Goal: Task Accomplishment & Management: Complete application form

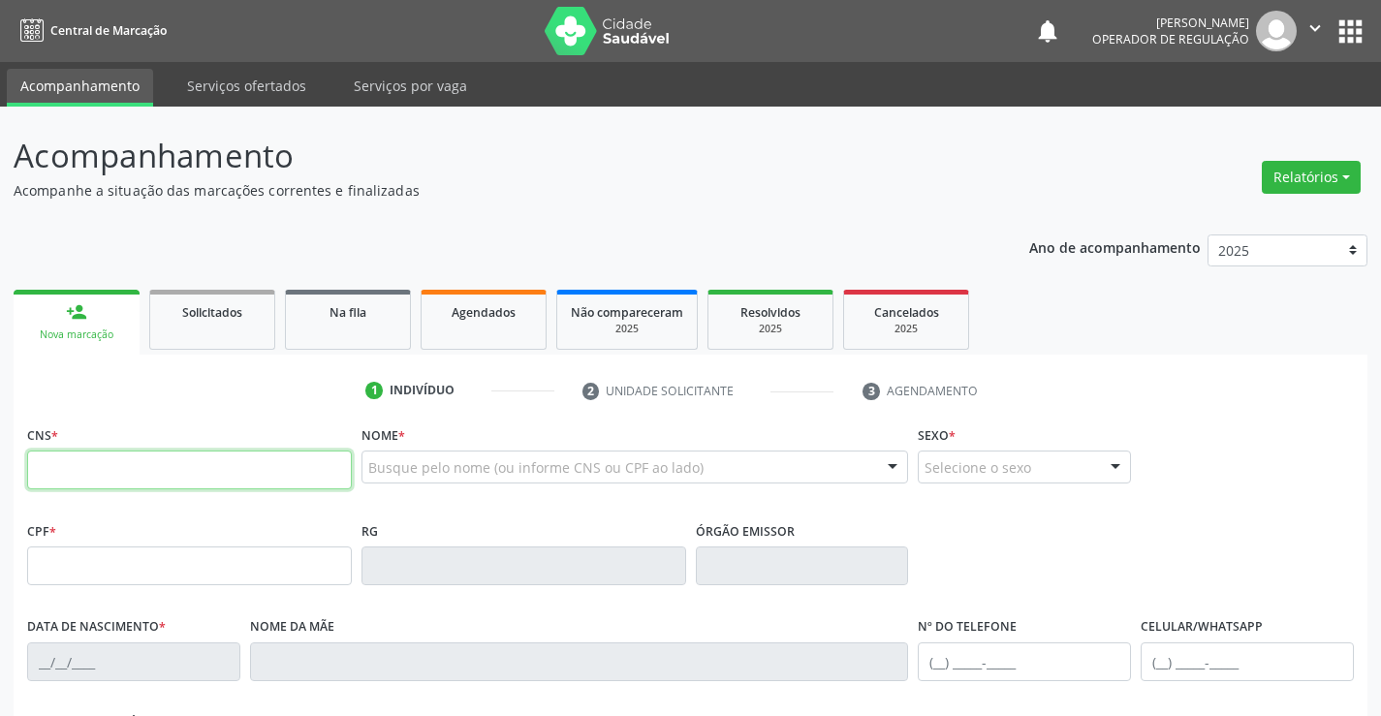
click at [96, 467] on input "text" at bounding box center [189, 470] width 325 height 39
type input "709 8050 0930 5896"
type input "0469196785"
type input "20/06/1968"
type input "(74) 99118-4641"
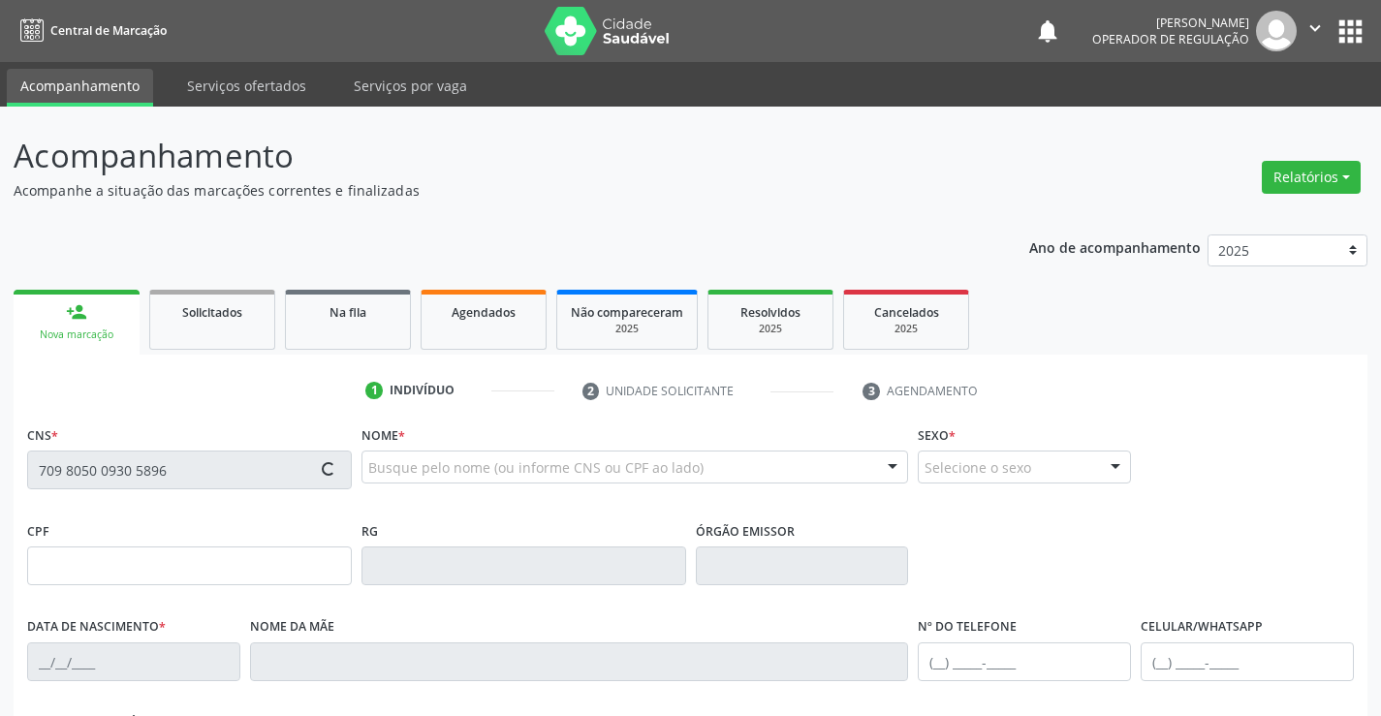
type input "(74) 99106-5558"
type input "646.991.295-87"
type input "SN"
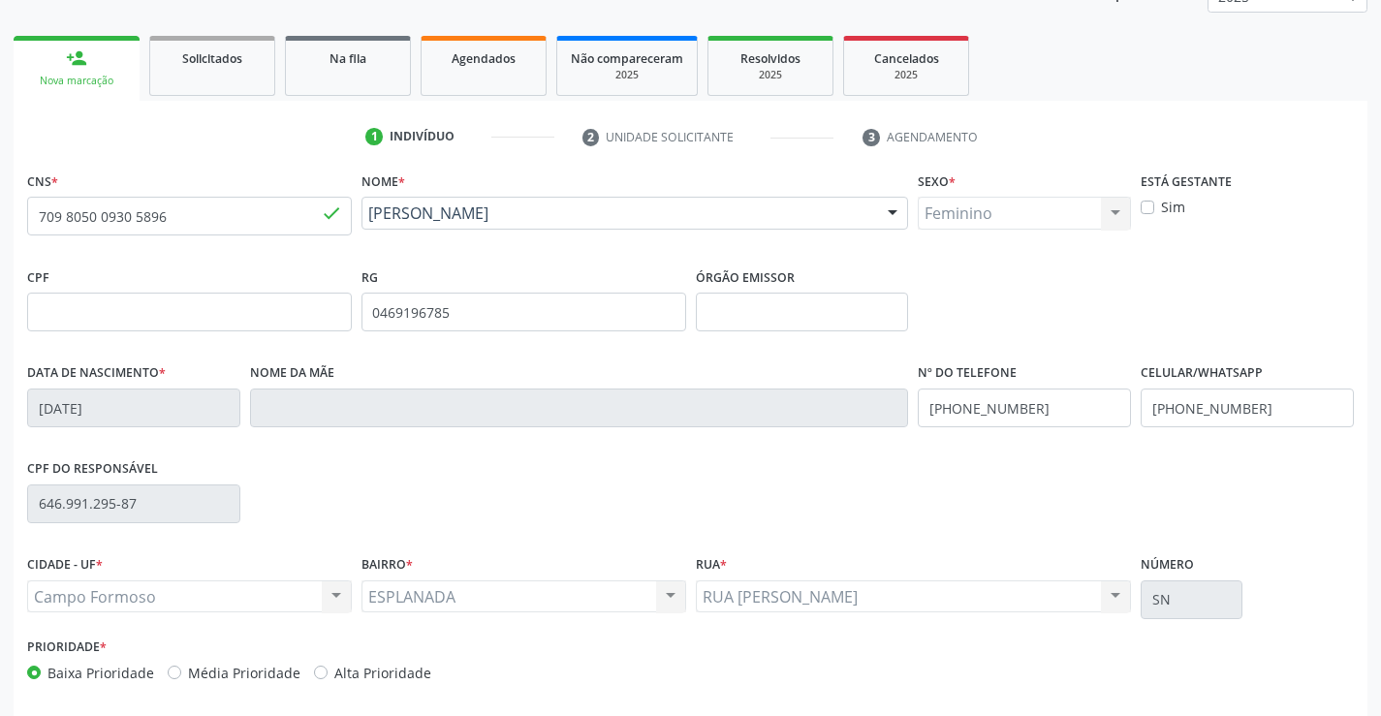
scroll to position [334, 0]
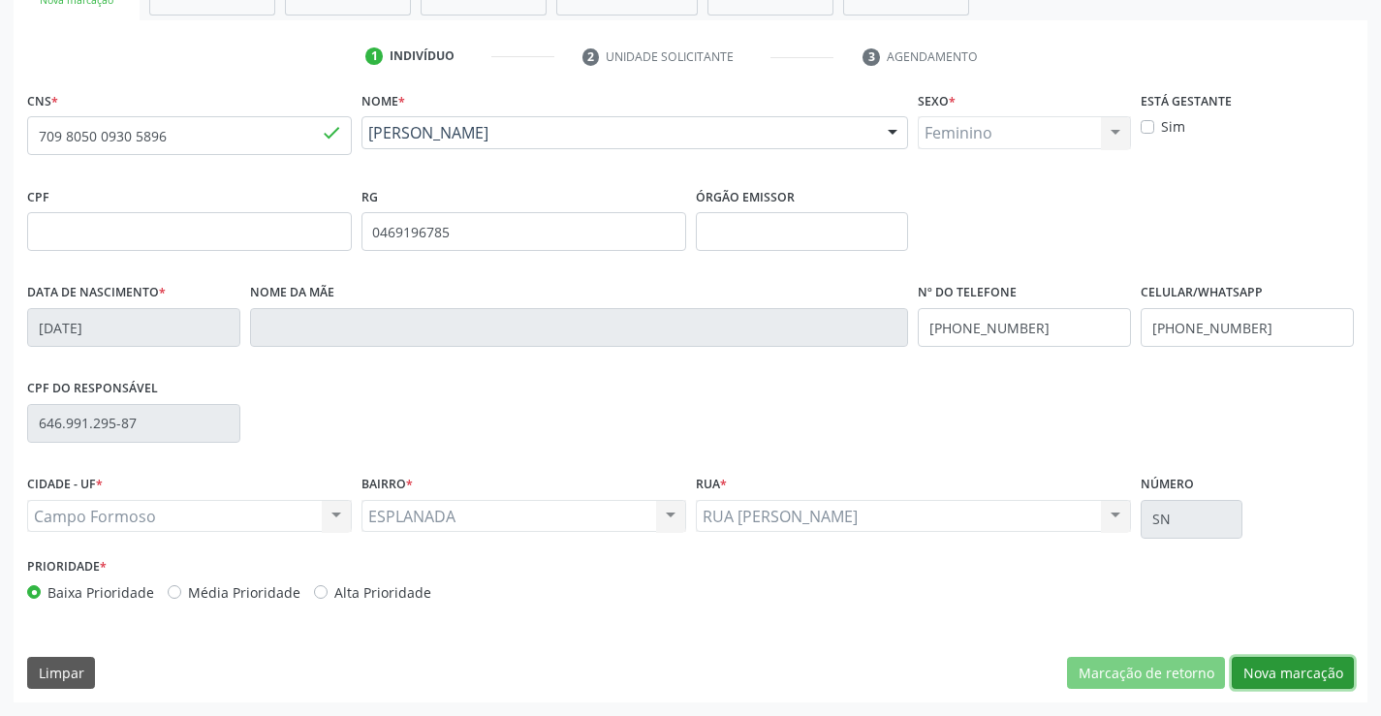
click at [1284, 676] on button "Nova marcação" at bounding box center [1293, 673] width 122 height 33
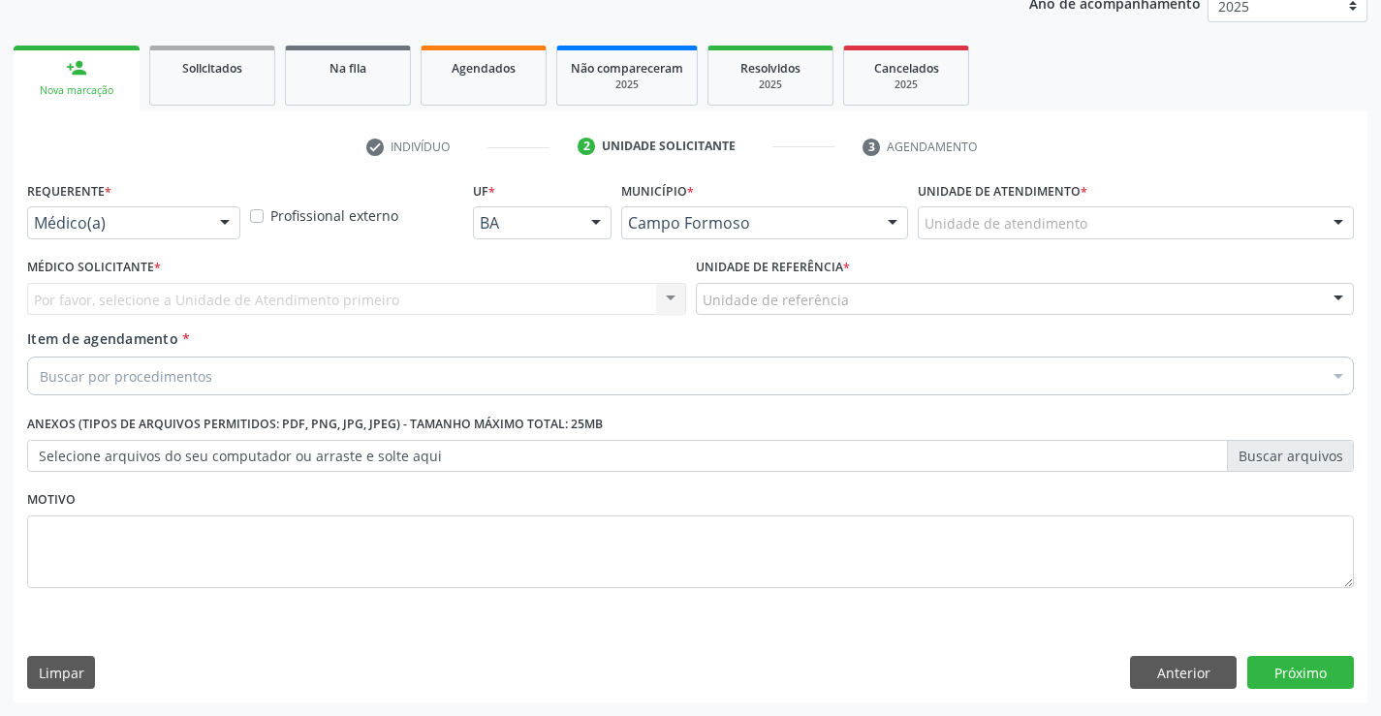
drag, startPoint x: 179, startPoint y: 228, endPoint x: 172, endPoint y: 245, distance: 19.1
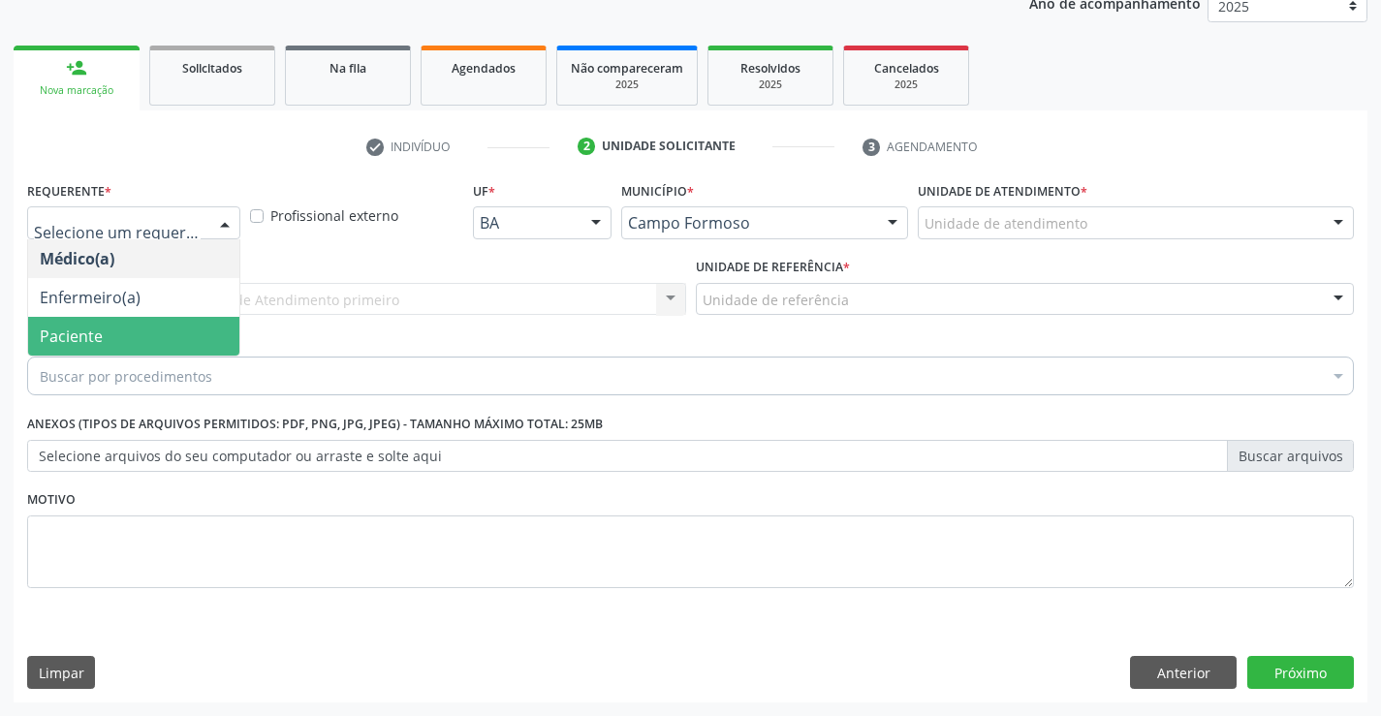
click at [156, 344] on span "Paciente" at bounding box center [133, 336] width 211 height 39
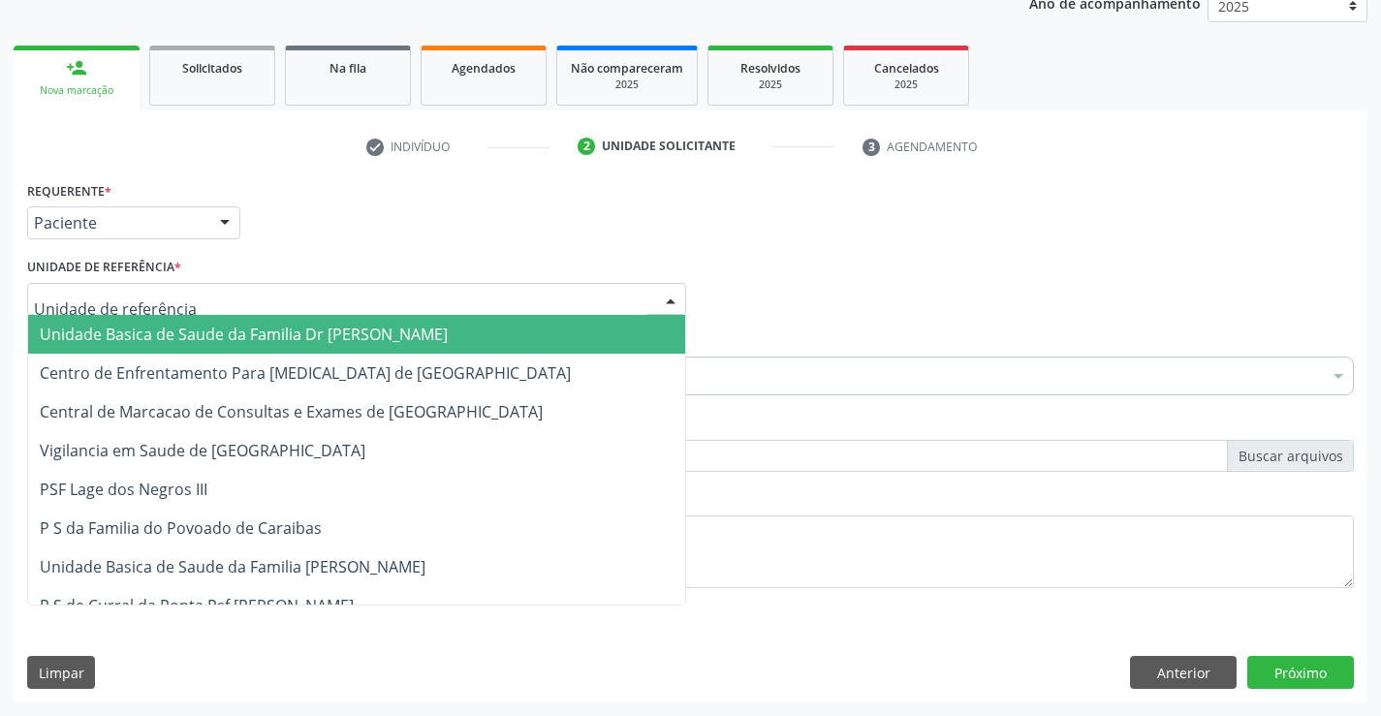
click at [176, 295] on div at bounding box center [356, 299] width 659 height 33
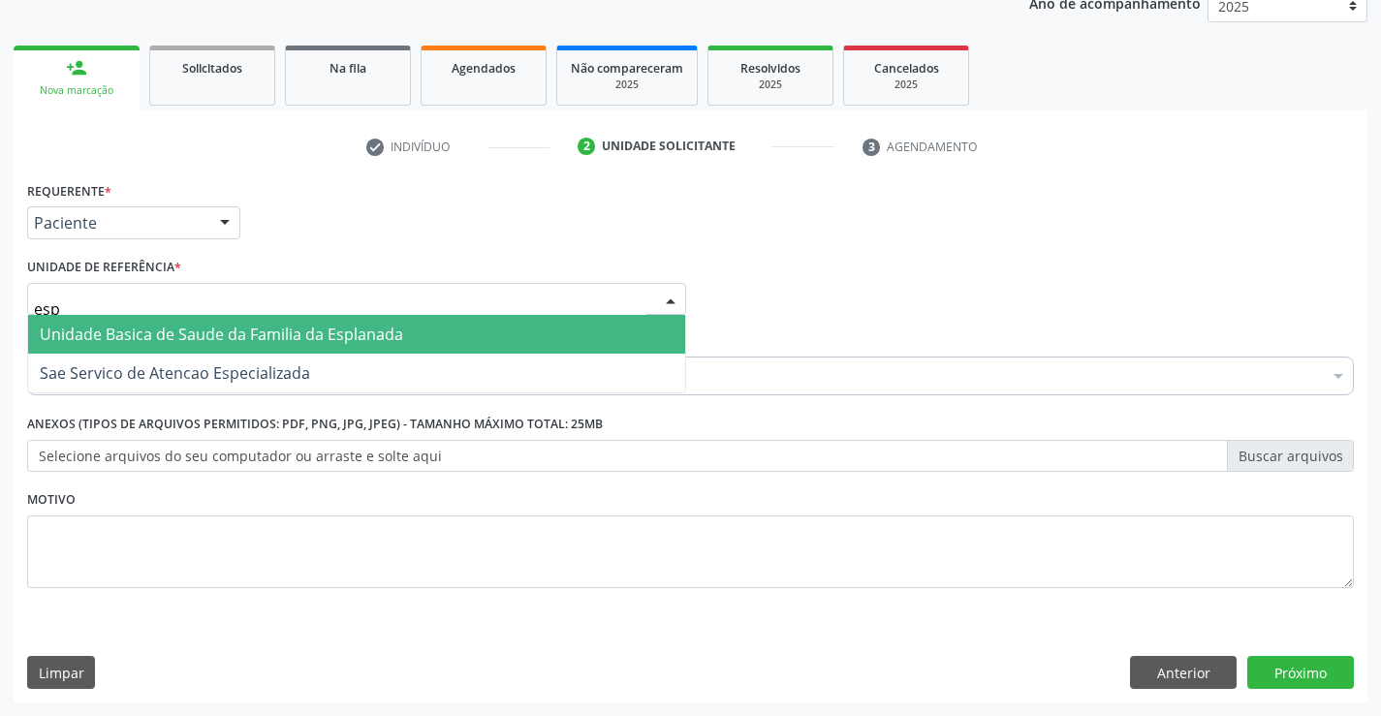
type input "espl"
click at [221, 335] on span "Unidade Basica de Saude da Familia da Esplanada" at bounding box center [221, 334] width 363 height 21
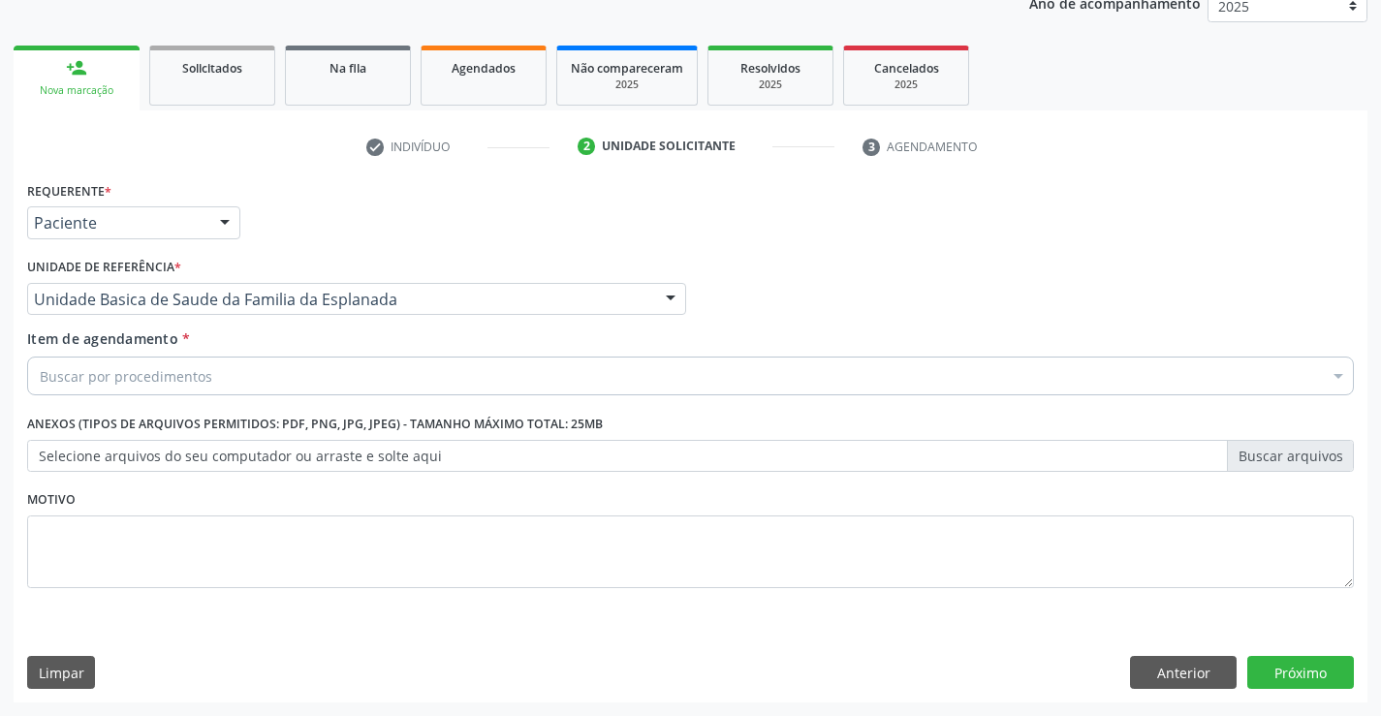
drag, startPoint x: 223, startPoint y: 374, endPoint x: 235, endPoint y: 369, distance: 13.5
click at [224, 374] on div "Buscar por procedimentos" at bounding box center [690, 376] width 1327 height 39
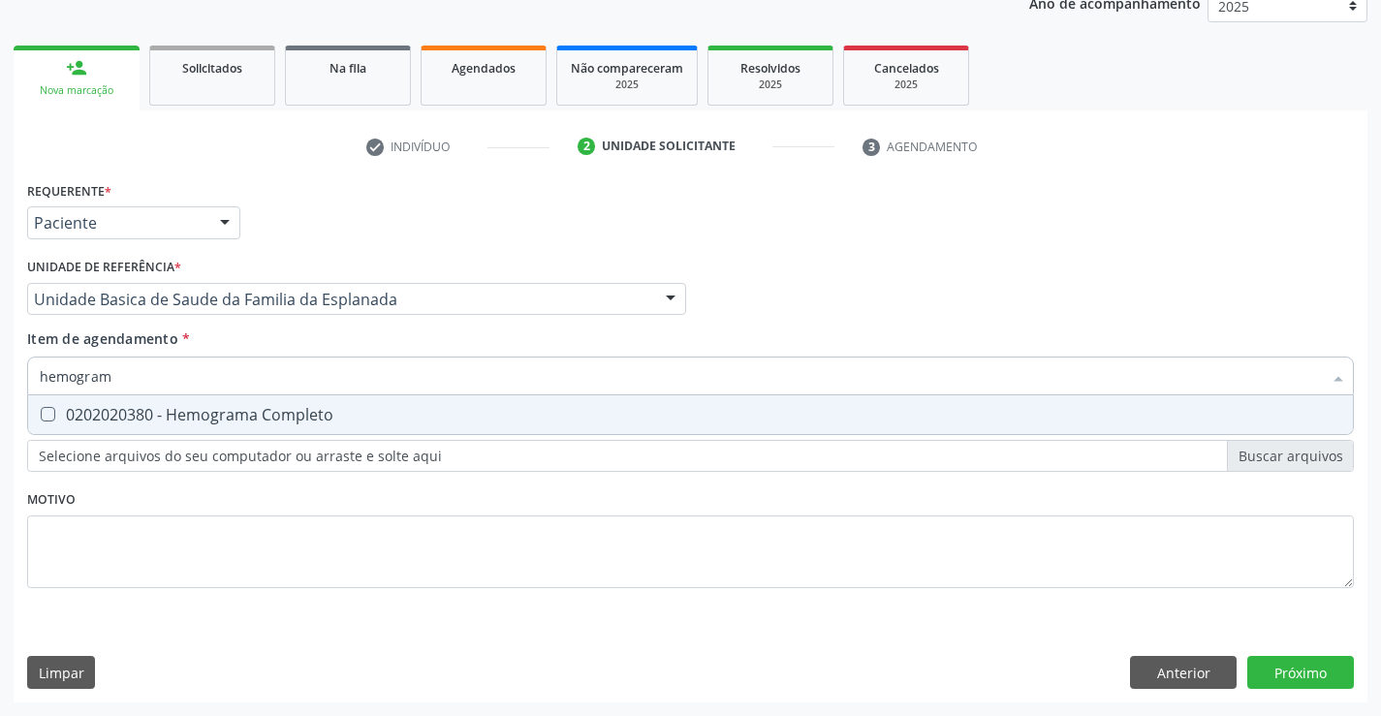
type input "hemograma"
click at [231, 417] on div "0202020380 - Hemograma Completo" at bounding box center [690, 415] width 1301 height 16
checkbox Completo "true"
click at [241, 497] on div "Requerente * Paciente Médico(a) Enfermeiro(a) Paciente Nenhum resultado encontr…" at bounding box center [690, 395] width 1327 height 439
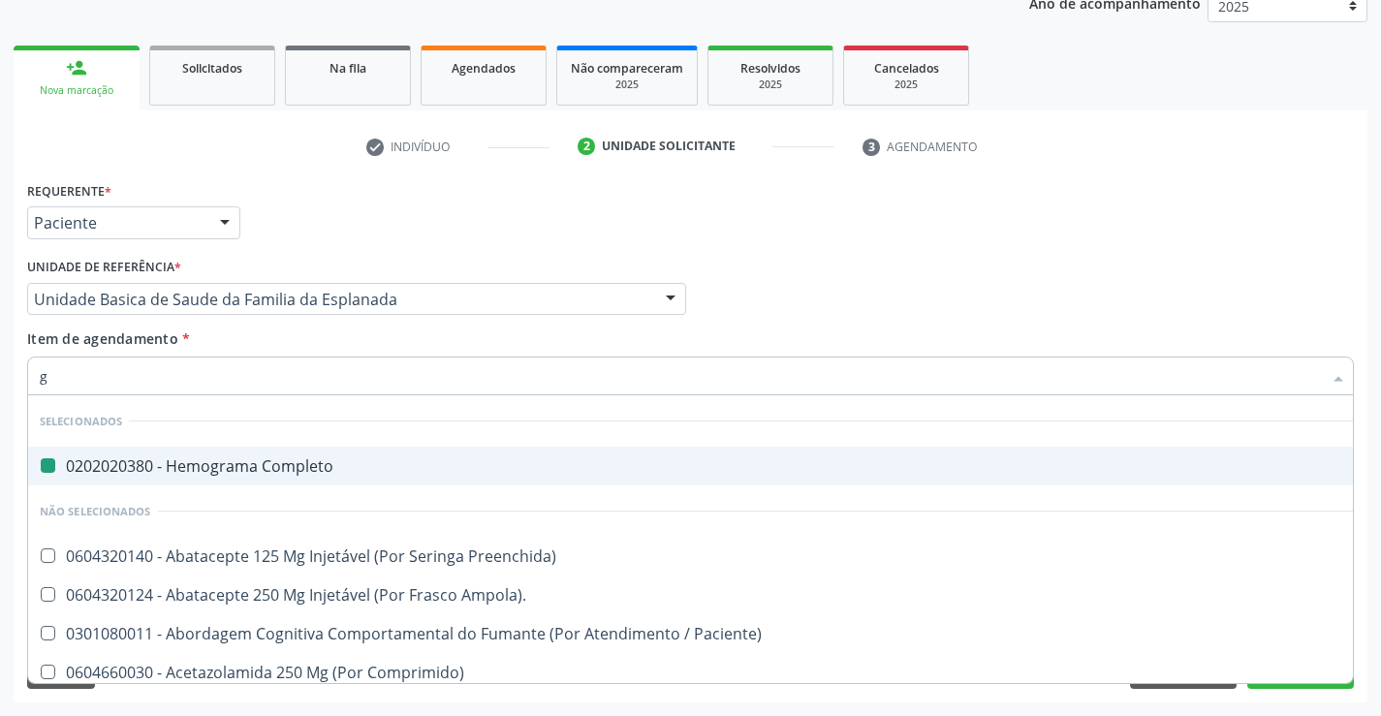
type input "gl"
checkbox Completo "false"
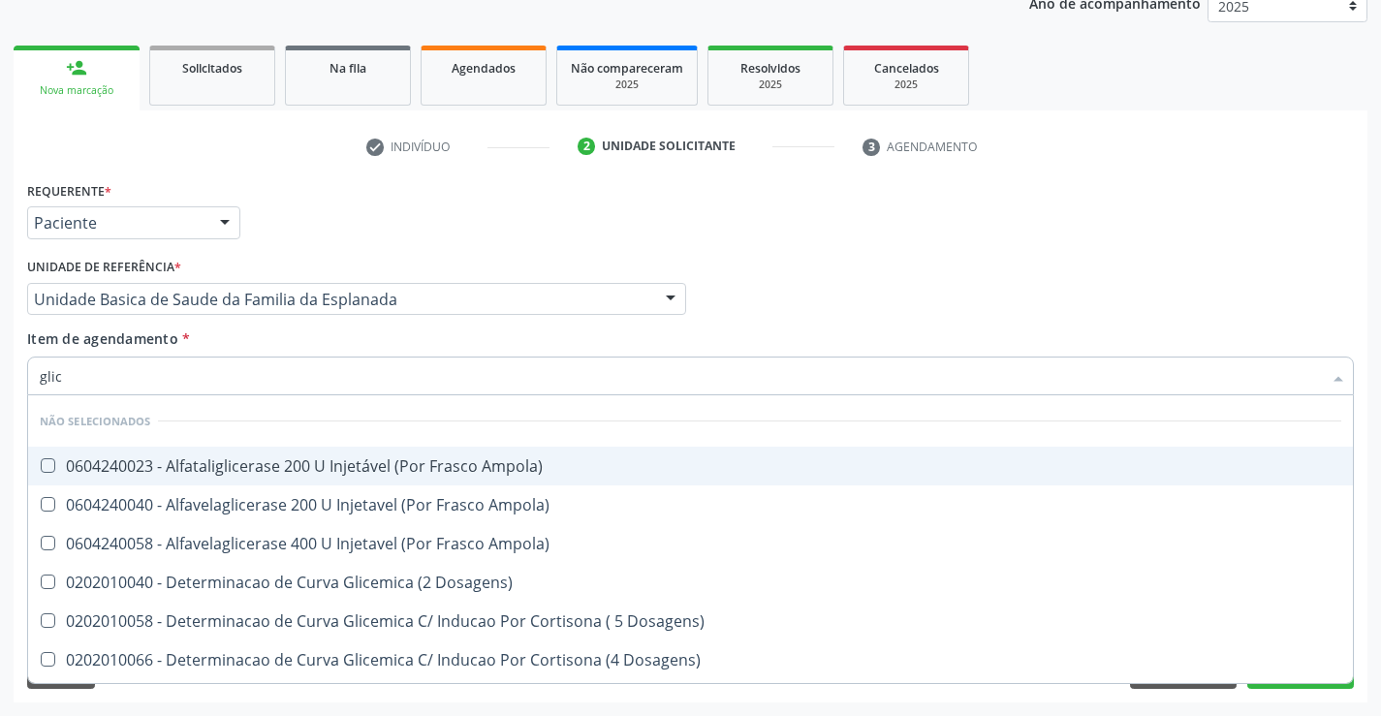
type input "glico"
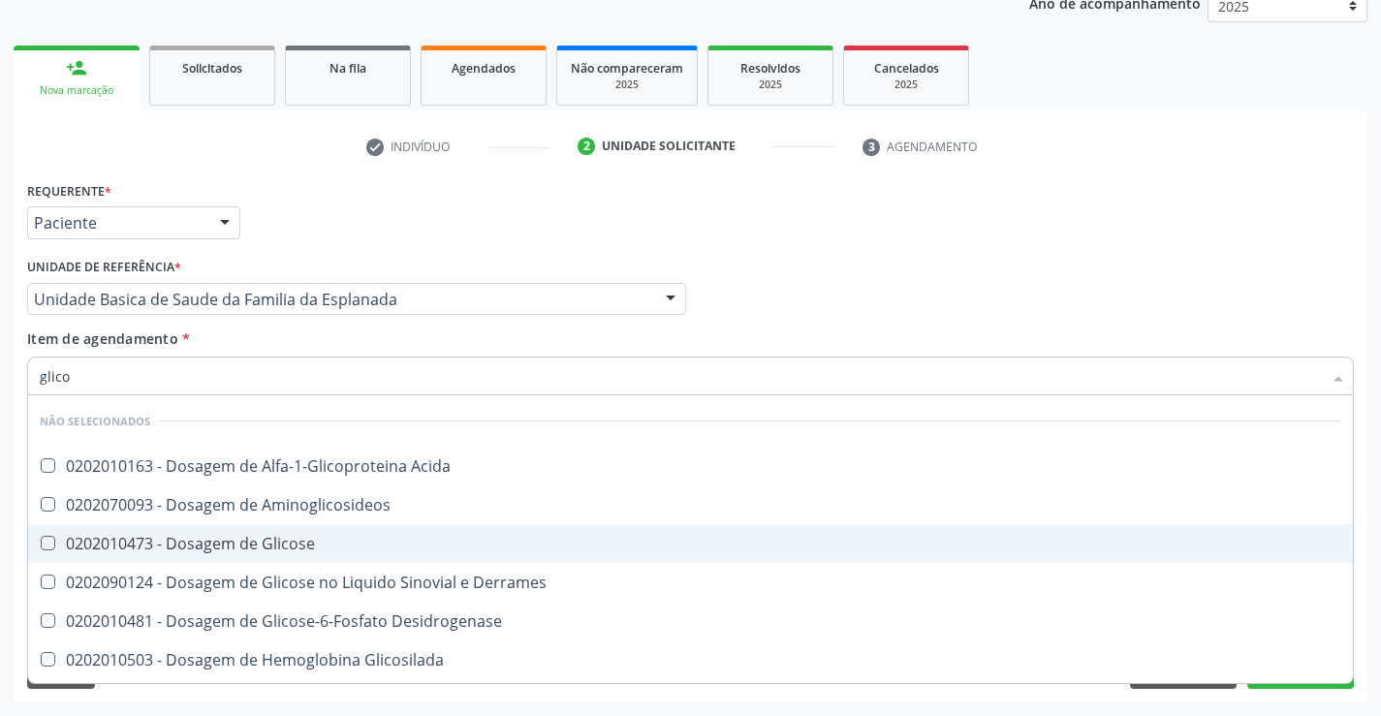
click at [280, 538] on div "0202010473 - Dosagem de Glicose" at bounding box center [690, 544] width 1301 height 16
checkbox Glicose "true"
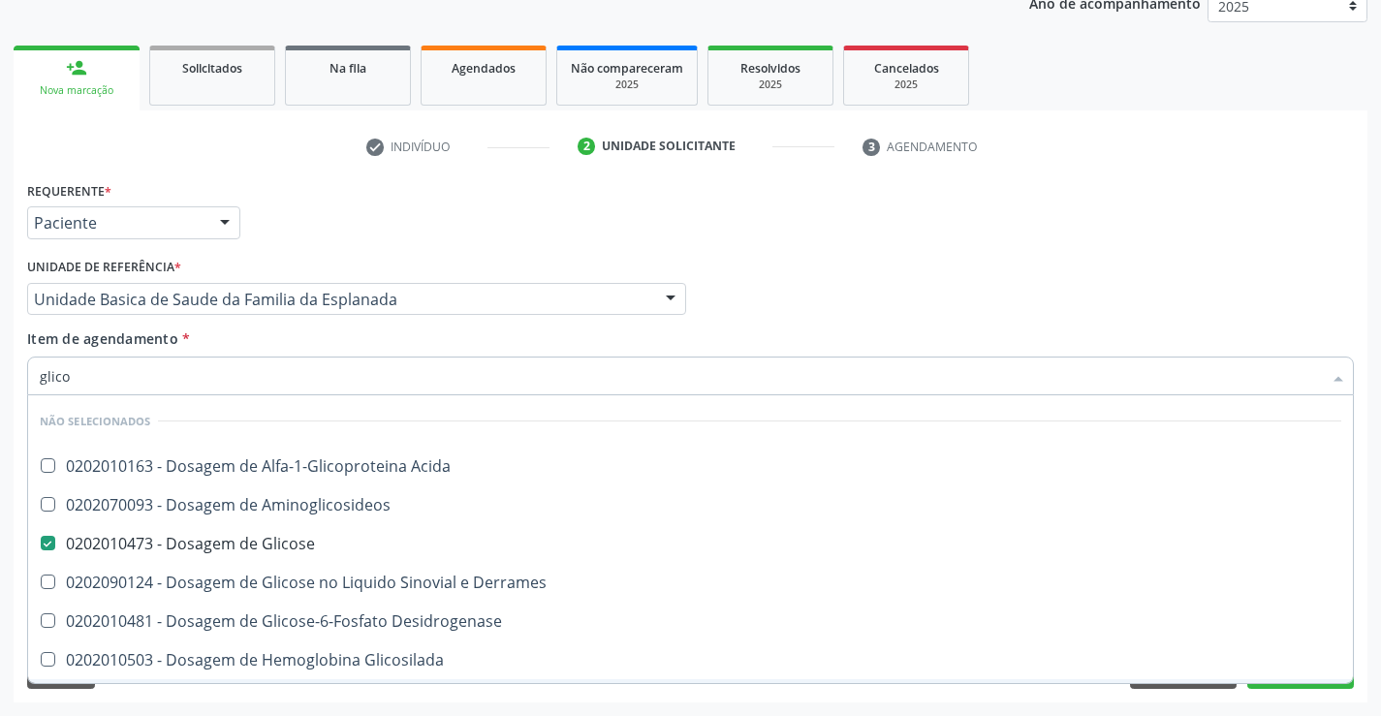
click at [273, 695] on div "Requerente * Paciente Médico(a) Enfermeiro(a) Paciente Nenhum resultado encontr…" at bounding box center [691, 439] width 1354 height 526
checkbox Acida "true"
checkbox Aminoglicosideos "true"
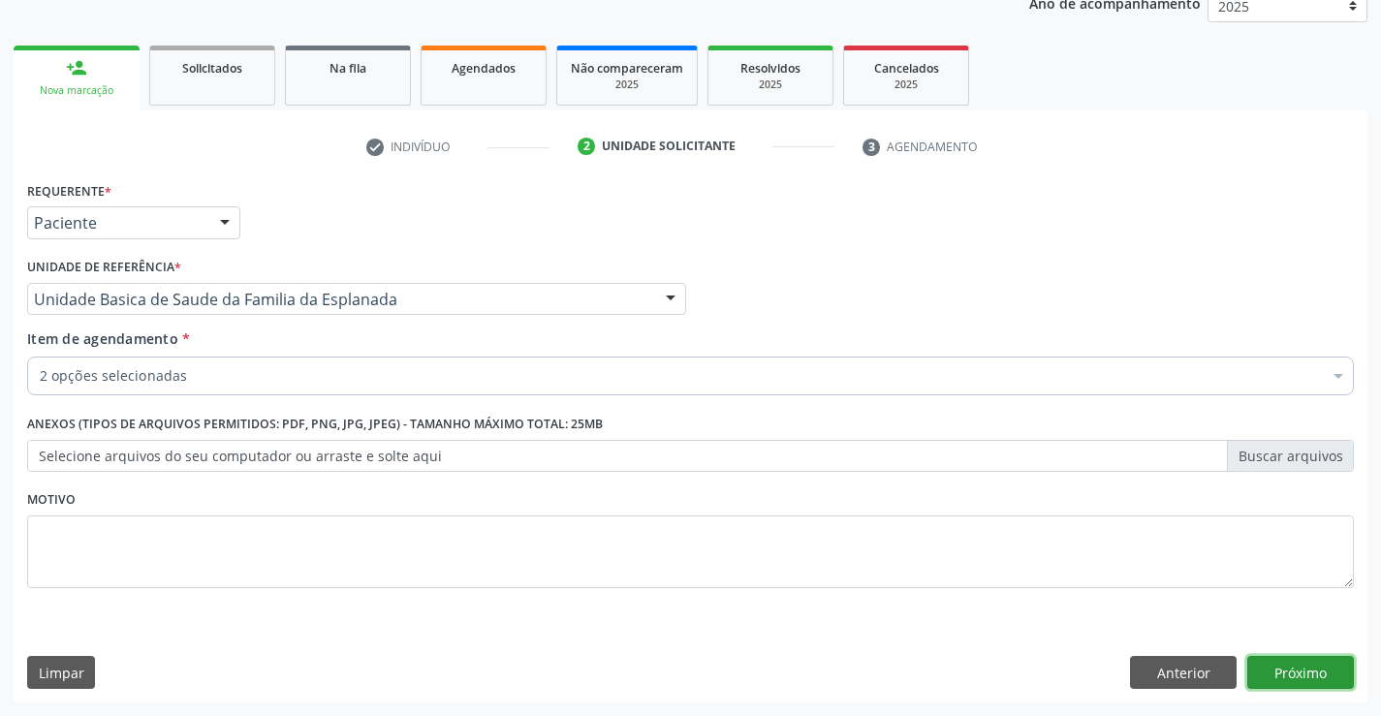
click at [1283, 671] on button "Próximo" at bounding box center [1300, 672] width 107 height 33
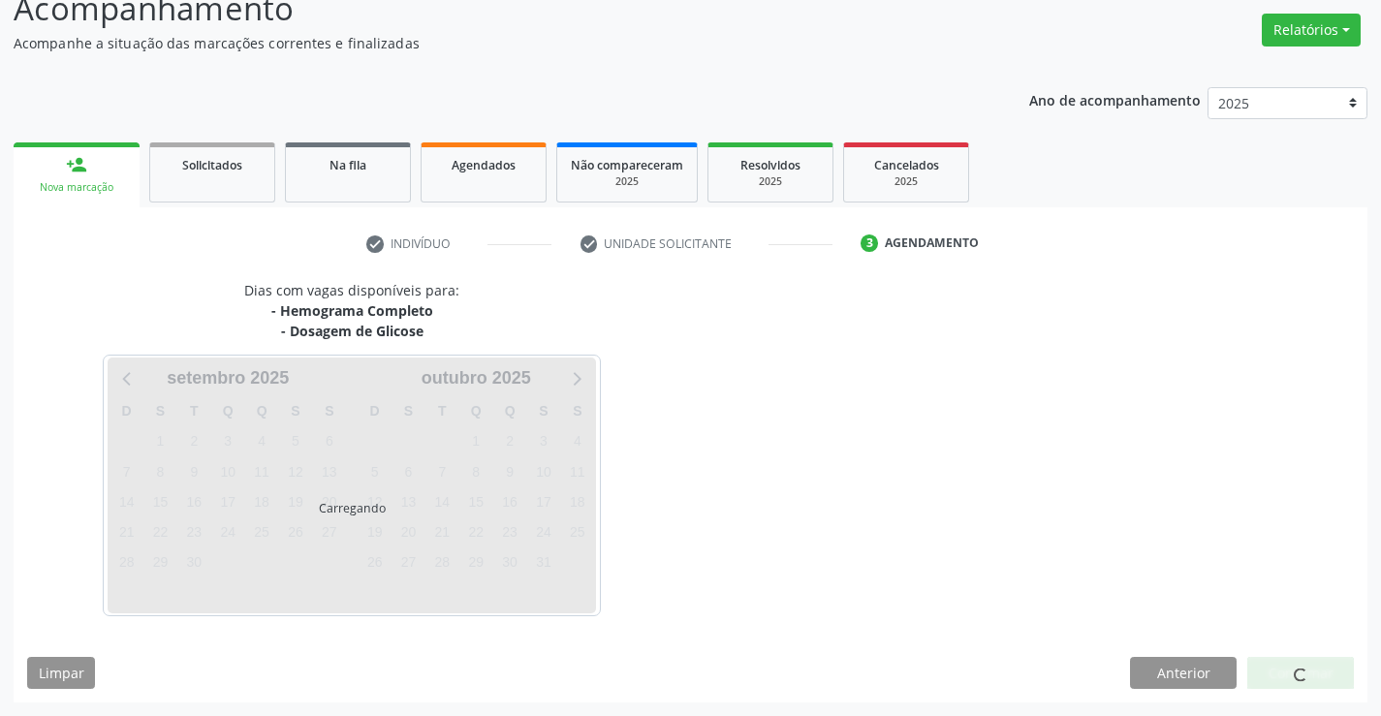
scroll to position [147, 0]
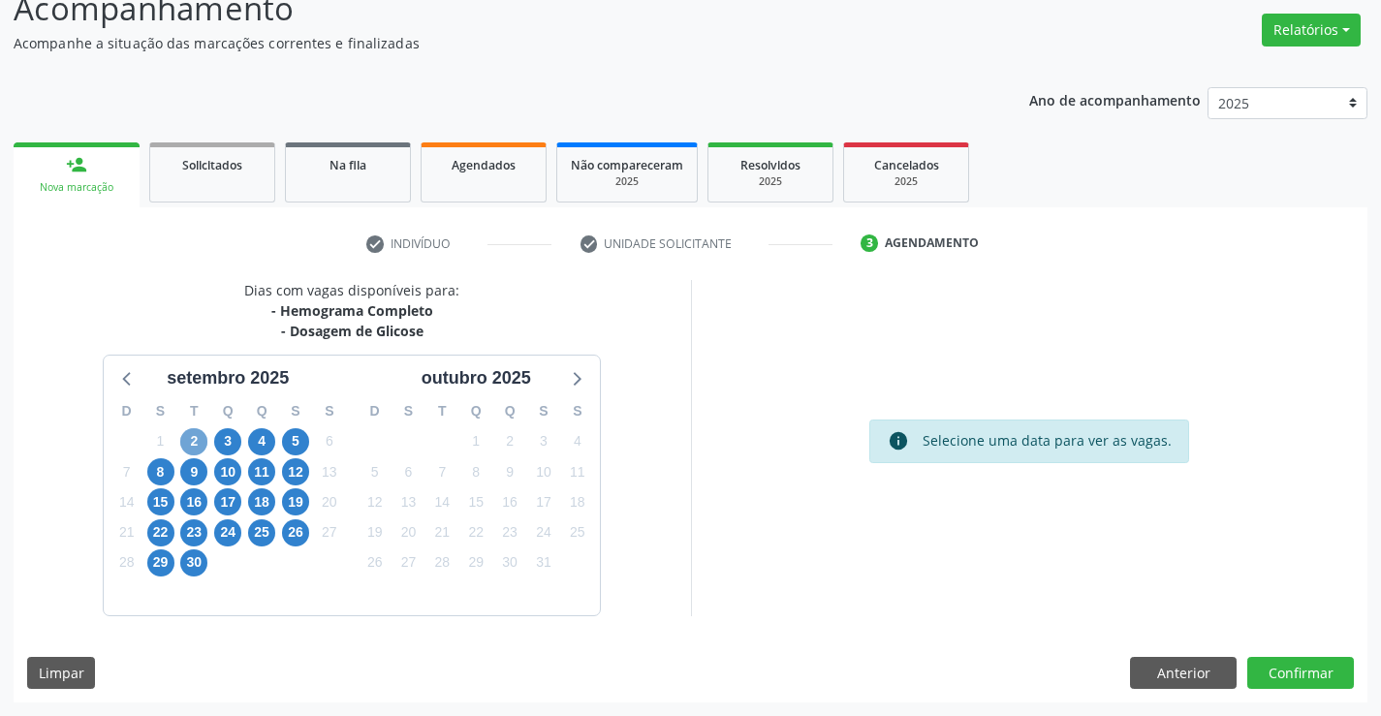
click at [196, 445] on span "2" at bounding box center [193, 441] width 27 height 27
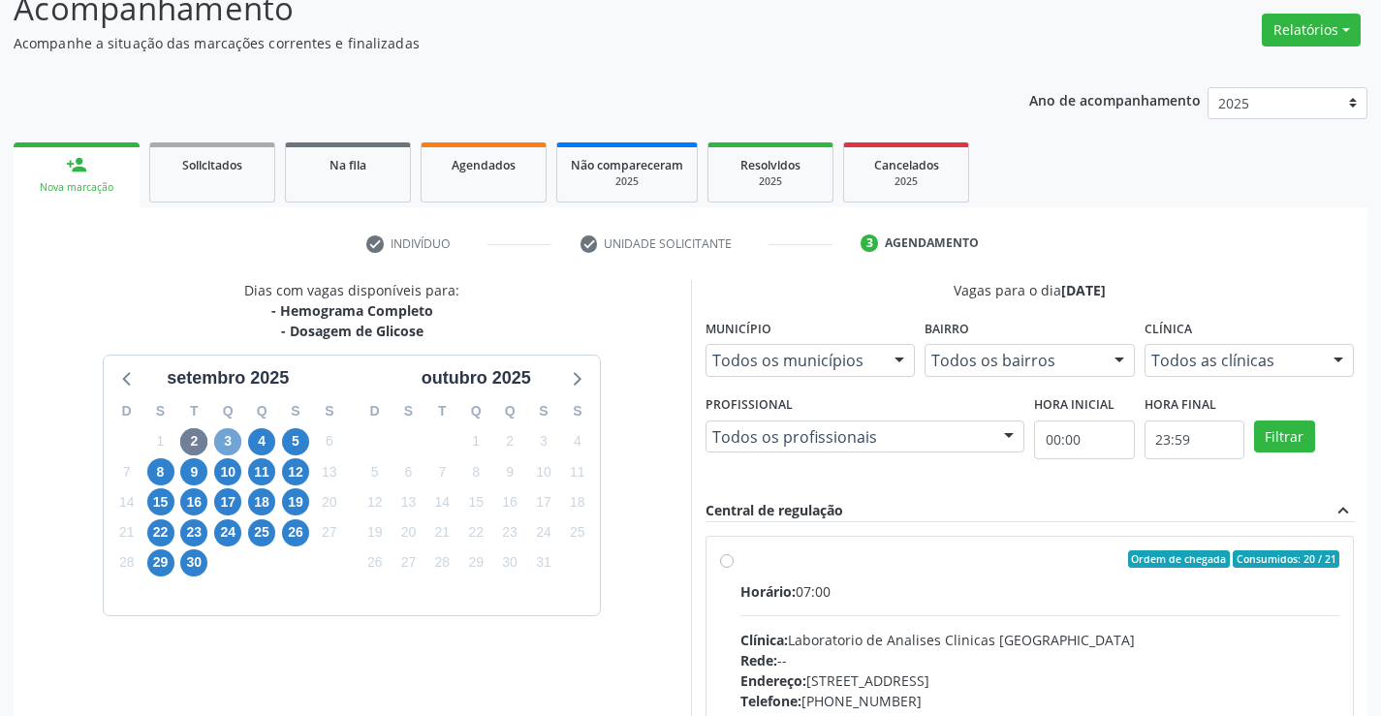
click at [229, 437] on span "3" at bounding box center [227, 441] width 27 height 27
click at [740, 559] on label "Ordem de chegada Consumidos: 3 / 20 Horário: 07:00 Clínica: Laboratorio de Anal…" at bounding box center [1040, 699] width 600 height 298
click at [730, 559] on input "Ordem de chegada Consumidos: 3 / 20 Horário: 07:00 Clínica: Laboratorio de Anal…" at bounding box center [727, 558] width 14 height 17
radio input "true"
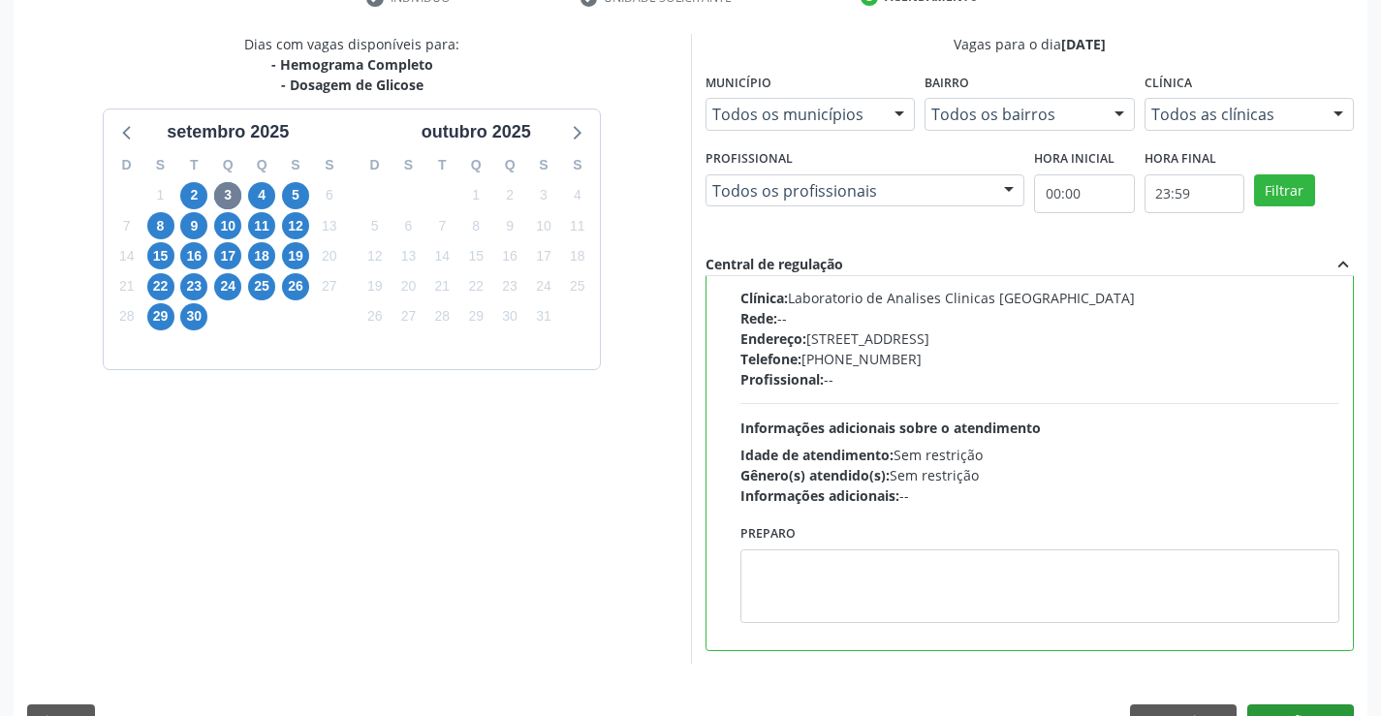
scroll to position [442, 0]
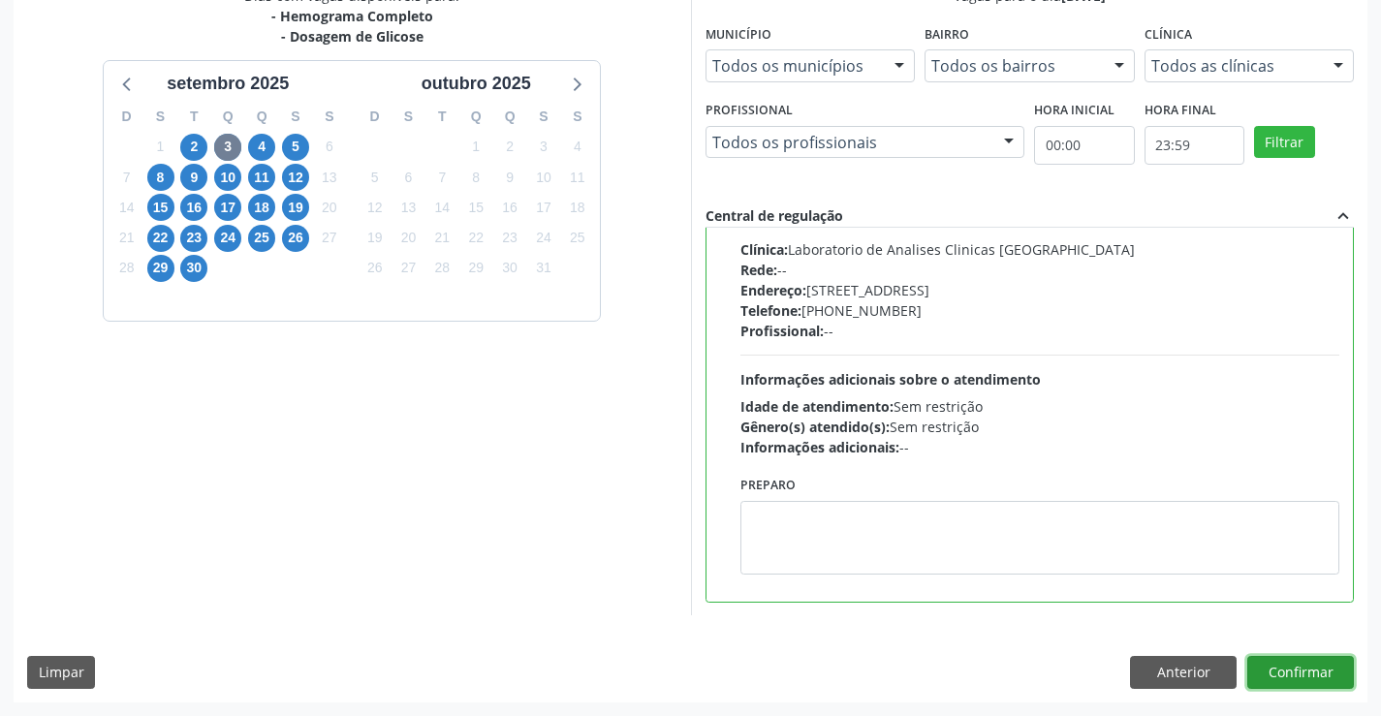
click at [1295, 671] on button "Confirmar" at bounding box center [1300, 672] width 107 height 33
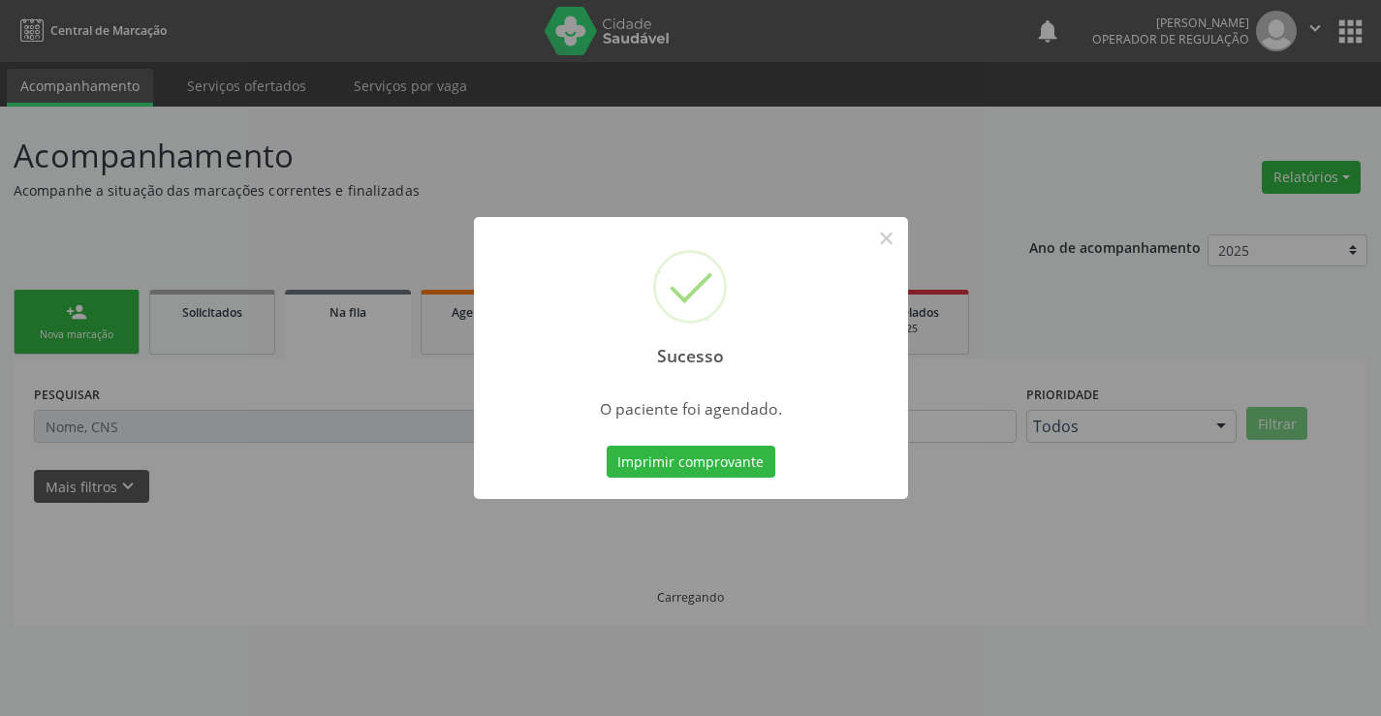
scroll to position [0, 0]
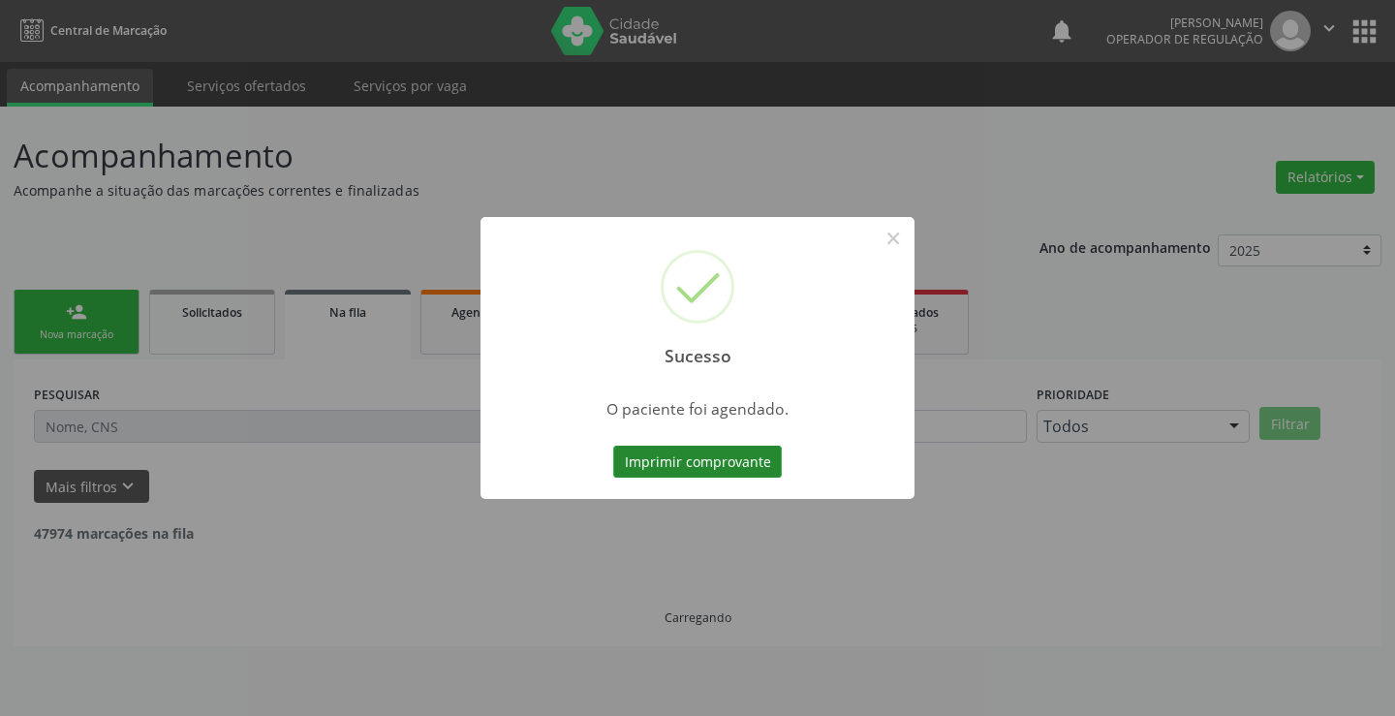
click at [732, 462] on button "Imprimir comprovante" at bounding box center [697, 462] width 169 height 33
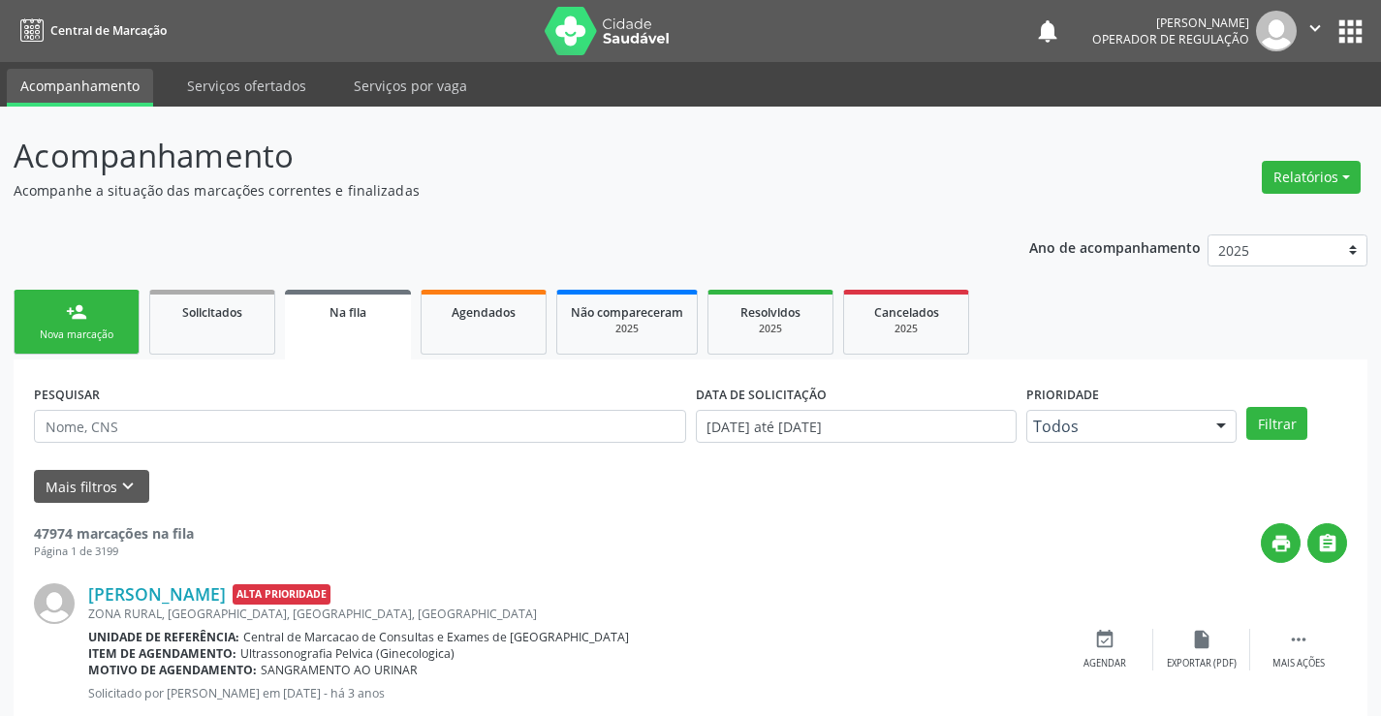
click at [118, 336] on div "Nova marcação" at bounding box center [76, 335] width 97 height 15
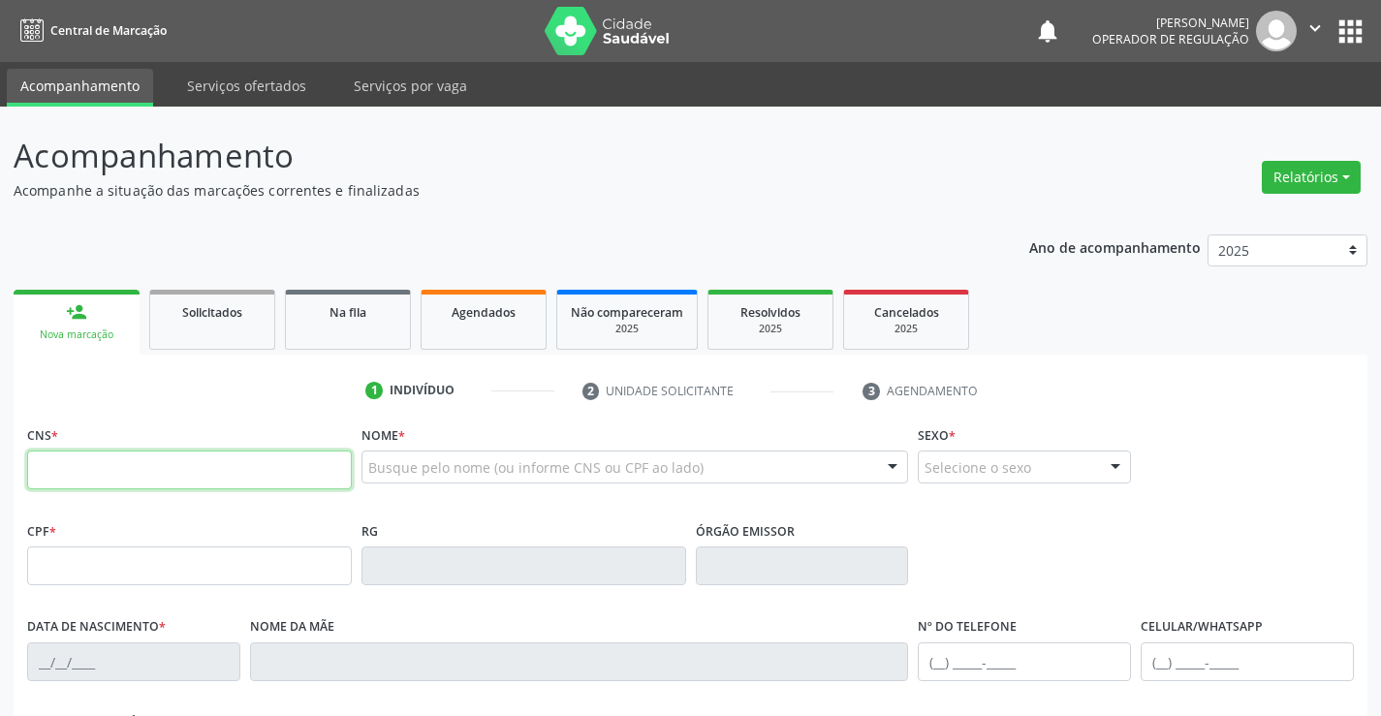
drag, startPoint x: 91, startPoint y: 471, endPoint x: 101, endPoint y: 463, distance: 12.4
click at [101, 463] on input "text" at bounding box center [189, 470] width 325 height 39
type input "709 8050 0930 5896"
type input "0469196785"
type input "20/06/1968"
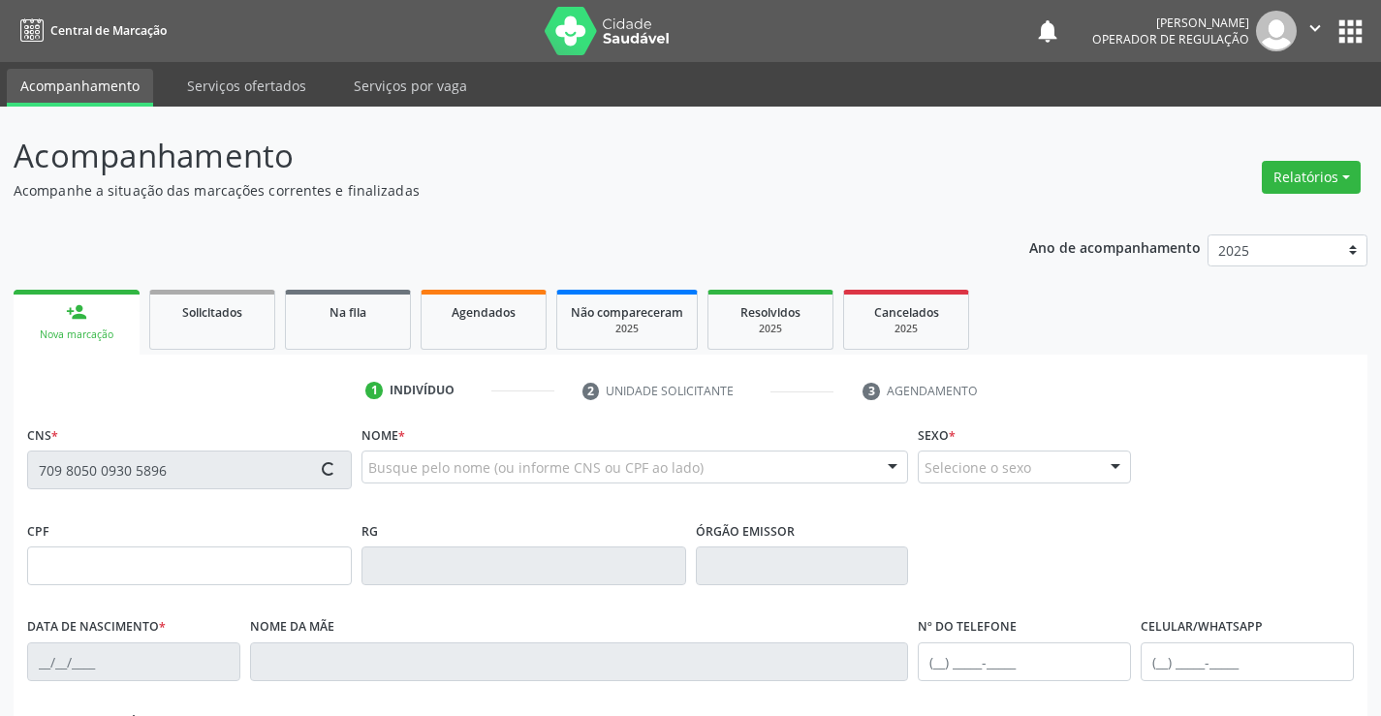
type input "(74) 99118-4641"
type input "(74) 99106-5558"
type input "646.991.295-87"
type input "SN"
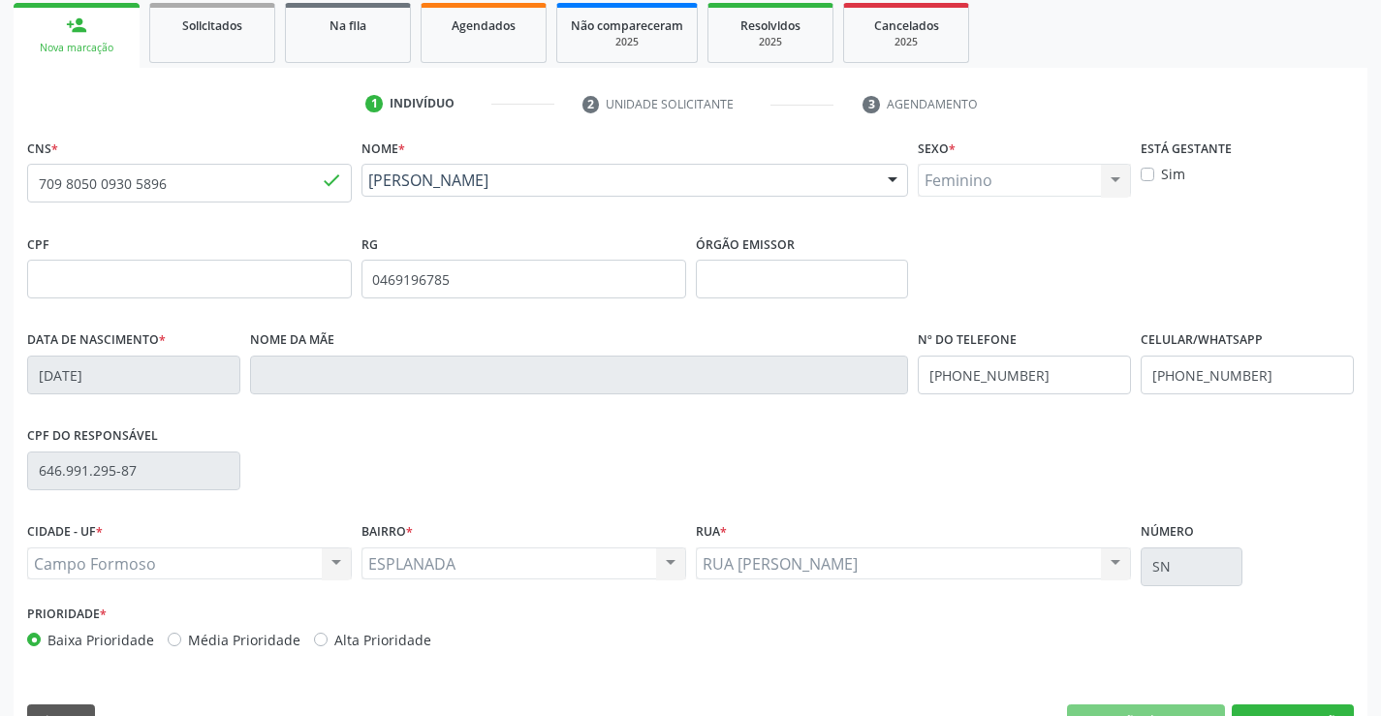
scroll to position [291, 0]
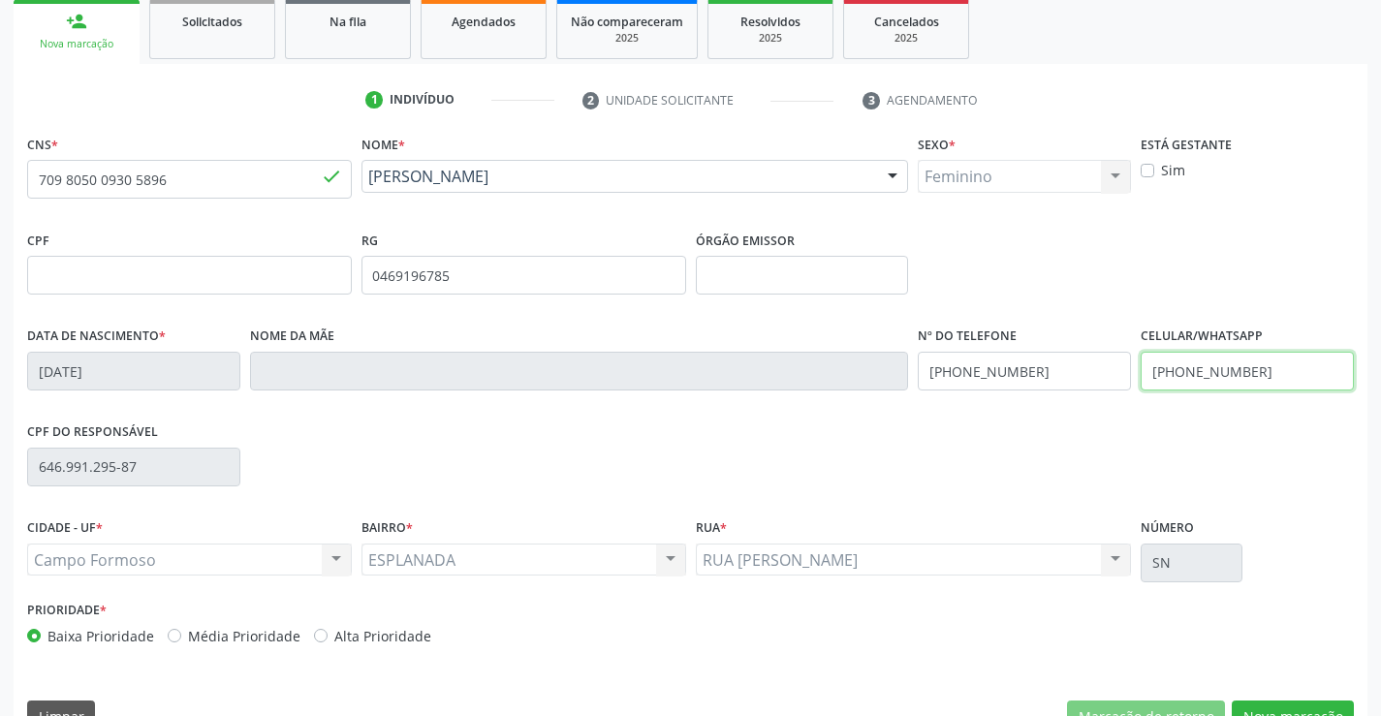
click at [1257, 373] on input "(74) 99106-5558" at bounding box center [1247, 371] width 213 height 39
type input "("
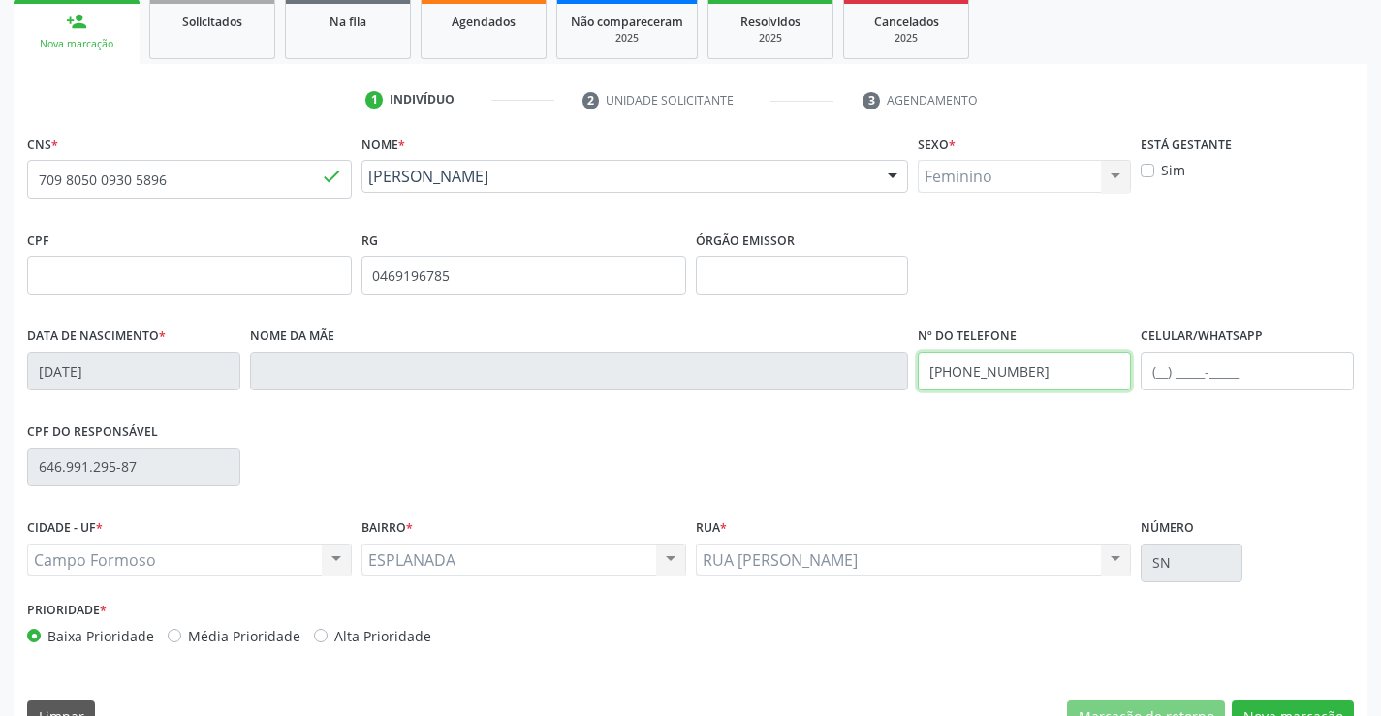
click at [1027, 375] on input "(74) 99118-4641" at bounding box center [1024, 371] width 213 height 39
type input "(74) 99199-7857"
click at [1156, 370] on input "text" at bounding box center [1247, 371] width 213 height 39
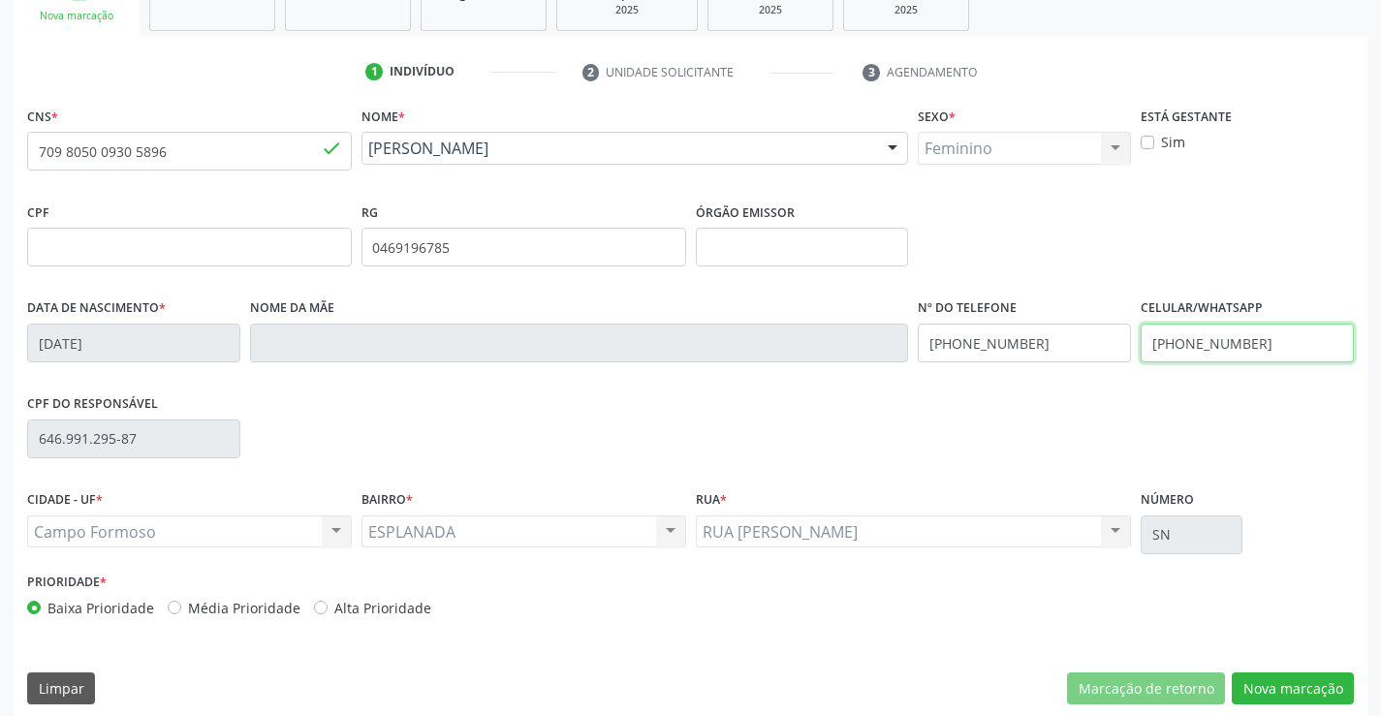
scroll to position [334, 0]
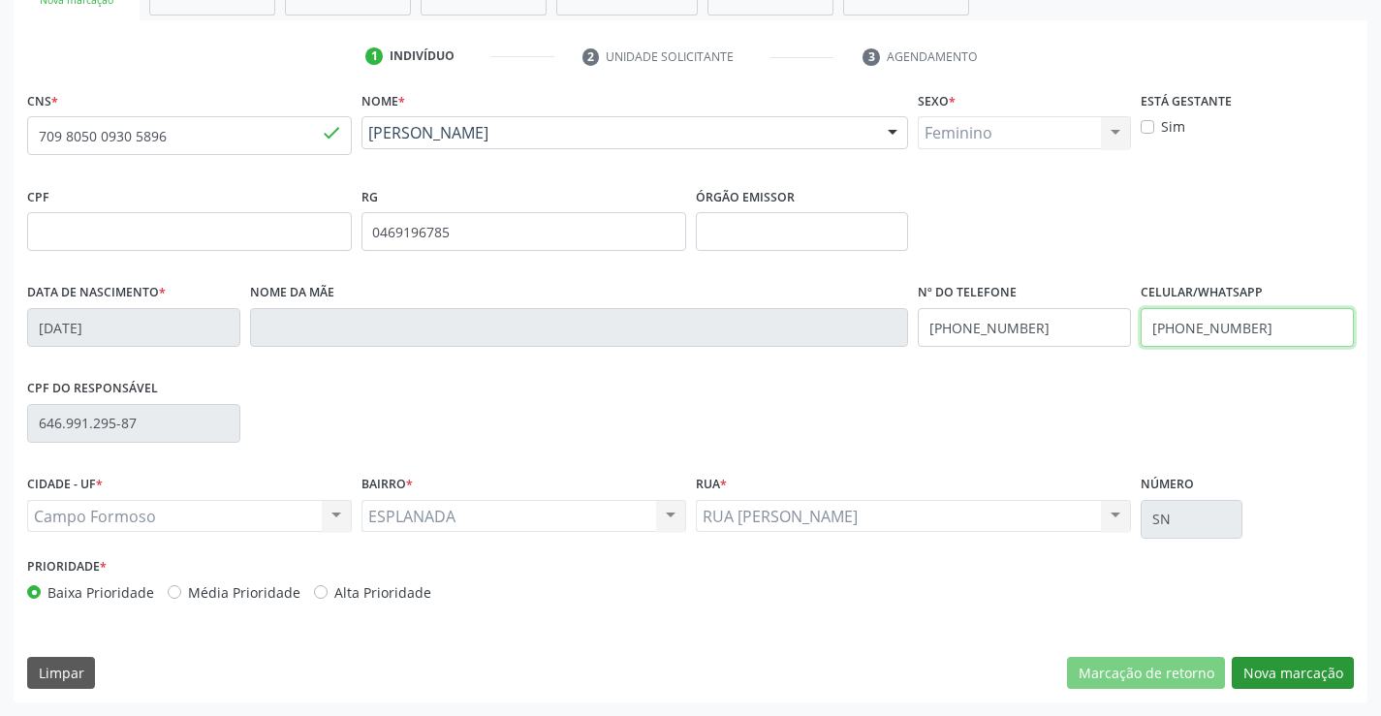
type input "(74) 99199-7857"
click at [1277, 676] on button "Nova marcação" at bounding box center [1293, 673] width 122 height 33
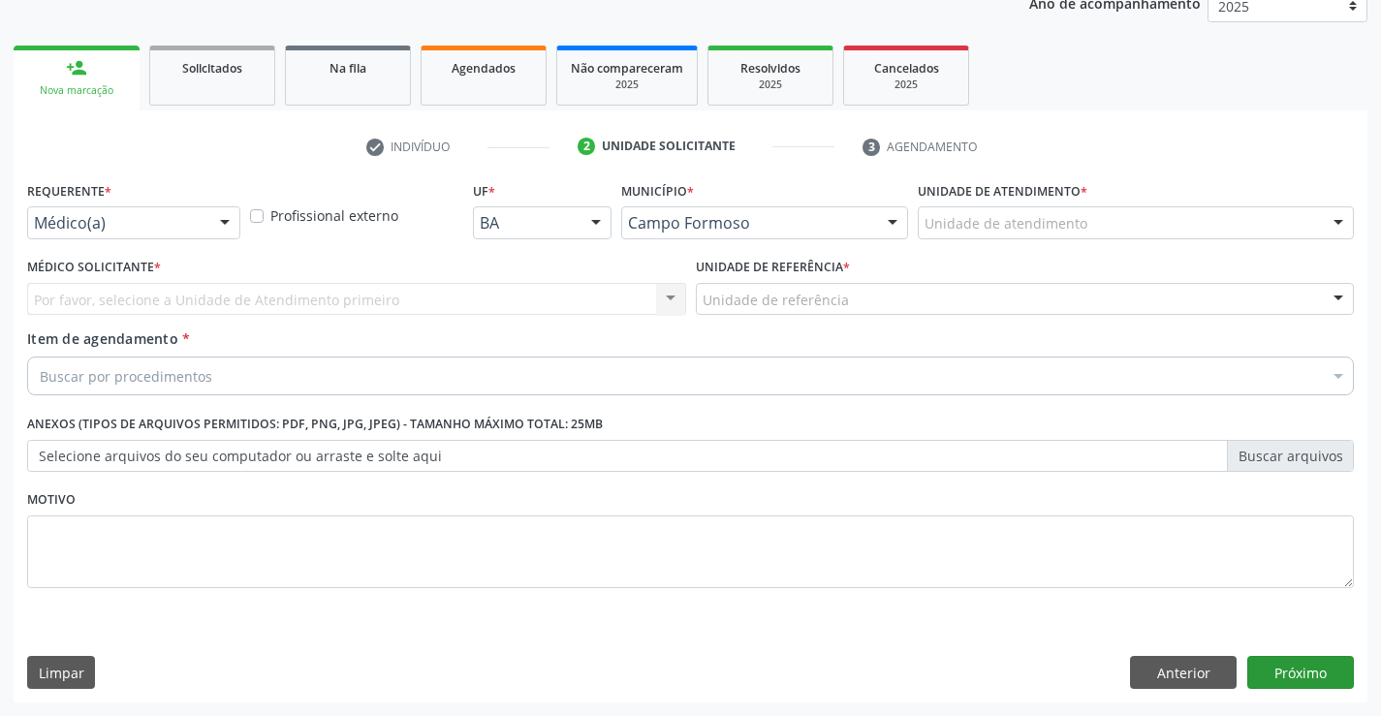
scroll to position [244, 0]
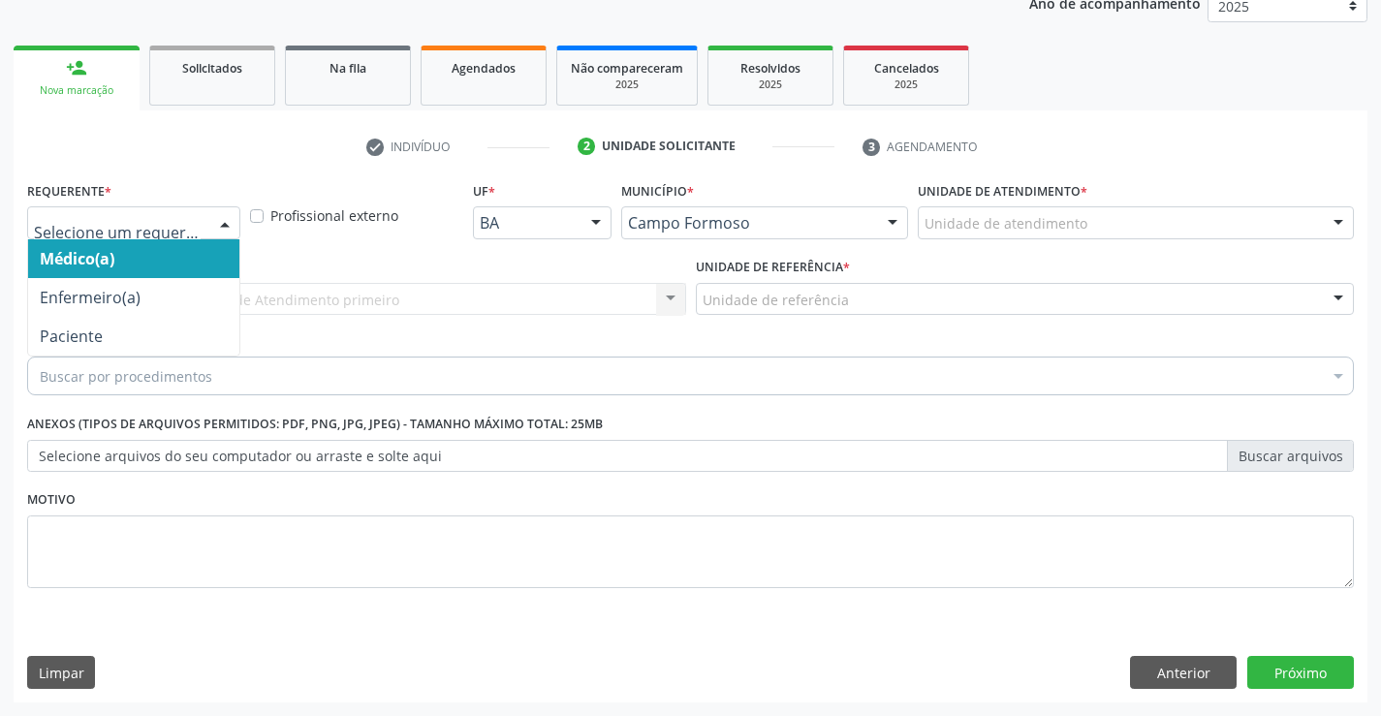
click at [216, 231] on div at bounding box center [224, 223] width 29 height 33
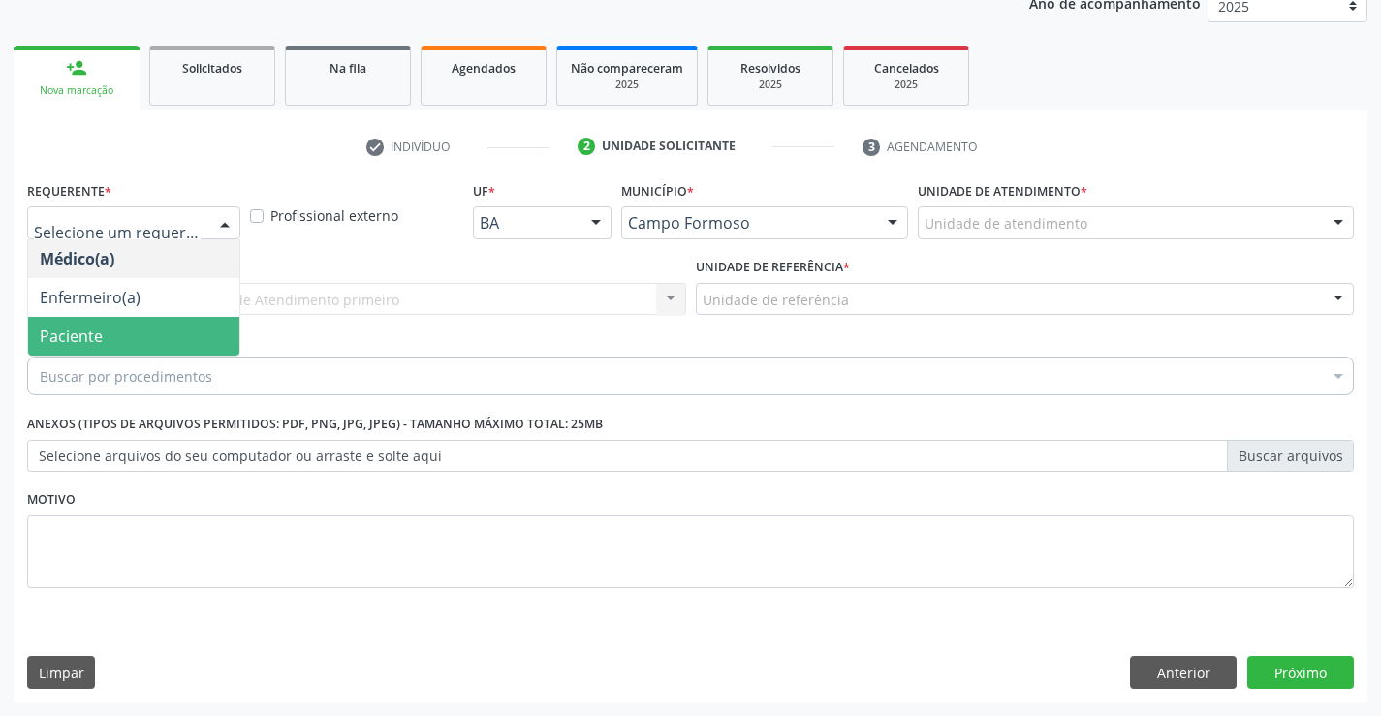
click at [165, 344] on span "Paciente" at bounding box center [133, 336] width 211 height 39
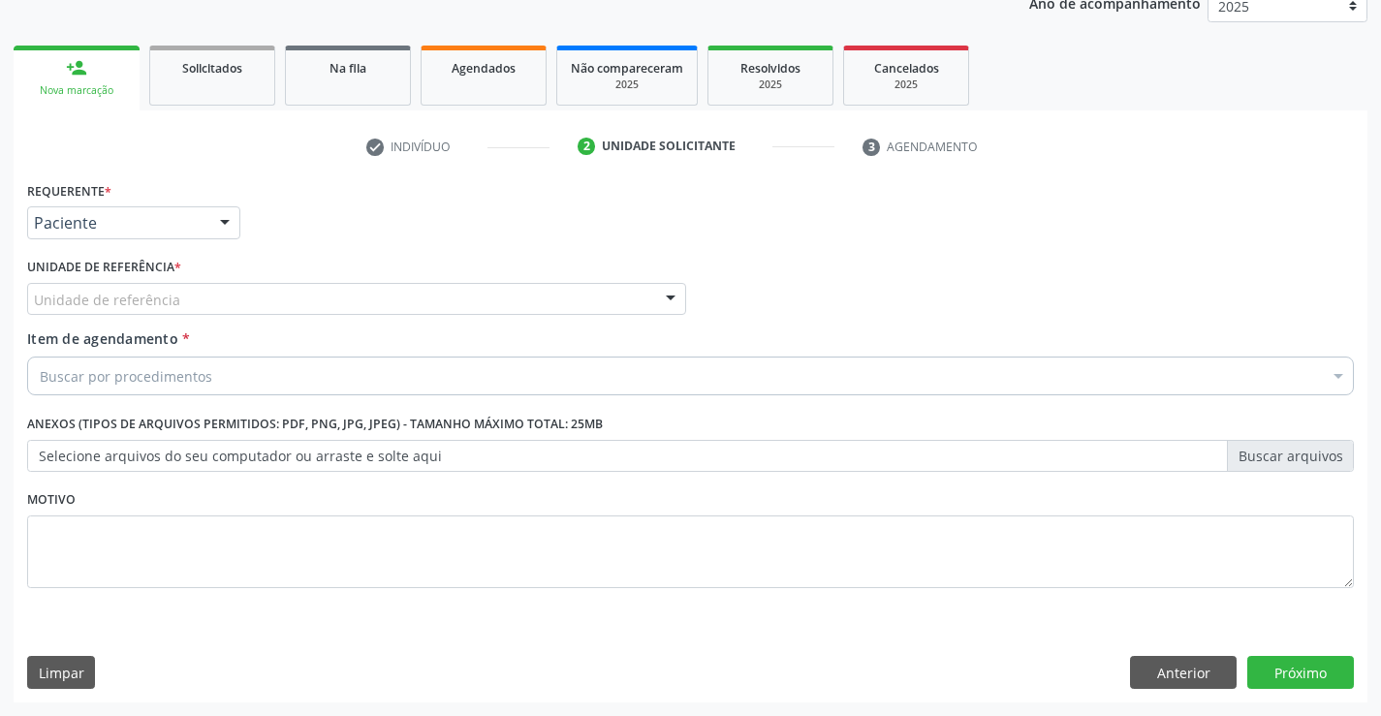
click at [192, 302] on div "Unidade de referência" at bounding box center [356, 299] width 659 height 33
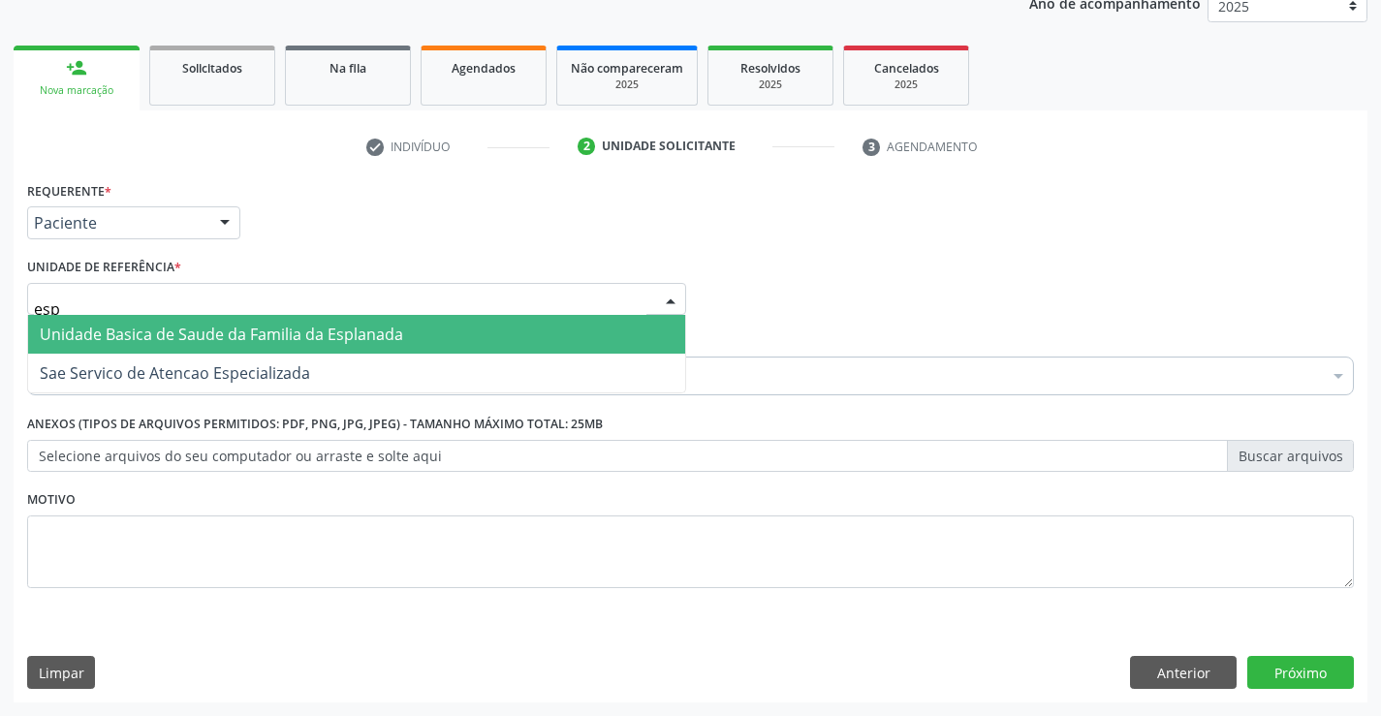
type input "espl"
click at [209, 331] on span "Unidade Basica de Saude da Familia da Esplanada" at bounding box center [221, 334] width 363 height 21
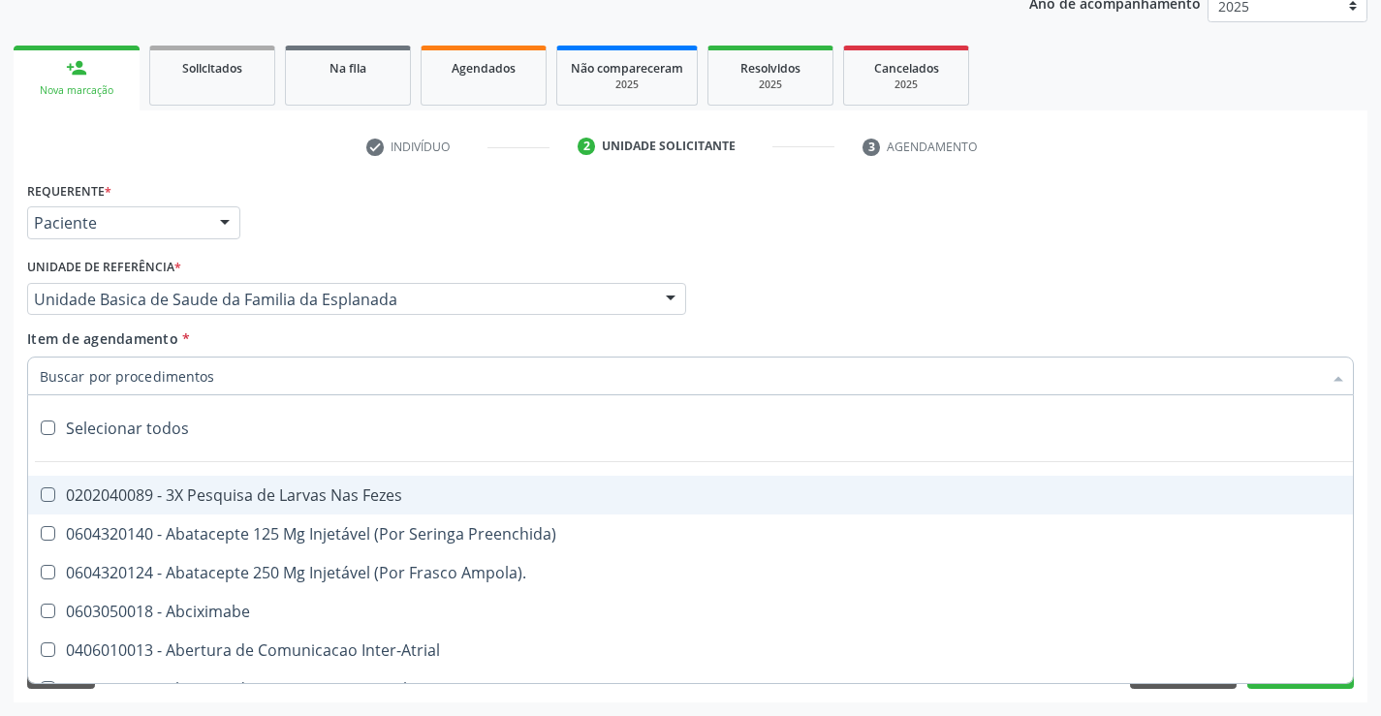
click at [226, 384] on div at bounding box center [690, 376] width 1327 height 39
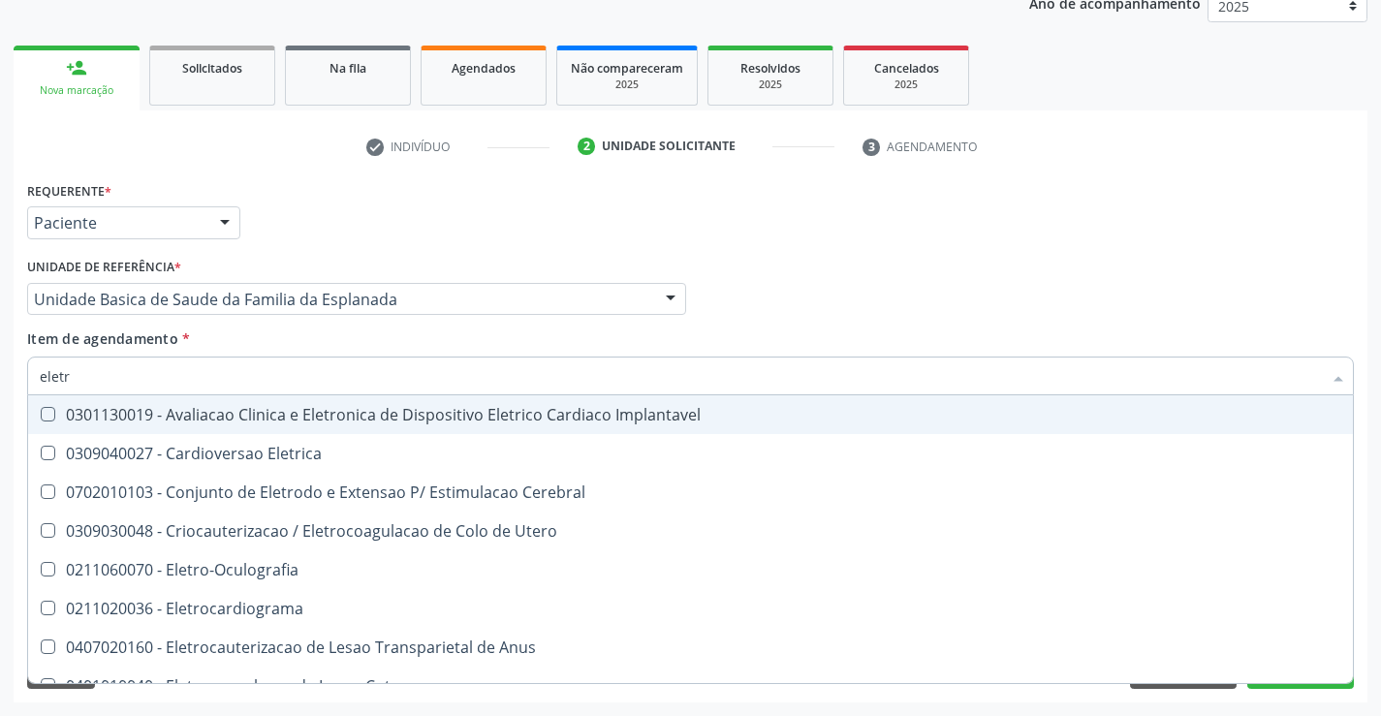
type input "eletro"
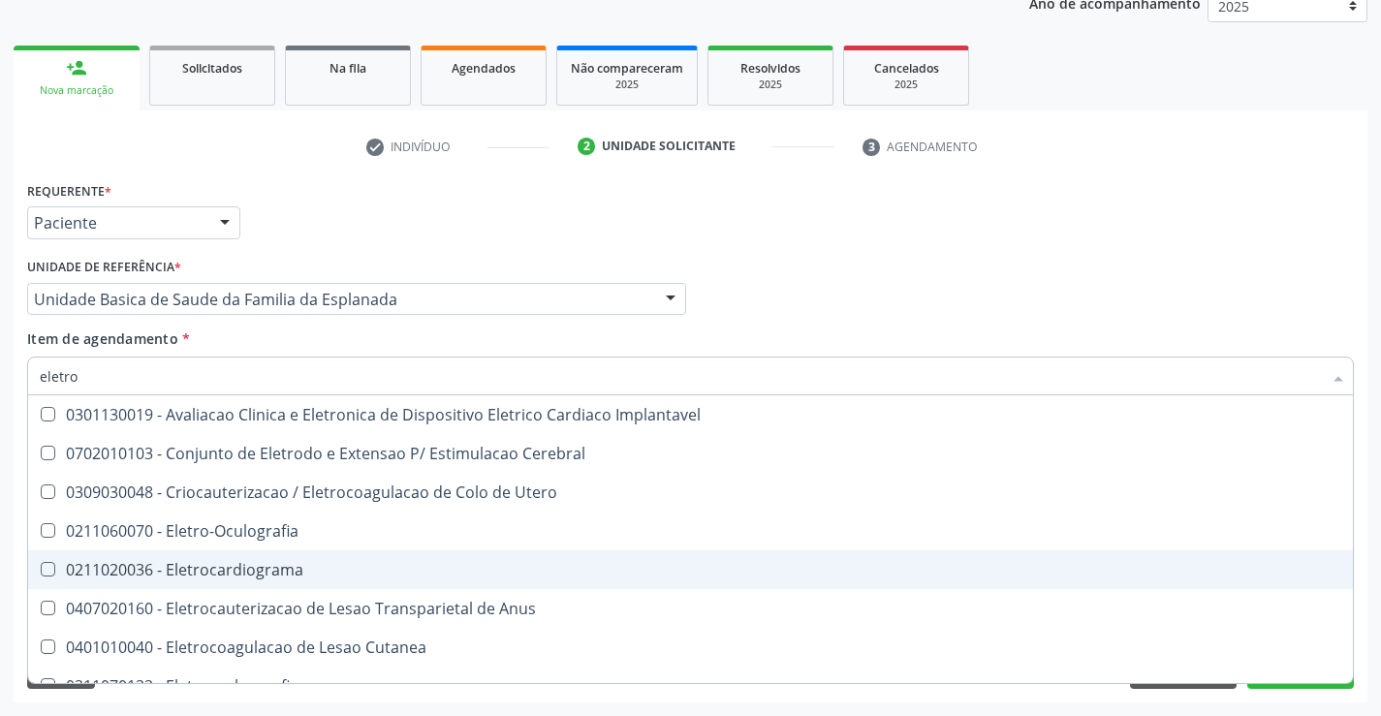
click at [270, 574] on div "0211020036 - Eletrocardiograma" at bounding box center [690, 570] width 1301 height 16
checkbox Eletrocardiograma "true"
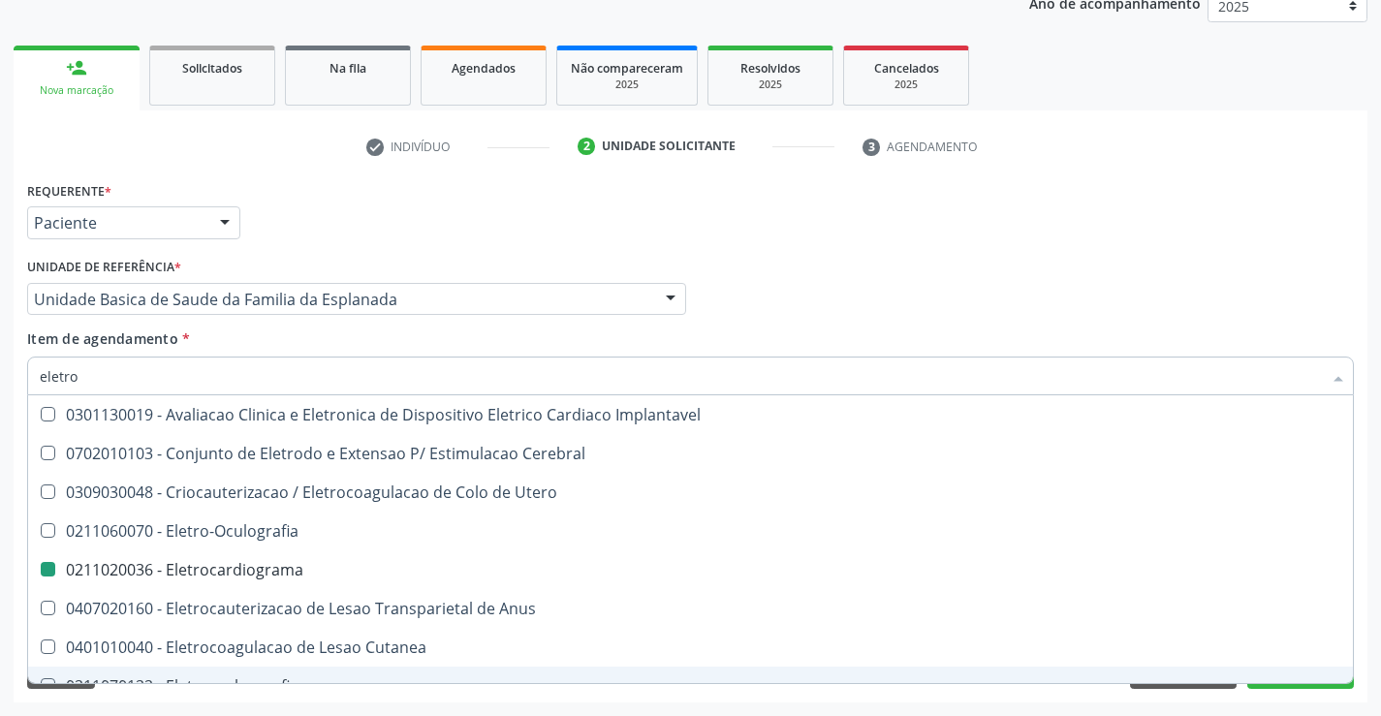
click at [302, 699] on div "Requerente * Paciente Médico(a) Enfermeiro(a) Paciente Nenhum resultado encontr…" at bounding box center [691, 439] width 1354 height 526
checkbox Cerebral "true"
checkbox Eletrocardiograma "false"
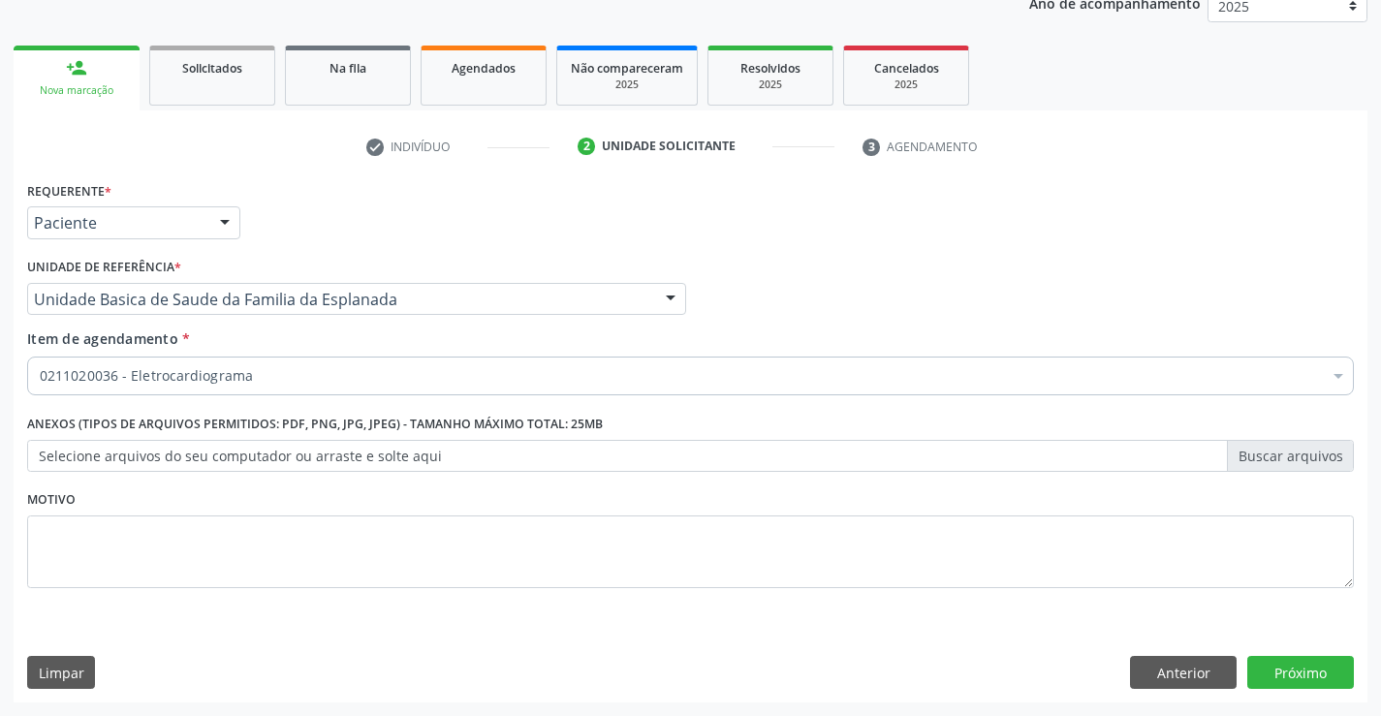
click at [1325, 654] on div "Requerente * Paciente Médico(a) Enfermeiro(a) Paciente Nenhum resultado encontr…" at bounding box center [691, 439] width 1354 height 526
click at [1301, 673] on button "Próximo" at bounding box center [1300, 672] width 107 height 33
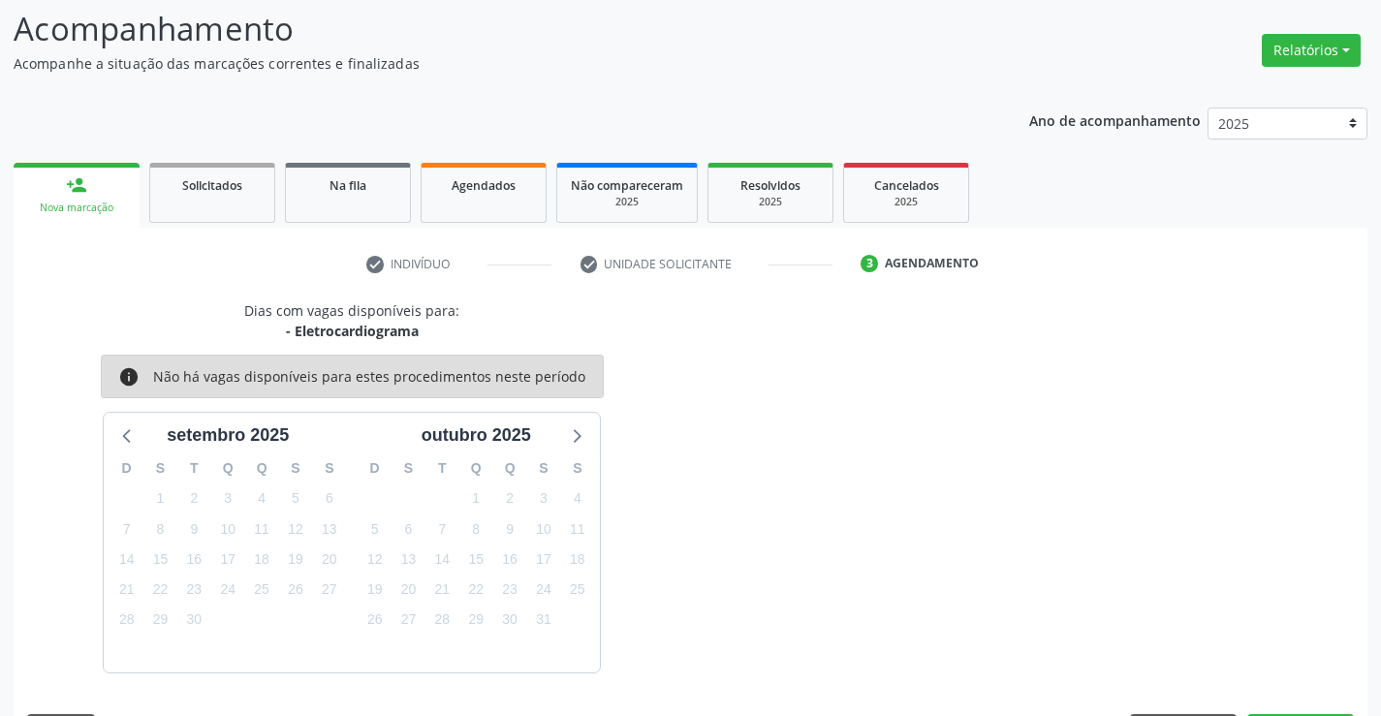
scroll to position [184, 0]
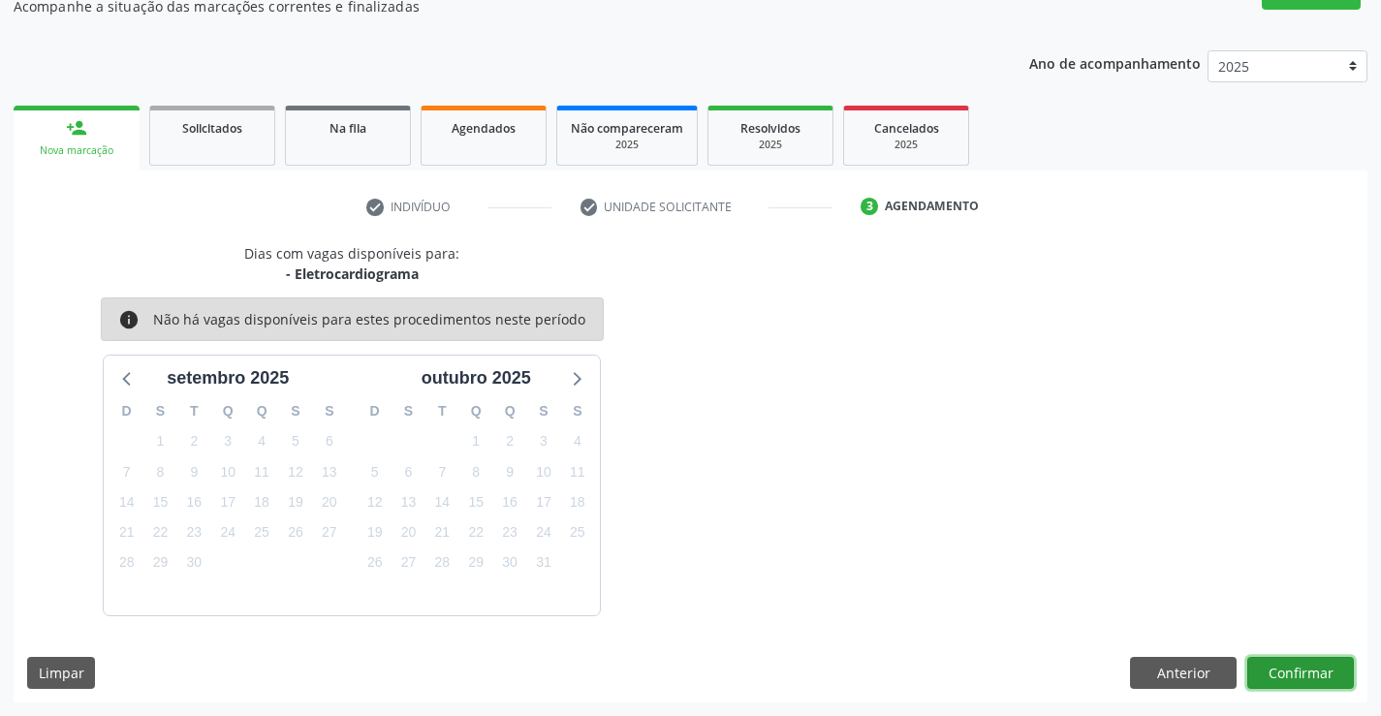
click at [1314, 671] on button "Confirmar" at bounding box center [1300, 673] width 107 height 33
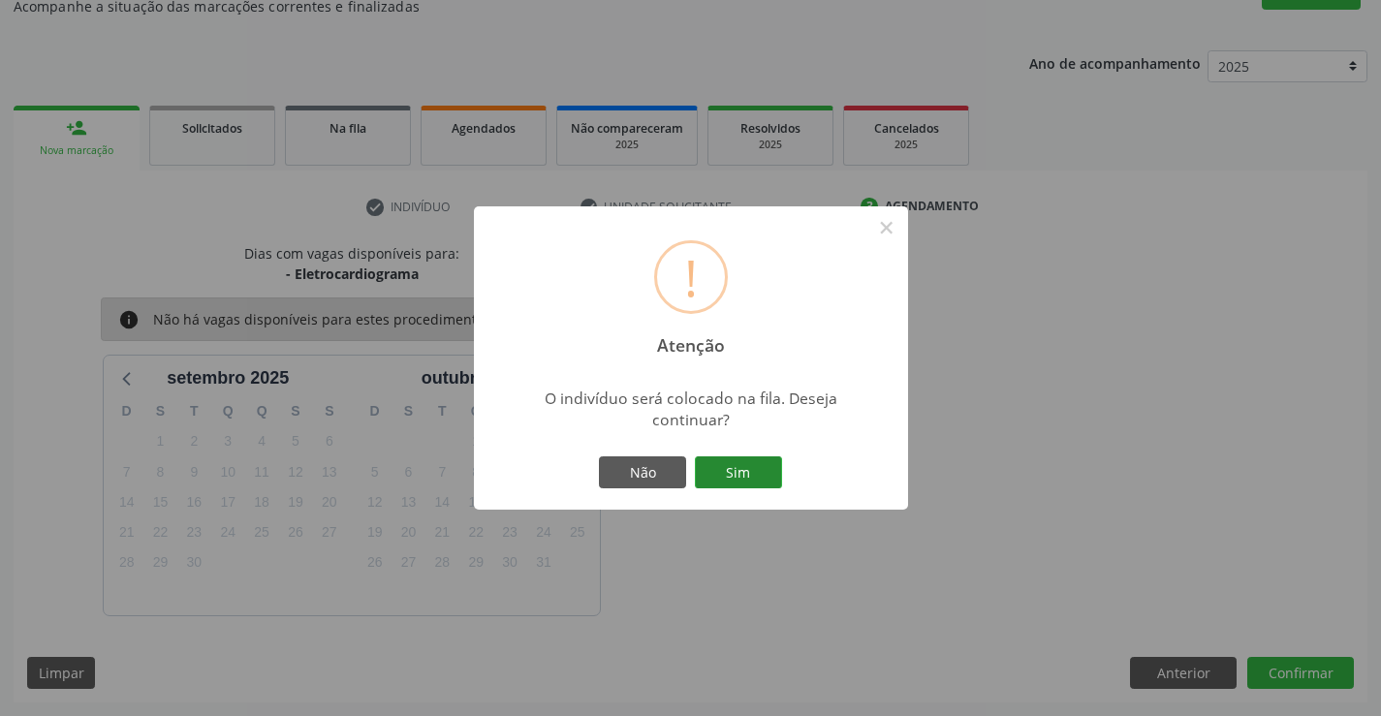
click at [744, 468] on button "Sim" at bounding box center [738, 472] width 87 height 33
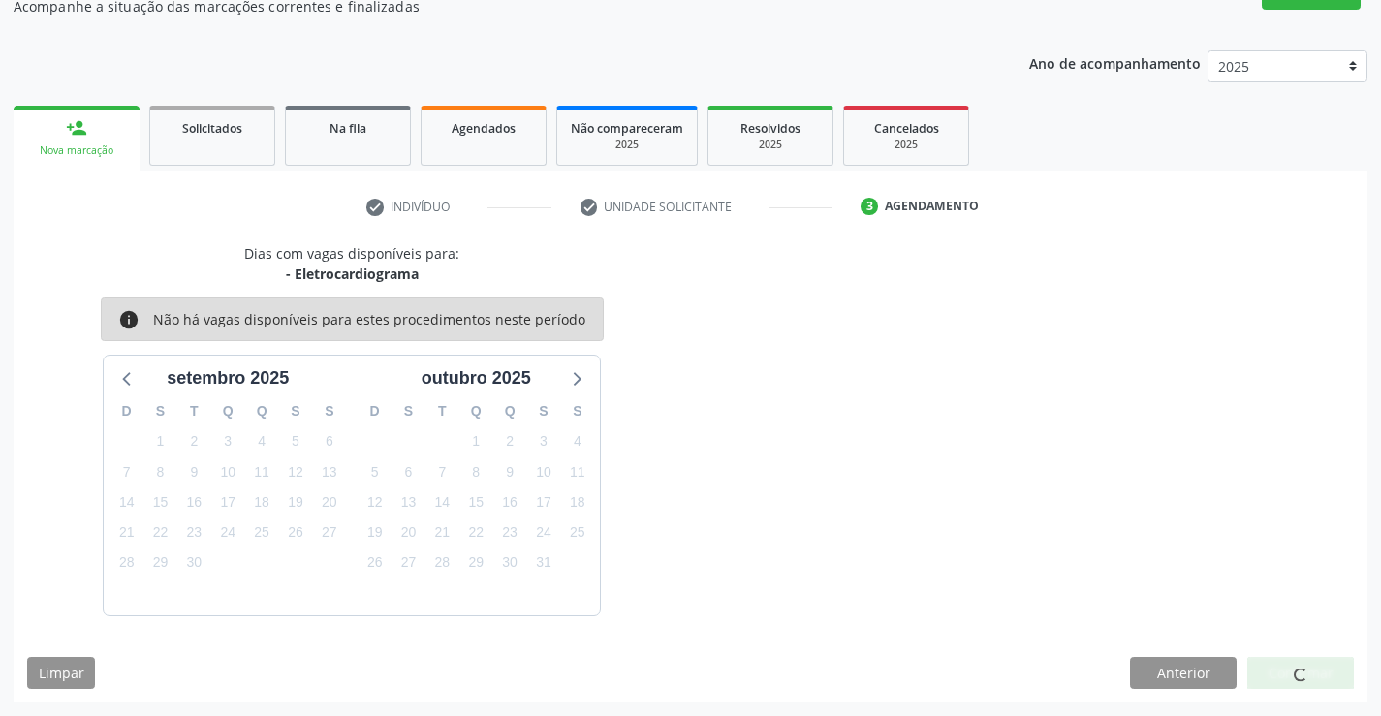
scroll to position [0, 0]
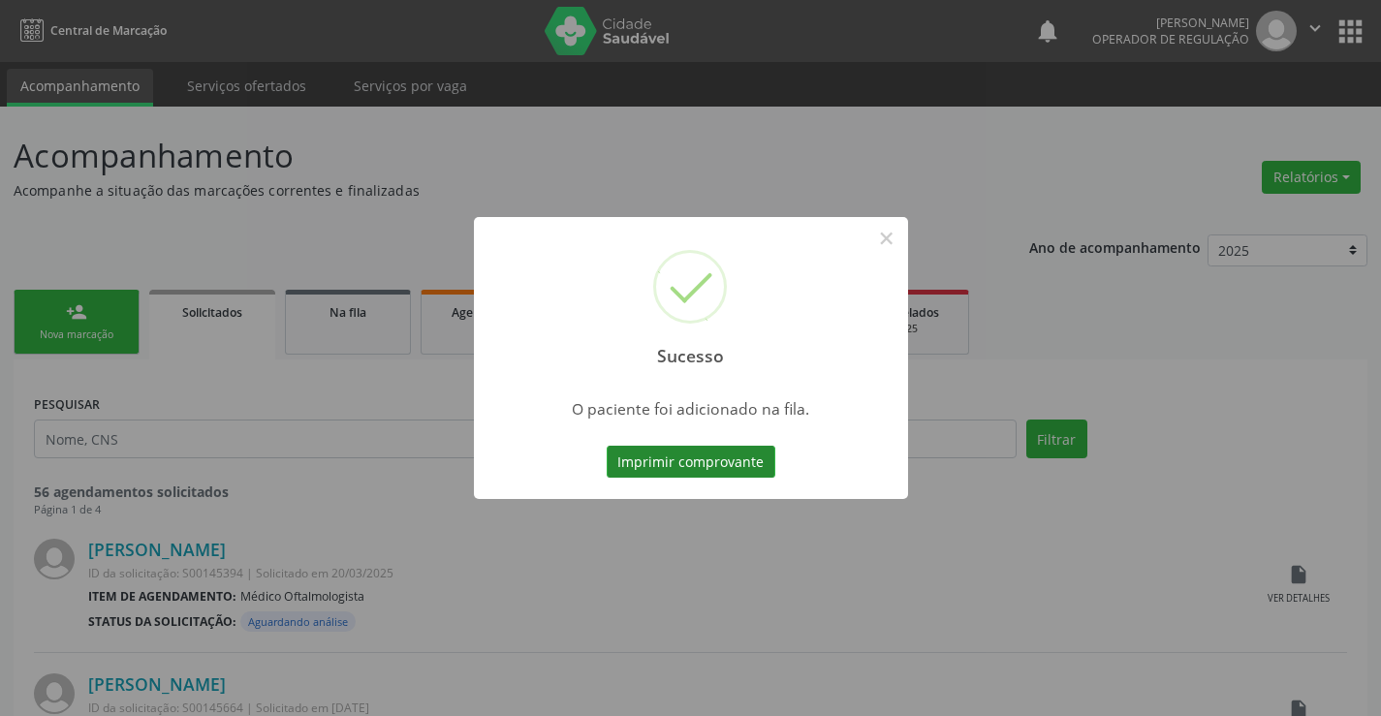
click at [719, 457] on button "Imprimir comprovante" at bounding box center [691, 462] width 169 height 33
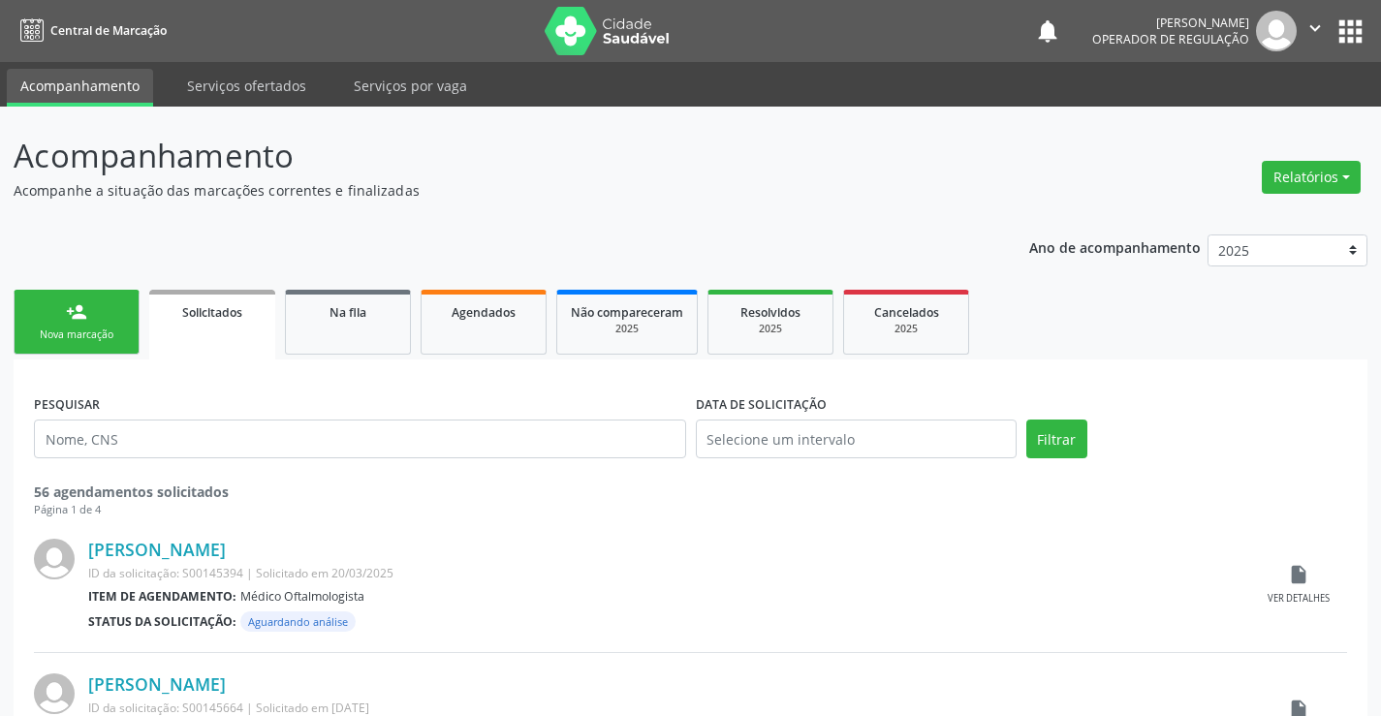
click at [113, 321] on link "person_add Nova marcação" at bounding box center [77, 322] width 126 height 65
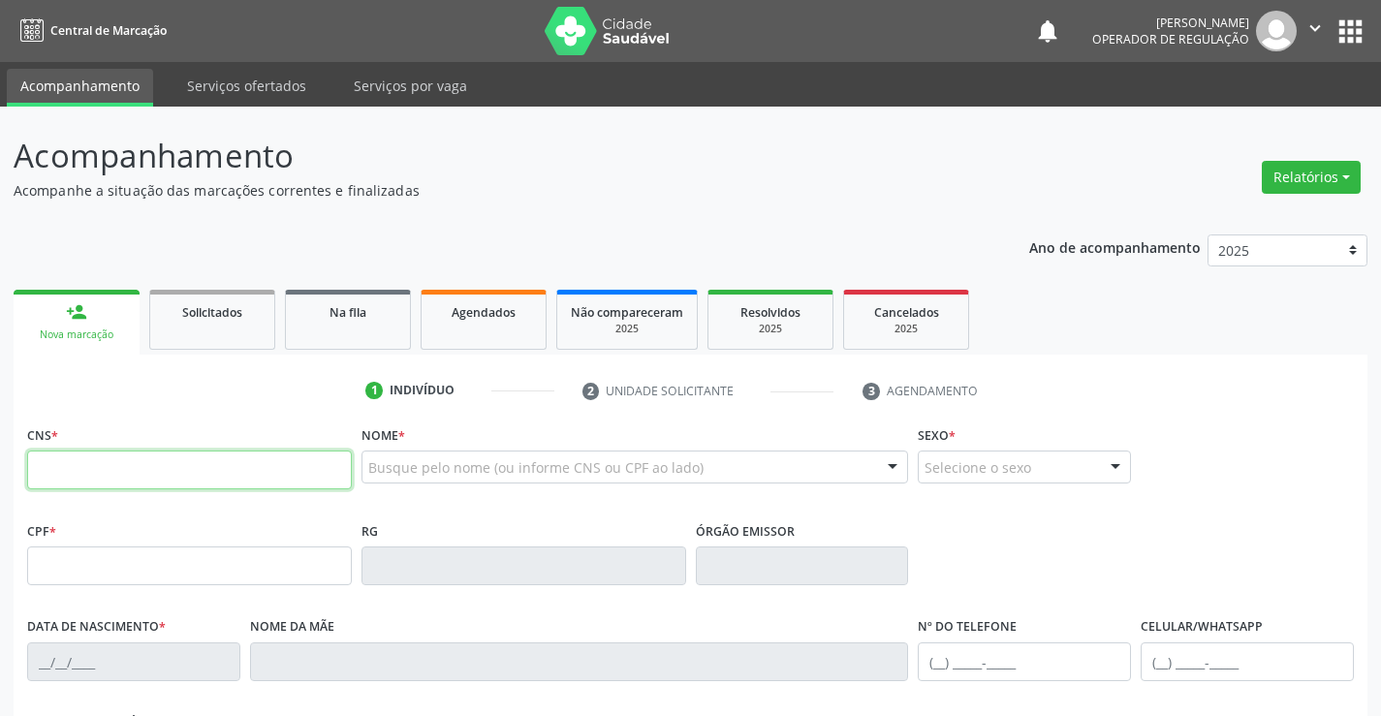
click at [149, 469] on input "text" at bounding box center [189, 470] width 325 height 39
type input "706 0093 7301 8845"
type input "2002919712"
type input "09/01/1992"
type input "(74) 98829-8732"
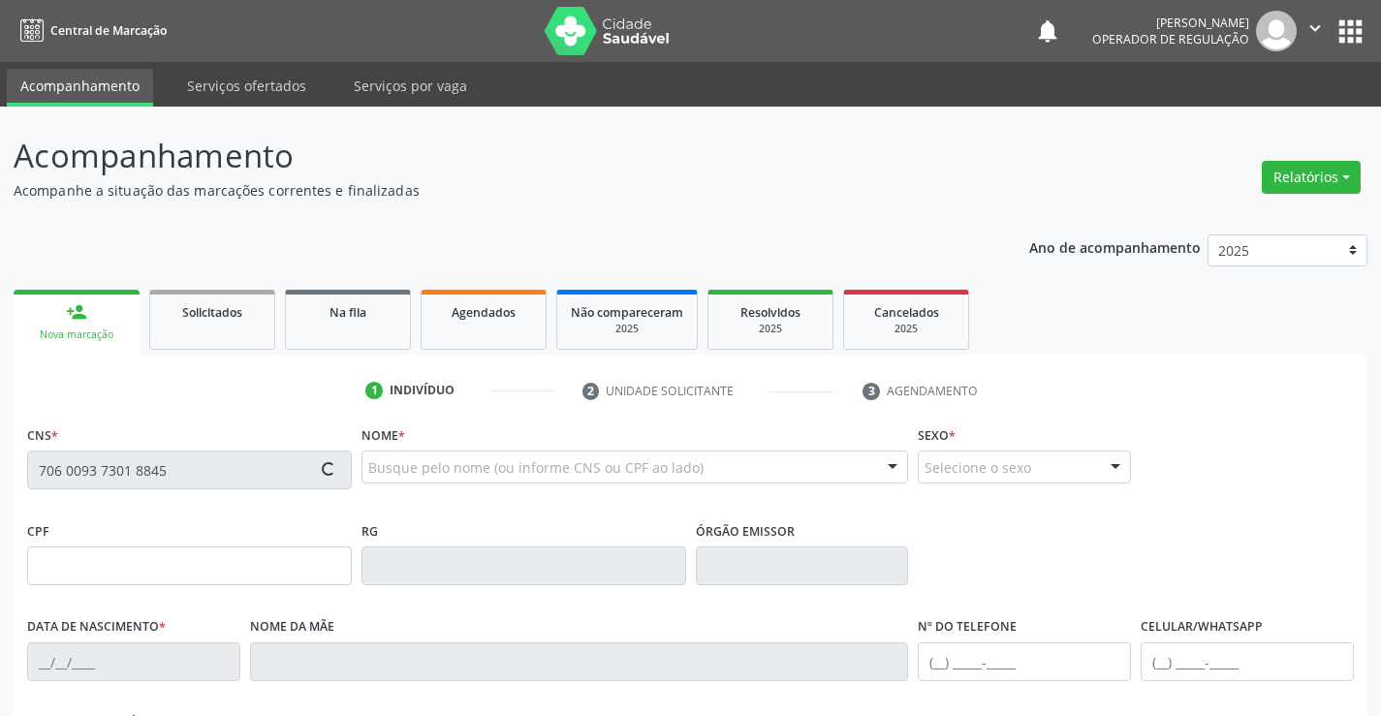
type input "(74) 98829-8732"
type input "068.405.805-71"
type input "27"
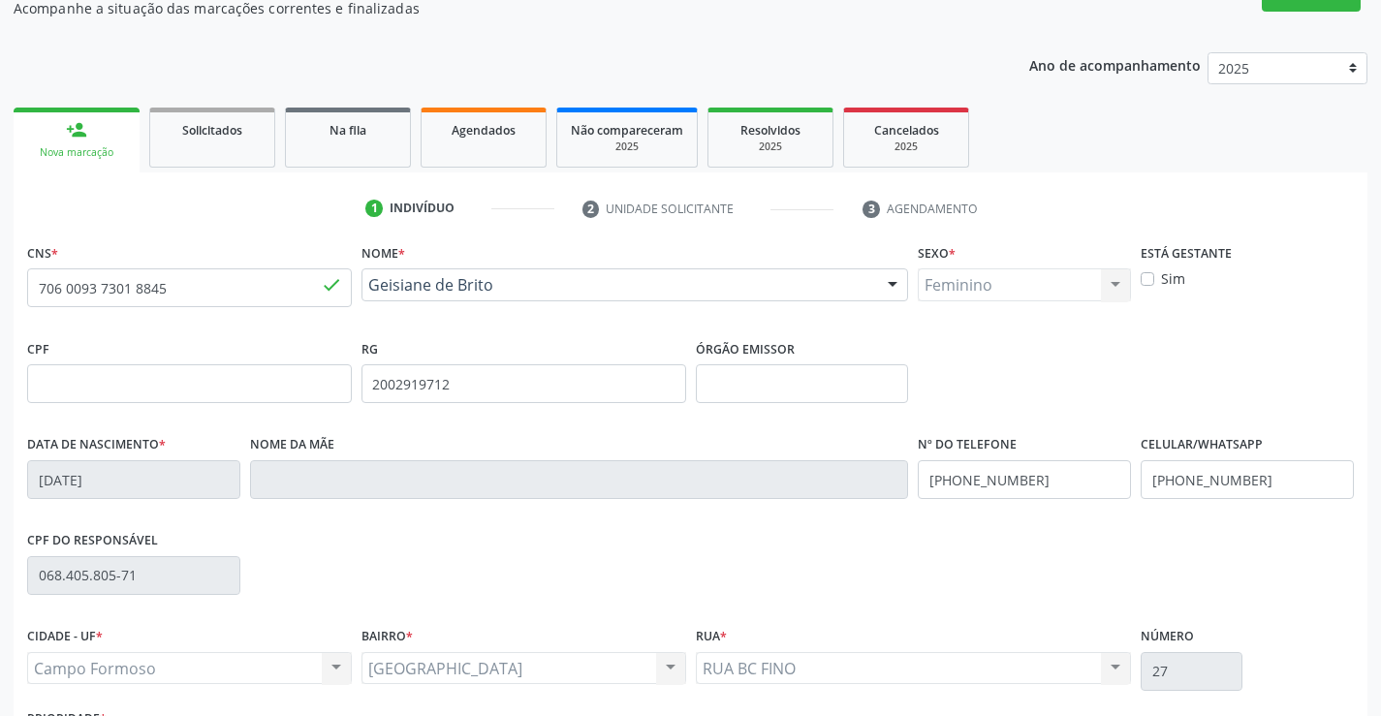
scroll to position [194, 0]
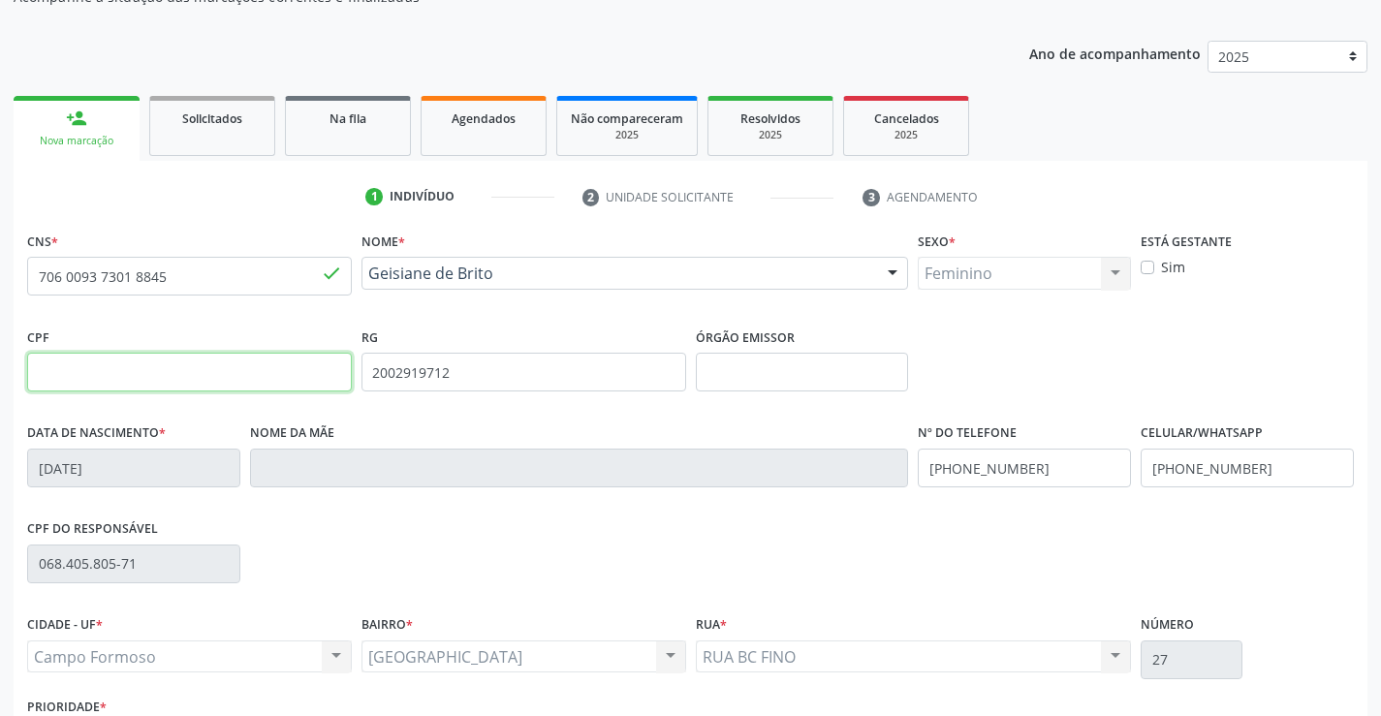
click at [112, 382] on input "text" at bounding box center [189, 372] width 325 height 39
type input "068.405.805-71"
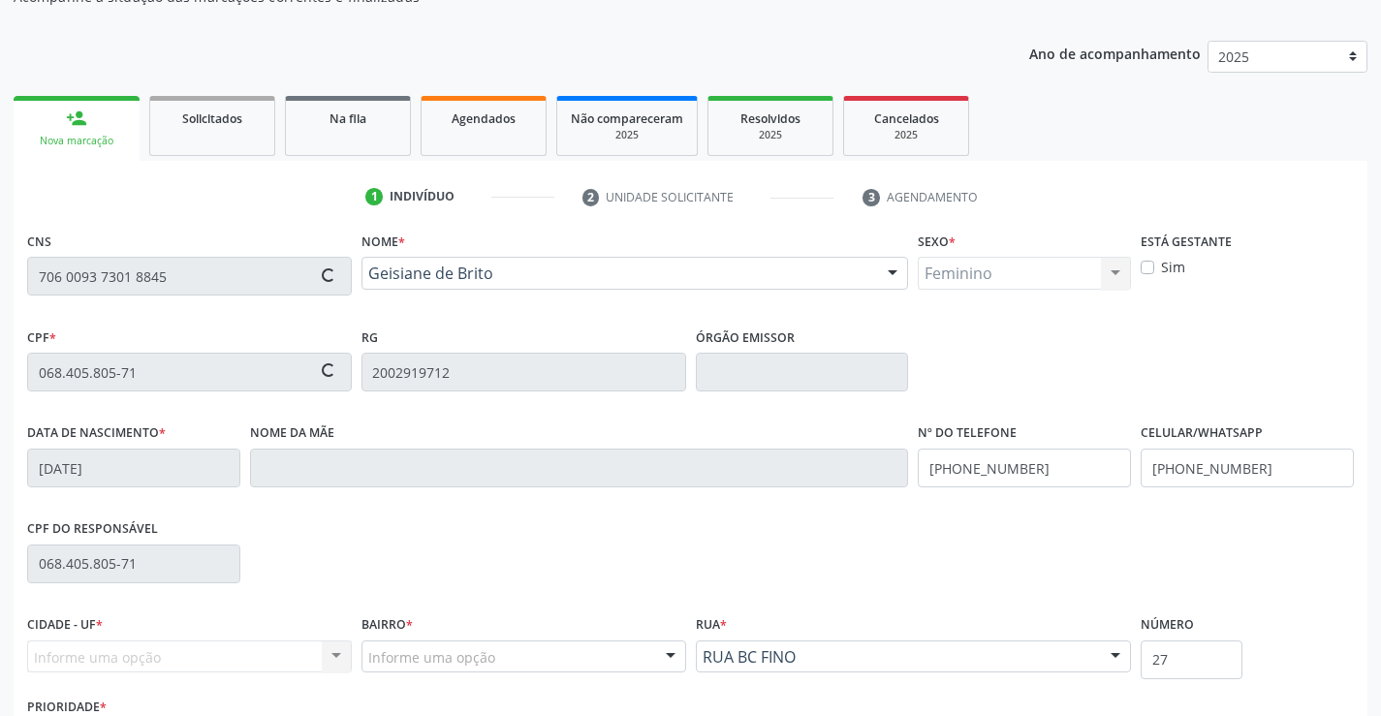
type input "Gislene Maria Lopes de Brito"
type input "(74) 98829-8732"
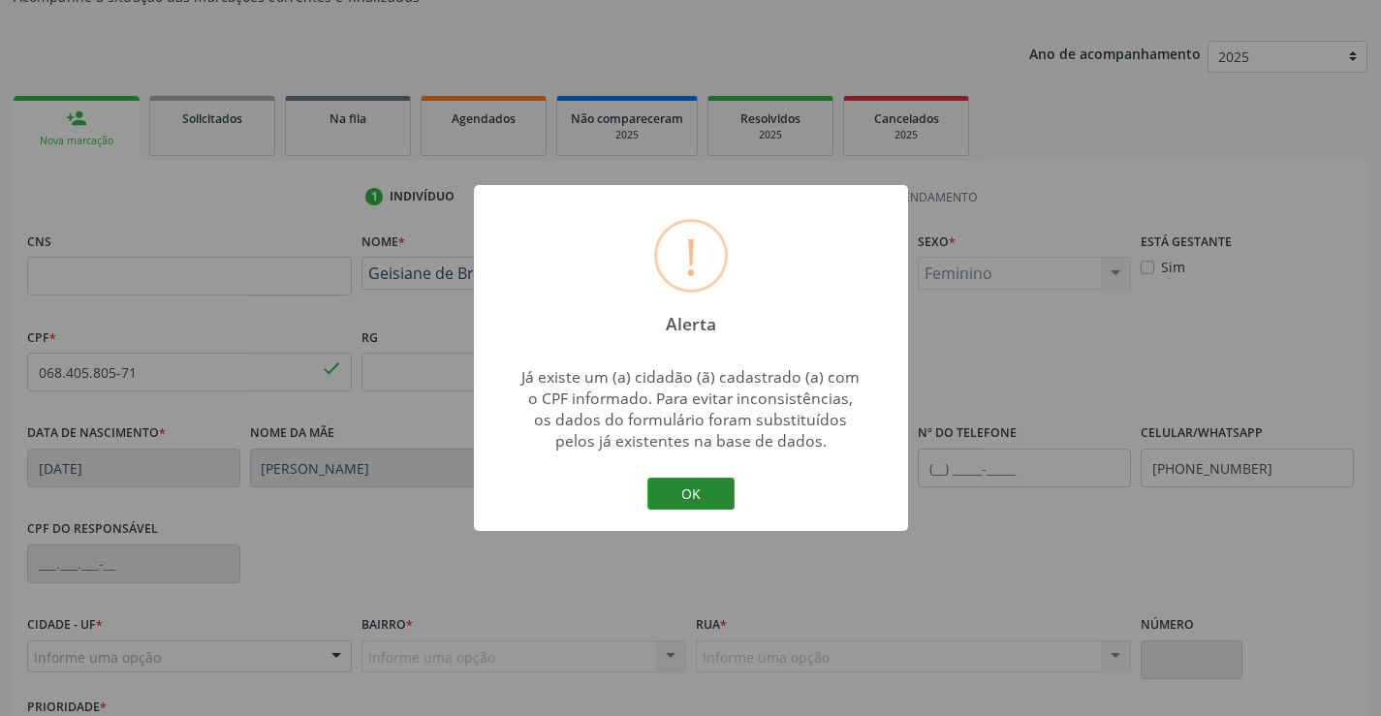
click at [696, 494] on button "OK" at bounding box center [690, 494] width 87 height 33
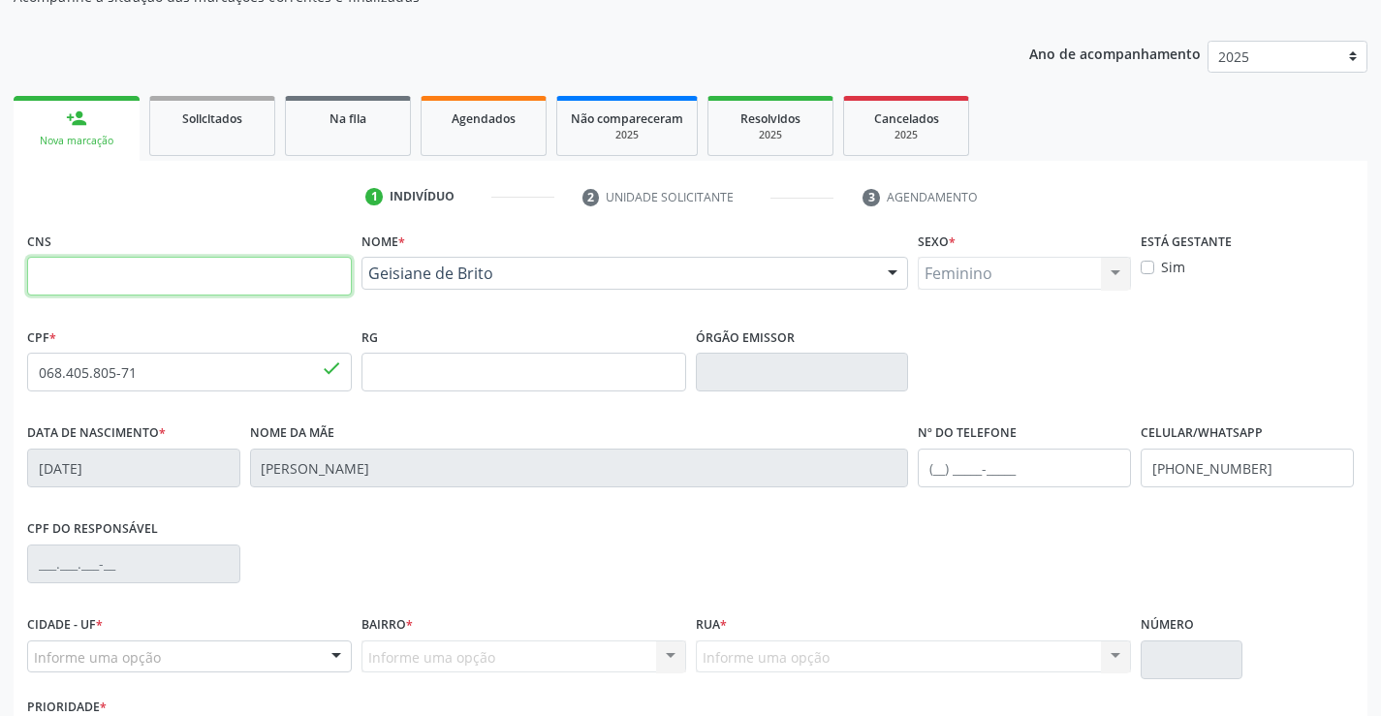
click at [224, 261] on input "text" at bounding box center [189, 276] width 325 height 39
click at [229, 134] on link "Solicitados" at bounding box center [212, 126] width 126 height 60
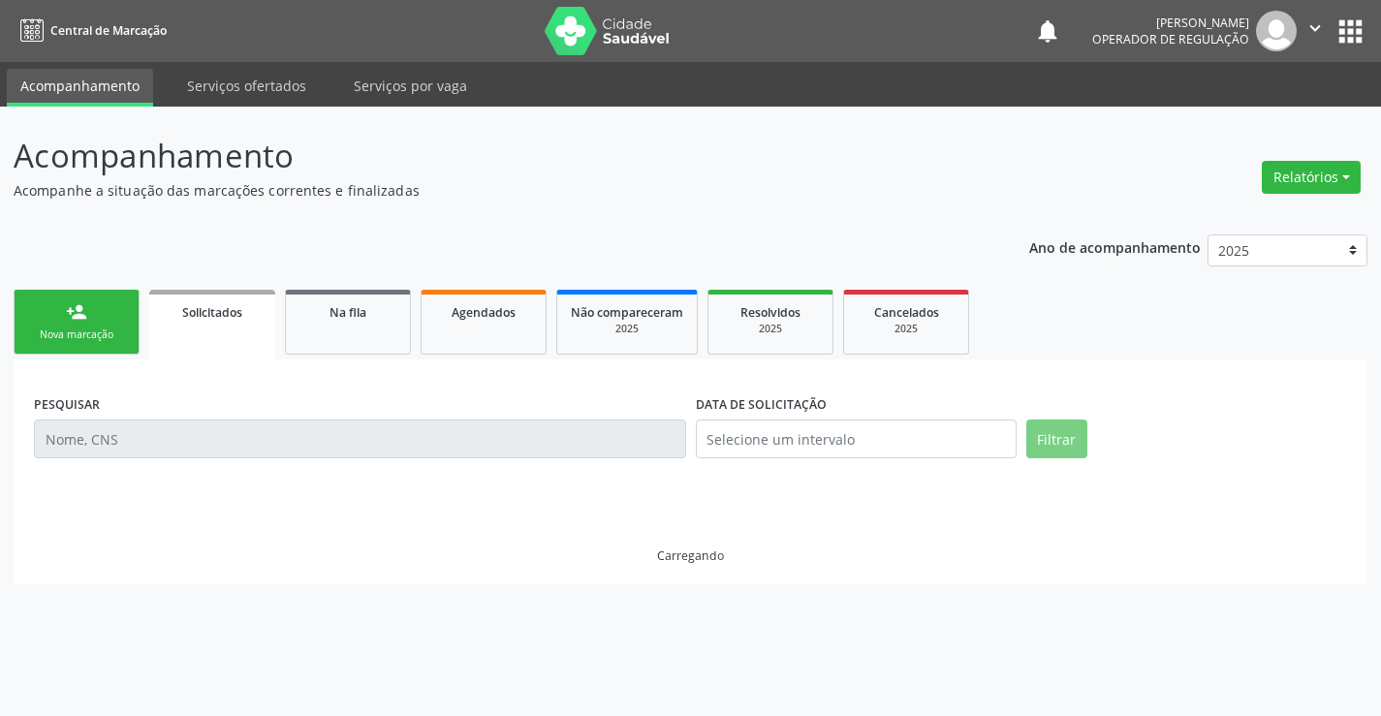
scroll to position [0, 0]
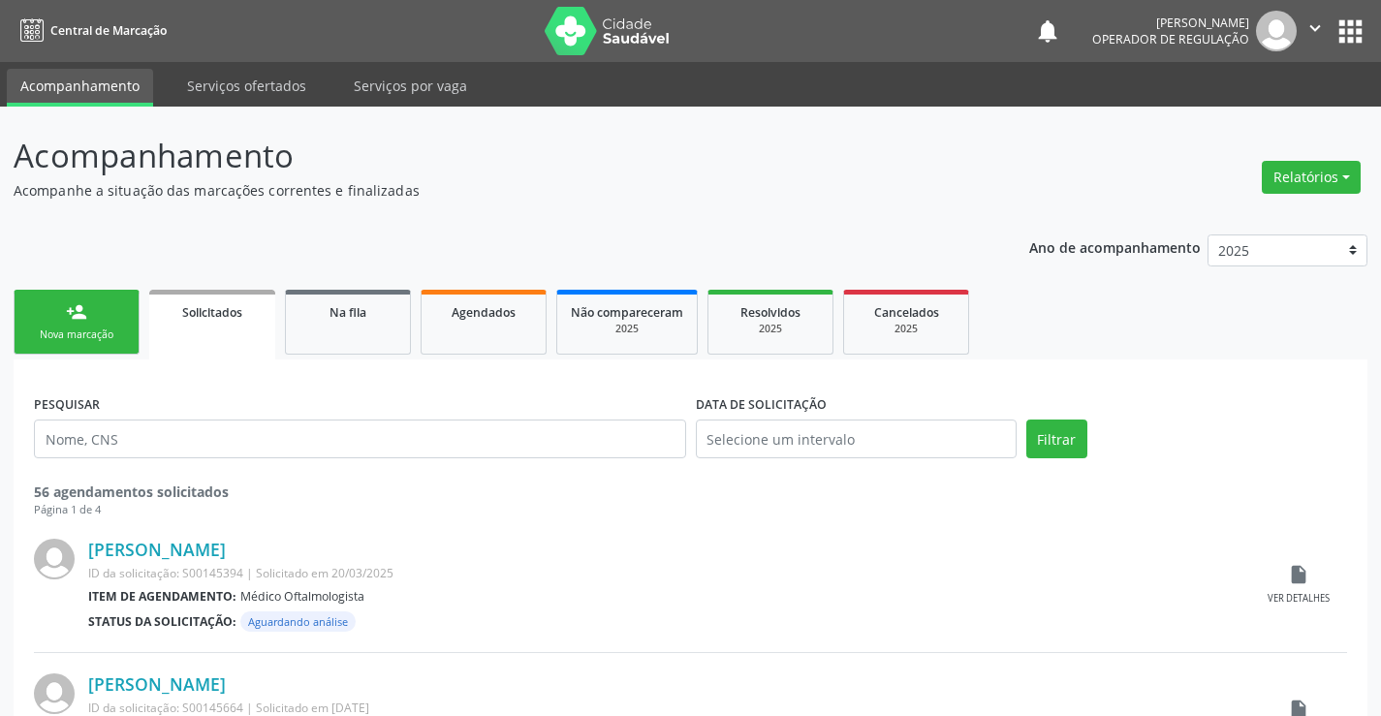
click at [104, 330] on div "Nova marcação" at bounding box center [76, 335] width 97 height 15
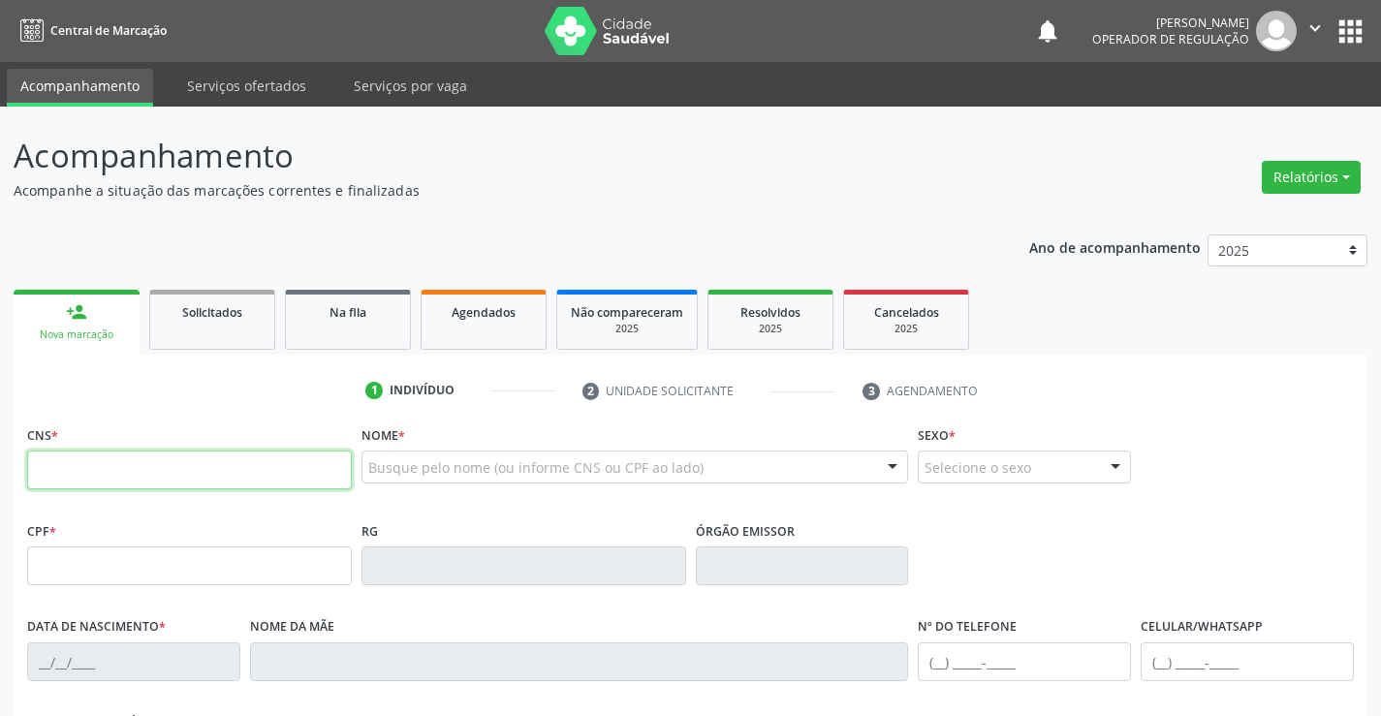
click at [131, 453] on input "text" at bounding box center [189, 470] width 325 height 39
type input "706 0093 7301 8845"
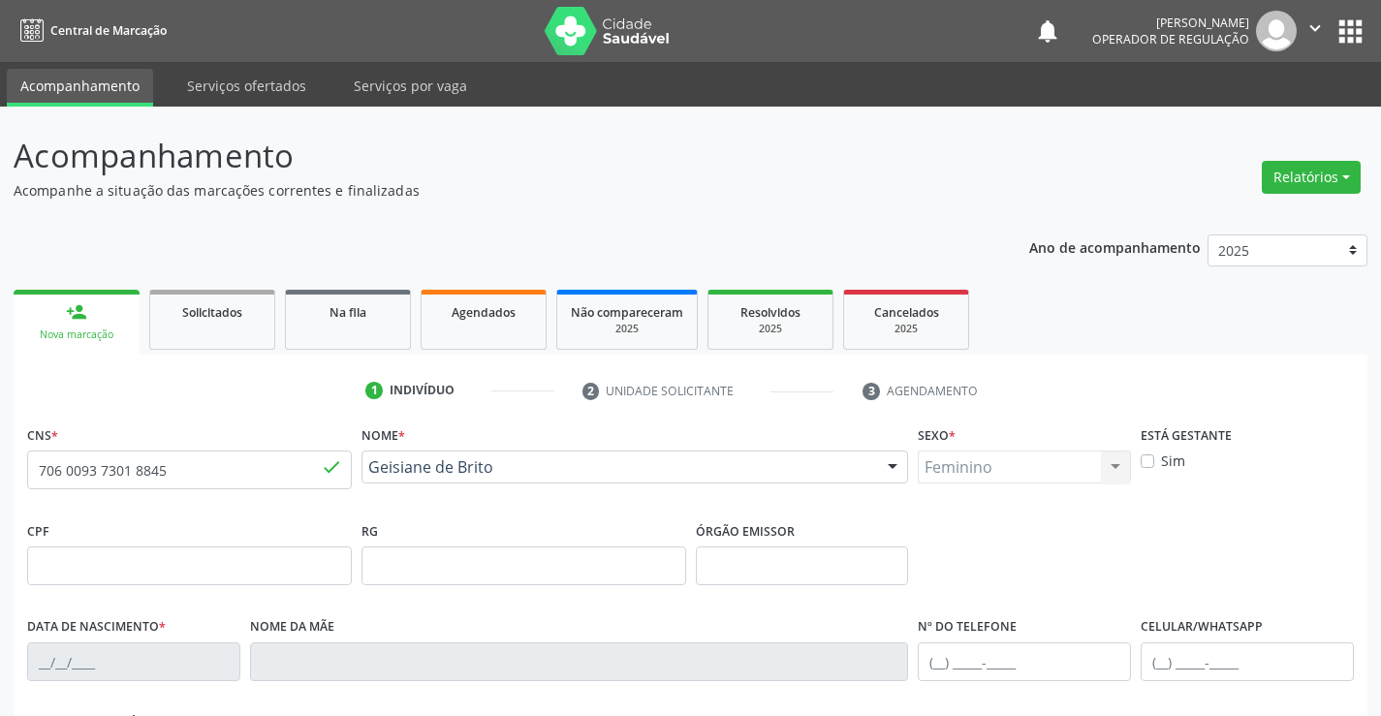
type input "2002919712"
type input "09/01/1992"
type input "(74) 98829-8732"
type input "068.405.805-71"
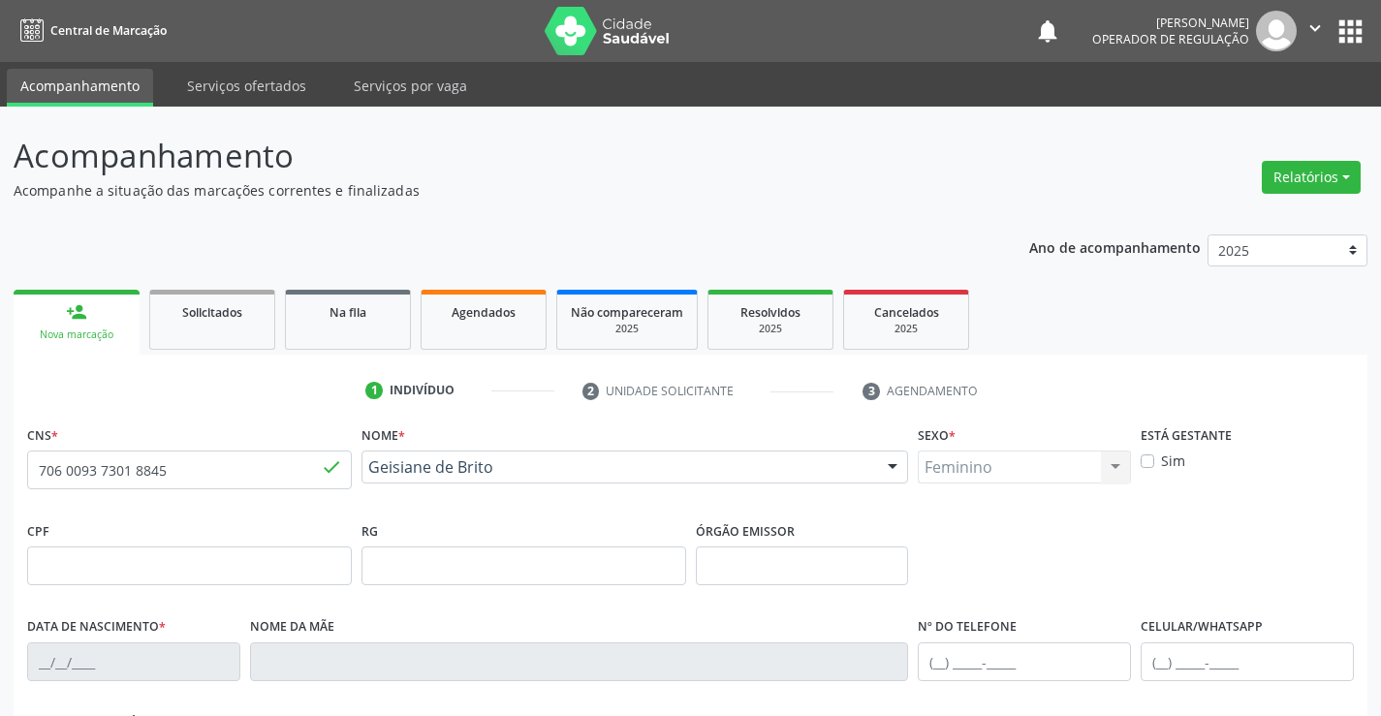
type input "27"
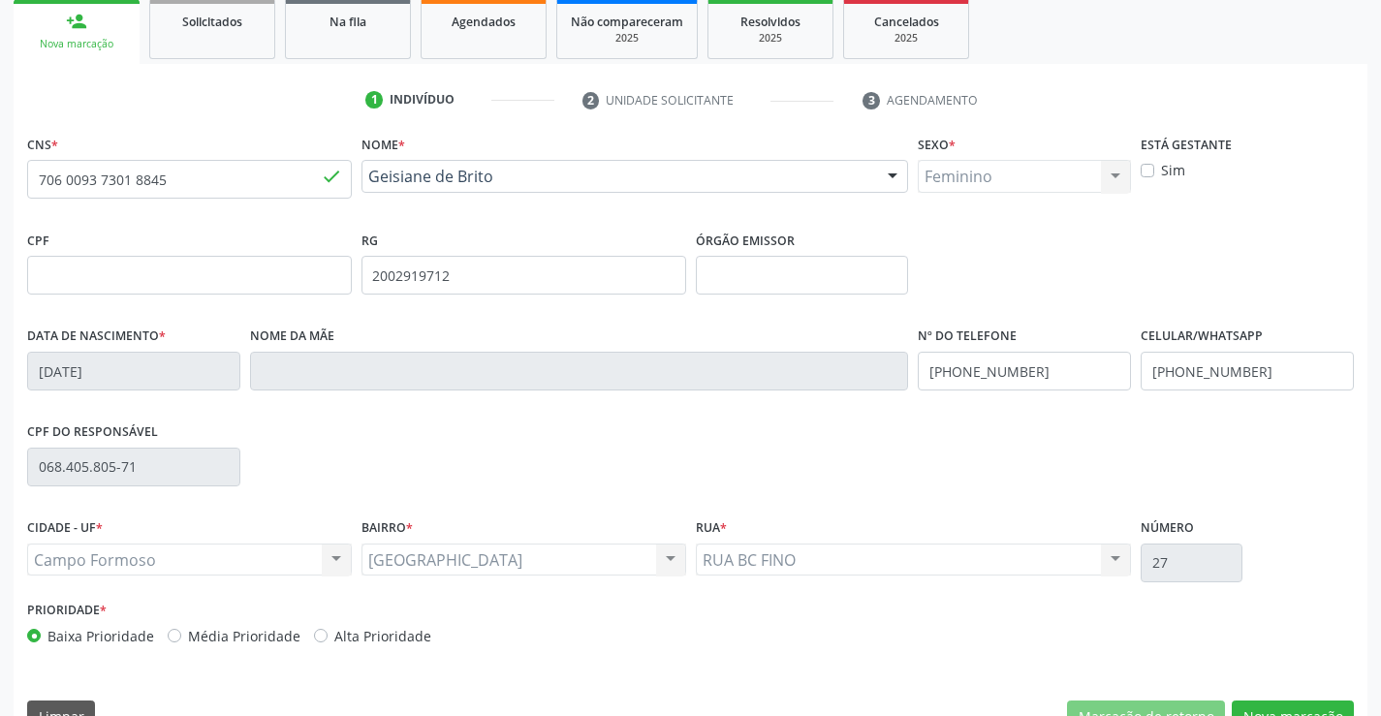
scroll to position [334, 0]
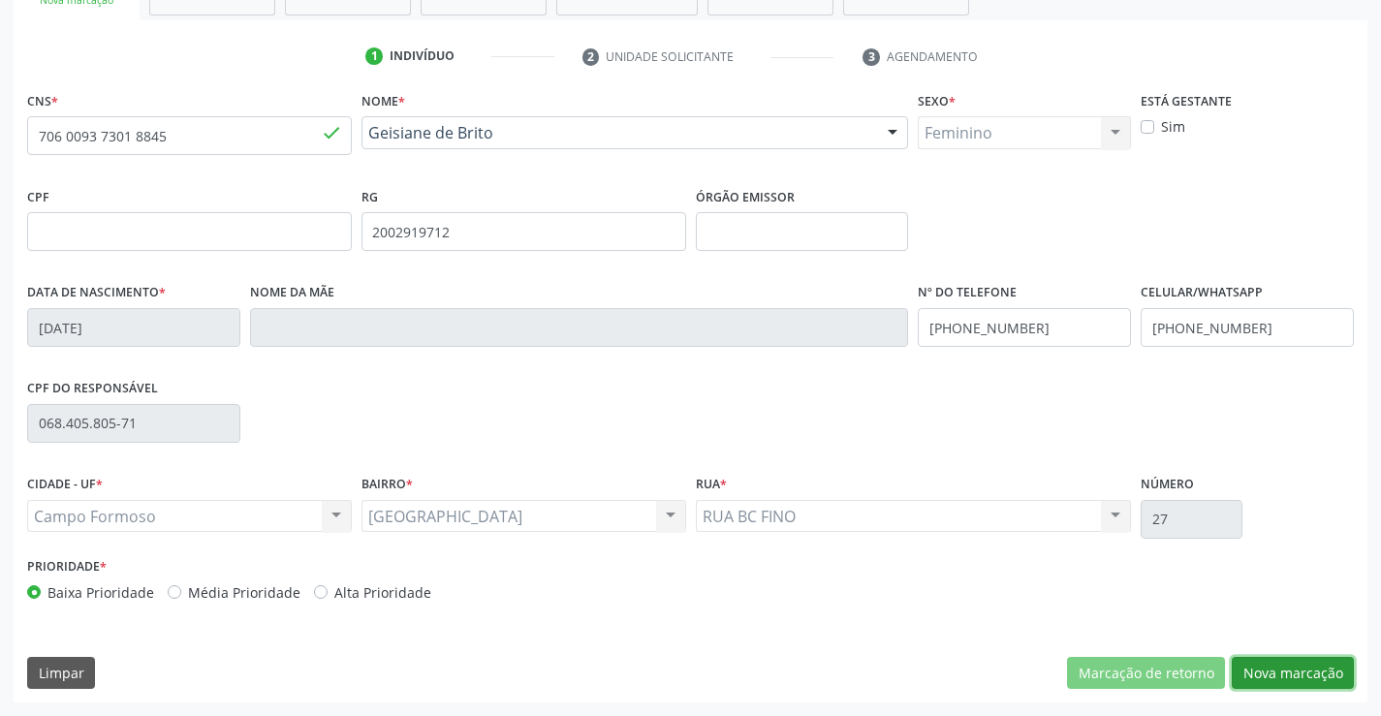
click at [1289, 671] on button "Nova marcação" at bounding box center [1293, 673] width 122 height 33
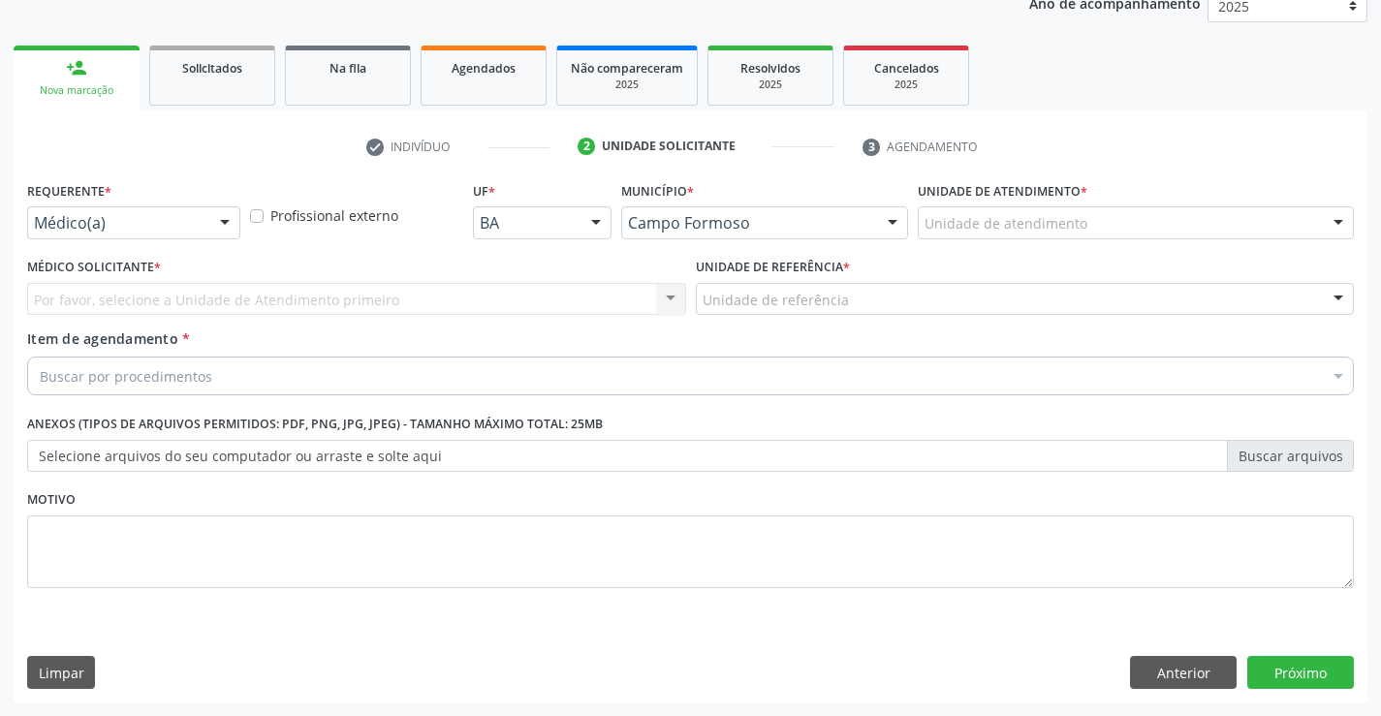
scroll to position [244, 0]
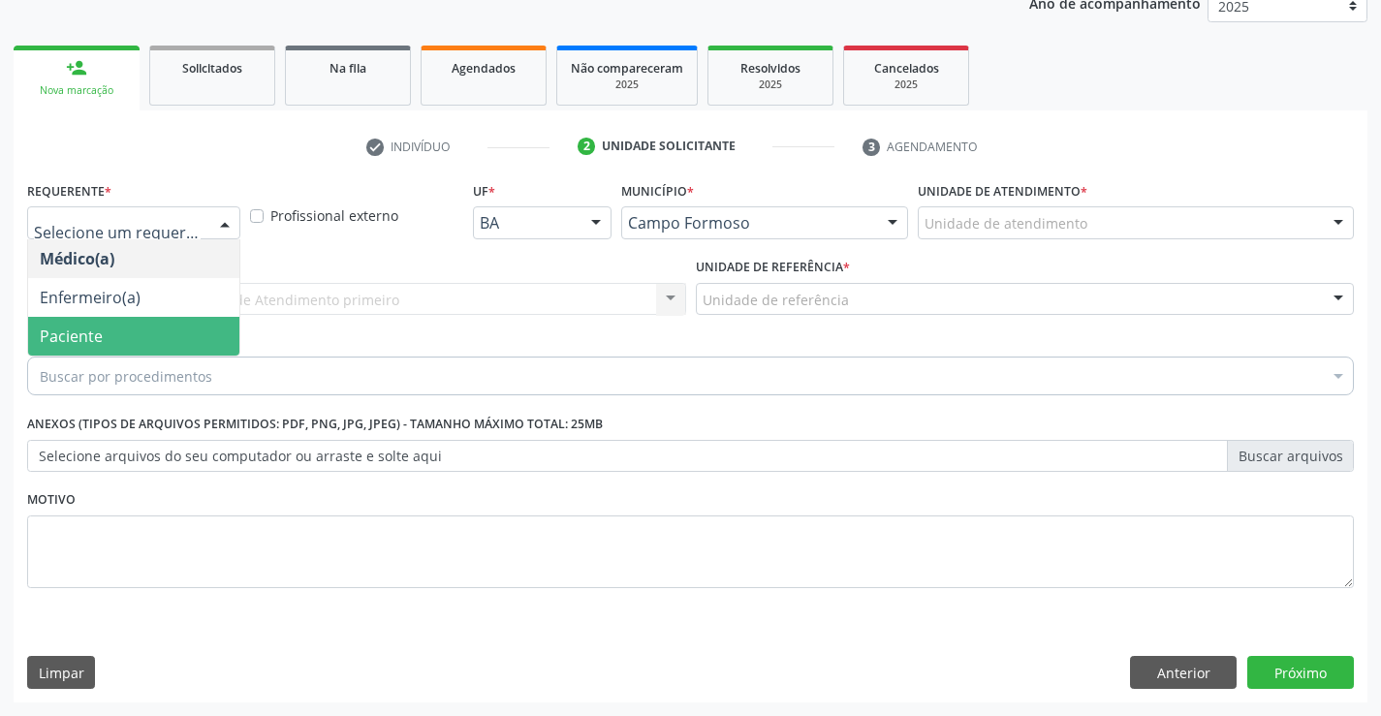
click at [110, 341] on span "Paciente" at bounding box center [133, 336] width 211 height 39
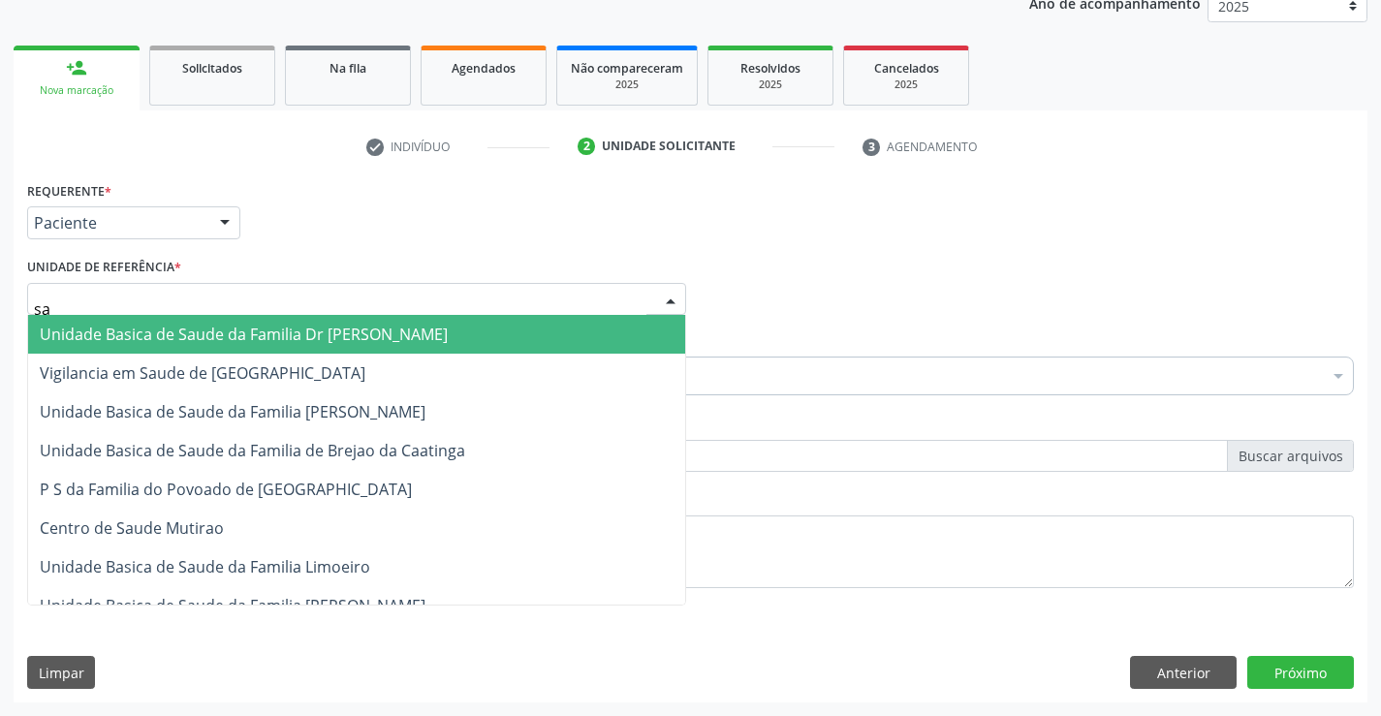
type input "sao"
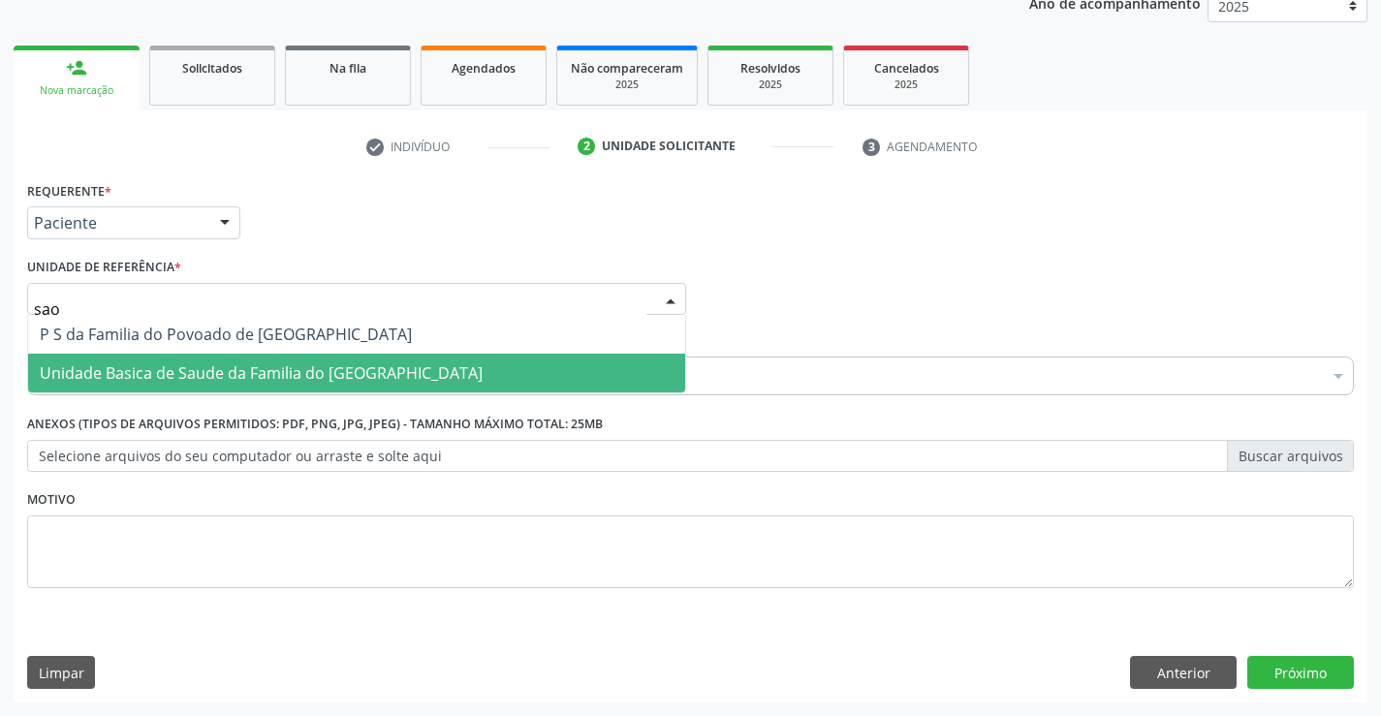
click at [224, 365] on span "Unidade Basica de Saude da Familia do [GEOGRAPHIC_DATA]" at bounding box center [261, 372] width 443 height 21
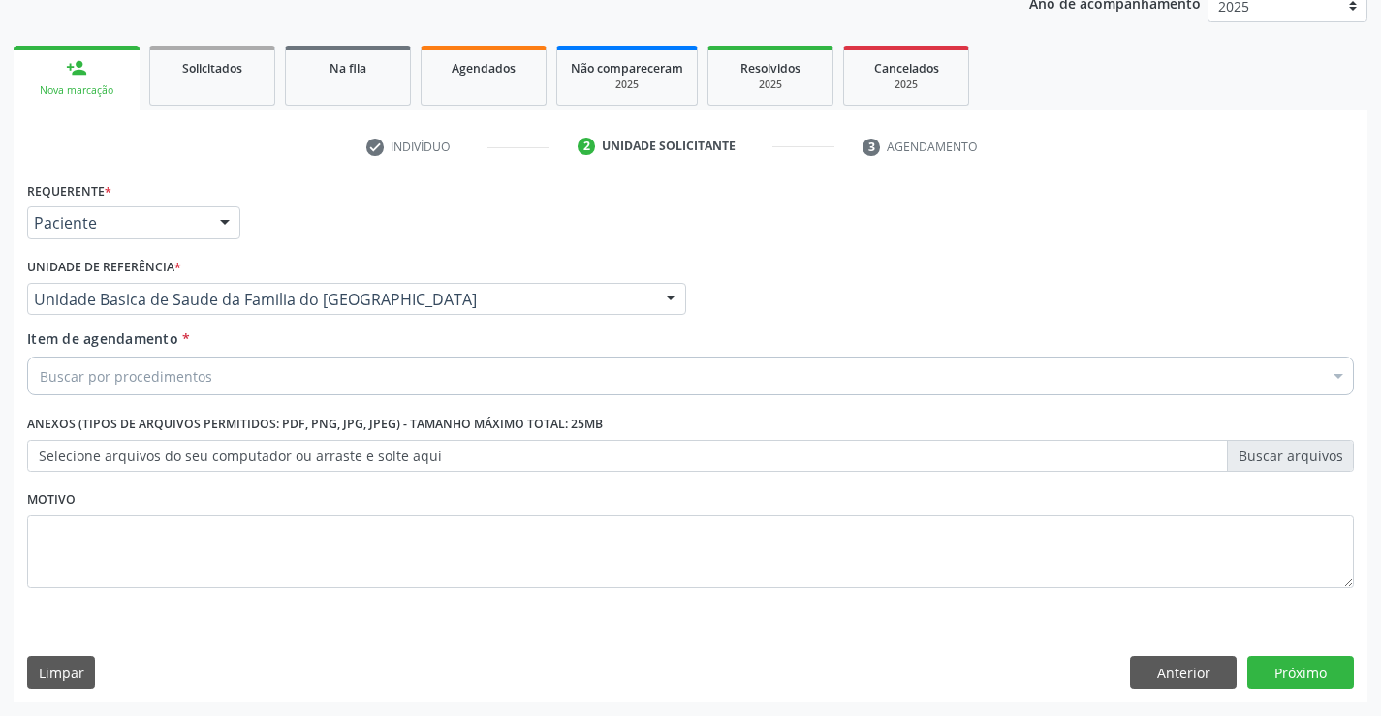
click at [213, 383] on div "Buscar por procedimentos" at bounding box center [690, 376] width 1327 height 39
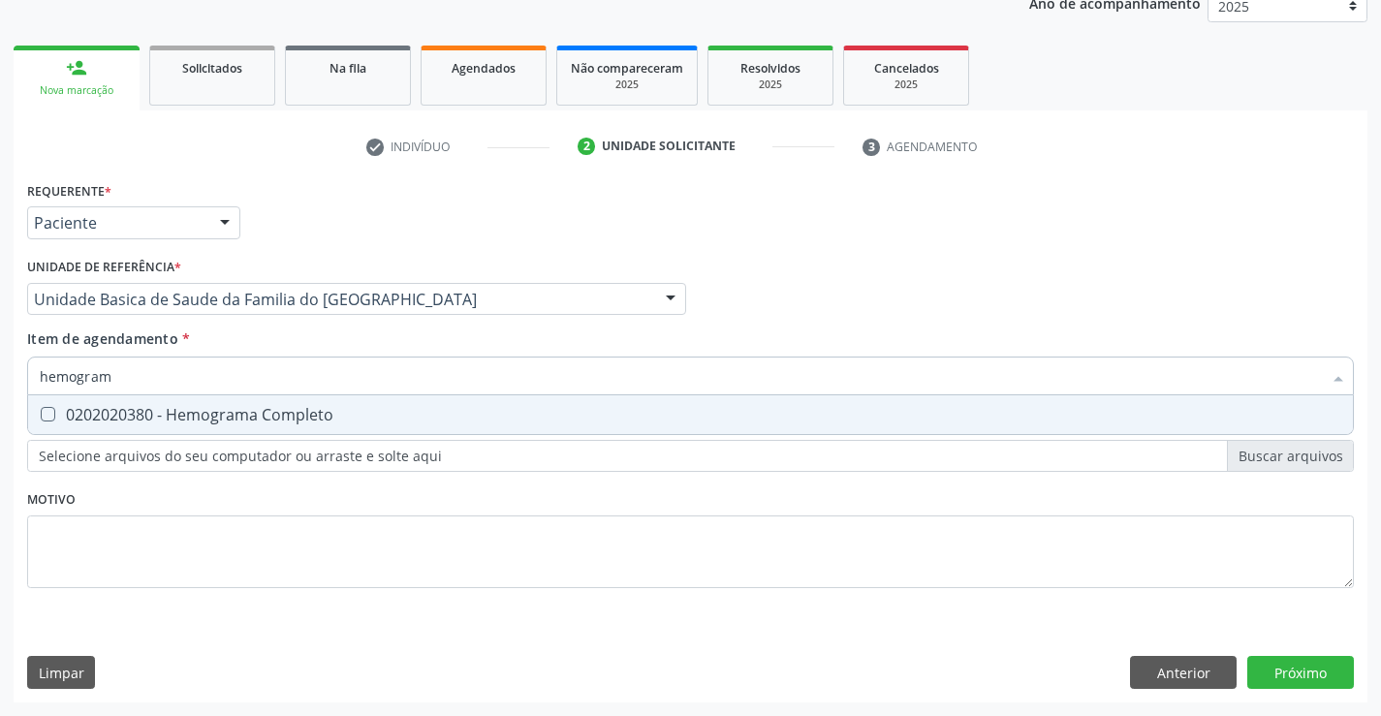
type input "hemograma"
click at [227, 410] on div "0202020380 - Hemograma Completo" at bounding box center [690, 415] width 1301 height 16
checkbox Completo "true"
type input "hemograma"
click at [208, 495] on div "Requerente * Paciente Médico(a) Enfermeiro(a) Paciente Nenhum resultado encontr…" at bounding box center [690, 395] width 1327 height 439
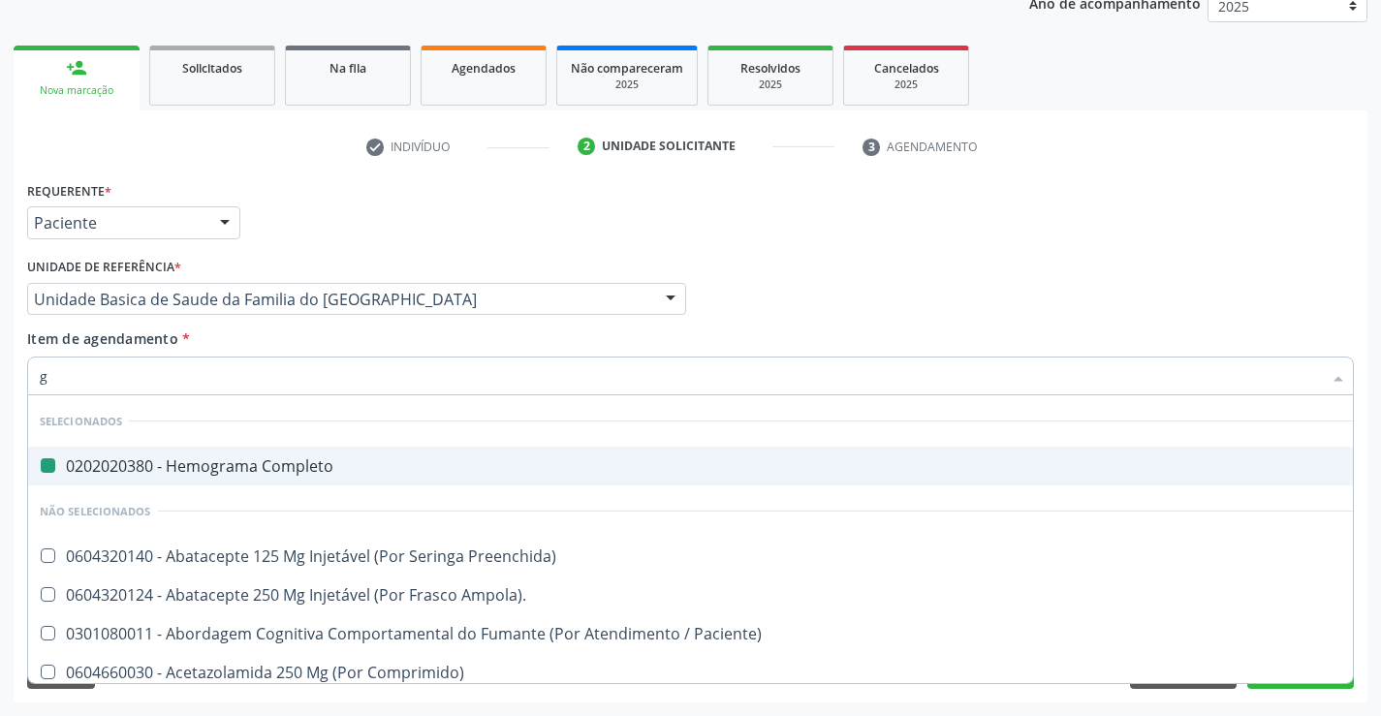
type input "gl"
checkbox Completo "false"
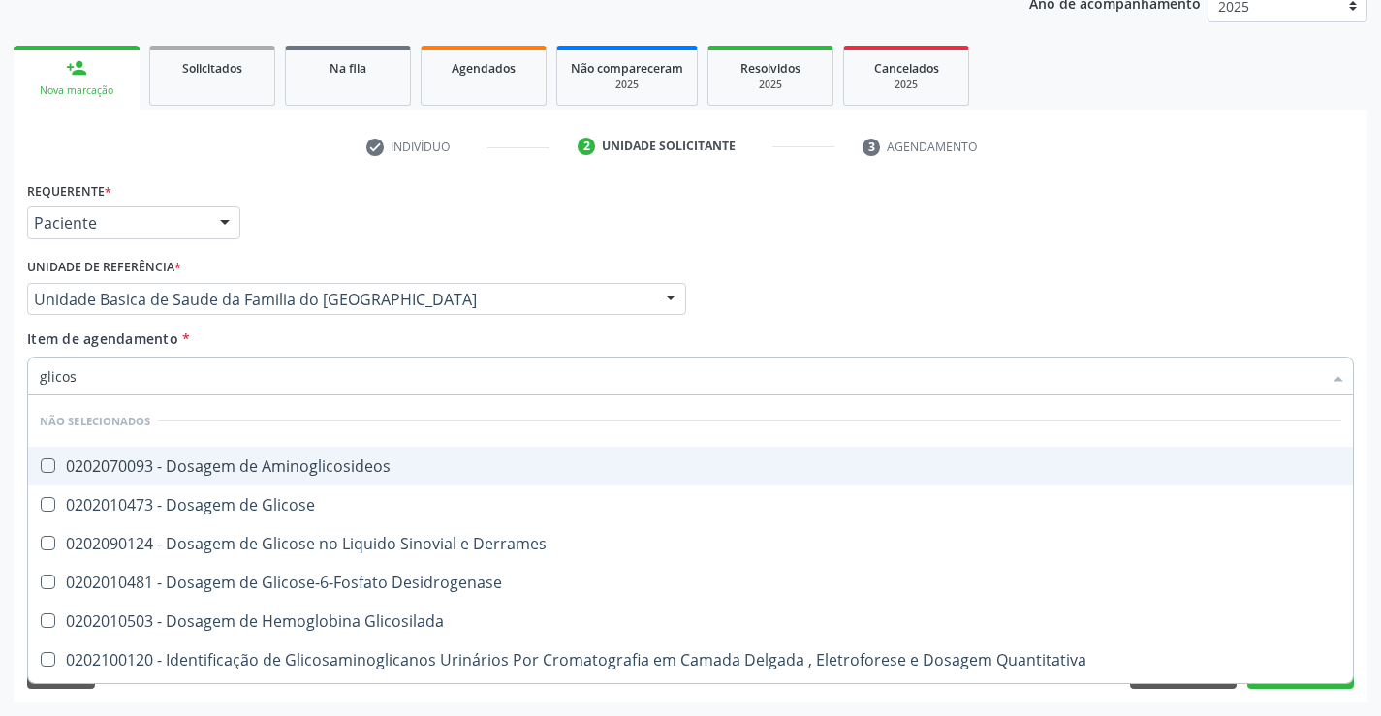
type input "glicose"
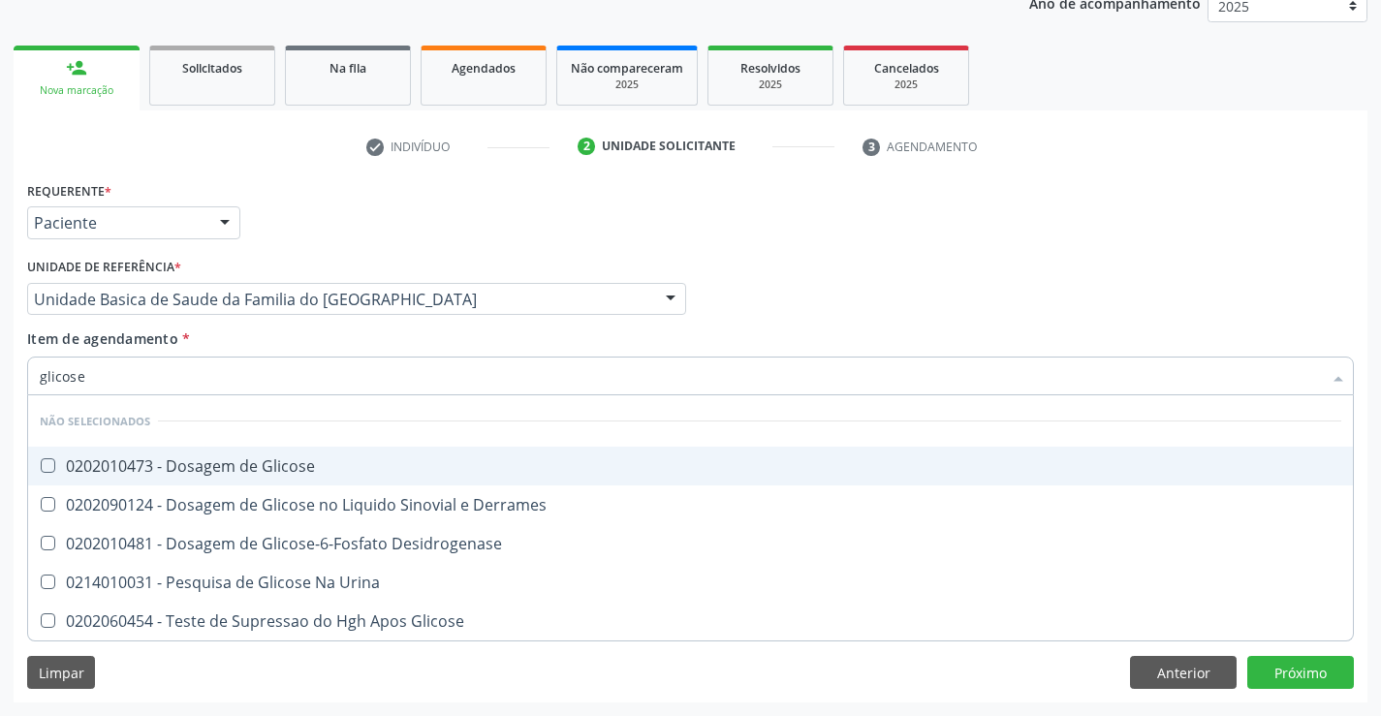
click at [278, 468] on div "0202010473 - Dosagem de Glicose" at bounding box center [690, 466] width 1301 height 16
checkbox Glicose "true"
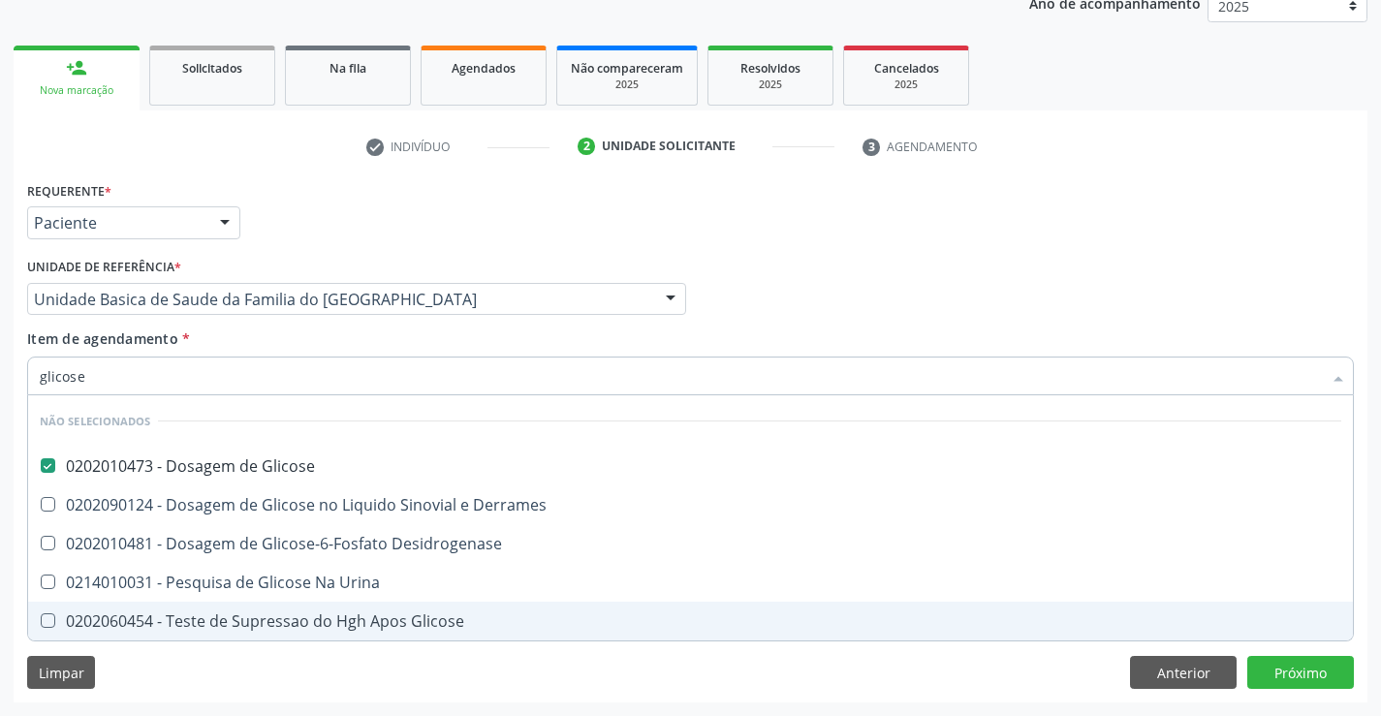
type input "glicose"
click at [266, 670] on div "Requerente * Paciente Médico(a) Enfermeiro(a) Paciente Nenhum resultado encontr…" at bounding box center [691, 439] width 1354 height 526
checkbox Derrames "true"
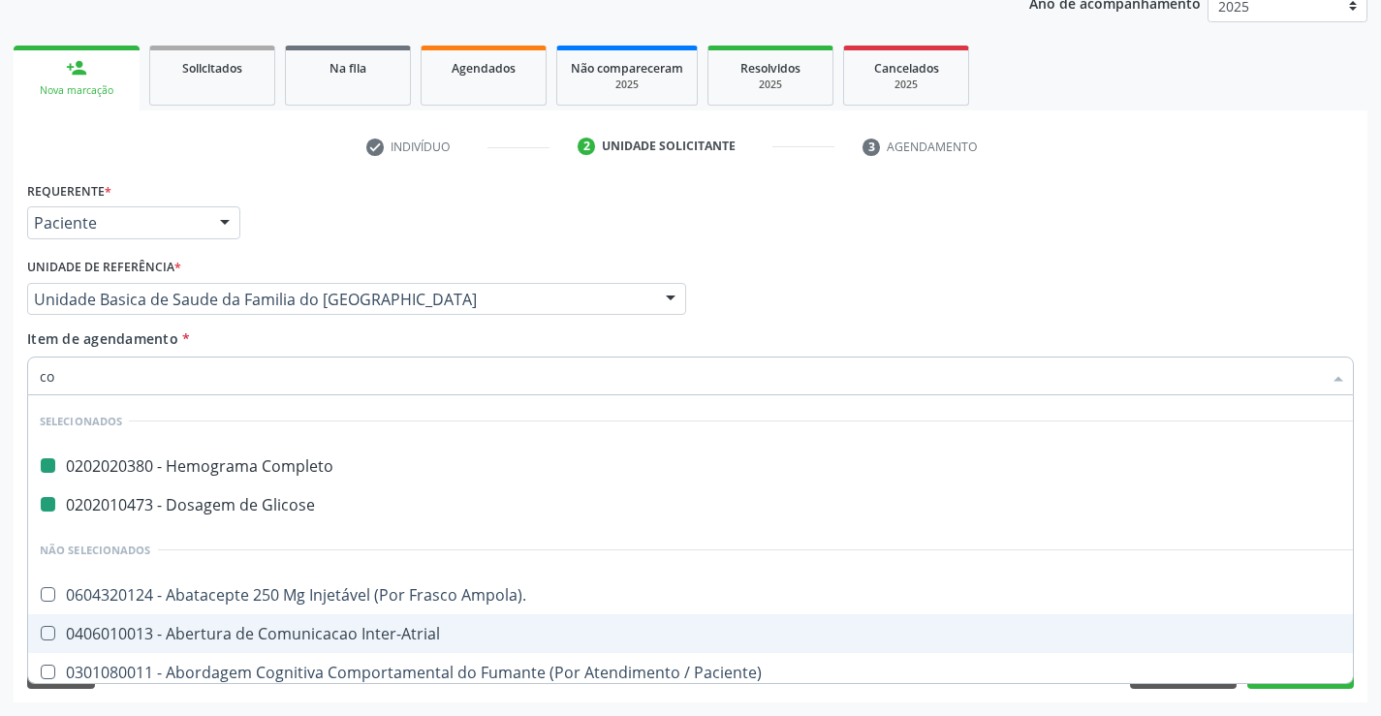
type input "col"
checkbox Completo "false"
checkbox Glicose "false"
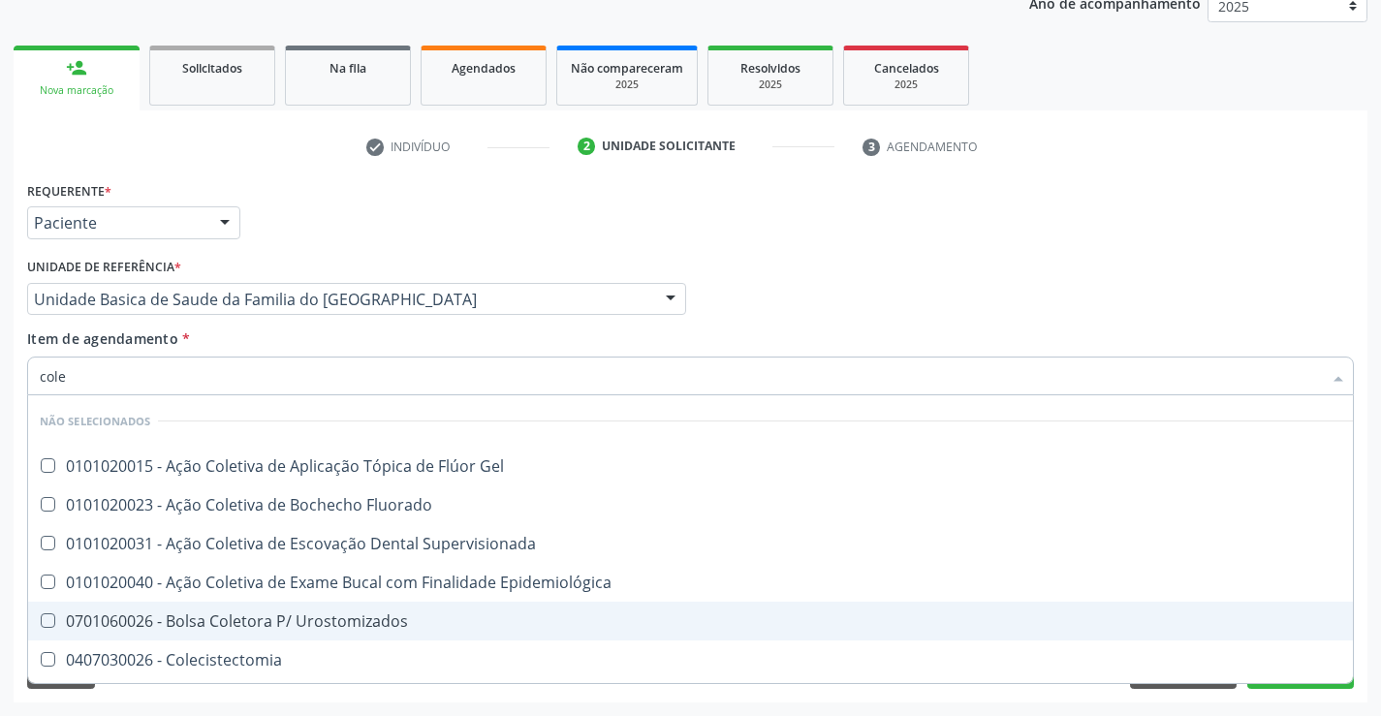
type input "coles"
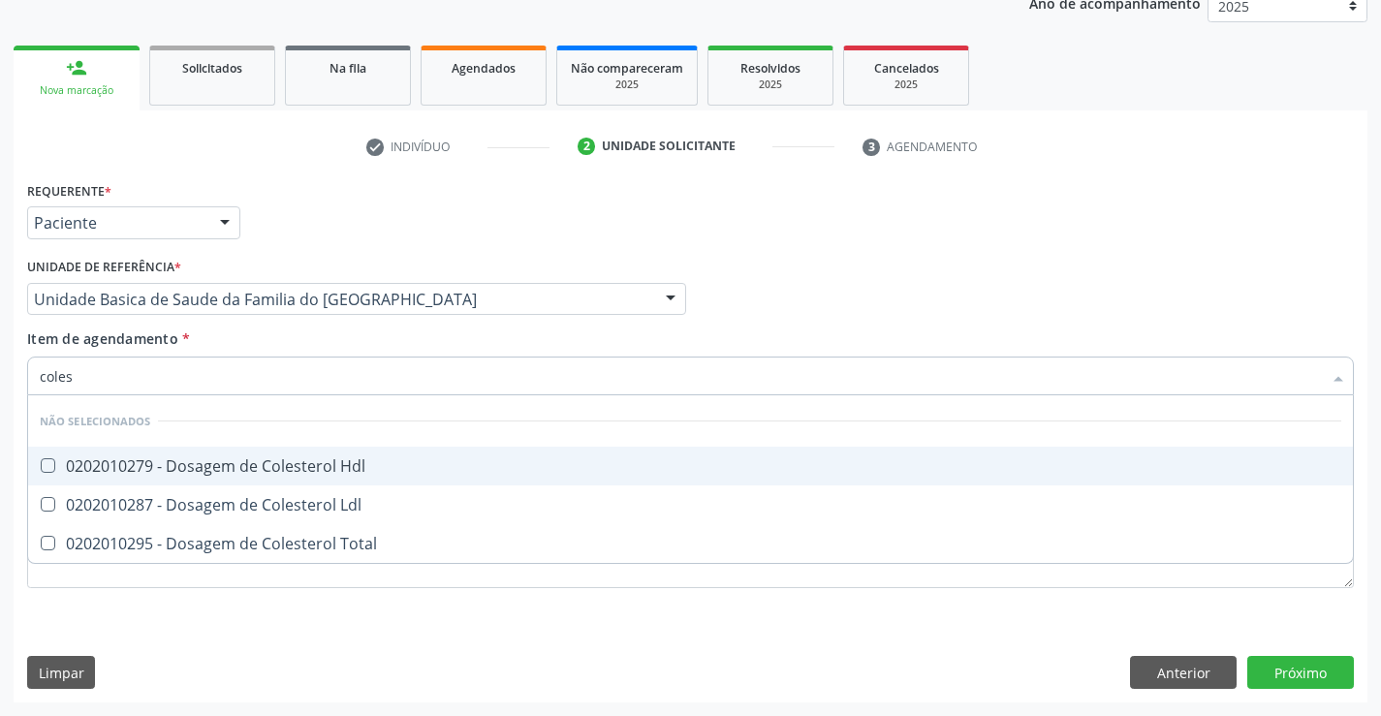
click at [324, 462] on div "0202010279 - Dosagem de Colesterol Hdl" at bounding box center [690, 466] width 1301 height 16
checkbox Hdl "true"
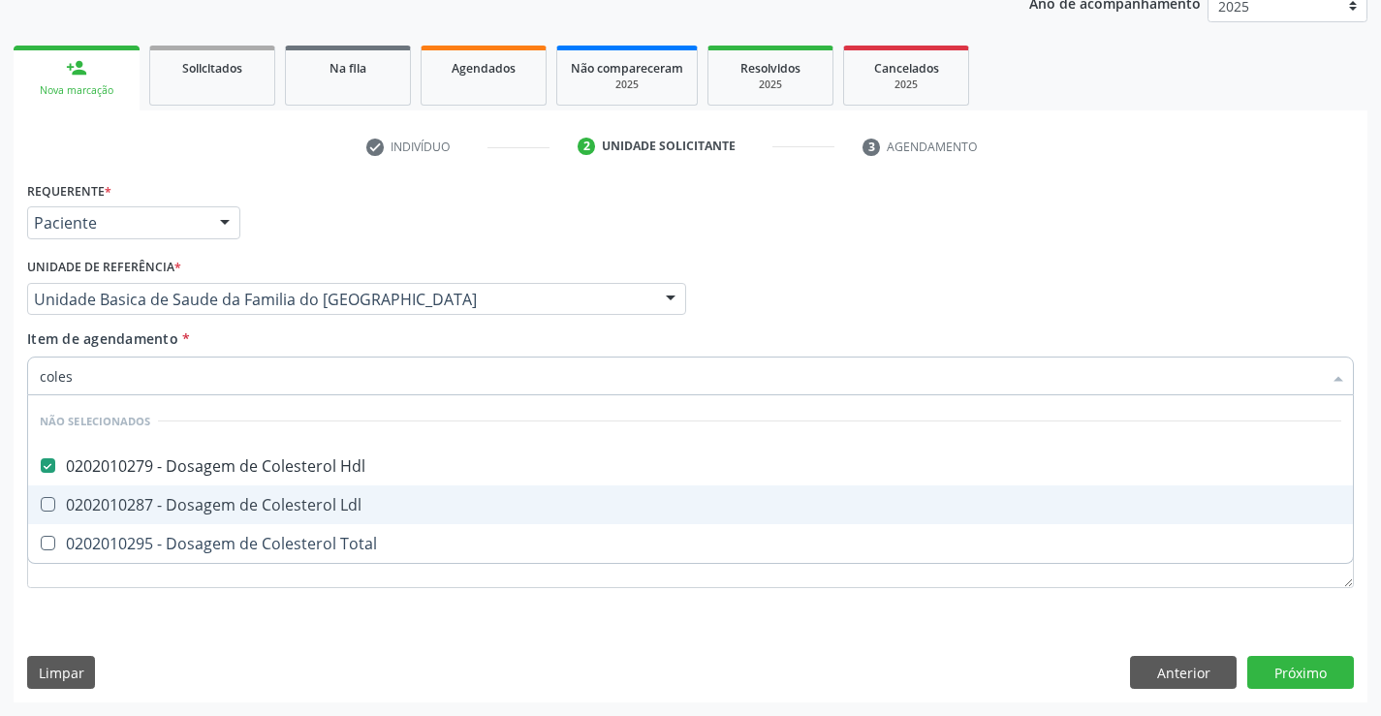
click at [317, 512] on div "0202010287 - Dosagem de Colesterol Ldl" at bounding box center [690, 505] width 1301 height 16
checkbox Ldl "true"
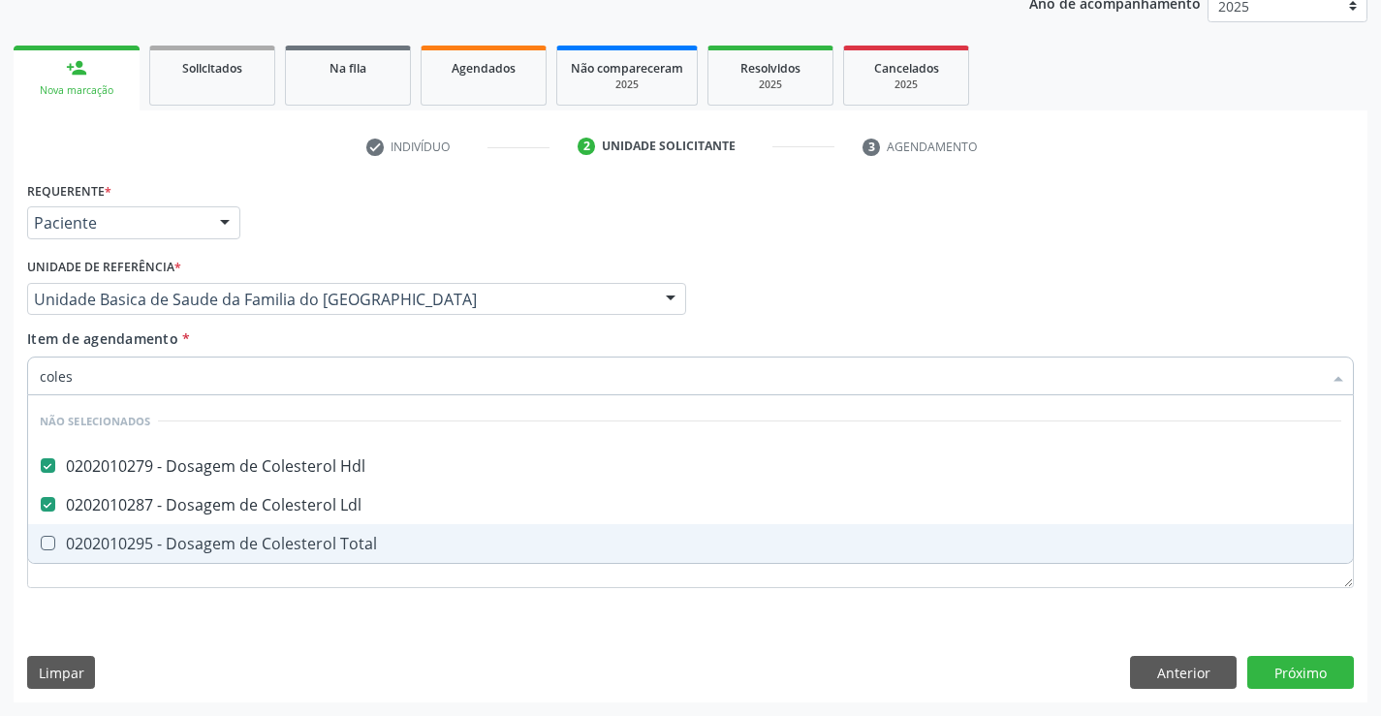
click at [304, 541] on div "0202010295 - Dosagem de Colesterol Total" at bounding box center [690, 544] width 1301 height 16
checkbox Total "true"
type input "coles"
click at [293, 621] on div "Requerente * Paciente Médico(a) Enfermeiro(a) Paciente Nenhum resultado encontr…" at bounding box center [691, 439] width 1354 height 526
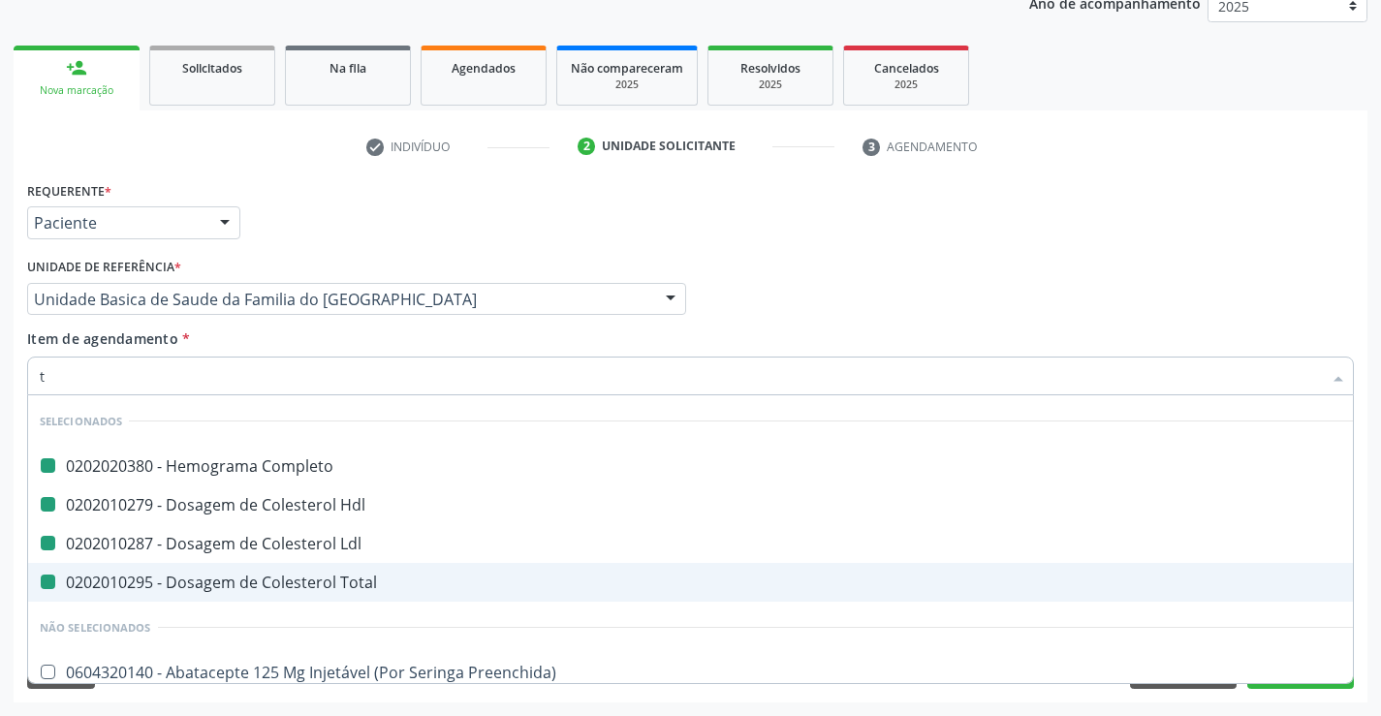
type input "tr"
checkbox Completo "false"
checkbox Hdl "false"
checkbox Ldl "false"
checkbox Total "false"
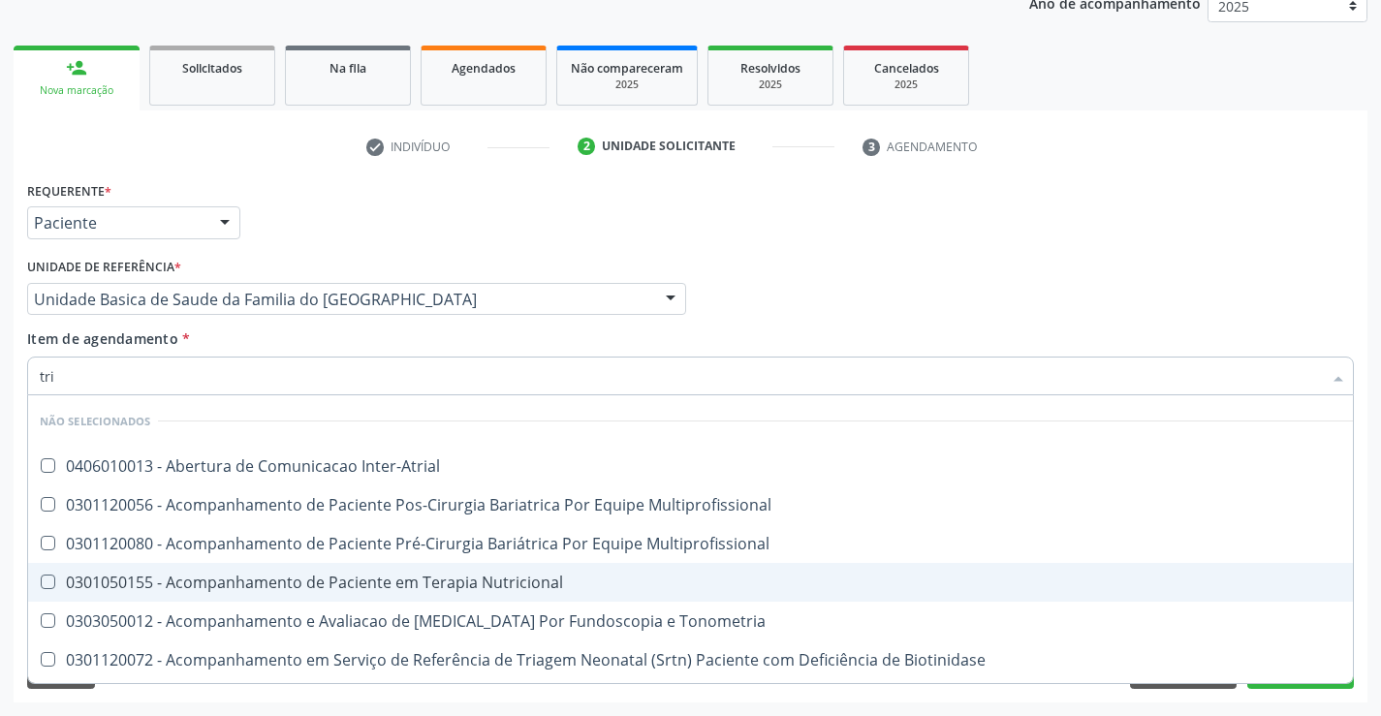
type input "trig"
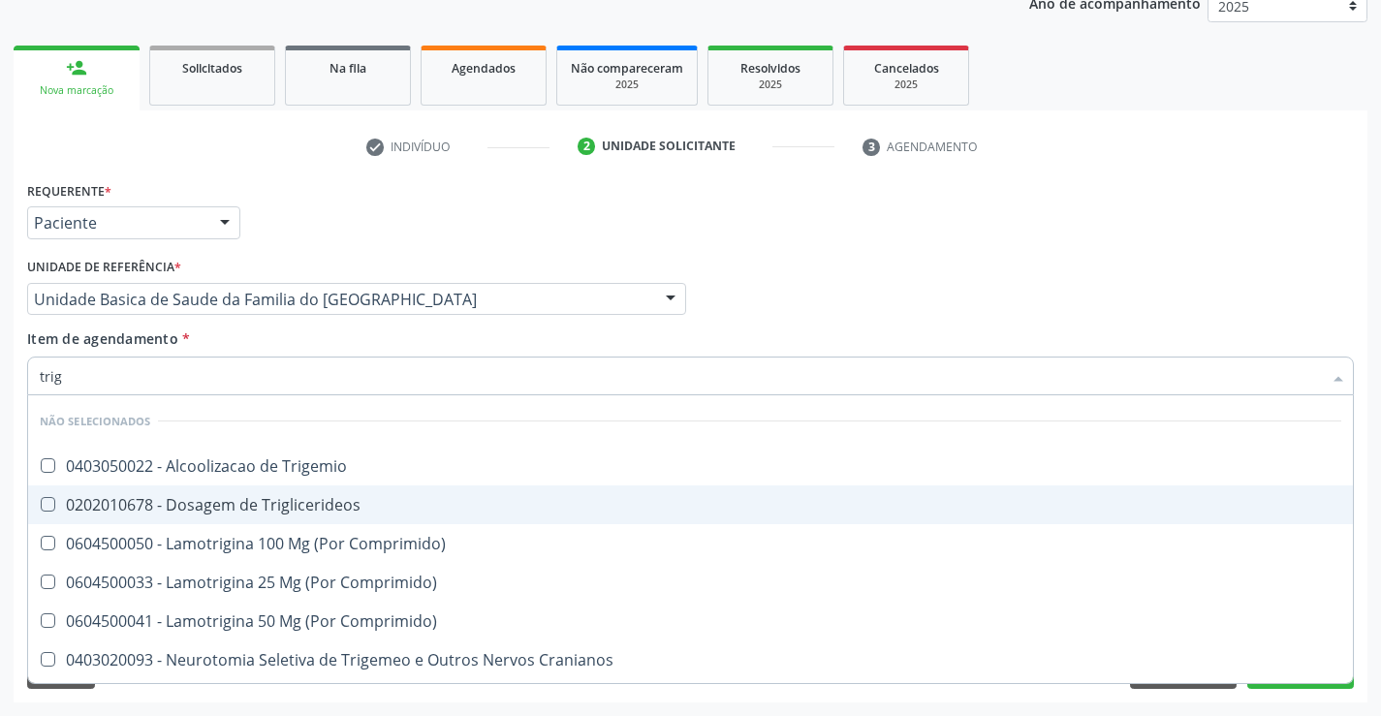
click at [247, 507] on div "0202010678 - Dosagem de Triglicerideos" at bounding box center [690, 505] width 1301 height 16
checkbox Triglicerideos "true"
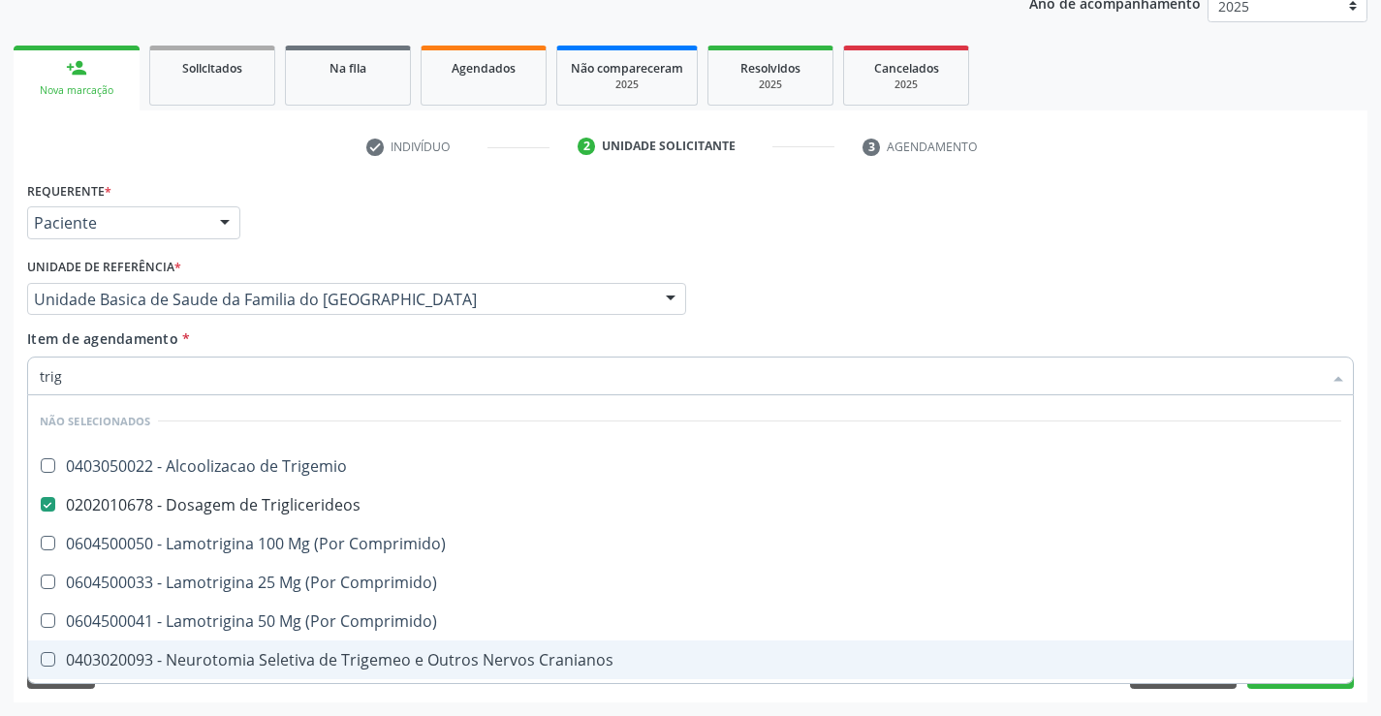
type input "trig"
click at [208, 697] on div "Requerente * Paciente Médico(a) Enfermeiro(a) Paciente Nenhum resultado encontr…" at bounding box center [691, 439] width 1354 height 526
checkbox Trigemio "true"
checkbox Comprimido\) "true"
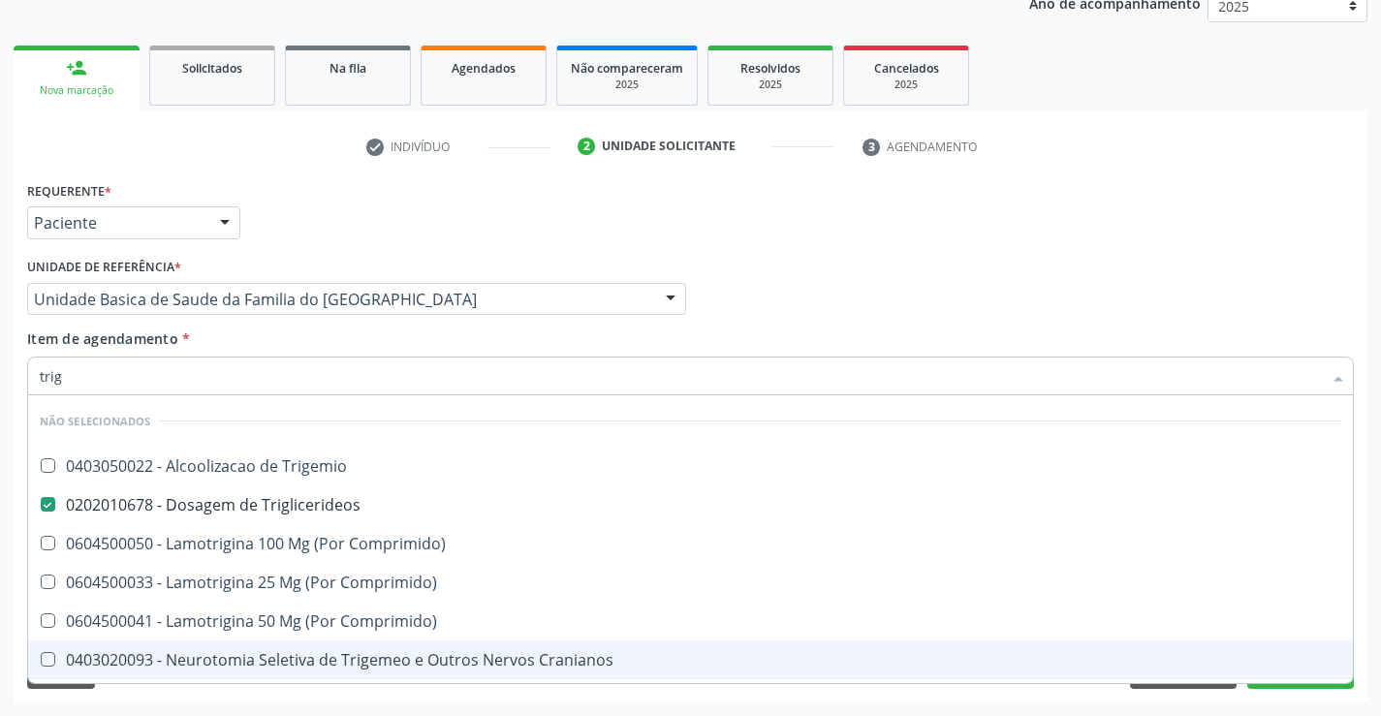
checkbox Cranianos "true"
checkbox Comprimido\) "true"
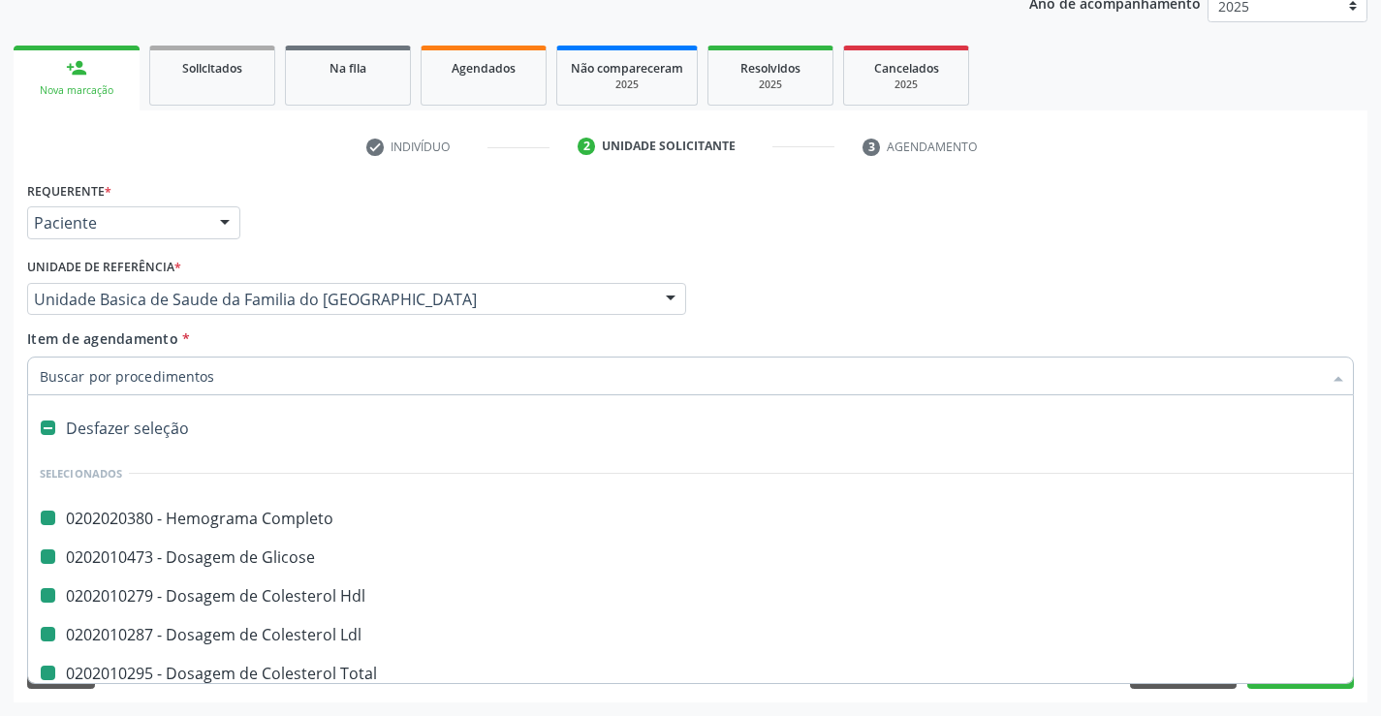
type input "u"
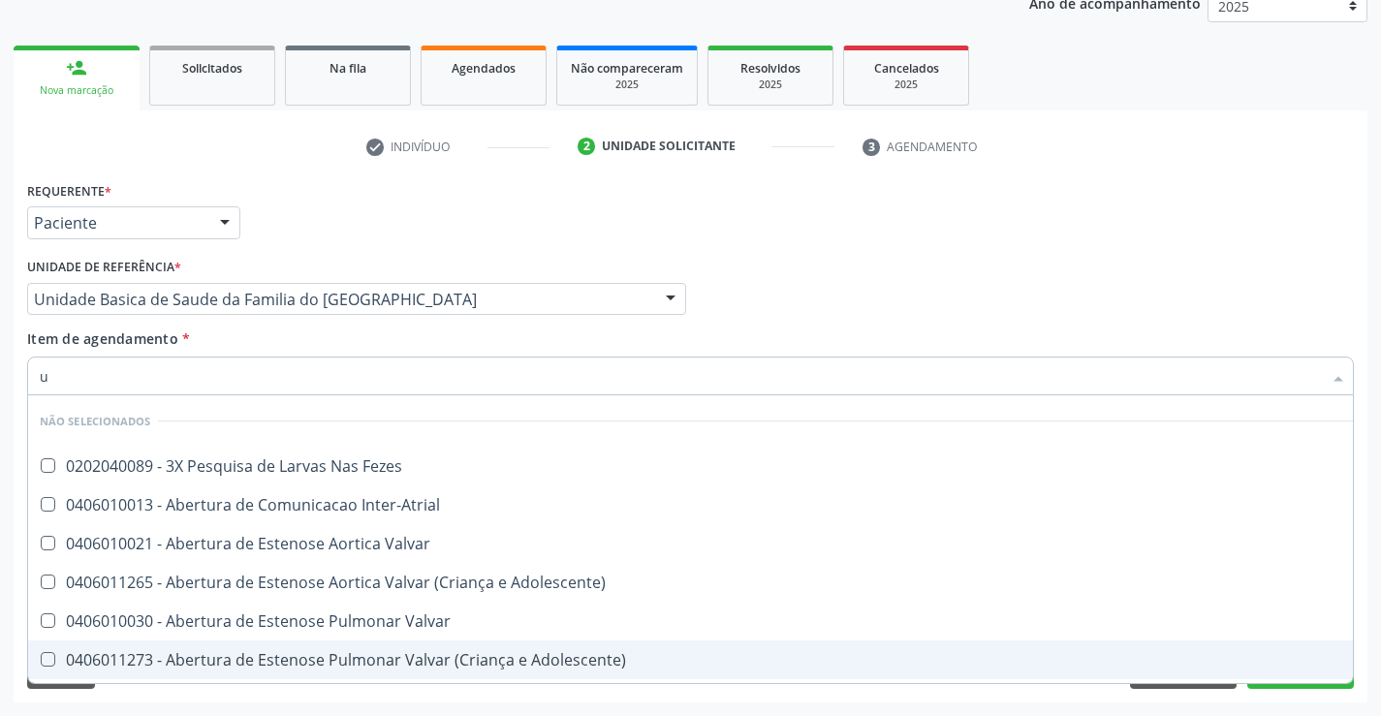
checkbox Fezes "false"
checkbox Inter-Atrial "false"
checkbox Valvar "false"
checkbox Adolescente\) "false"
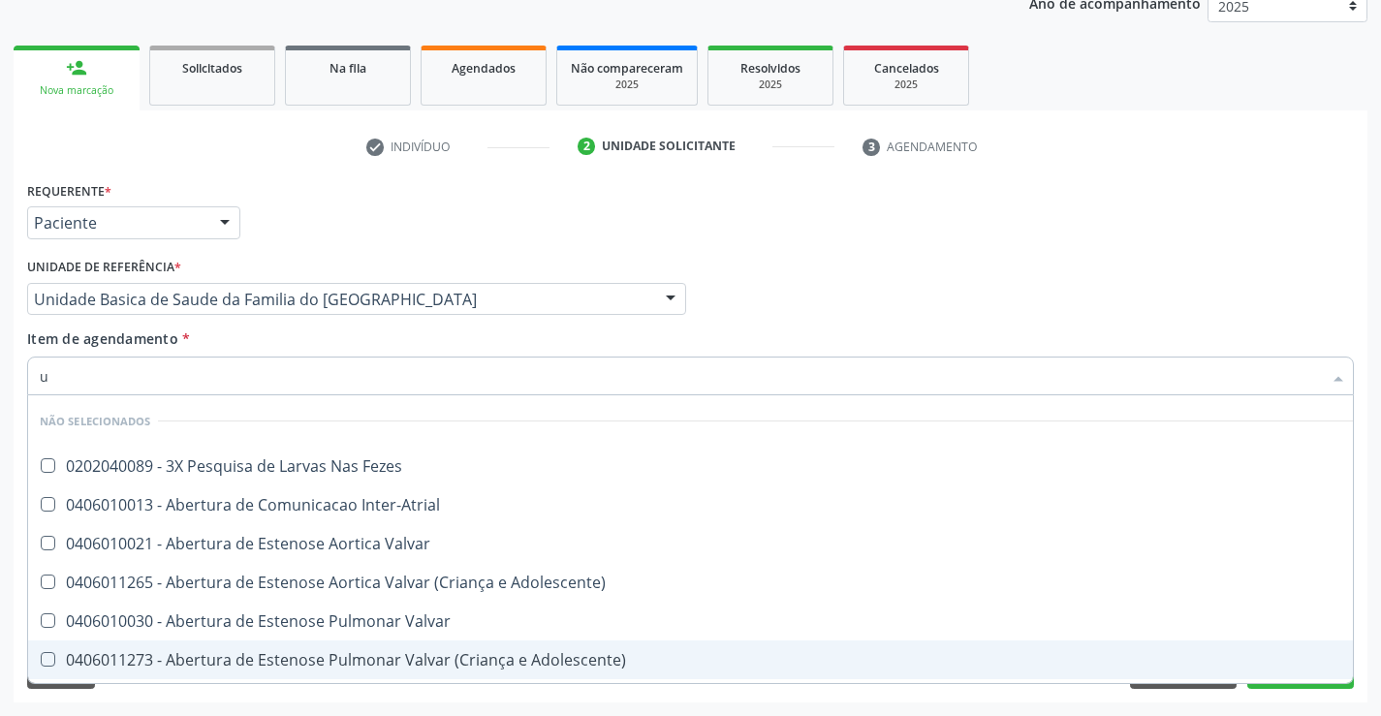
checkbox Valvar "false"
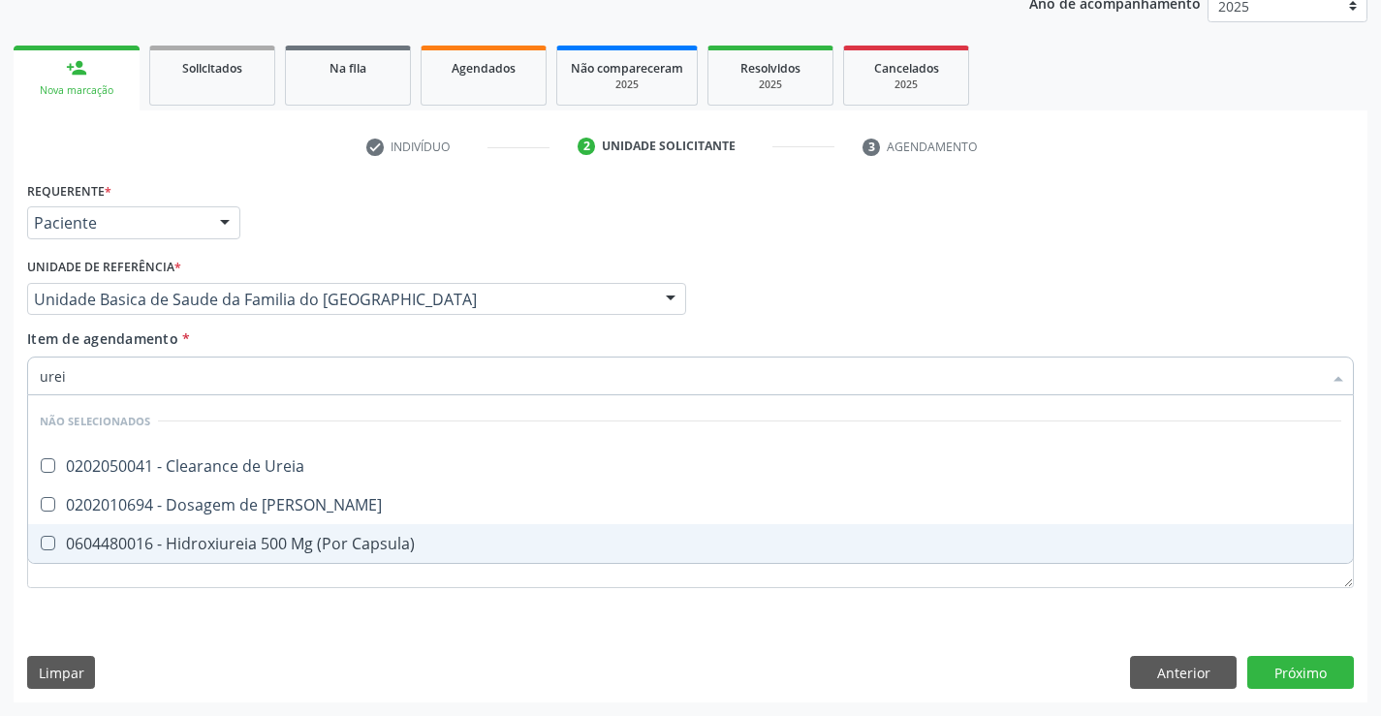
type input "ureia"
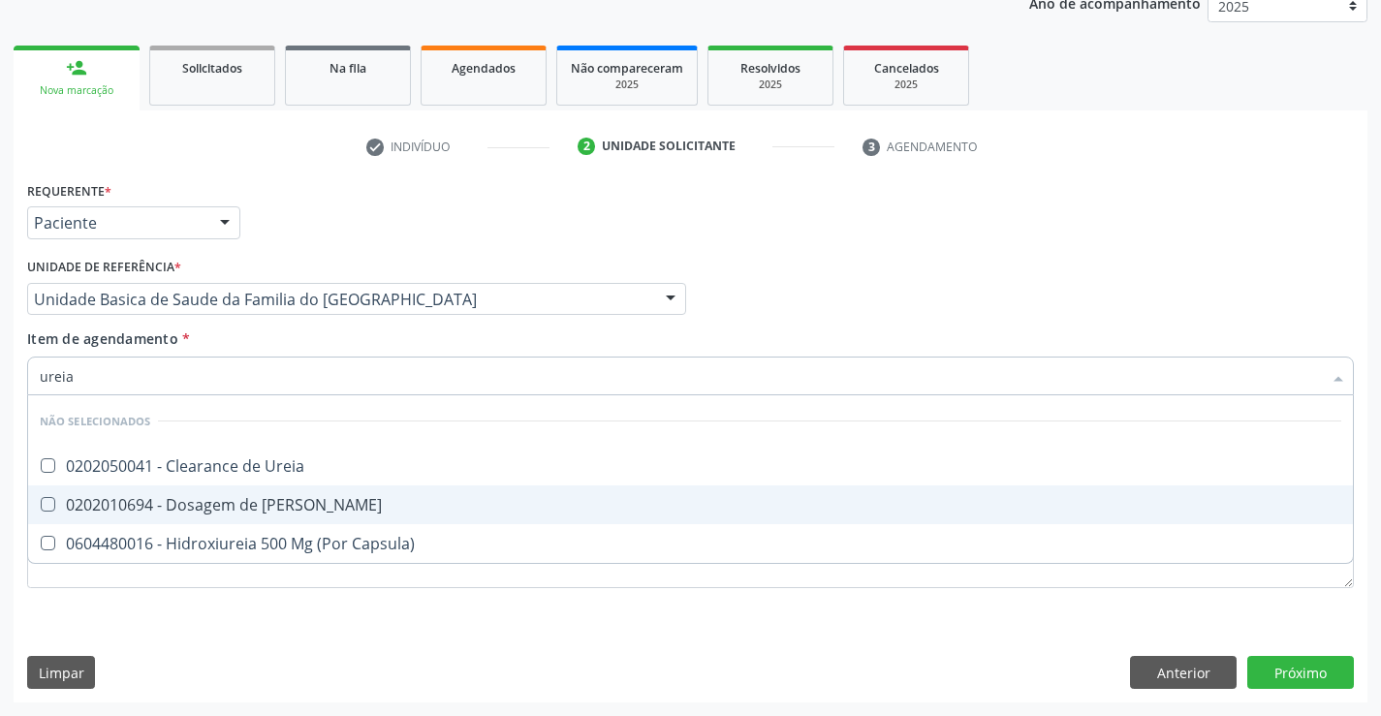
click at [219, 511] on div "0202010694 - Dosagem de [PERSON_NAME]" at bounding box center [690, 505] width 1301 height 16
checkbox Ureia "true"
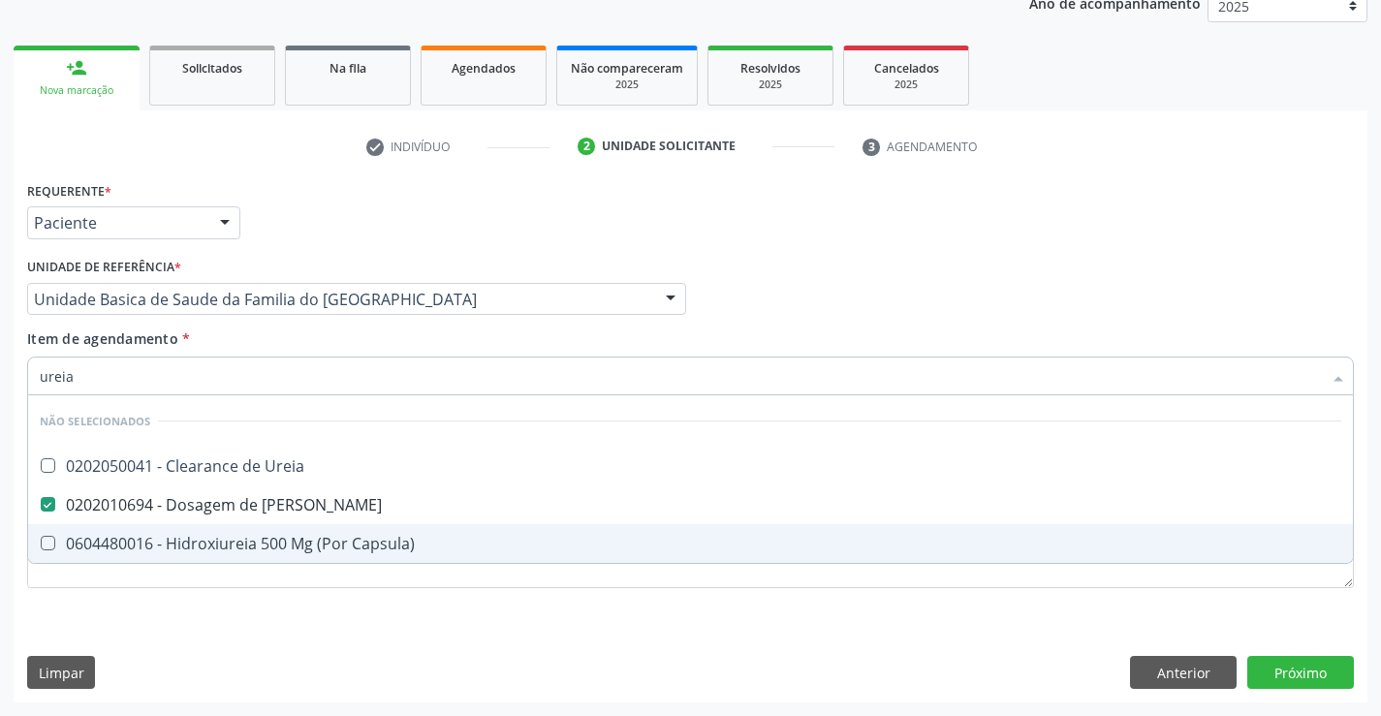
type input "ureia"
click at [202, 604] on div "Requerente * Paciente Médico(a) Enfermeiro(a) Paciente Nenhum resultado encontr…" at bounding box center [690, 395] width 1327 height 439
checkbox Ureia "true"
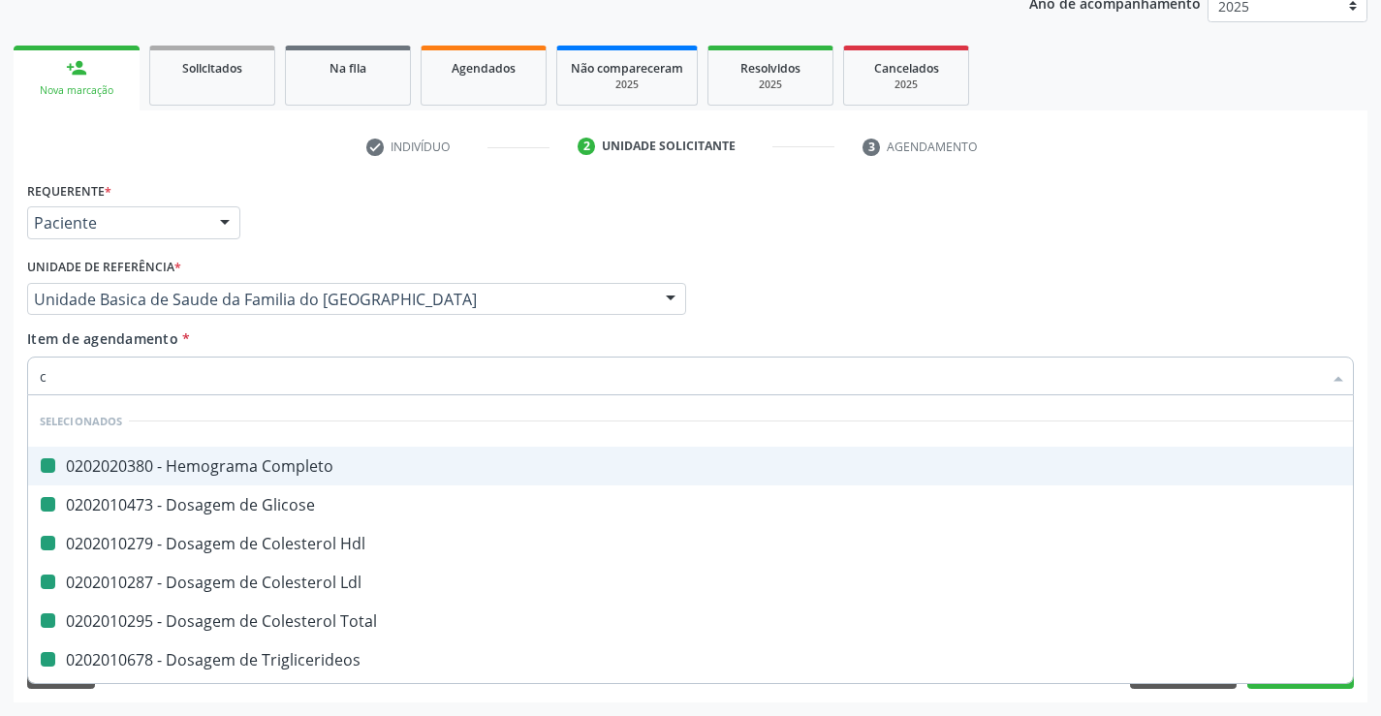
type input "cr"
checkbox Completo "false"
checkbox Glicose "false"
checkbox Hdl "false"
checkbox Ldl "false"
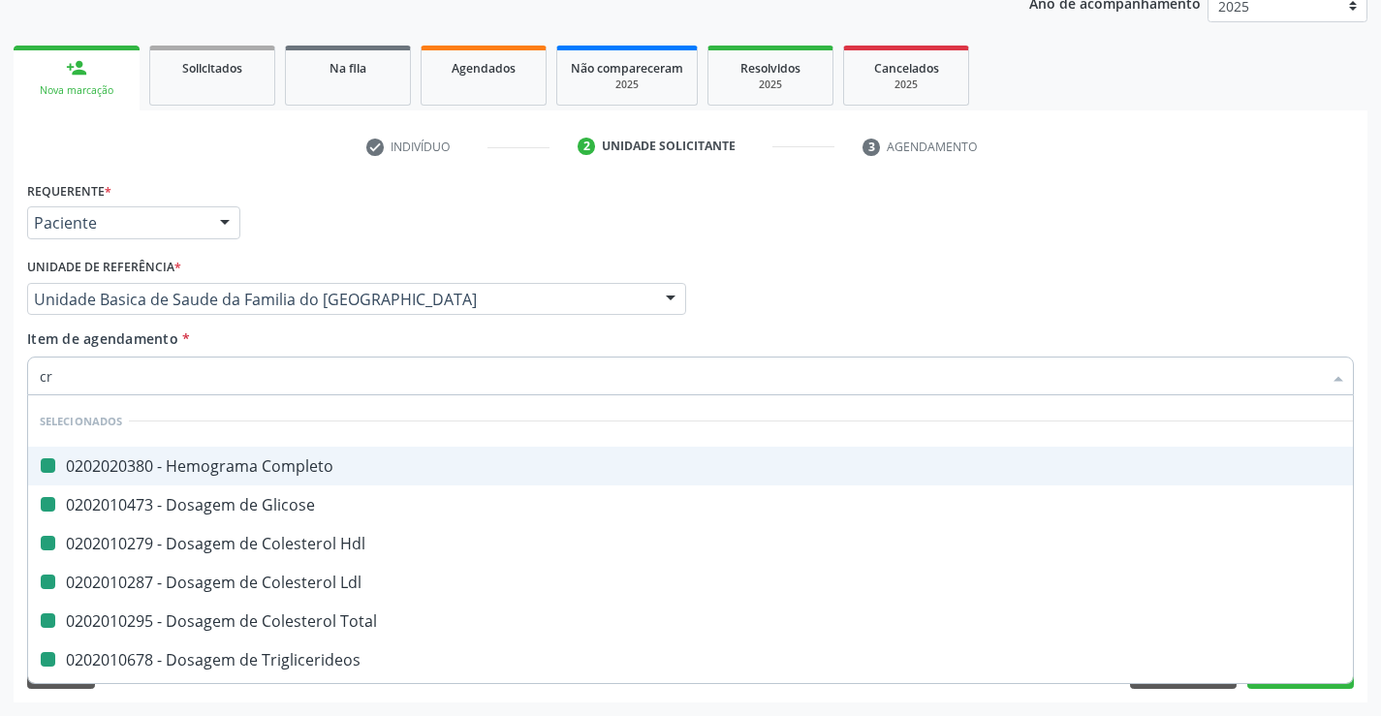
checkbox Total "false"
checkbox Triglicerideos "false"
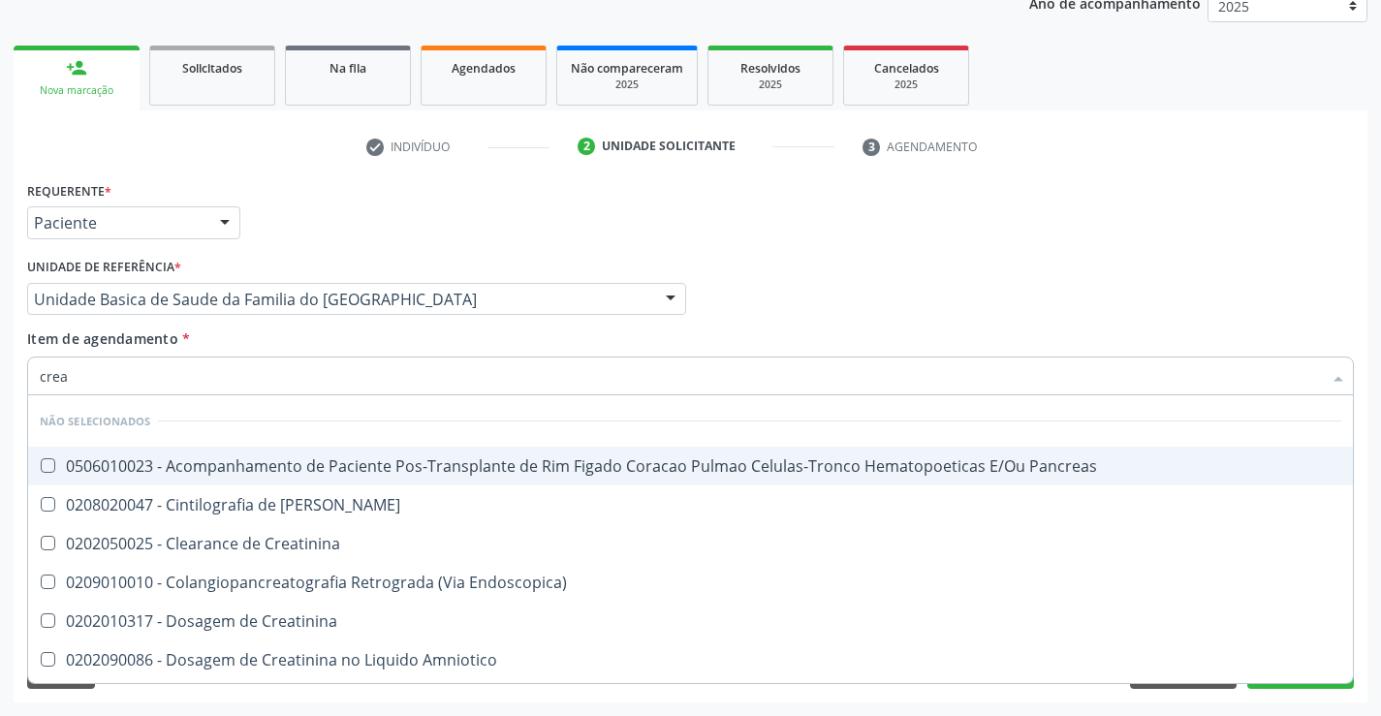
type input "creat"
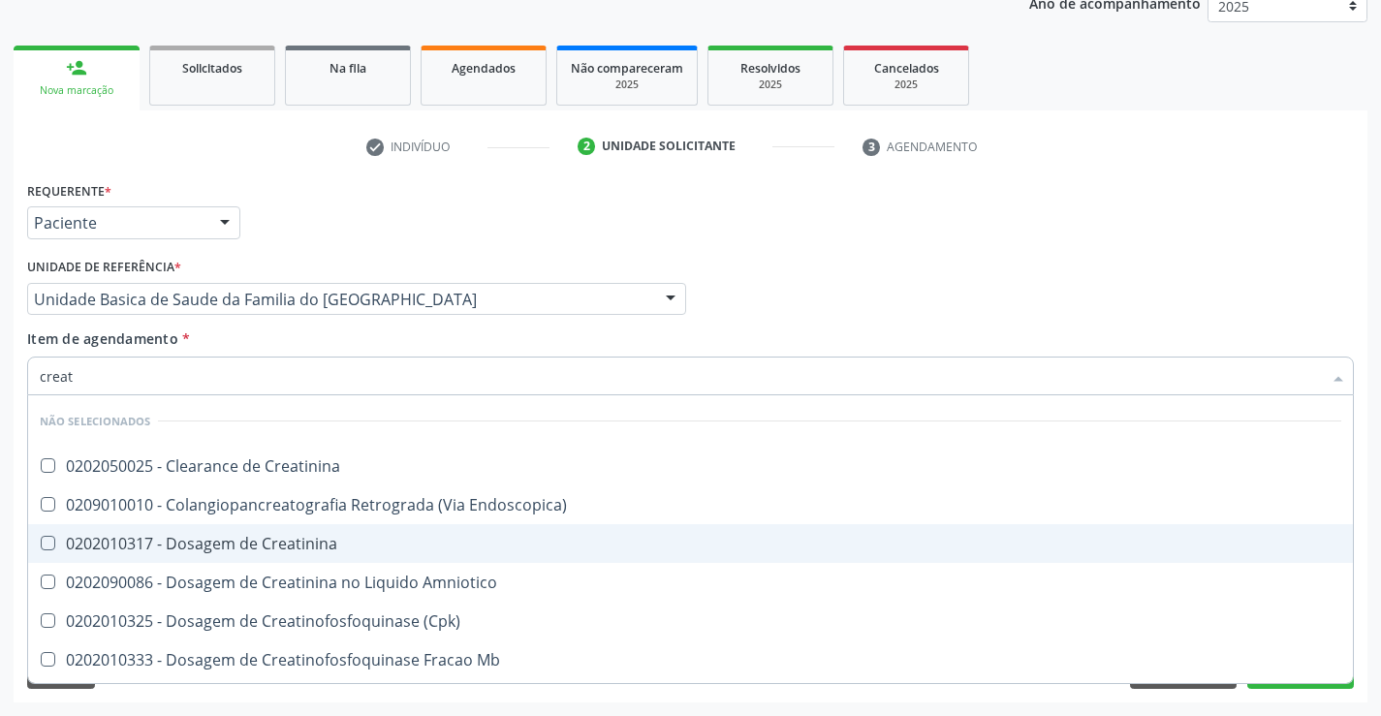
click at [298, 537] on div "0202010317 - Dosagem de Creatinina" at bounding box center [690, 544] width 1301 height 16
checkbox Creatinina "true"
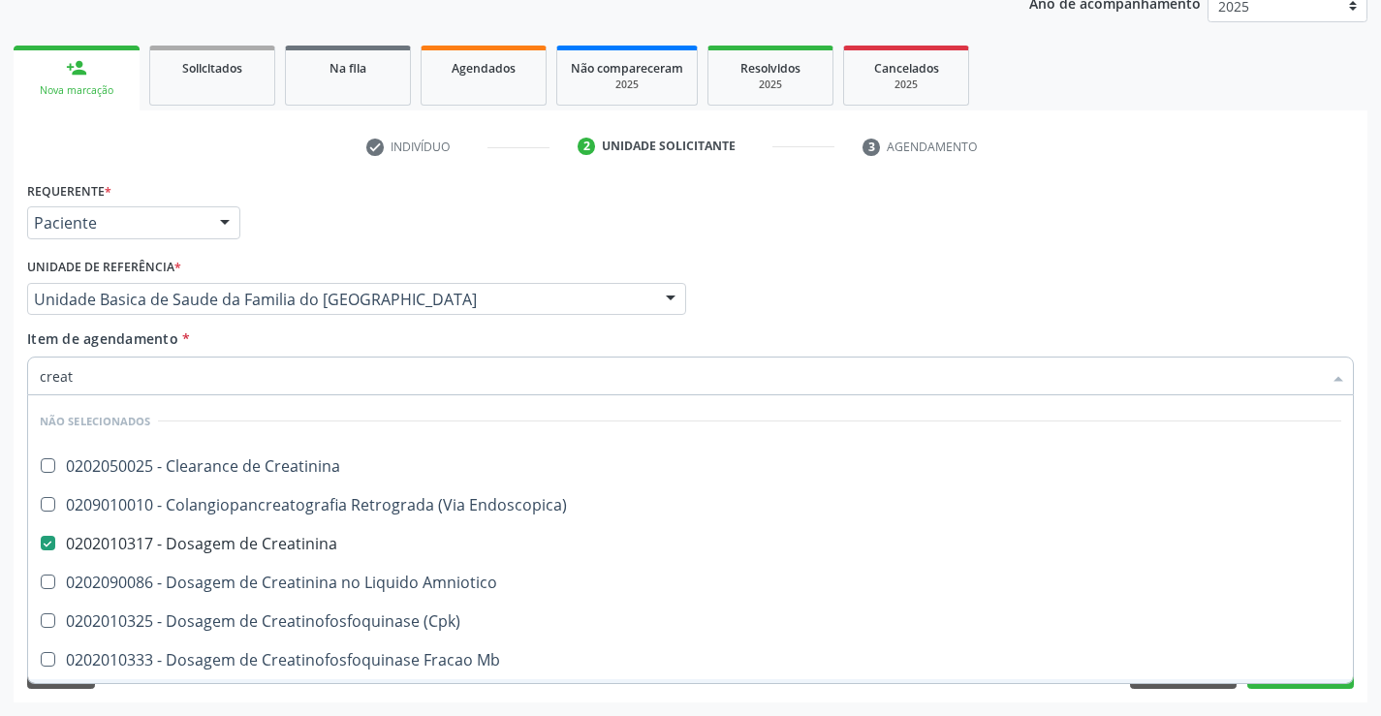
type input "creat"
click at [312, 700] on div "Requerente * Paciente Médico(a) Enfermeiro(a) Paciente Nenhum resultado encontr…" at bounding box center [691, 439] width 1354 height 526
checkbox Creatinina "true"
checkbox Endoscopica\) "true"
checkbox Amniotico "true"
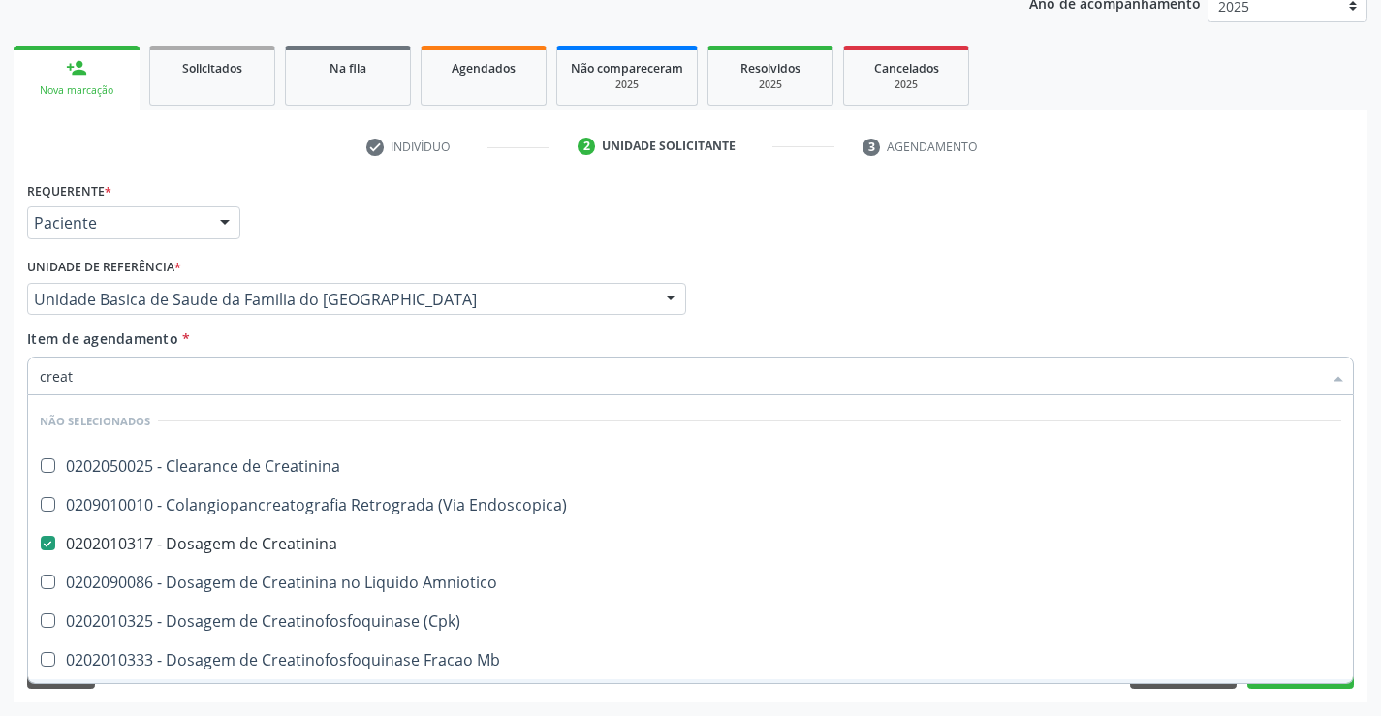
checkbox \(Cpk\) "true"
checkbox Mb "true"
checkbox Parcial "true"
checkbox Oncologia "true"
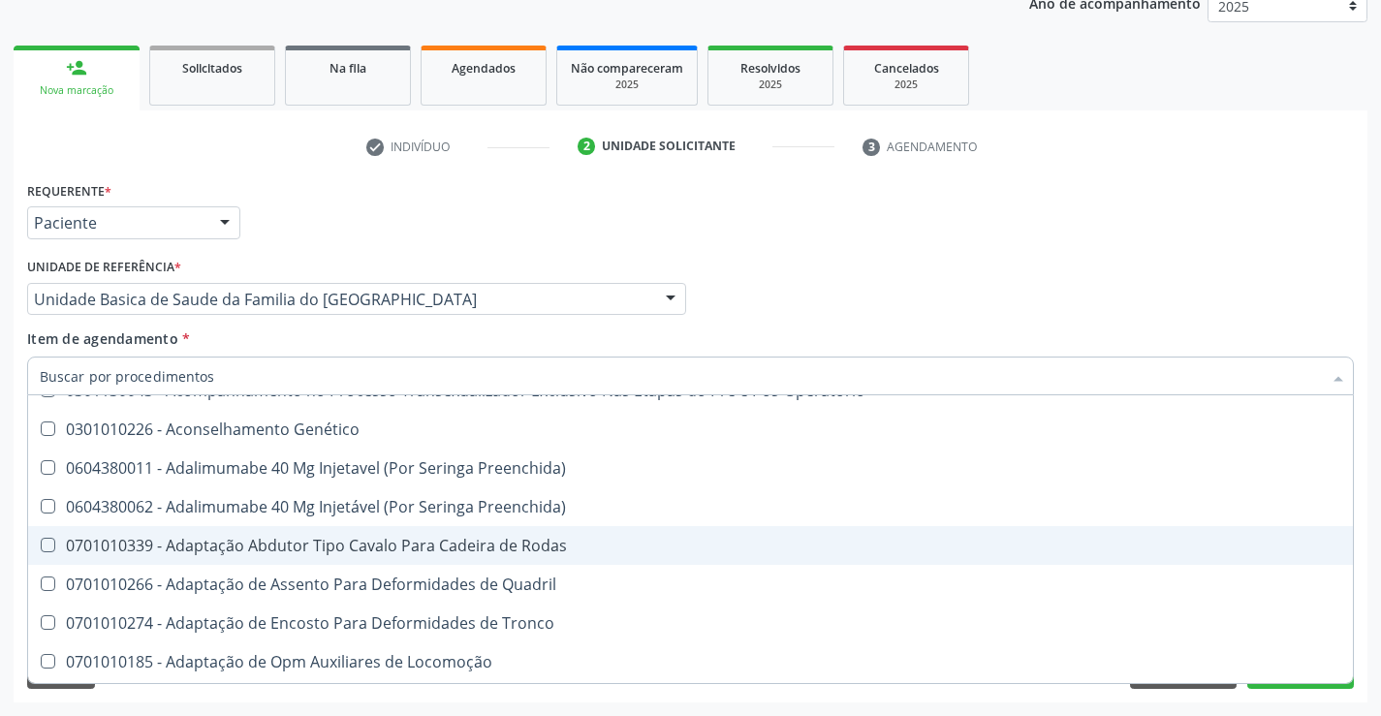
scroll to position [3004, 0]
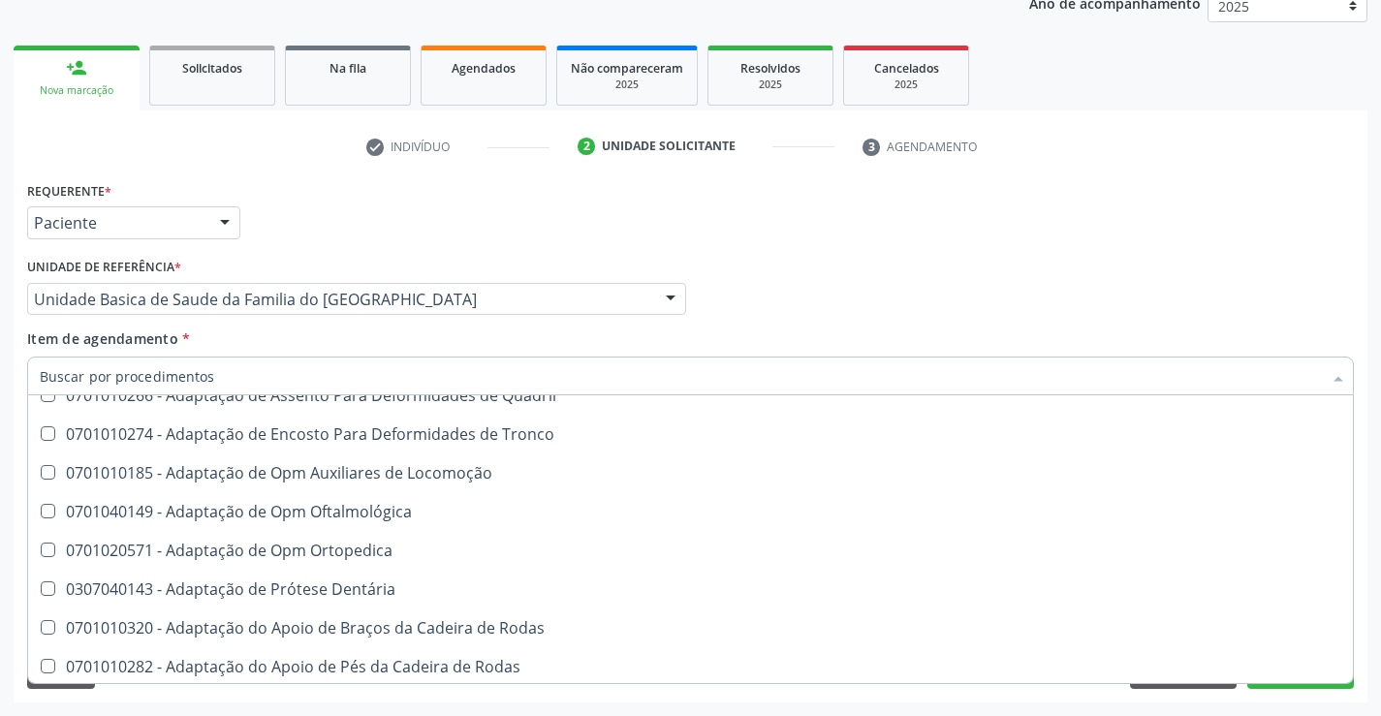
click at [1001, 697] on div "Requerente * Paciente Médico(a) Enfermeiro(a) Paciente Nenhum resultado encontr…" at bounding box center [691, 439] width 1354 height 526
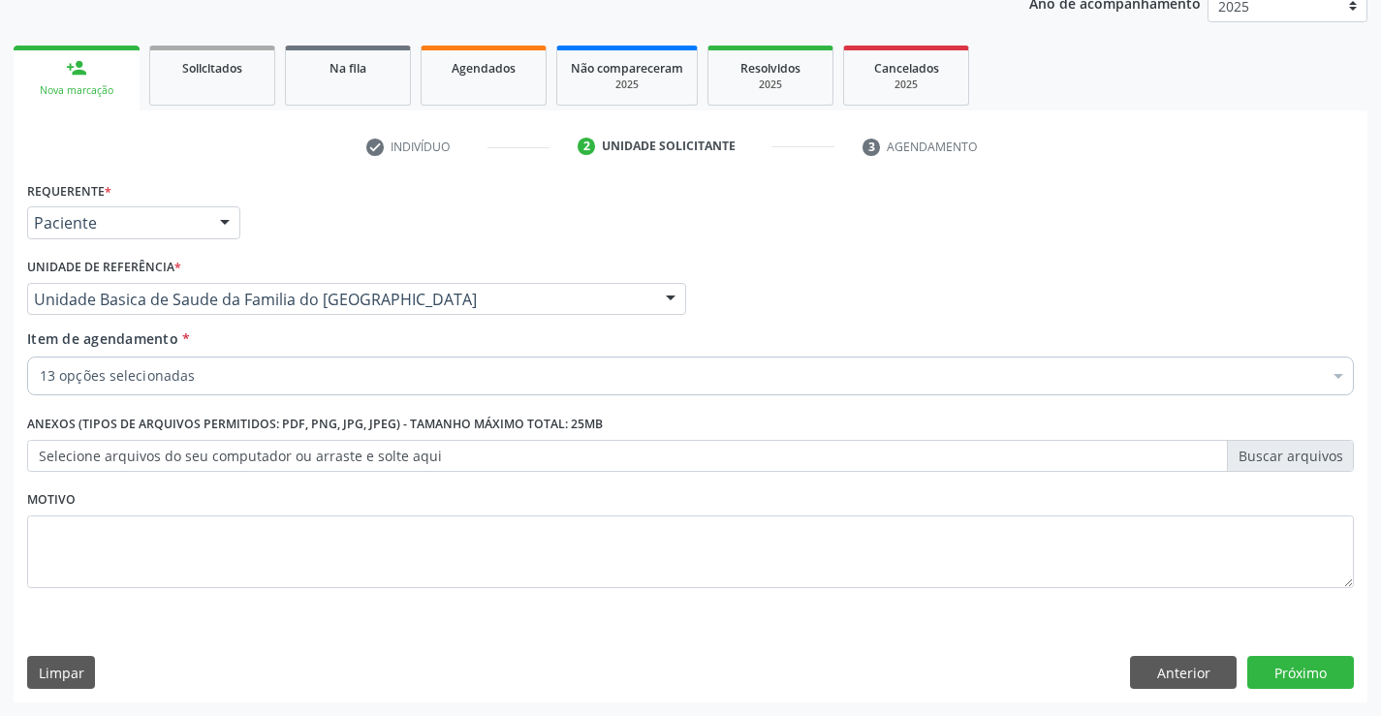
scroll to position [0, 0]
click at [1309, 669] on button "Próximo" at bounding box center [1300, 672] width 107 height 33
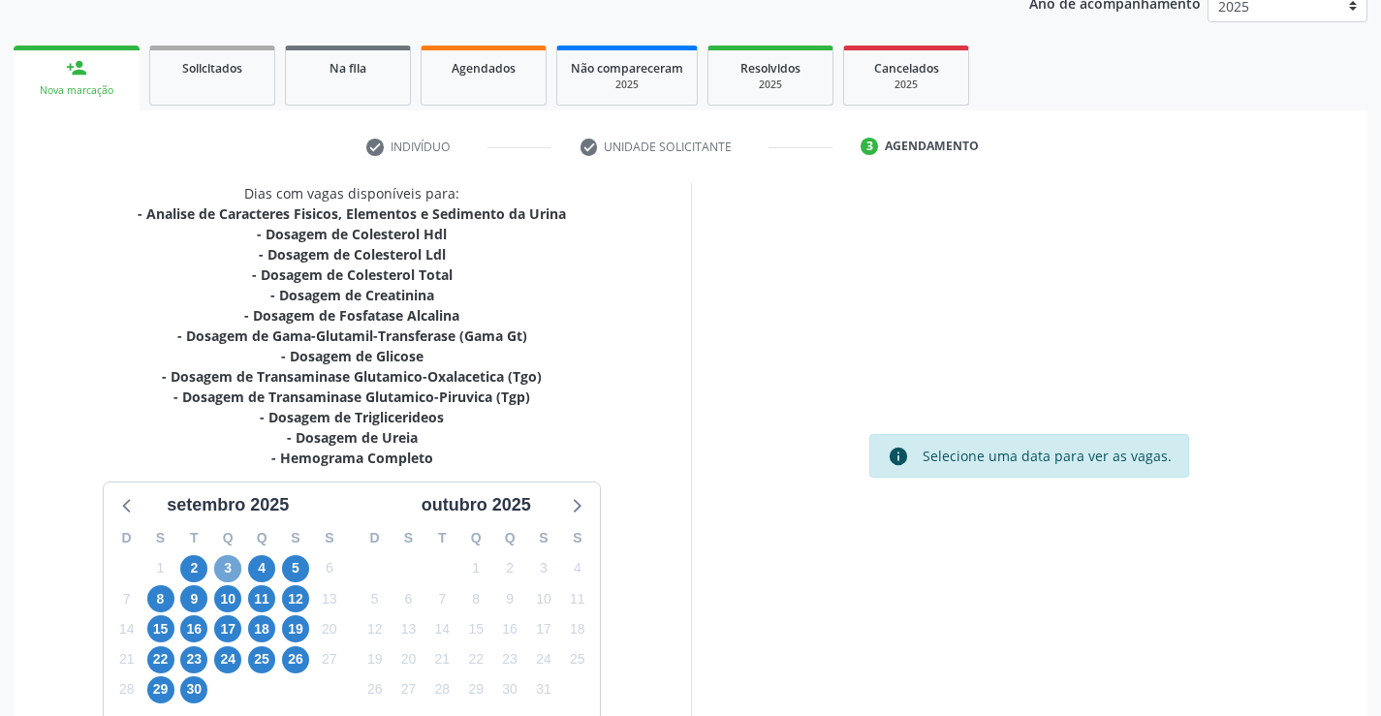
click at [226, 571] on span "3" at bounding box center [227, 568] width 27 height 27
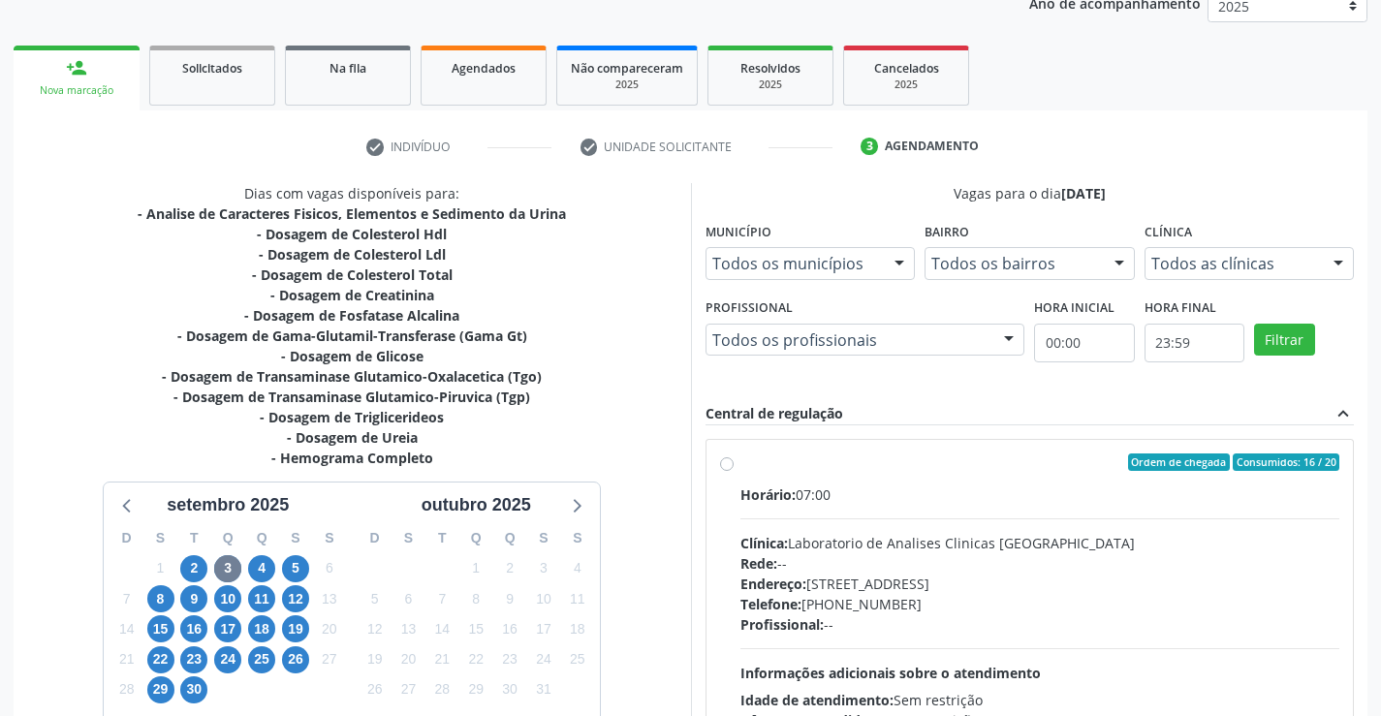
click at [740, 463] on label "Ordem de chegada Consumidos: 16 / 20 Horário: 07:00 Clínica: Laboratorio de Ana…" at bounding box center [1040, 603] width 600 height 298
click at [726, 463] on input "Ordem de chegada Consumidos: 16 / 20 Horário: 07:00 Clínica: Laboratorio de Ana…" at bounding box center [727, 462] width 14 height 17
radio input "true"
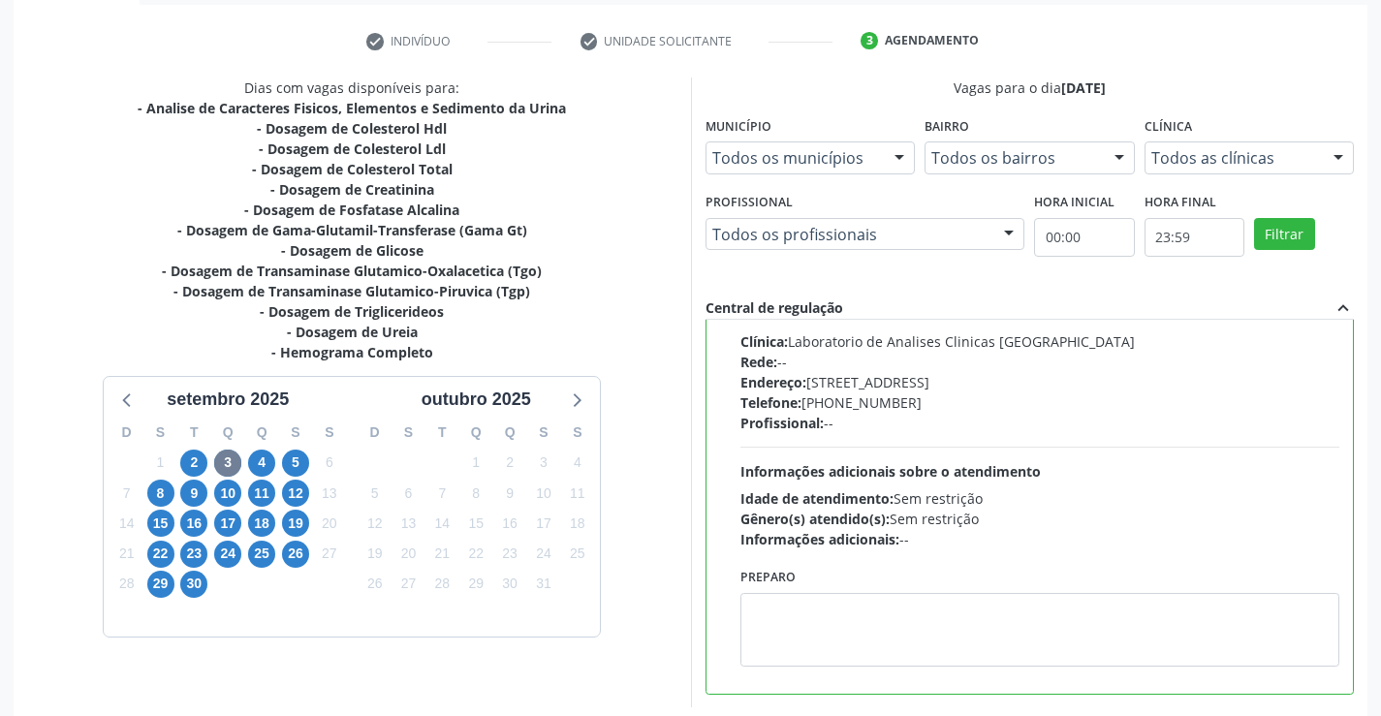
scroll to position [442, 0]
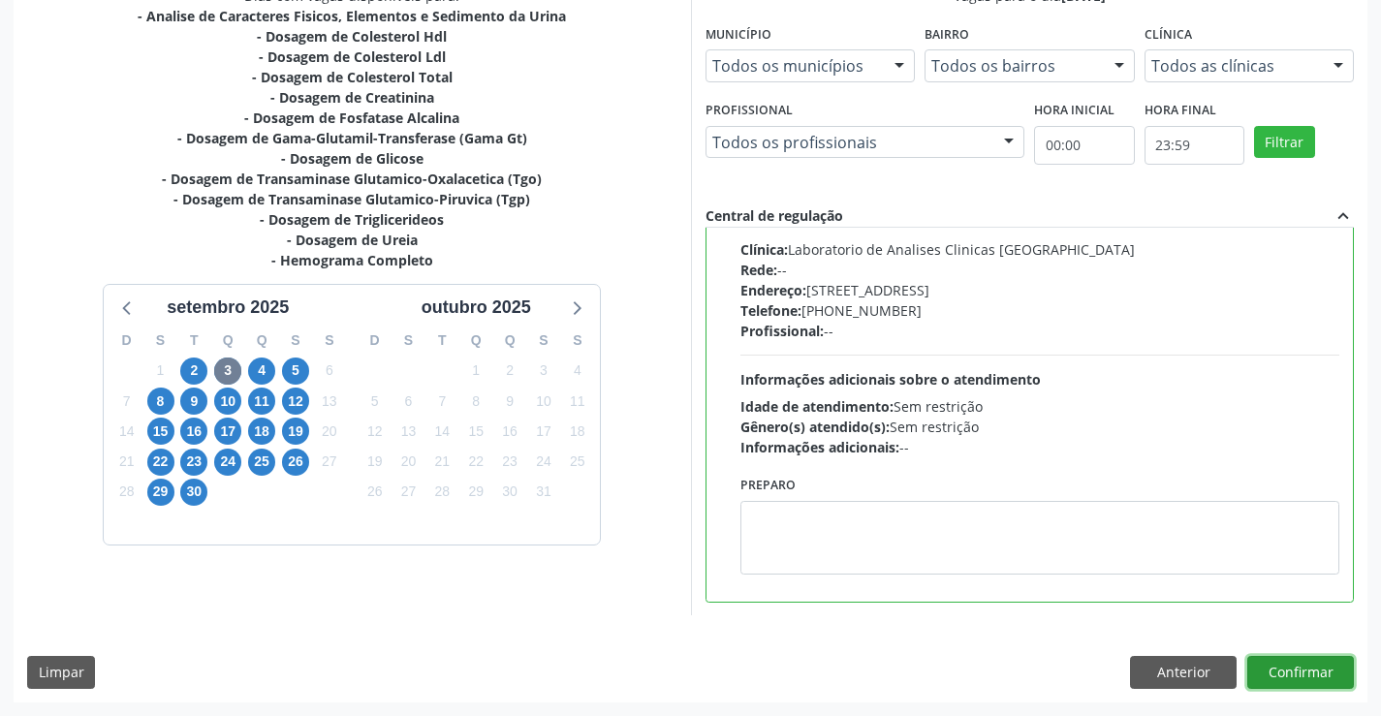
click at [1303, 667] on button "Confirmar" at bounding box center [1300, 672] width 107 height 33
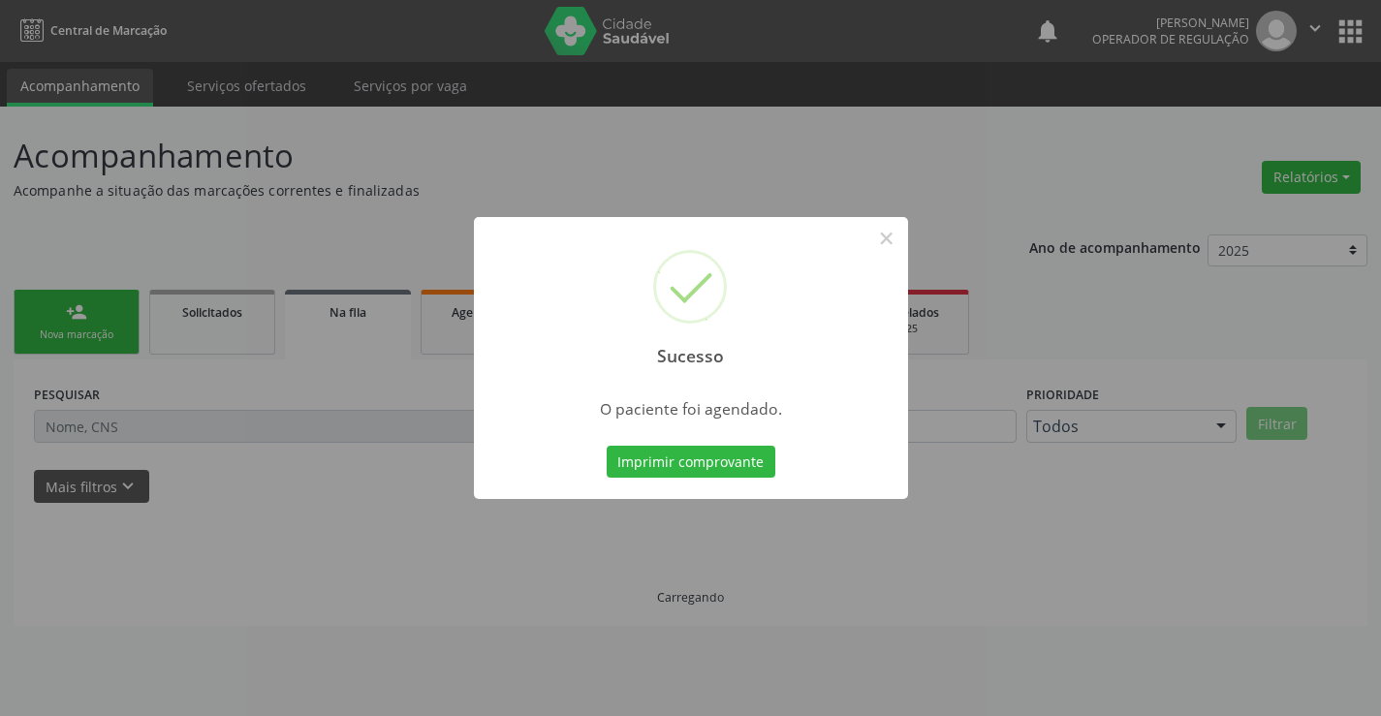
scroll to position [0, 0]
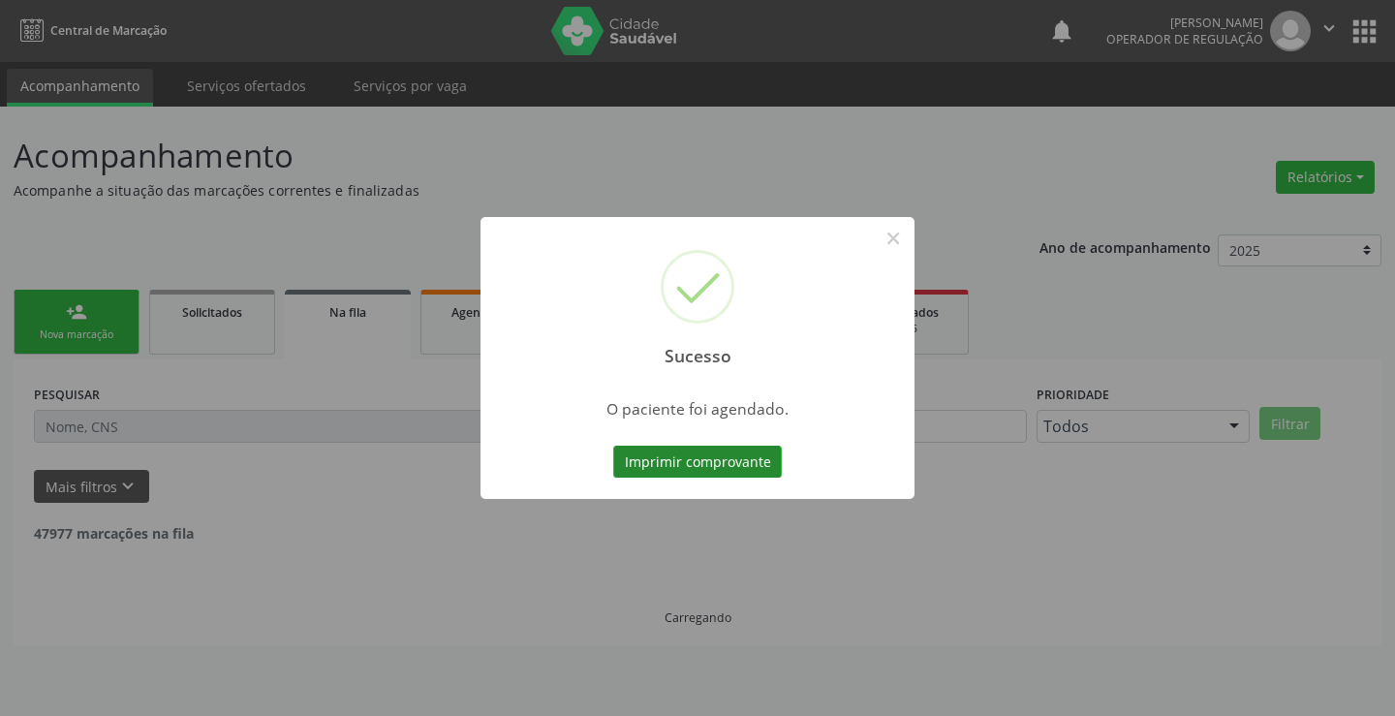
click at [734, 466] on button "Imprimir comprovante" at bounding box center [697, 462] width 169 height 33
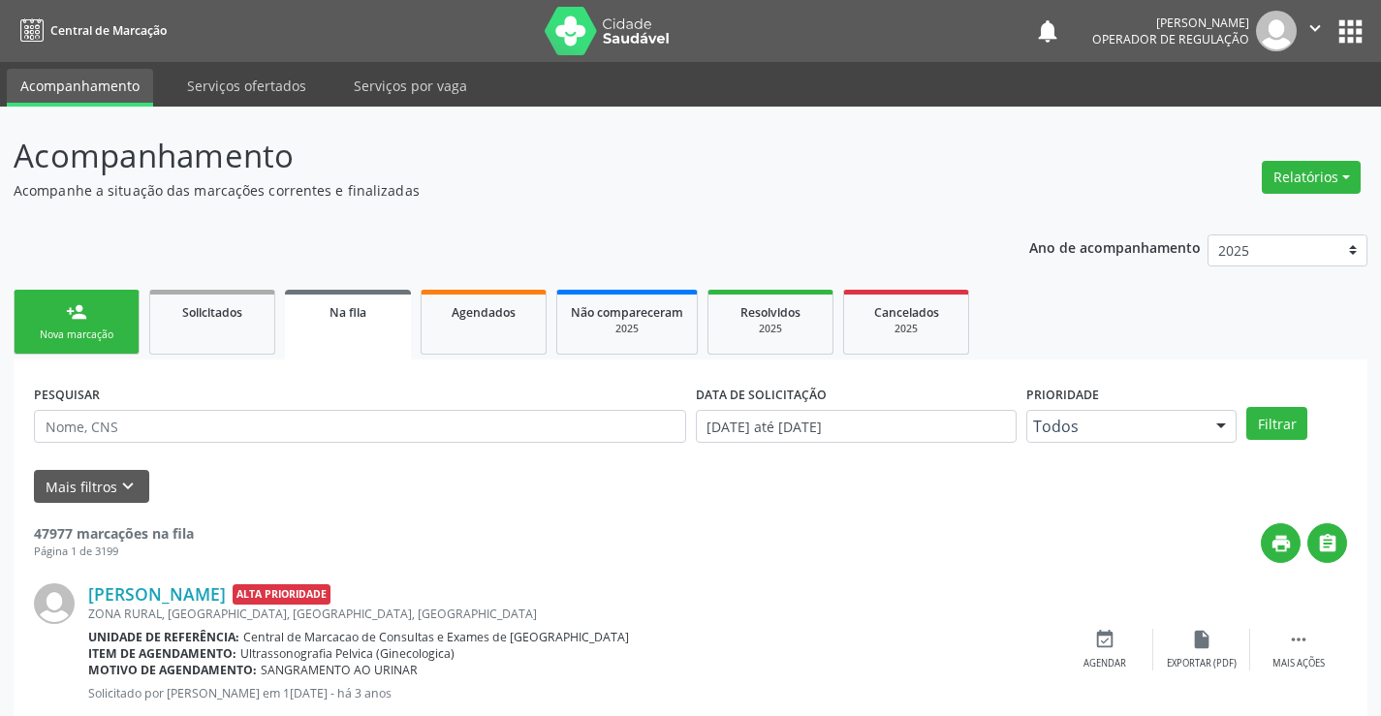
click at [107, 320] on link "person_add Nova marcação" at bounding box center [77, 322] width 126 height 65
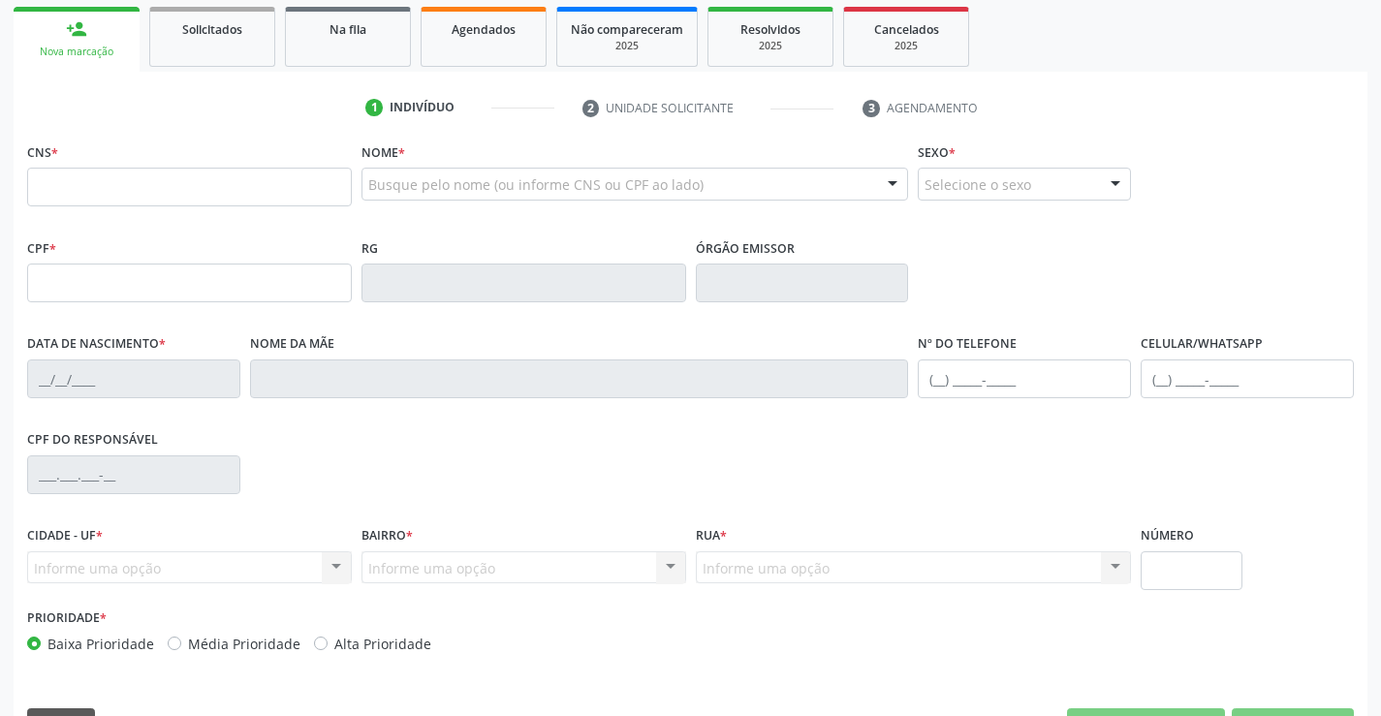
scroll to position [291, 0]
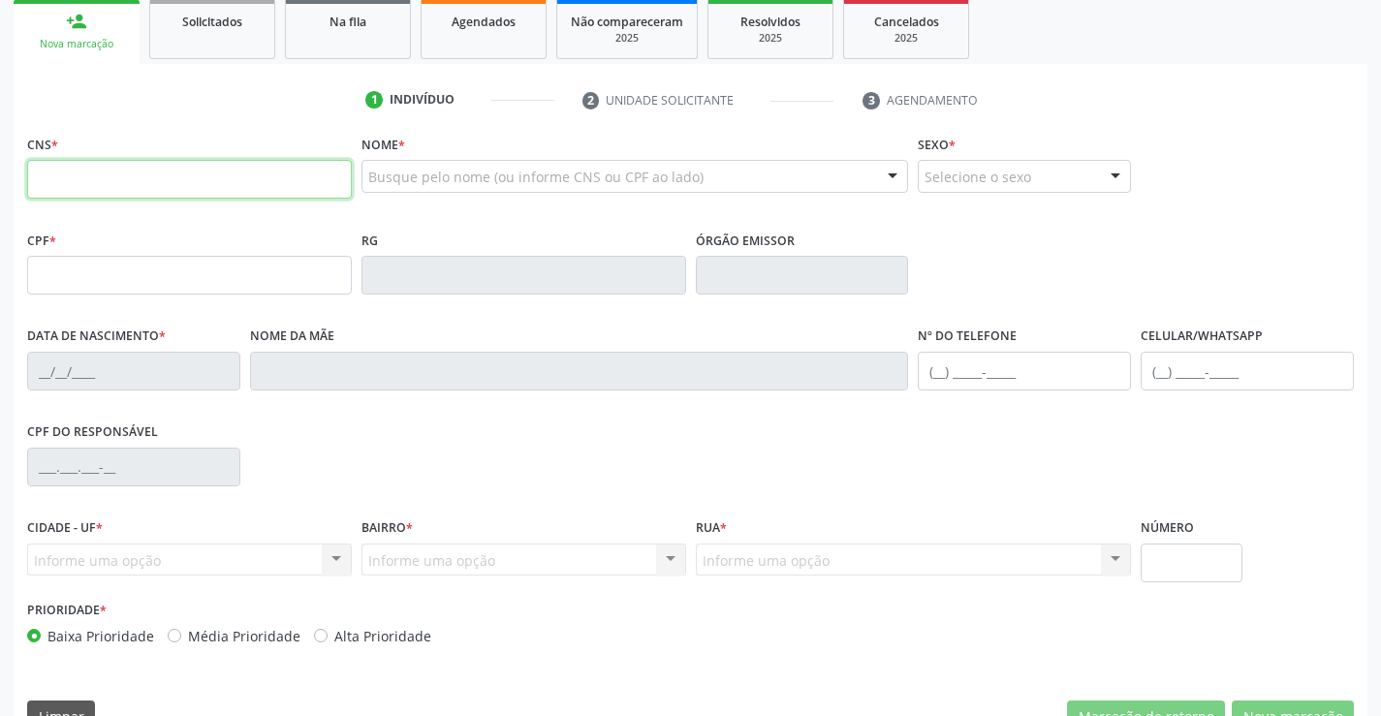
click at [110, 188] on input "text" at bounding box center [189, 179] width 325 height 39
type input "706 0093 7301 8845"
type input "2002919712"
type input "[DATE]"
type input "[PHONE_NUMBER]"
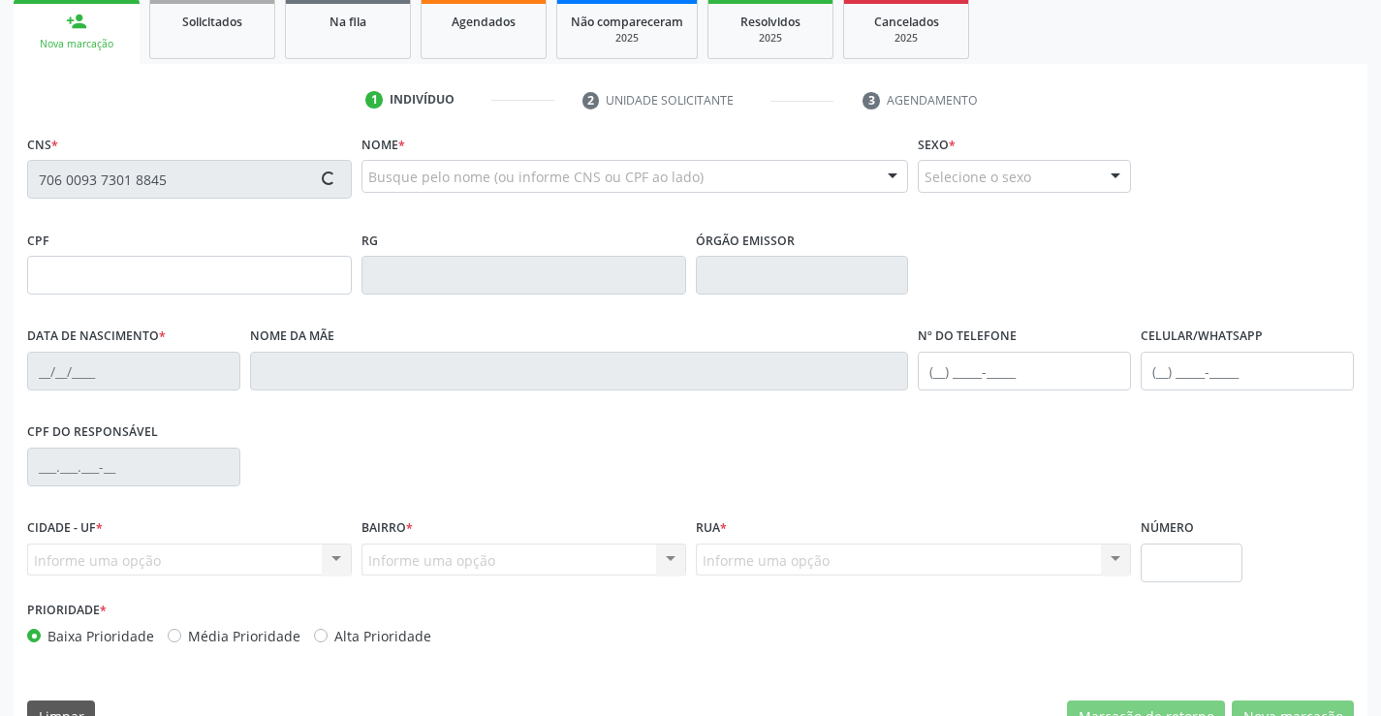
type input "[PHONE_NUMBER]"
type input "068.405.805-71"
type input "27"
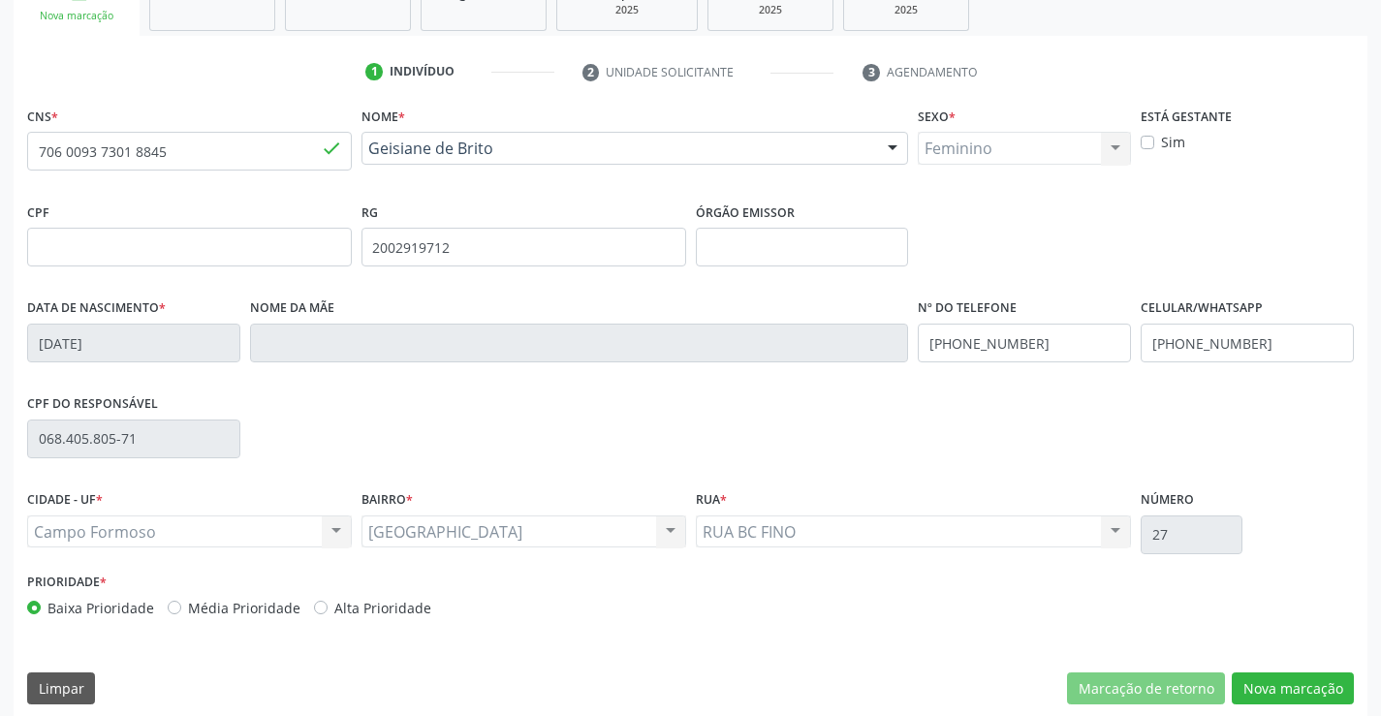
scroll to position [334, 0]
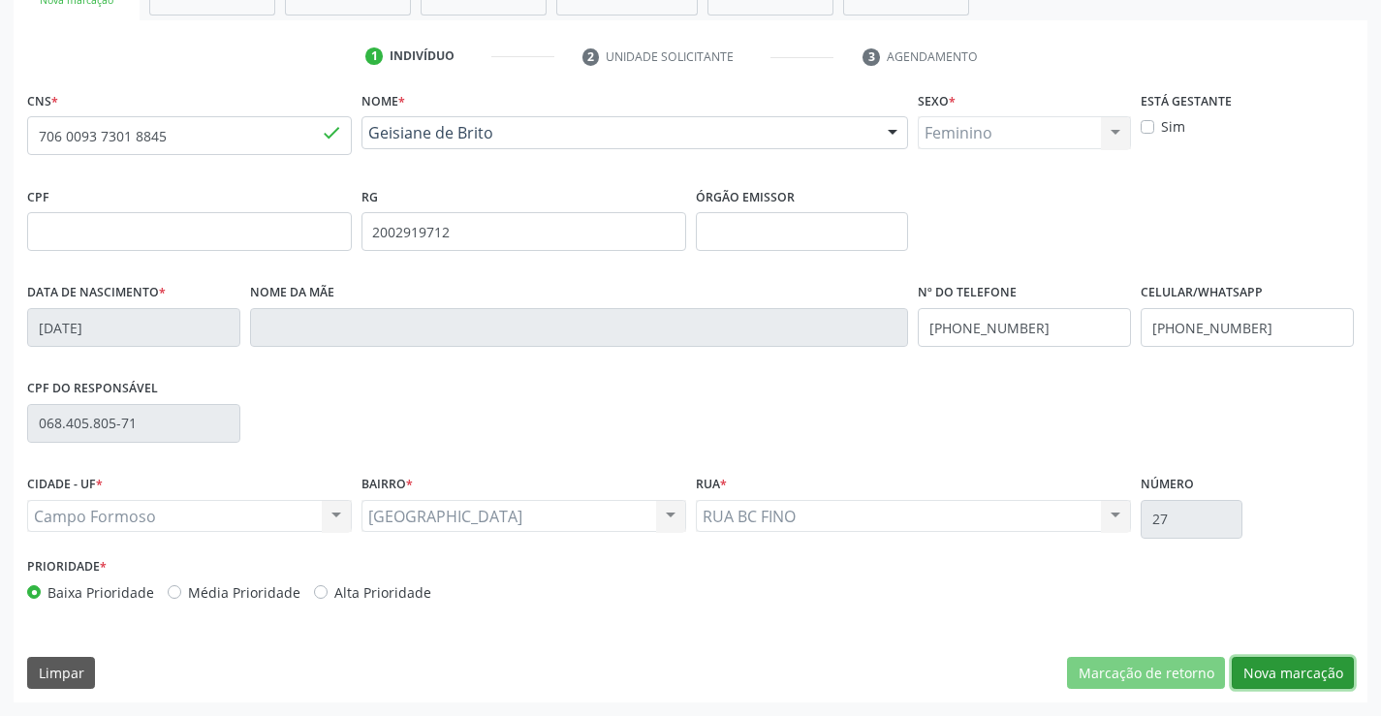
click at [1285, 662] on button "Nova marcação" at bounding box center [1293, 673] width 122 height 33
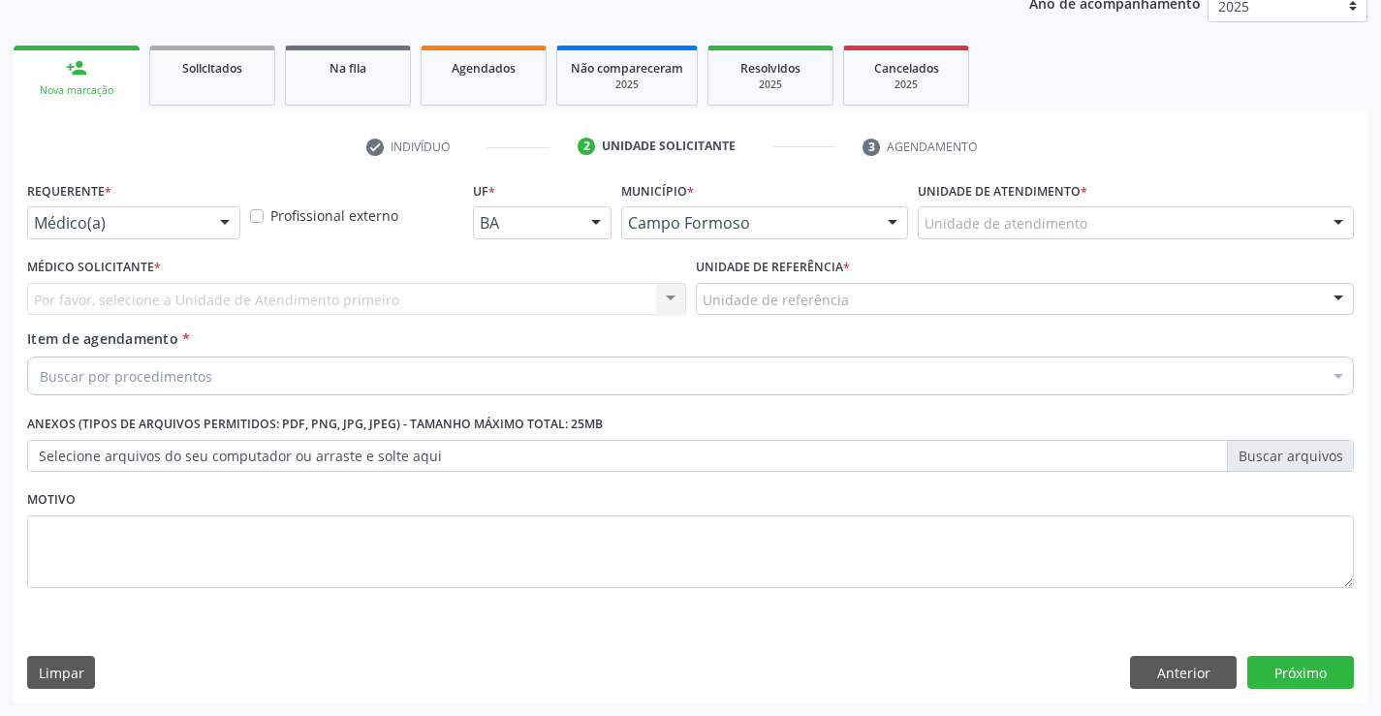
click at [231, 221] on div at bounding box center [224, 223] width 29 height 33
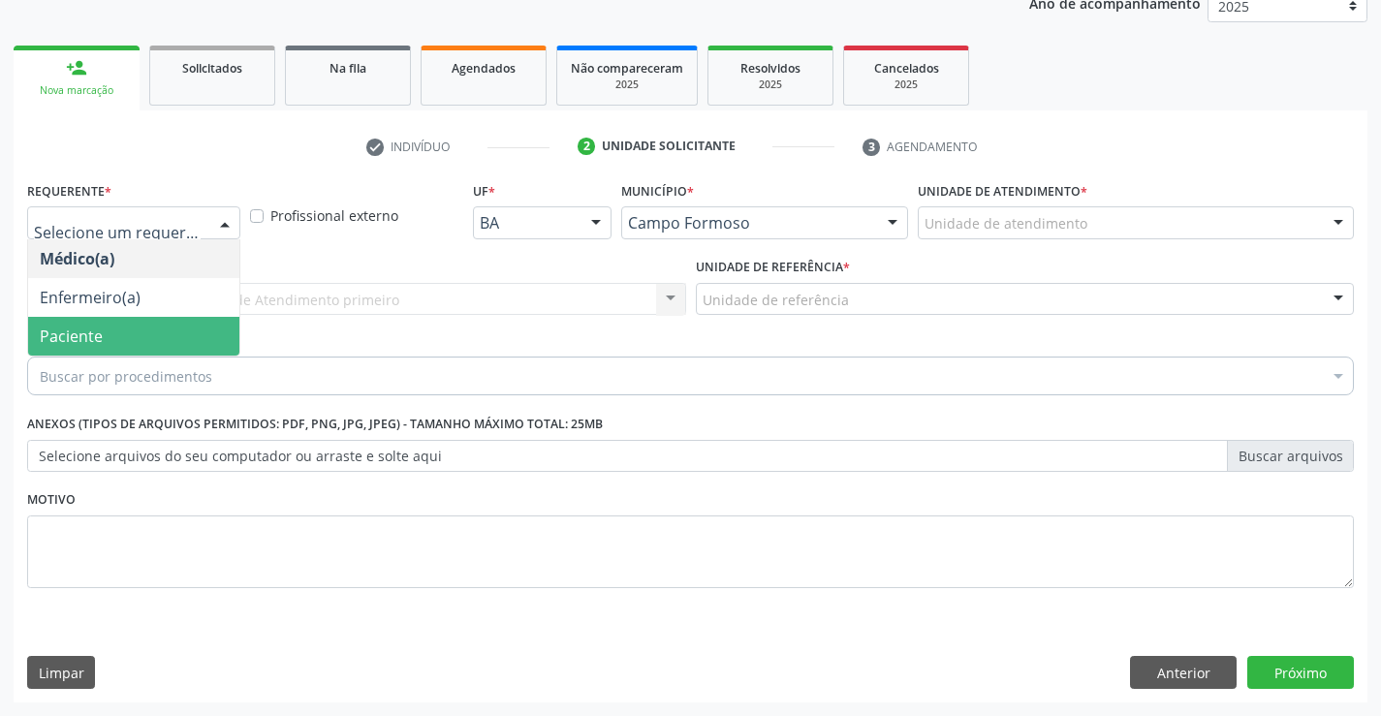
click at [150, 333] on span "Paciente" at bounding box center [133, 336] width 211 height 39
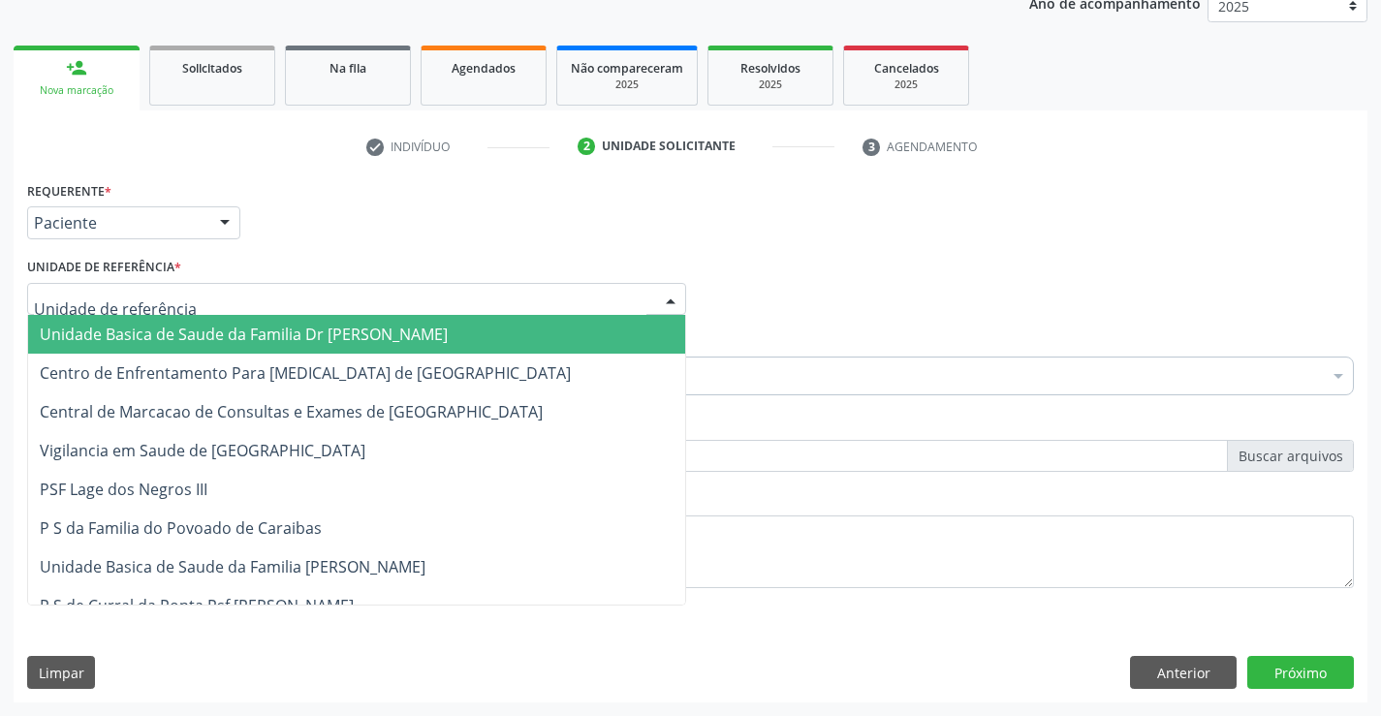
click at [179, 295] on div at bounding box center [356, 299] width 659 height 33
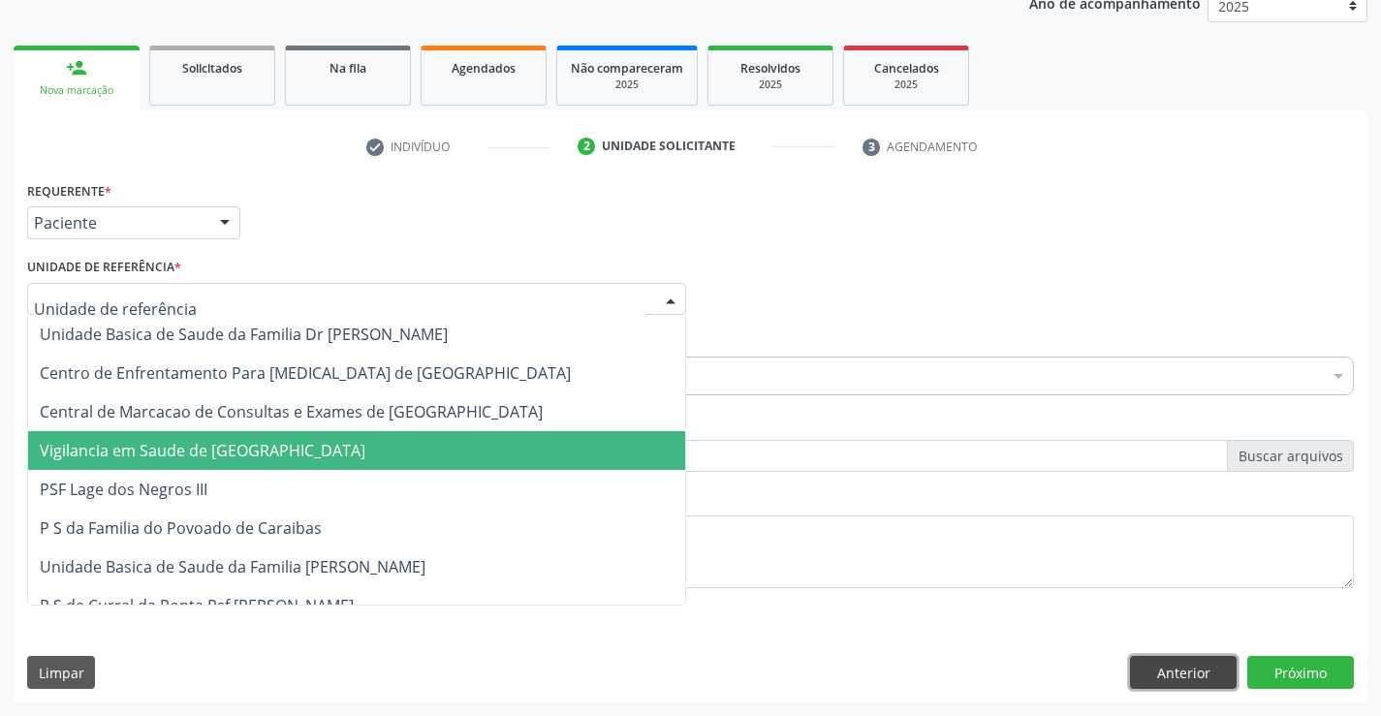
click at [1156, 668] on button "Anterior" at bounding box center [1183, 672] width 107 height 33
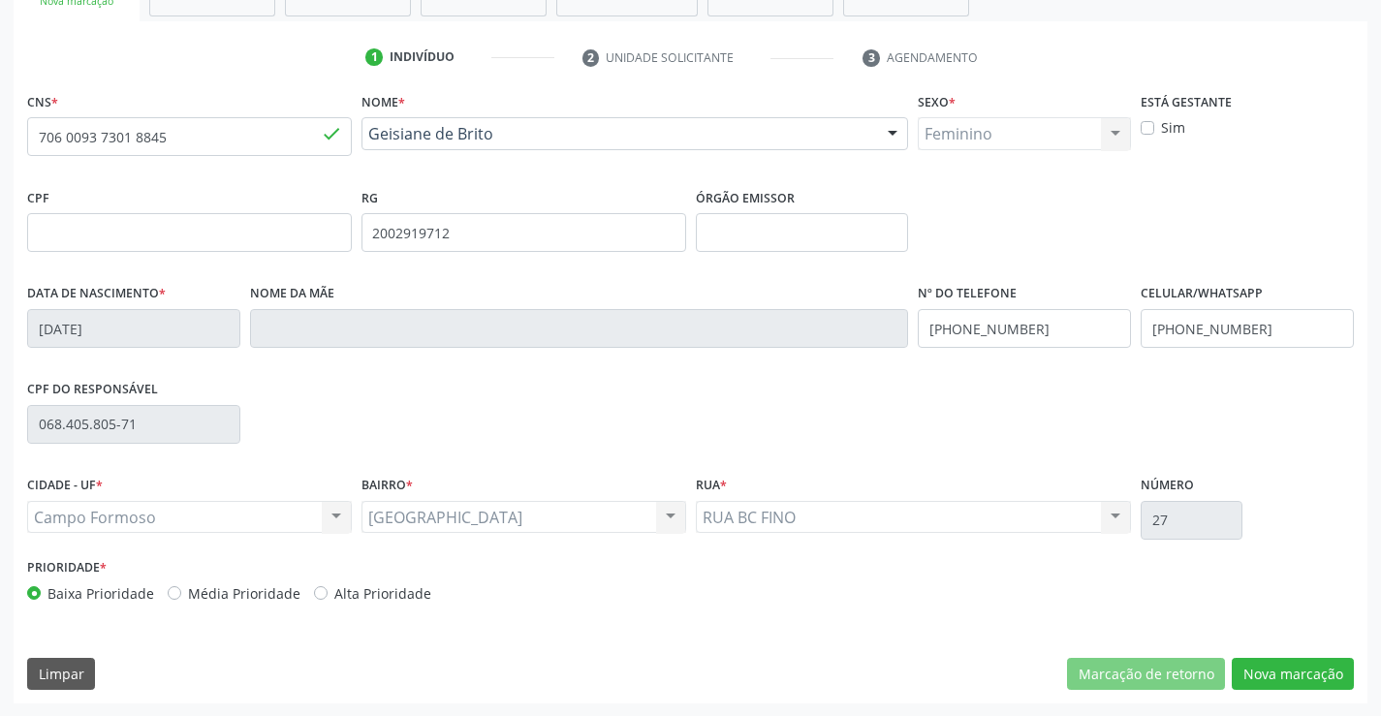
scroll to position [334, 0]
click at [1270, 661] on button "Nova marcação" at bounding box center [1293, 673] width 122 height 33
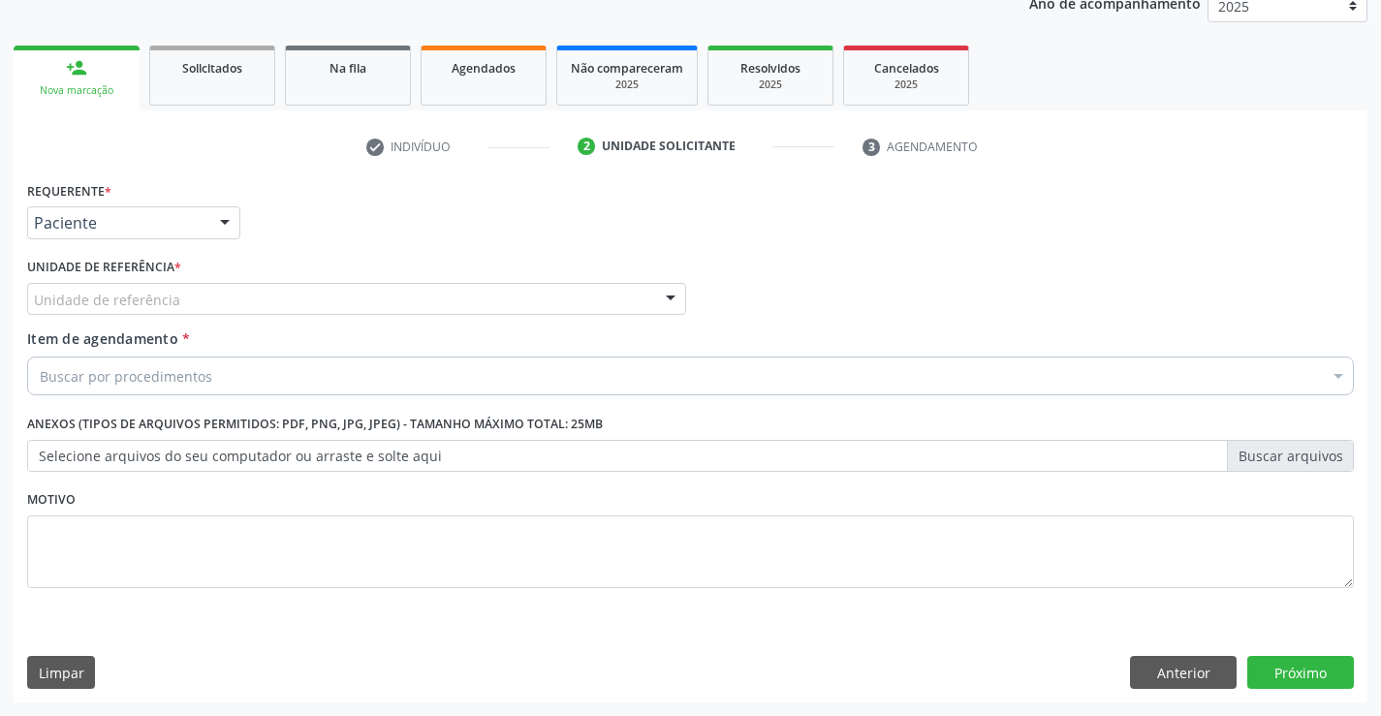
scroll to position [244, 0]
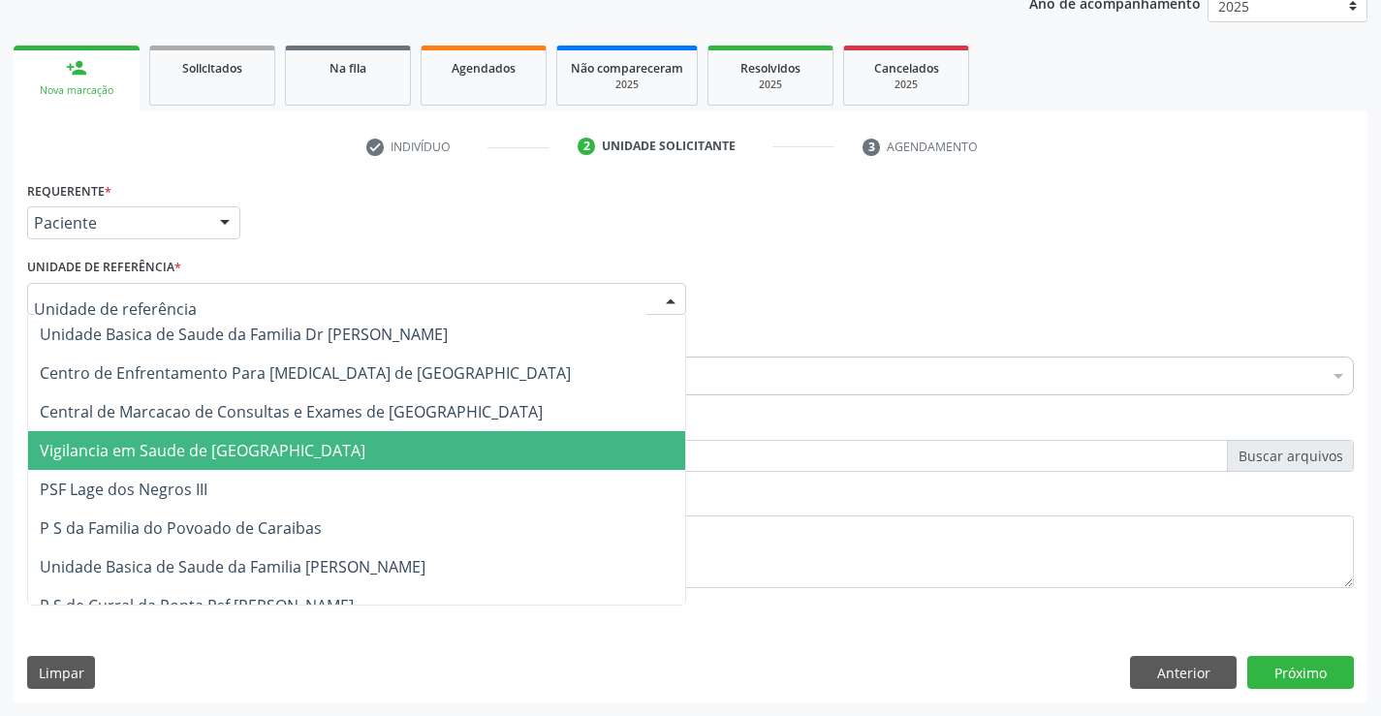
click at [336, 305] on div at bounding box center [356, 299] width 659 height 33
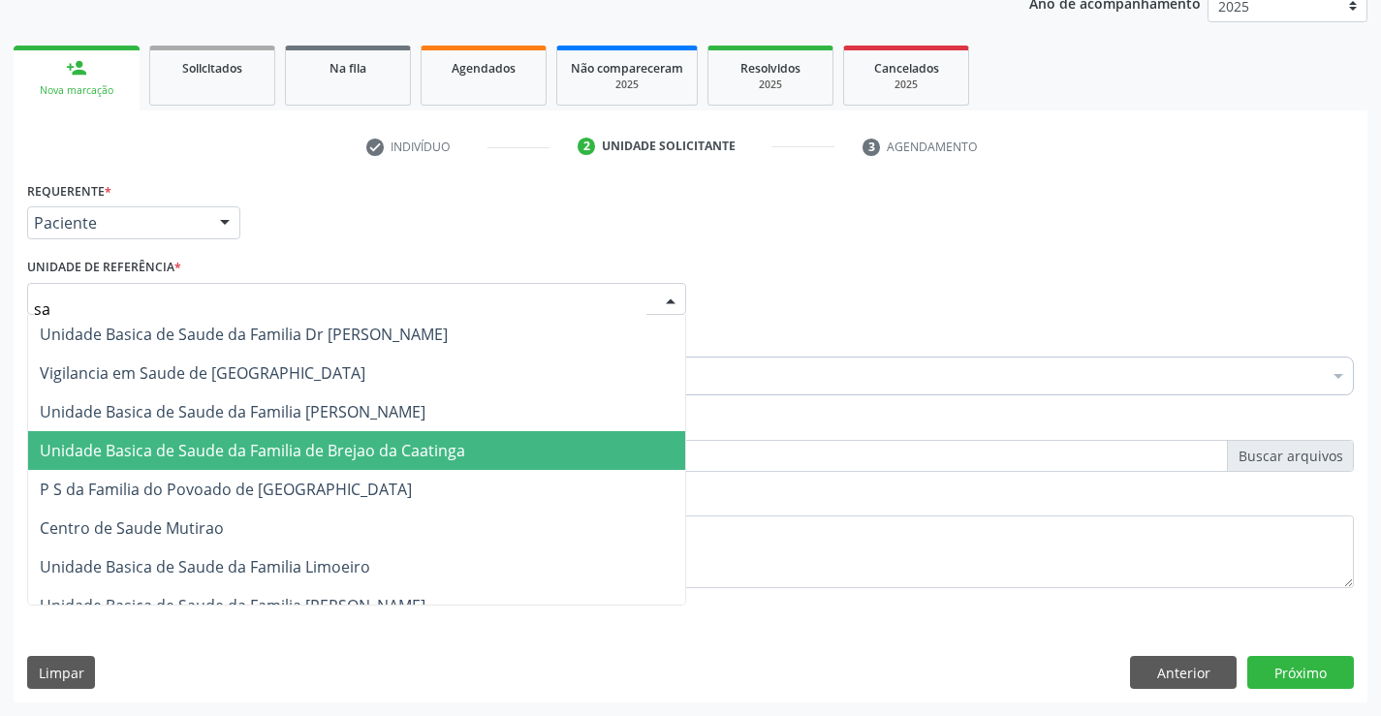
type input "sao"
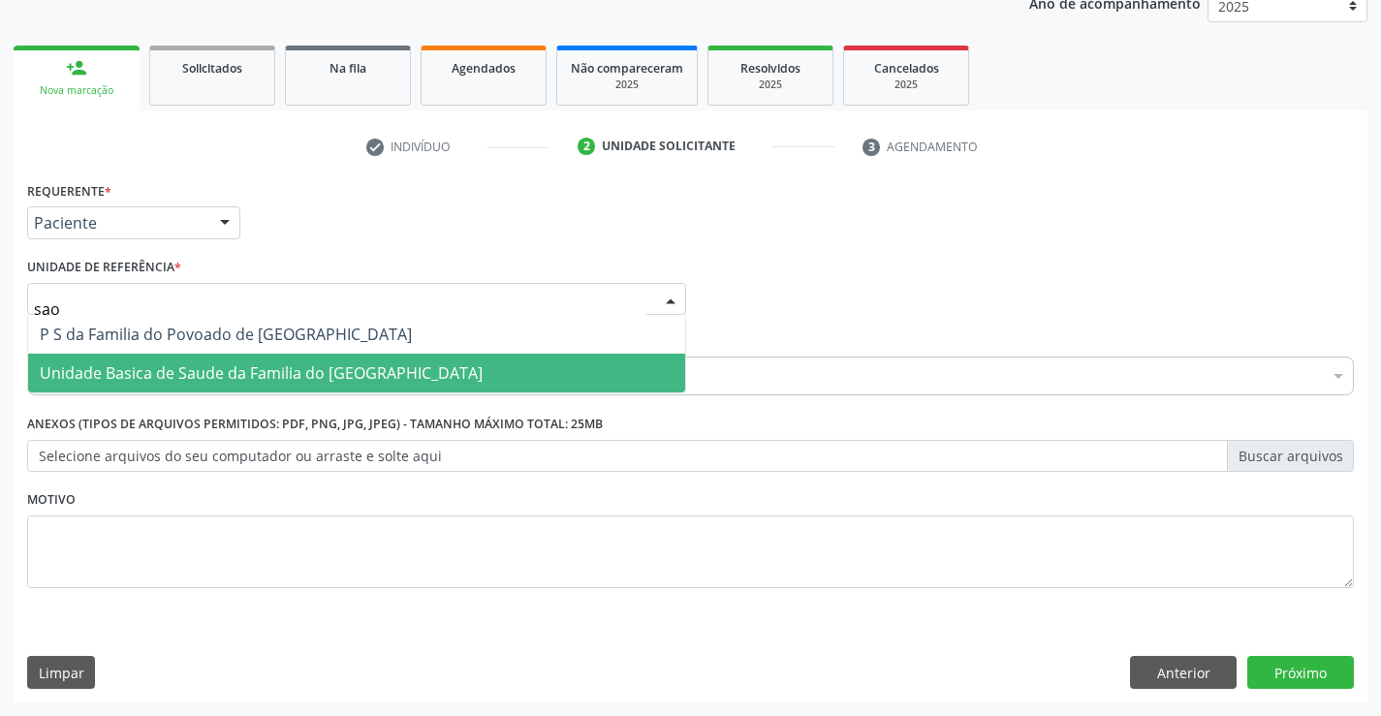
click at [360, 371] on span "Unidade Basica de Saude da Familia do [GEOGRAPHIC_DATA]" at bounding box center [261, 372] width 443 height 21
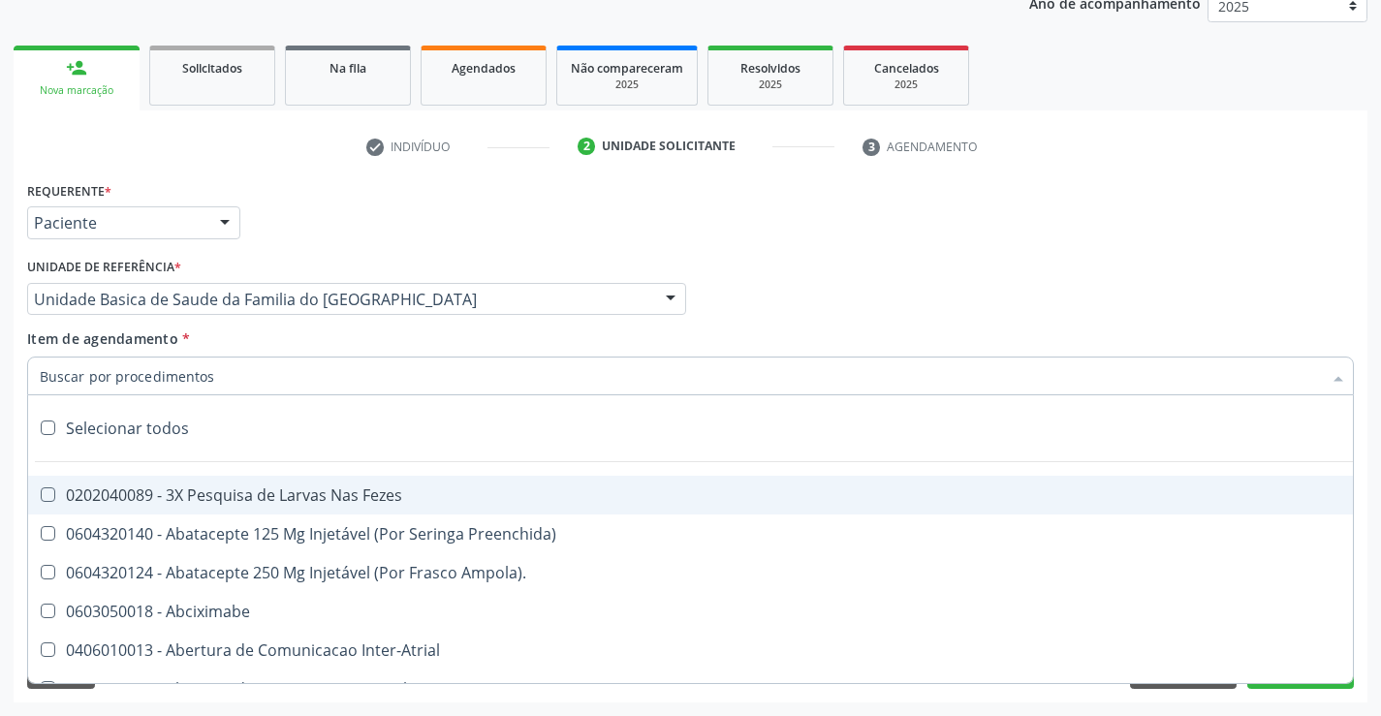
click at [258, 374] on div at bounding box center [690, 376] width 1327 height 39
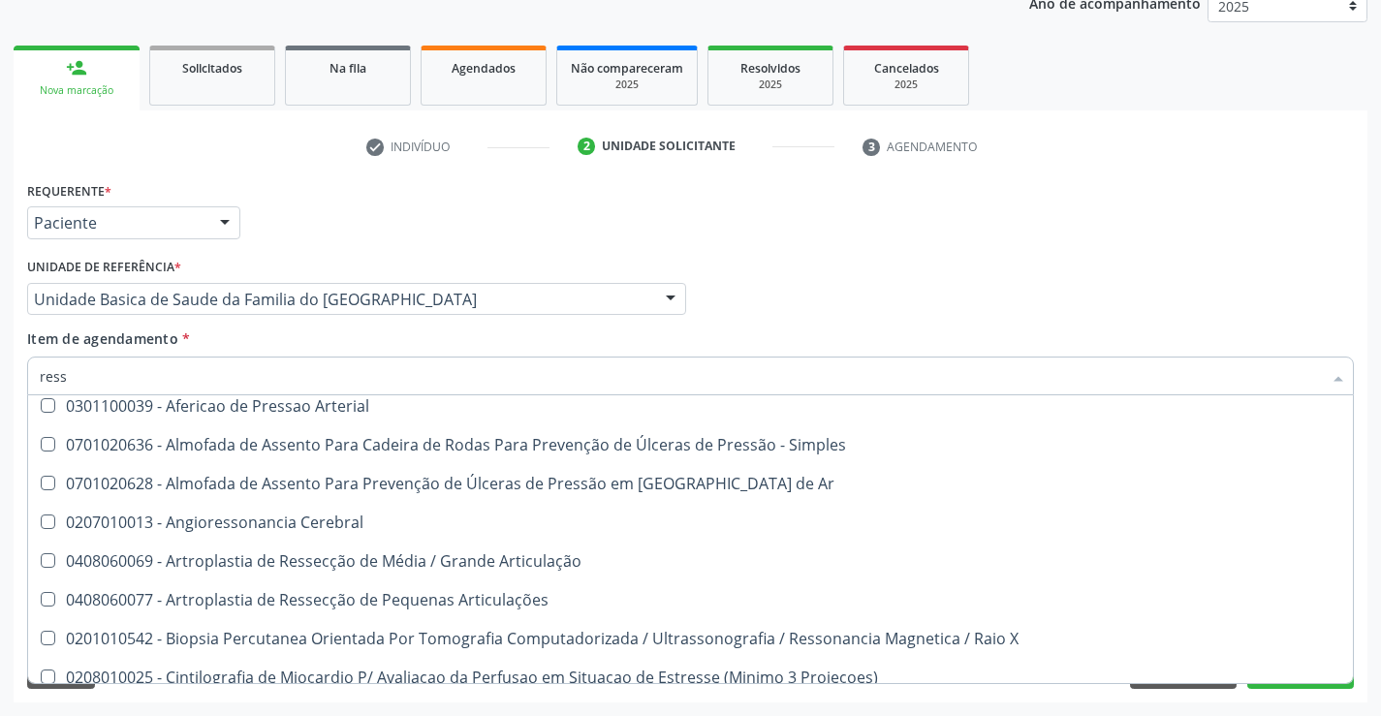
scroll to position [0, 0]
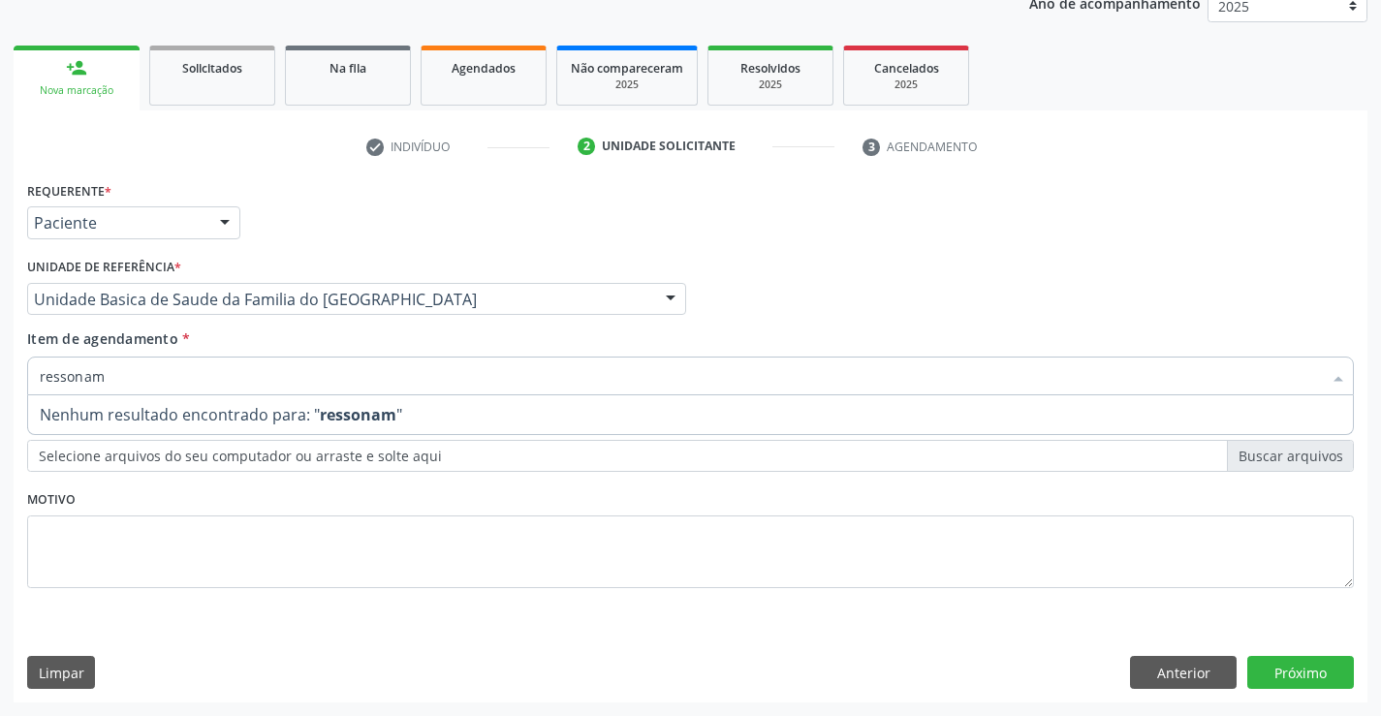
type input "ressona"
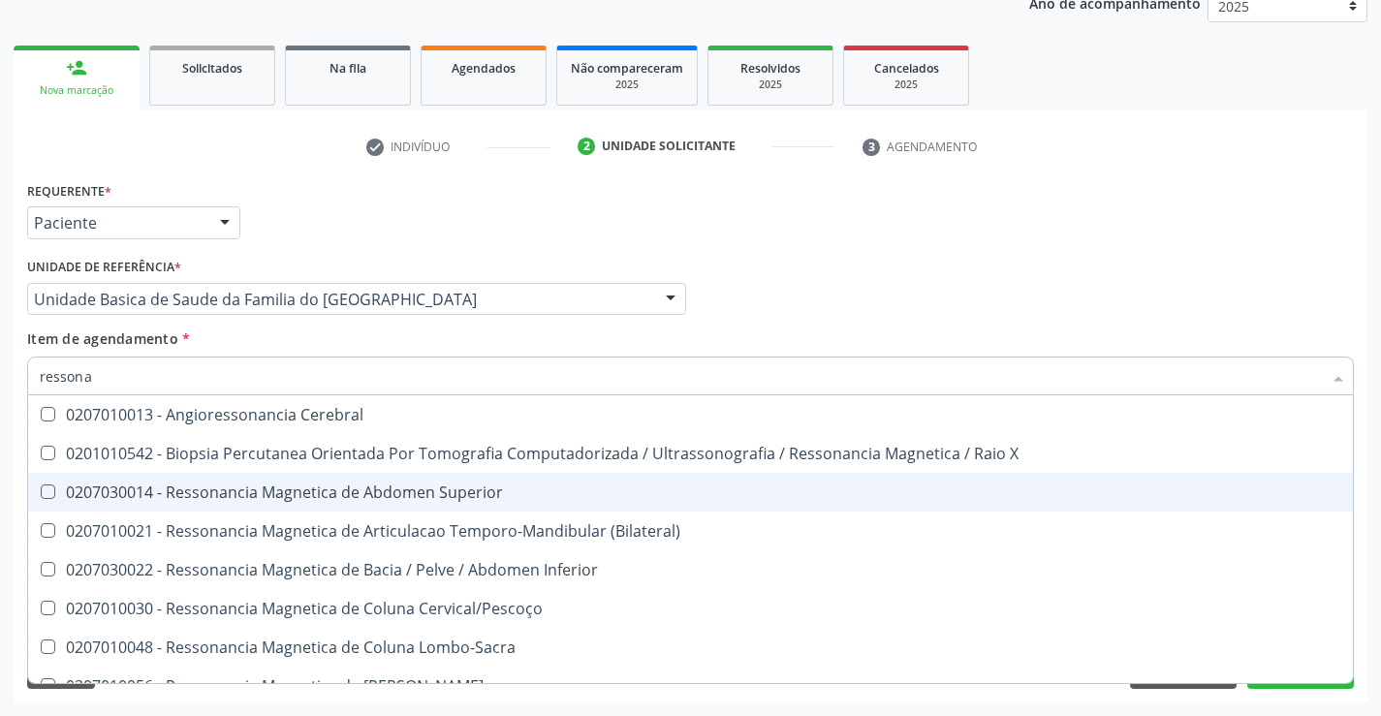
click at [369, 487] on div "0207030014 - Ressonancia Magnetica de Abdomen Superior" at bounding box center [690, 493] width 1301 height 16
checkbox Superior "true"
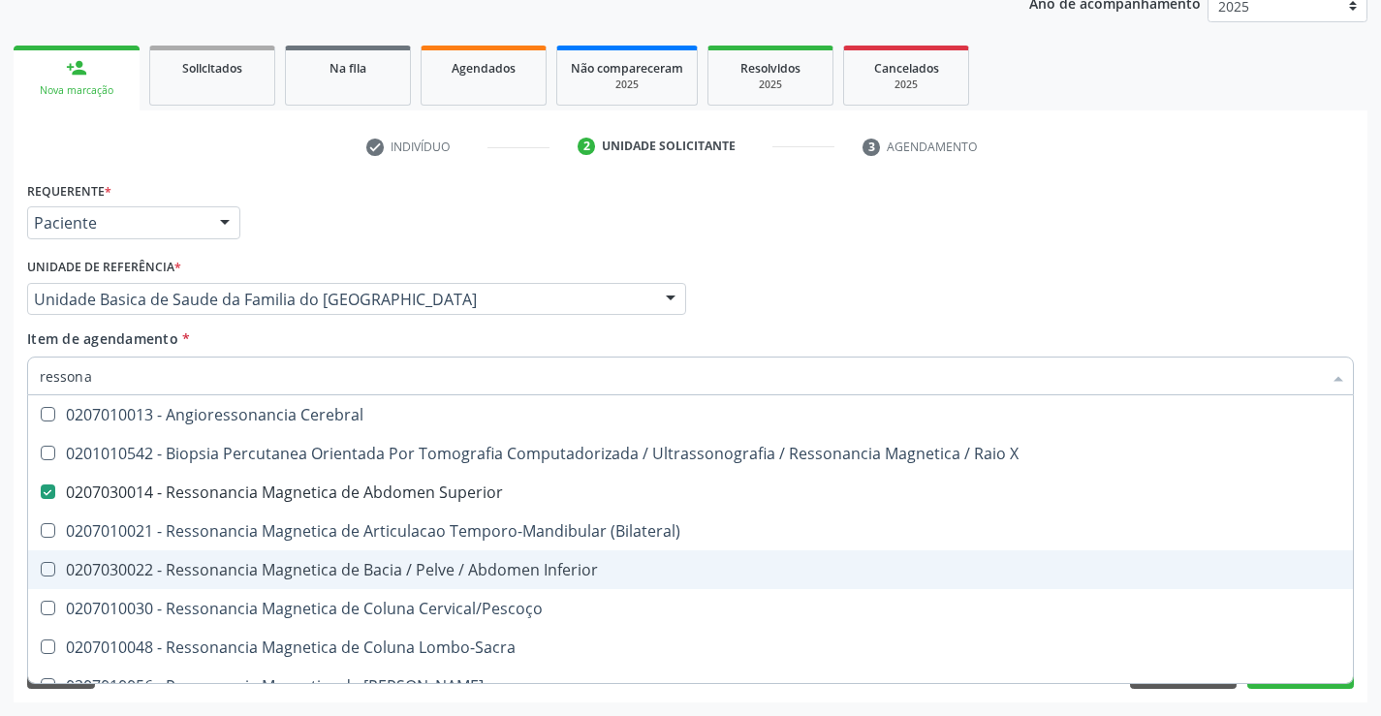
click at [426, 570] on div "0207030022 - Ressonancia Magnetica de Bacia / Pelve / Abdomen Inferior" at bounding box center [690, 570] width 1301 height 16
checkbox Inferior "true"
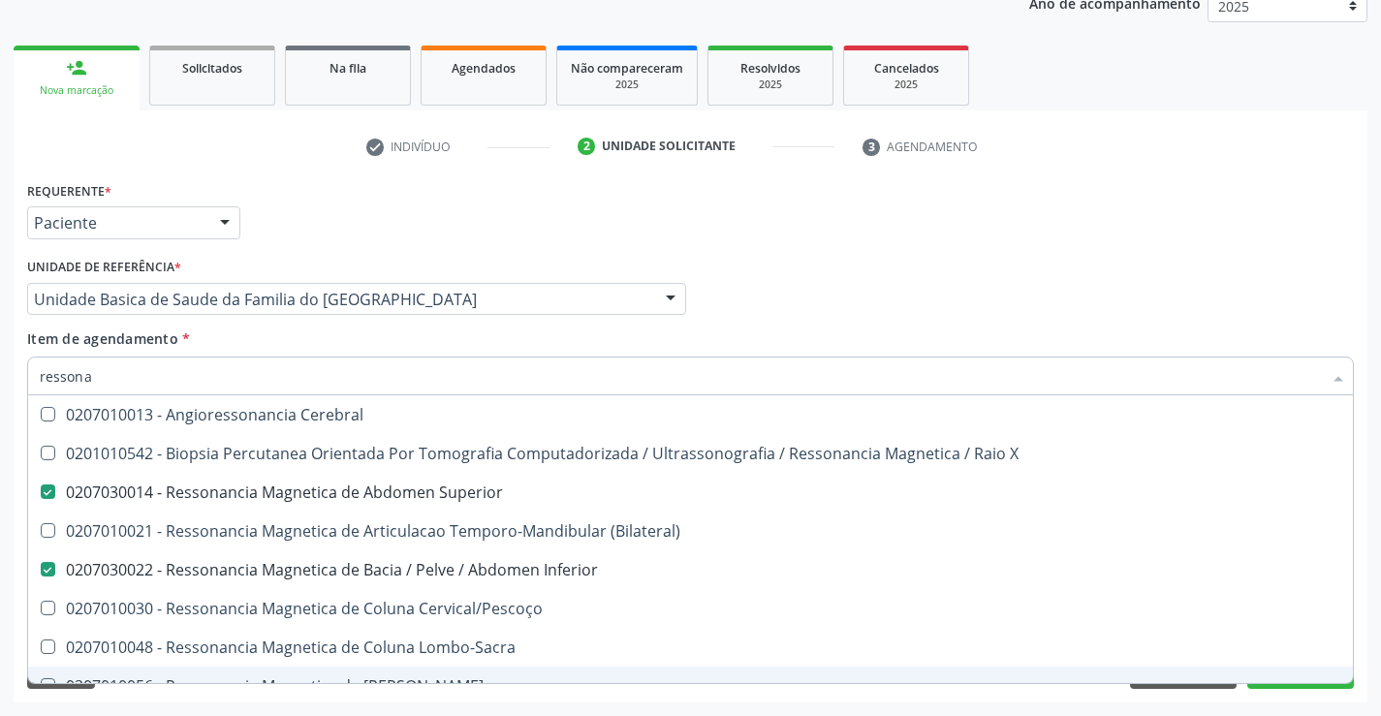
type input "ressona"
click at [430, 705] on div "Acompanhamento Acompanhe a situação das marcações correntes e finalizadas Relat…" at bounding box center [690, 289] width 1381 height 854
checkbox X "true"
checkbox Inferior "false"
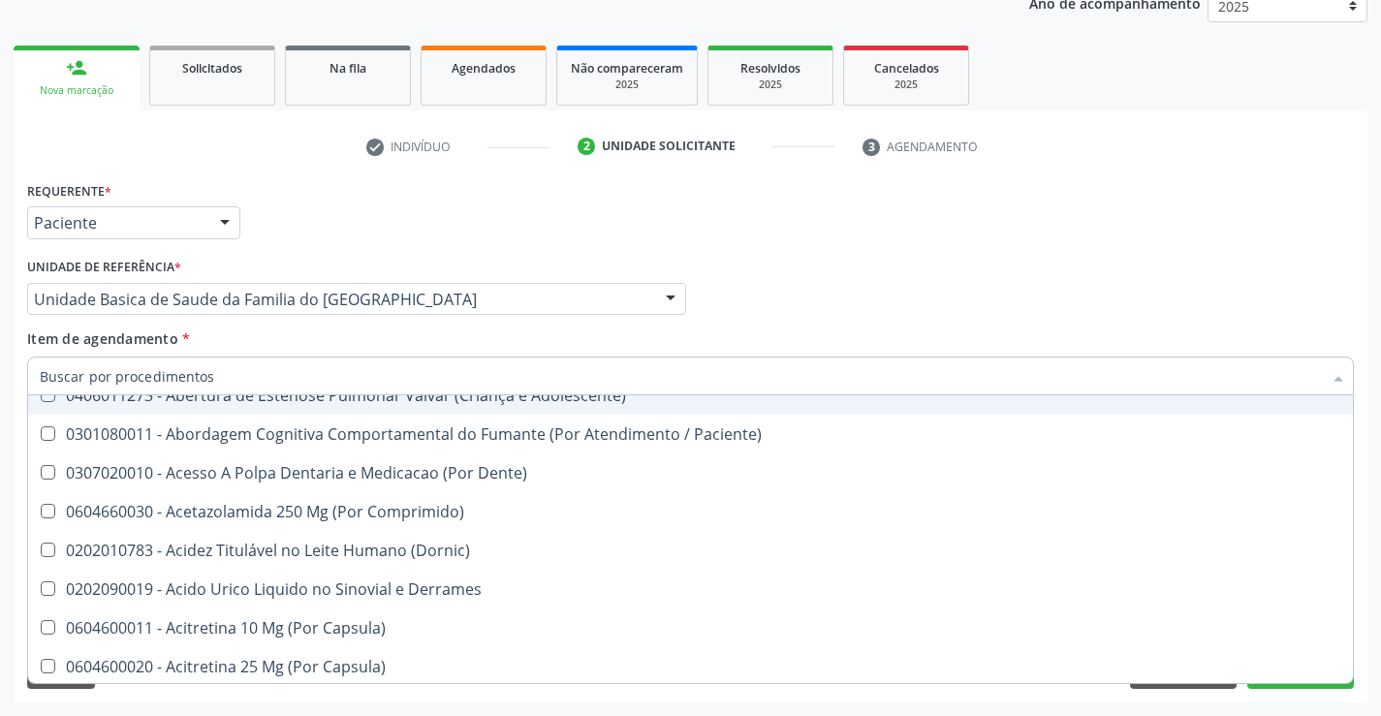
scroll to position [581, 0]
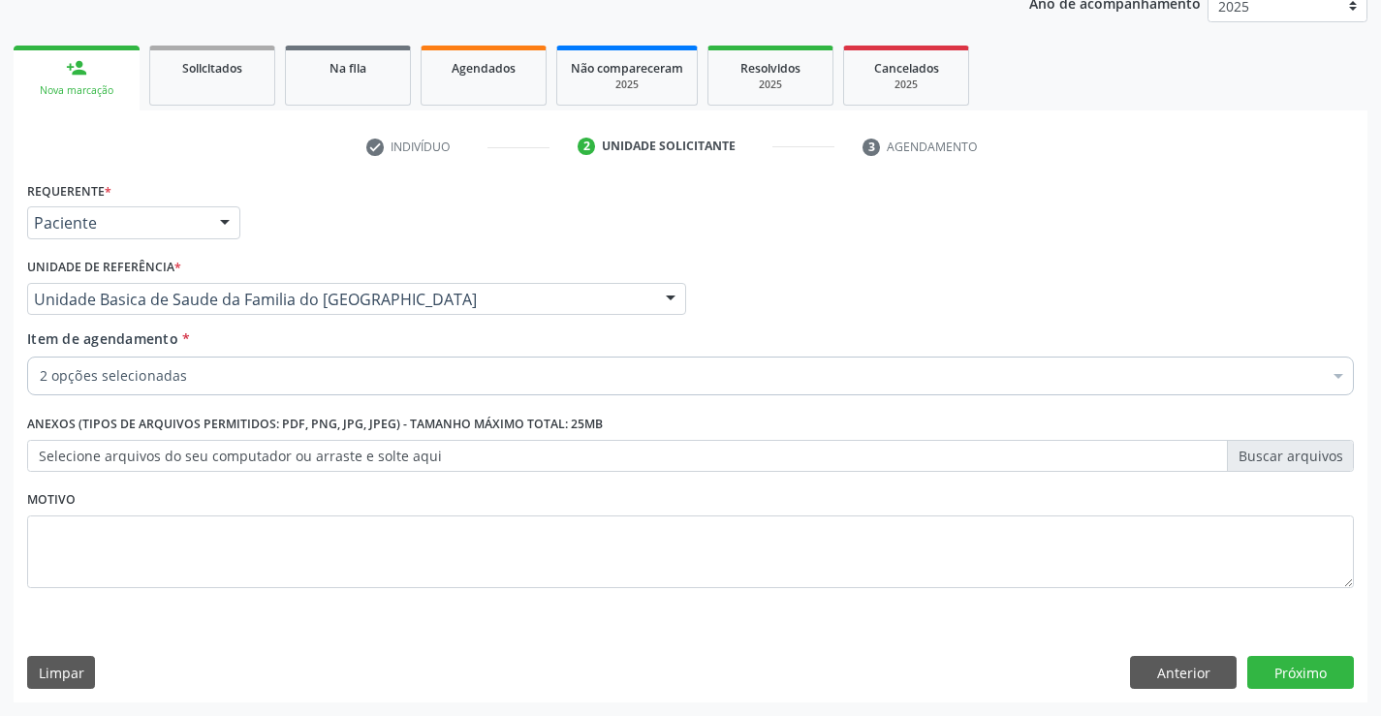
click at [922, 694] on div "Requerente * Paciente Médico(a) Enfermeiro(a) Paciente Nenhum resultado encontr…" at bounding box center [691, 439] width 1354 height 526
click at [1296, 675] on button "Próximo" at bounding box center [1300, 672] width 107 height 33
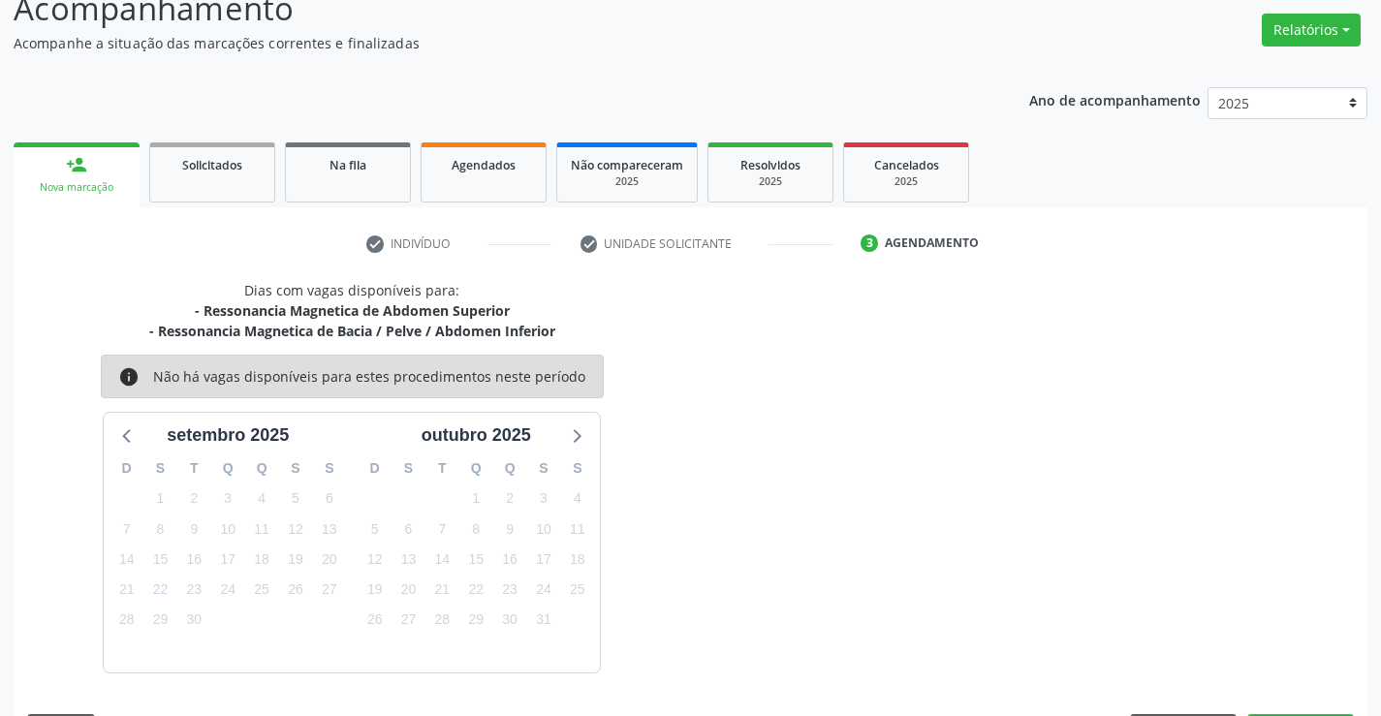
scroll to position [204, 0]
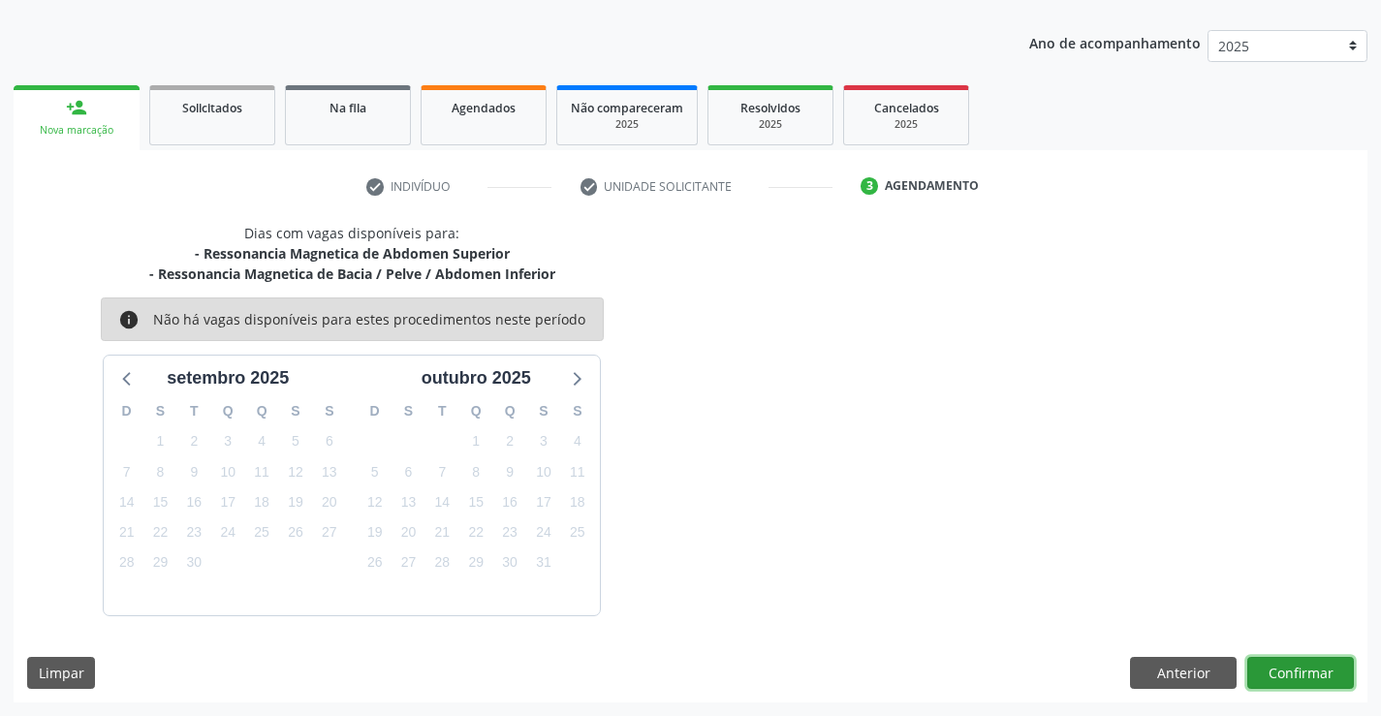
click at [1296, 675] on button "Confirmar" at bounding box center [1300, 673] width 107 height 33
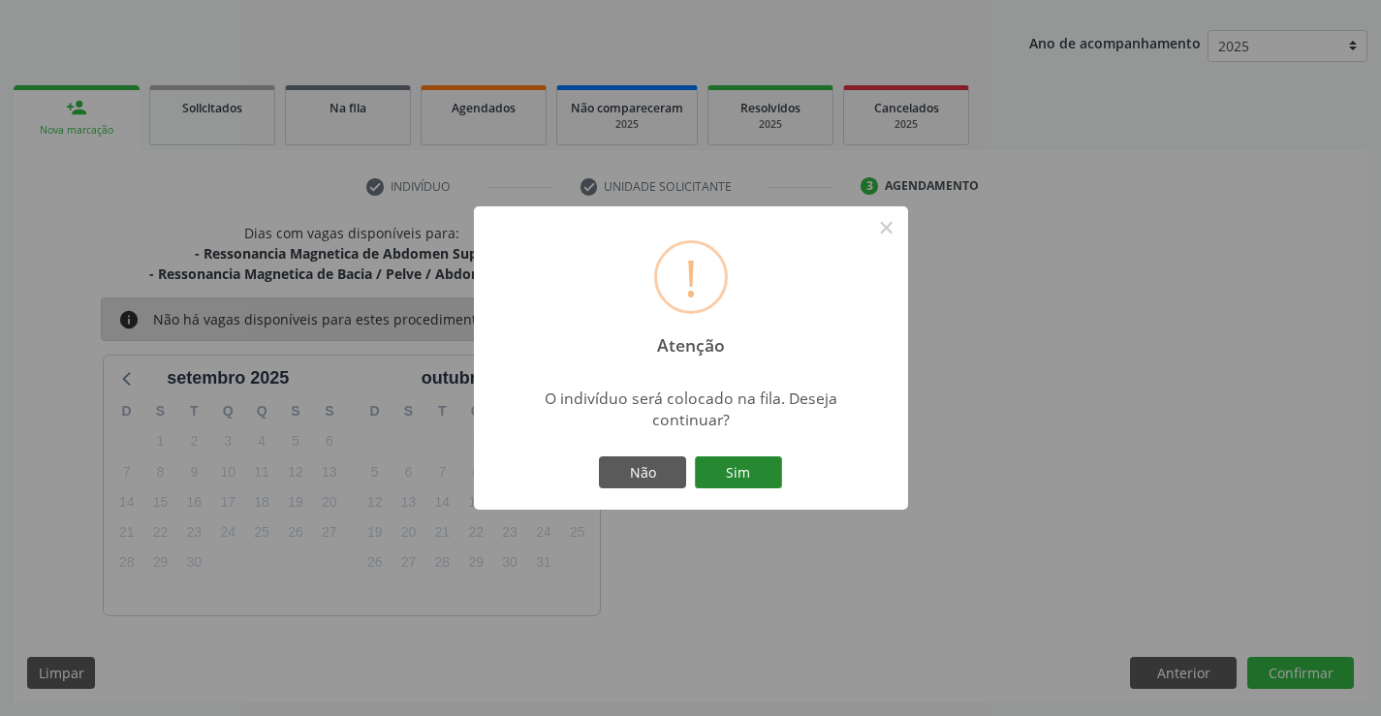
click at [761, 481] on button "Sim" at bounding box center [738, 472] width 87 height 33
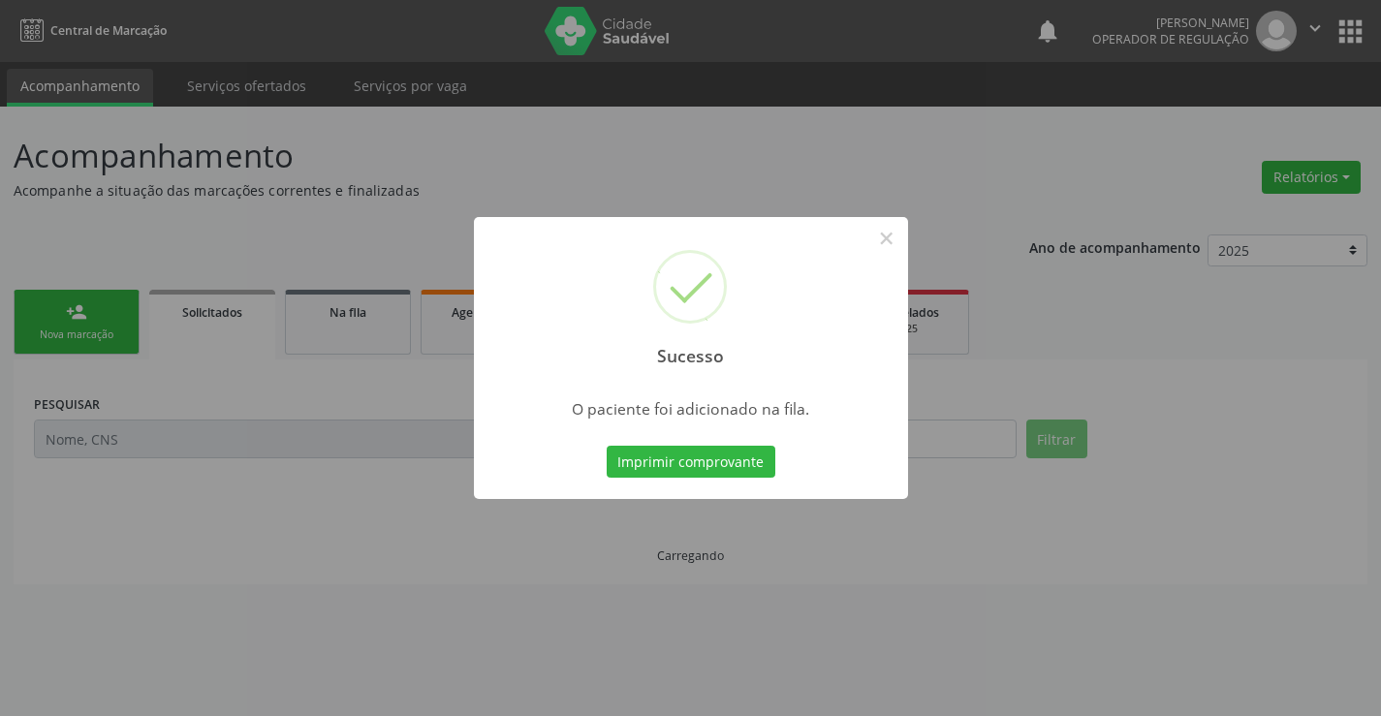
scroll to position [0, 0]
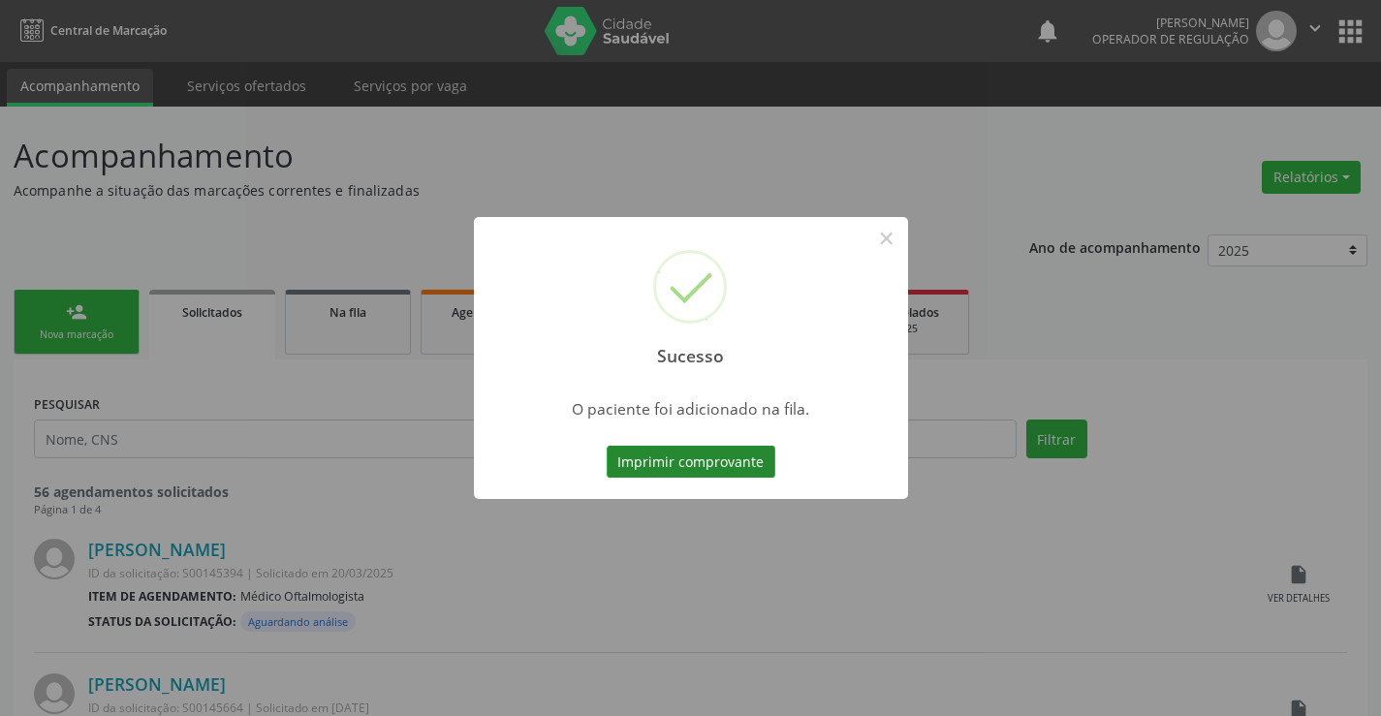
click at [743, 454] on button "Imprimir comprovante" at bounding box center [691, 462] width 169 height 33
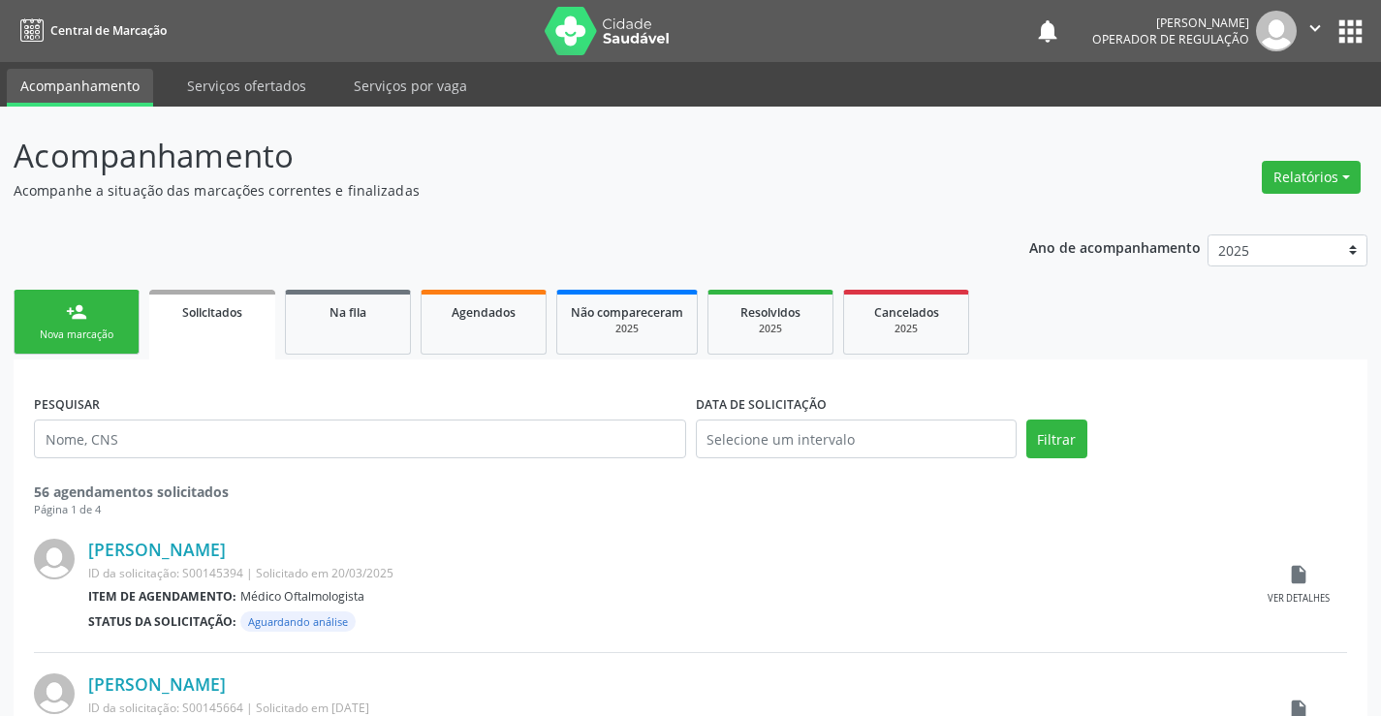
click at [100, 329] on div "Nova marcação" at bounding box center [76, 335] width 97 height 15
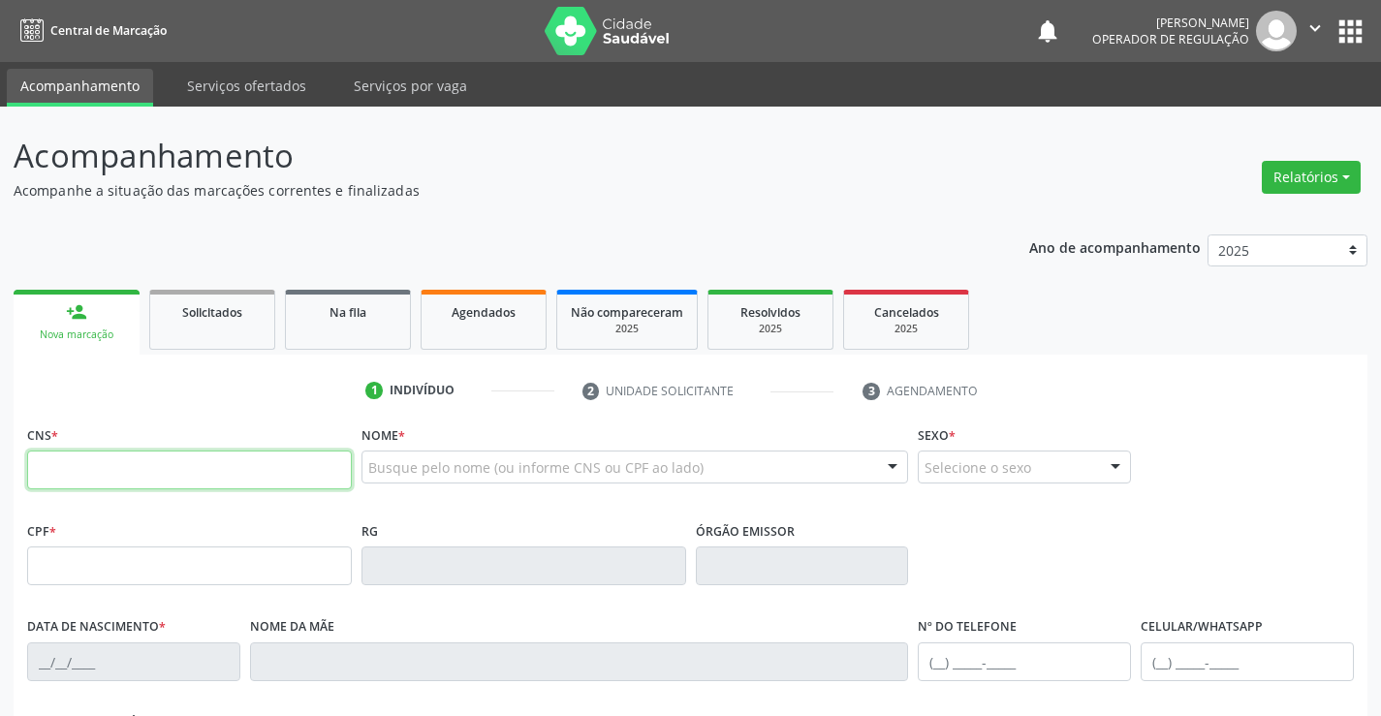
click at [76, 487] on input "text" at bounding box center [189, 470] width 325 height 39
type input "709 6066 9592 0977"
type input "022.412.485-41"
type input "0[DATE]"
type input "[PERSON_NAME]"
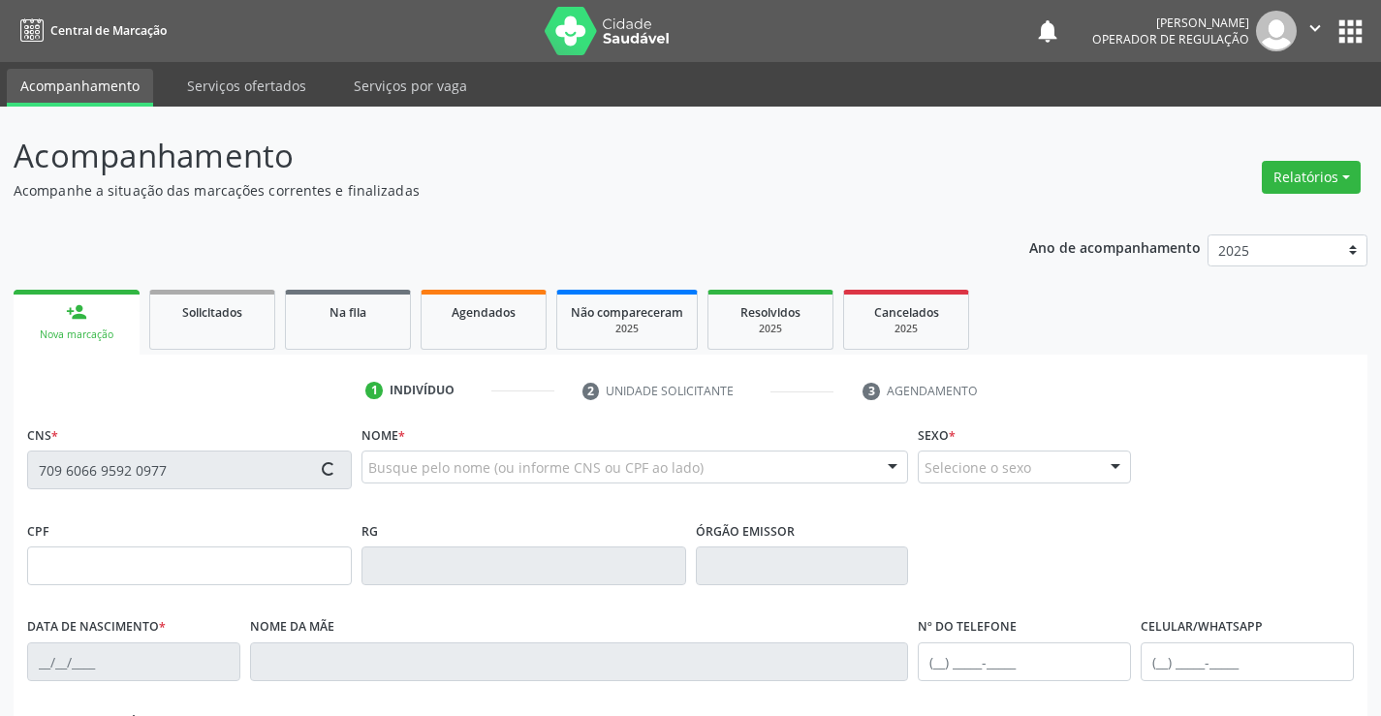
type input "[PHONE_NUMBER]"
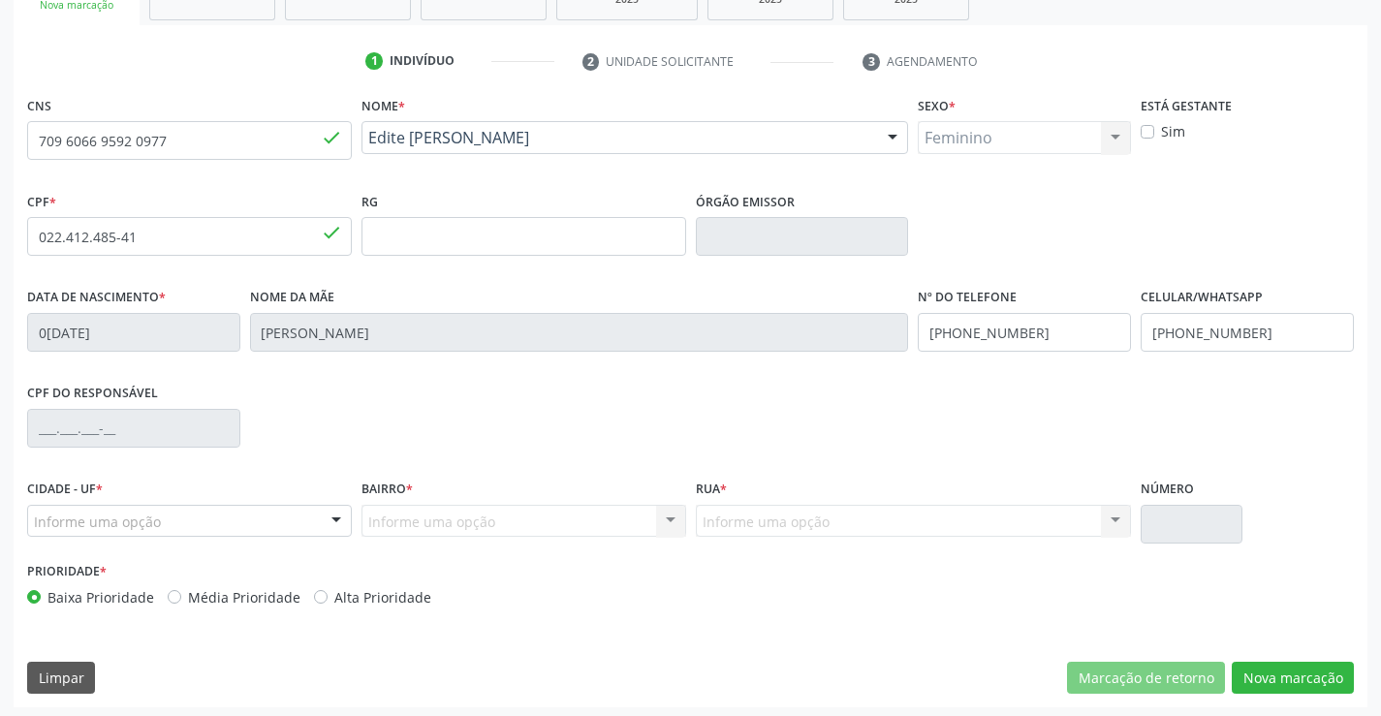
scroll to position [334, 0]
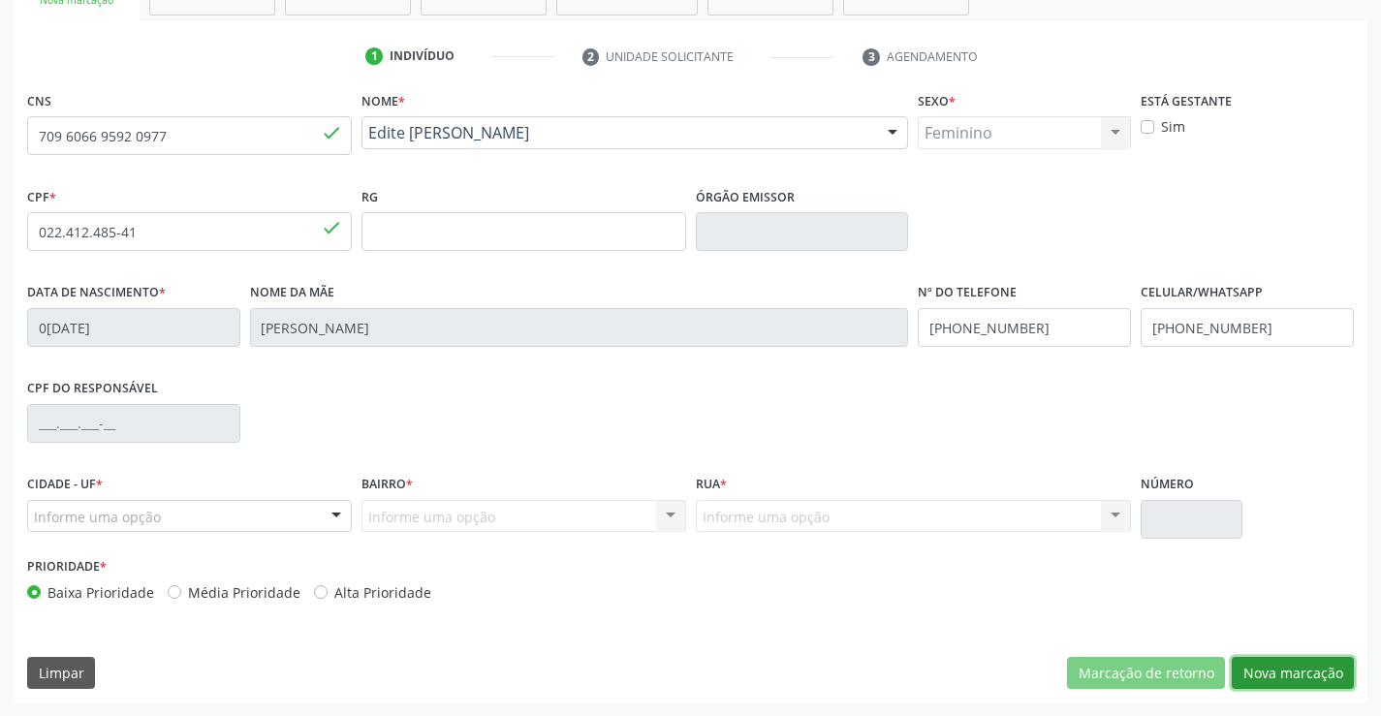
click at [1266, 674] on button "Nova marcação" at bounding box center [1293, 673] width 122 height 33
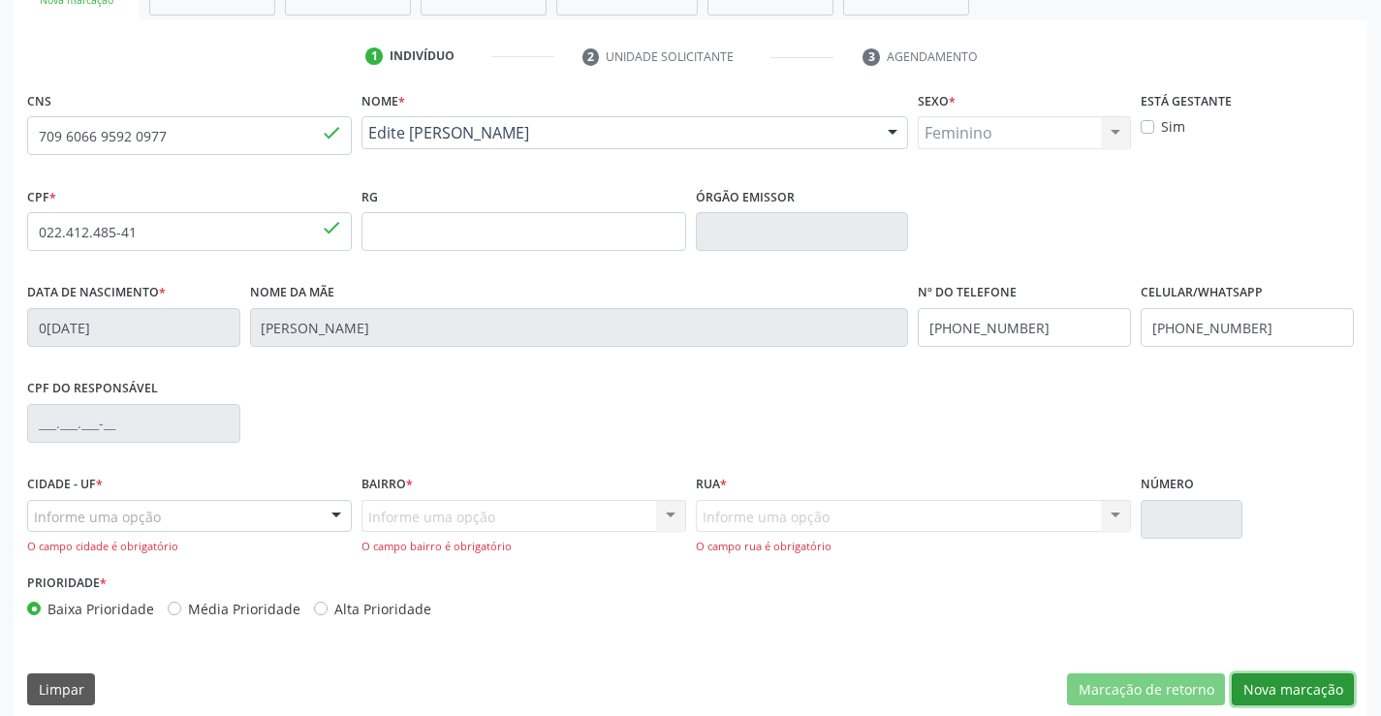
click at [1316, 691] on button "Nova marcação" at bounding box center [1293, 689] width 122 height 33
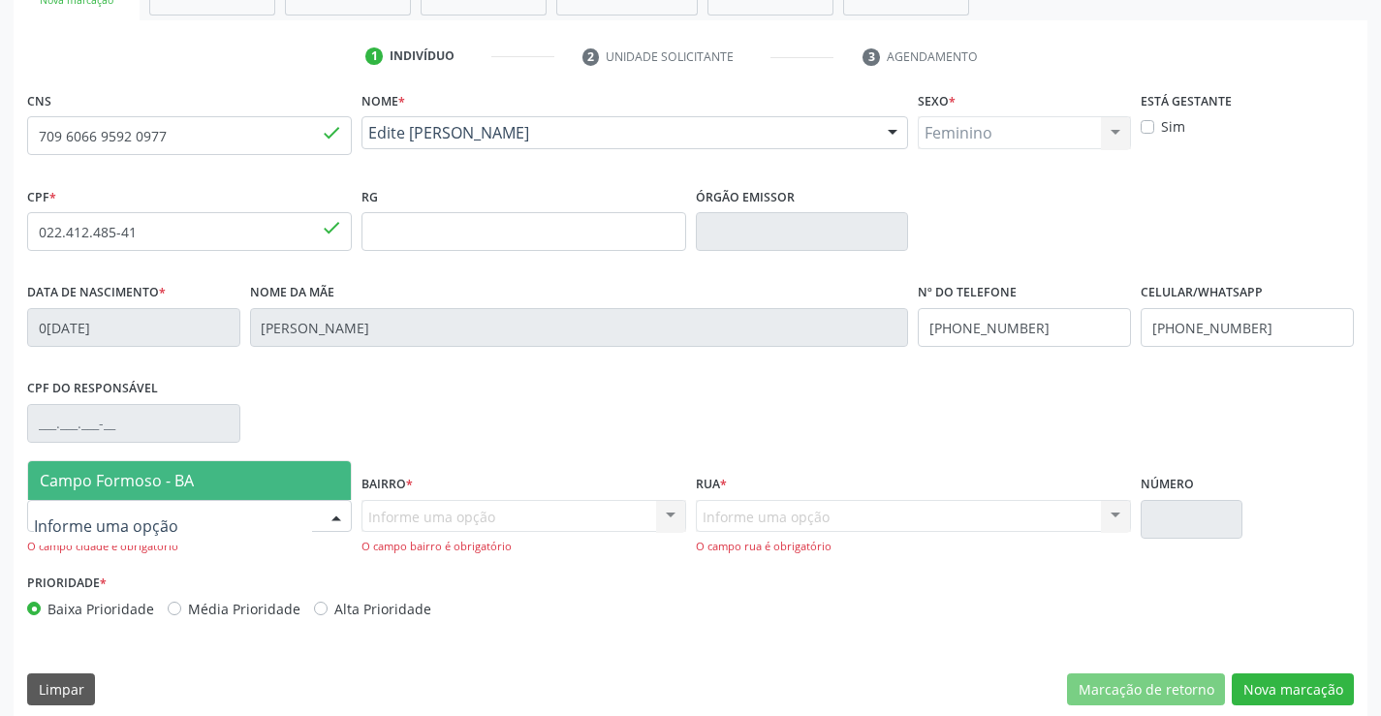
click at [324, 514] on div at bounding box center [336, 517] width 29 height 33
click at [285, 475] on span "Campo Formoso - BA" at bounding box center [189, 480] width 323 height 39
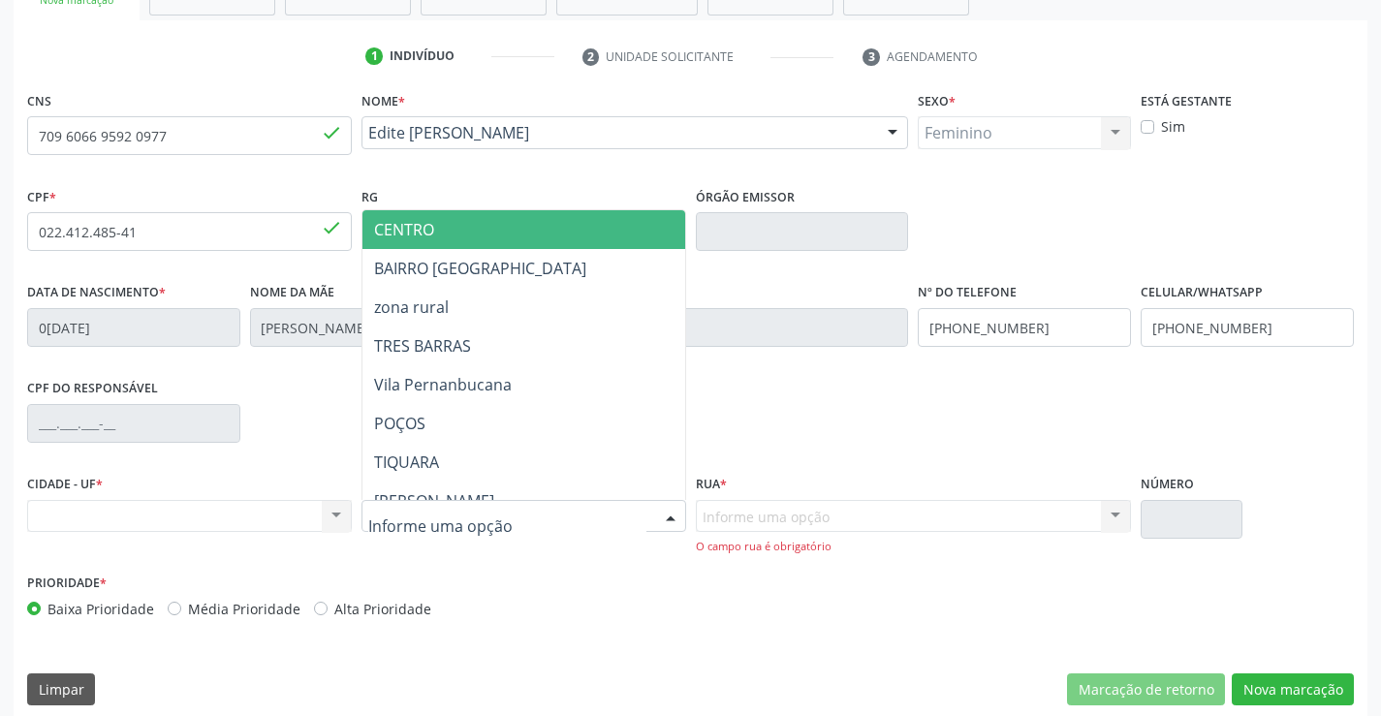
click at [659, 514] on div at bounding box center [670, 517] width 29 height 33
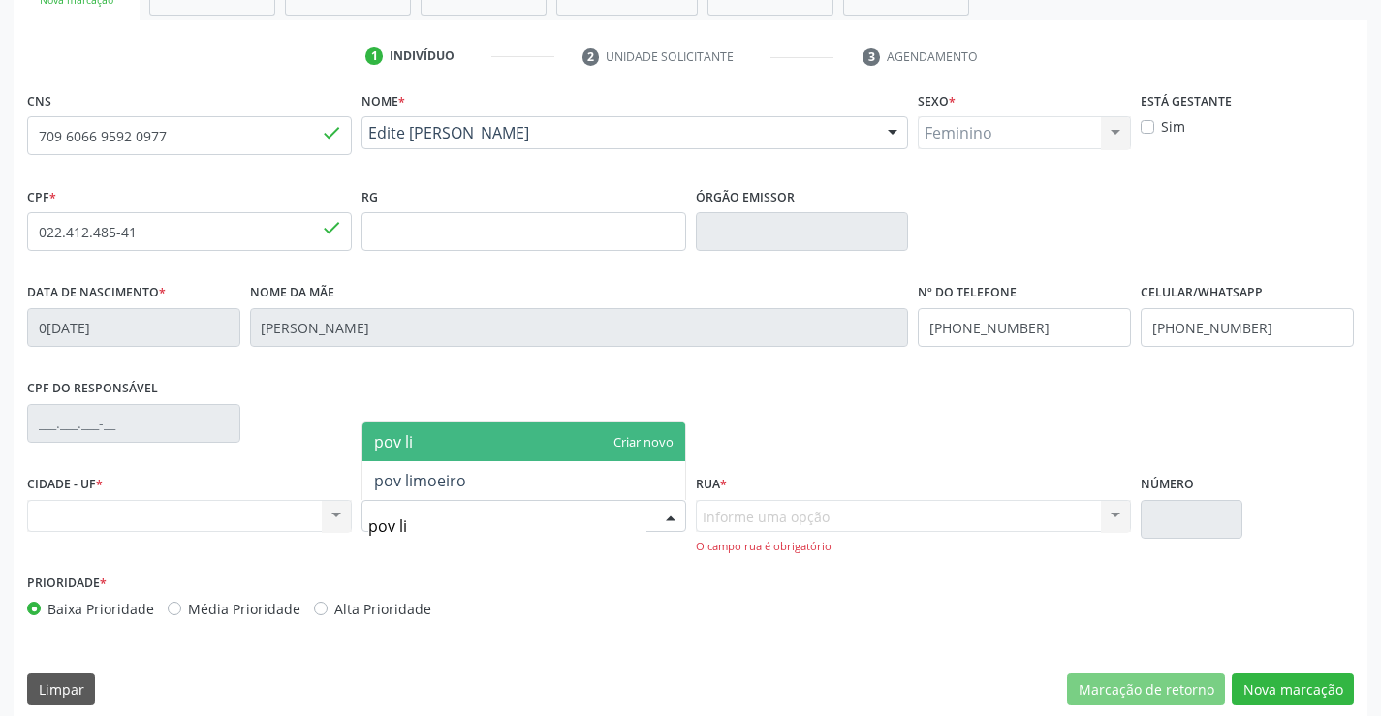
type input "pov lim"
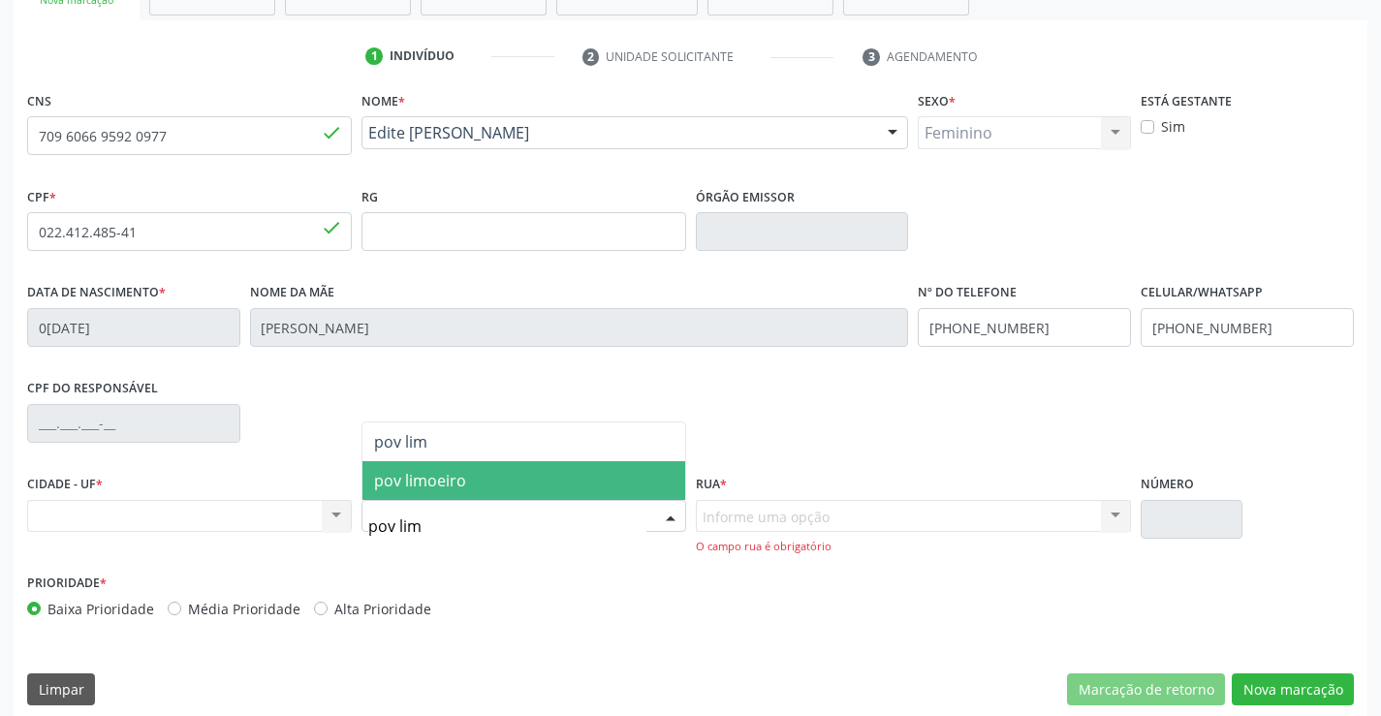
click at [602, 472] on span "pov limoeiro" at bounding box center [523, 480] width 323 height 39
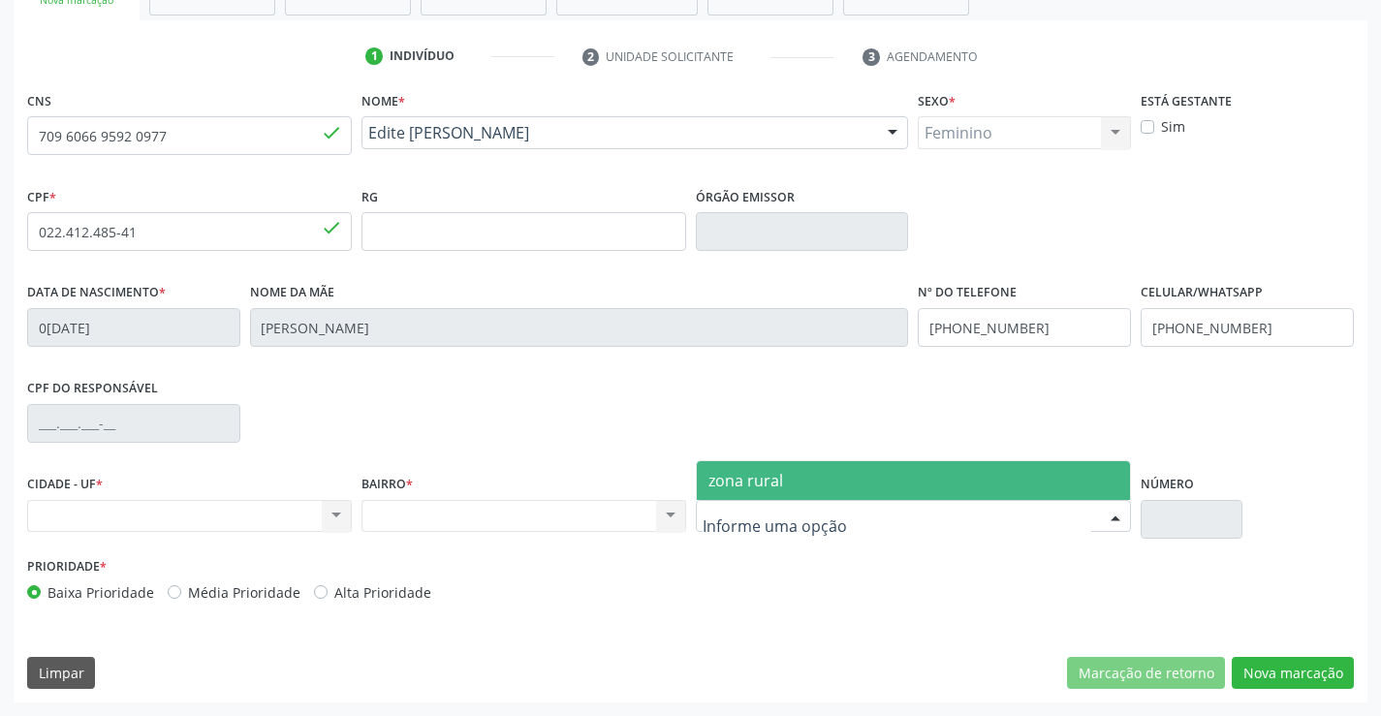
click at [1024, 519] on div at bounding box center [914, 516] width 436 height 33
click at [996, 475] on span "zona rural" at bounding box center [914, 480] width 434 height 39
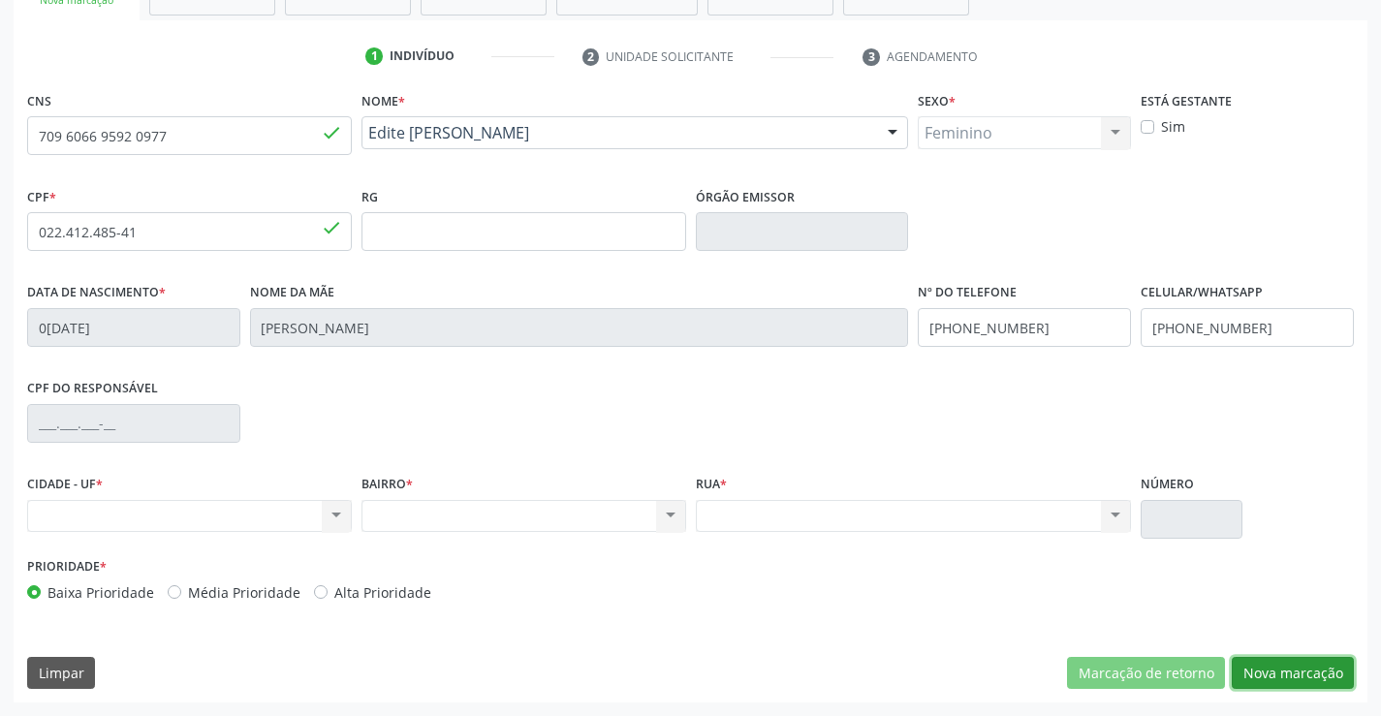
click at [1310, 675] on button "Nova marcação" at bounding box center [1293, 673] width 122 height 33
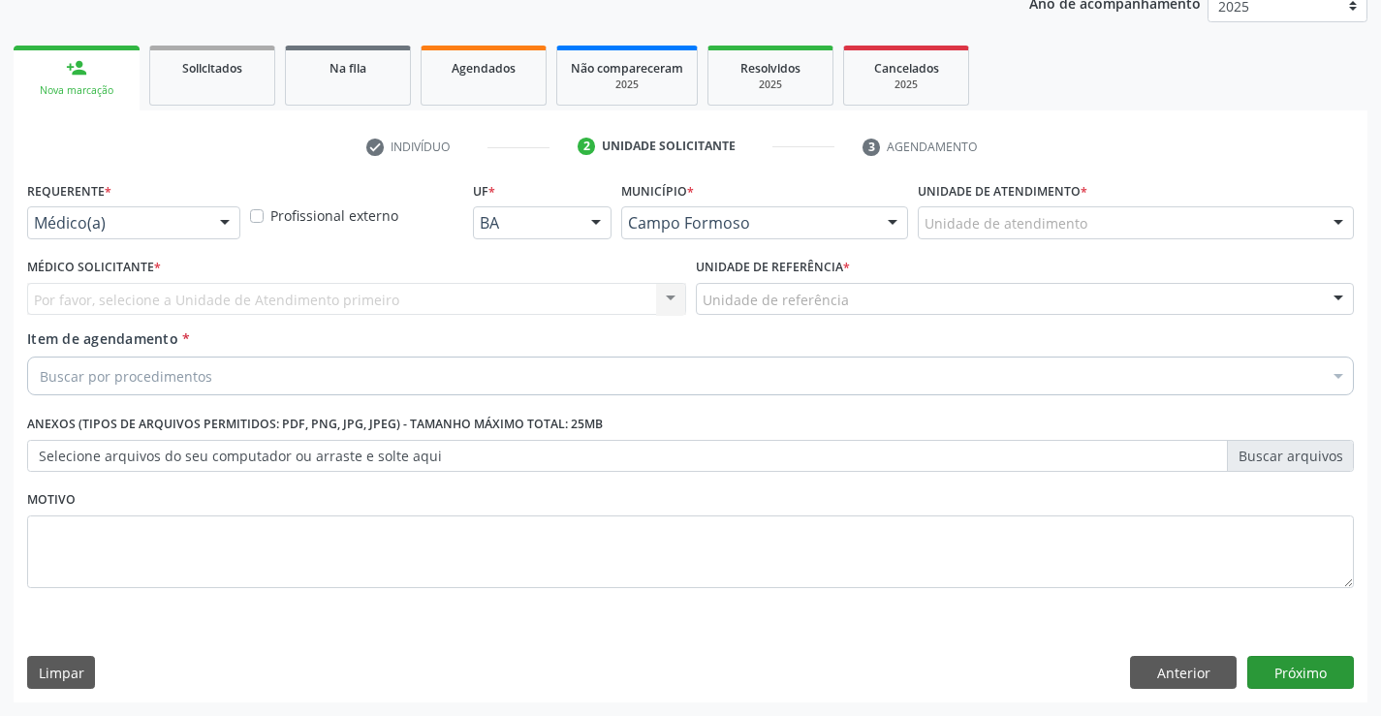
scroll to position [244, 0]
click at [215, 217] on div at bounding box center [224, 223] width 29 height 33
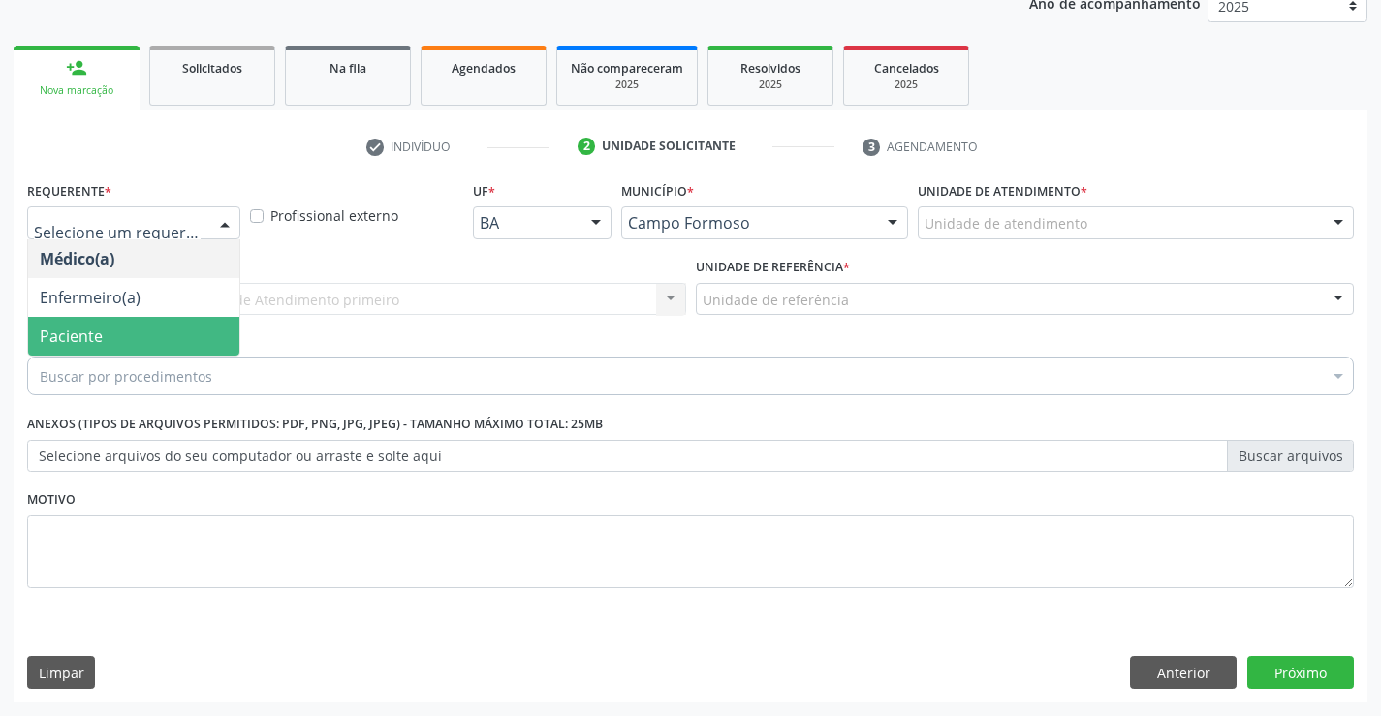
drag, startPoint x: 177, startPoint y: 345, endPoint x: 193, endPoint y: 317, distance: 32.1
click at [177, 343] on span "Paciente" at bounding box center [133, 336] width 211 height 39
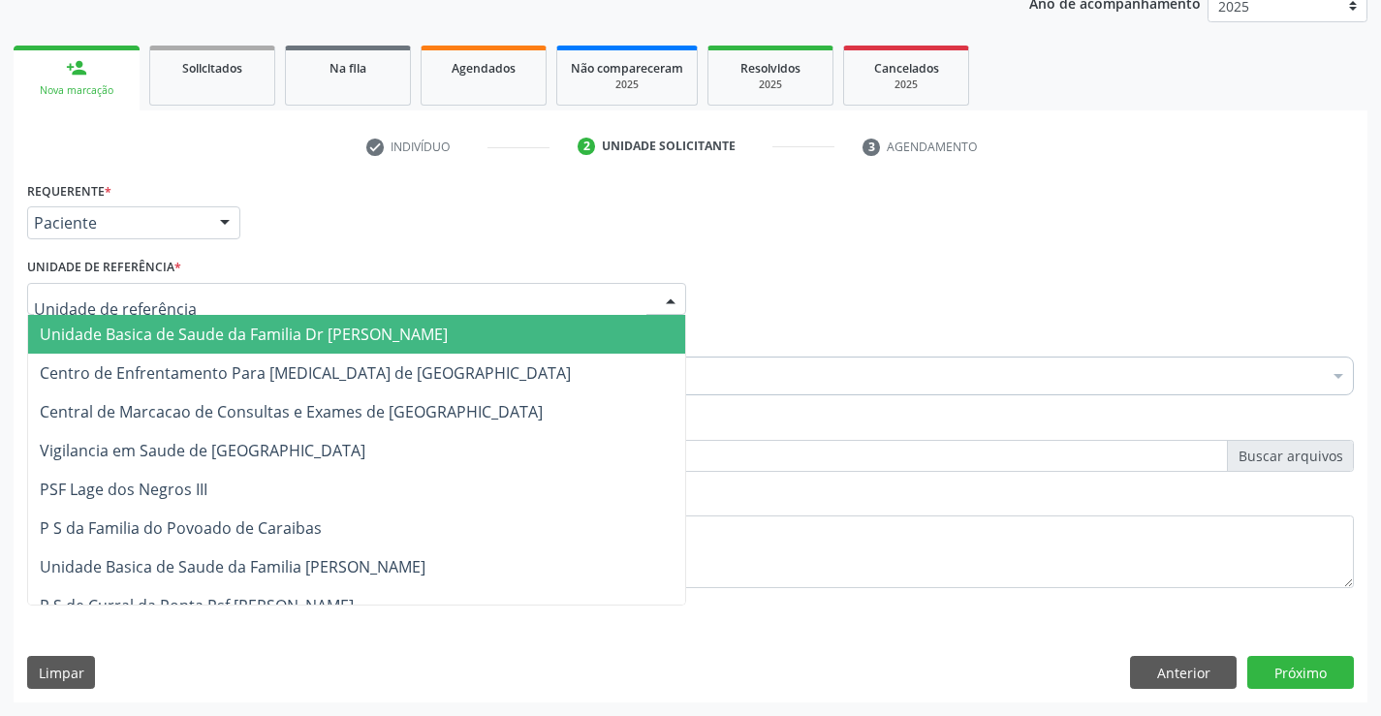
click at [203, 302] on div at bounding box center [356, 299] width 659 height 33
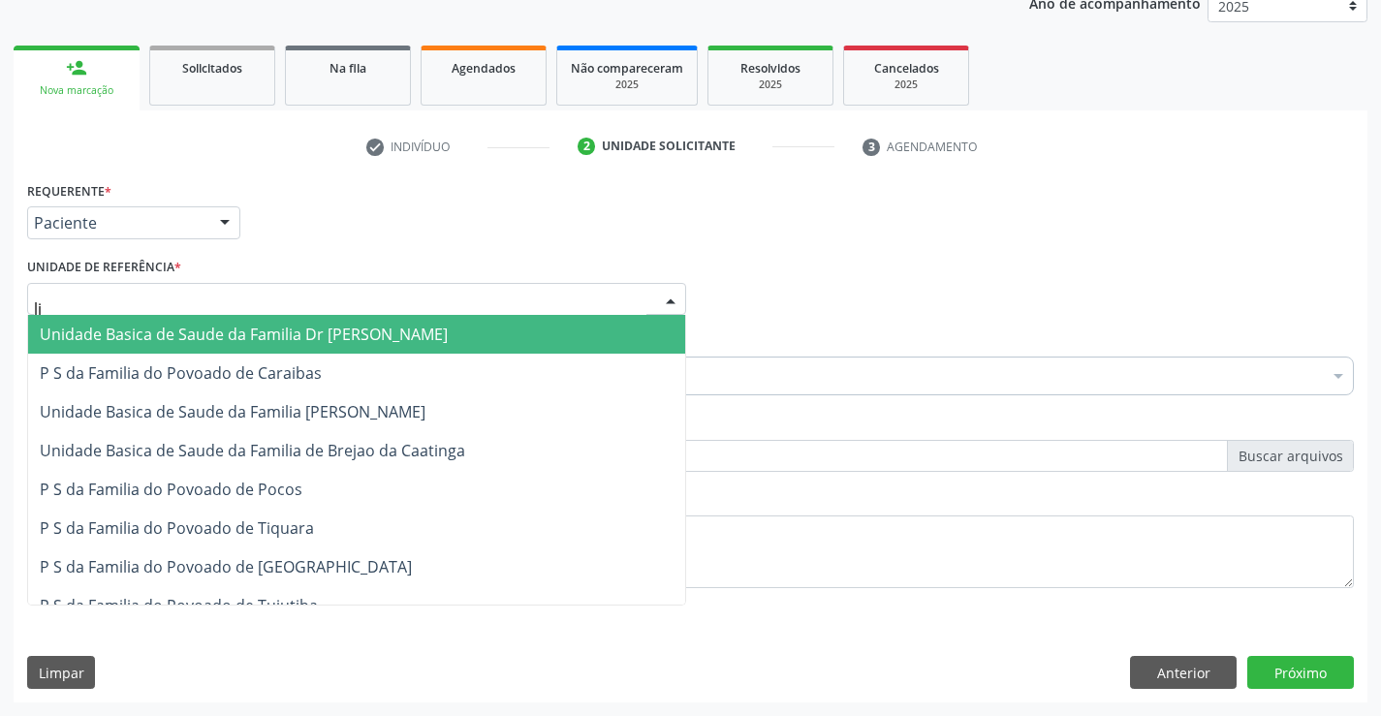
type input "lim"
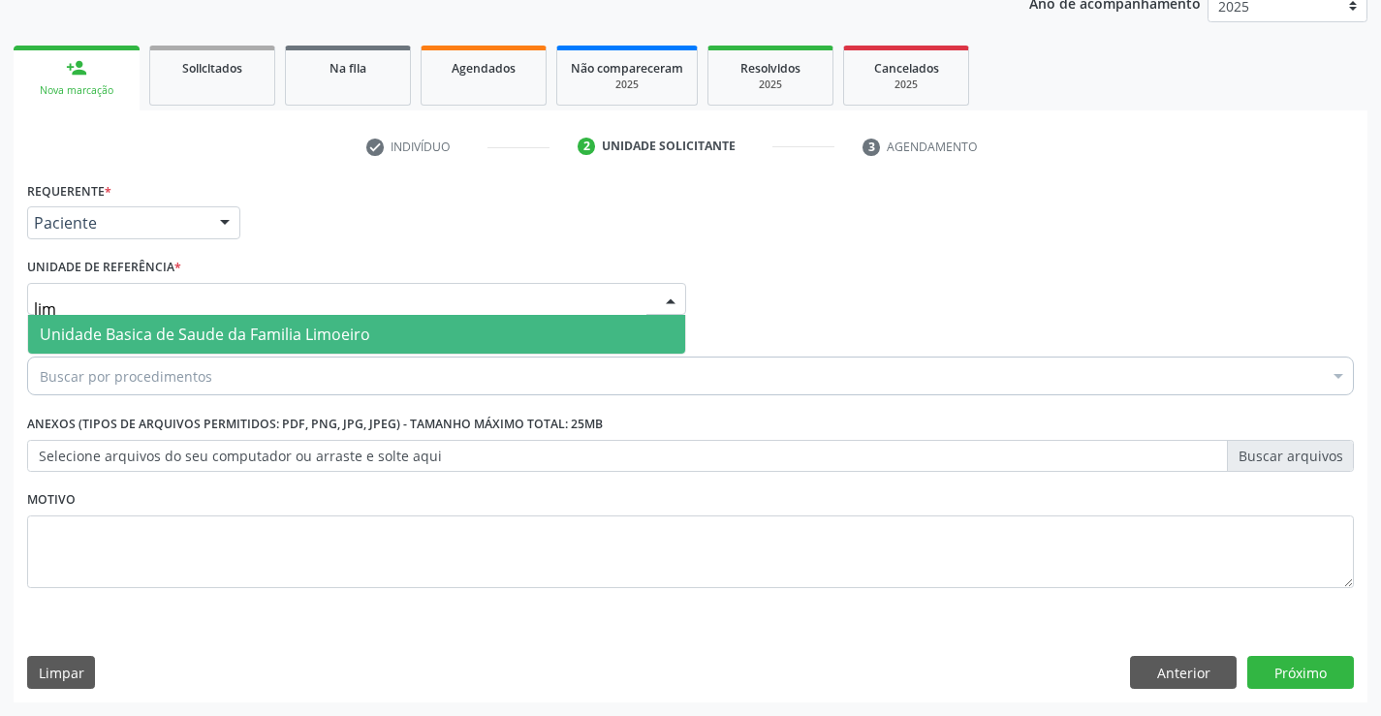
click at [205, 334] on span "Unidade Basica de Saude da Familia Limoeiro" at bounding box center [205, 334] width 330 height 21
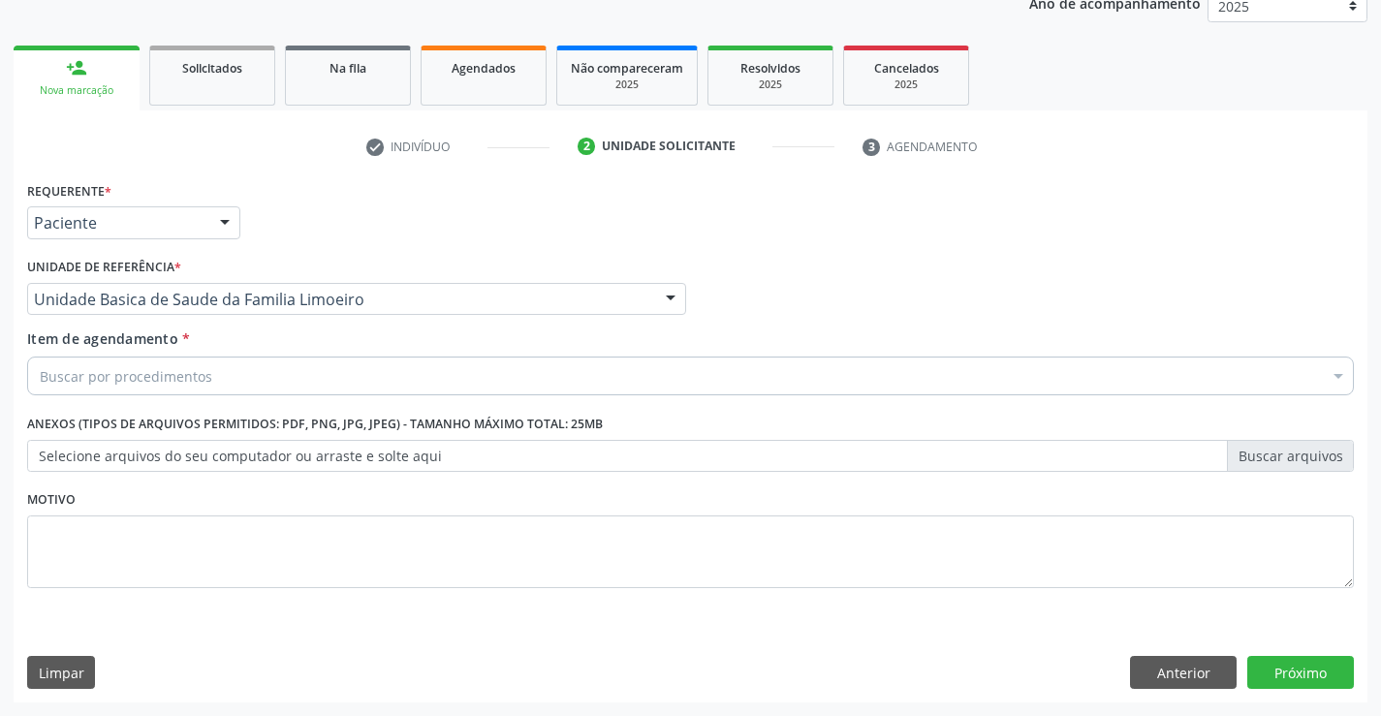
click at [199, 389] on div "Buscar por procedimentos" at bounding box center [690, 376] width 1327 height 39
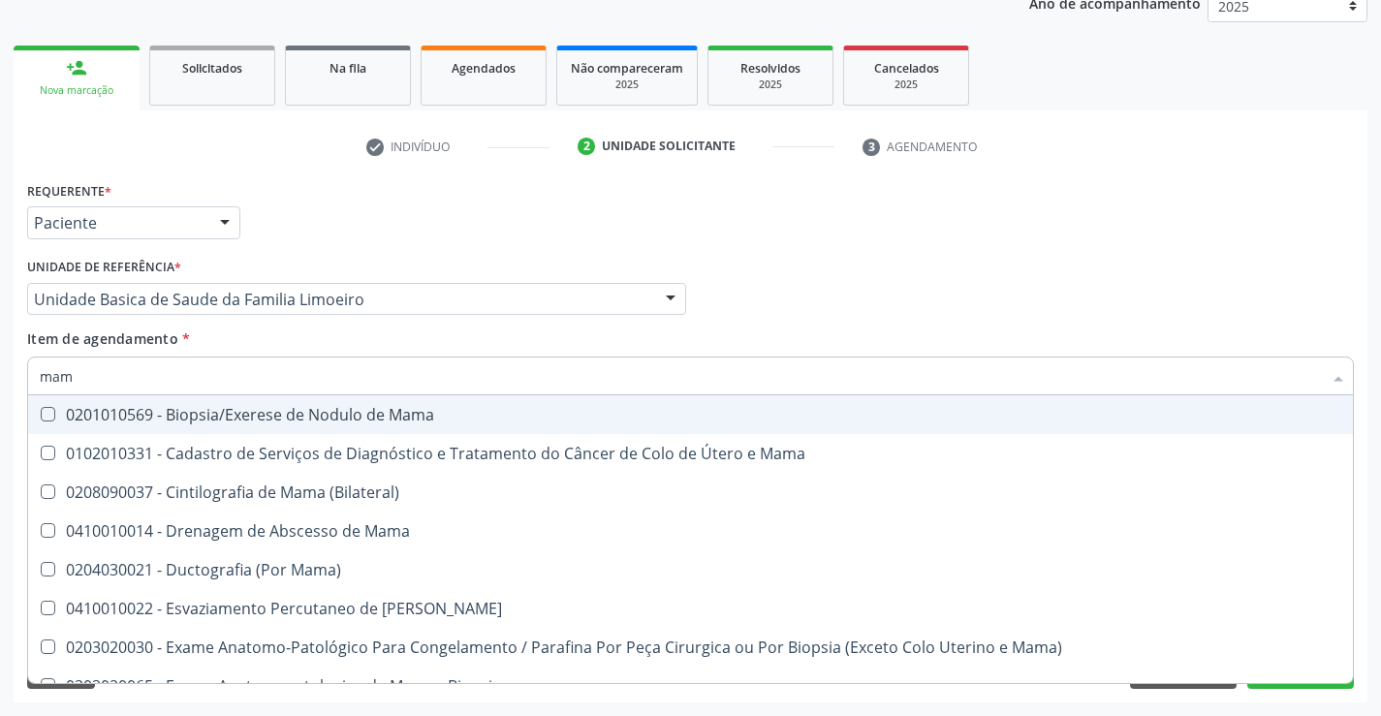
type input "mamo"
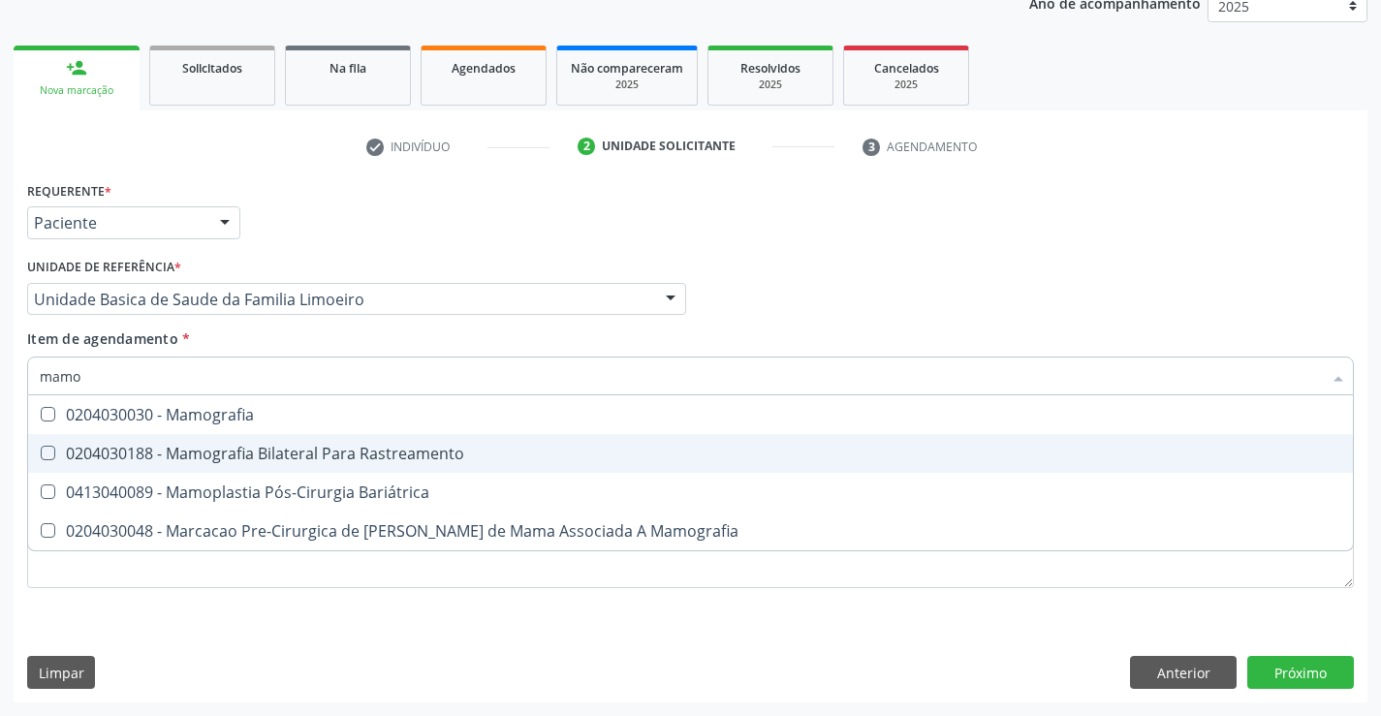
click at [230, 454] on div "0204030188 - Mamografia Bilateral Para Rastreamento" at bounding box center [690, 454] width 1301 height 16
checkbox Rastreamento "true"
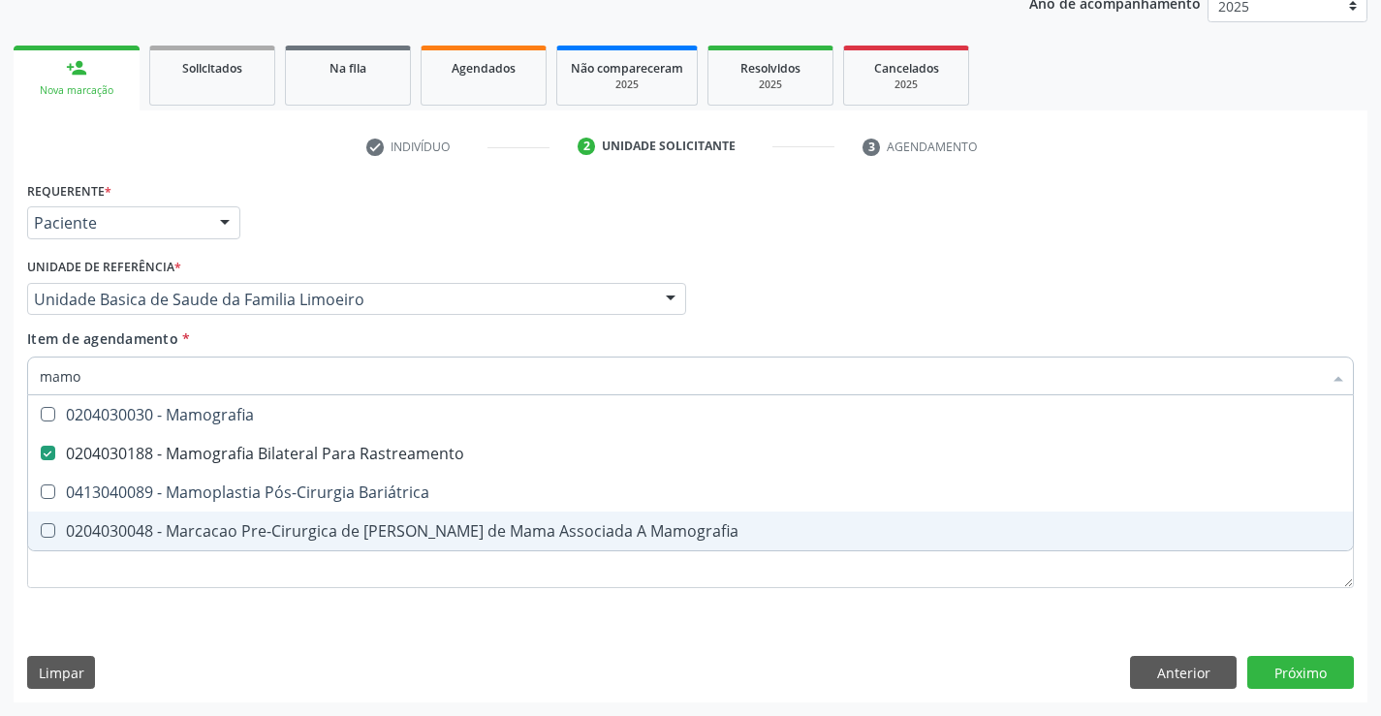
click at [115, 596] on div "Requerente * Paciente Médico(a) Enfermeiro(a) Paciente Nenhum resultado encontr…" at bounding box center [690, 395] width 1327 height 439
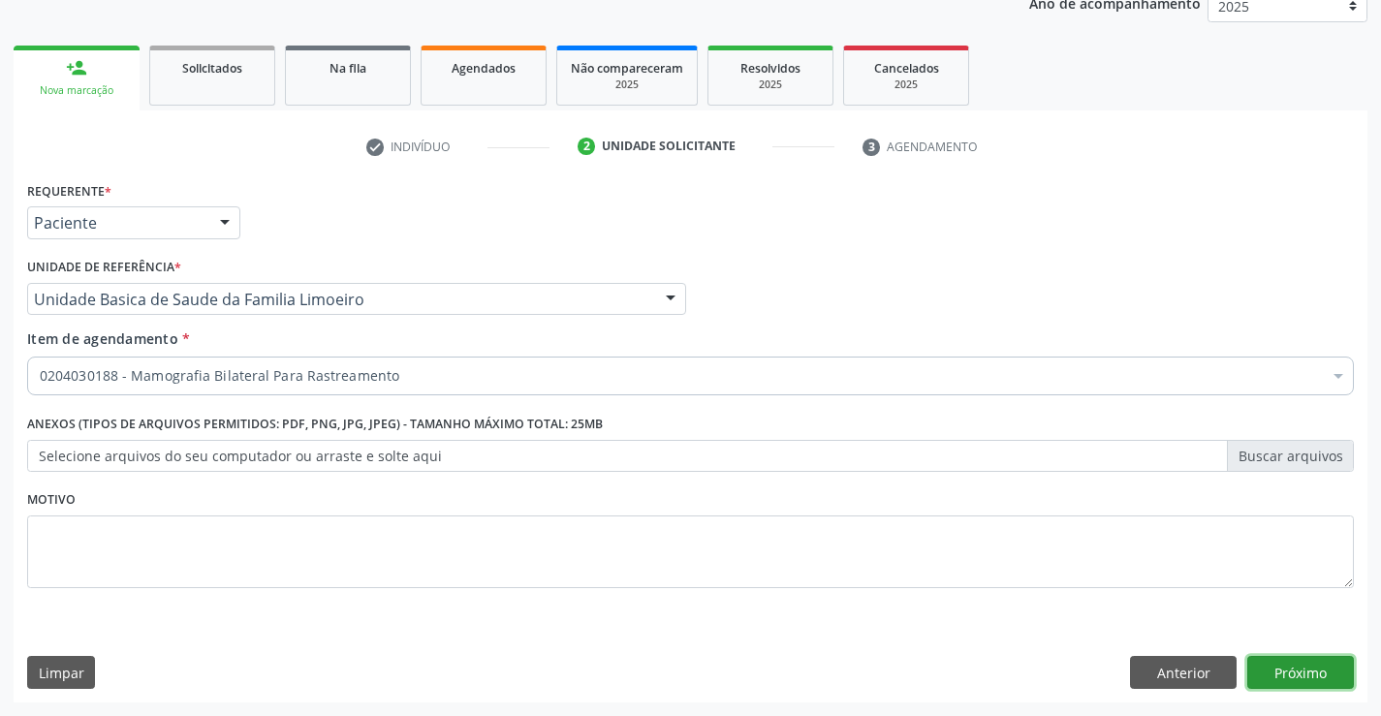
click at [1302, 665] on button "Próximo" at bounding box center [1300, 672] width 107 height 33
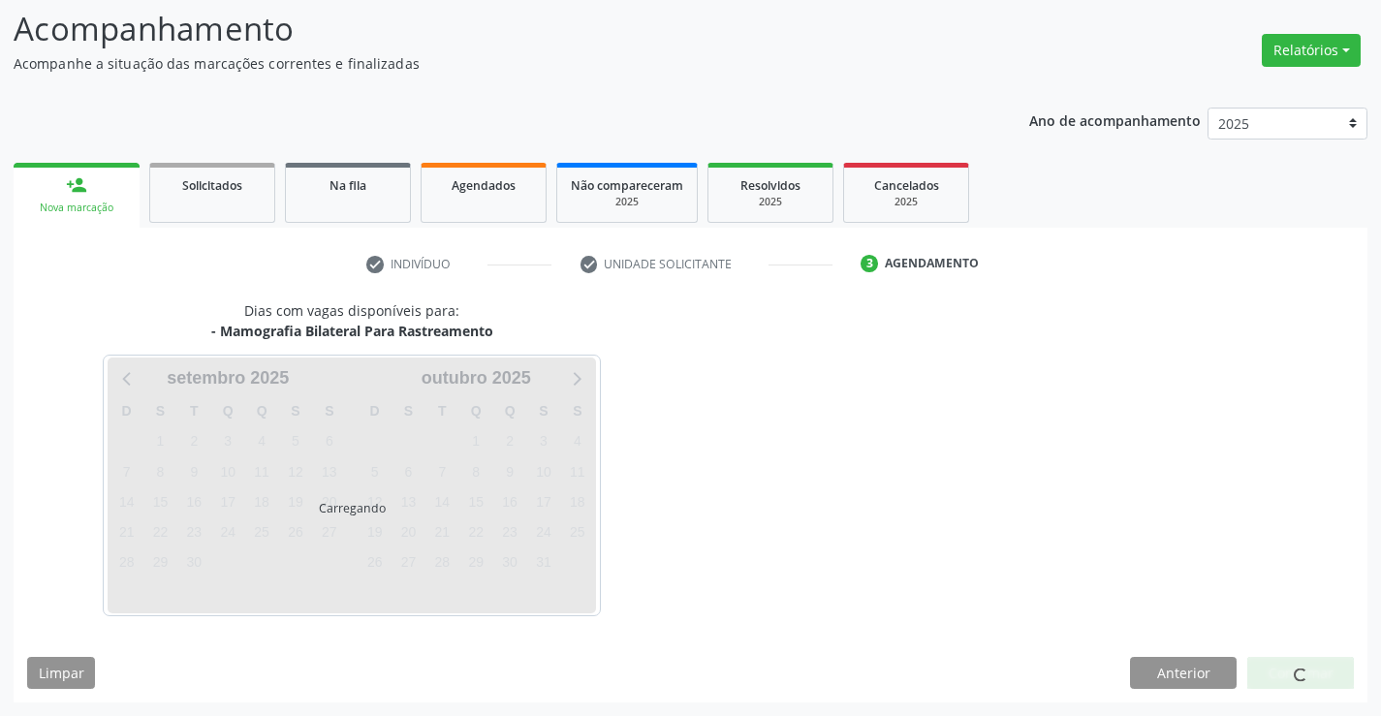
scroll to position [127, 0]
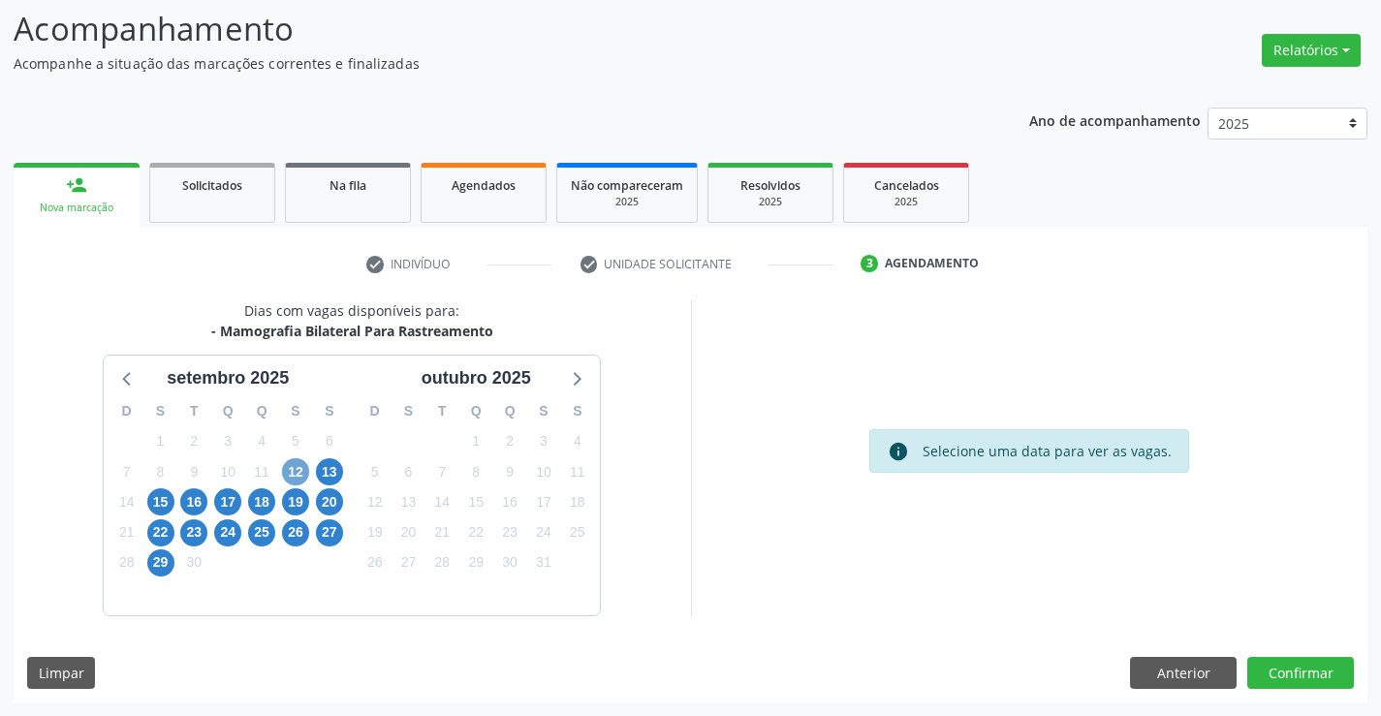
click at [295, 475] on span "12" at bounding box center [295, 471] width 27 height 27
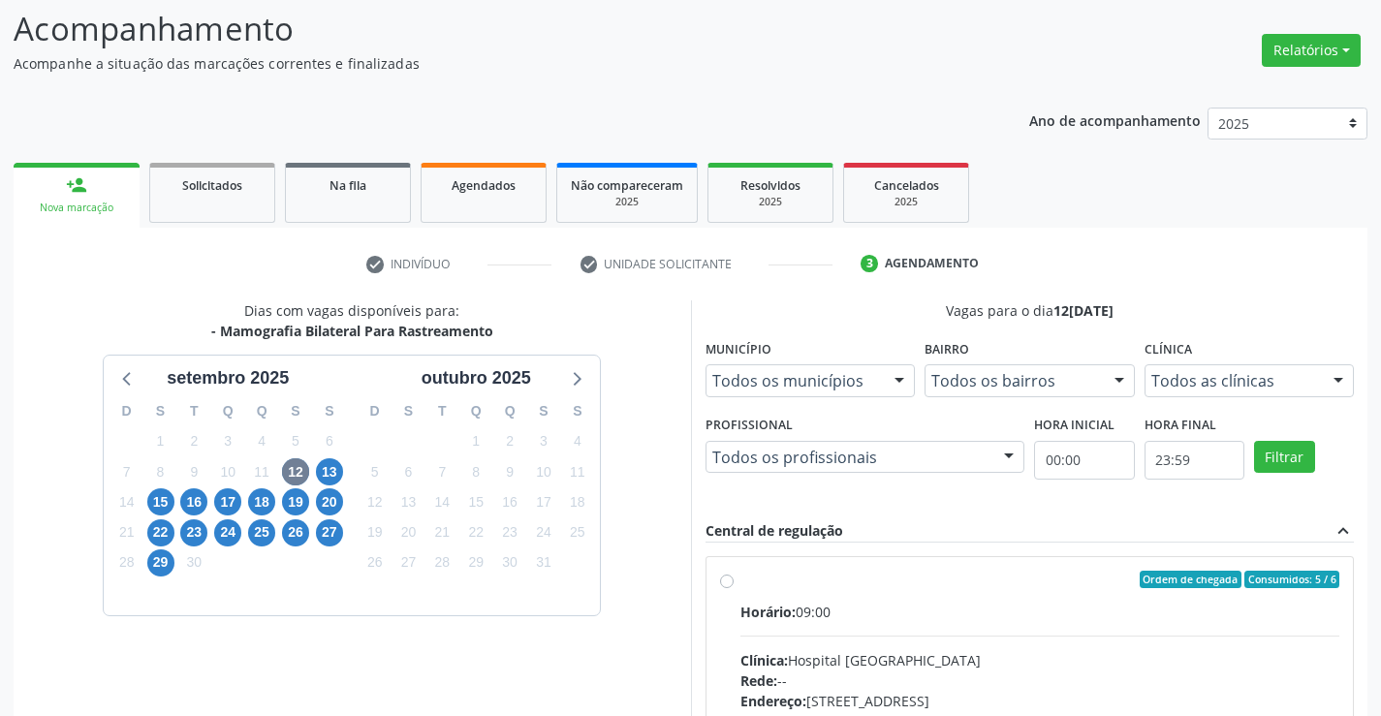
click at [740, 583] on label "Ordem de chegada Consumidos: 5 / 6 Horário: 09:00 Clínica: Hospital Sao Francis…" at bounding box center [1040, 720] width 600 height 298
click at [725, 583] on input "Ordem de chegada Consumidos: 5 / 6 Horário: 09:00 Clínica: Hospital Sao Francis…" at bounding box center [727, 579] width 14 height 17
radio input "true"
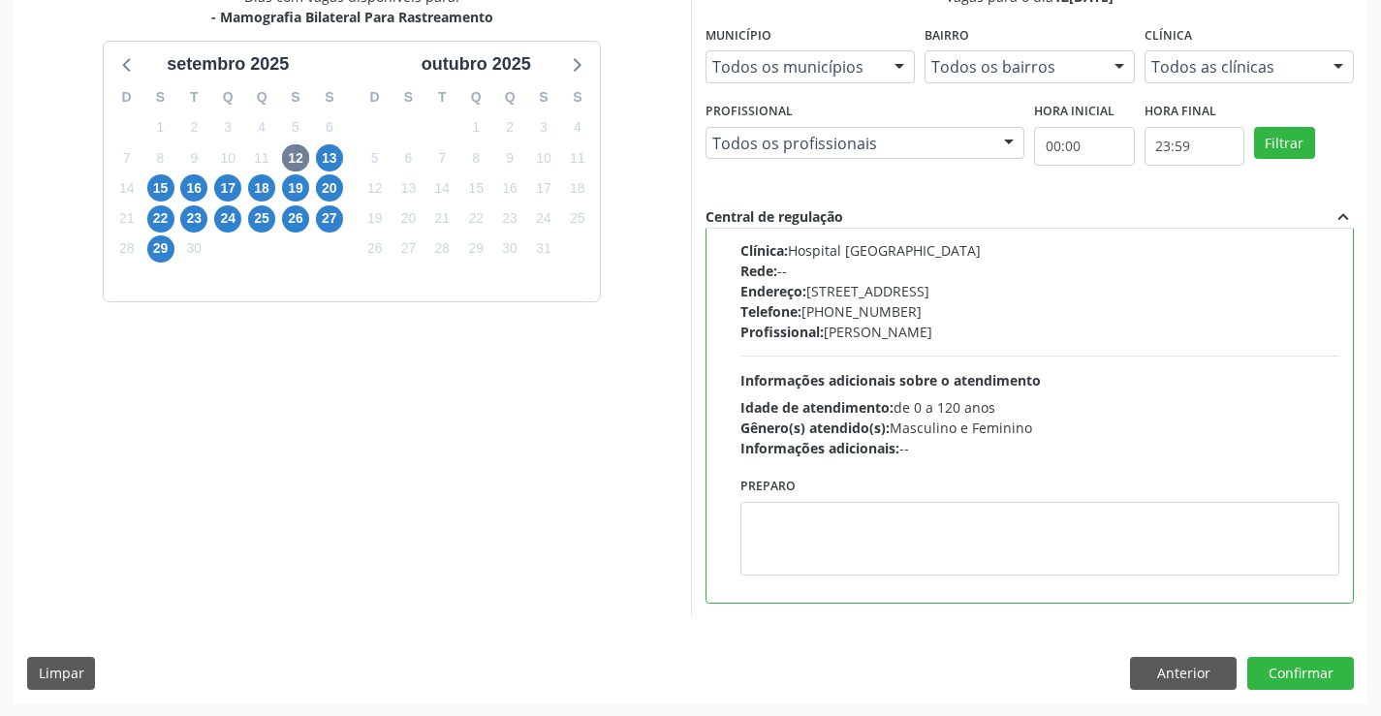
scroll to position [442, 0]
click at [1302, 682] on button "Confirmar" at bounding box center [1300, 672] width 107 height 33
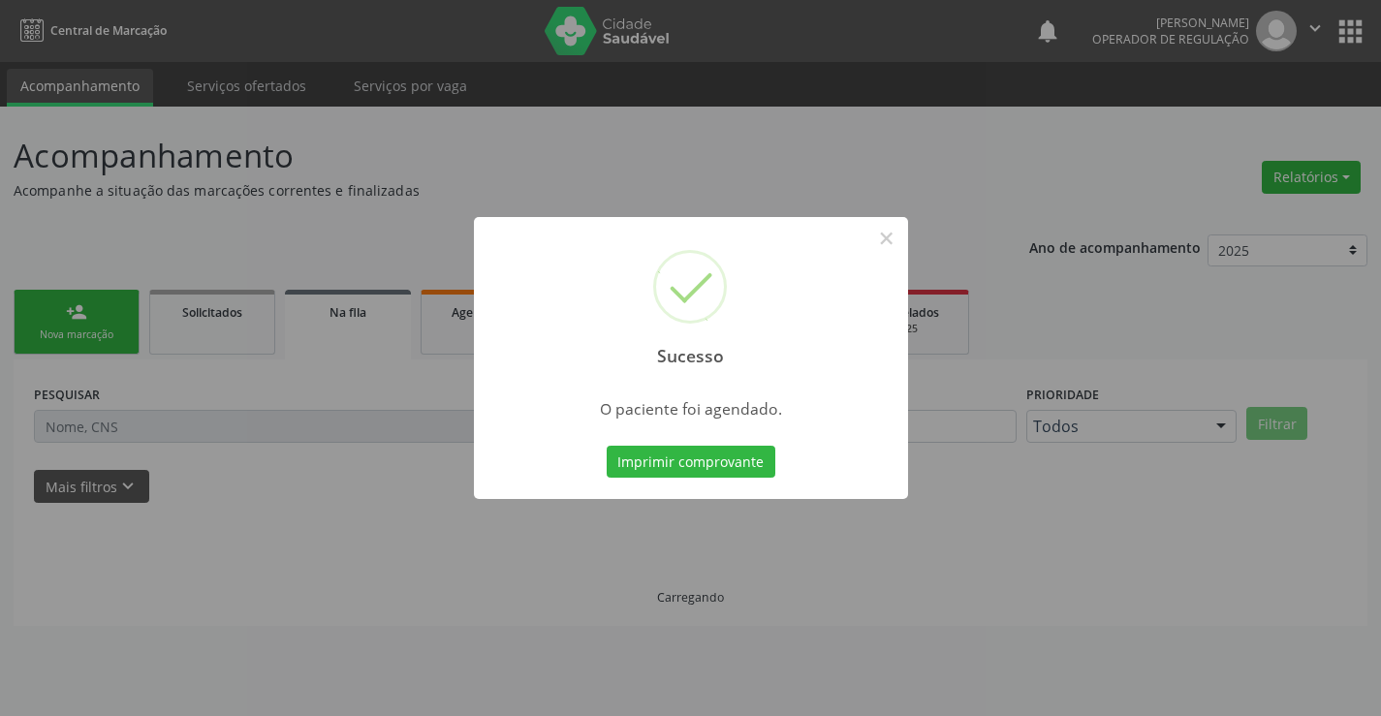
scroll to position [0, 0]
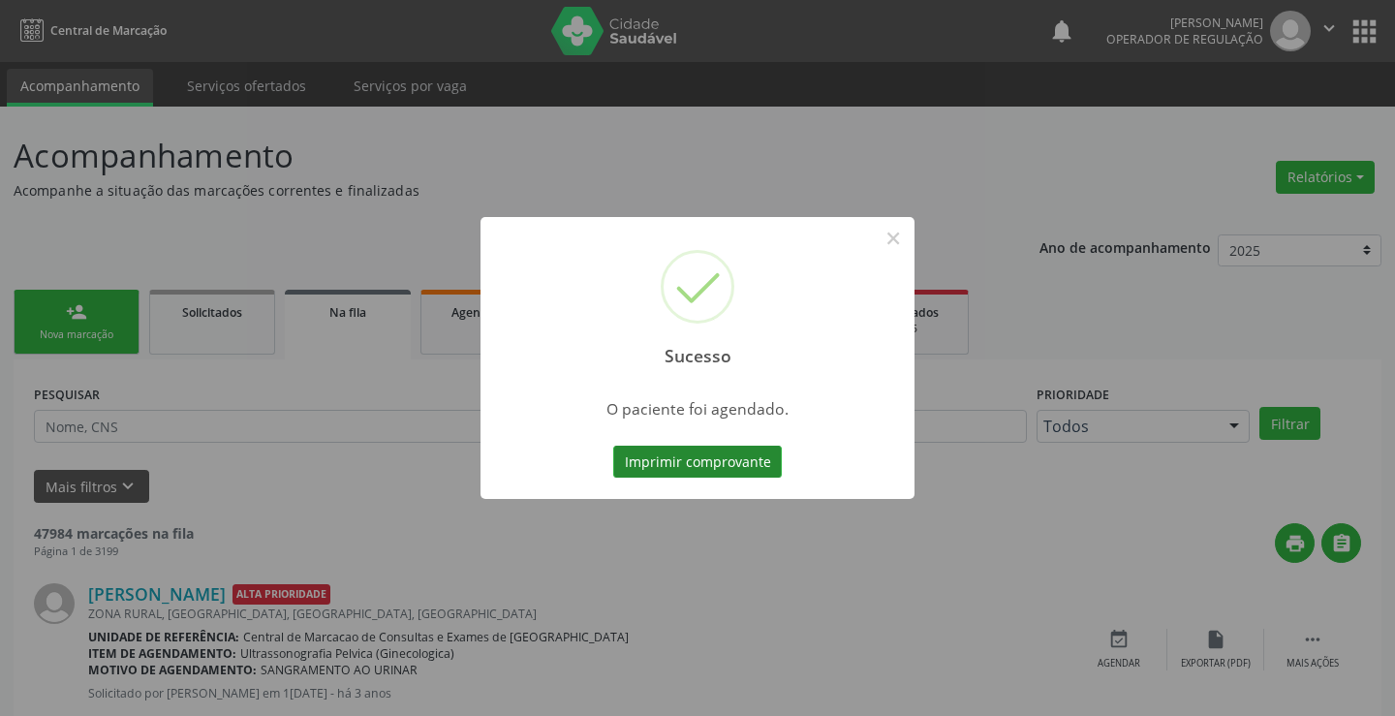
click at [737, 456] on button "Imprimir comprovante" at bounding box center [697, 462] width 169 height 33
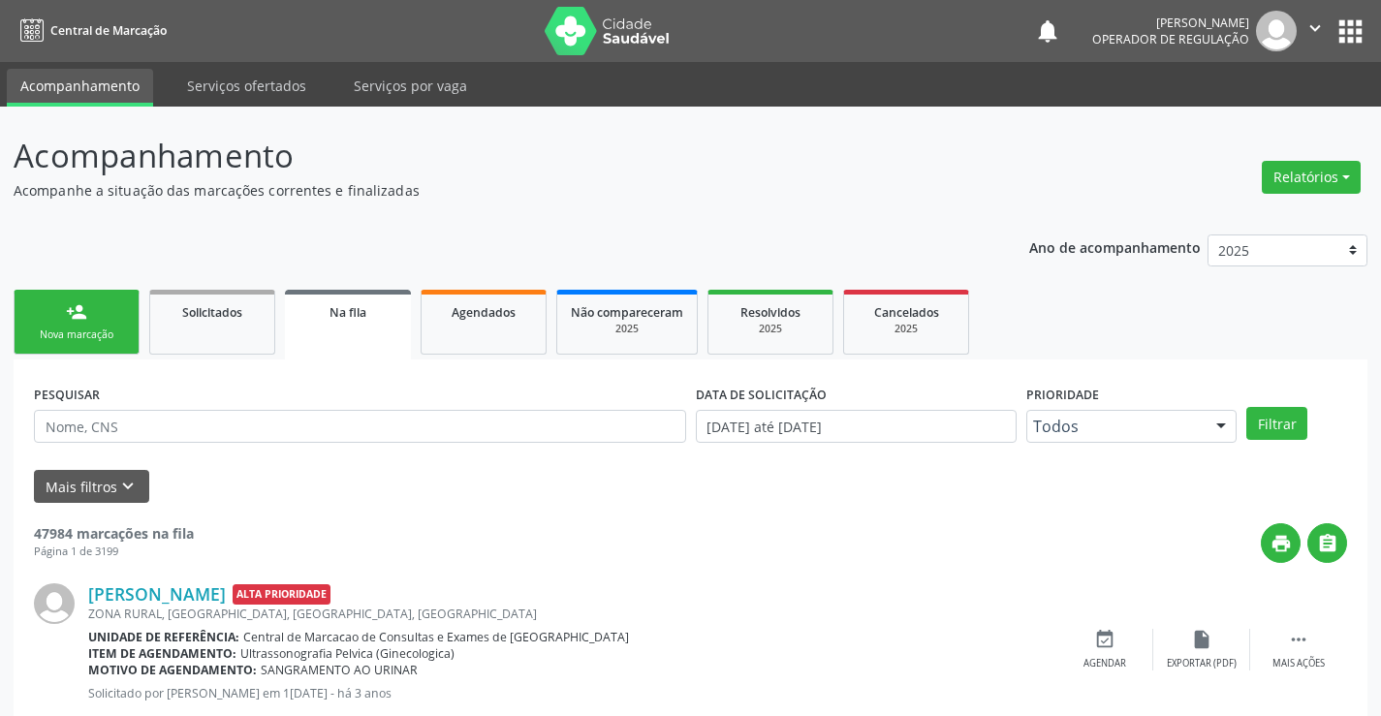
click at [120, 341] on div "Nova marcação" at bounding box center [76, 335] width 97 height 15
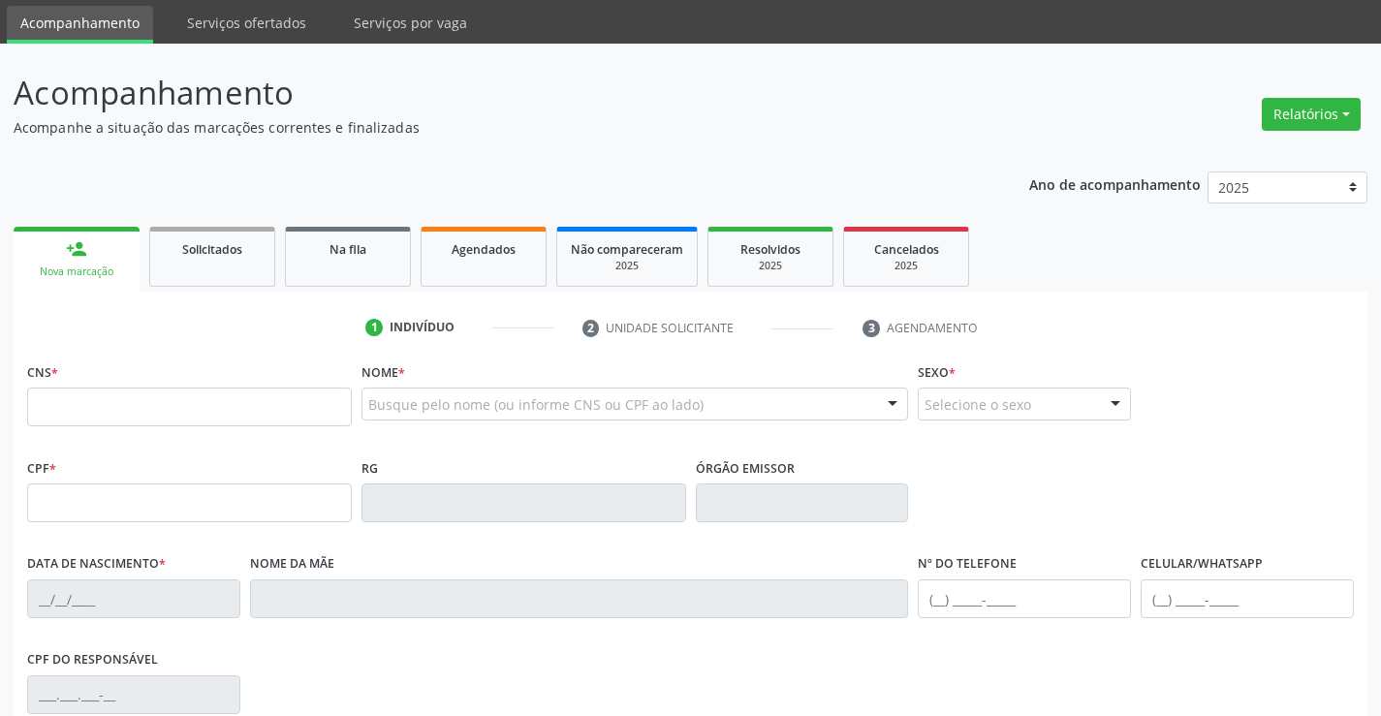
scroll to position [97, 0]
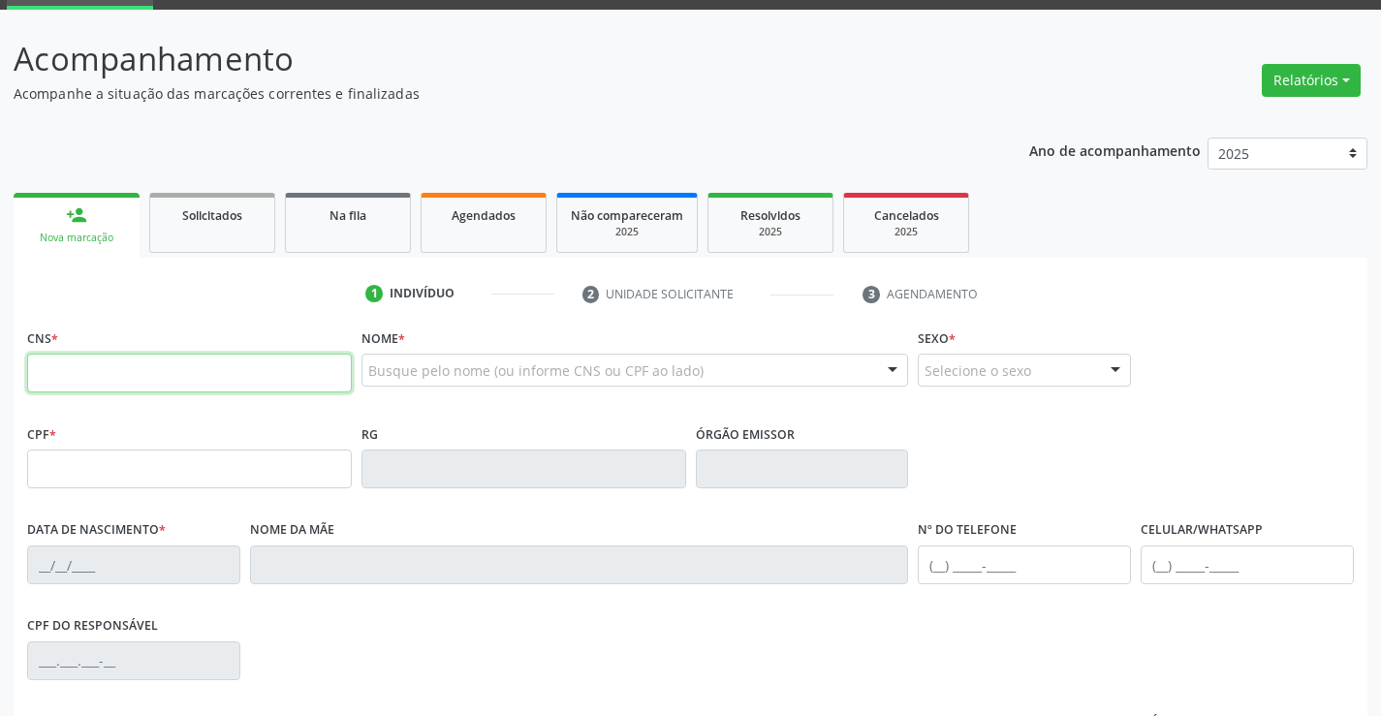
click at [134, 375] on input "text" at bounding box center [189, 373] width 325 height 39
type input "700 0019 7061 8501"
type input "08/11/2018"
type input "108.030.595-58"
type input "S/N"
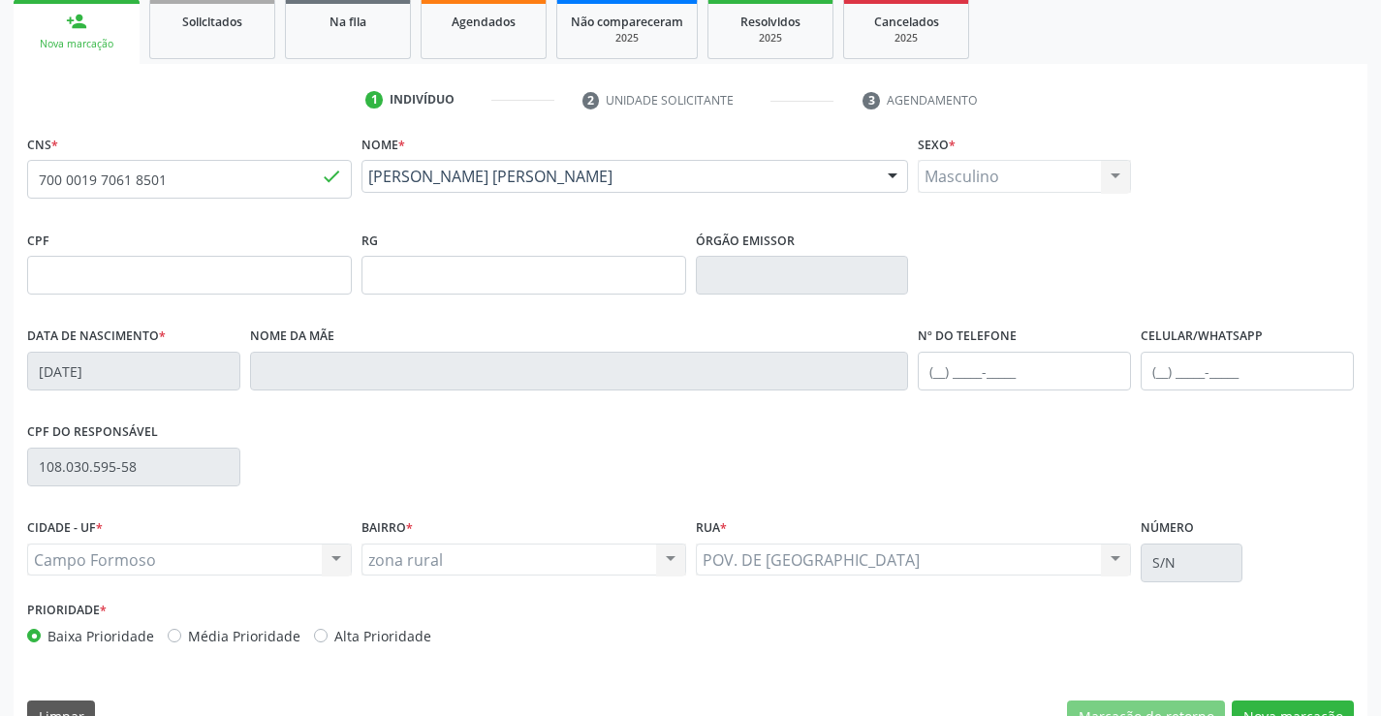
scroll to position [334, 0]
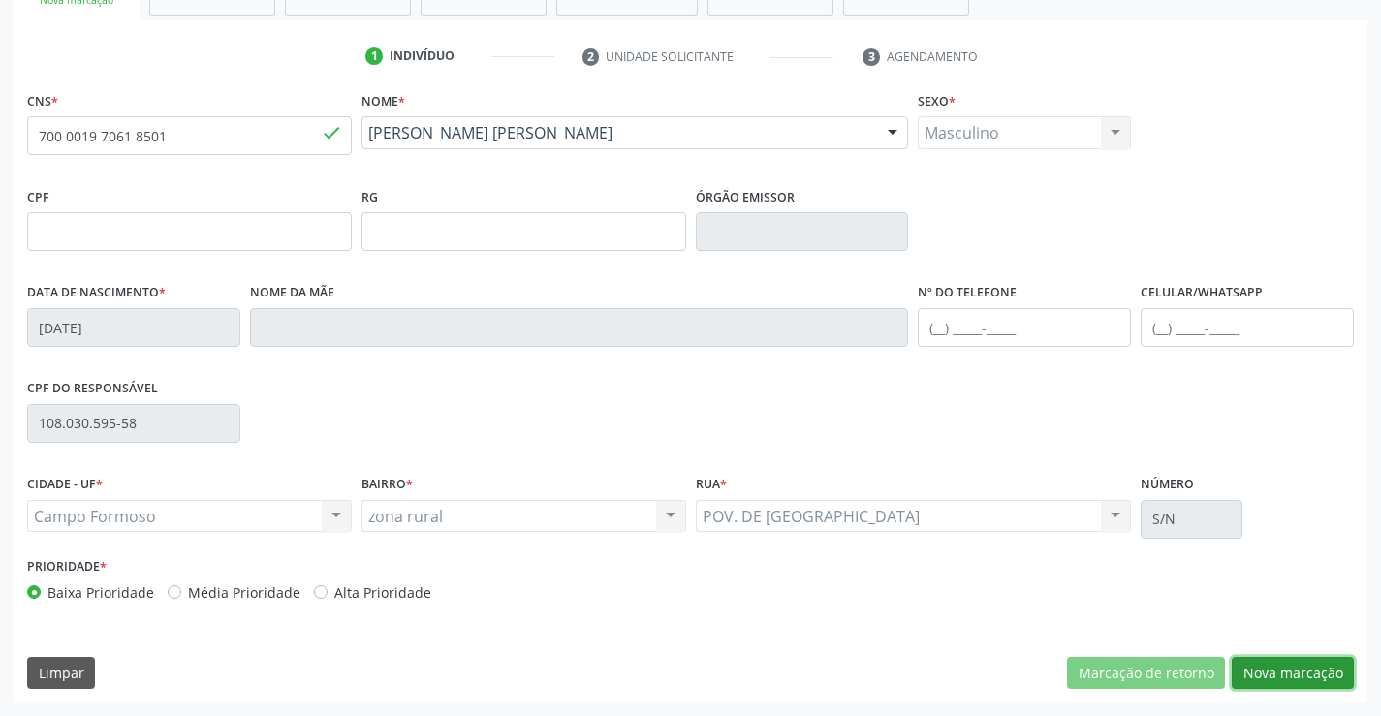
click at [1296, 679] on button "Nova marcação" at bounding box center [1293, 673] width 122 height 33
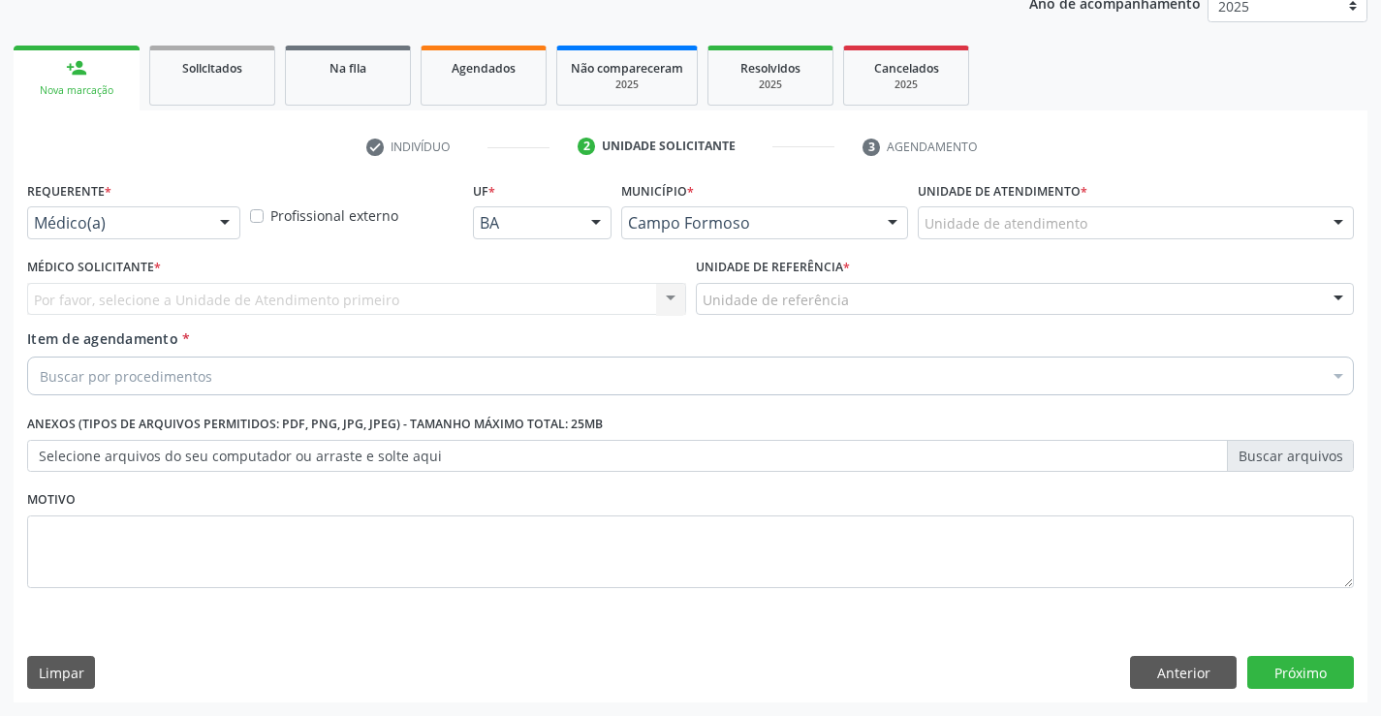
scroll to position [244, 0]
click at [229, 219] on div at bounding box center [224, 223] width 29 height 33
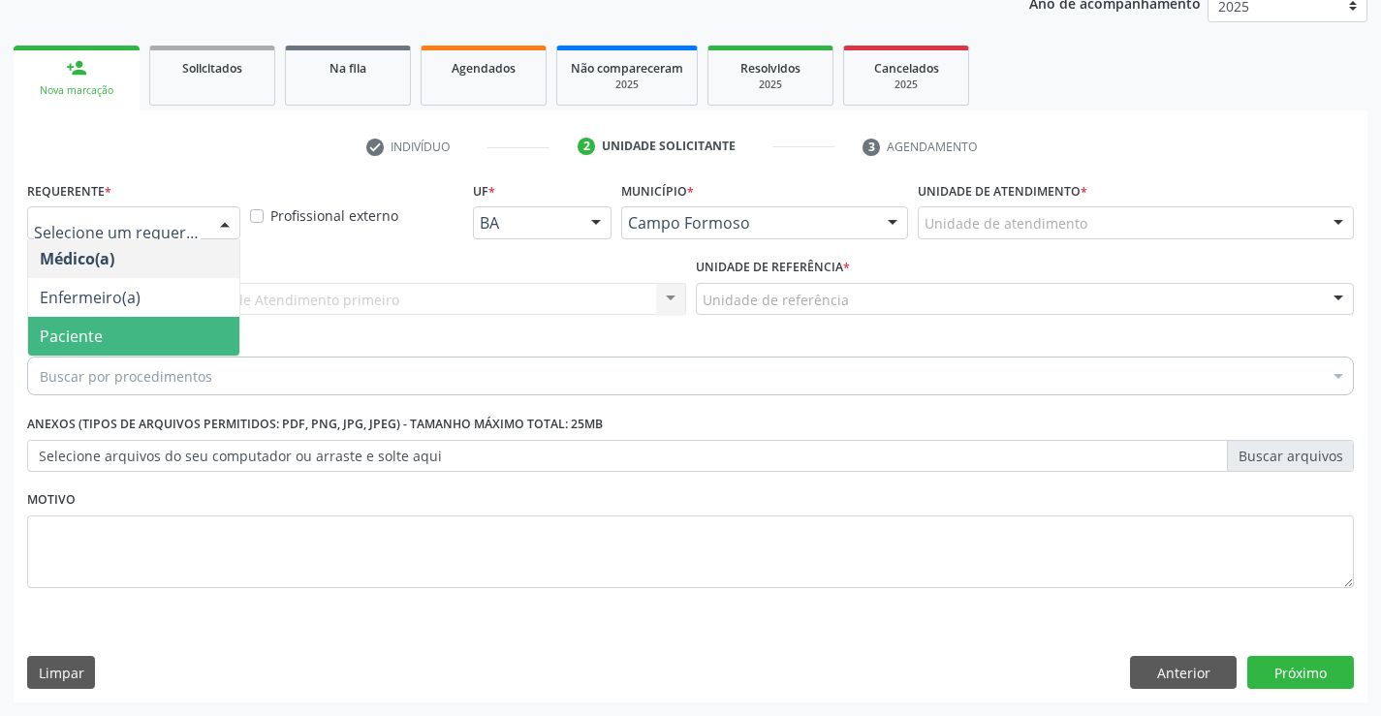
click at [163, 333] on span "Paciente" at bounding box center [133, 336] width 211 height 39
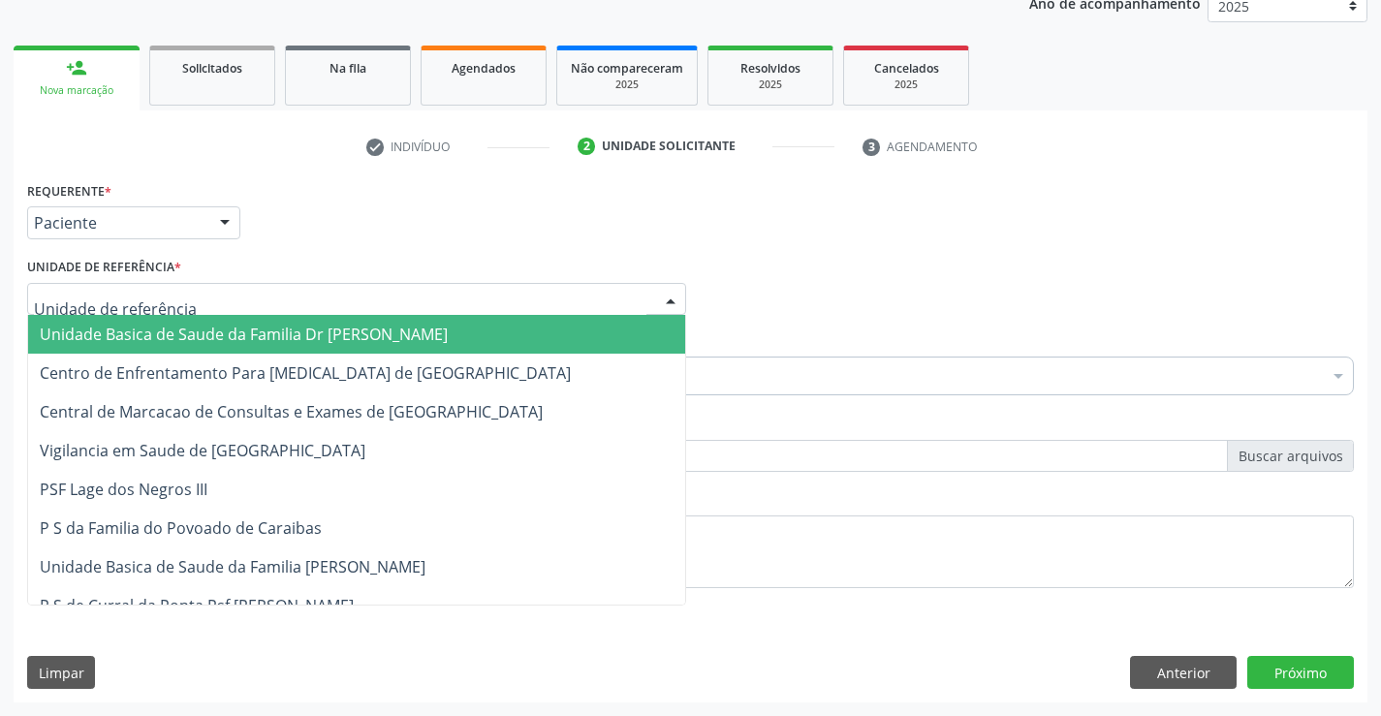
click at [232, 298] on div at bounding box center [356, 299] width 659 height 33
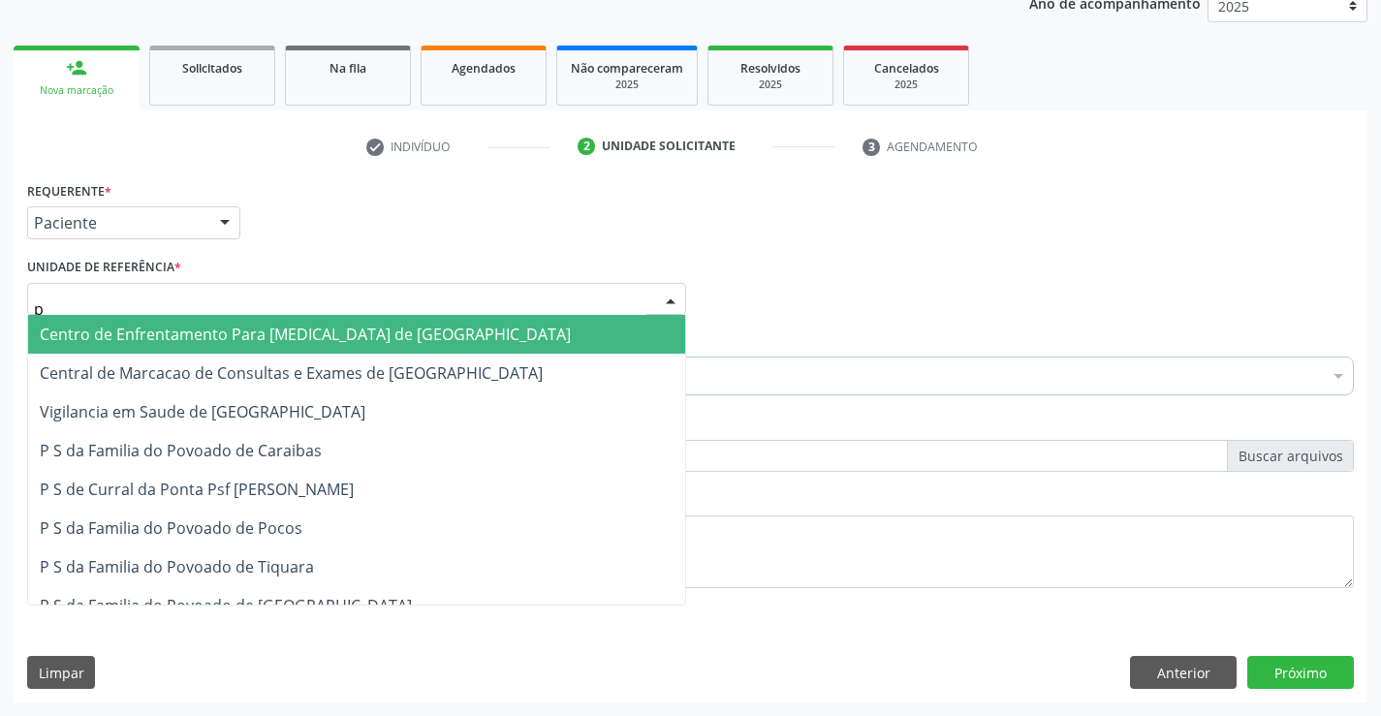
type input "po"
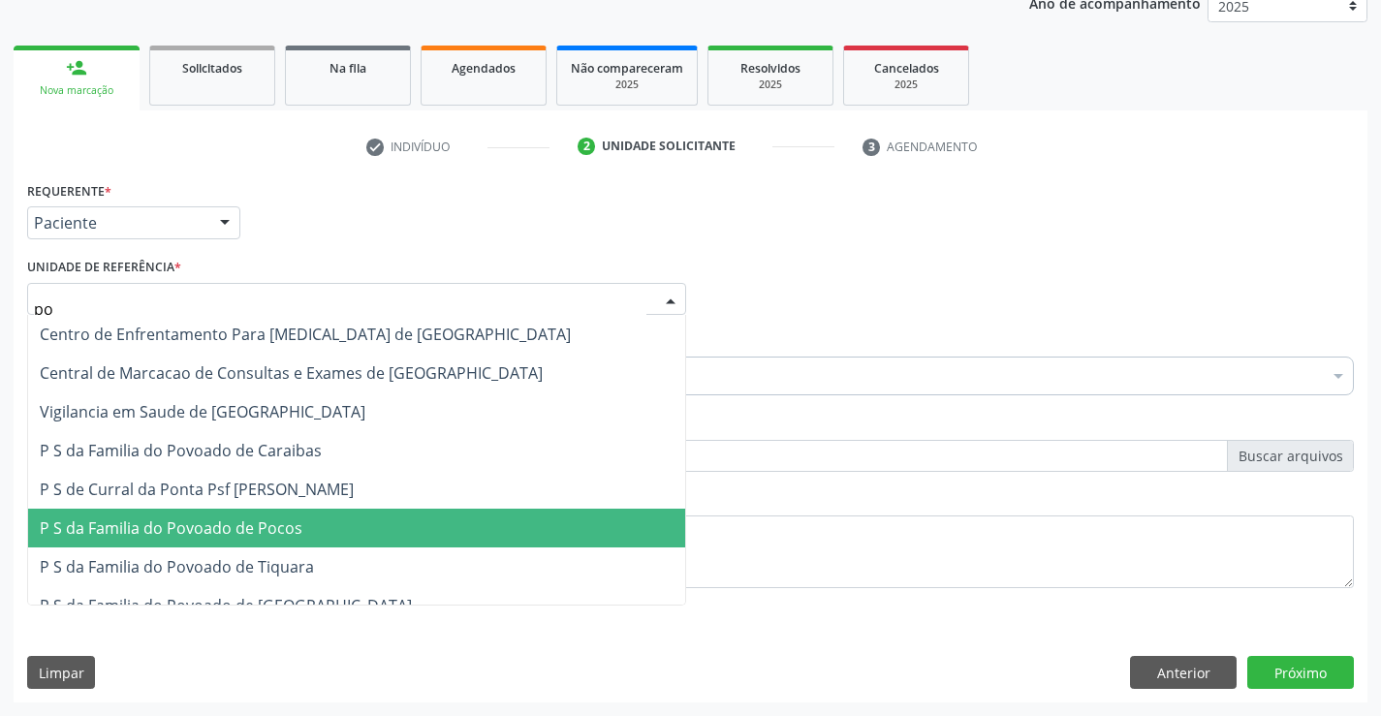
click at [266, 528] on span "P S da Familia do Povoado de Pocos" at bounding box center [171, 527] width 263 height 21
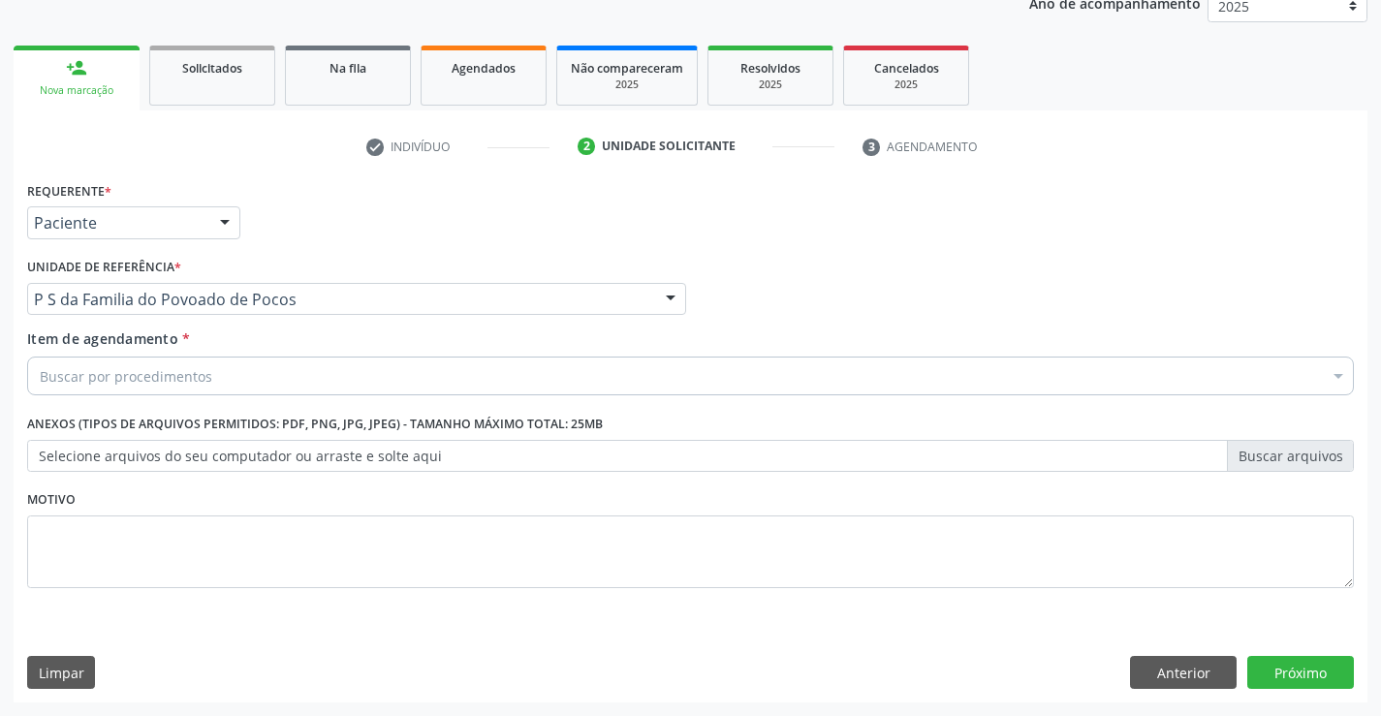
click at [237, 382] on div "Buscar por procedimentos" at bounding box center [690, 376] width 1327 height 39
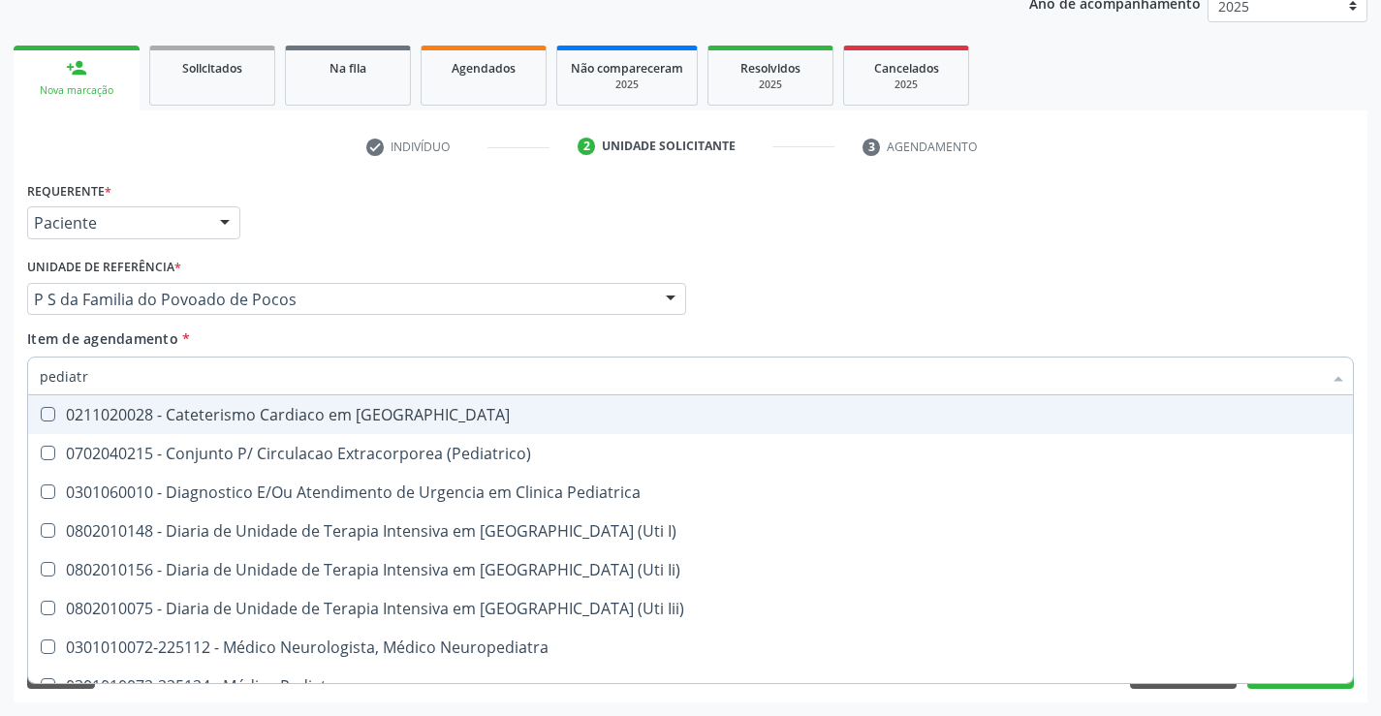
type input "pediatra"
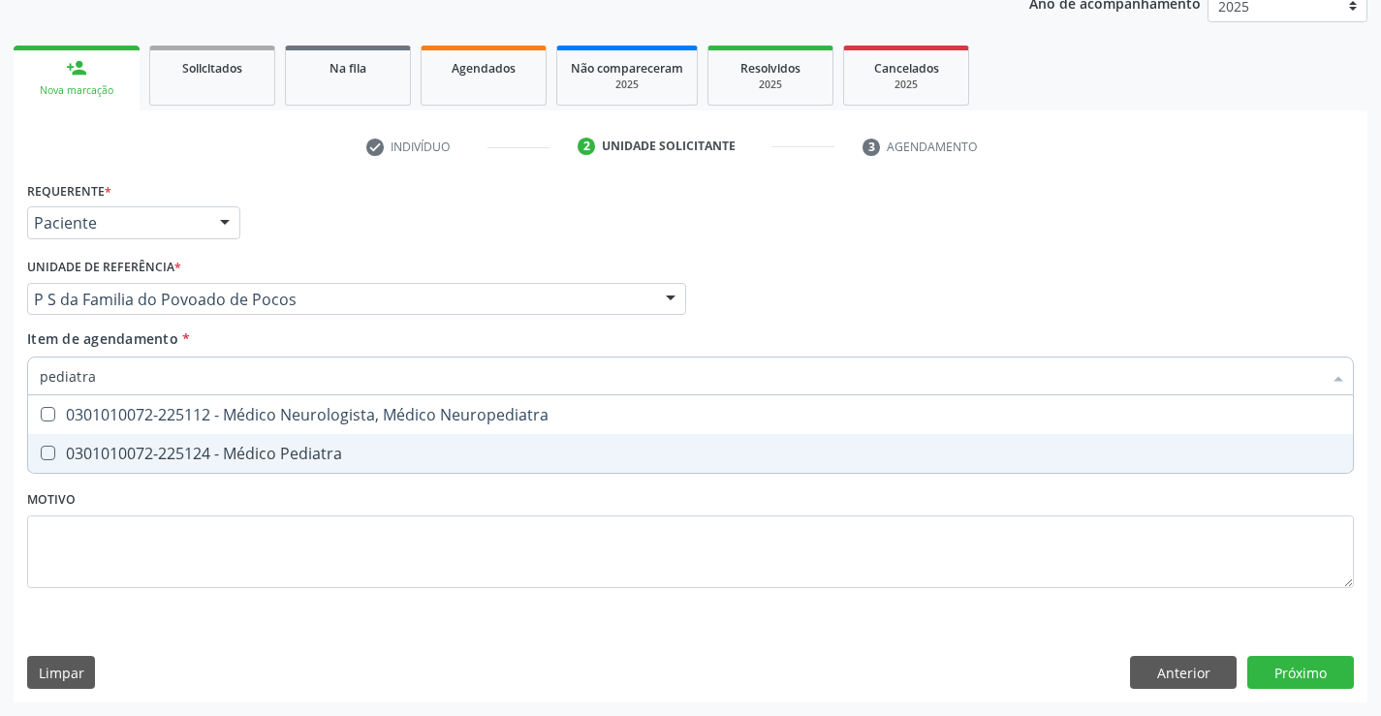
click at [306, 446] on div "0301010072-225124 - Médico Pediatra" at bounding box center [690, 454] width 1301 height 16
checkbox Pediatra "true"
click at [319, 503] on div "Requerente * Paciente Médico(a) Enfermeiro(a) Paciente Nenhum resultado encontr…" at bounding box center [690, 395] width 1327 height 439
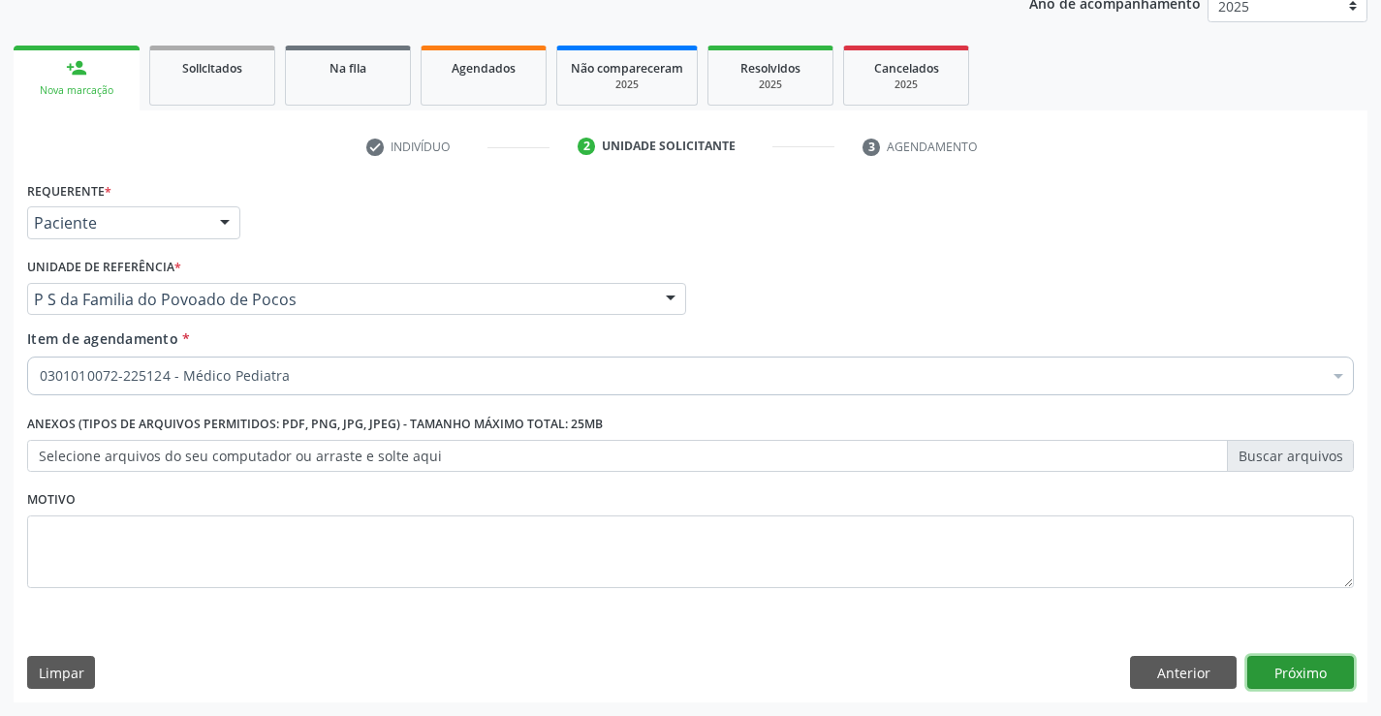
click at [1303, 664] on button "Próximo" at bounding box center [1300, 672] width 107 height 33
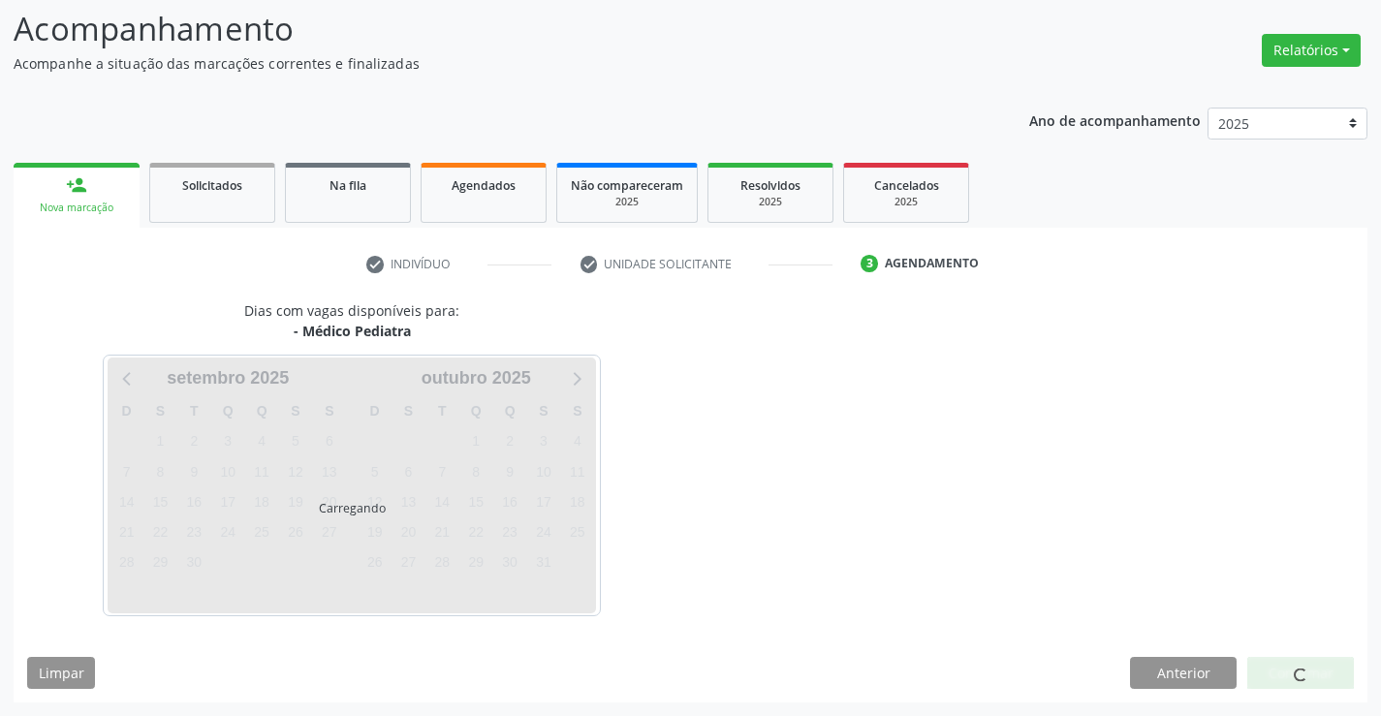
scroll to position [127, 0]
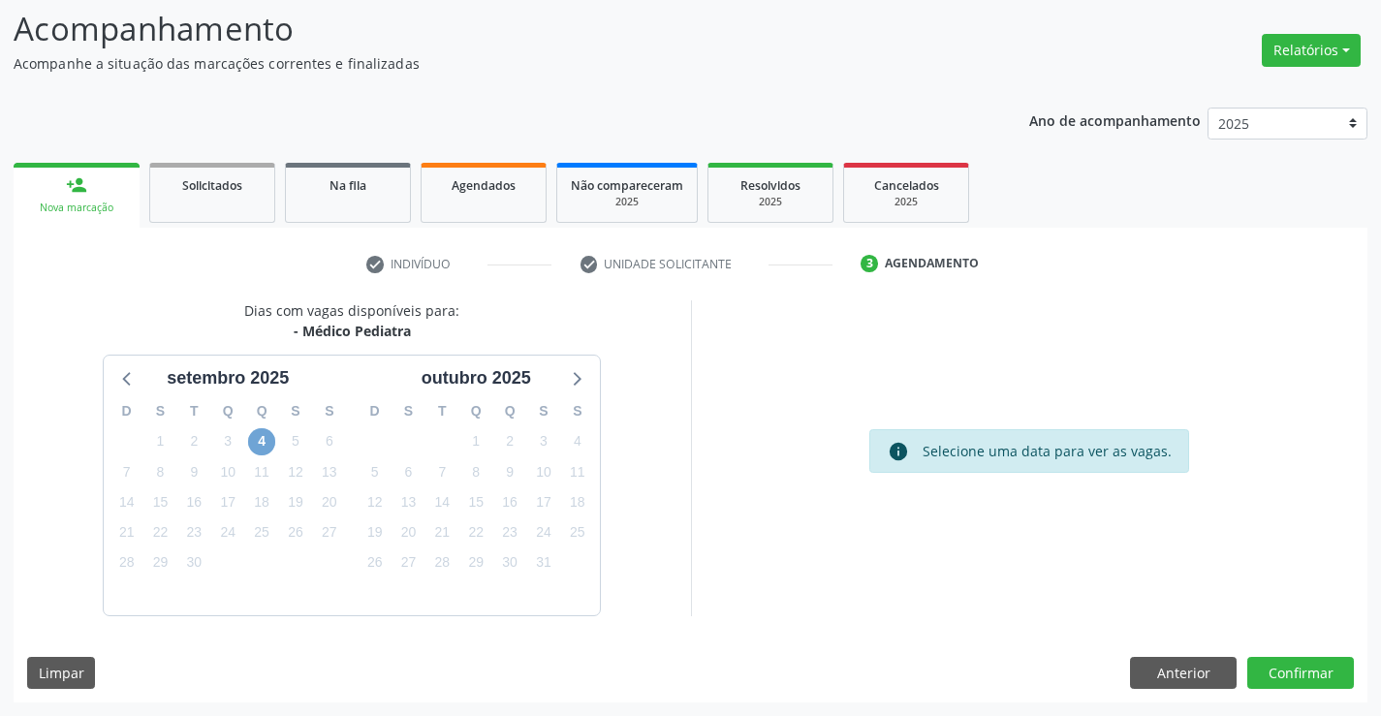
click at [257, 439] on span "4" at bounding box center [261, 441] width 27 height 27
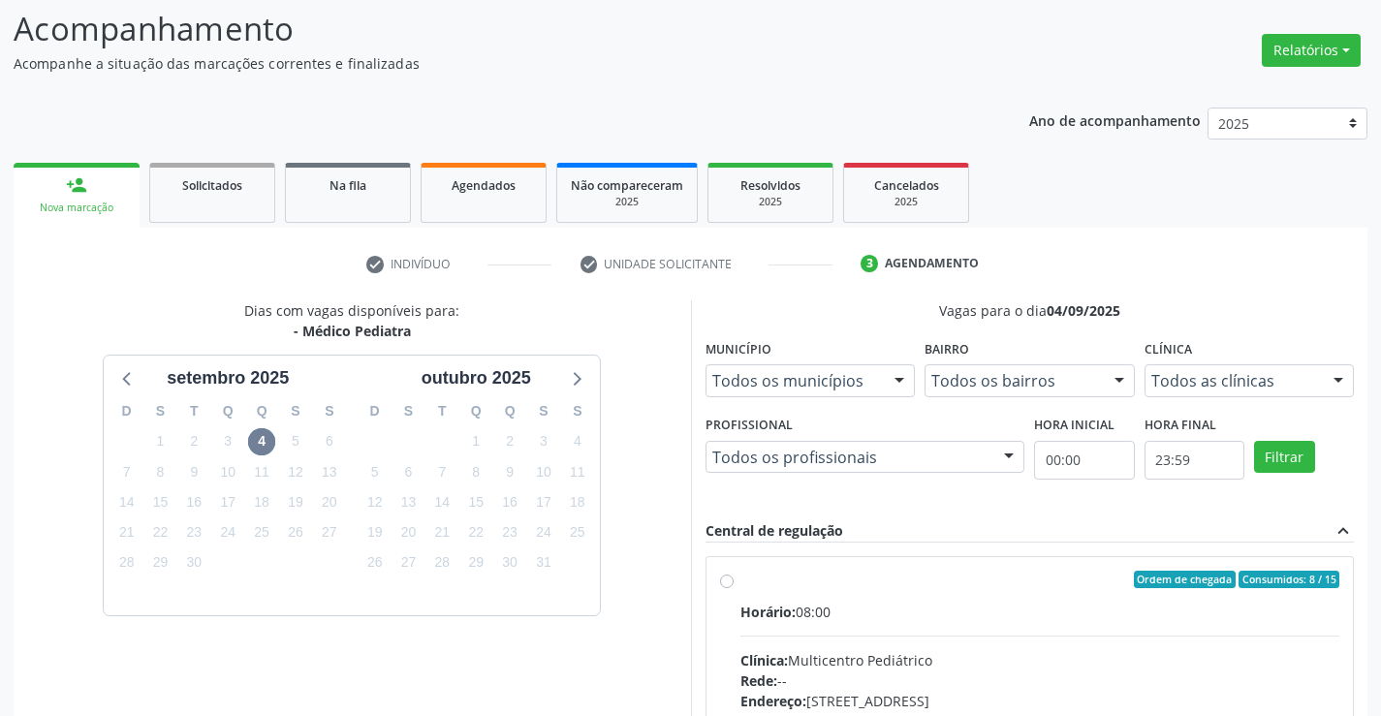
click at [740, 583] on label "Ordem de chegada Consumidos: 8 / 15 Horário: 08:00 Clínica: Multicentro Pediátr…" at bounding box center [1040, 720] width 600 height 298
click at [729, 583] on input "Ordem de chegada Consumidos: 8 / 15 Horário: 08:00 Clínica: Multicentro Pediátr…" at bounding box center [727, 579] width 14 height 17
radio input "true"
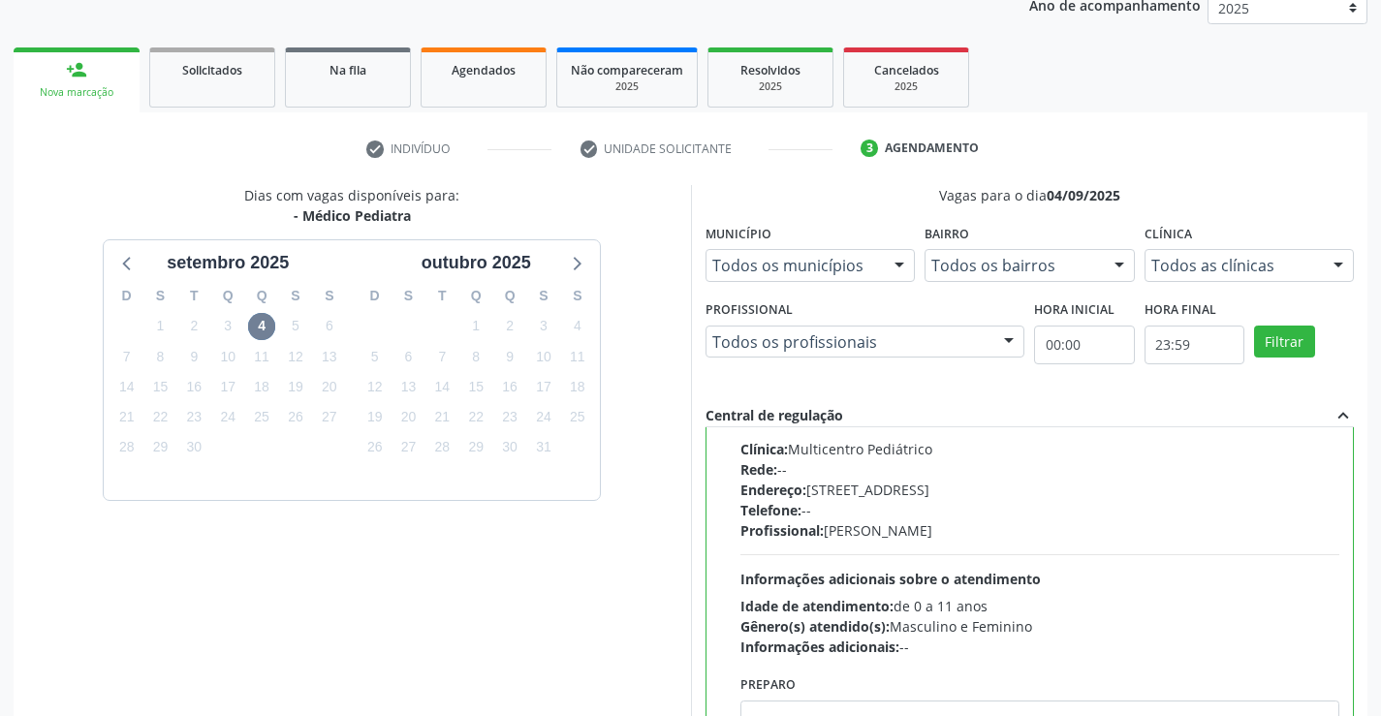
scroll to position [442, 0]
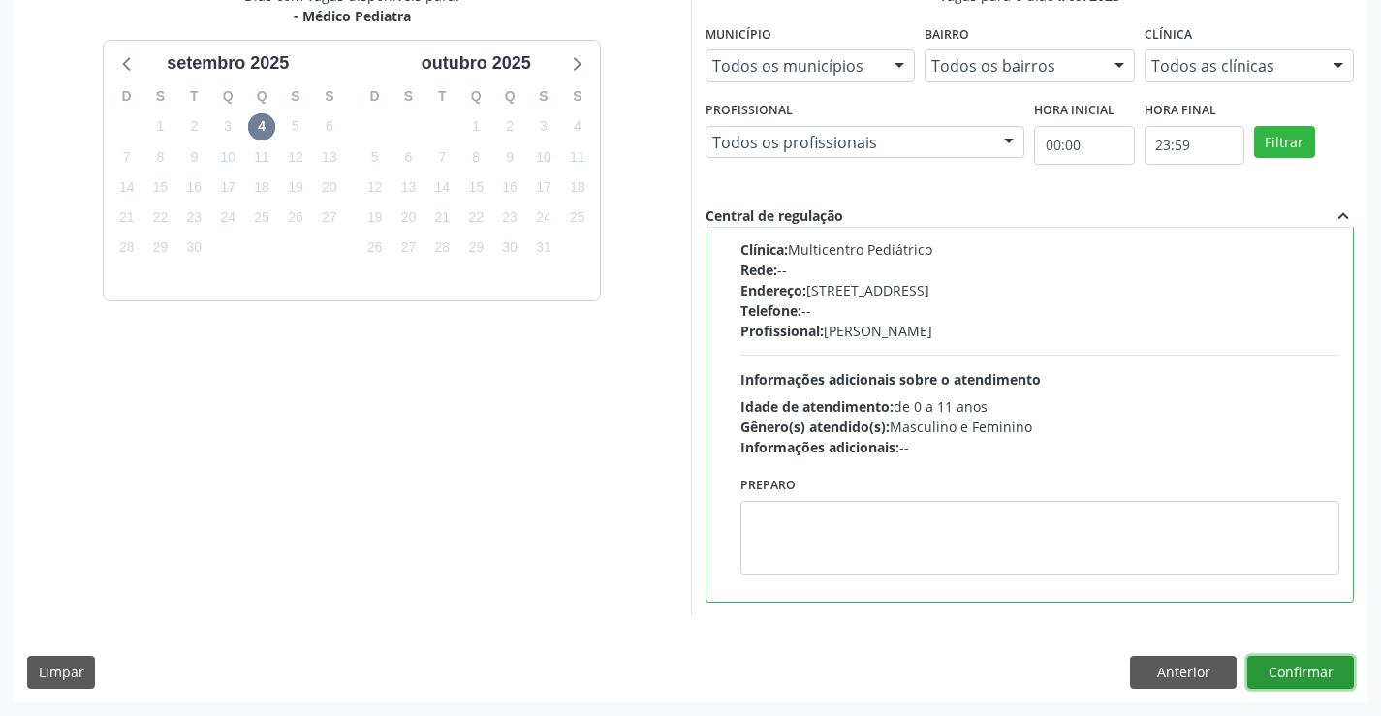
click at [1303, 670] on button "Confirmar" at bounding box center [1300, 672] width 107 height 33
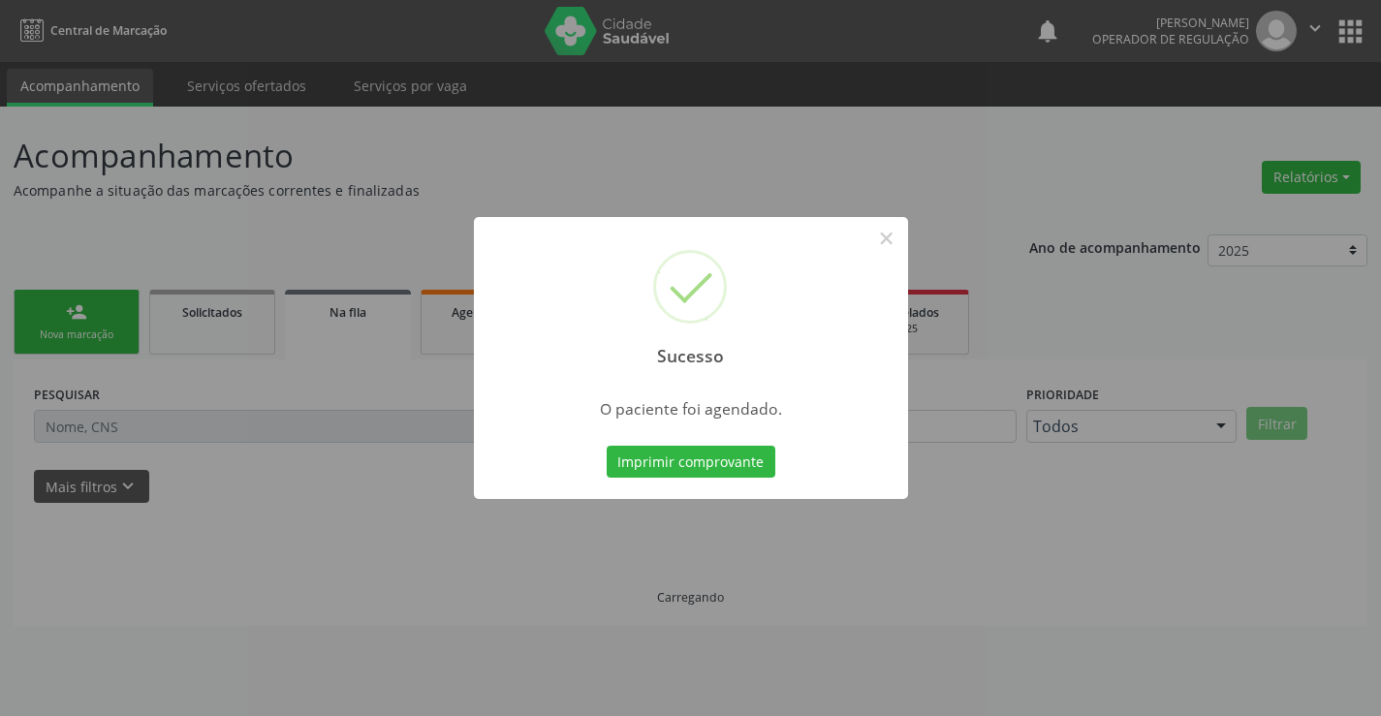
scroll to position [0, 0]
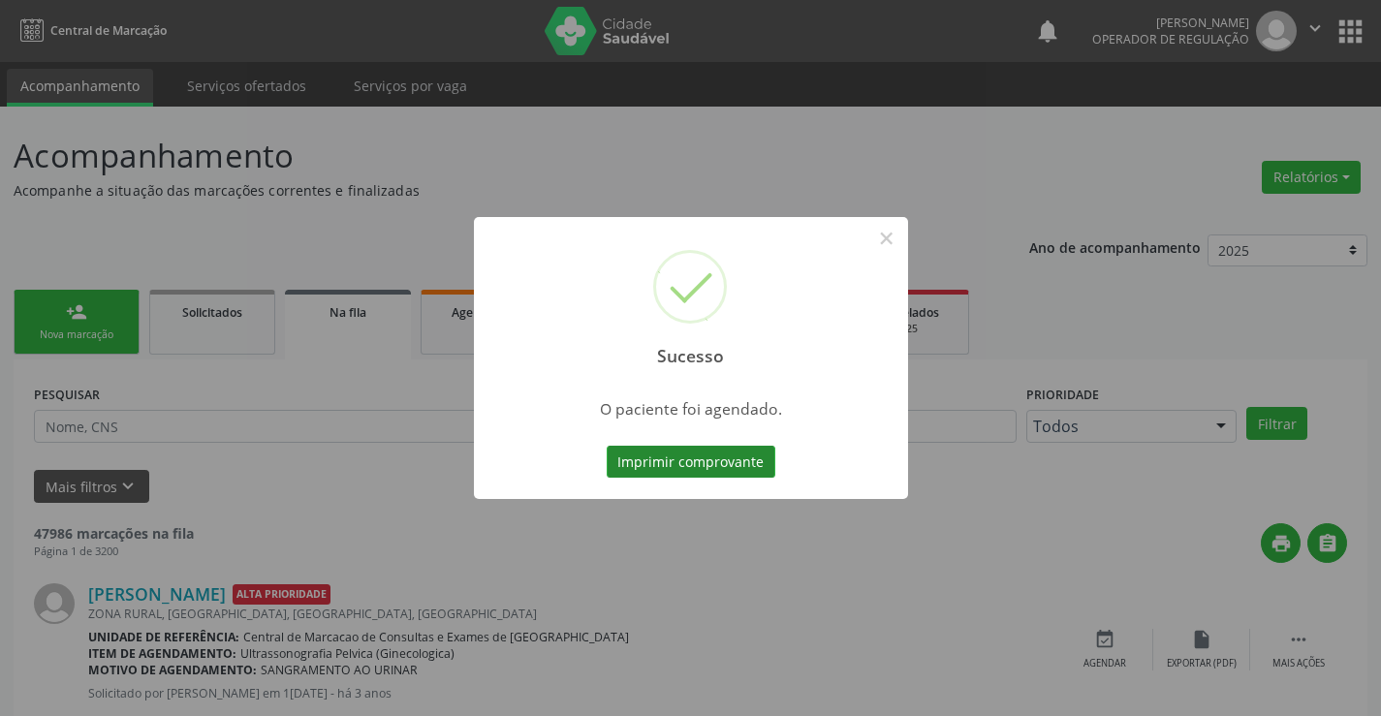
click at [748, 458] on button "Imprimir comprovante" at bounding box center [691, 462] width 169 height 33
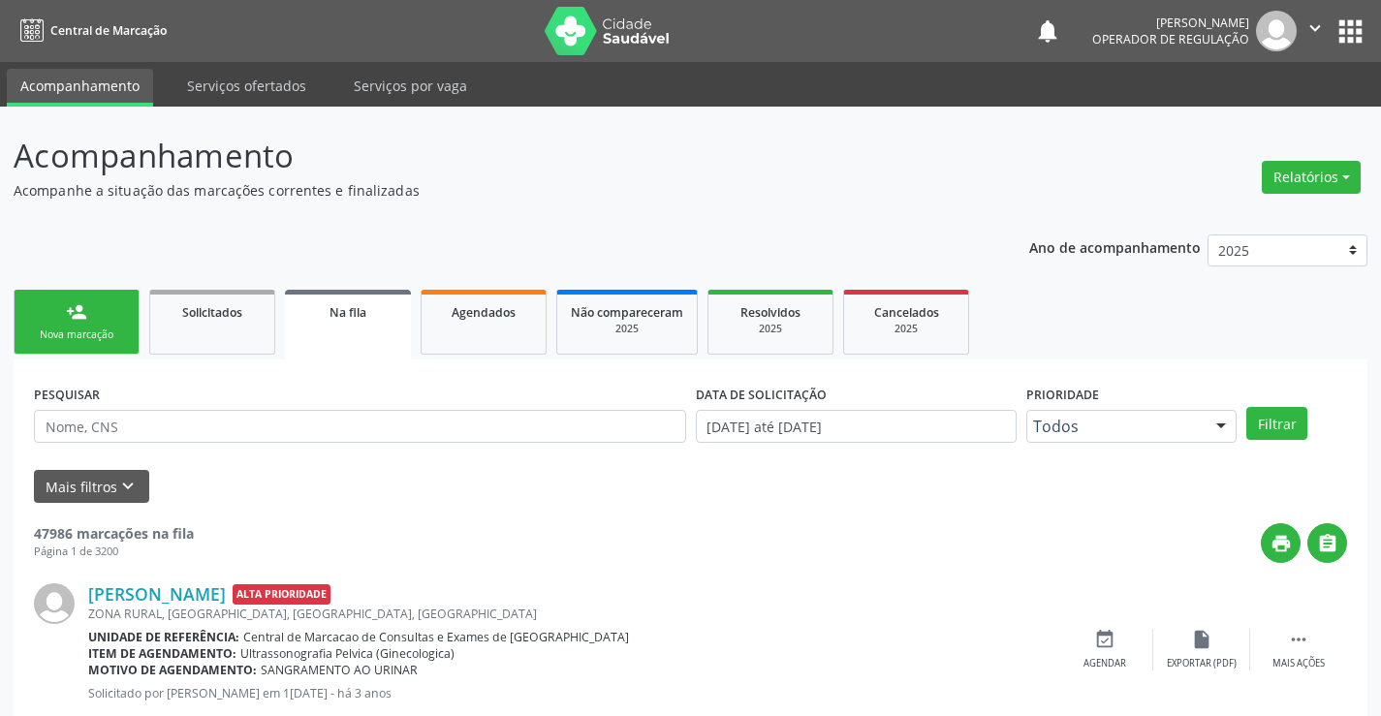
click at [128, 339] on link "person_add Nova marcação" at bounding box center [77, 322] width 126 height 65
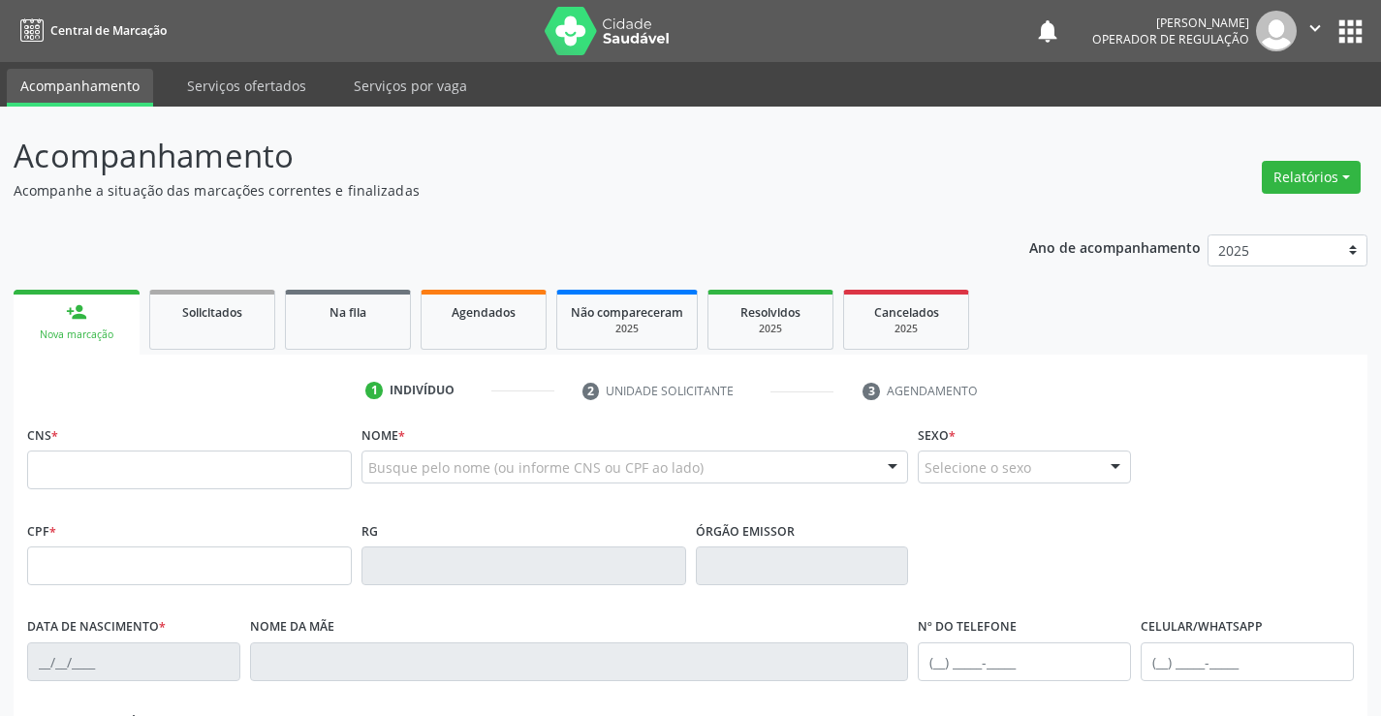
scroll to position [97, 0]
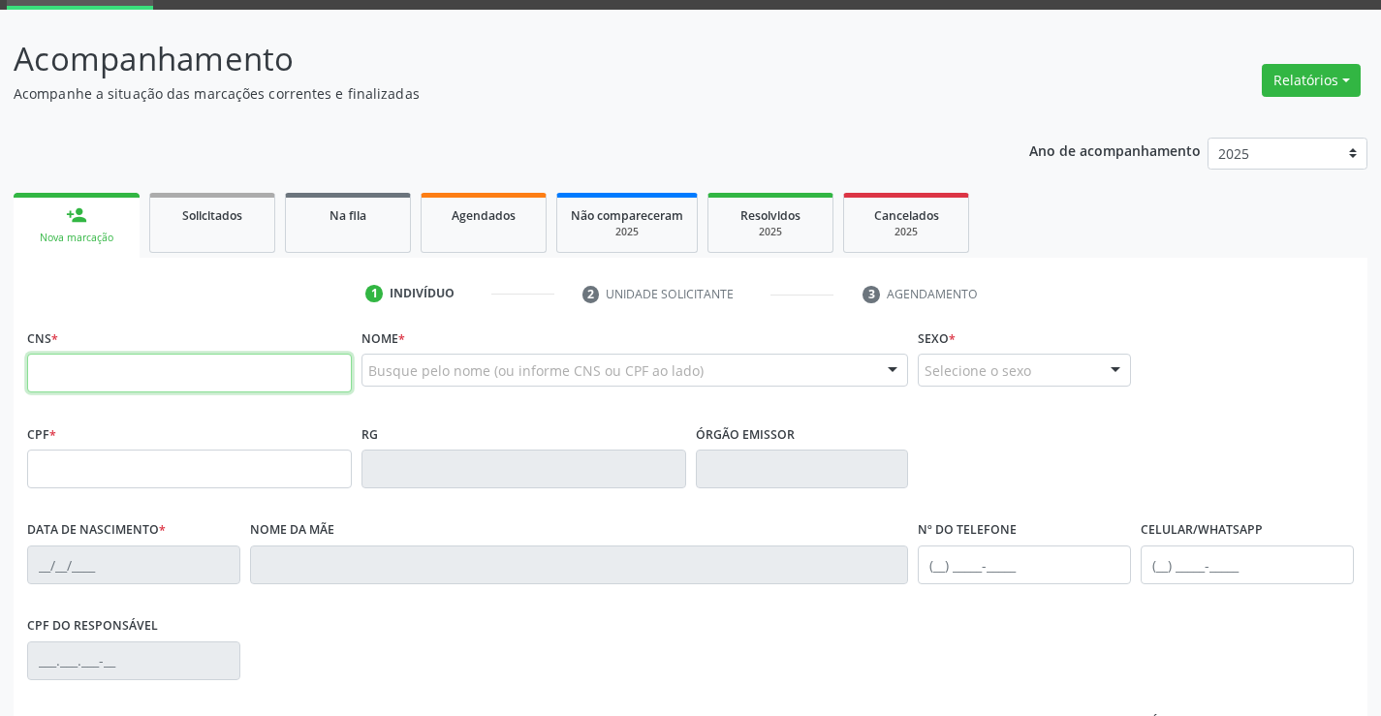
click at [87, 375] on input "text" at bounding box center [189, 373] width 325 height 39
type input "700 0023 8147 9303"
type input "1445188139"
type input "23/06/1958"
type input "S/N"
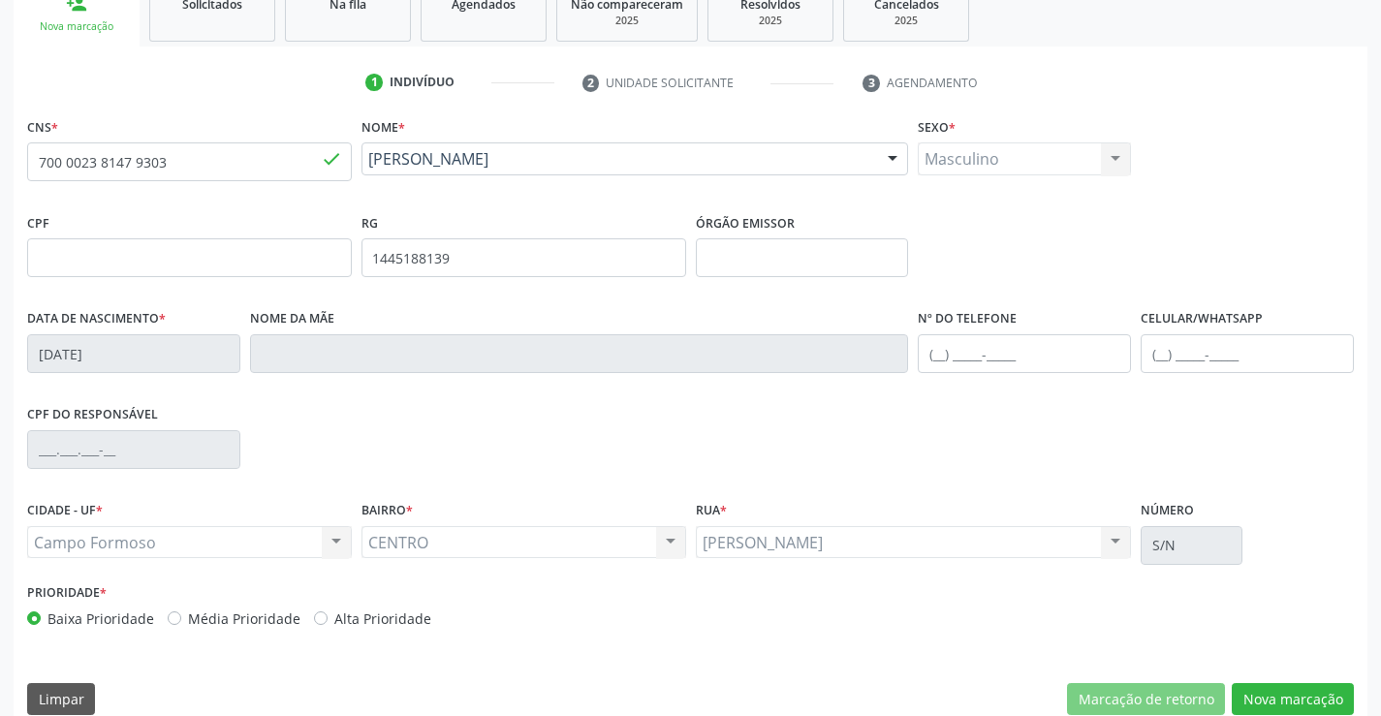
scroll to position [334, 0]
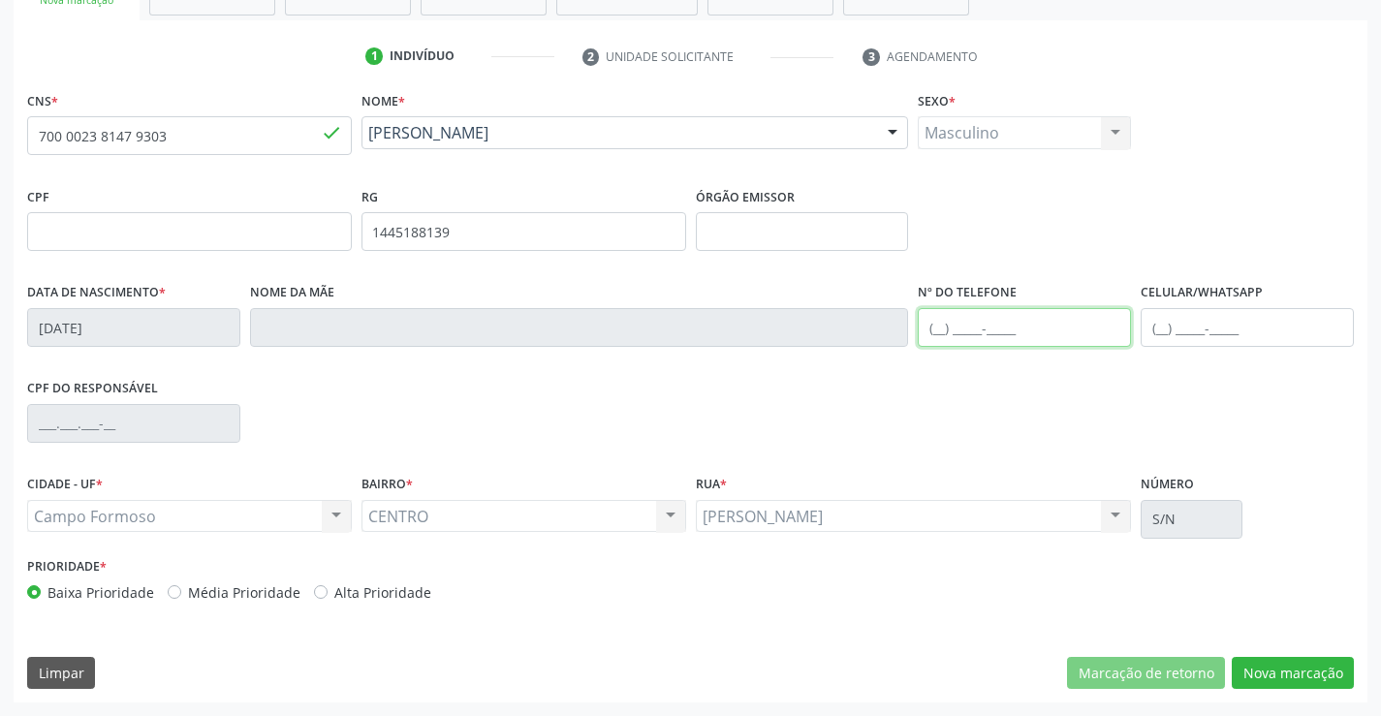
click at [936, 328] on input "text" at bounding box center [1024, 327] width 213 height 39
type input "(74) 99195-9414"
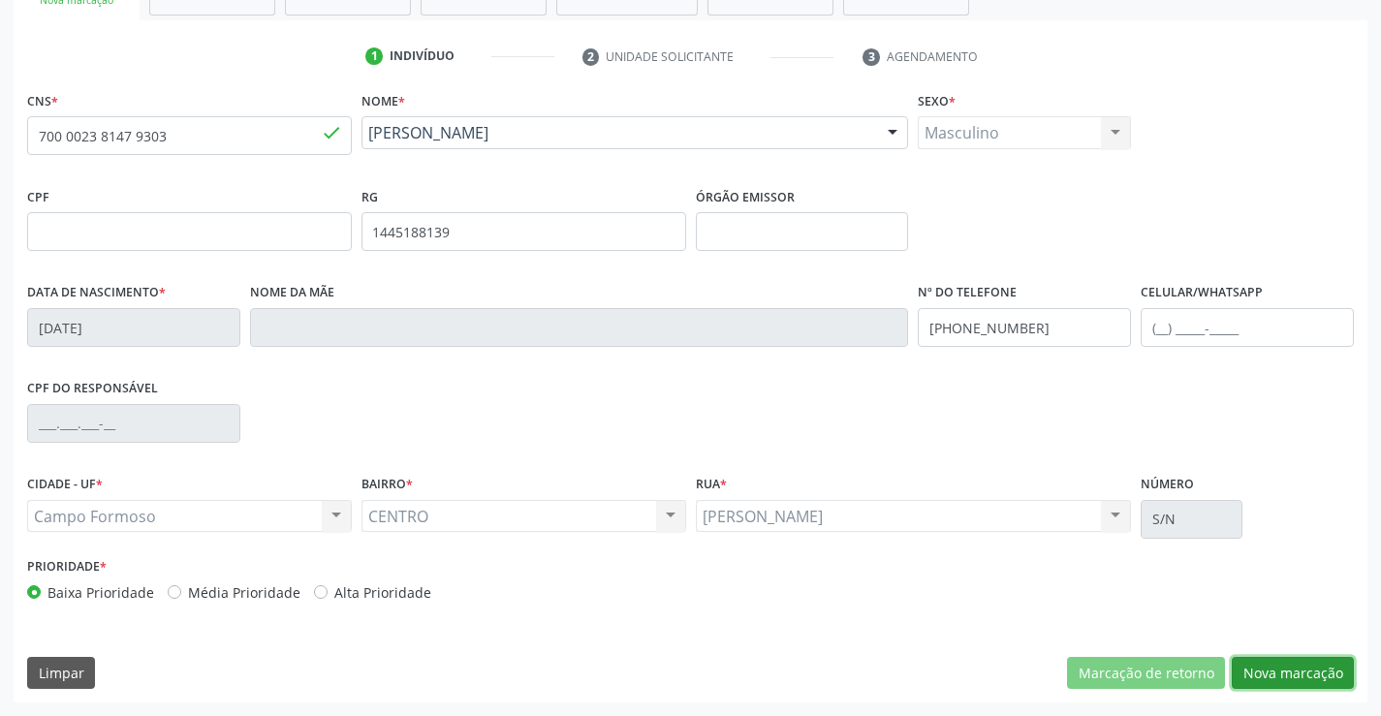
click at [1317, 669] on button "Nova marcação" at bounding box center [1293, 673] width 122 height 33
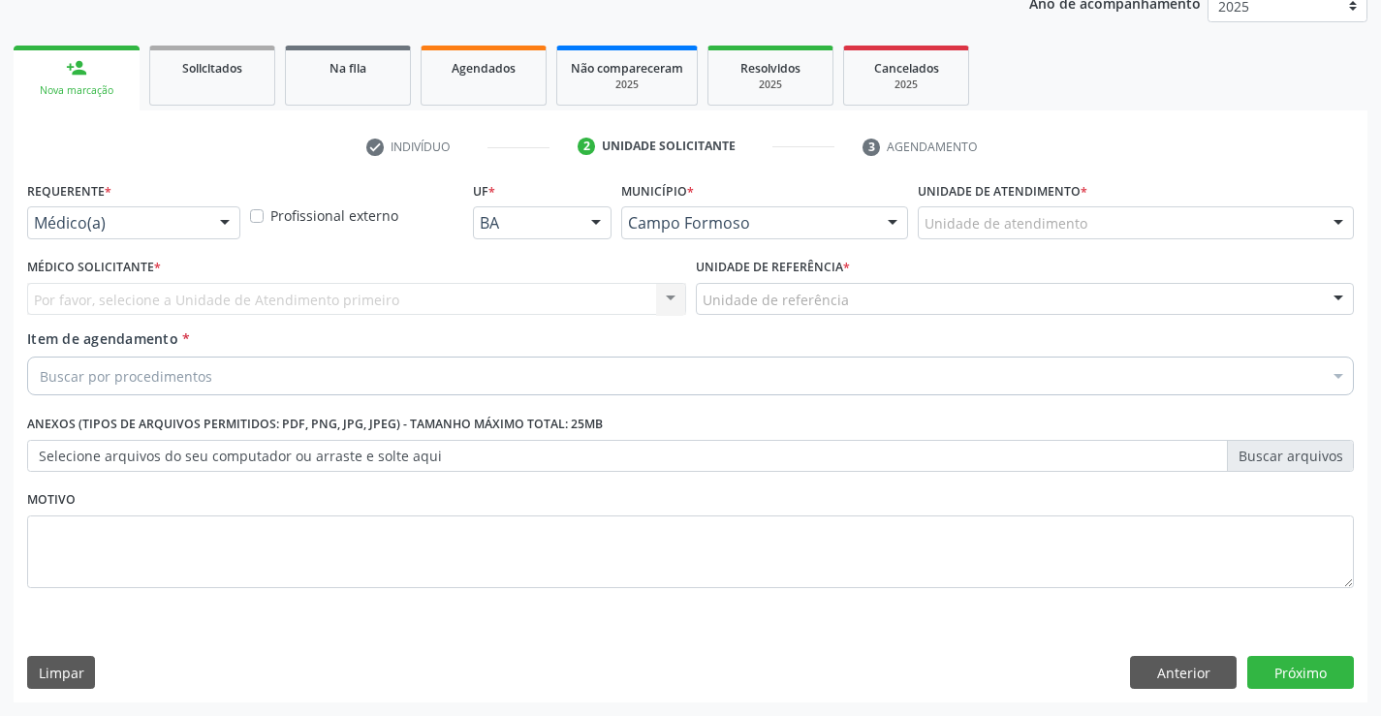
scroll to position [244, 0]
click at [220, 220] on div at bounding box center [224, 223] width 29 height 33
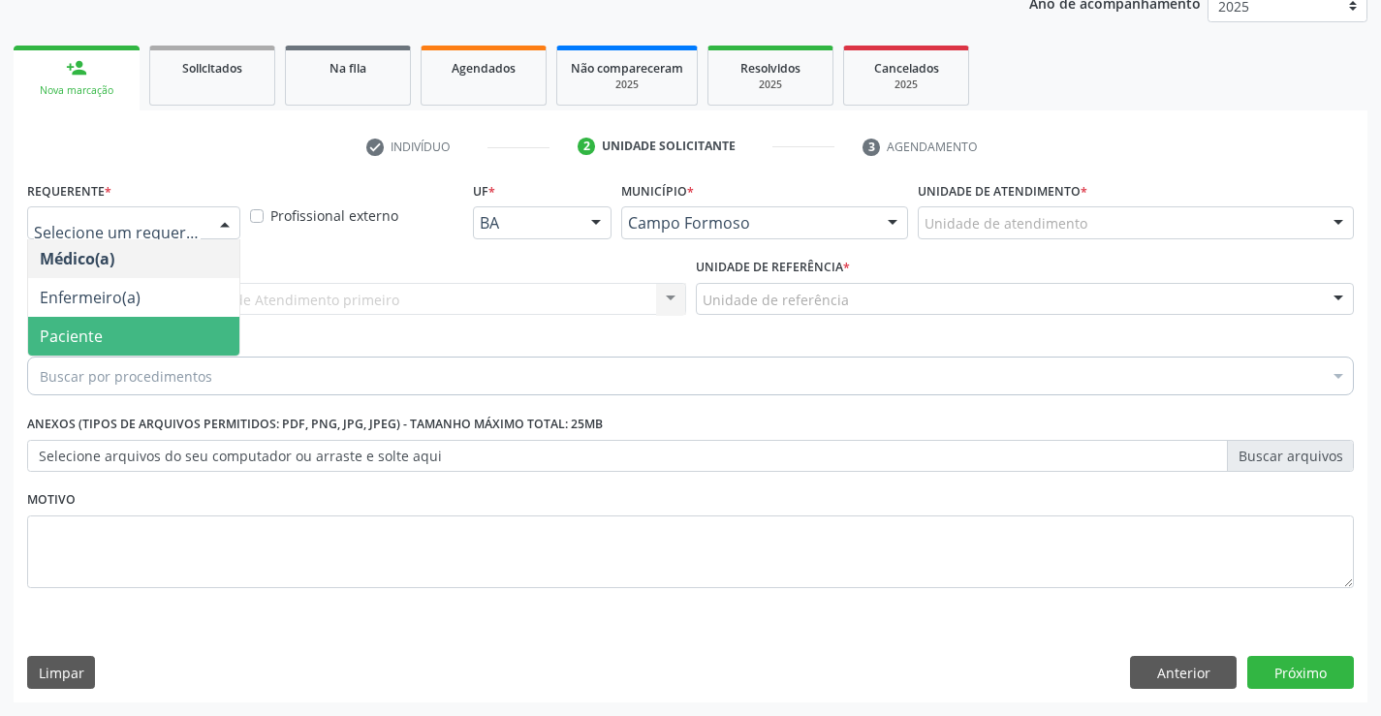
drag, startPoint x: 165, startPoint y: 334, endPoint x: 186, endPoint y: 280, distance: 58.3
click at [166, 334] on span "Paciente" at bounding box center [133, 336] width 211 height 39
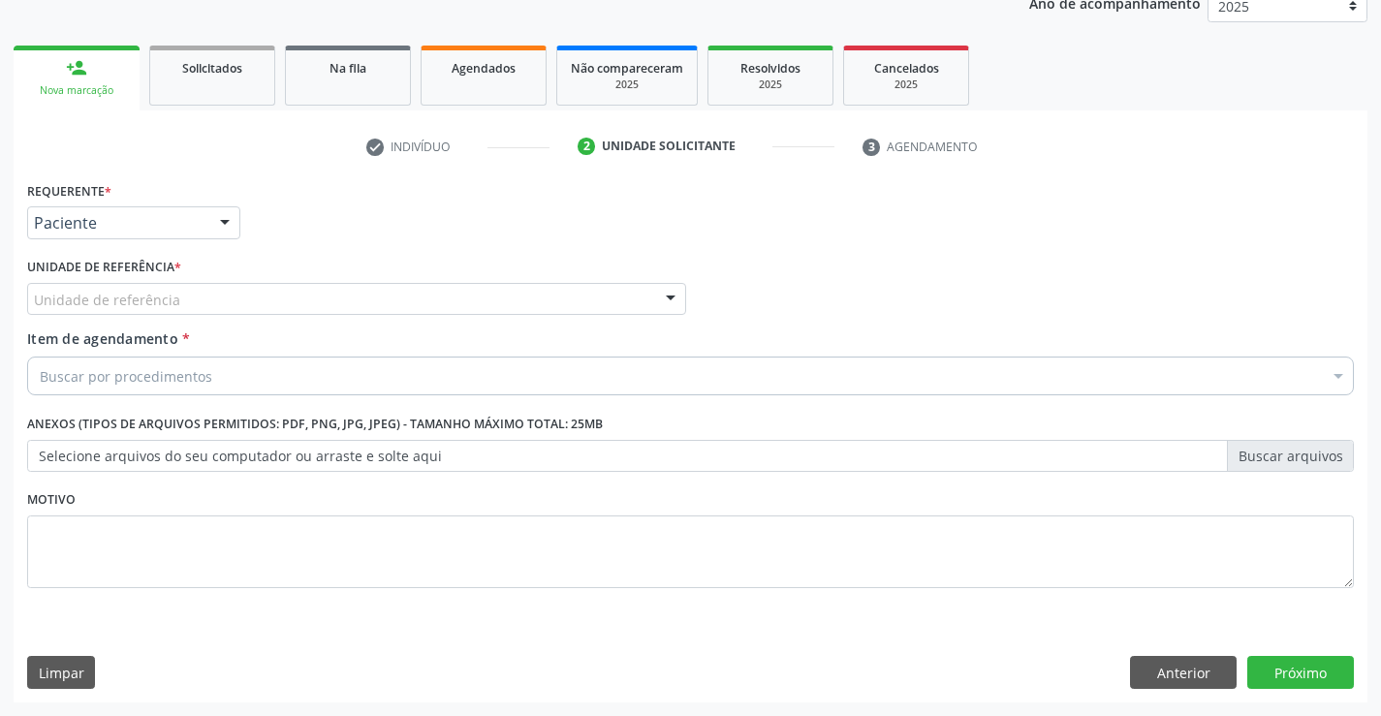
click at [195, 302] on div "Unidade de referência" at bounding box center [356, 299] width 659 height 33
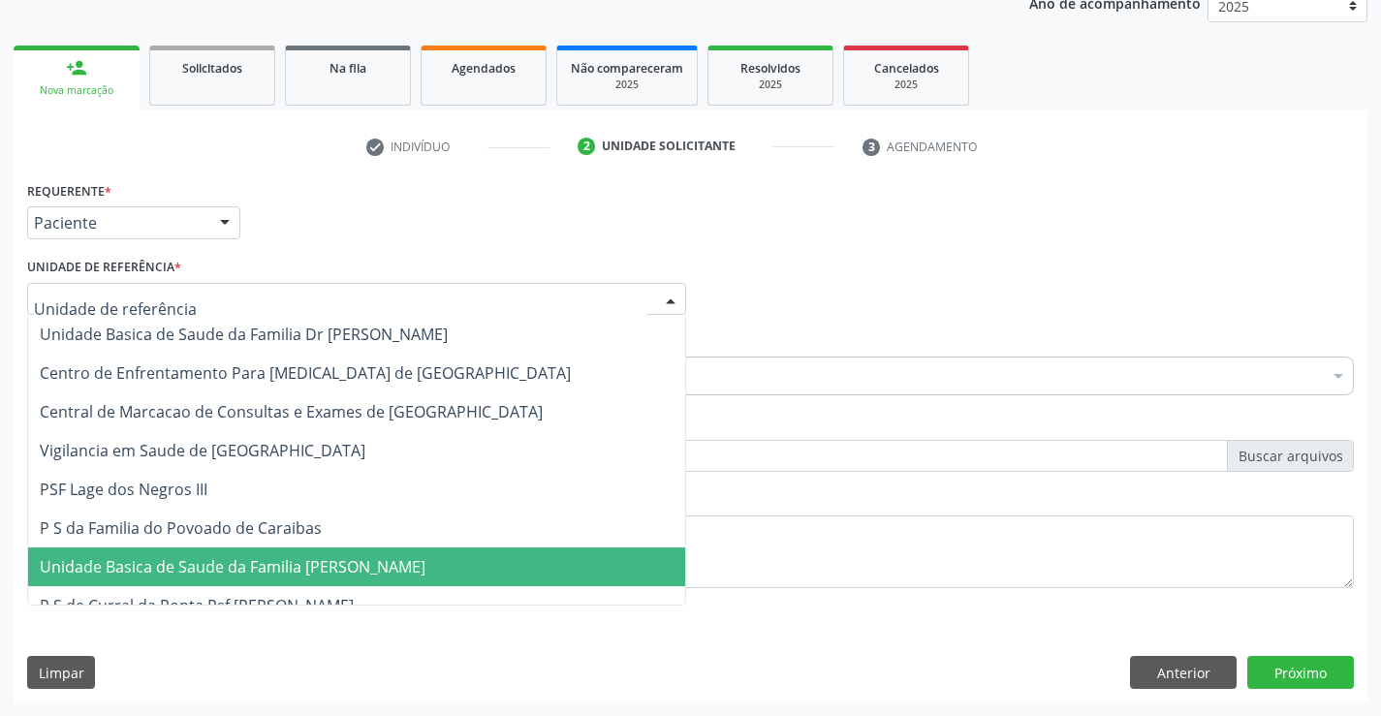
click at [241, 562] on span "Unidade Basica de Saude da Familia [PERSON_NAME]" at bounding box center [233, 566] width 386 height 21
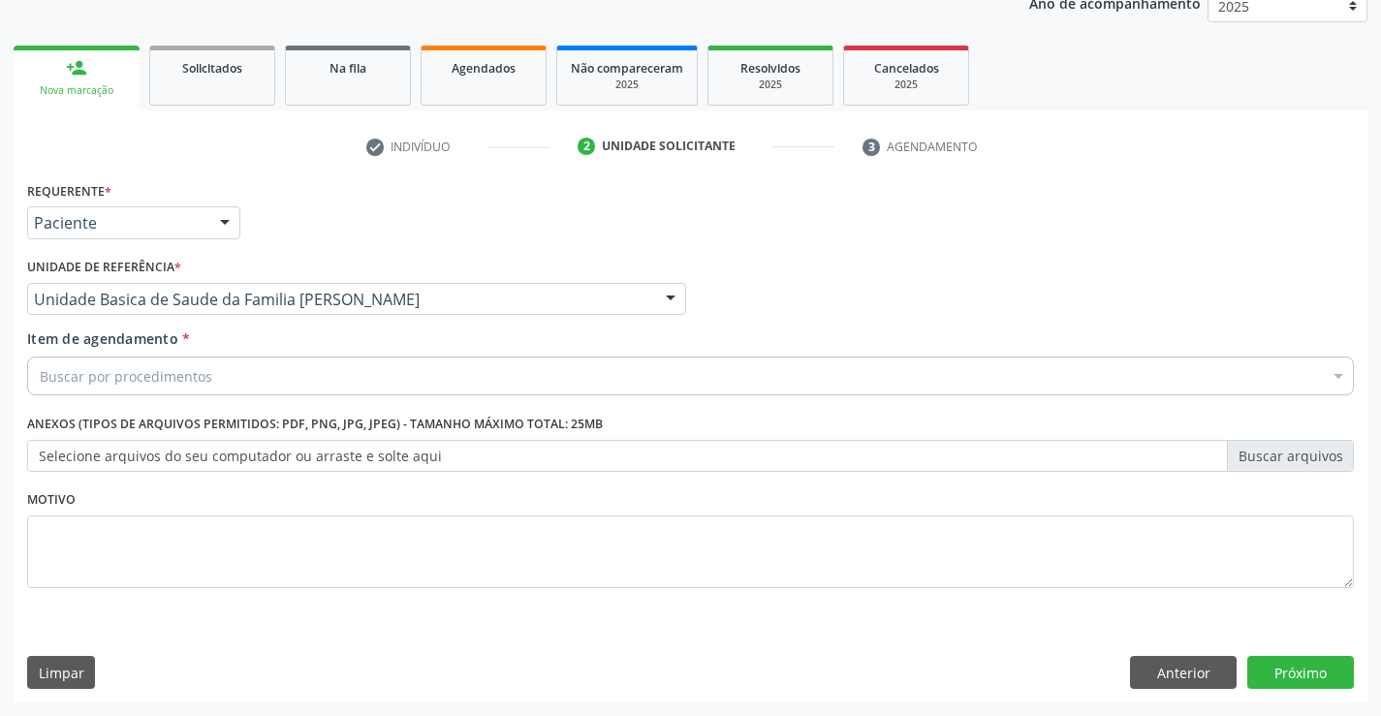
click at [242, 376] on div "Buscar por procedimentos" at bounding box center [690, 376] width 1327 height 39
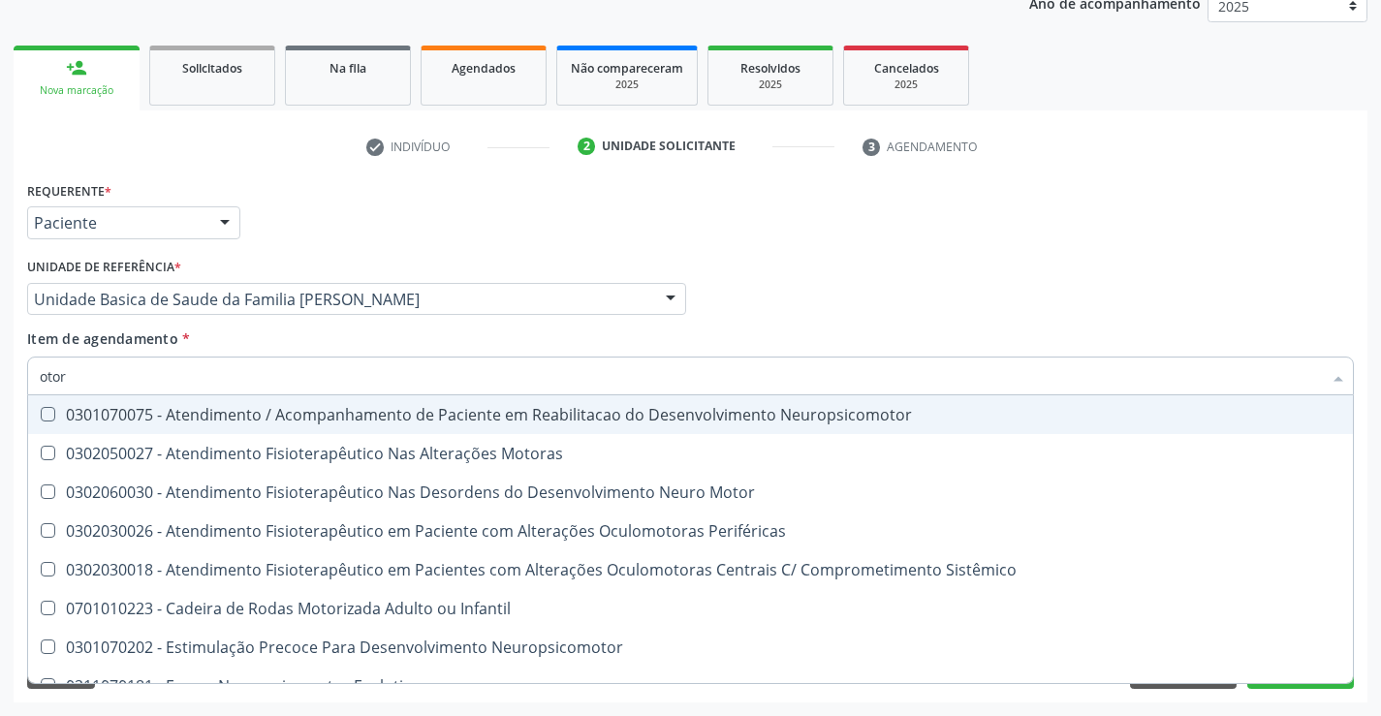
type input "otorr"
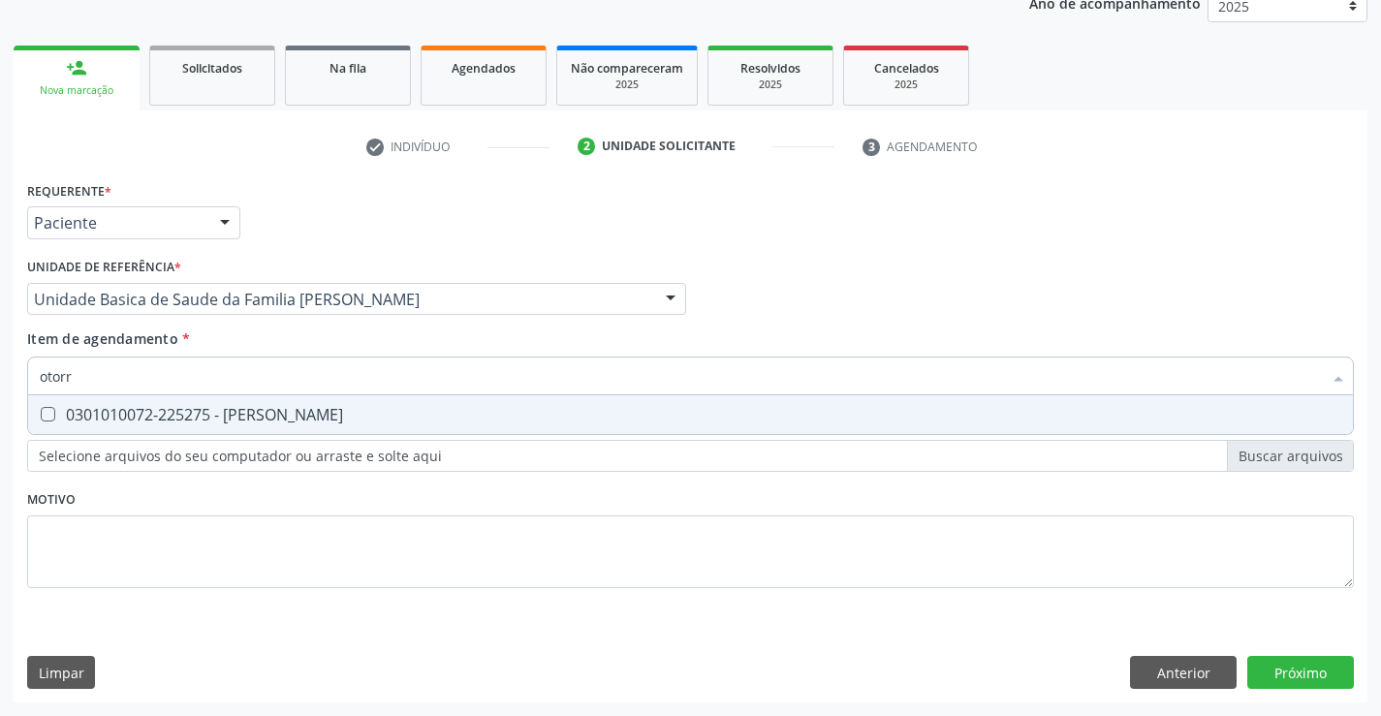
click at [298, 407] on div "0301010072-225275 - Médico Otorrinolaringologista" at bounding box center [690, 415] width 1301 height 16
checkbox Otorrinolaringologista "true"
click at [327, 511] on div "Requerente * Paciente Médico(a) Enfermeiro(a) Paciente Nenhum resultado encontr…" at bounding box center [690, 395] width 1327 height 439
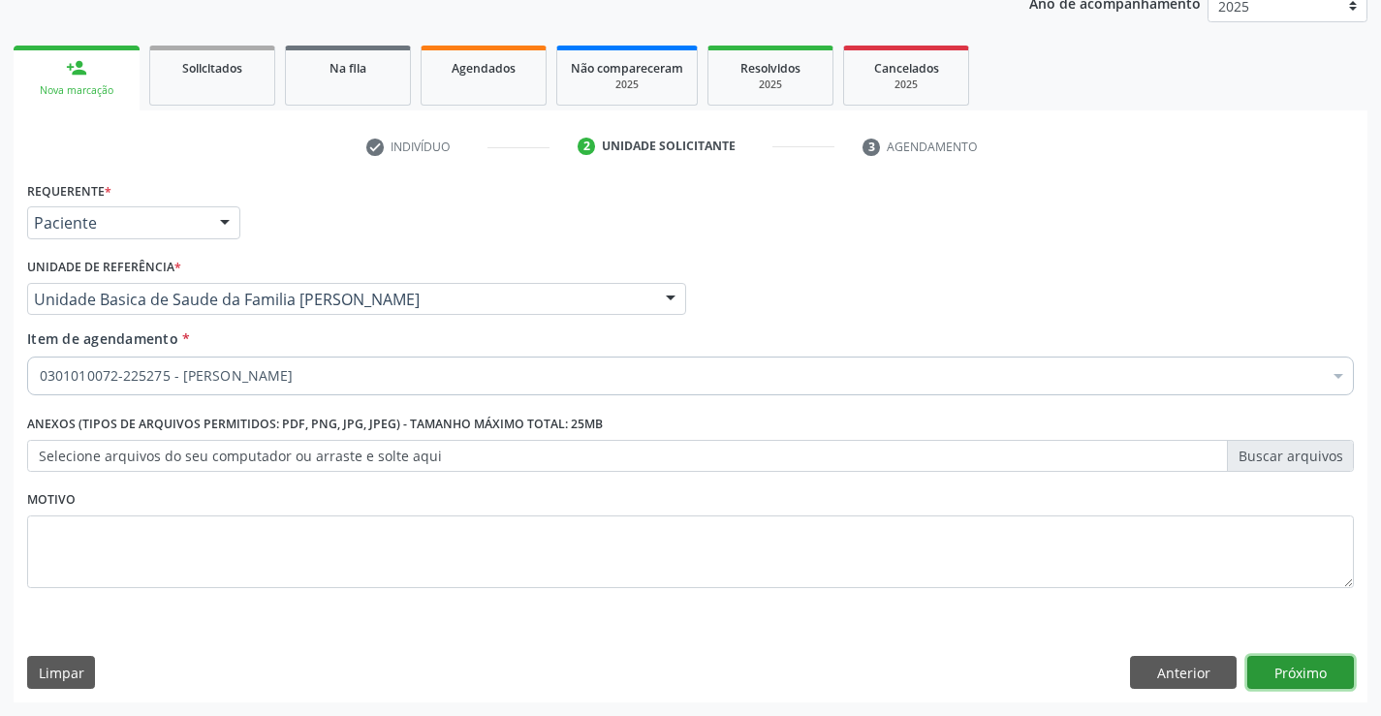
click at [1286, 680] on button "Próximo" at bounding box center [1300, 672] width 107 height 33
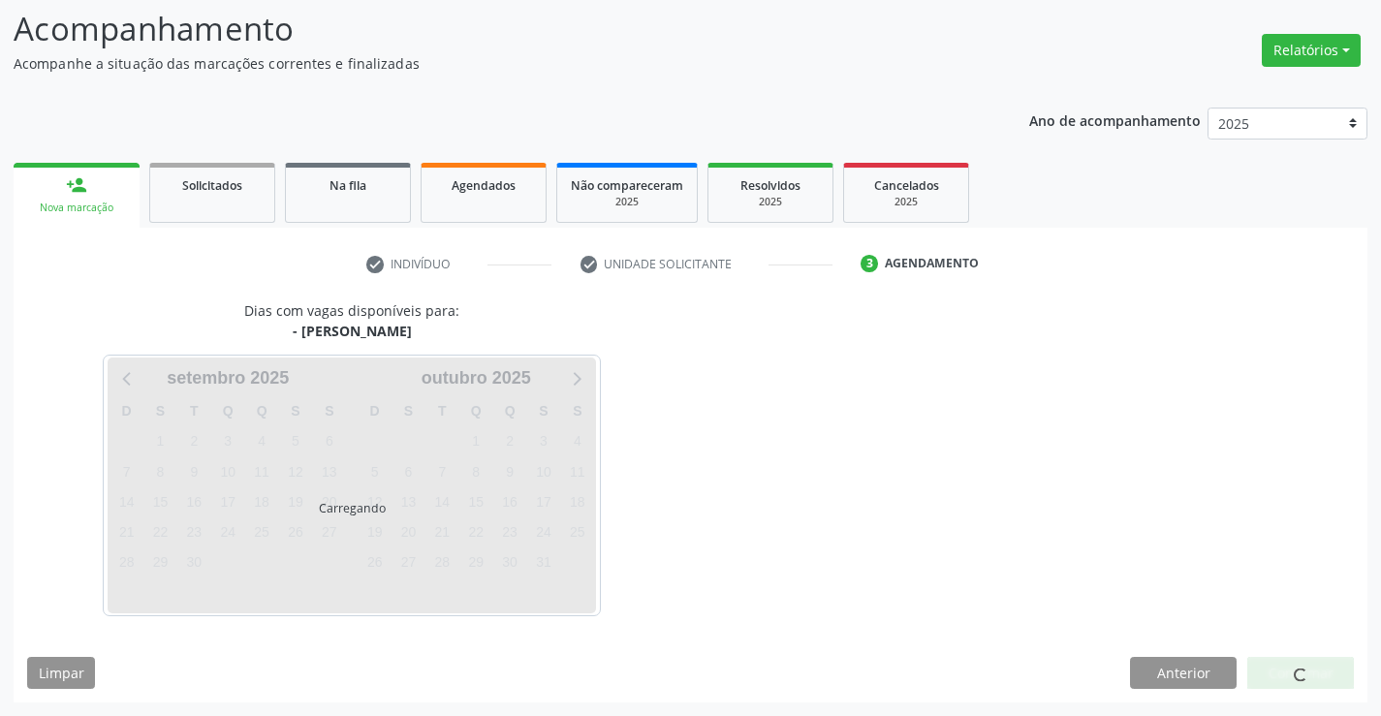
scroll to position [184, 0]
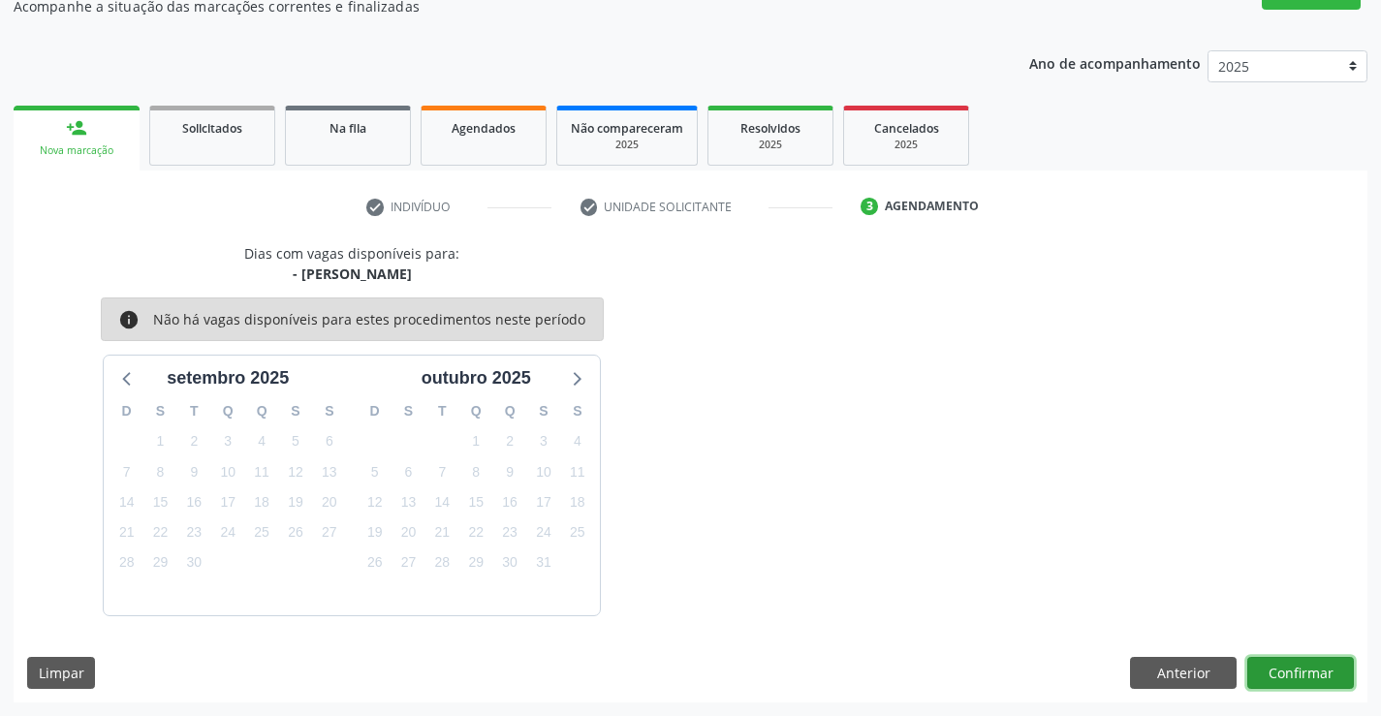
click at [1287, 669] on button "Confirmar" at bounding box center [1300, 673] width 107 height 33
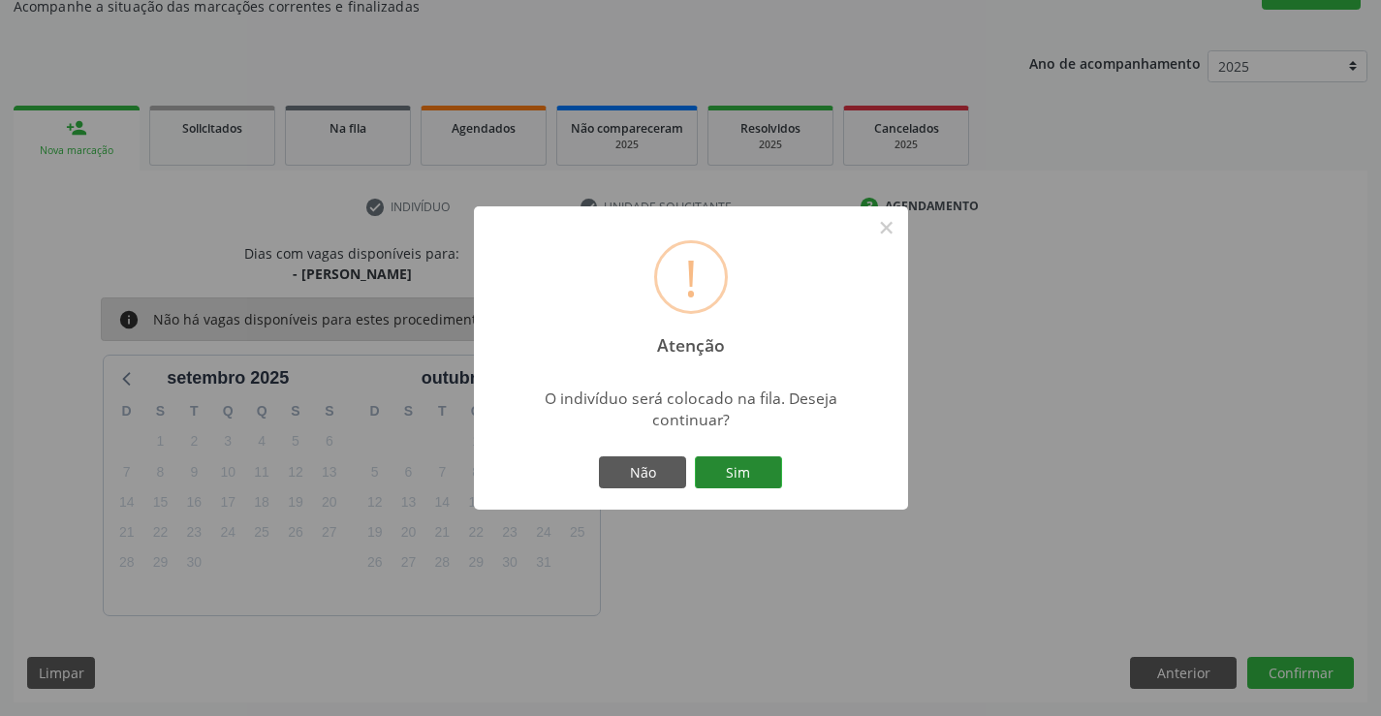
click at [761, 464] on button "Sim" at bounding box center [738, 472] width 87 height 33
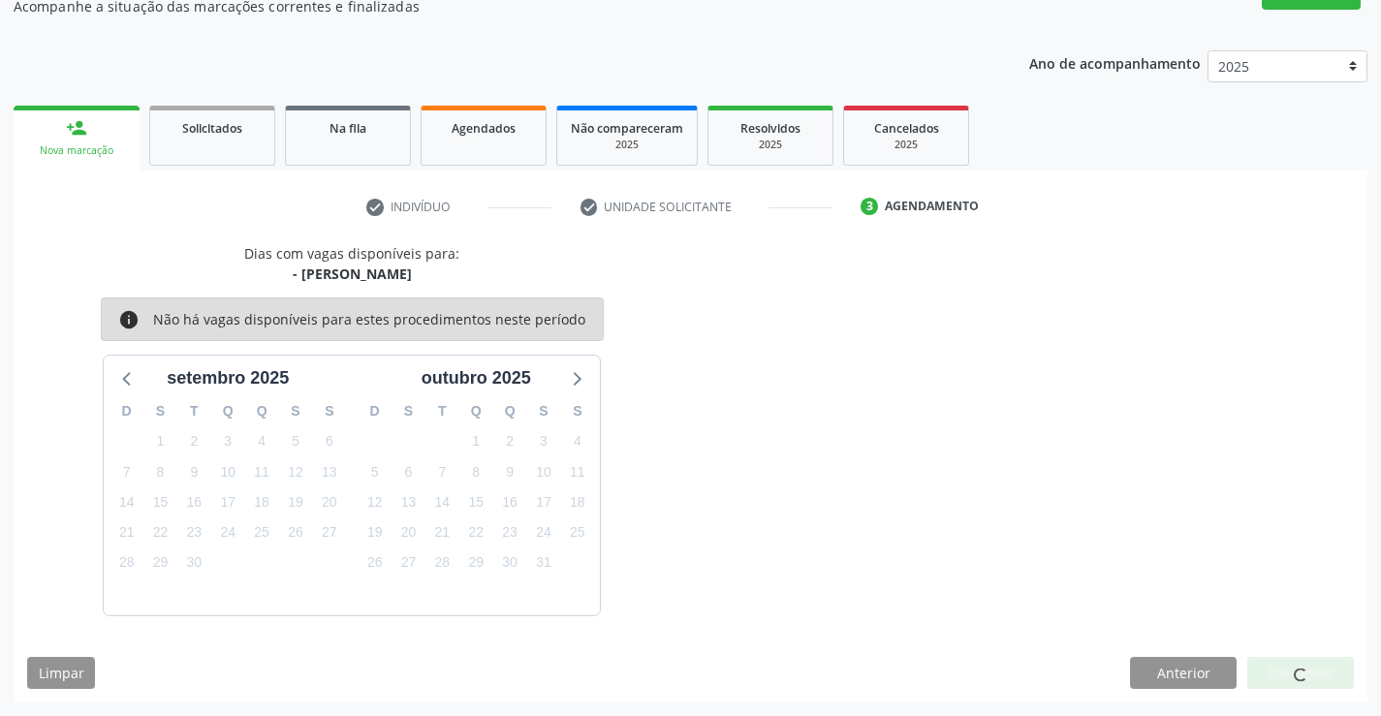
scroll to position [0, 0]
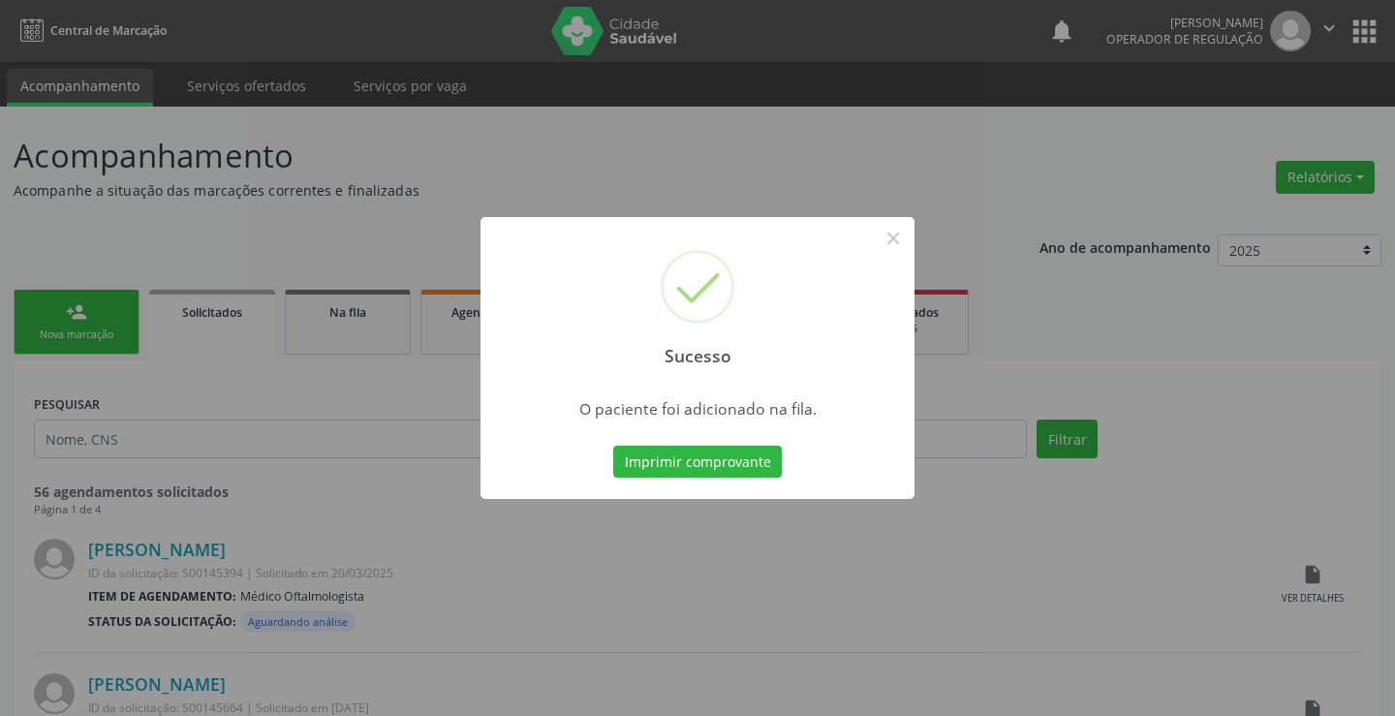
click at [761, 464] on button "Imprimir comprovante" at bounding box center [697, 462] width 169 height 33
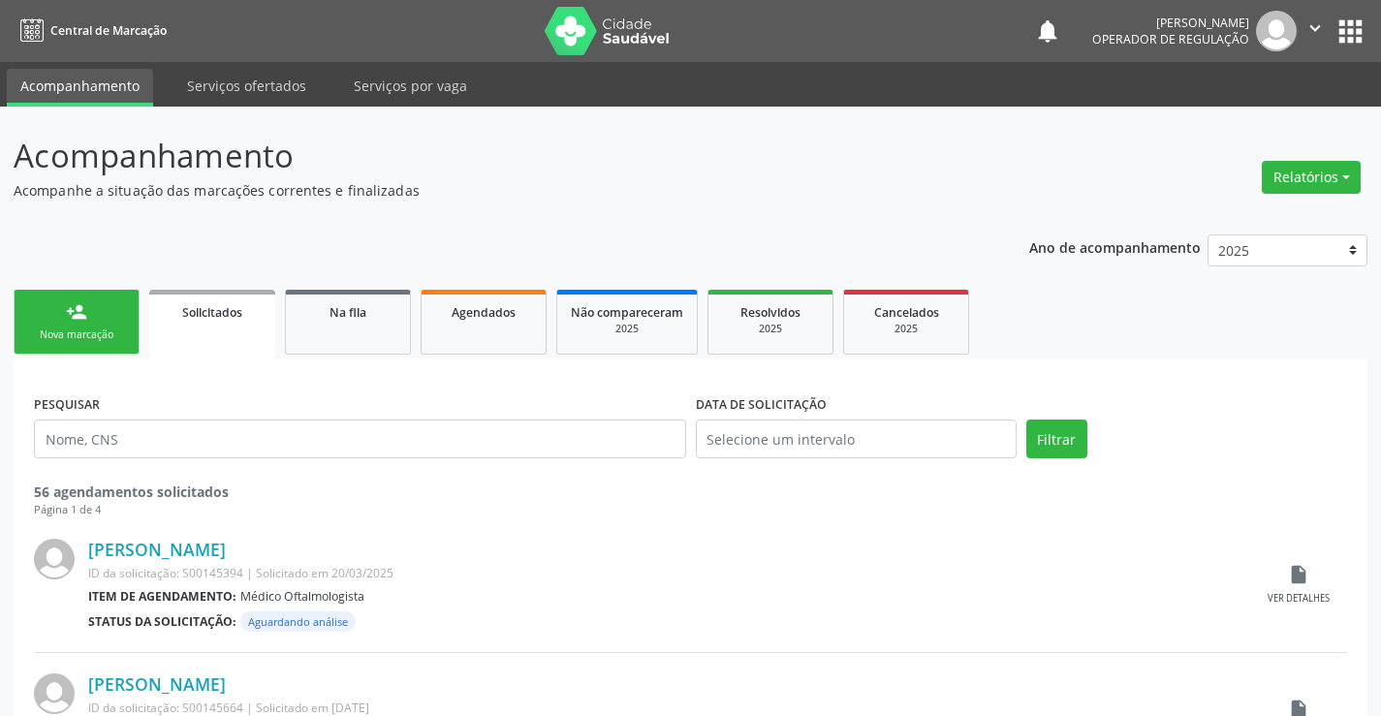
click at [126, 333] on link "person_add Nova marcação" at bounding box center [77, 322] width 126 height 65
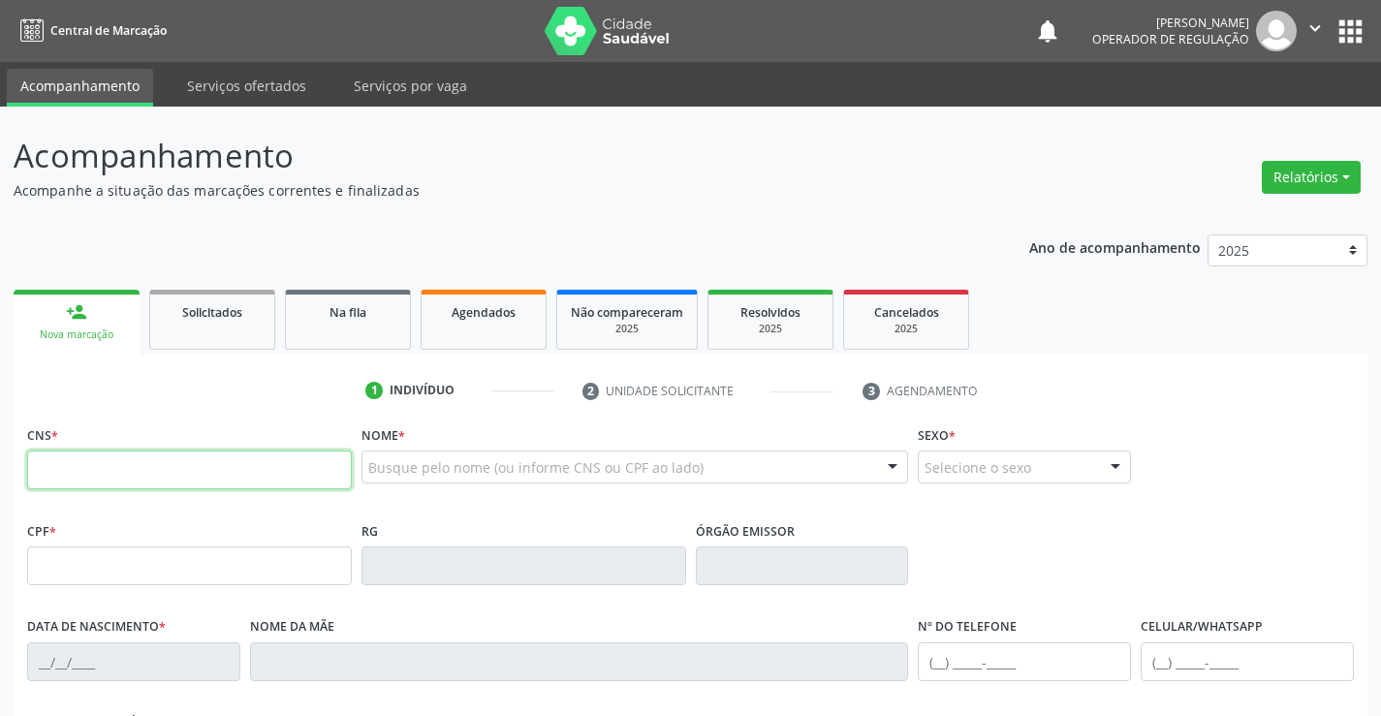
click at [96, 471] on input "text" at bounding box center [189, 470] width 325 height 39
type input "704 4063 7860 5010"
type input "951.418.635-49"
type input "0795201893"
type input "03/08/1973"
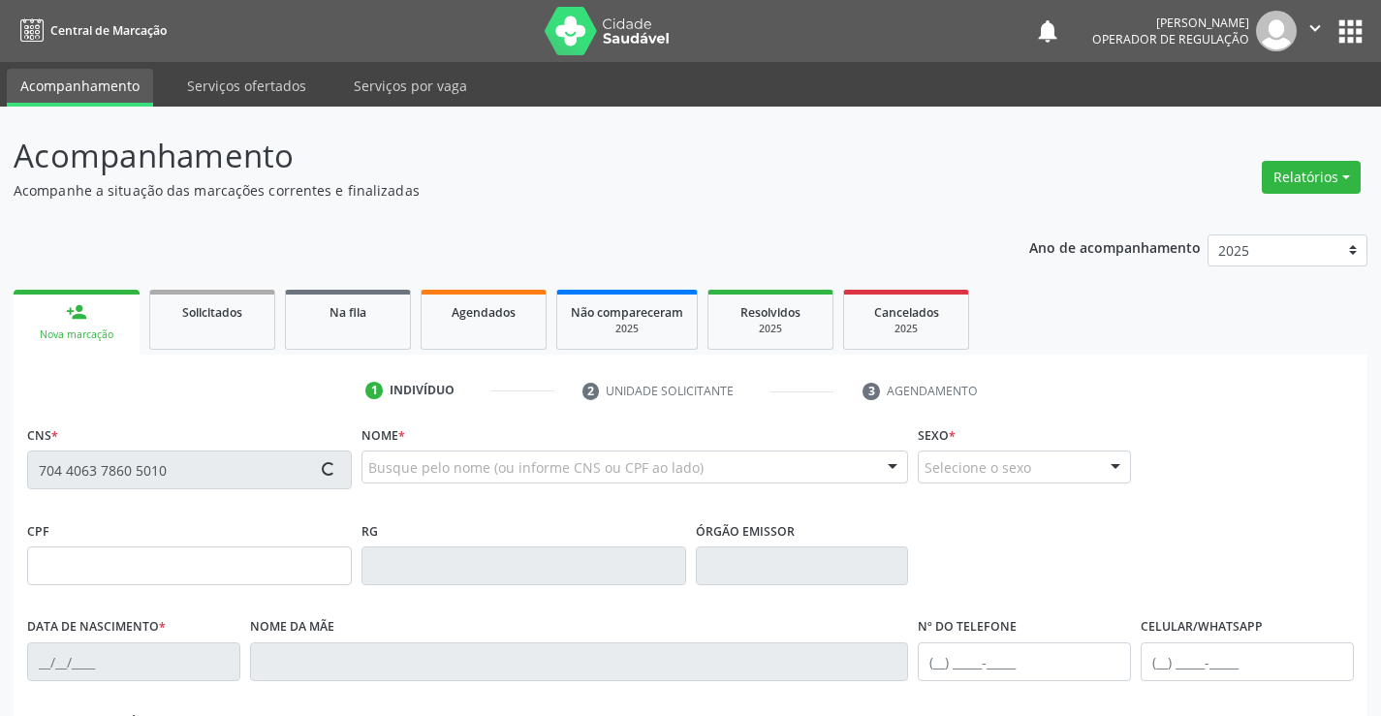
type input "(74) 99987-9938"
type input "S/N"
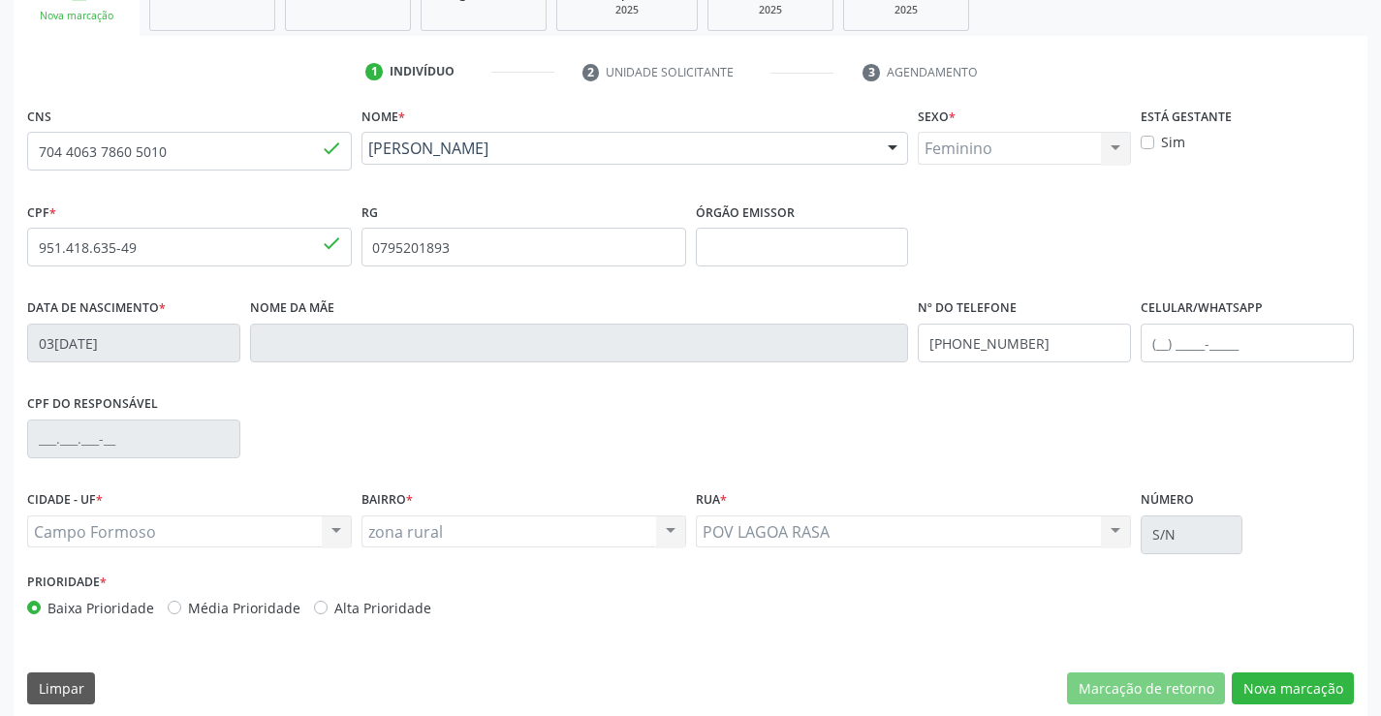
scroll to position [334, 0]
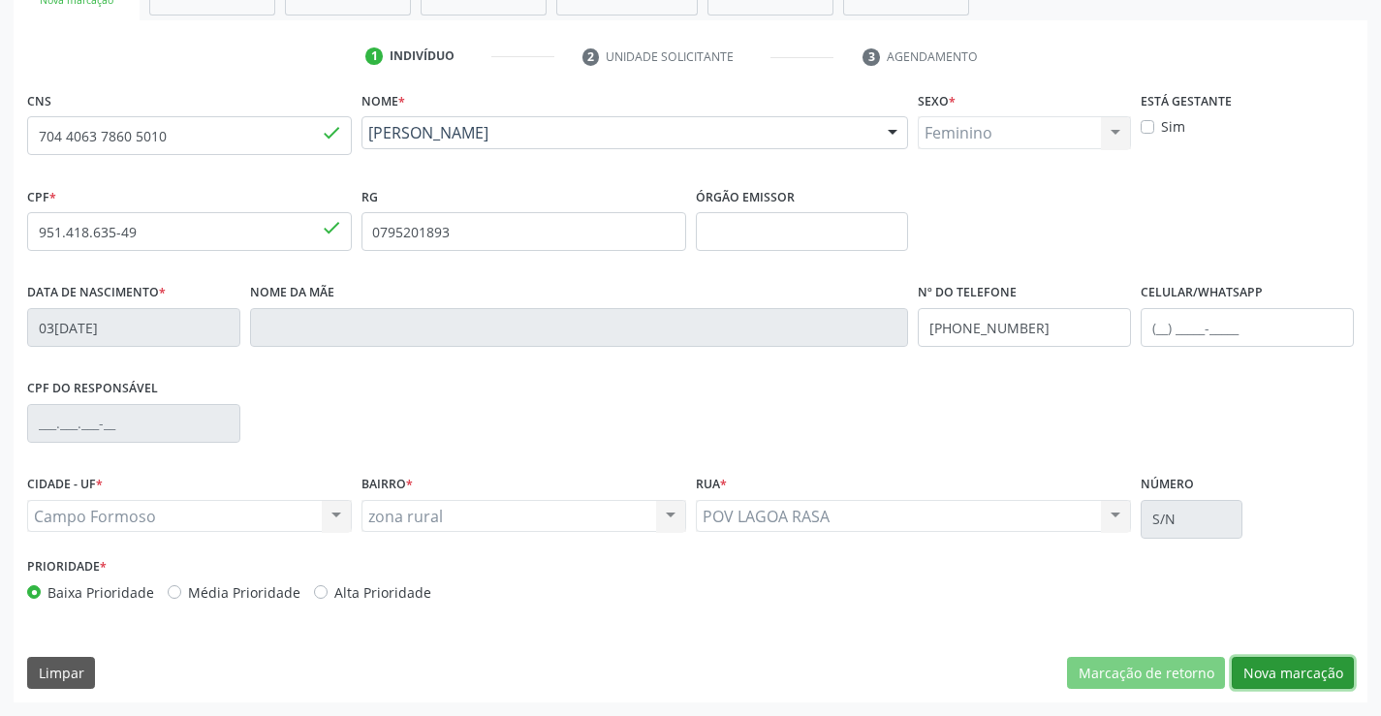
click at [1290, 667] on button "Nova marcação" at bounding box center [1293, 673] width 122 height 33
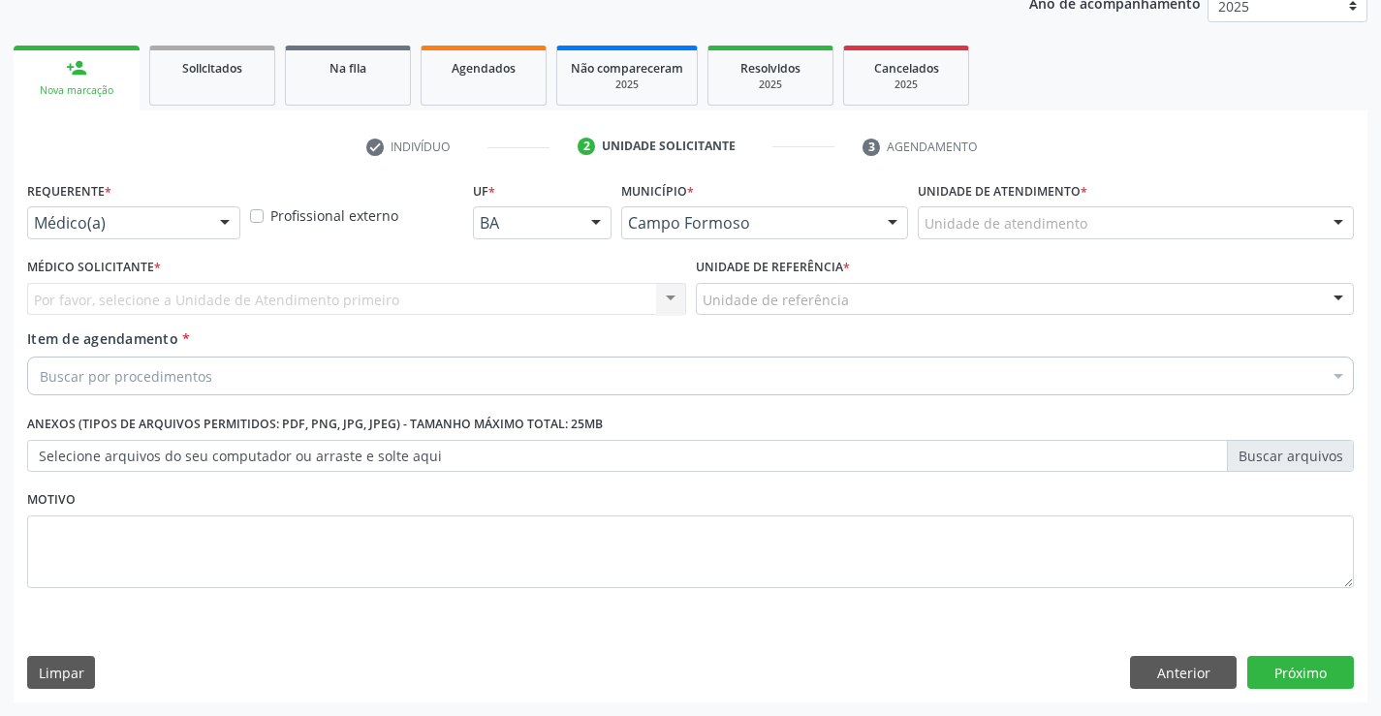
click at [229, 218] on div at bounding box center [224, 223] width 29 height 33
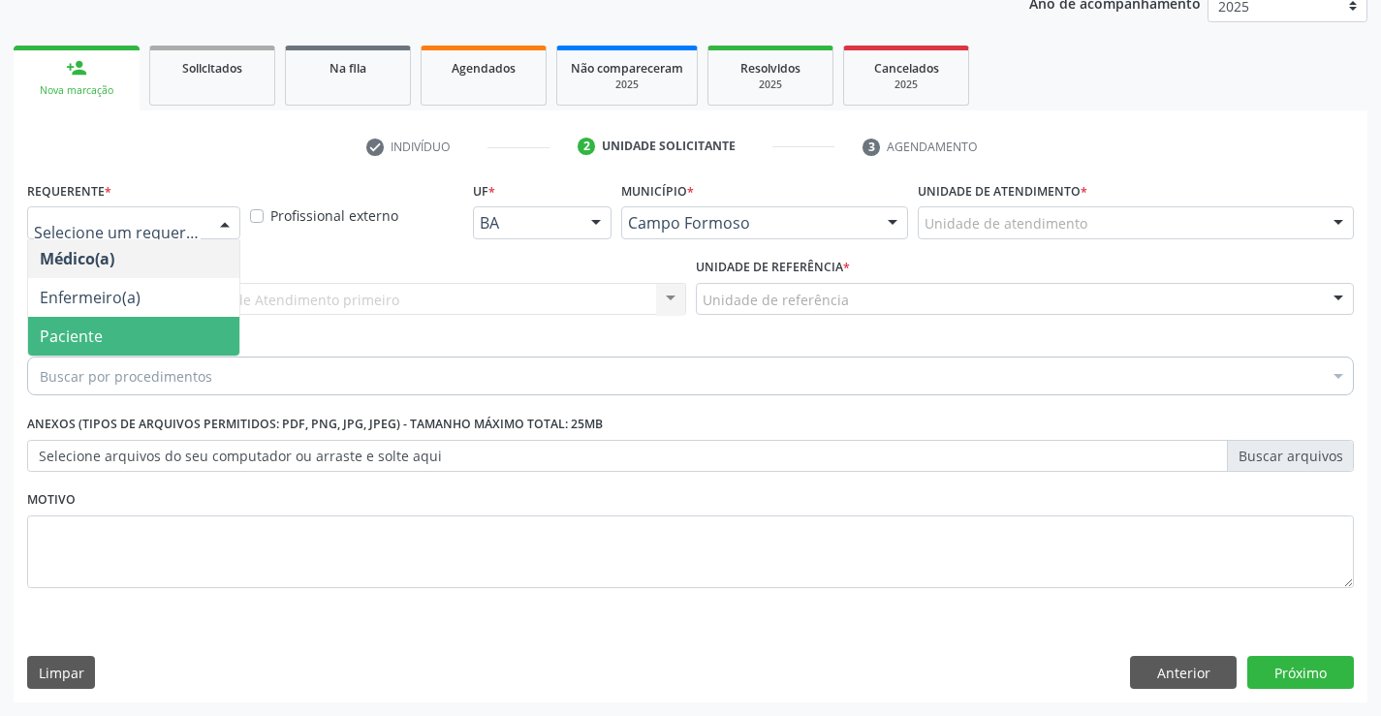
click at [113, 342] on span "Paciente" at bounding box center [133, 336] width 211 height 39
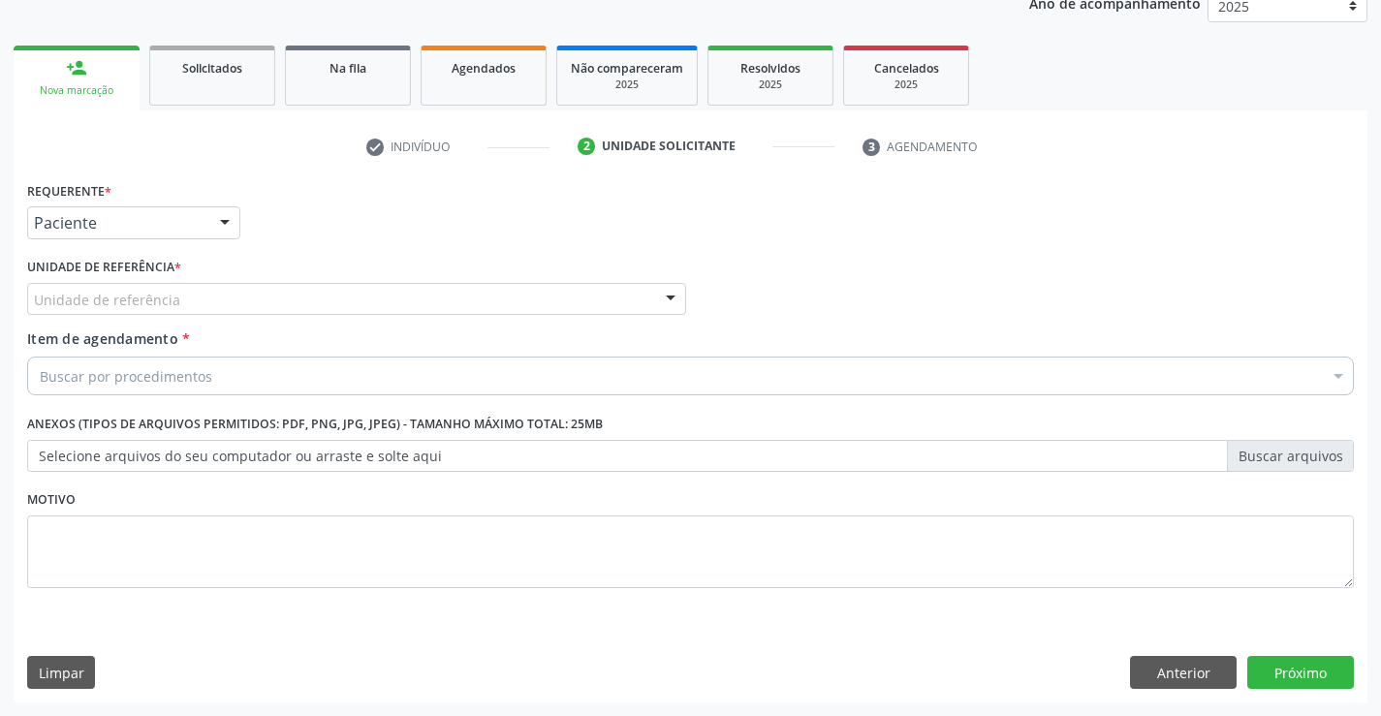
click at [189, 295] on div "Unidade de referência" at bounding box center [356, 299] width 659 height 33
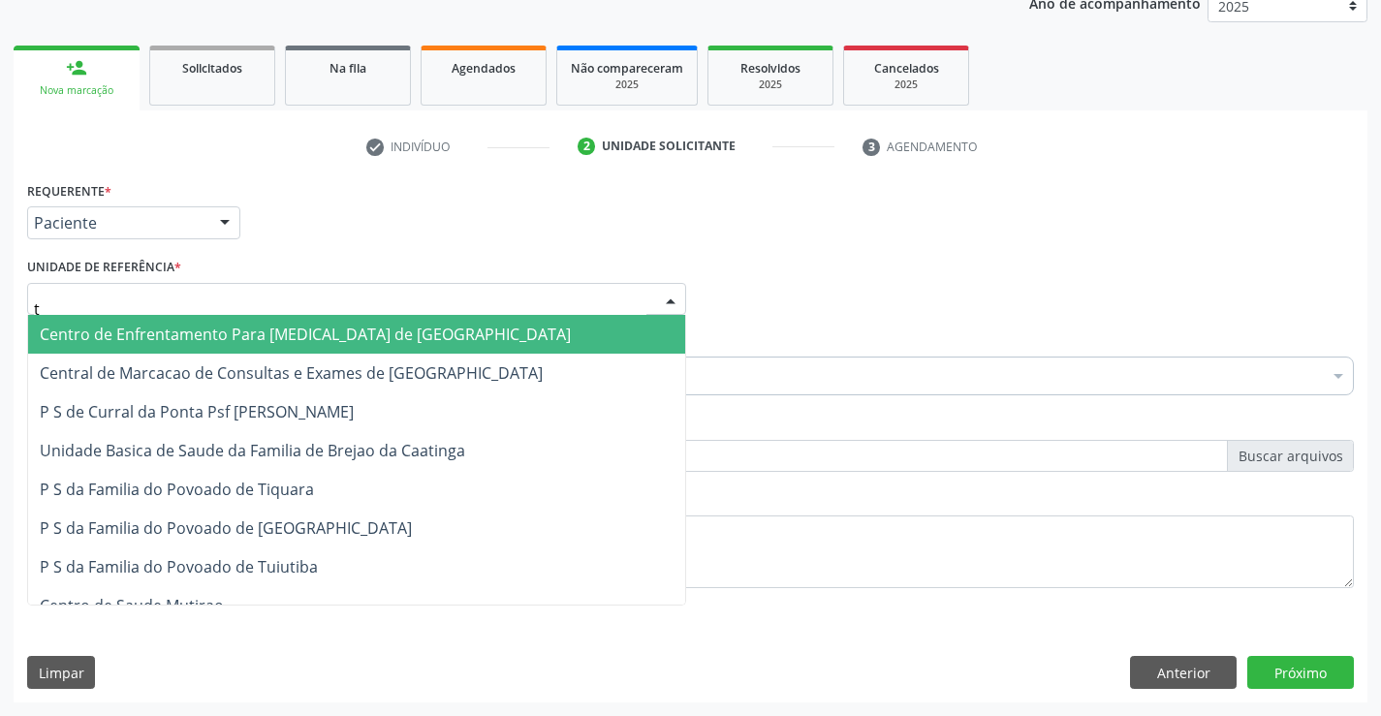
type input "ti"
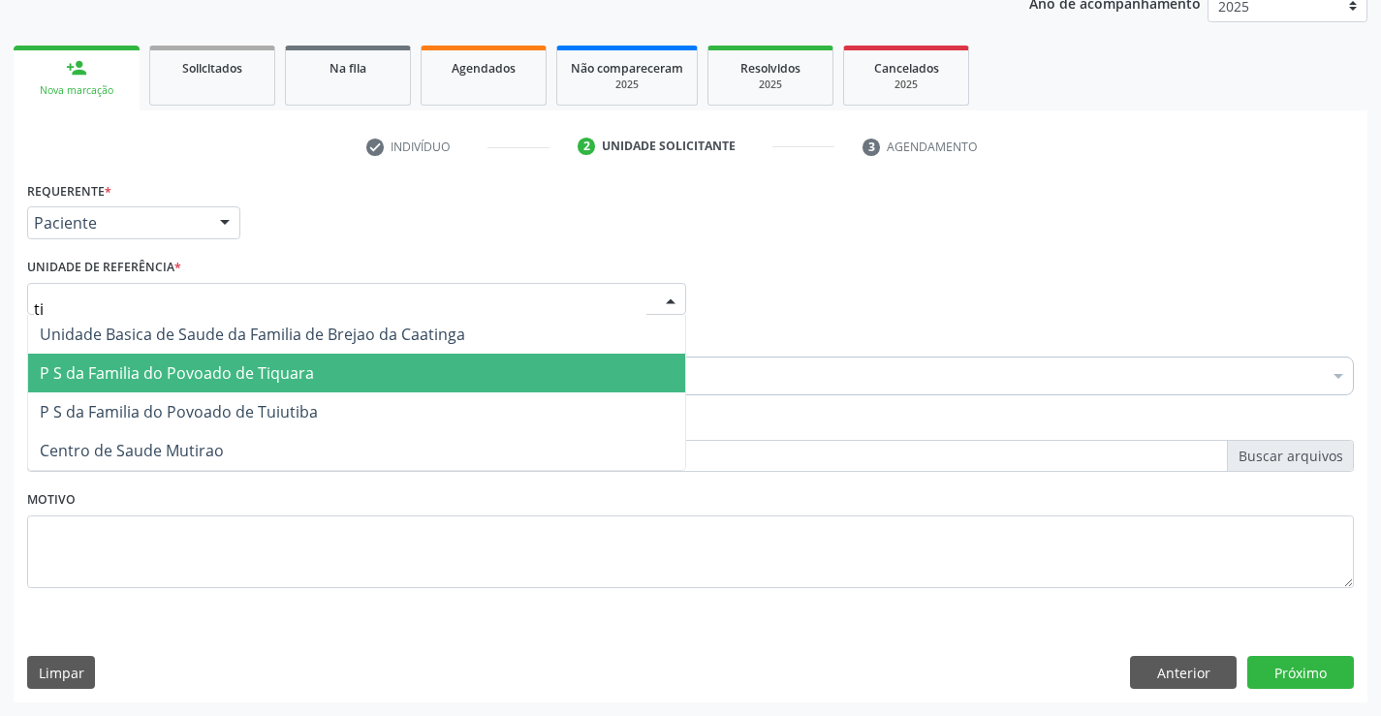
click at [217, 369] on span "P S da Familia do Povoado de Tiquara" at bounding box center [177, 372] width 274 height 21
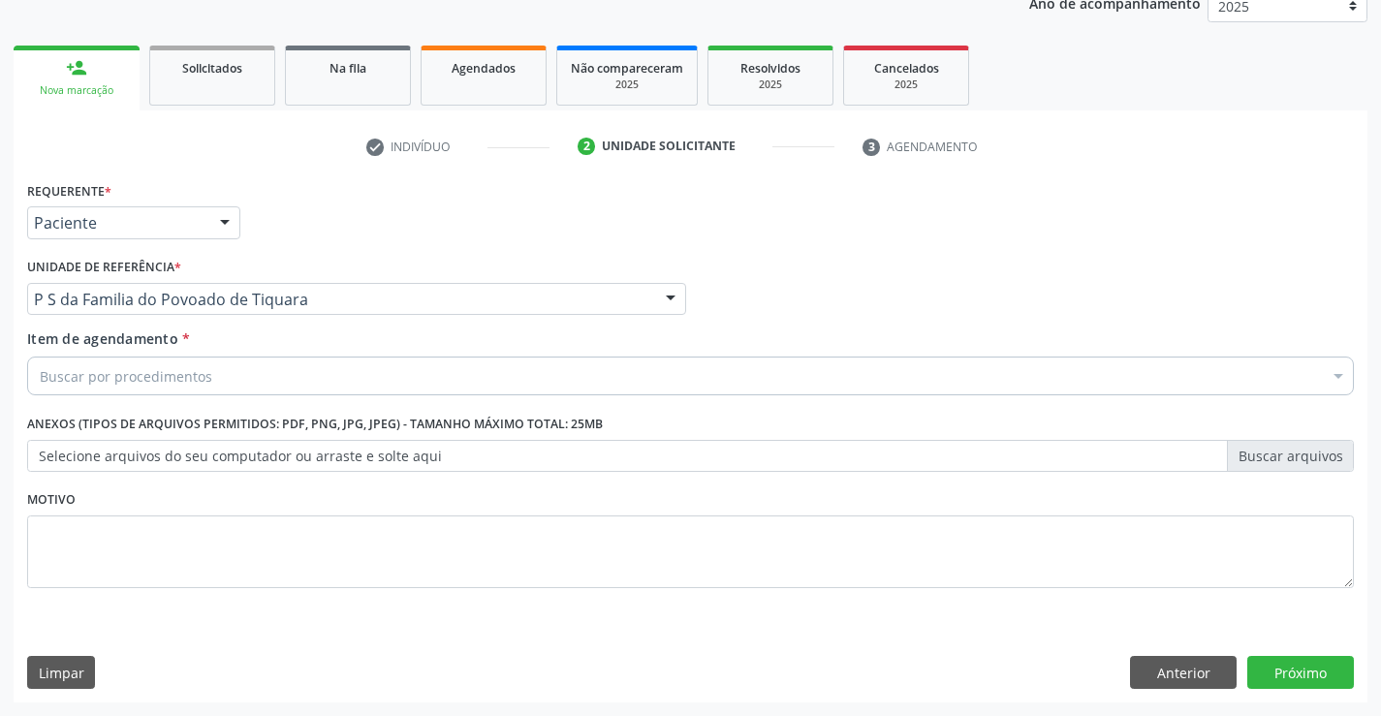
click at [217, 369] on div "Buscar por procedimentos" at bounding box center [690, 376] width 1327 height 39
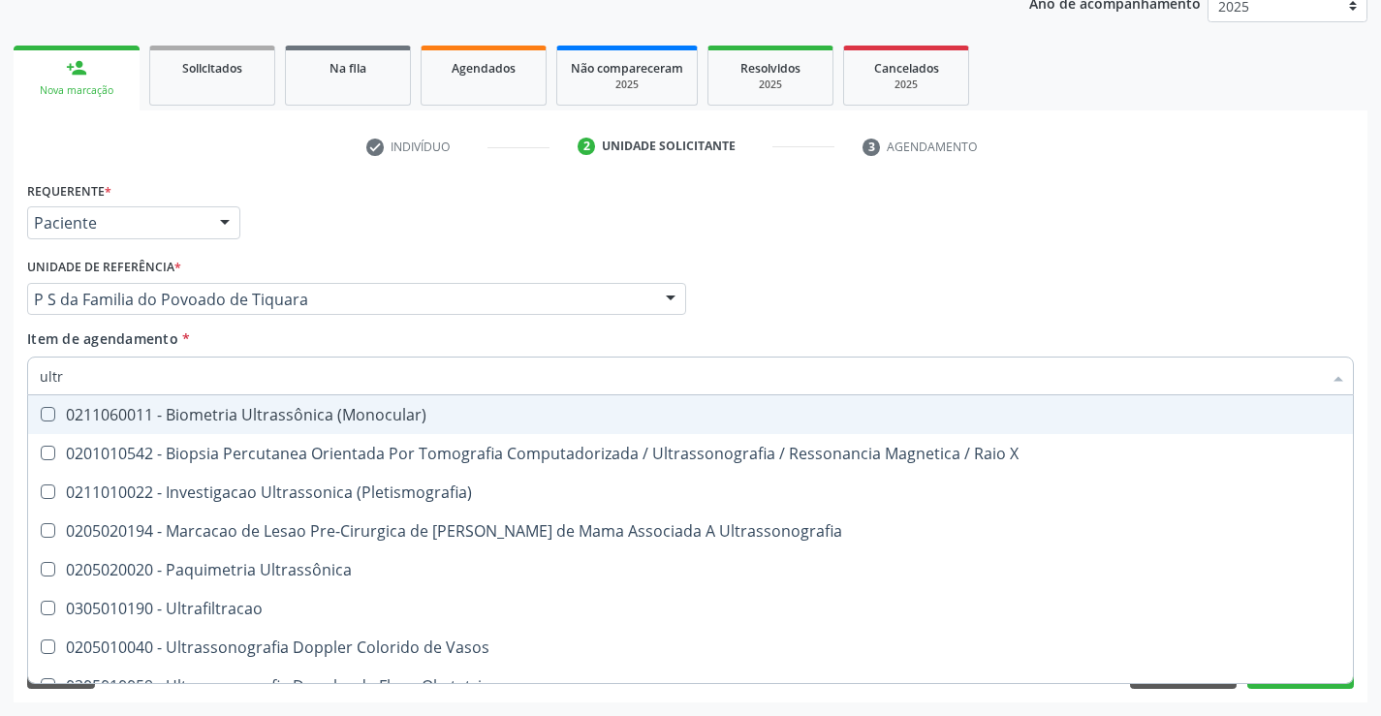
type input "ultra"
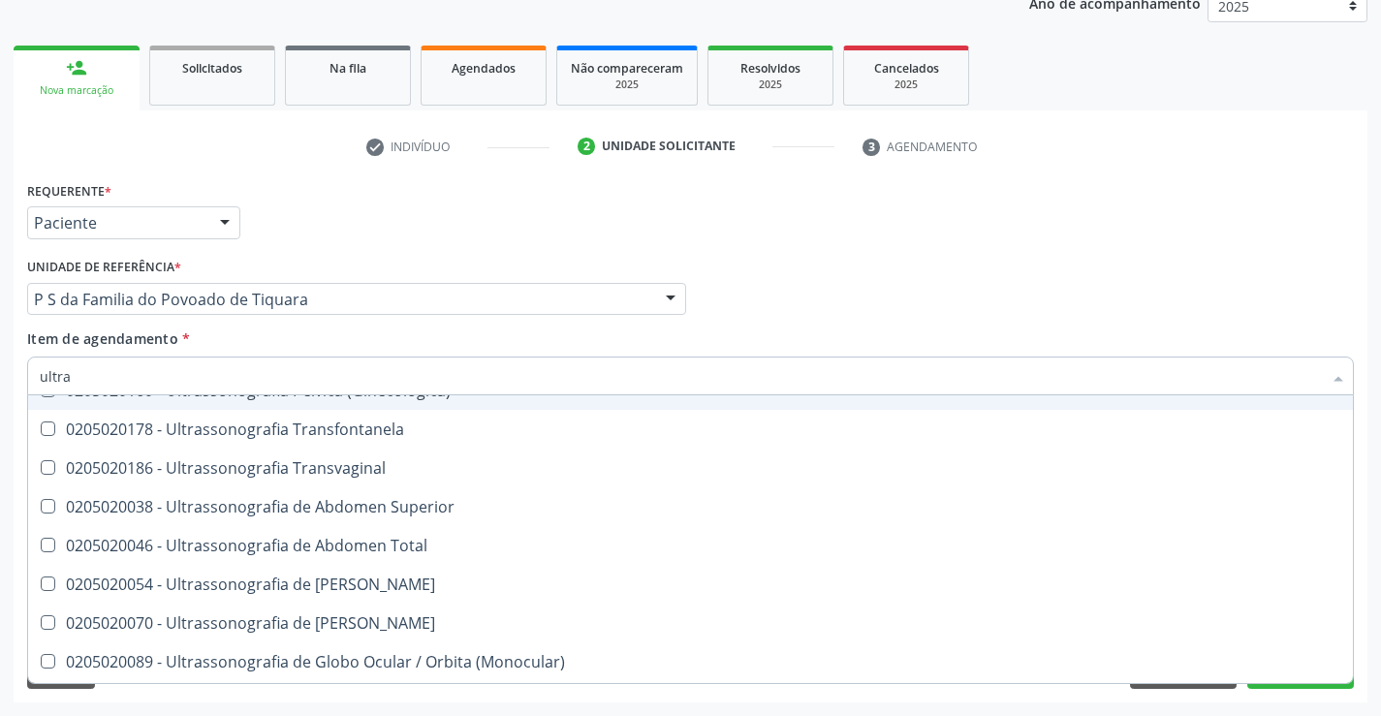
scroll to position [485, 0]
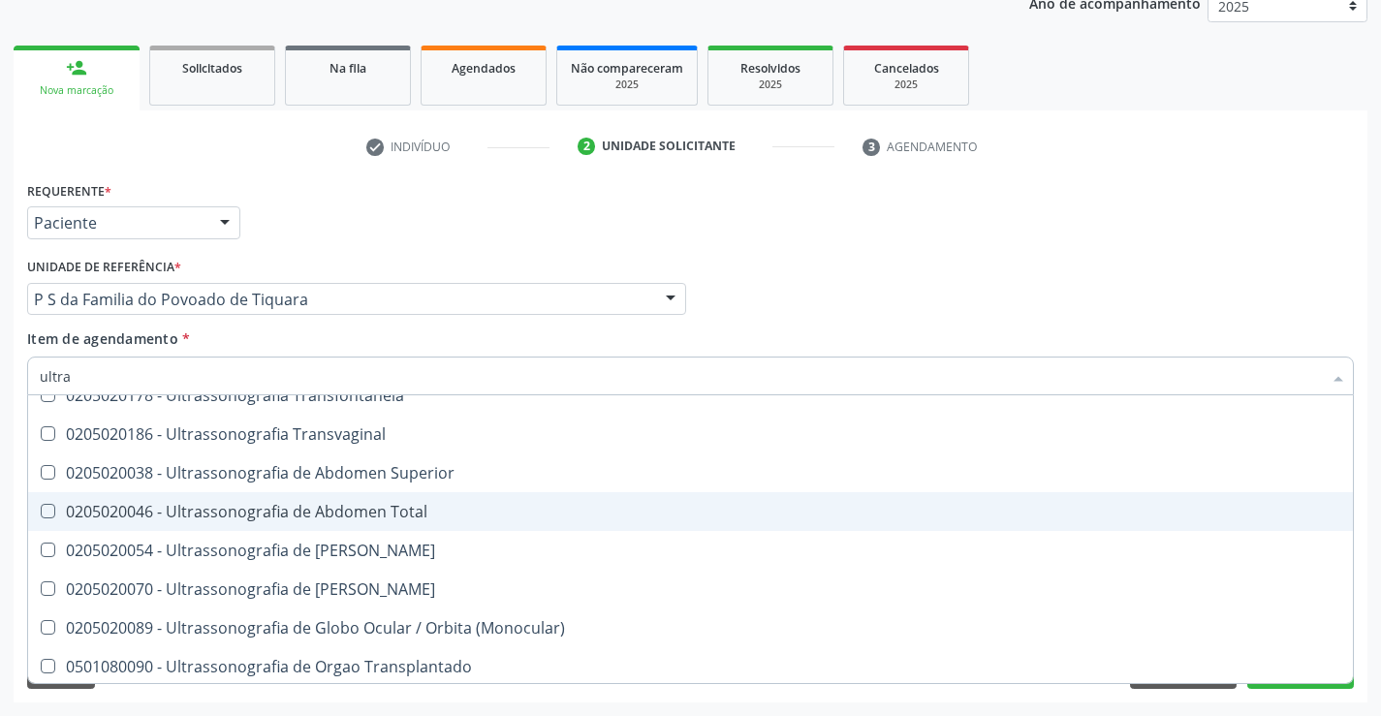
click at [310, 518] on div "0205020046 - Ultrassonografia de Abdomen Total" at bounding box center [690, 512] width 1301 height 16
checkbox Total "true"
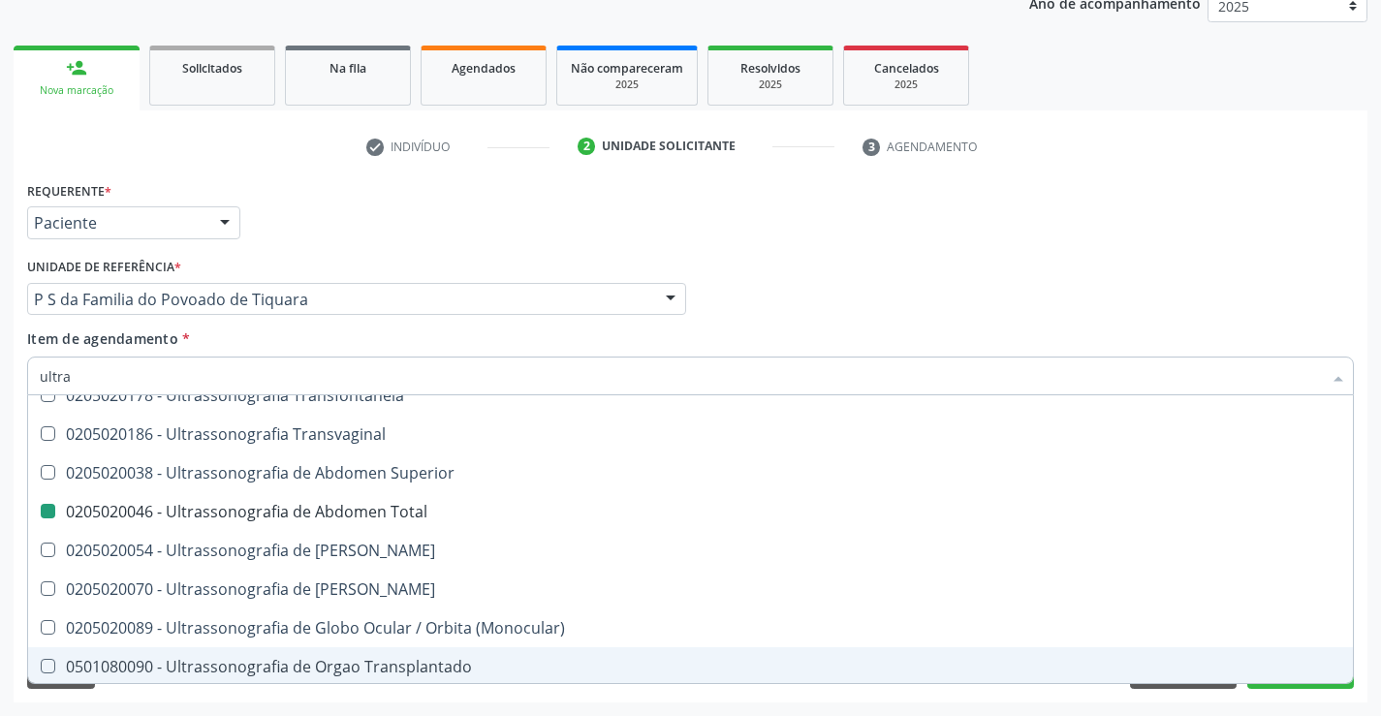
click at [391, 694] on div "Requerente * Paciente Médico(a) Enfermeiro(a) Paciente Nenhum resultado encontr…" at bounding box center [691, 439] width 1354 height 526
checkbox X "true"
checkbox Total "false"
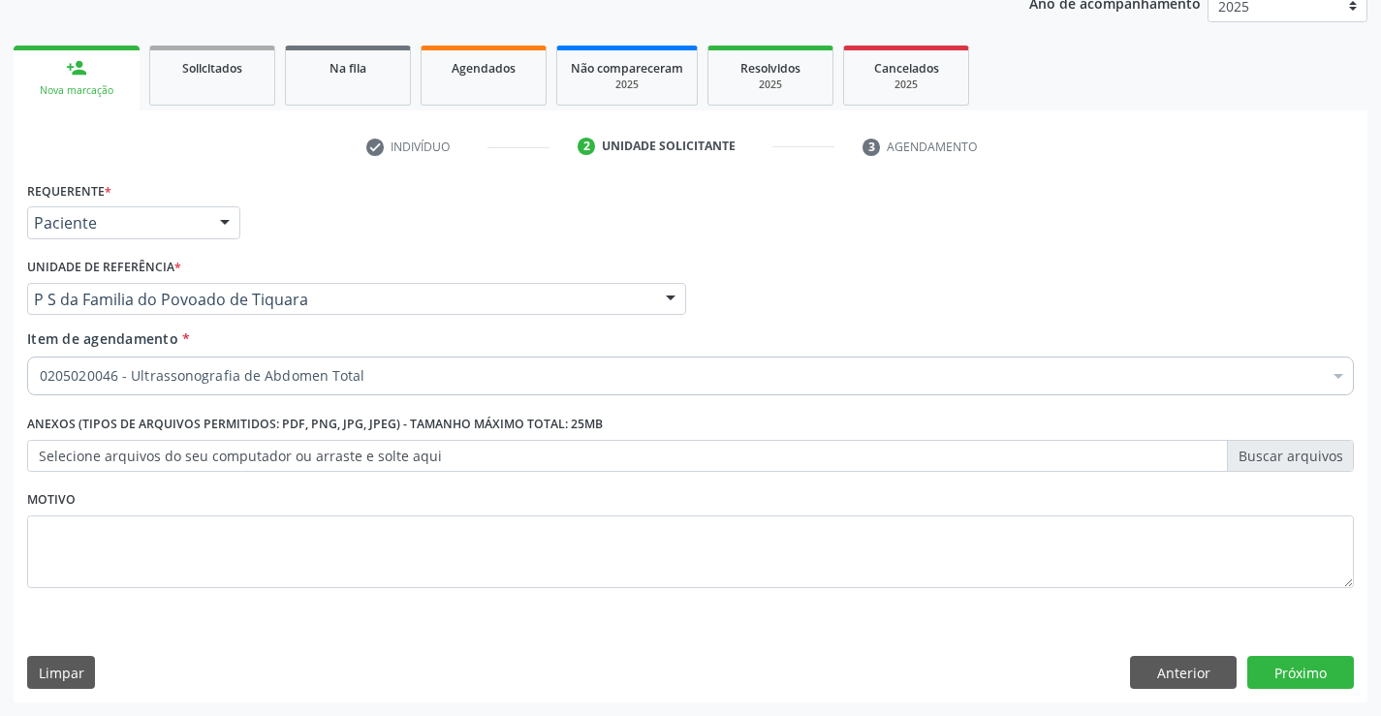
scroll to position [0, 0]
click at [1270, 666] on button "Próximo" at bounding box center [1300, 672] width 107 height 33
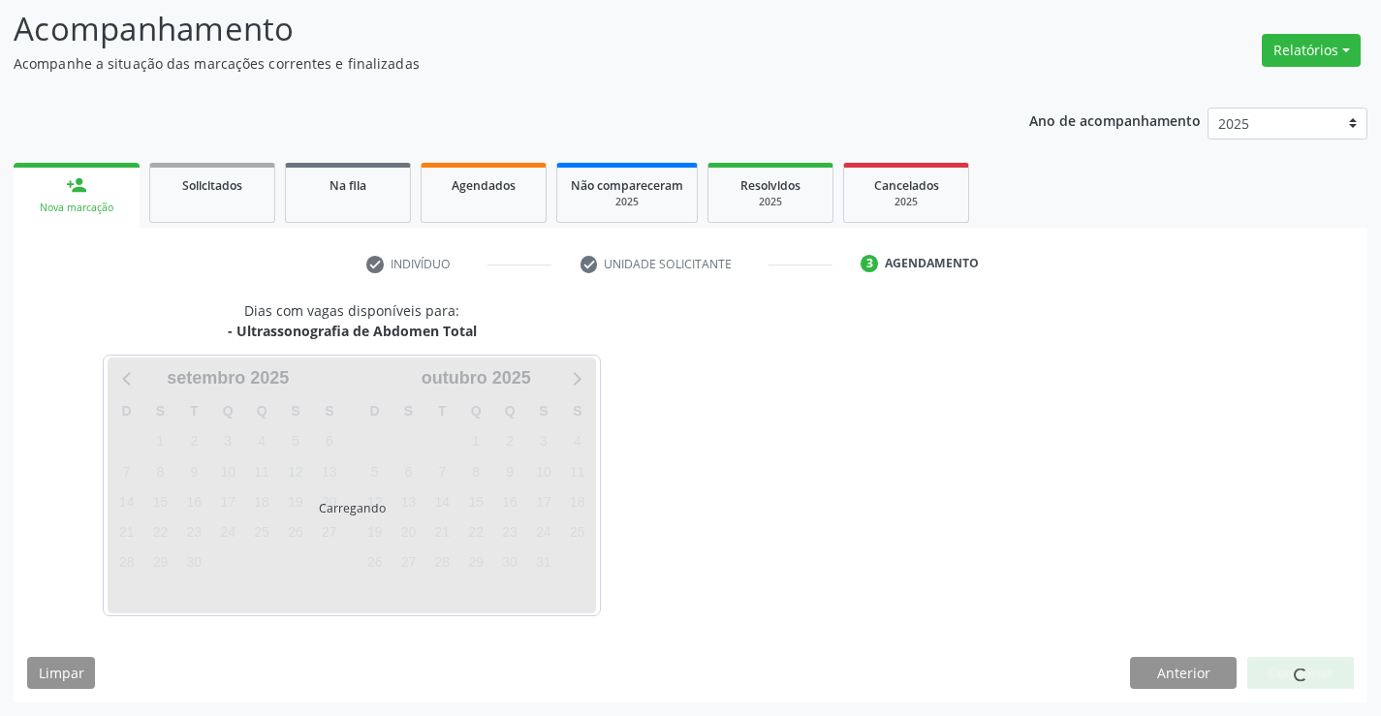
scroll to position [127, 0]
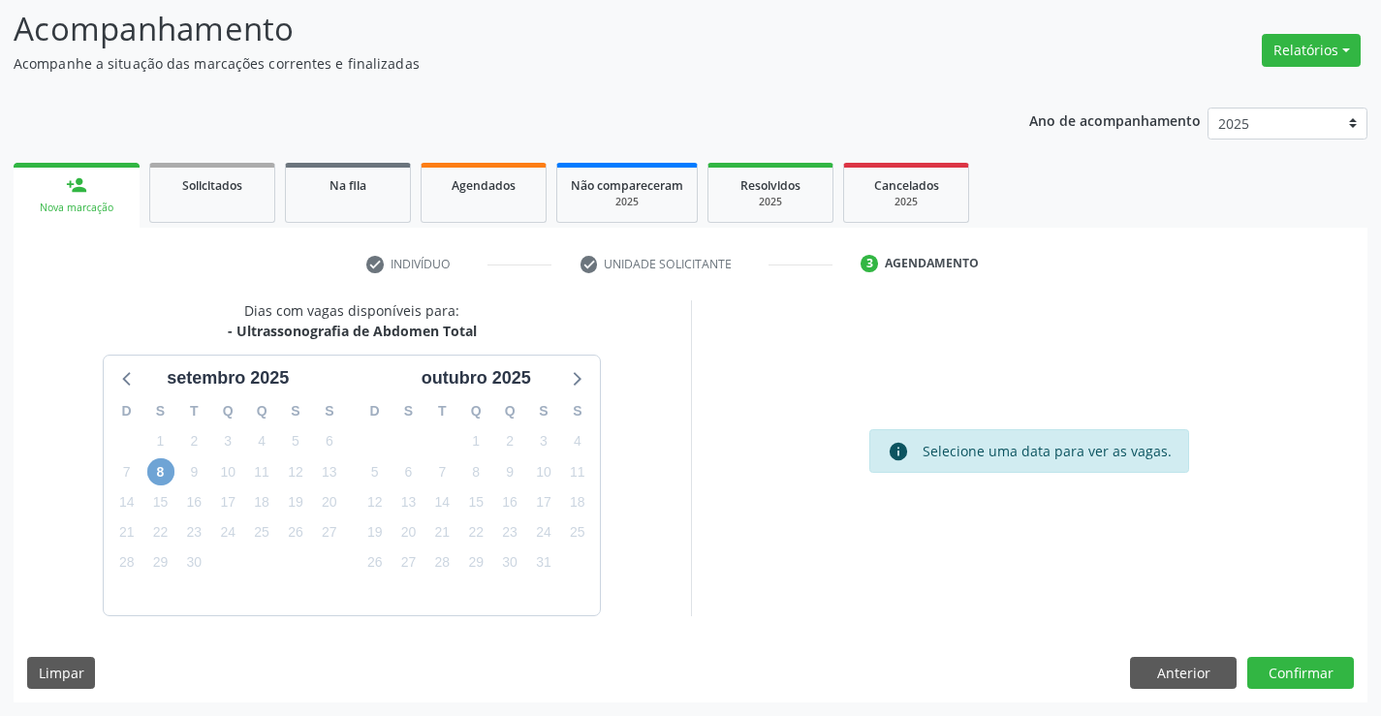
click at [169, 470] on span "8" at bounding box center [160, 471] width 27 height 27
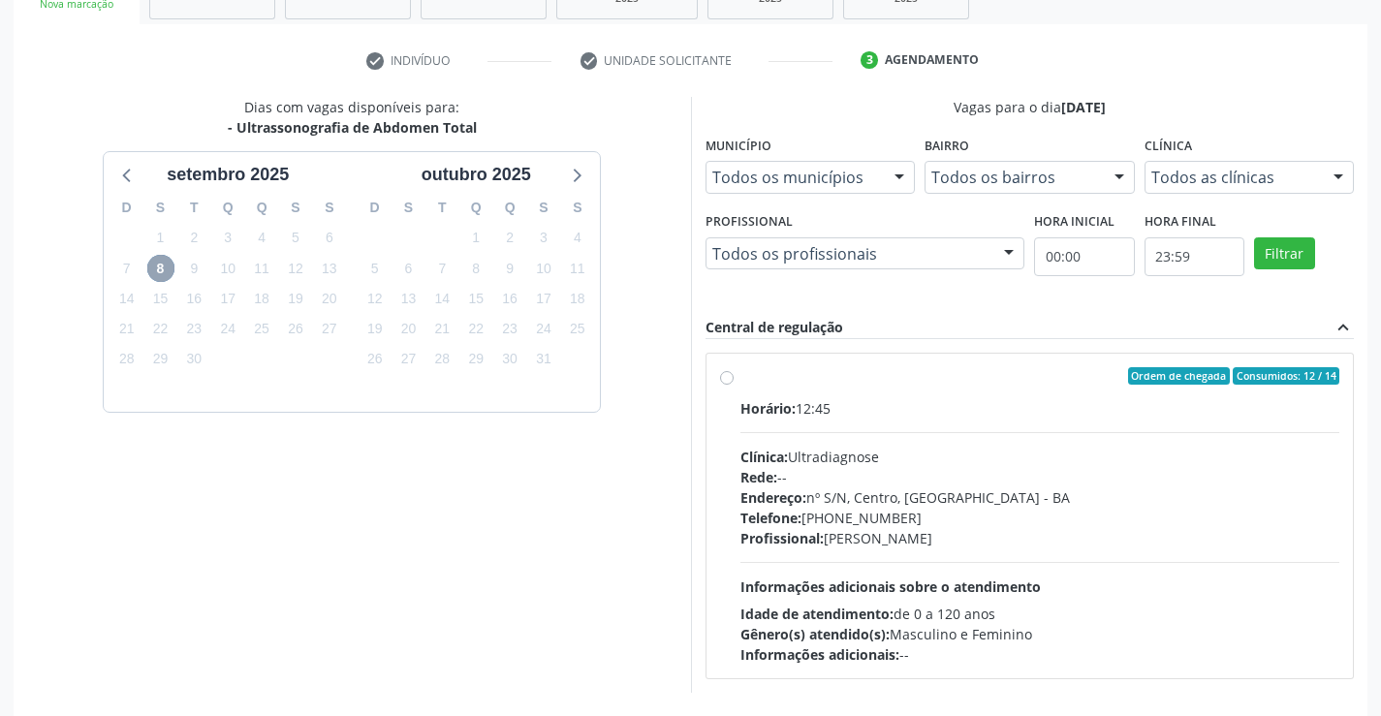
scroll to position [407, 0]
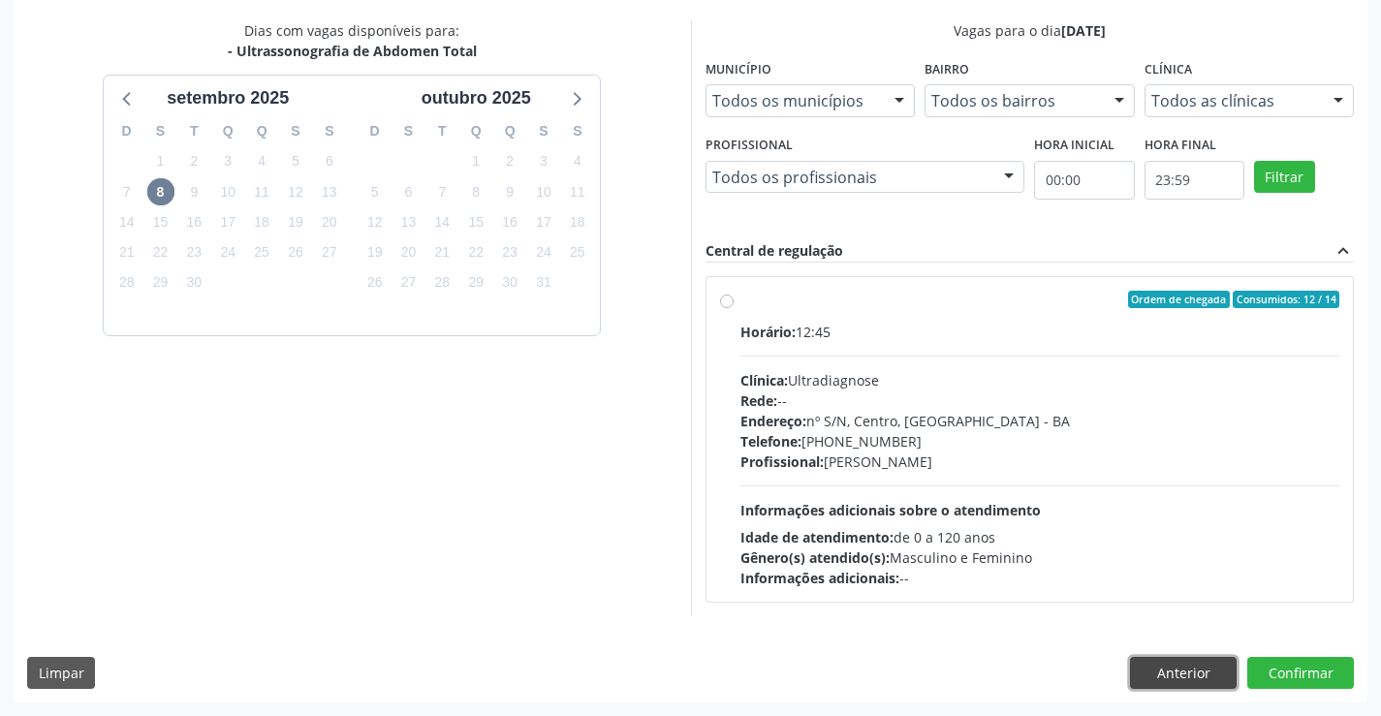
click at [1161, 671] on button "Anterior" at bounding box center [1183, 673] width 107 height 33
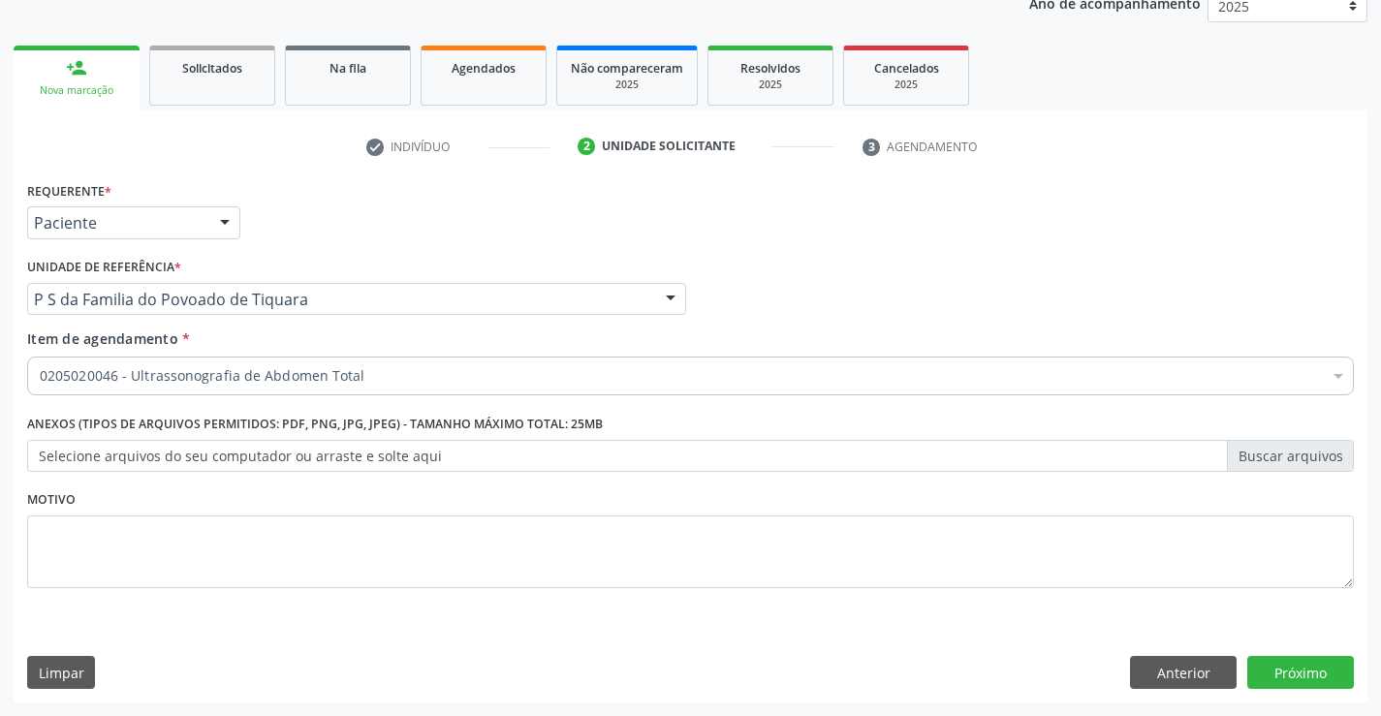
scroll to position [244, 0]
click at [1292, 680] on button "Próximo" at bounding box center [1300, 672] width 107 height 33
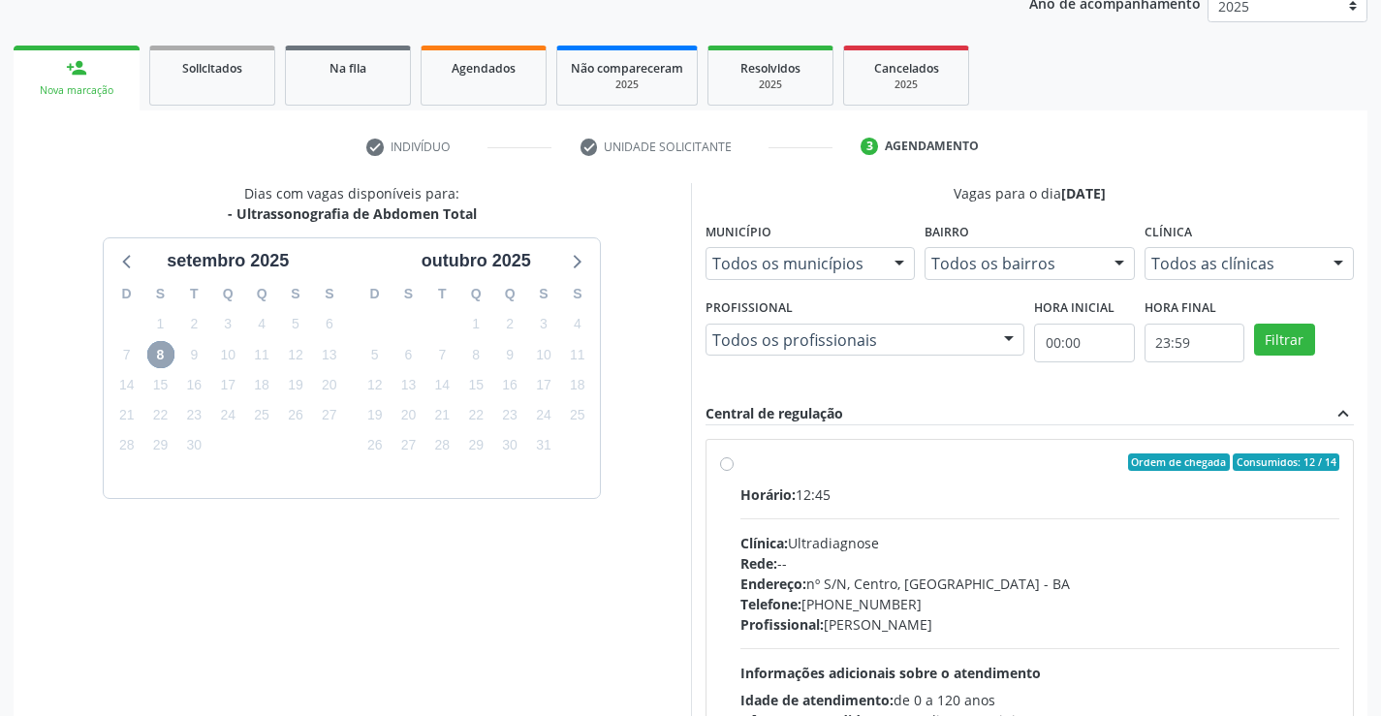
click at [167, 353] on span "8" at bounding box center [160, 354] width 27 height 27
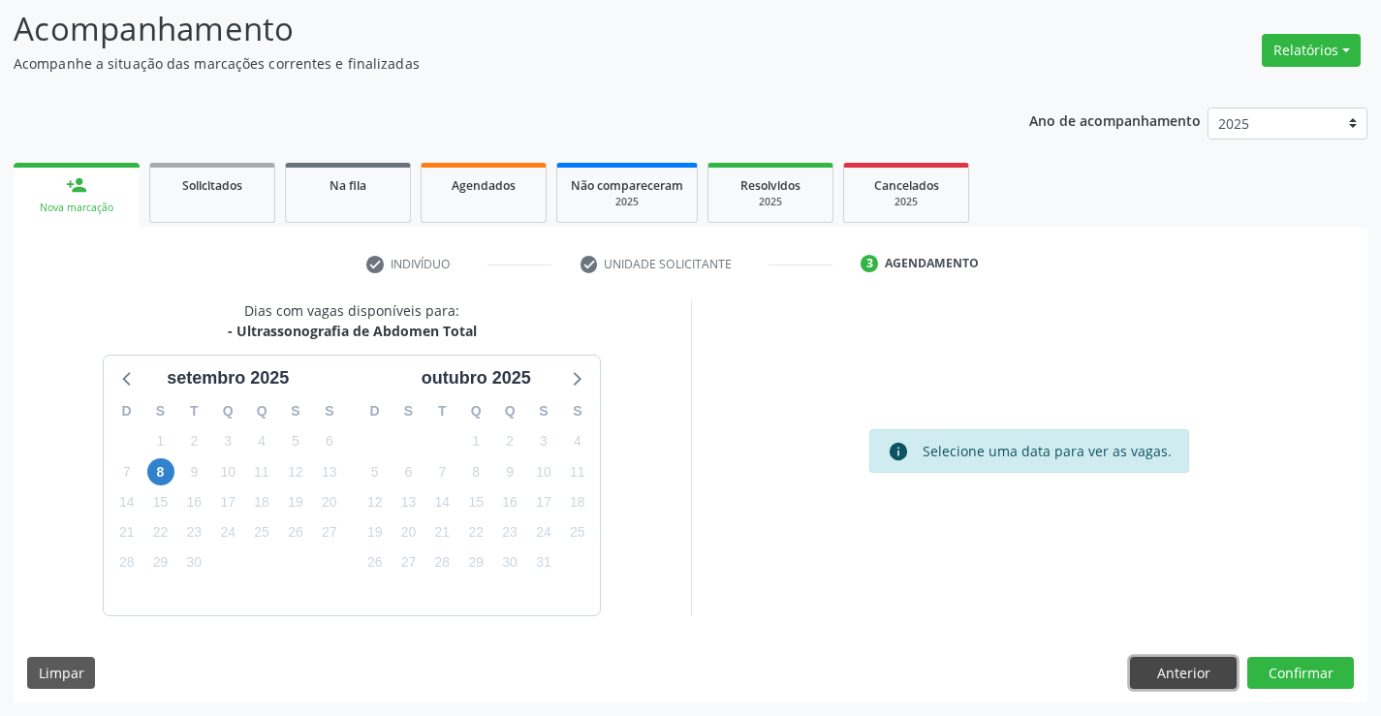
click at [1143, 666] on button "Anterior" at bounding box center [1183, 673] width 107 height 33
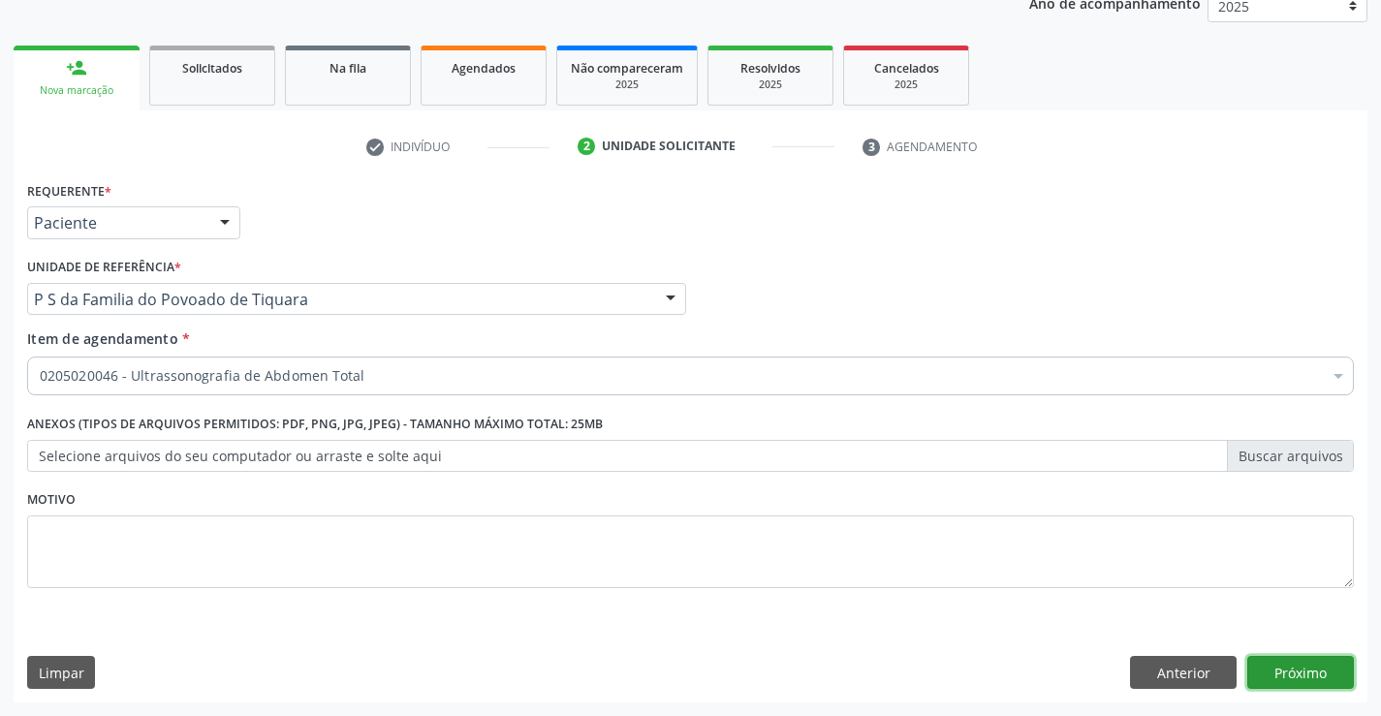
click at [1284, 672] on button "Próximo" at bounding box center [1300, 672] width 107 height 33
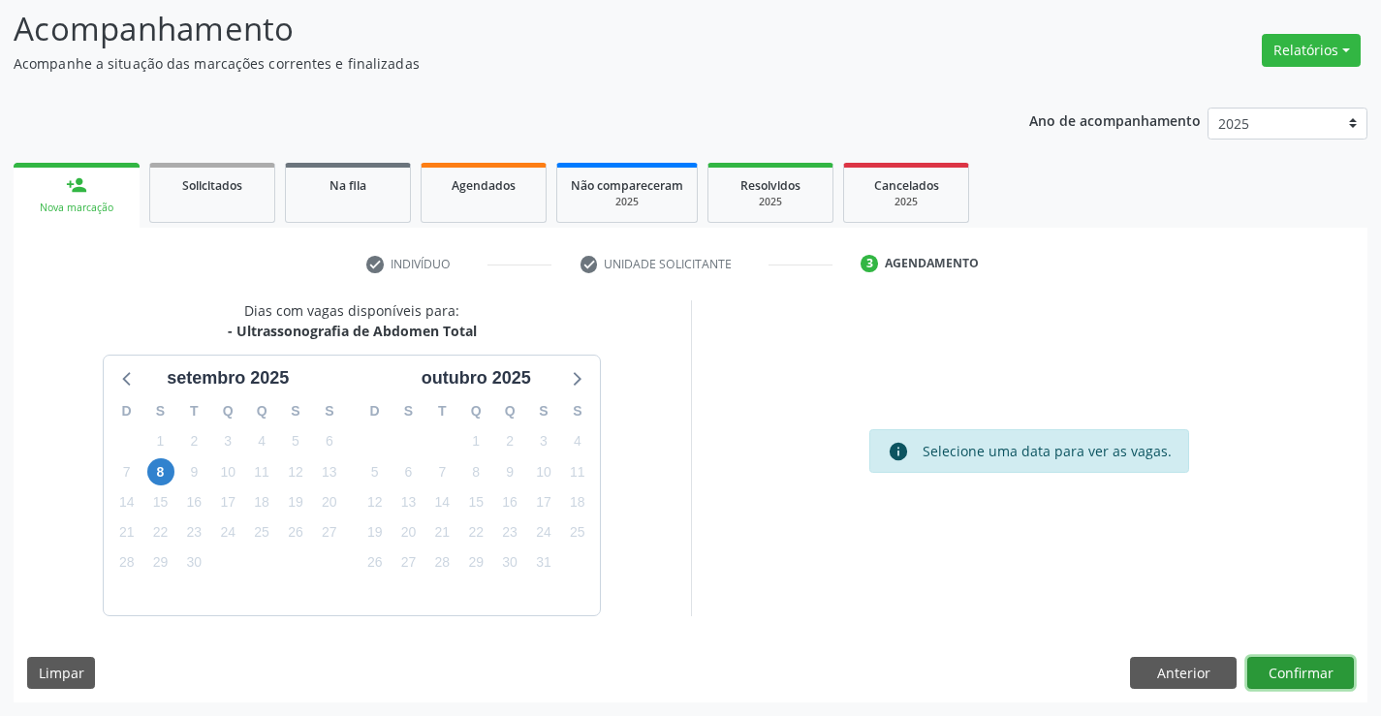
click at [1284, 671] on button "Confirmar" at bounding box center [1300, 673] width 107 height 33
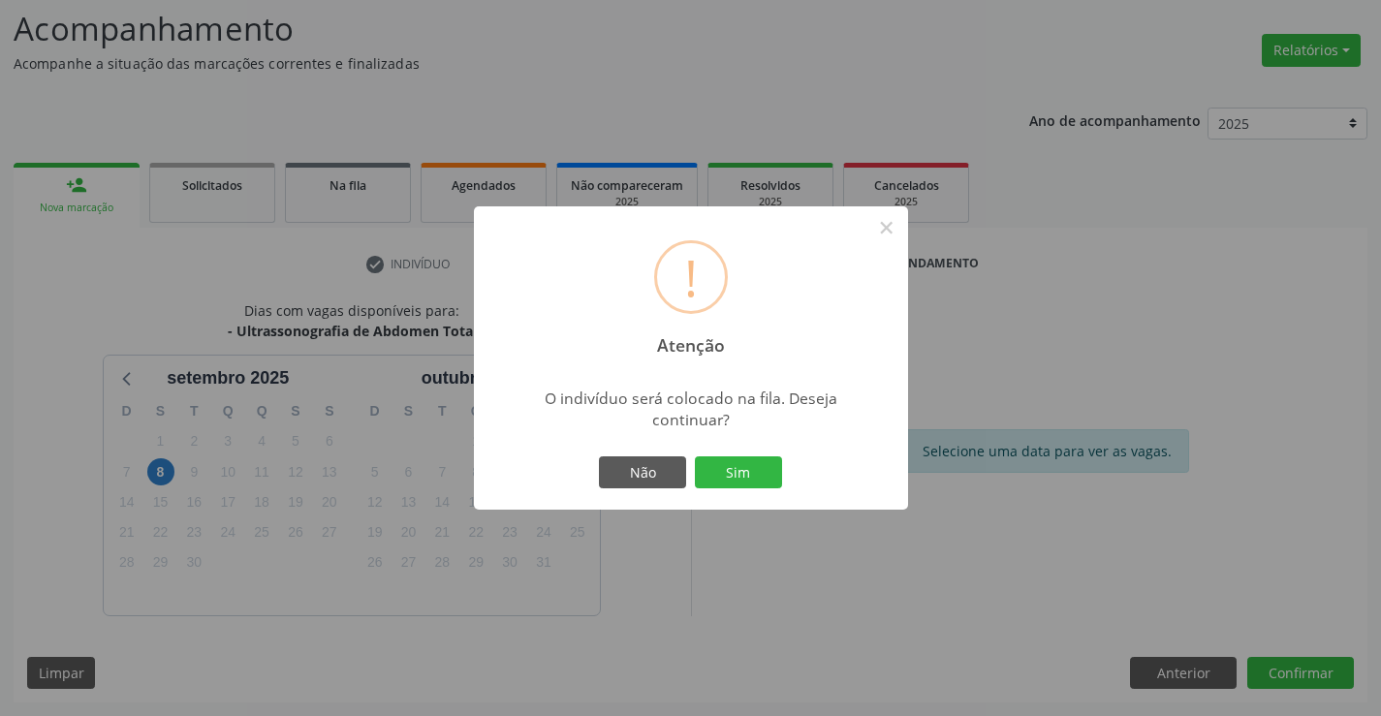
click at [752, 454] on div "Não Sim" at bounding box center [691, 473] width 192 height 41
click at [758, 469] on button "Sim" at bounding box center [738, 472] width 87 height 33
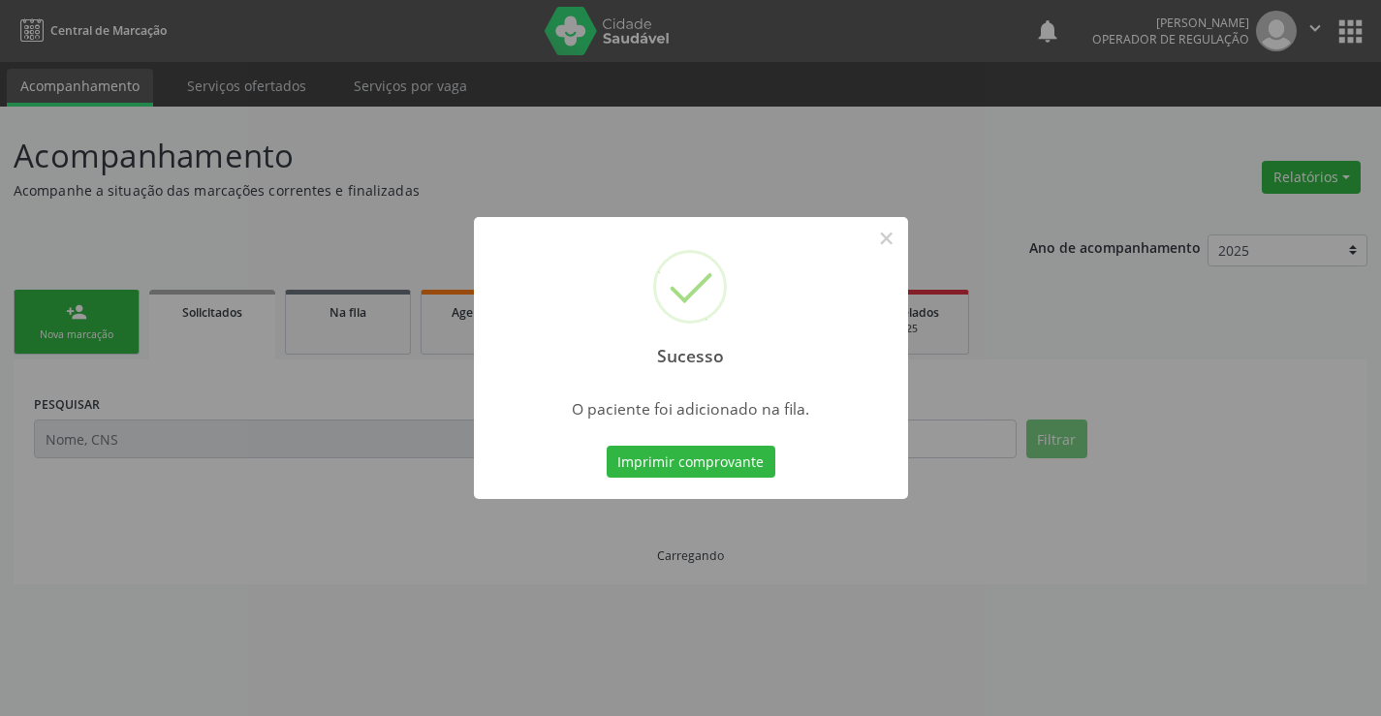
scroll to position [0, 0]
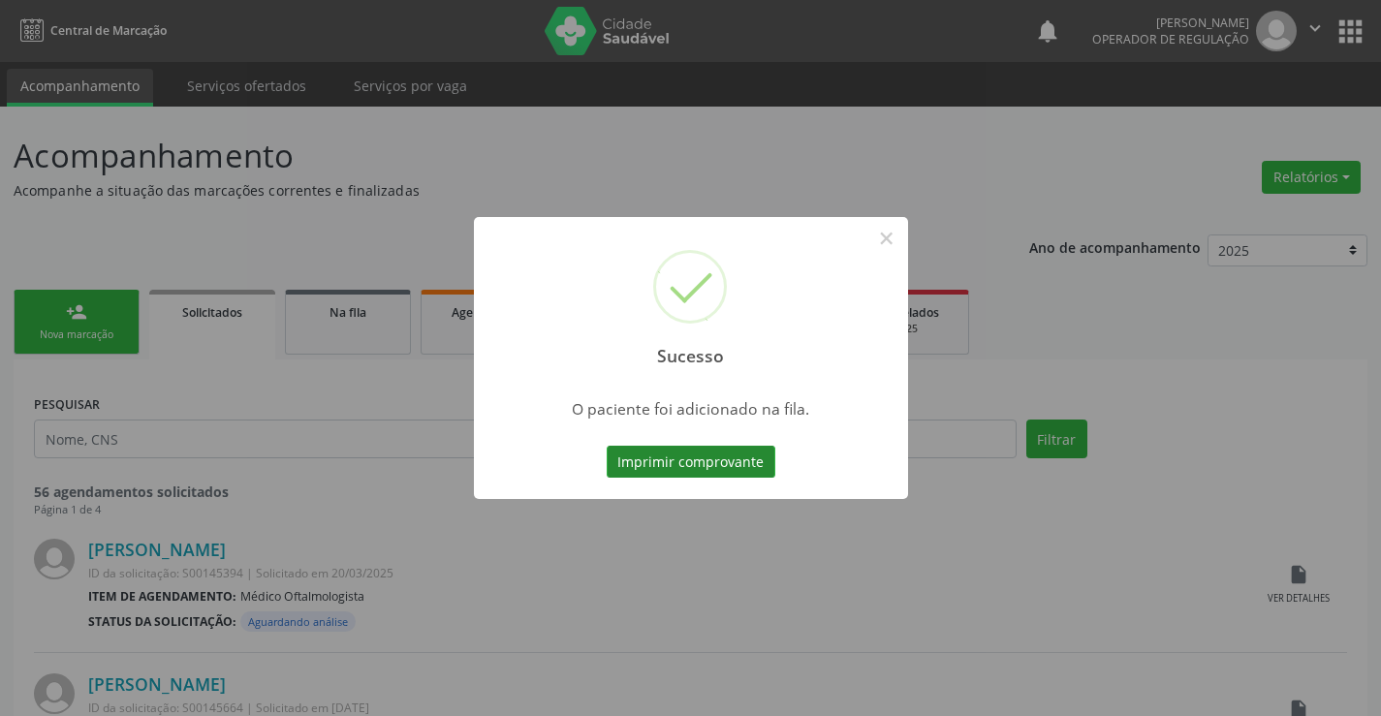
click at [756, 461] on button "Imprimir comprovante" at bounding box center [691, 462] width 169 height 33
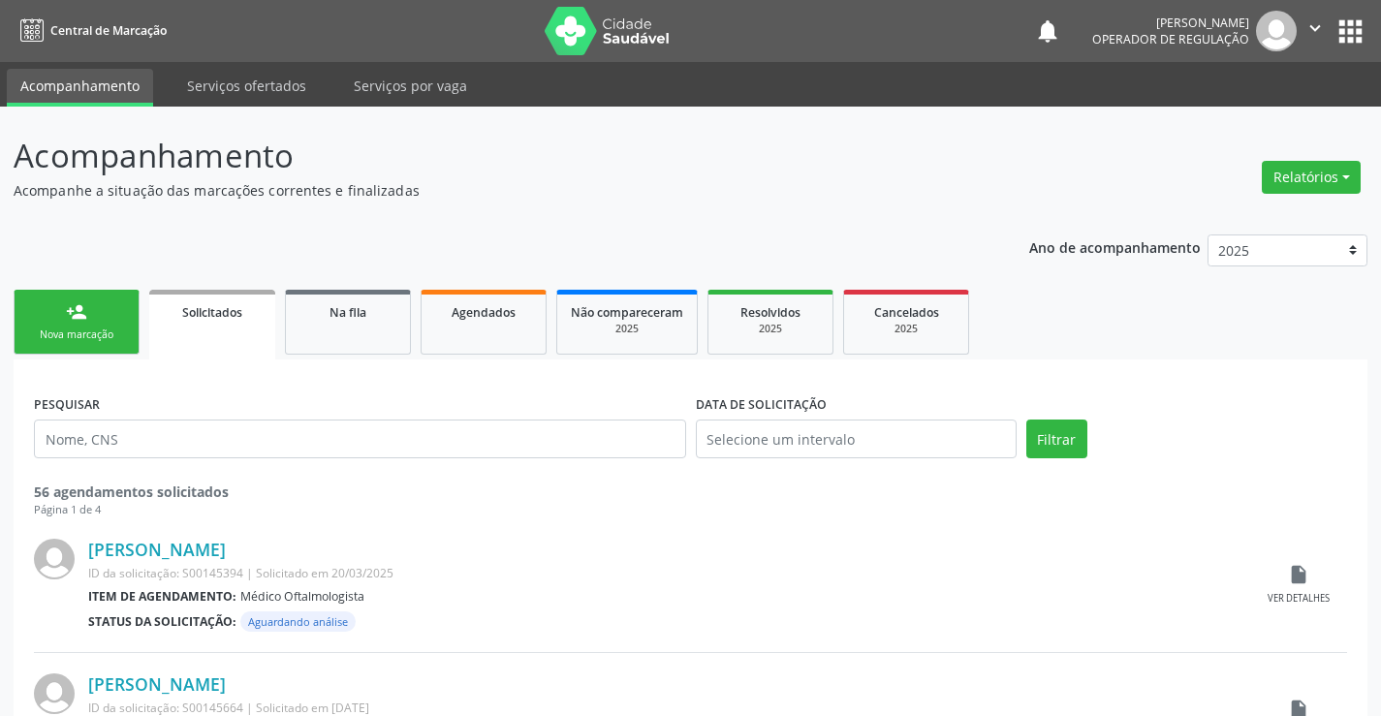
click at [111, 339] on div "Nova marcação" at bounding box center [76, 335] width 97 height 15
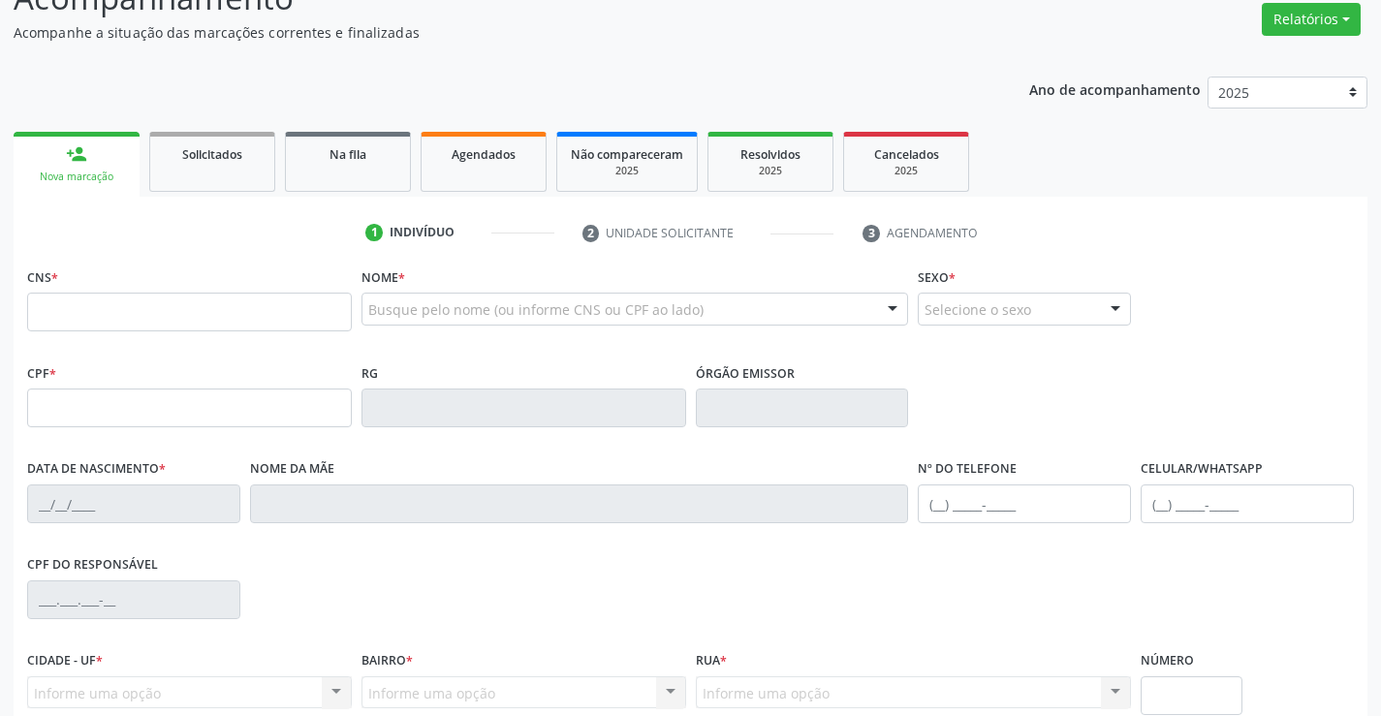
scroll to position [194, 0]
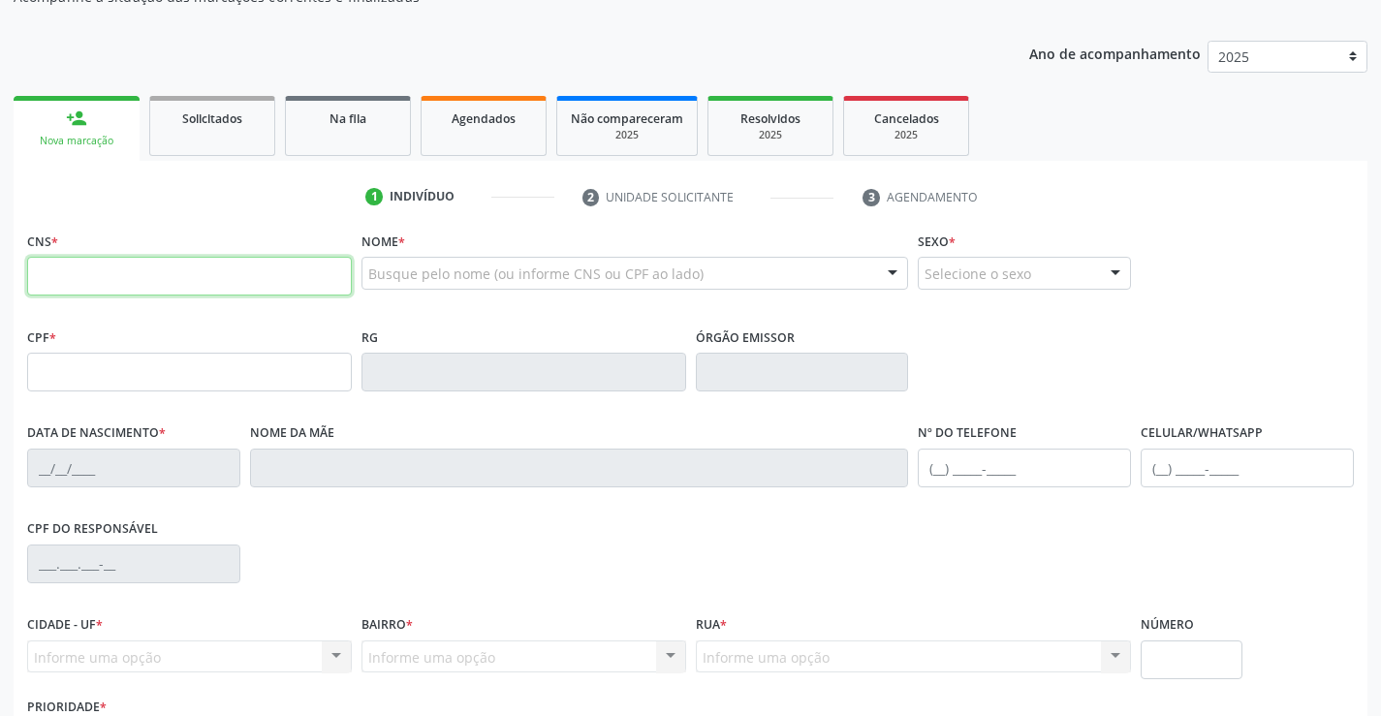
click at [111, 280] on input "text" at bounding box center [189, 276] width 325 height 39
type input "702 4080 2959 6623"
type input "19/06/2018"
type input "S/N"
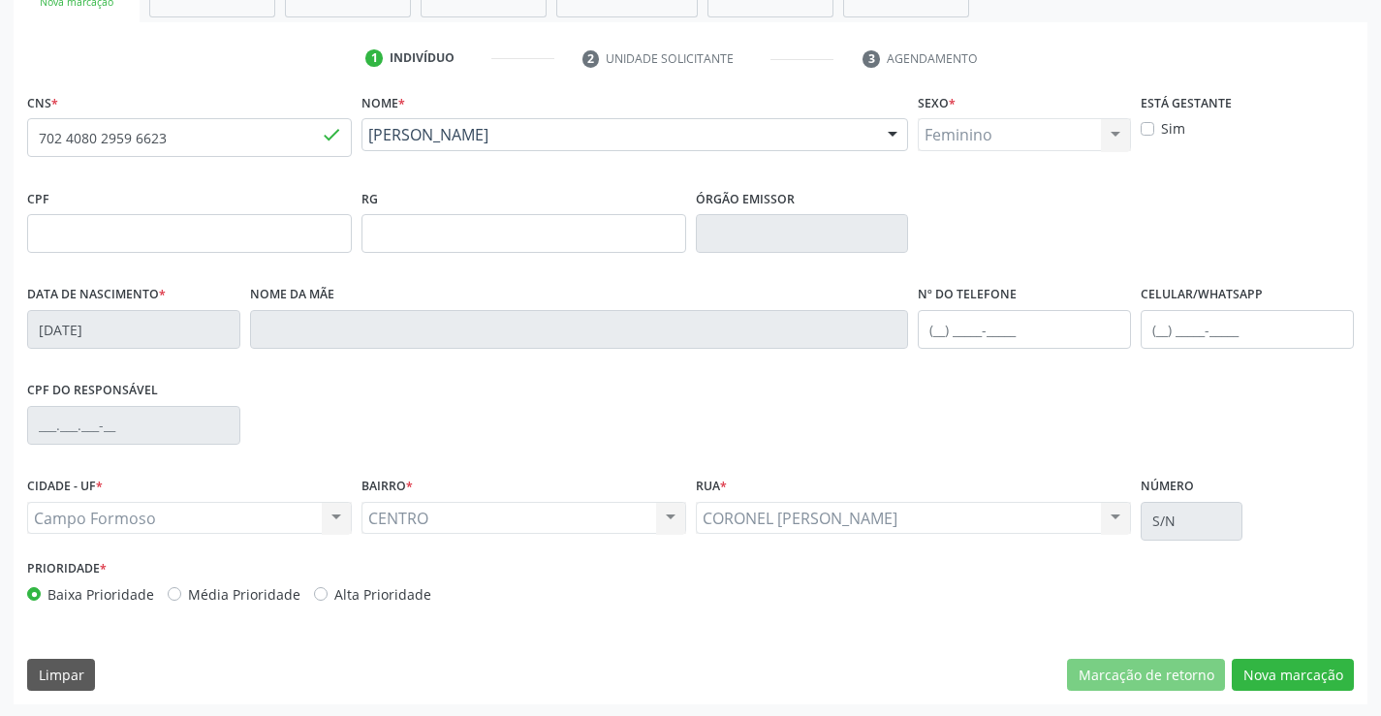
scroll to position [334, 0]
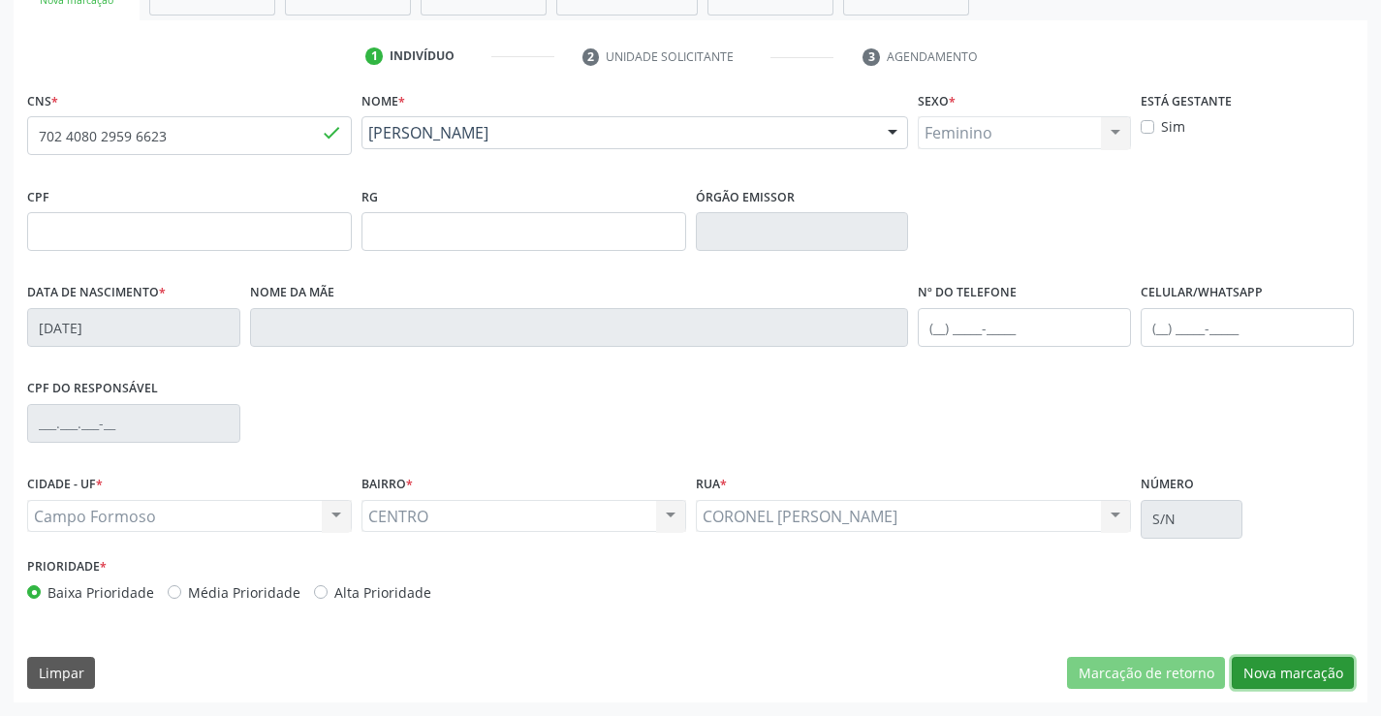
click at [1275, 672] on button "Nova marcação" at bounding box center [1293, 673] width 122 height 33
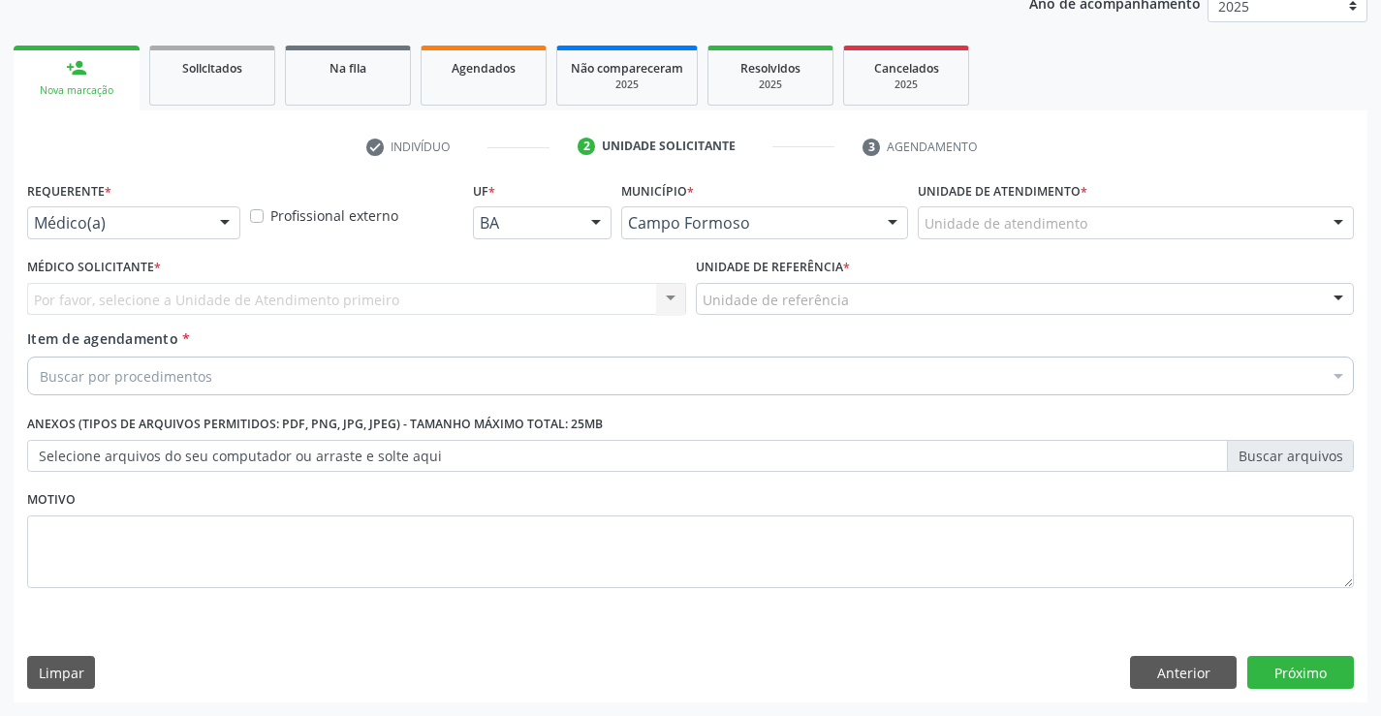
scroll to position [244, 0]
click at [223, 226] on div at bounding box center [224, 223] width 29 height 33
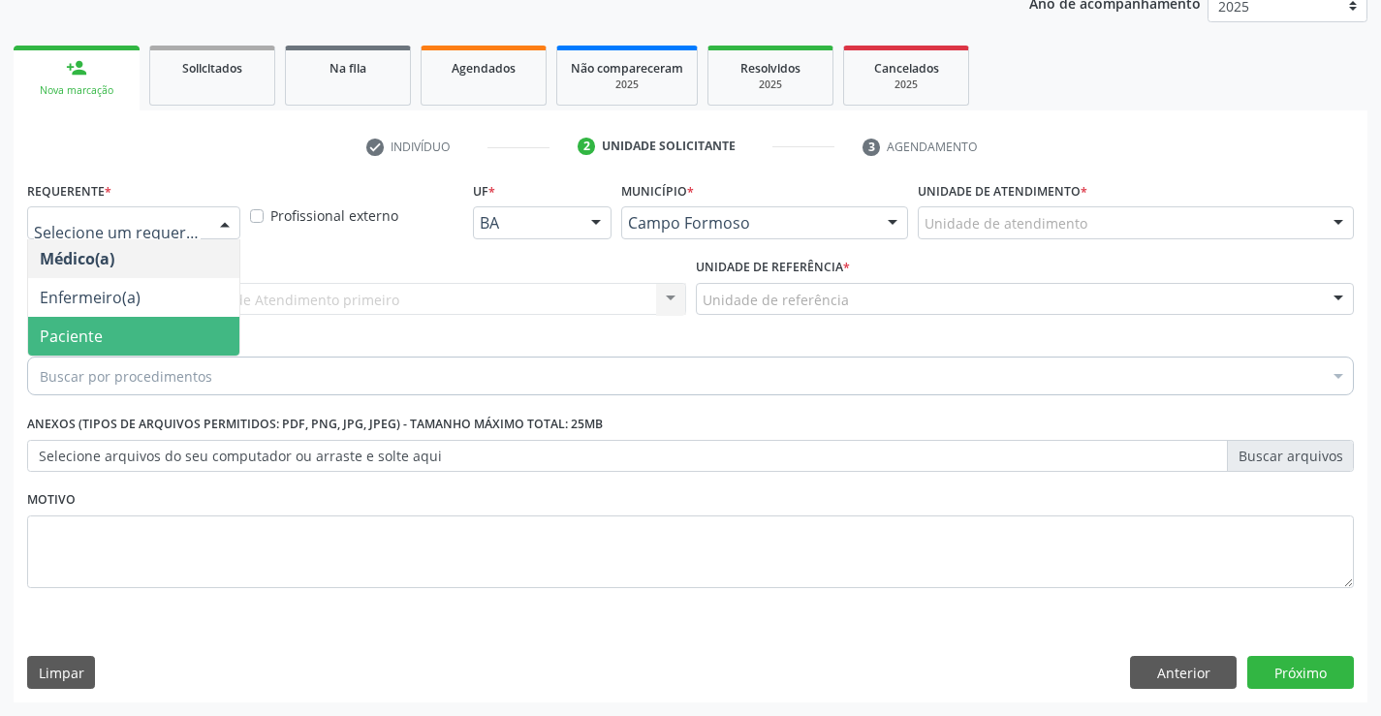
click at [176, 329] on span "Paciente" at bounding box center [133, 336] width 211 height 39
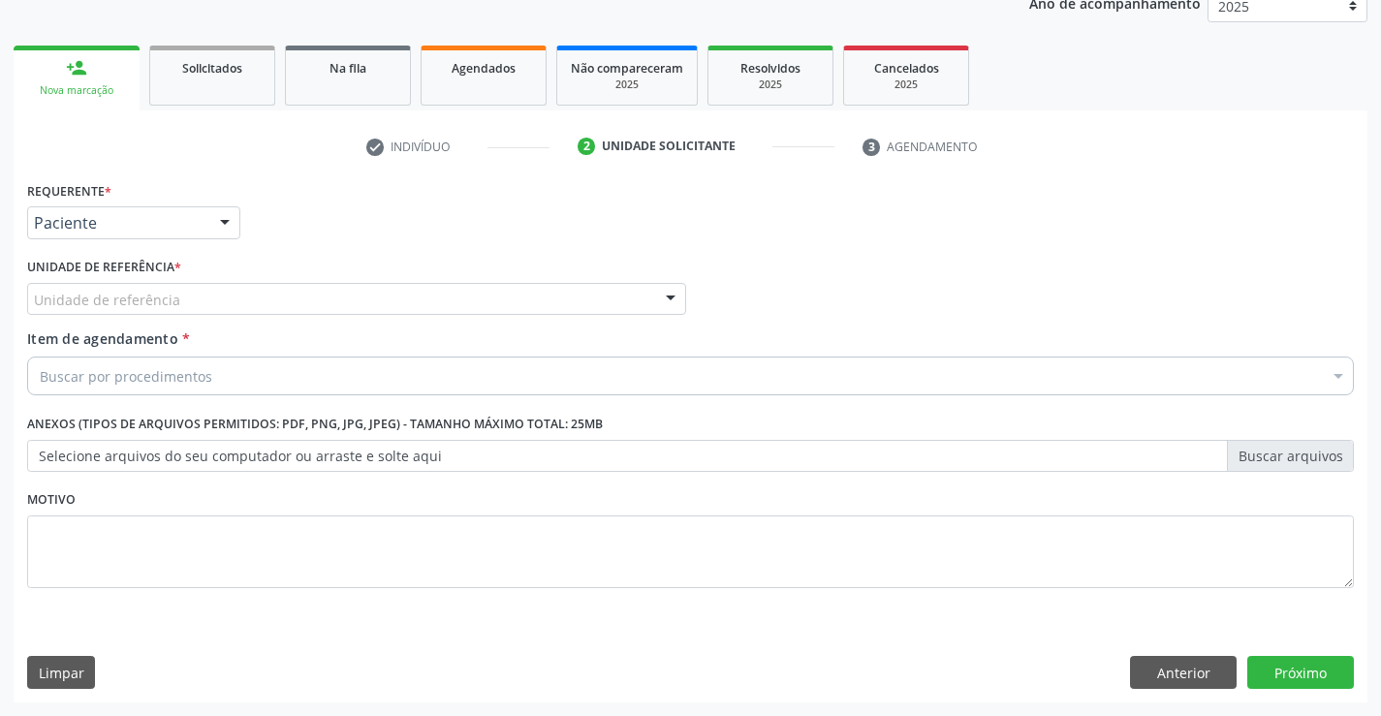
click at [276, 302] on div "Unidade de referência" at bounding box center [356, 299] width 659 height 33
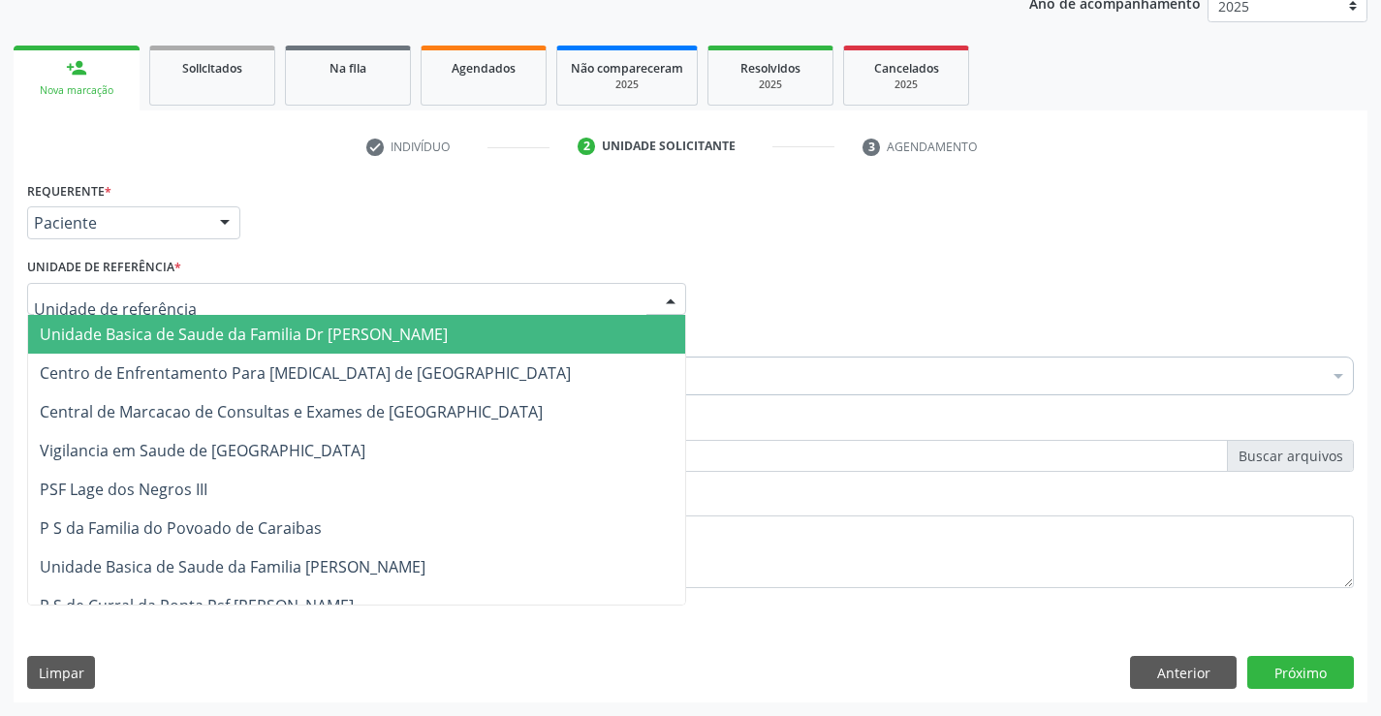
click at [305, 331] on span "Unidade Basica de Saude da Familia Dr [PERSON_NAME]" at bounding box center [244, 334] width 408 height 21
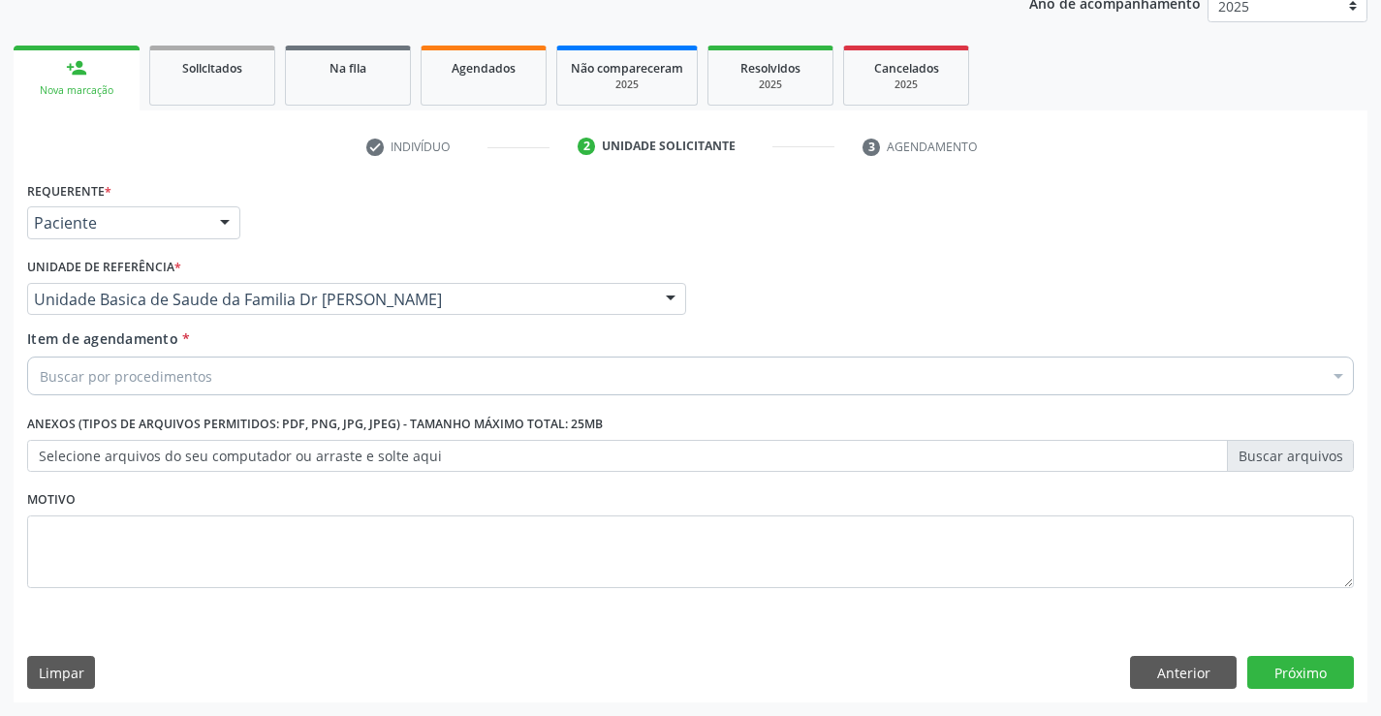
click at [256, 387] on div "Buscar por procedimentos" at bounding box center [690, 376] width 1327 height 39
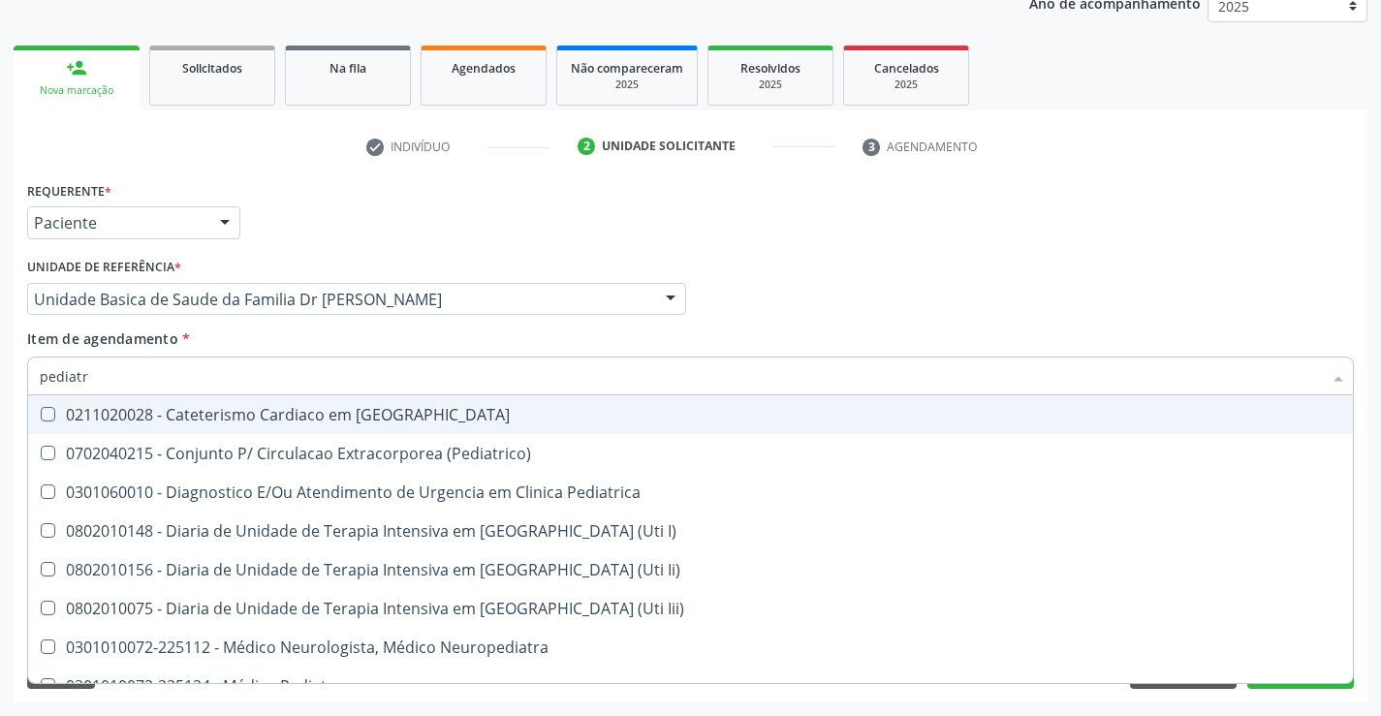
type input "pediatra"
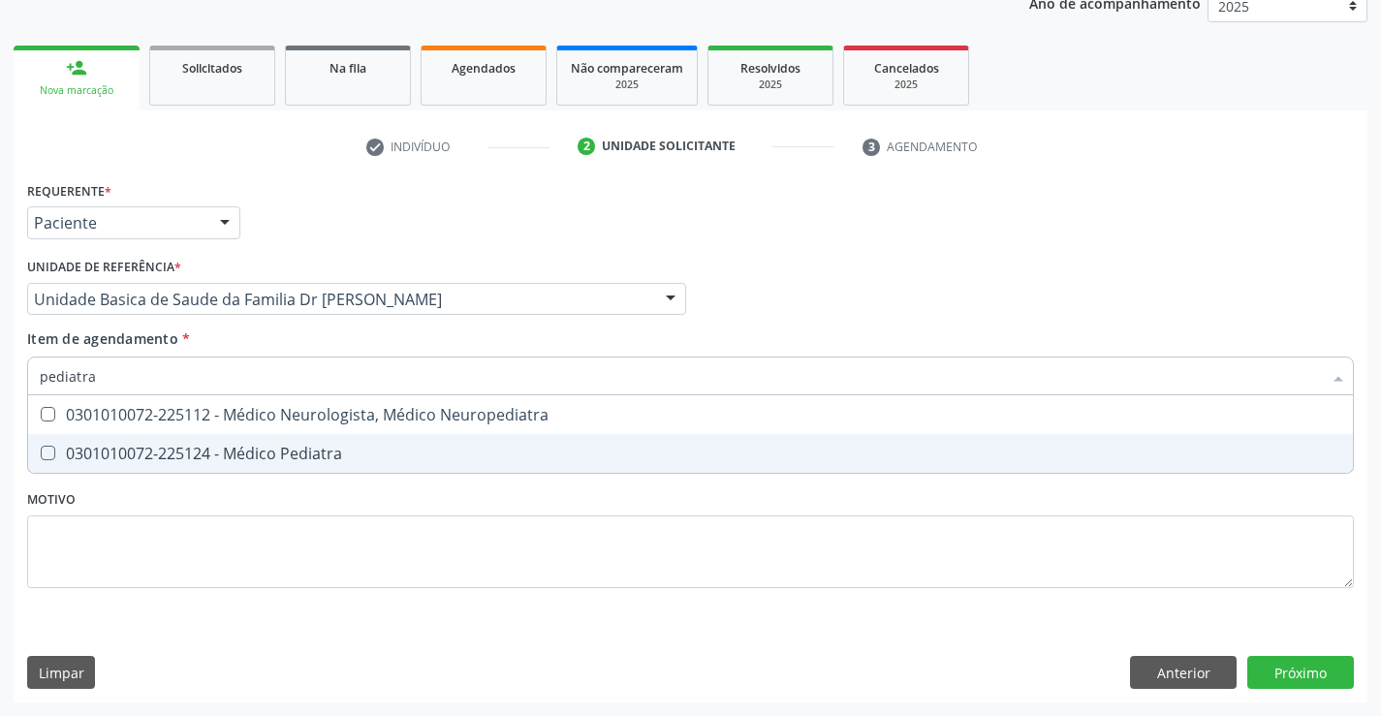
click at [267, 454] on div "0301010072-225124 - Médico Pediatra" at bounding box center [690, 454] width 1301 height 16
checkbox Pediatra "true"
click at [277, 496] on div "Requerente * Paciente Médico(a) Enfermeiro(a) Paciente Nenhum resultado encontr…" at bounding box center [690, 395] width 1327 height 439
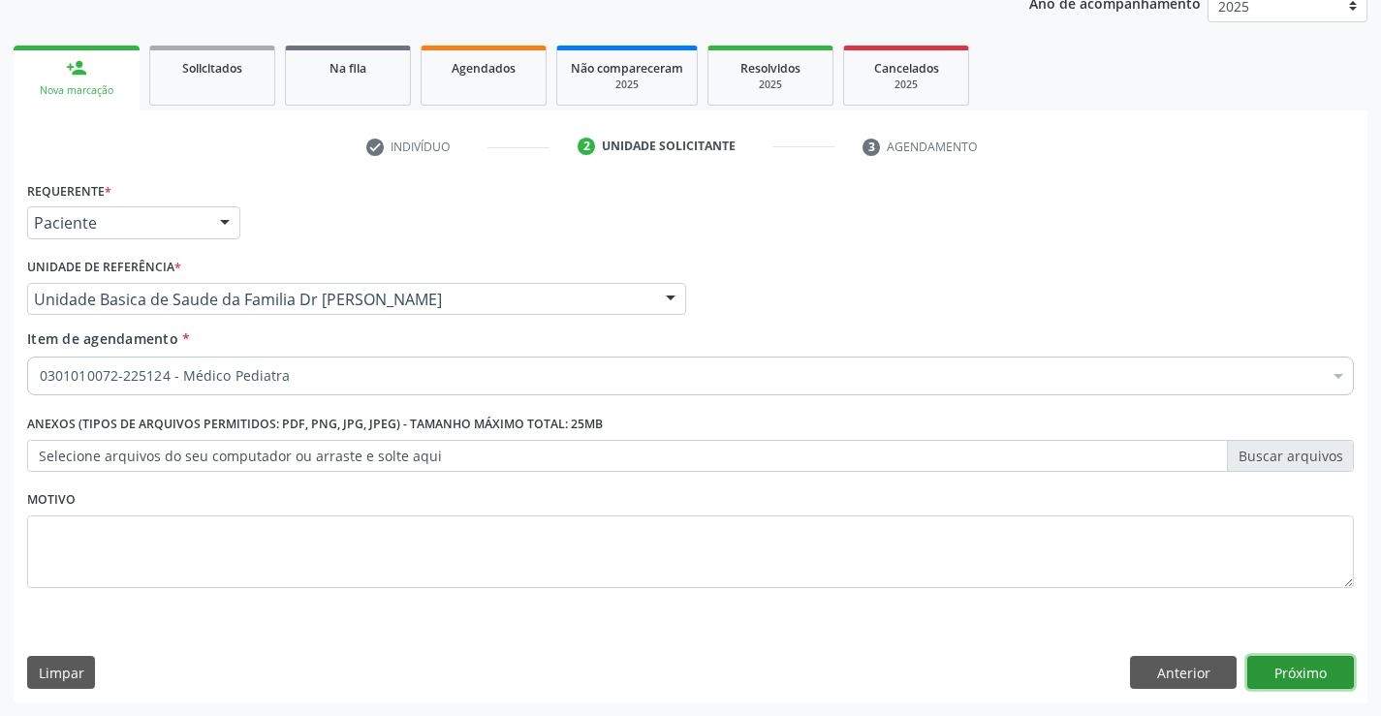
click at [1273, 673] on button "Próximo" at bounding box center [1300, 672] width 107 height 33
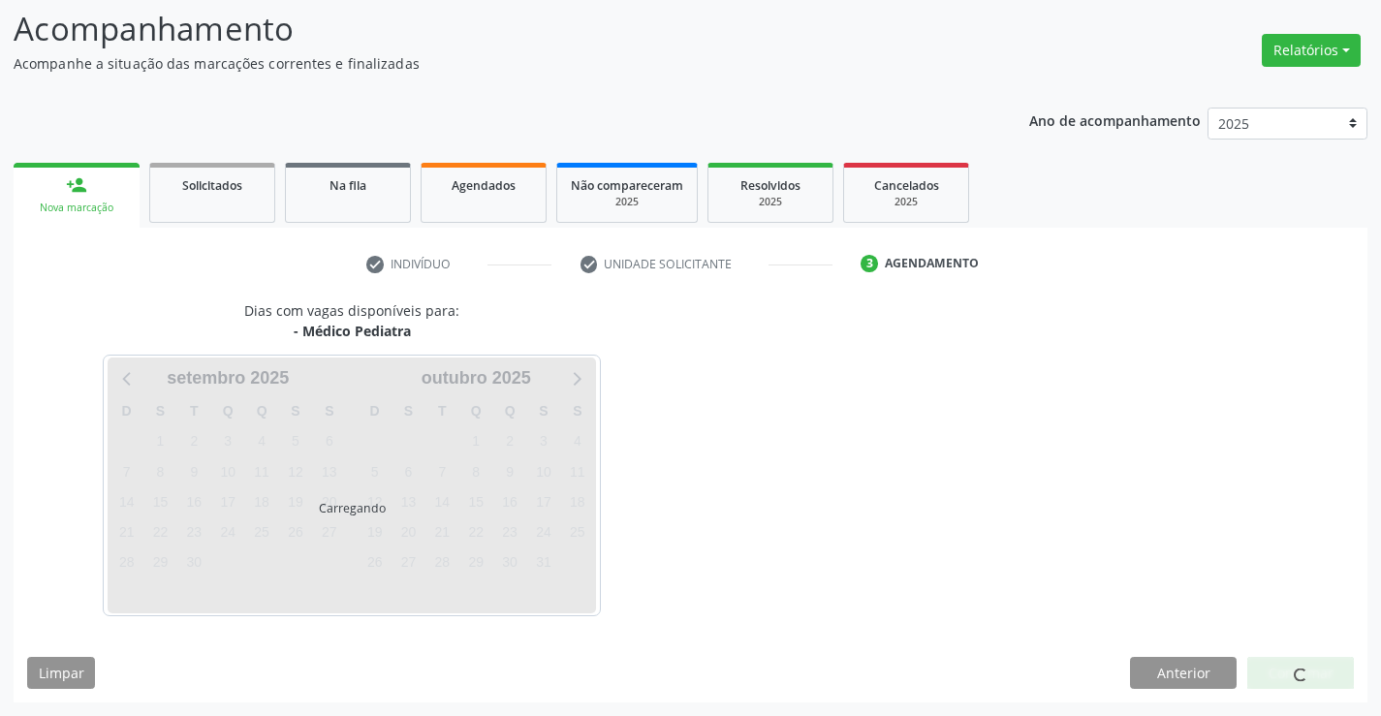
scroll to position [127, 0]
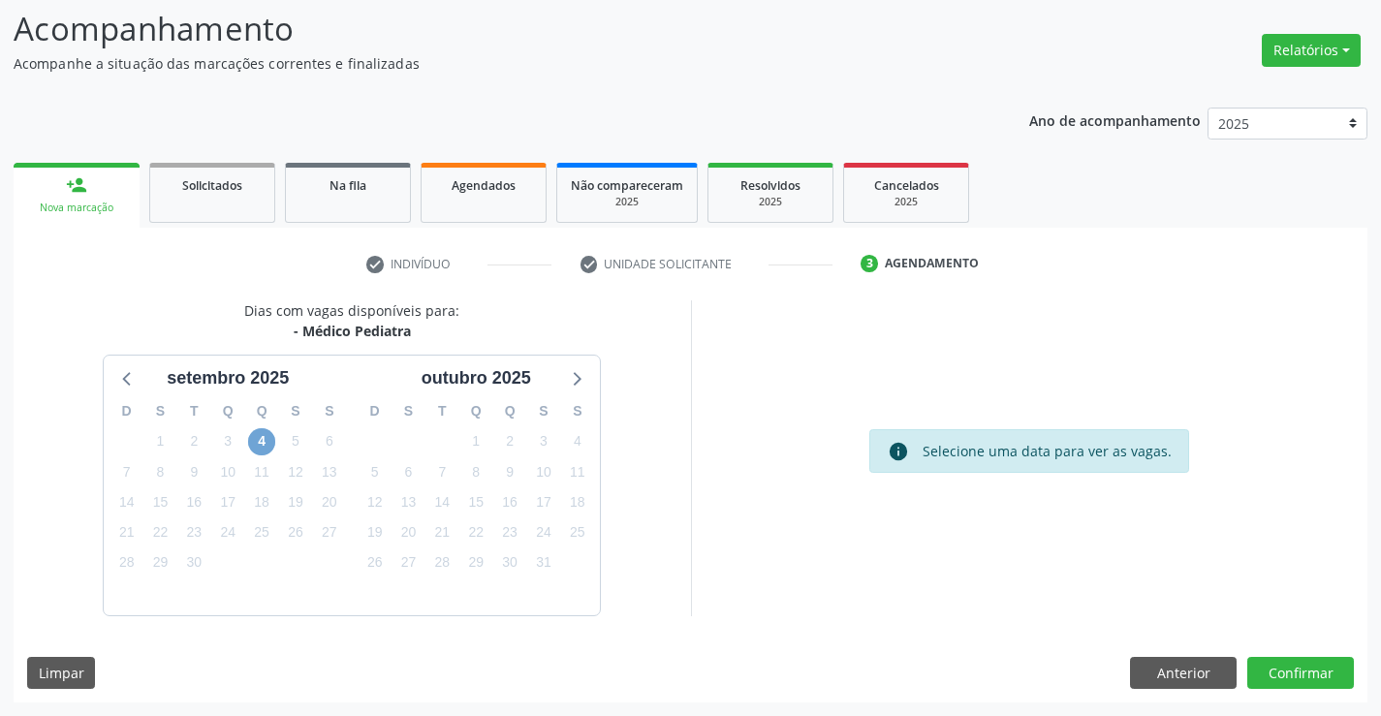
click at [254, 445] on span "4" at bounding box center [261, 441] width 27 height 27
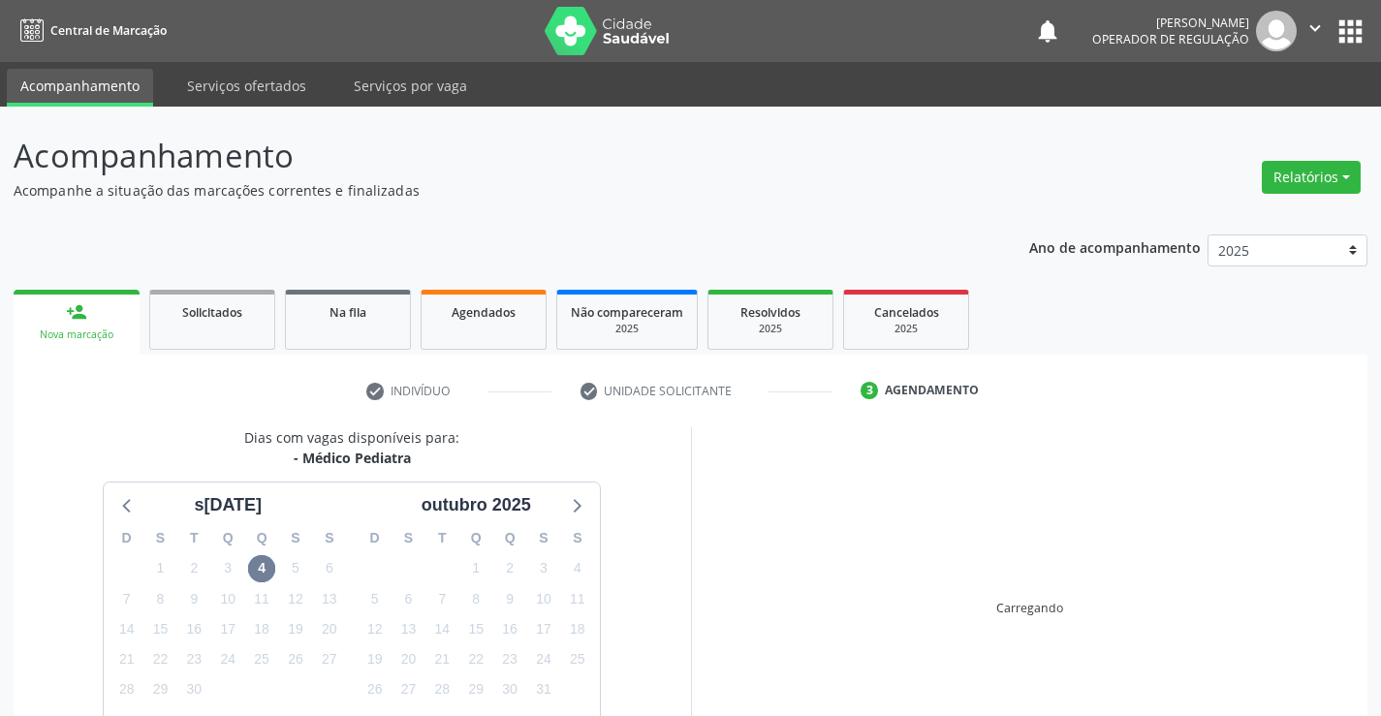
scroll to position [127, 0]
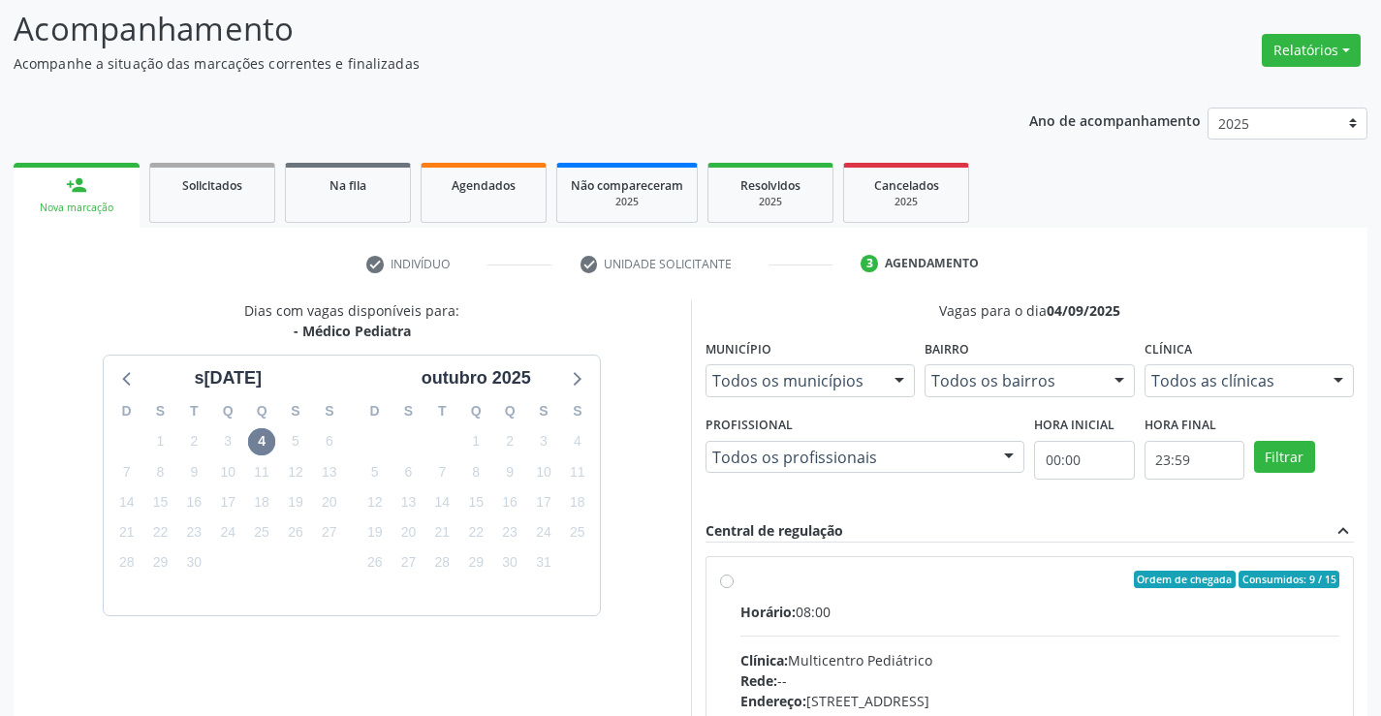
click at [740, 579] on label "Ordem de chegada Consumidos: 9 / 15 Horário: 08:00 Clínica: Multicentro Pediátr…" at bounding box center [1040, 720] width 600 height 298
click at [730, 579] on input "Ordem de chegada Consumidos: 9 / 15 Horário: 08:00 Clínica: Multicentro Pediátr…" at bounding box center [727, 579] width 14 height 17
radio input "true"
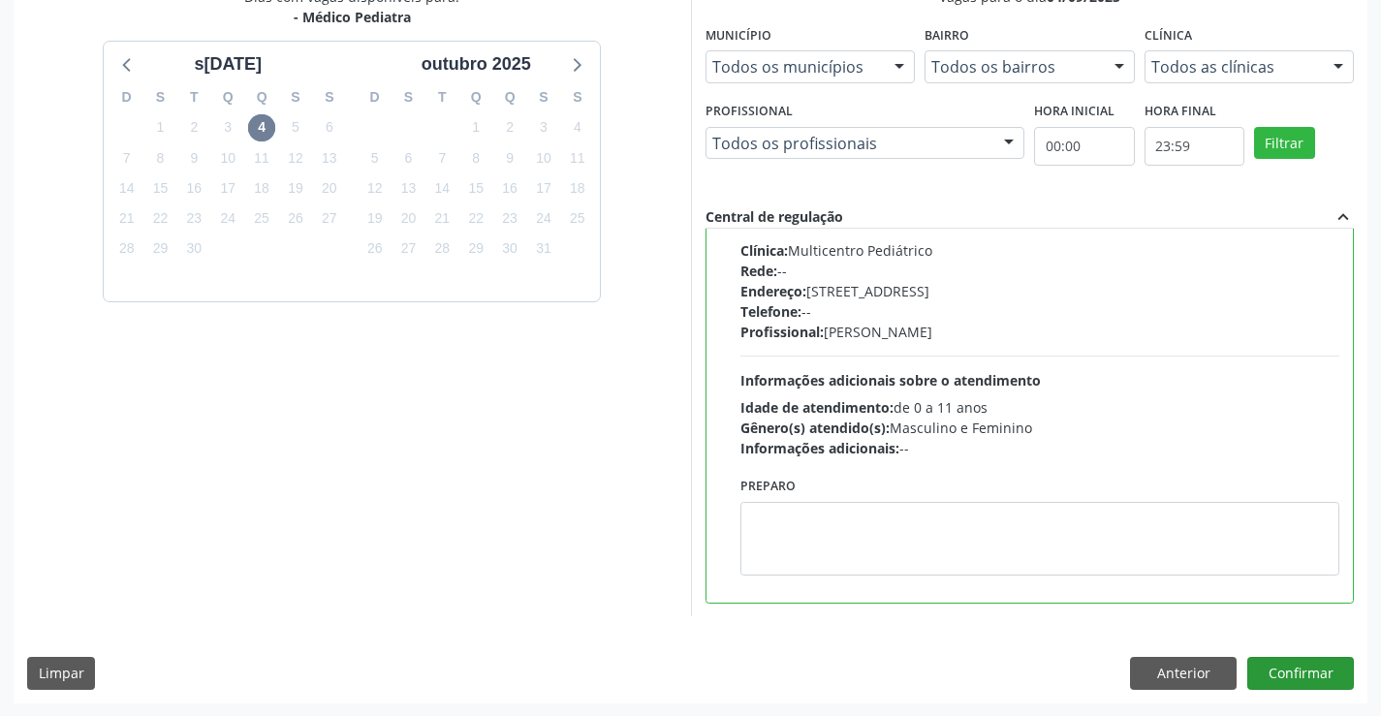
scroll to position [442, 0]
click at [1273, 669] on button "Confirmar" at bounding box center [1300, 672] width 107 height 33
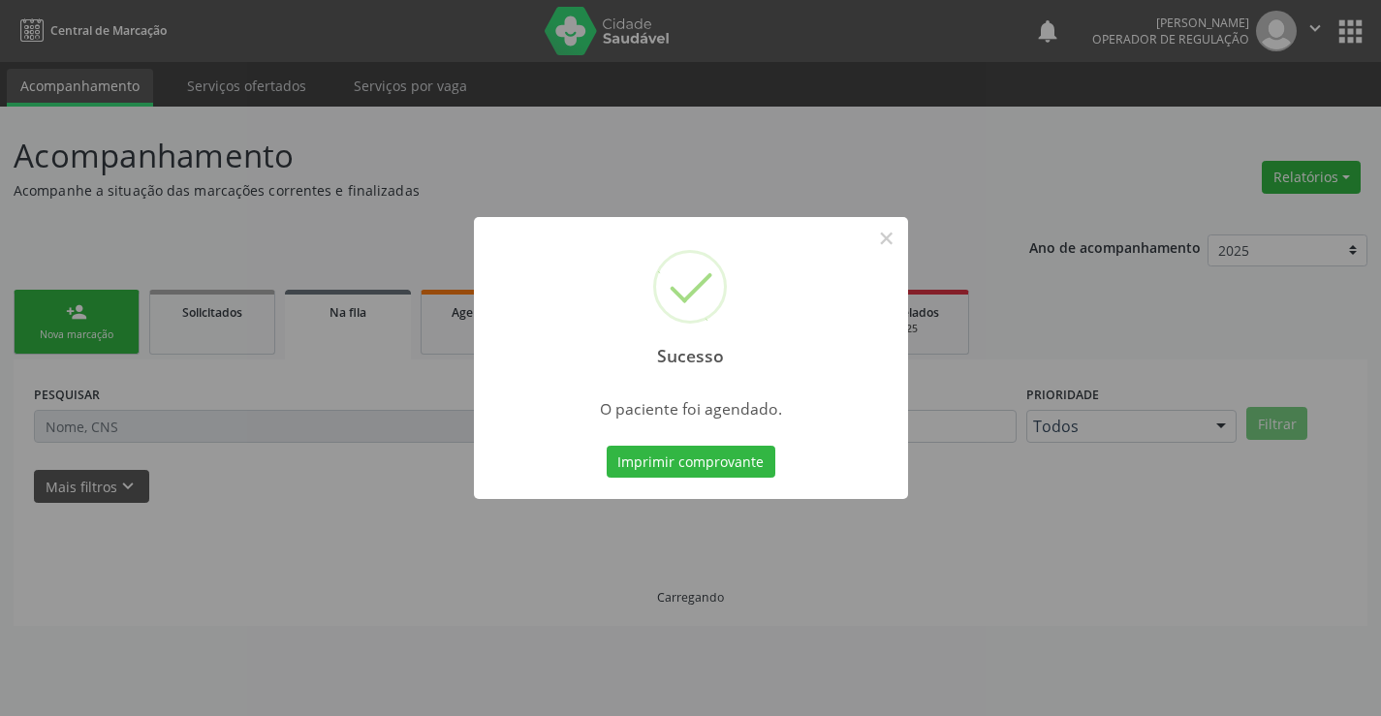
scroll to position [0, 0]
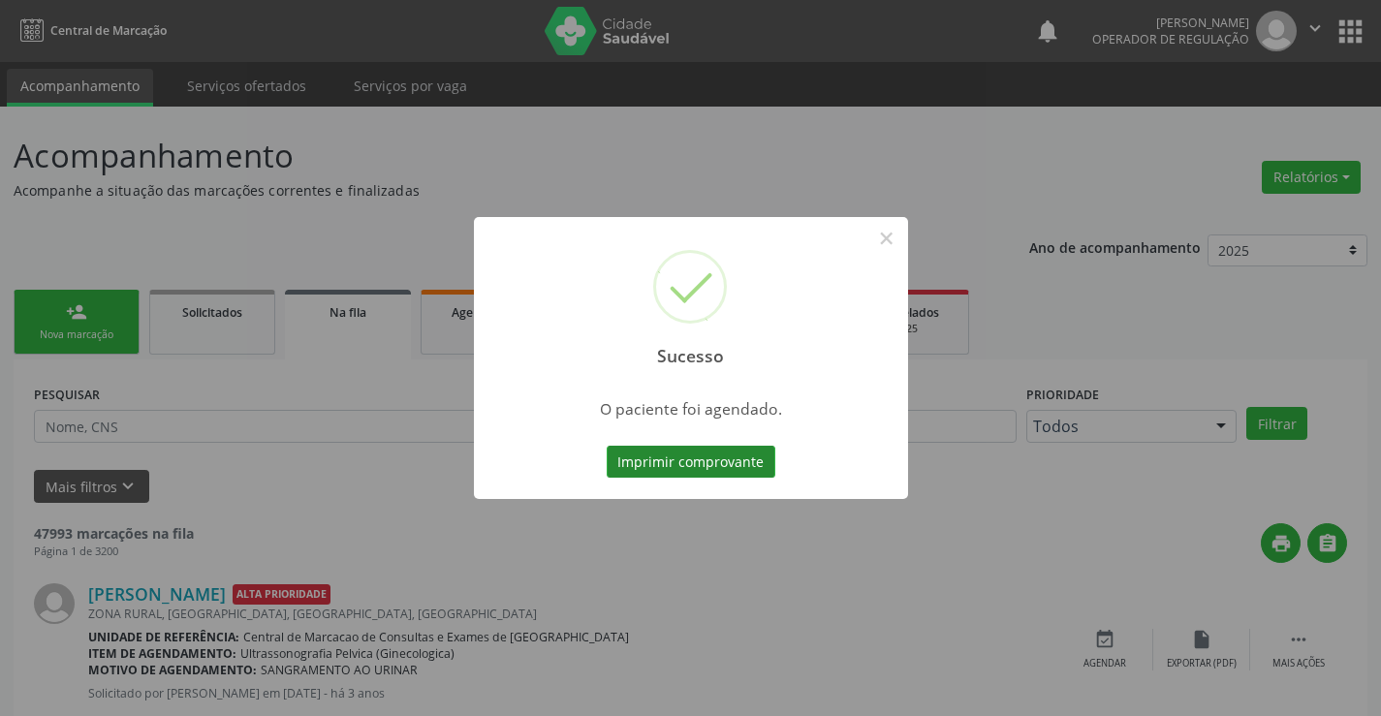
click at [700, 472] on button "Imprimir comprovante" at bounding box center [691, 462] width 169 height 33
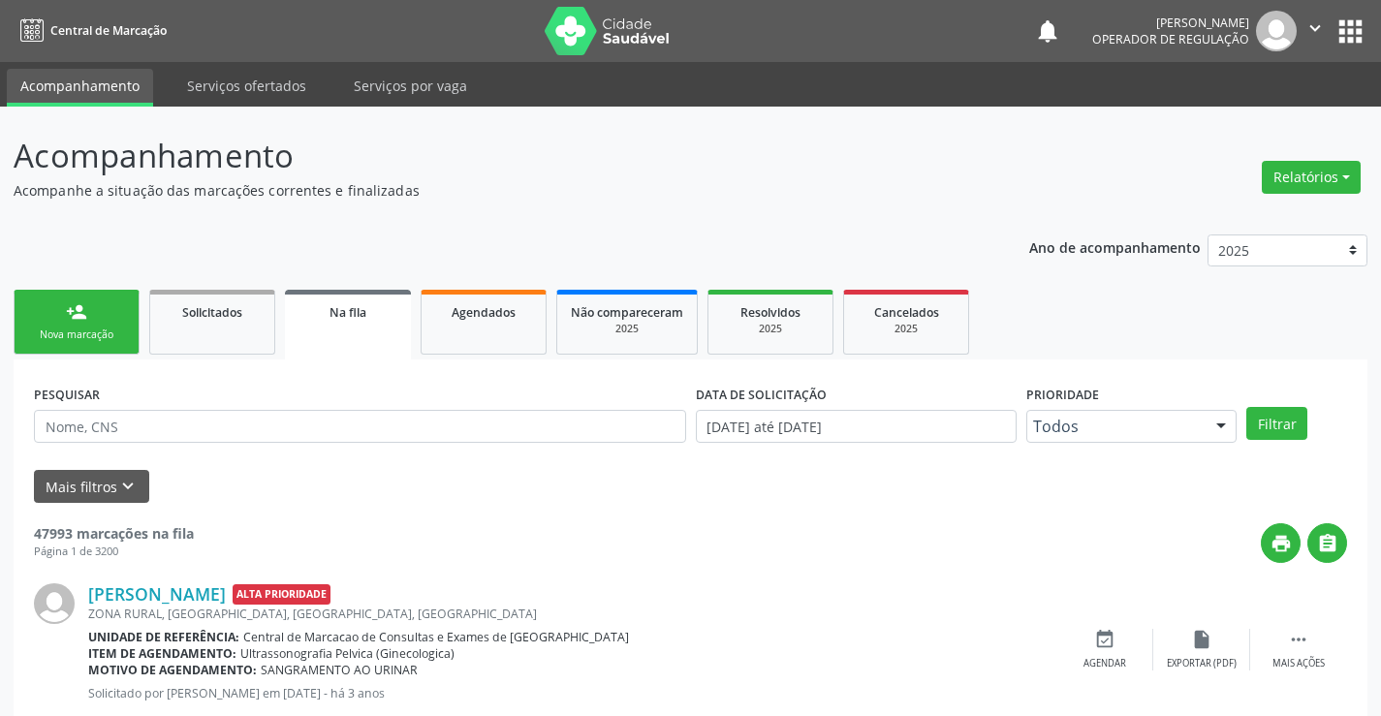
click at [116, 328] on div "Nova marcação" at bounding box center [76, 335] width 97 height 15
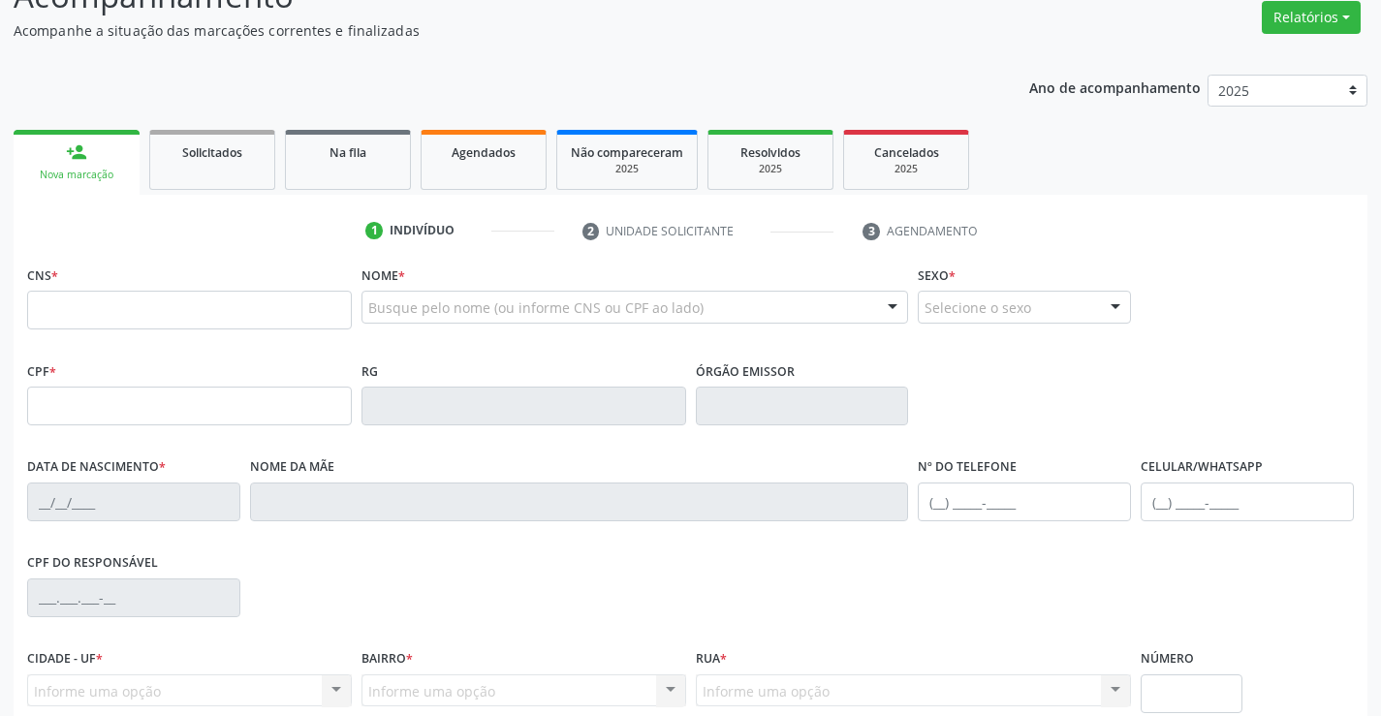
scroll to position [194, 0]
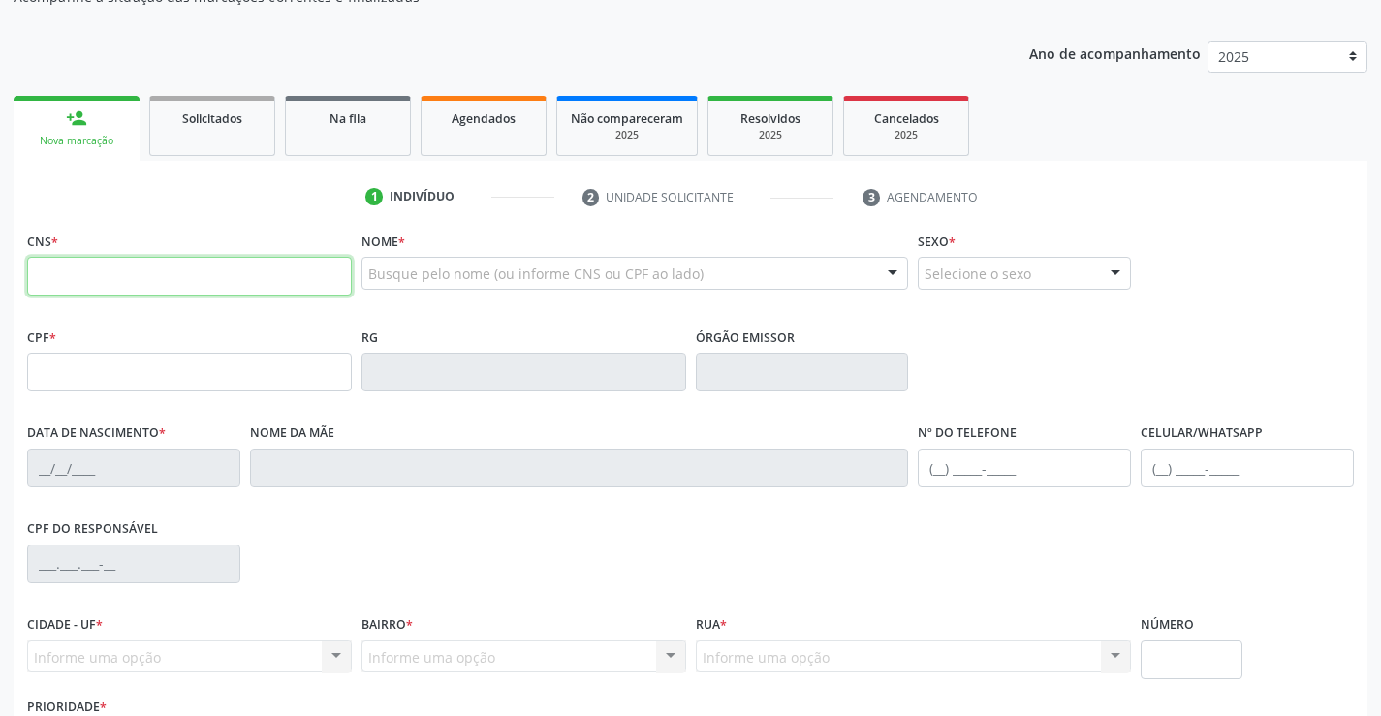
click at [105, 270] on input "text" at bounding box center [189, 276] width 325 height 39
type input "706 2040 0053 3861"
type input "2195448526"
type input "16/04/2014"
type input "(74) 98138-1078"
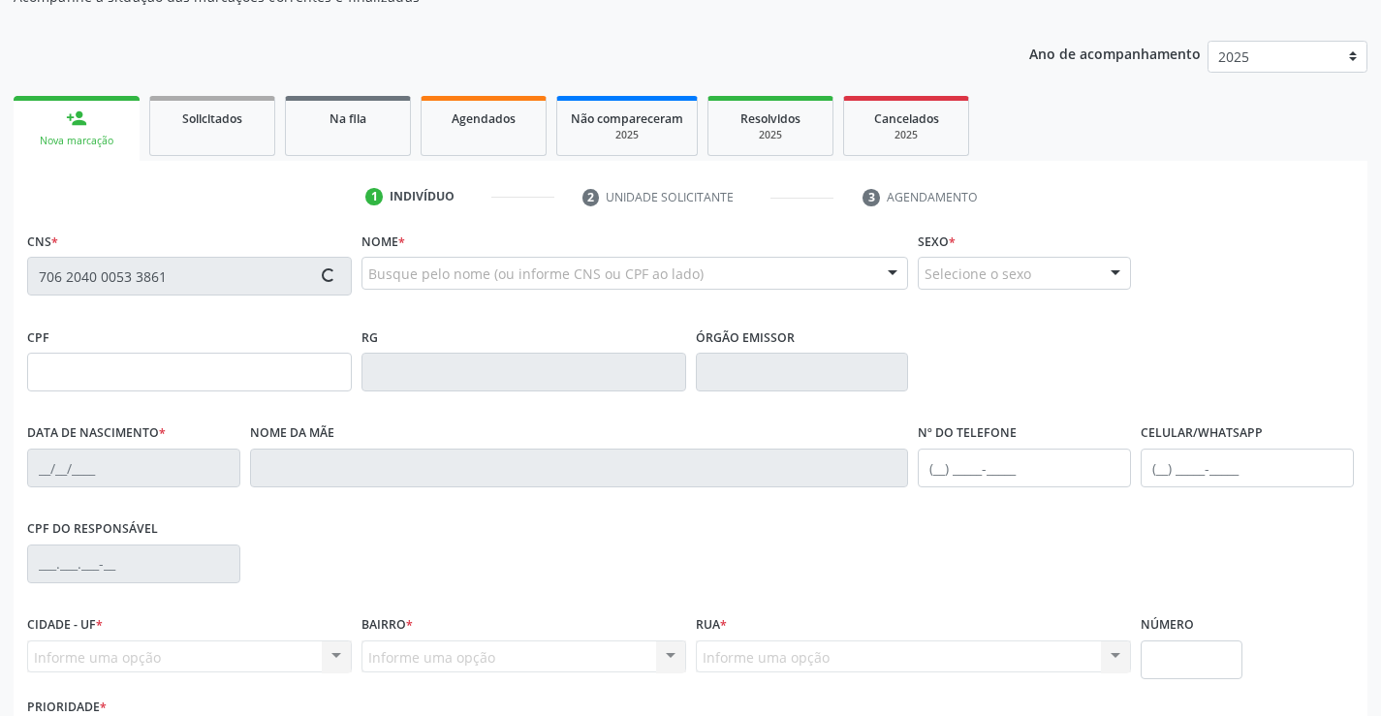
type input "S/N"
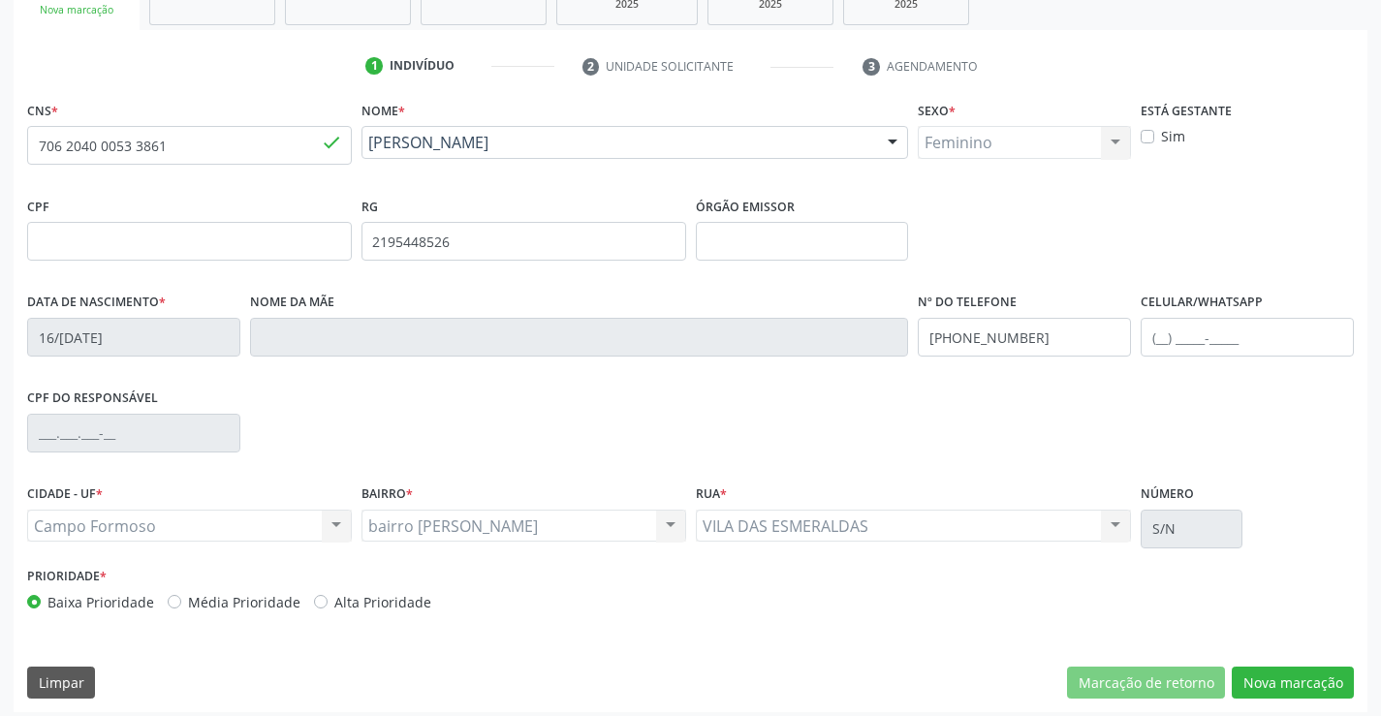
scroll to position [334, 0]
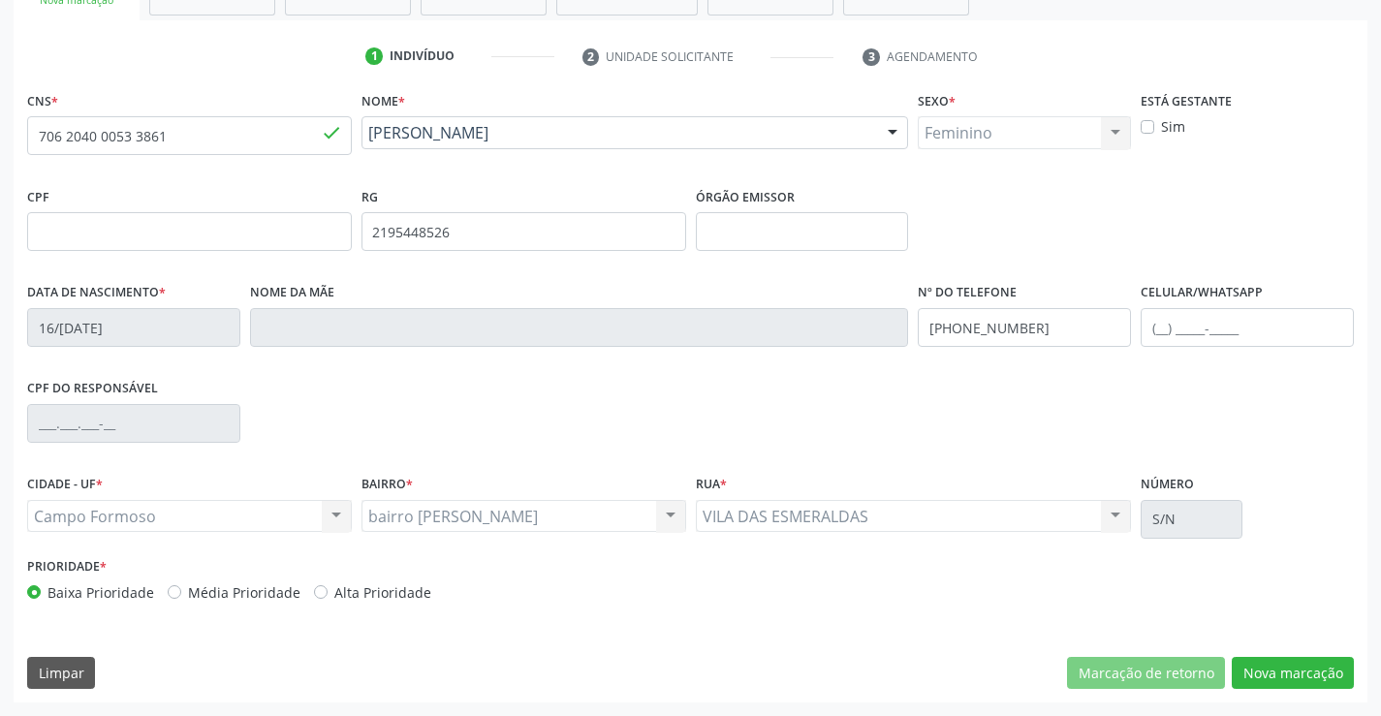
drag, startPoint x: 1268, startPoint y: 668, endPoint x: 862, endPoint y: 664, distance: 406.1
click at [862, 664] on div "Limpar Marcação de retorno Nova marcação" at bounding box center [690, 673] width 1327 height 33
click at [1297, 671] on button "Nova marcação" at bounding box center [1293, 673] width 122 height 33
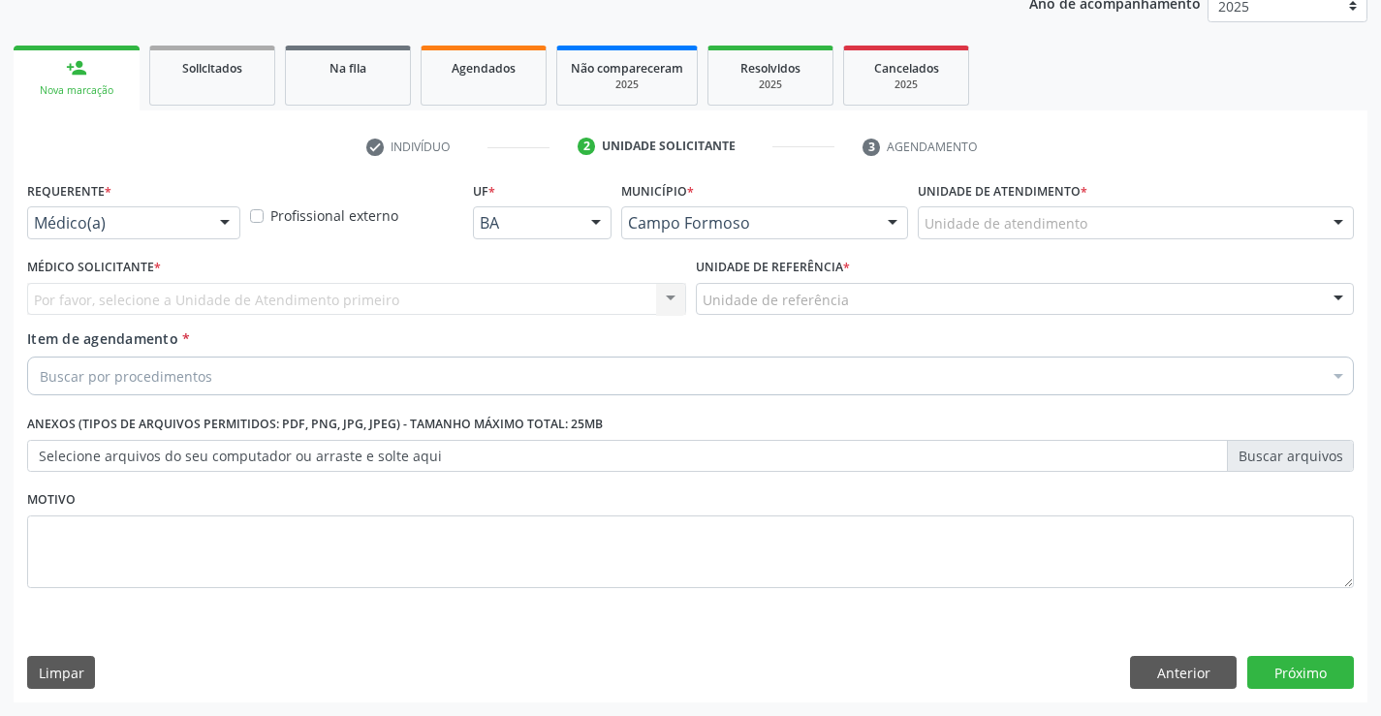
click at [222, 222] on div at bounding box center [224, 223] width 29 height 33
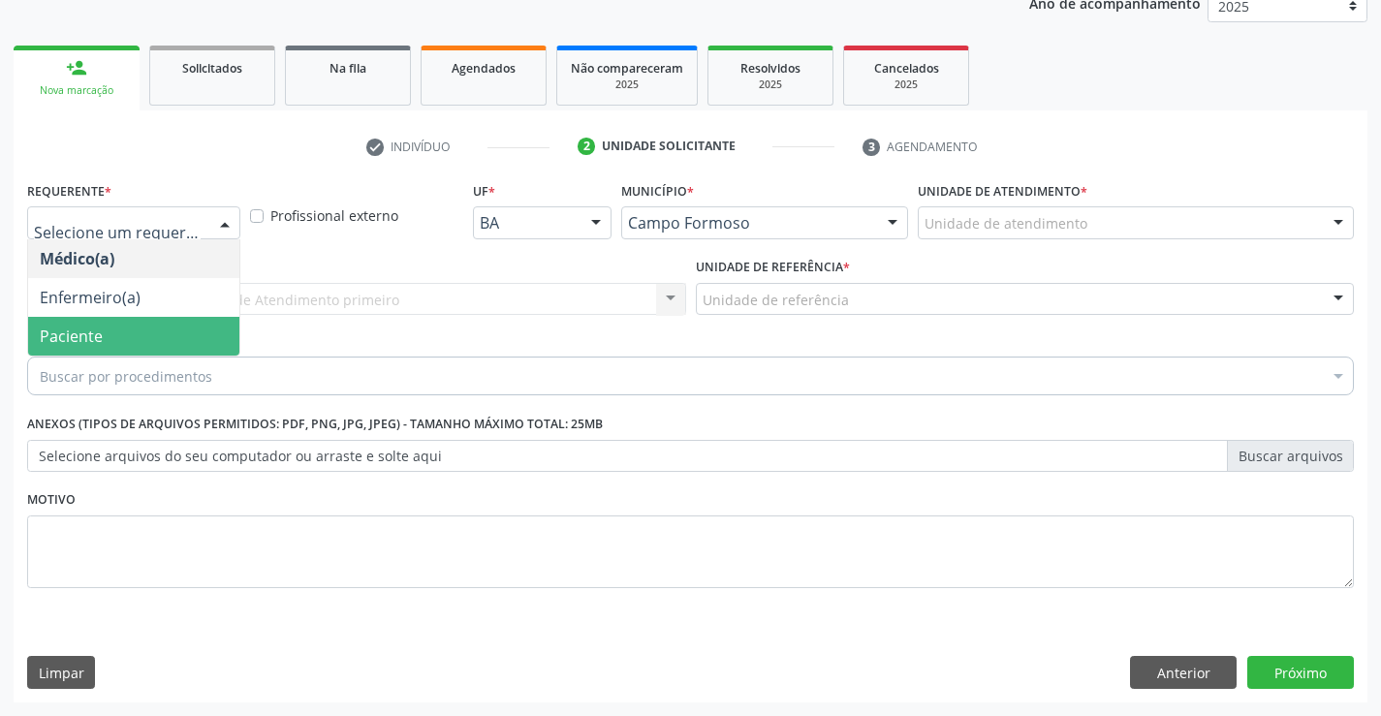
click at [156, 329] on span "Paciente" at bounding box center [133, 336] width 211 height 39
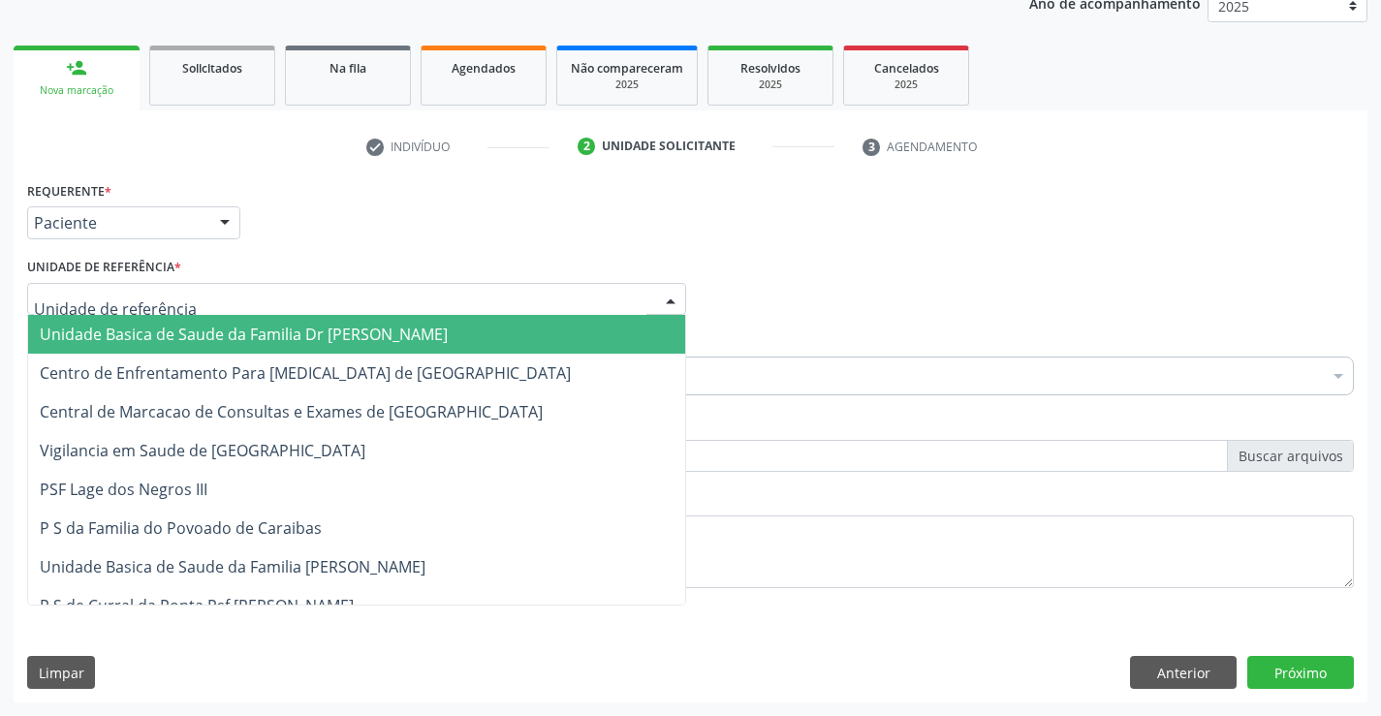
click at [182, 299] on div at bounding box center [356, 299] width 659 height 33
click at [321, 339] on span "Unidade Basica de Saude da Familia Dr [PERSON_NAME]" at bounding box center [244, 334] width 408 height 21
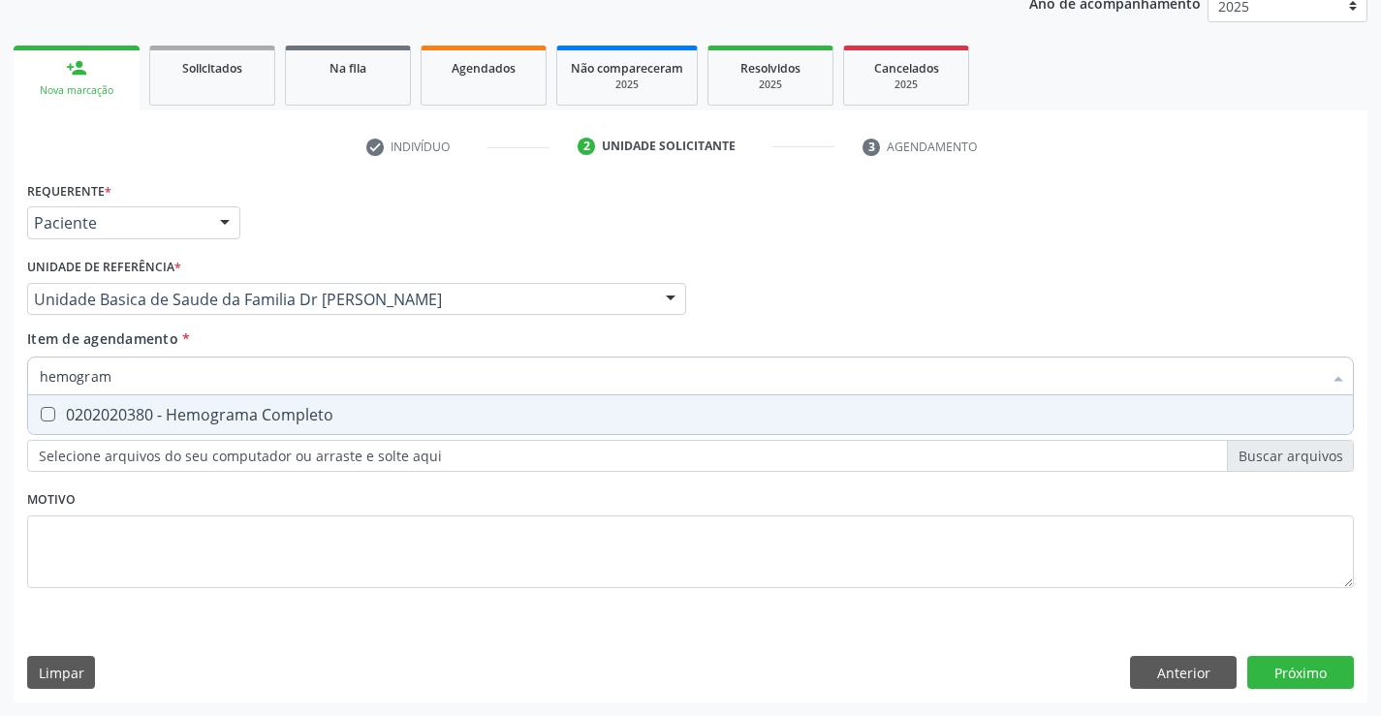
type input "hemograma"
click at [235, 420] on div "0202020380 - Hemograma Completo" at bounding box center [690, 415] width 1301 height 16
checkbox Completo "true"
click at [254, 493] on div "Requerente * Paciente Médico(a) Enfermeiro(a) Paciente Nenhum resultado encontr…" at bounding box center [690, 395] width 1327 height 439
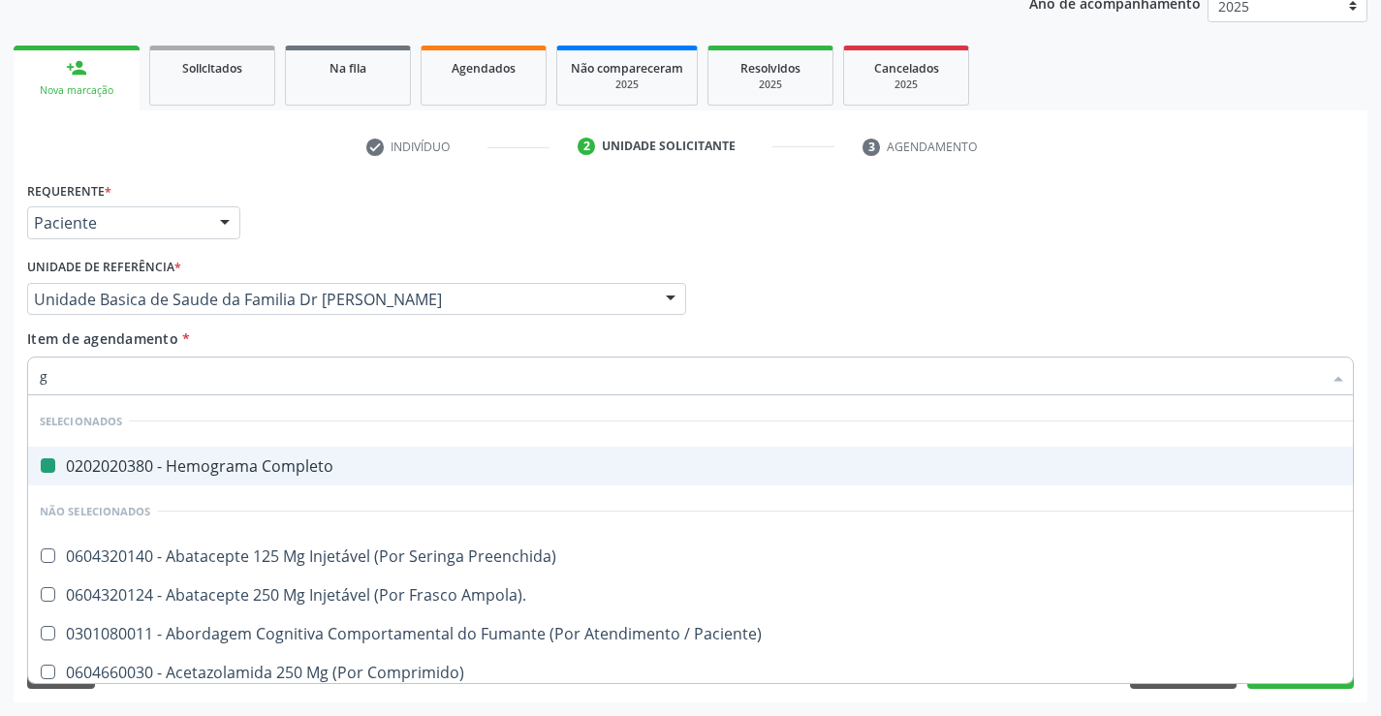
type input "gl"
checkbox Completo "false"
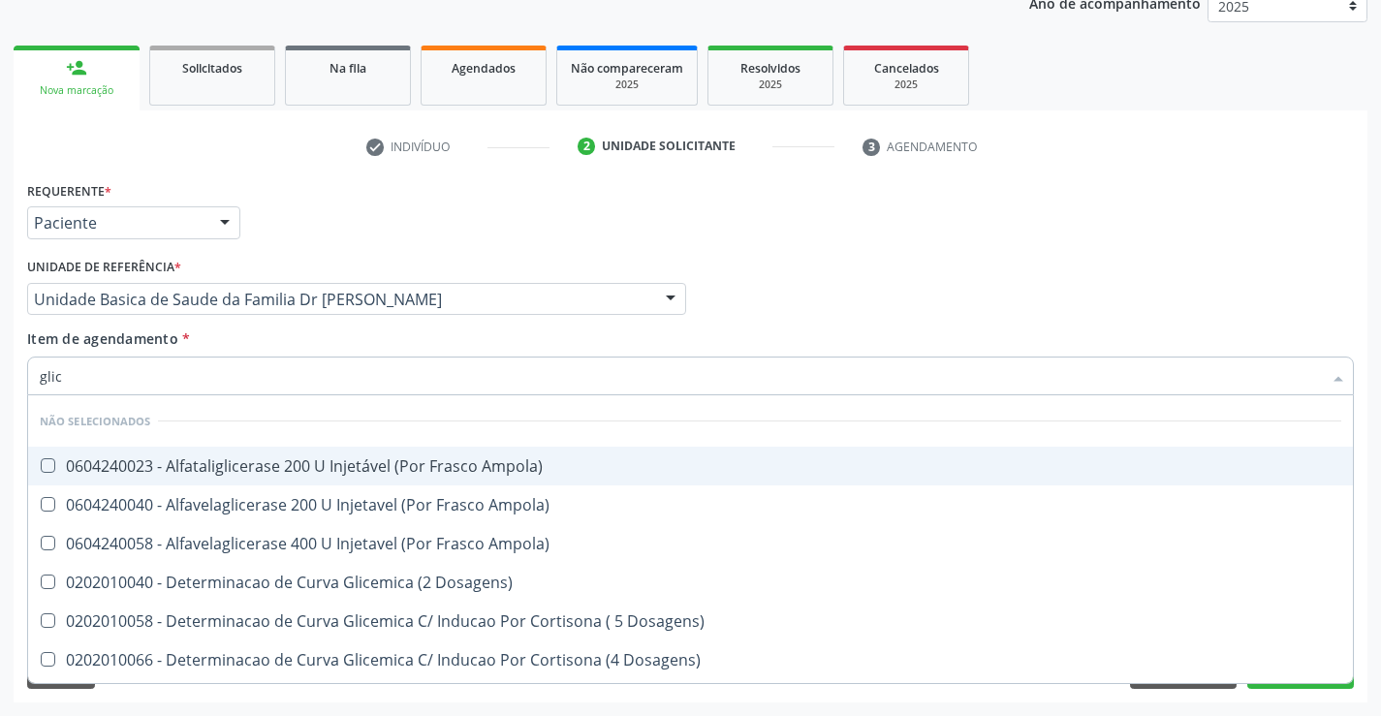
type input "glico"
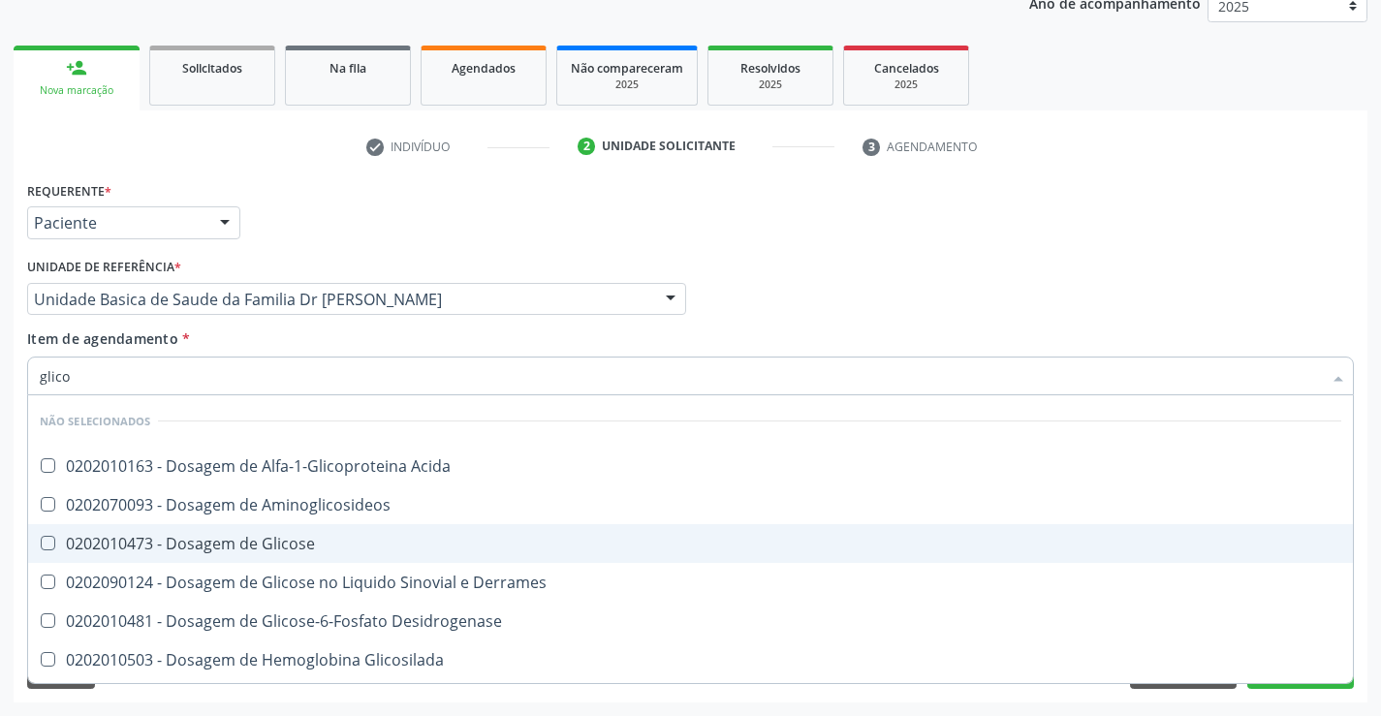
click at [283, 537] on div "0202010473 - Dosagem de Glicose" at bounding box center [690, 544] width 1301 height 16
checkbox Glicose "true"
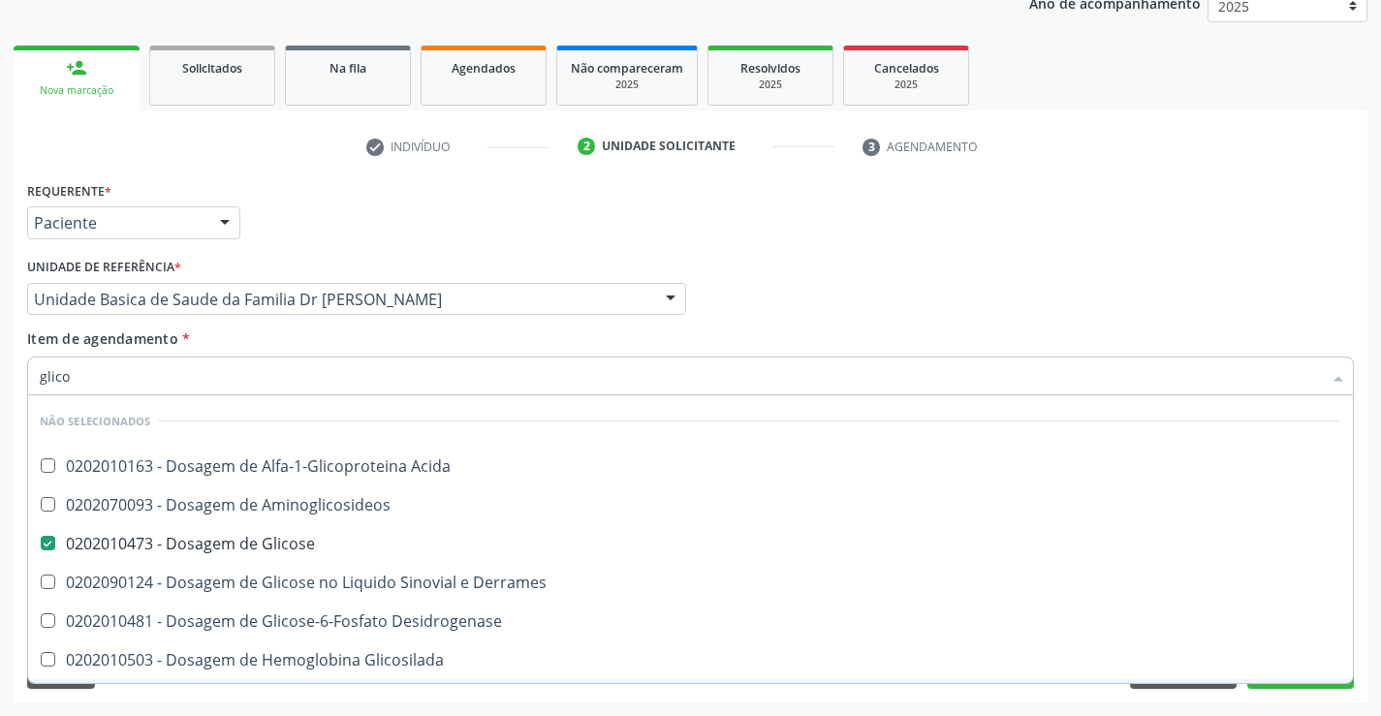
type input "glico"
click at [333, 698] on div "Requerente * Paciente Médico(a) Enfermeiro(a) Paciente Nenhum resultado encontr…" at bounding box center [691, 439] width 1354 height 526
checkbox Acida "true"
checkbox Aminoglicosideos "true"
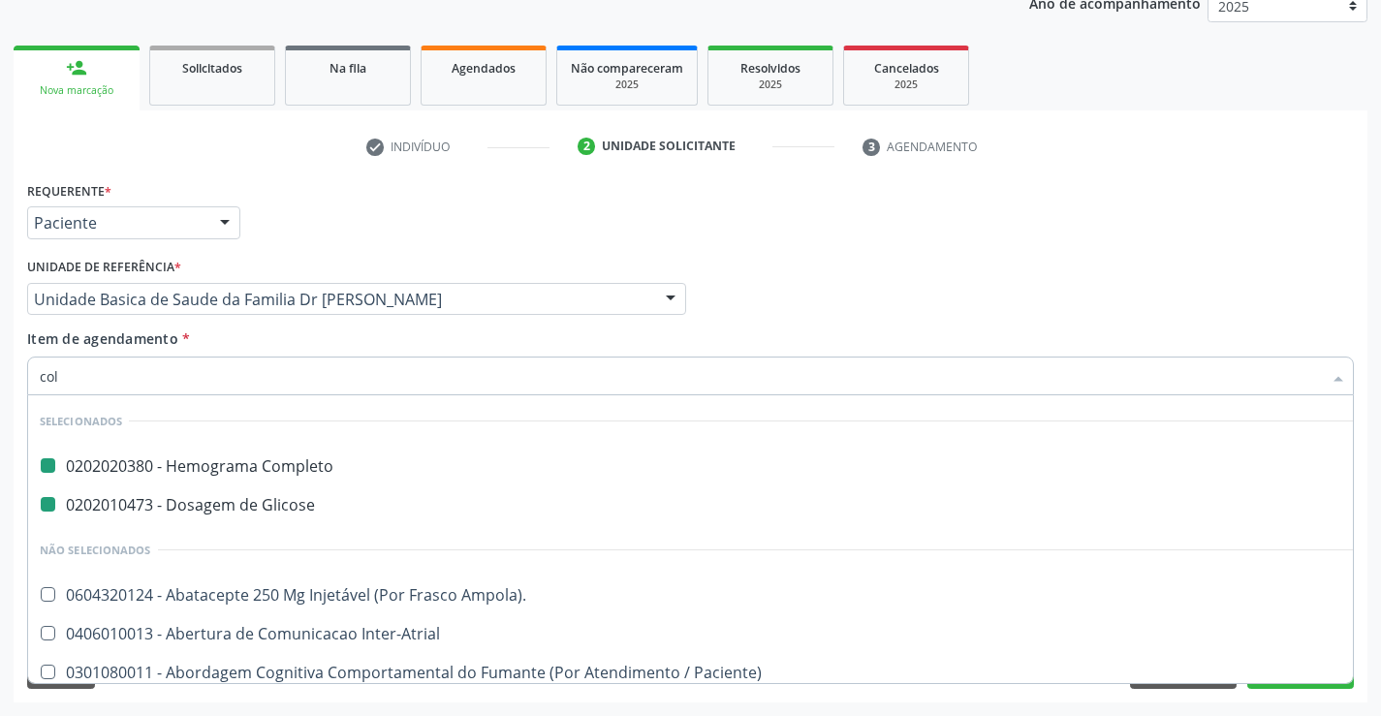
type input "cole"
checkbox Completo "false"
checkbox Glicose "false"
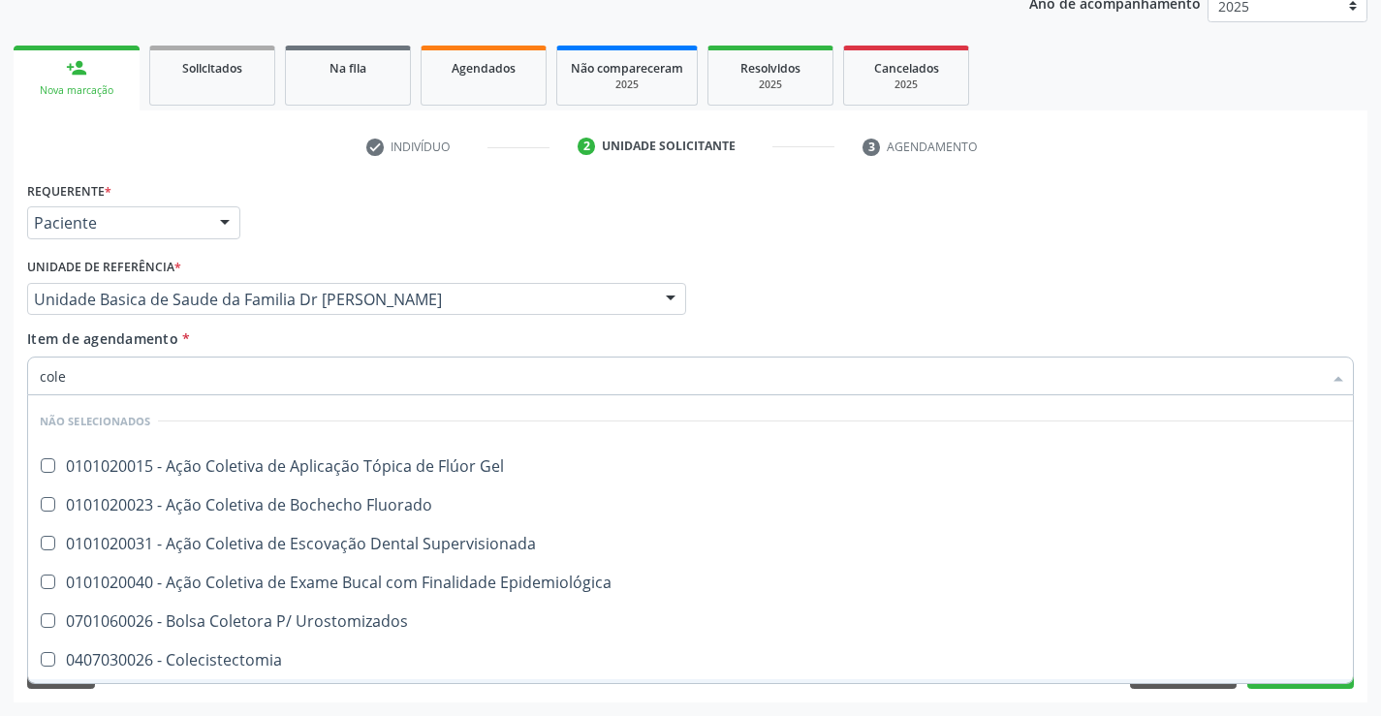
type input "coles"
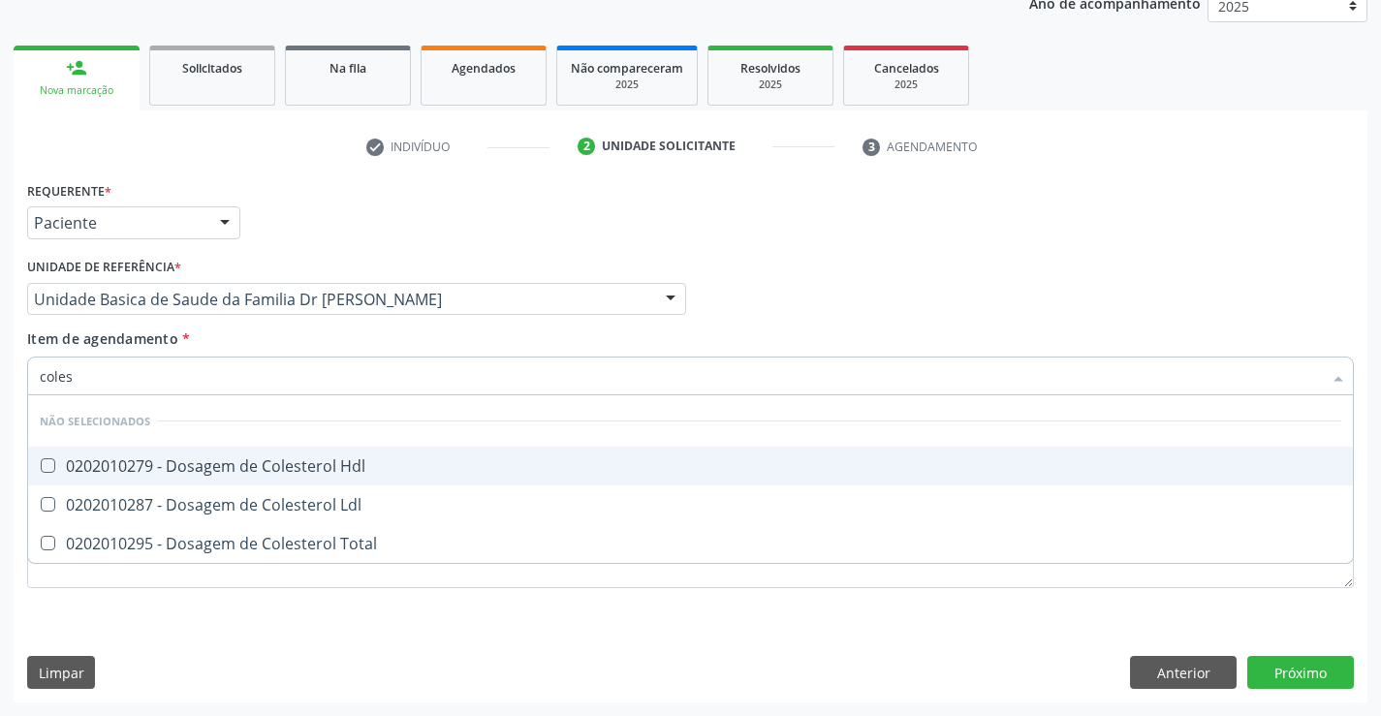
click at [261, 462] on div "0202010279 - Dosagem de Colesterol Hdl" at bounding box center [690, 466] width 1301 height 16
checkbox Hdl "true"
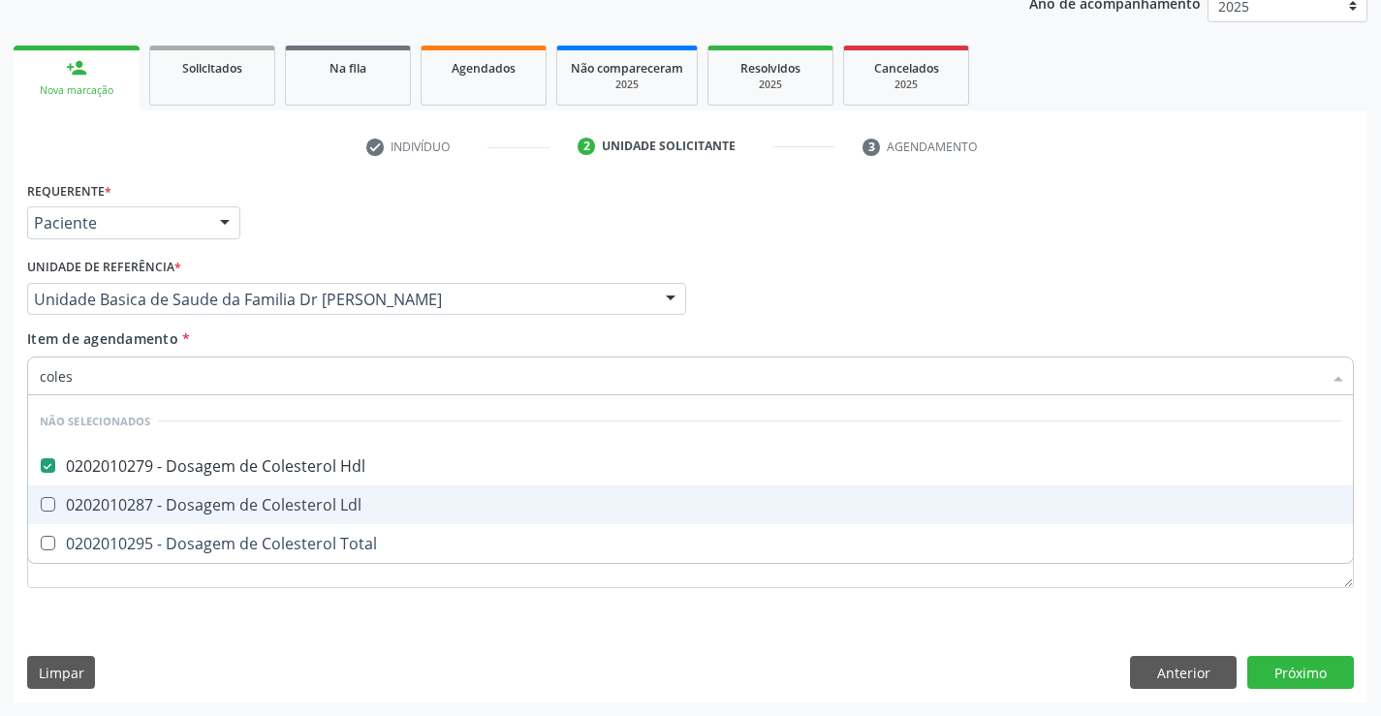
click at [270, 500] on div "0202010287 - Dosagem de Colesterol Ldl" at bounding box center [690, 505] width 1301 height 16
checkbox Ldl "true"
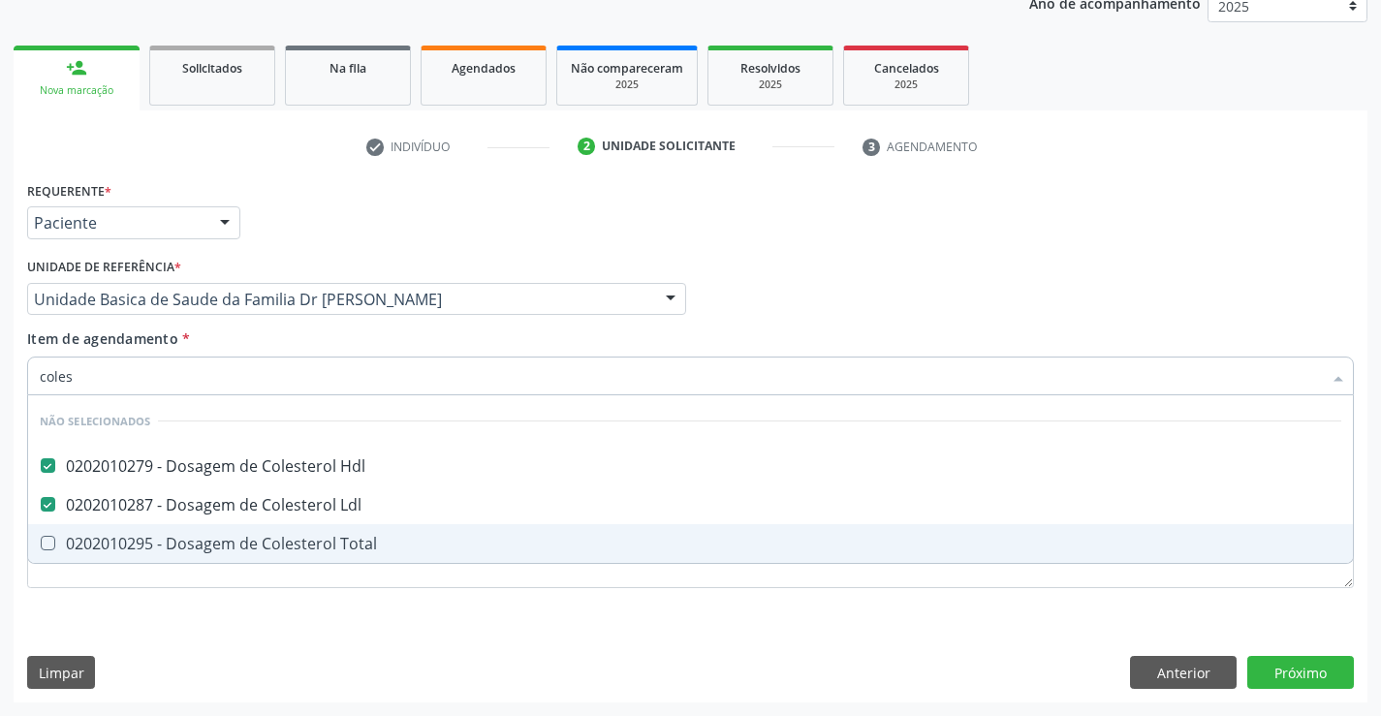
click at [292, 539] on div "0202010295 - Dosagem de Colesterol Total" at bounding box center [690, 544] width 1301 height 16
checkbox Total "true"
type input "coles"
click at [286, 598] on div "Requerente * Paciente Médico(a) Enfermeiro(a) Paciente Nenhum resultado encontr…" at bounding box center [690, 395] width 1327 height 439
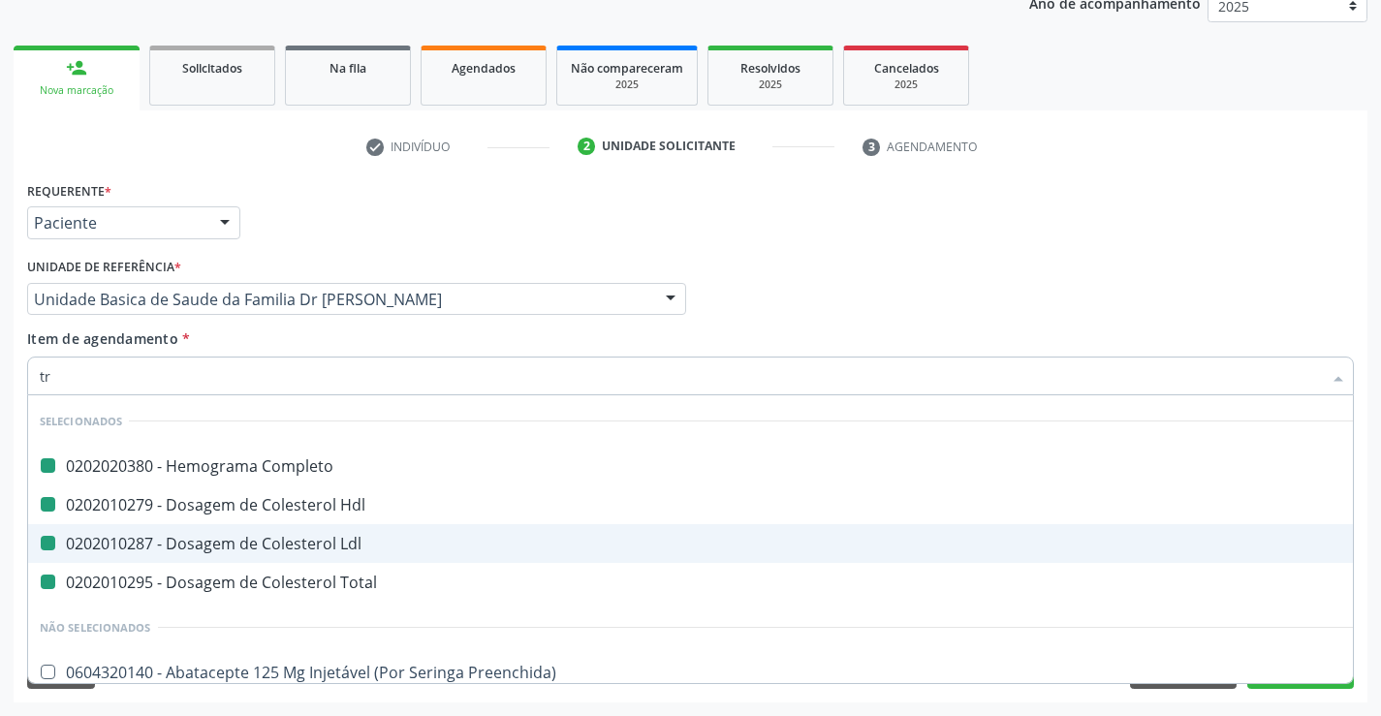
type input "tri"
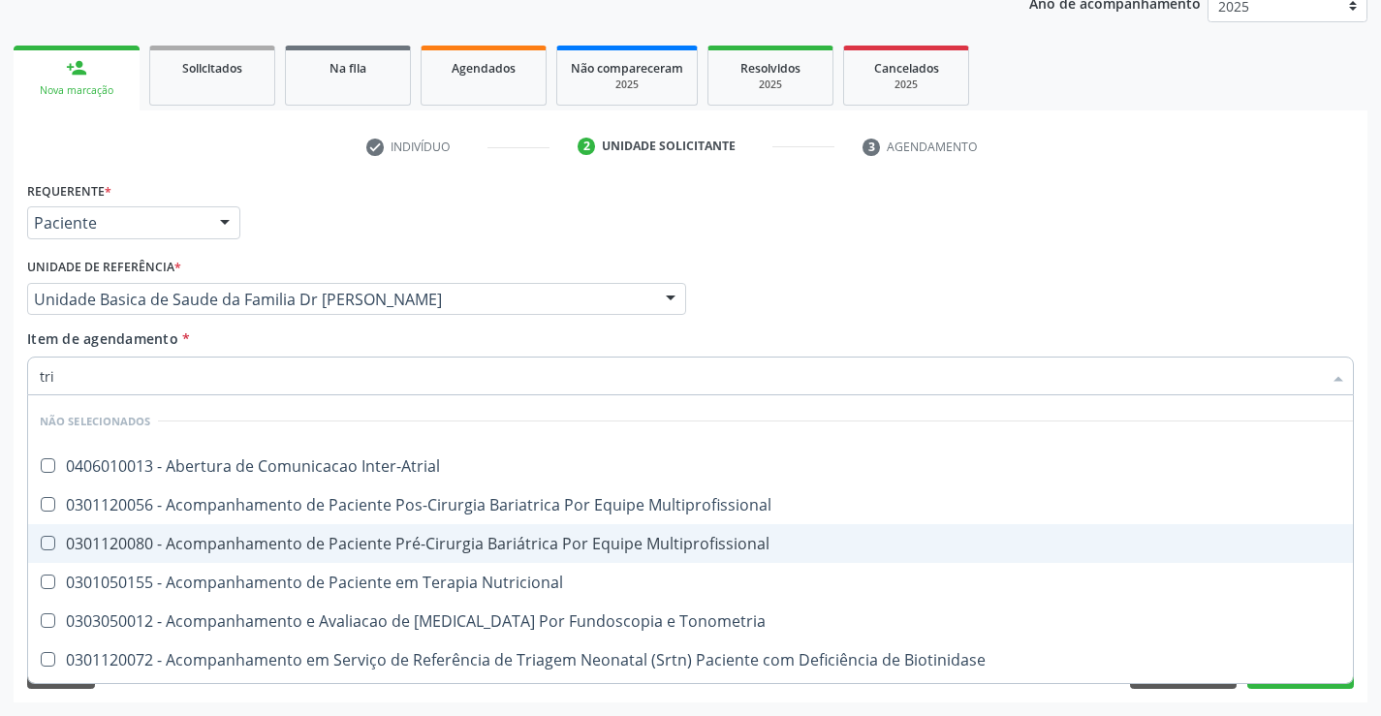
checkbox Inter-Atrial "false"
checkbox Multiprofissional "false"
checkbox Nutricional "false"
type input "trig"
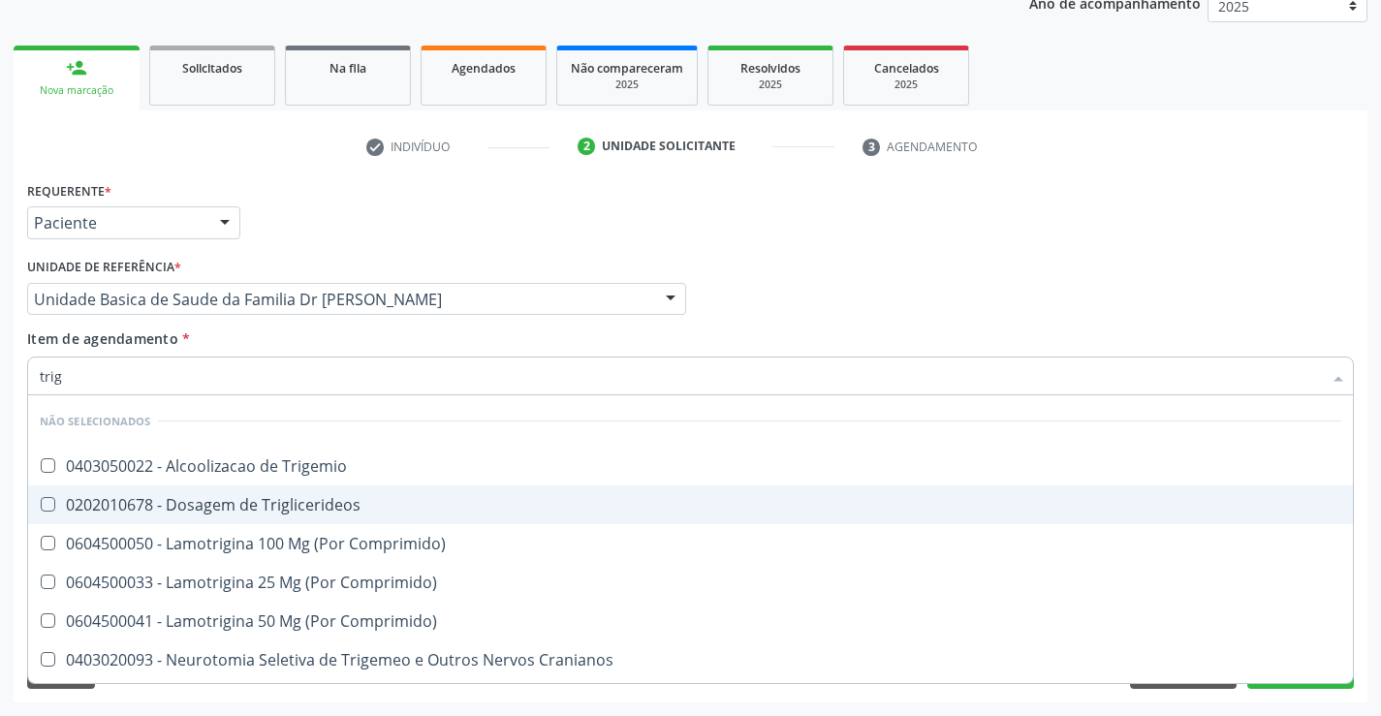
click at [272, 509] on div "0202010678 - Dosagem de Triglicerideos" at bounding box center [690, 505] width 1301 height 16
checkbox Triglicerideos "true"
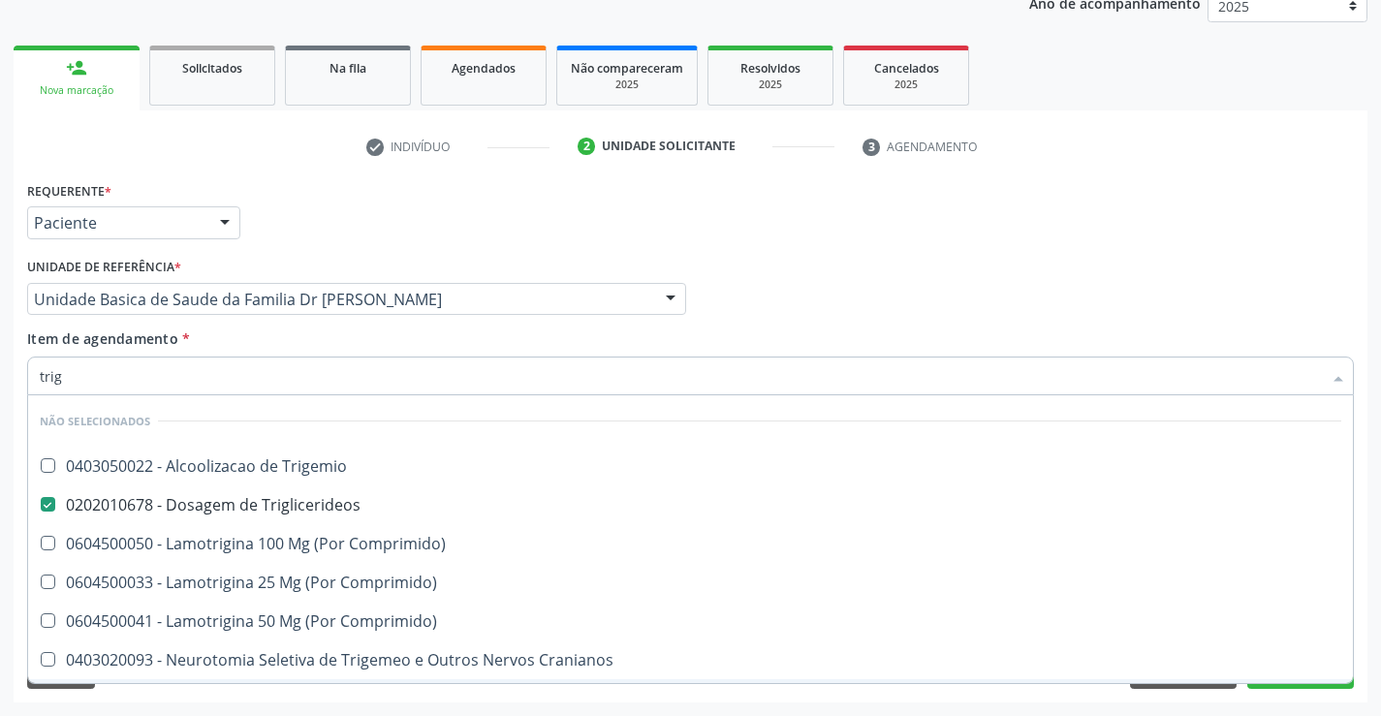
type input "trig"
click at [312, 694] on div "Requerente * Paciente Médico(a) Enfermeiro(a) Paciente Nenhum resultado encontr…" at bounding box center [691, 439] width 1354 height 526
checkbox Trigemio "true"
checkbox Comprimido\) "true"
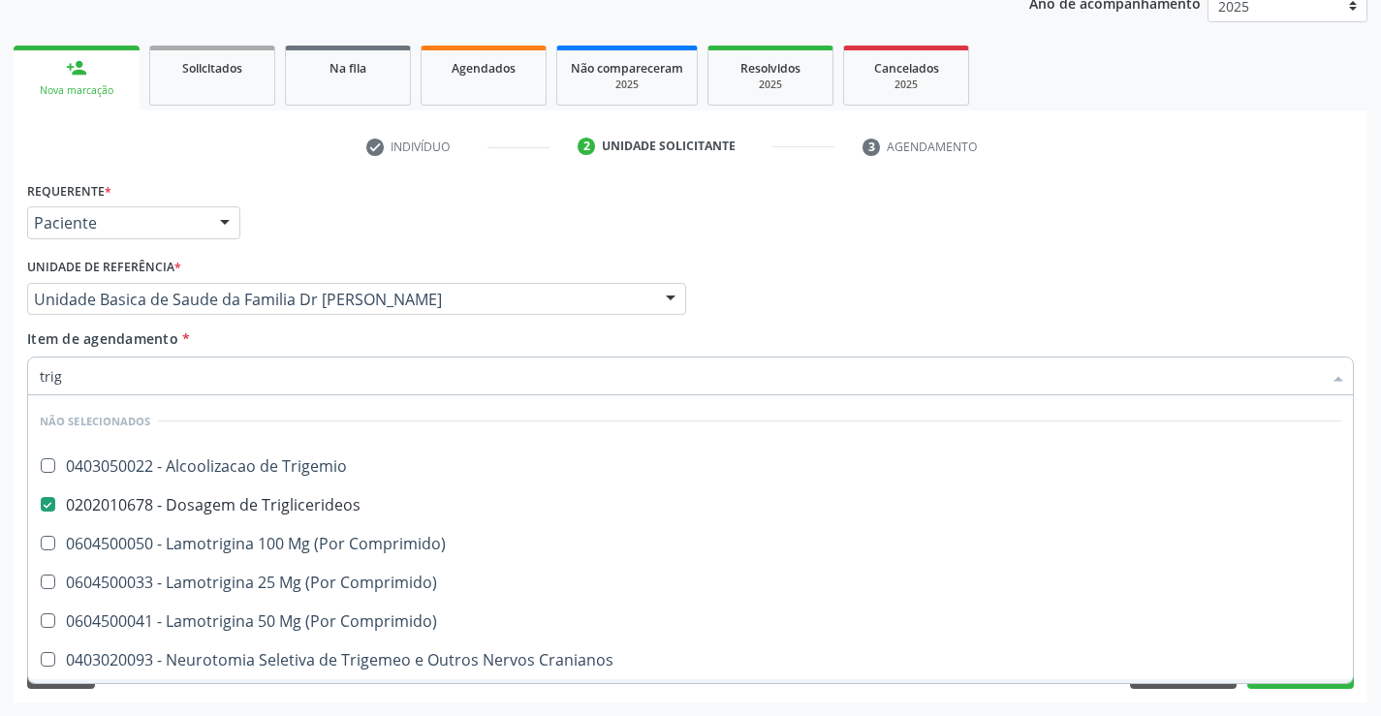
checkbox Cranianos "true"
checkbox Comprimido\) "true"
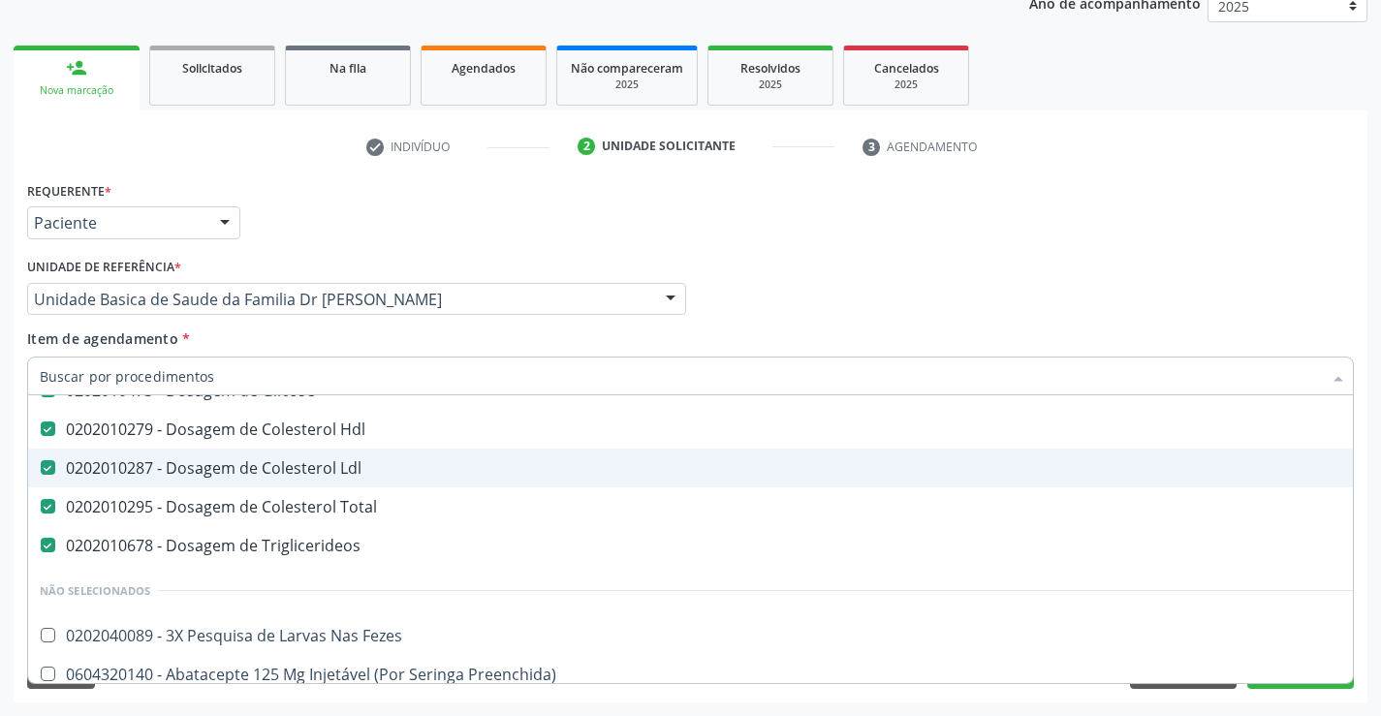
scroll to position [185, 0]
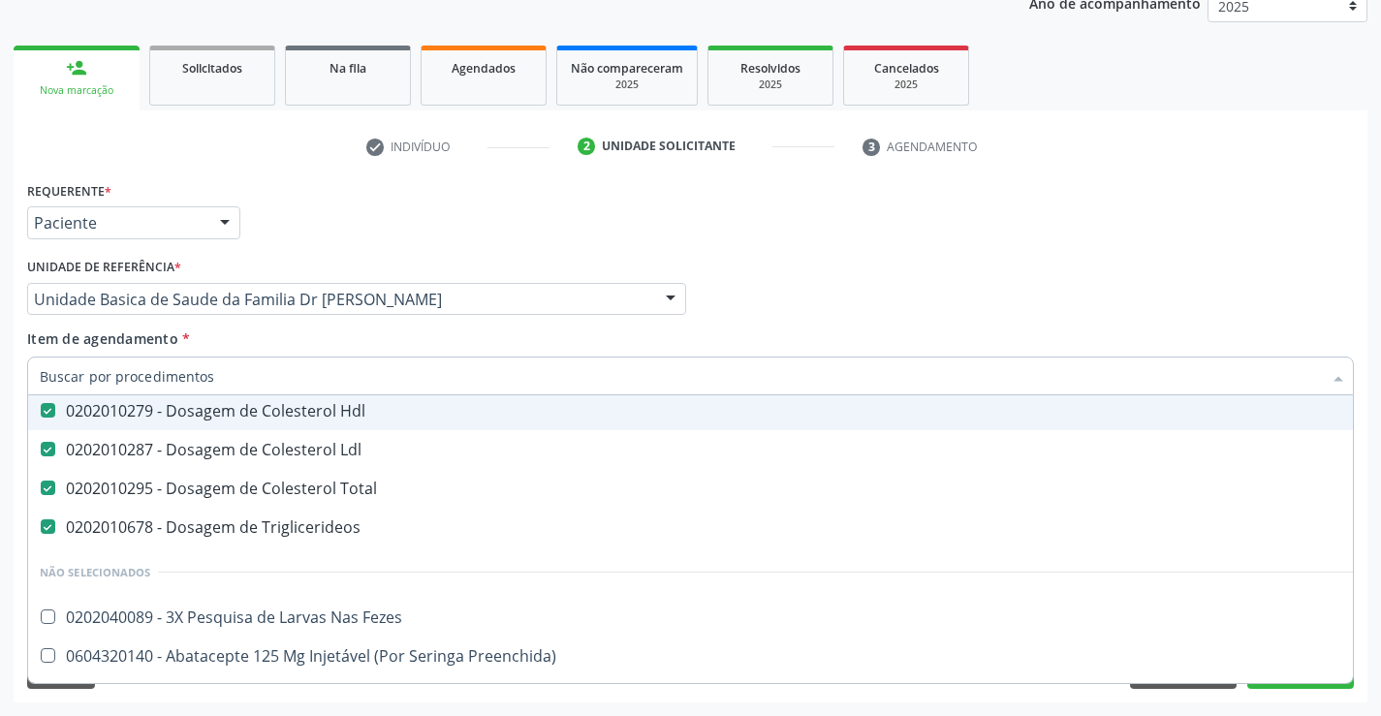
click at [232, 375] on input "Item de agendamento *" at bounding box center [681, 376] width 1282 height 39
type input "u"
checkbox Completo "false"
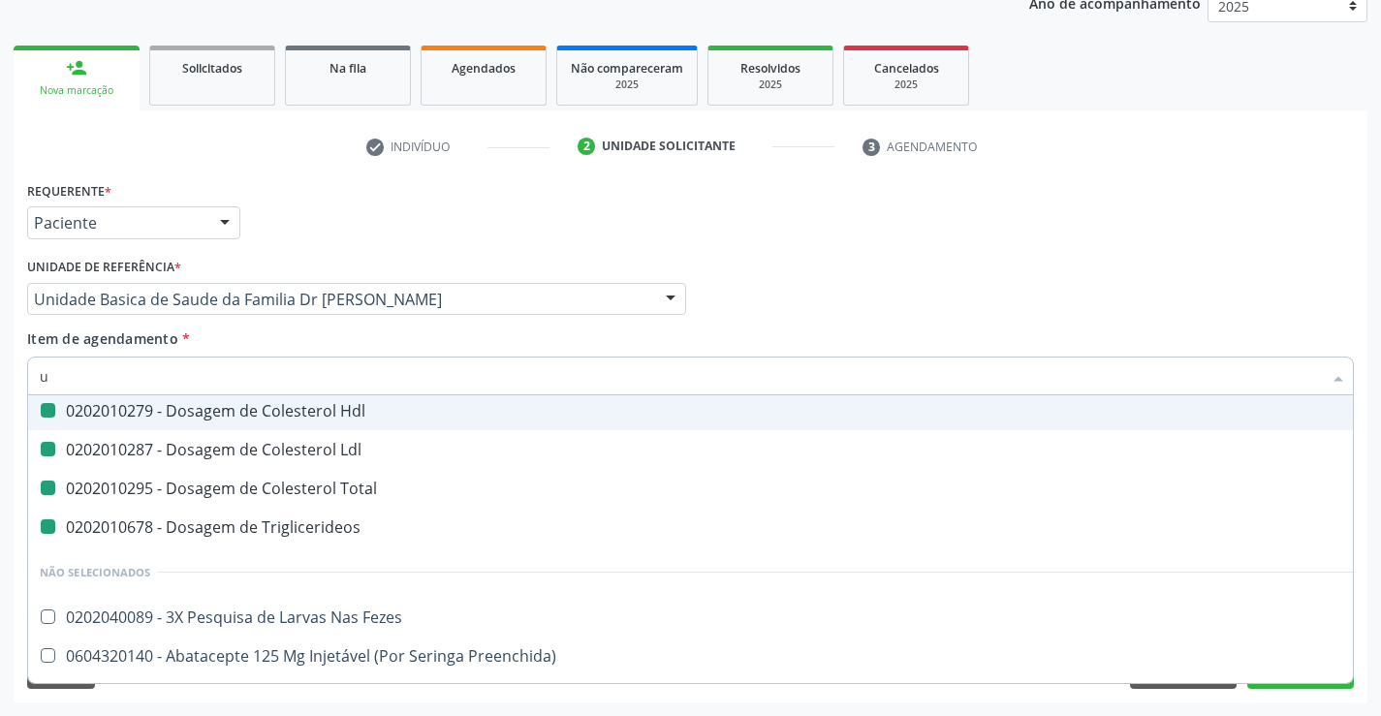
checkbox Glicose "false"
checkbox Hdl "false"
checkbox Ldl "false"
checkbox Triglicerideos "false"
checkbox Total "false"
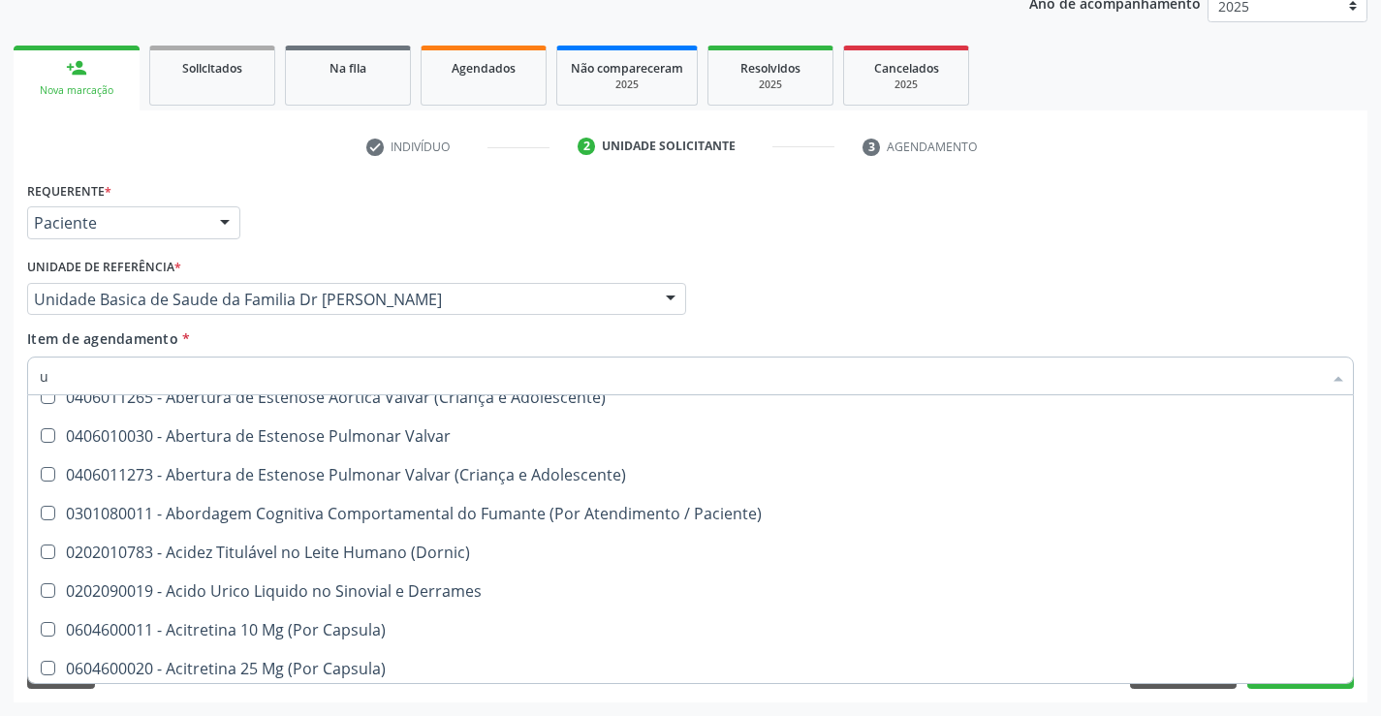
scroll to position [133, 0]
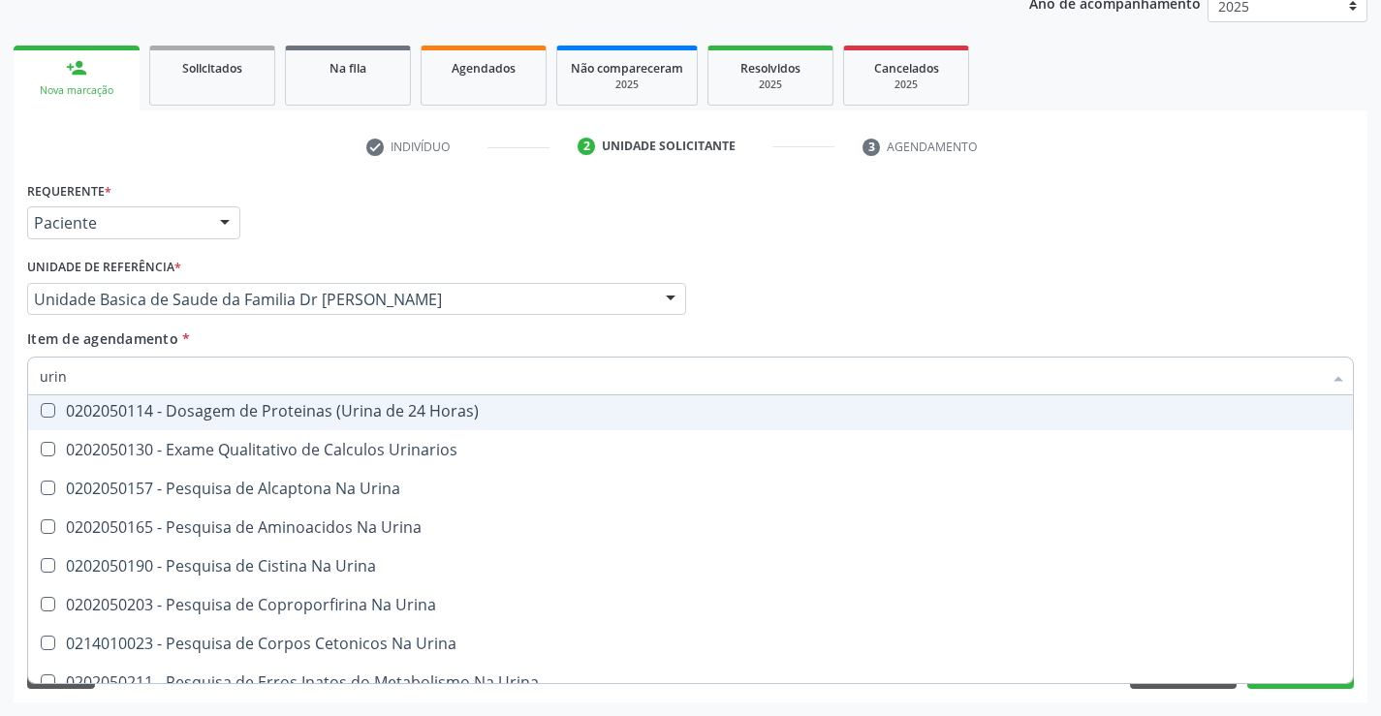
type input "urina"
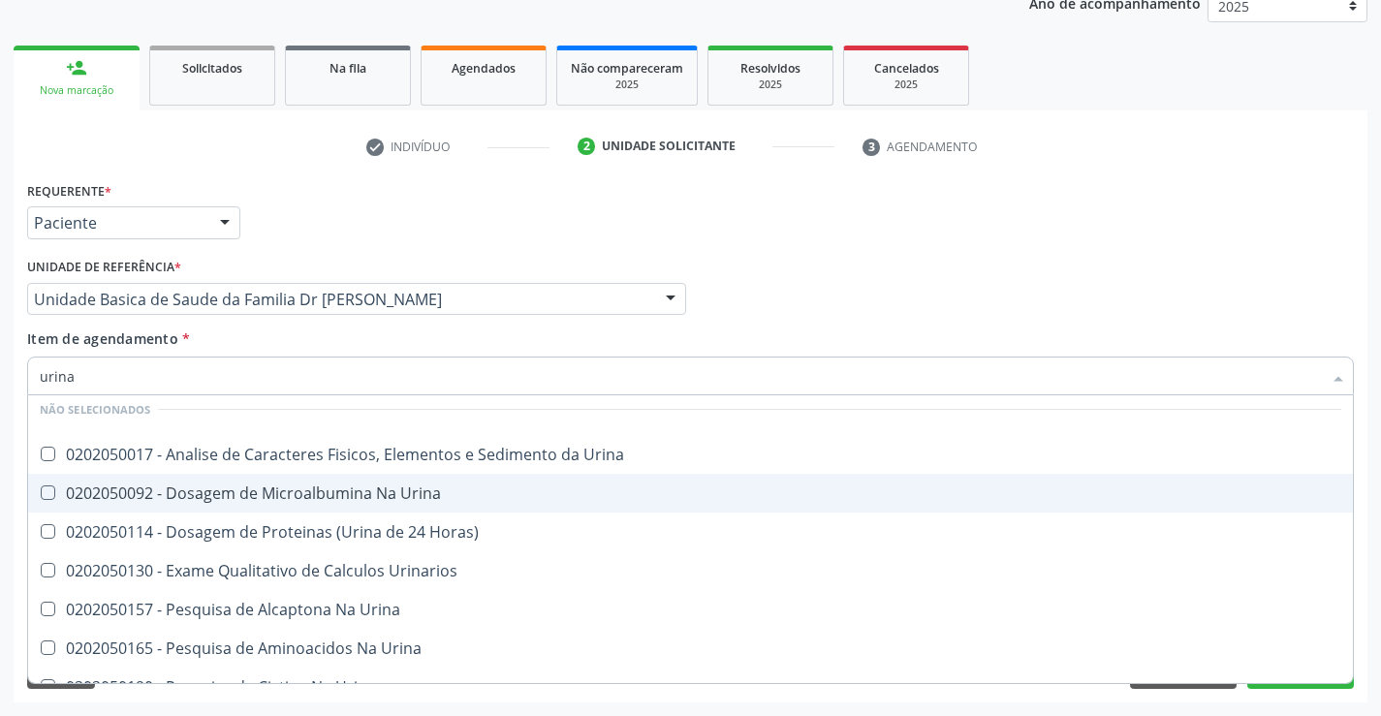
scroll to position [0, 0]
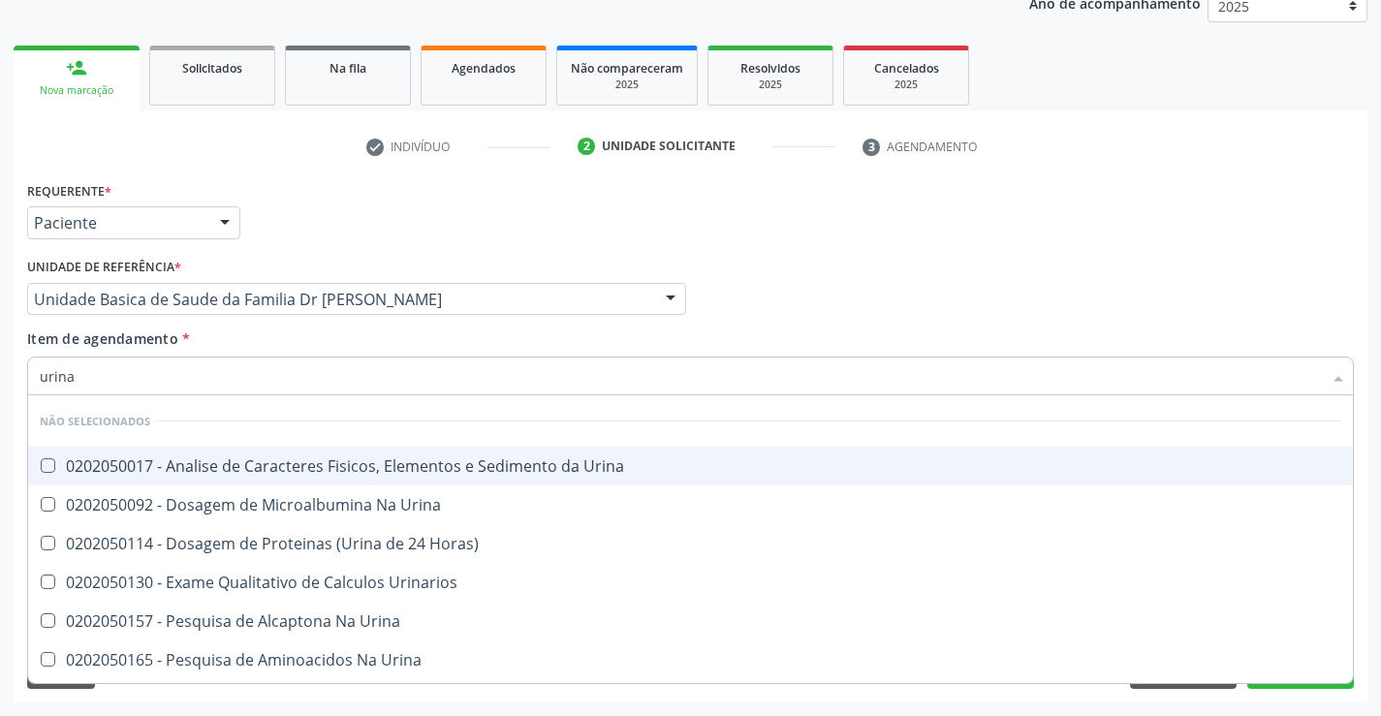
click at [247, 463] on div "0202050017 - Analise de Caracteres Fisicos, Elementos e Sedimento da Urina" at bounding box center [690, 466] width 1301 height 16
checkbox Urina "true"
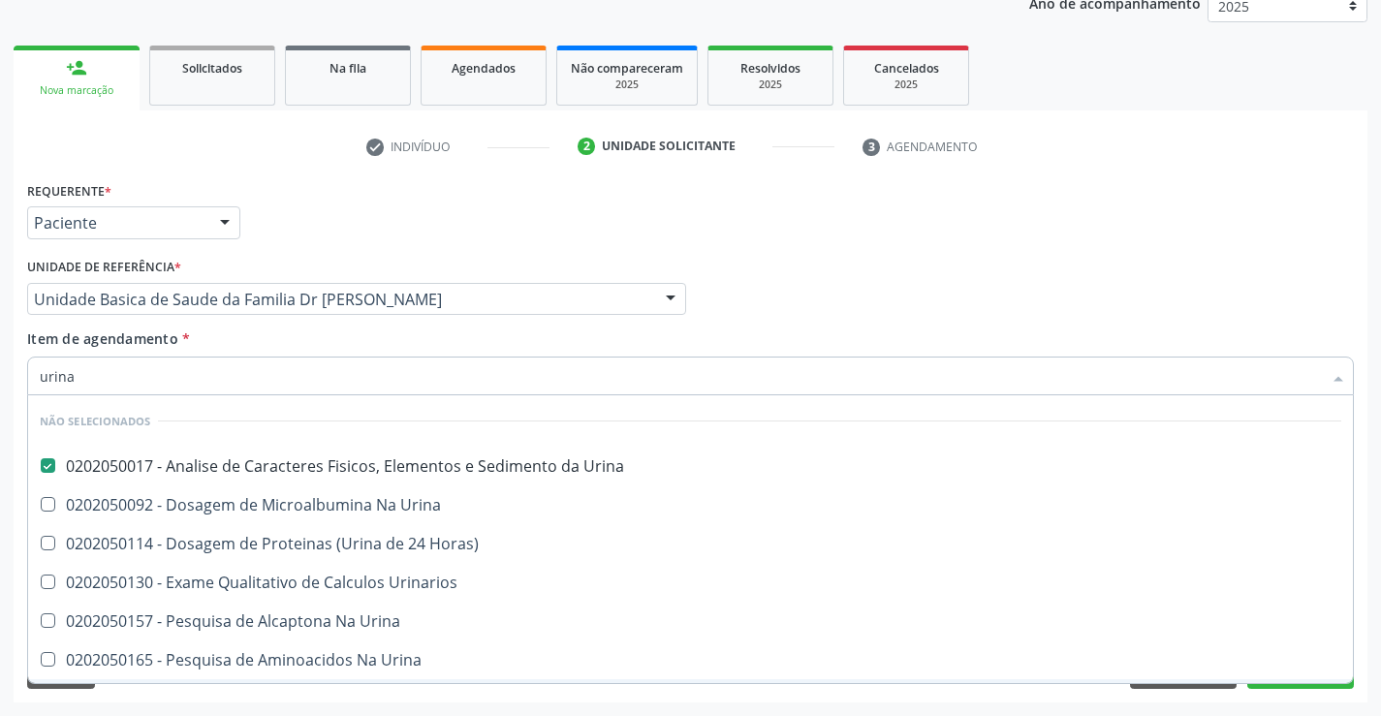
type input "urina"
click at [455, 703] on div "Acompanhamento Acompanhe a situação das marcações correntes e finalizadas Relat…" at bounding box center [690, 289] width 1381 height 854
checkbox Urina "true"
checkbox Horas\) "true"
checkbox Urinarios "true"
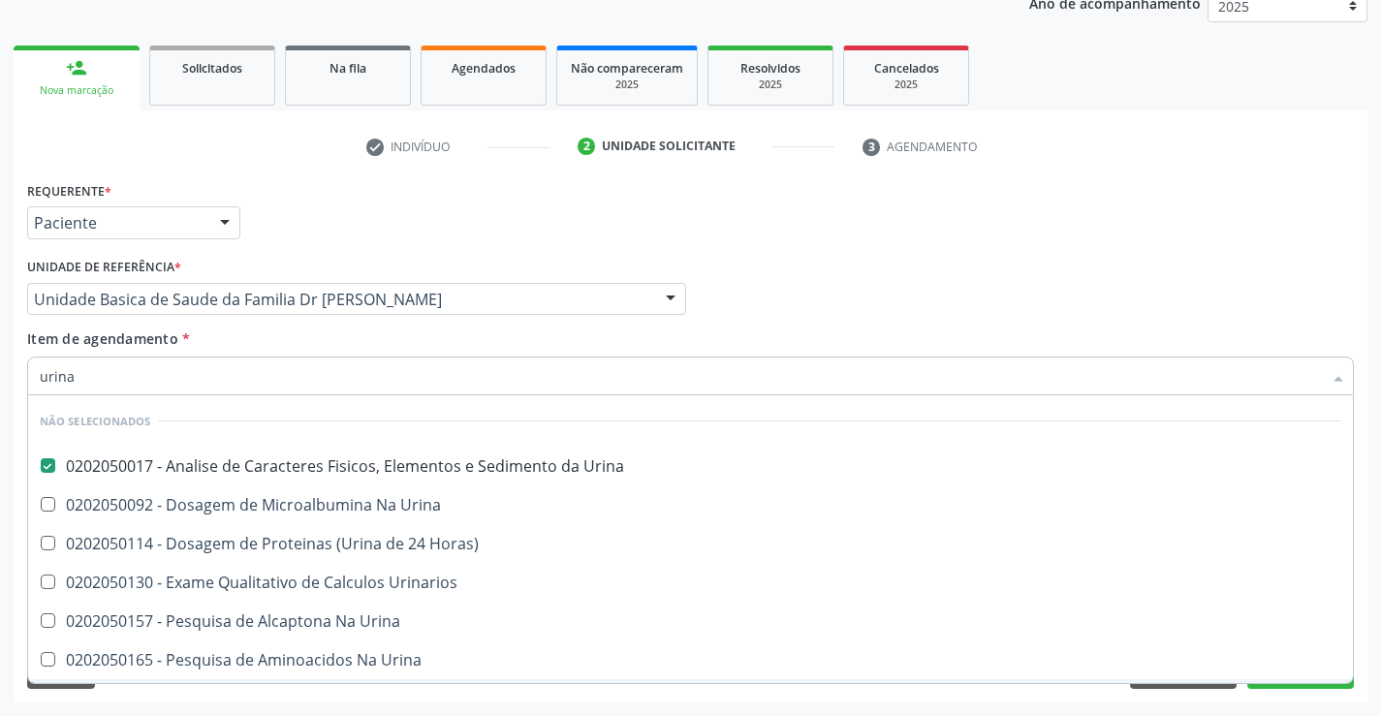
checkbox Urina "true"
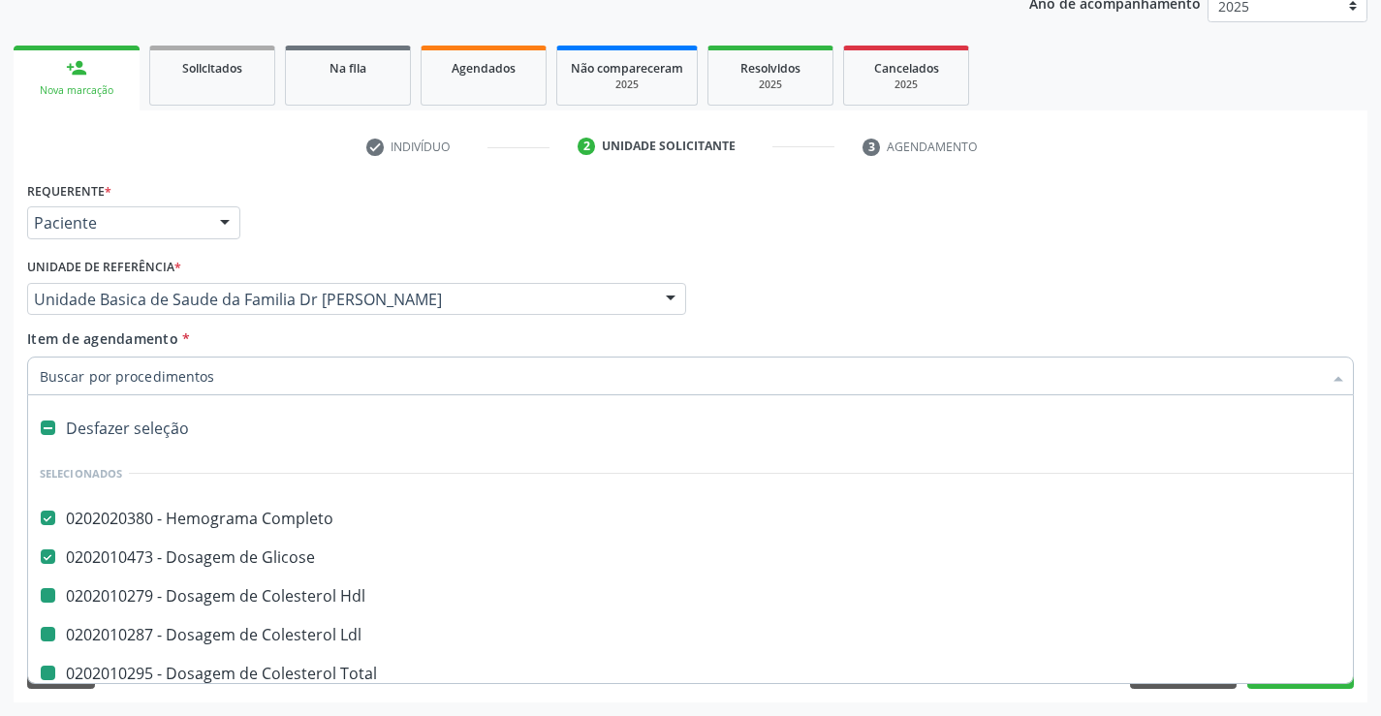
type input "f"
checkbox Hdl "false"
checkbox Ldl "false"
checkbox Triglicerideos "false"
checkbox Total "false"
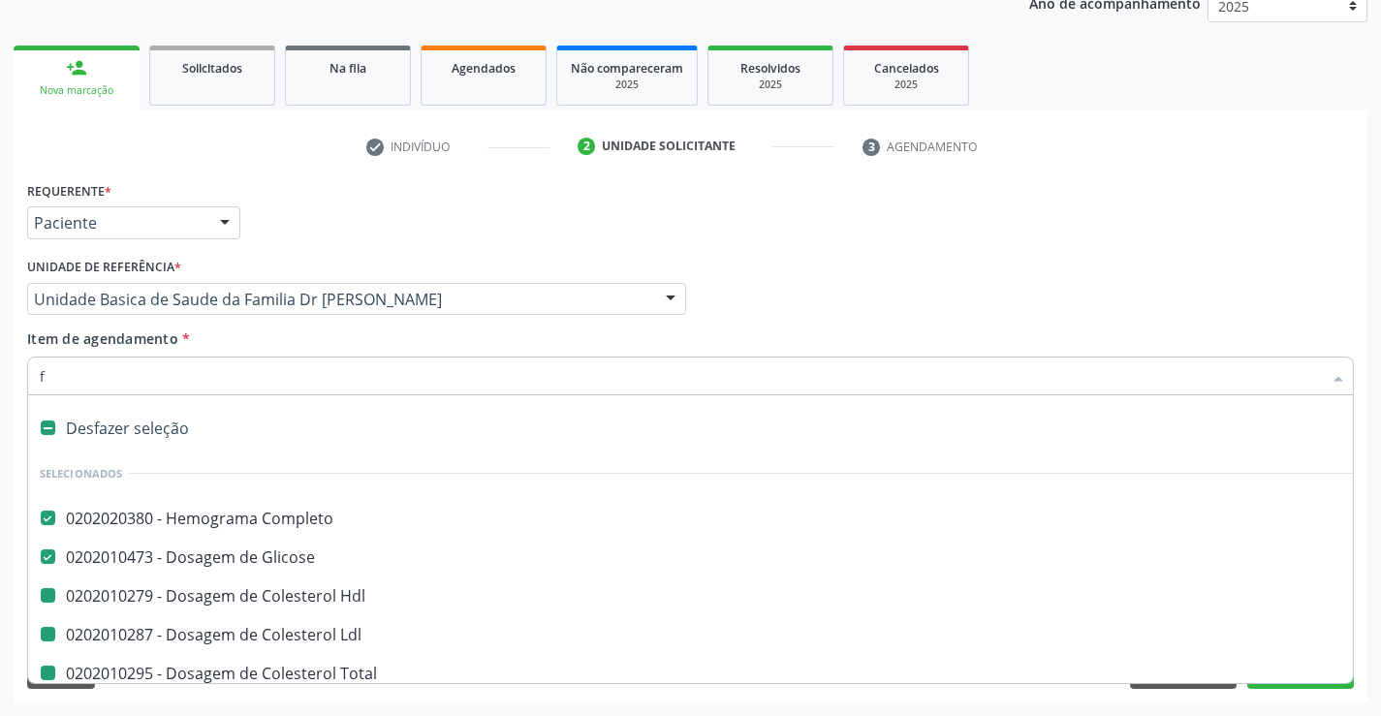
checkbox Urina "false"
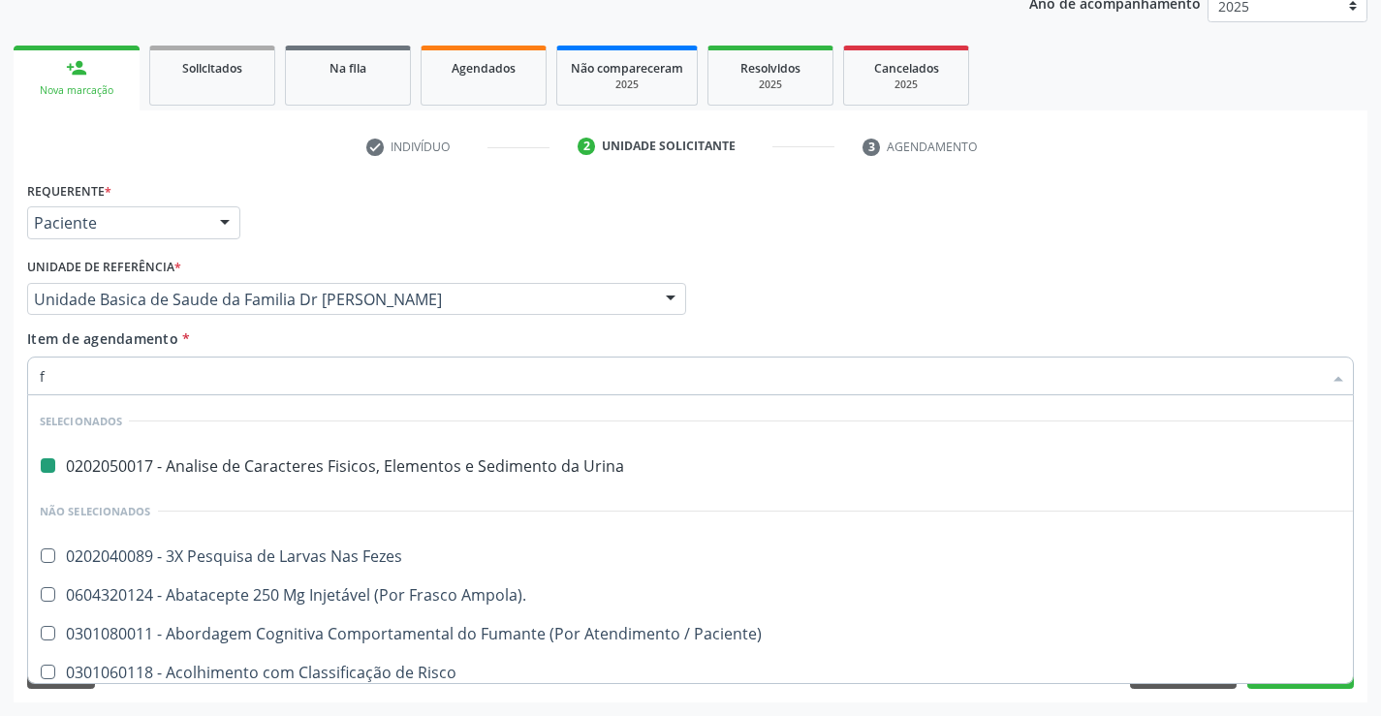
type input "fe"
checkbox Urina "false"
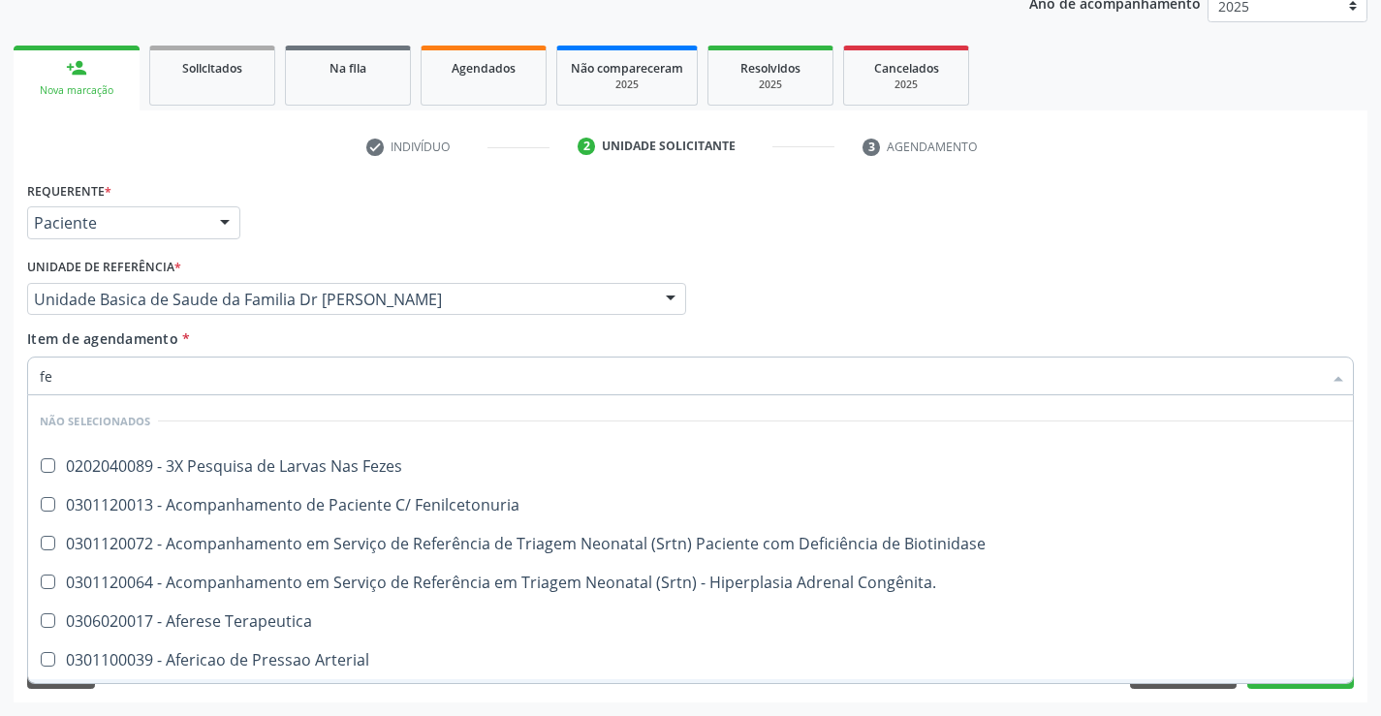
type input "FEZES"
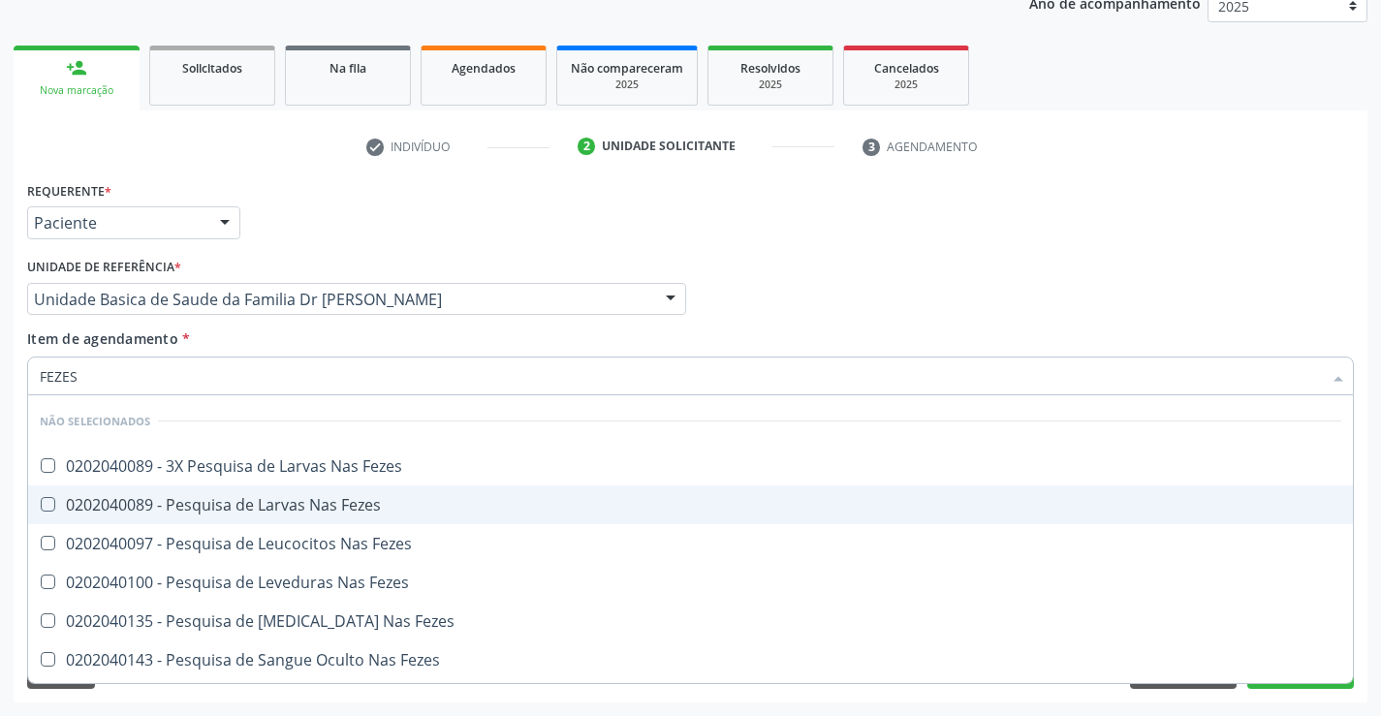
click at [180, 505] on div "0202040089 - Pesquisa de Larvas Nas Fezes" at bounding box center [690, 505] width 1301 height 16
checkbox Fezes "true"
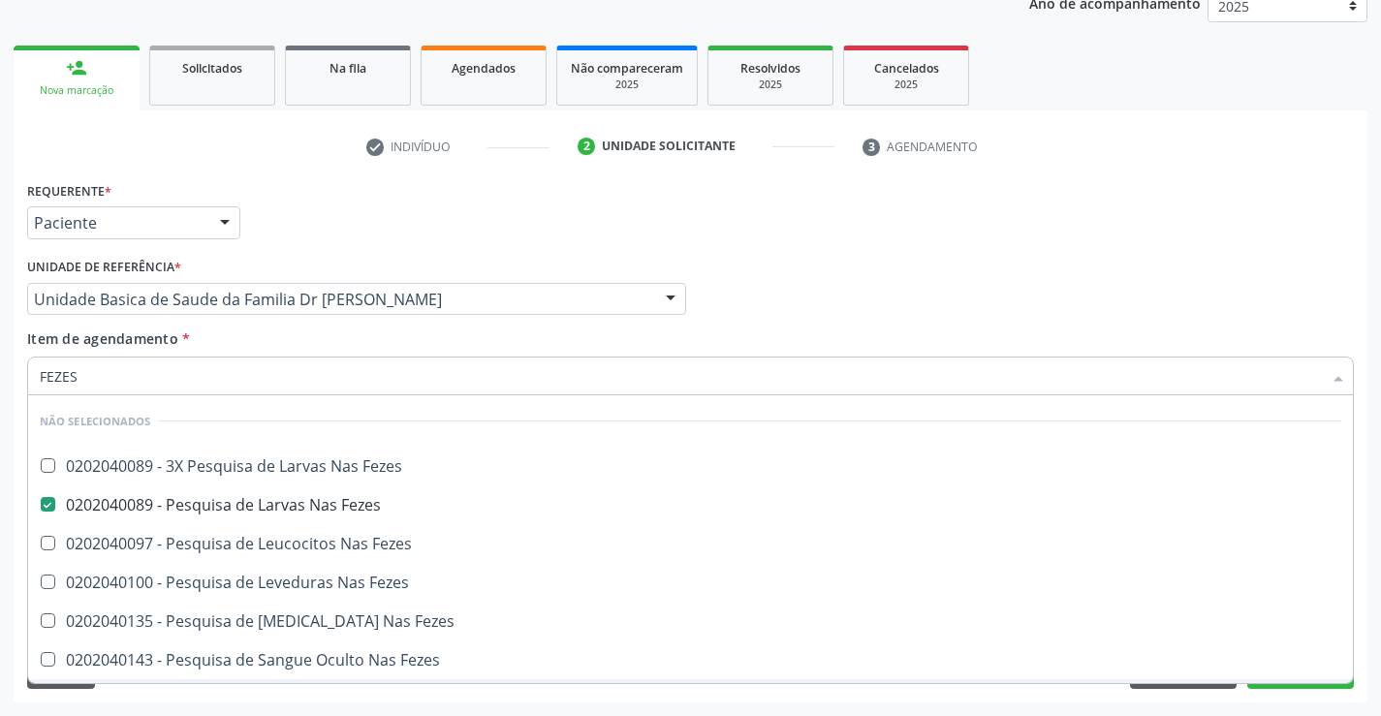
click at [292, 691] on div "Requerente * Paciente Médico(a) Enfermeiro(a) Paciente Nenhum resultado encontr…" at bounding box center [691, 439] width 1354 height 526
checkbox Fezes "true"
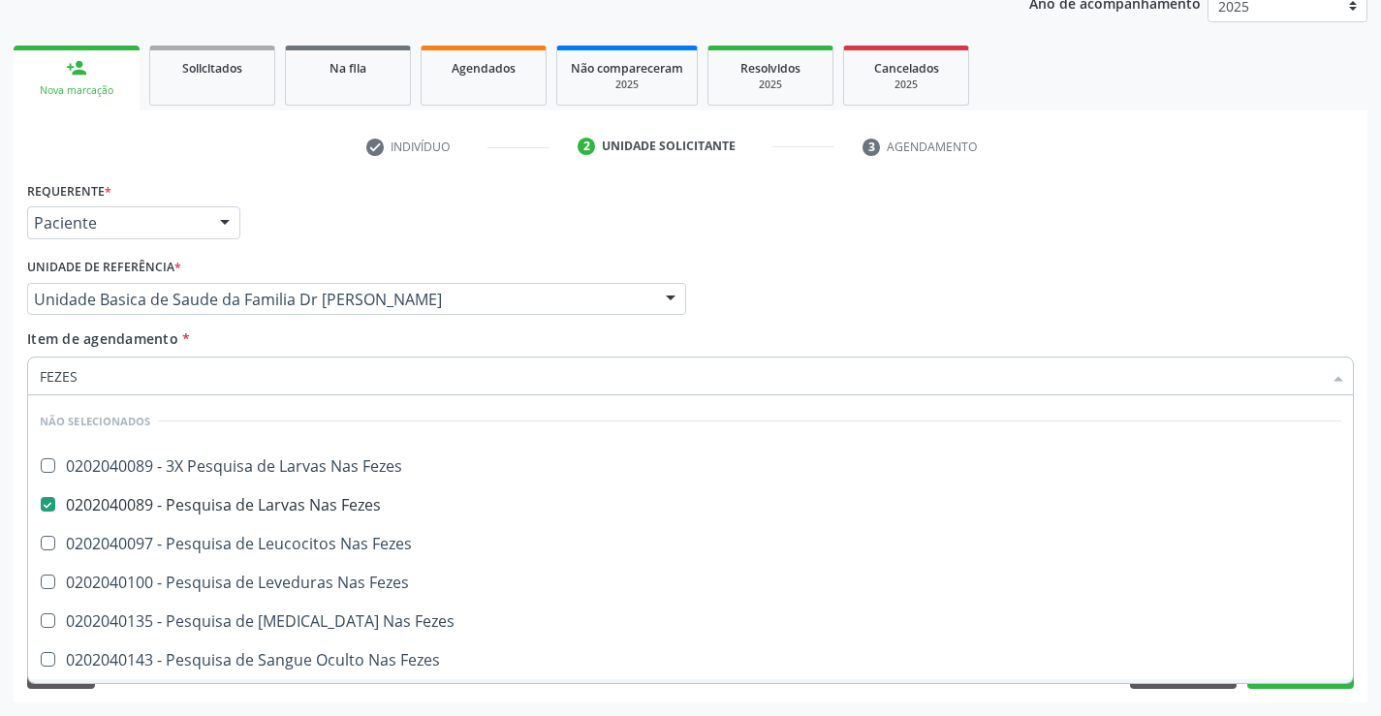
checkbox Fezes "true"
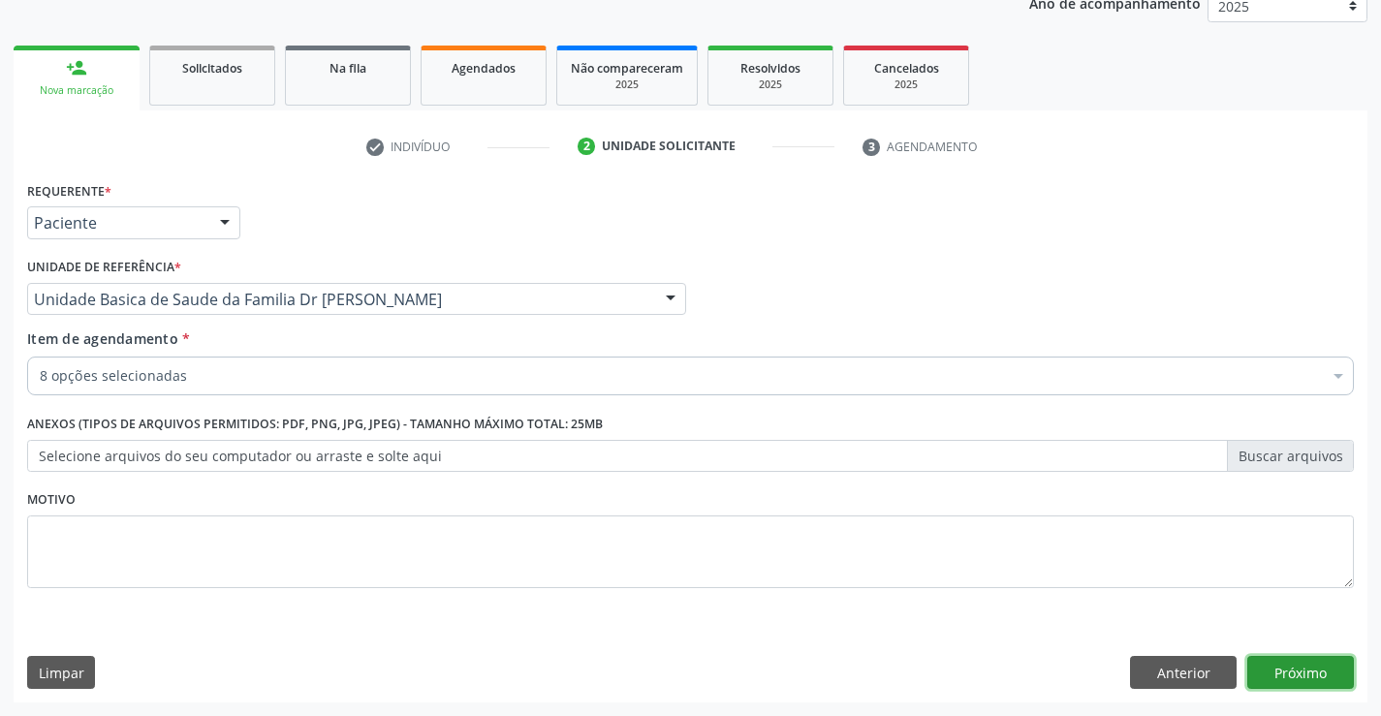
click at [1264, 673] on button "Próximo" at bounding box center [1300, 672] width 107 height 33
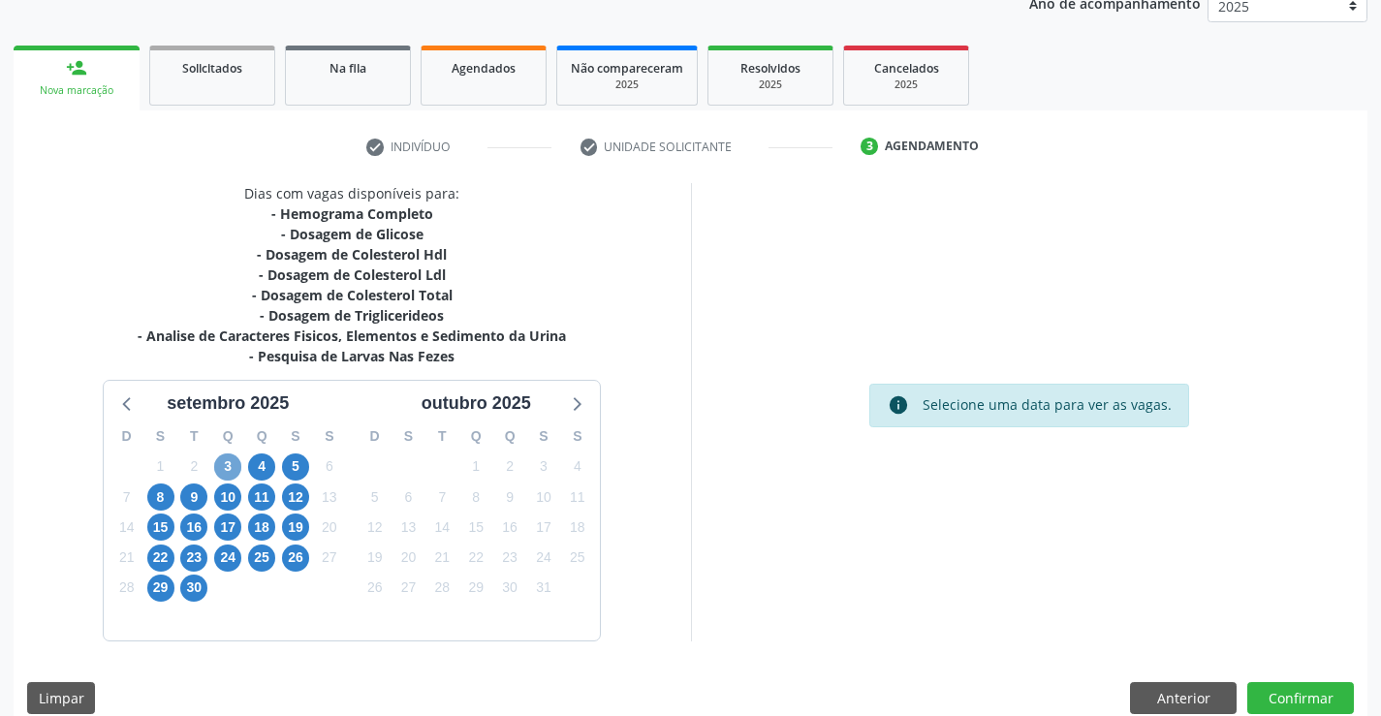
click at [227, 461] on span "3" at bounding box center [227, 467] width 27 height 27
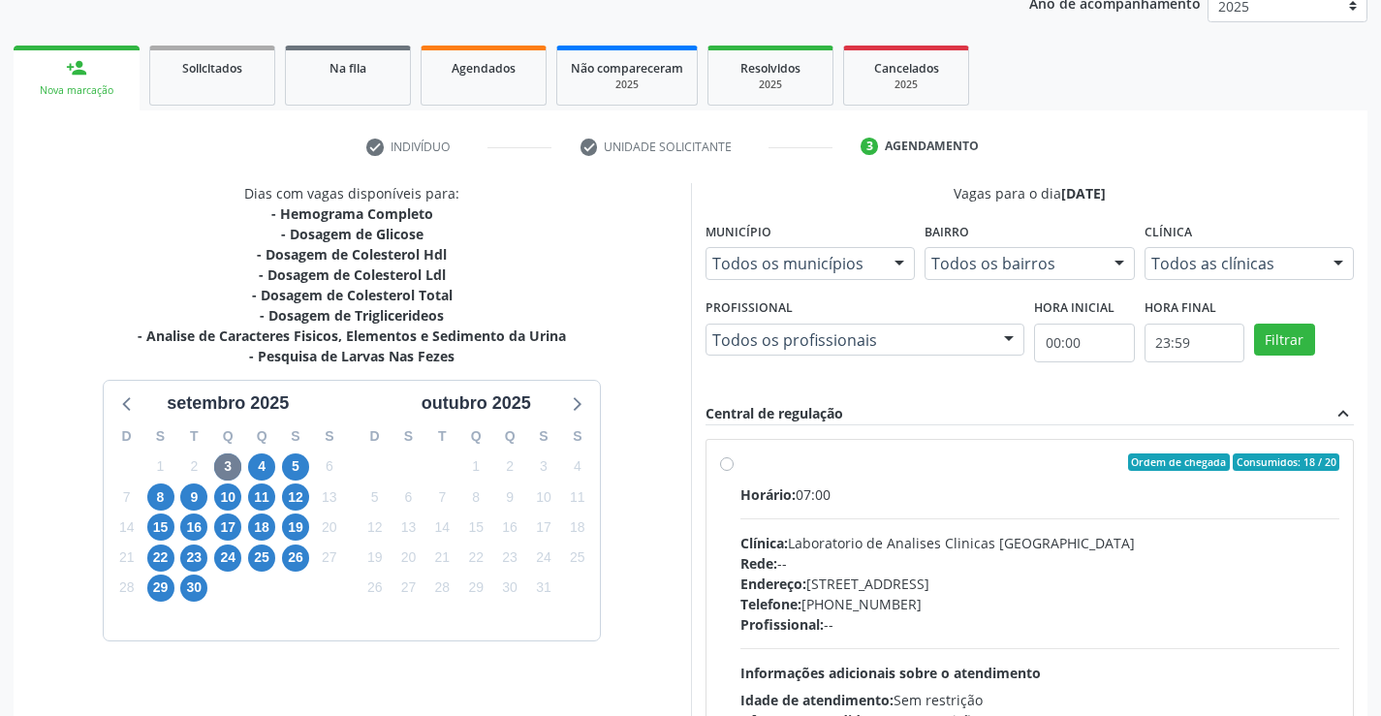
click at [740, 461] on label "Ordem de chegada Consumidos: 18 / 20 Horário: 07:00 Clínica: Laboratorio de Ana…" at bounding box center [1040, 603] width 600 height 298
click at [729, 461] on input "Ordem de chegada Consumidos: 18 / 20 Horário: 07:00 Clínica: Laboratorio de Ana…" at bounding box center [727, 462] width 14 height 17
radio input "true"
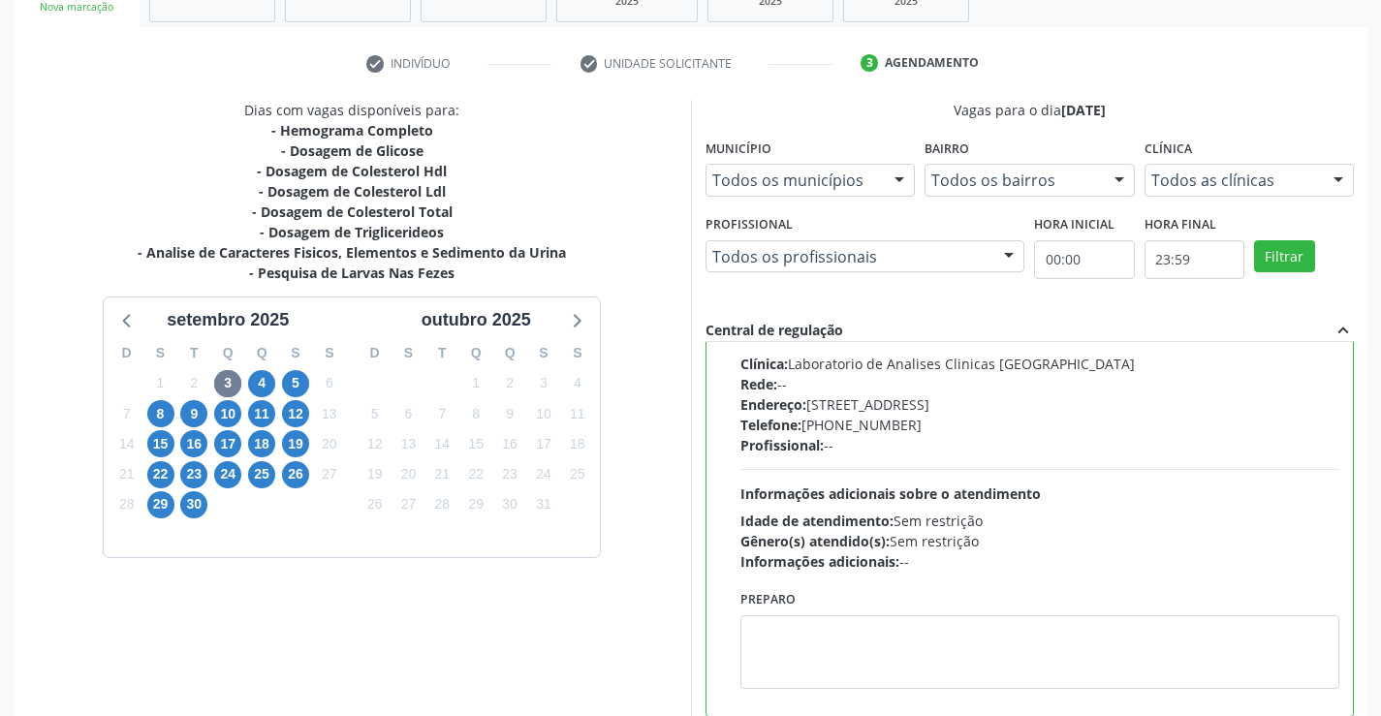
scroll to position [438, 0]
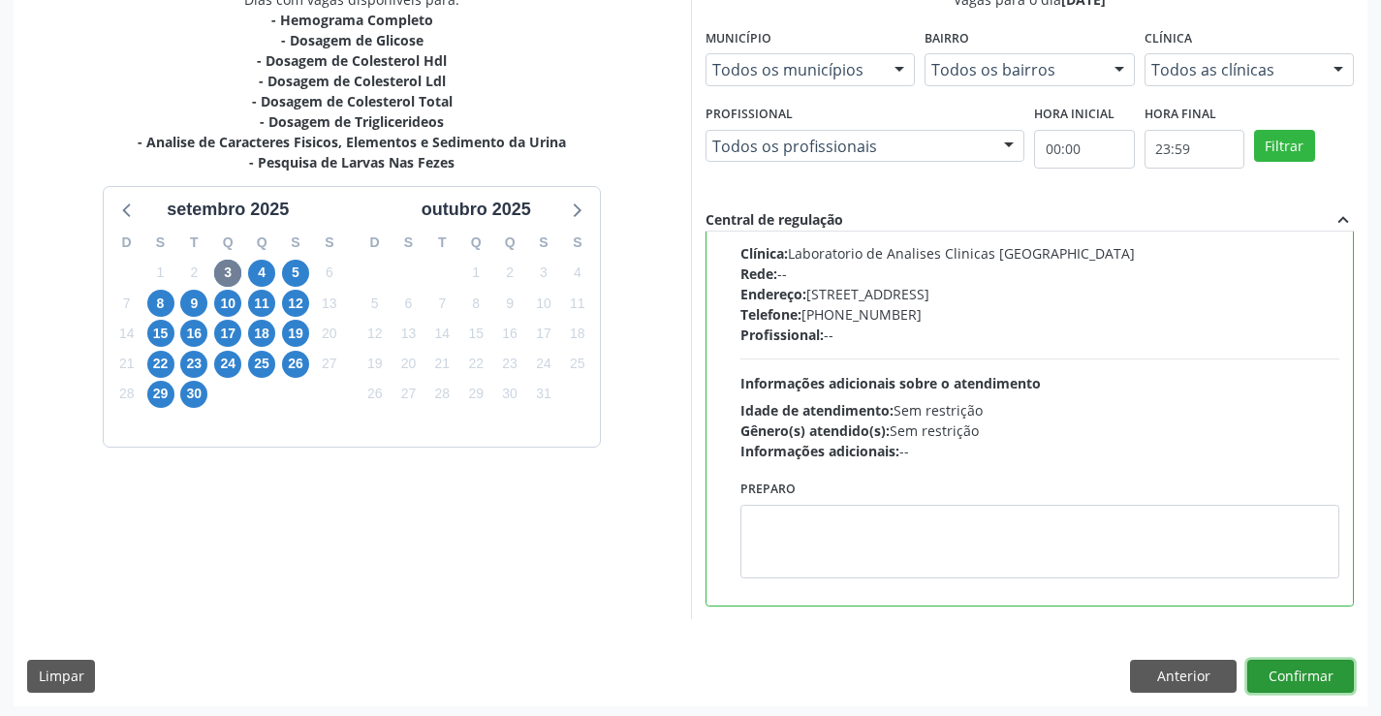
click at [1297, 674] on button "Confirmar" at bounding box center [1300, 676] width 107 height 33
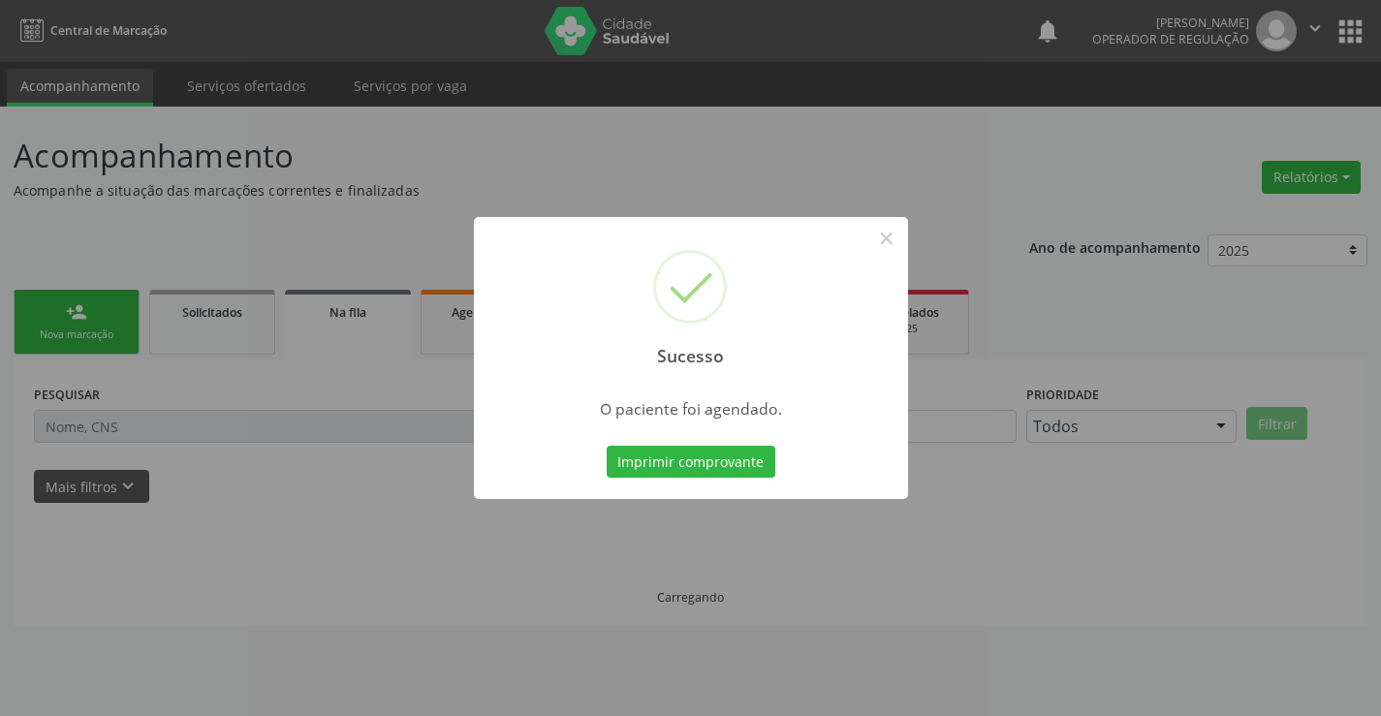
scroll to position [0, 0]
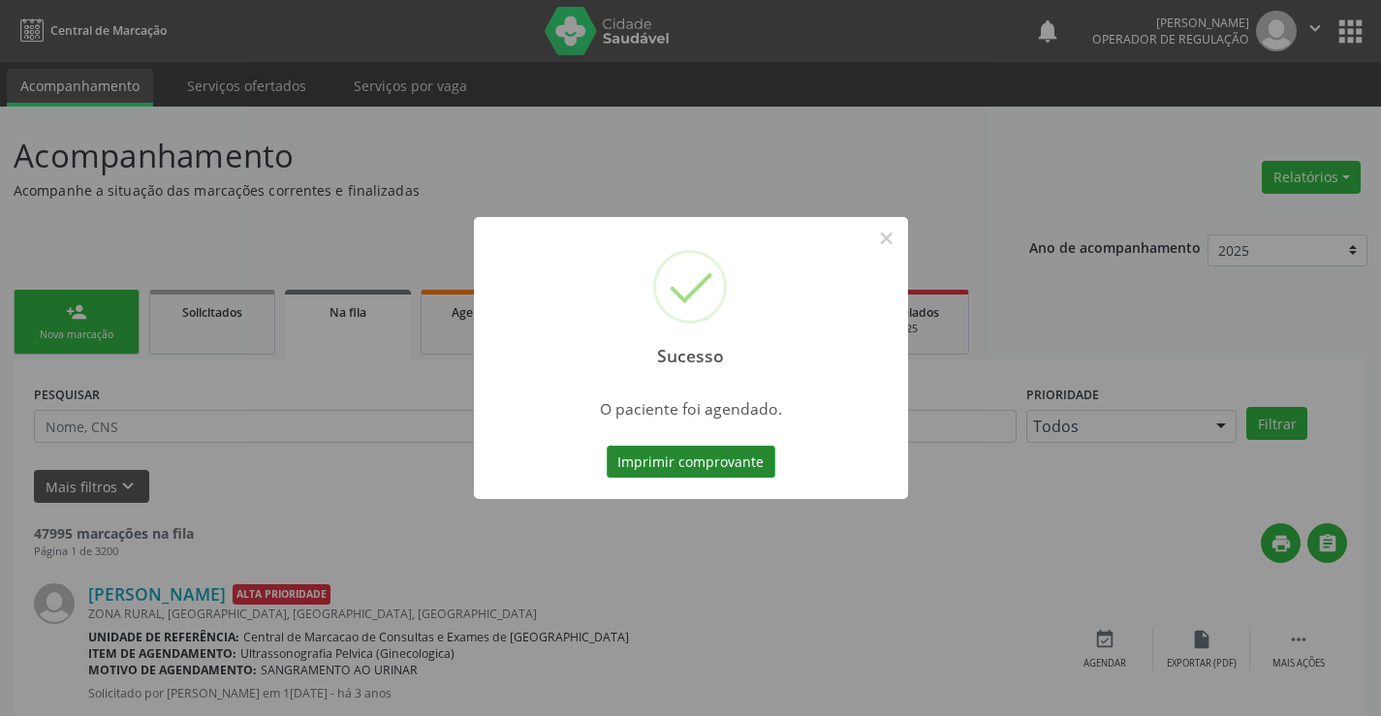
click at [734, 459] on button "Imprimir comprovante" at bounding box center [691, 462] width 169 height 33
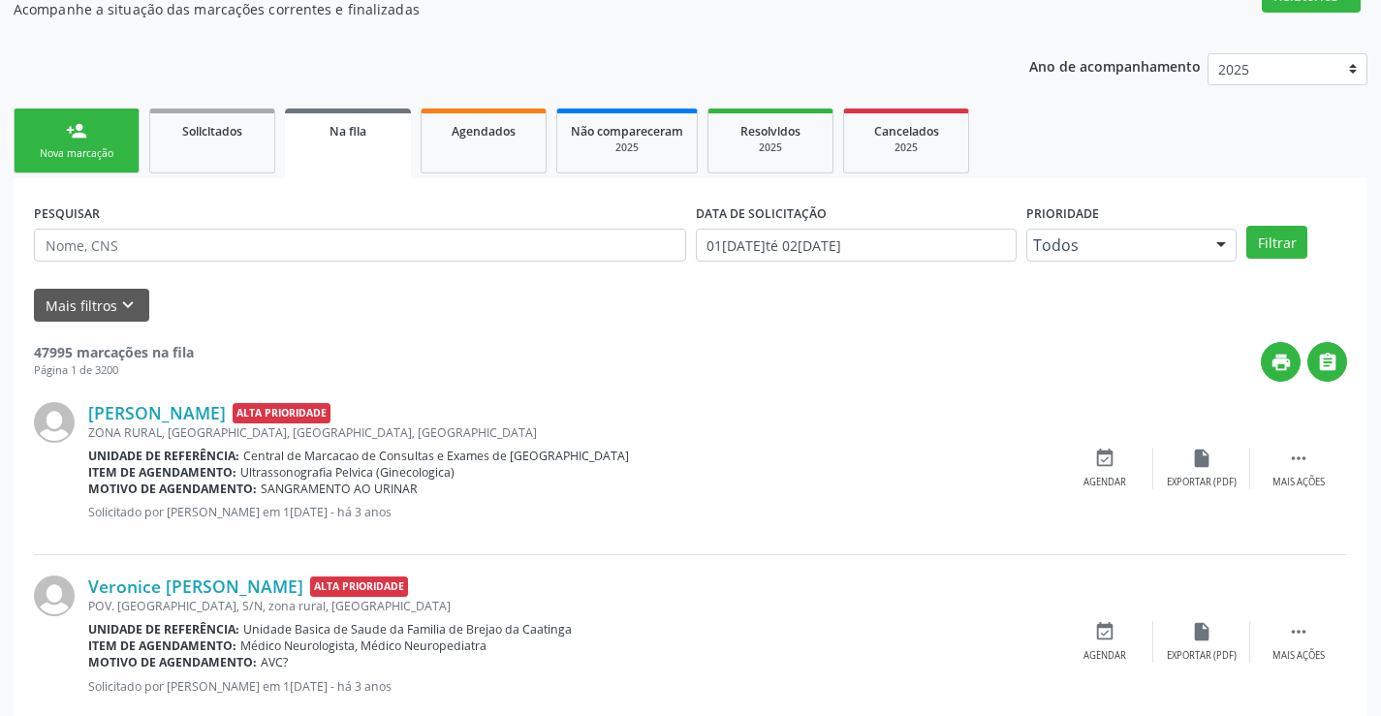
scroll to position [194, 0]
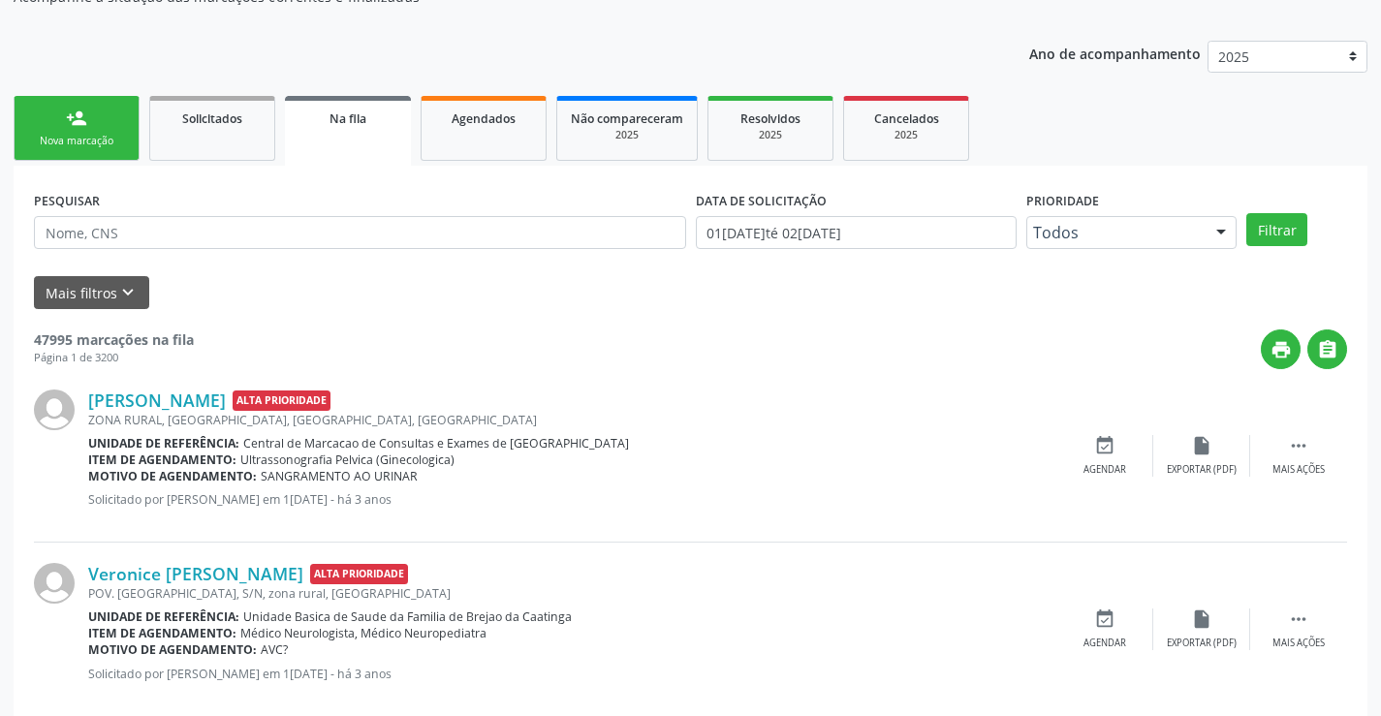
click at [117, 149] on link "person_add Nova marcação" at bounding box center [77, 128] width 126 height 65
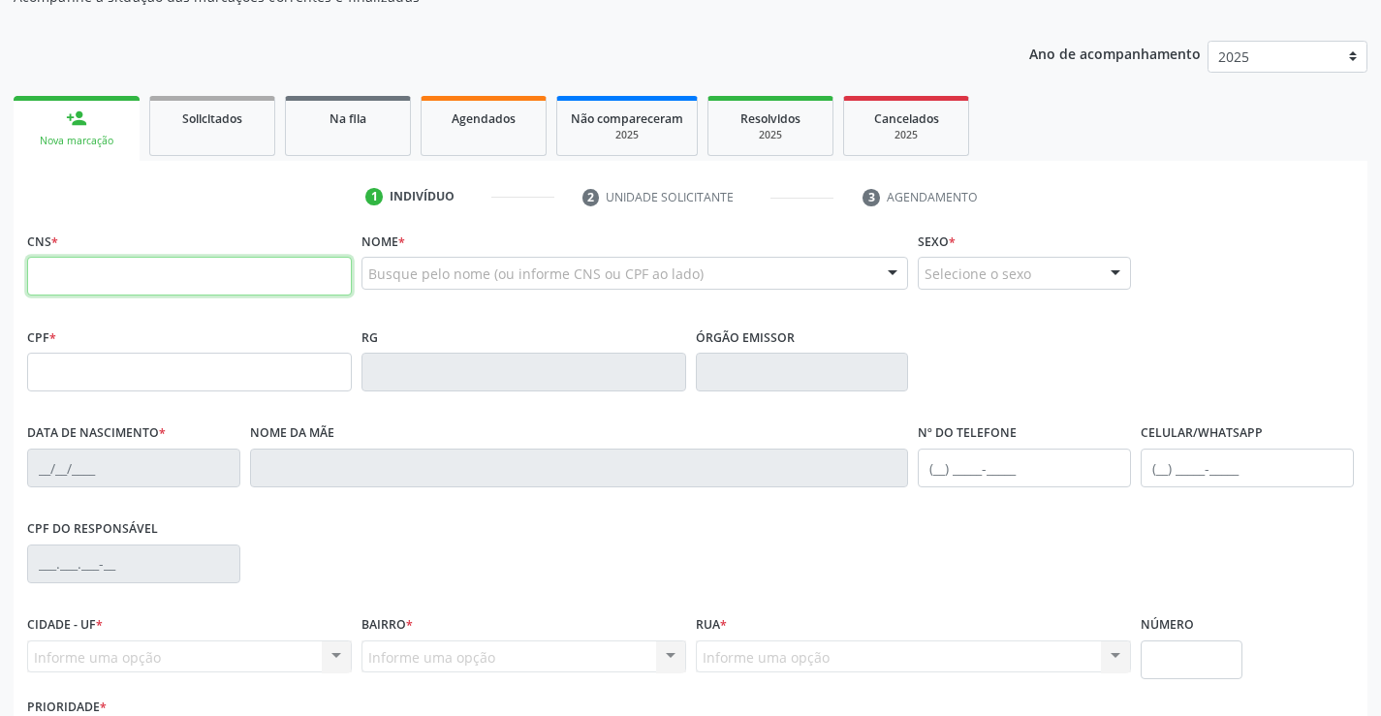
click at [141, 268] on input "text" at bounding box center [189, 276] width 325 height 39
type input "702 3081 5299 6910"
type input "327848723"
type input "29/01/1964"
type input "S/N"
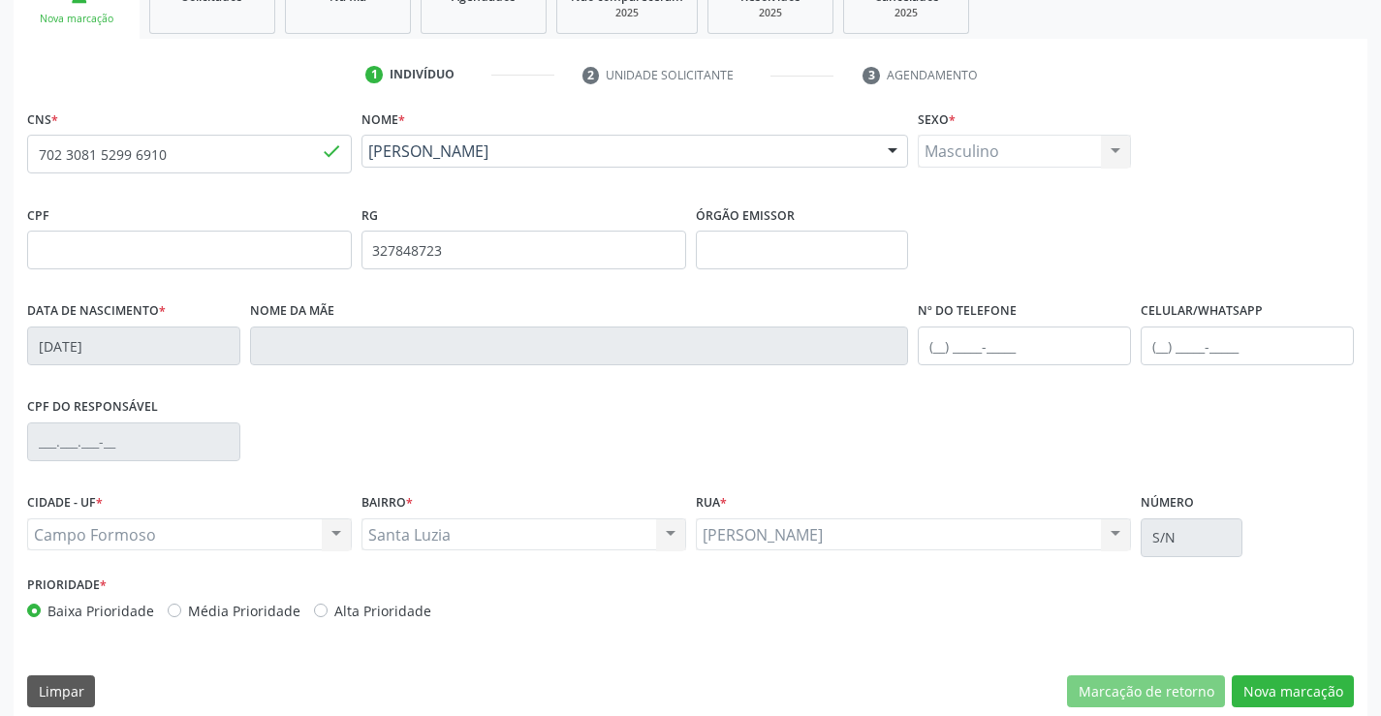
scroll to position [334, 0]
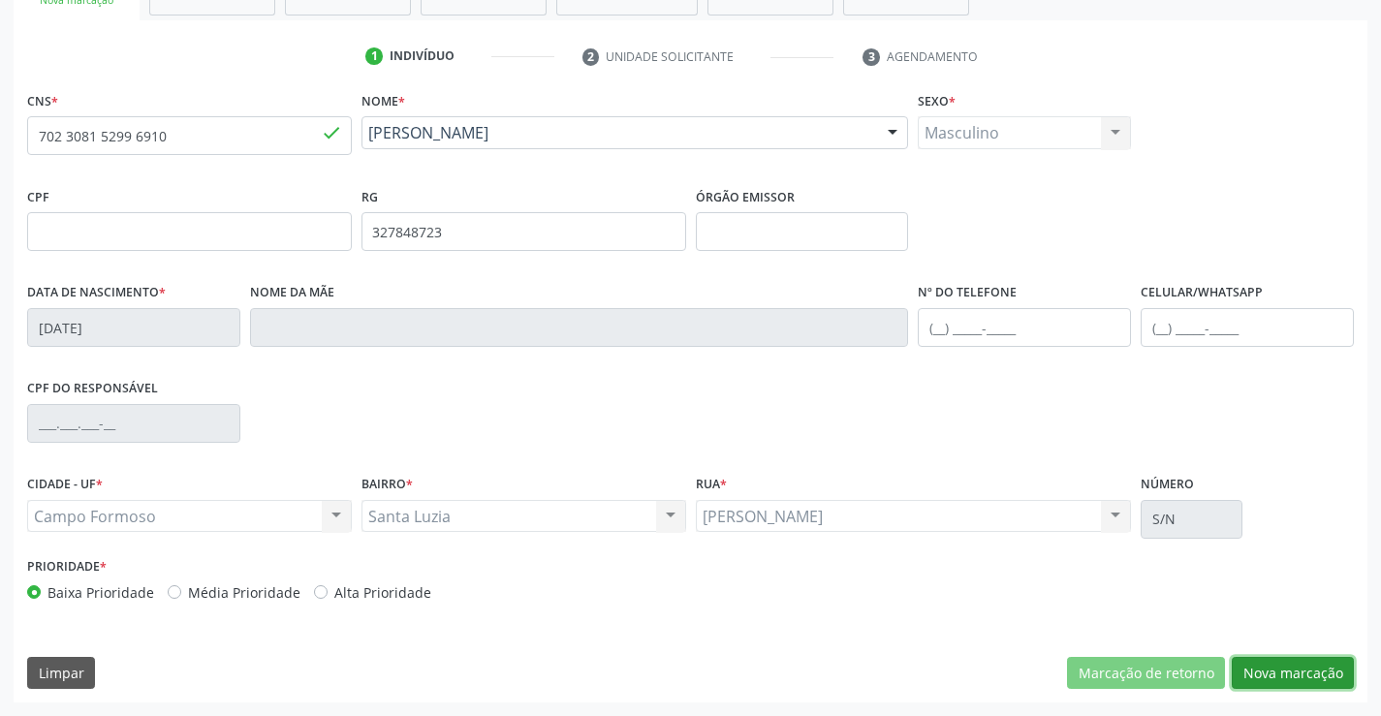
click at [1262, 664] on button "Nova marcação" at bounding box center [1293, 673] width 122 height 33
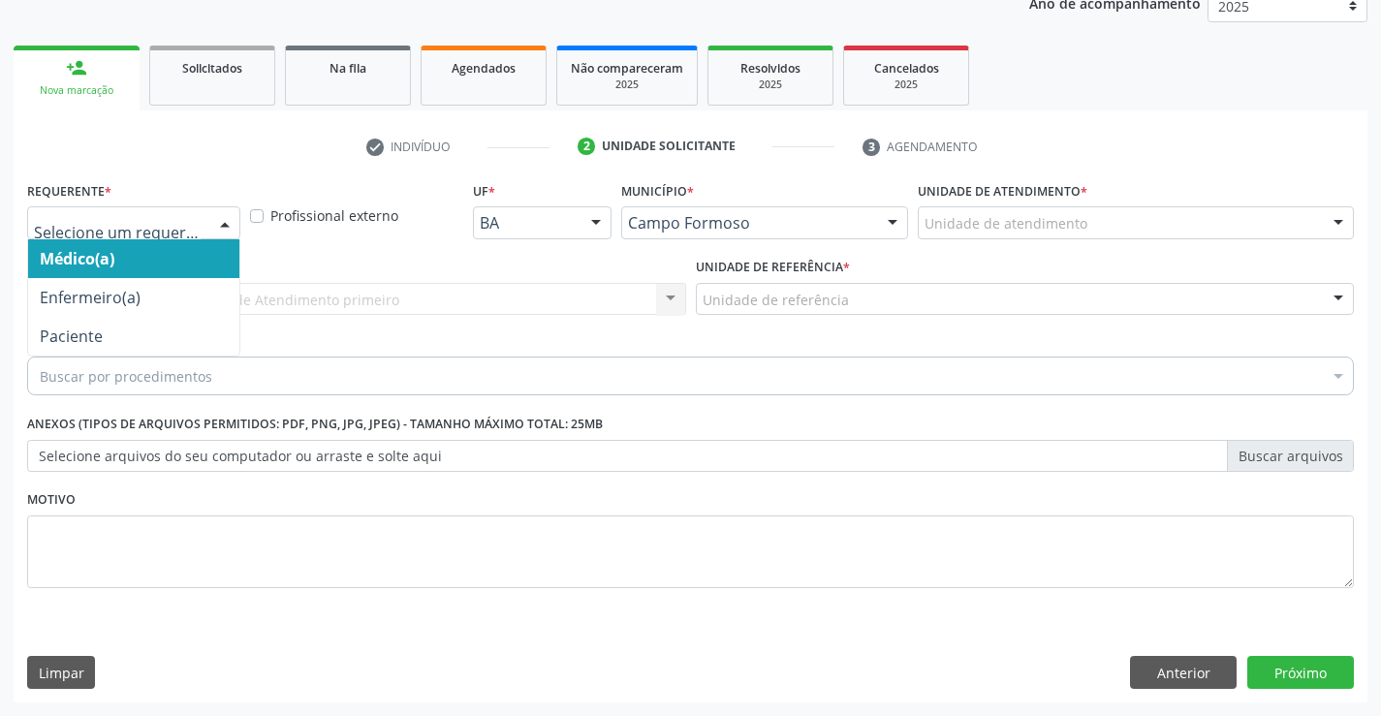
click at [230, 222] on div at bounding box center [224, 223] width 29 height 33
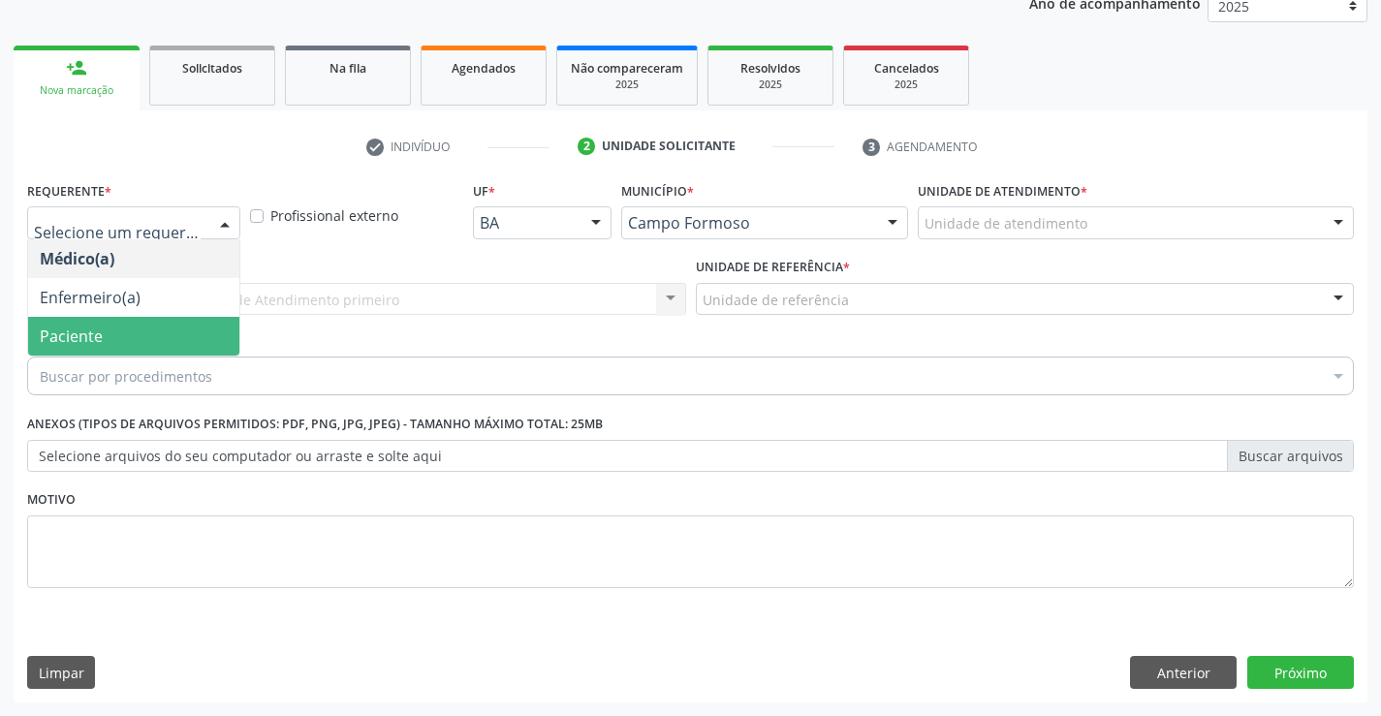
click at [177, 333] on span "Paciente" at bounding box center [133, 336] width 211 height 39
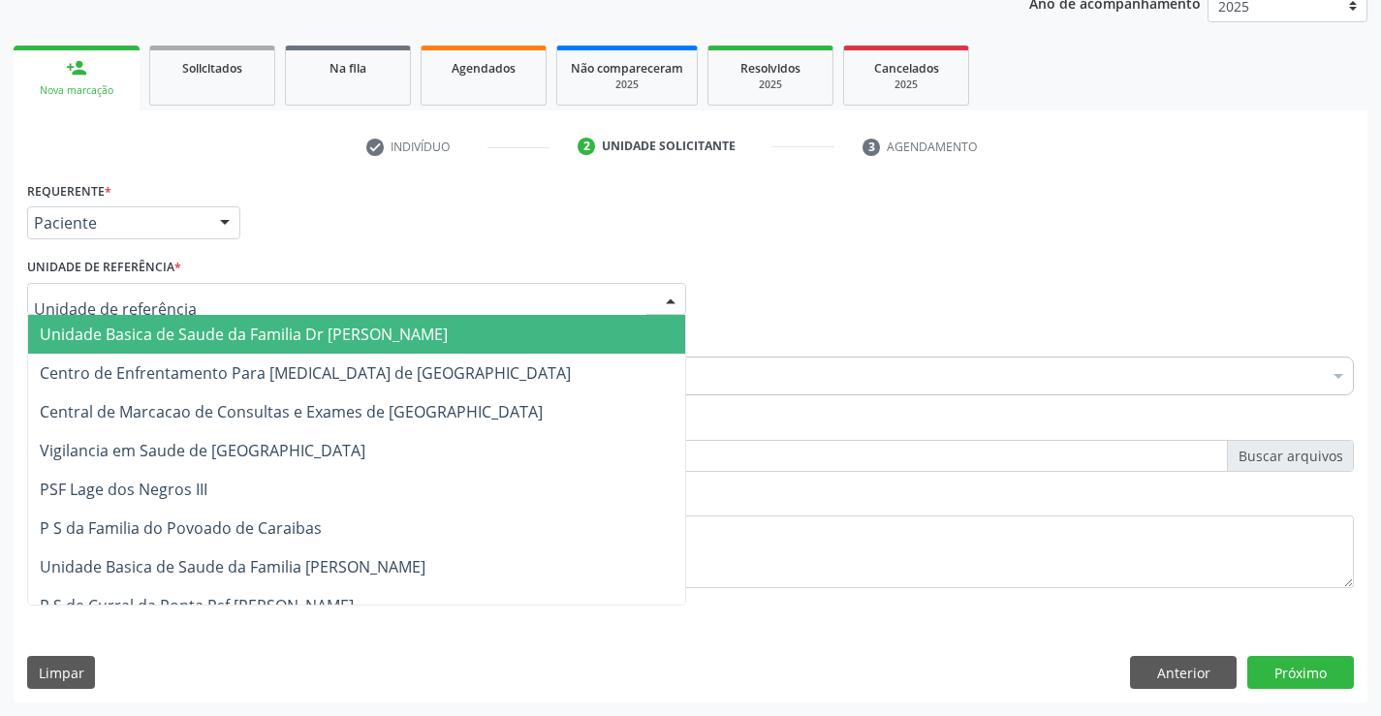
click at [210, 301] on div at bounding box center [356, 299] width 659 height 33
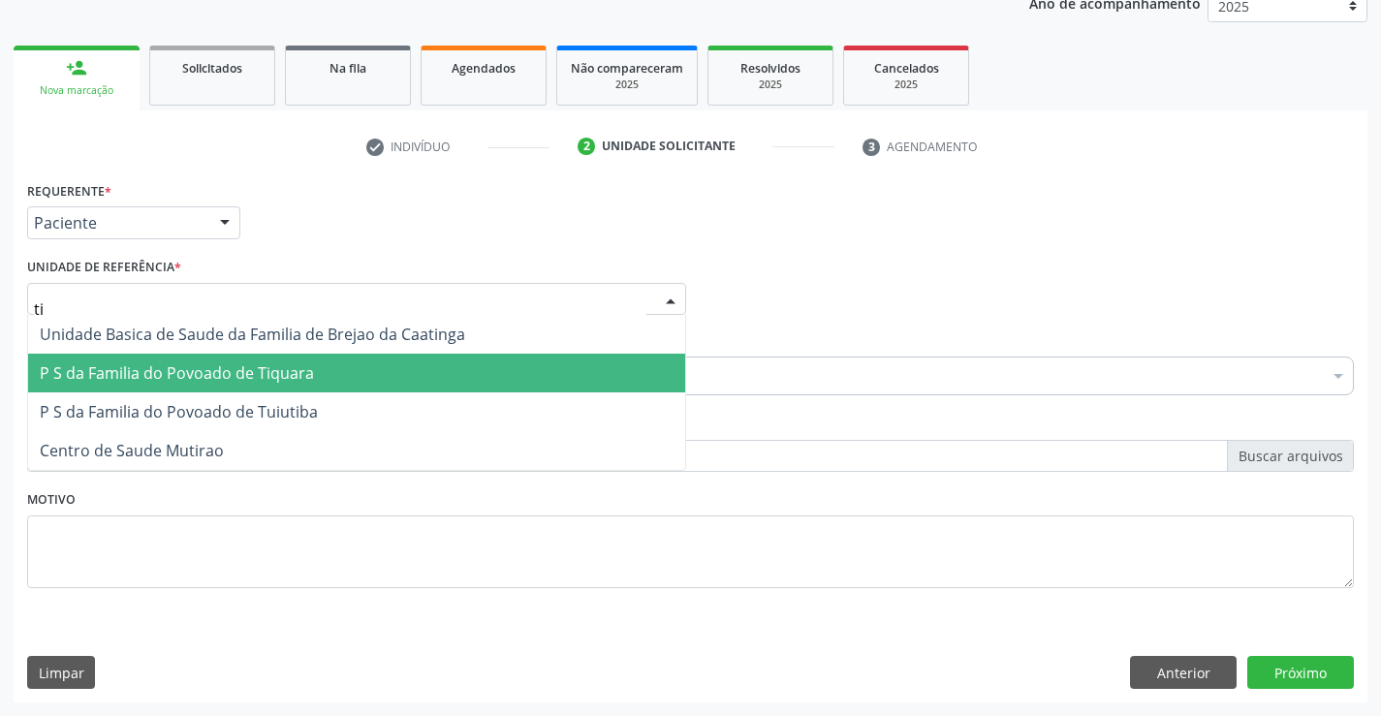
click at [323, 376] on span "P S da Familia do Povoado de Tiquara" at bounding box center [356, 373] width 657 height 39
type input "ti"
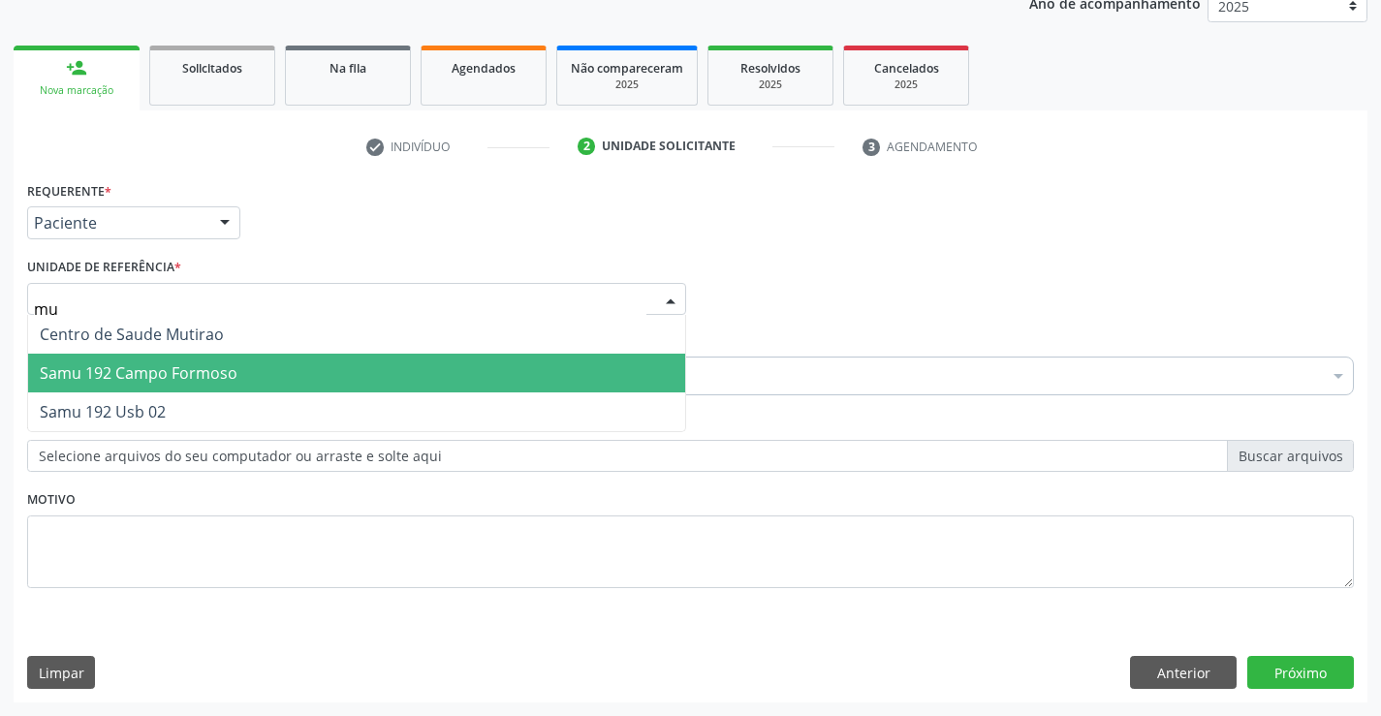
type input "mut"
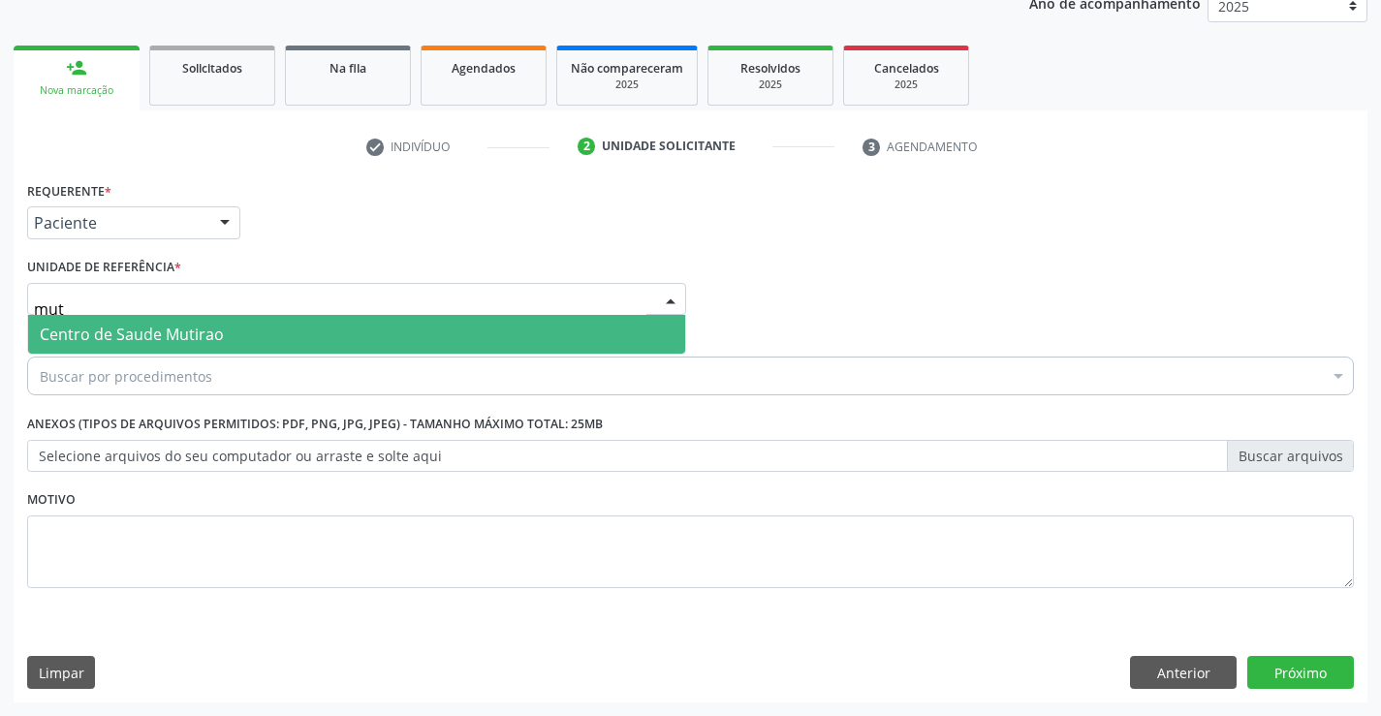
click at [303, 335] on span "Centro de Saude Mutirao" at bounding box center [356, 334] width 657 height 39
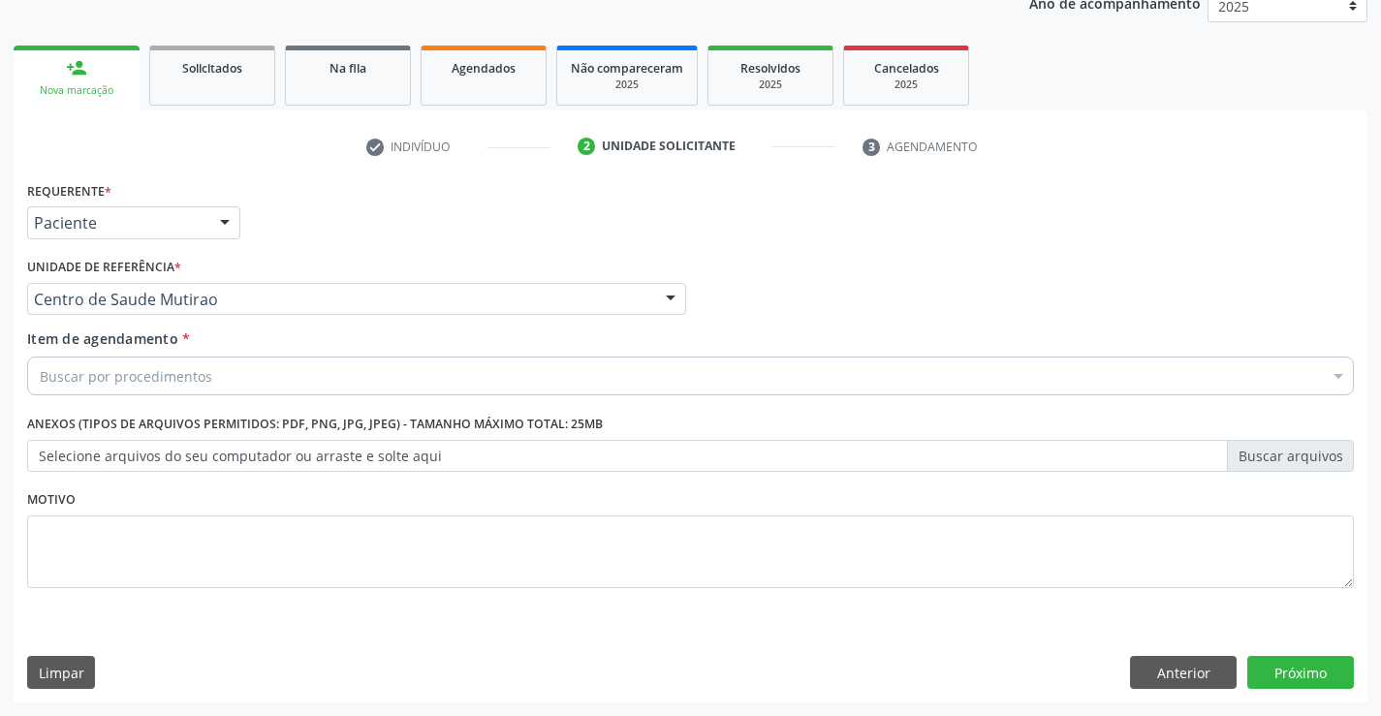
click at [235, 392] on div "Buscar por procedimentos" at bounding box center [690, 376] width 1327 height 39
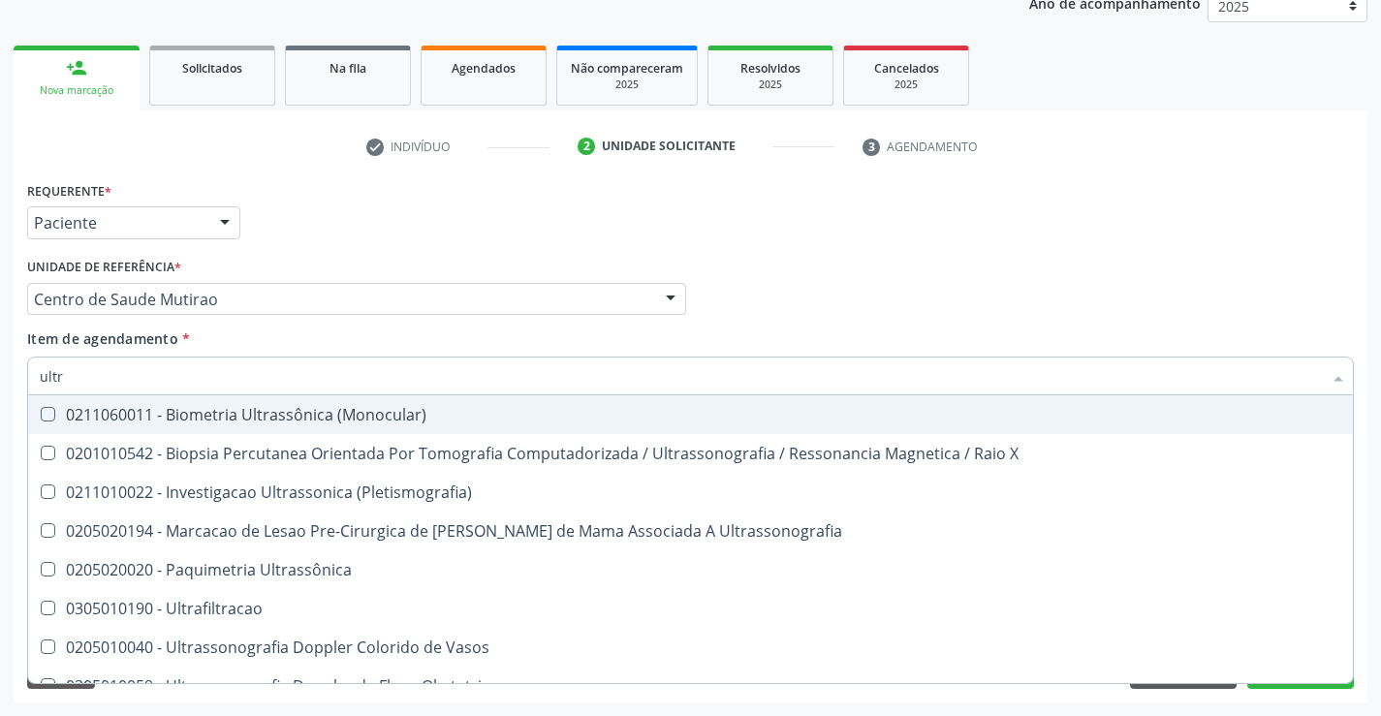
type input "ultra"
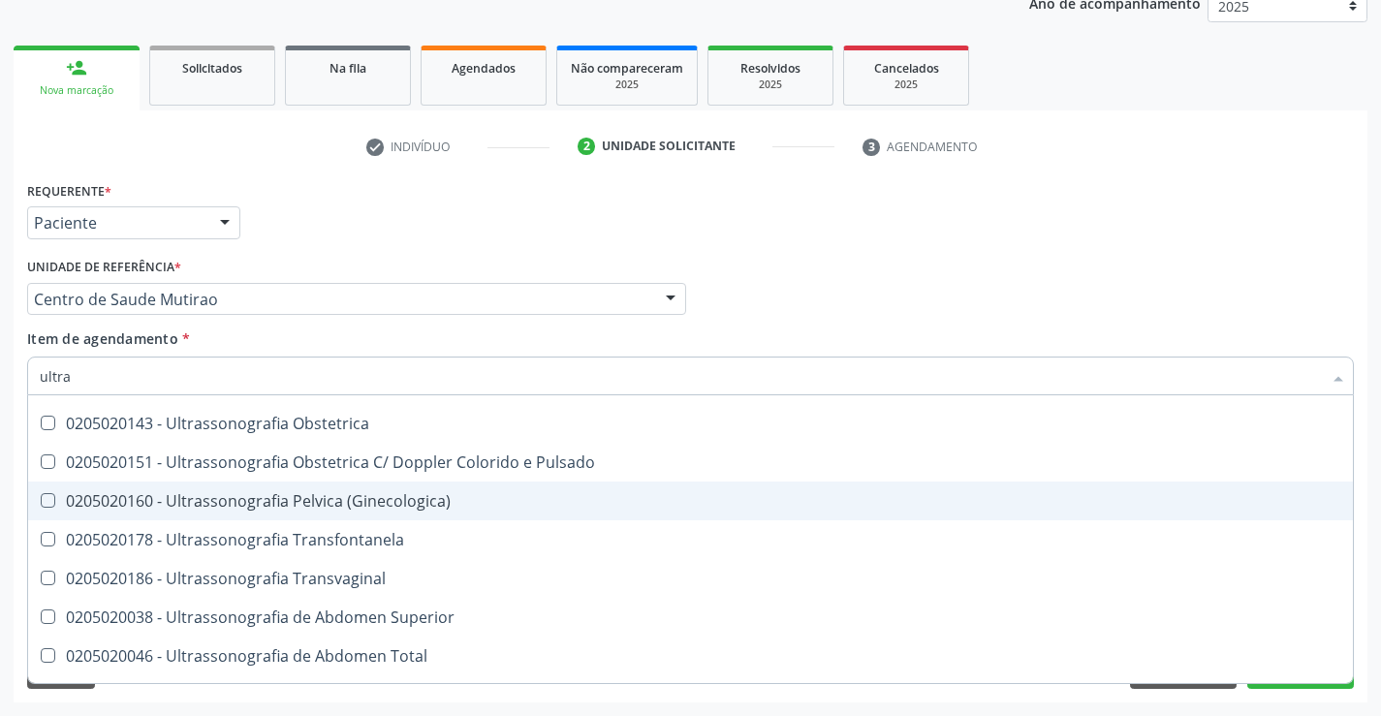
scroll to position [388, 0]
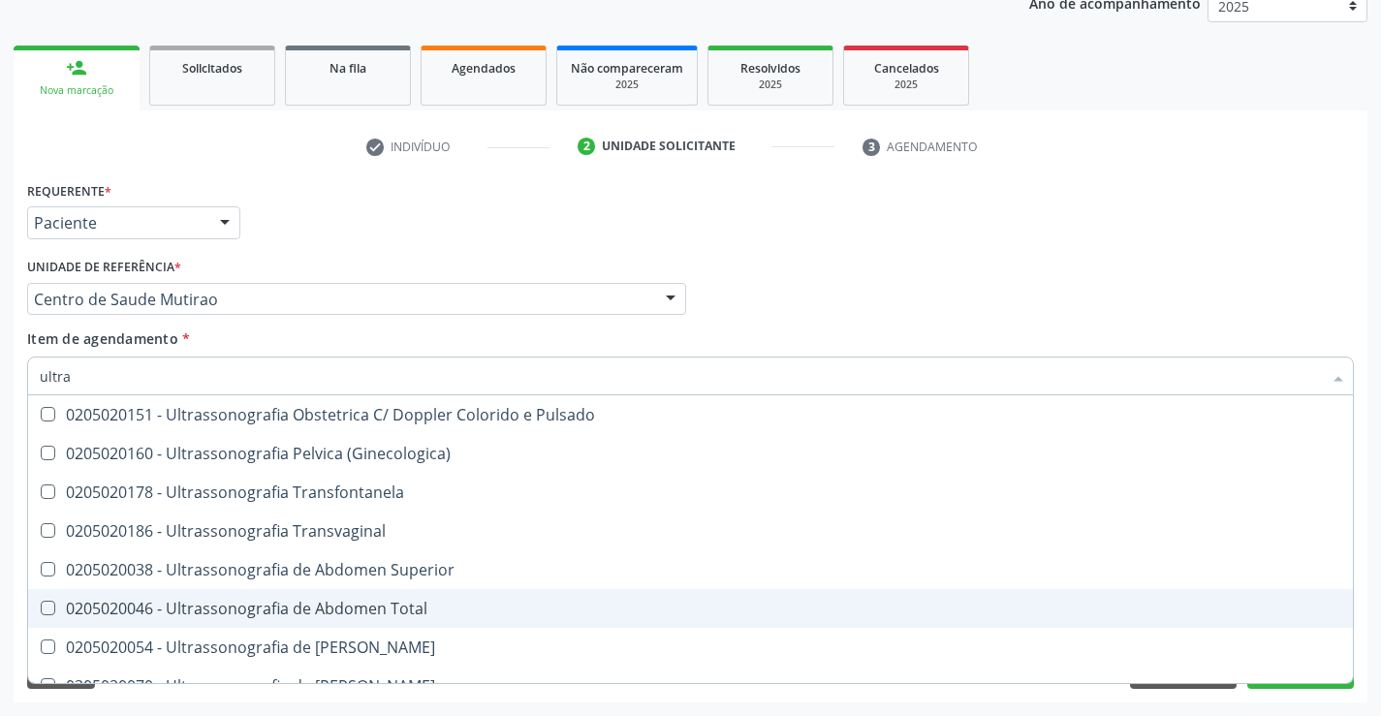
click at [322, 610] on div "0205020046 - Ultrassonografia de Abdomen Total" at bounding box center [690, 609] width 1301 height 16
checkbox Total "true"
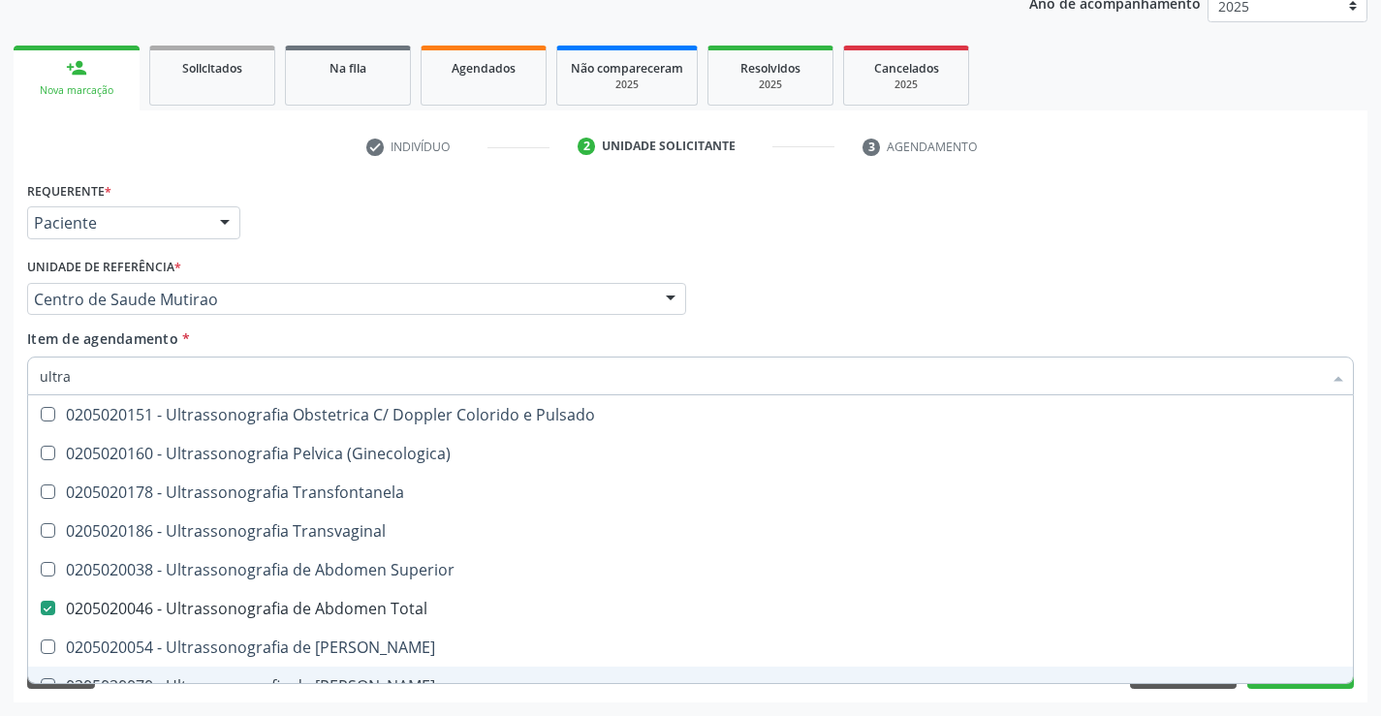
type input "ultra"
click at [321, 701] on div "Requerente * Paciente Médico(a) Enfermeiro(a) Paciente Nenhum resultado encontr…" at bounding box center [691, 439] width 1354 height 526
checkbox X "true"
checkbox Total "false"
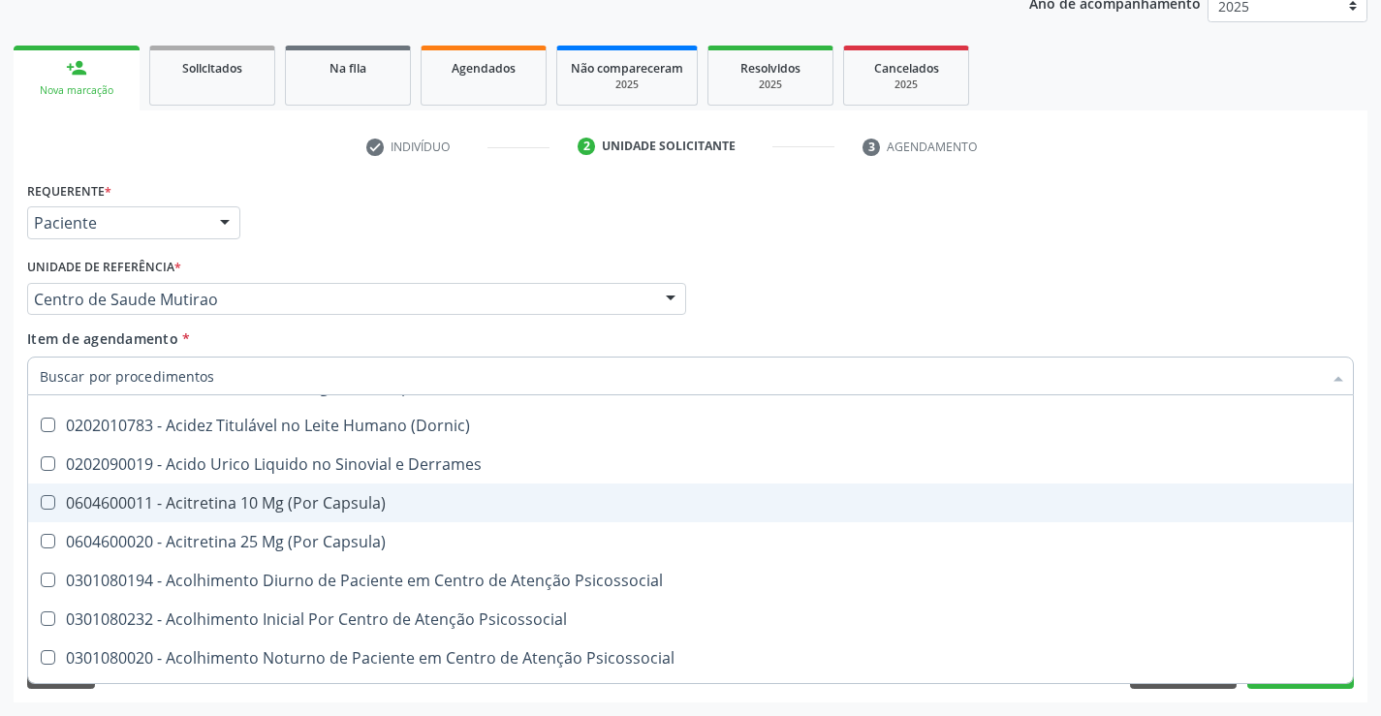
scroll to position [678, 0]
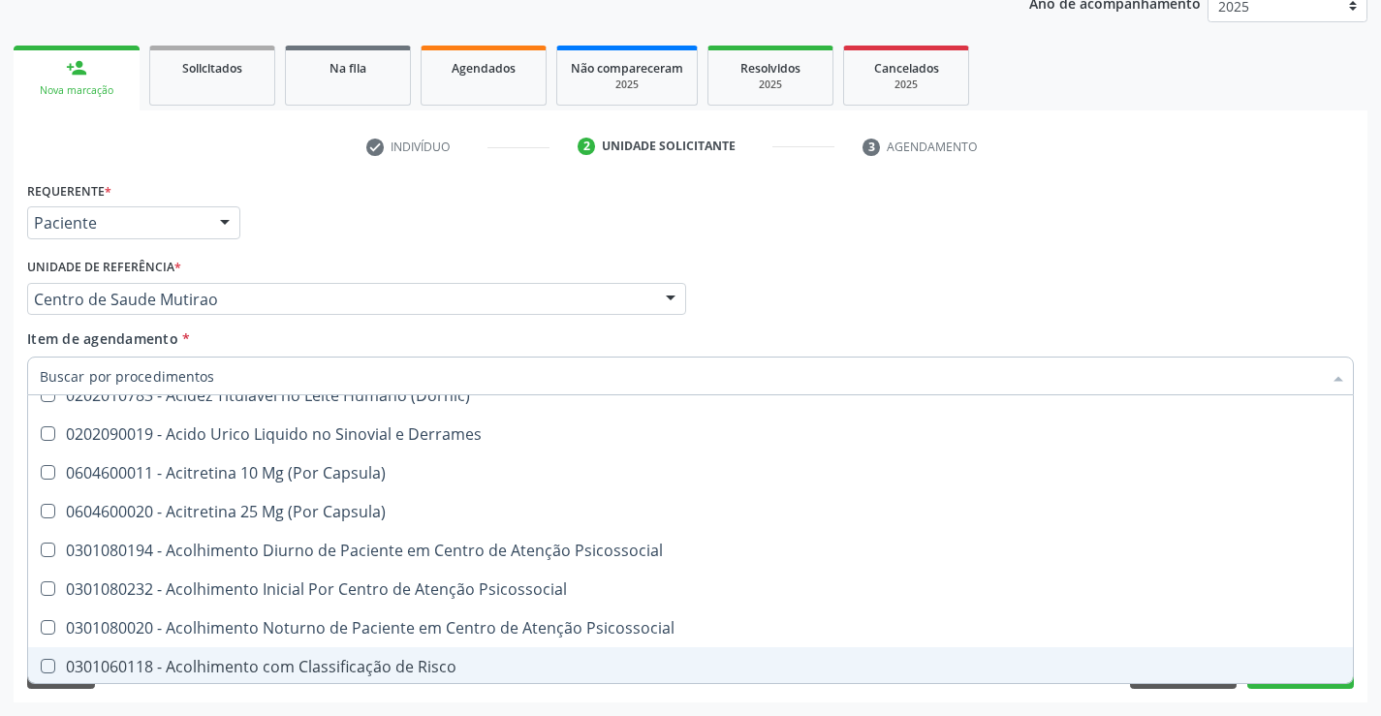
click at [1064, 702] on div "Requerente * Paciente Médico(a) Enfermeiro(a) Paciente Nenhum resultado encontr…" at bounding box center [691, 439] width 1354 height 526
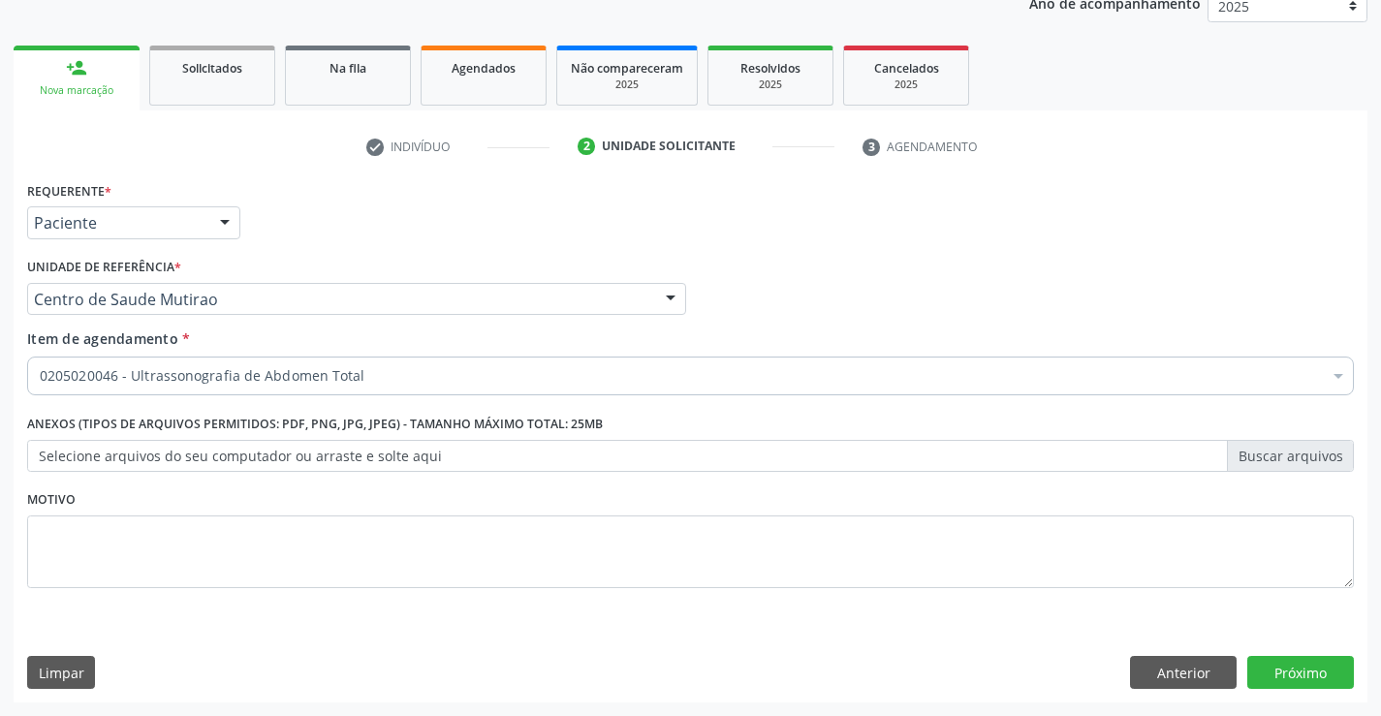
scroll to position [0, 0]
click at [1188, 675] on button "Anterior" at bounding box center [1183, 672] width 107 height 33
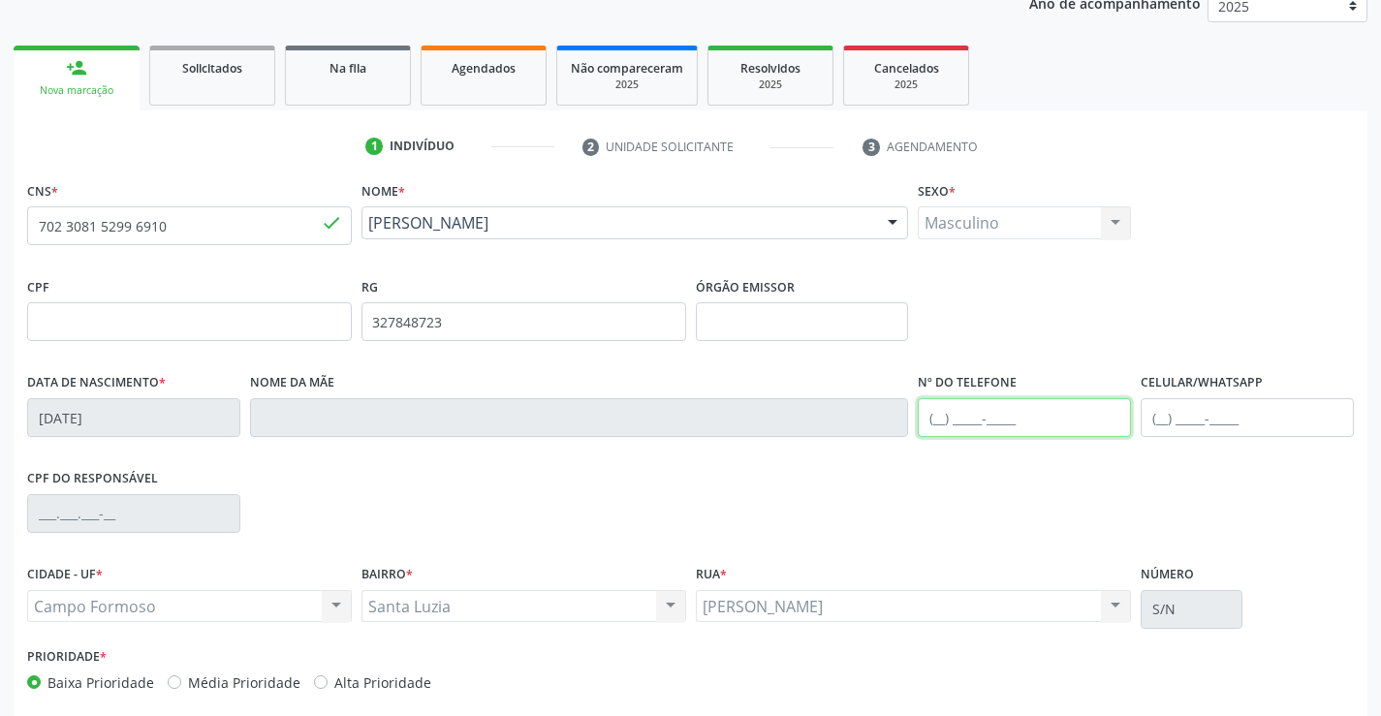
click at [939, 416] on input "text" at bounding box center [1024, 417] width 213 height 39
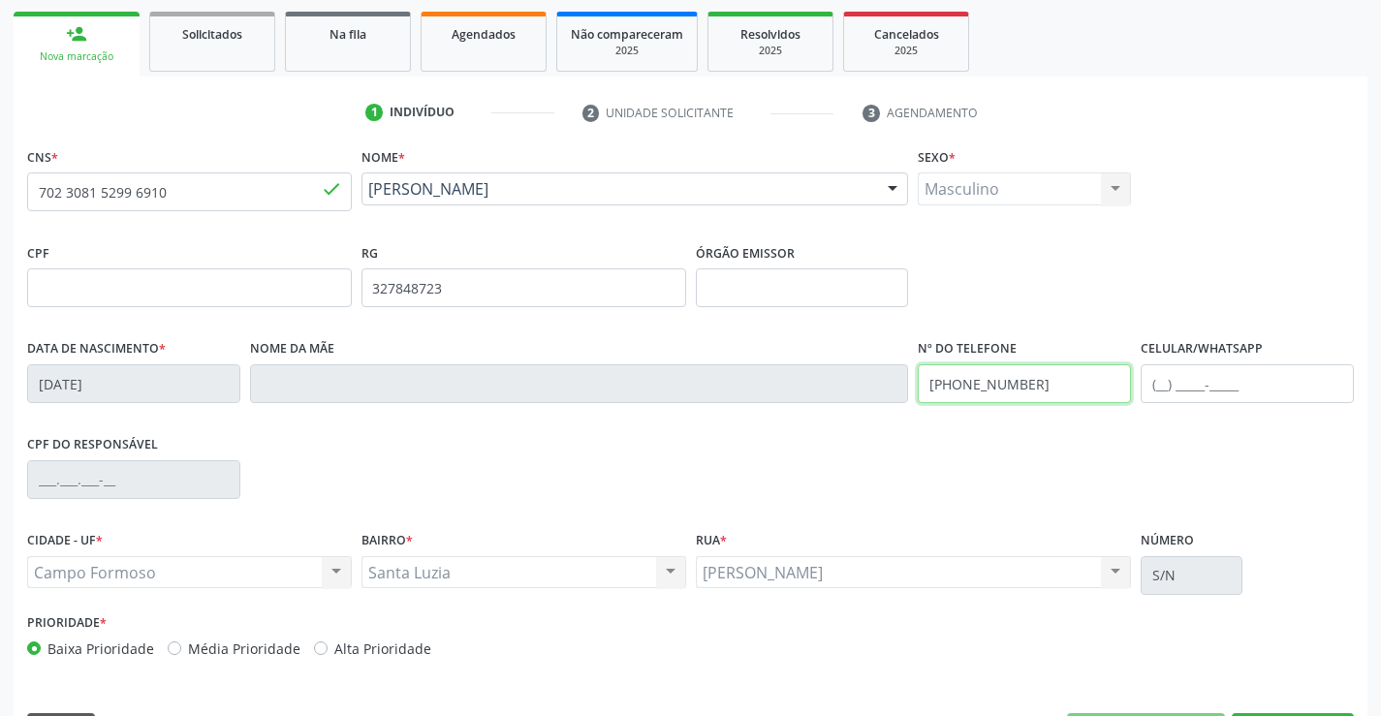
scroll to position [334, 0]
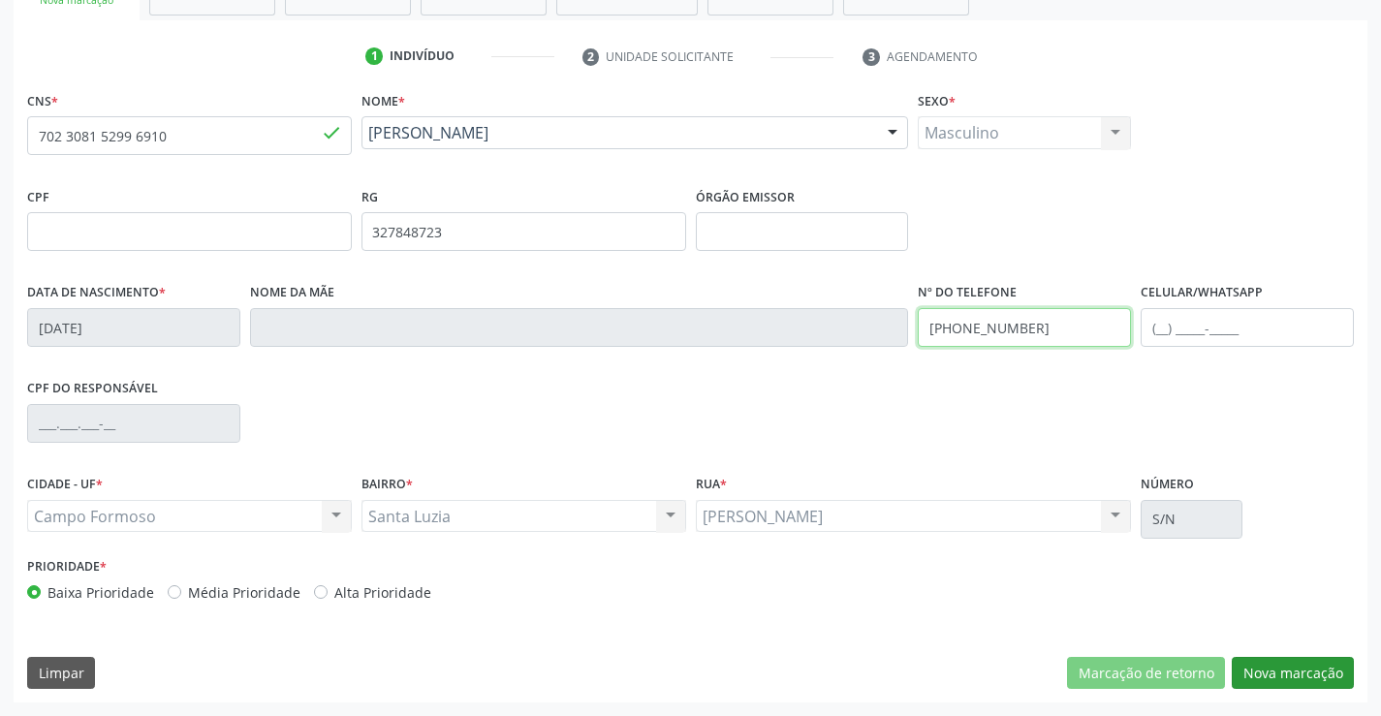
type input "(74) 99135-3434"
click at [1308, 673] on button "Nova marcação" at bounding box center [1293, 673] width 122 height 33
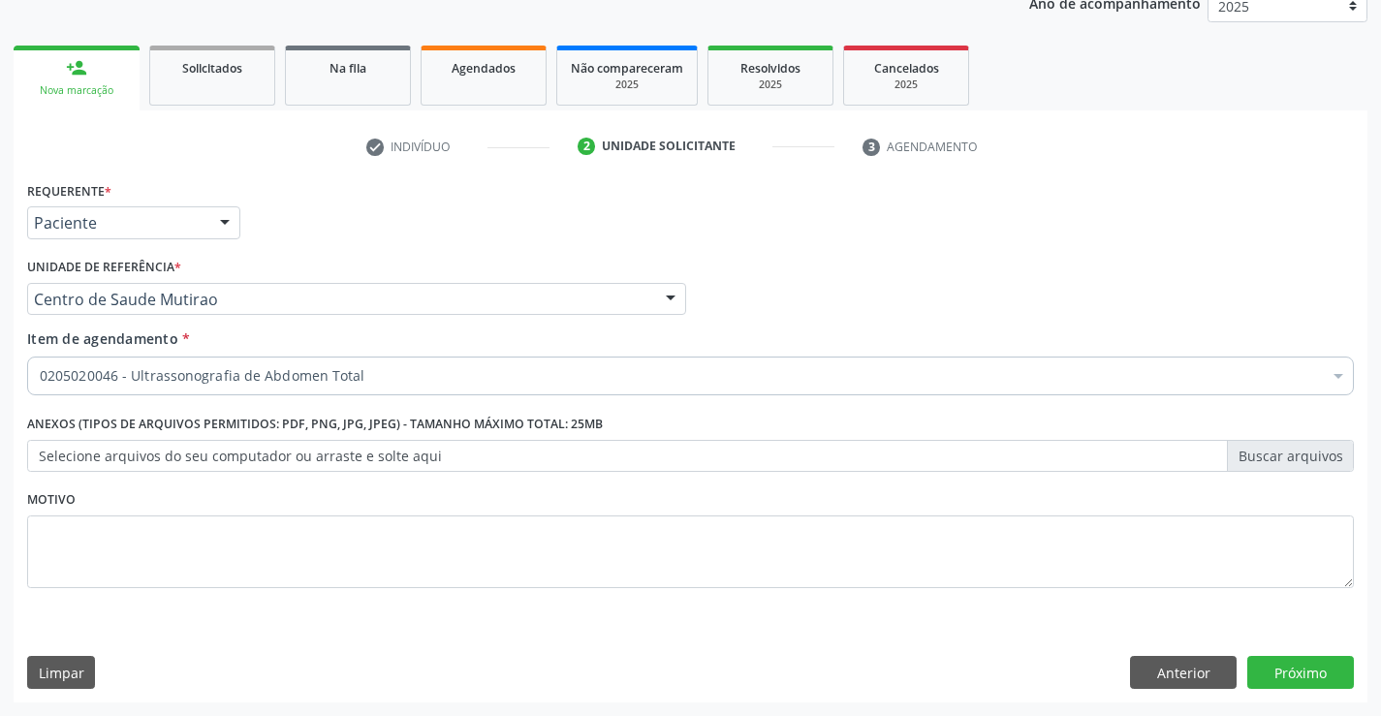
scroll to position [244, 0]
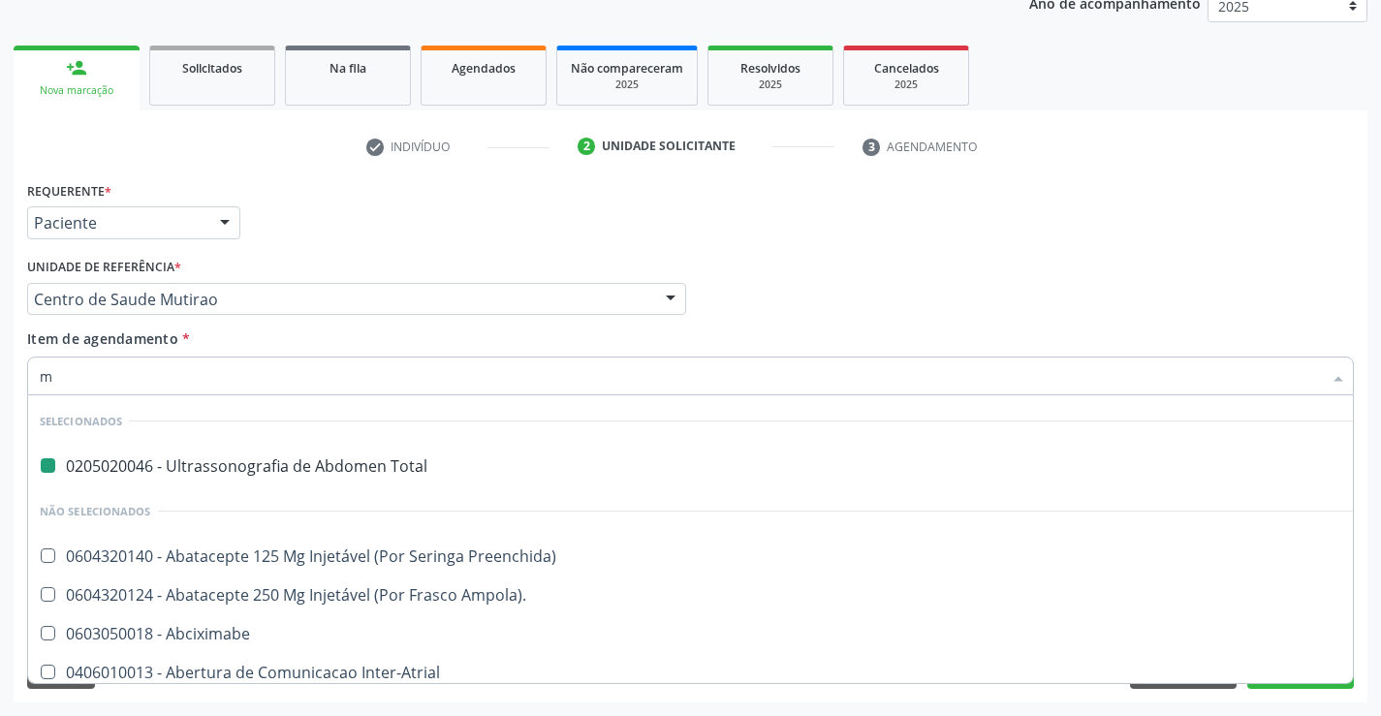
type input "mo"
checkbox Total "false"
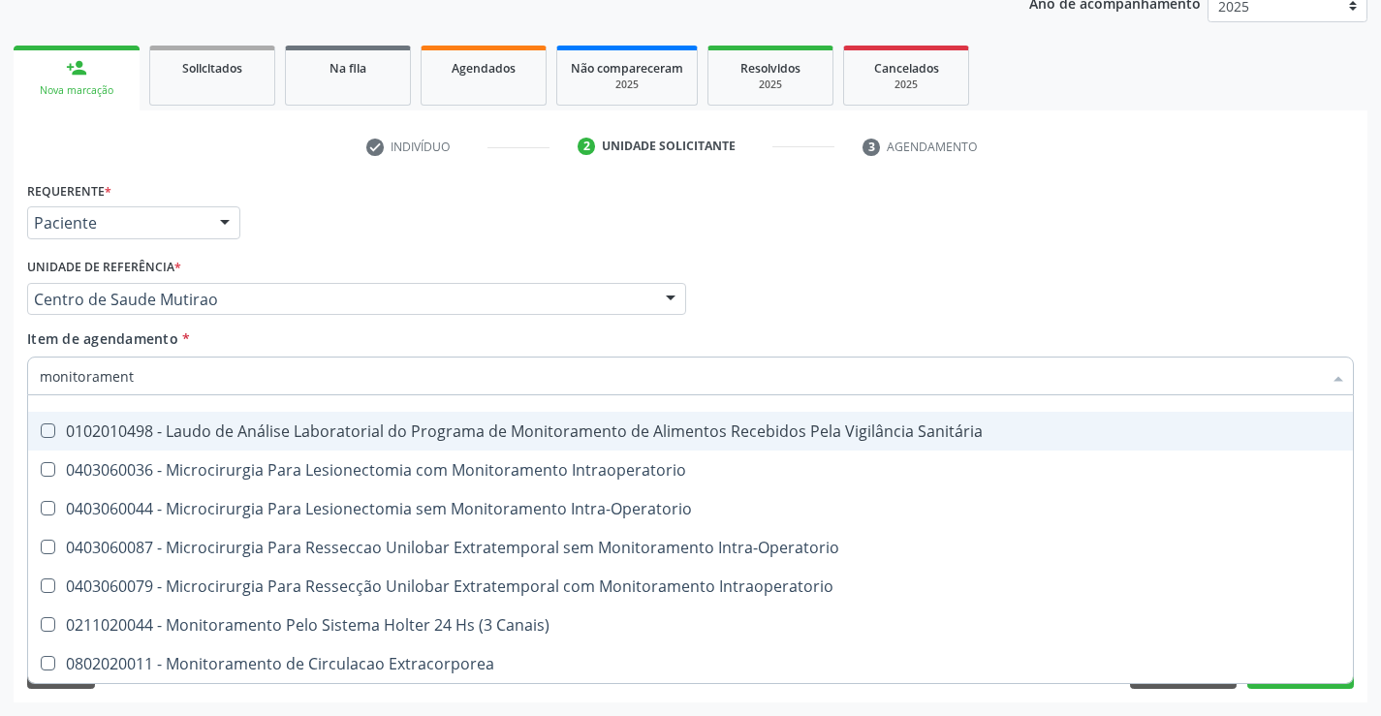
click at [166, 375] on input "monitorament" at bounding box center [681, 376] width 1282 height 39
type input "m"
checkbox Sanitária "true"
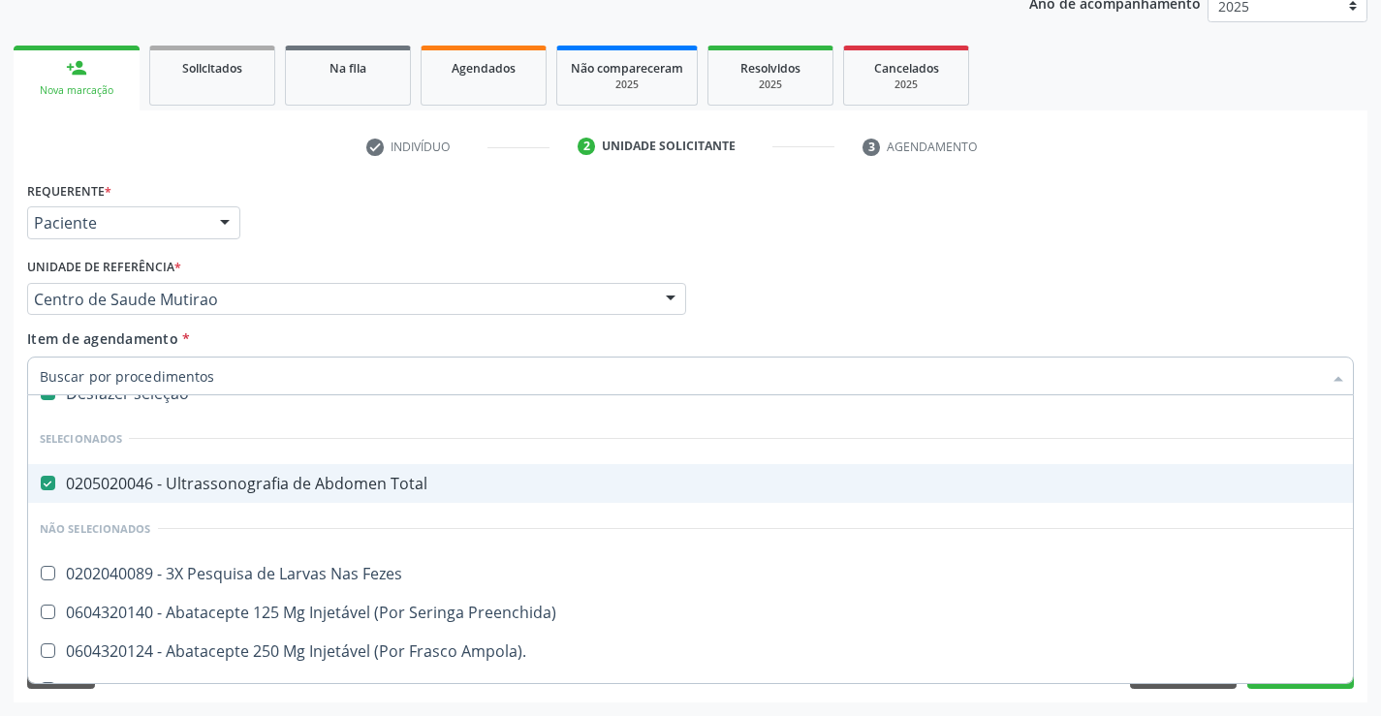
scroll to position [87, 0]
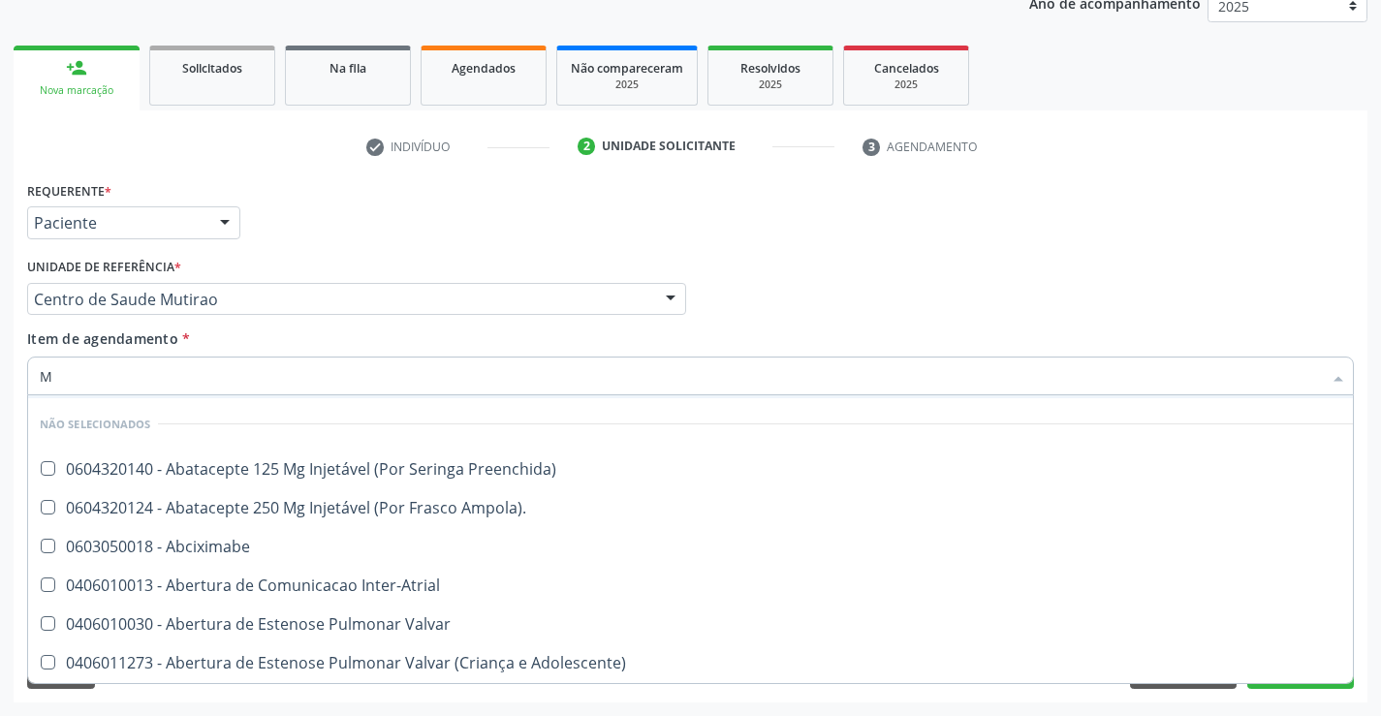
type input "MO"
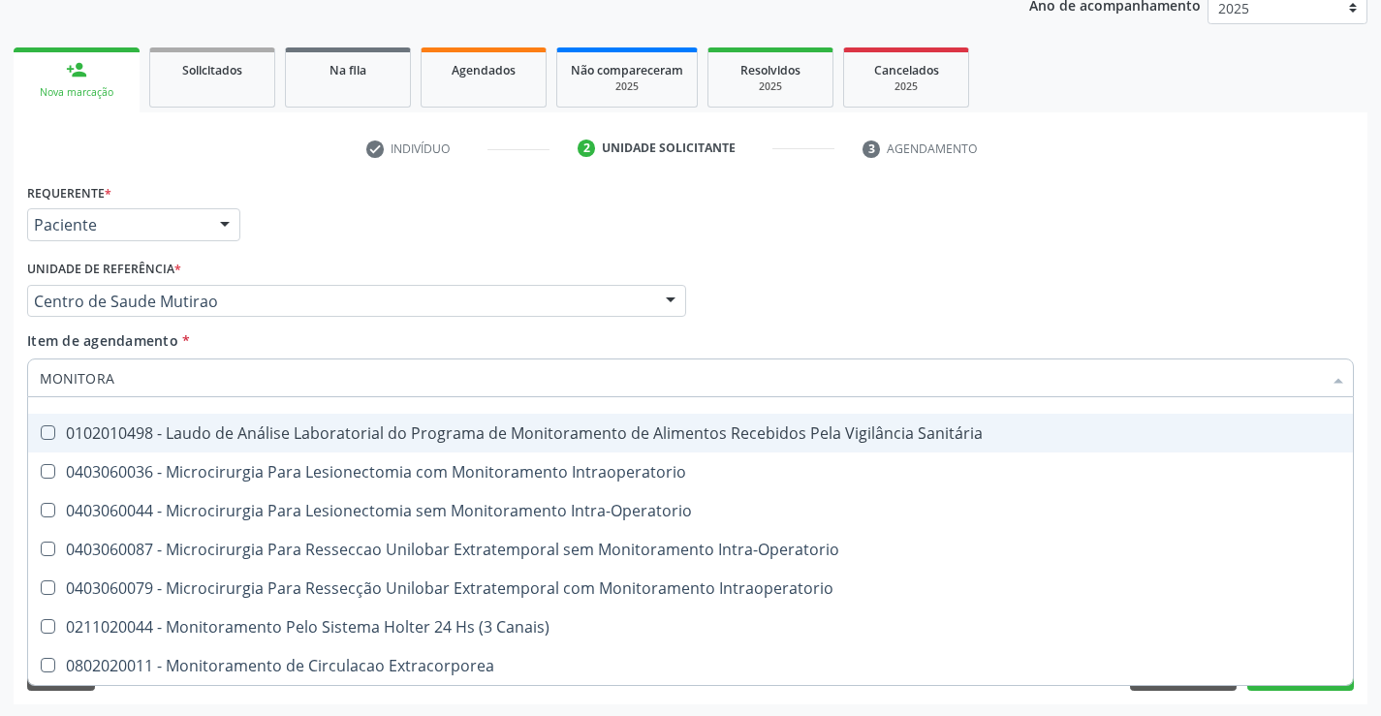
scroll to position [244, 0]
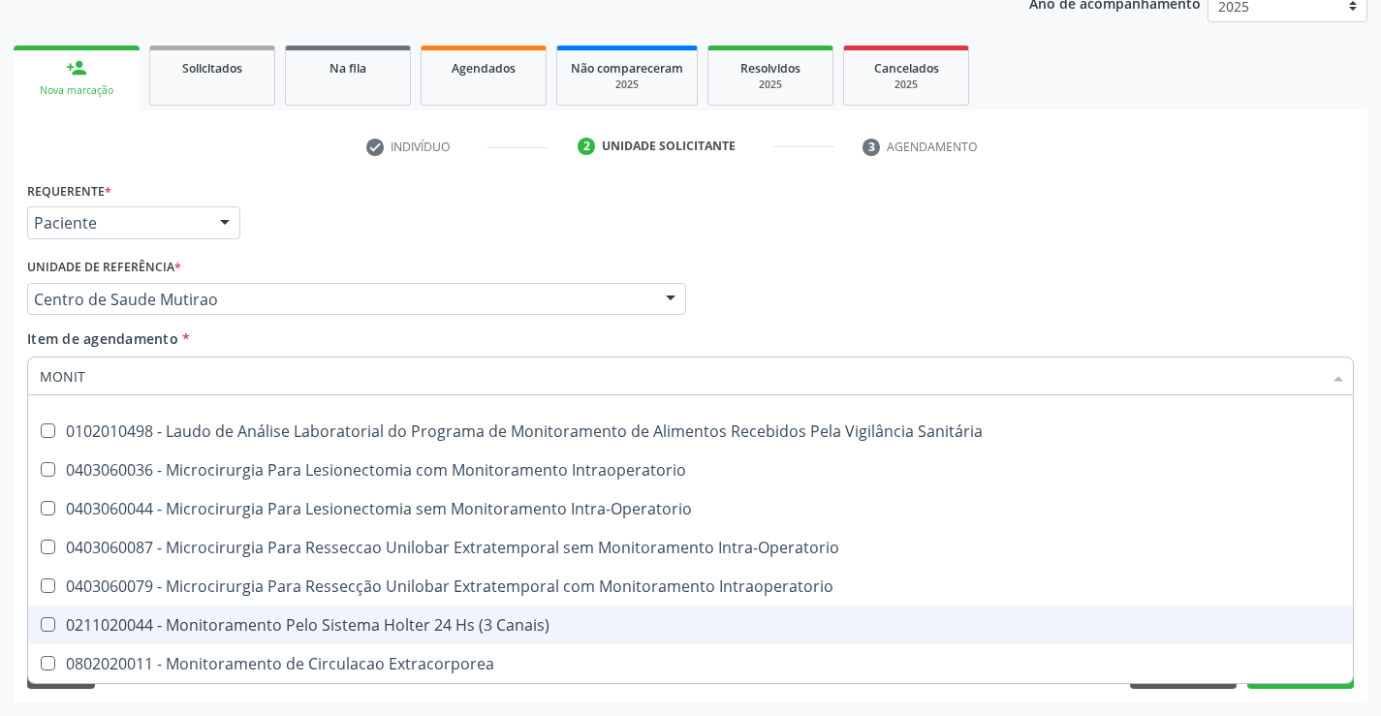
type input "MONI"
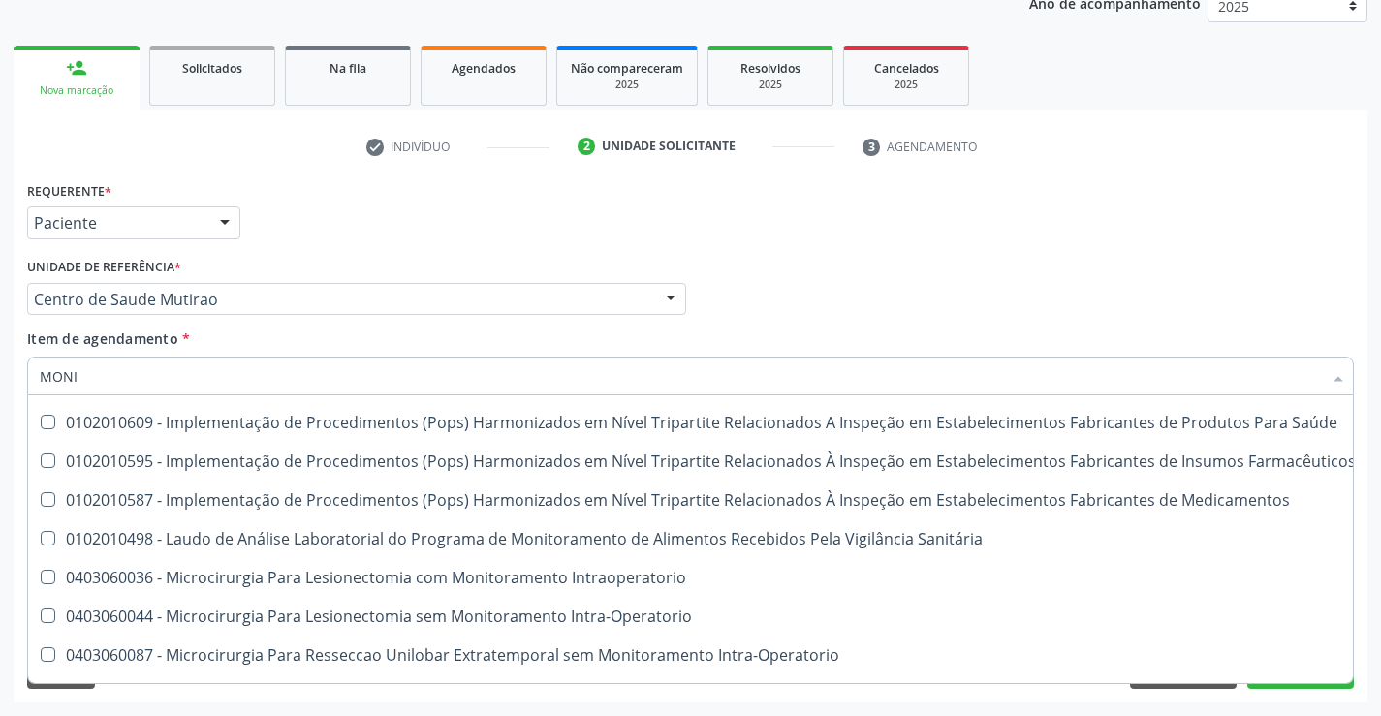
scroll to position [907, 0]
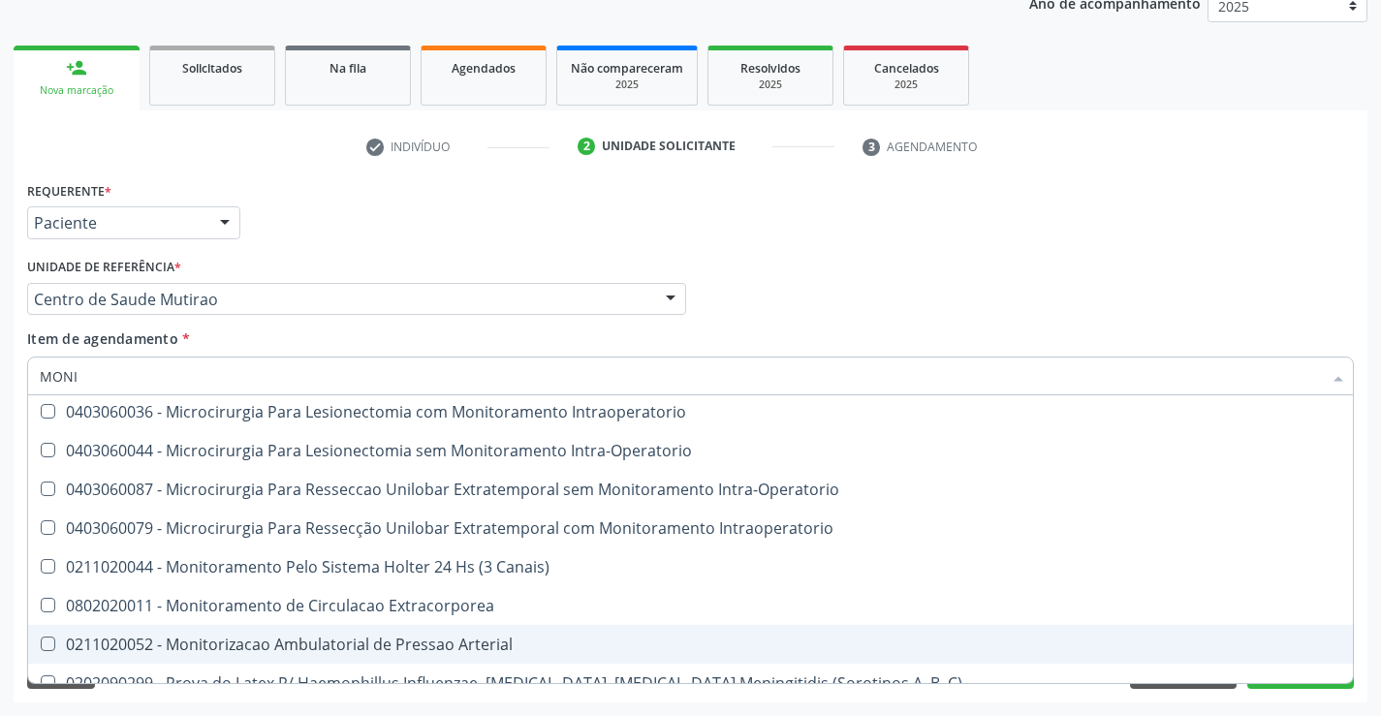
click at [334, 642] on div "0211020052 - Monitorizacao Ambulatorial de Pressao Arterial" at bounding box center [698, 645] width 1316 height 16
checkbox Arterial "true"
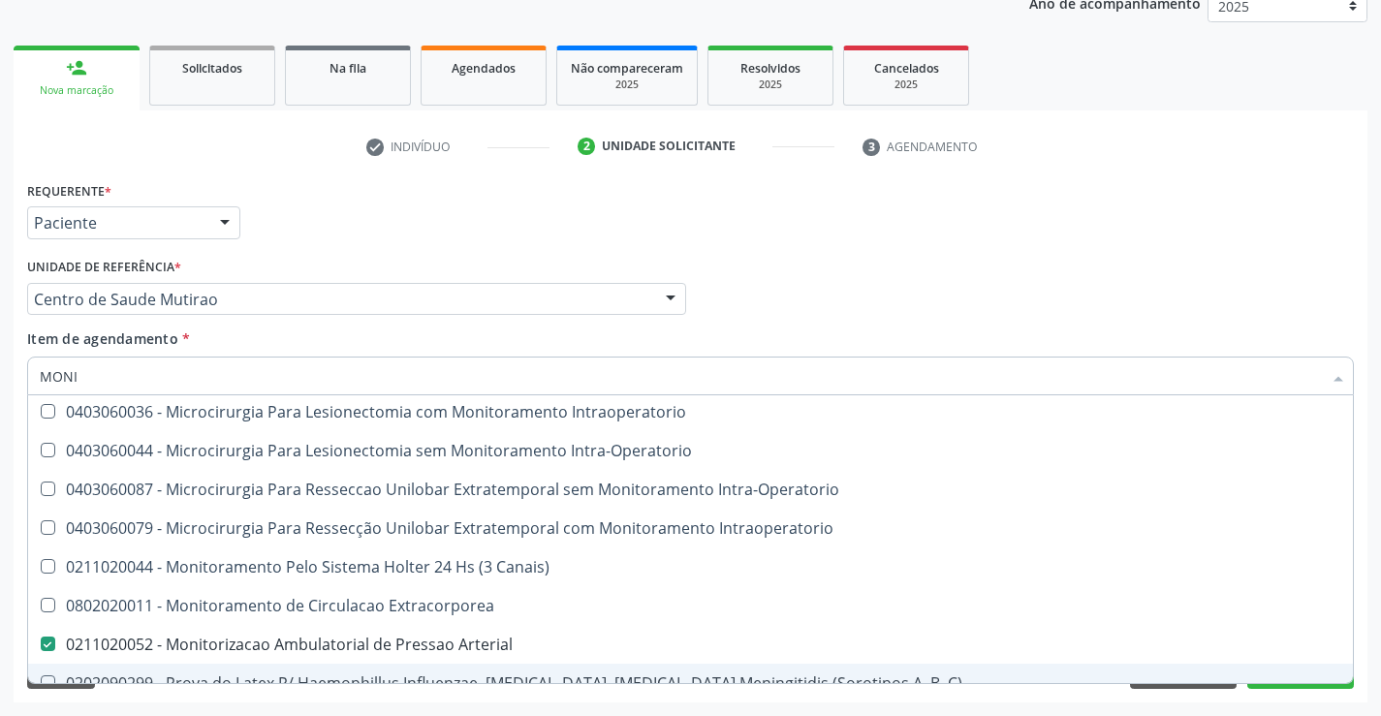
type input "MONI"
click at [321, 698] on div "Requerente * Paciente Médico(a) Enfermeiro(a) Paciente Nenhum resultado encontr…" at bounding box center [691, 439] width 1354 height 526
checkbox Ml\) "true"
checkbox Amonia "true"
checkbox Arterial "false"
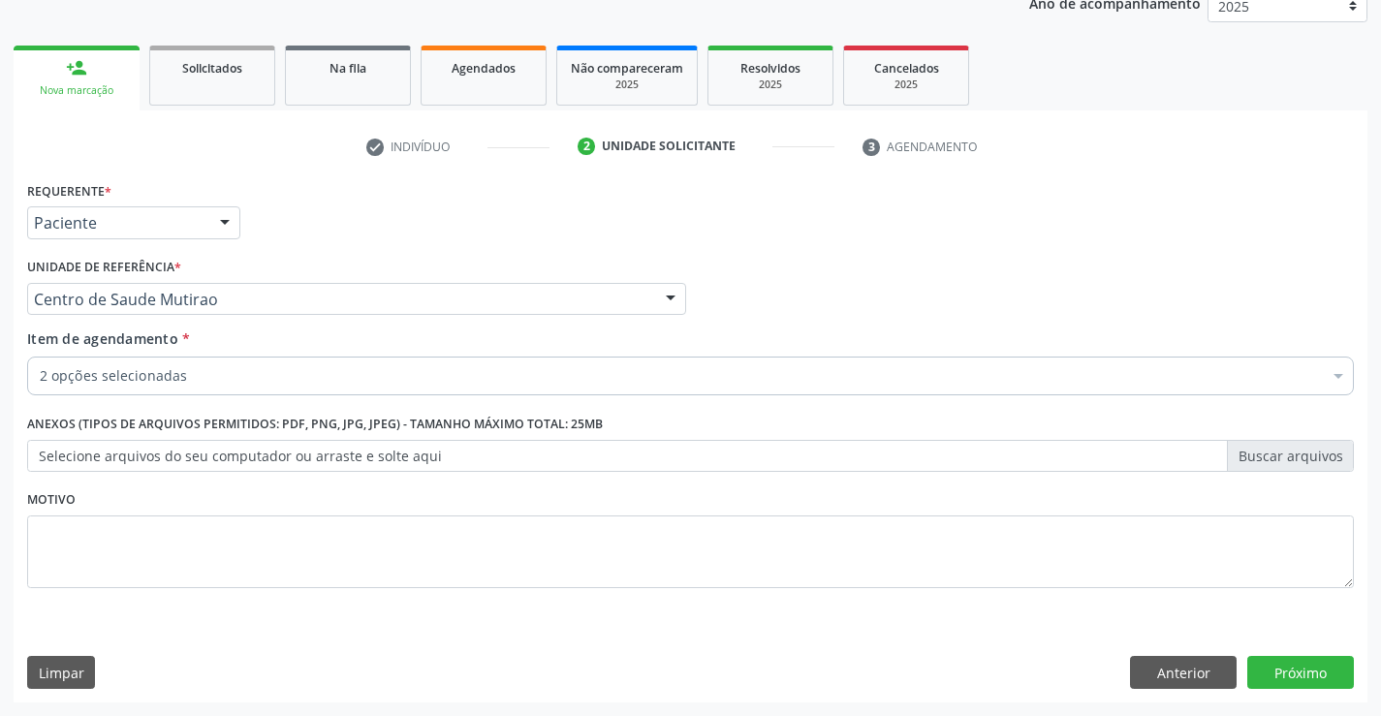
scroll to position [0, 0]
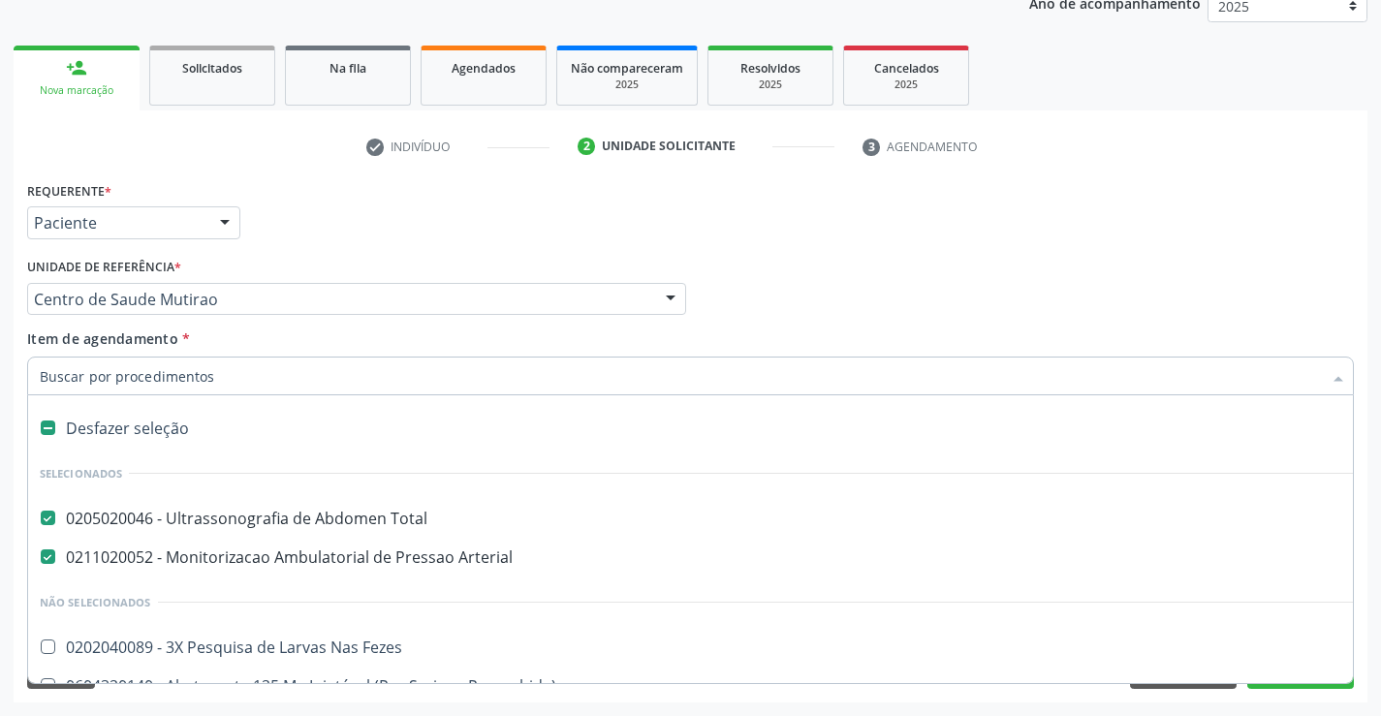
click at [217, 384] on input "Item de agendamento *" at bounding box center [681, 376] width 1282 height 39
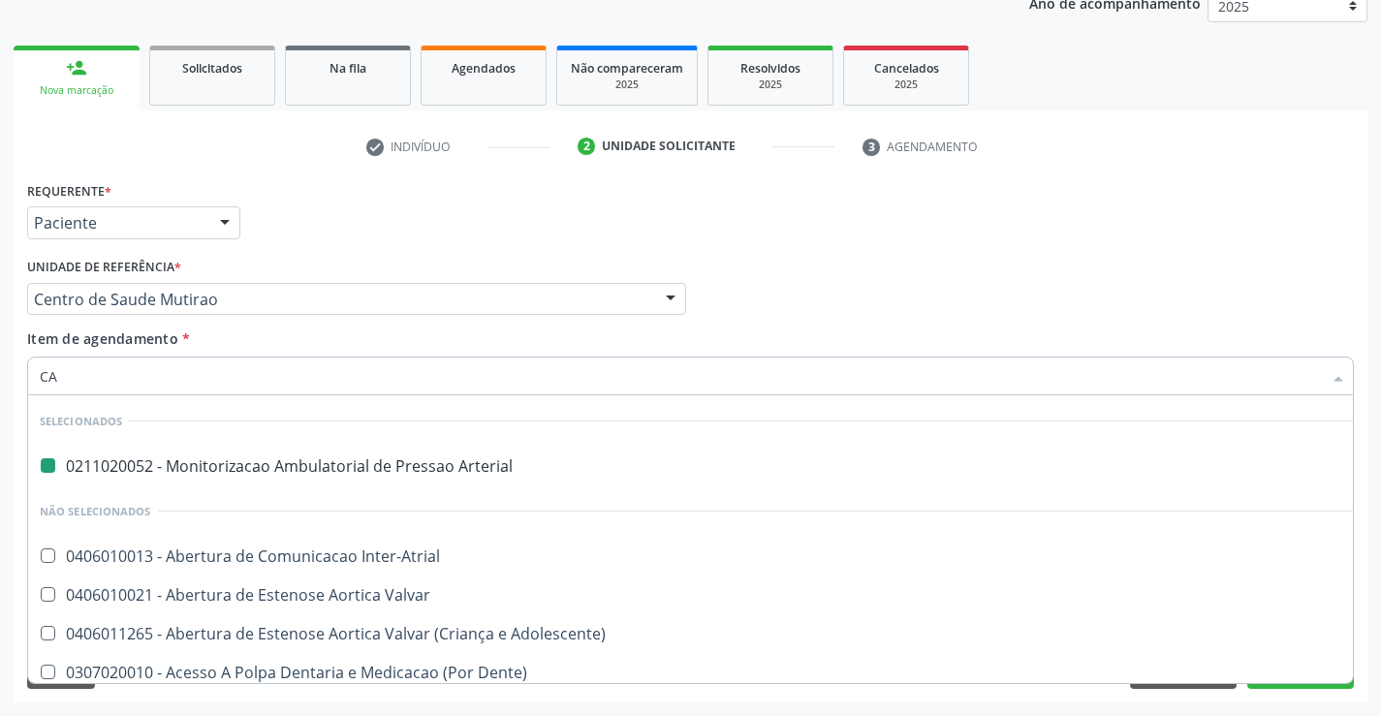
type input "CAR"
checkbox Arterial "false"
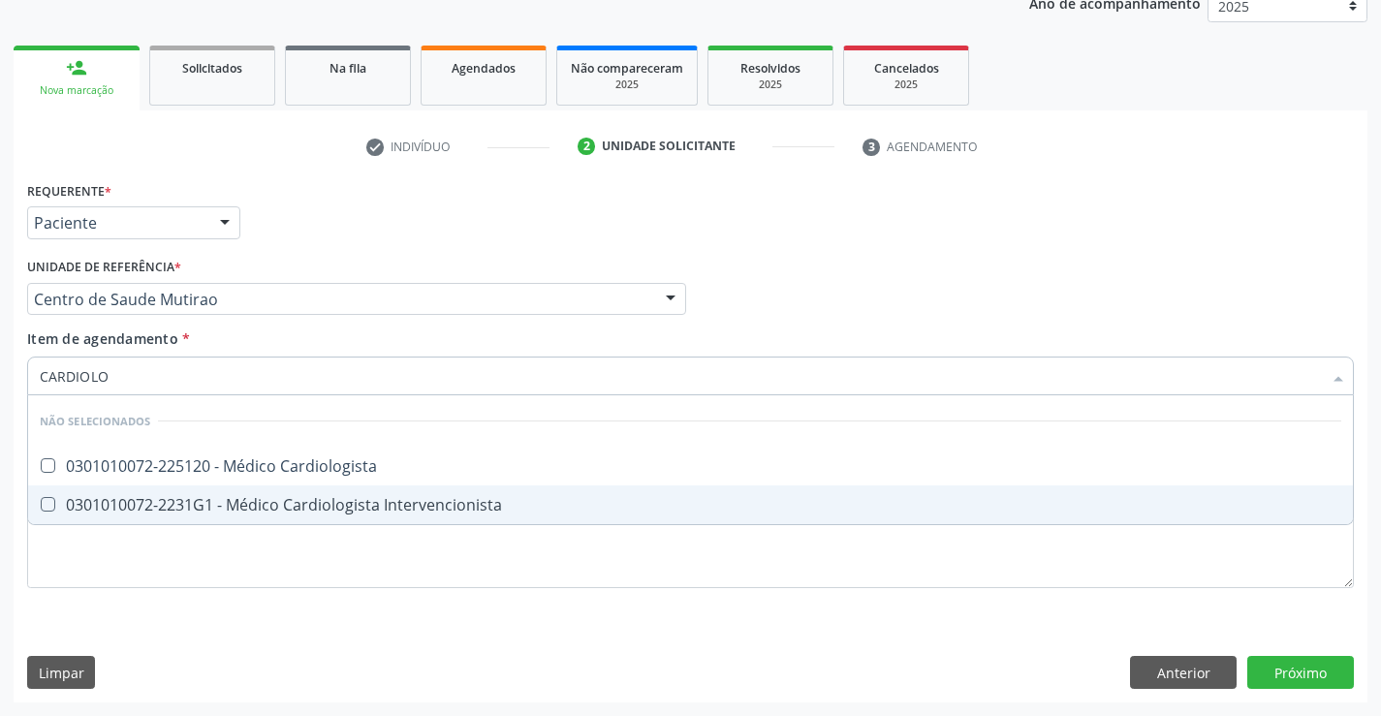
type input "CARDIOLOG"
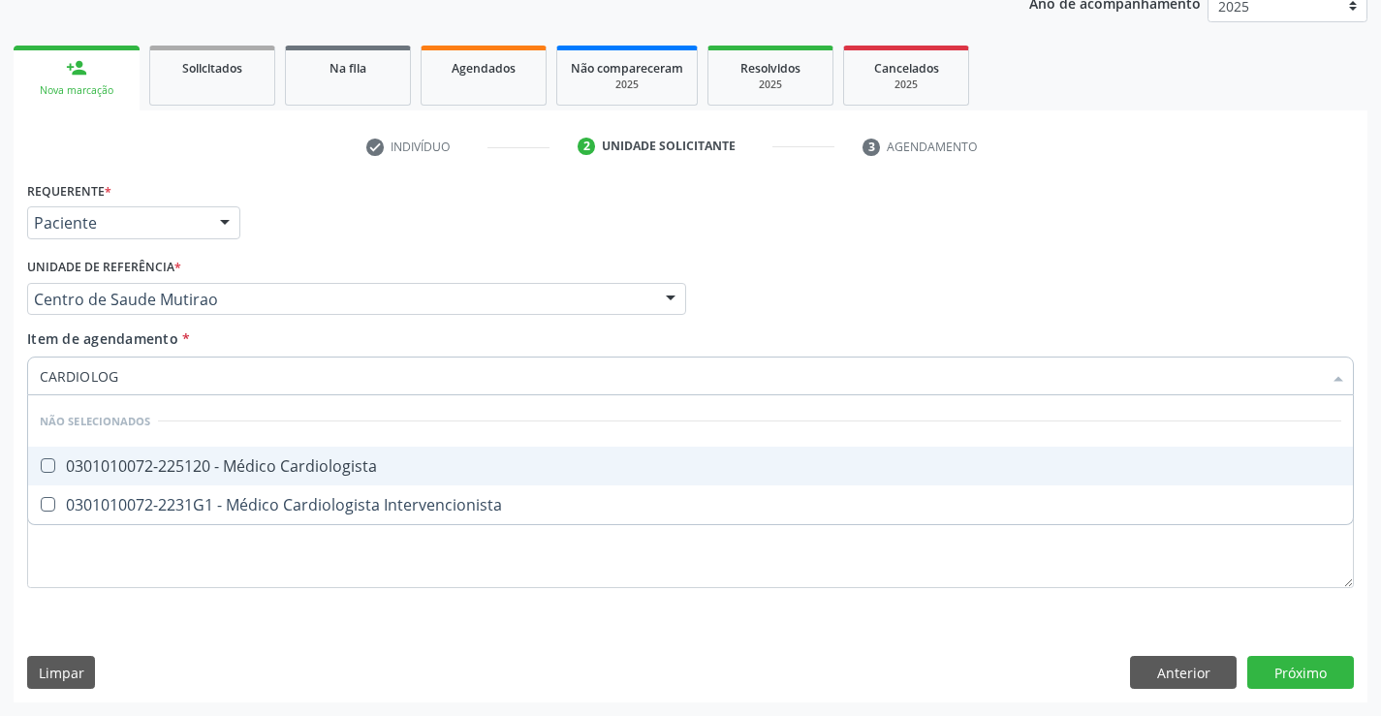
click at [339, 467] on div "0301010072-225120 - Médico Cardiologista" at bounding box center [690, 466] width 1301 height 16
checkbox Cardiologista "true"
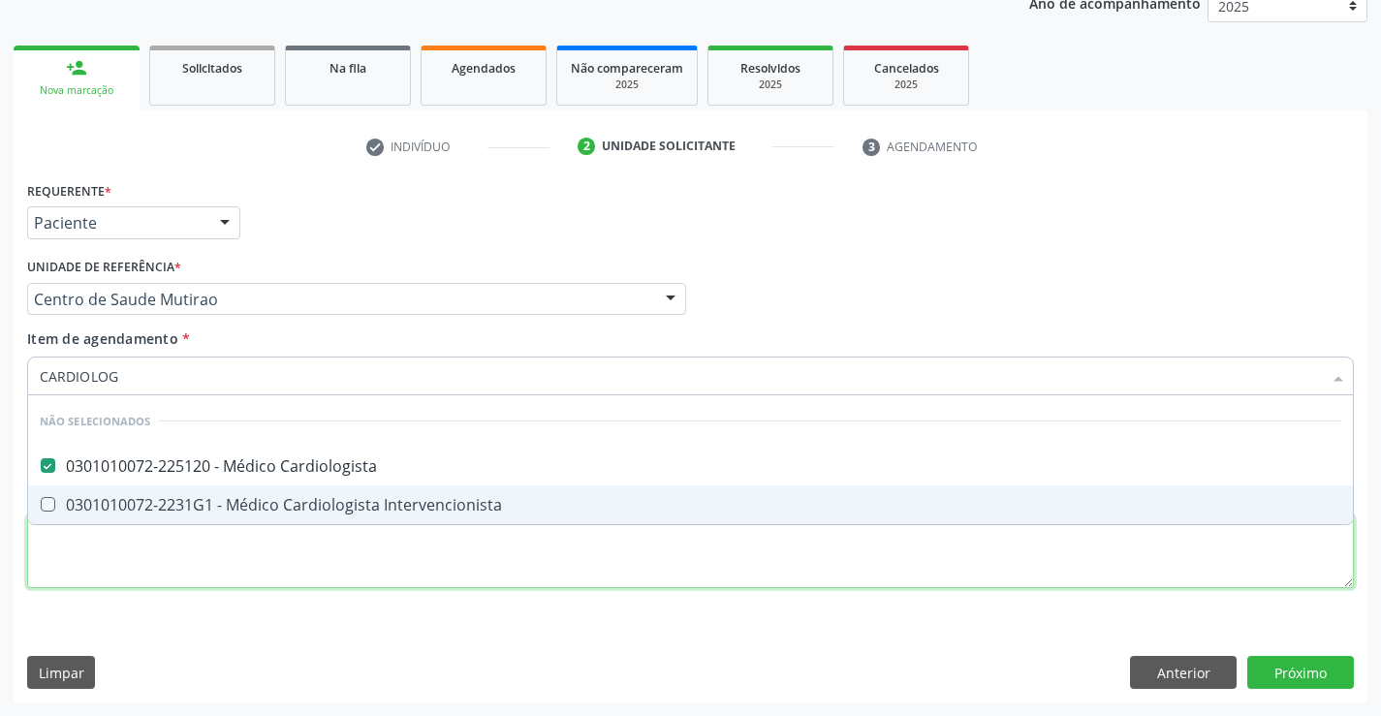
click at [308, 563] on div "Requerente * Paciente Médico(a) Enfermeiro(a) Paciente Nenhum resultado encontr…" at bounding box center [690, 395] width 1327 height 439
checkbox Intervencionista "true"
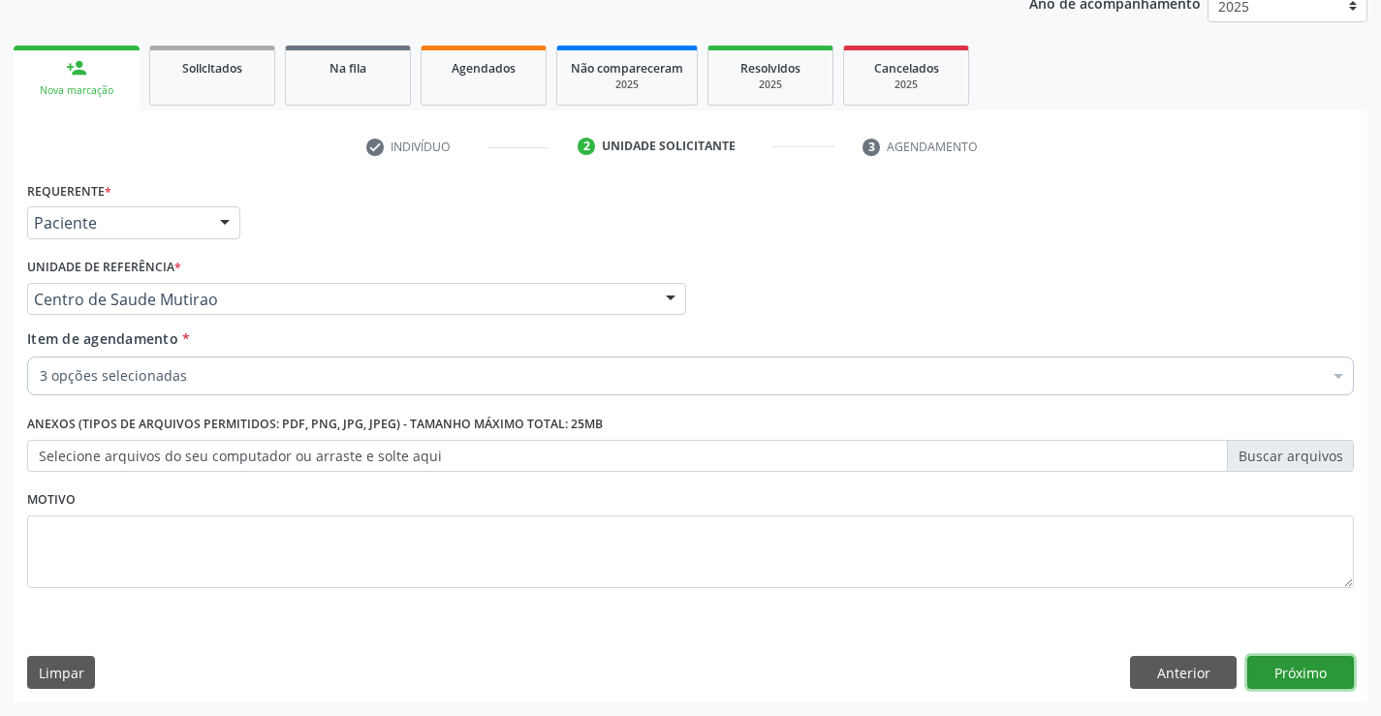
click at [1302, 671] on button "Próximo" at bounding box center [1300, 672] width 107 height 33
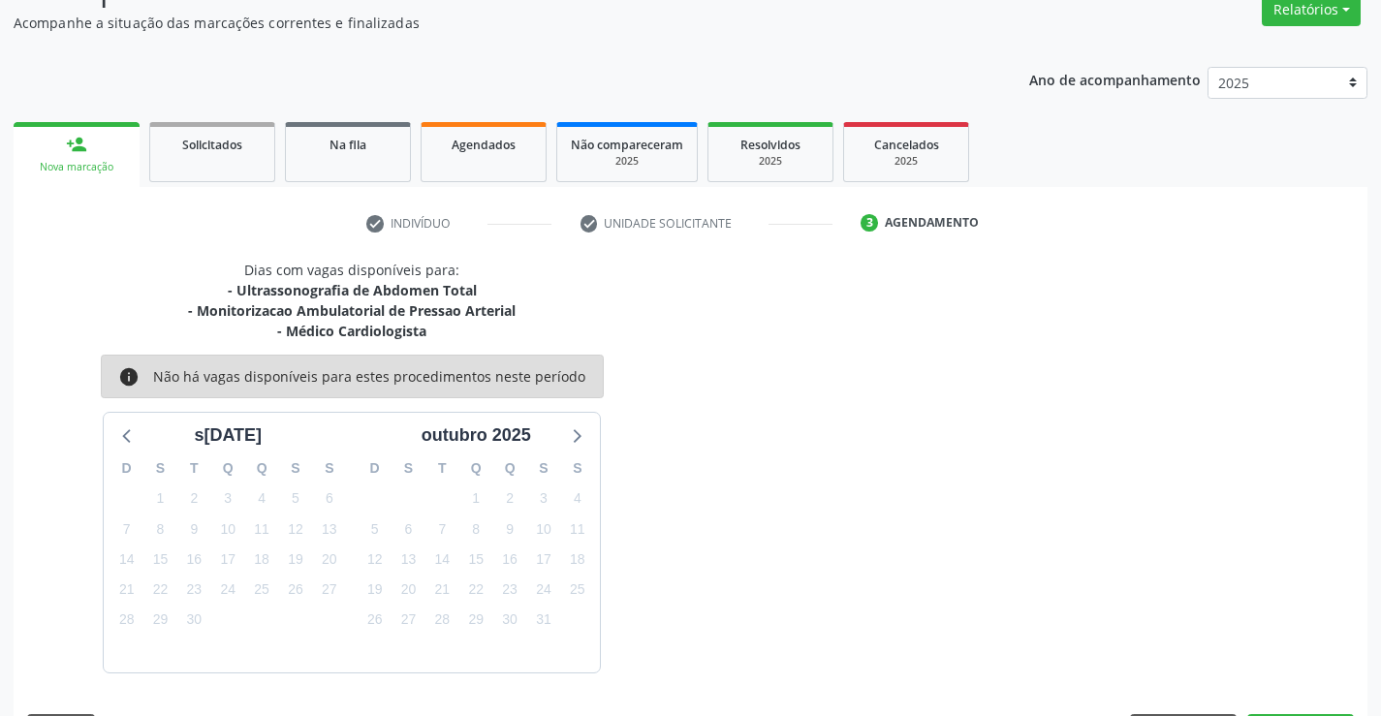
scroll to position [225, 0]
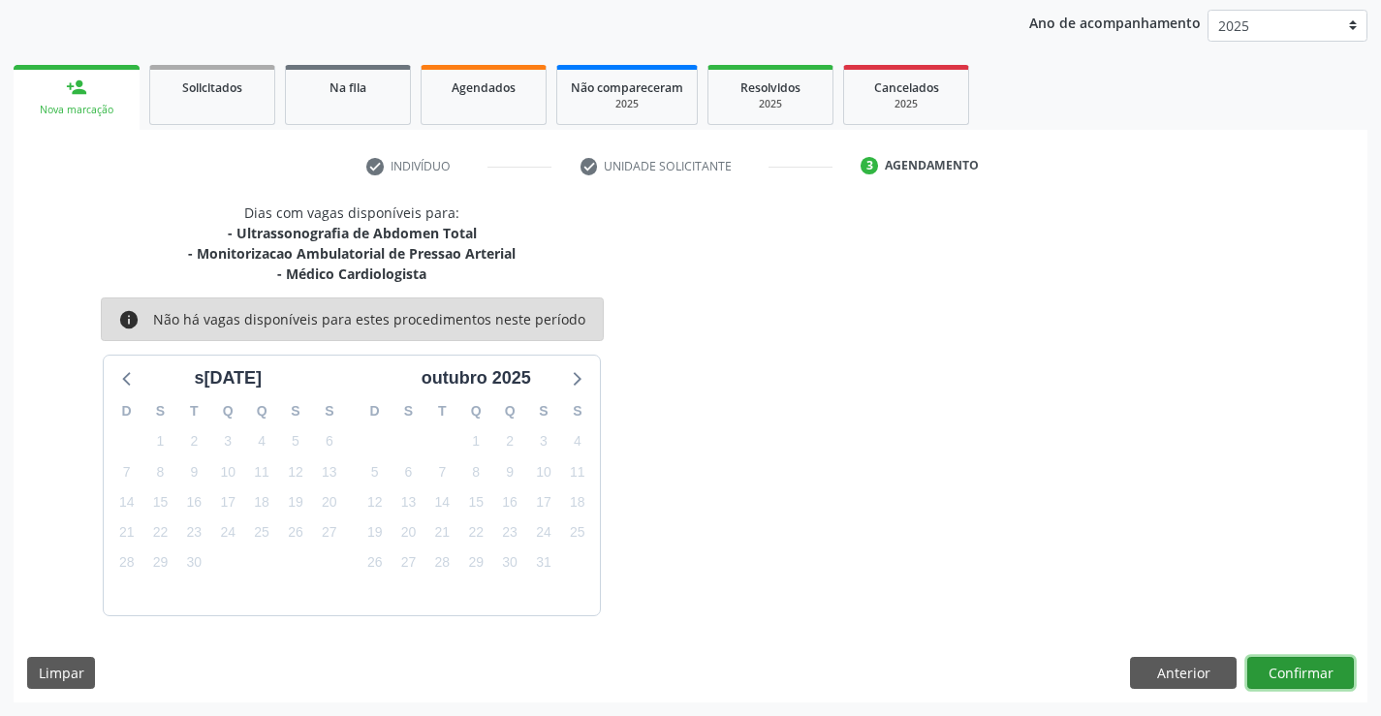
click at [1311, 674] on button "Confirmar" at bounding box center [1300, 673] width 107 height 33
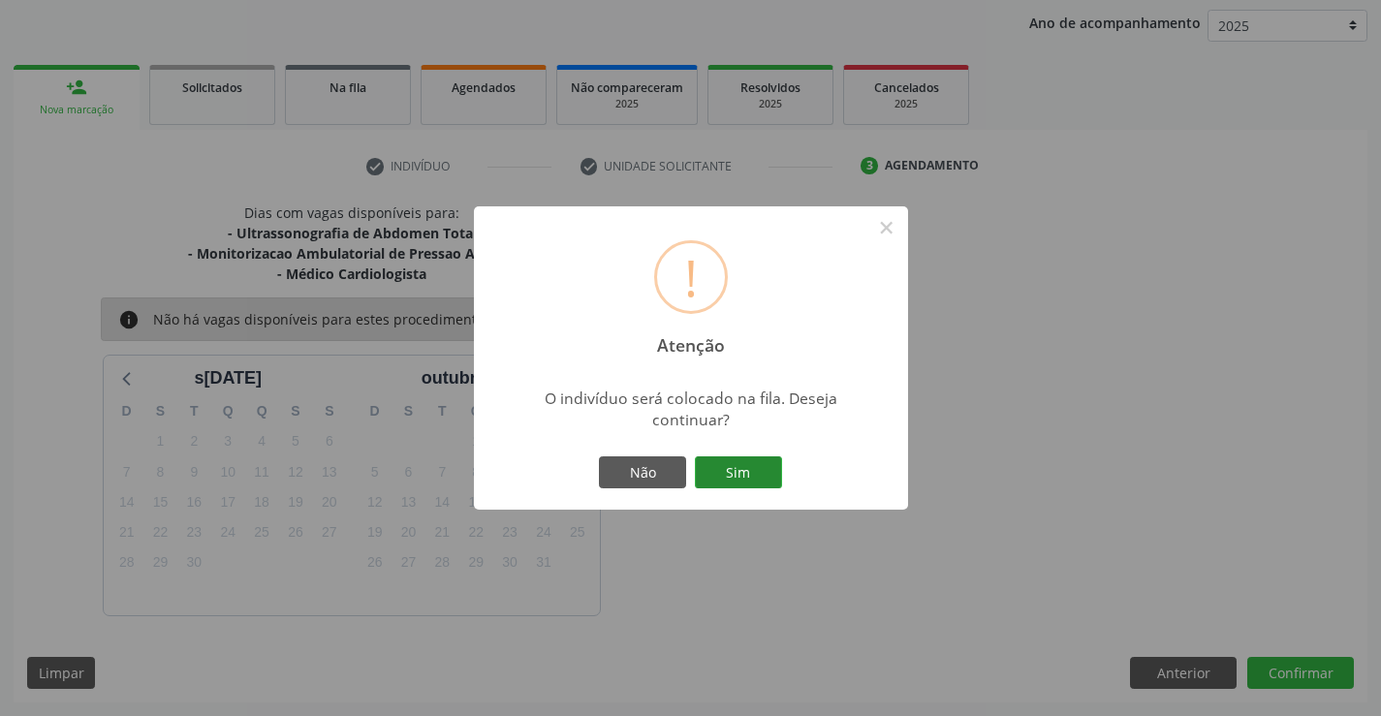
click at [755, 473] on button "Sim" at bounding box center [738, 472] width 87 height 33
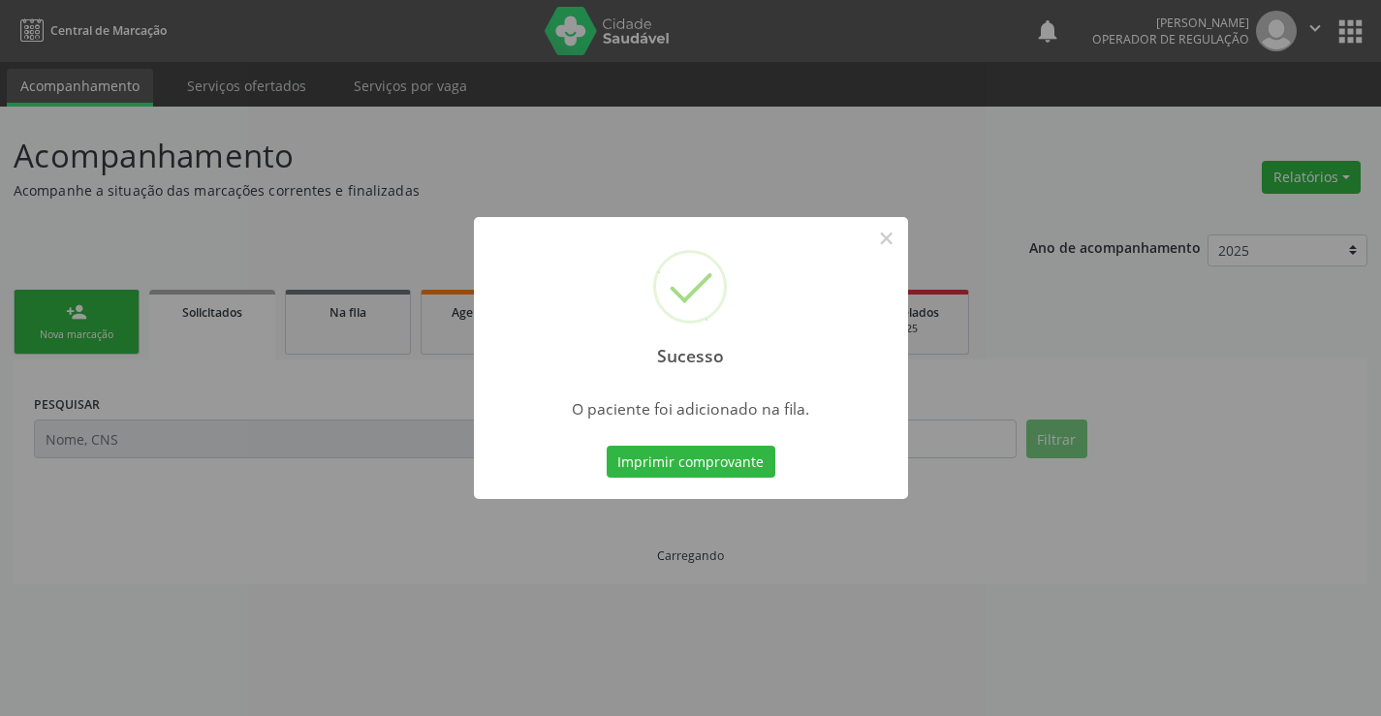
scroll to position [0, 0]
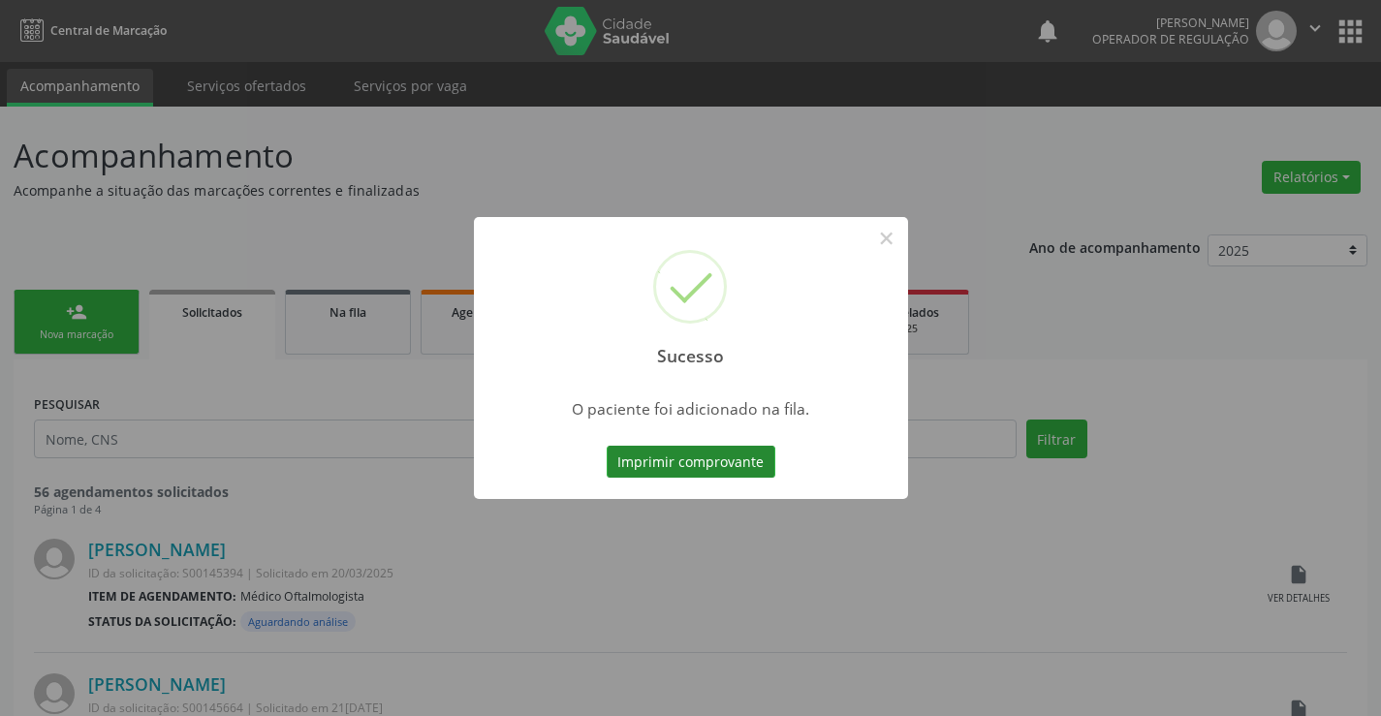
click at [736, 451] on button "Imprimir comprovante" at bounding box center [691, 462] width 169 height 33
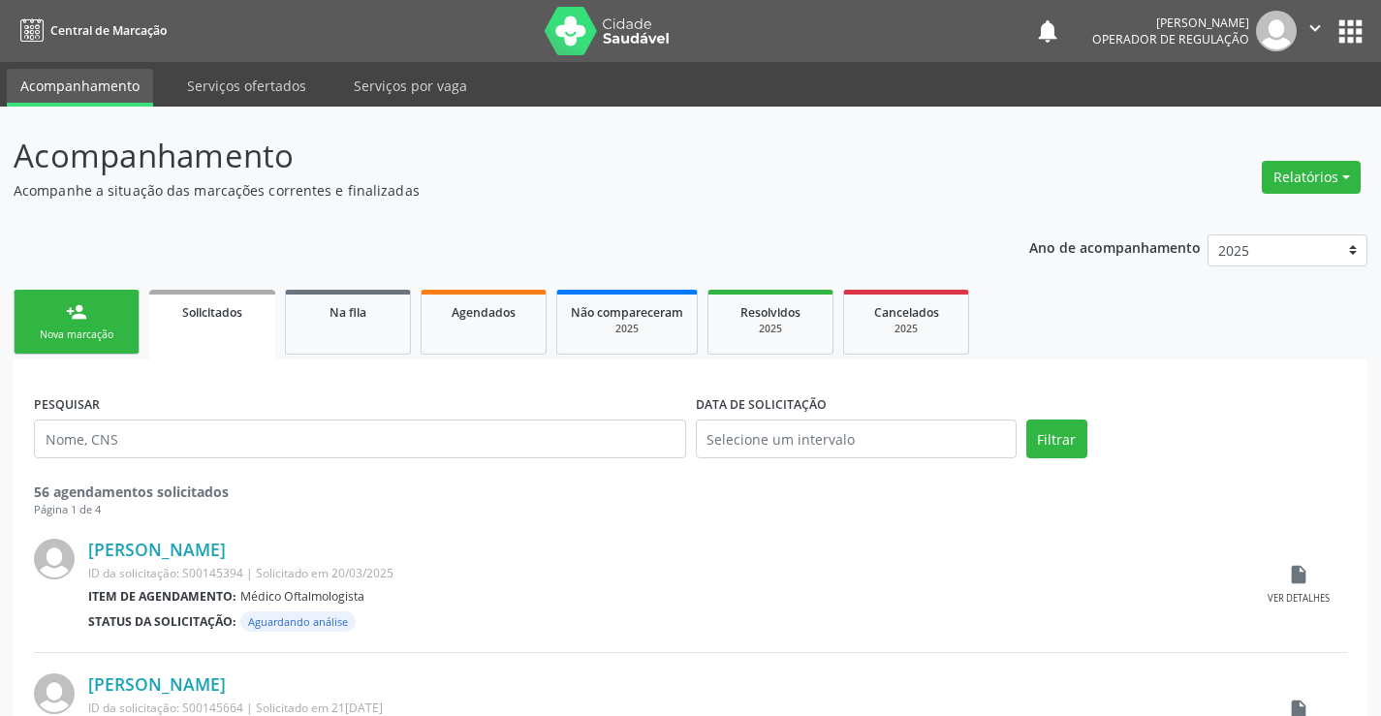
click at [121, 344] on link "person_add Nova marcação" at bounding box center [77, 322] width 126 height 65
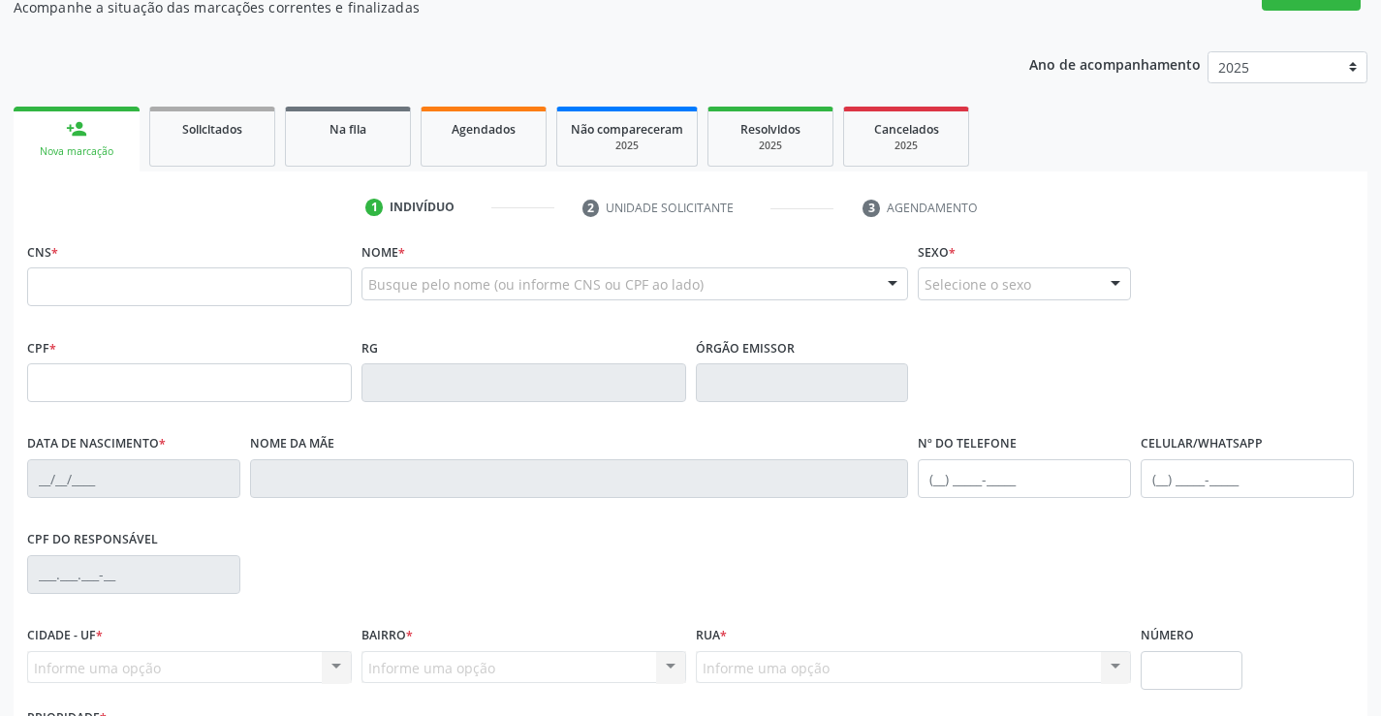
scroll to position [194, 0]
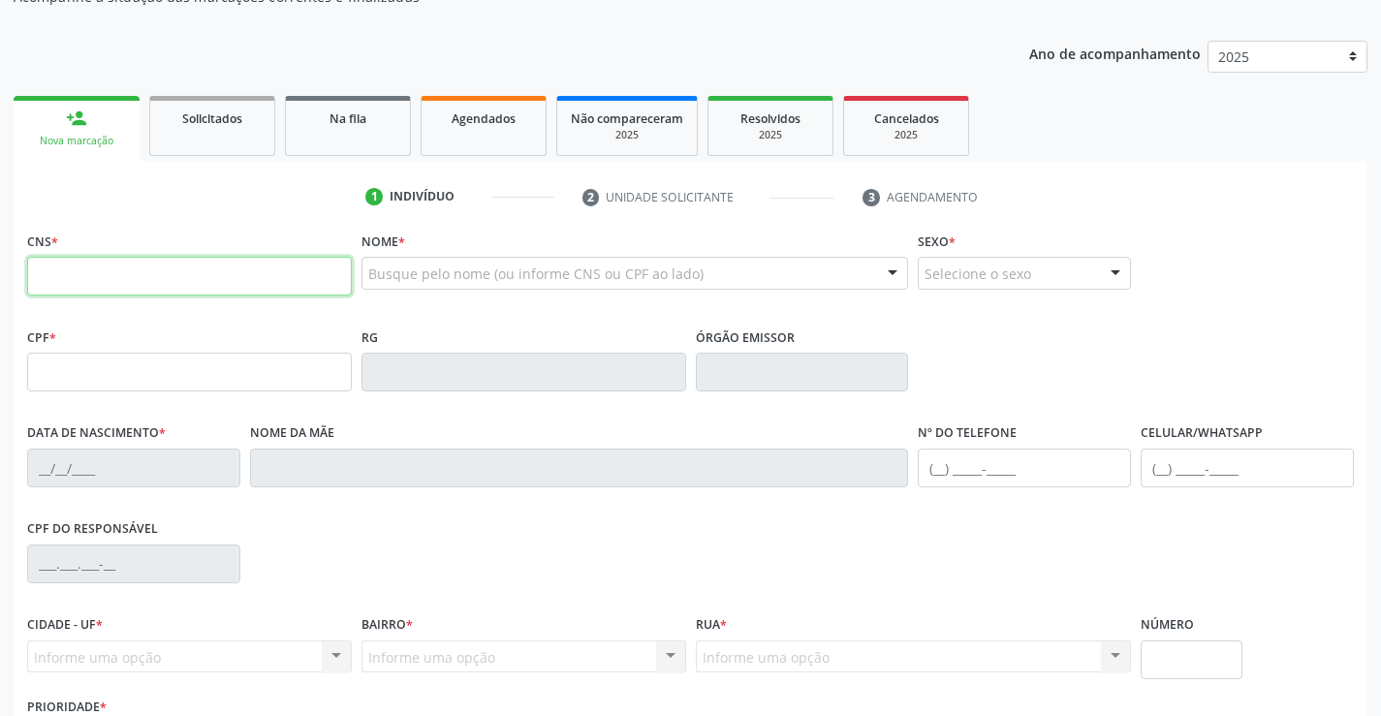
click at [79, 268] on input "text" at bounding box center [189, 276] width 325 height 39
type input "709 6016 2263 1474"
type input "1135549311"
type input "25/09/1981"
type input "(74) 98149-4401"
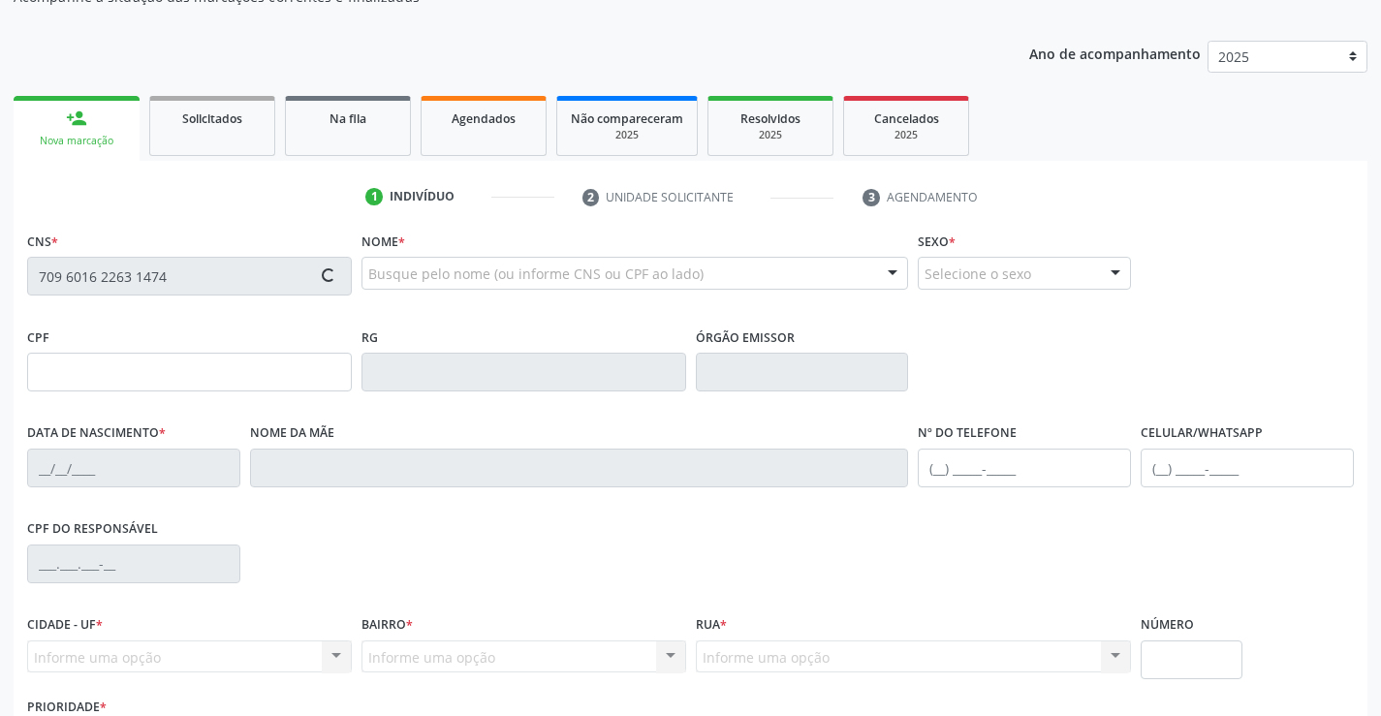
type input "S/N"
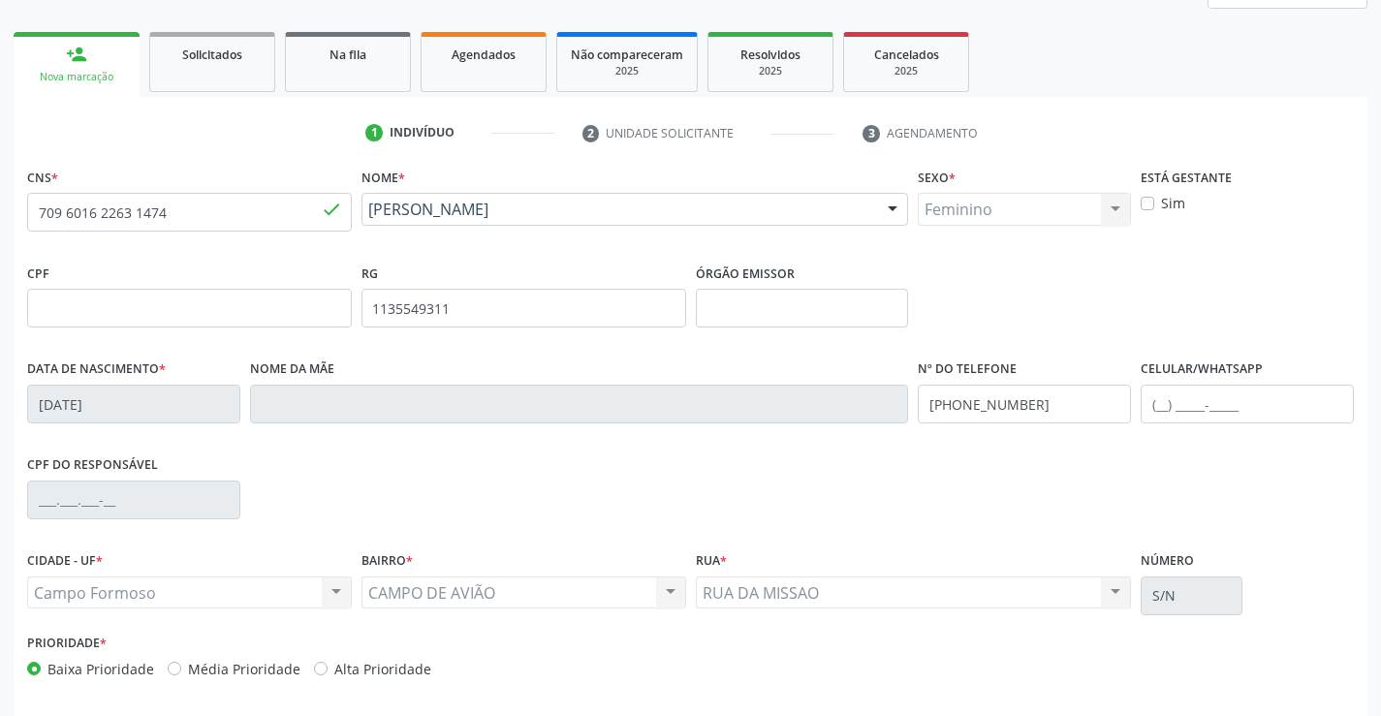
scroll to position [291, 0]
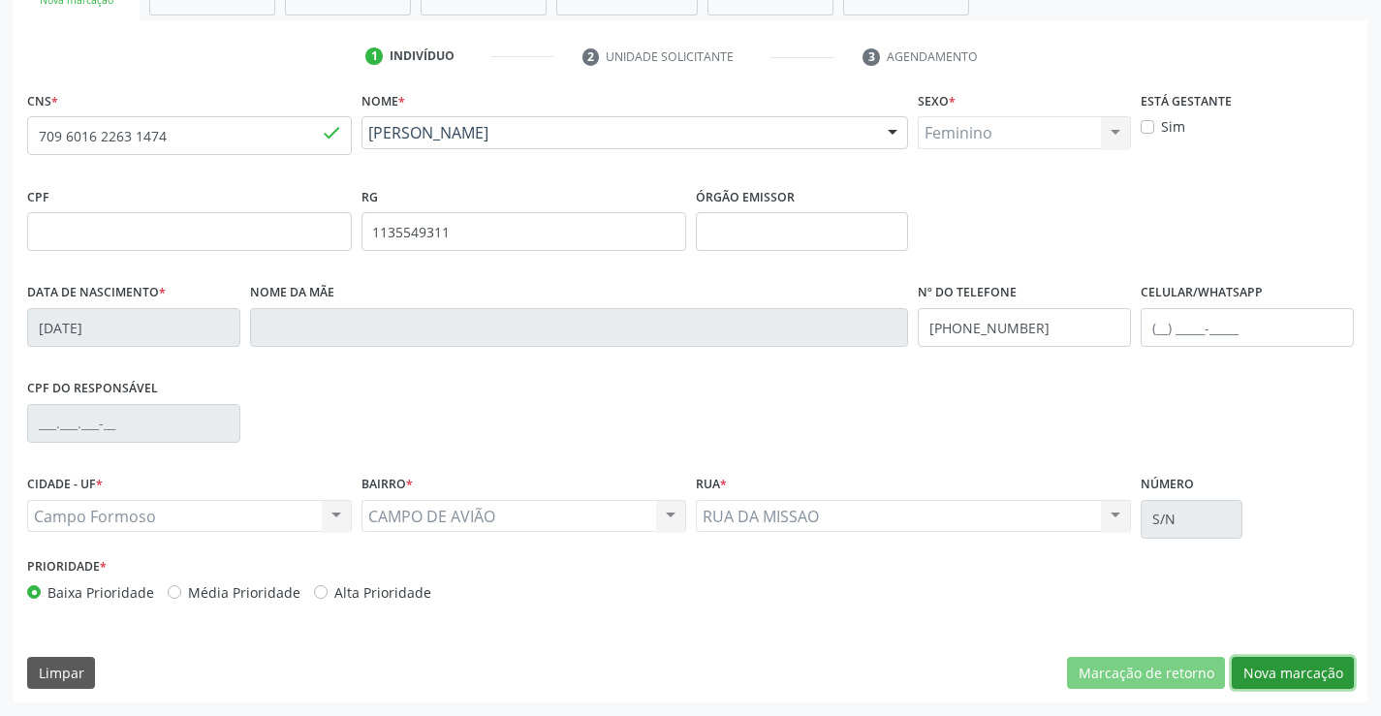
click at [1281, 671] on button "Nova marcação" at bounding box center [1293, 673] width 122 height 33
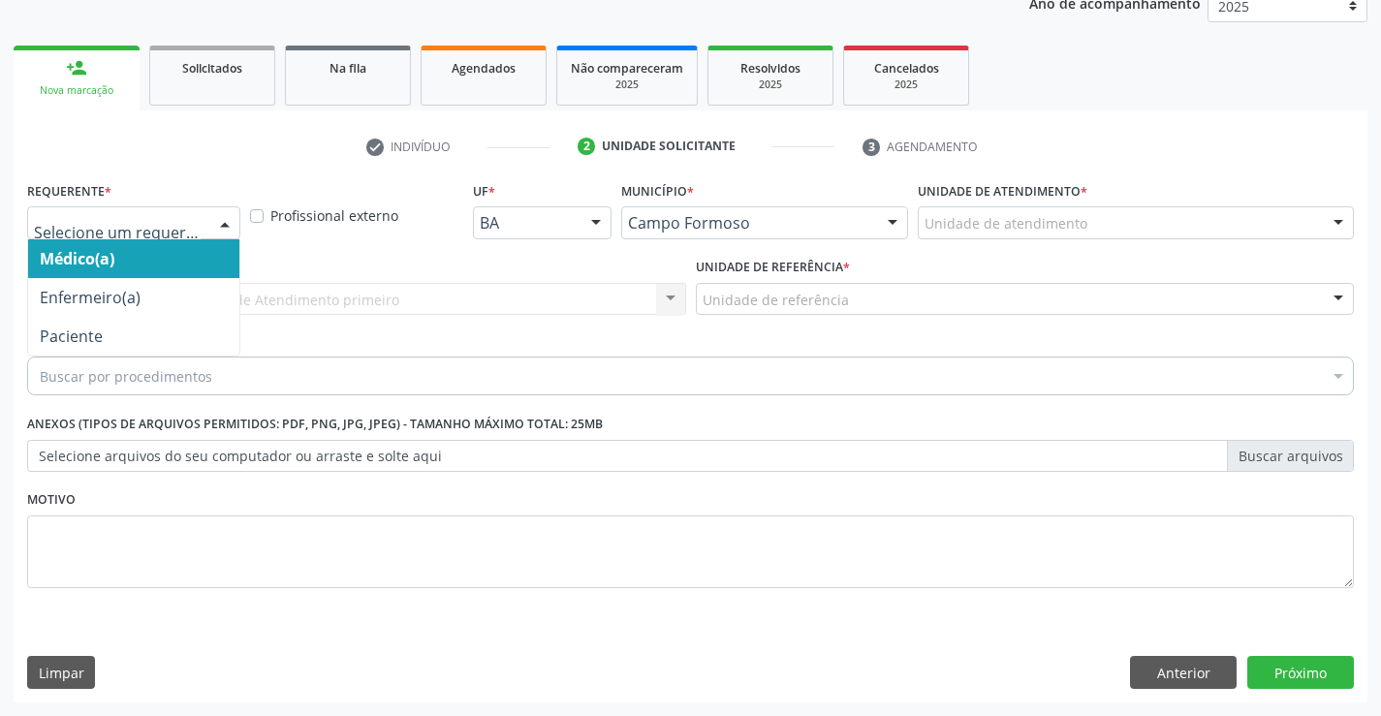
click at [219, 218] on div at bounding box center [224, 223] width 29 height 33
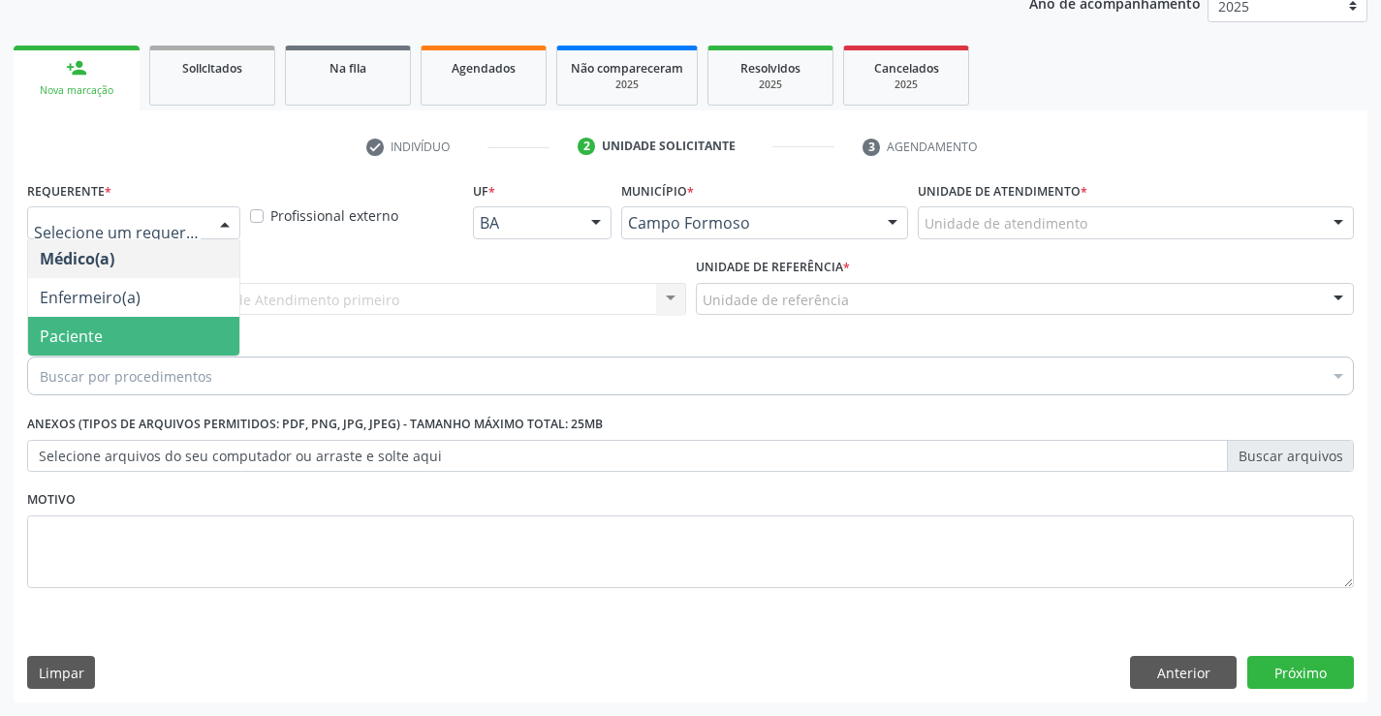
click at [141, 330] on span "Paciente" at bounding box center [133, 336] width 211 height 39
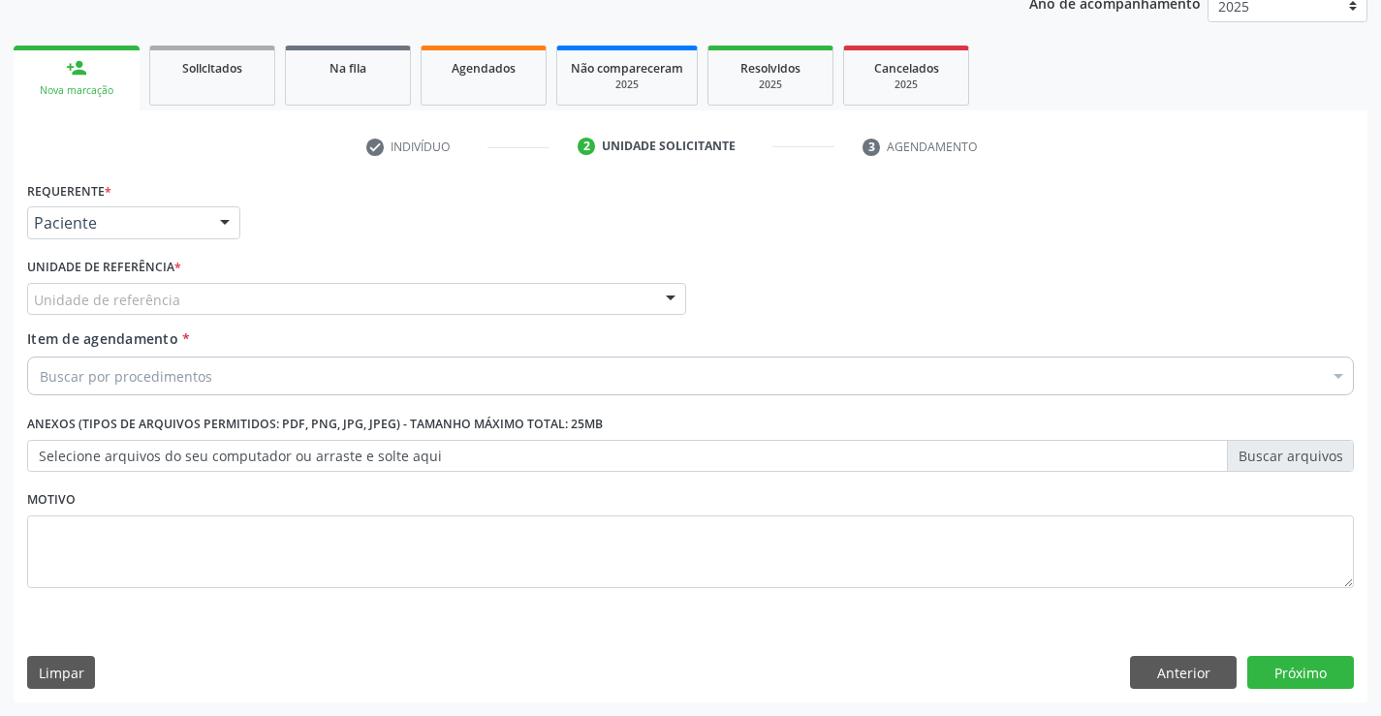
click at [194, 305] on div "Unidade de referência" at bounding box center [356, 299] width 659 height 33
click at [1163, 671] on button "Anterior" at bounding box center [1183, 672] width 107 height 33
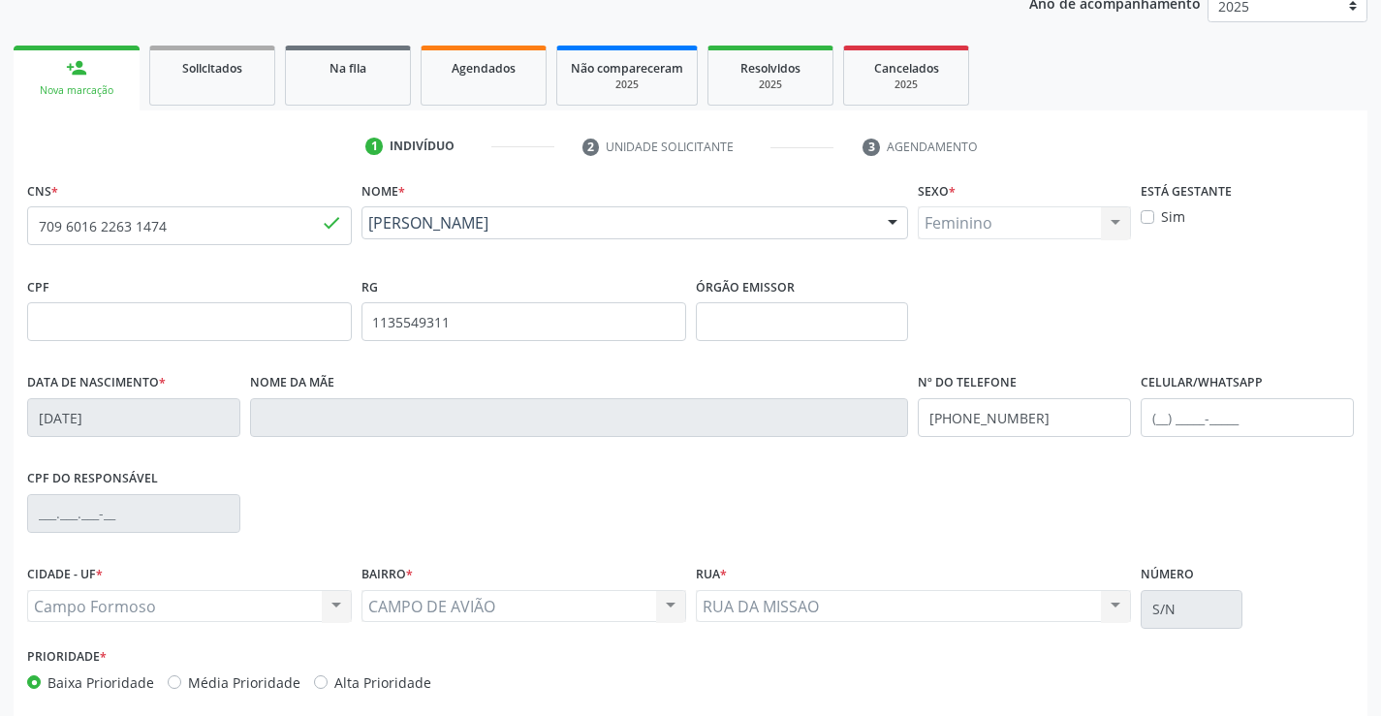
scroll to position [334, 0]
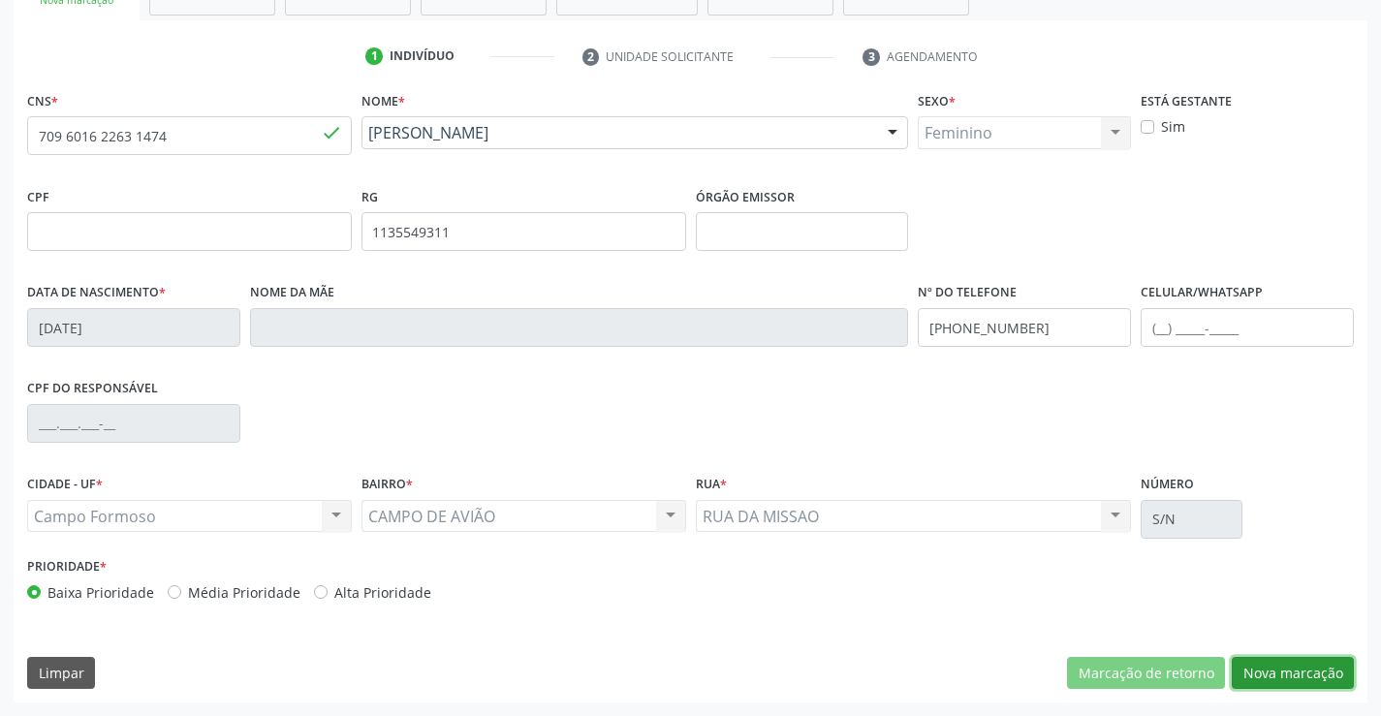
click at [1275, 668] on button "Nova marcação" at bounding box center [1293, 673] width 122 height 33
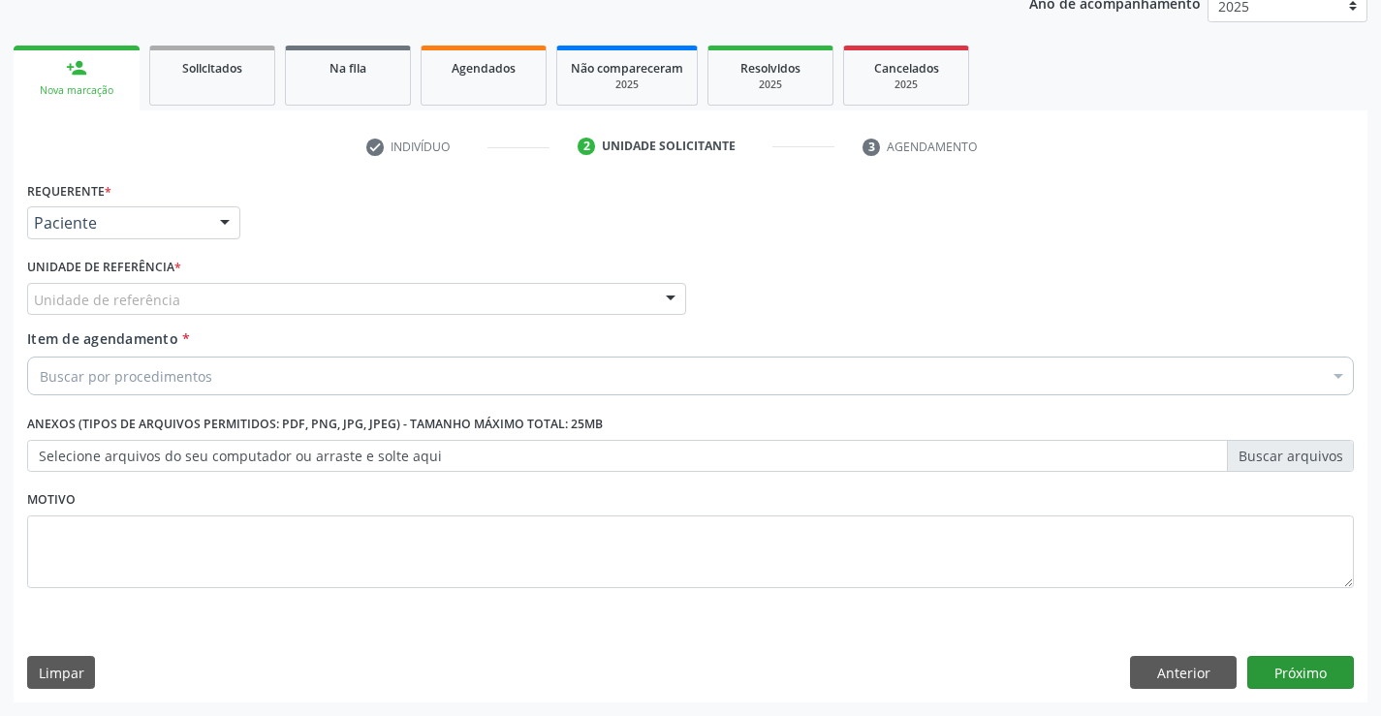
scroll to position [244, 0]
click at [254, 303] on div "Unidade de referência" at bounding box center [356, 299] width 659 height 33
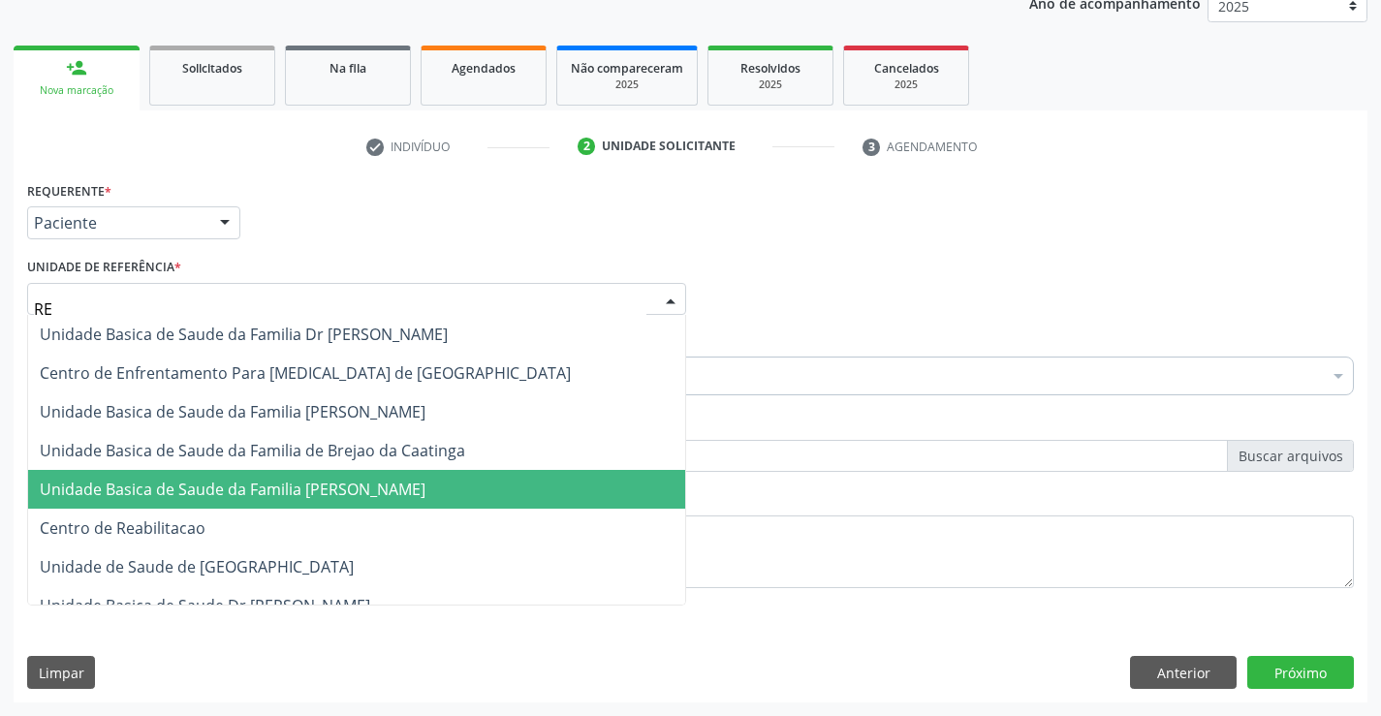
type input "REG"
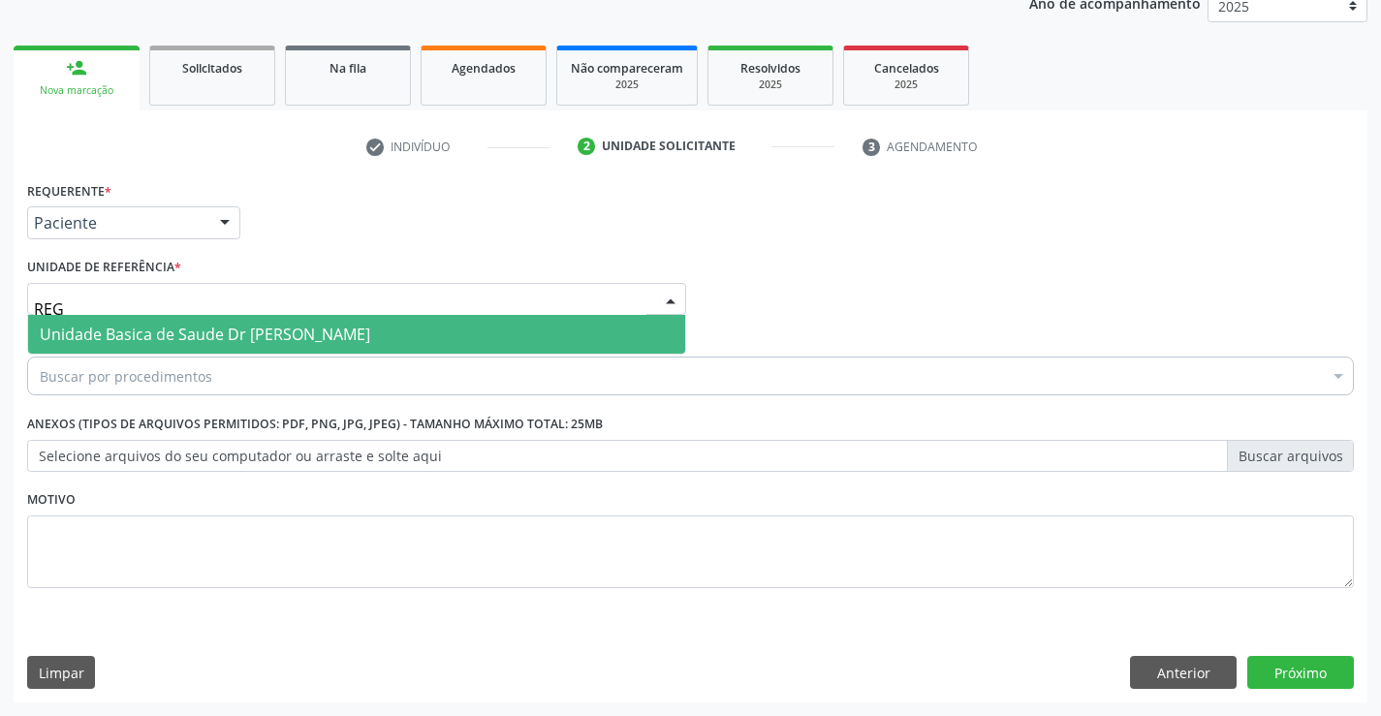
click at [267, 334] on span "Unidade Basica de Saude Dr [PERSON_NAME]" at bounding box center [205, 334] width 330 height 21
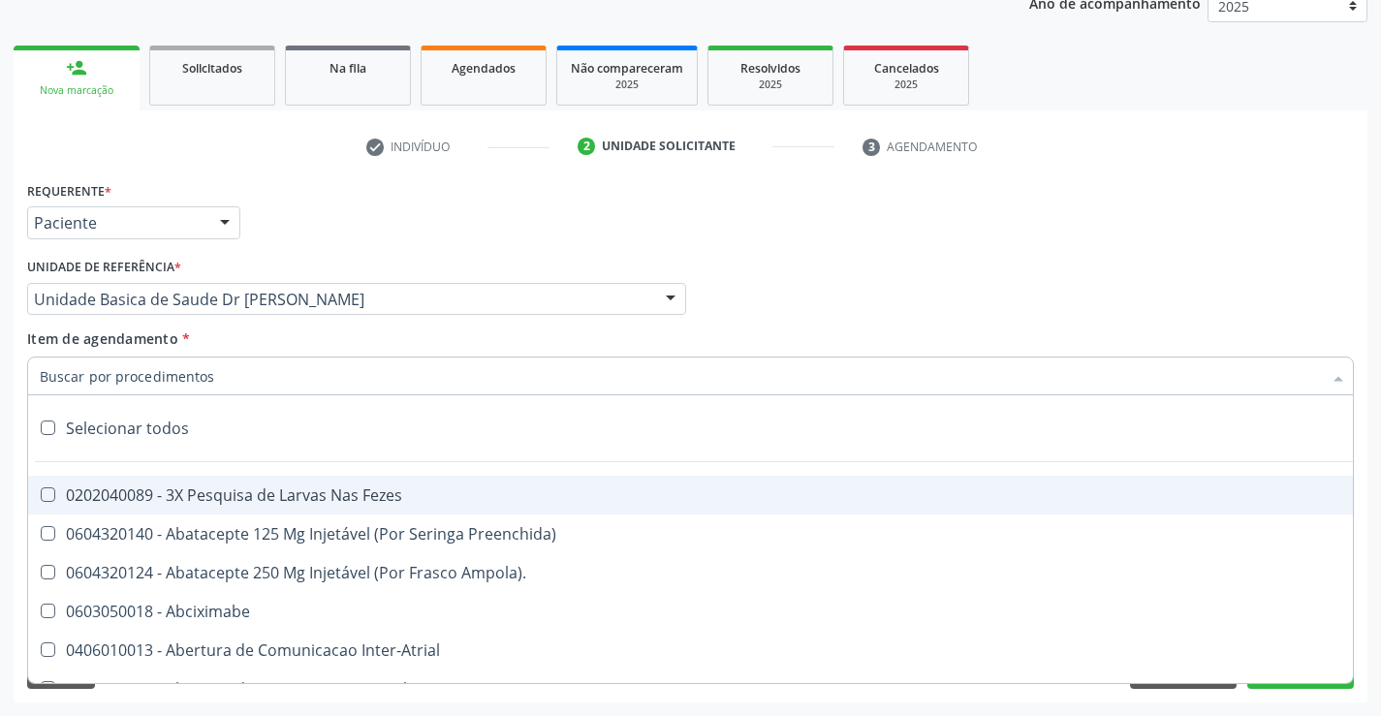
click at [231, 377] on div at bounding box center [690, 376] width 1327 height 39
click at [231, 377] on input "Item de agendamento *" at bounding box center [681, 376] width 1282 height 39
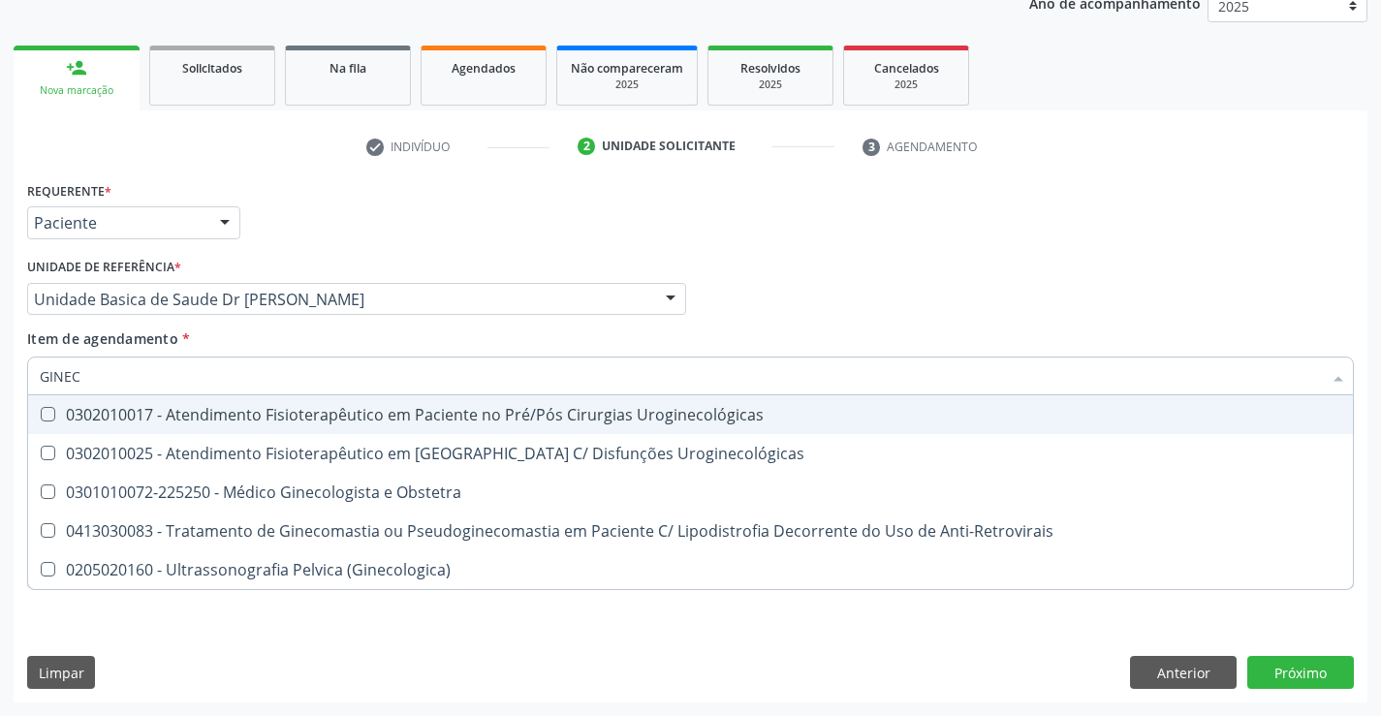
type input "GINECO"
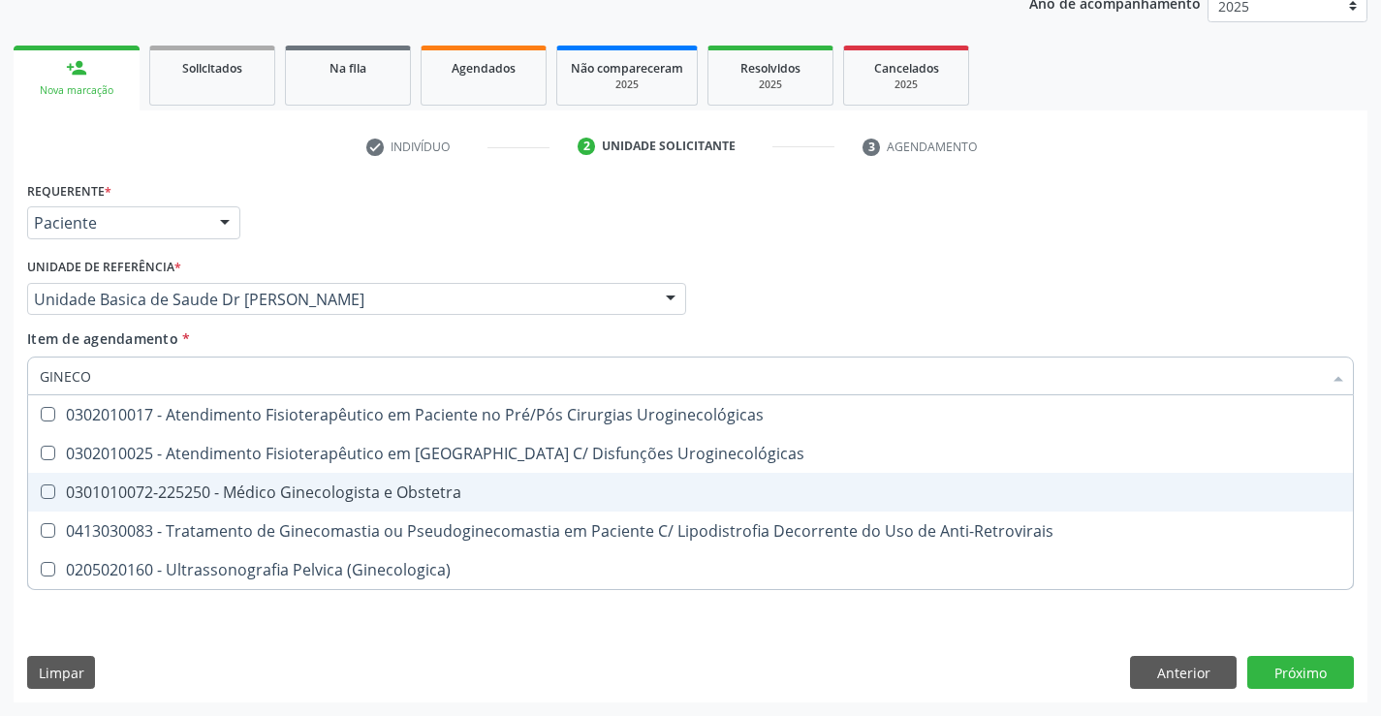
click at [280, 485] on div "0301010072-225250 - Médico Ginecologista e Obstetra" at bounding box center [690, 493] width 1301 height 16
checkbox Obstetra "true"
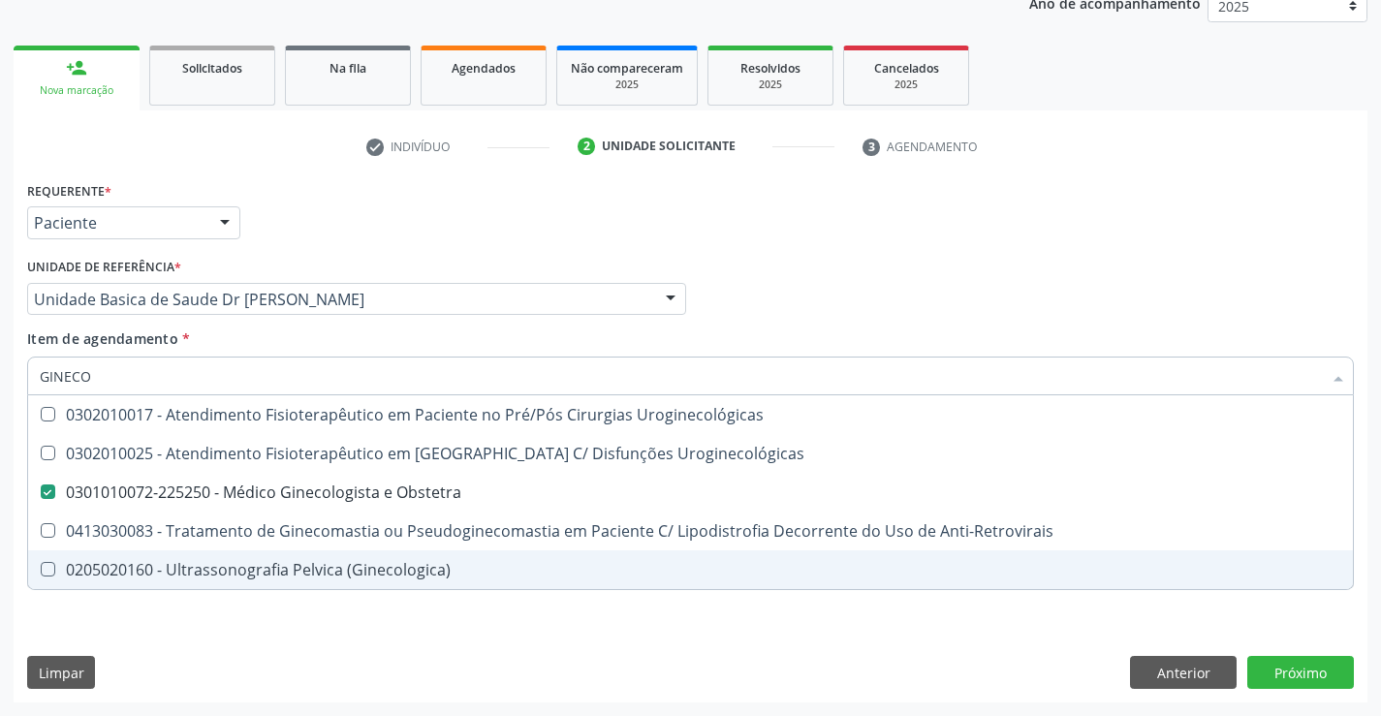
click at [251, 637] on div "Requerente * Paciente Médico(a) Enfermeiro(a) Paciente Nenhum resultado encontr…" at bounding box center [691, 439] width 1354 height 526
checkbox Uroginecológicas "true"
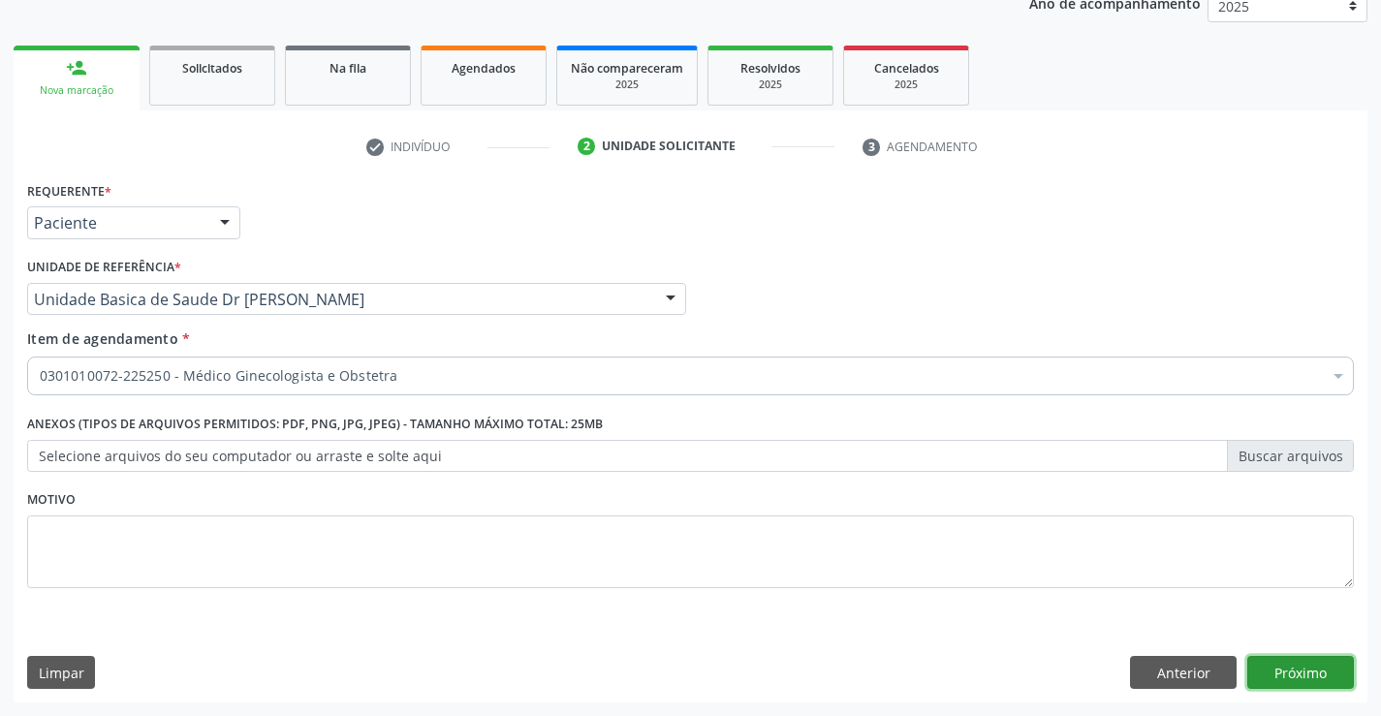
click at [1267, 670] on button "Próximo" at bounding box center [1300, 672] width 107 height 33
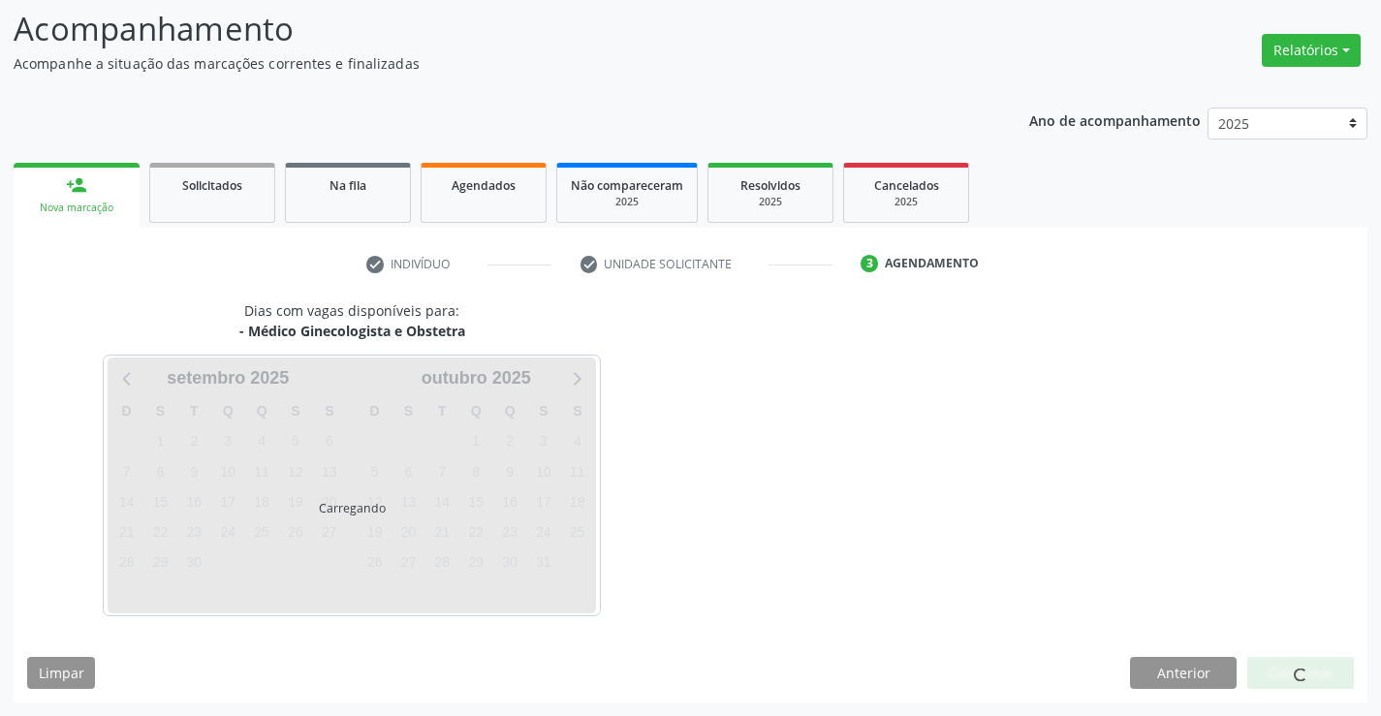
scroll to position [127, 0]
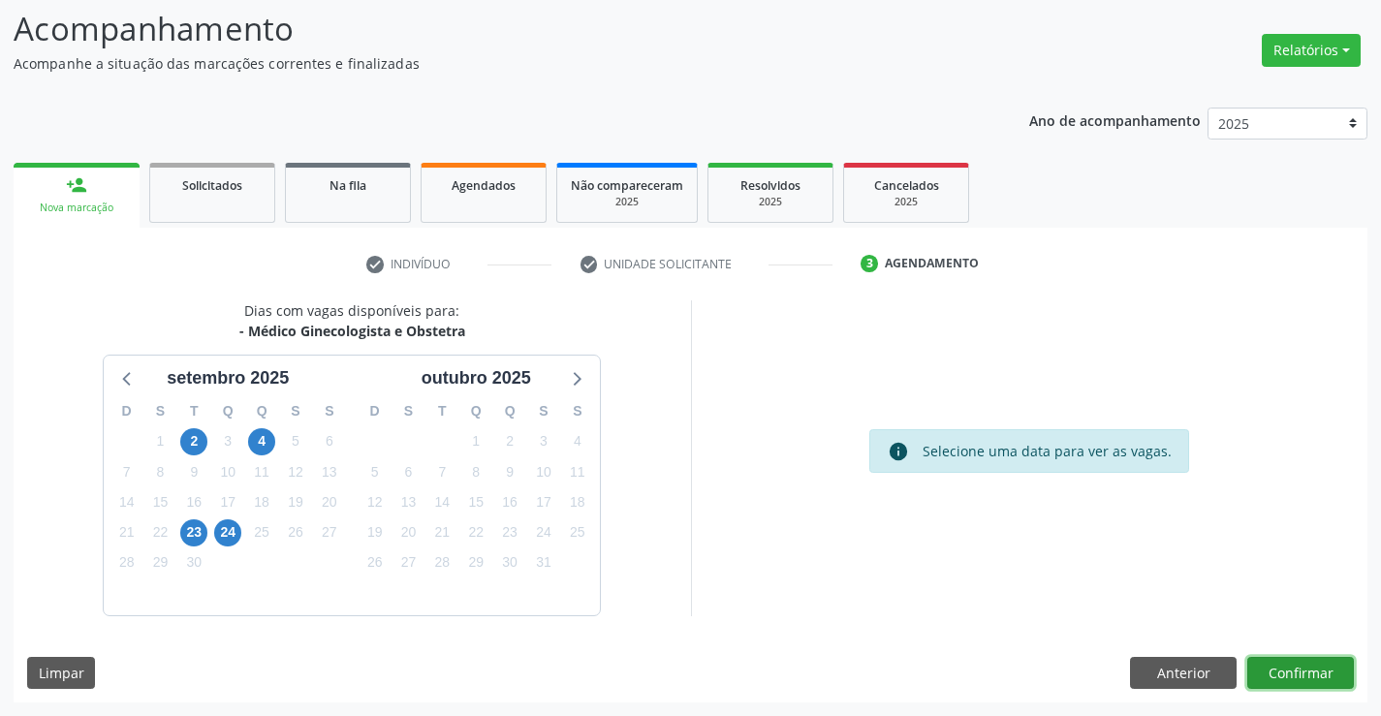
click at [1265, 676] on button "Confirmar" at bounding box center [1300, 673] width 107 height 33
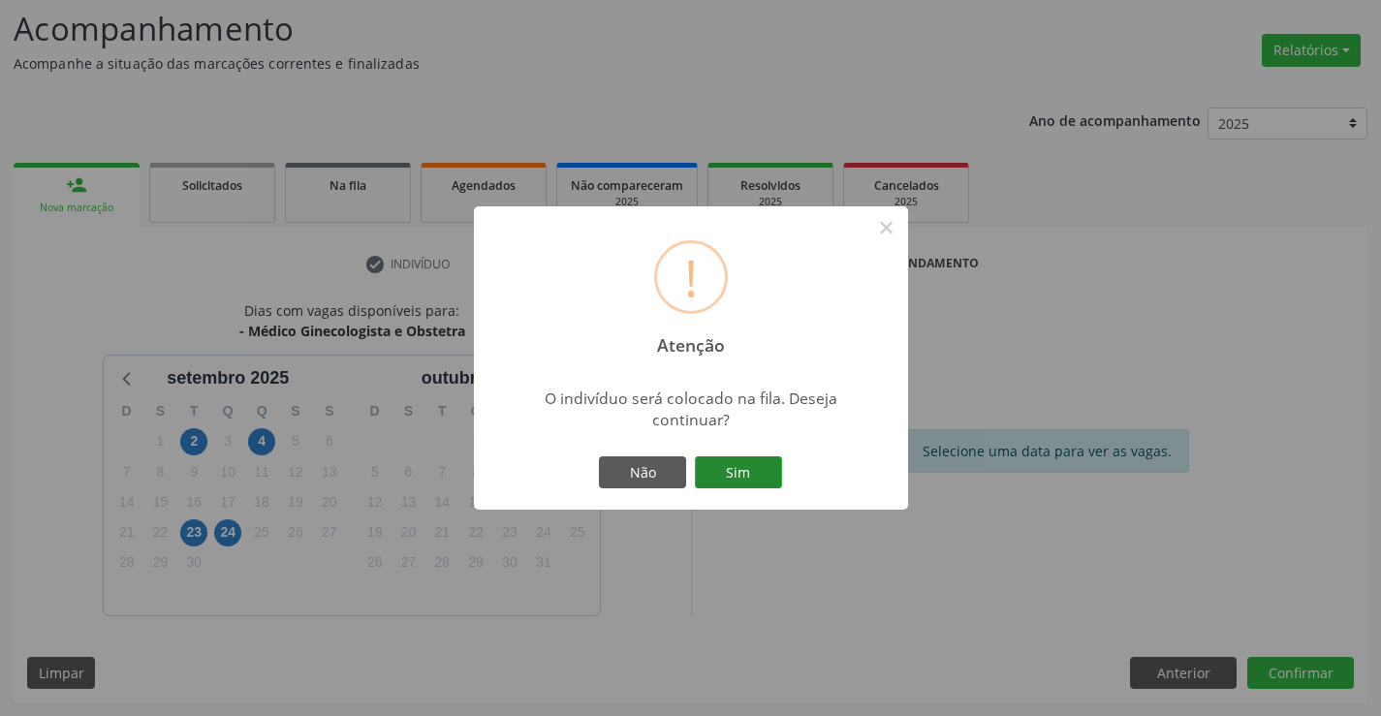
click at [733, 467] on button "Sim" at bounding box center [738, 472] width 87 height 33
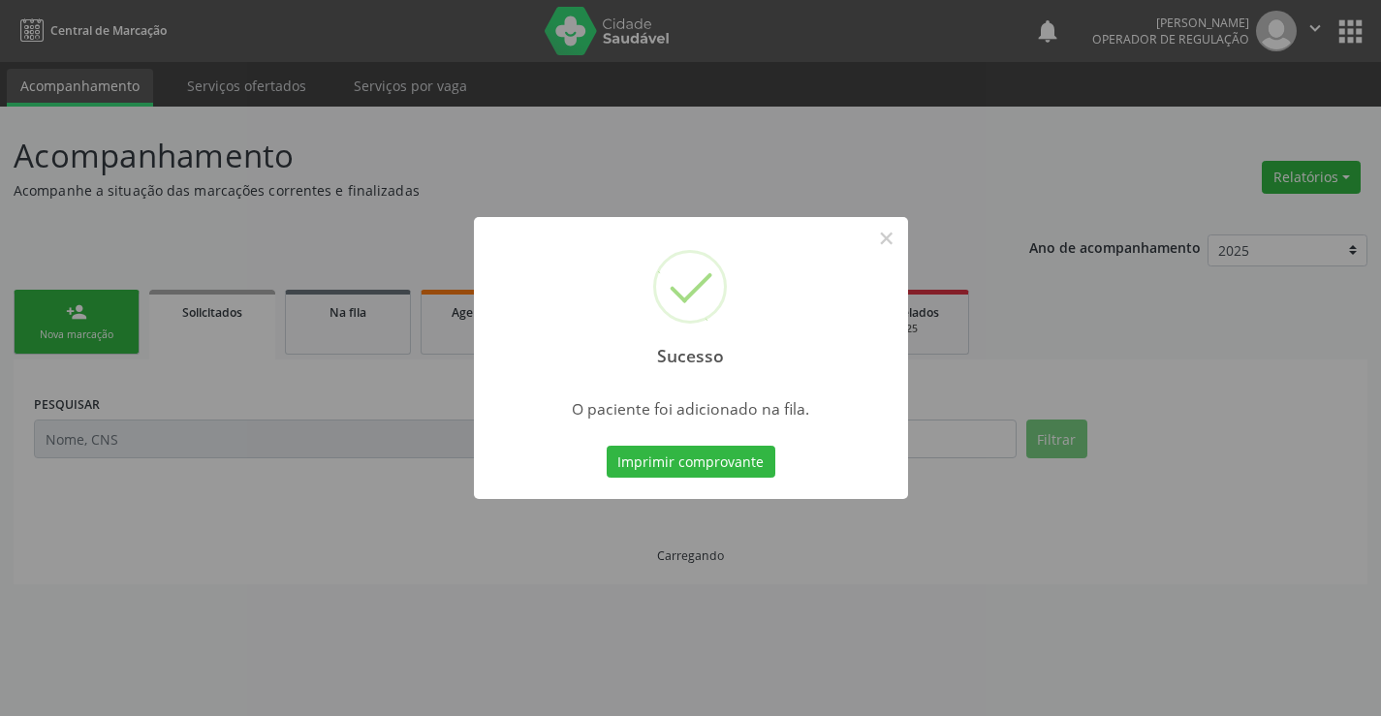
scroll to position [0, 0]
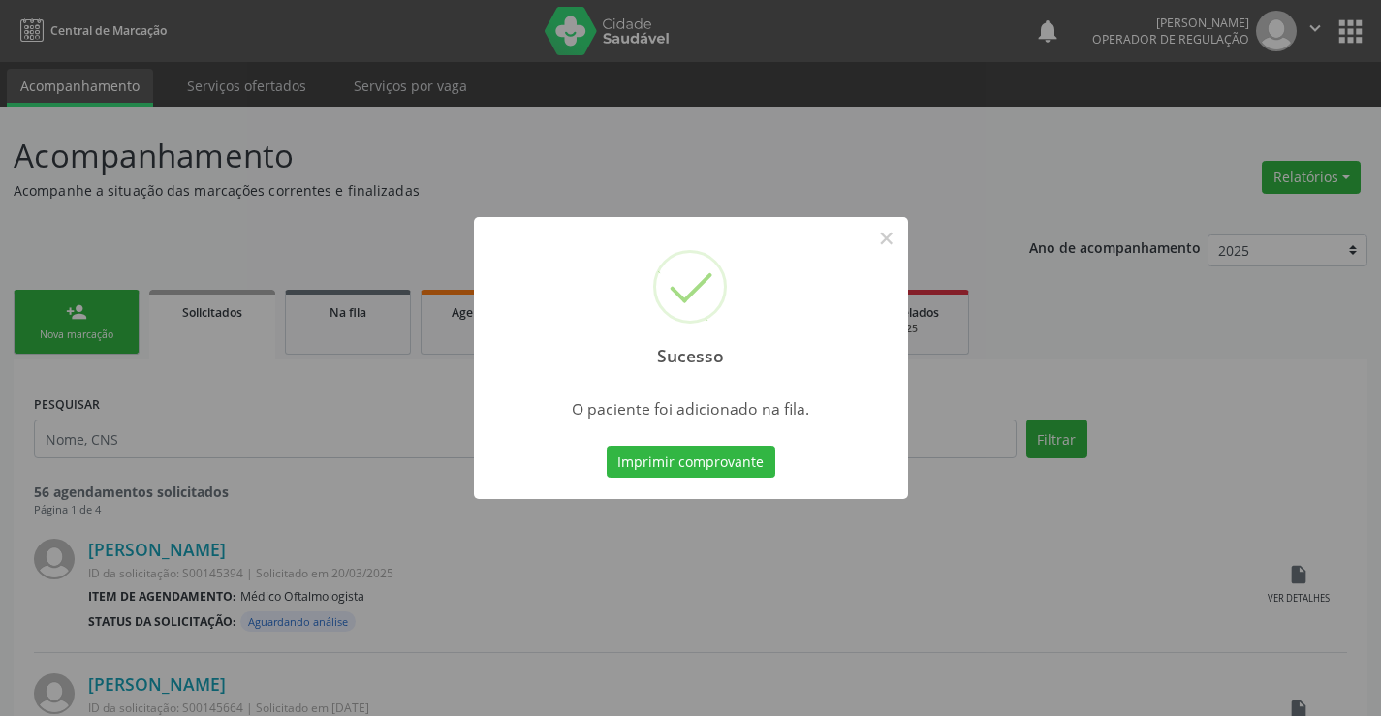
click at [733, 467] on button "Imprimir comprovante" at bounding box center [691, 462] width 169 height 33
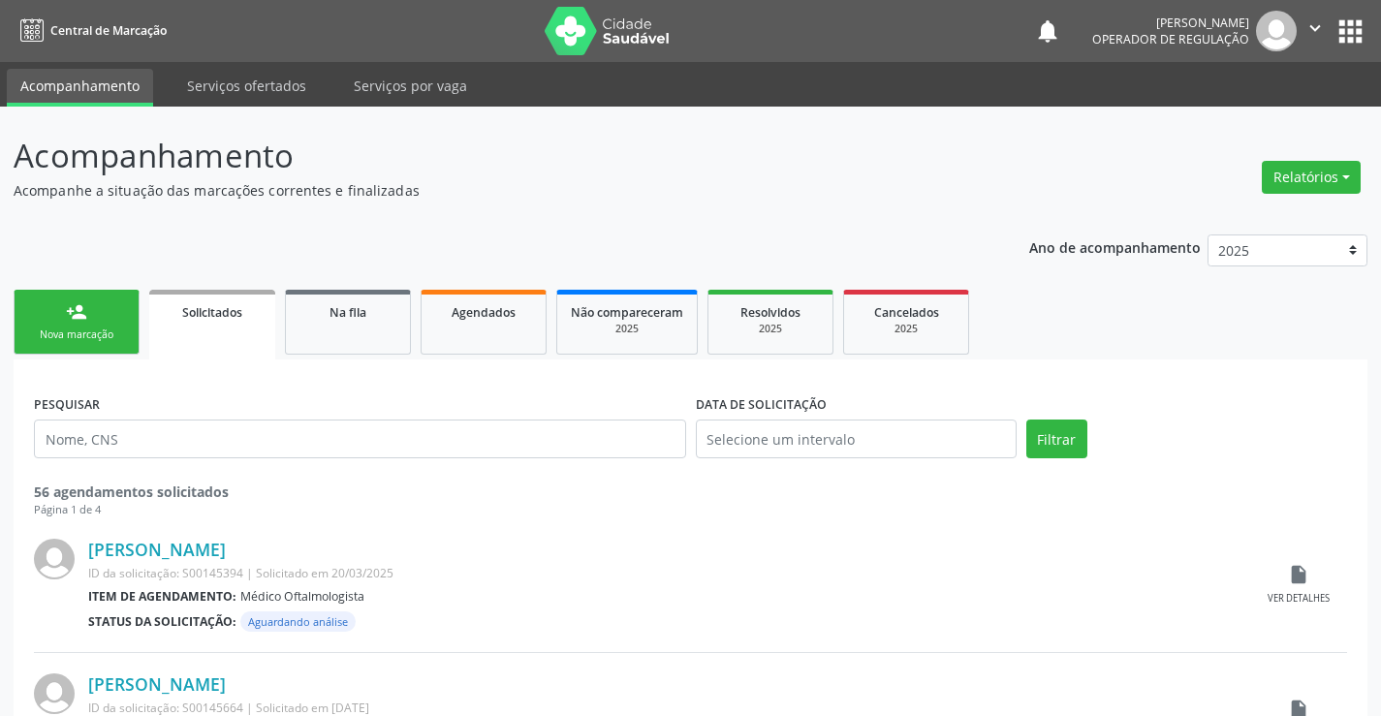
click at [112, 333] on div "Nova marcação" at bounding box center [76, 335] width 97 height 15
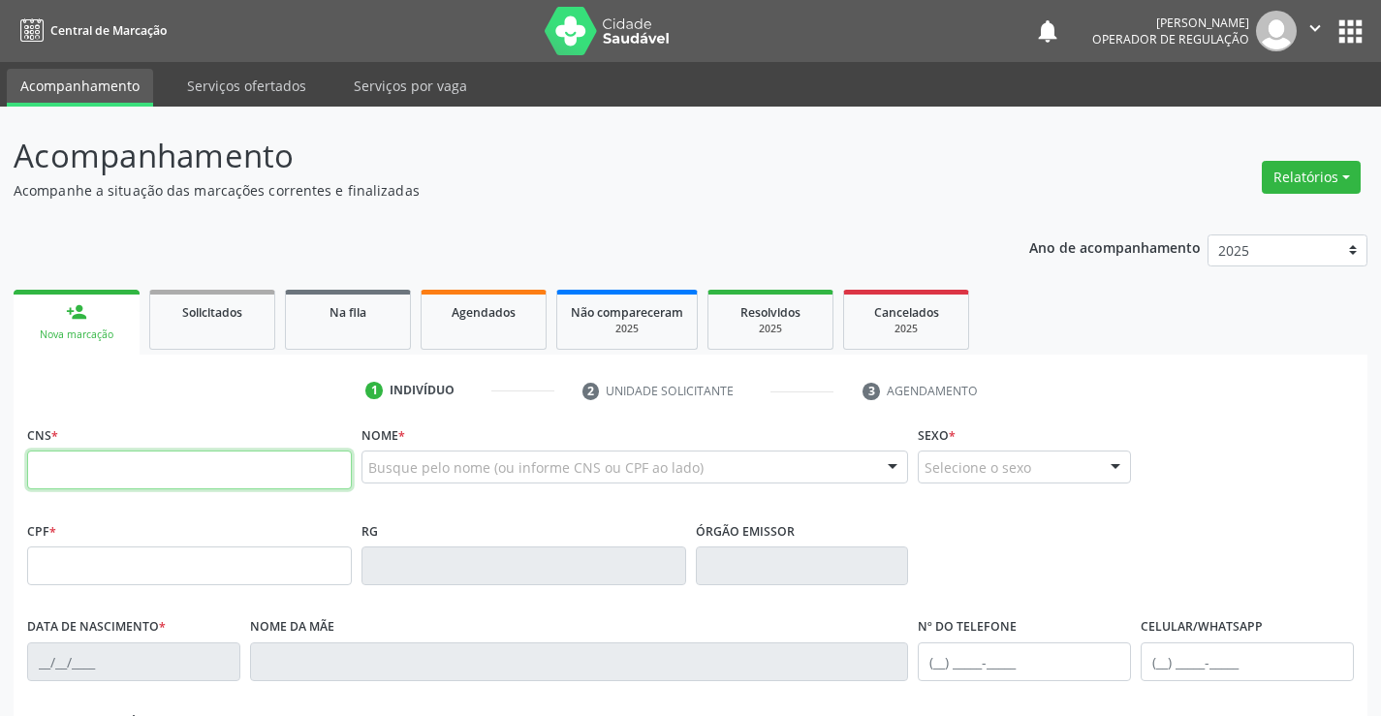
click at [95, 466] on input "text" at bounding box center [189, 470] width 325 height 39
type input "709 0038 0047 9212"
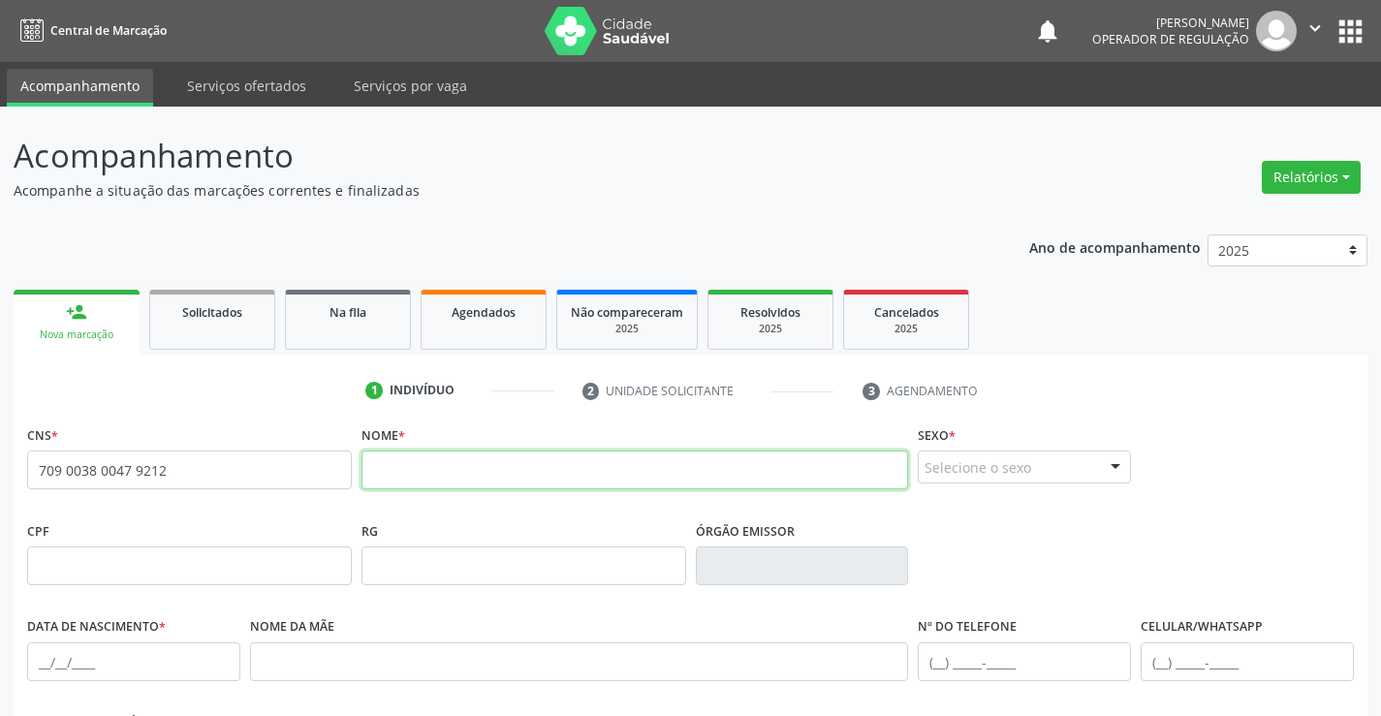
click at [445, 478] on input "text" at bounding box center [635, 470] width 548 height 39
type input "JOSE KALLEB BATISTA DOS SANTOS"
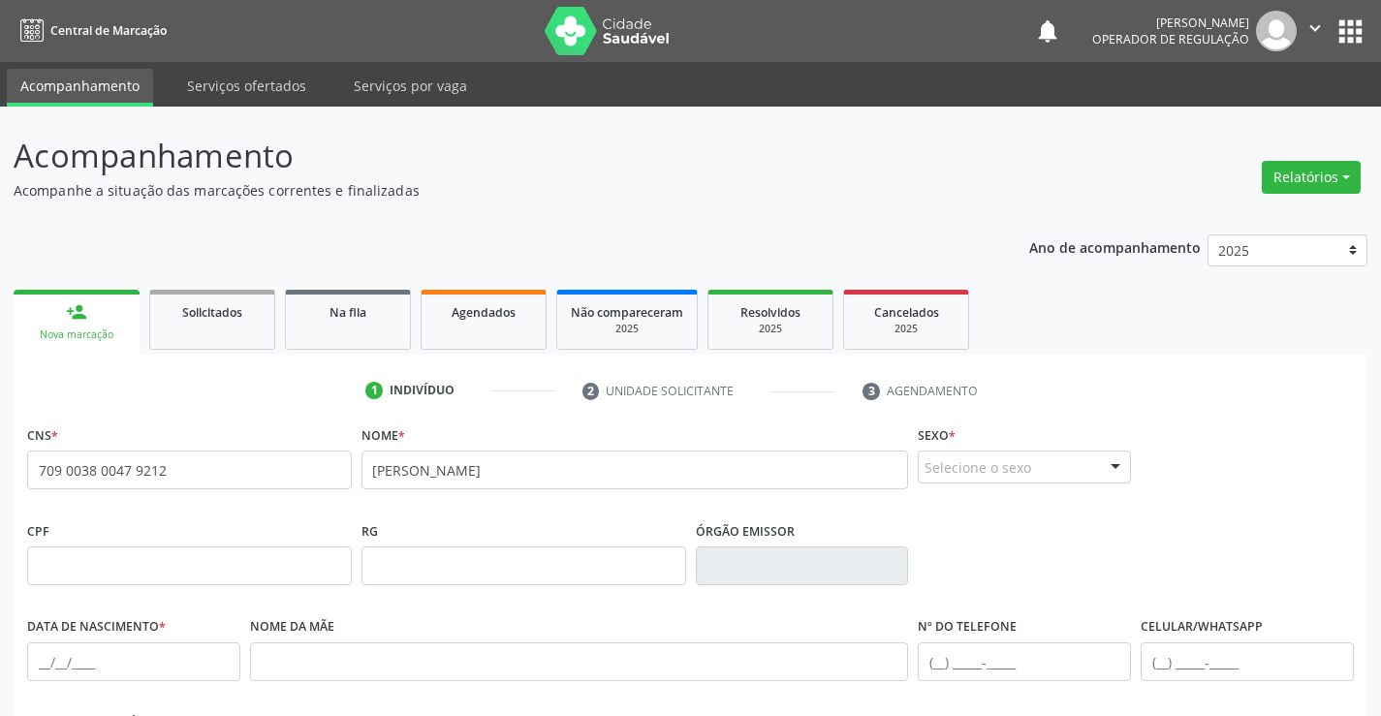
click at [1119, 464] on div at bounding box center [1115, 468] width 29 height 33
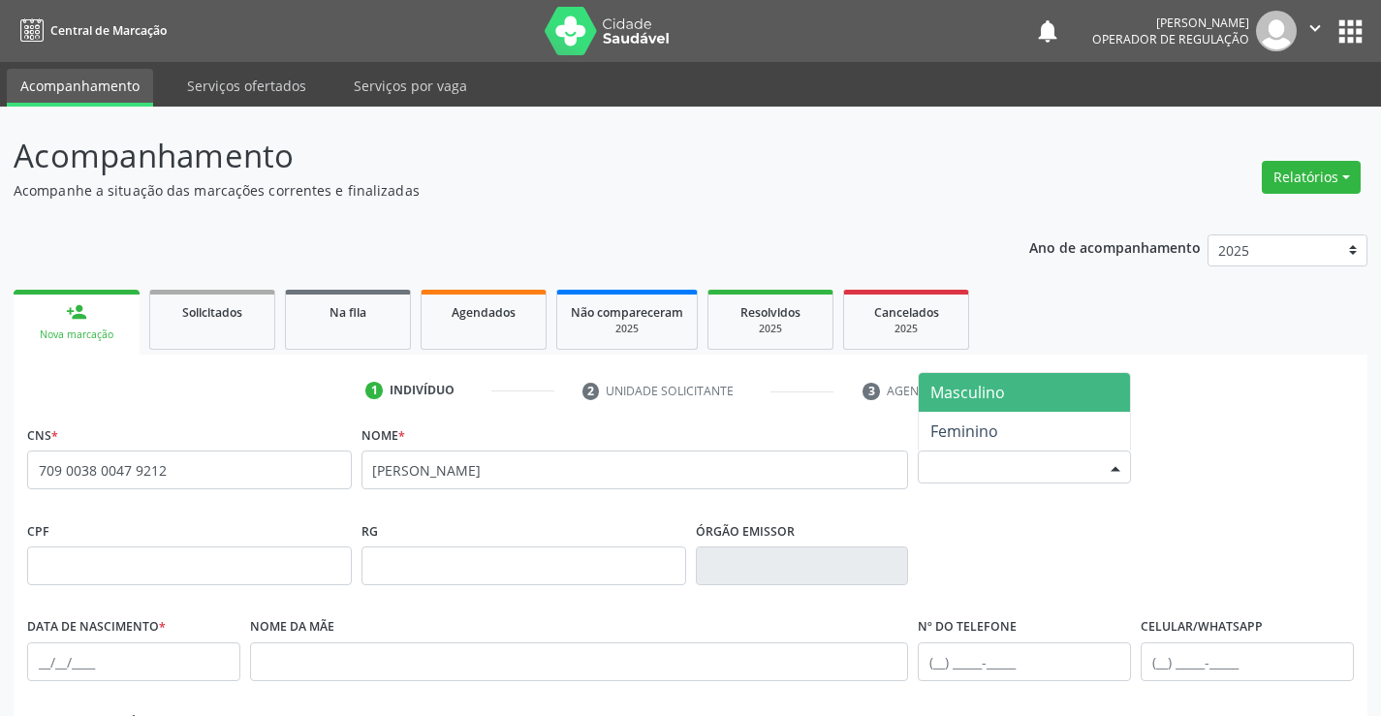
click at [1033, 389] on span "Masculino" at bounding box center [1024, 392] width 211 height 39
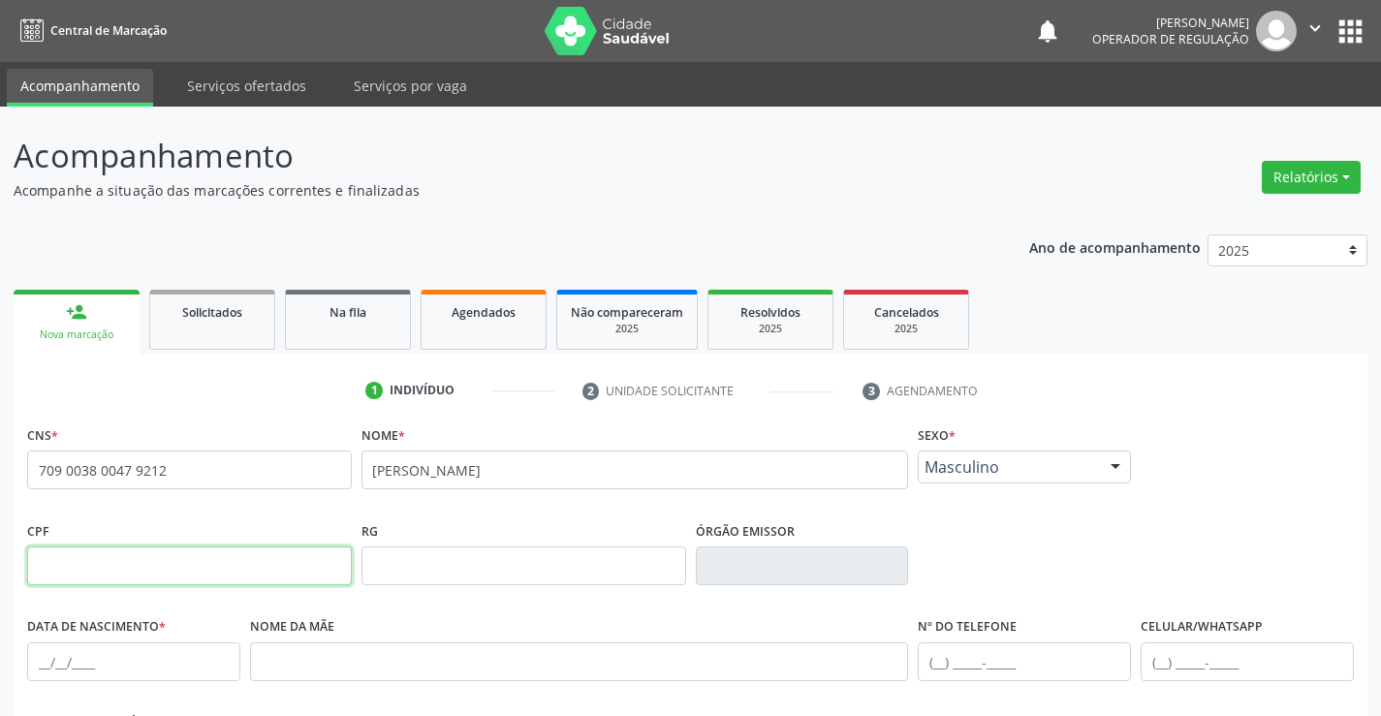
click at [100, 569] on input "text" at bounding box center [189, 566] width 325 height 39
type input "136.380.455-36"
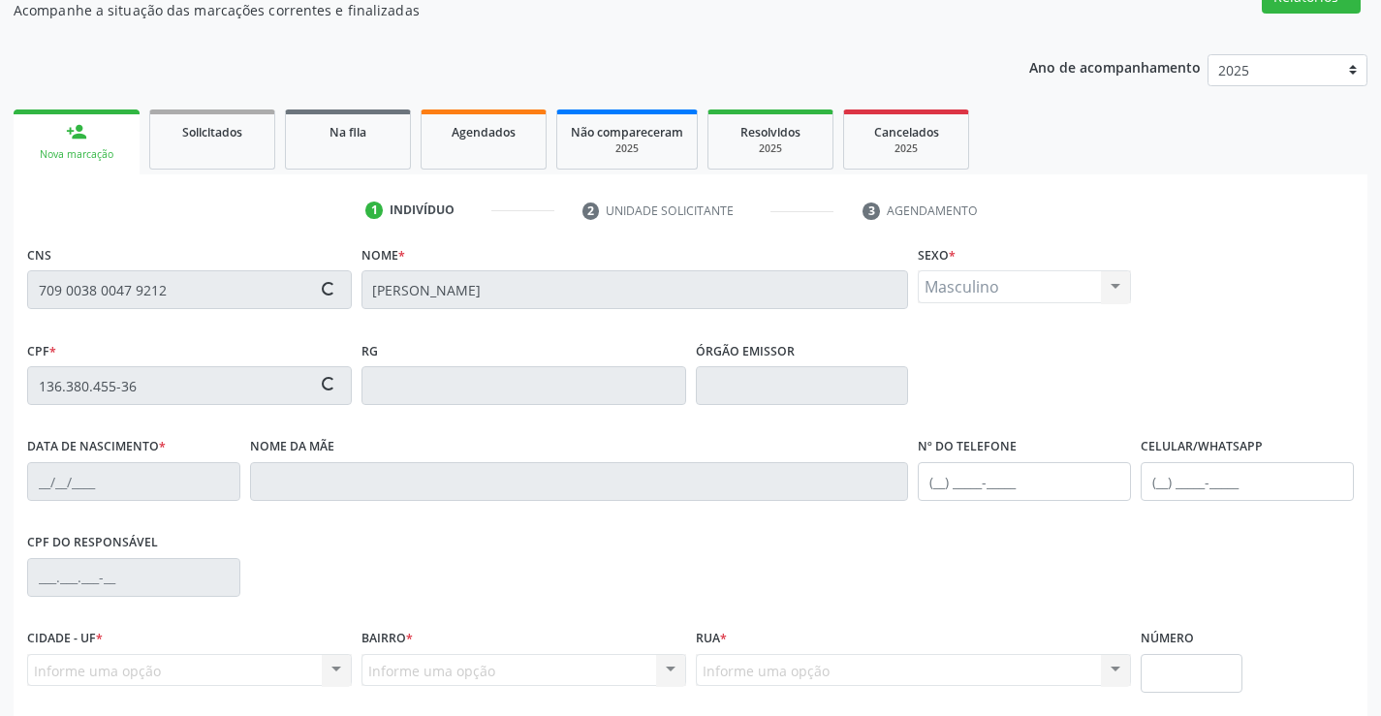
scroll to position [194, 0]
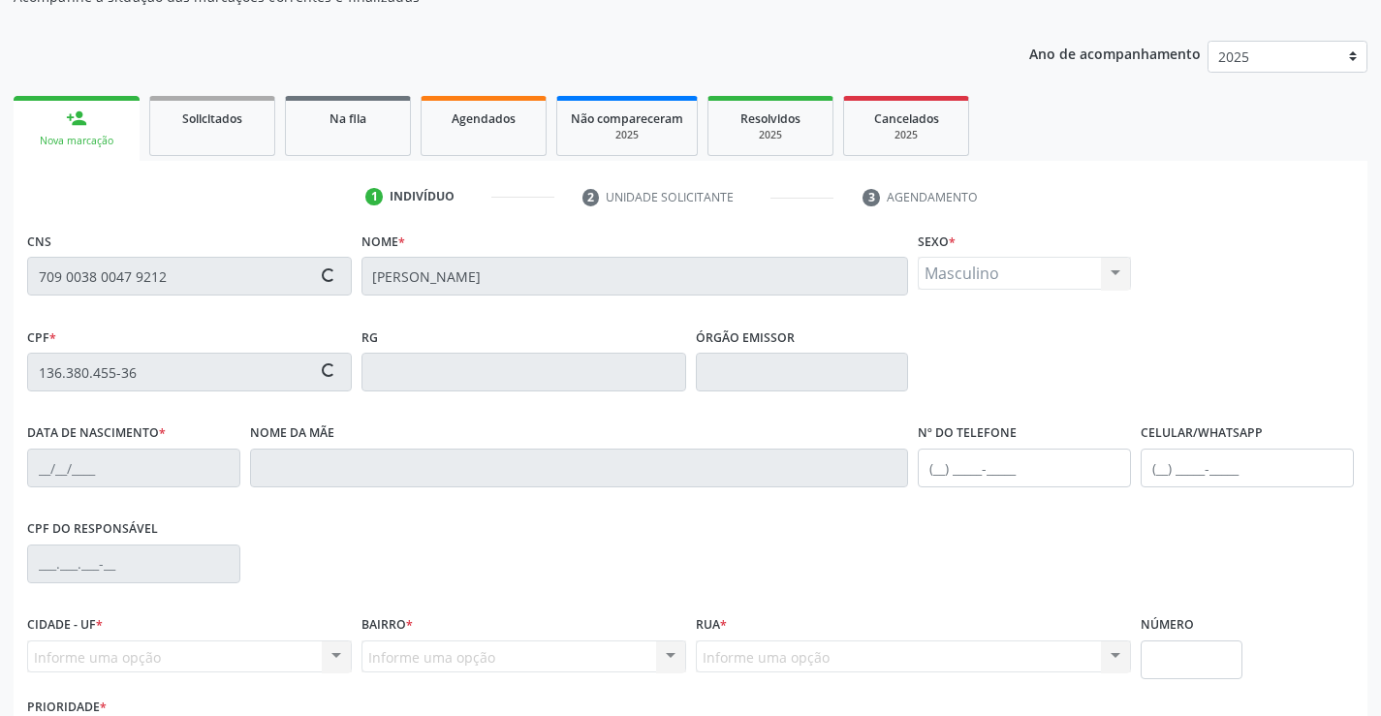
type input "13/08/2025"
type input "Sabrina Bonfim Batista"
type input "(75) 99908-0485"
type input "106"
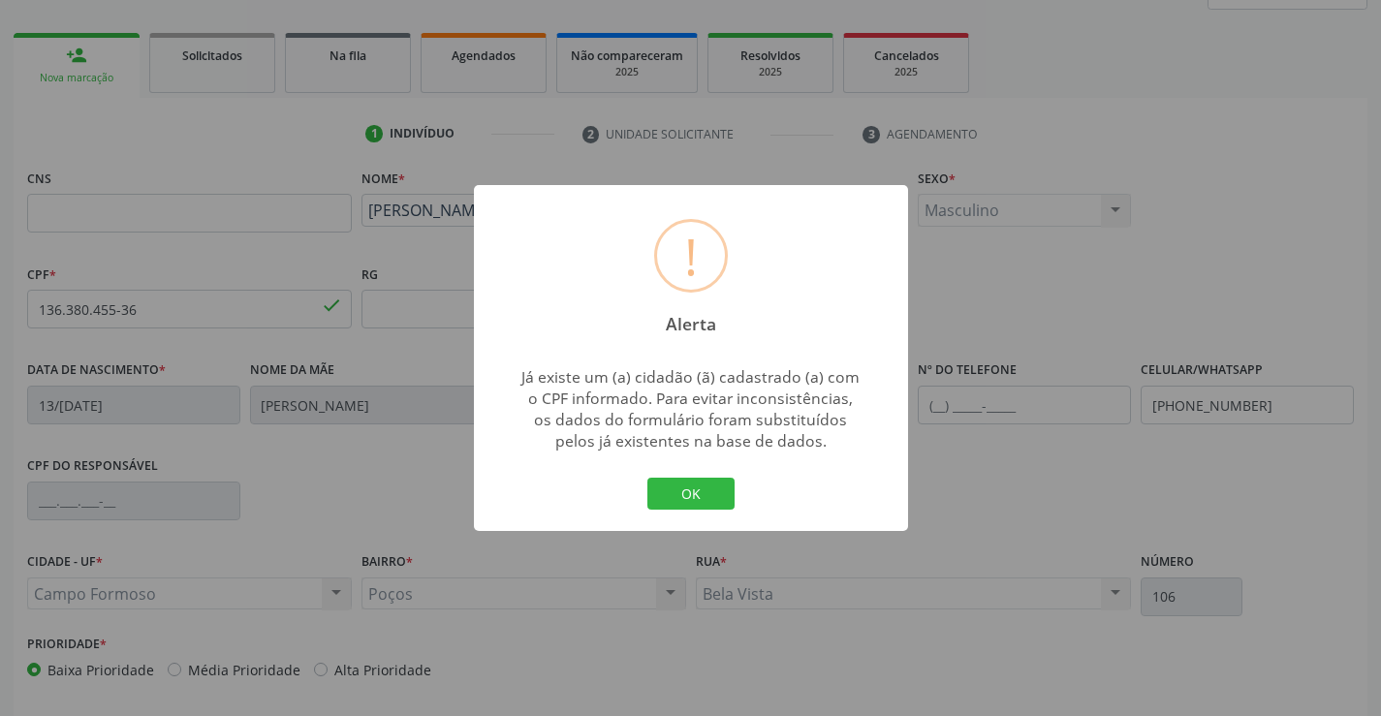
scroll to position [291, 0]
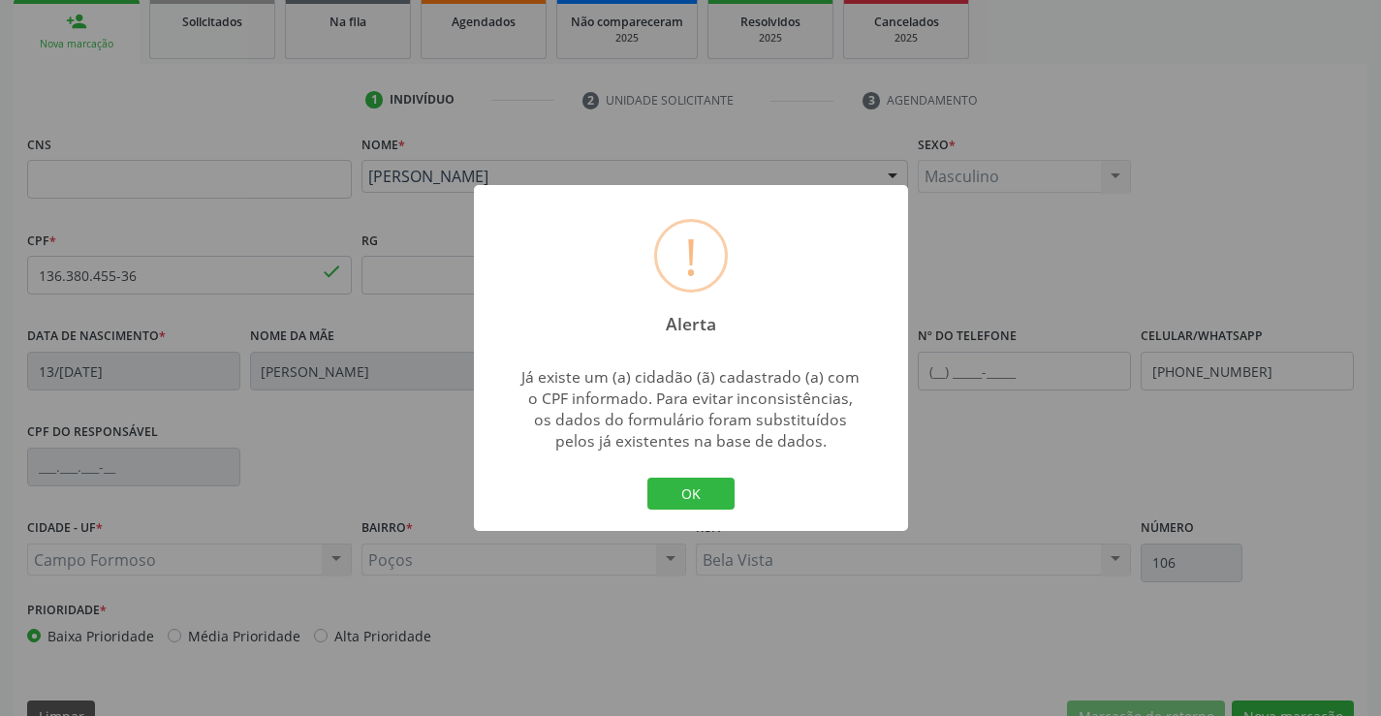
click at [699, 474] on div "OK Cancel" at bounding box center [690, 494] width 96 height 41
click at [691, 488] on button "OK" at bounding box center [690, 494] width 87 height 33
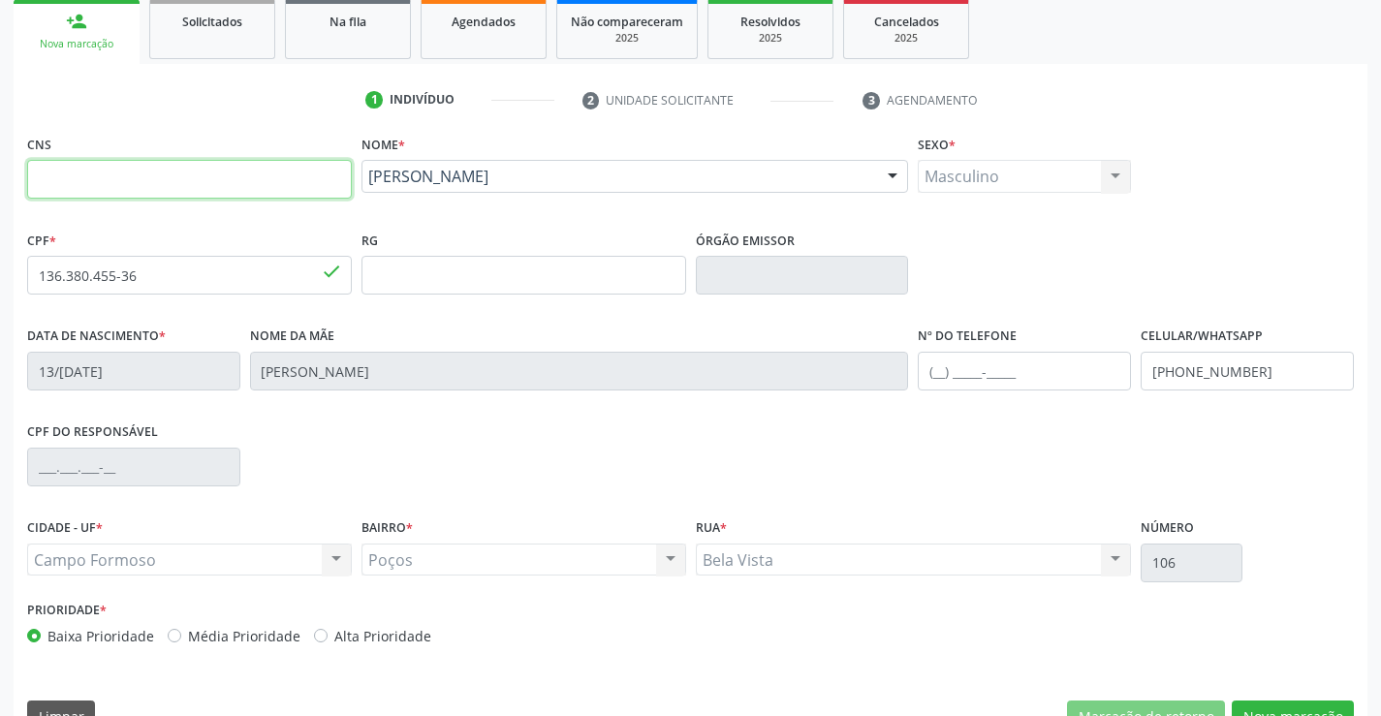
click at [151, 166] on input "text" at bounding box center [189, 179] width 325 height 39
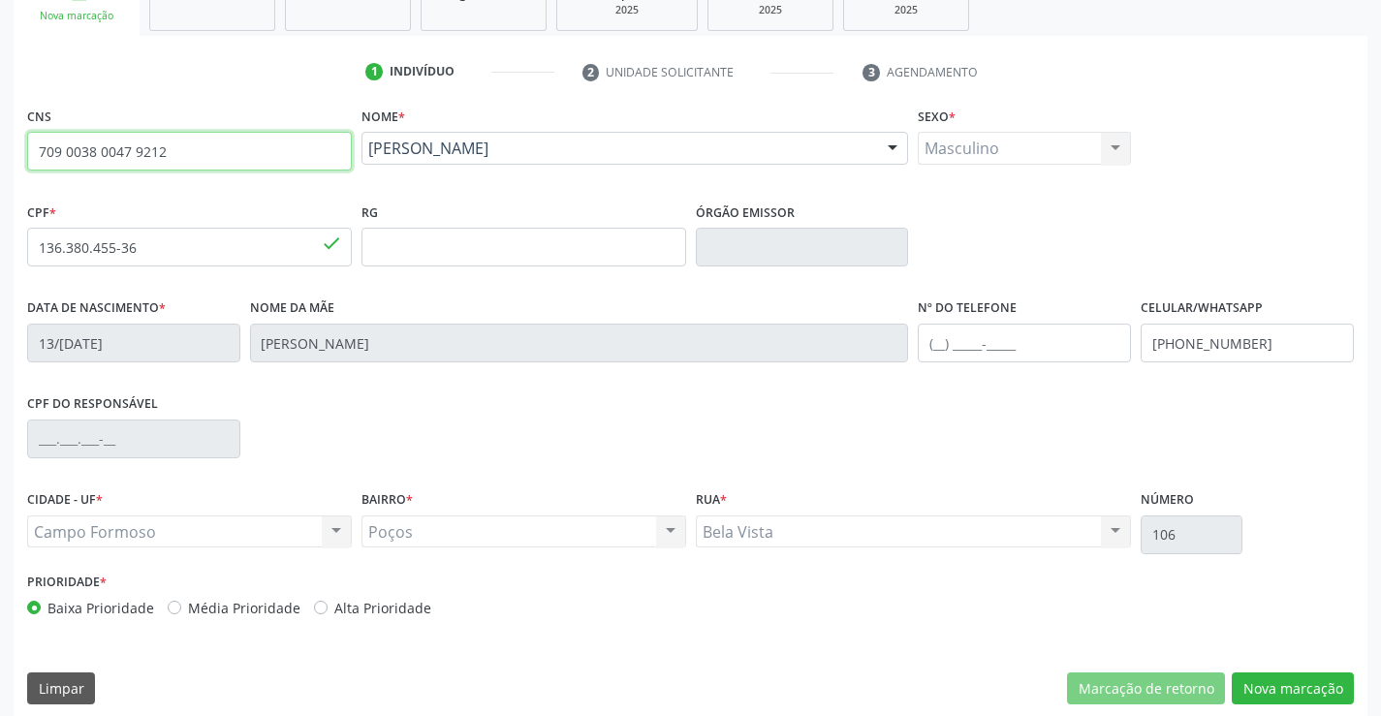
scroll to position [334, 0]
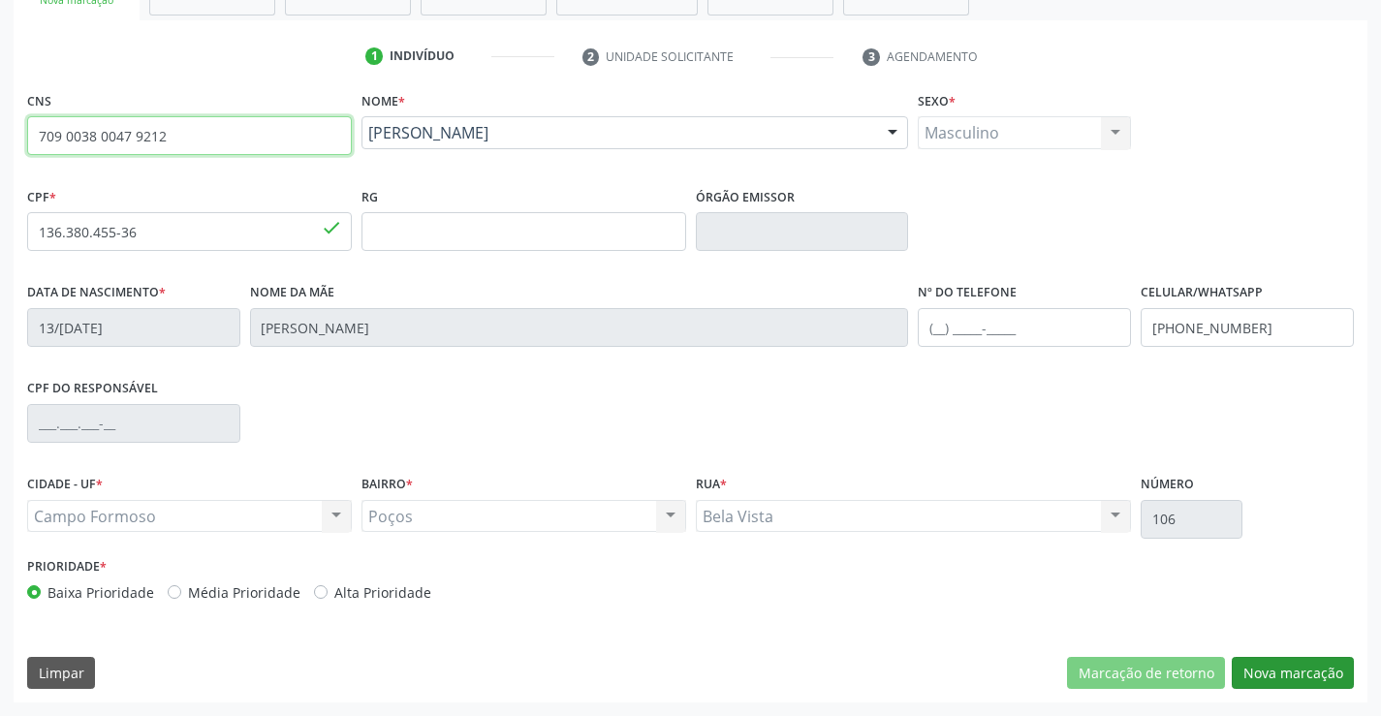
type input "709 0038 0047 9212"
click at [1302, 668] on button "Nova marcação" at bounding box center [1293, 673] width 122 height 33
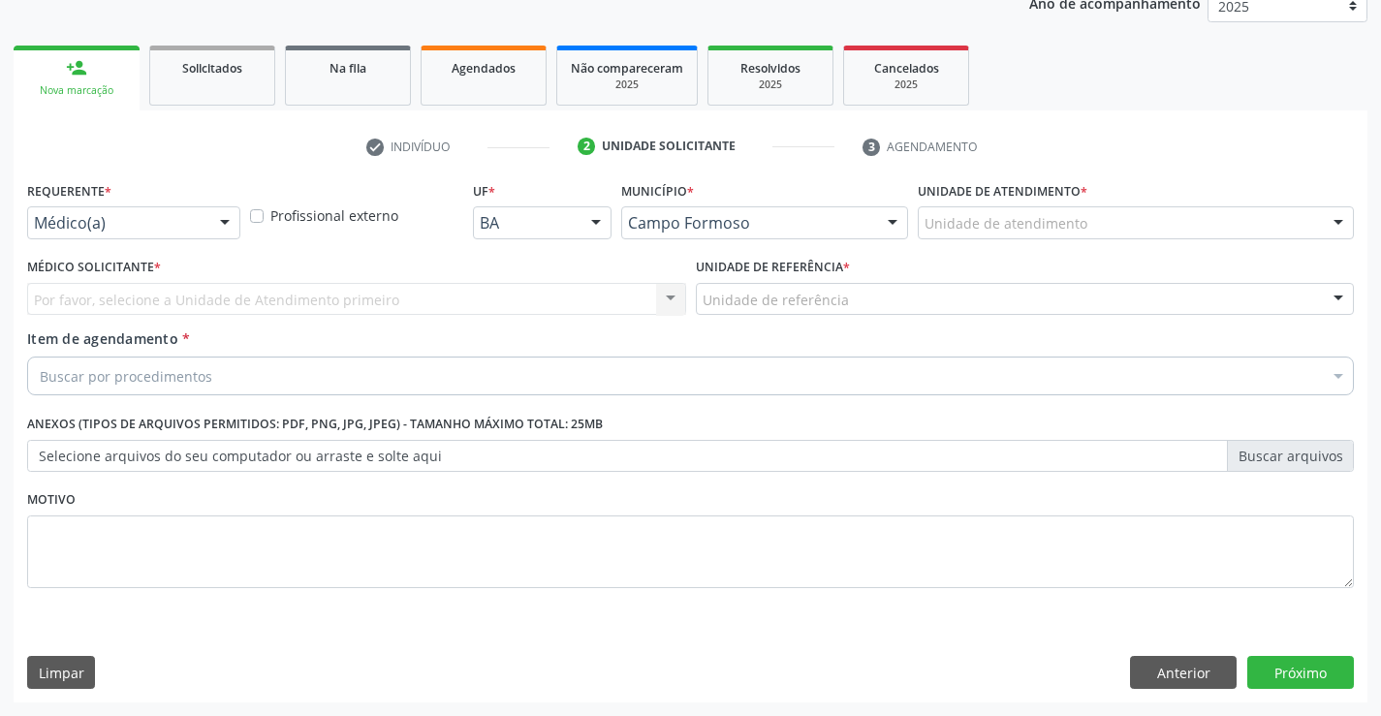
click at [220, 228] on div at bounding box center [224, 223] width 29 height 33
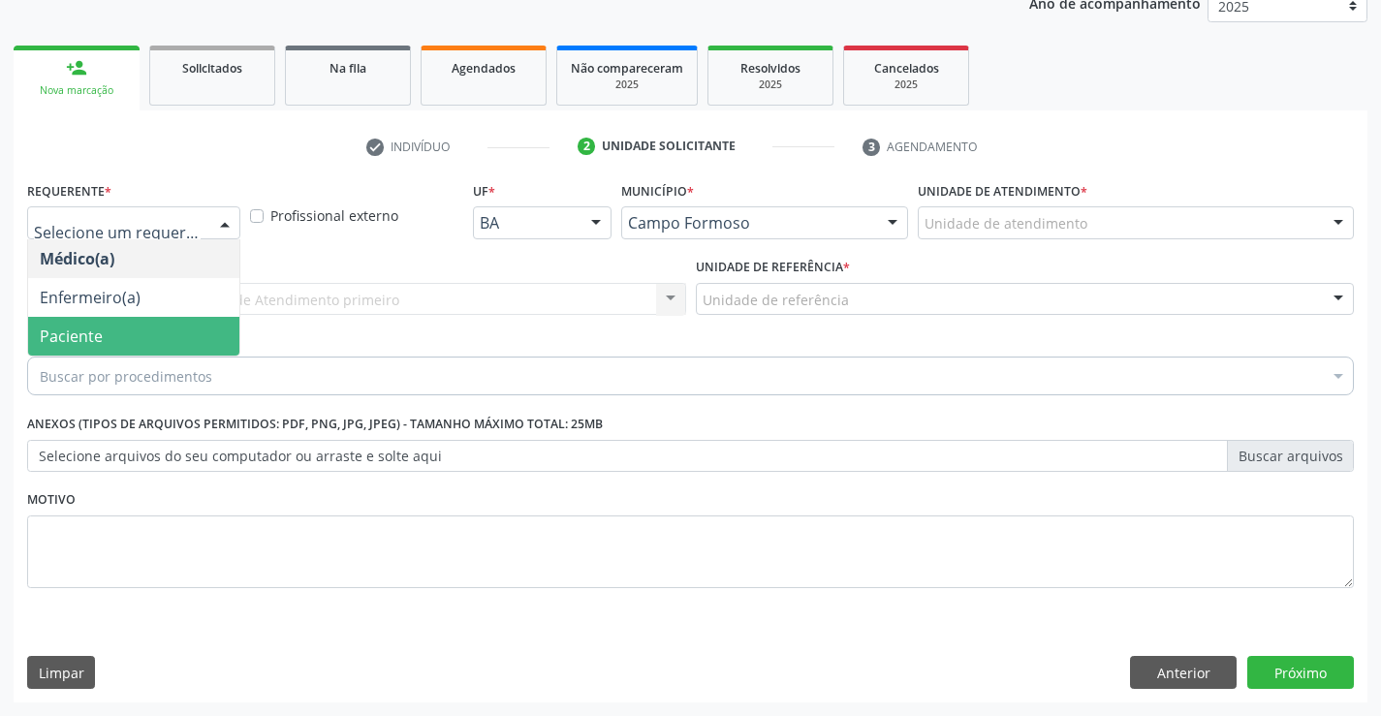
click at [151, 328] on span "Paciente" at bounding box center [133, 336] width 211 height 39
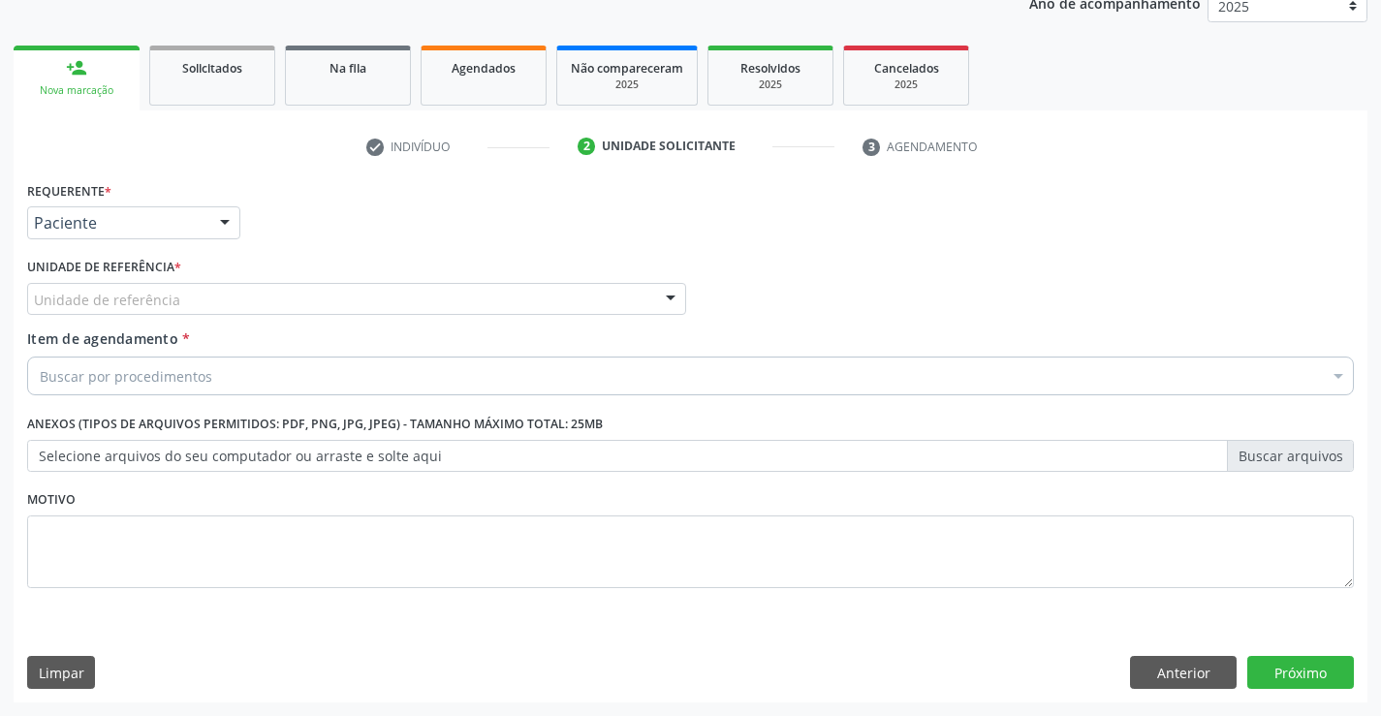
click at [167, 298] on div "Requerente * Paciente Médico(a) Enfermeiro(a) Paciente Nenhum resultado encontr…" at bounding box center [690, 395] width 1327 height 439
click at [196, 299] on div "Unidade de referência" at bounding box center [356, 299] width 659 height 33
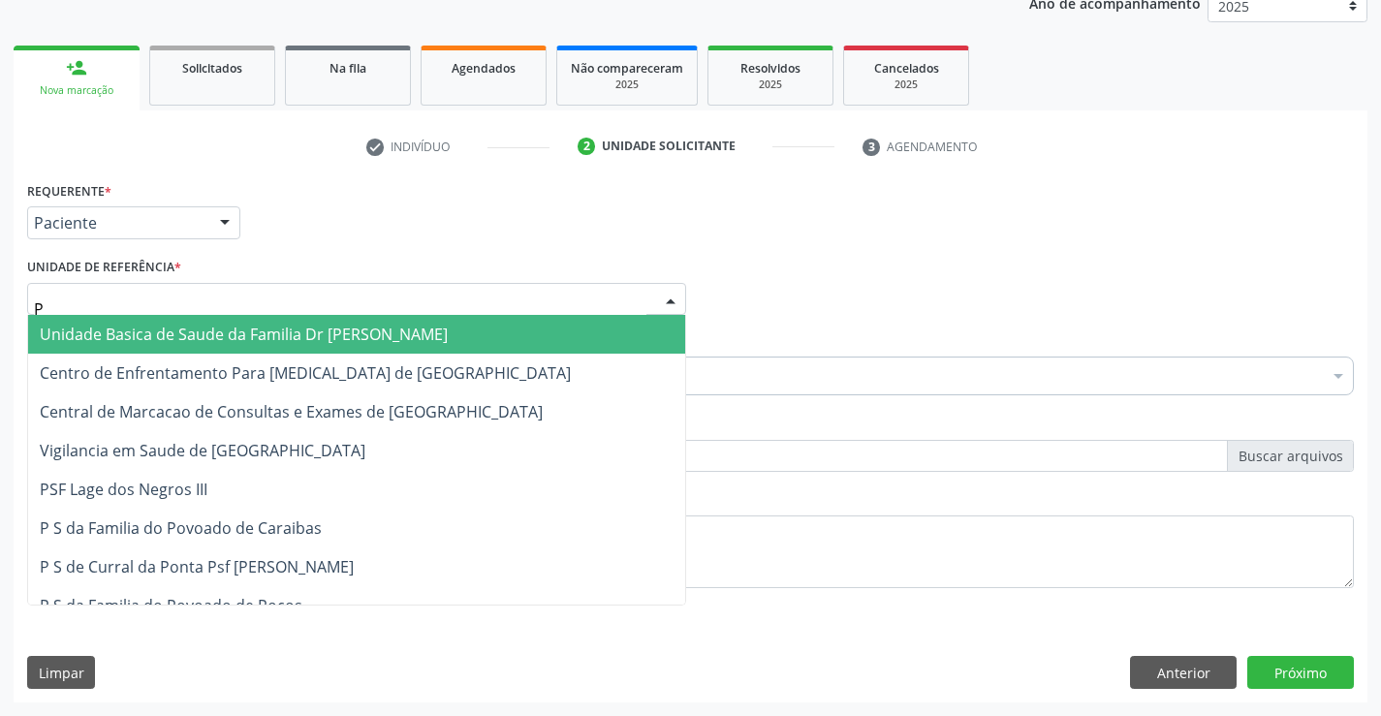
type input "PO"
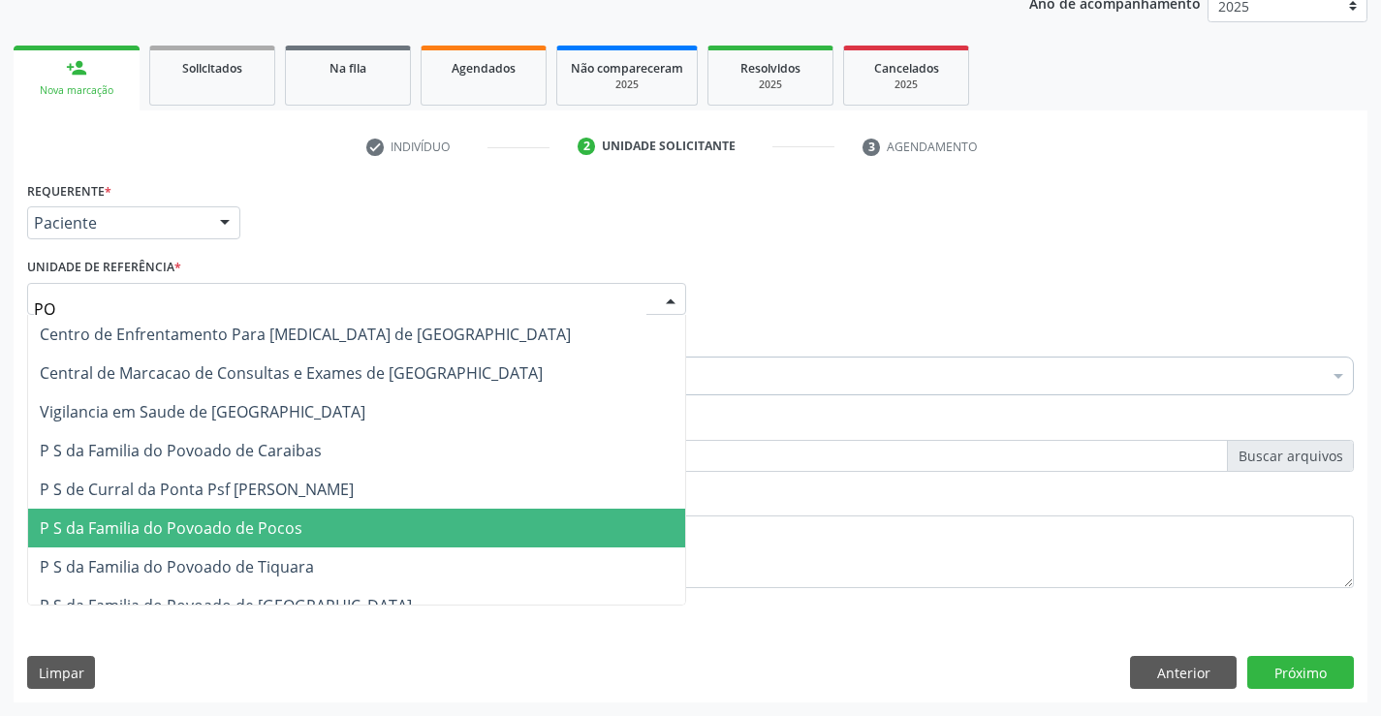
click at [222, 520] on span "P S da Familia do Povoado de Pocos" at bounding box center [171, 527] width 263 height 21
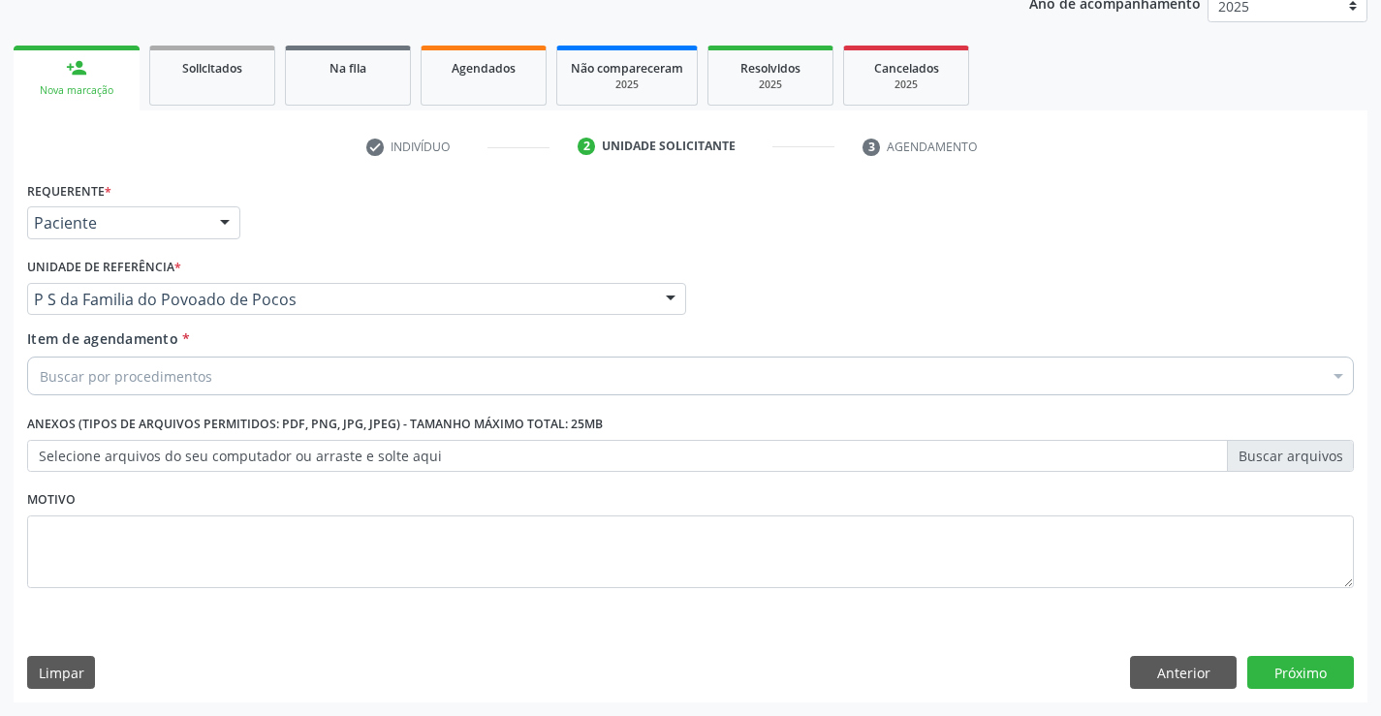
click at [222, 384] on div "Buscar por procedimentos" at bounding box center [690, 376] width 1327 height 39
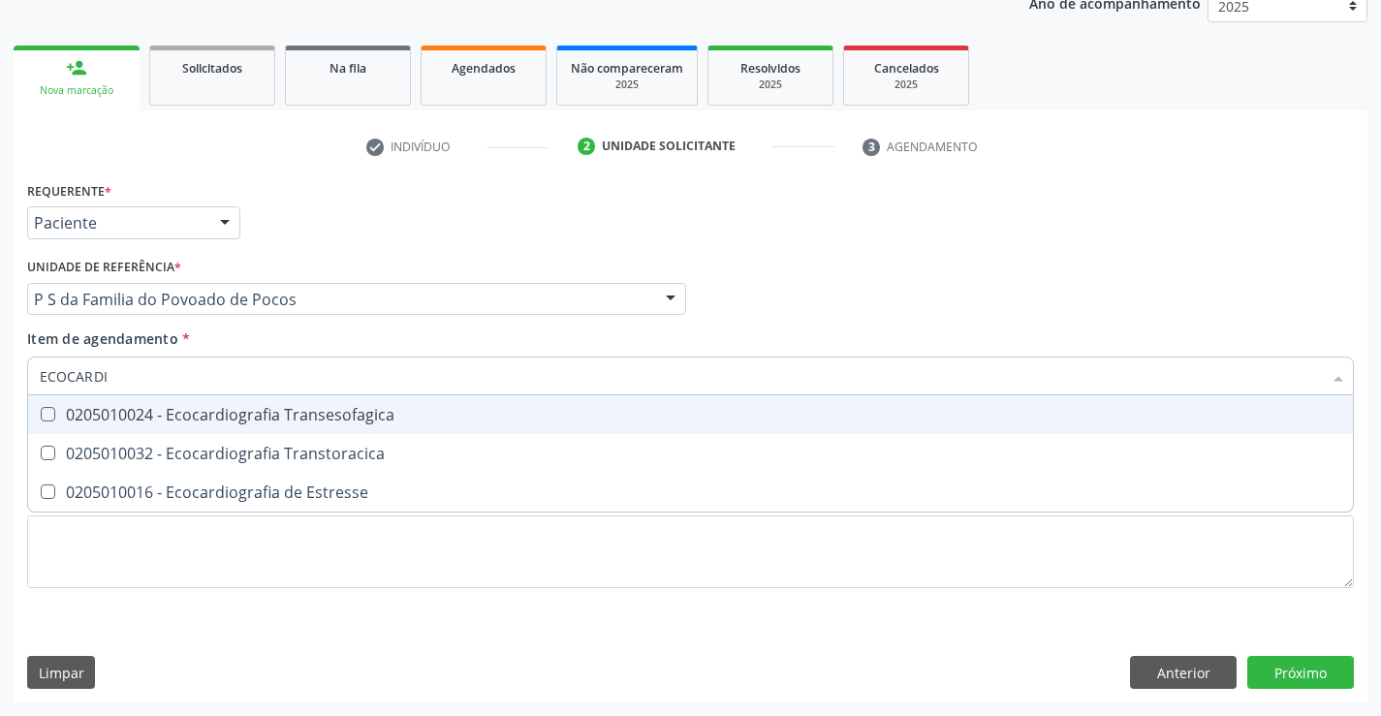
type input "ECOCARDIO"
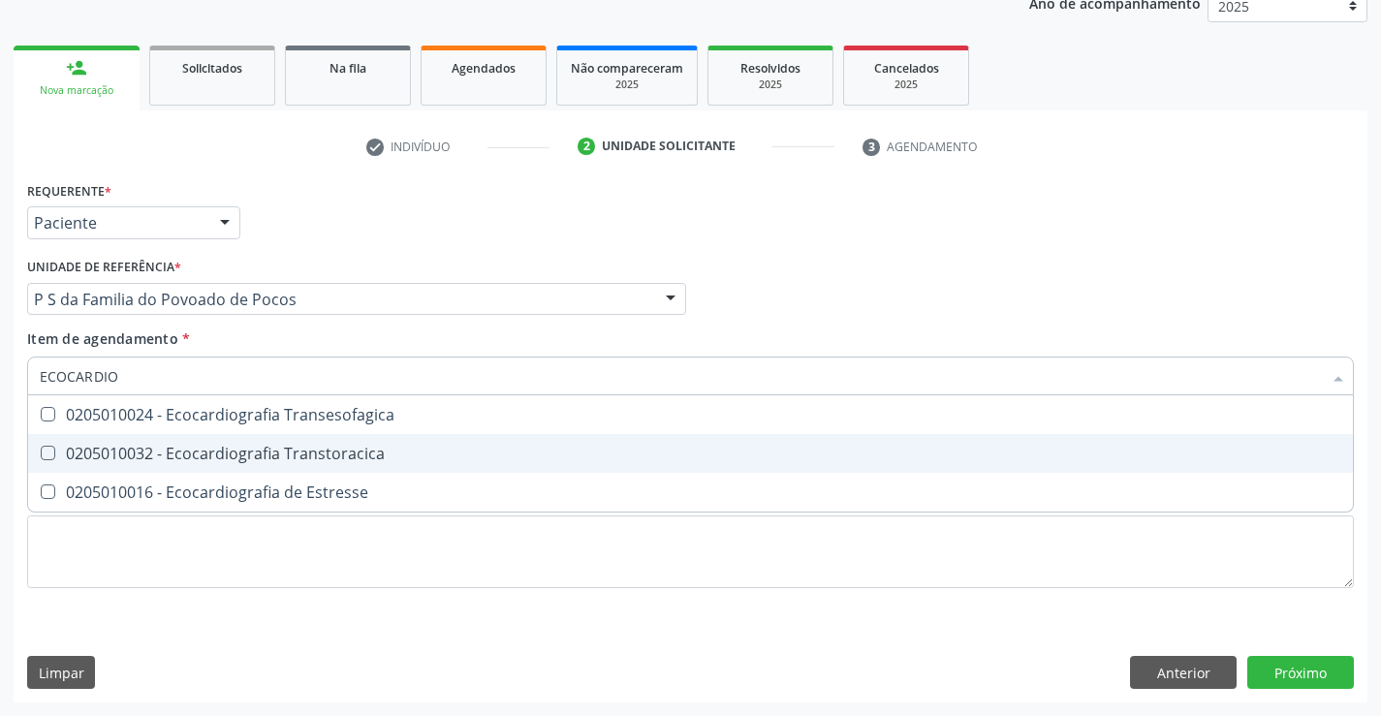
click at [249, 452] on div "0205010032 - Ecocardiografia Transtoracica" at bounding box center [690, 454] width 1301 height 16
checkbox Transtoracica "true"
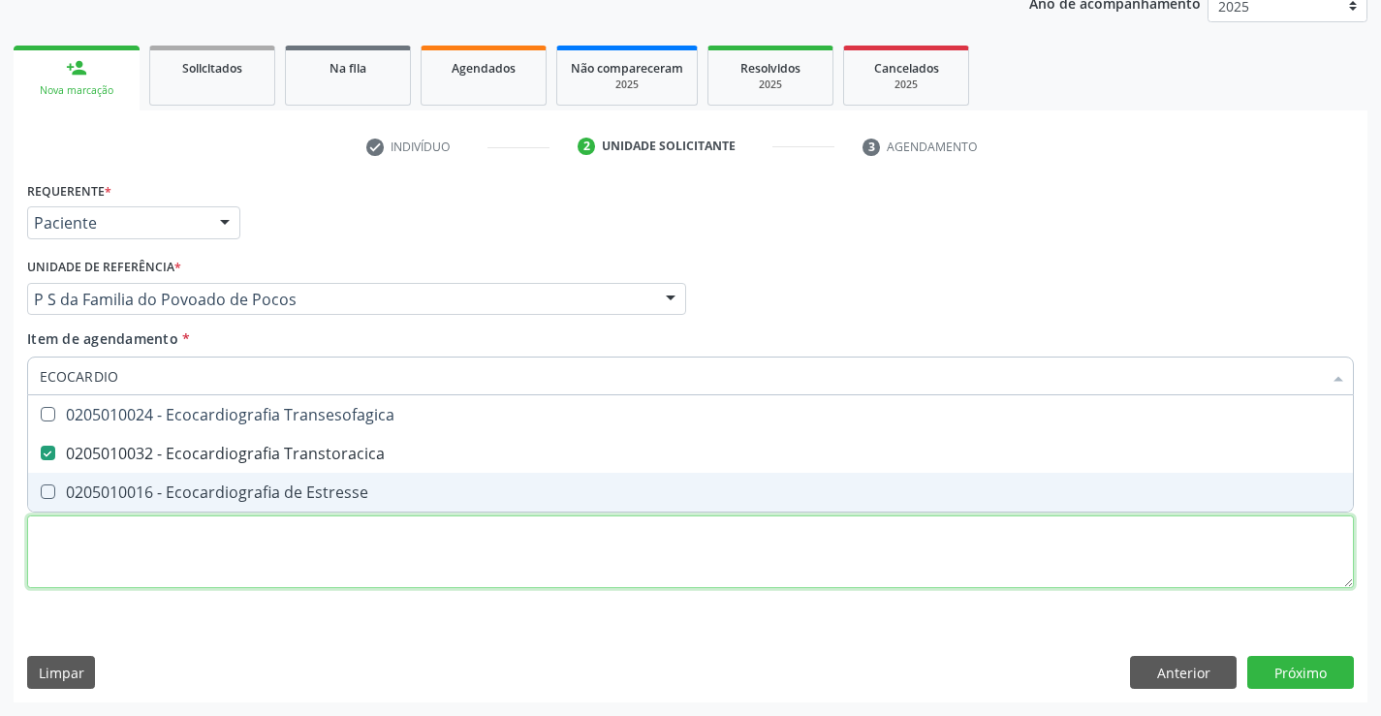
click at [227, 546] on div "Requerente * Paciente Médico(a) Enfermeiro(a) Paciente Nenhum resultado encontr…" at bounding box center [690, 395] width 1327 height 439
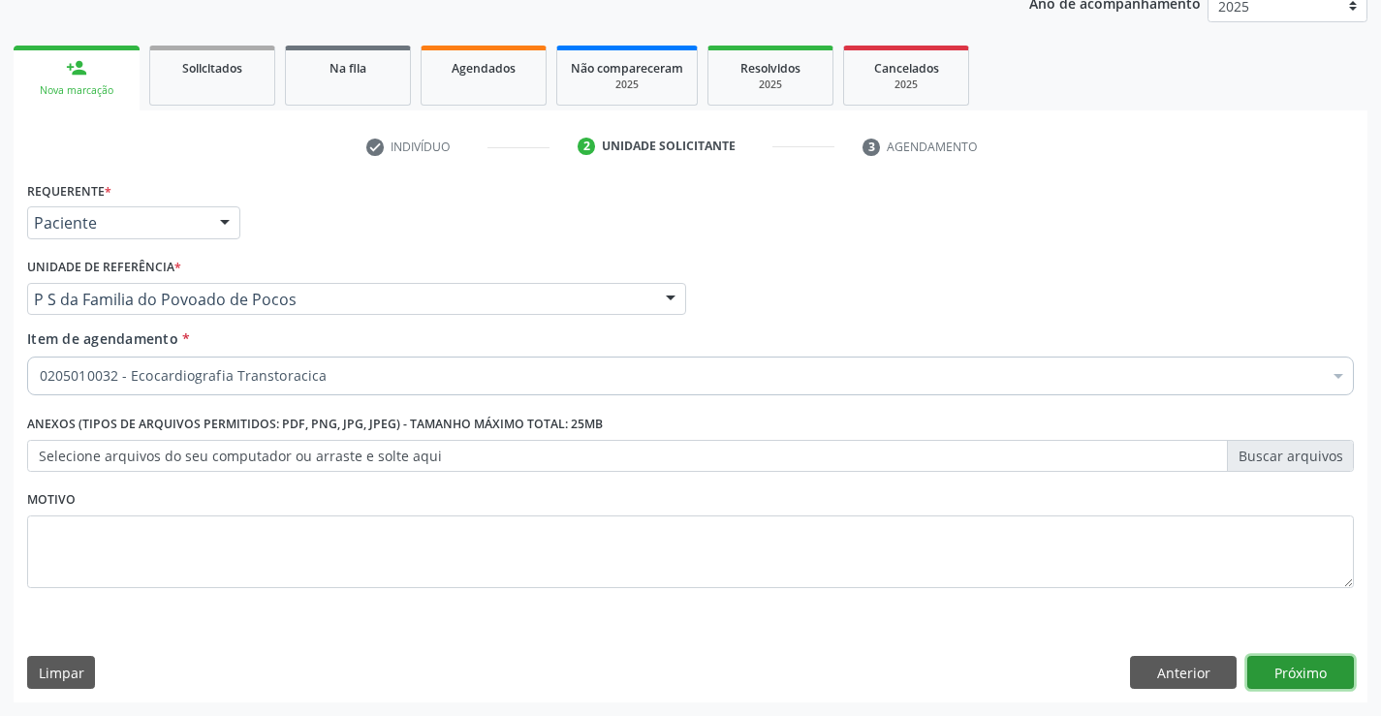
click at [1268, 671] on button "Próximo" at bounding box center [1300, 672] width 107 height 33
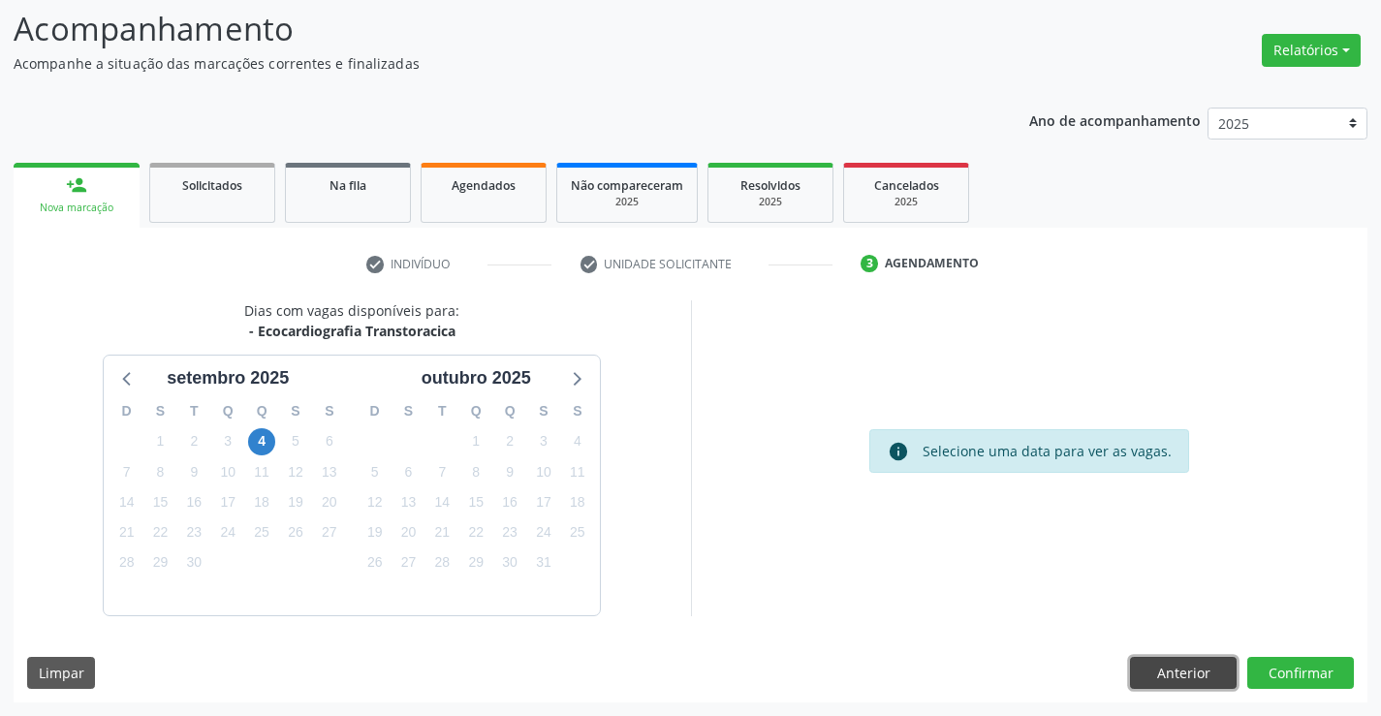
click at [1177, 665] on button "Anterior" at bounding box center [1183, 673] width 107 height 33
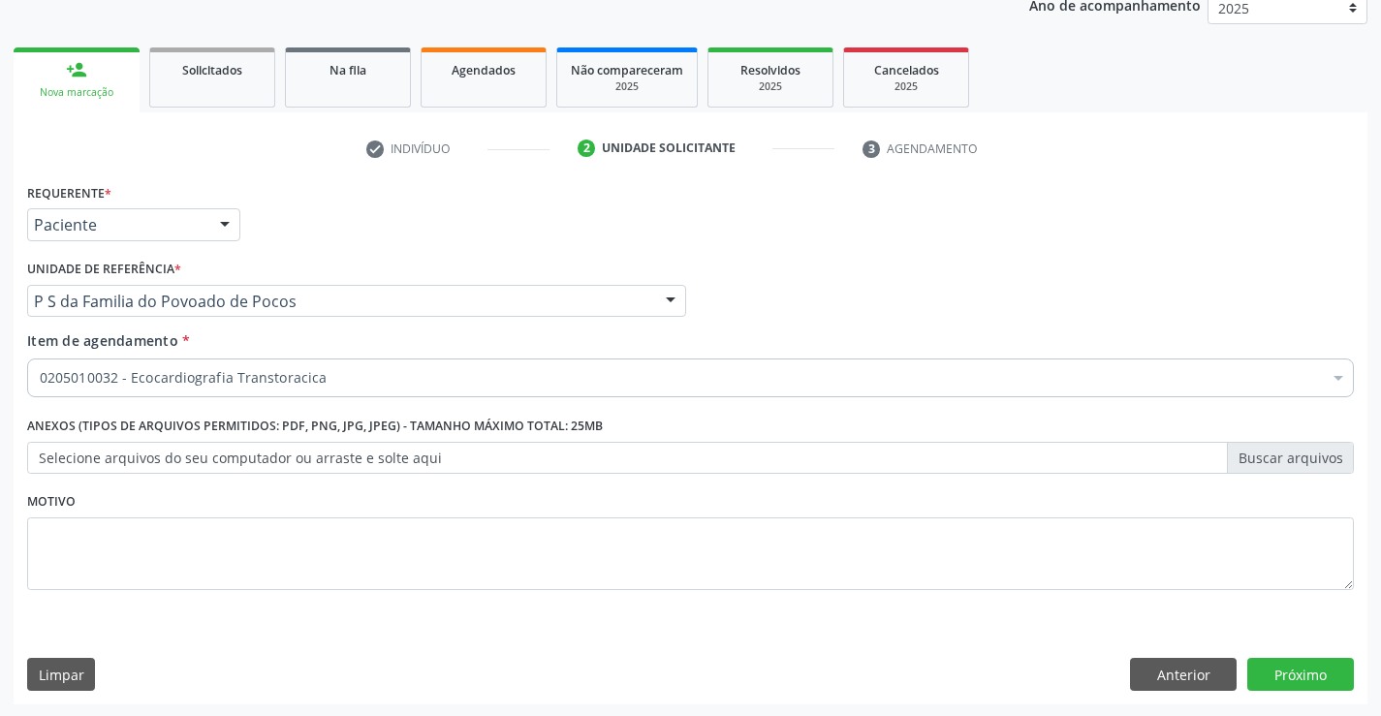
scroll to position [244, 0]
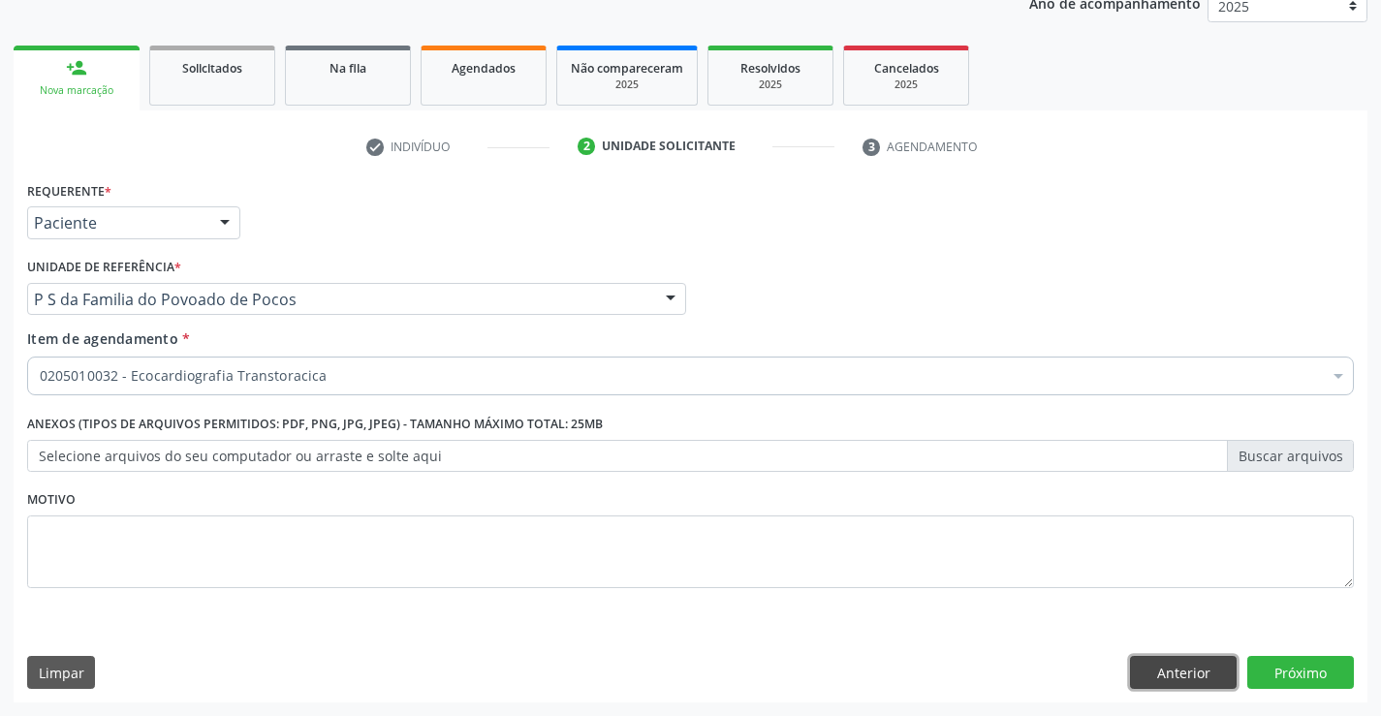
click at [1171, 675] on button "Anterior" at bounding box center [1183, 672] width 107 height 33
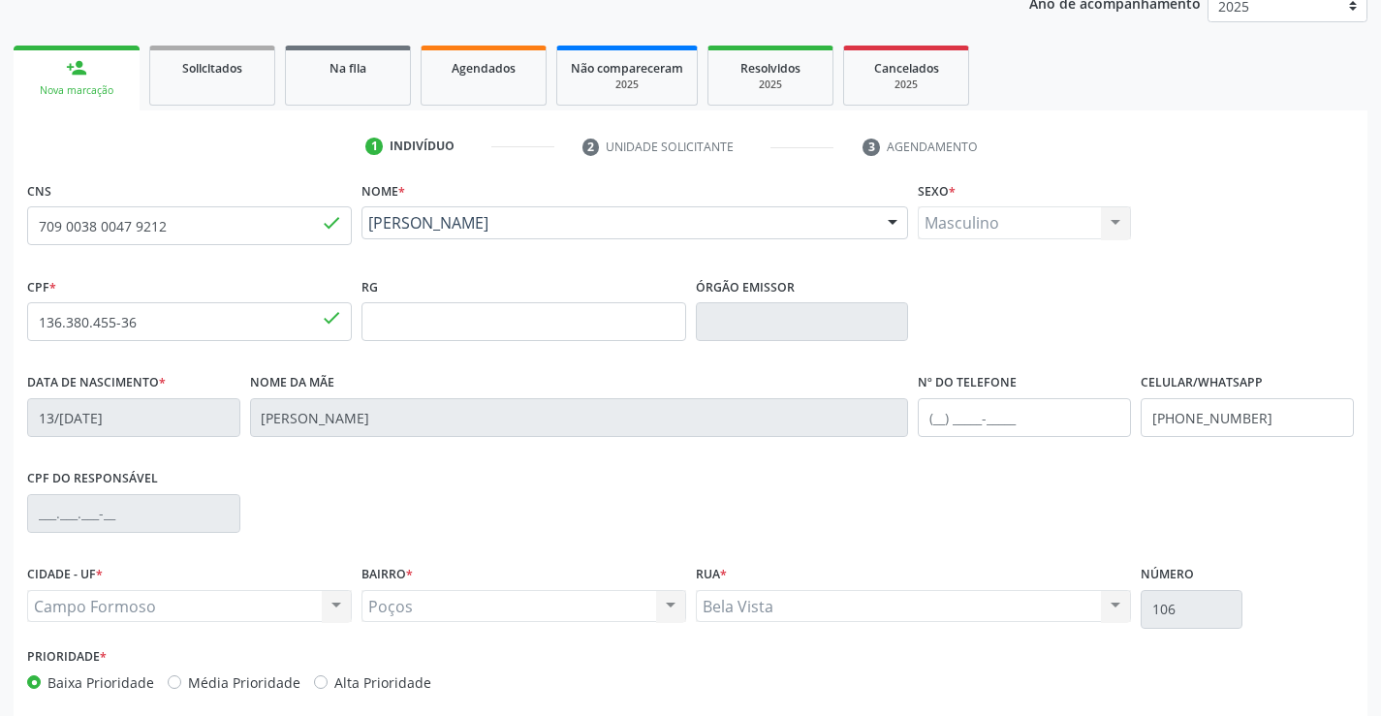
scroll to position [334, 0]
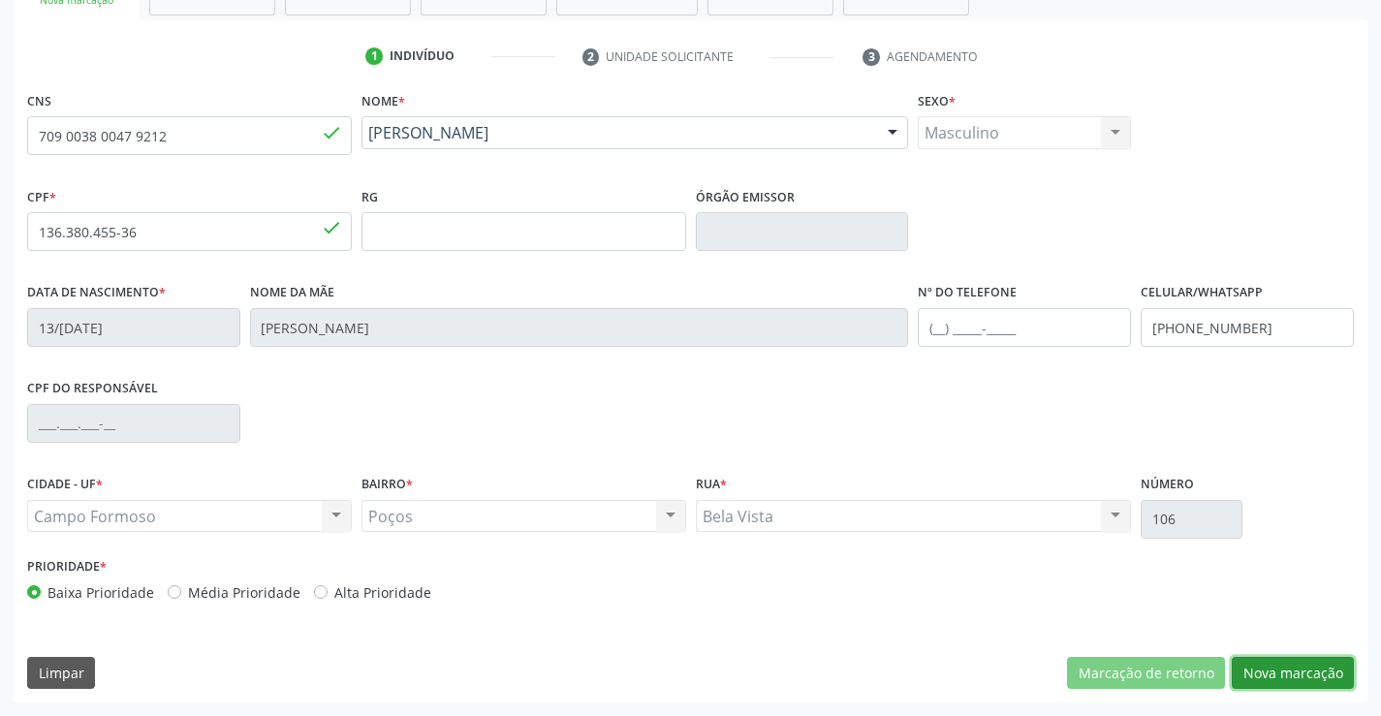
click at [1295, 673] on button "Nova marcação" at bounding box center [1293, 673] width 122 height 33
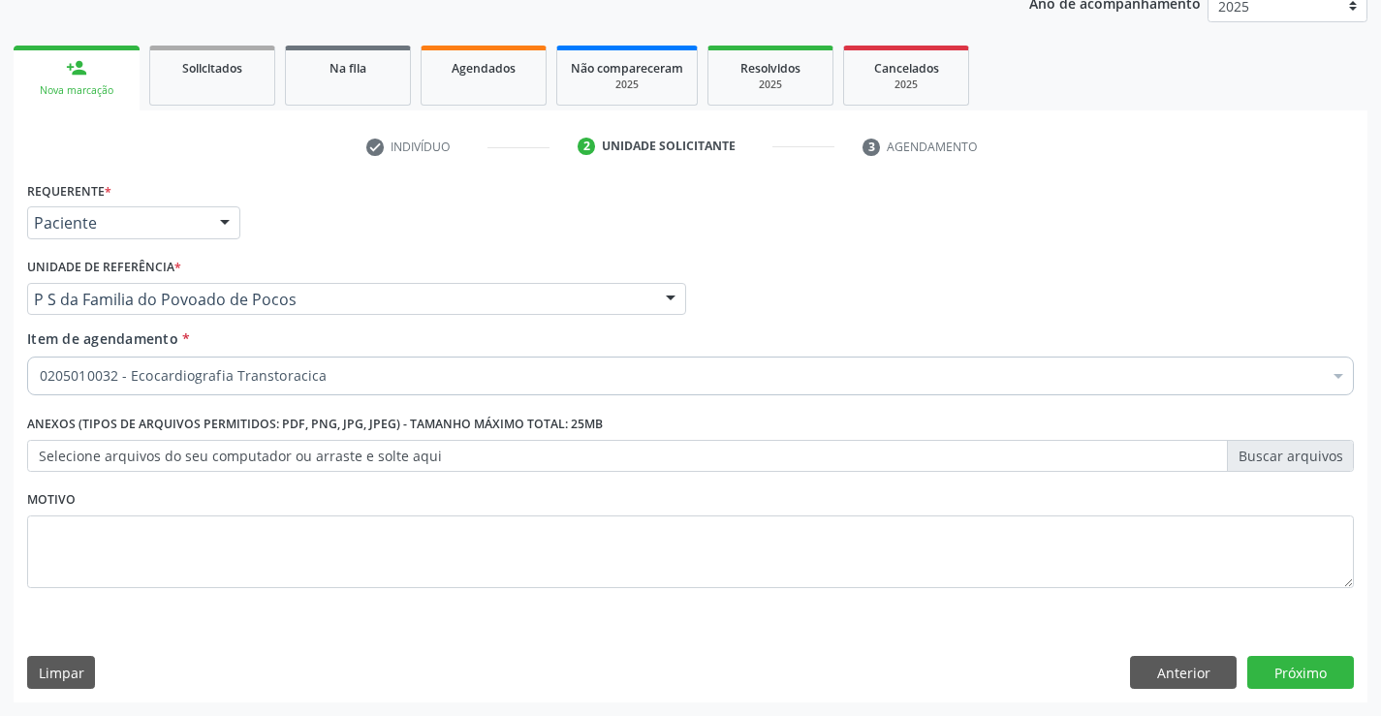
scroll to position [244, 0]
click at [1293, 673] on button "Próximo" at bounding box center [1300, 672] width 107 height 33
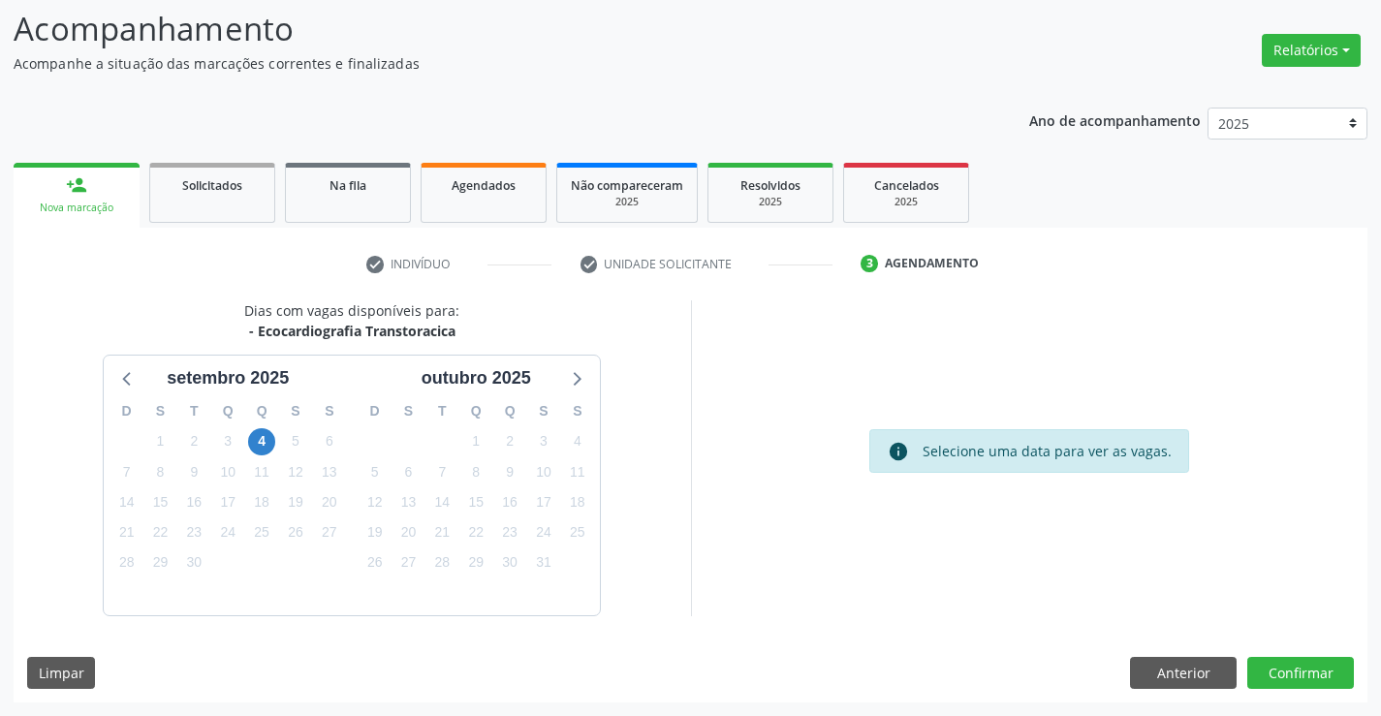
scroll to position [127, 0]
click at [1293, 673] on button "Confirmar" at bounding box center [1300, 673] width 107 height 33
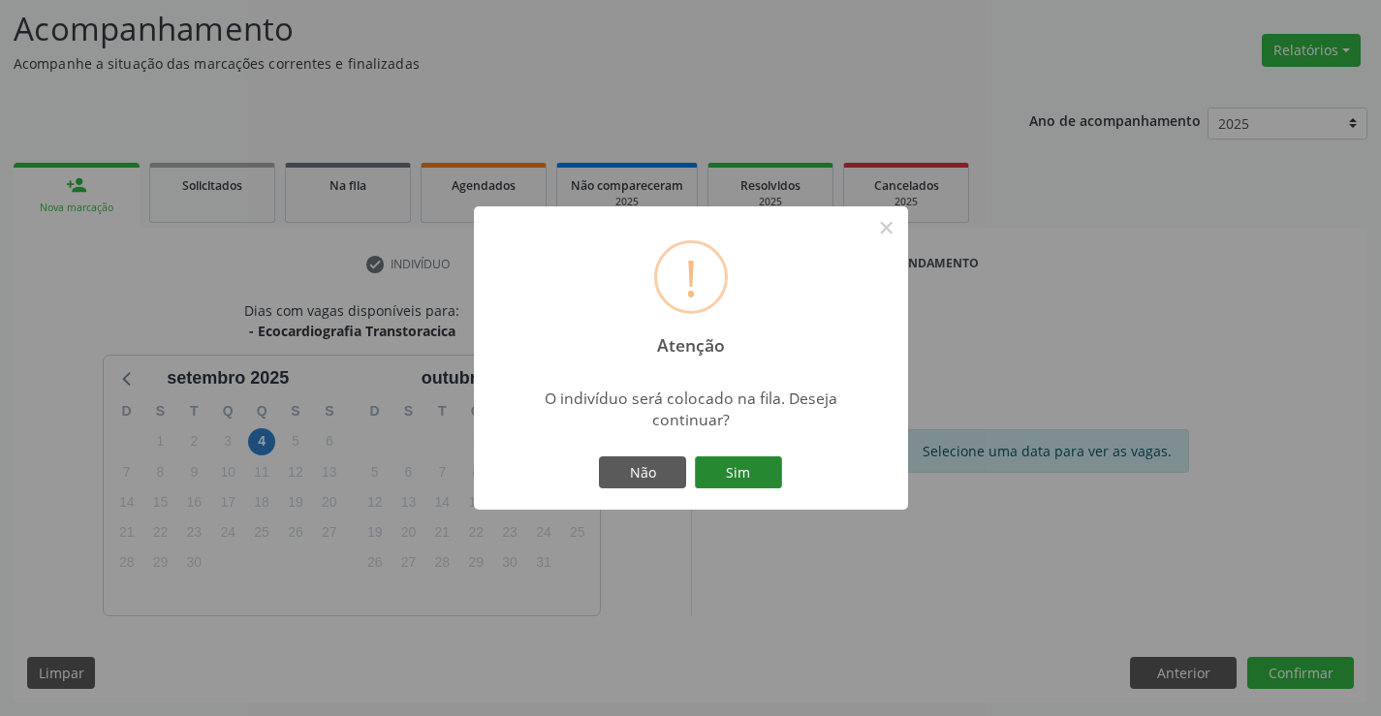
click at [741, 460] on button "Sim" at bounding box center [738, 472] width 87 height 33
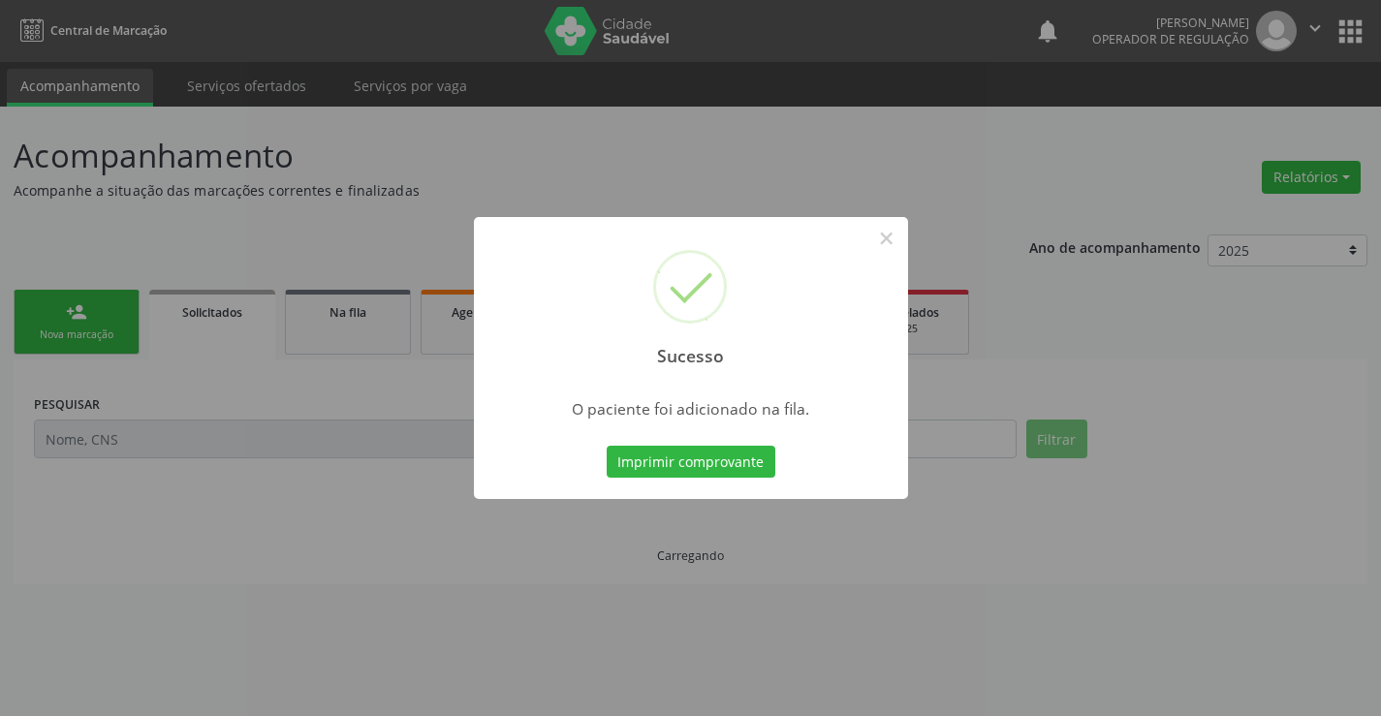
scroll to position [0, 0]
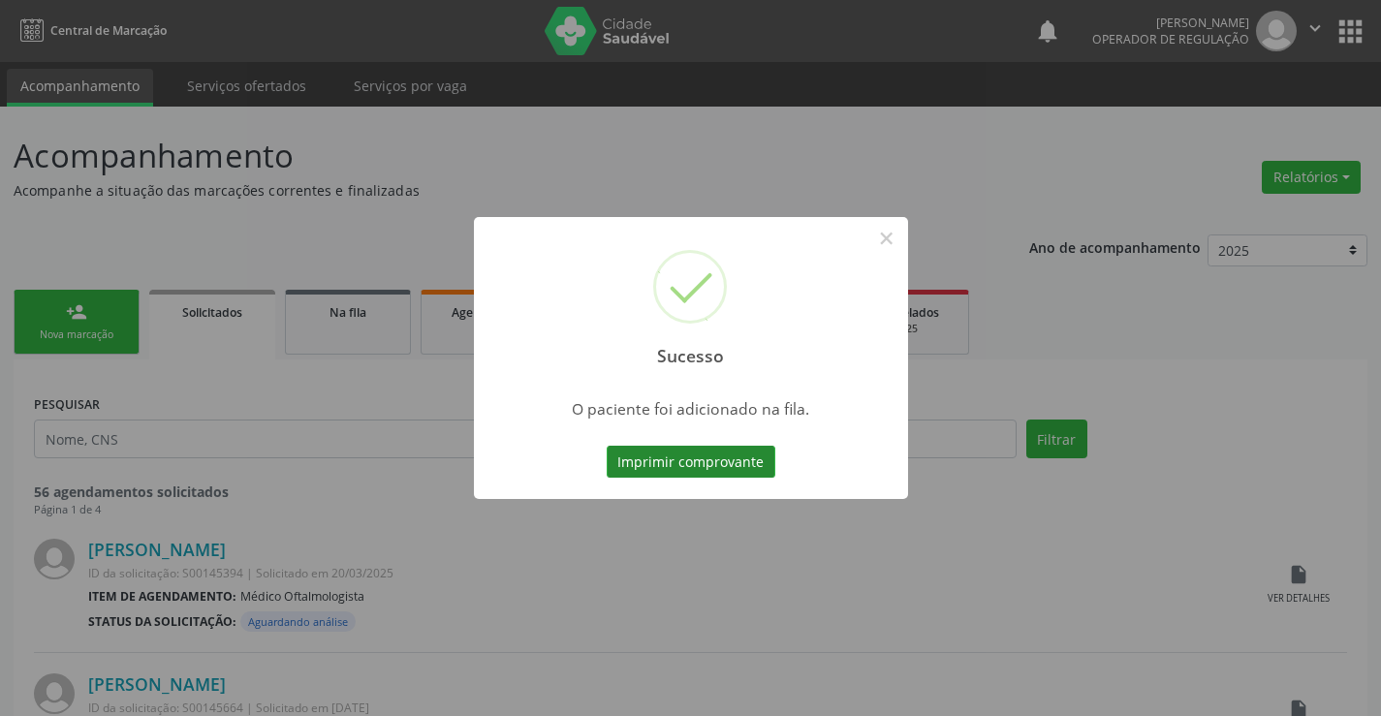
click at [729, 454] on button "Imprimir comprovante" at bounding box center [691, 462] width 169 height 33
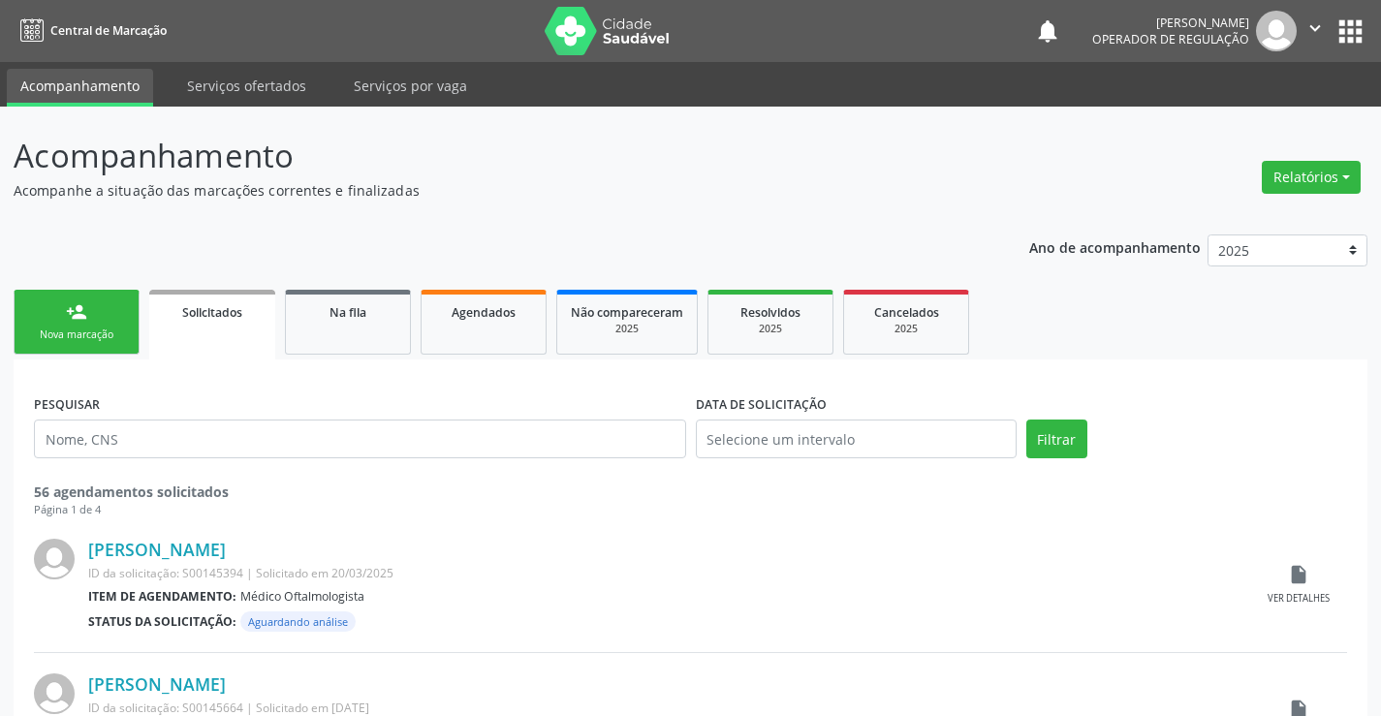
click at [119, 331] on div "Nova marcação" at bounding box center [76, 335] width 97 height 15
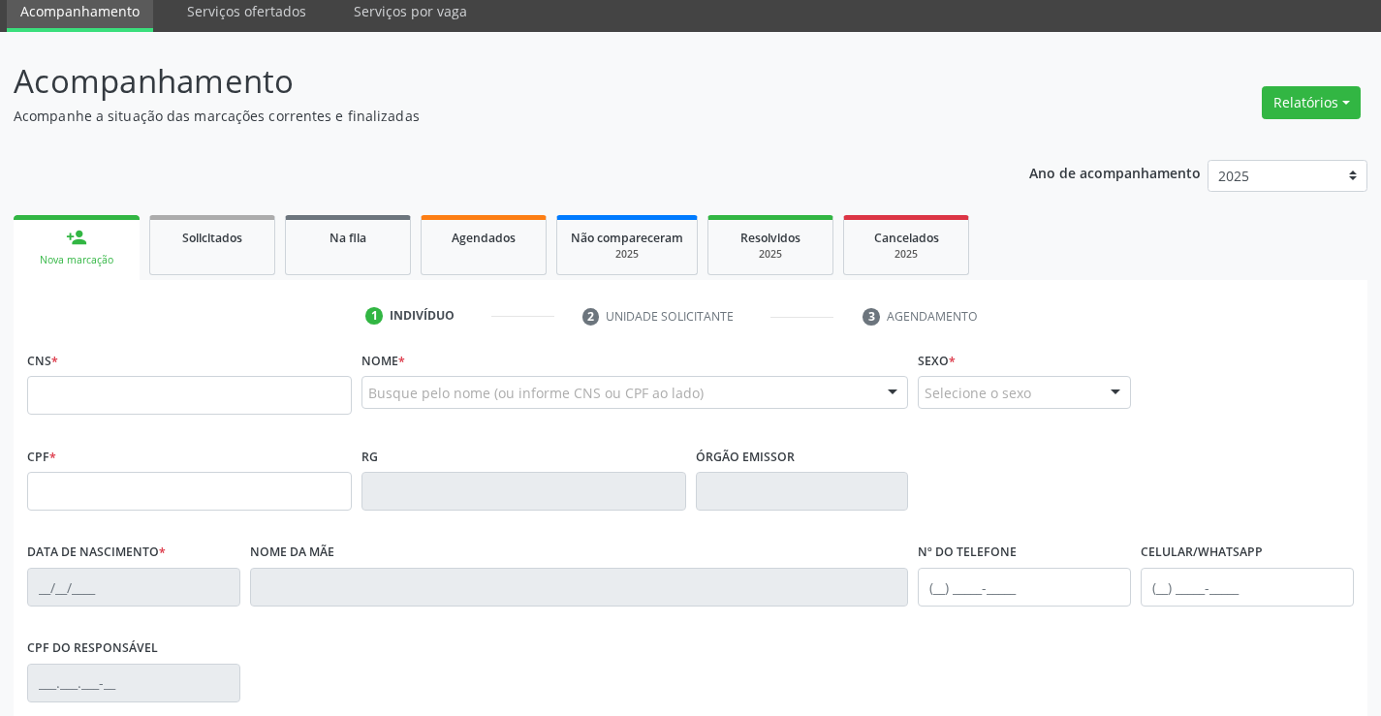
scroll to position [194, 0]
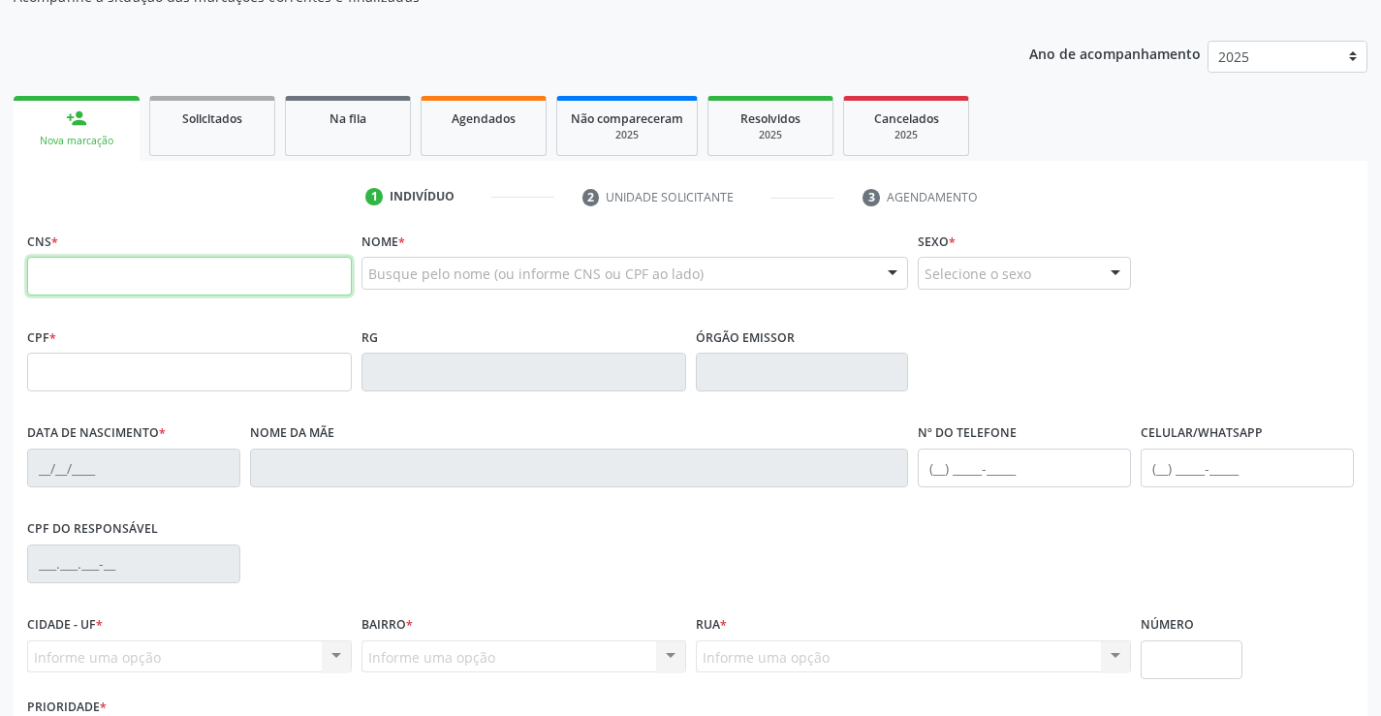
click at [110, 281] on input "text" at bounding box center [189, 276] width 325 height 39
type input "700 0020 4049 7700"
type input "472.597.015-87"
type input "0503350141"
type input "22/08/1968"
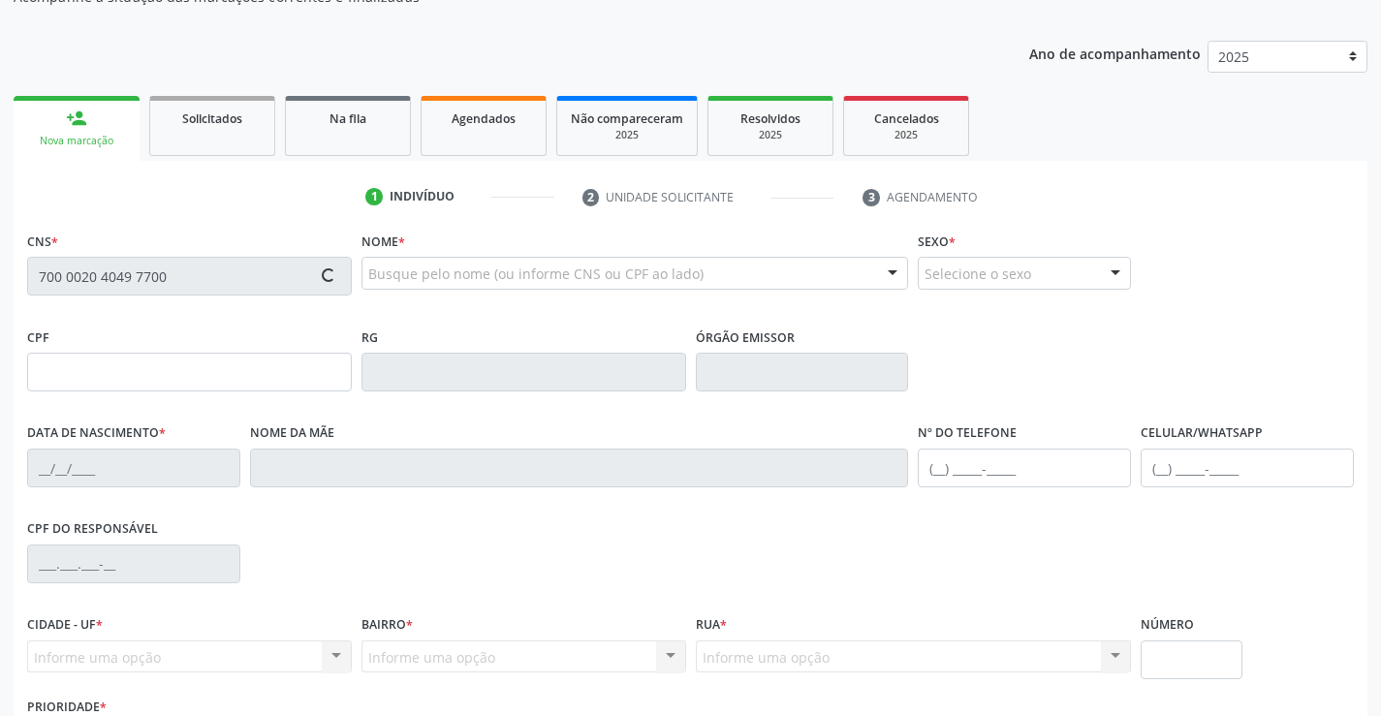
type input "(74) 98842-7168"
type input "38"
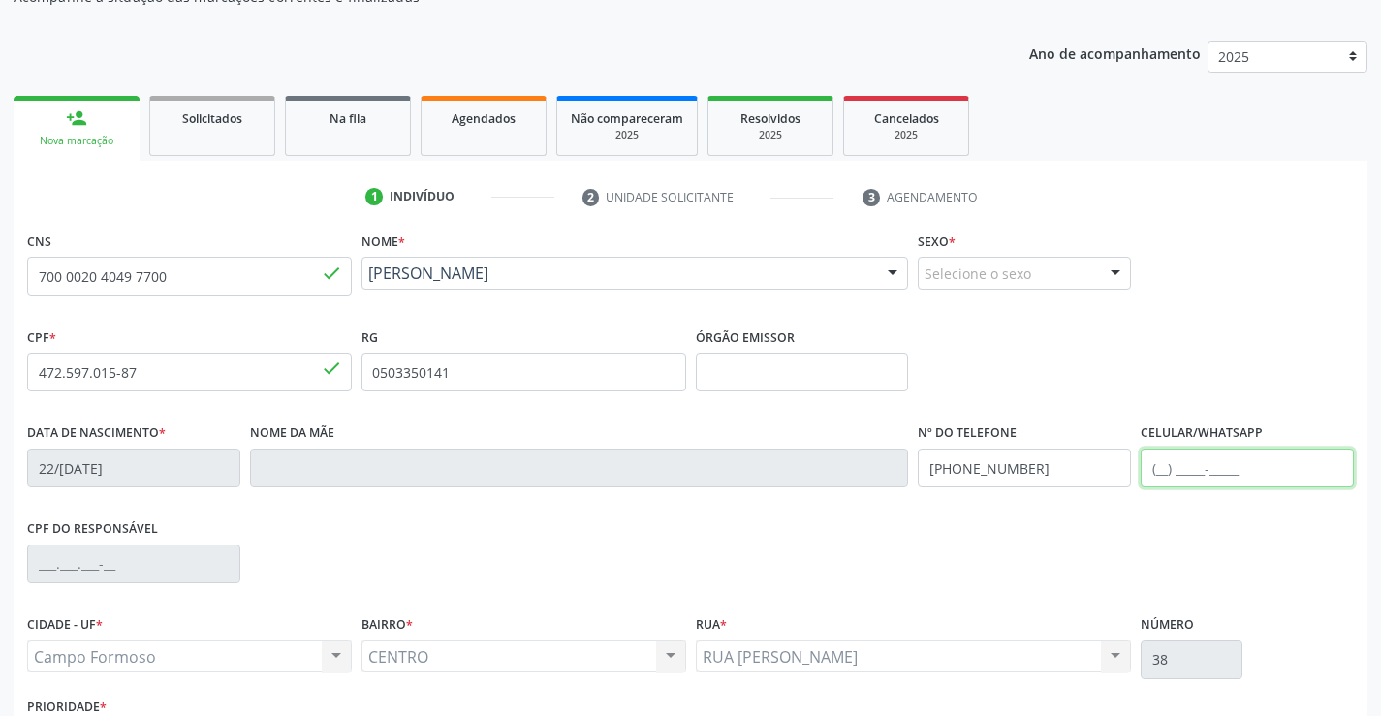
click at [1164, 468] on input "text" at bounding box center [1247, 468] width 213 height 39
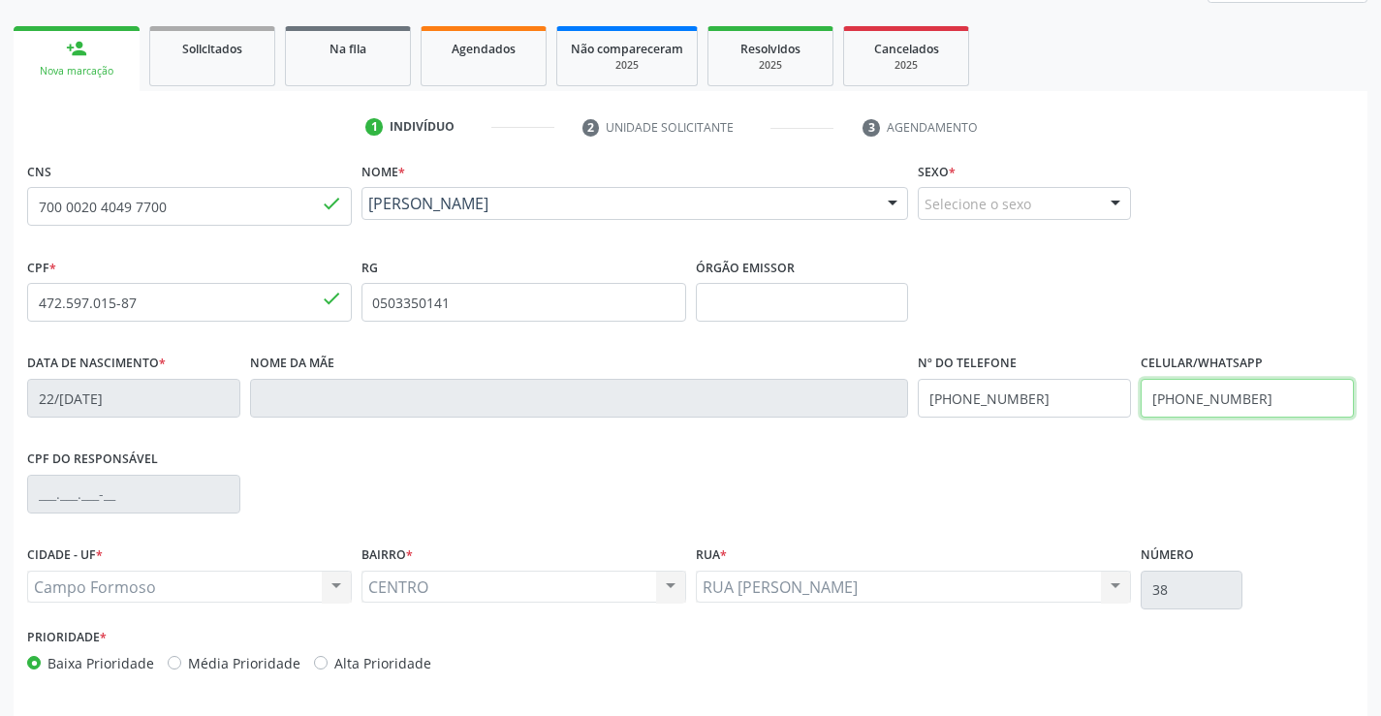
scroll to position [334, 0]
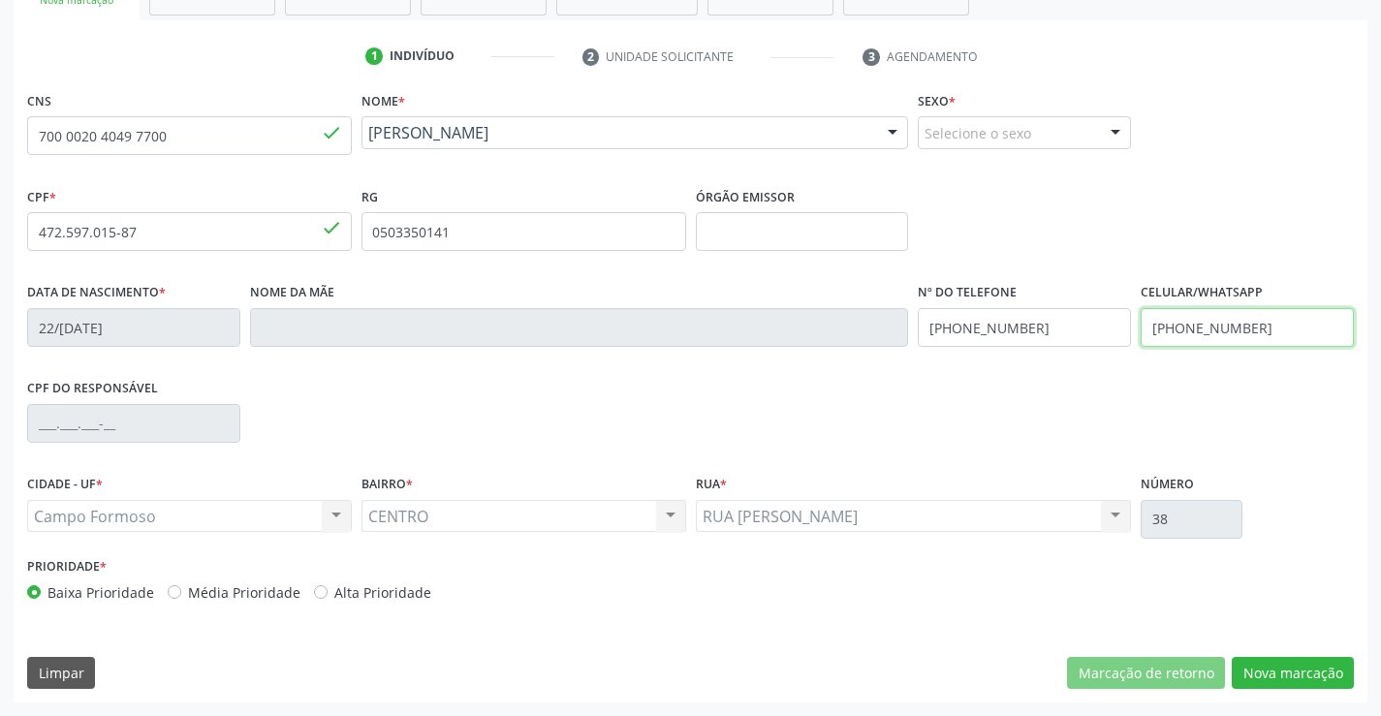
click at [1207, 324] on input "(74) 98815-9694" at bounding box center [1247, 327] width 213 height 39
type input "(74) 98805-9694"
click at [1278, 676] on button "Nova marcação" at bounding box center [1293, 673] width 122 height 33
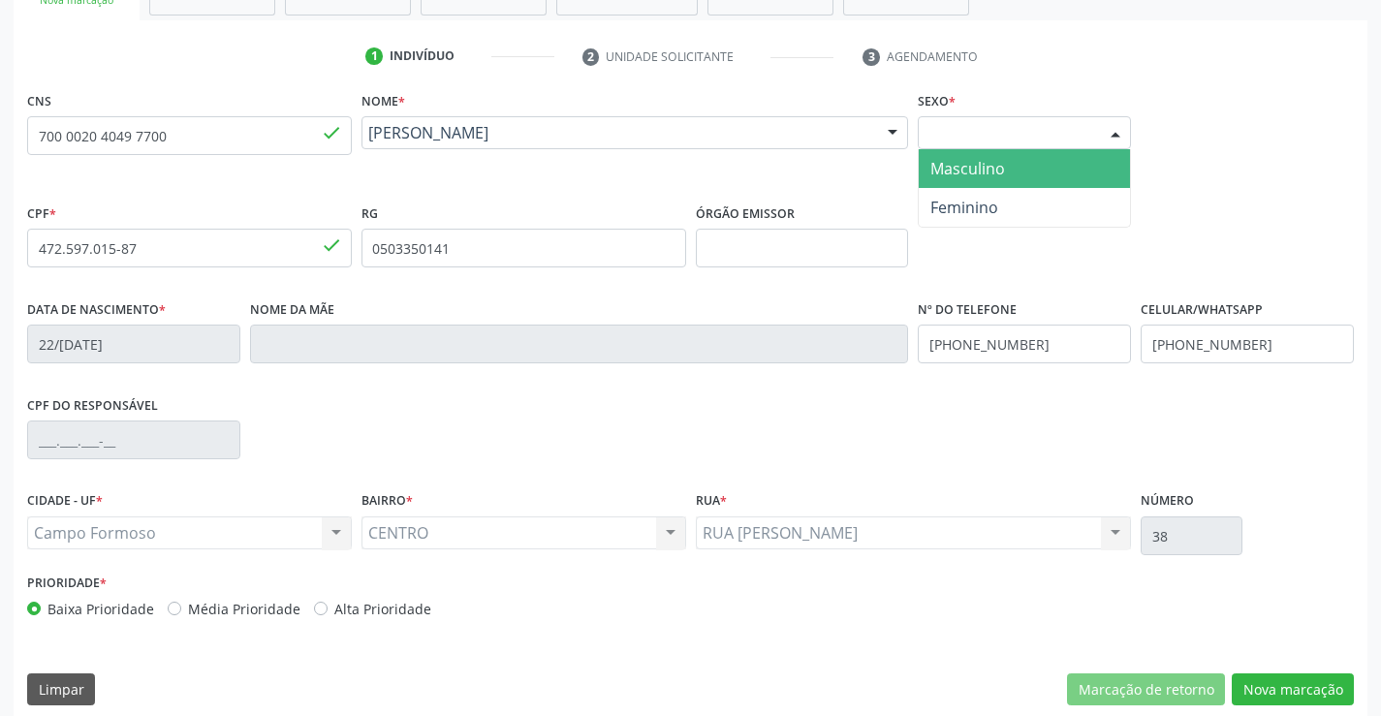
click at [1112, 127] on div at bounding box center [1115, 133] width 29 height 33
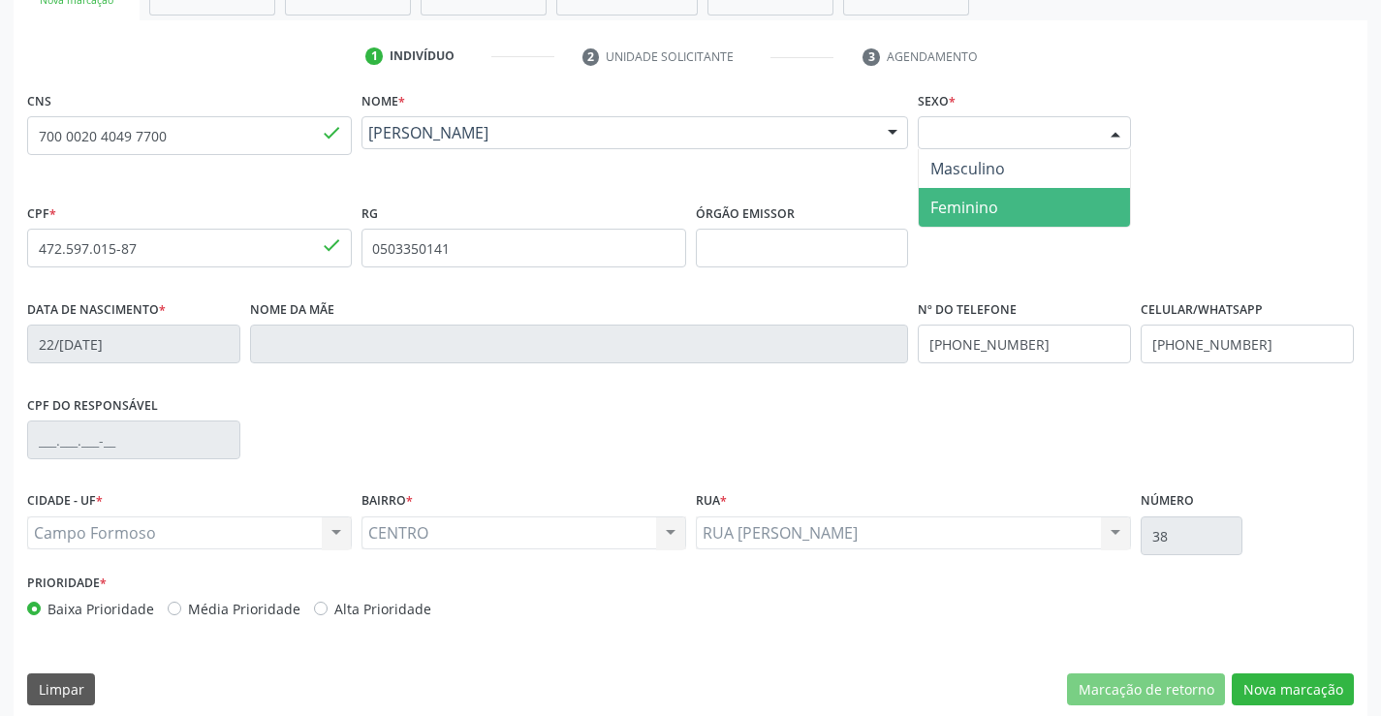
click at [994, 213] on span "Feminino" at bounding box center [964, 207] width 68 height 21
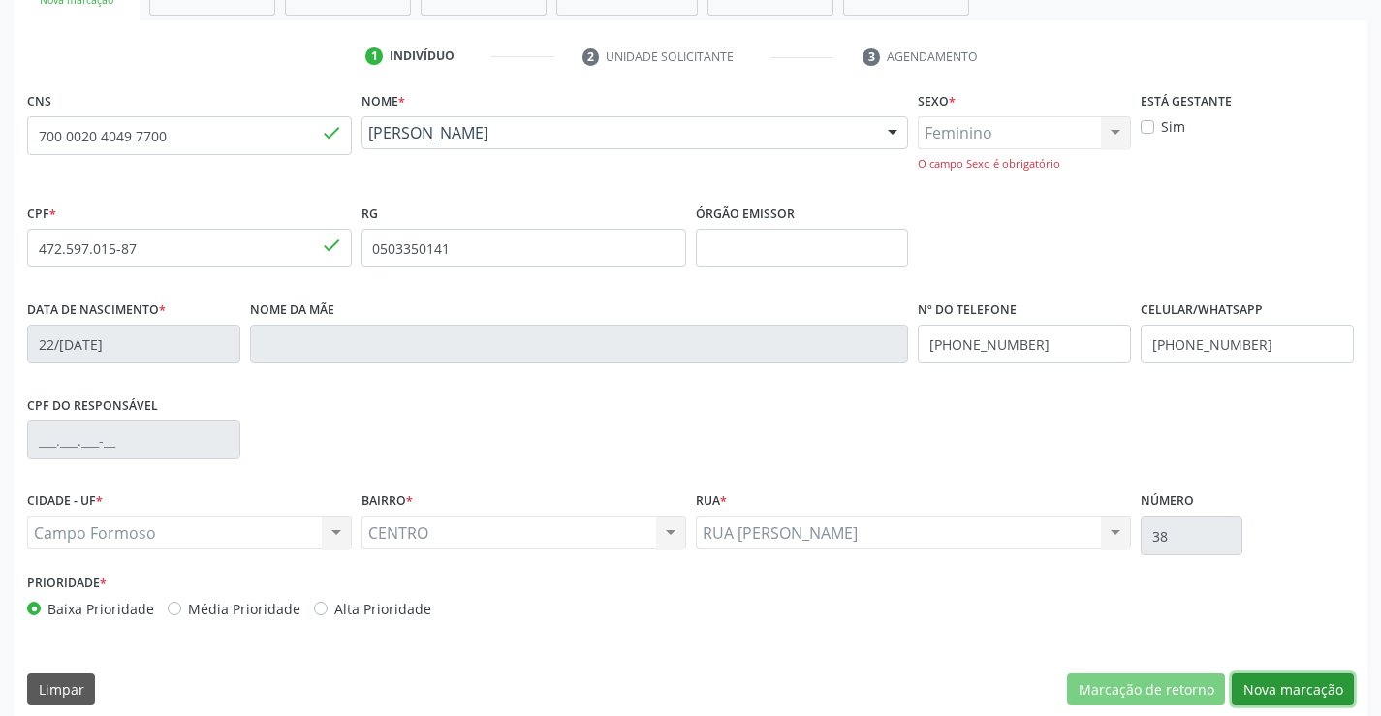
click at [1284, 693] on button "Nova marcação" at bounding box center [1293, 689] width 122 height 33
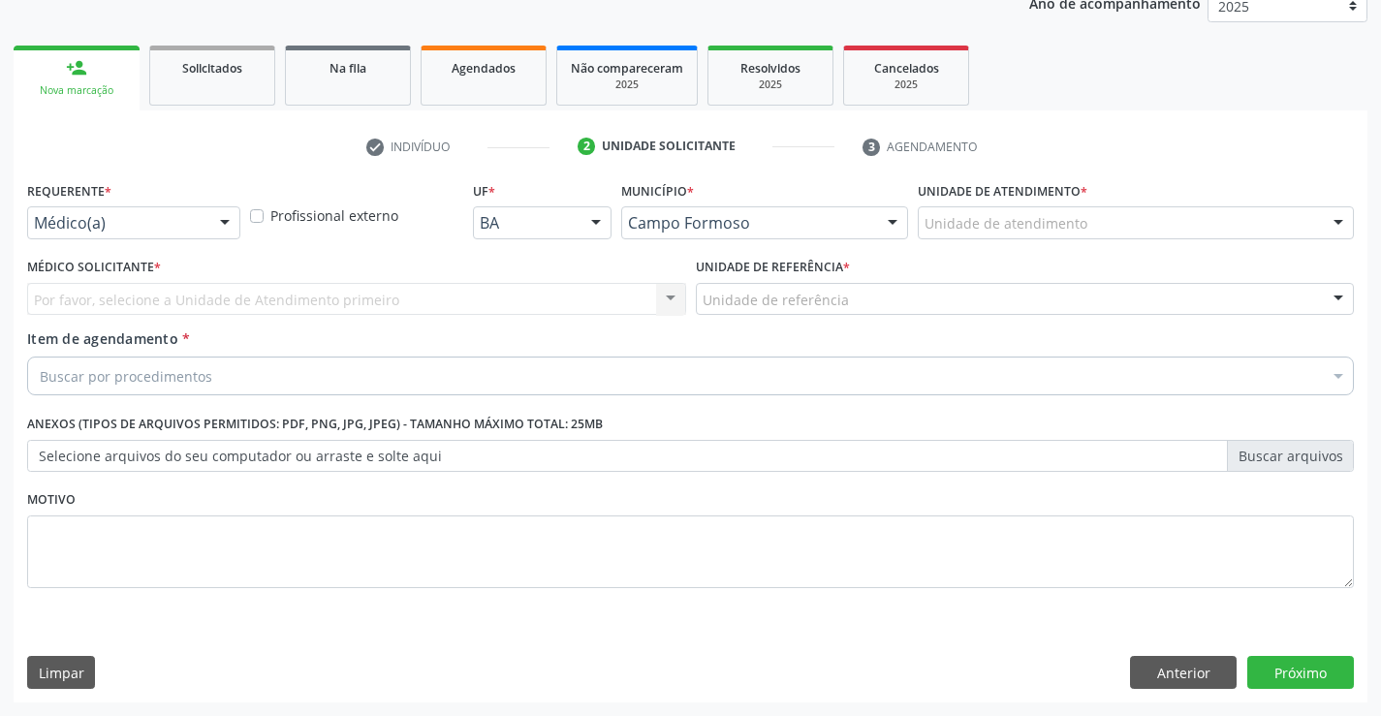
scroll to position [244, 0]
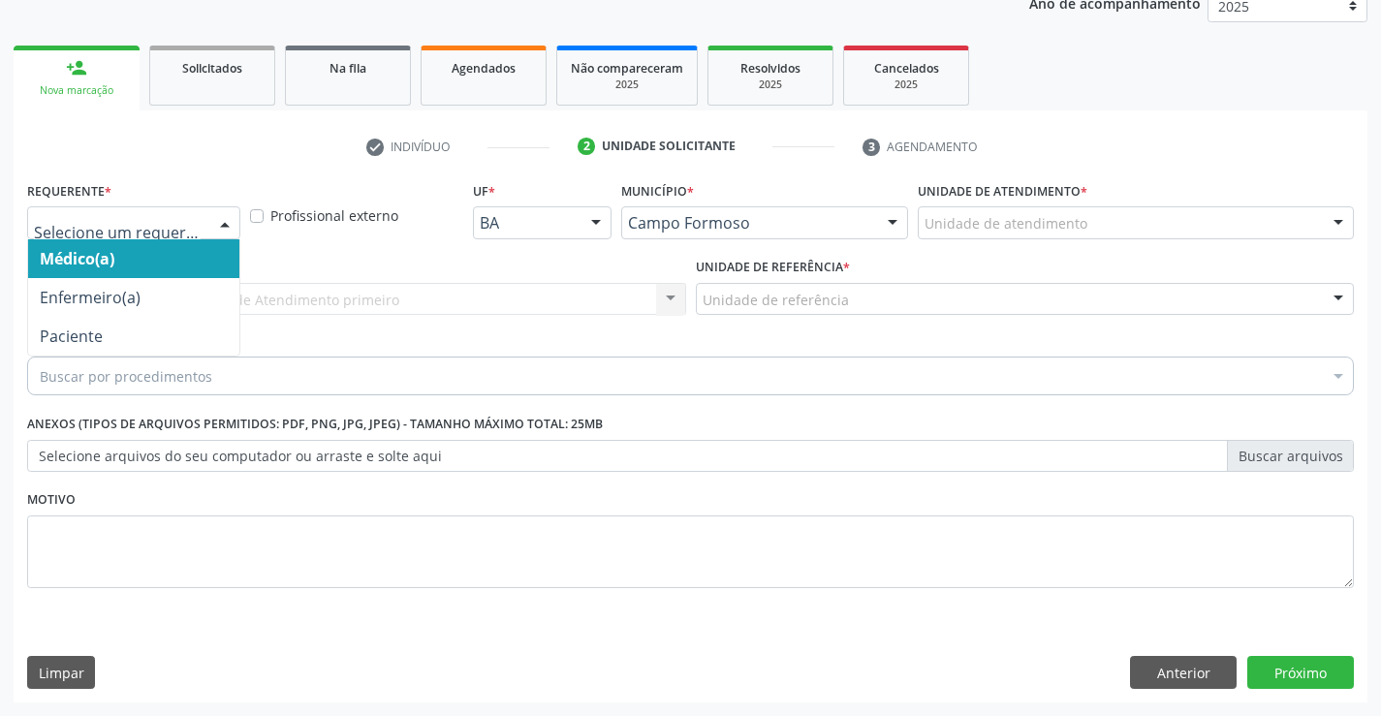
click at [219, 217] on div at bounding box center [224, 223] width 29 height 33
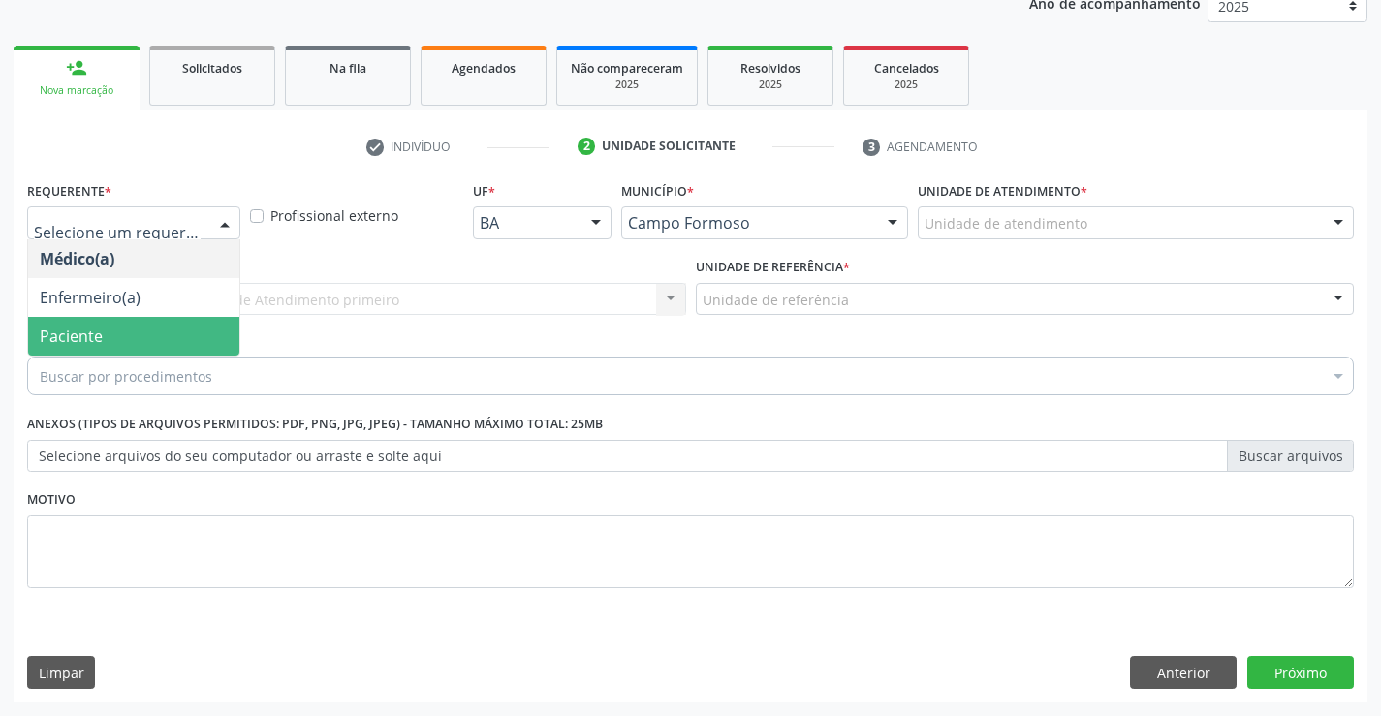
drag, startPoint x: 184, startPoint y: 334, endPoint x: 195, endPoint y: 315, distance: 22.1
click at [184, 330] on span "Paciente" at bounding box center [133, 336] width 211 height 39
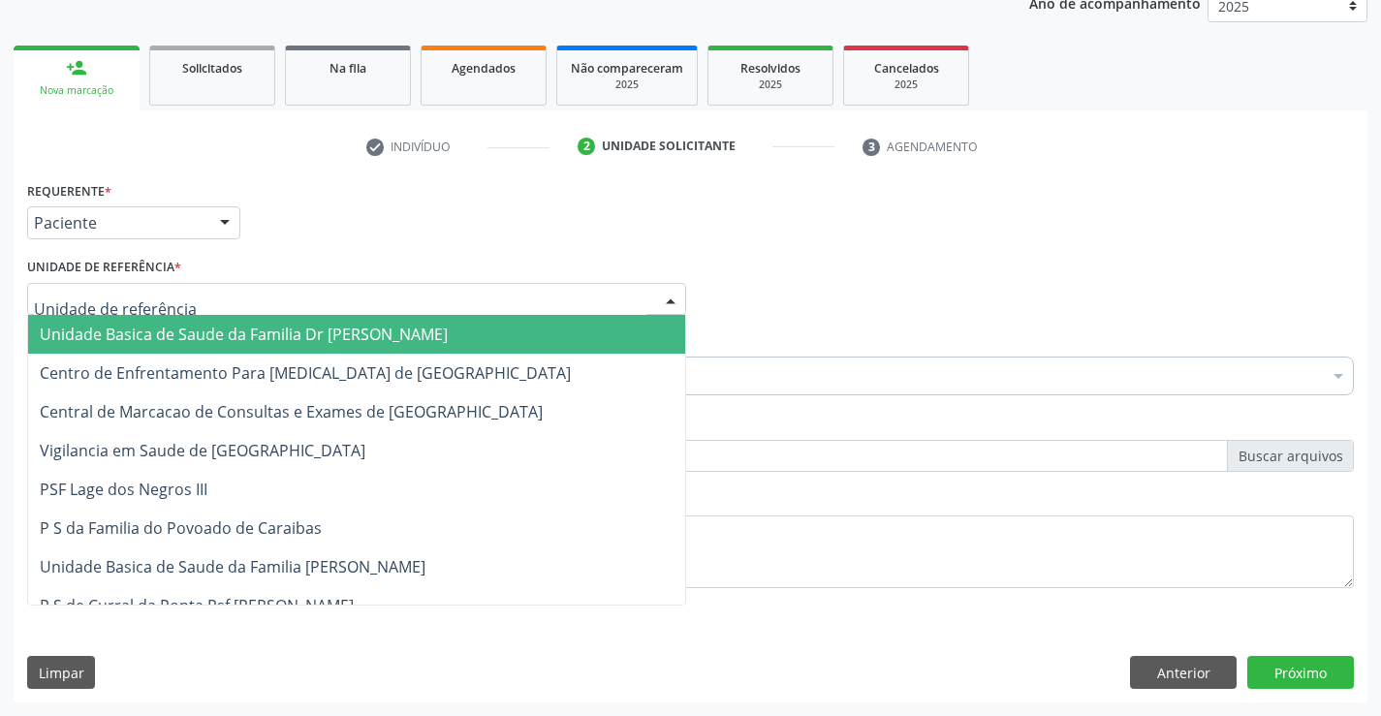
click at [221, 304] on div at bounding box center [356, 299] width 659 height 33
click at [220, 328] on span "Unidade Basica de Saude da Familia Dr [PERSON_NAME]" at bounding box center [244, 334] width 408 height 21
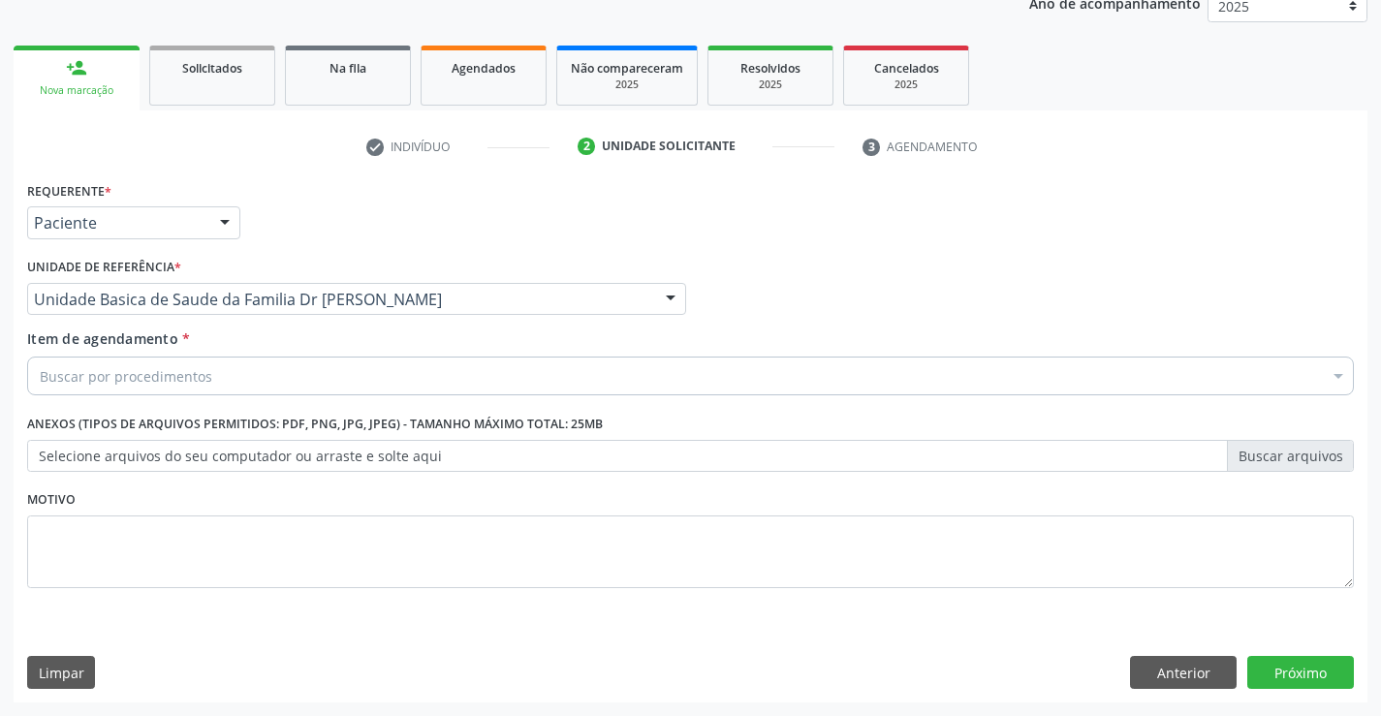
click at [256, 377] on div "Buscar por procedimentos" at bounding box center [690, 376] width 1327 height 39
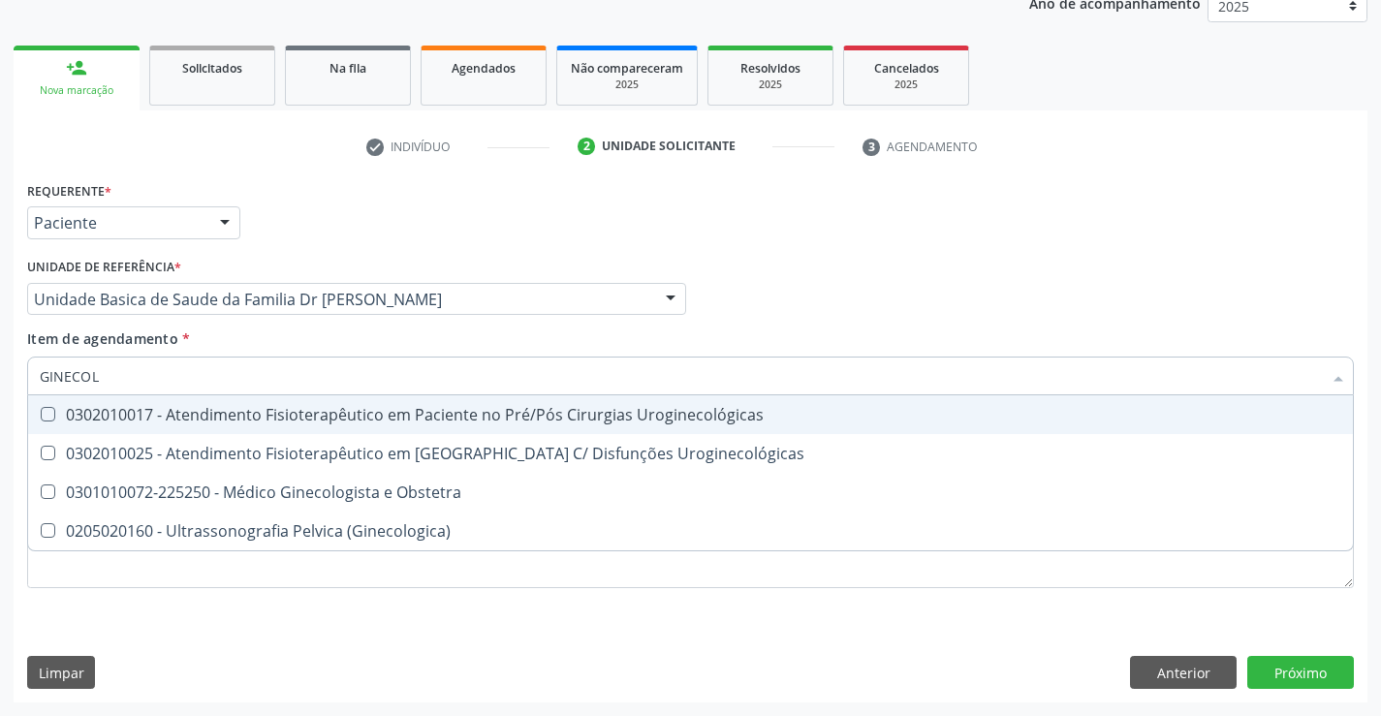
type input "GINECOLO"
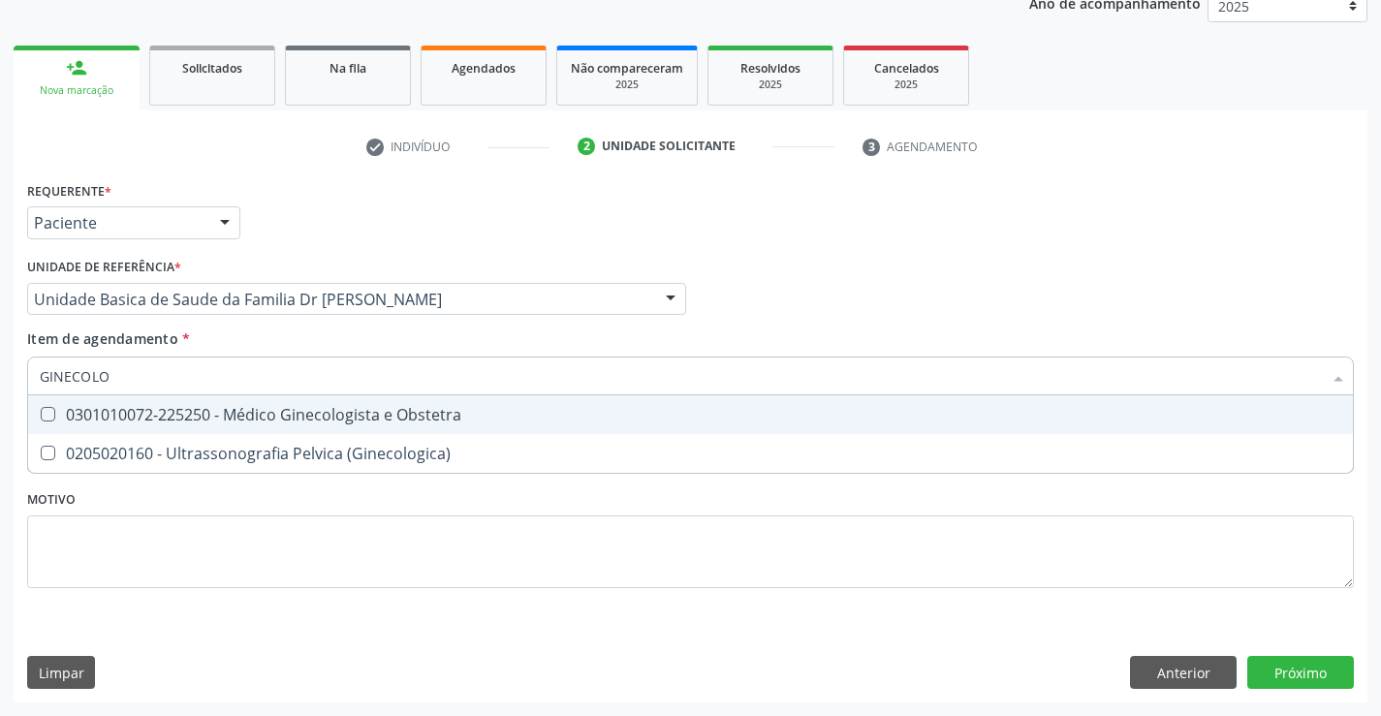
click at [336, 413] on div "0301010072-225250 - Médico Ginecologista e Obstetra" at bounding box center [690, 415] width 1301 height 16
checkbox Obstetra "true"
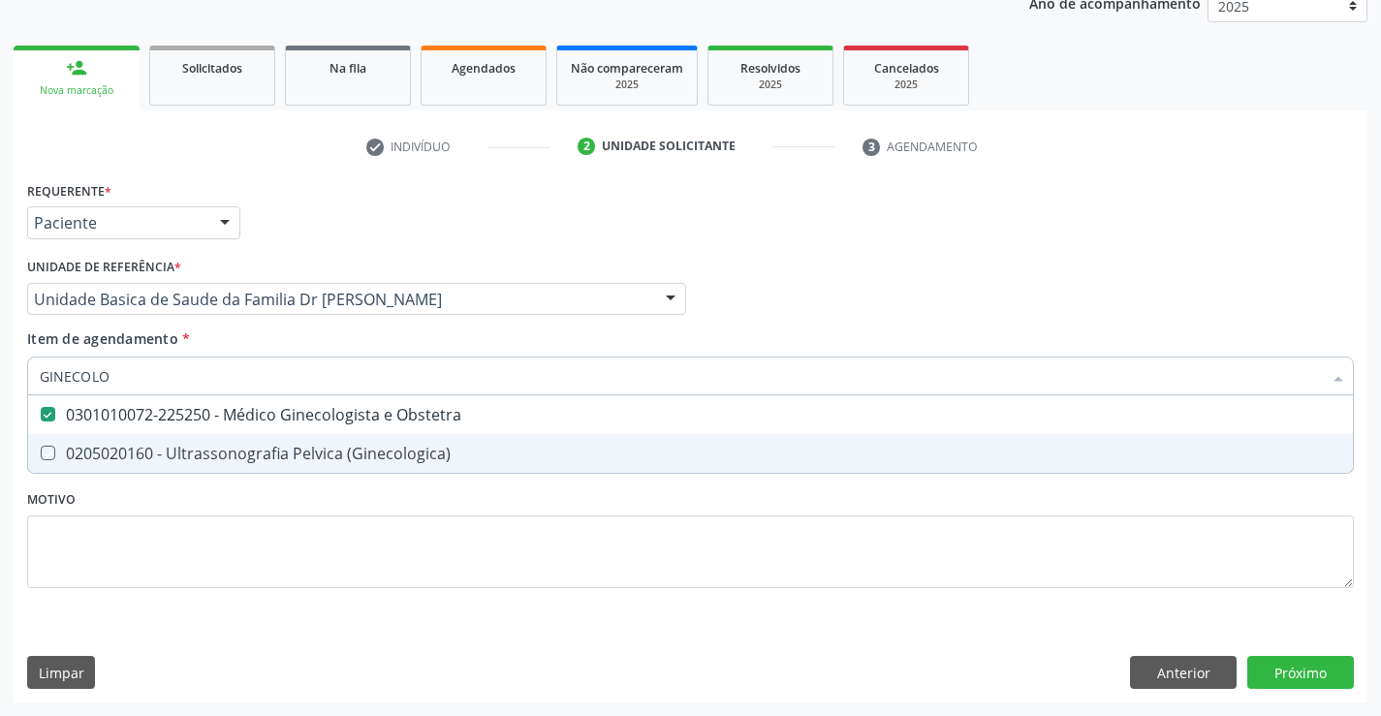
click at [447, 500] on div "Requerente * Paciente Médico(a) Enfermeiro(a) Paciente Nenhum resultado encontr…" at bounding box center [690, 395] width 1327 height 439
checkbox \(Ginecologica\) "true"
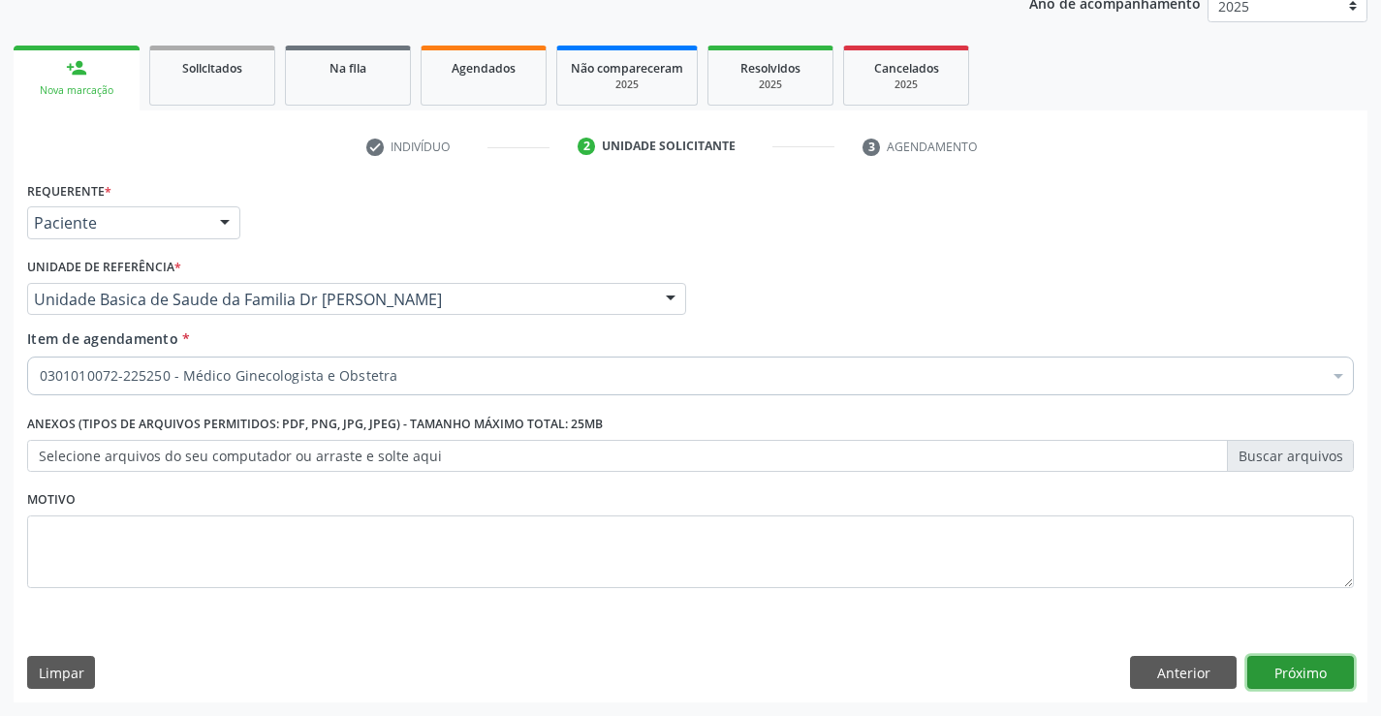
click at [1301, 672] on button "Próximo" at bounding box center [1300, 672] width 107 height 33
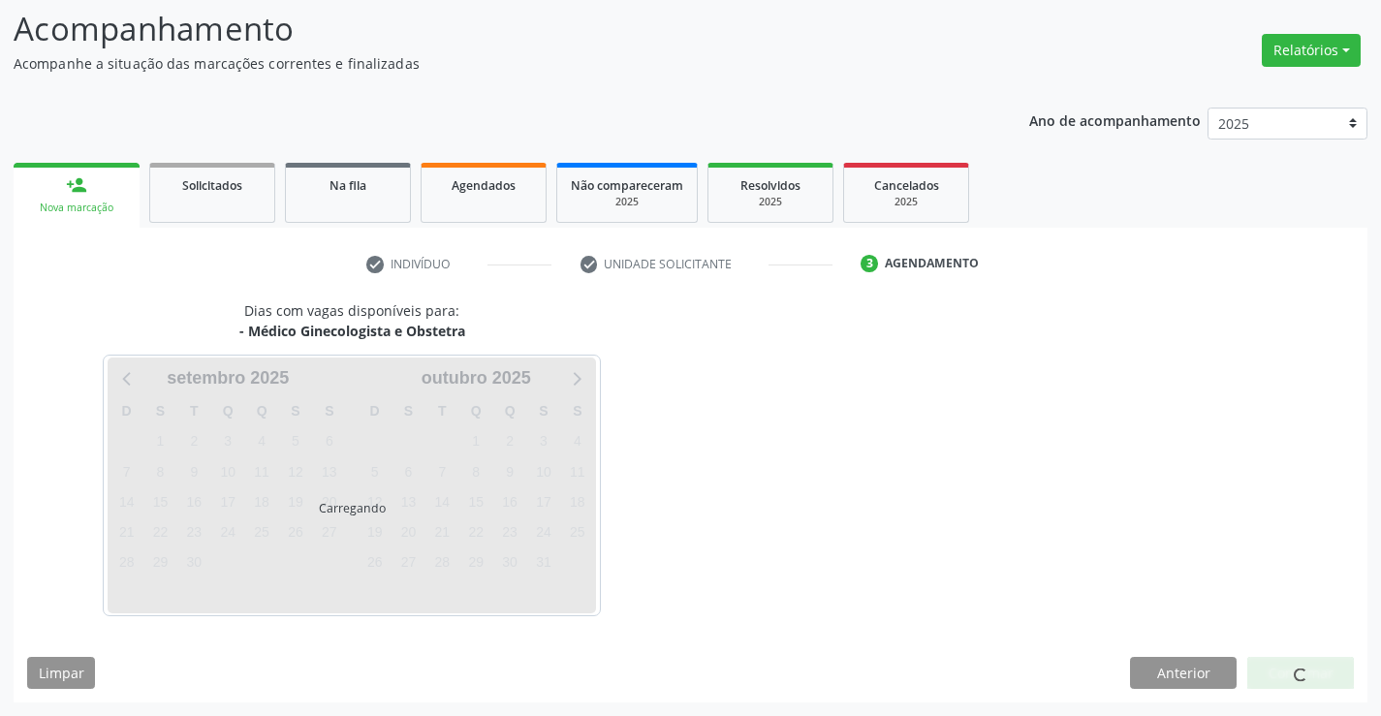
scroll to position [127, 0]
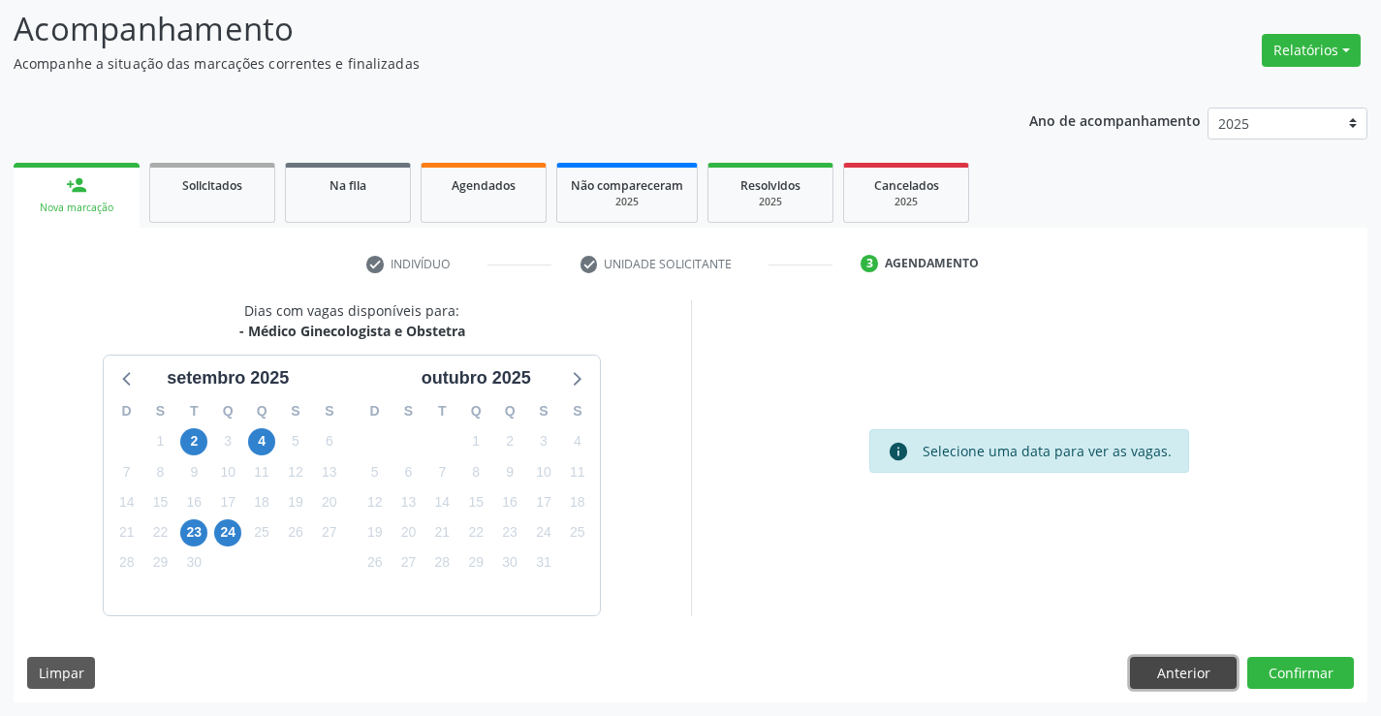
click at [1172, 678] on button "Anterior" at bounding box center [1183, 673] width 107 height 33
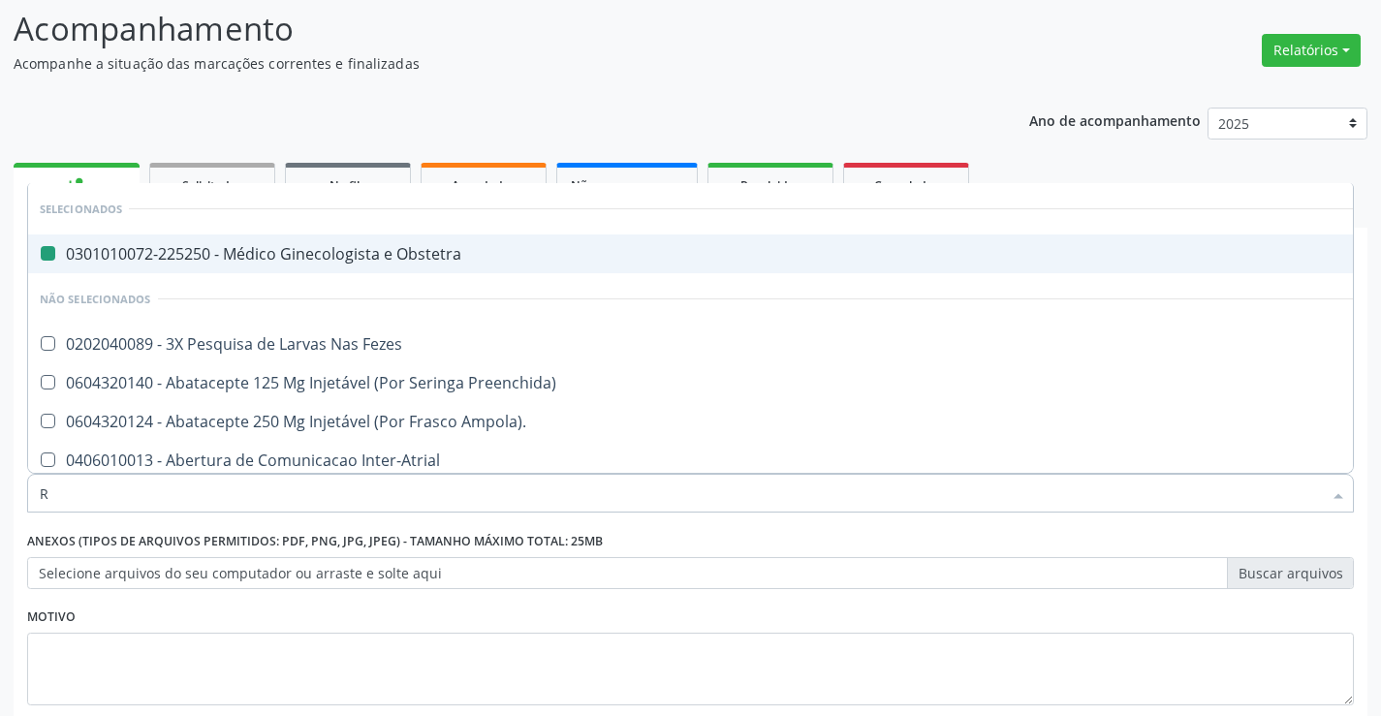
type input "RE"
checkbox Obstetra "false"
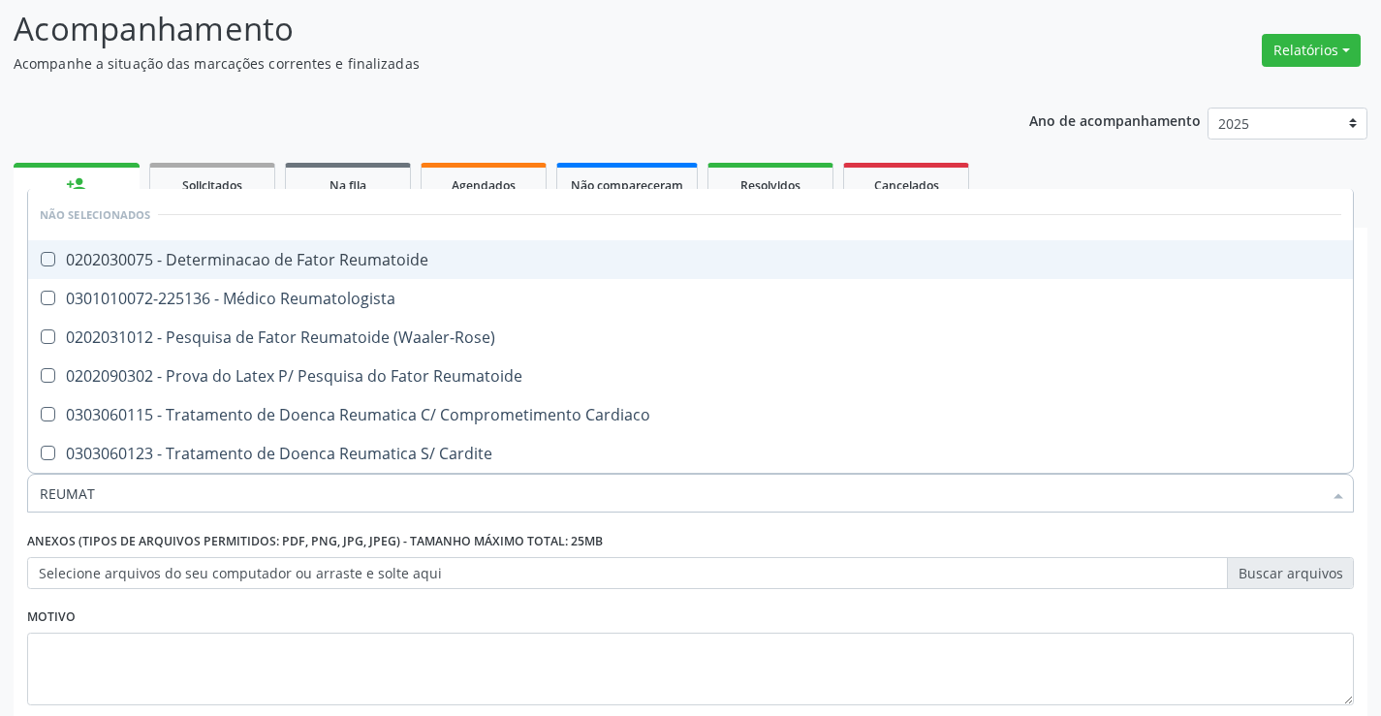
type input "REUMATO"
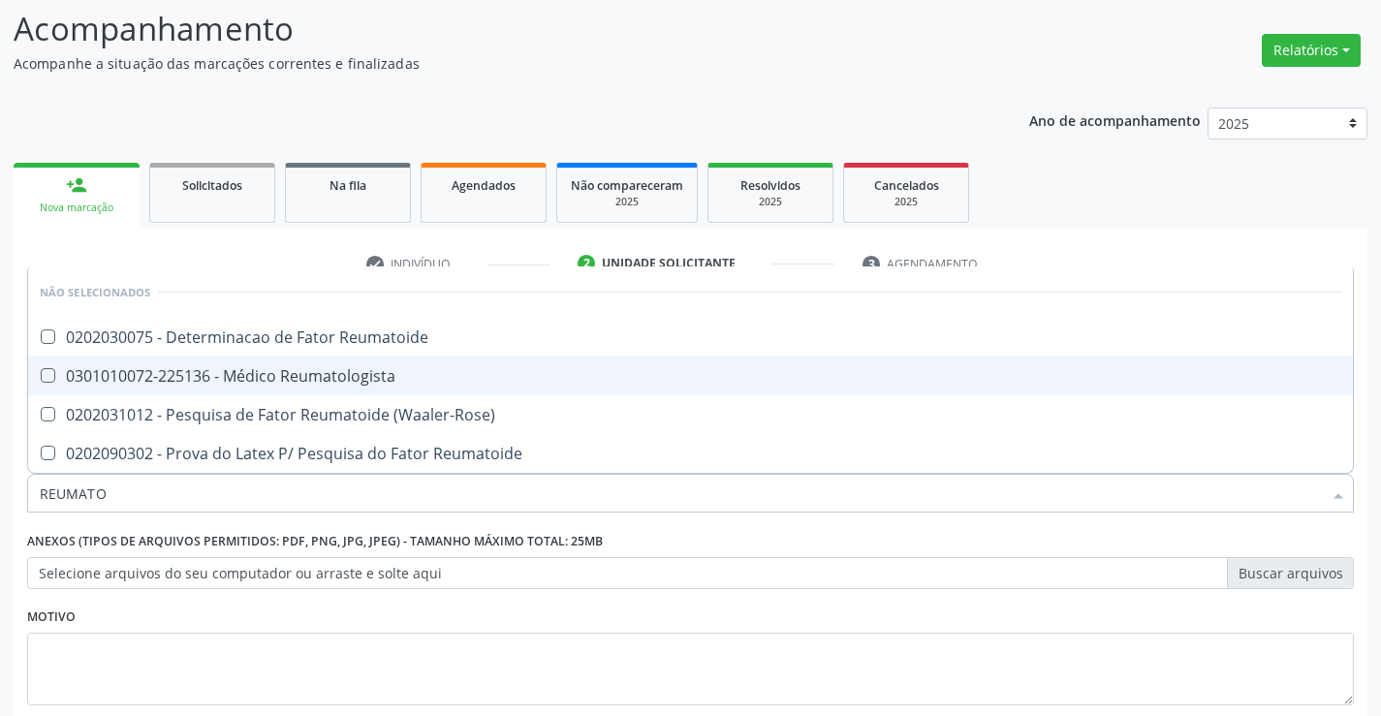
click at [393, 374] on div "0301010072-225136 - Médico Reumatologista" at bounding box center [690, 376] width 1301 height 16
checkbox Reumatologista "true"
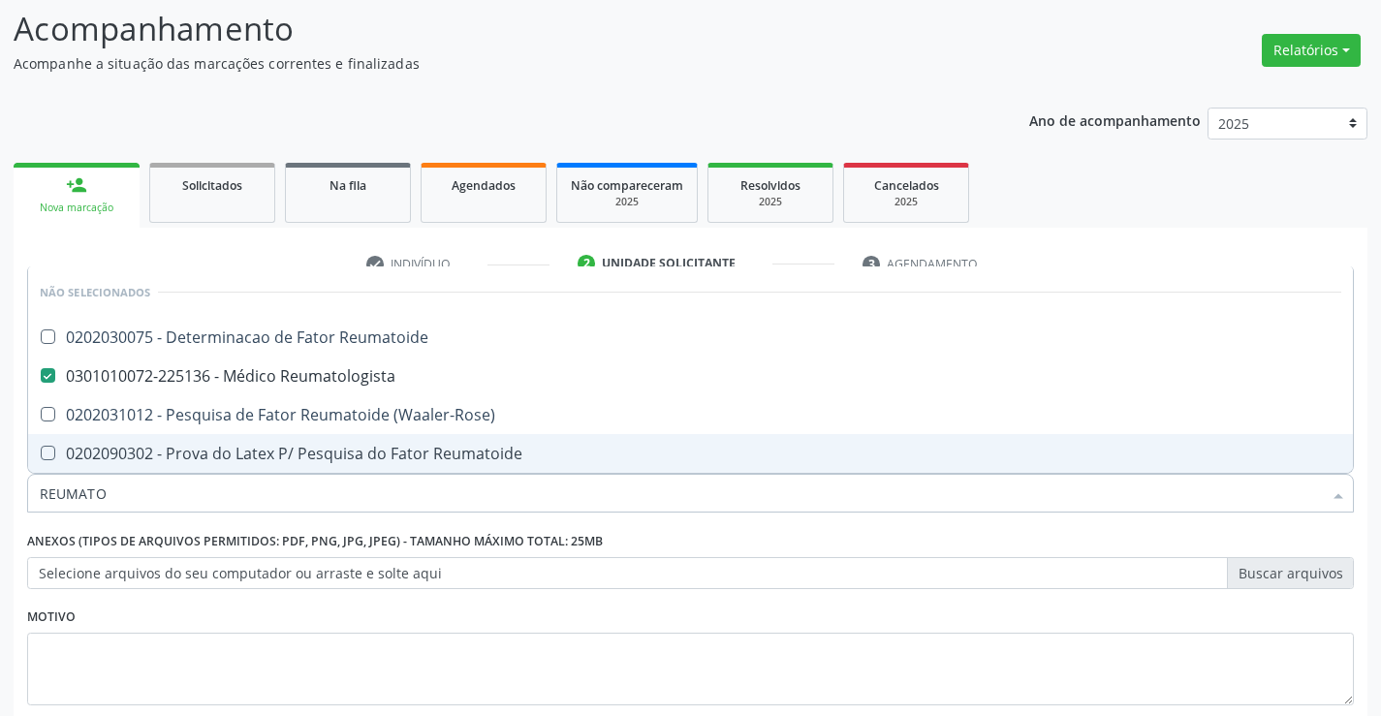
click at [524, 613] on div "Motivo" at bounding box center [690, 654] width 1327 height 103
checkbox Reumatoide "true"
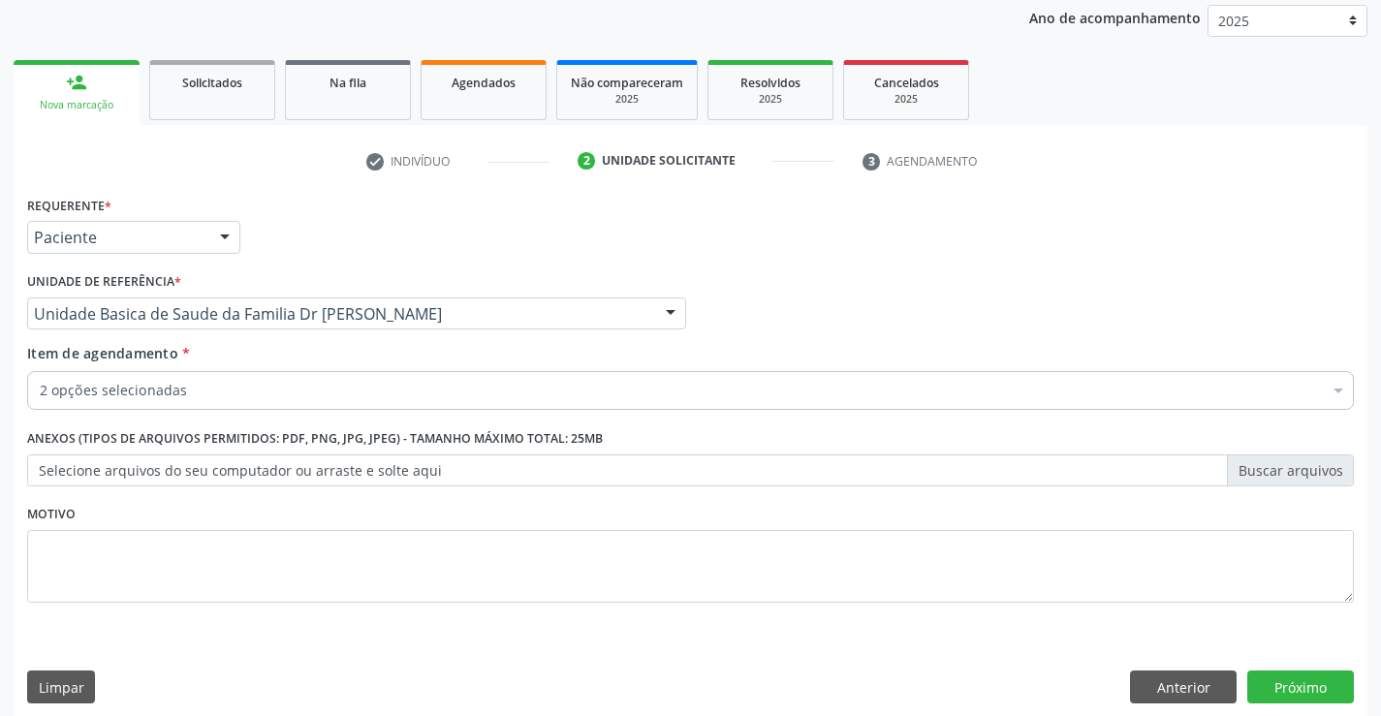
scroll to position [244, 0]
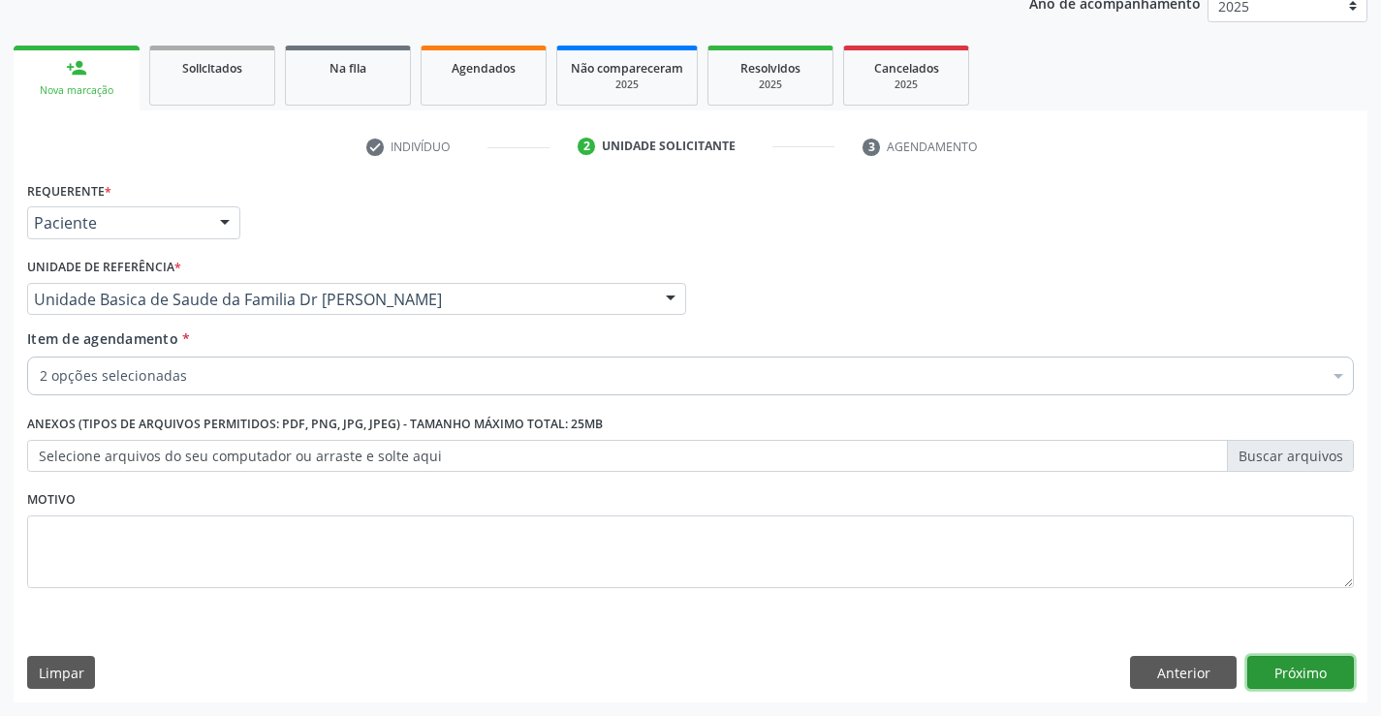
click at [1304, 676] on button "Próximo" at bounding box center [1300, 672] width 107 height 33
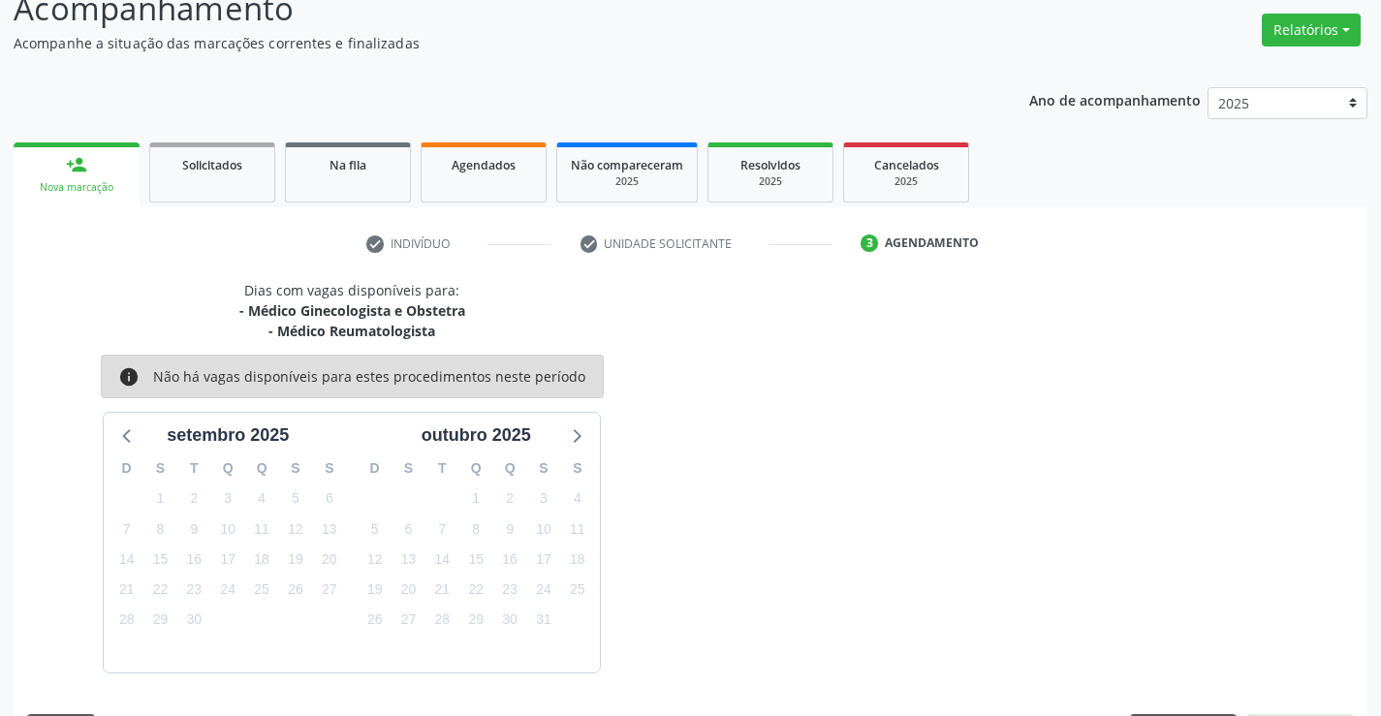
scroll to position [204, 0]
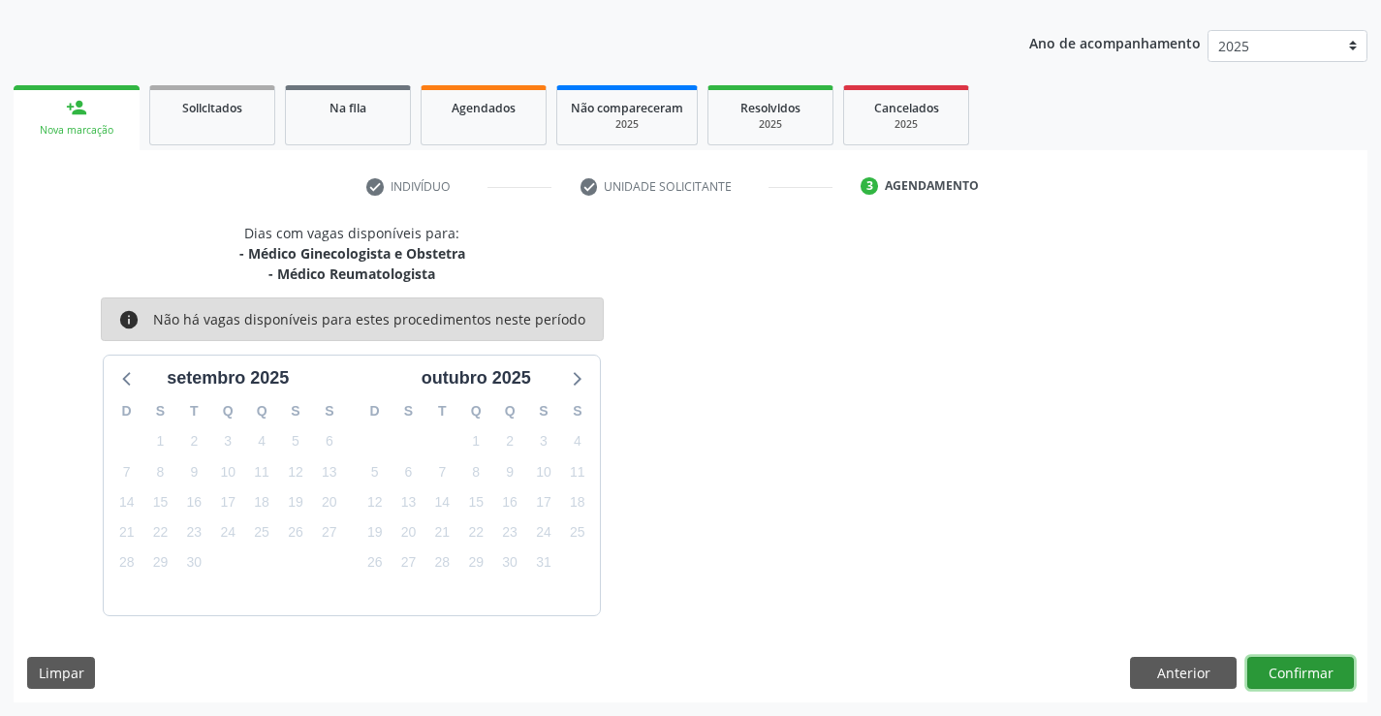
click at [1296, 676] on button "Confirmar" at bounding box center [1300, 673] width 107 height 33
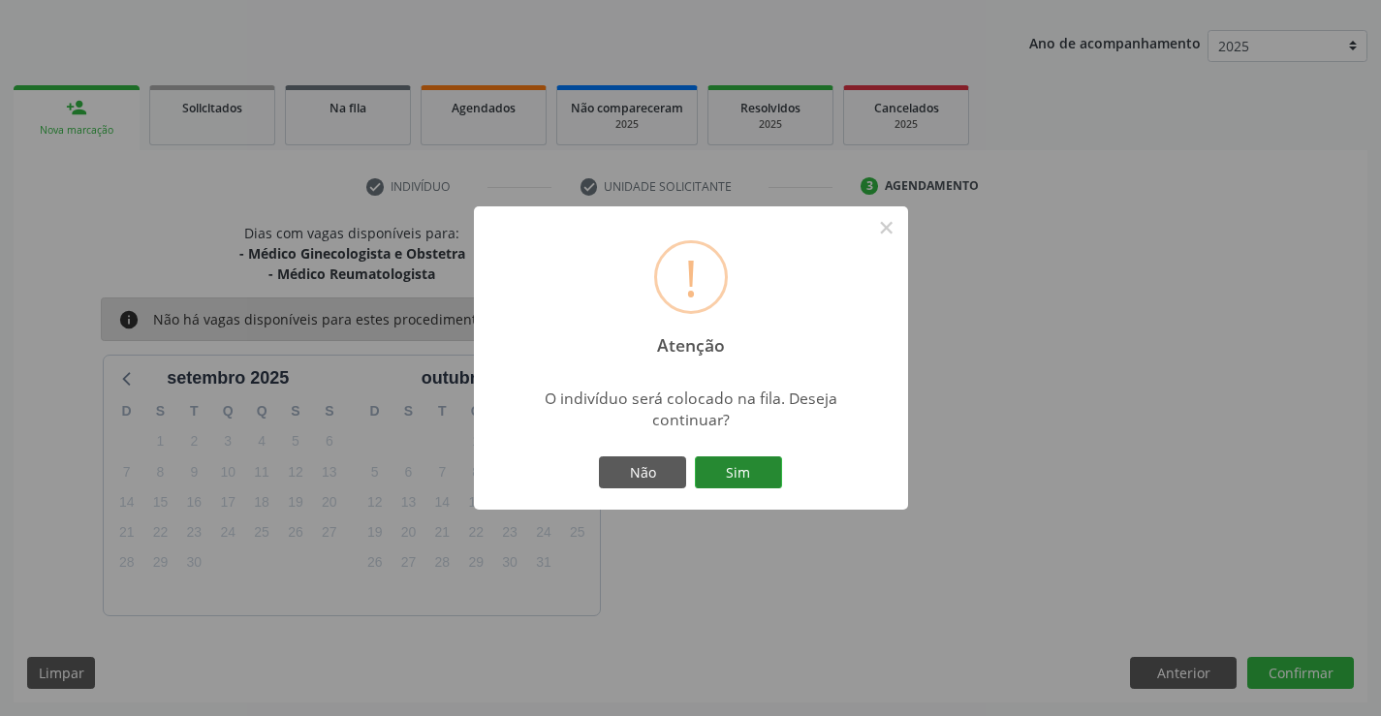
click at [745, 475] on button "Sim" at bounding box center [738, 472] width 87 height 33
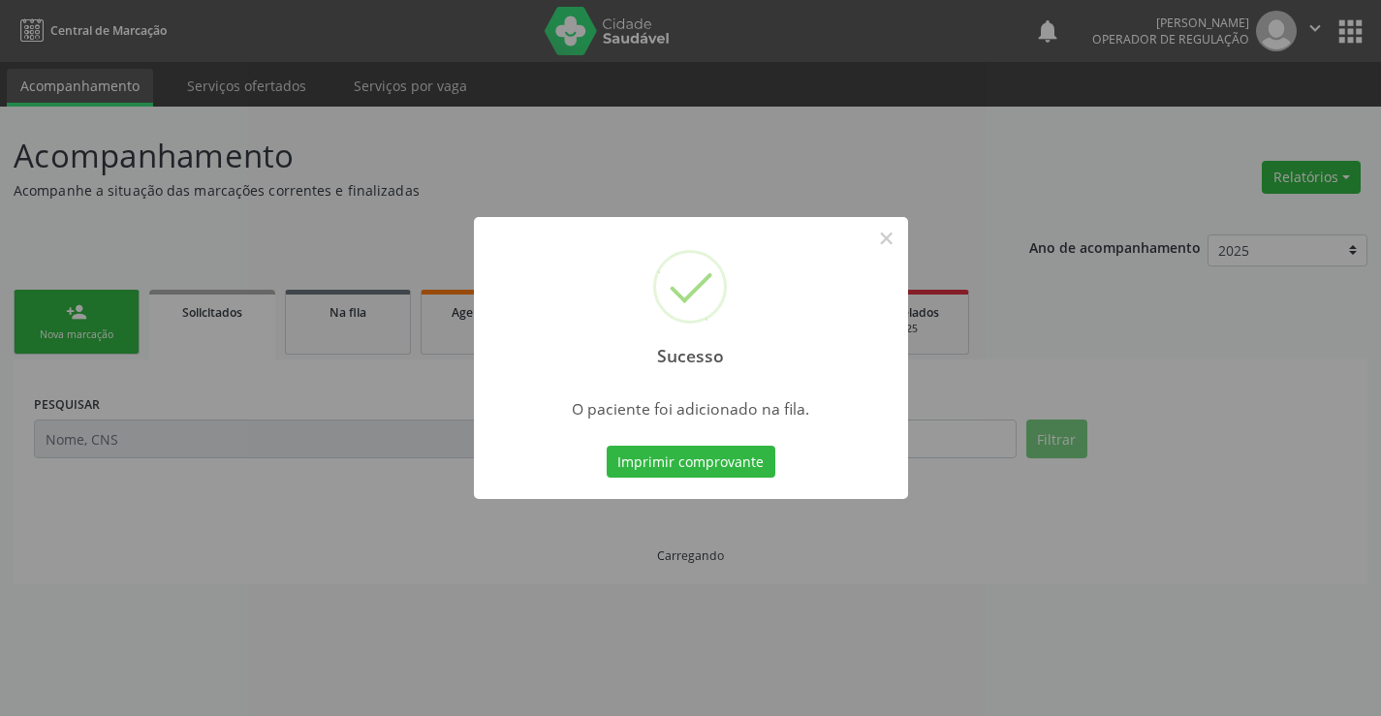
scroll to position [0, 0]
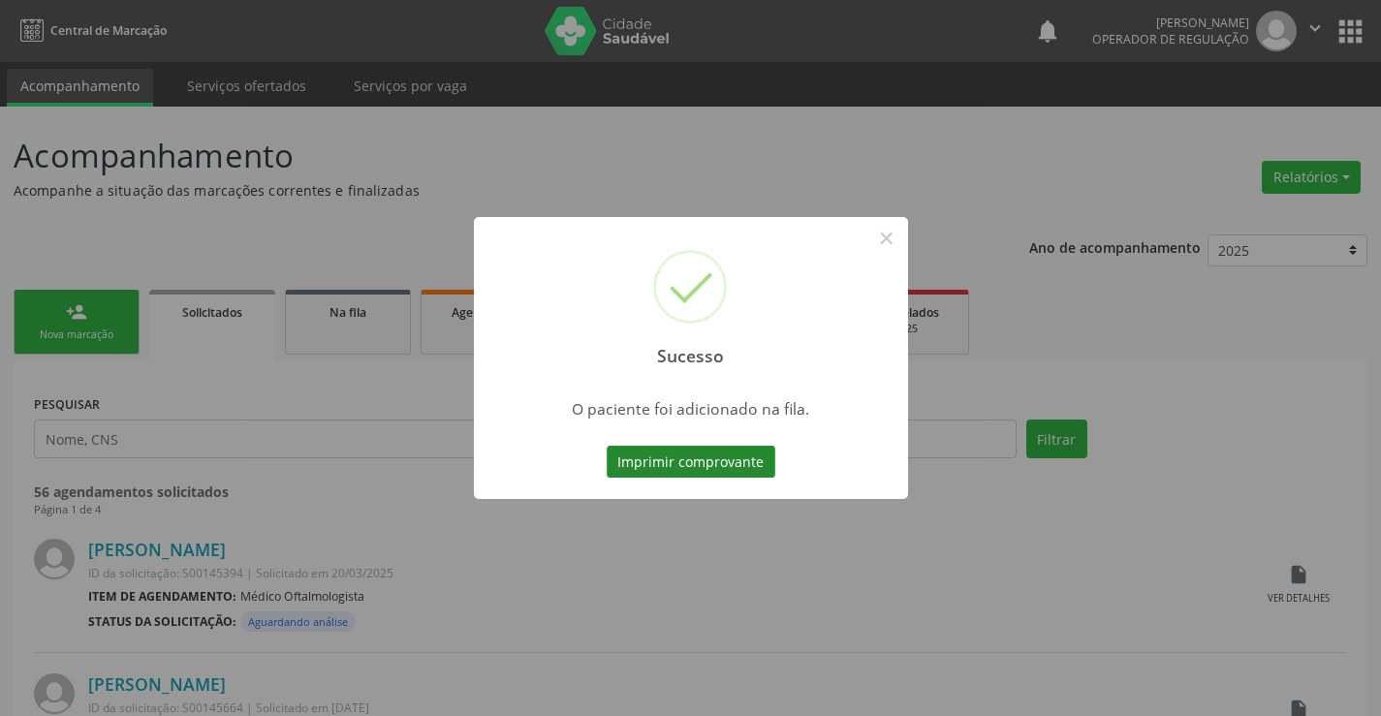
click at [745, 467] on button "Imprimir comprovante" at bounding box center [691, 462] width 169 height 33
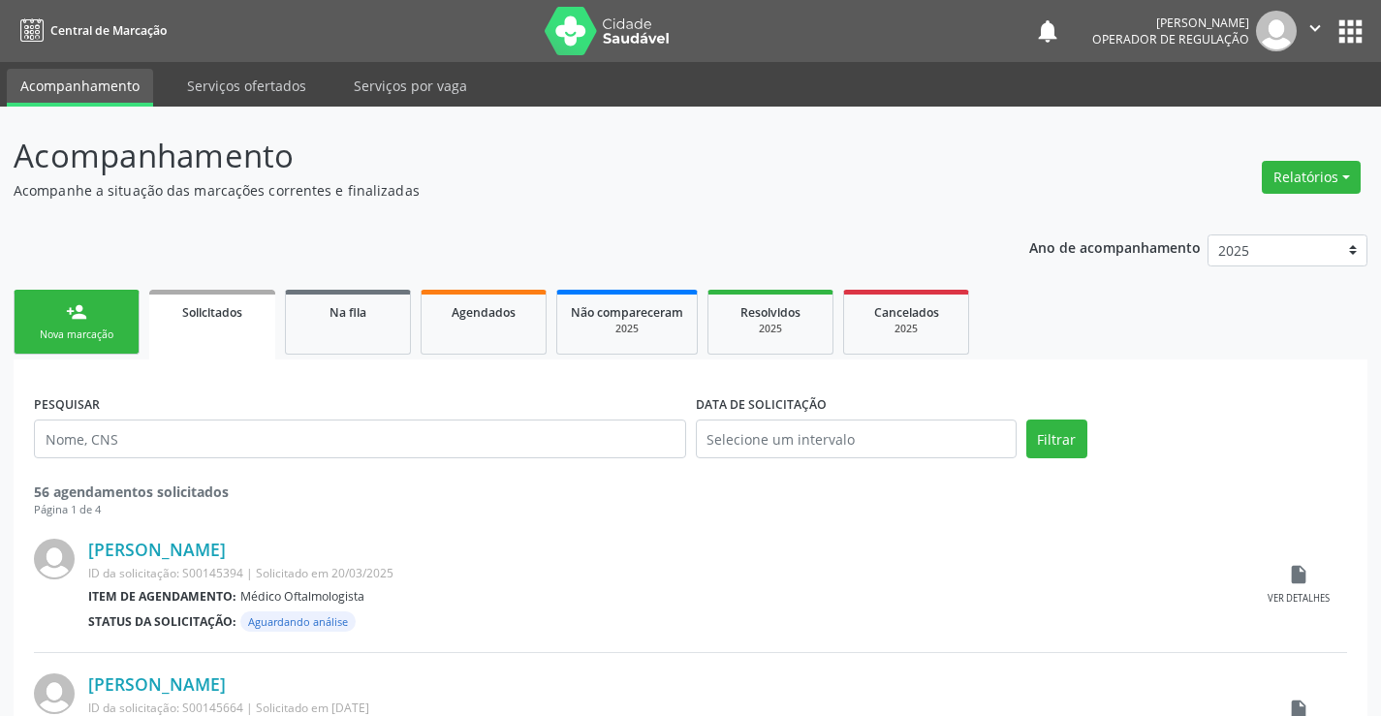
click at [112, 329] on div "Nova marcação" at bounding box center [76, 335] width 97 height 15
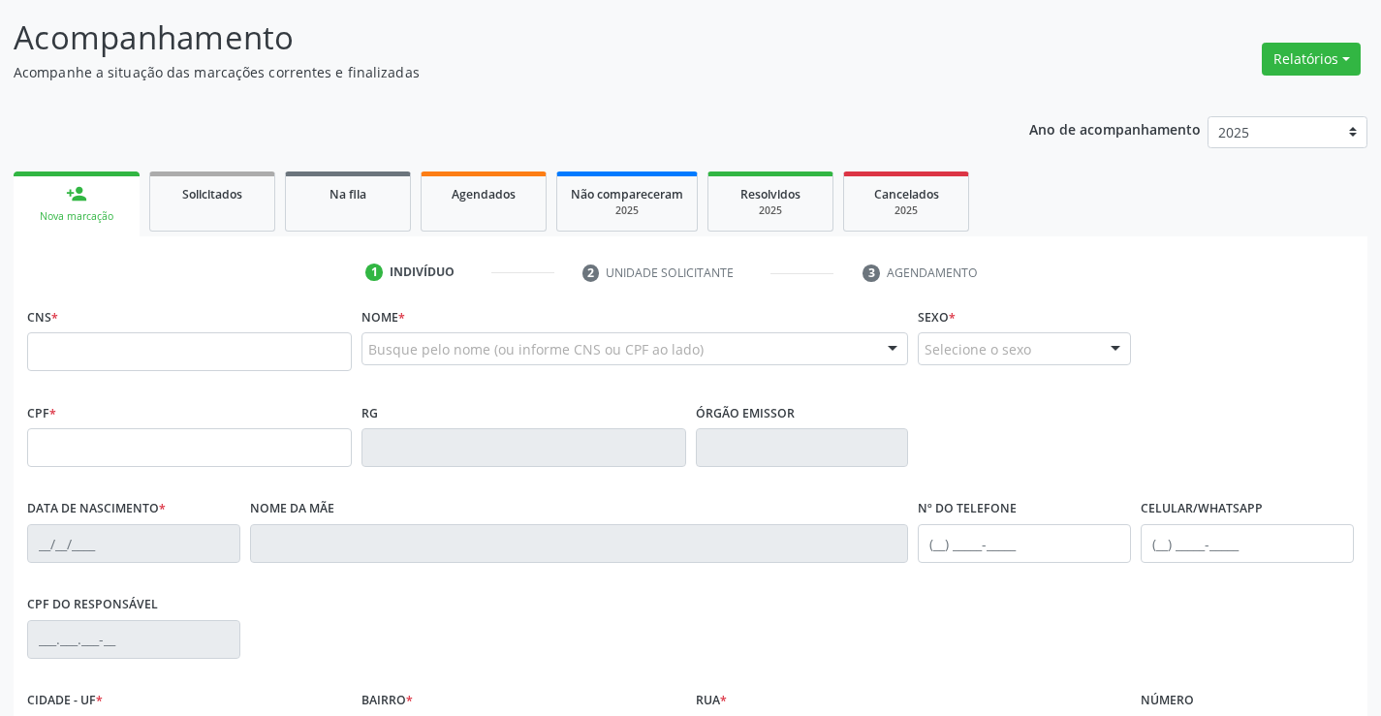
scroll to position [194, 0]
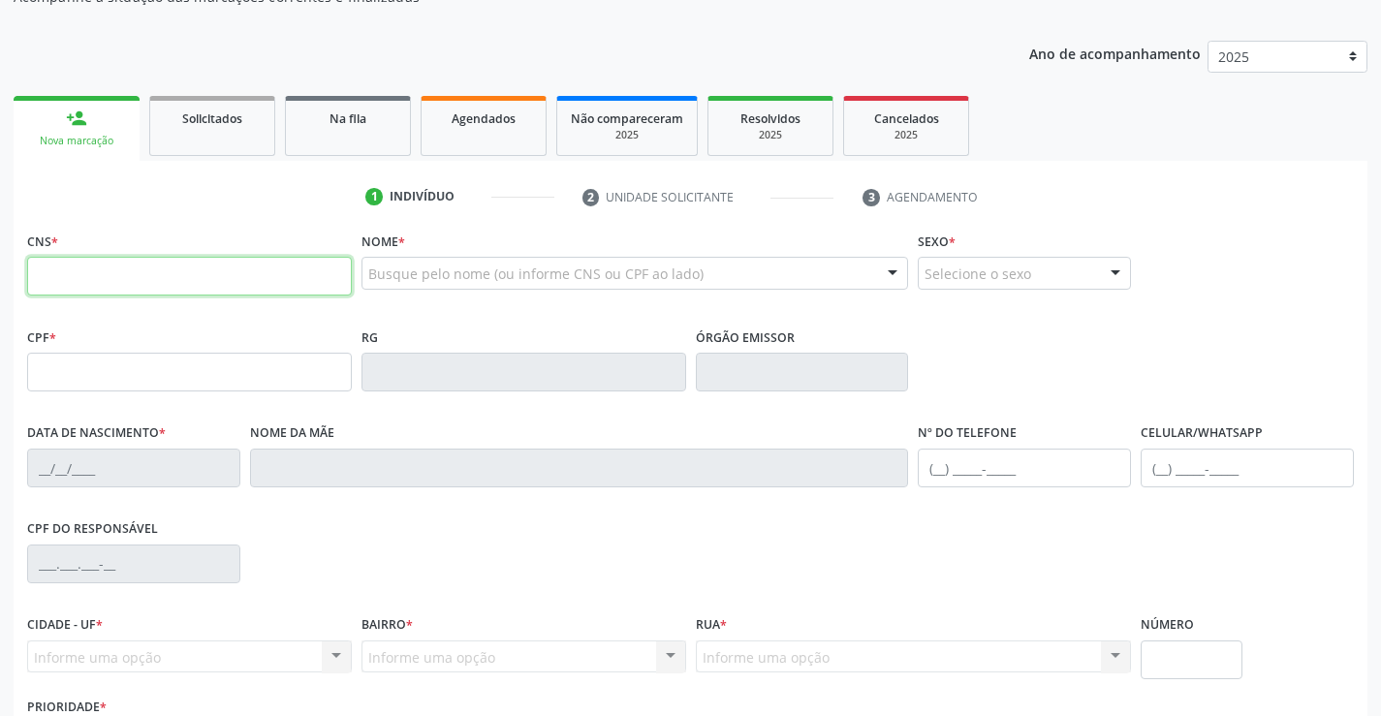
click at [106, 271] on input "text" at bounding box center [189, 276] width 325 height 39
type input "707 0058 2741 1339"
type input "2222906334"
type input "21/09/1998"
type input "(74) 9903-3555"
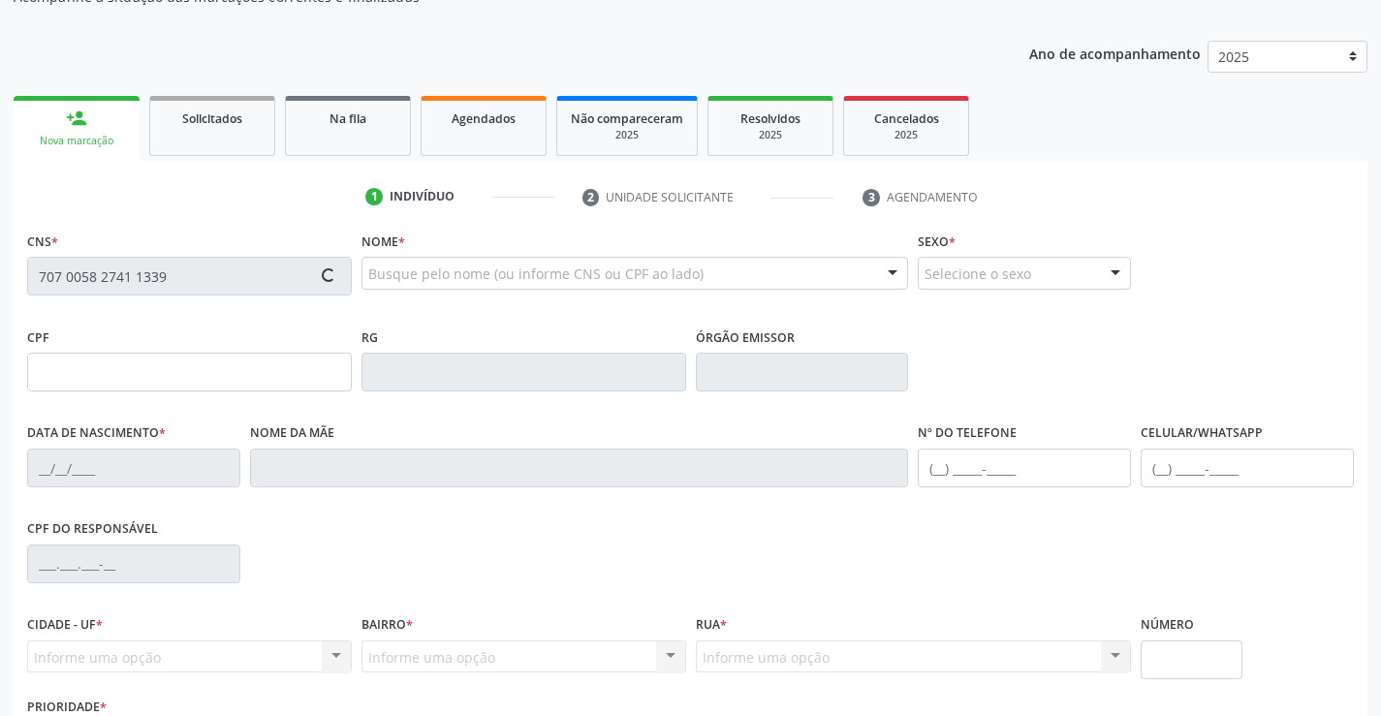
type input "(74) 99817-3886"
type input "SN"
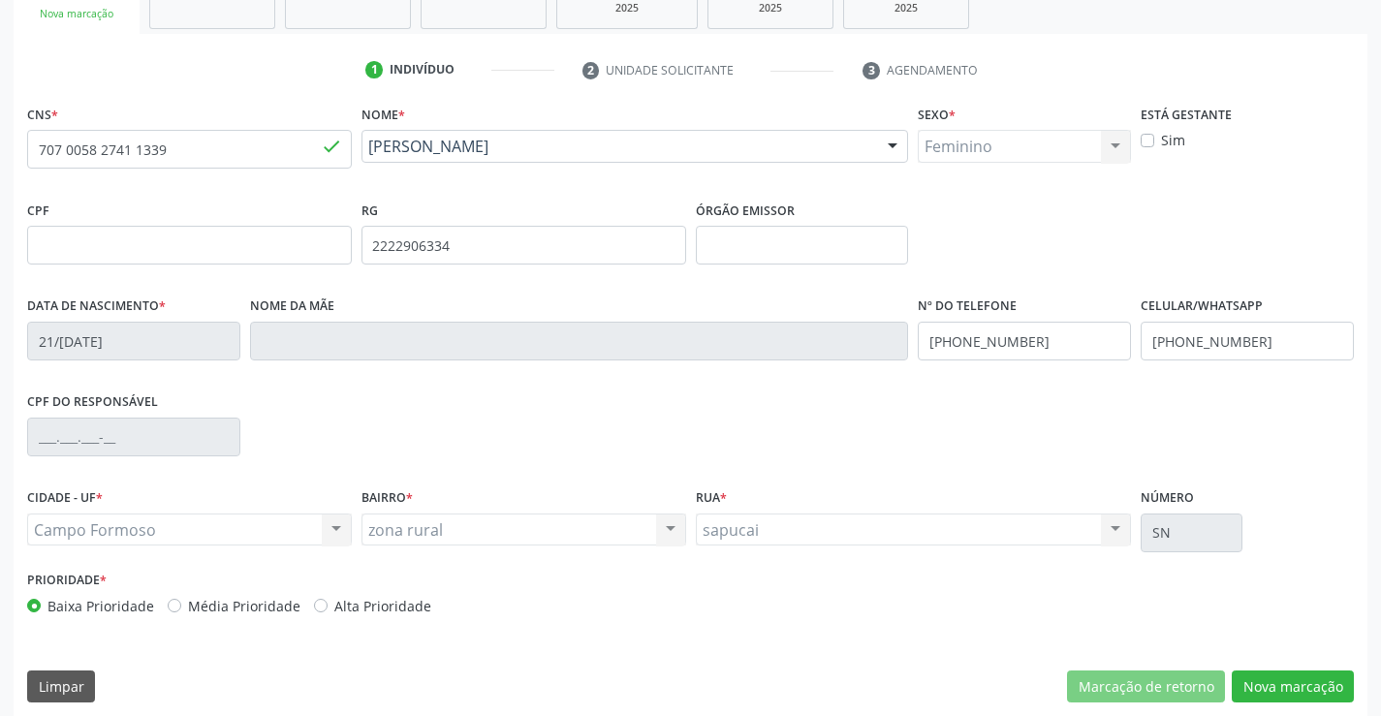
scroll to position [334, 0]
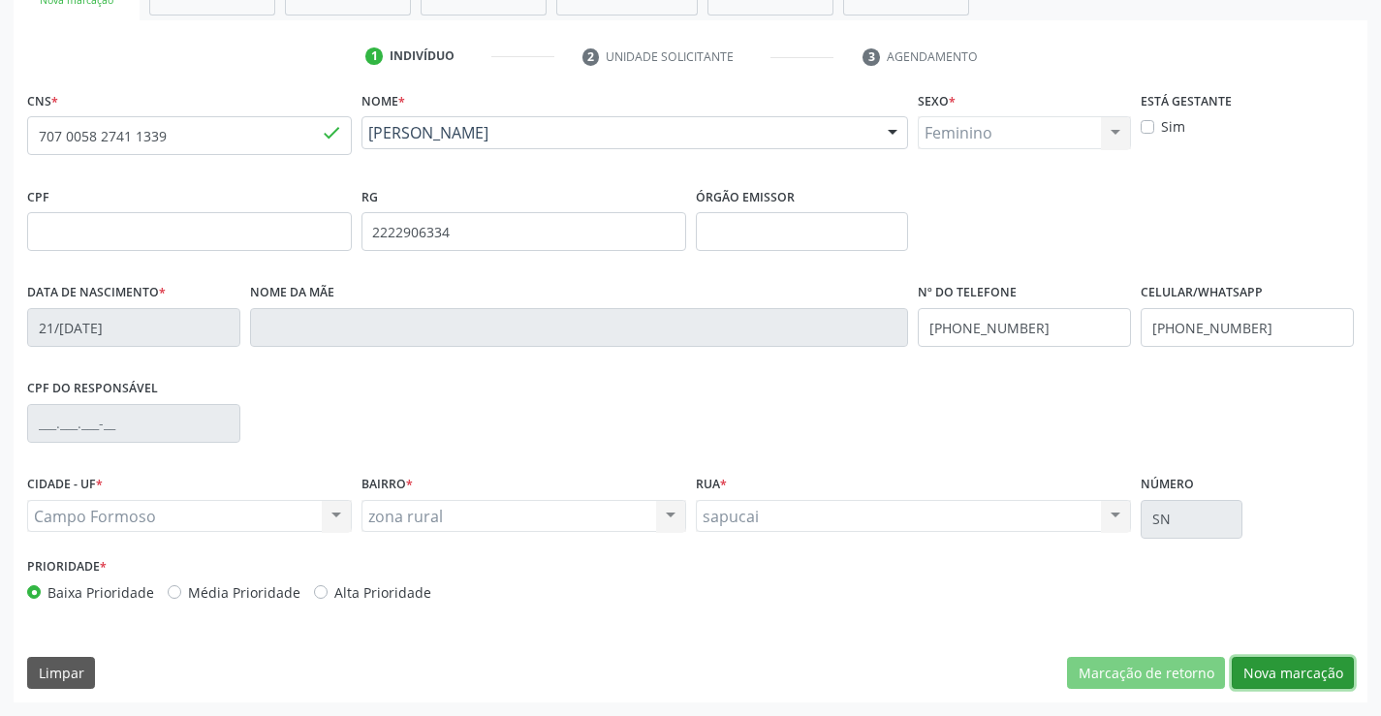
click at [1301, 665] on button "Nova marcação" at bounding box center [1293, 673] width 122 height 33
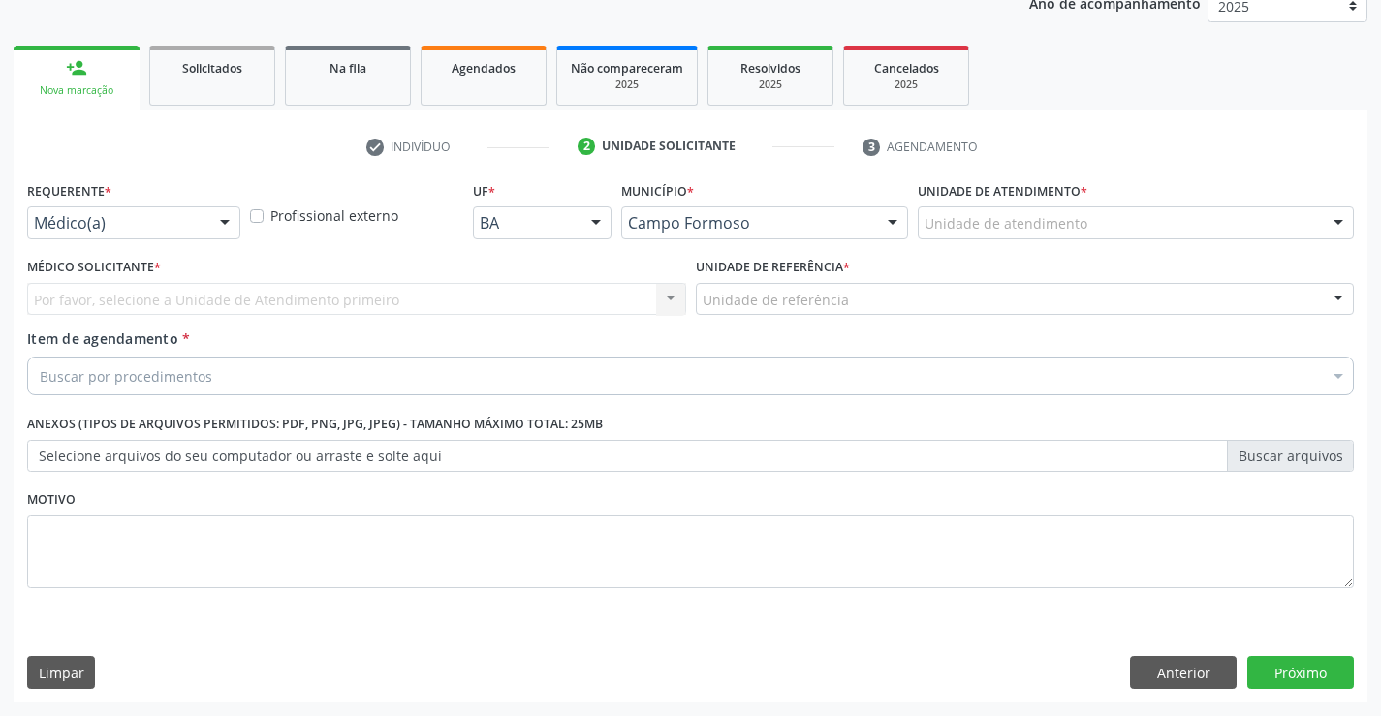
scroll to position [244, 0]
click at [220, 215] on div at bounding box center [224, 223] width 29 height 33
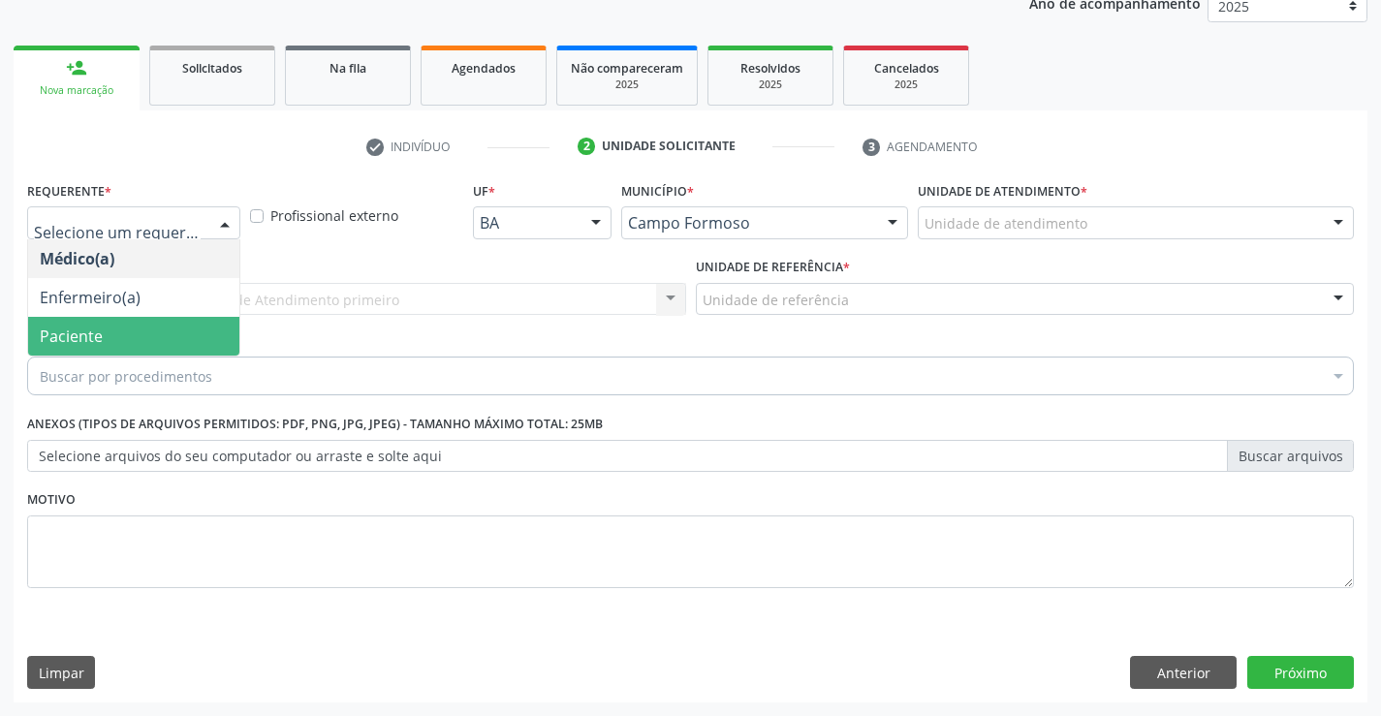
click at [143, 327] on span "Paciente" at bounding box center [133, 336] width 211 height 39
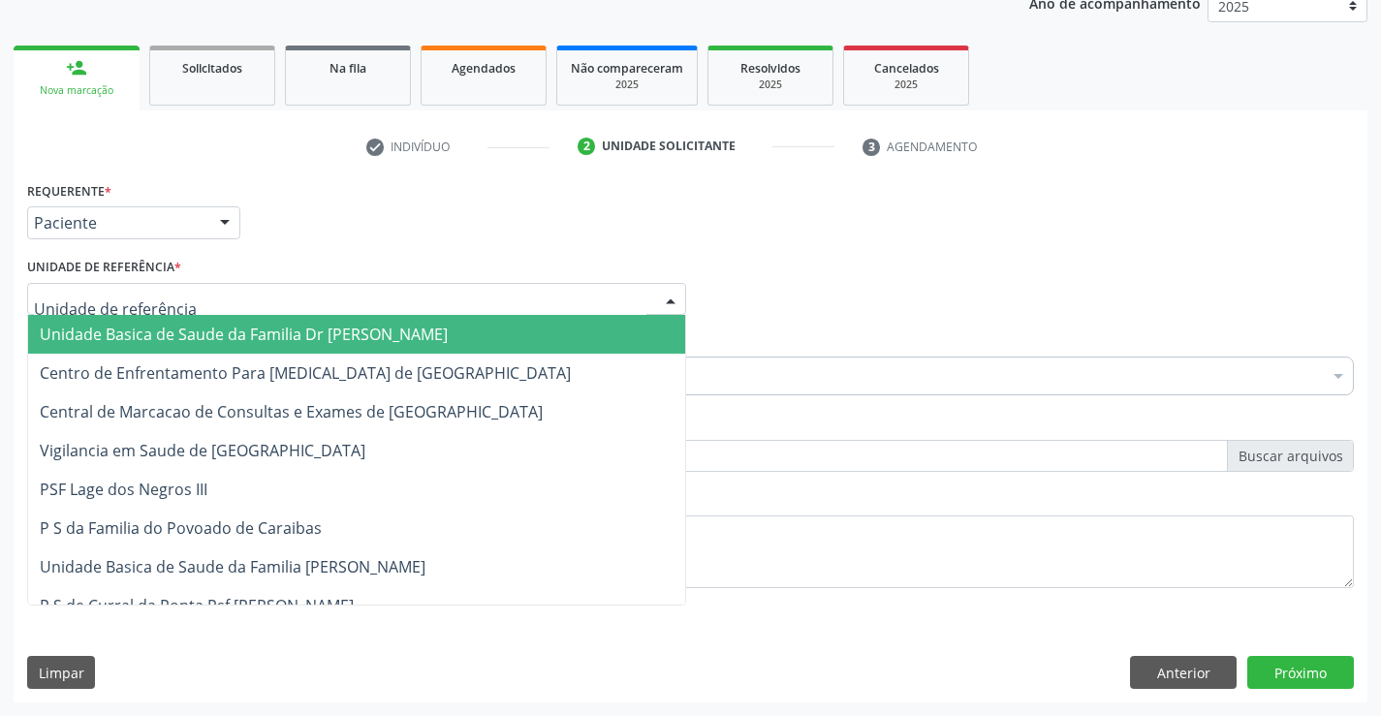
click at [190, 298] on div at bounding box center [356, 299] width 659 height 33
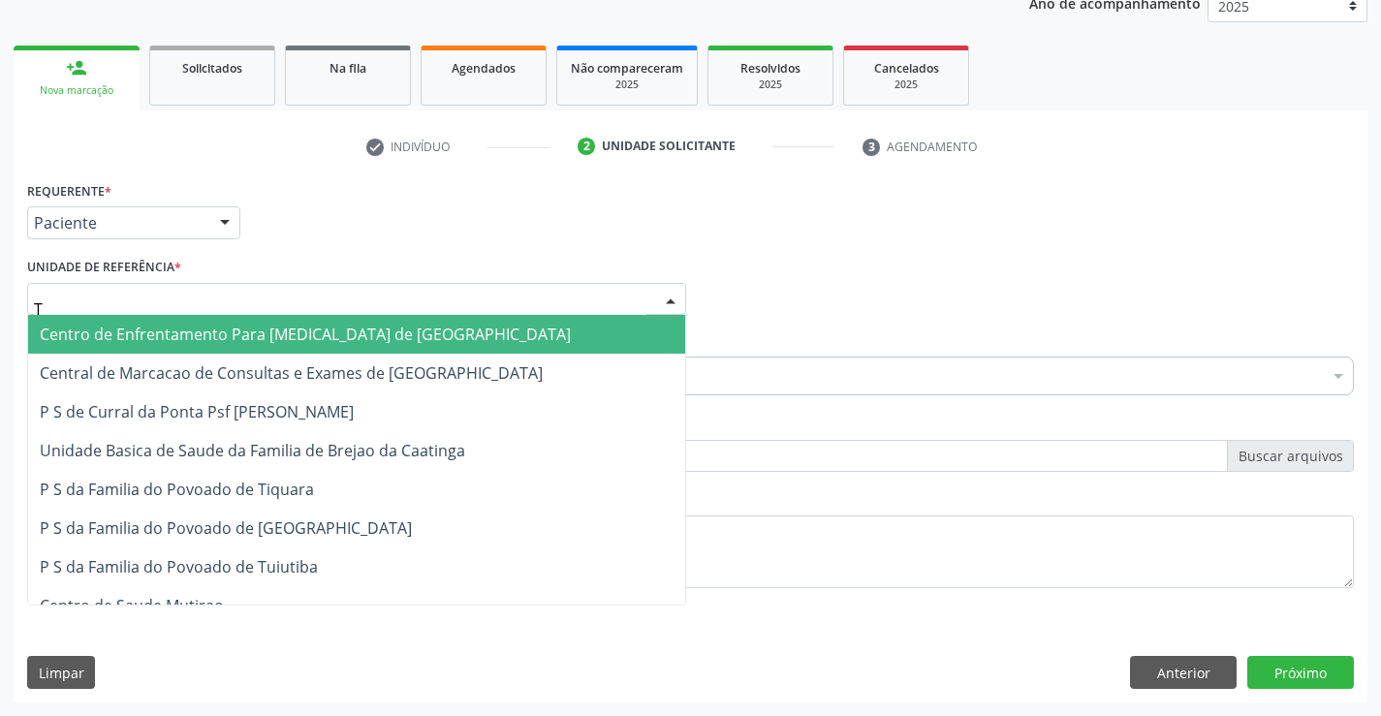
type input "TU"
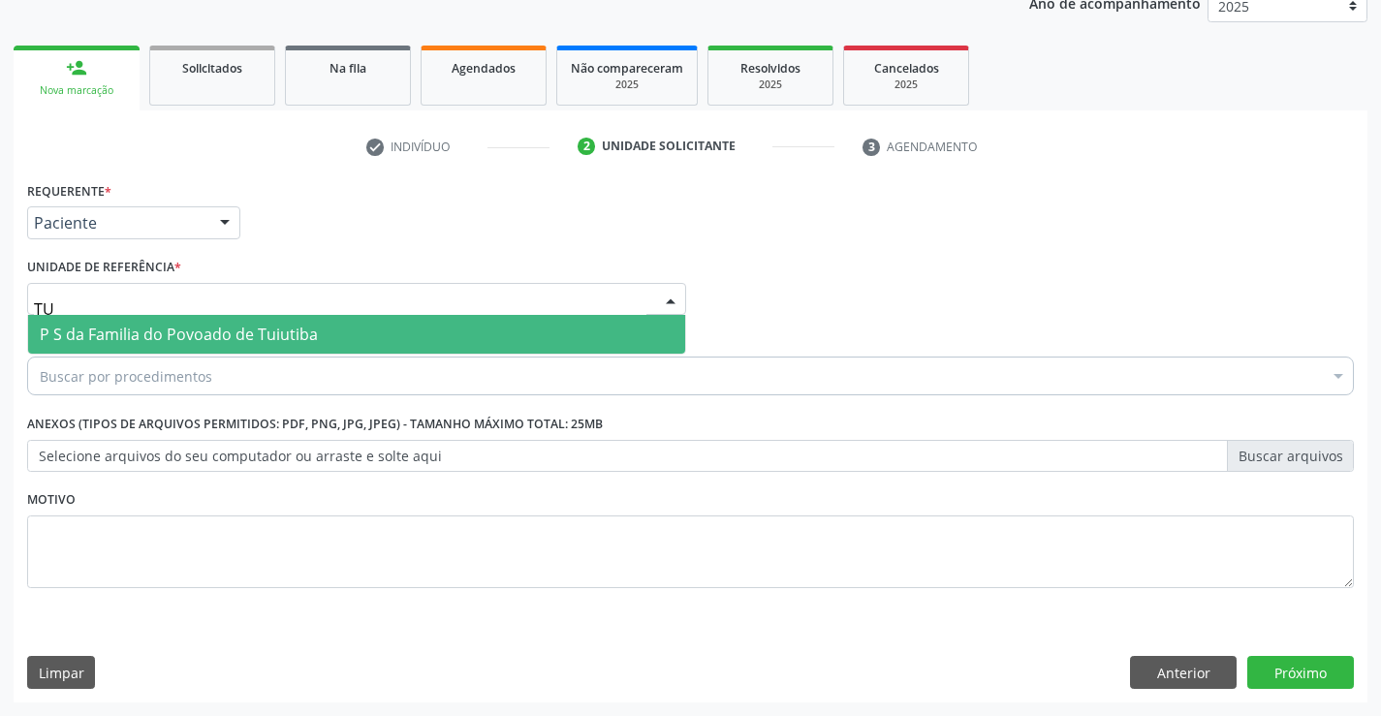
click at [196, 335] on span "P S da Familia do Povoado de Tuiutiba" at bounding box center [179, 334] width 278 height 21
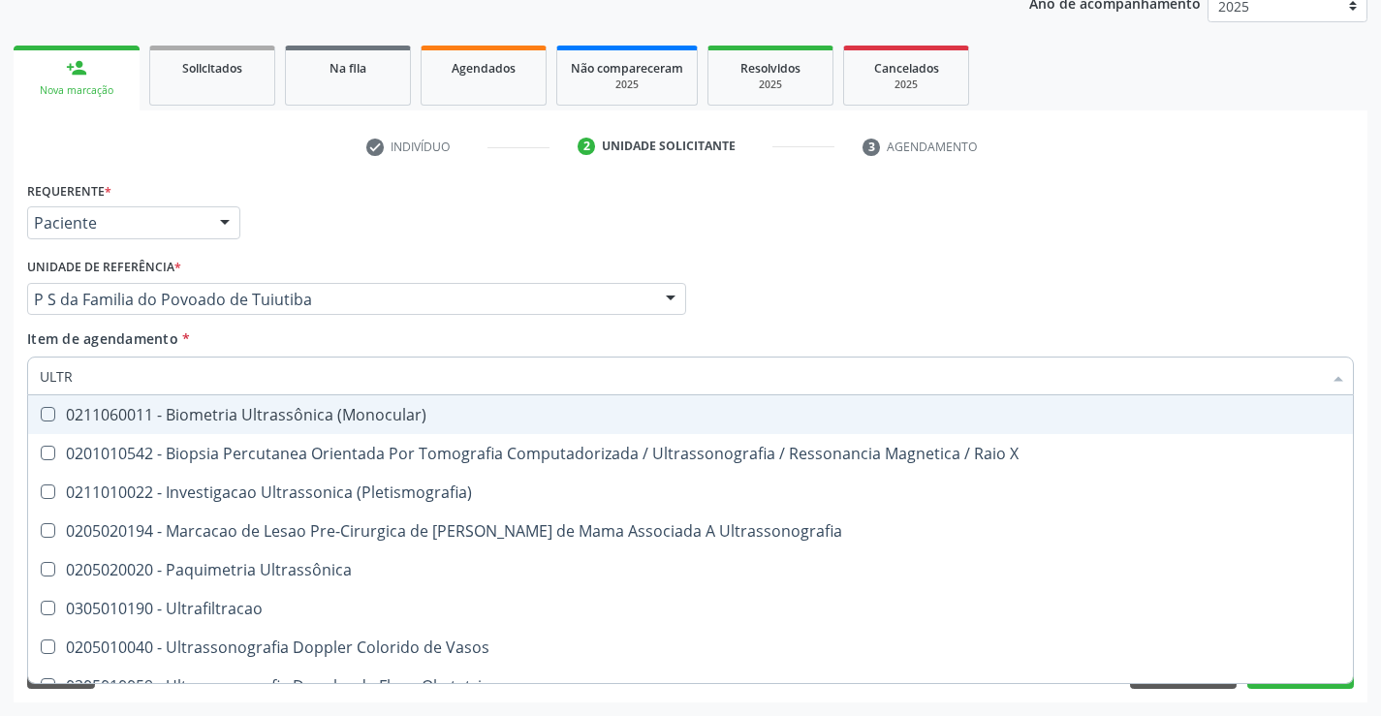
type input "ULTRA"
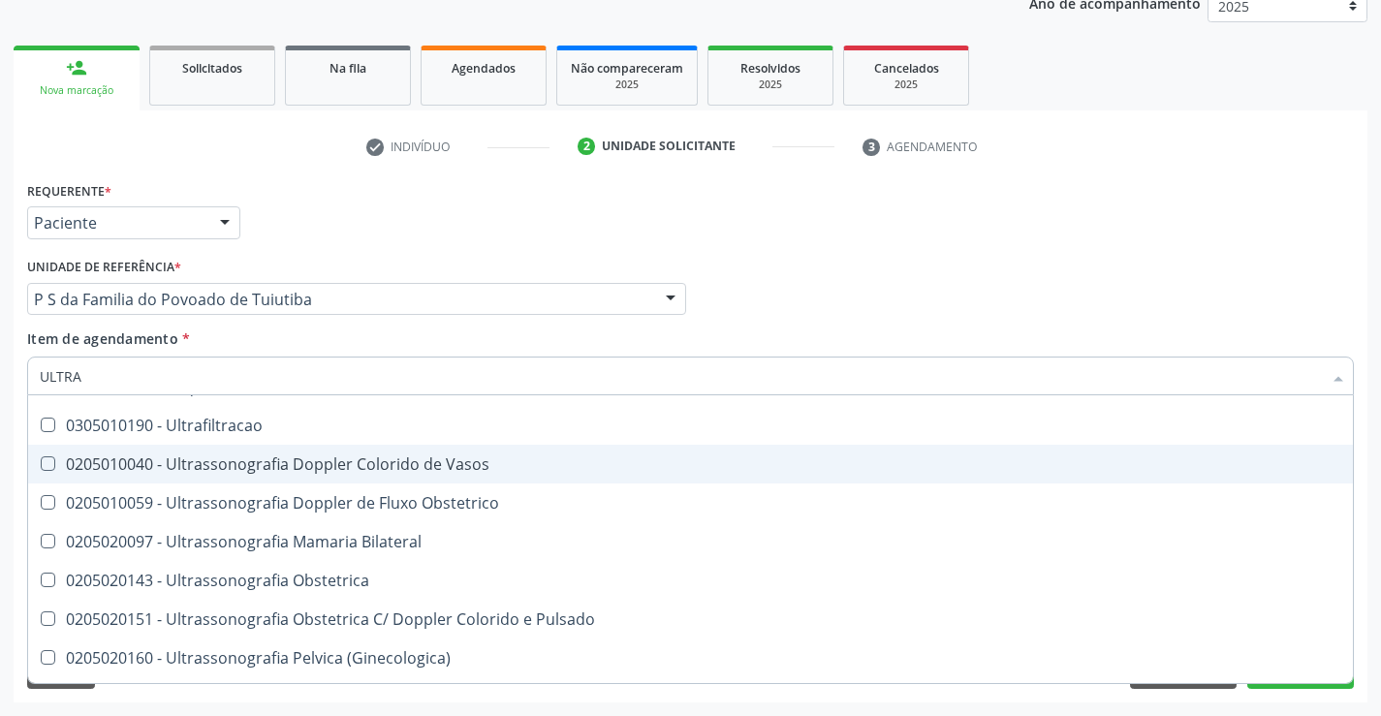
scroll to position [194, 0]
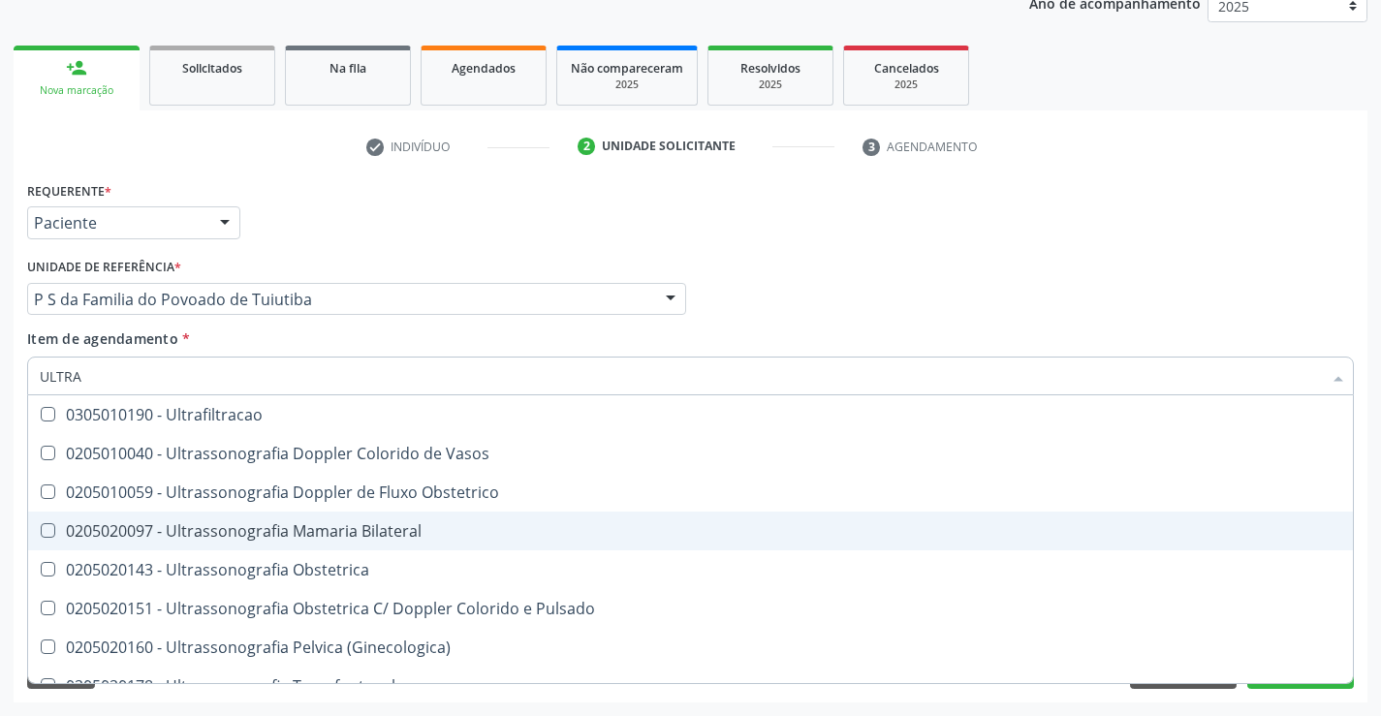
click at [419, 530] on div "0205020097 - Ultrassonografia Mamaria Bilateral" at bounding box center [690, 531] width 1301 height 16
checkbox Bilateral "true"
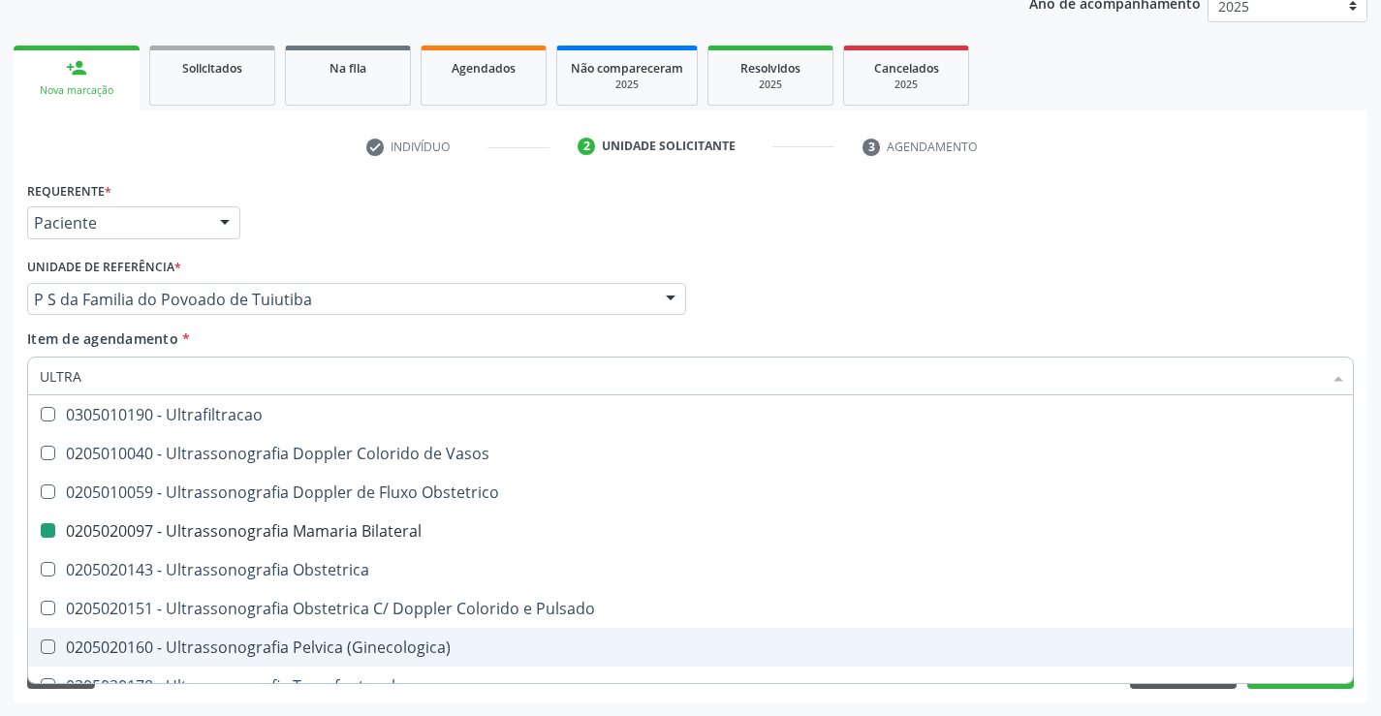
click at [494, 695] on div "Requerente * Paciente Médico(a) Enfermeiro(a) Paciente Nenhum resultado encontr…" at bounding box center [691, 439] width 1354 height 526
checkbox X "true"
checkbox Bilateral "false"
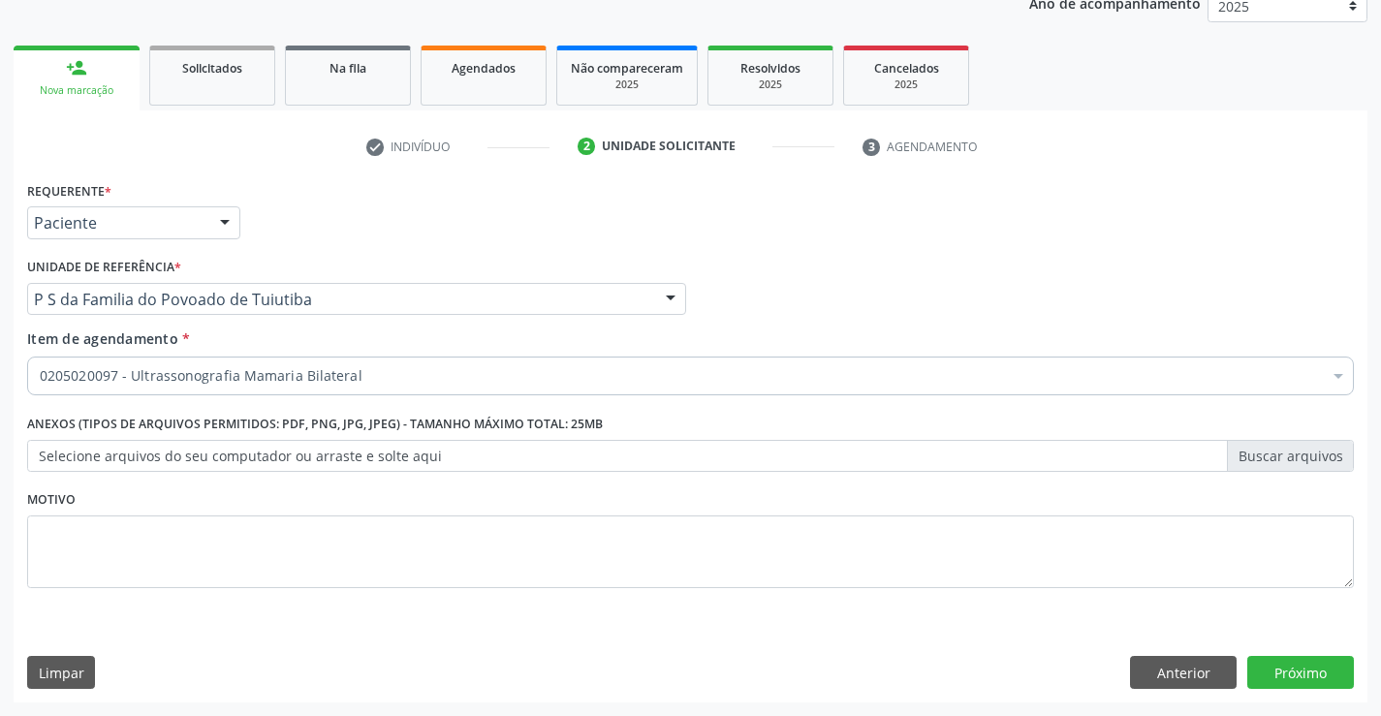
scroll to position [0, 0]
click at [1291, 672] on button "Próximo" at bounding box center [1300, 672] width 107 height 33
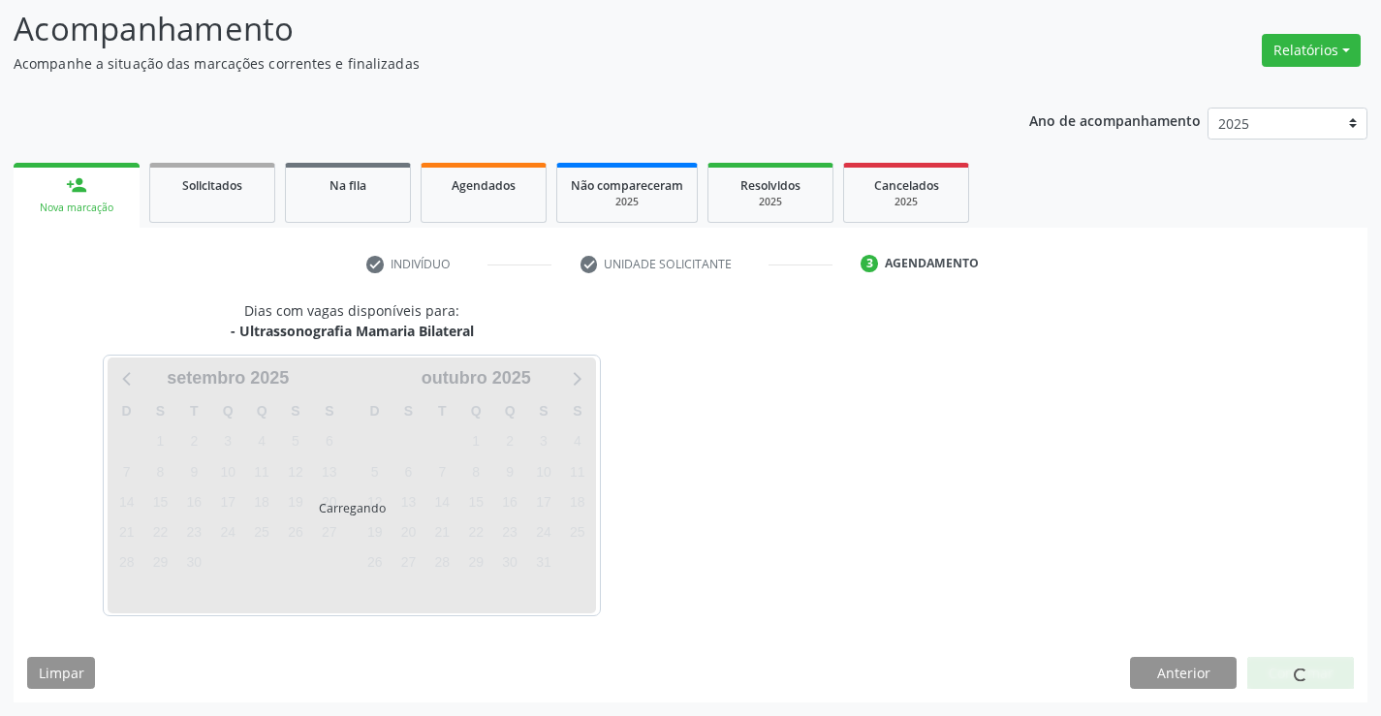
scroll to position [127, 0]
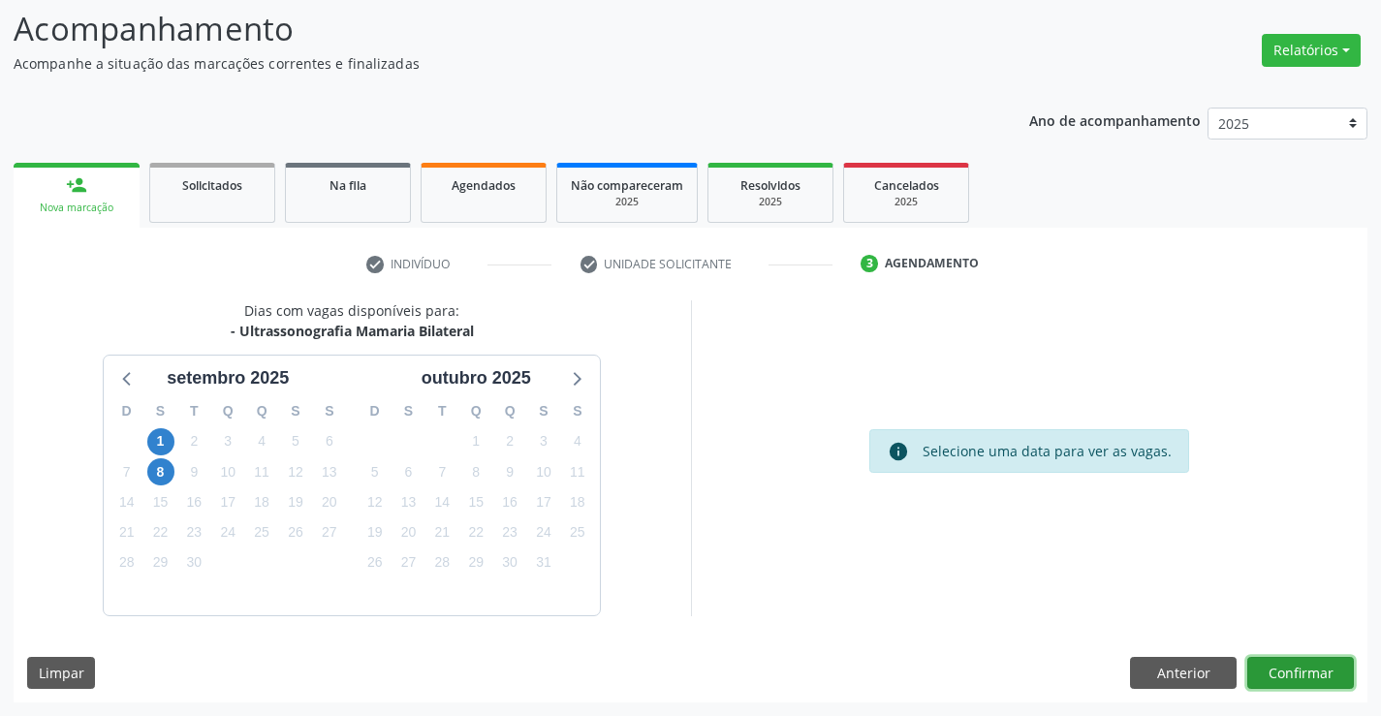
click at [1320, 666] on button "Confirmar" at bounding box center [1300, 673] width 107 height 33
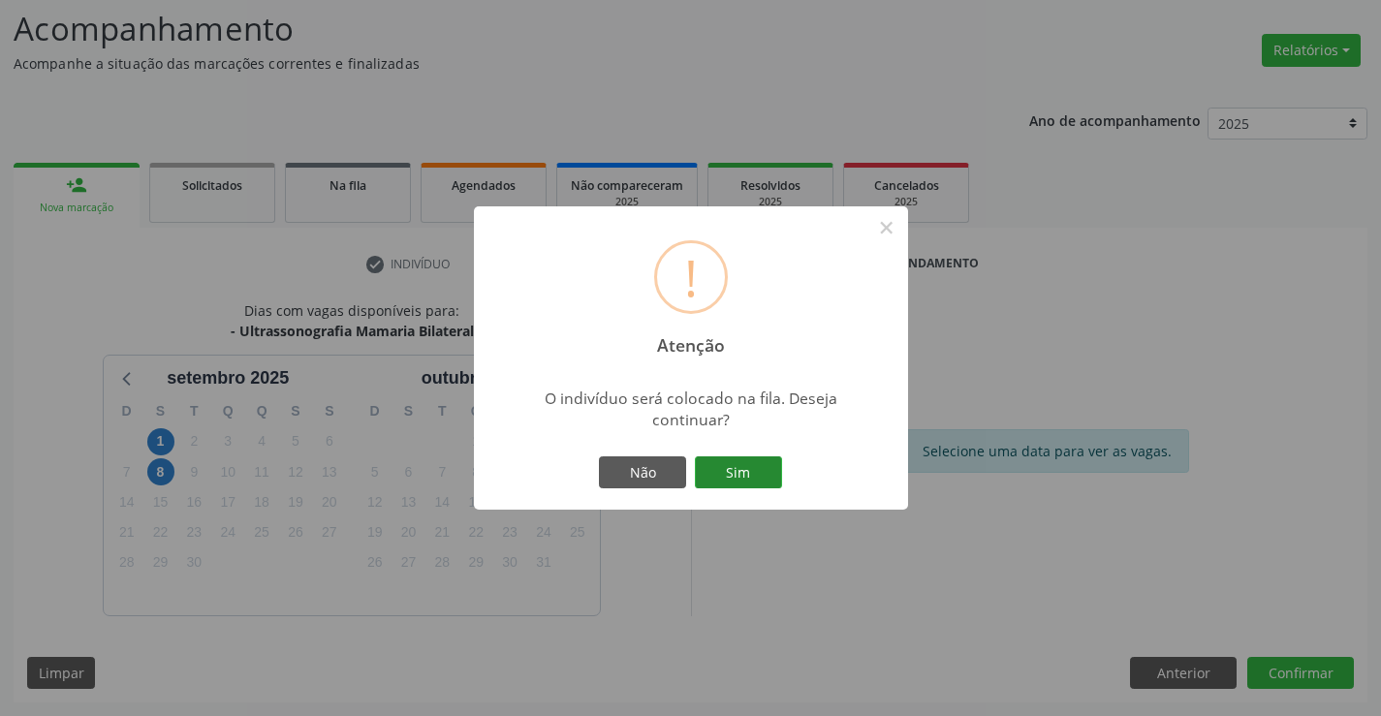
click at [763, 468] on button "Sim" at bounding box center [738, 472] width 87 height 33
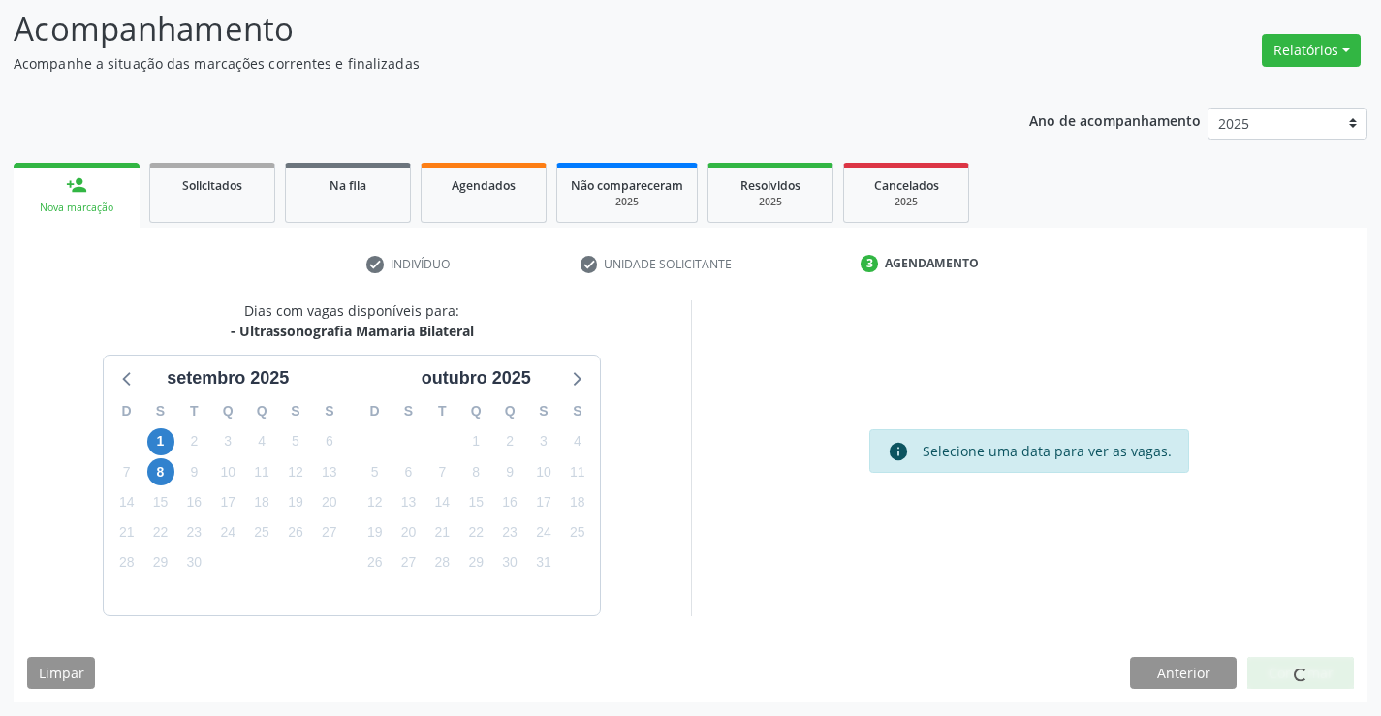
scroll to position [0, 0]
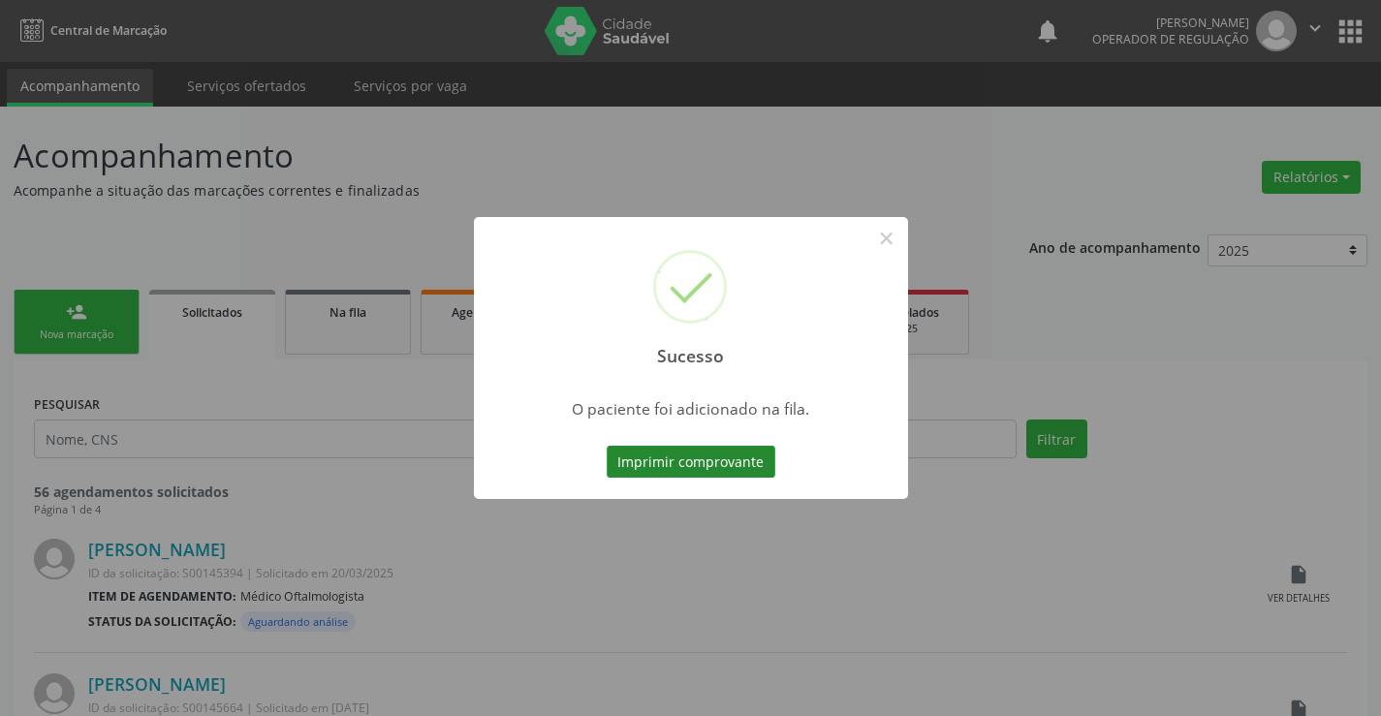
click at [752, 453] on button "Imprimir comprovante" at bounding box center [691, 462] width 169 height 33
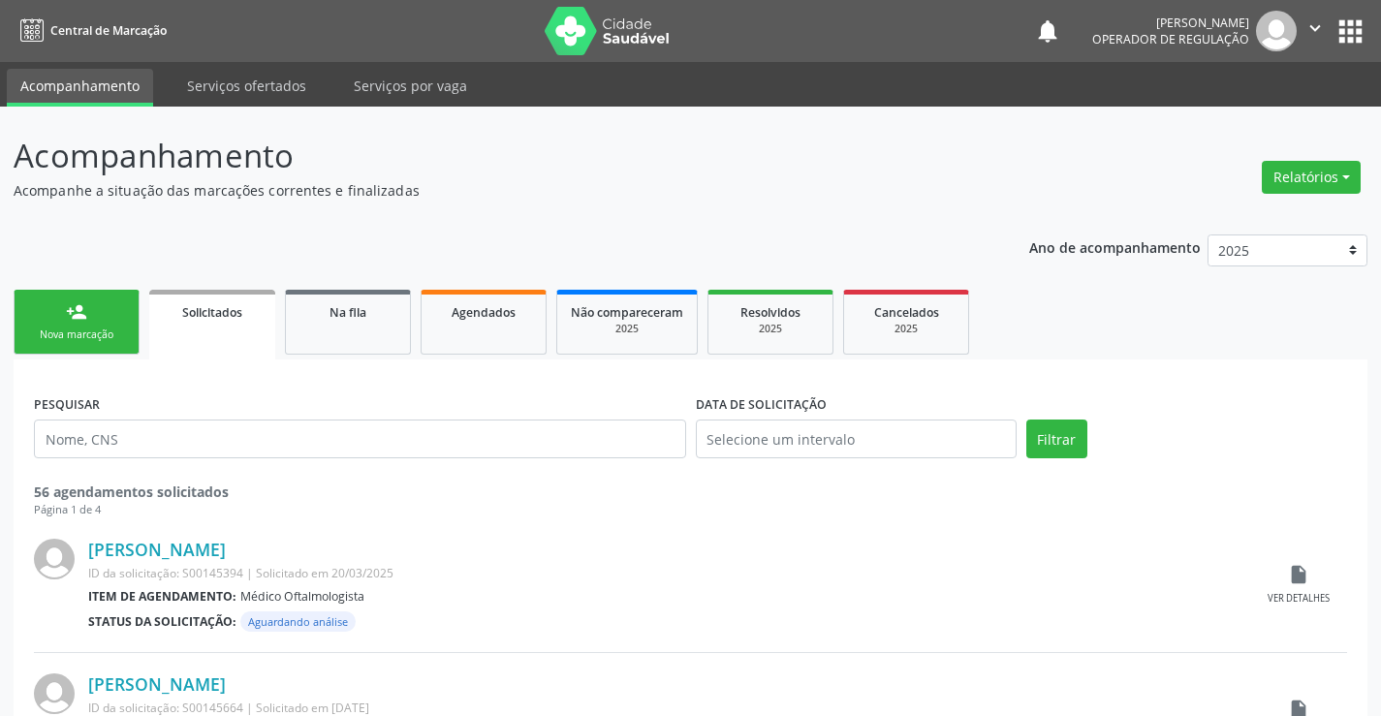
click at [122, 333] on div "Nova marcação" at bounding box center [76, 335] width 97 height 15
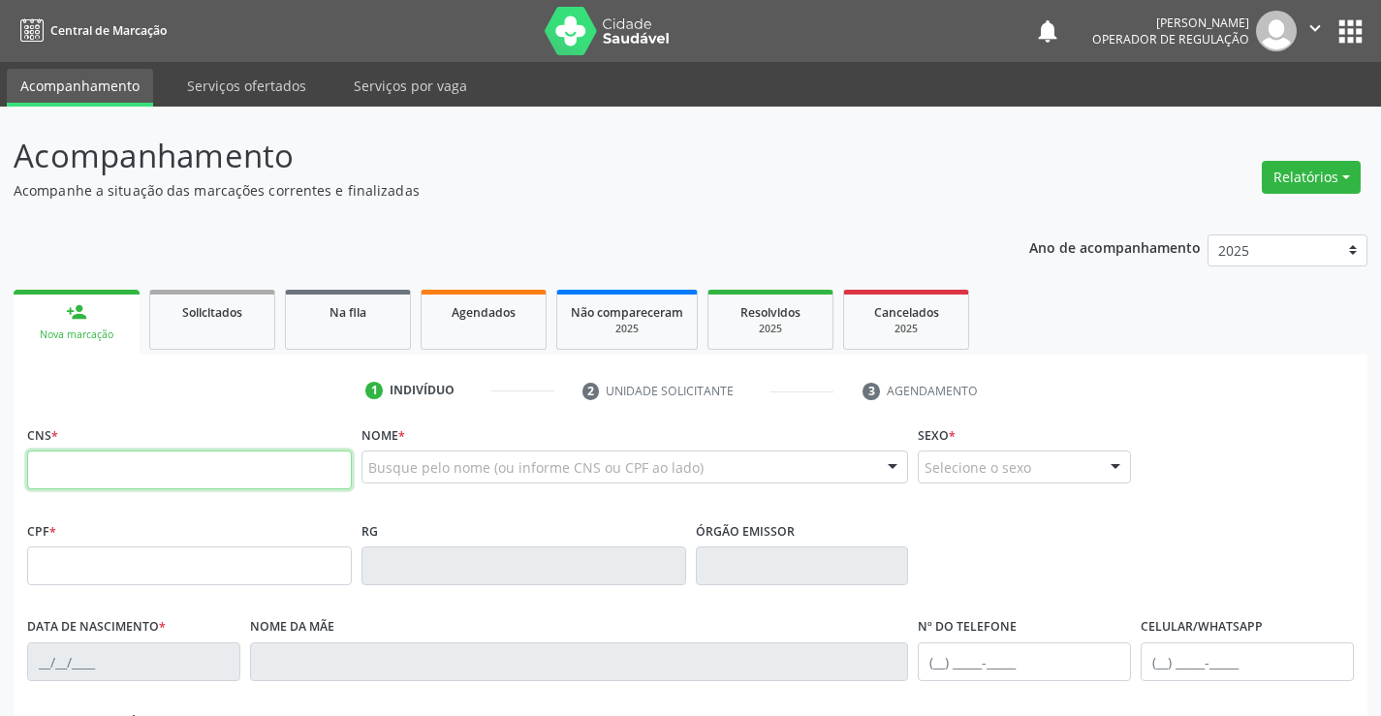
click at [126, 478] on input "text" at bounding box center [189, 470] width 325 height 39
type input "704 7047 3351 3934"
type input "2051122857"
type input "[DATE]"
type input "[PHONE_NUMBER]"
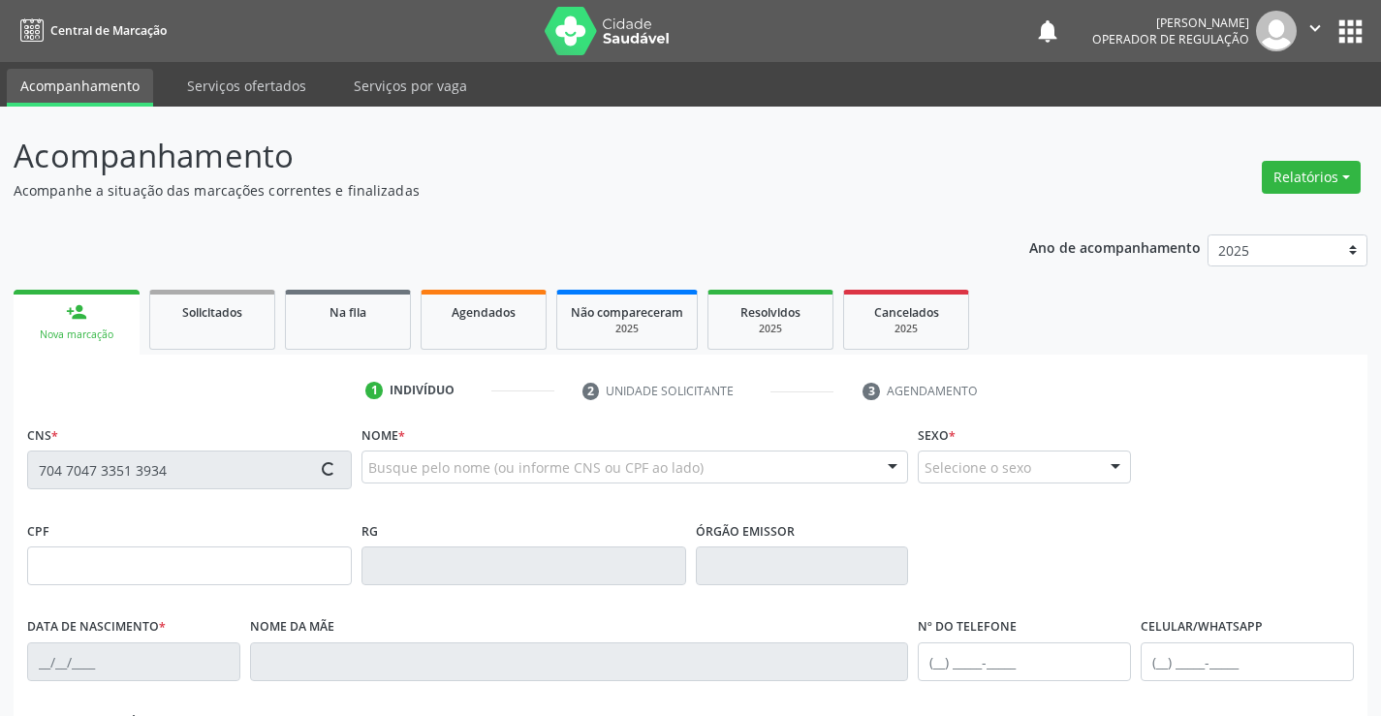
type input "S/N"
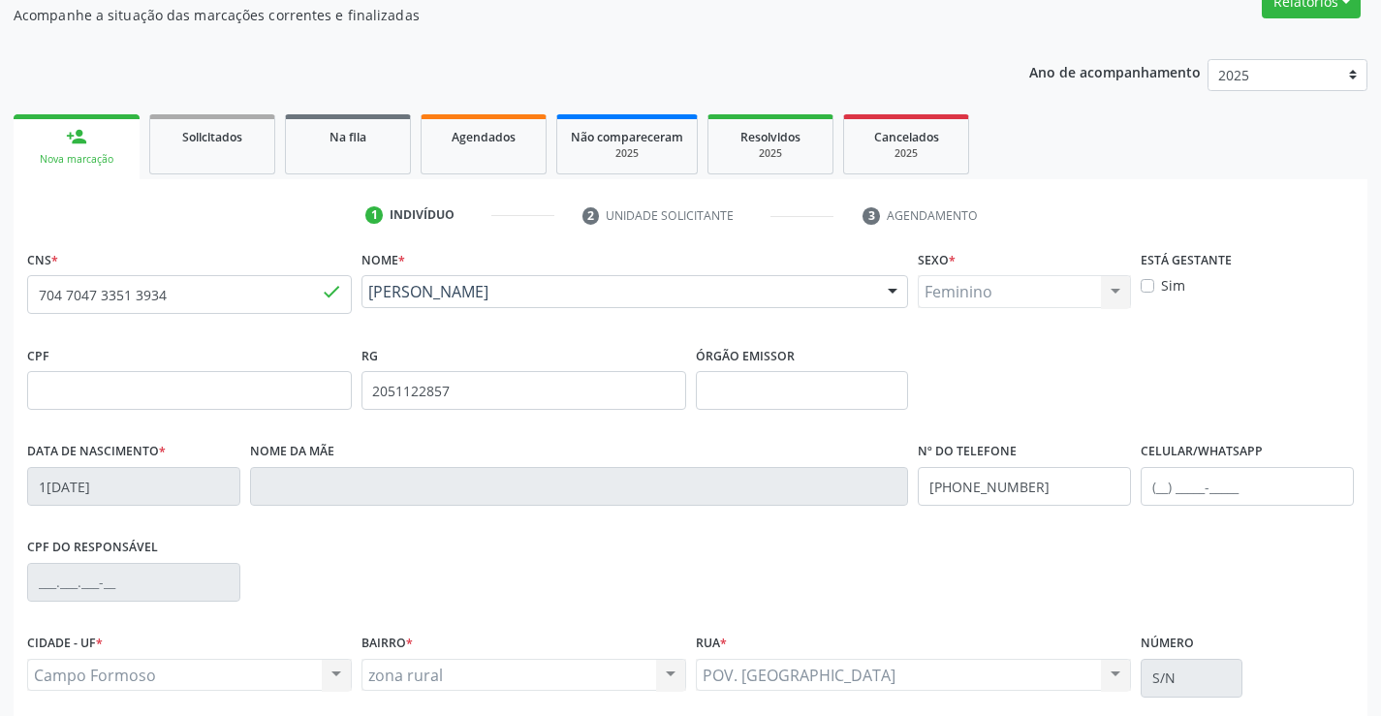
scroll to position [194, 0]
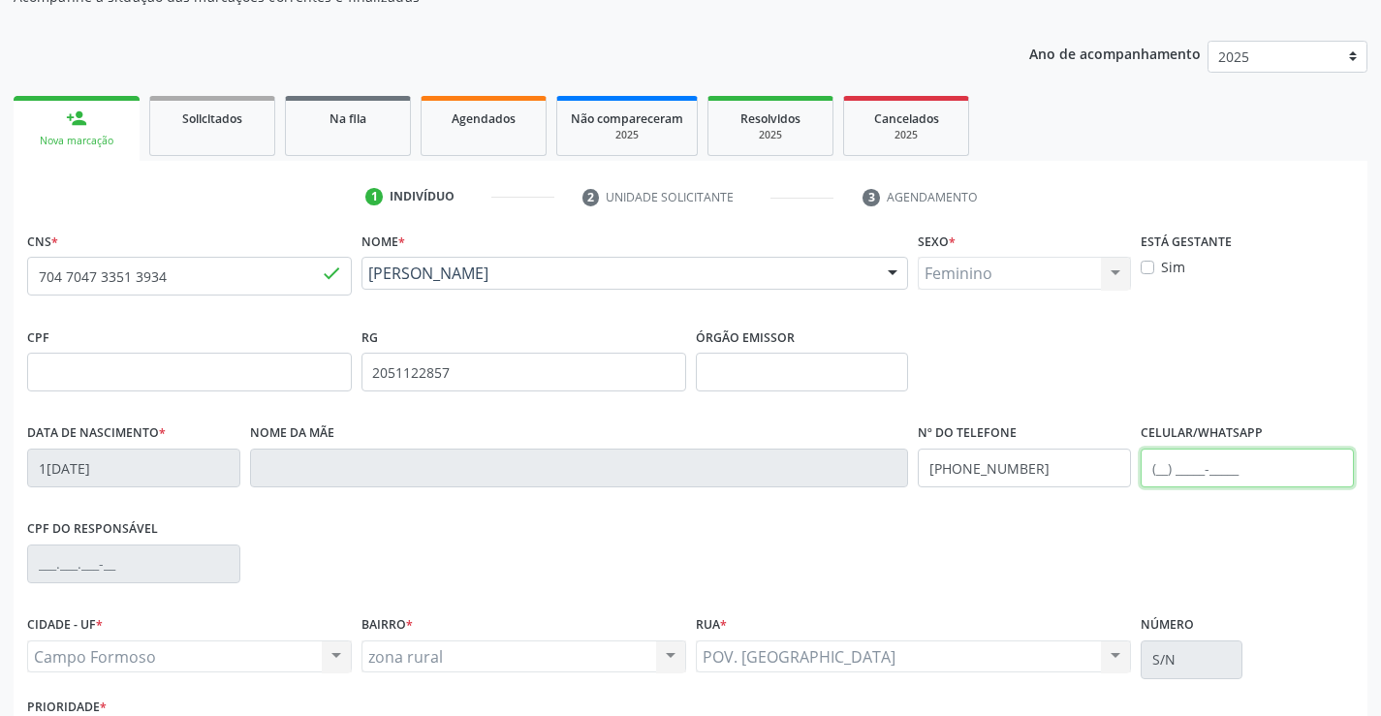
click at [1168, 472] on input "text" at bounding box center [1247, 468] width 213 height 39
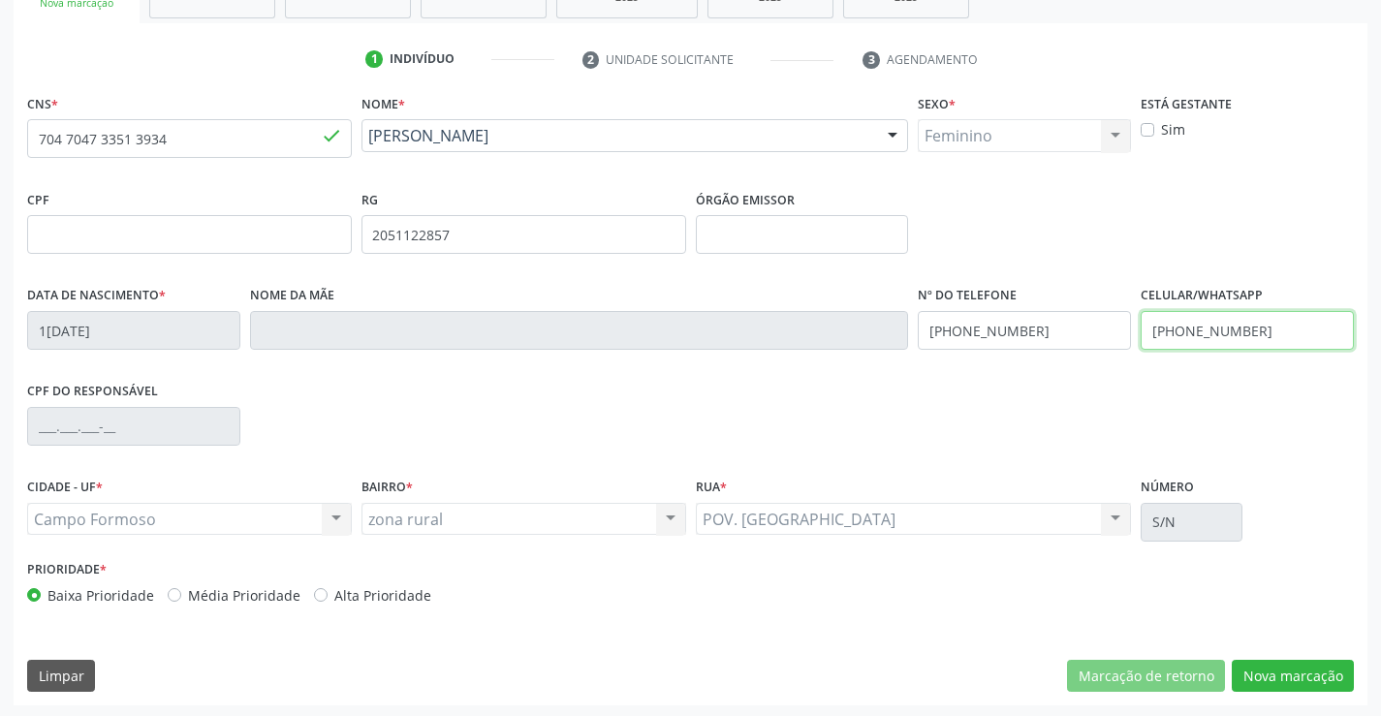
scroll to position [334, 0]
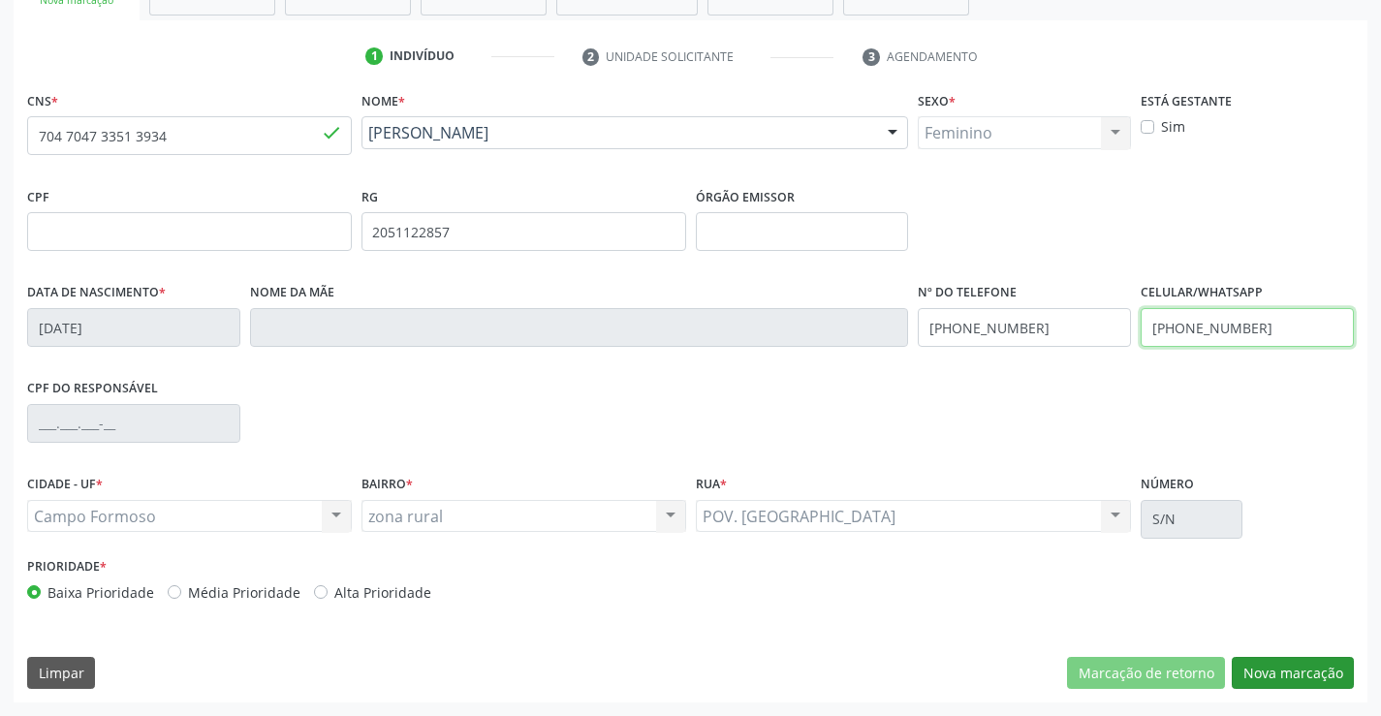
type input "[PHONE_NUMBER]"
click at [1285, 679] on button "Nova marcação" at bounding box center [1293, 673] width 122 height 33
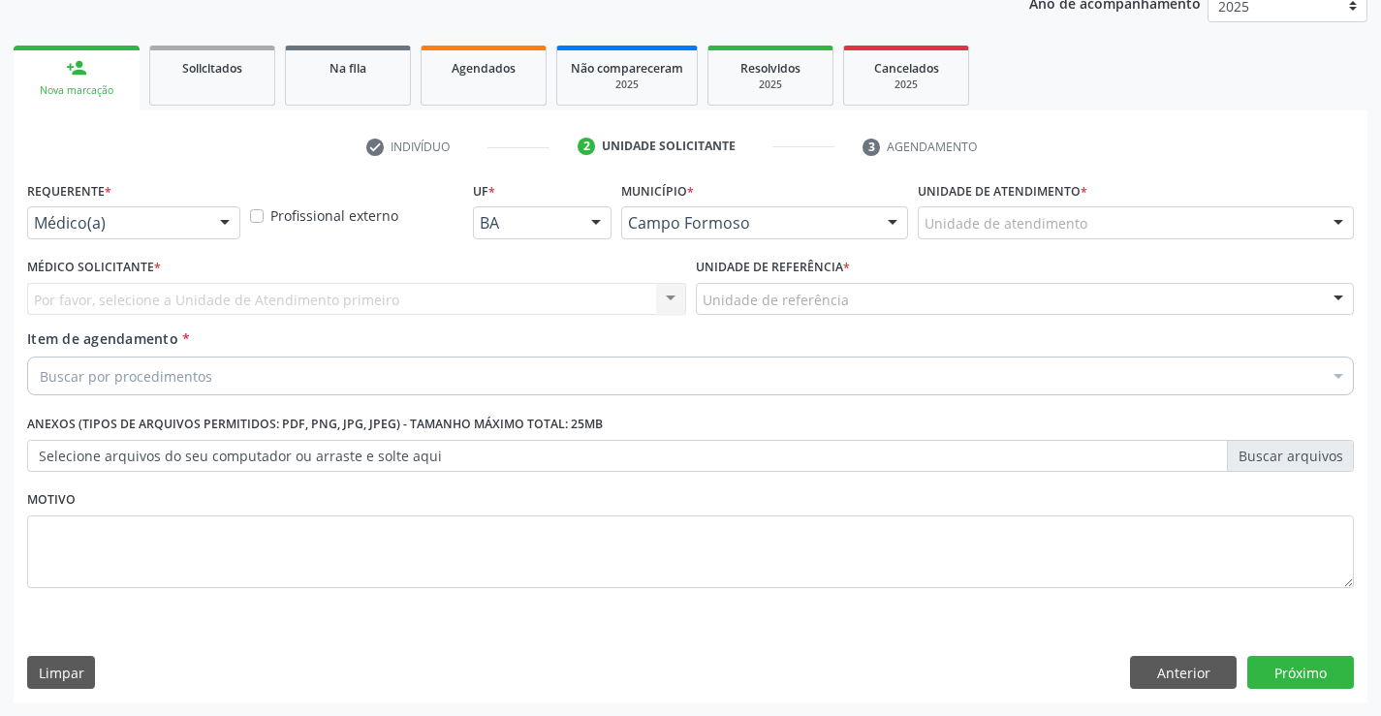
scroll to position [244, 0]
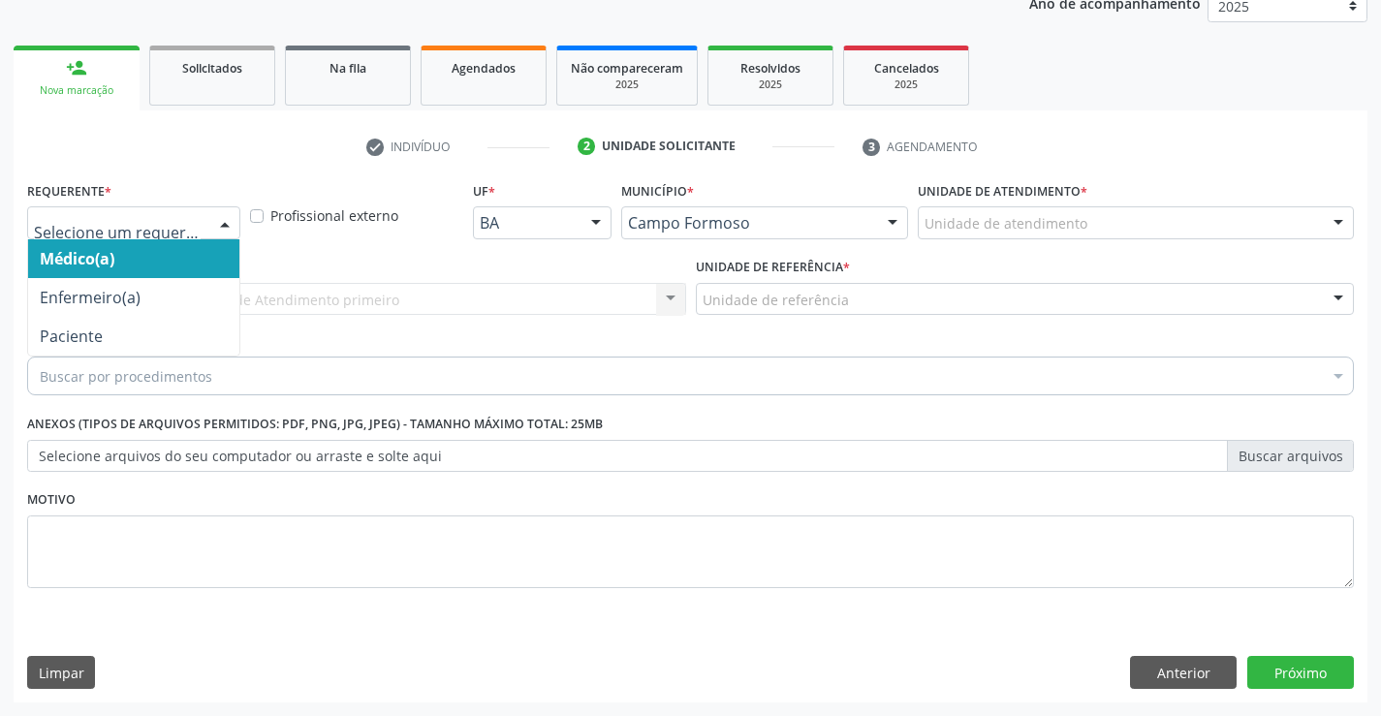
click at [220, 226] on div at bounding box center [224, 223] width 29 height 33
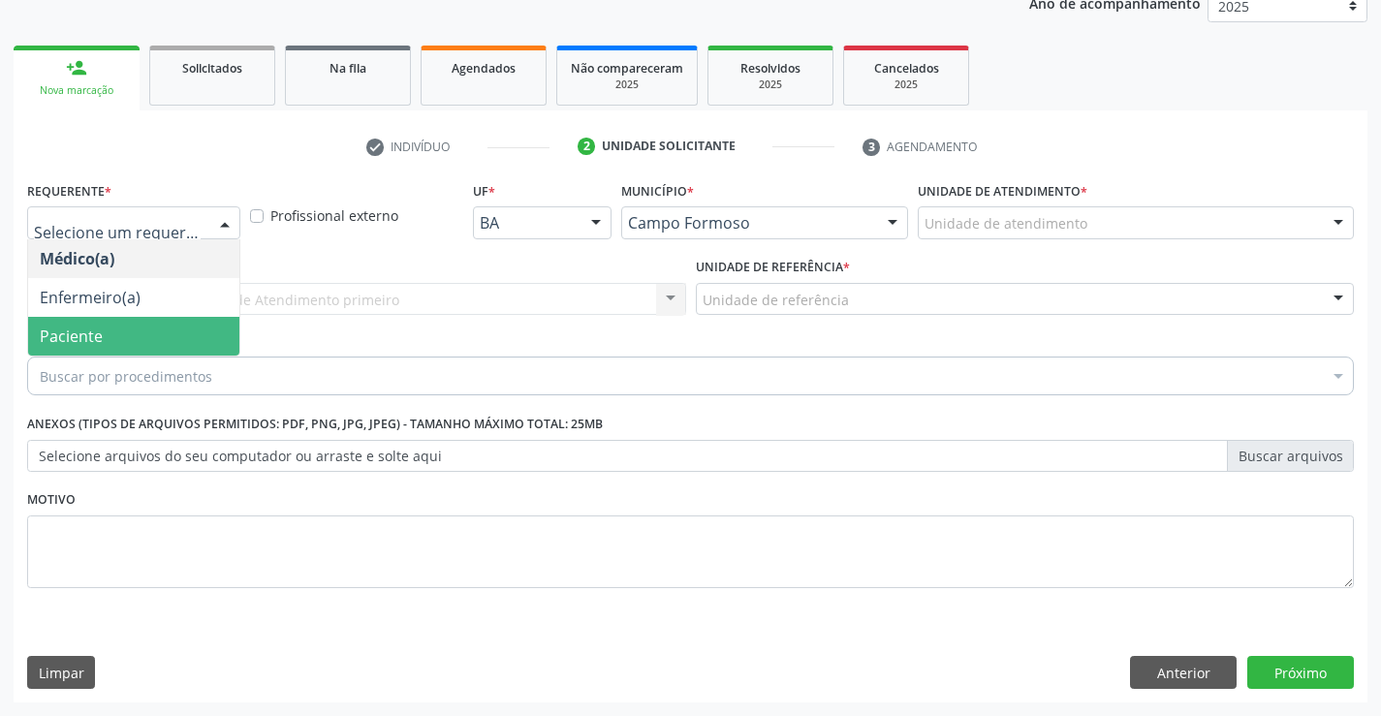
click at [186, 331] on span "Paciente" at bounding box center [133, 336] width 211 height 39
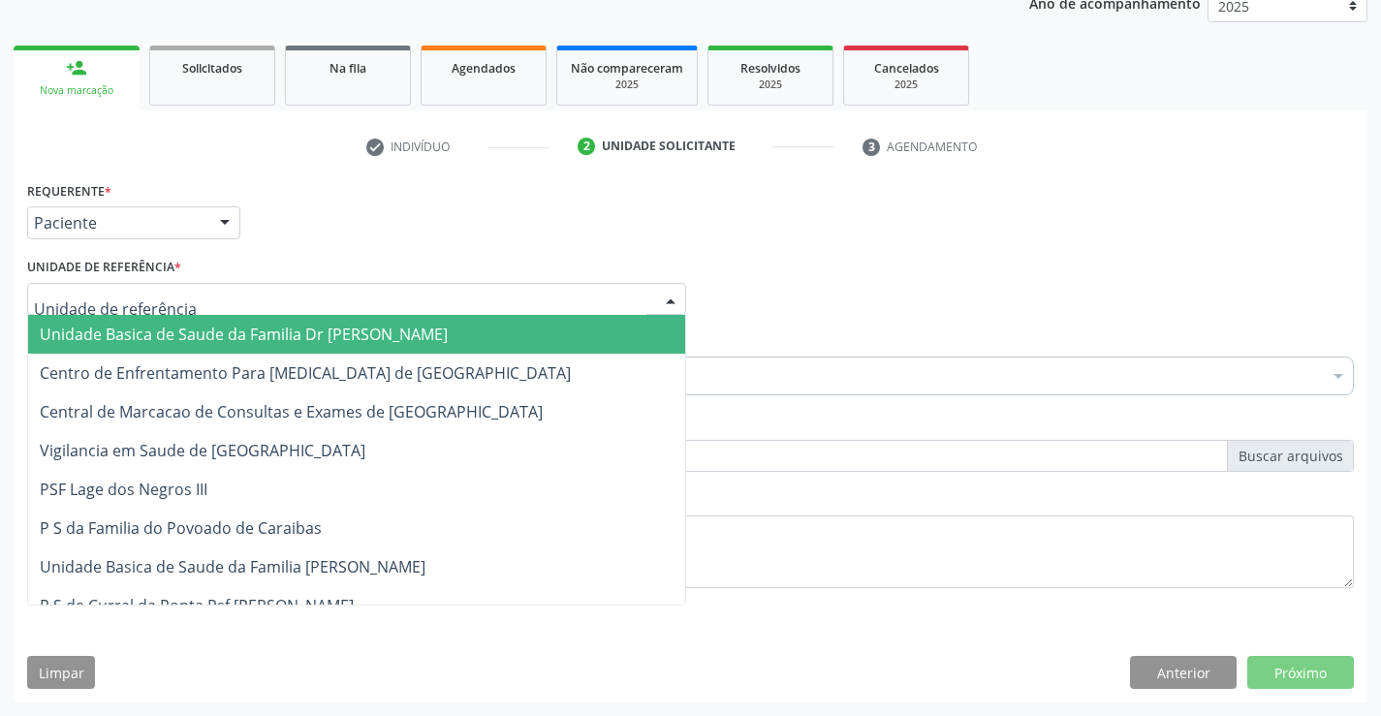
click at [201, 309] on div at bounding box center [356, 299] width 659 height 33
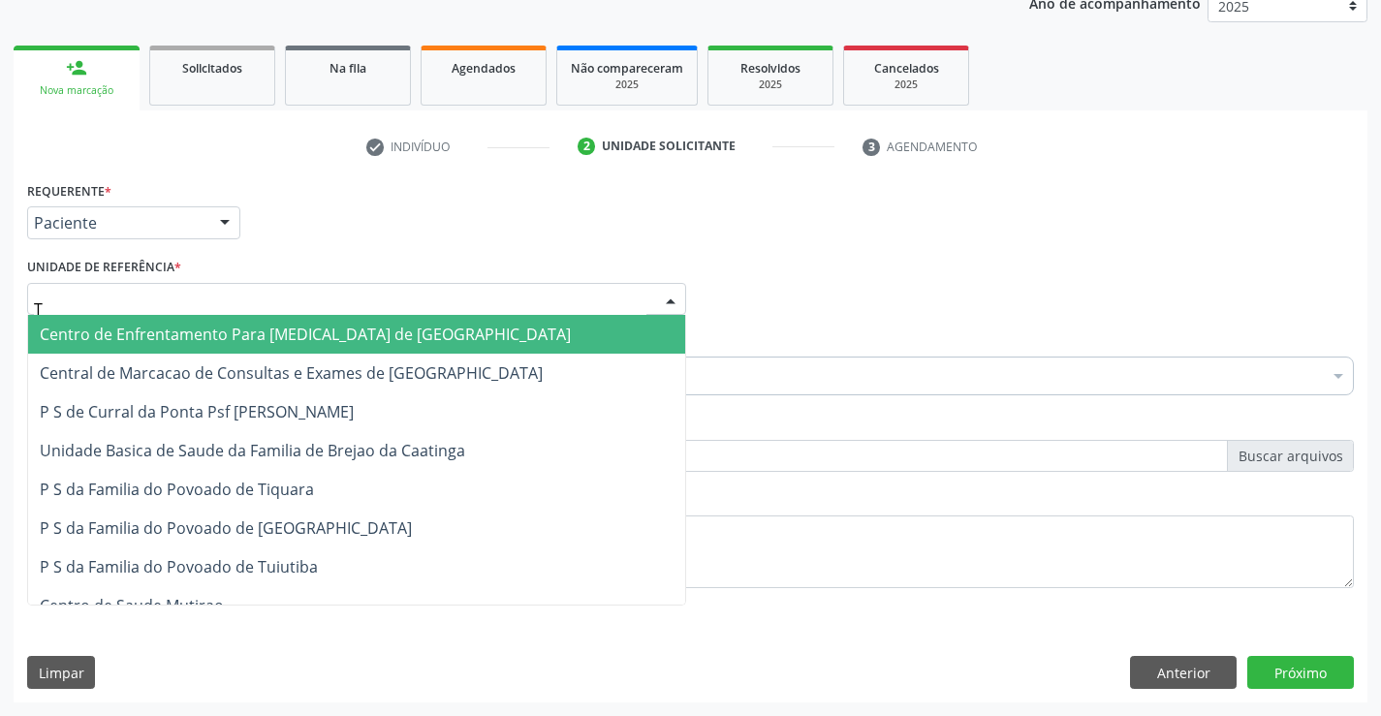
type input "TI"
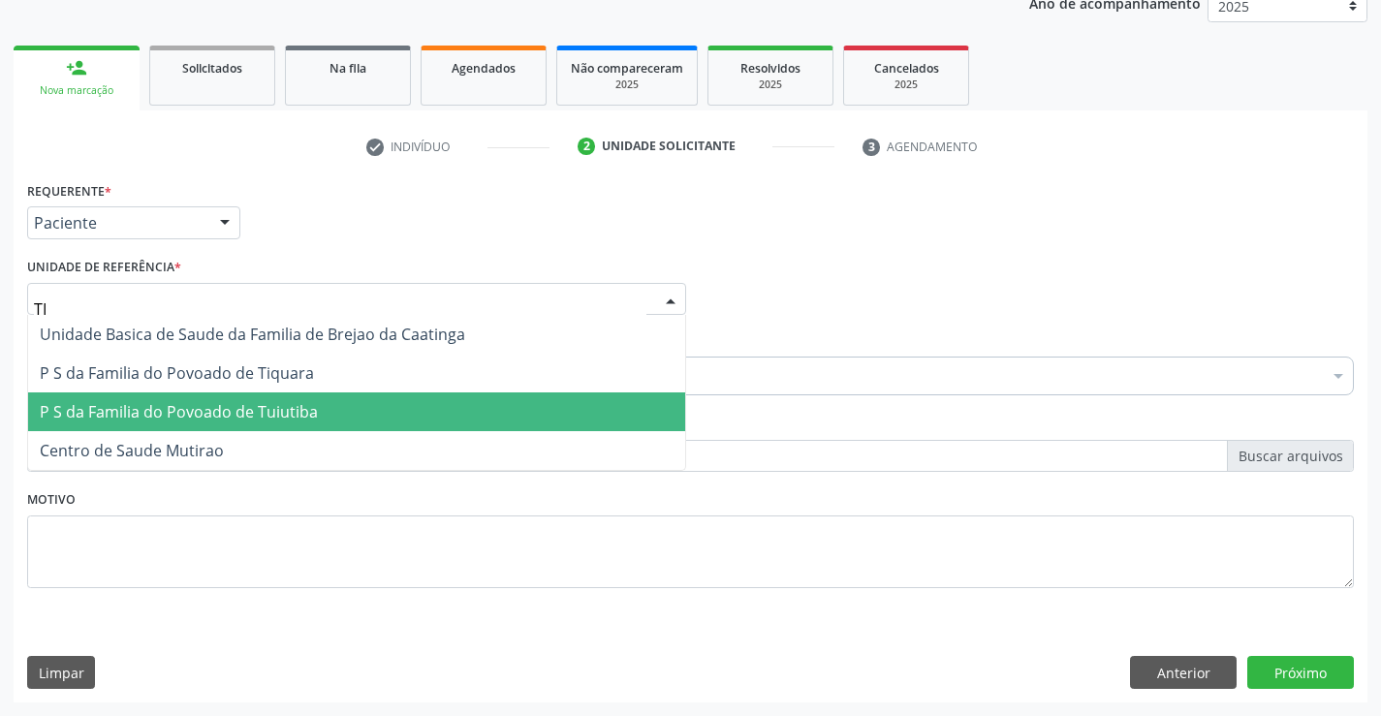
click at [244, 412] on span "P S da Familia do Povoado de Tuiutiba" at bounding box center [179, 411] width 278 height 21
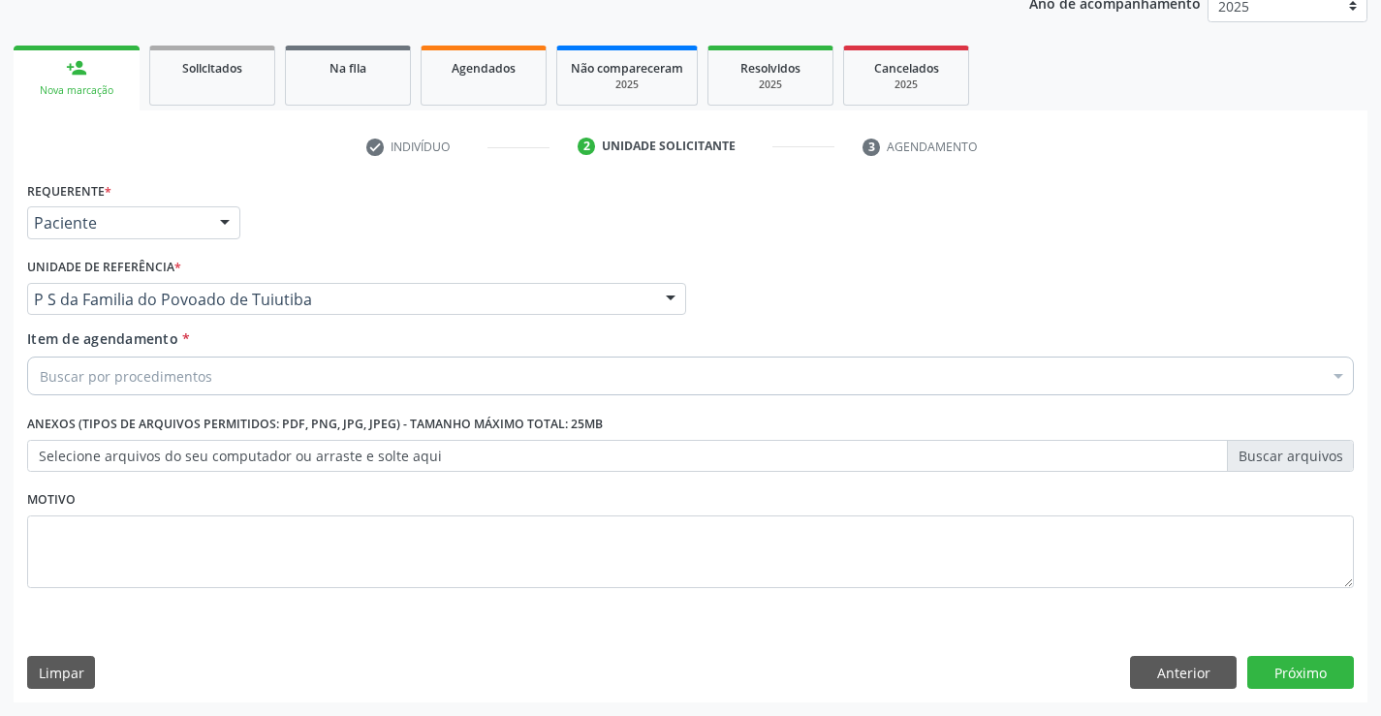
click at [238, 381] on div "Buscar por procedimentos" at bounding box center [690, 376] width 1327 height 39
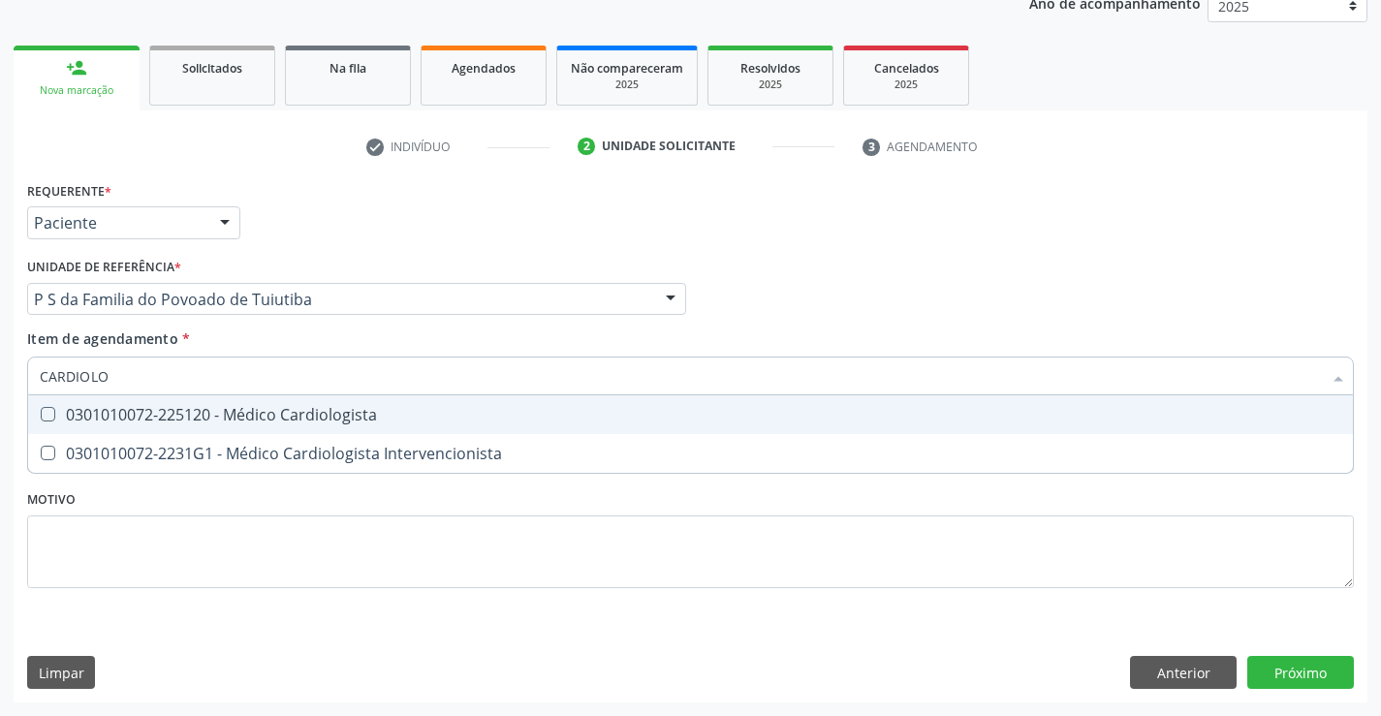
type input "CARDIOLOG"
click at [383, 414] on div "0301010072-225120 - Médico Cardiologista" at bounding box center [690, 415] width 1301 height 16
checkbox Cardiologista "true"
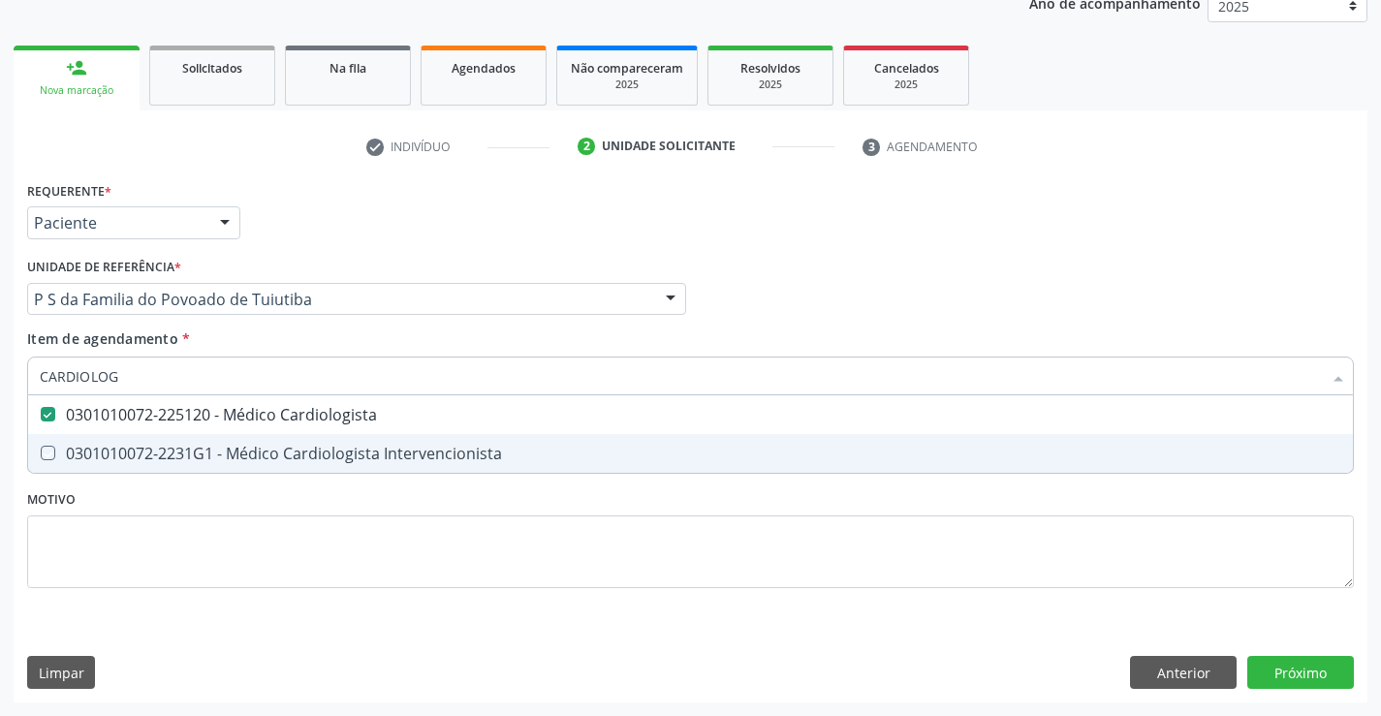
click at [389, 510] on div "Requerente * Paciente Médico(a) Enfermeiro(a) Paciente Nenhum resultado encontr…" at bounding box center [690, 395] width 1327 height 439
checkbox Intervencionista "true"
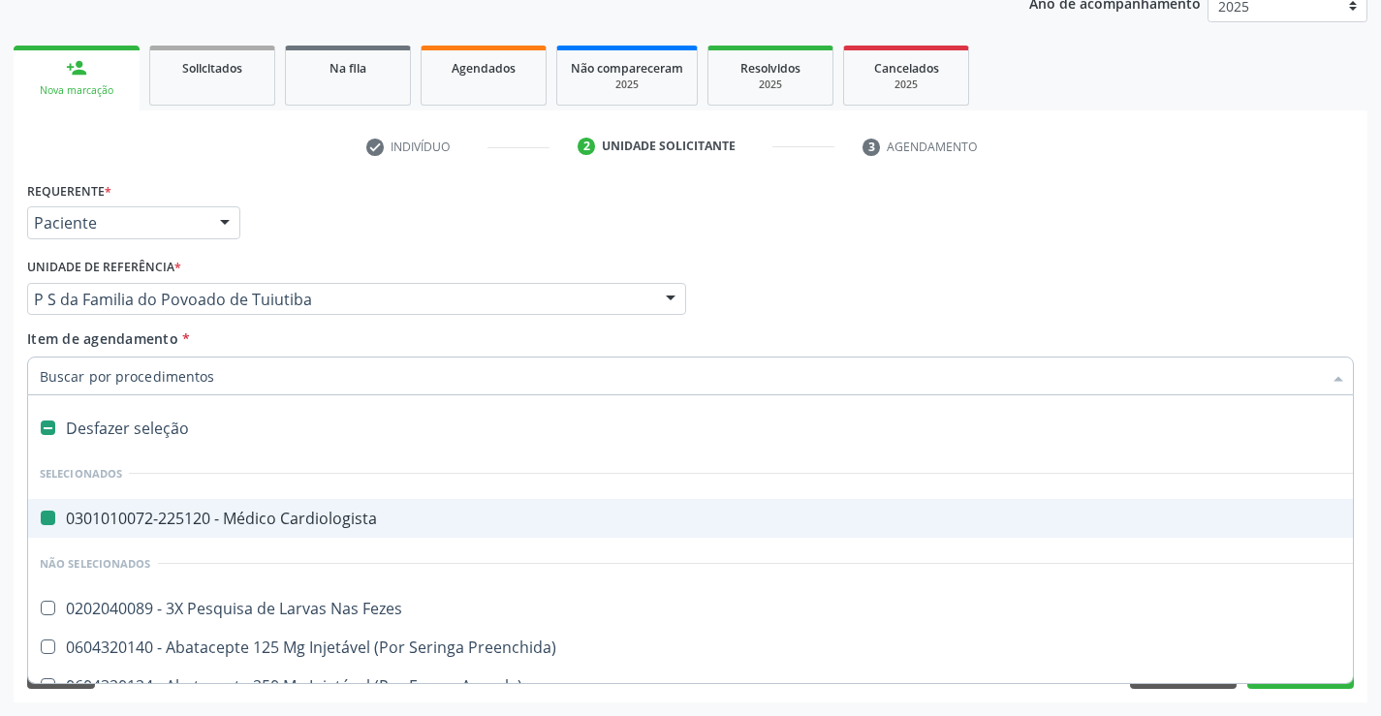
type input "U"
checkbox Cardiologista "false"
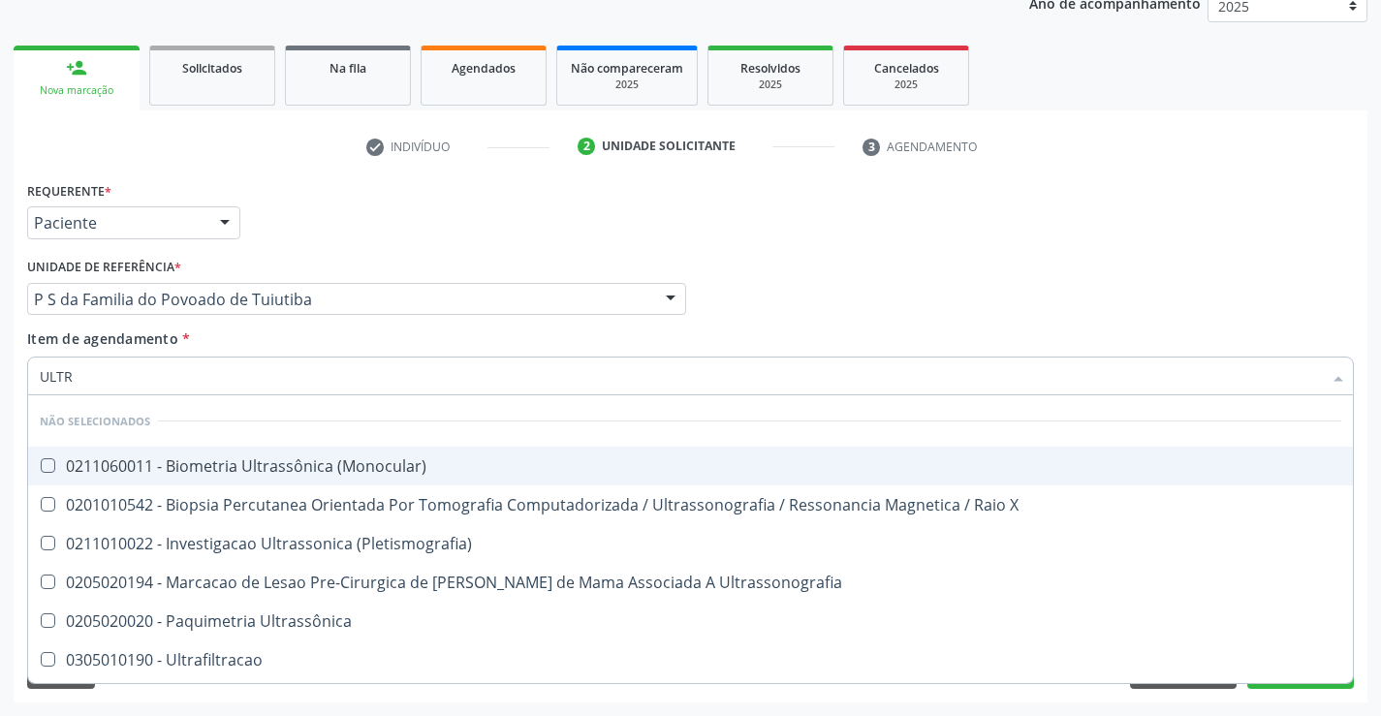
type input "ULTRA"
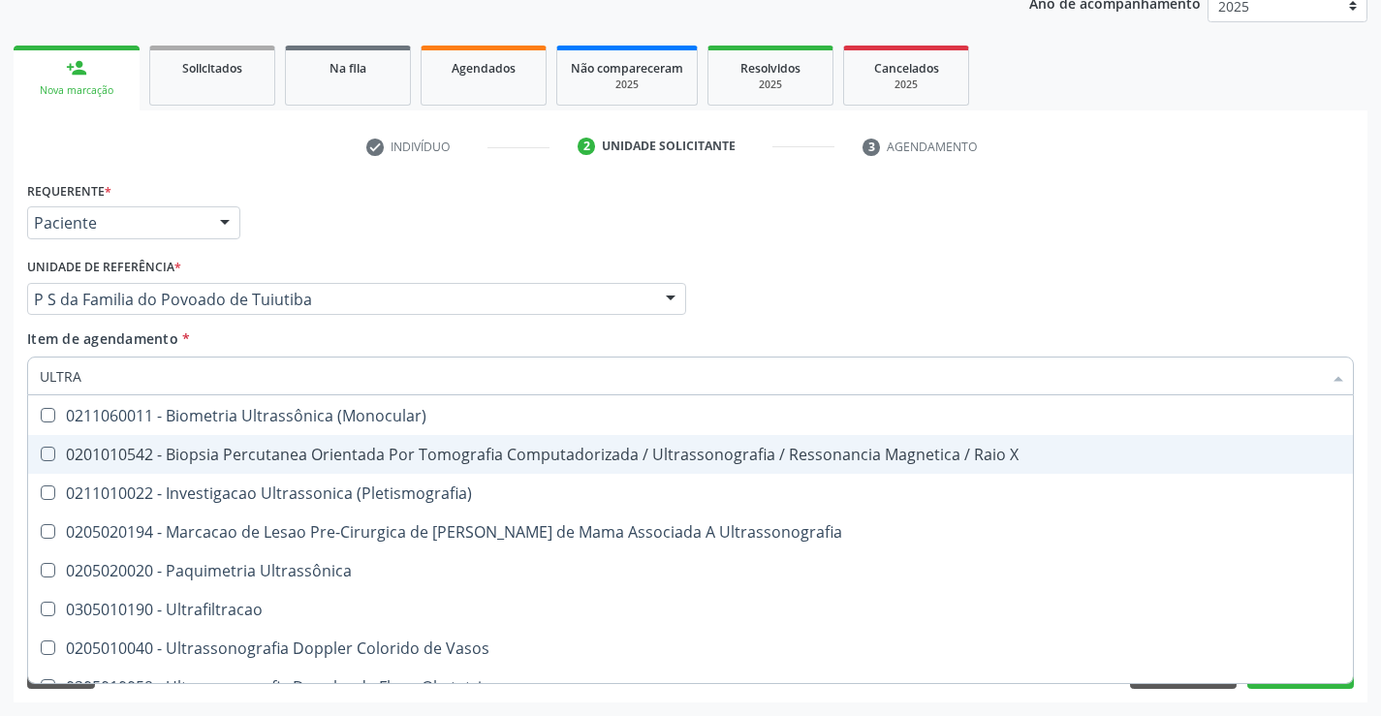
scroll to position [97, 0]
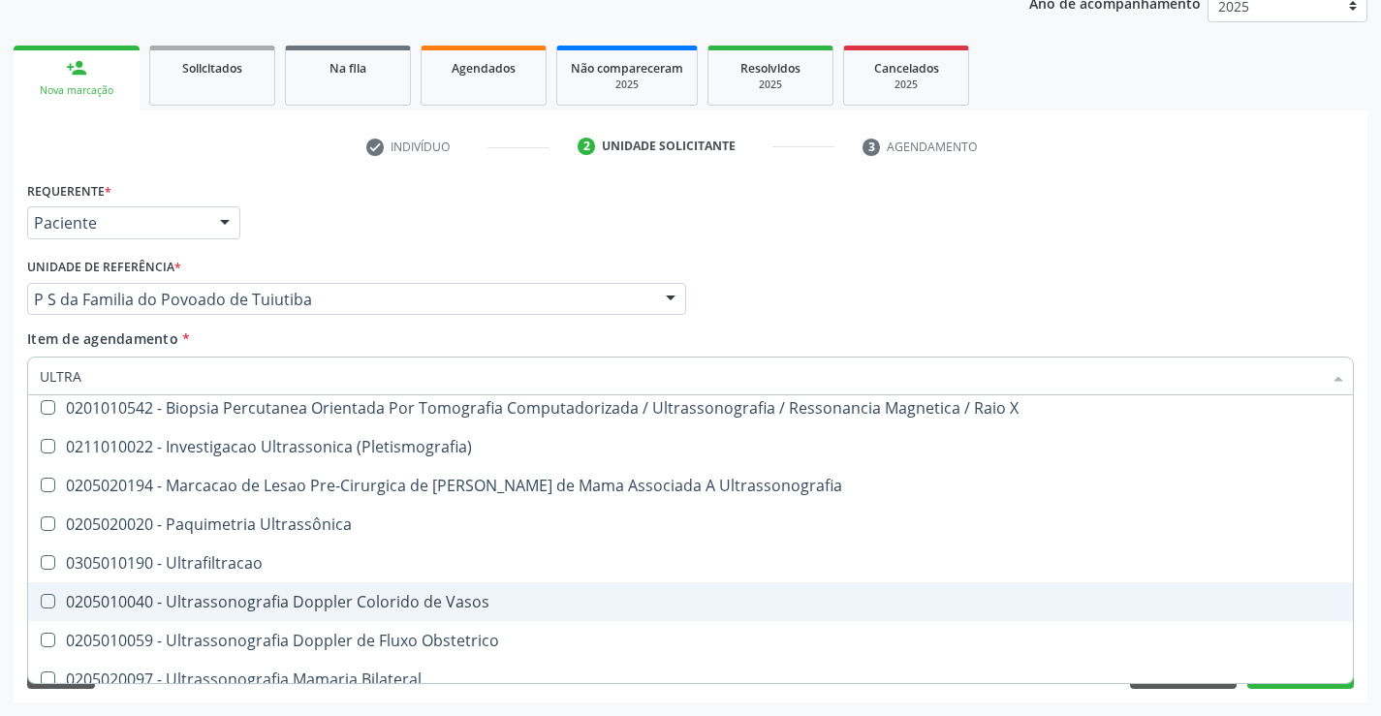
click at [461, 602] on div "0205010040 - Ultrassonografia Doppler Colorido de Vasos" at bounding box center [690, 602] width 1301 height 16
checkbox Vasos "true"
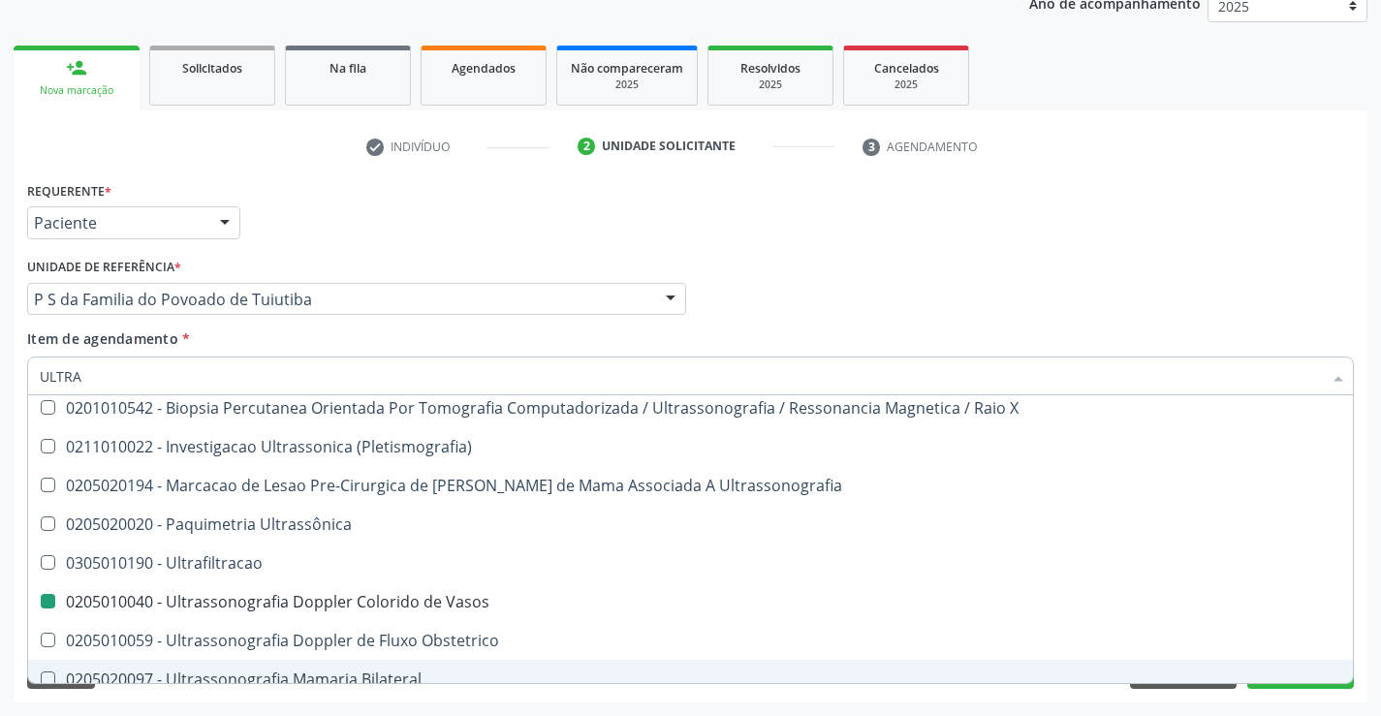
click at [511, 705] on div "Acompanhamento Acompanhe a situação das marcações correntes e finalizadas Relat…" at bounding box center [690, 289] width 1381 height 854
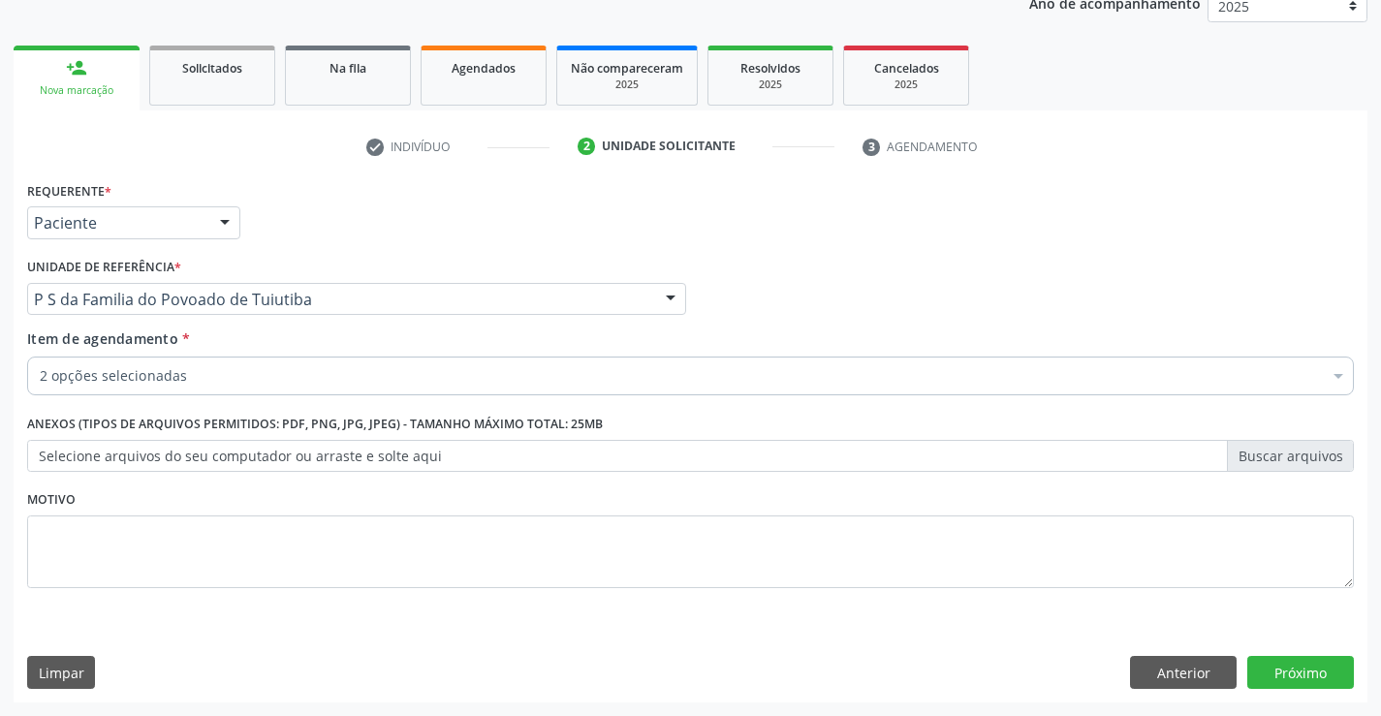
scroll to position [0, 0]
click at [1282, 662] on button "Próximo" at bounding box center [1300, 672] width 107 height 33
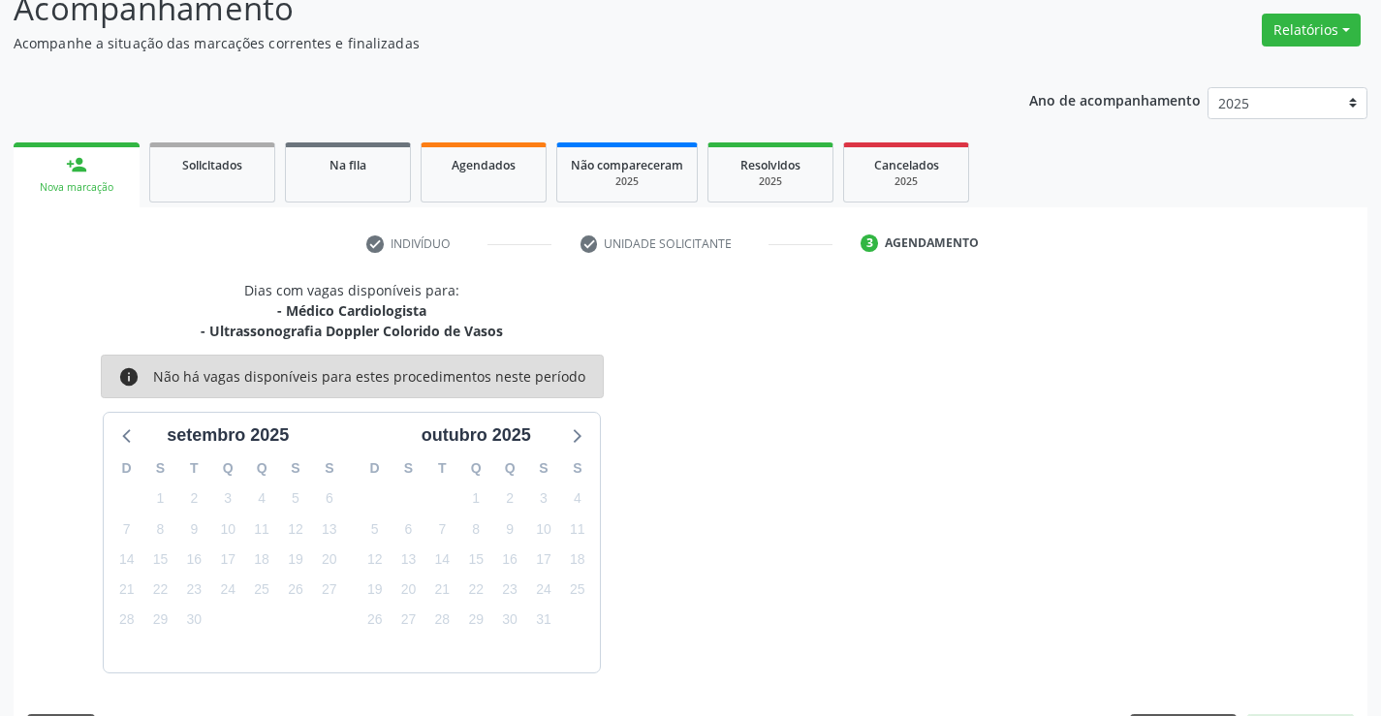
scroll to position [204, 0]
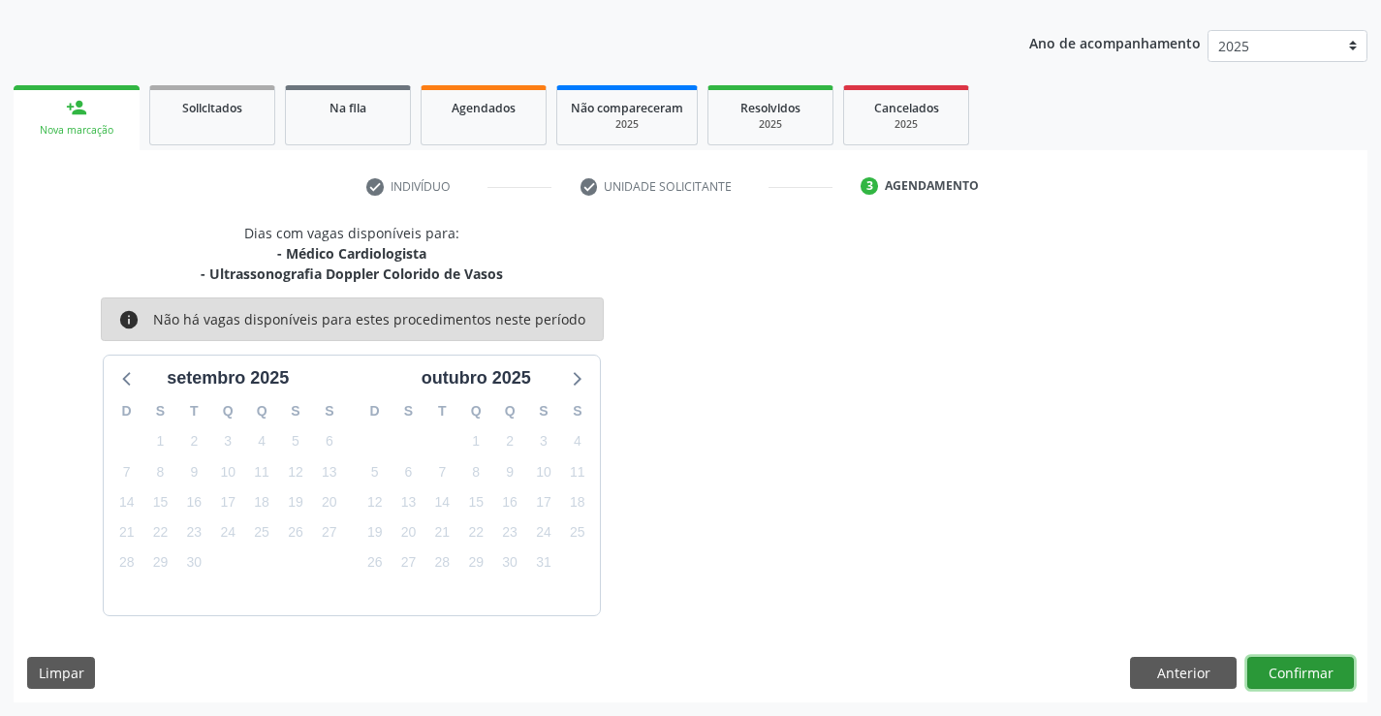
click at [1299, 670] on button "Confirmar" at bounding box center [1300, 673] width 107 height 33
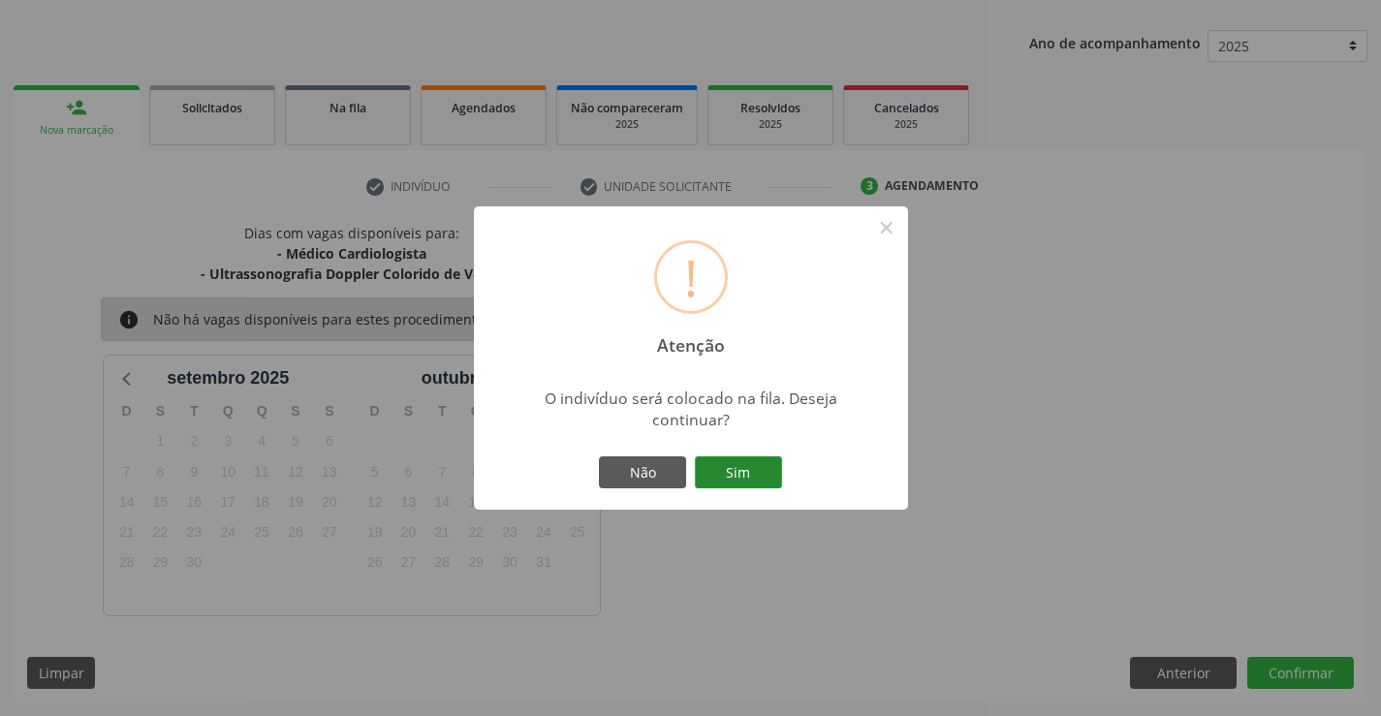
click at [723, 459] on button "Sim" at bounding box center [738, 472] width 87 height 33
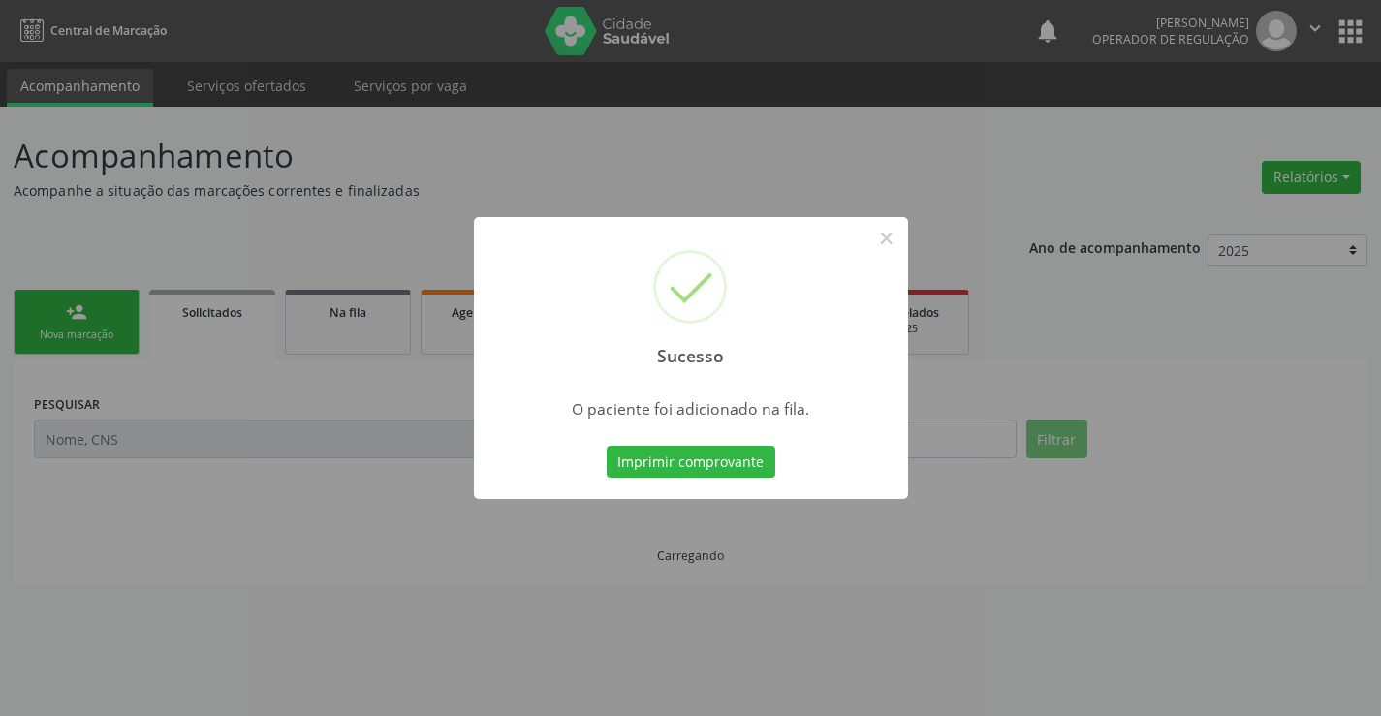
scroll to position [0, 0]
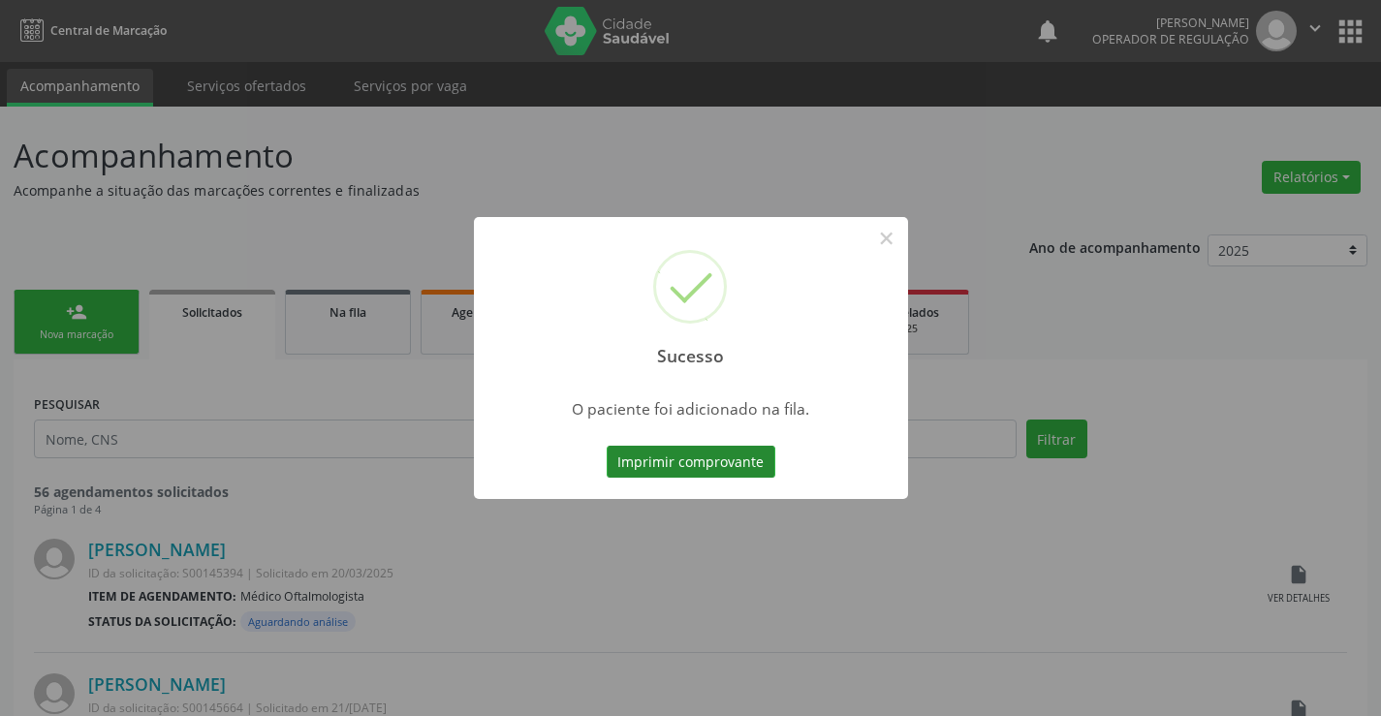
click at [753, 462] on button "Imprimir comprovante" at bounding box center [691, 462] width 169 height 33
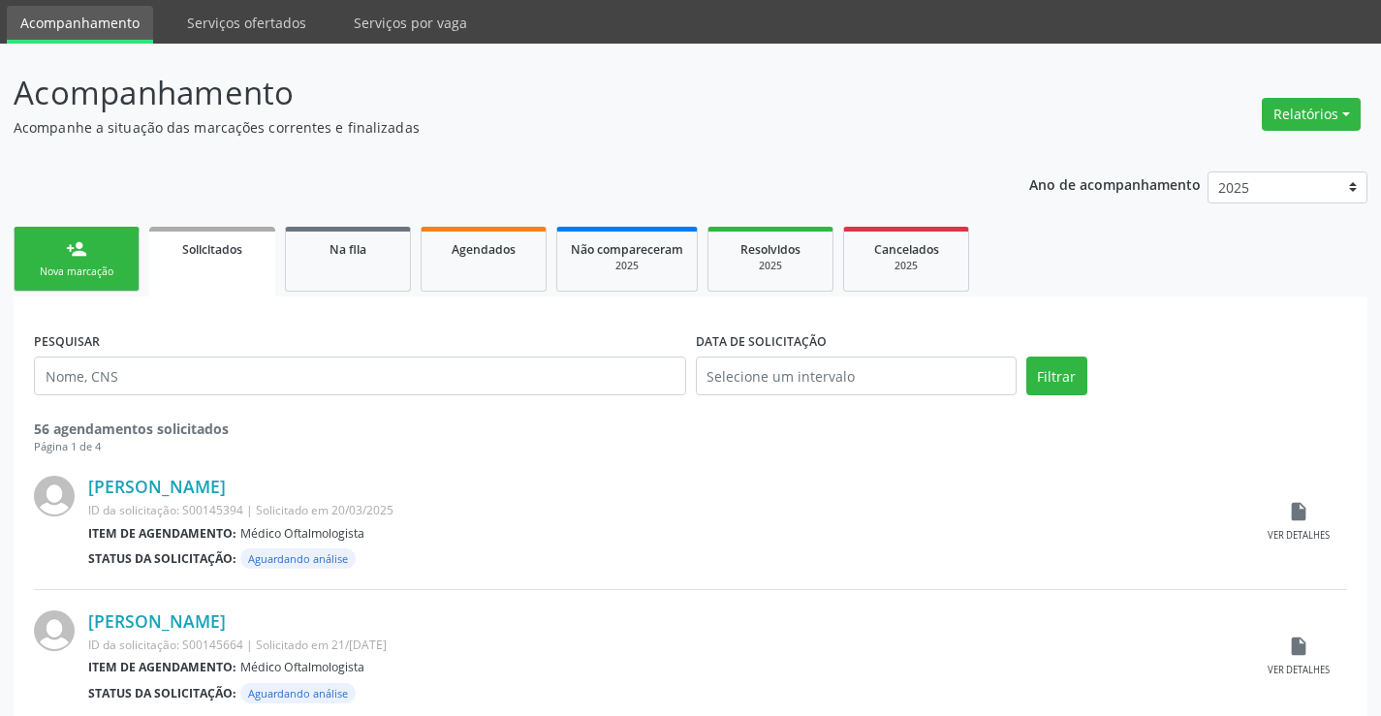
scroll to position [97, 0]
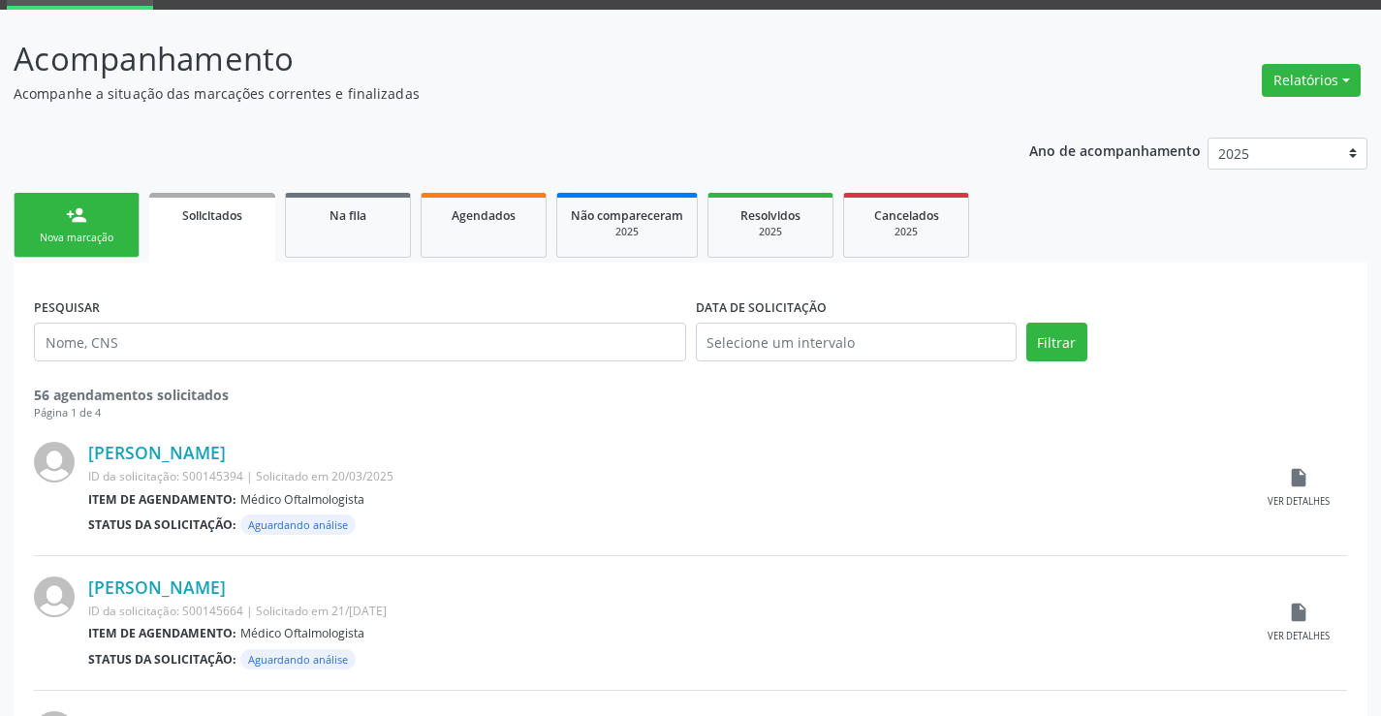
click at [115, 229] on link "person_add Nova marcação" at bounding box center [77, 225] width 126 height 65
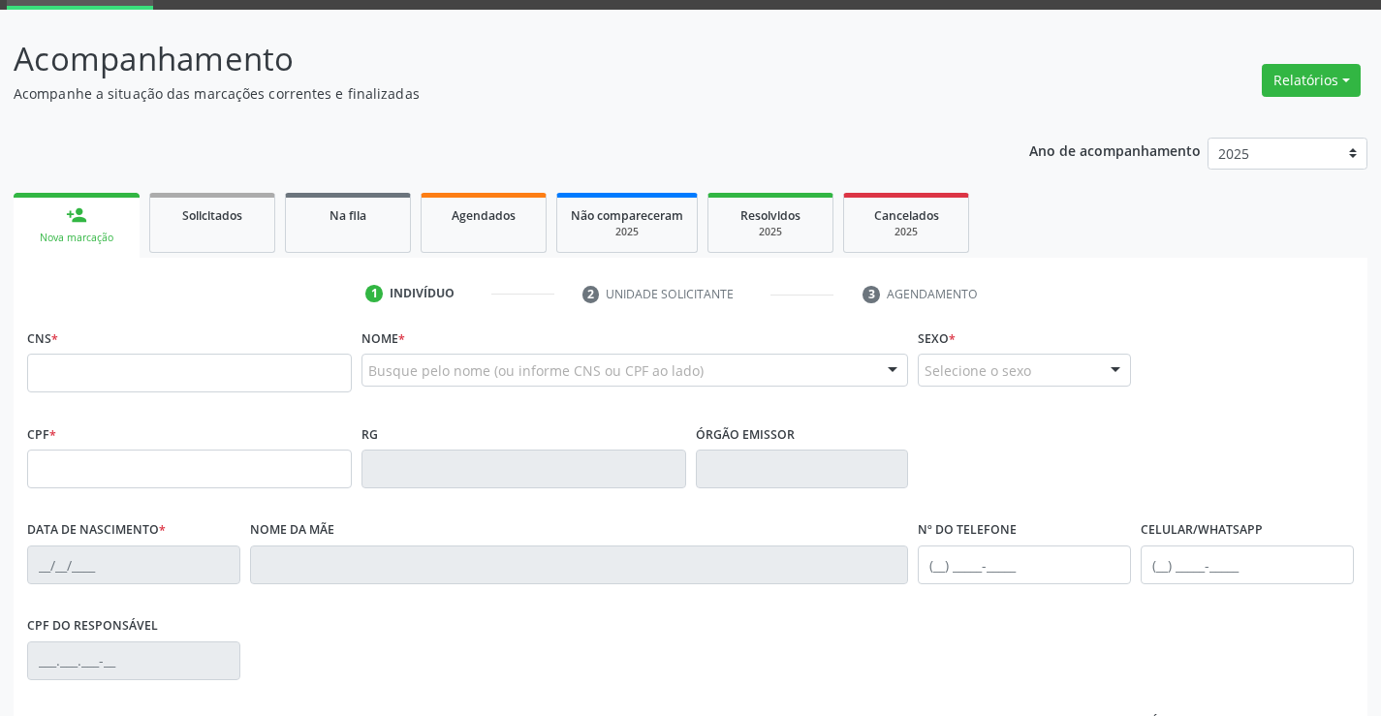
scroll to position [194, 0]
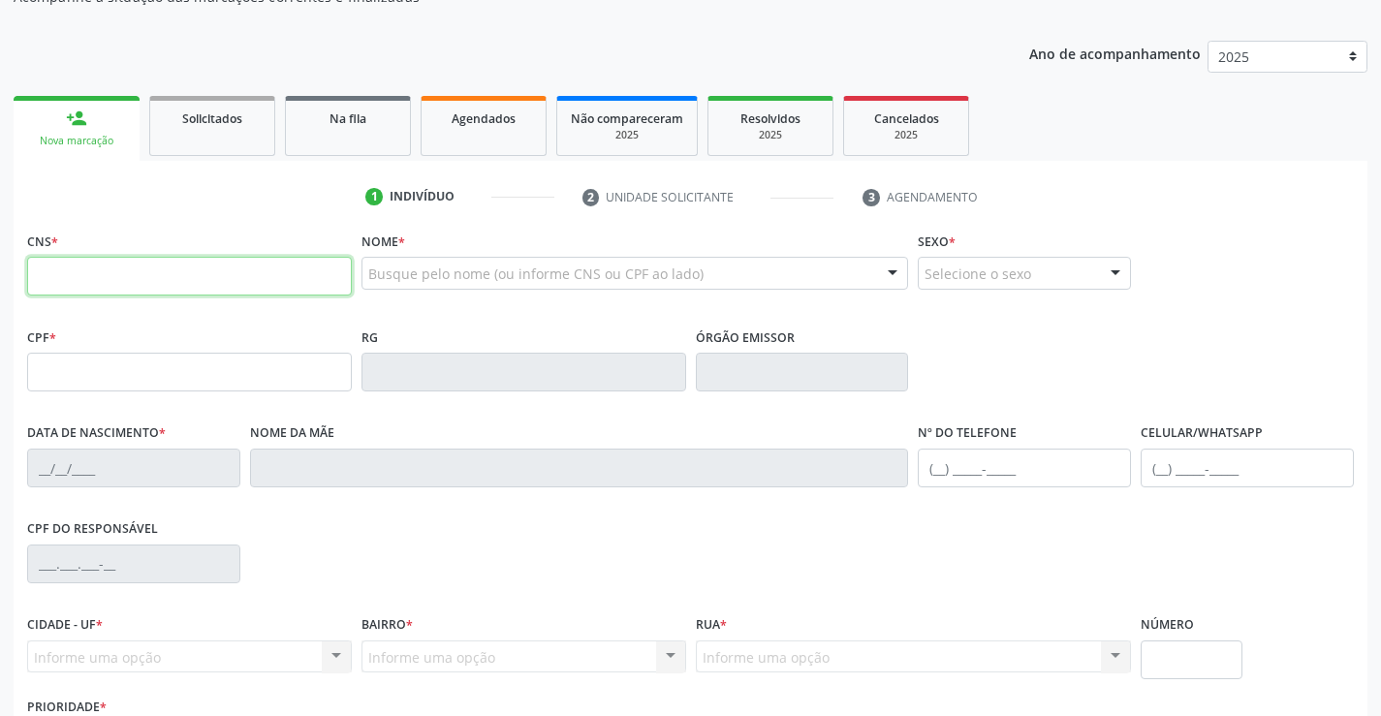
click at [115, 273] on input "text" at bounding box center [189, 276] width 325 height 39
type input "709 2072 5067 3838"
type input "1465733310"
type input "10/02/1986"
type input "(74) 8867-2320"
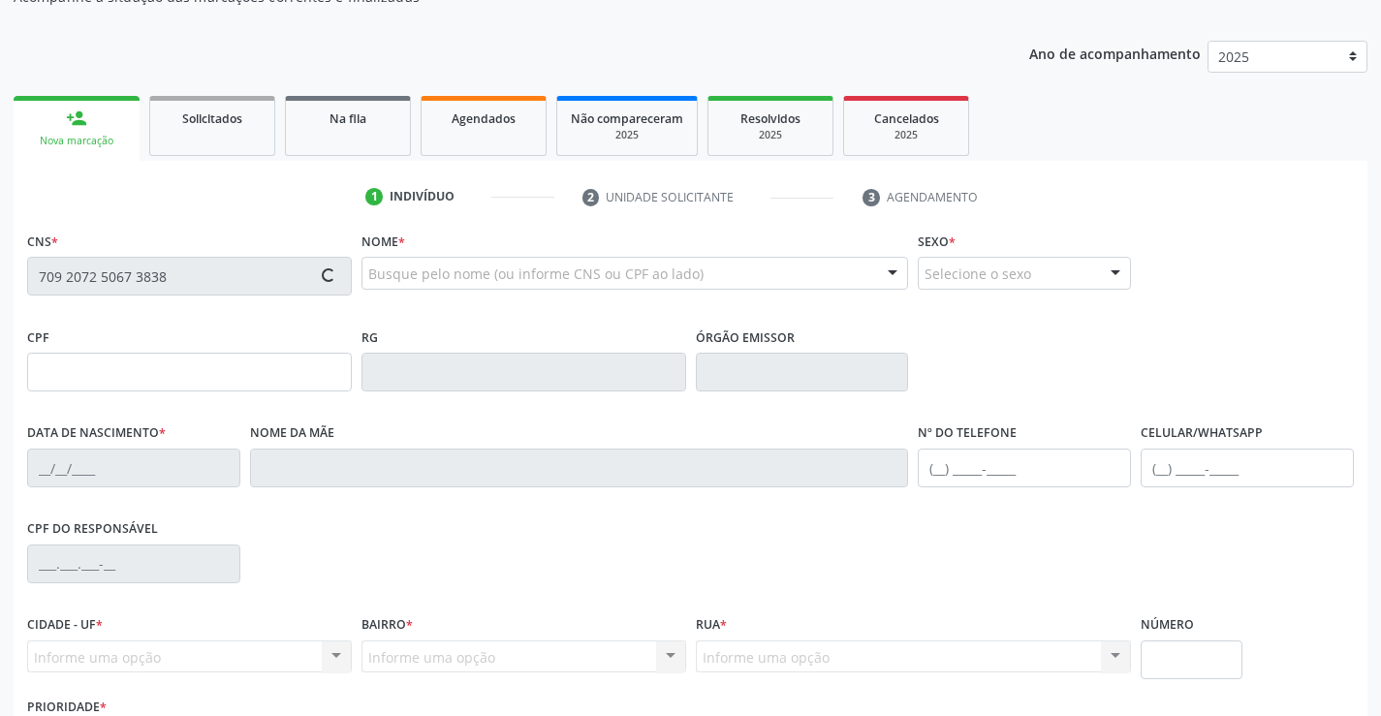
type input "(74) 8867-2320"
type input "033.723.375-65"
type input "S/N"
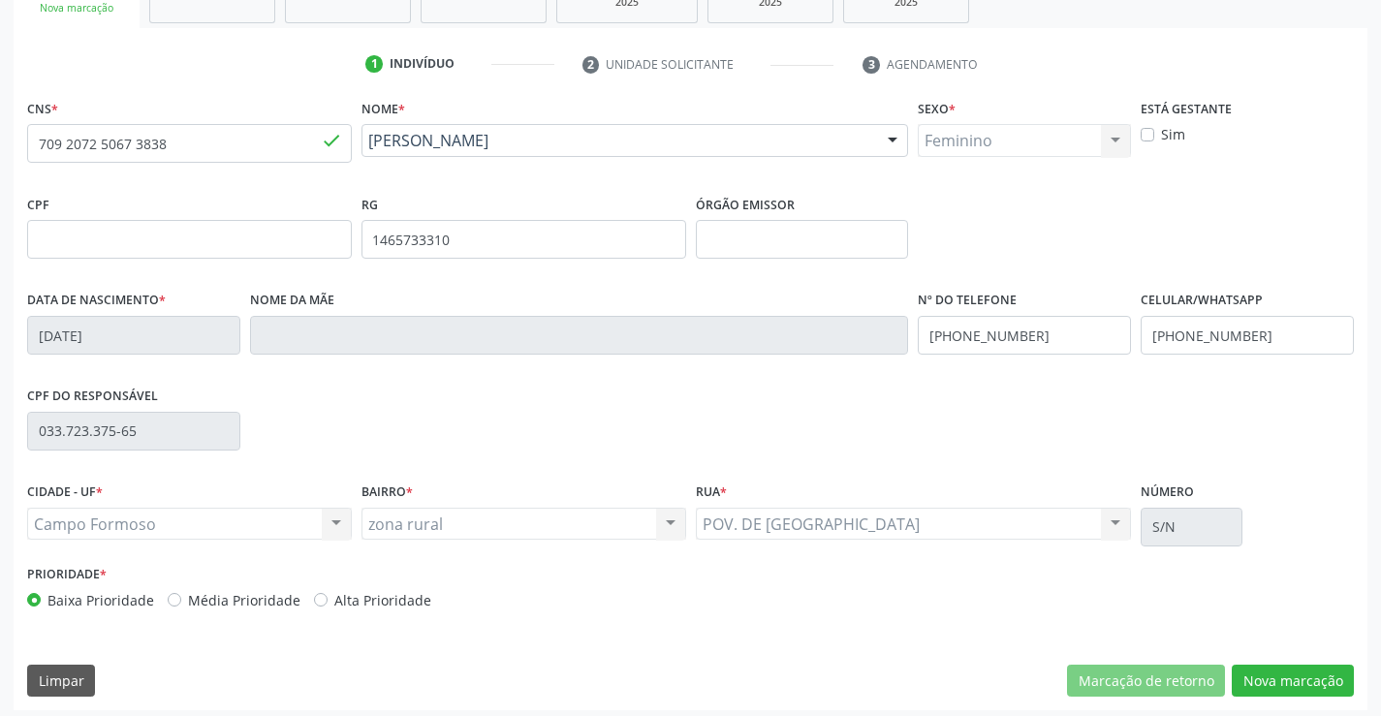
scroll to position [334, 0]
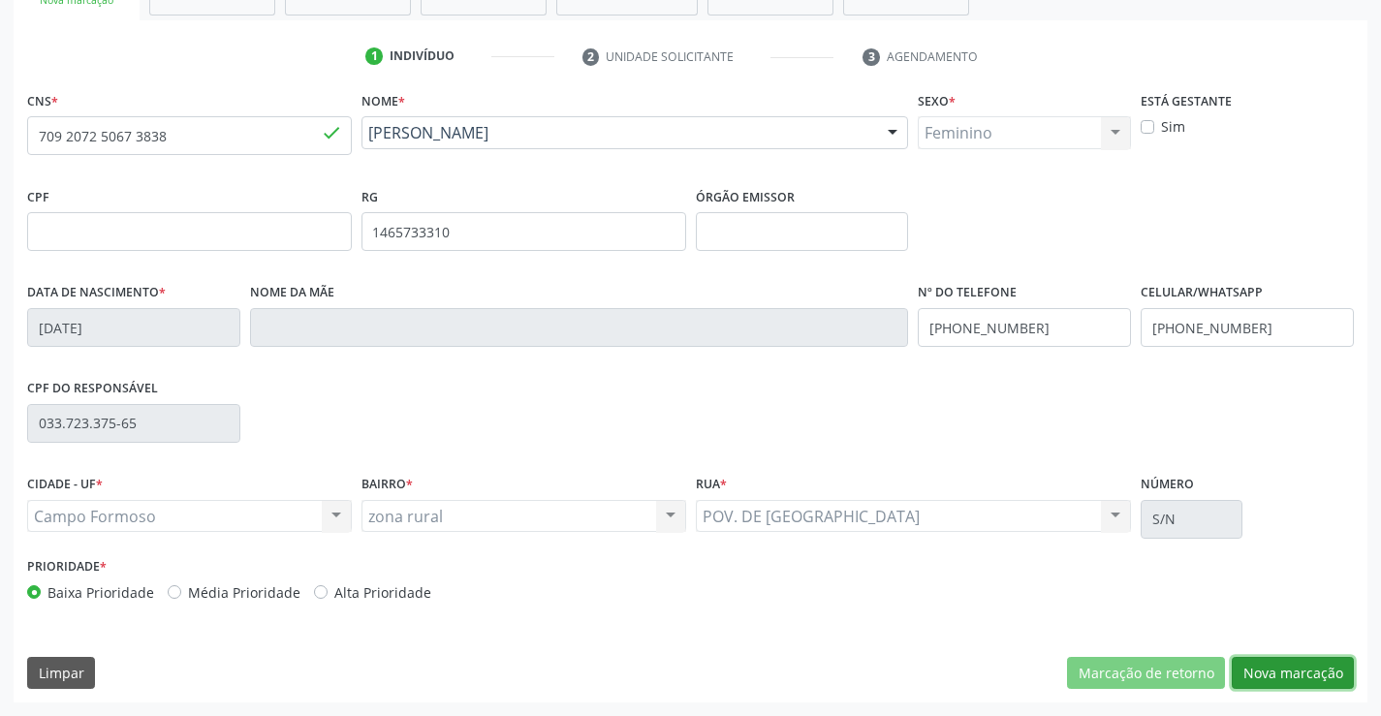
click at [1260, 673] on button "Nova marcação" at bounding box center [1293, 673] width 122 height 33
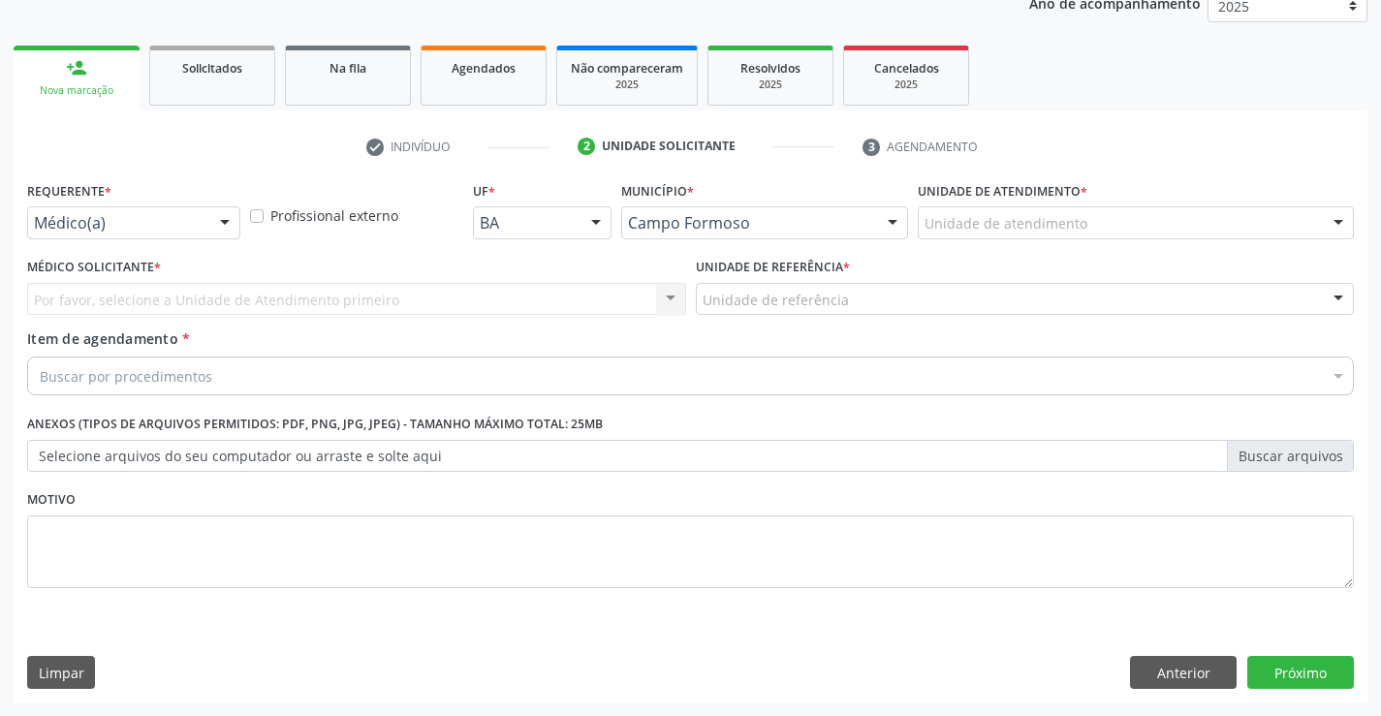
scroll to position [244, 0]
click at [1138, 669] on button "Anterior" at bounding box center [1183, 672] width 107 height 33
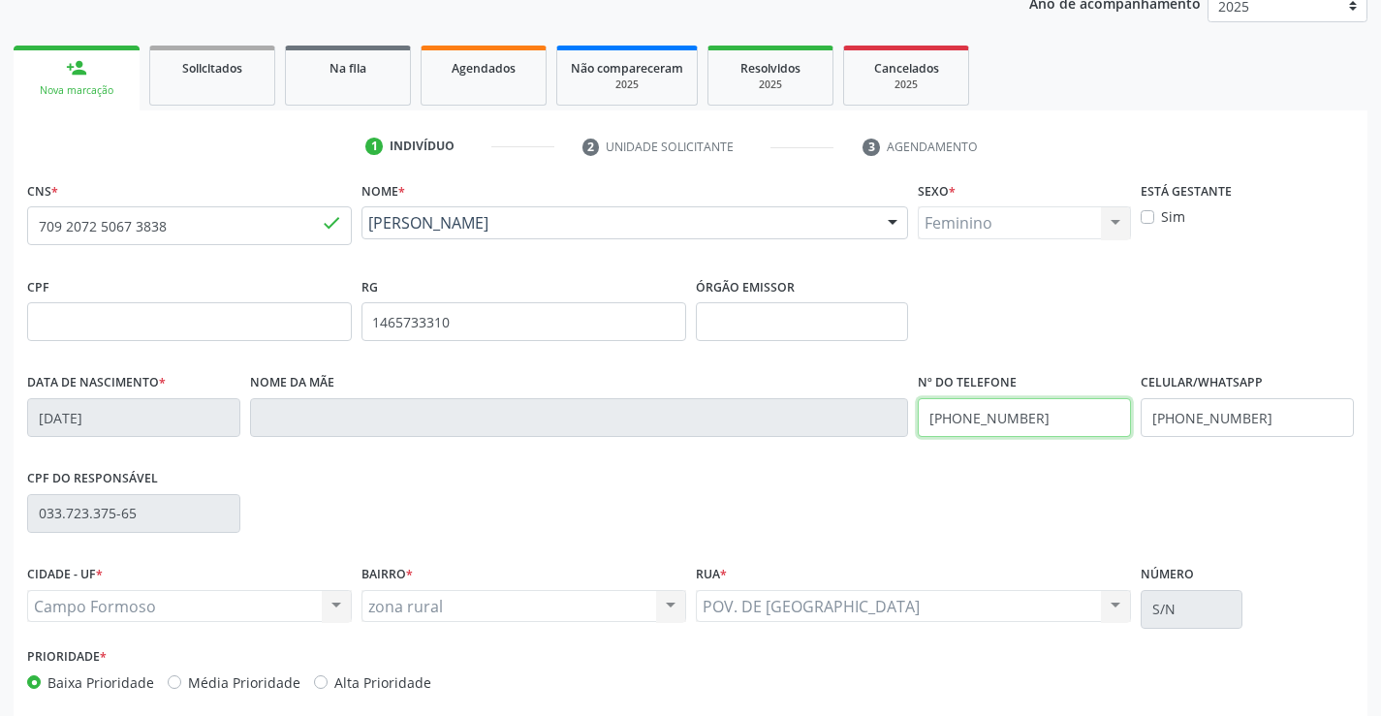
click at [1041, 419] on input "(74) 8867-2320" at bounding box center [1024, 417] width 213 height 39
type input "(74) 98803-9062"
click at [1274, 414] on input "(74) 8867-2320" at bounding box center [1247, 417] width 213 height 39
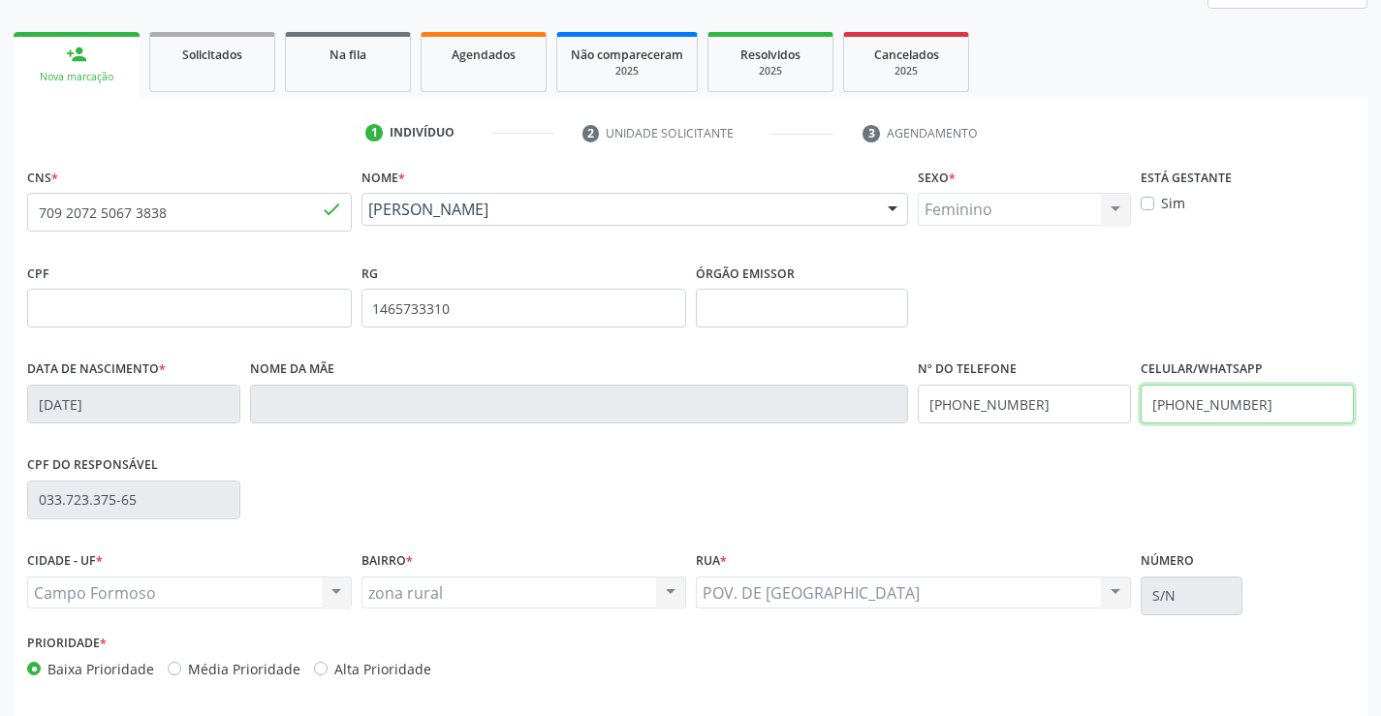
scroll to position [334, 0]
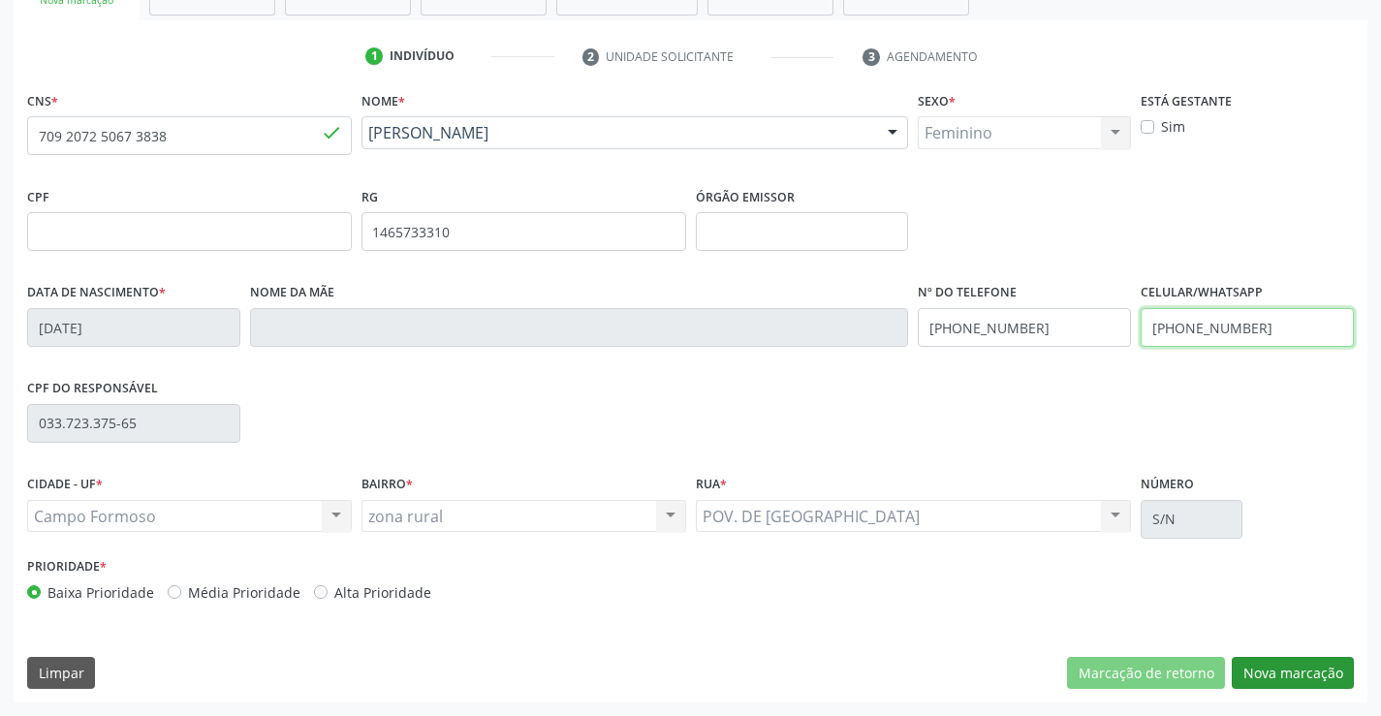
type input "(74) 98803-9062"
click at [1301, 670] on button "Nova marcação" at bounding box center [1293, 673] width 122 height 33
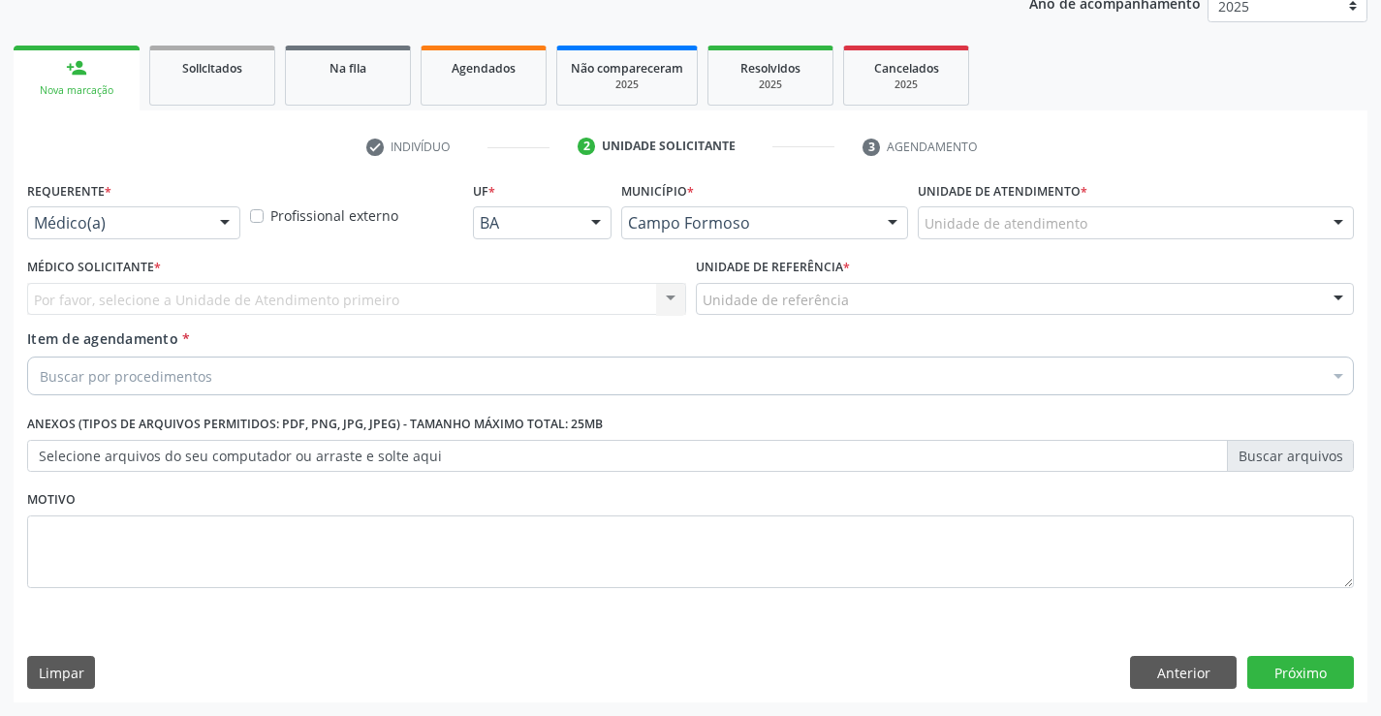
scroll to position [244, 0]
click at [228, 220] on div at bounding box center [224, 223] width 29 height 33
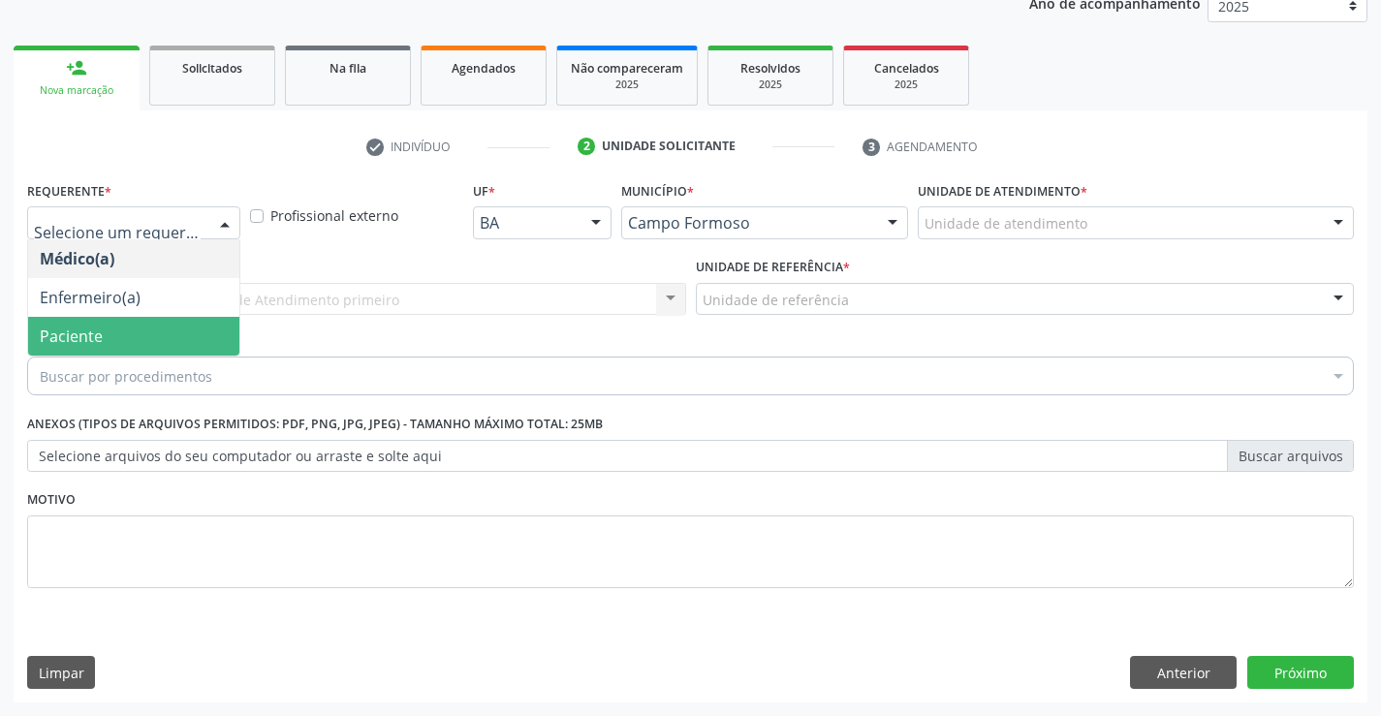
click at [158, 335] on span "Paciente" at bounding box center [133, 336] width 211 height 39
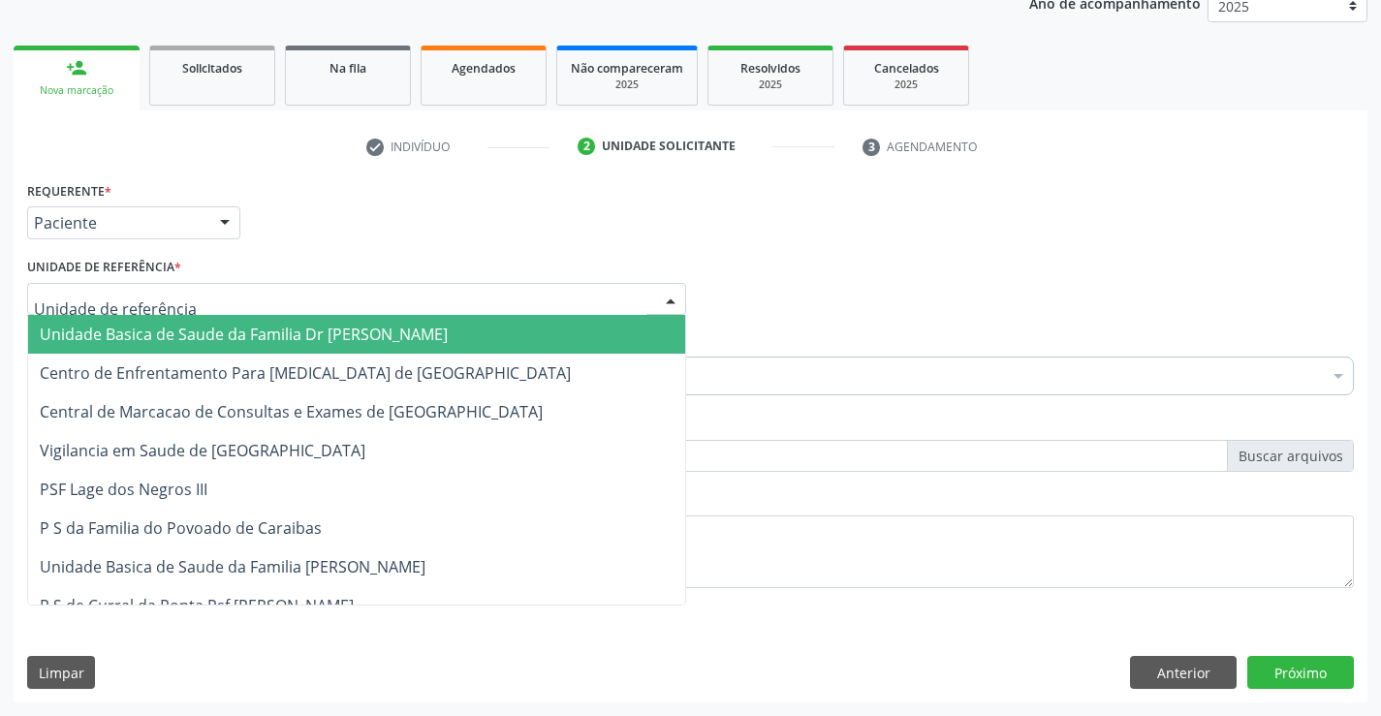
click at [197, 295] on div at bounding box center [356, 299] width 659 height 33
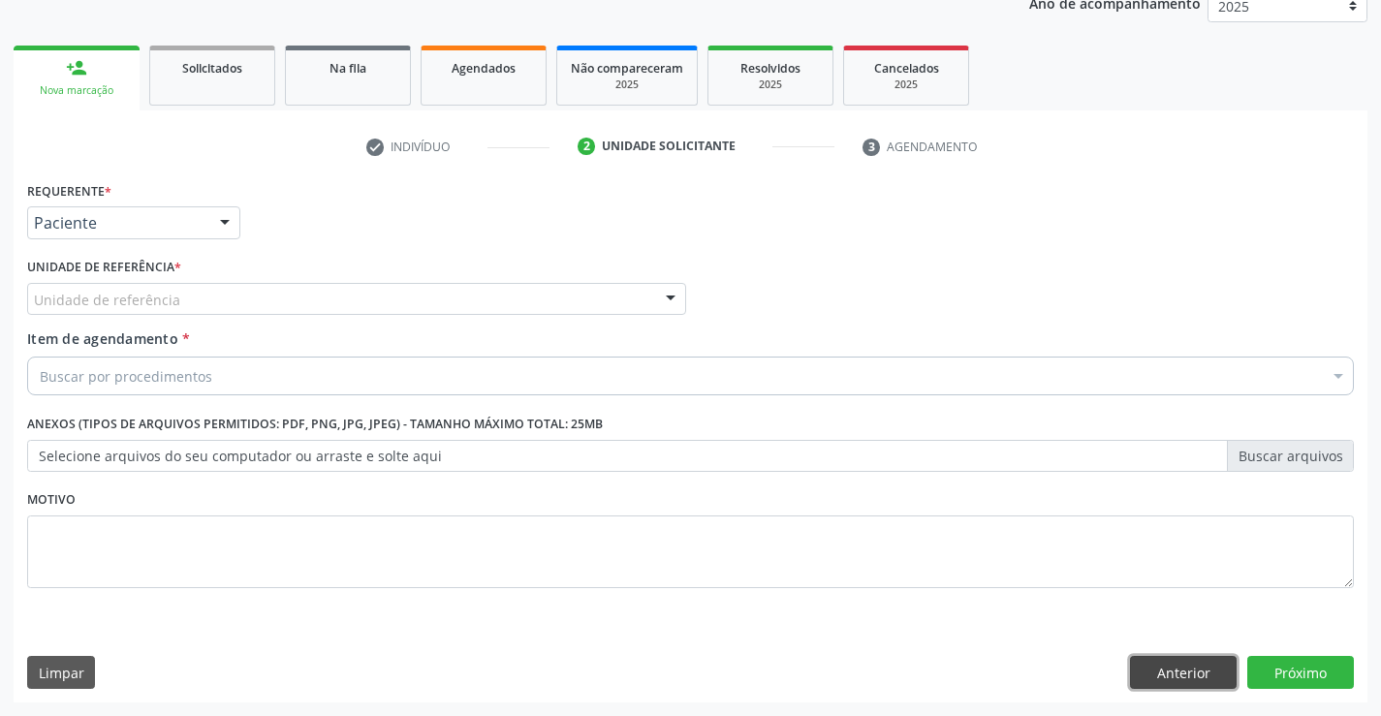
click at [1148, 666] on button "Anterior" at bounding box center [1183, 672] width 107 height 33
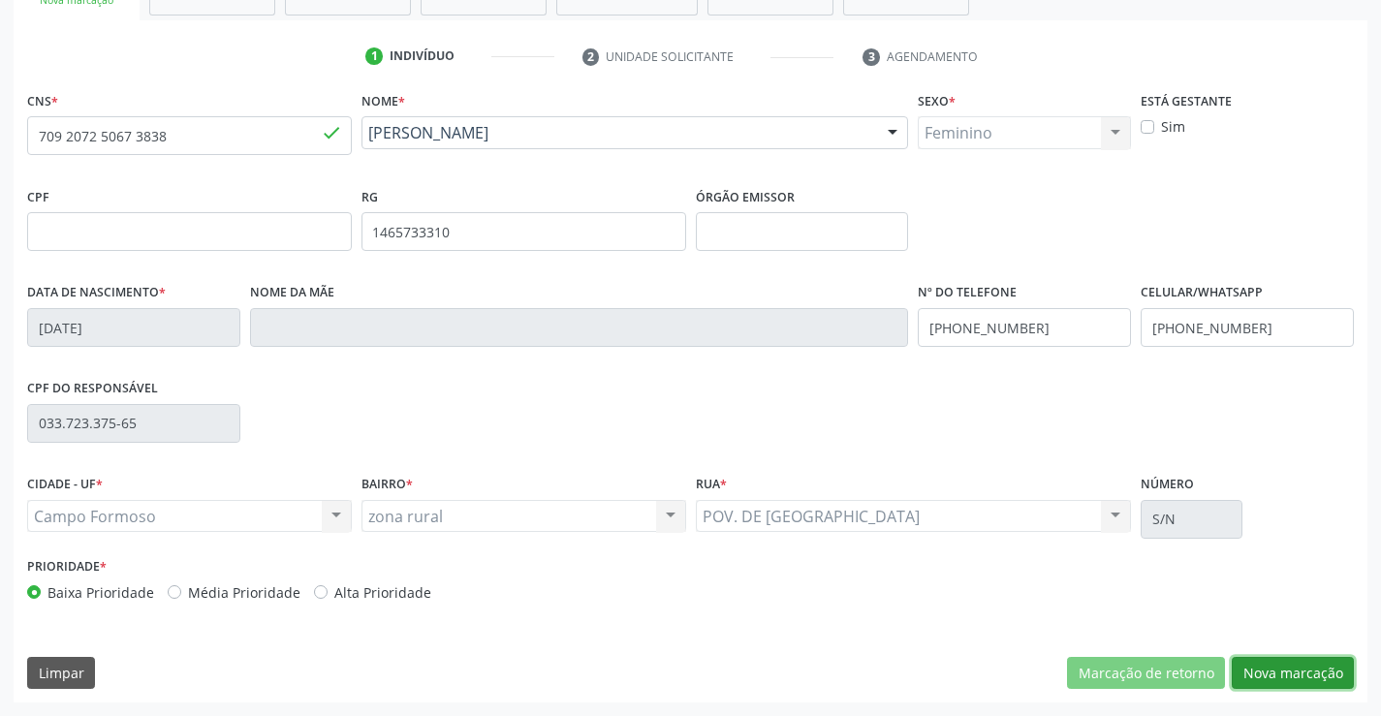
click at [1255, 665] on button "Nova marcação" at bounding box center [1293, 673] width 122 height 33
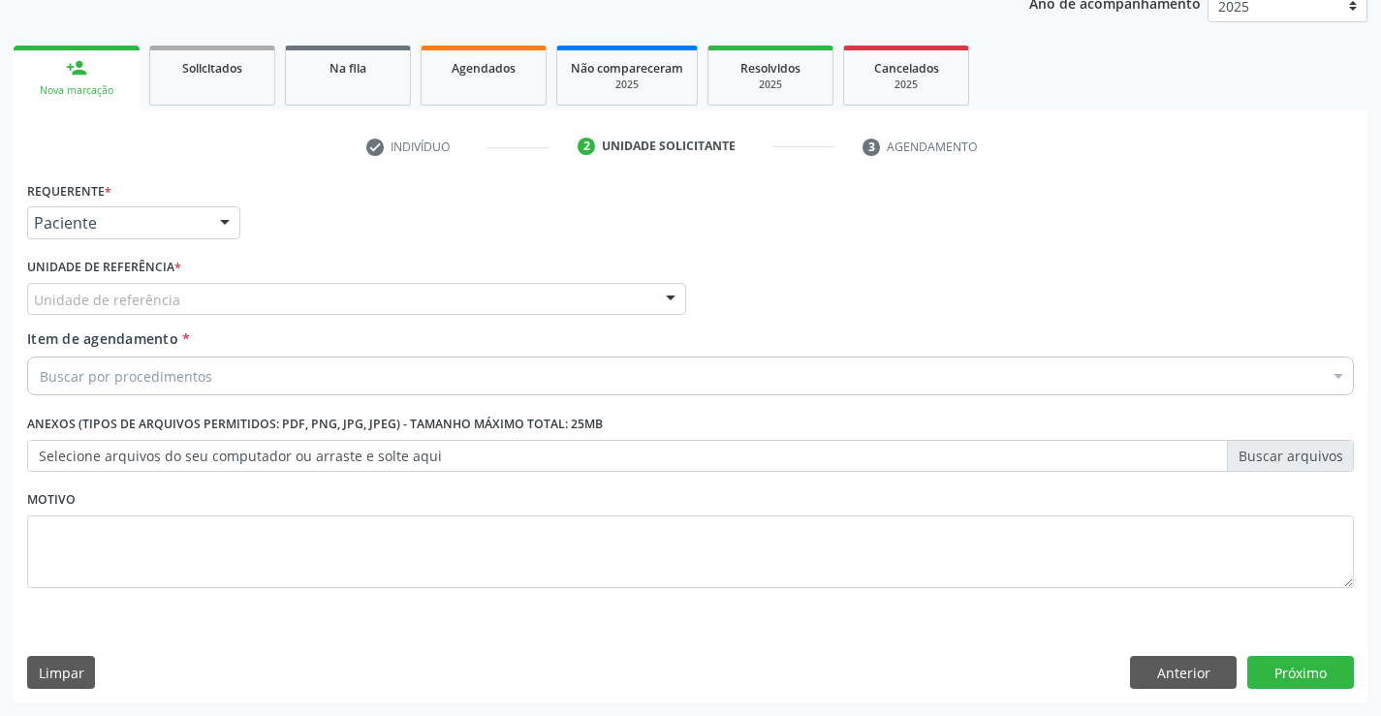
click at [269, 300] on div "Unidade de referência" at bounding box center [356, 299] width 659 height 33
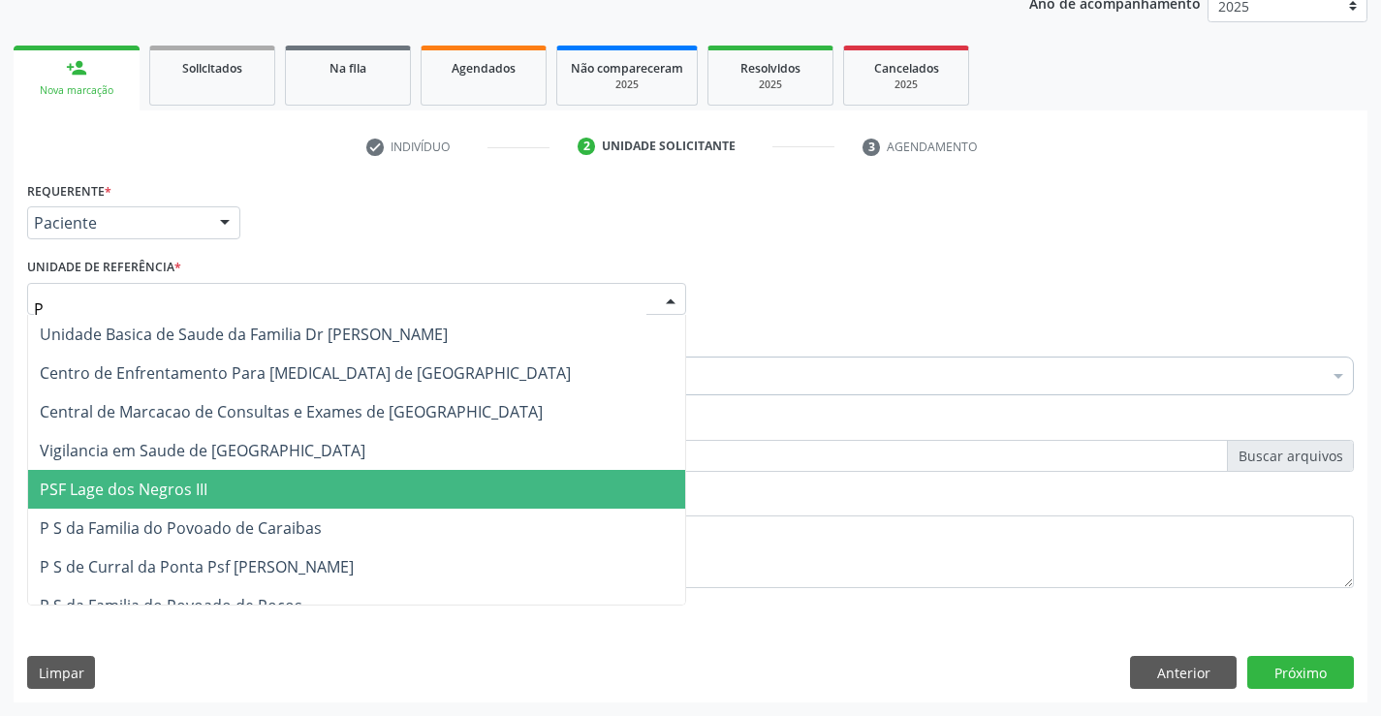
type input "PO"
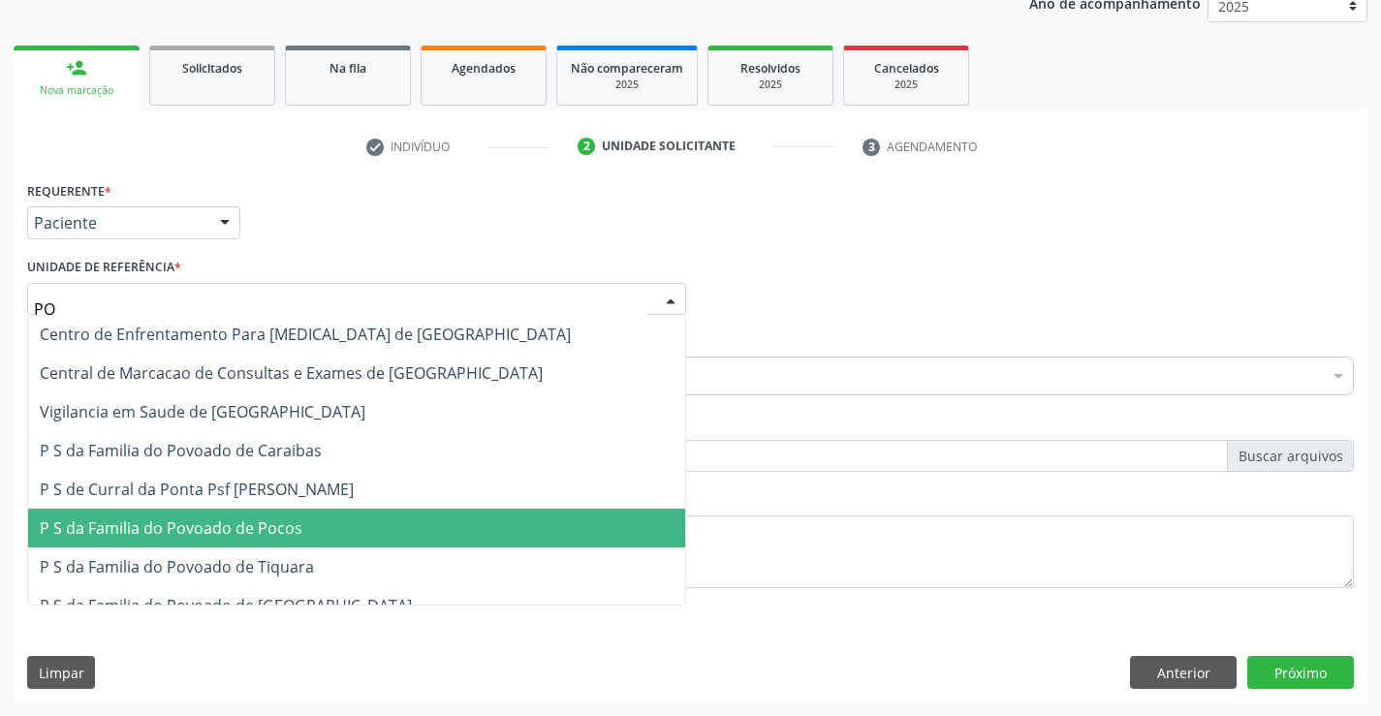
click at [275, 519] on span "P S da Familia do Povoado de Pocos" at bounding box center [171, 527] width 263 height 21
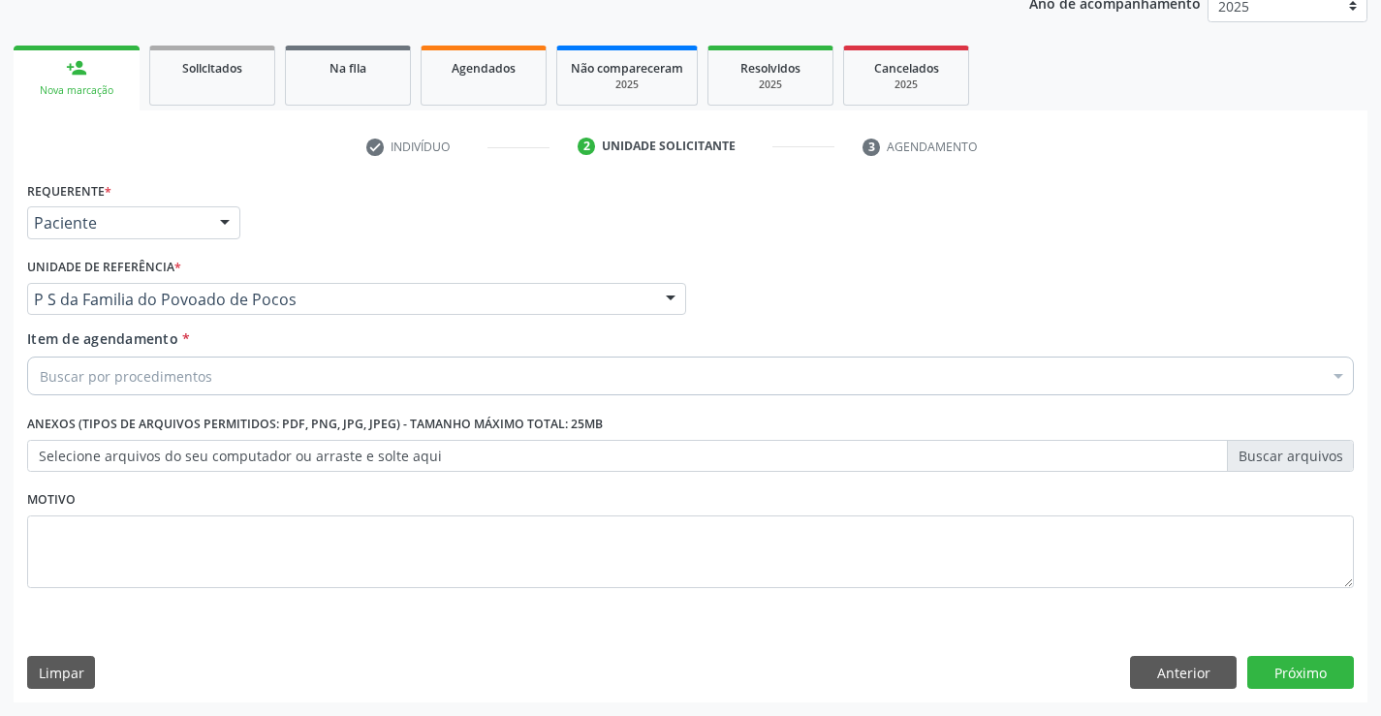
click at [228, 379] on div "Buscar por procedimentos" at bounding box center [690, 376] width 1327 height 39
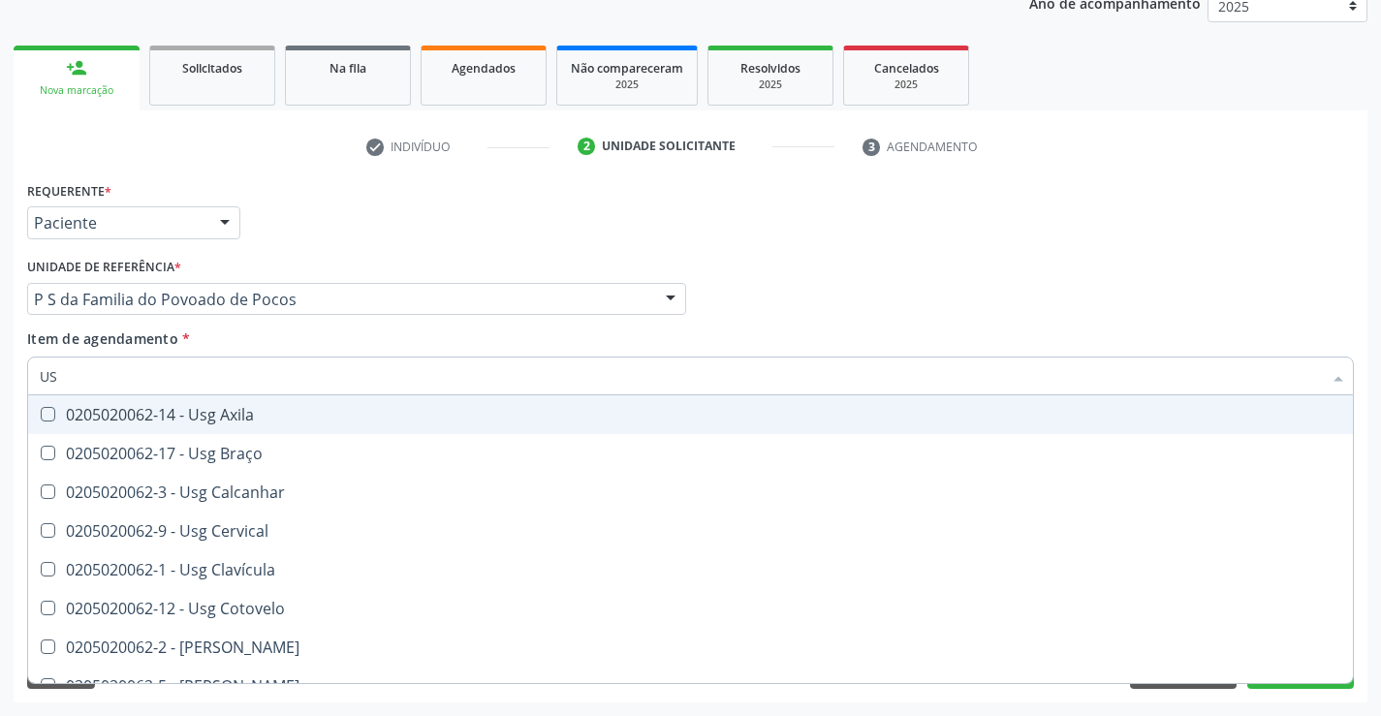
type input "USG"
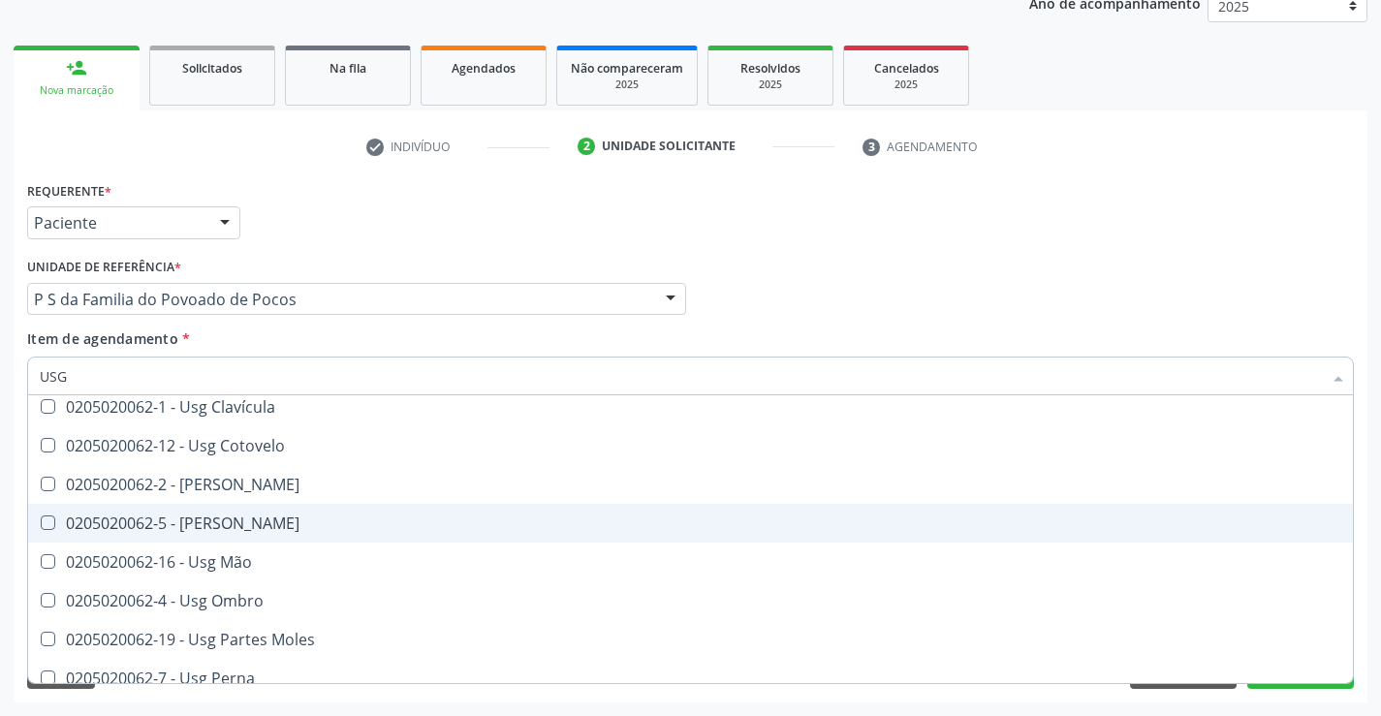
scroll to position [194, 0]
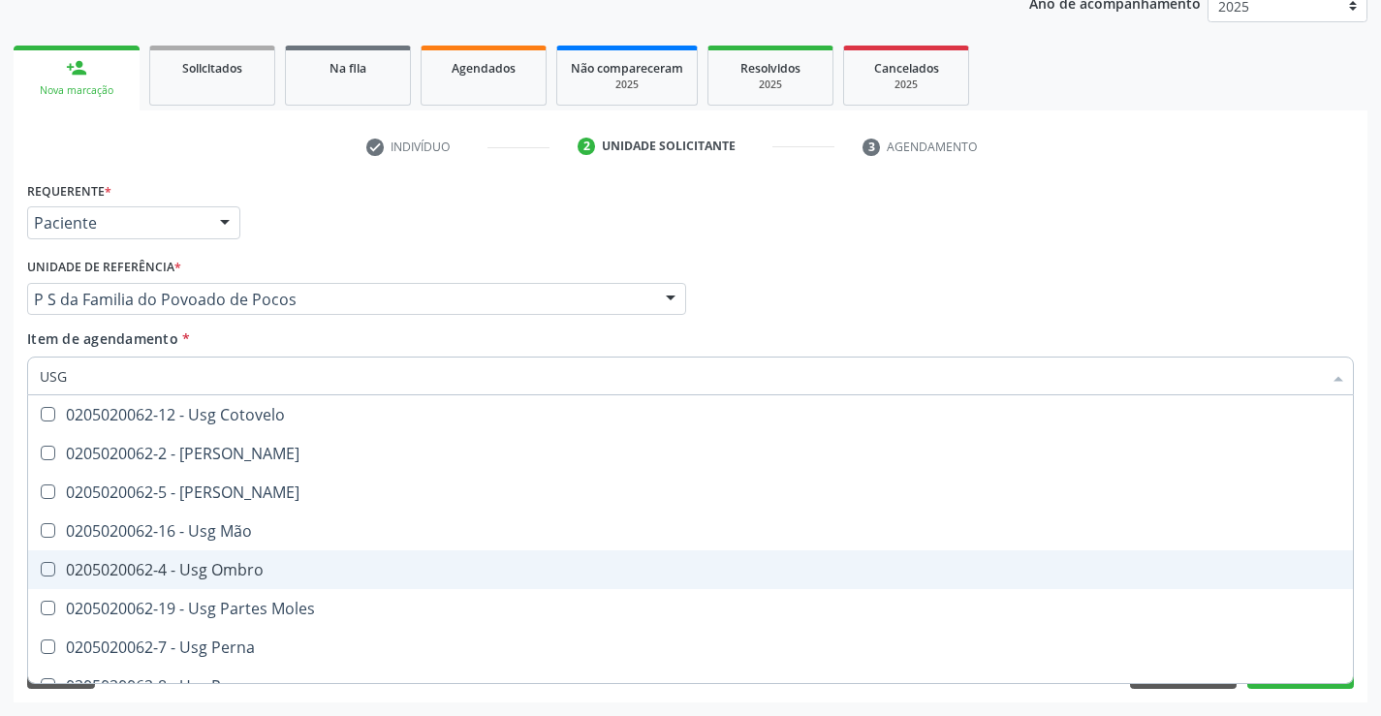
click at [248, 575] on div "0205020062-4 - Usg Ombro" at bounding box center [690, 570] width 1301 height 16
checkbox Ombro "true"
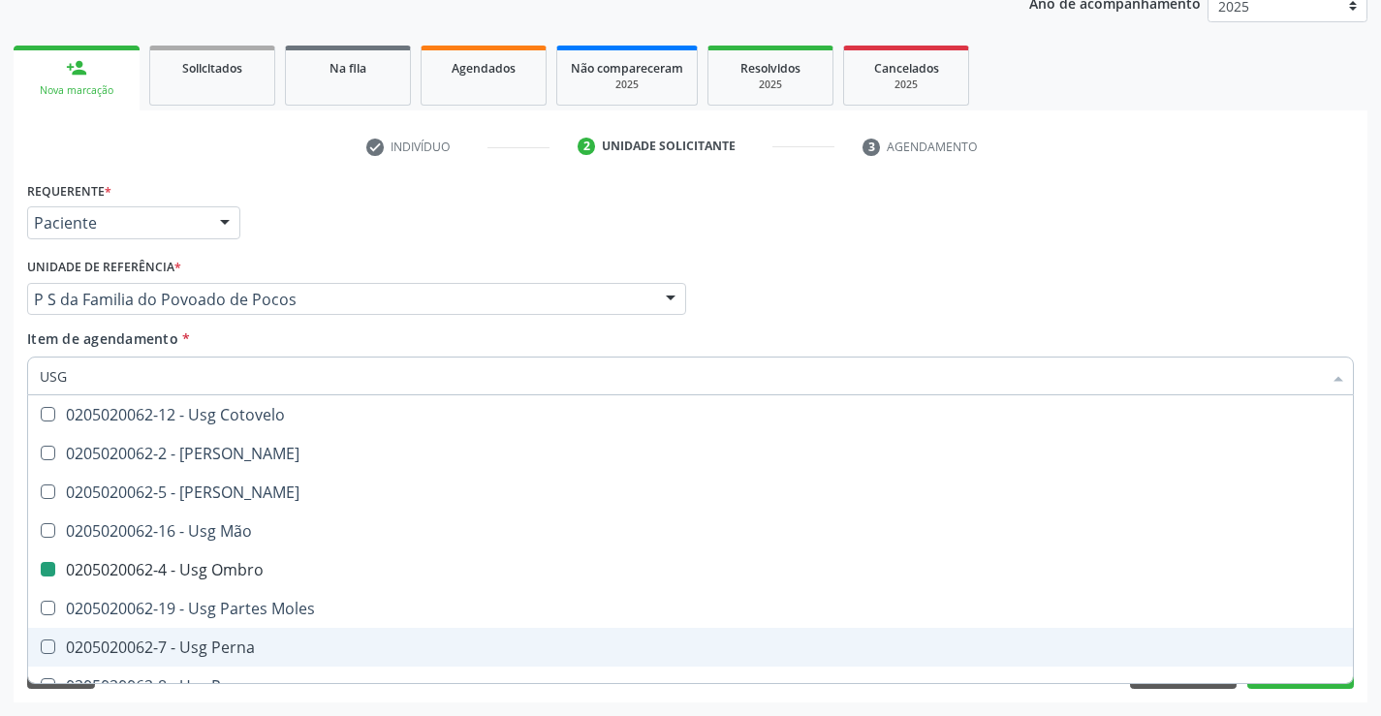
click at [337, 691] on div "Requerente * Paciente Médico(a) Enfermeiro(a) Paciente Nenhum resultado encontr…" at bounding box center [691, 439] width 1354 height 526
checkbox Braço "true"
checkbox Ombro "false"
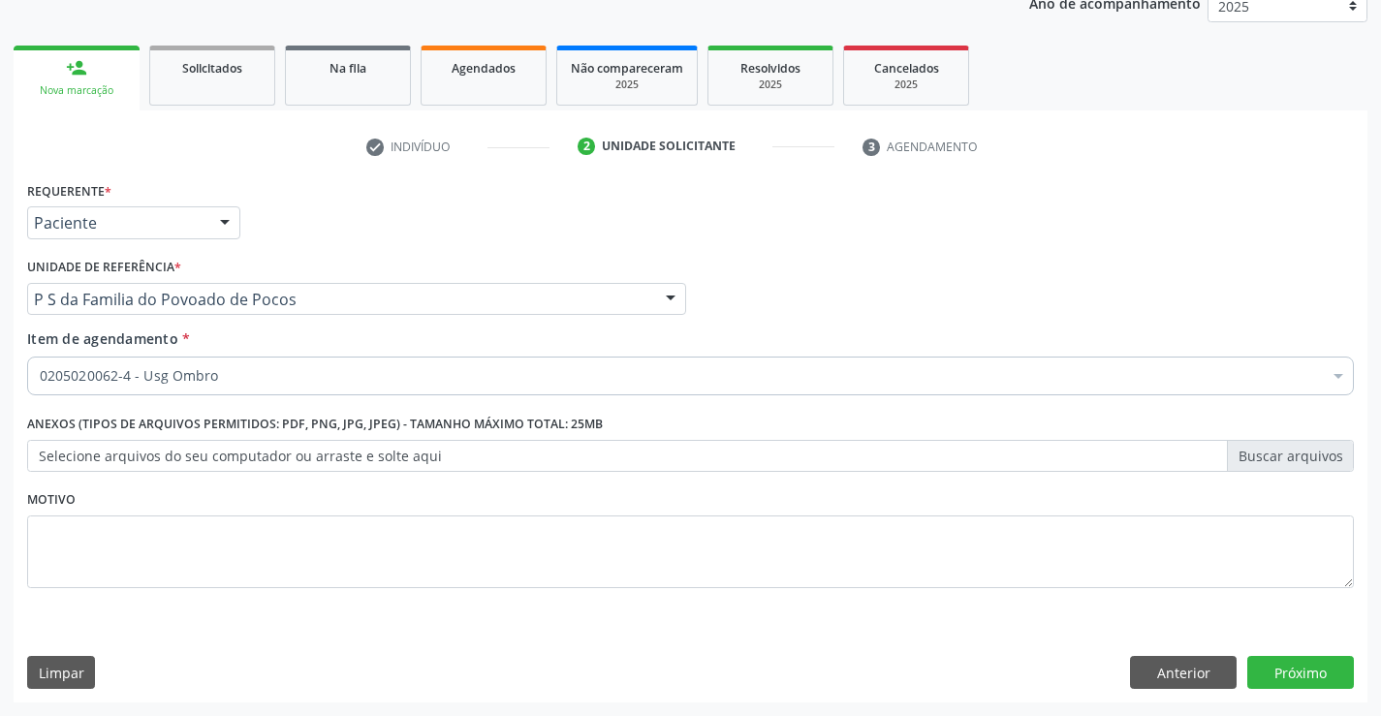
scroll to position [0, 0]
click at [1315, 680] on button "Próximo" at bounding box center [1300, 672] width 107 height 33
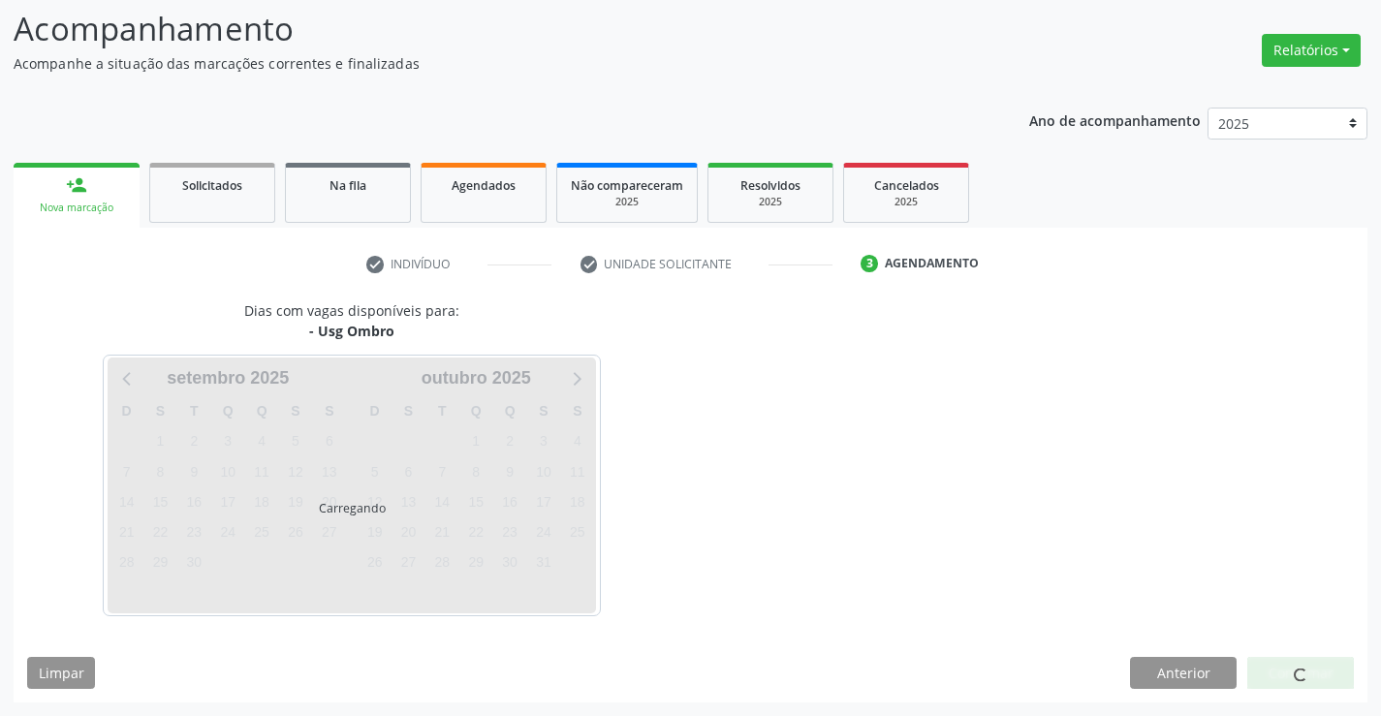
scroll to position [127, 0]
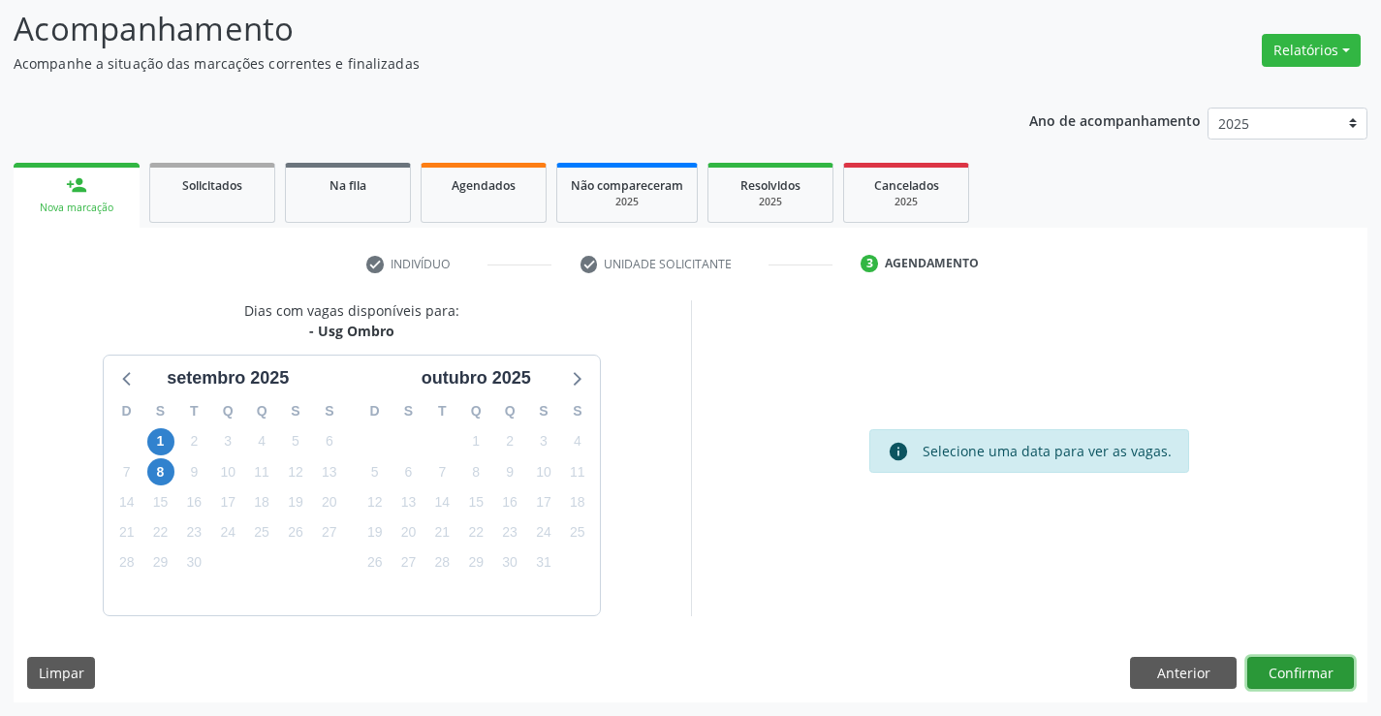
click at [1299, 671] on button "Confirmar" at bounding box center [1300, 673] width 107 height 33
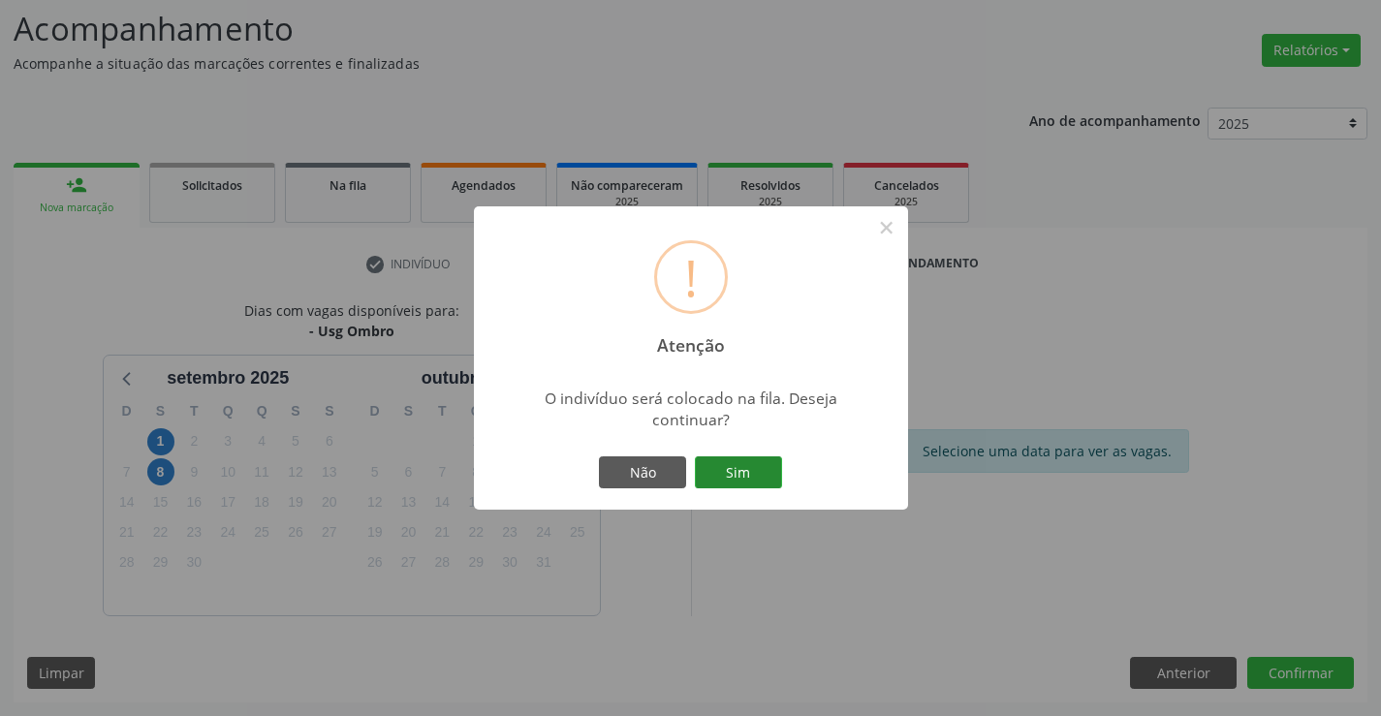
click at [750, 469] on button "Sim" at bounding box center [738, 472] width 87 height 33
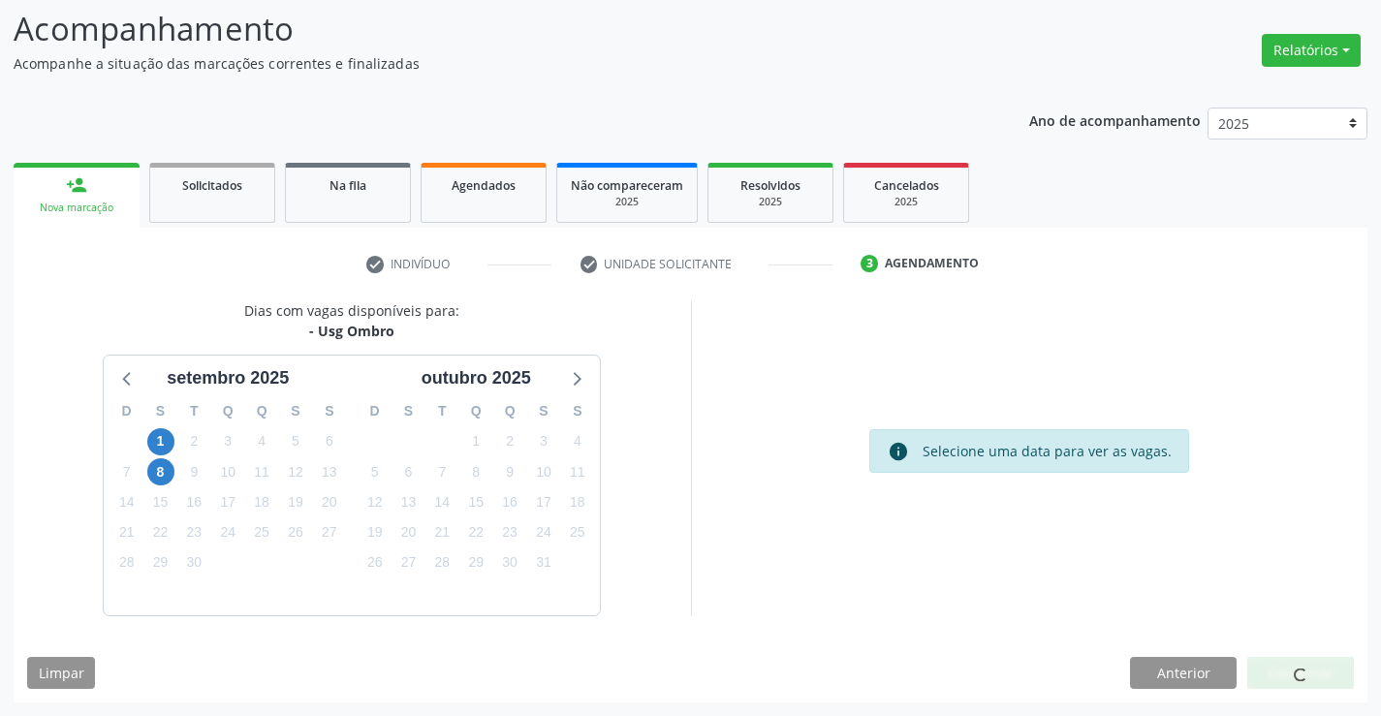
scroll to position [0, 0]
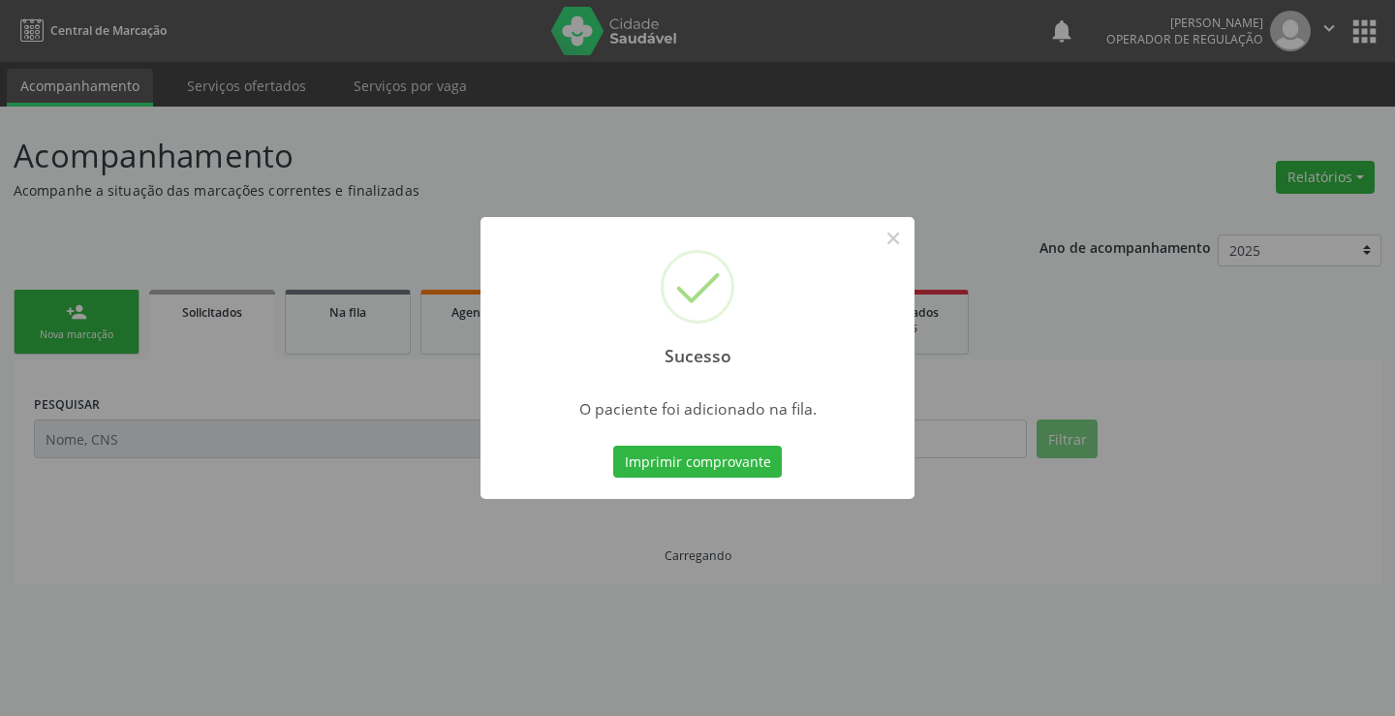
click at [750, 469] on button "Imprimir comprovante" at bounding box center [697, 462] width 169 height 33
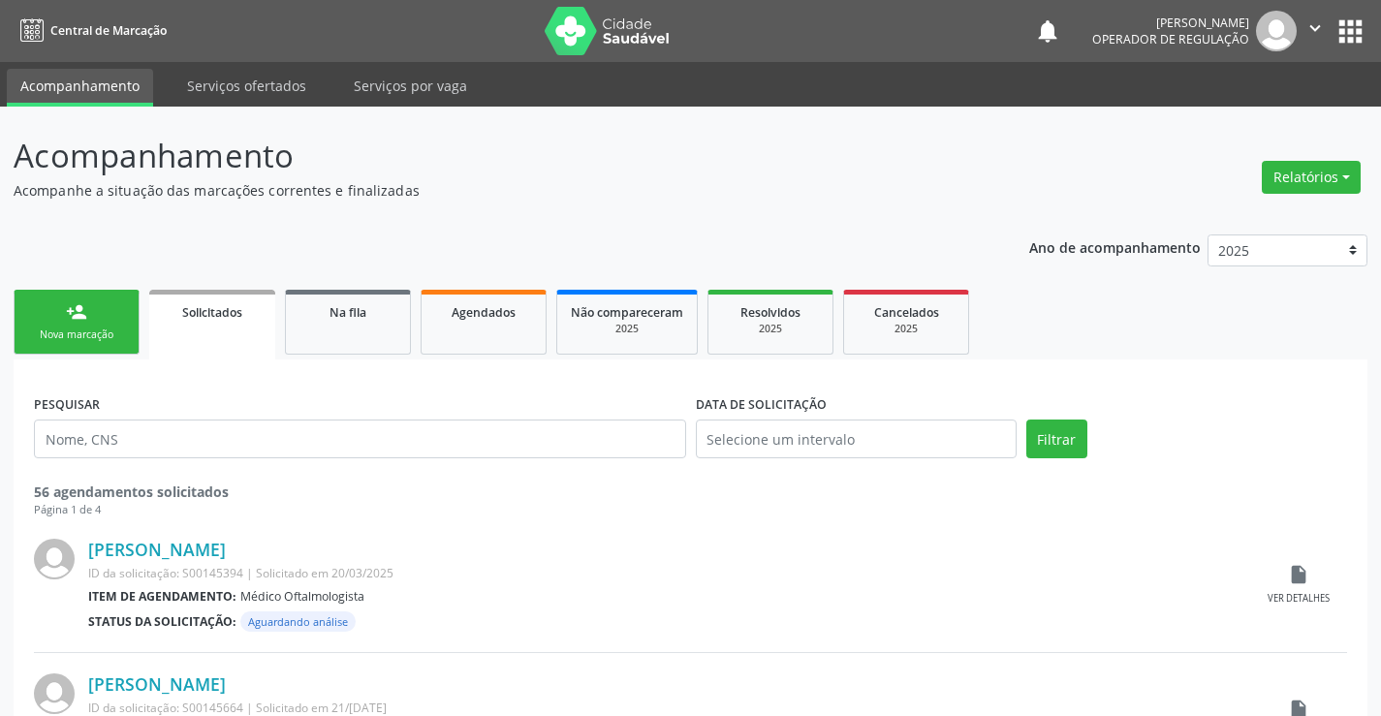
click at [122, 328] on div "Nova marcação" at bounding box center [76, 335] width 97 height 15
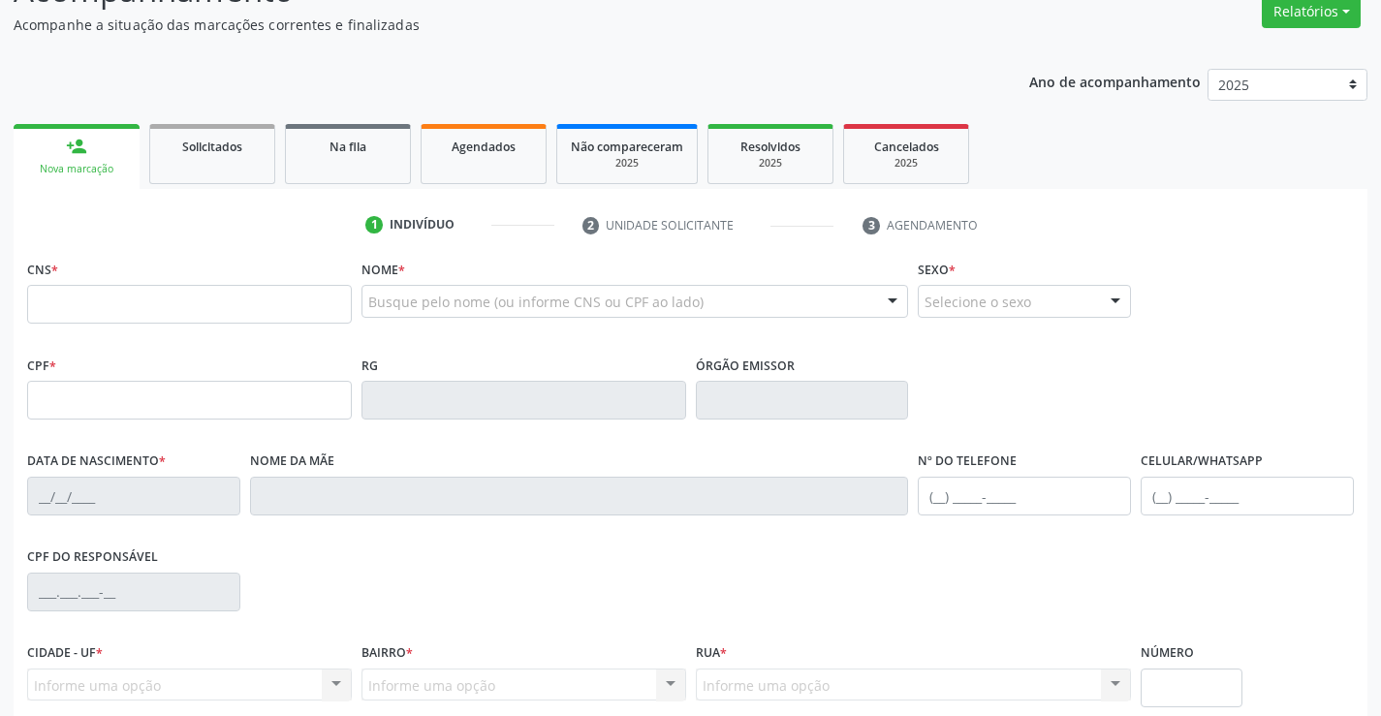
scroll to position [291, 0]
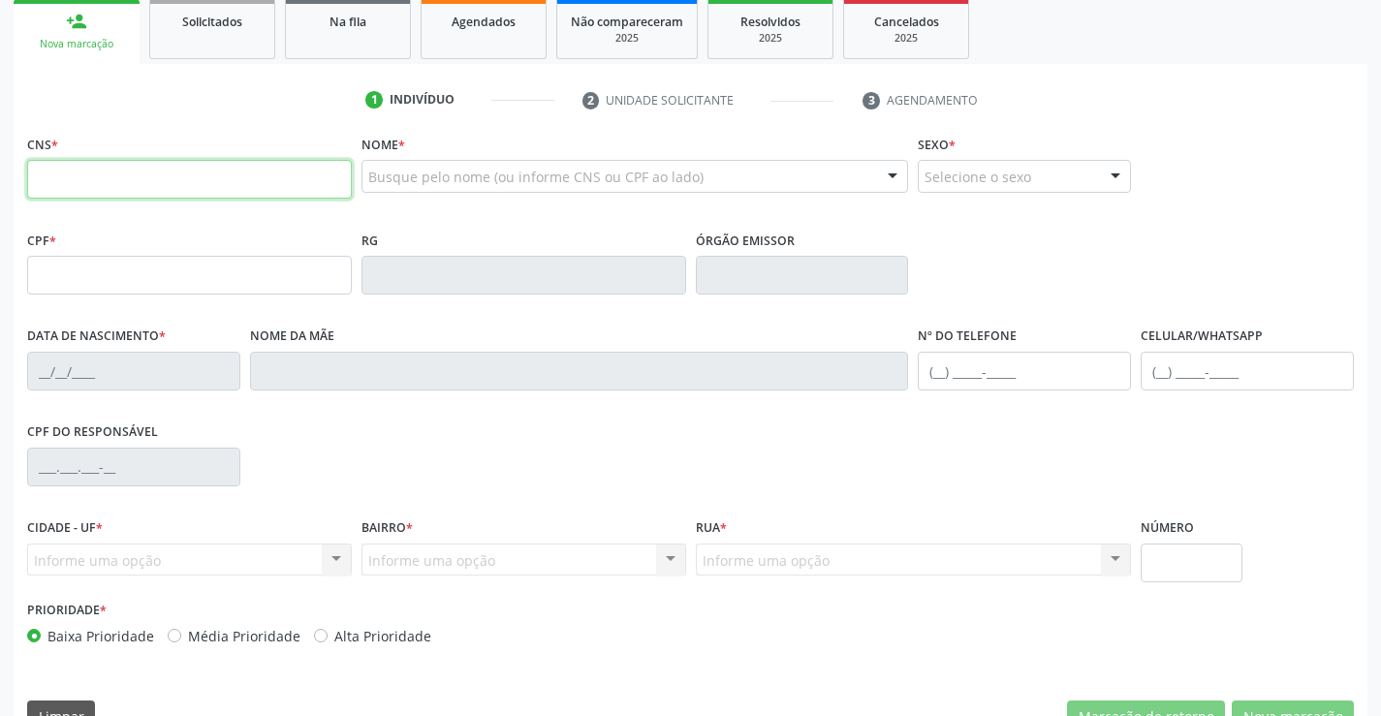
click at [101, 167] on input "text" at bounding box center [189, 179] width 325 height 39
type input "705 4094 3055 4796"
type input "00667601552025"
type input "03/02/2025"
type input "(74) 98842-5510"
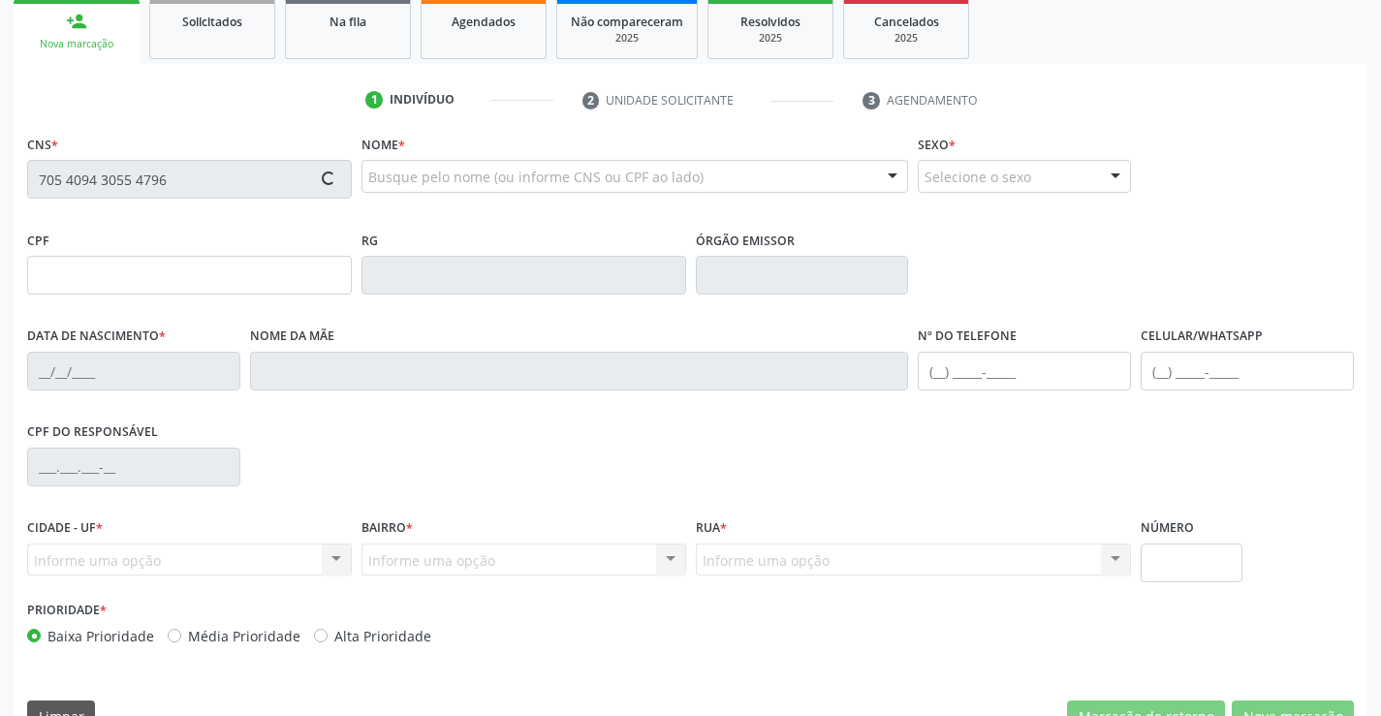
type input "134.902.615-85"
type input "S/N"
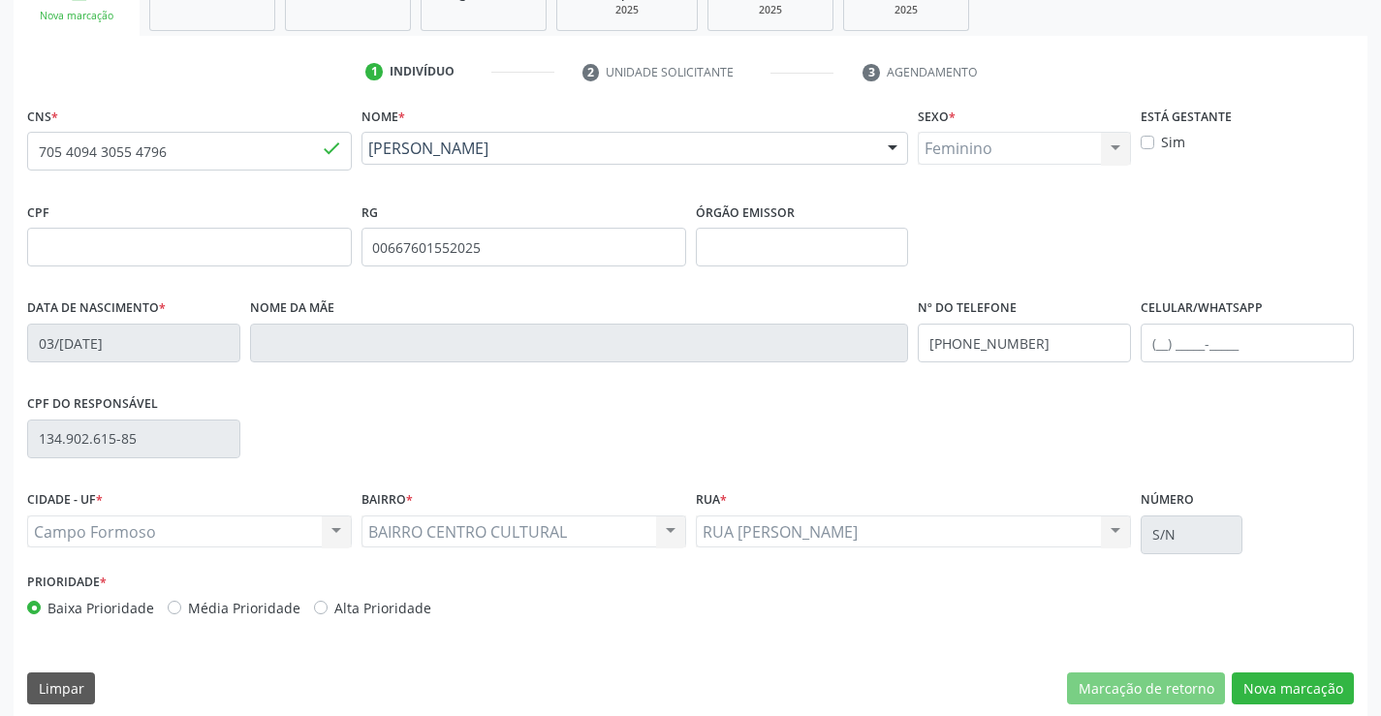
scroll to position [334, 0]
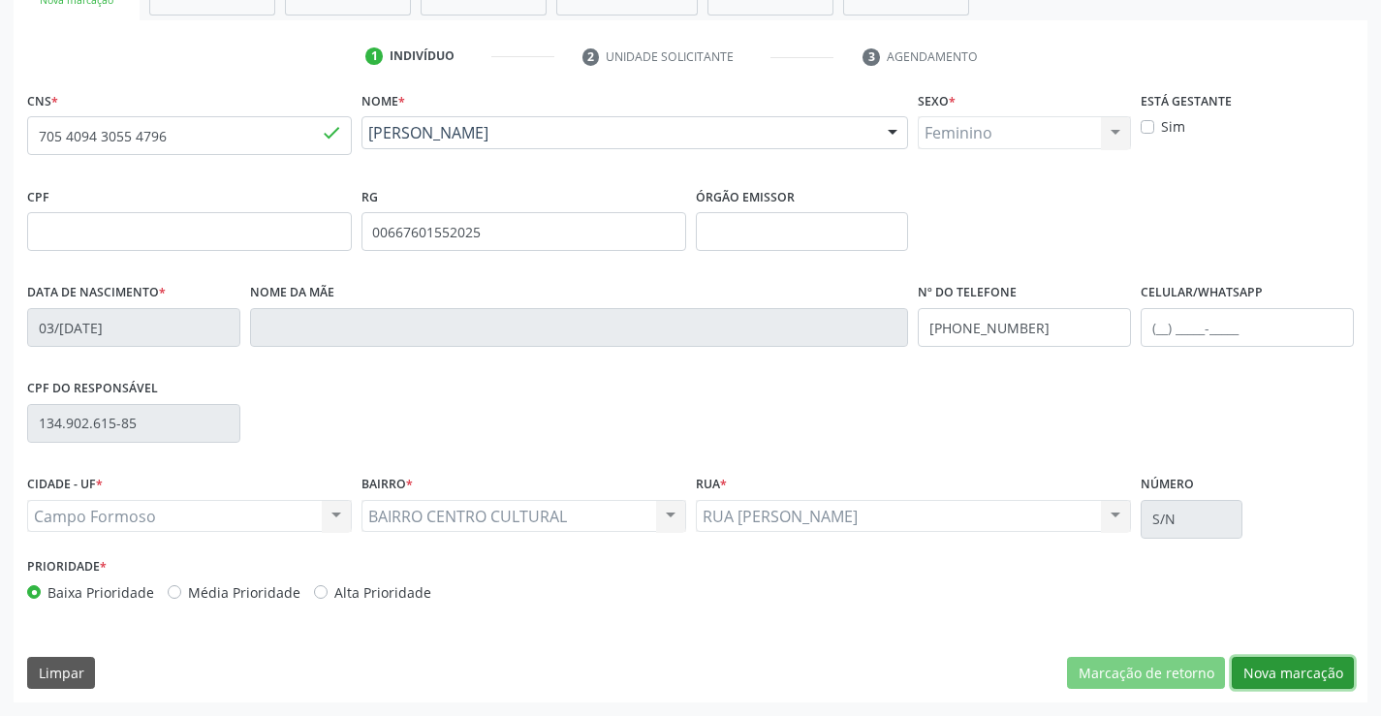
click at [1281, 668] on button "Nova marcação" at bounding box center [1293, 673] width 122 height 33
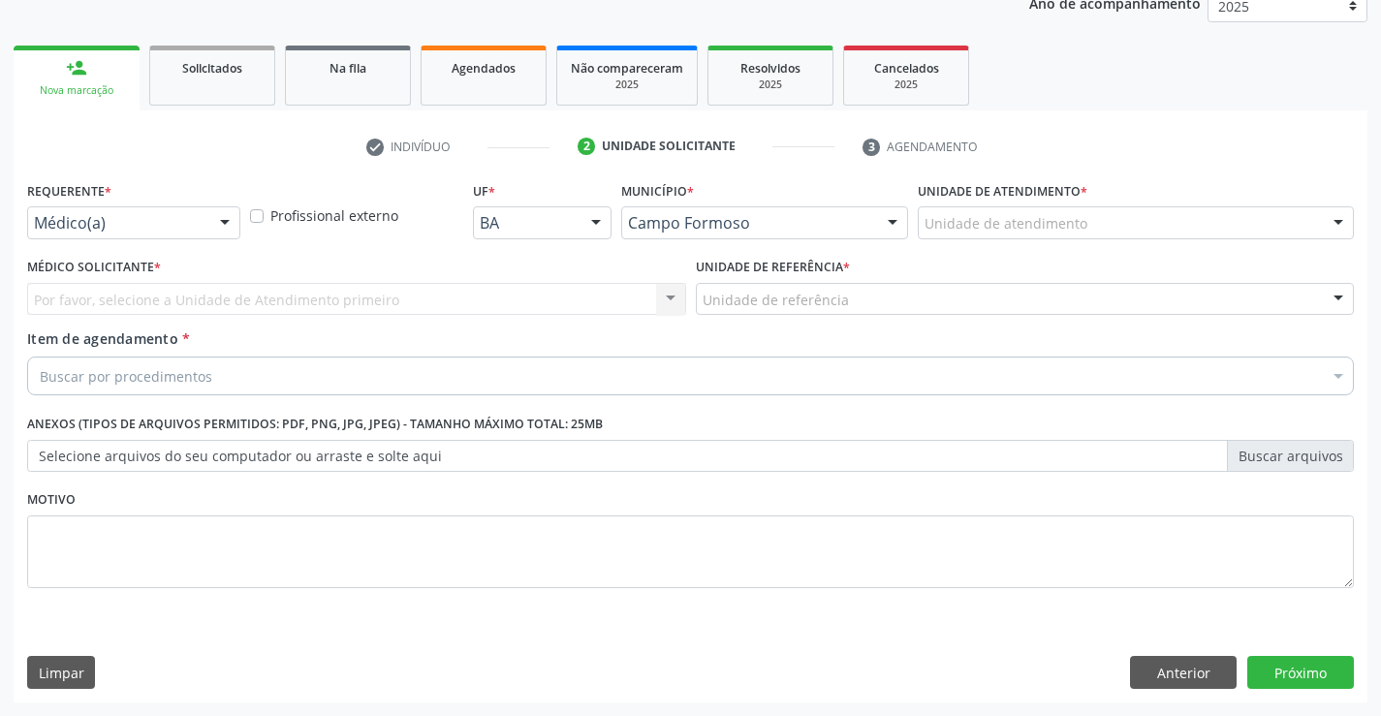
scroll to position [244, 0]
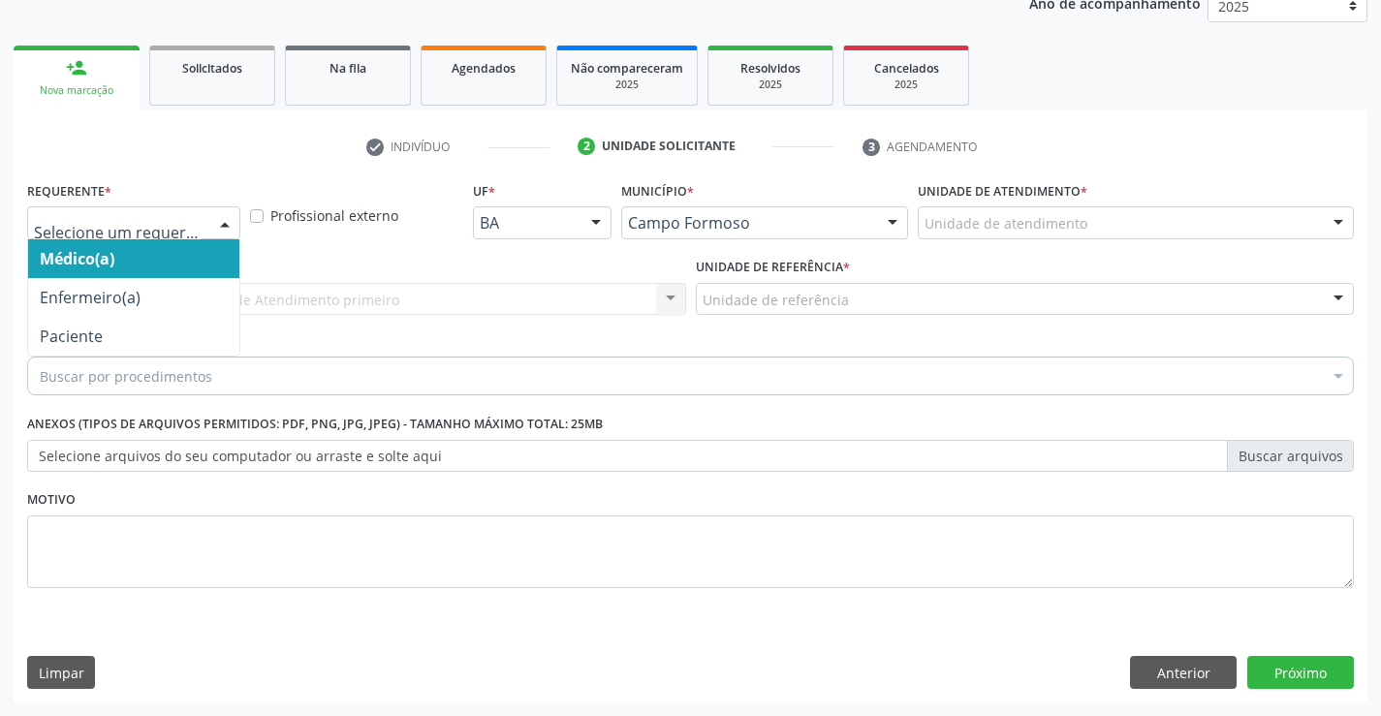
click at [208, 230] on div at bounding box center [133, 222] width 213 height 33
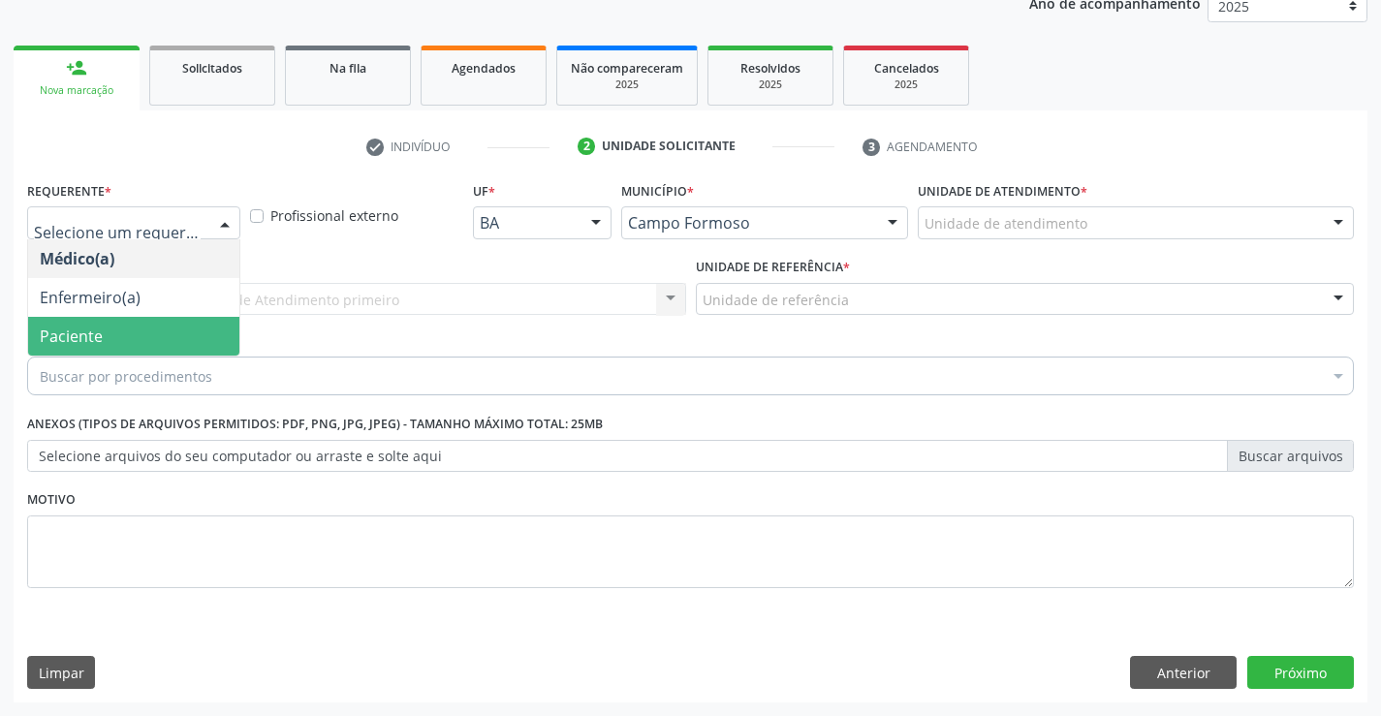
click at [154, 341] on span "Paciente" at bounding box center [133, 336] width 211 height 39
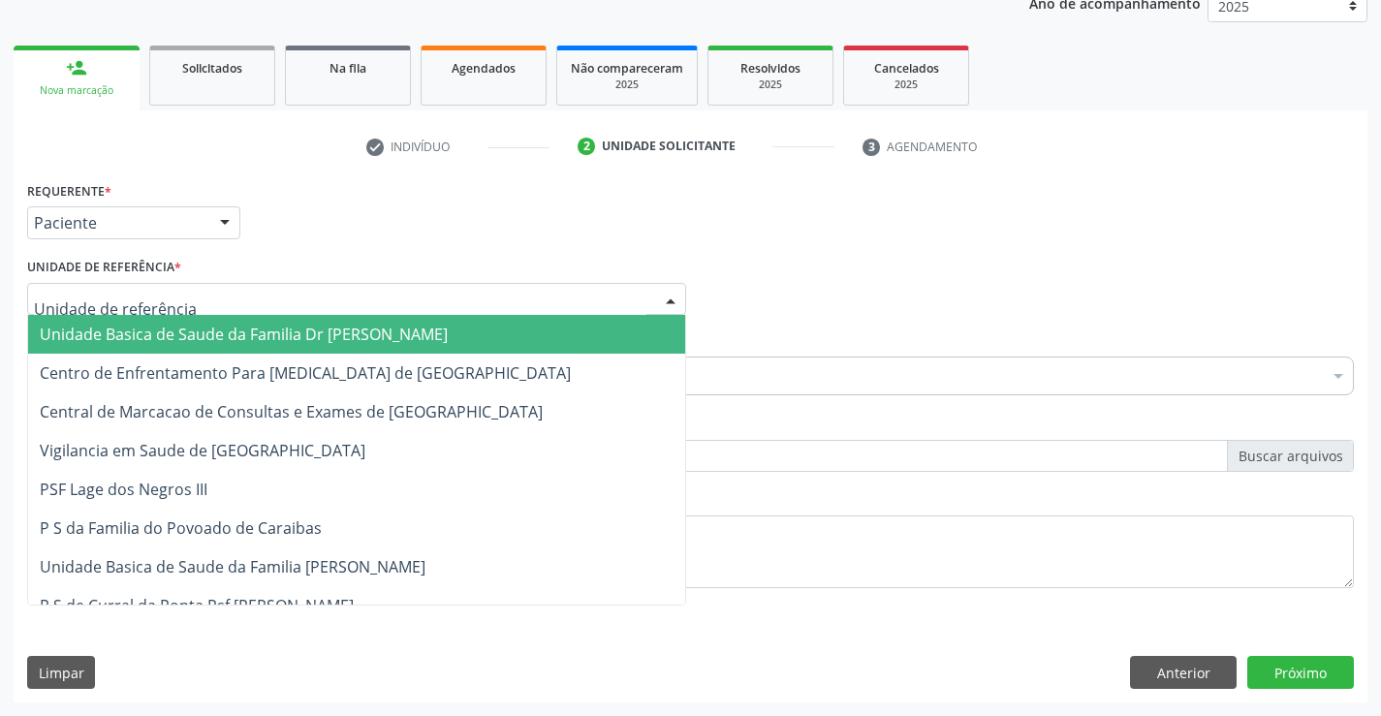
click at [177, 299] on div at bounding box center [356, 299] width 659 height 33
click at [206, 338] on span "Unidade Basica de Saude da Familia Dr [PERSON_NAME]" at bounding box center [244, 334] width 408 height 21
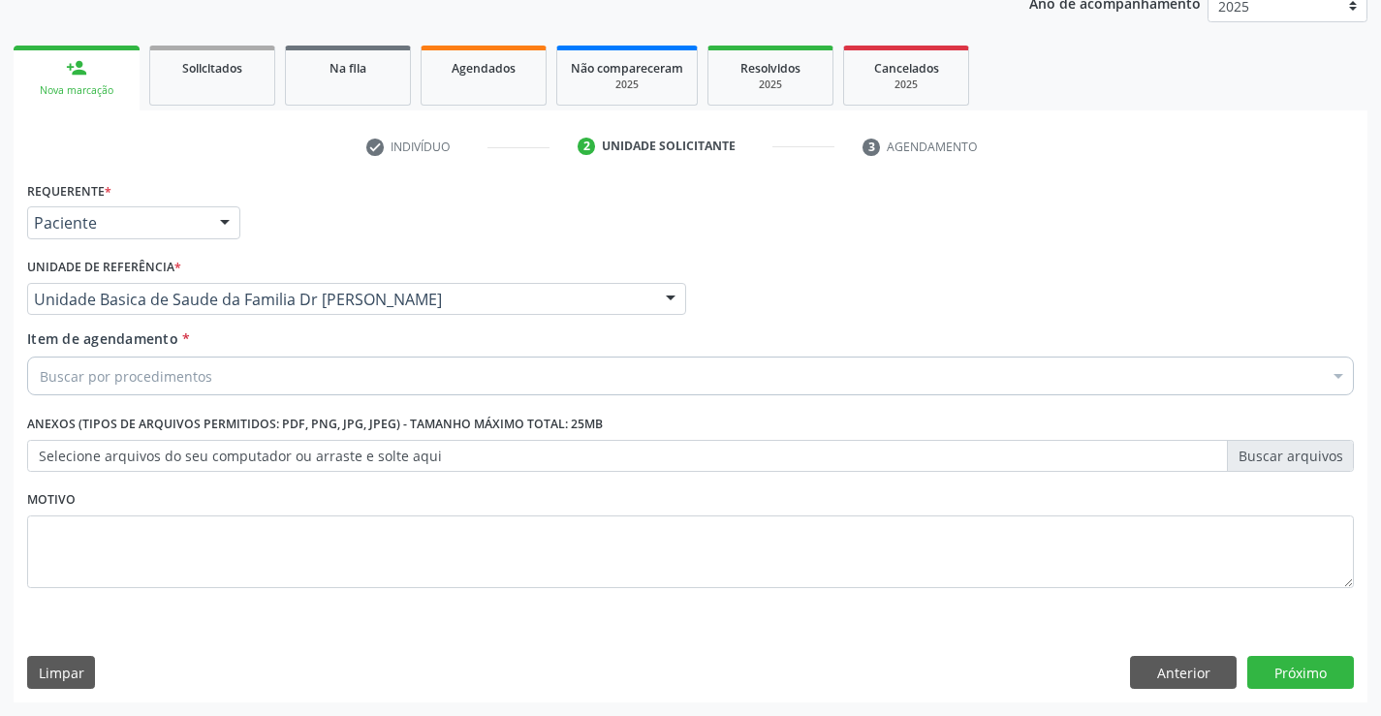
click at [217, 384] on div "Buscar por procedimentos" at bounding box center [690, 376] width 1327 height 39
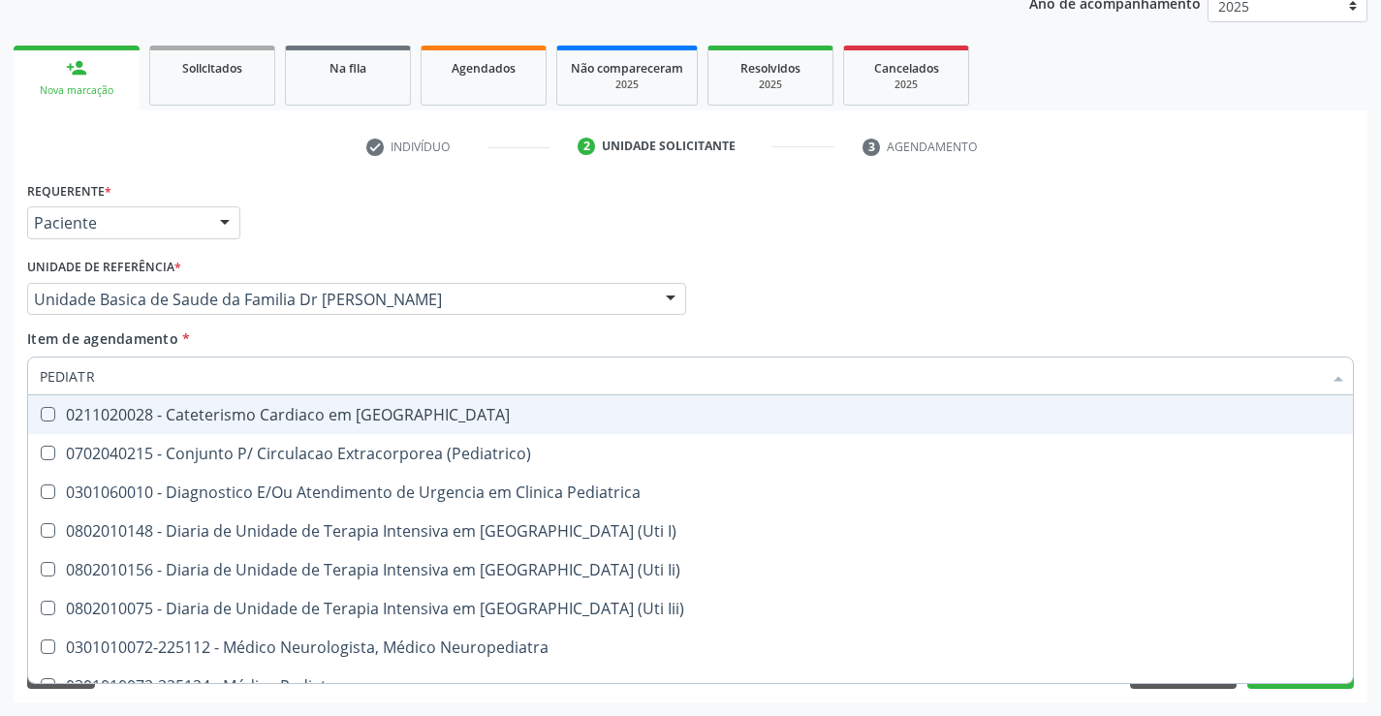
type input "PEDIATRA"
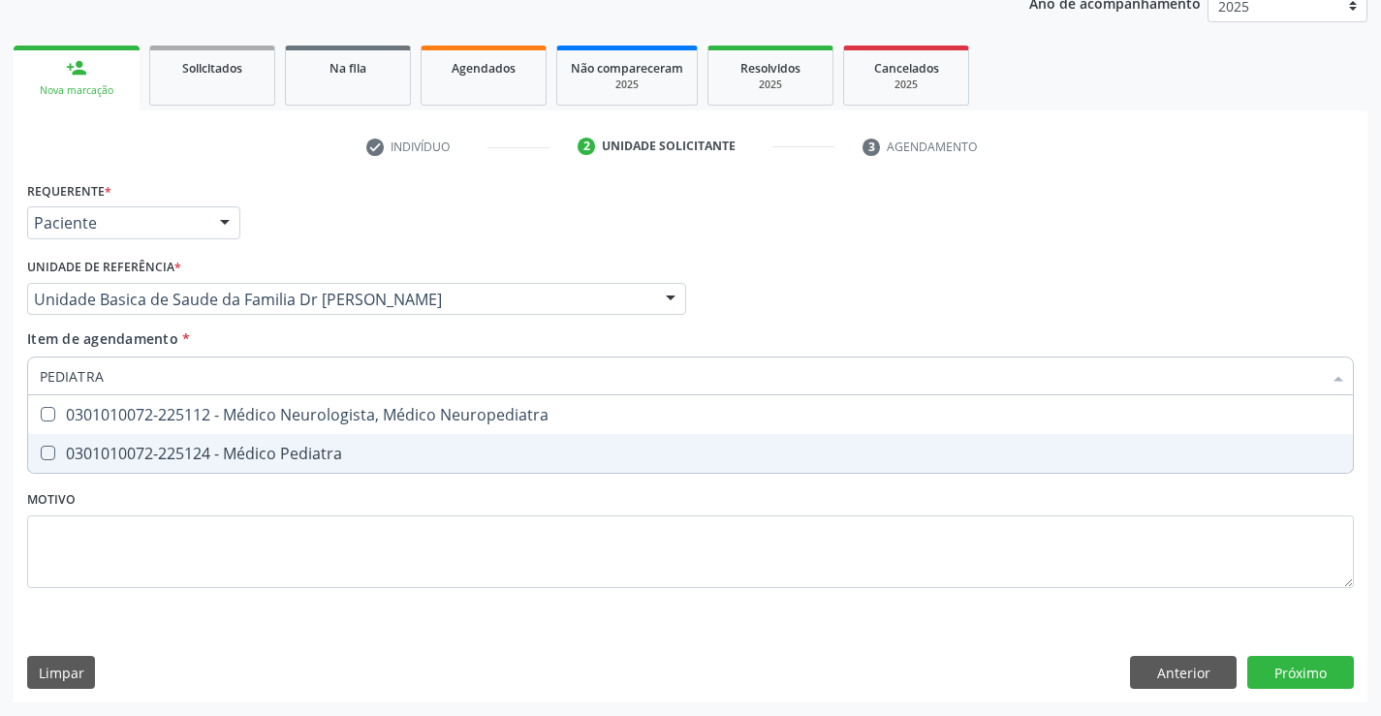
click at [235, 451] on div "0301010072-225124 - Médico Pediatra" at bounding box center [690, 454] width 1301 height 16
checkbox Pediatra "true"
click at [230, 498] on div "Requerente * Paciente Médico(a) Enfermeiro(a) Paciente Nenhum resultado encontr…" at bounding box center [690, 395] width 1327 height 439
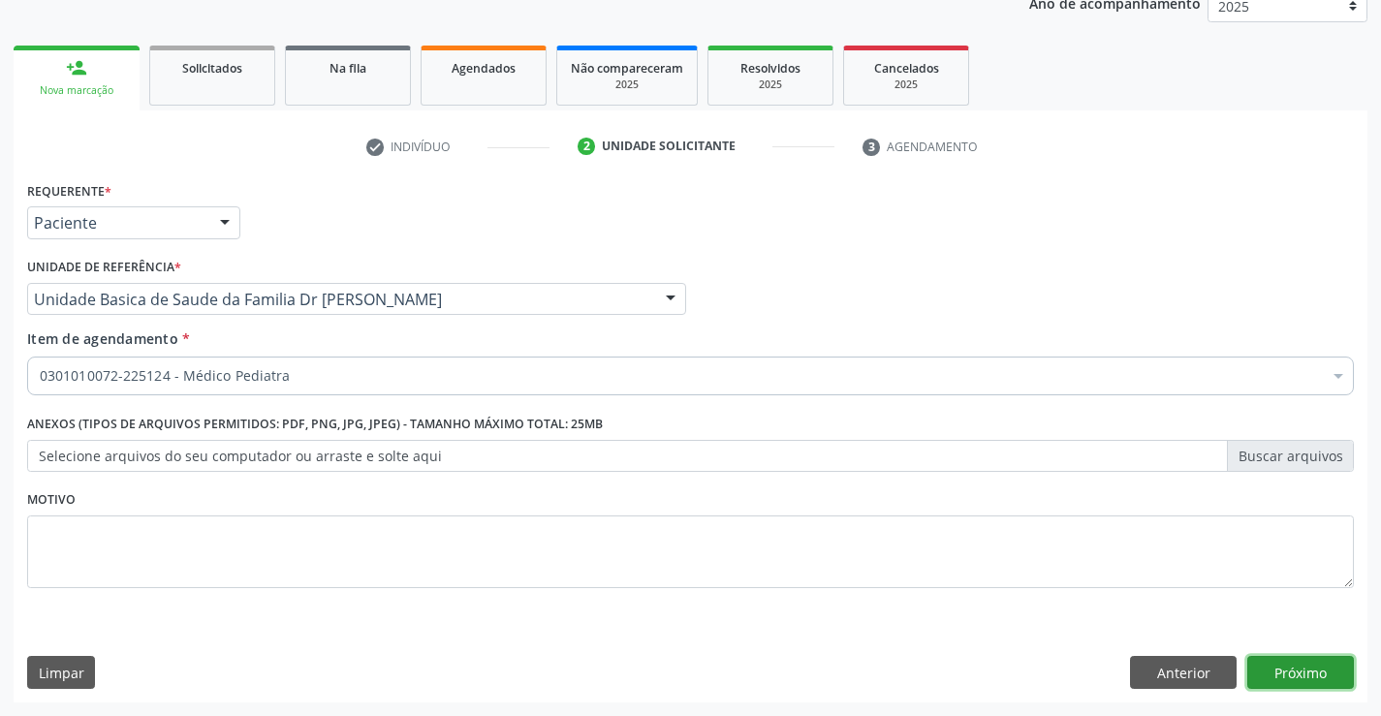
click at [1310, 666] on button "Próximo" at bounding box center [1300, 672] width 107 height 33
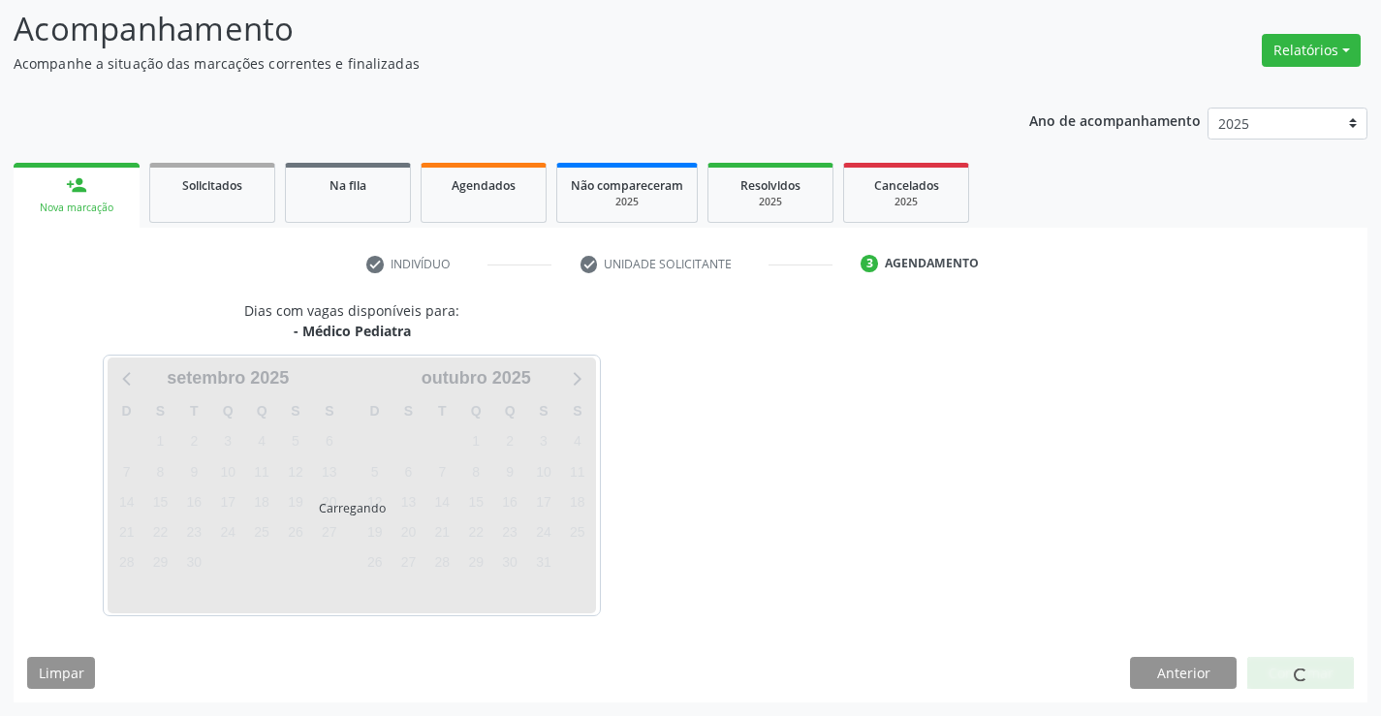
scroll to position [127, 0]
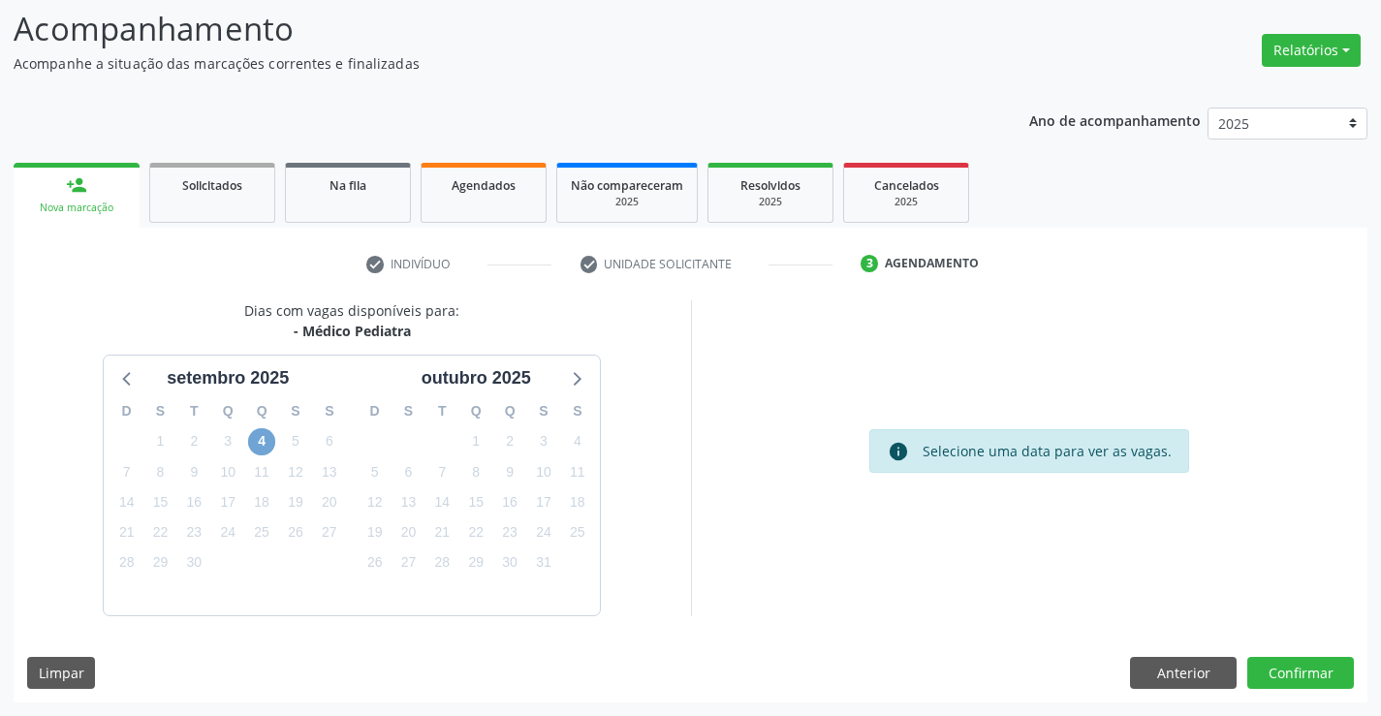
click at [265, 443] on span "4" at bounding box center [261, 441] width 27 height 27
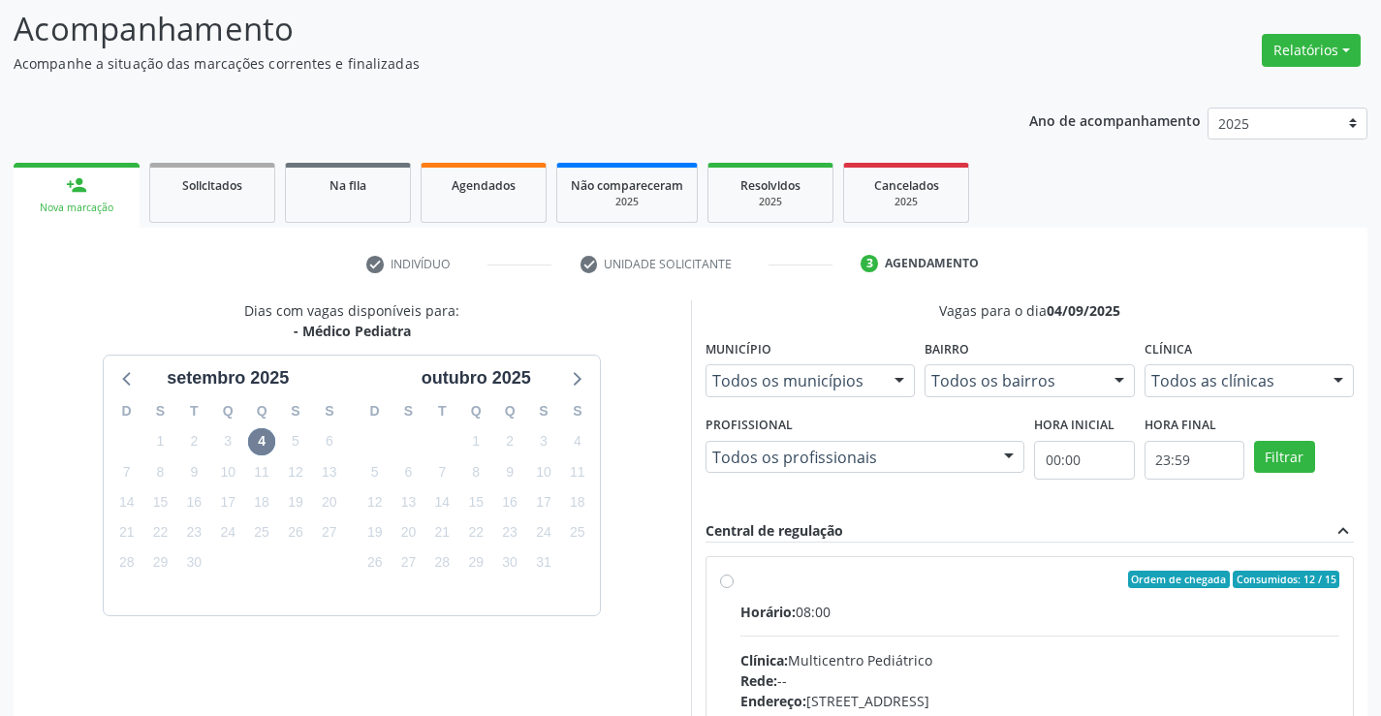
click at [740, 579] on label "Ordem de chegada Consumidos: 12 / 15 Horário: 08:00 Clínica: Multicentro Pediát…" at bounding box center [1040, 720] width 600 height 298
click at [728, 579] on input "Ordem de chegada Consumidos: 12 / 15 Horário: 08:00 Clínica: Multicentro Pediát…" at bounding box center [727, 579] width 14 height 17
radio input "true"
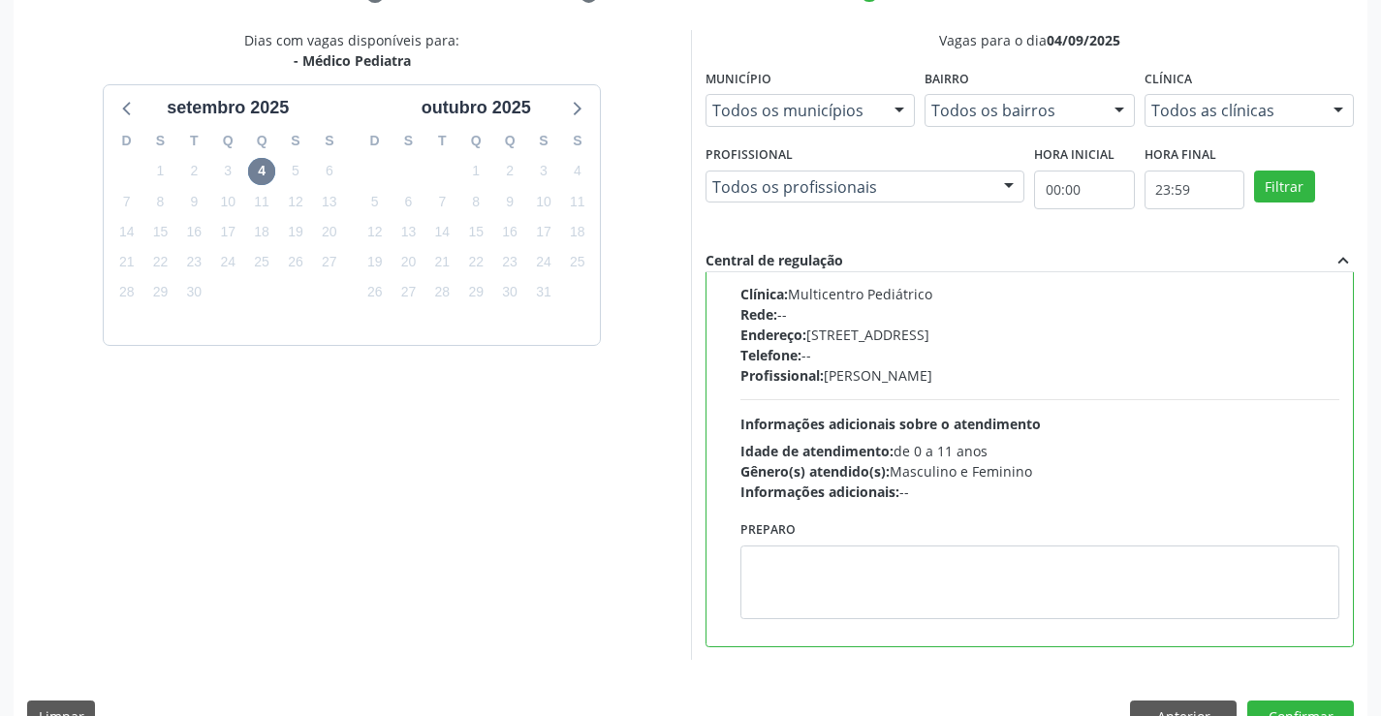
scroll to position [418, 0]
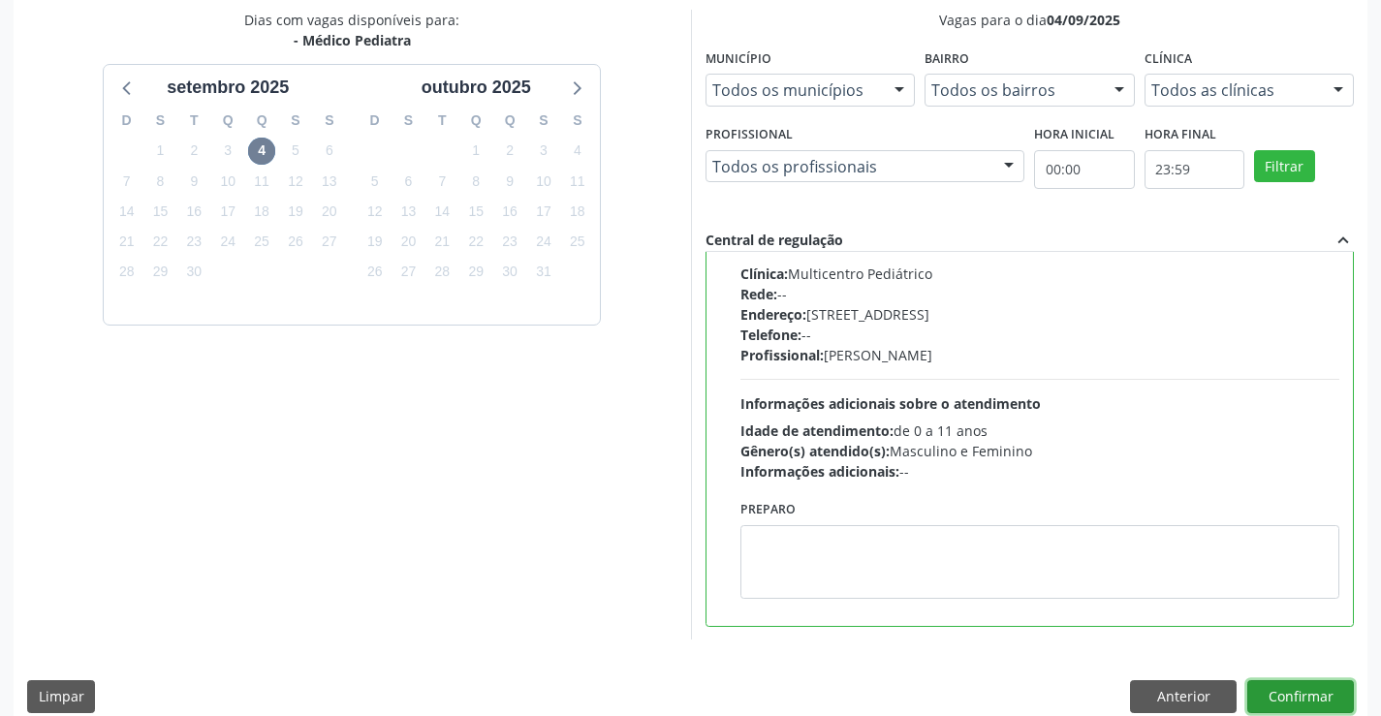
click at [1273, 696] on button "Confirmar" at bounding box center [1300, 696] width 107 height 33
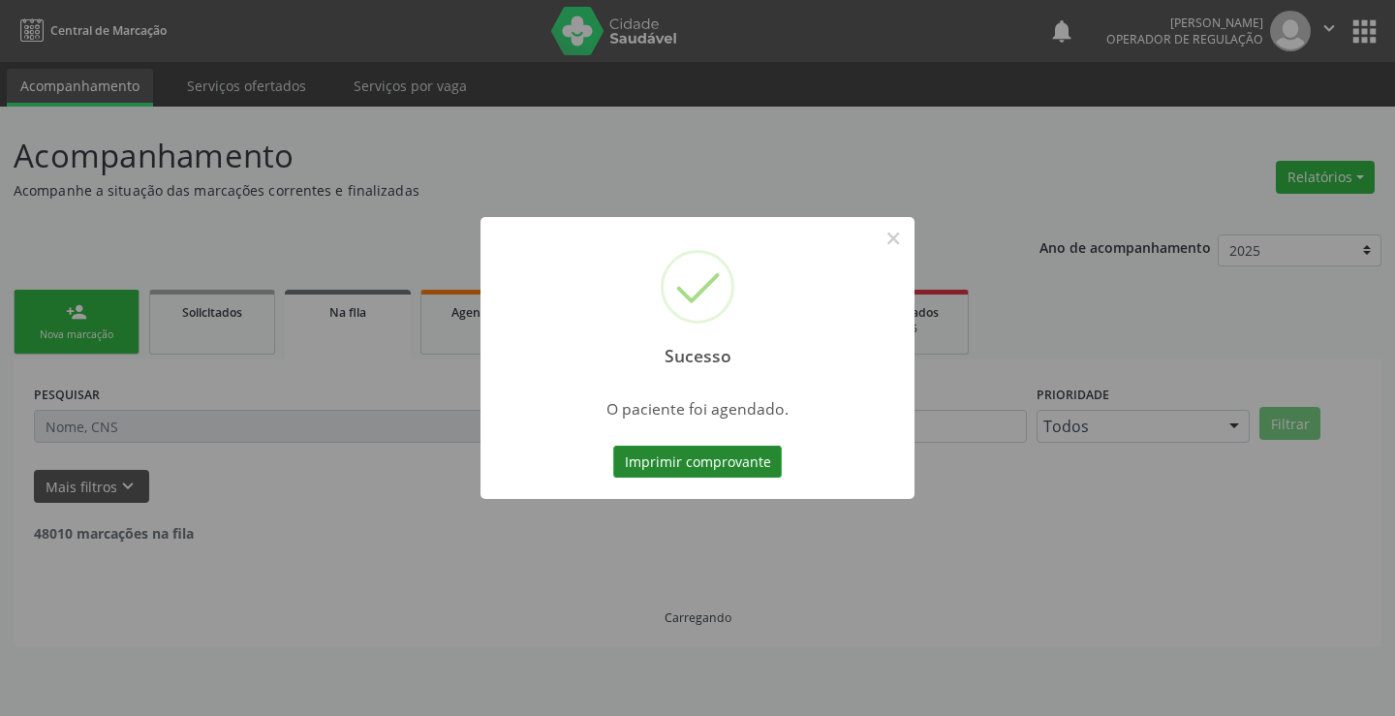
click at [737, 457] on button "Imprimir comprovante" at bounding box center [697, 462] width 169 height 33
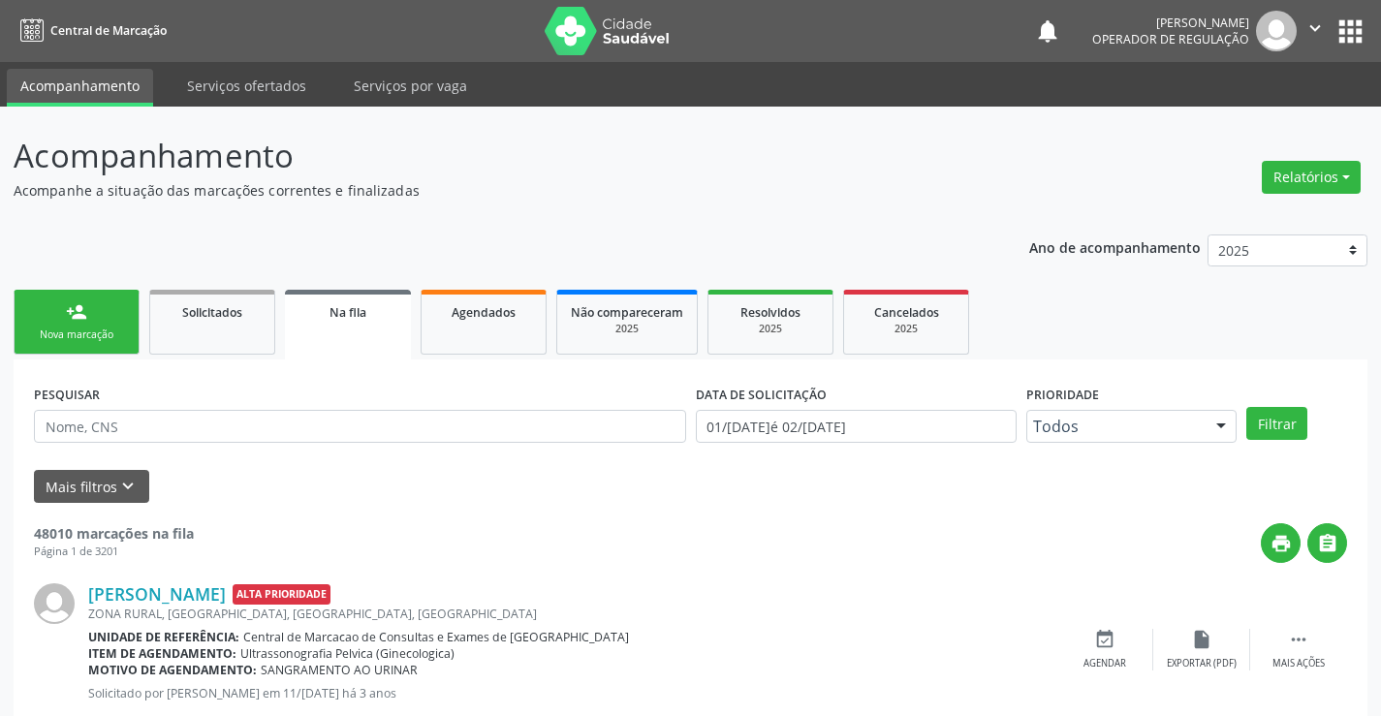
click at [123, 327] on link "person_add Nova marcação" at bounding box center [77, 322] width 126 height 65
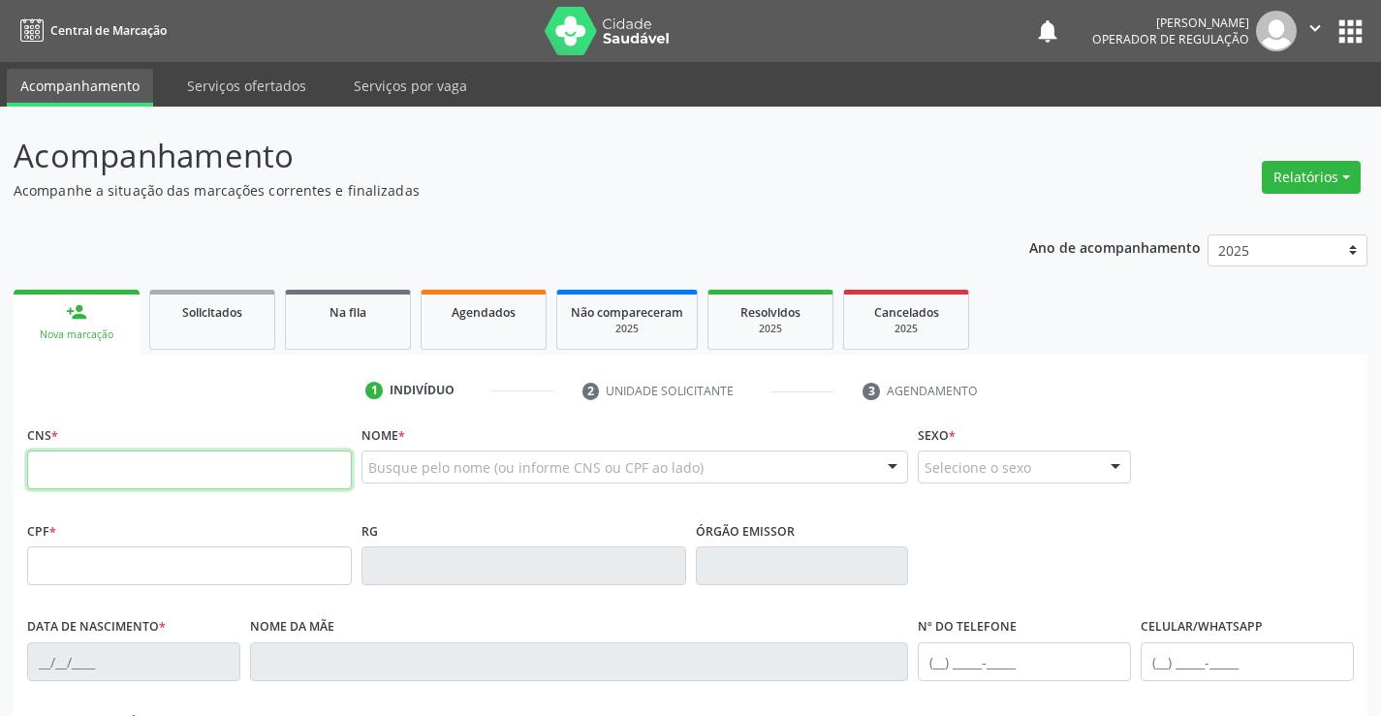
click at [101, 477] on input "text" at bounding box center [189, 470] width 325 height 39
type input "701 0078 4408 5390"
type input "13/12/2018"
type input "(74) 99135-8239"
type input "S/N"
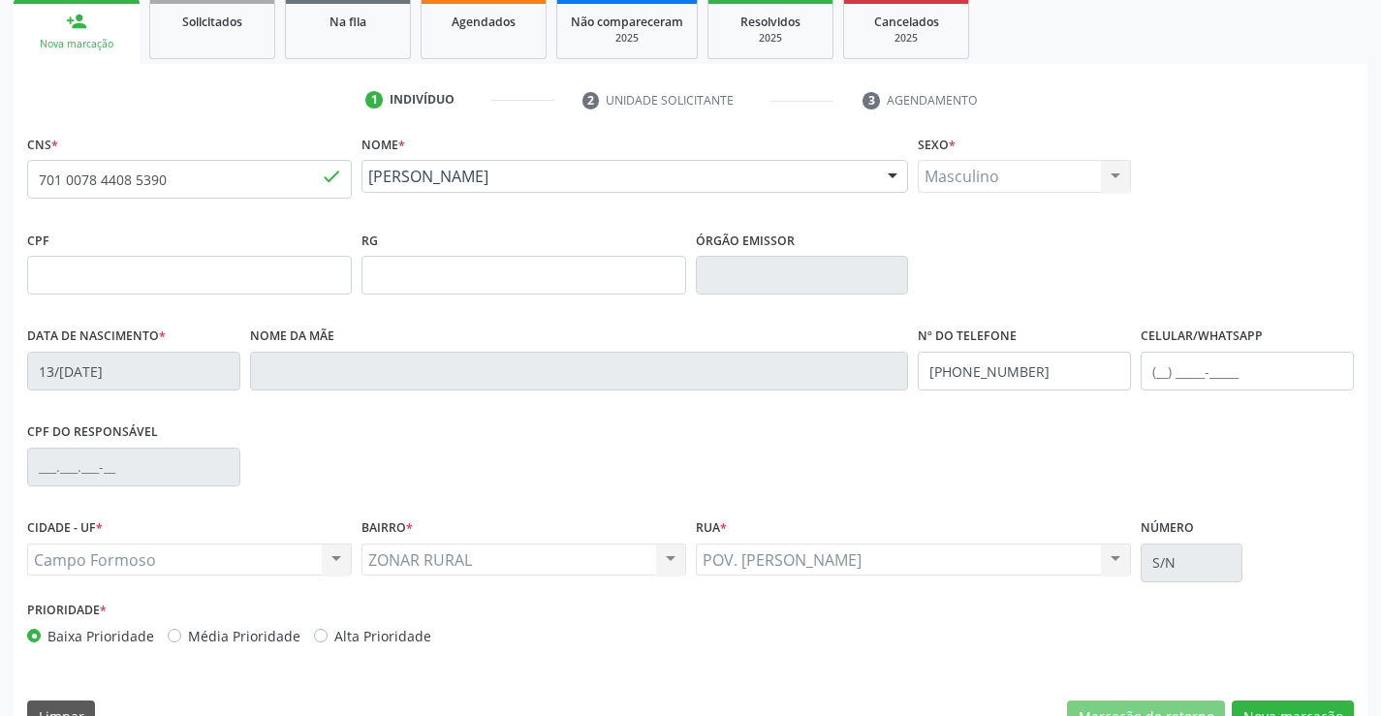
scroll to position [334, 0]
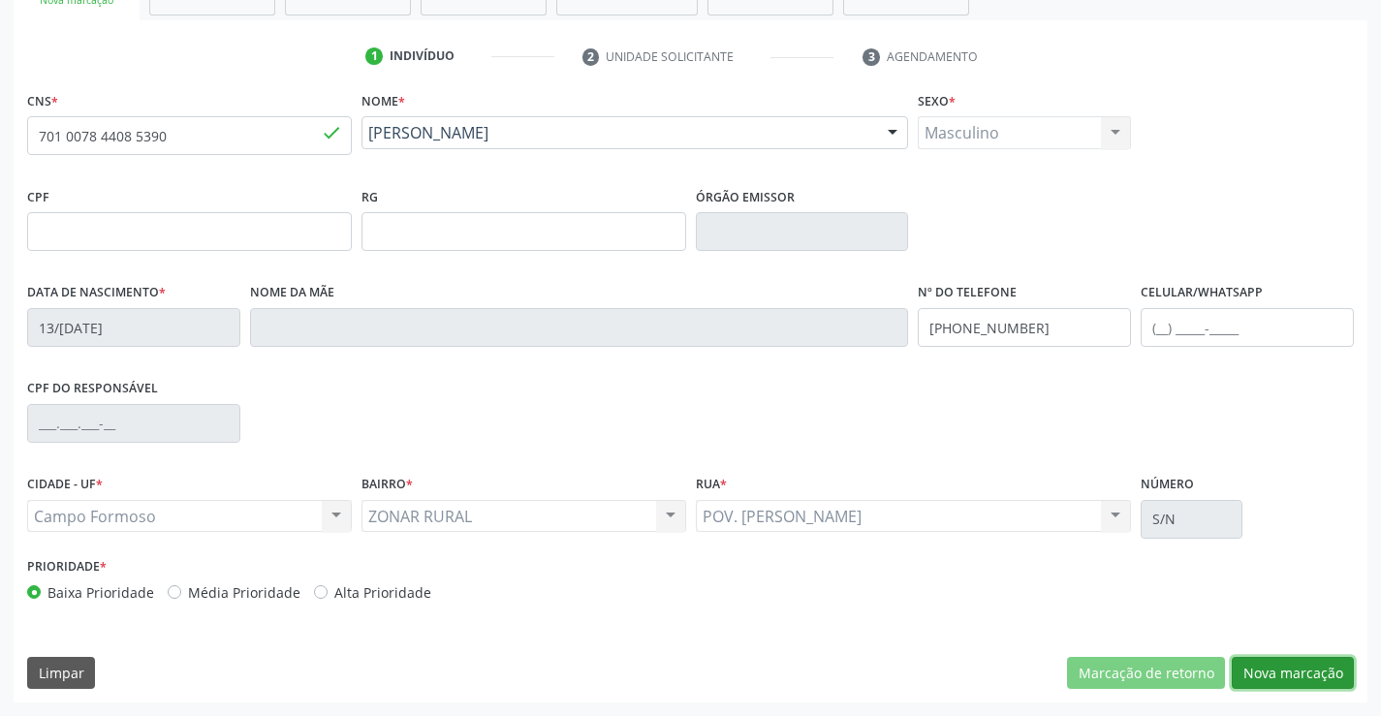
click at [1292, 668] on button "Nova marcação" at bounding box center [1293, 673] width 122 height 33
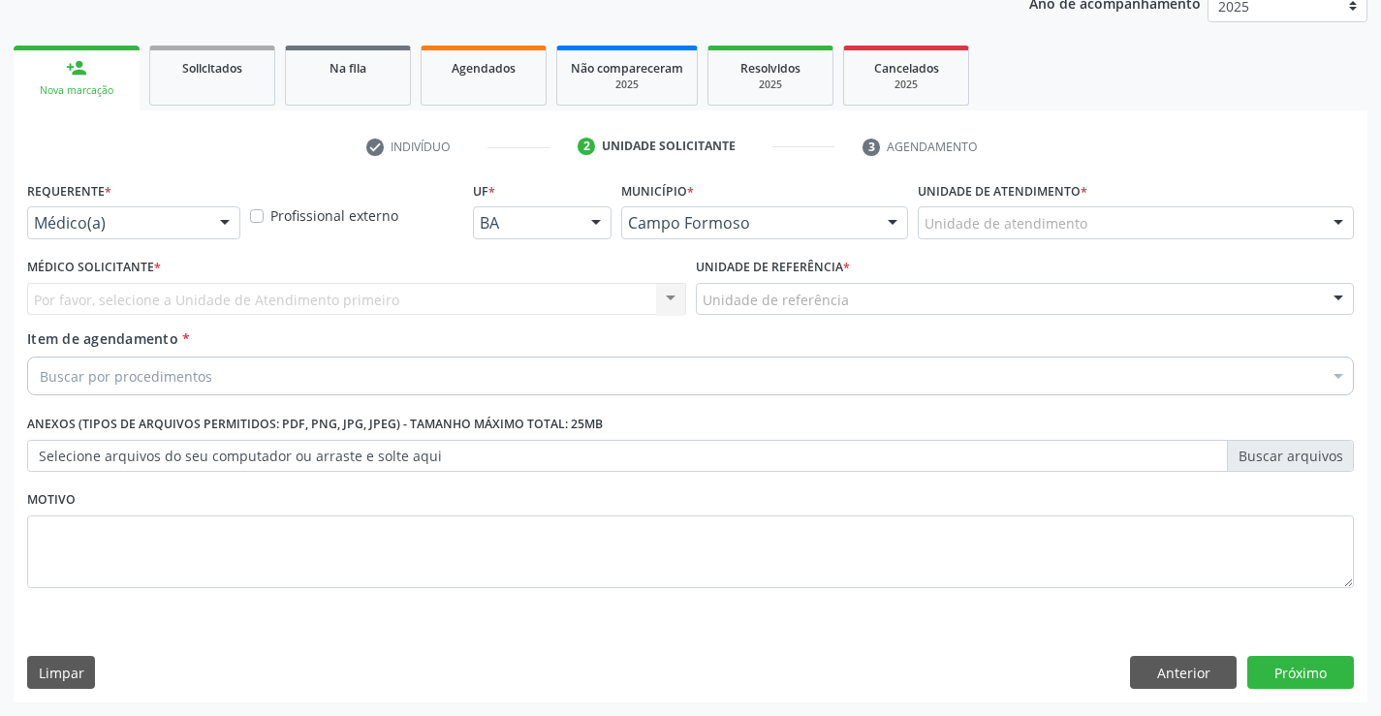
scroll to position [244, 0]
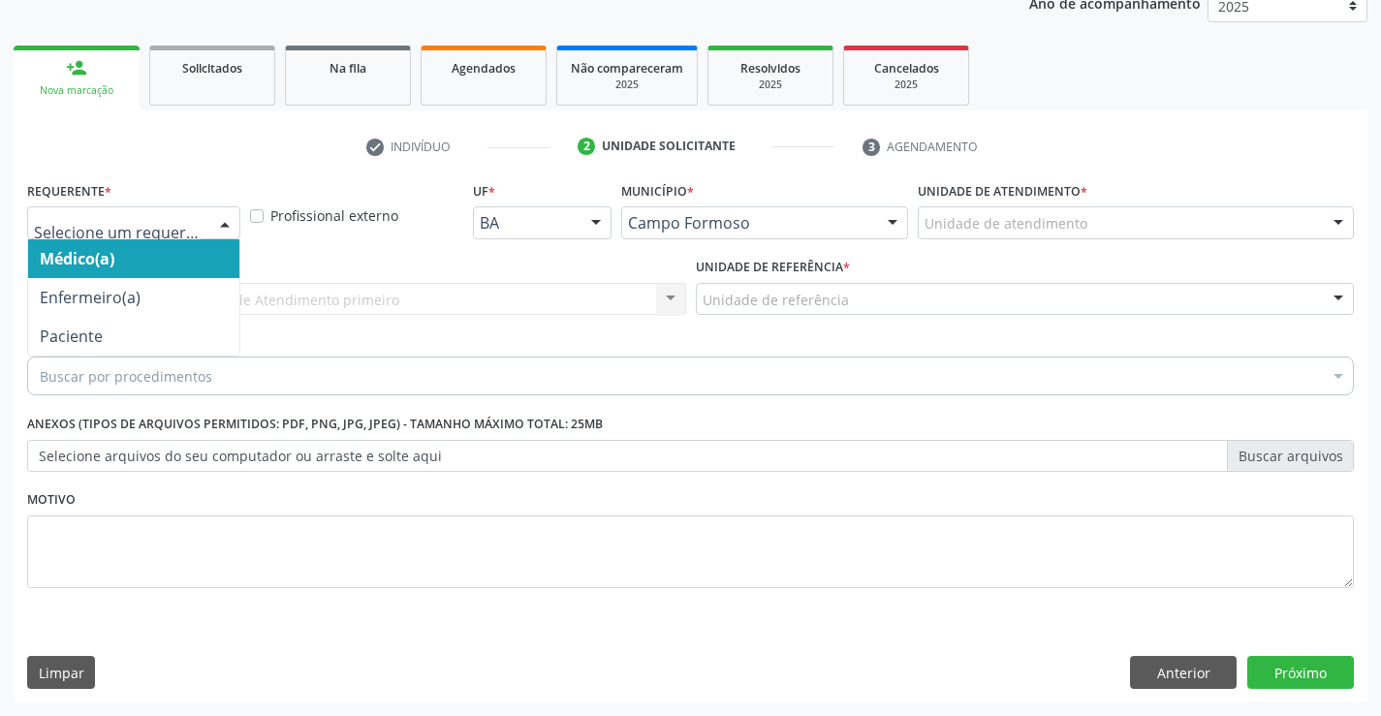
click at [205, 211] on div at bounding box center [133, 222] width 213 height 33
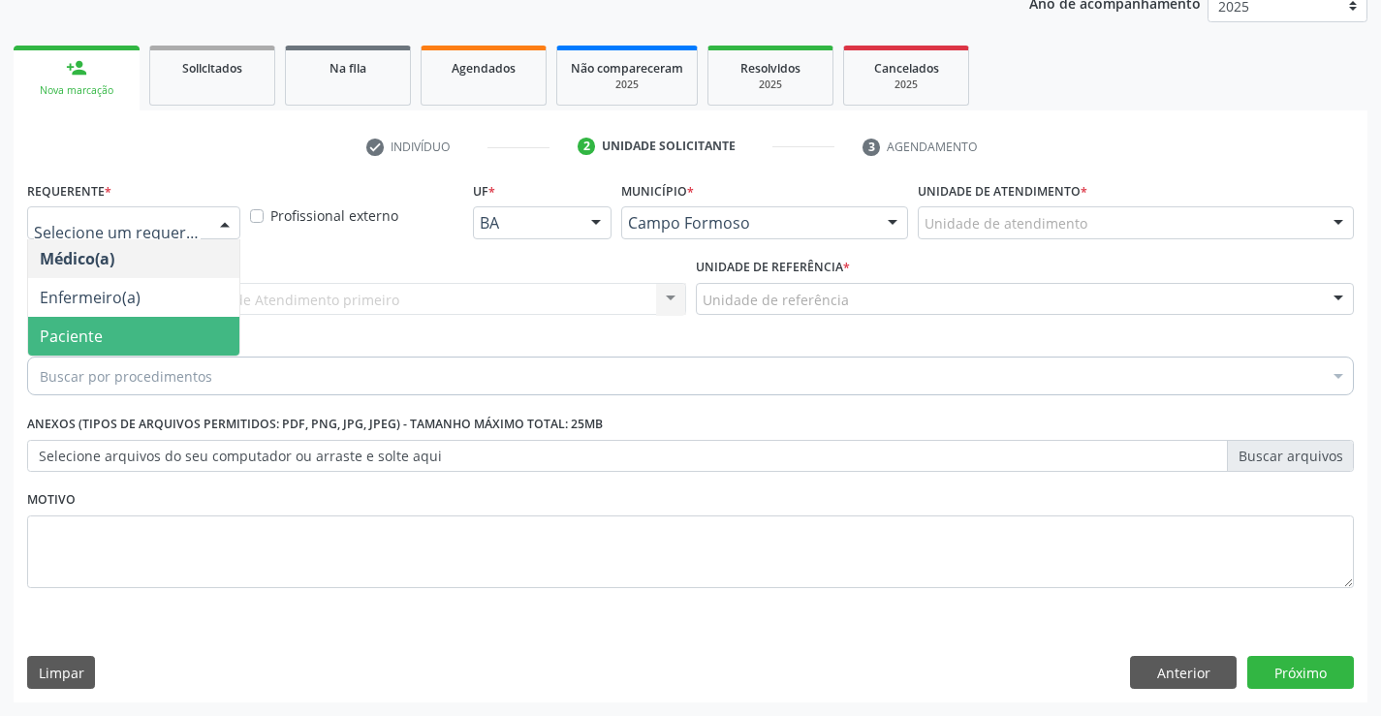
click at [146, 329] on span "Paciente" at bounding box center [133, 336] width 211 height 39
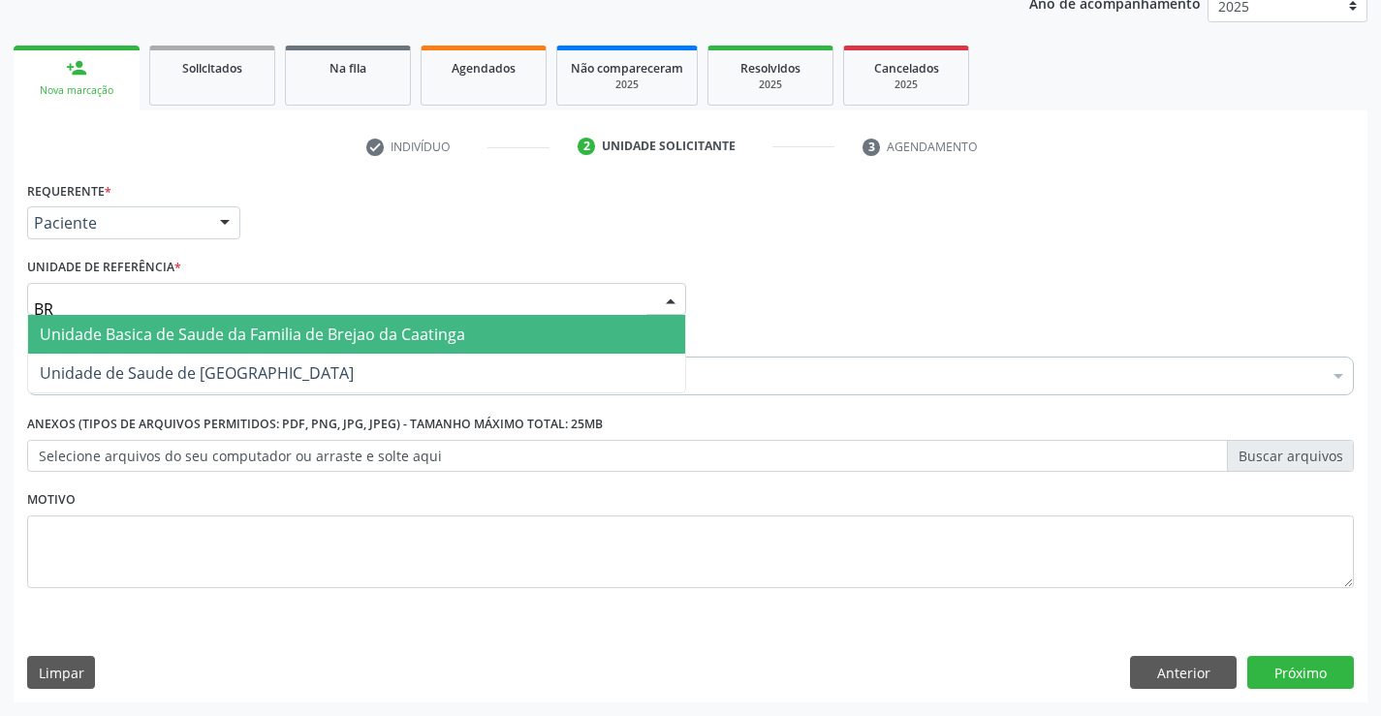
type input "BRE"
click at [227, 338] on span "Unidade Basica de Saude da Familia de Brejao da Caatinga" at bounding box center [252, 334] width 425 height 21
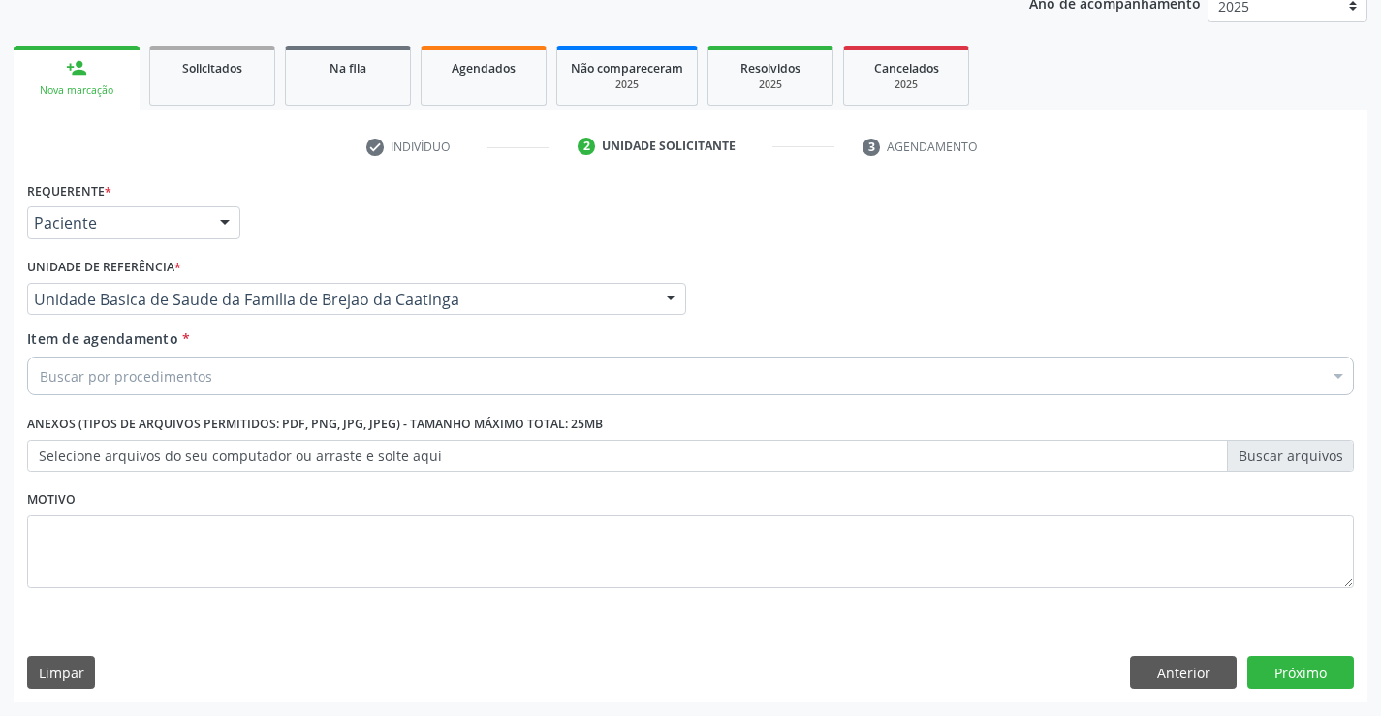
click at [220, 377] on div "Buscar por procedimentos" at bounding box center [690, 376] width 1327 height 39
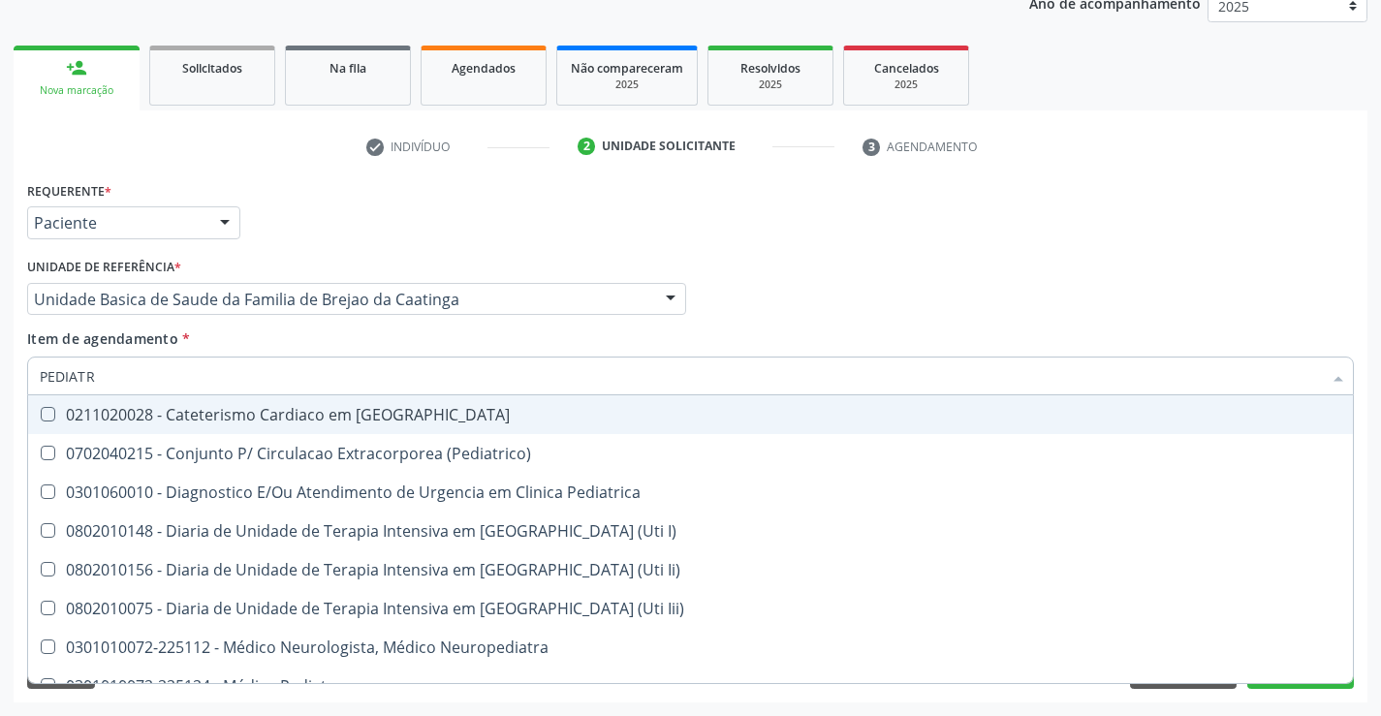
type input "PEDIATRA"
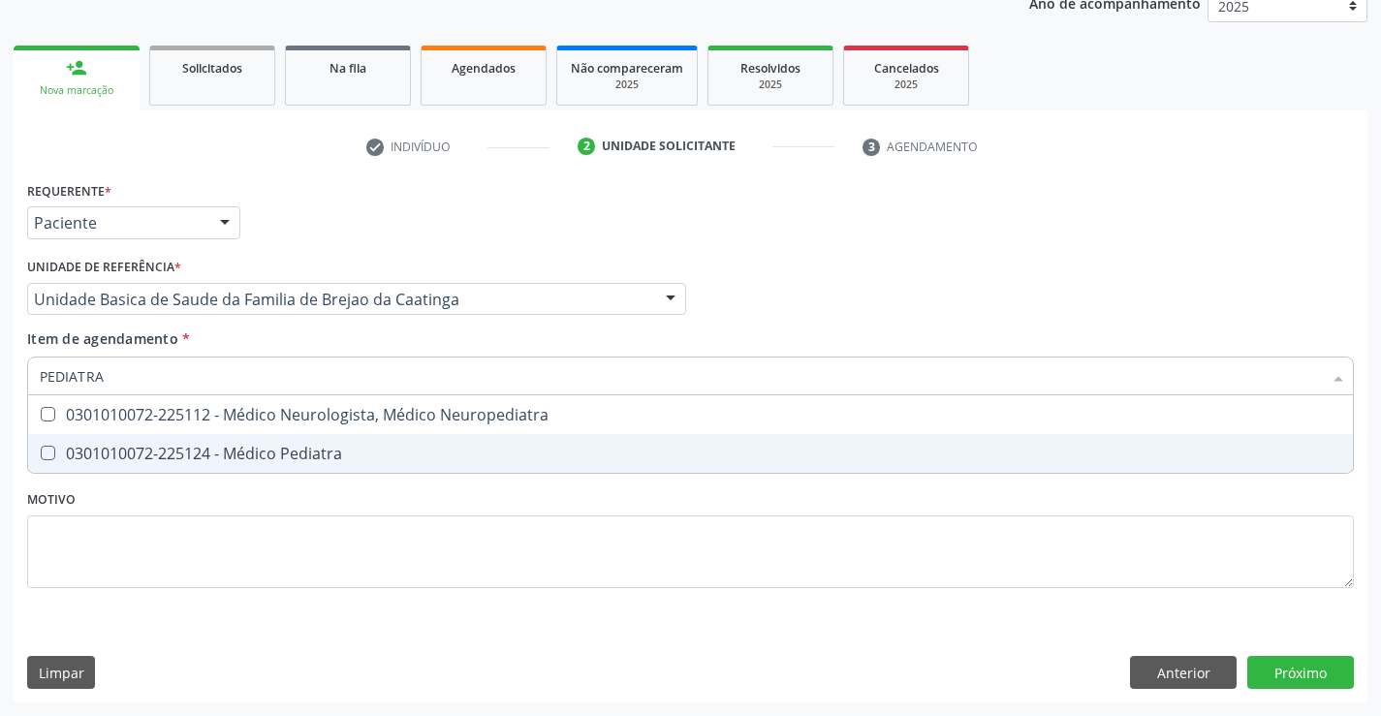
click at [289, 449] on div "0301010072-225124 - Médico Pediatra" at bounding box center [690, 454] width 1301 height 16
checkbox Pediatra "true"
click at [302, 499] on div "Requerente * Paciente Médico(a) Enfermeiro(a) Paciente Nenhum resultado encontr…" at bounding box center [690, 395] width 1327 height 439
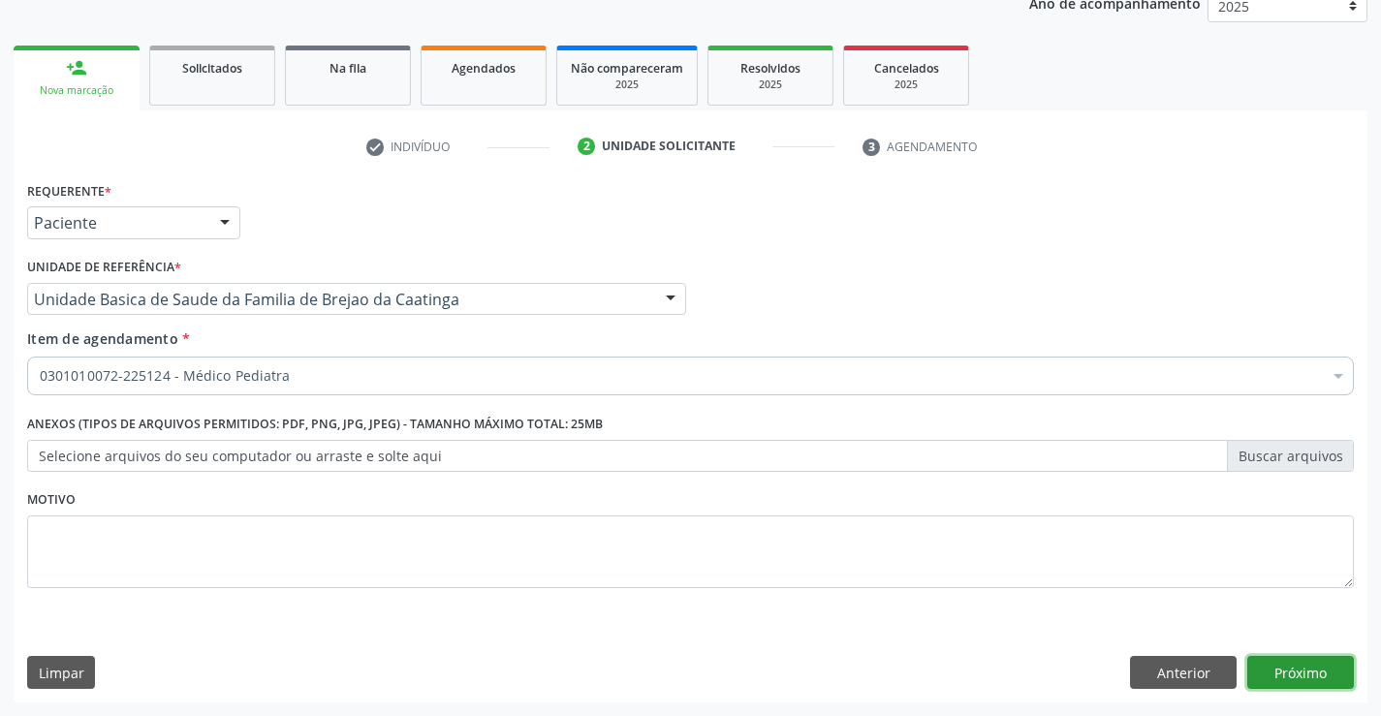
click at [1292, 664] on button "Próximo" at bounding box center [1300, 672] width 107 height 33
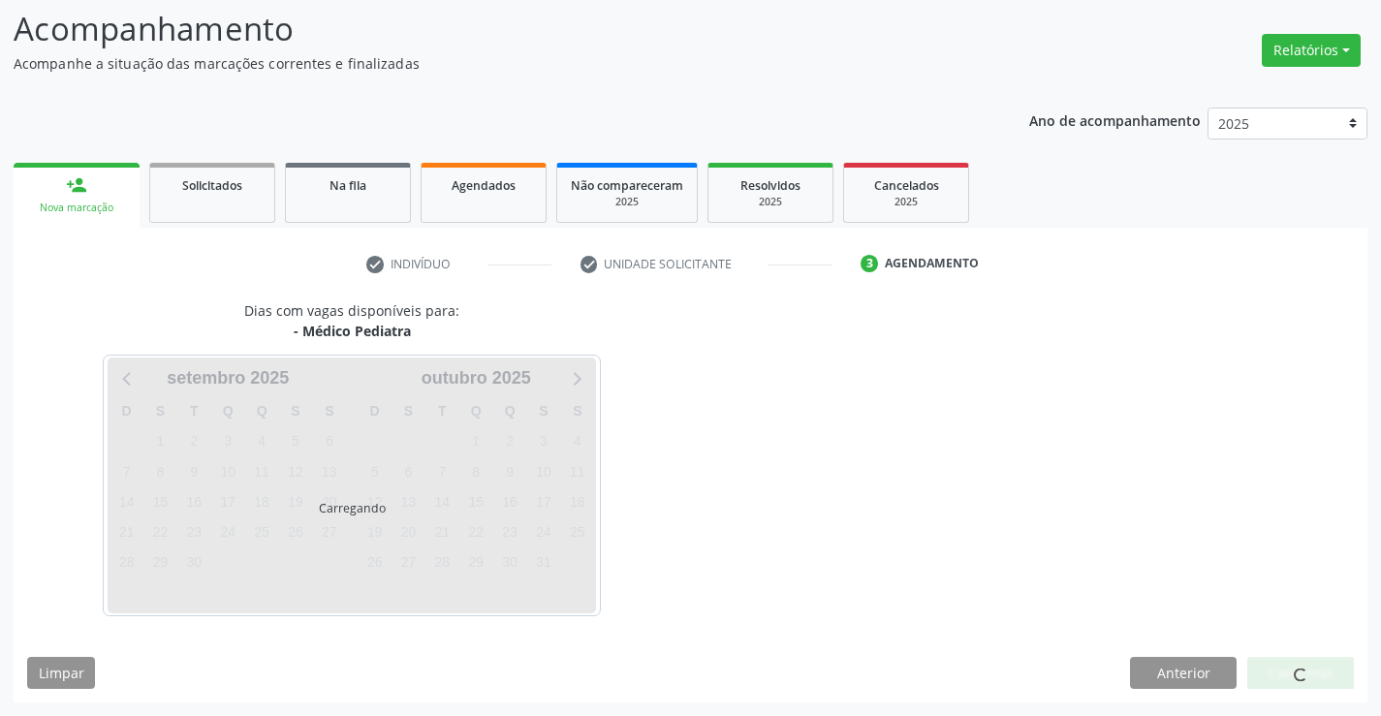
scroll to position [127, 0]
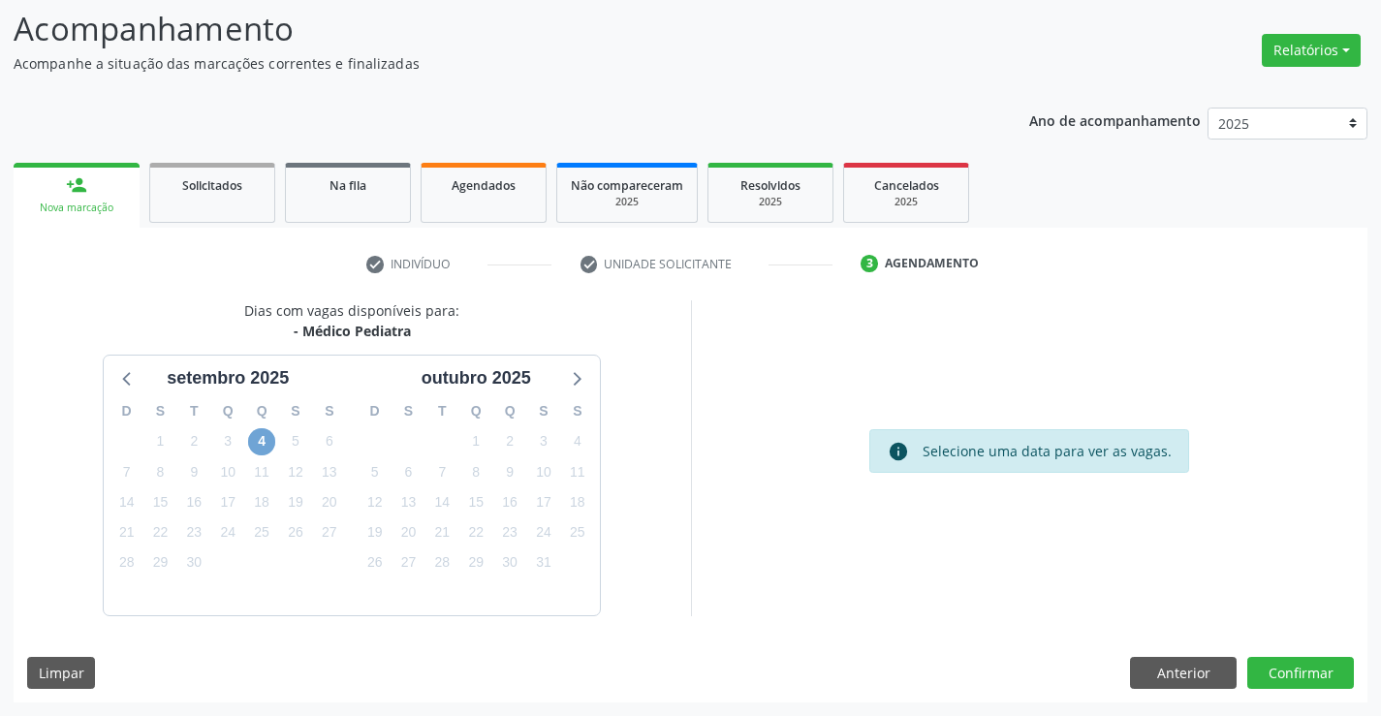
click at [266, 443] on span "4" at bounding box center [261, 441] width 27 height 27
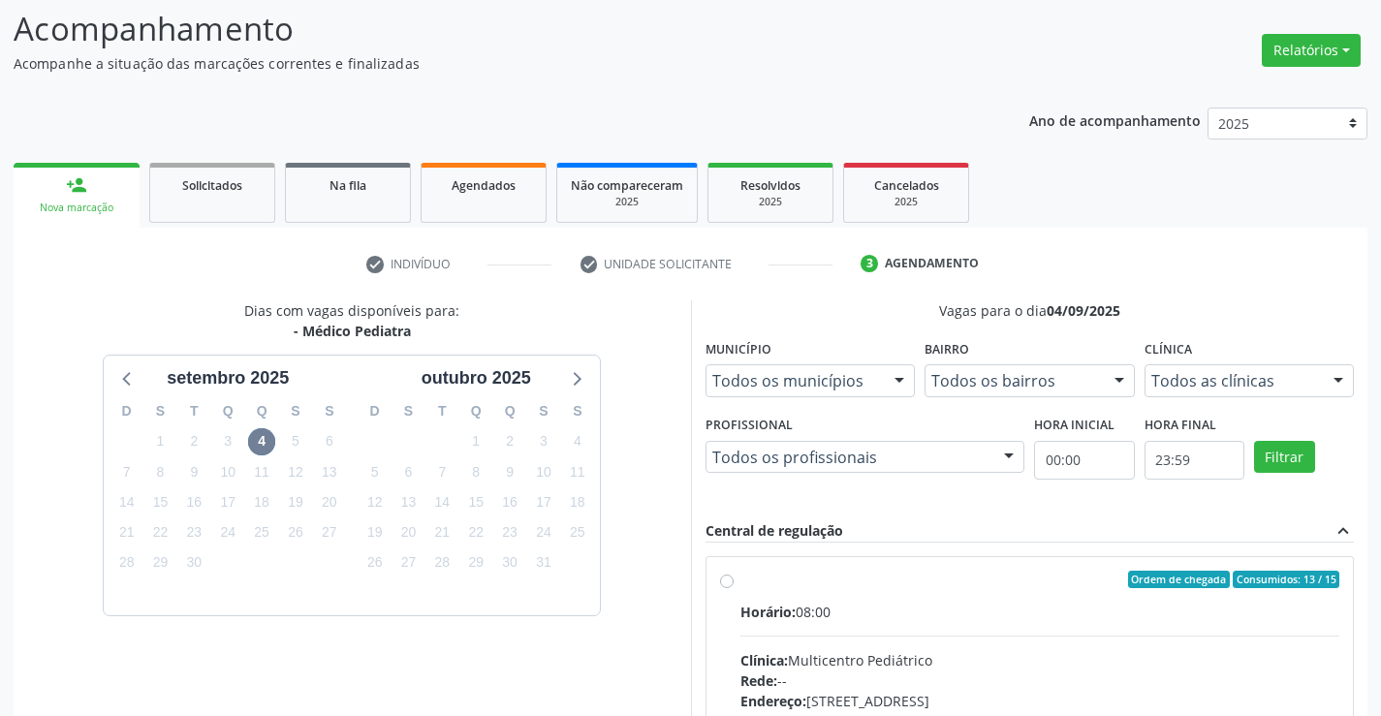
click at [740, 579] on label "Ordem de chegada Consumidos: 13 / 15 Horário: 08:00 Clínica: Multicentro Pediát…" at bounding box center [1040, 720] width 600 height 298
click at [727, 579] on input "Ordem de chegada Consumidos: 13 / 15 Horário: 08:00 Clínica: Multicentro Pediát…" at bounding box center [727, 579] width 14 height 17
radio input "true"
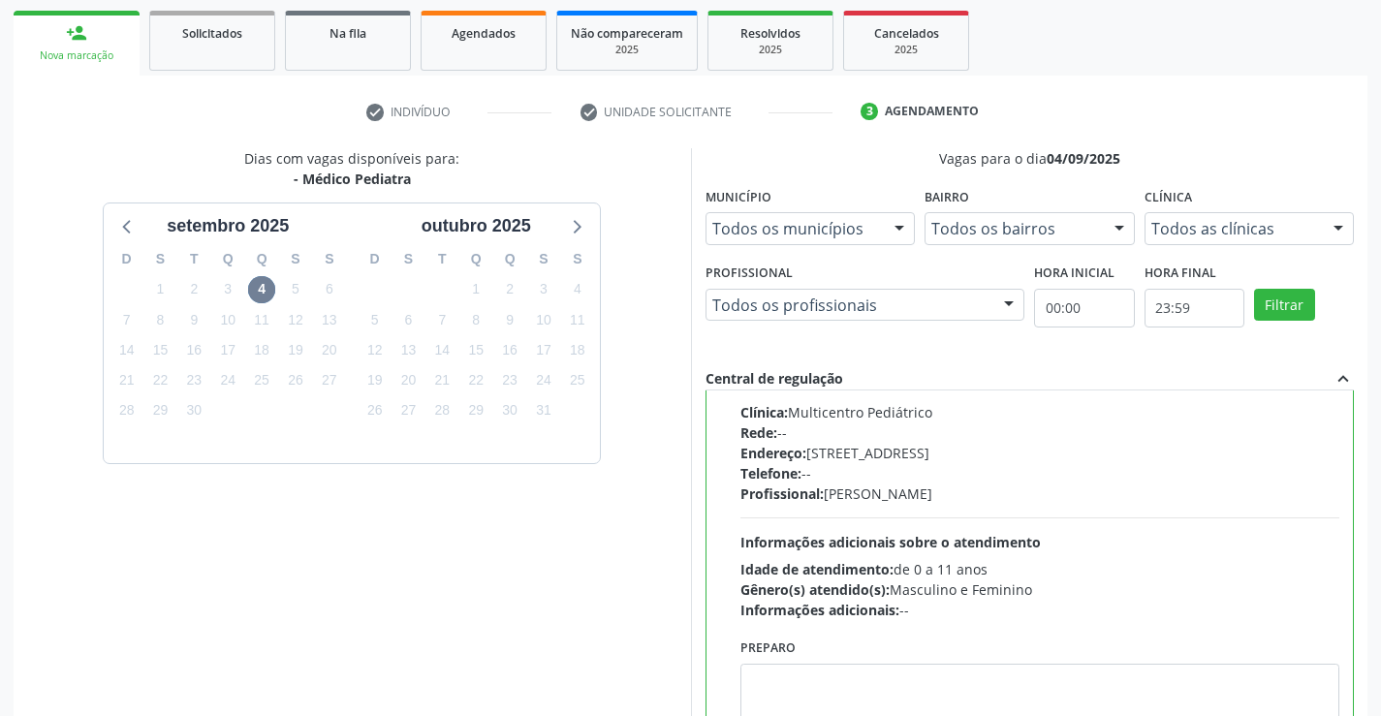
scroll to position [418, 0]
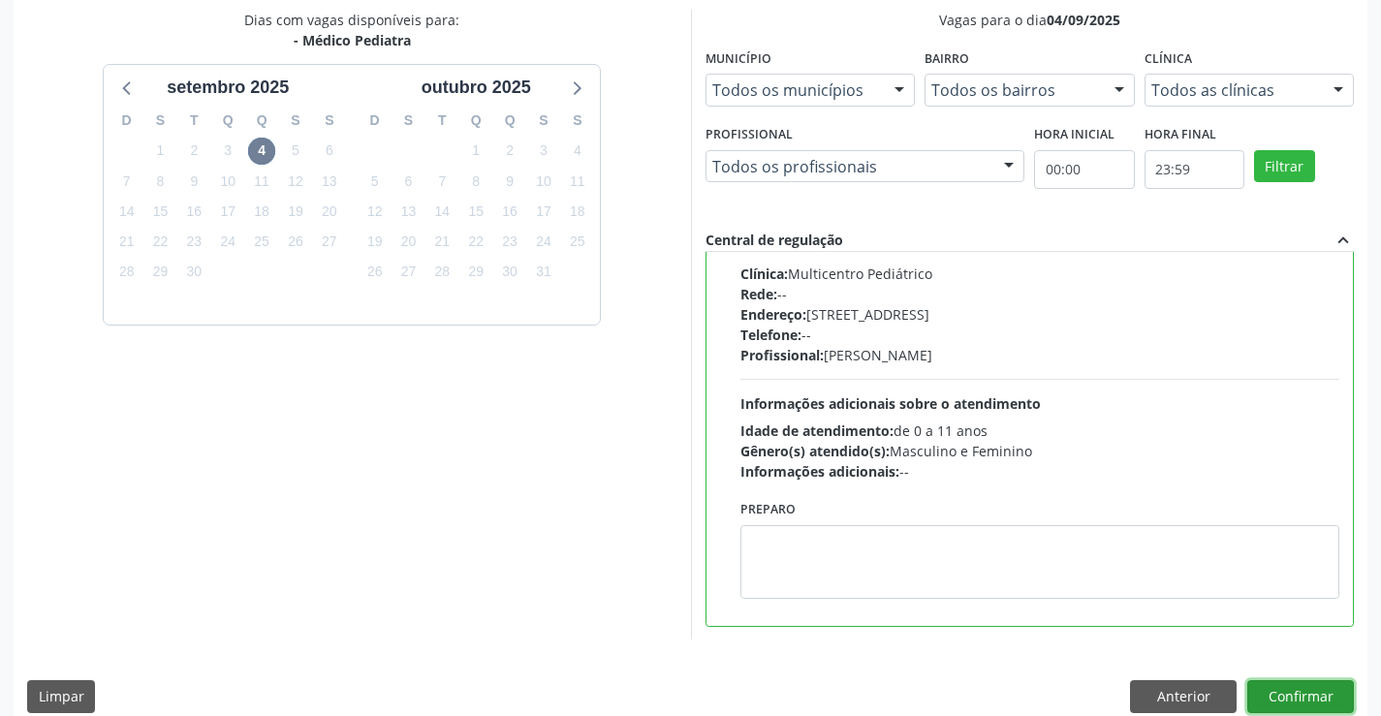
click at [1282, 693] on button "Confirmar" at bounding box center [1300, 696] width 107 height 33
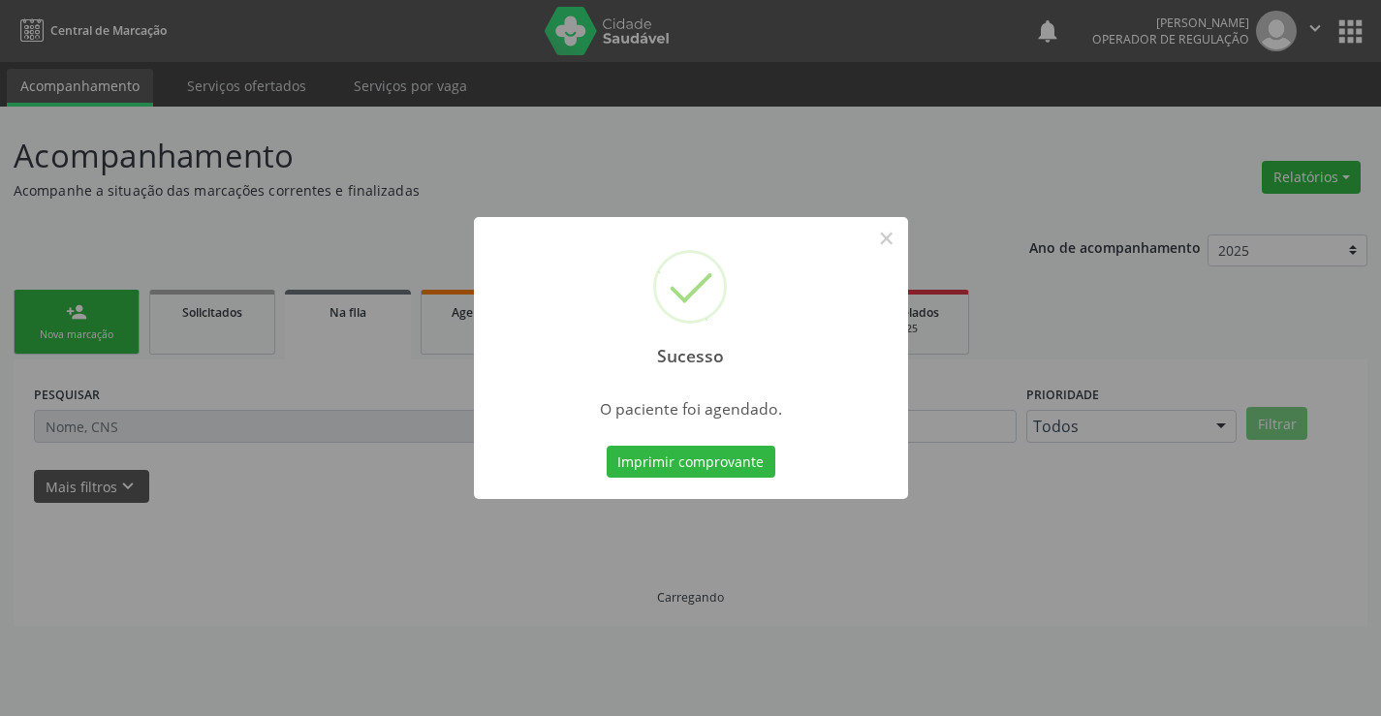
scroll to position [0, 0]
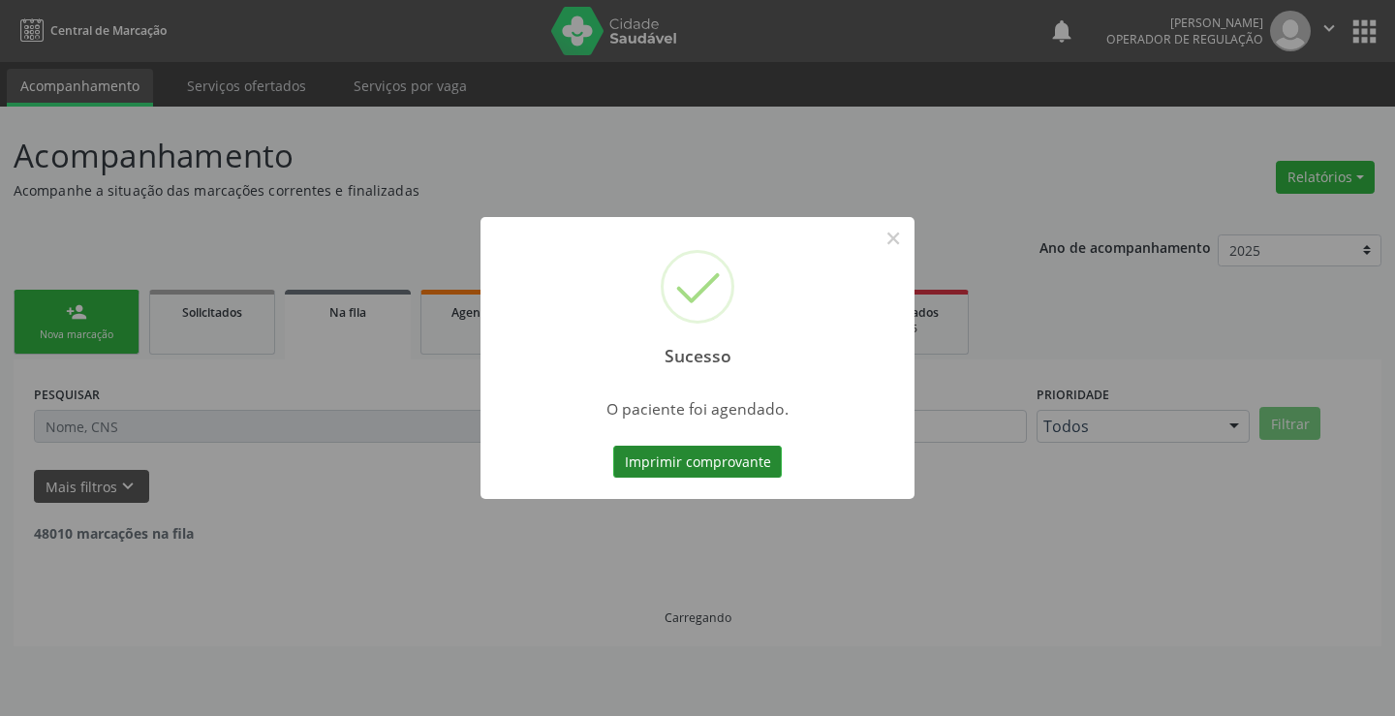
click at [703, 453] on button "Imprimir comprovante" at bounding box center [697, 462] width 169 height 33
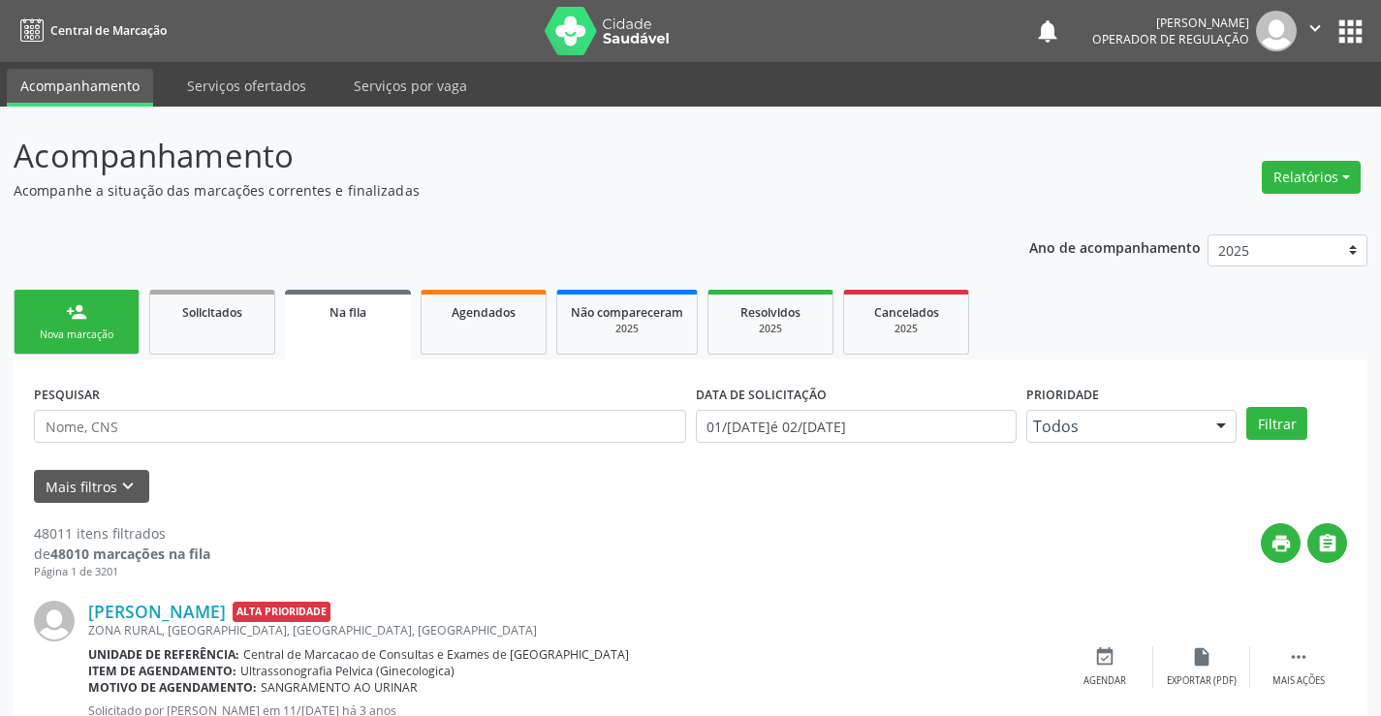
click at [117, 325] on link "person_add Nova marcação" at bounding box center [77, 322] width 126 height 65
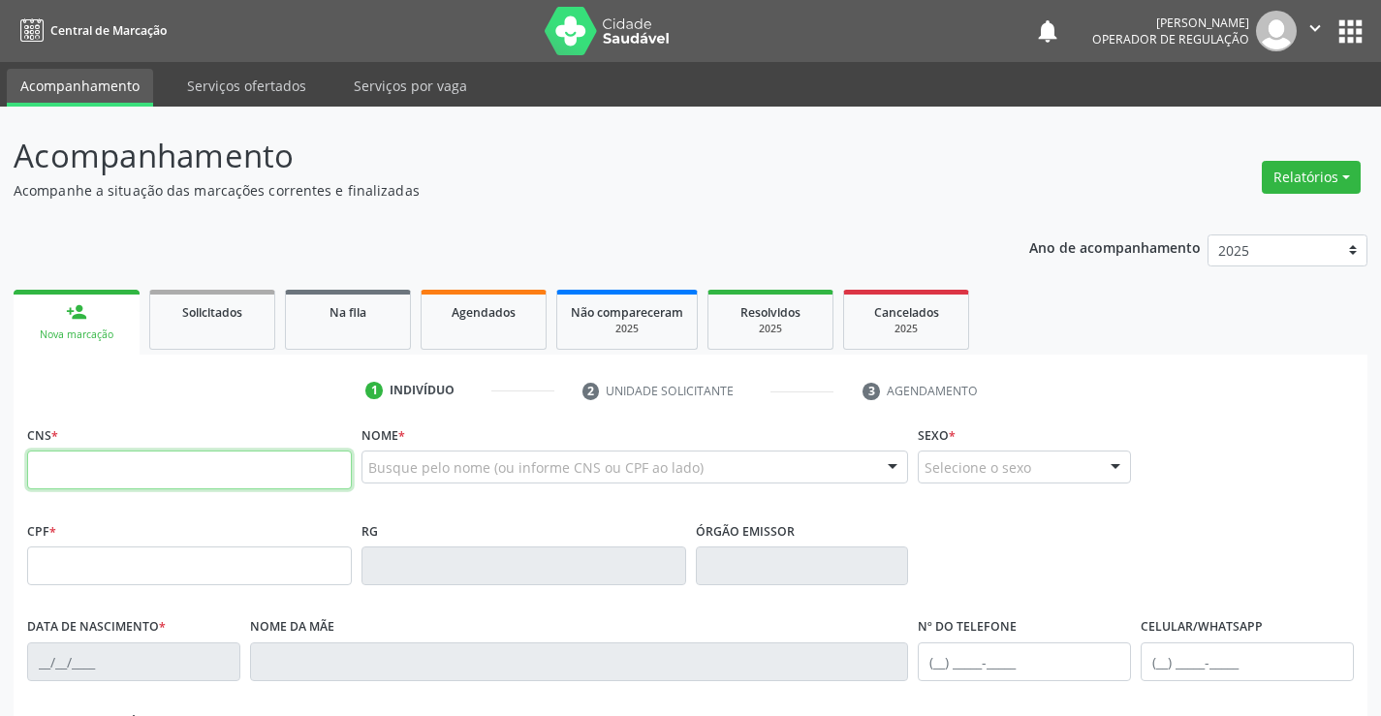
click at [84, 476] on input "text" at bounding box center [189, 470] width 325 height 39
type input "702 6077 5419 2042"
type input "1646599942"
type input "26/03/2000"
type input "(74) 9980-8093"
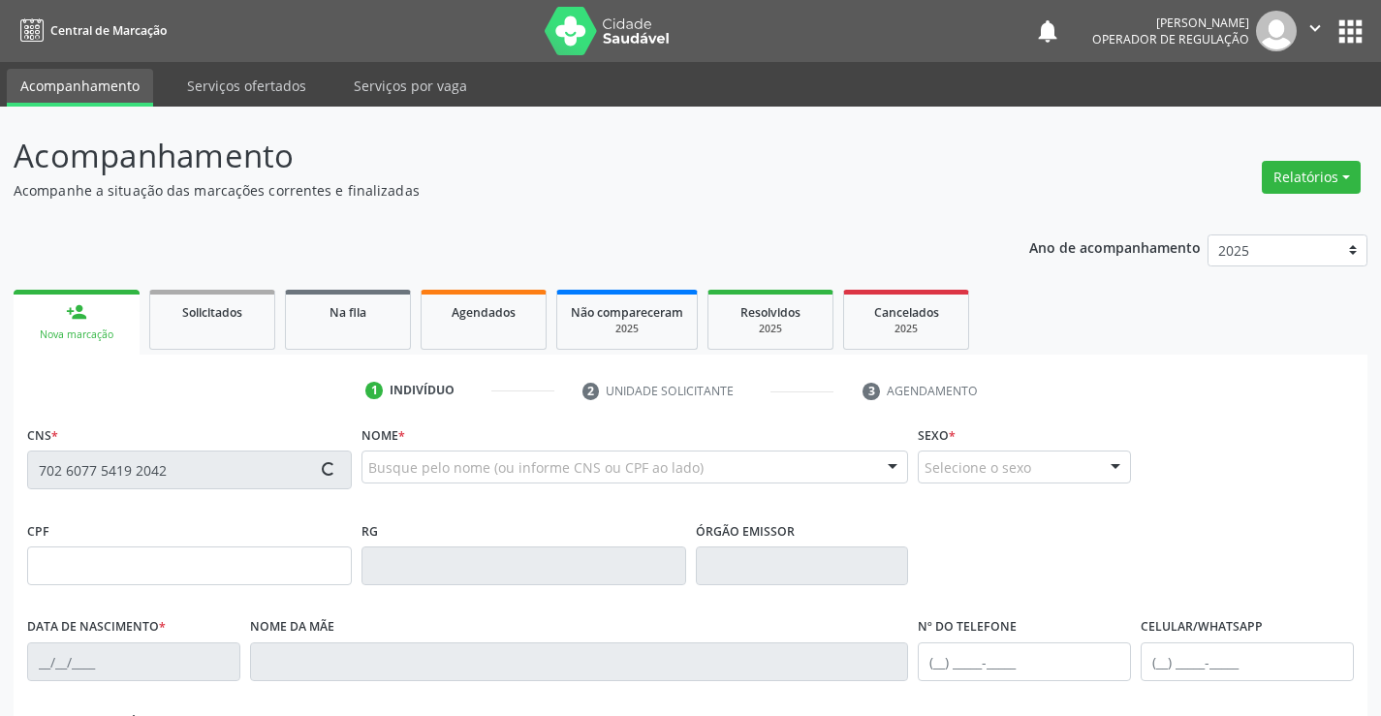
type input "S/N"
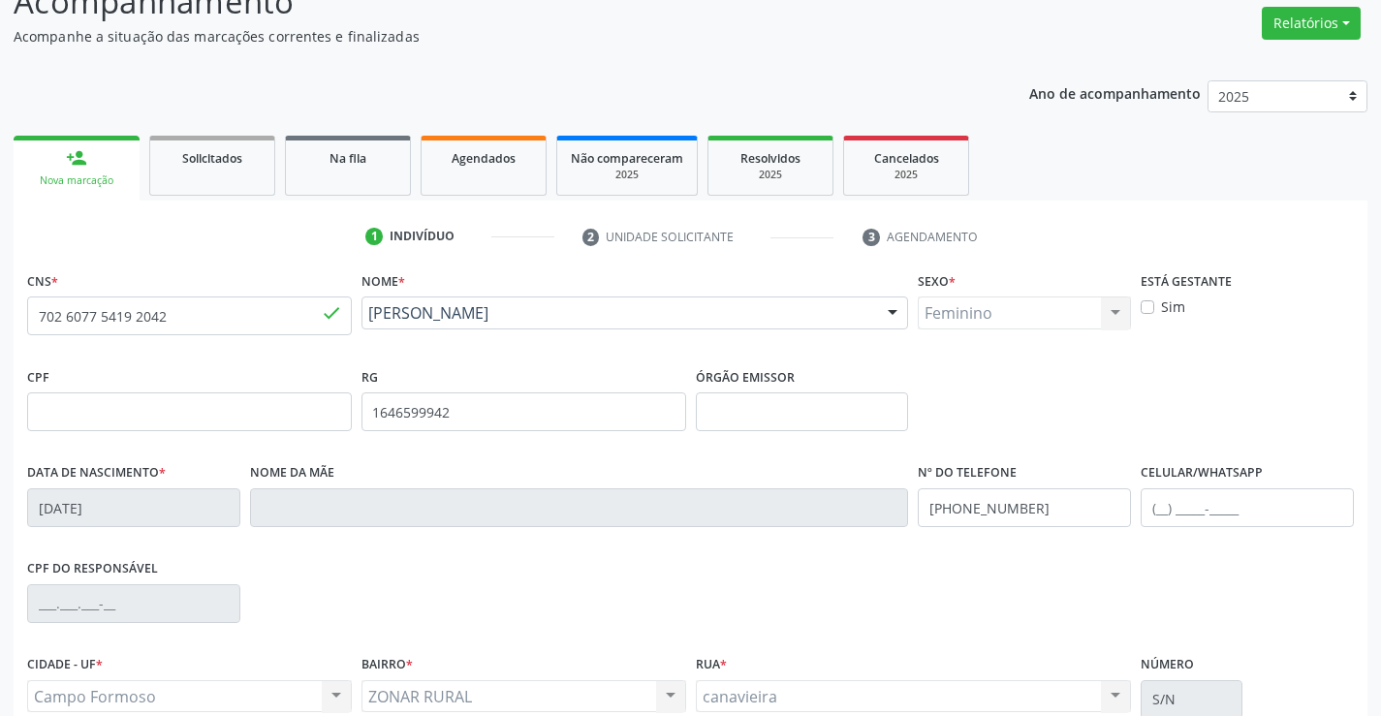
scroll to position [194, 0]
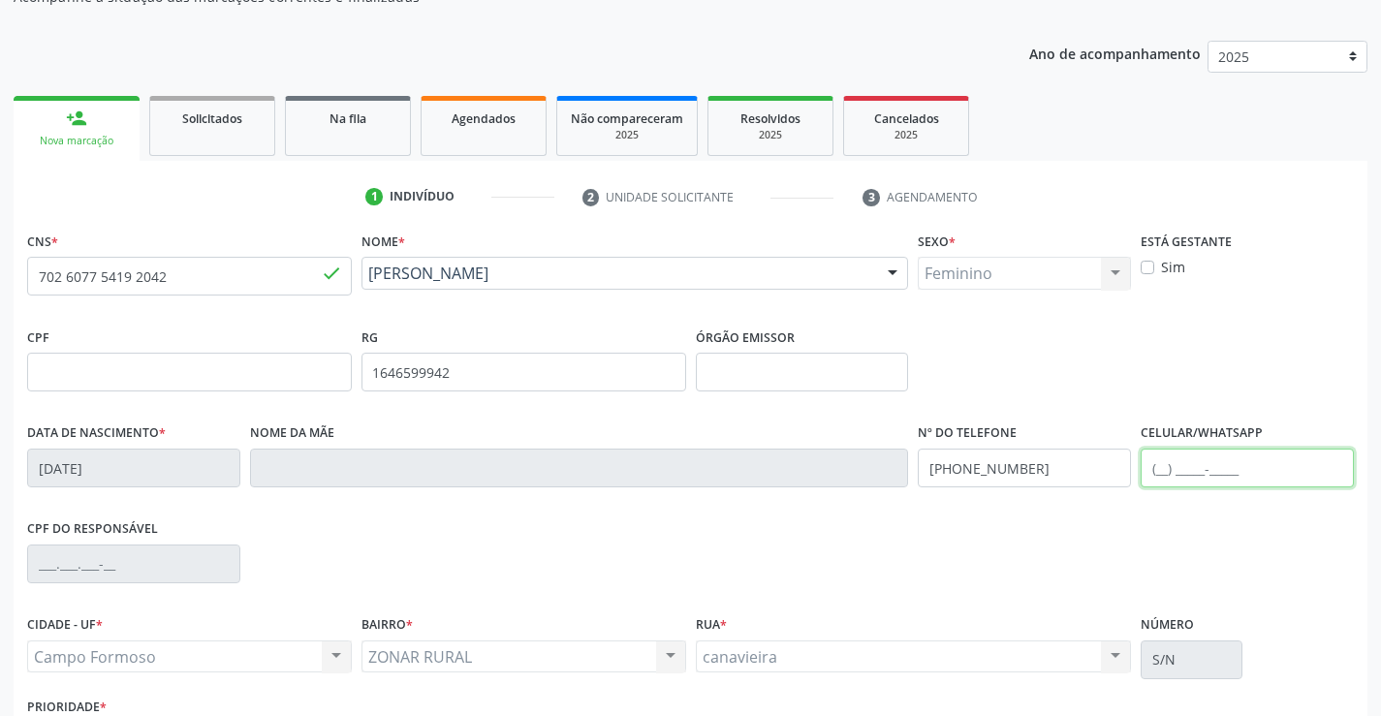
click at [1163, 471] on input "text" at bounding box center [1247, 468] width 213 height 39
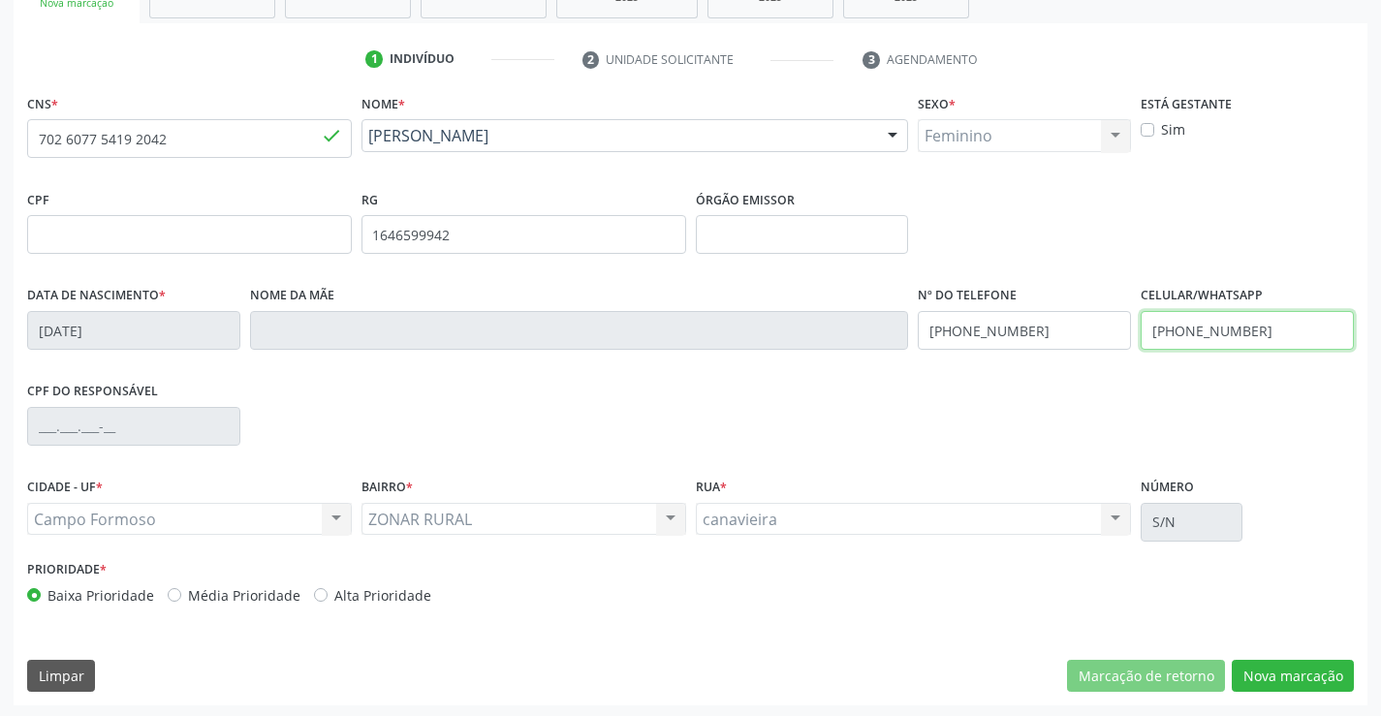
scroll to position [334, 0]
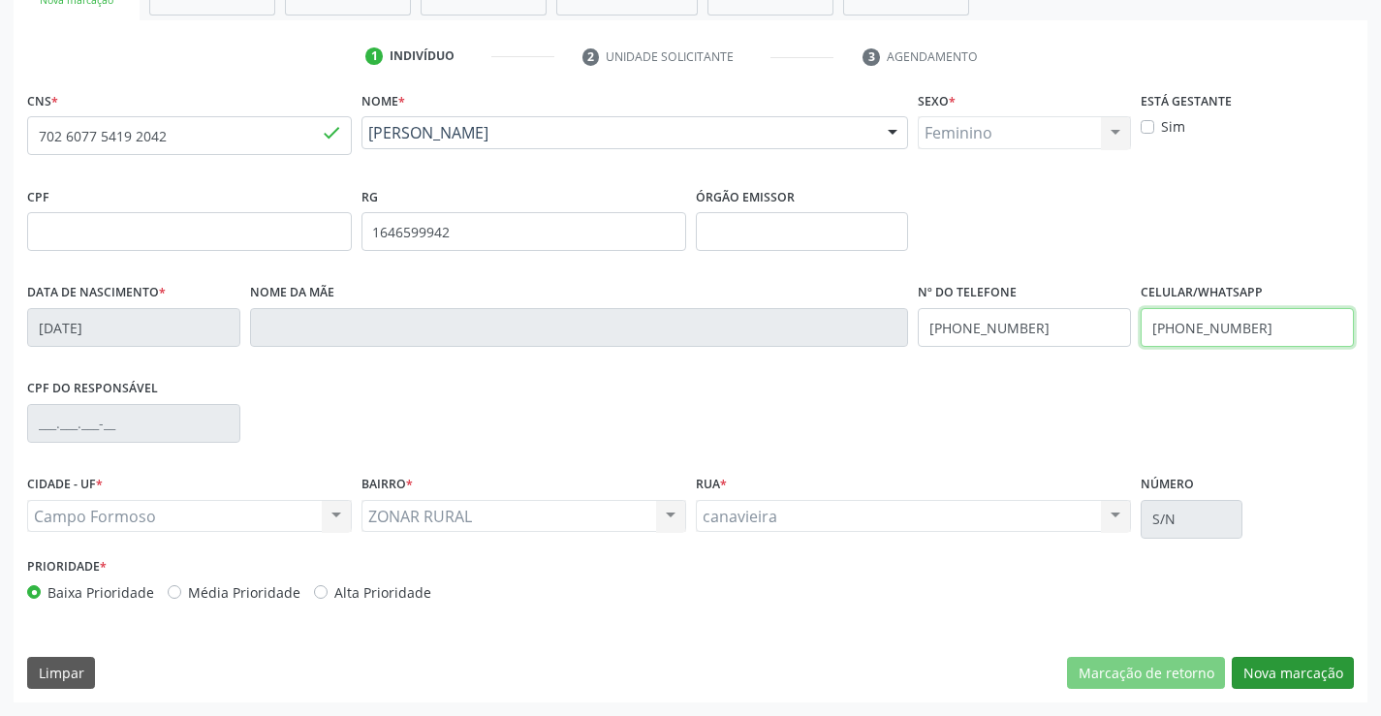
type input "(74) 99130-5534"
click at [1257, 670] on button "Nova marcação" at bounding box center [1293, 673] width 122 height 33
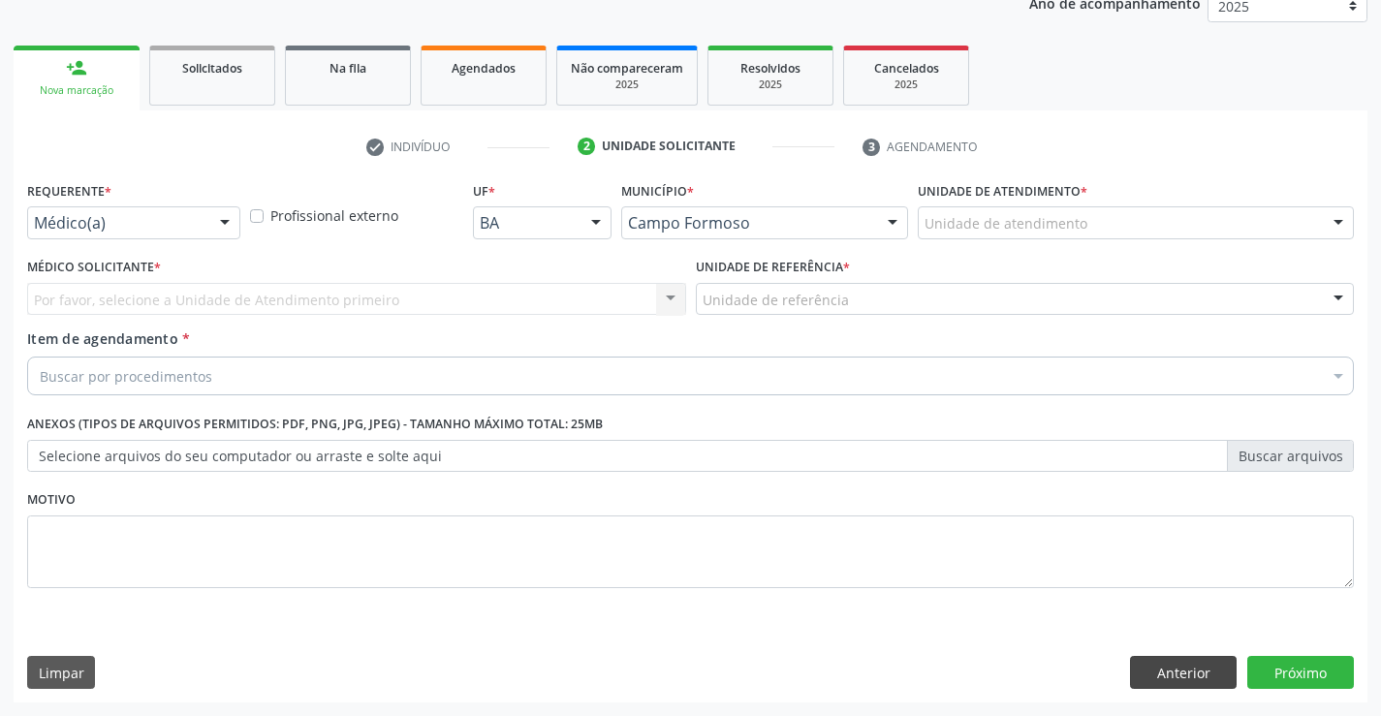
scroll to position [244, 0]
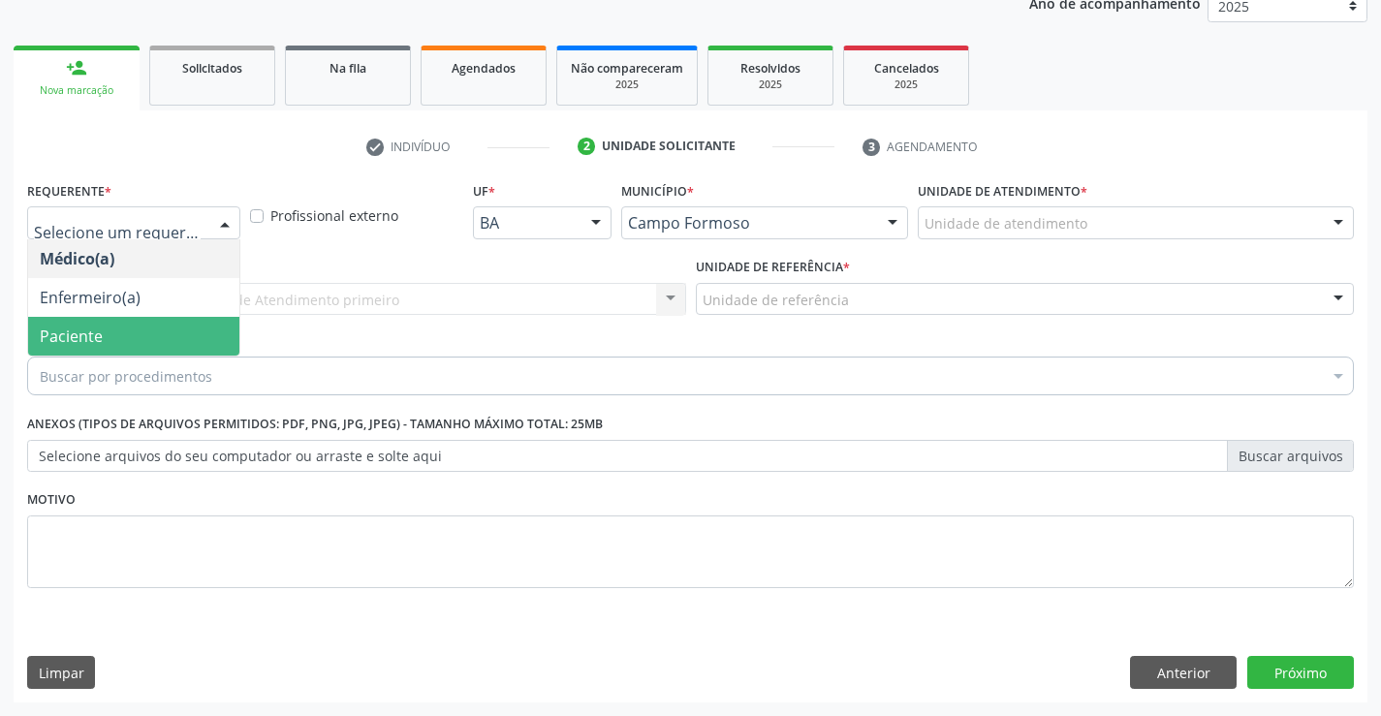
click at [173, 336] on span "Paciente" at bounding box center [133, 336] width 211 height 39
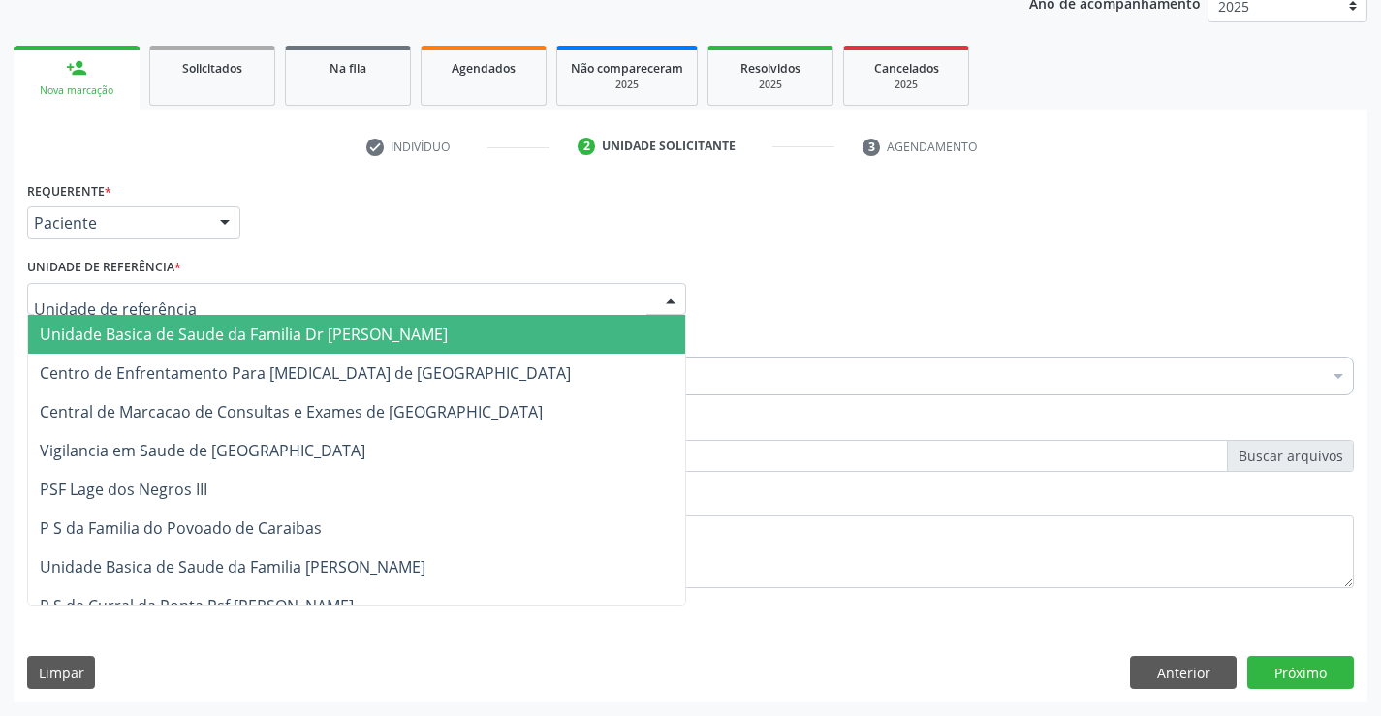
click at [300, 300] on div at bounding box center [356, 299] width 659 height 33
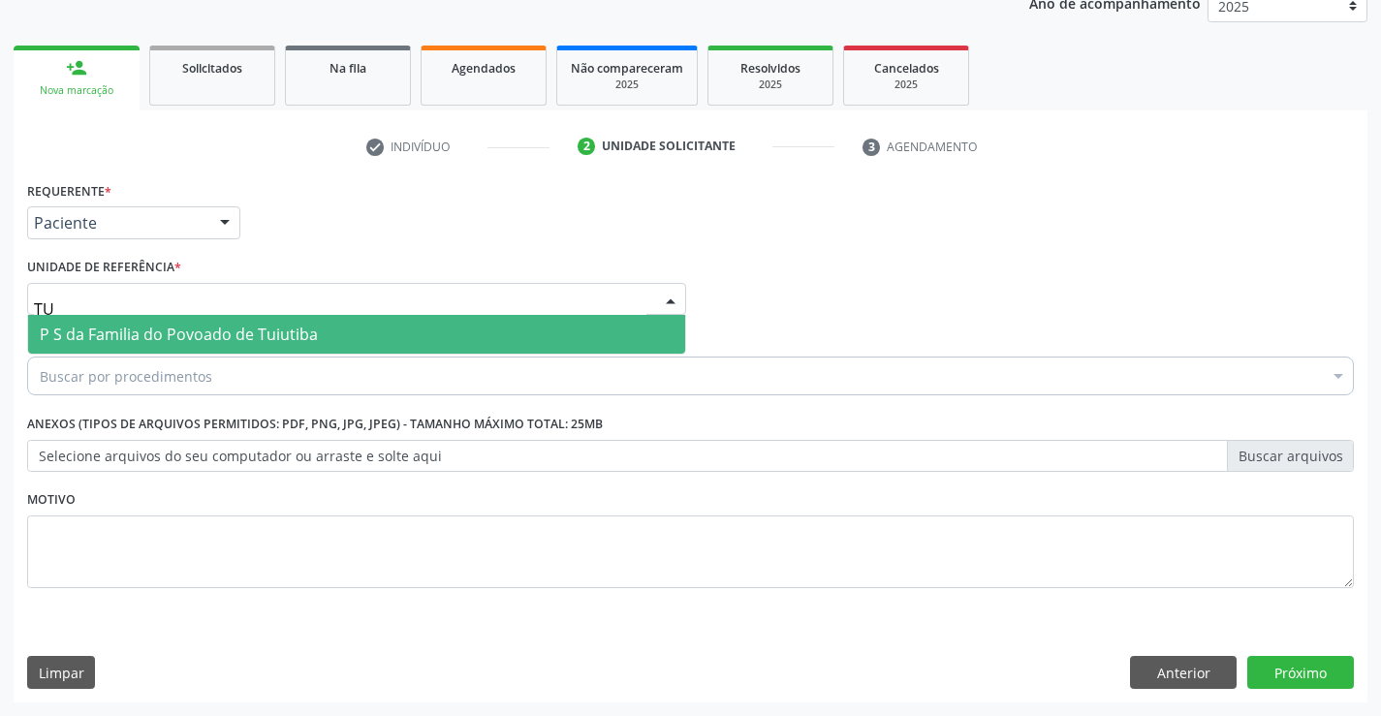
type input "TUI"
click at [315, 340] on span "P S da Familia do Povoado de Tuiutiba" at bounding box center [356, 334] width 657 height 39
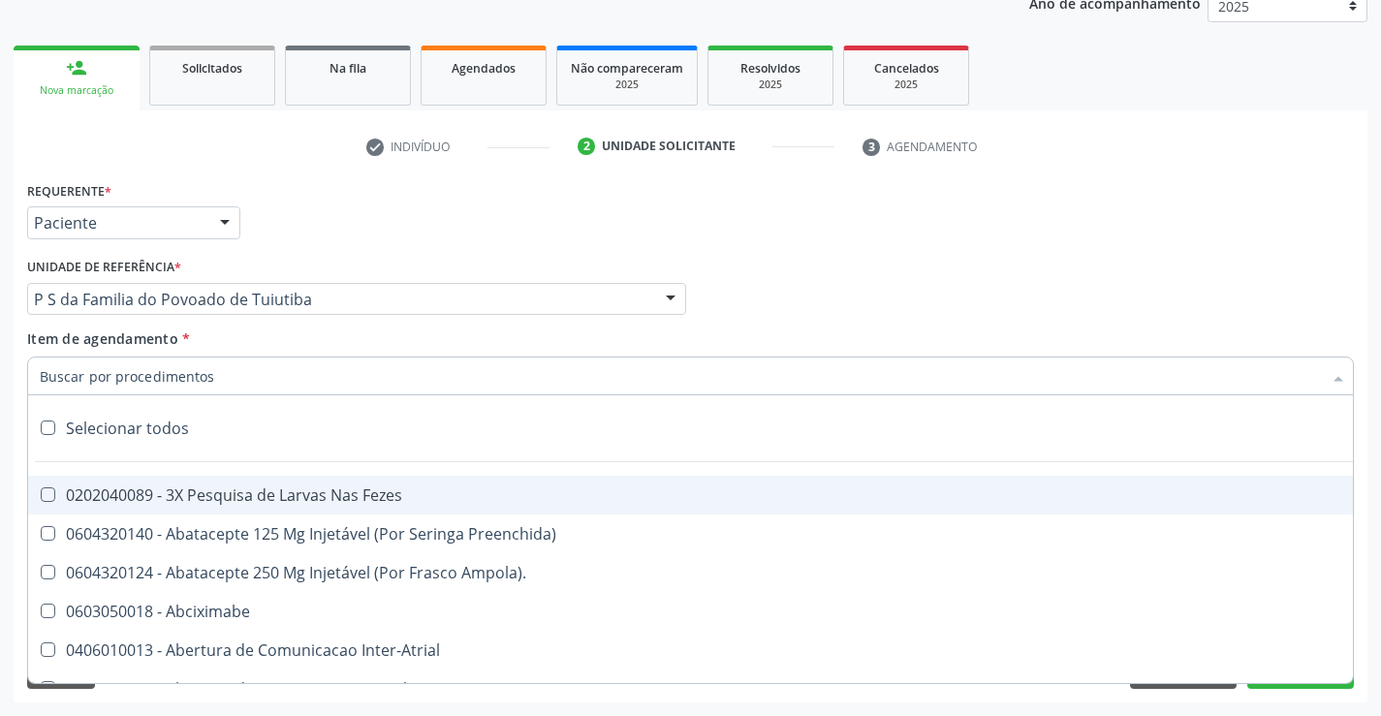
click at [249, 392] on div at bounding box center [690, 376] width 1327 height 39
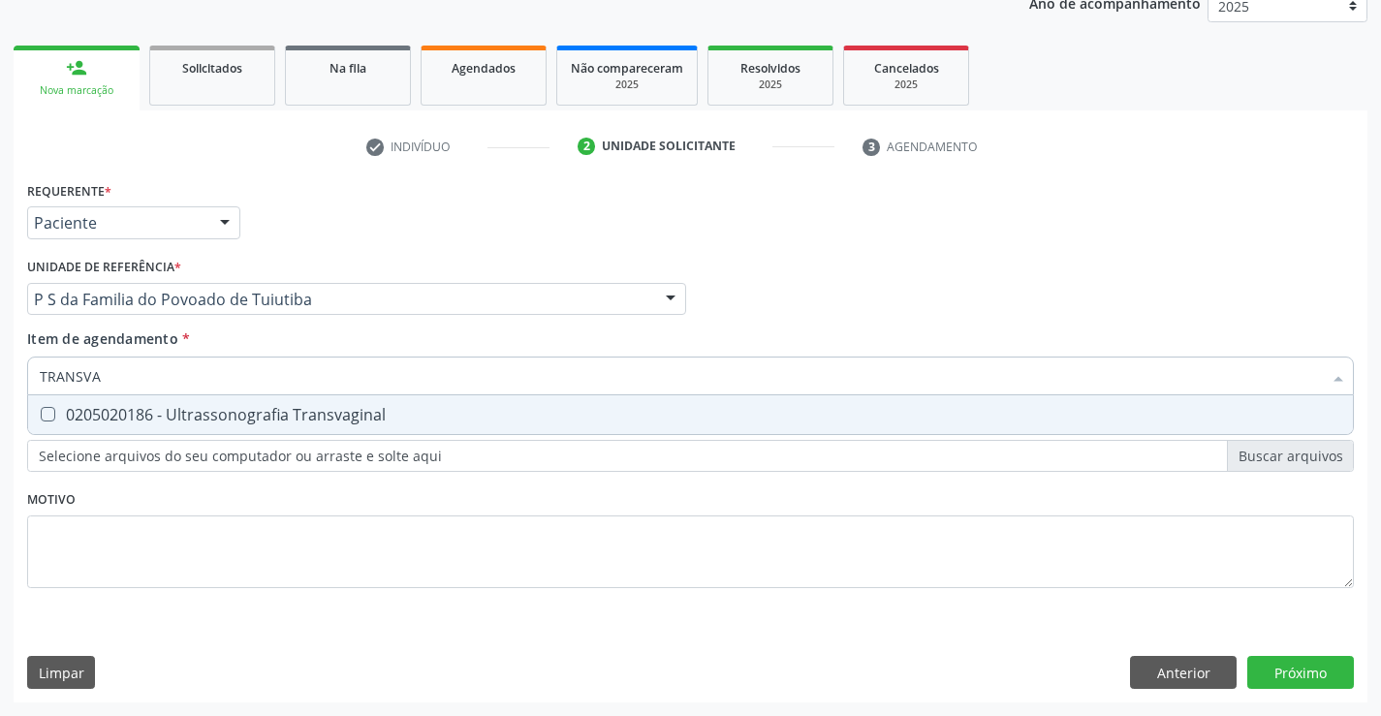
type input "TRANSVAG"
click at [267, 415] on div "0205020186 - Ultrassonografia Transvaginal" at bounding box center [690, 415] width 1301 height 16
checkbox Transvaginal "true"
click at [268, 501] on div "Requerente * Paciente Médico(a) Enfermeiro(a) Paciente Nenhum resultado encontr…" at bounding box center [690, 395] width 1327 height 439
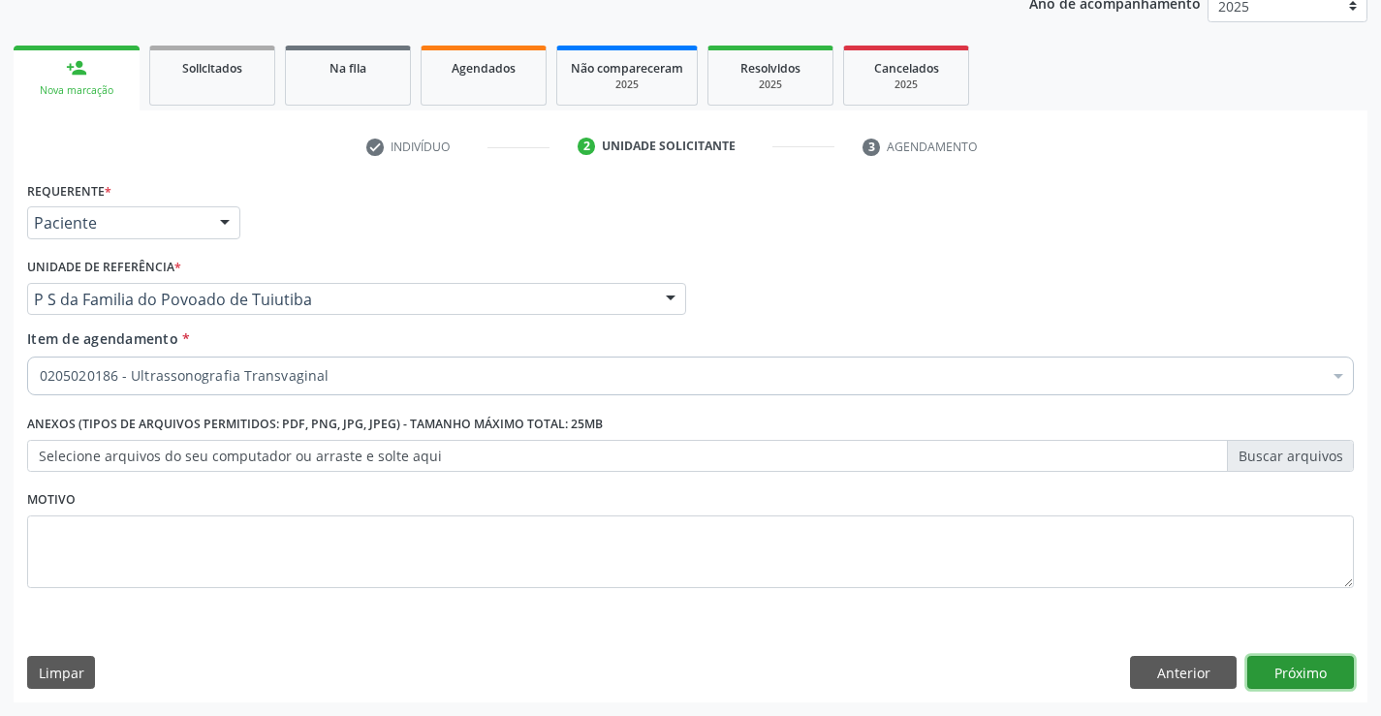
click at [1270, 662] on button "Próximo" at bounding box center [1300, 672] width 107 height 33
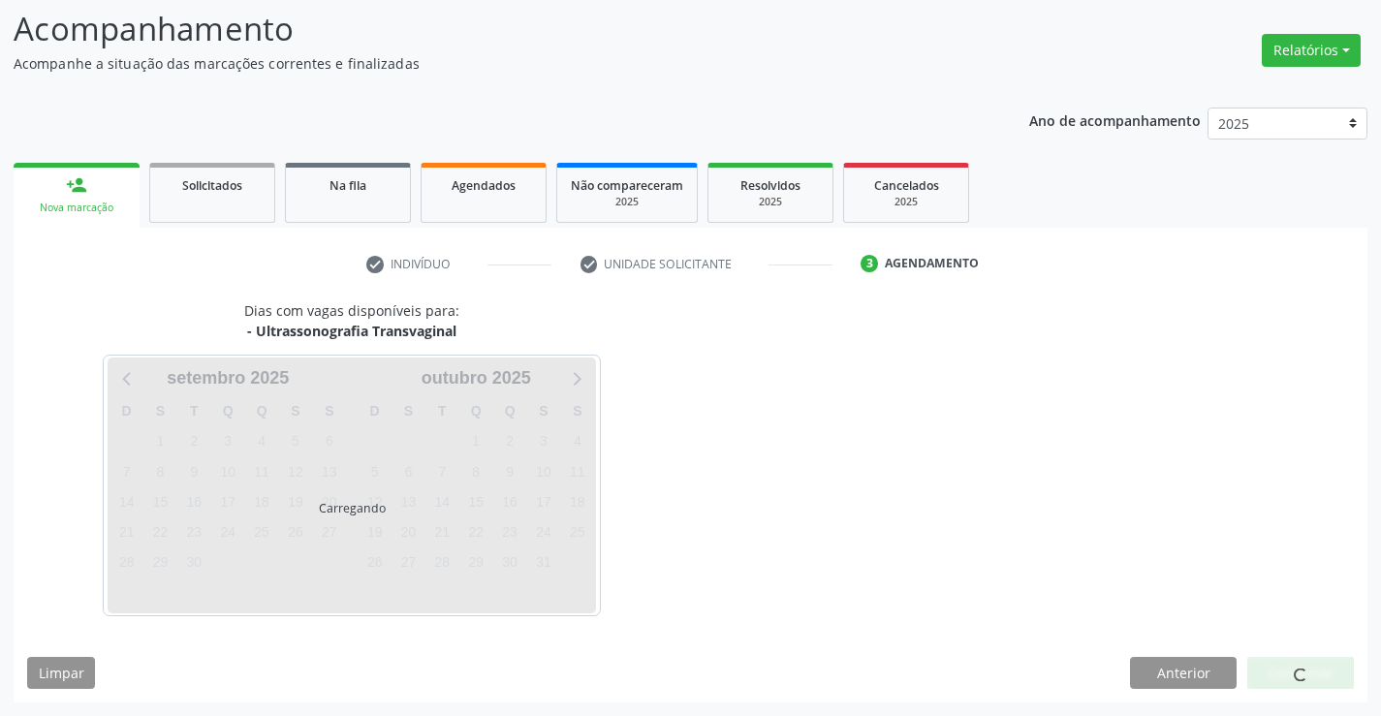
scroll to position [127, 0]
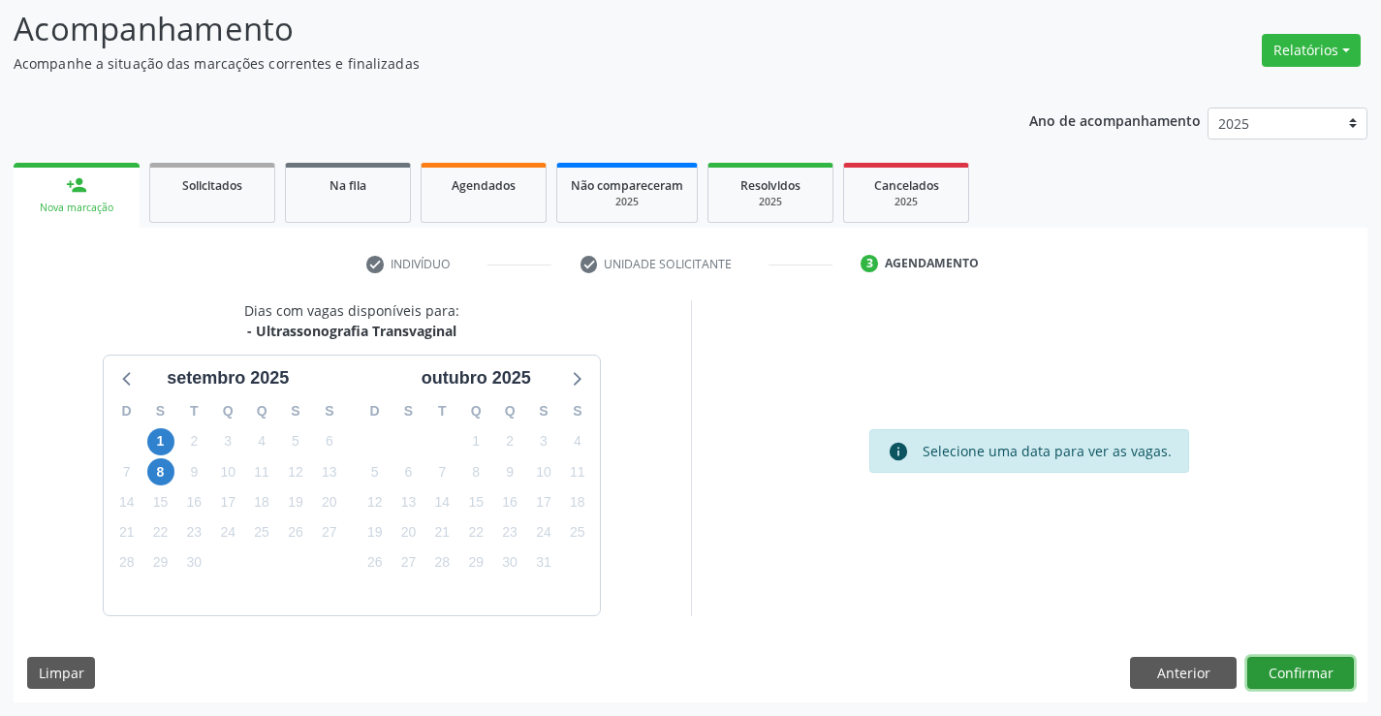
click at [1282, 677] on button "Confirmar" at bounding box center [1300, 673] width 107 height 33
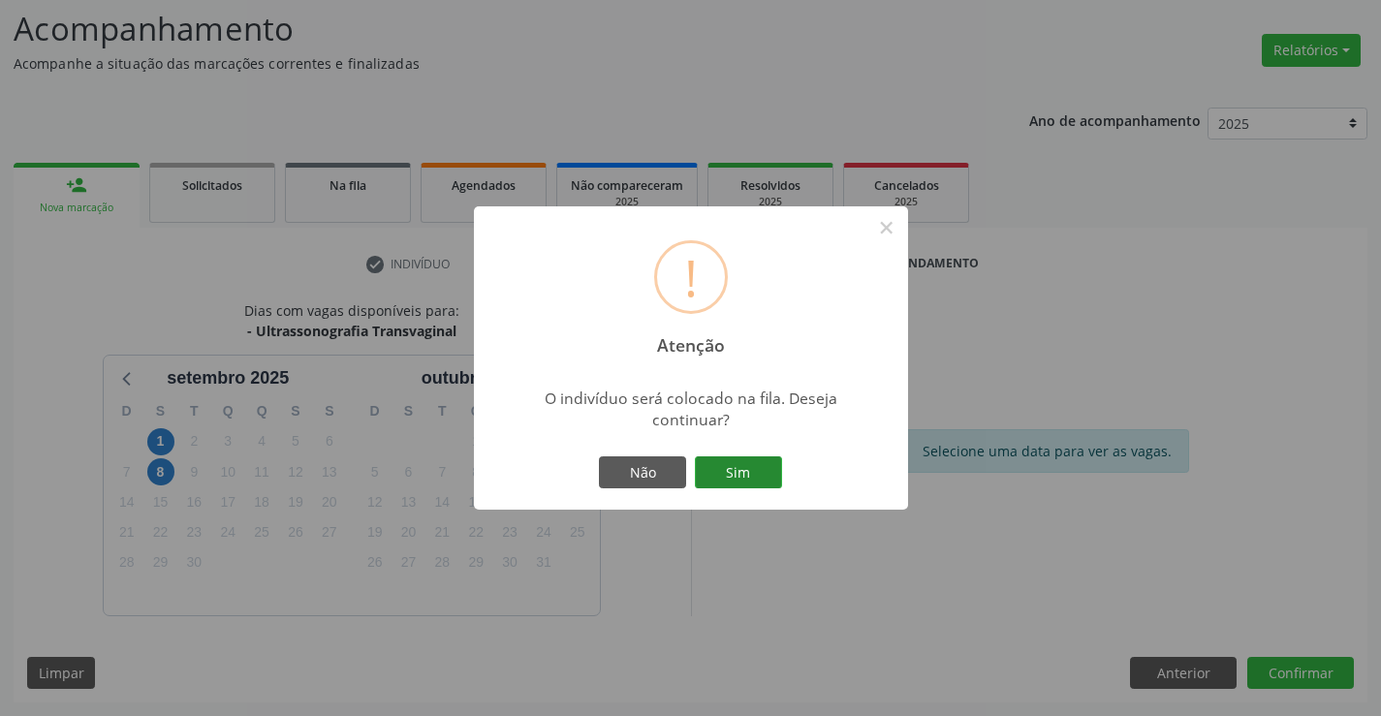
click at [764, 468] on button "Sim" at bounding box center [738, 472] width 87 height 33
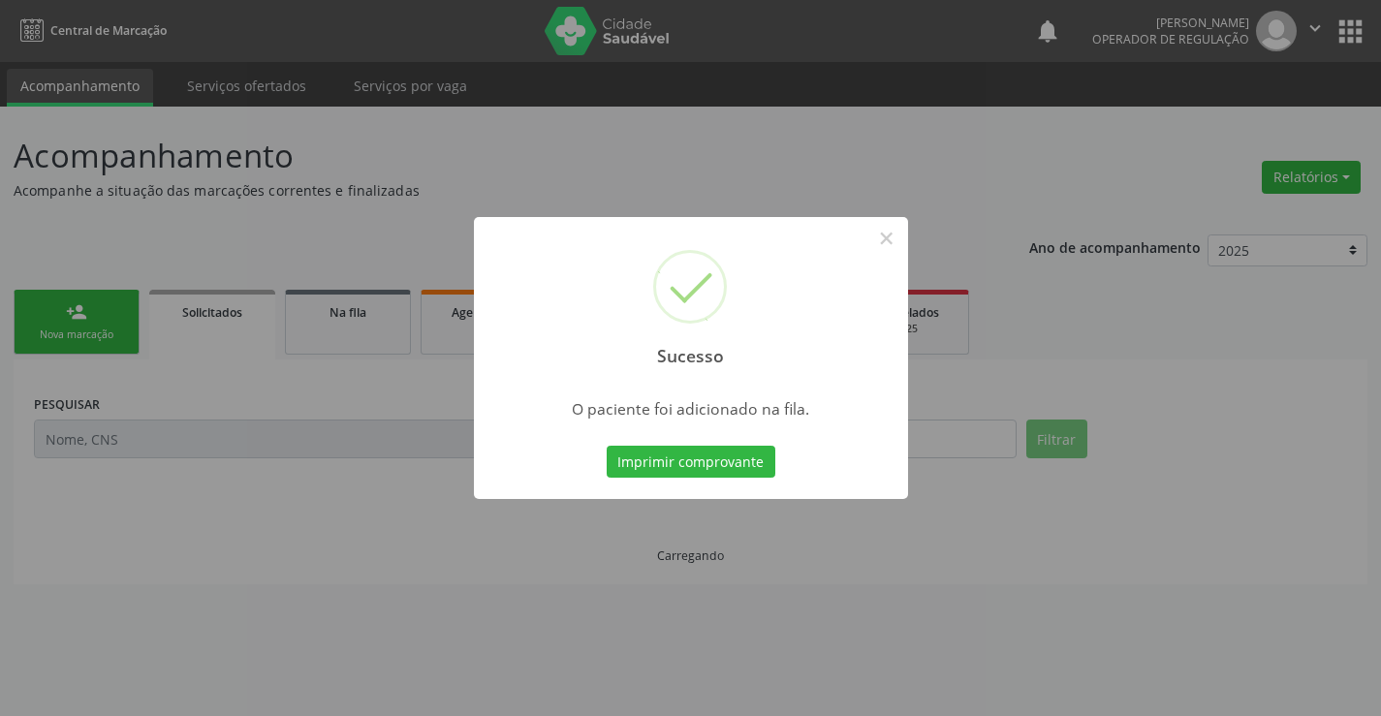
scroll to position [0, 0]
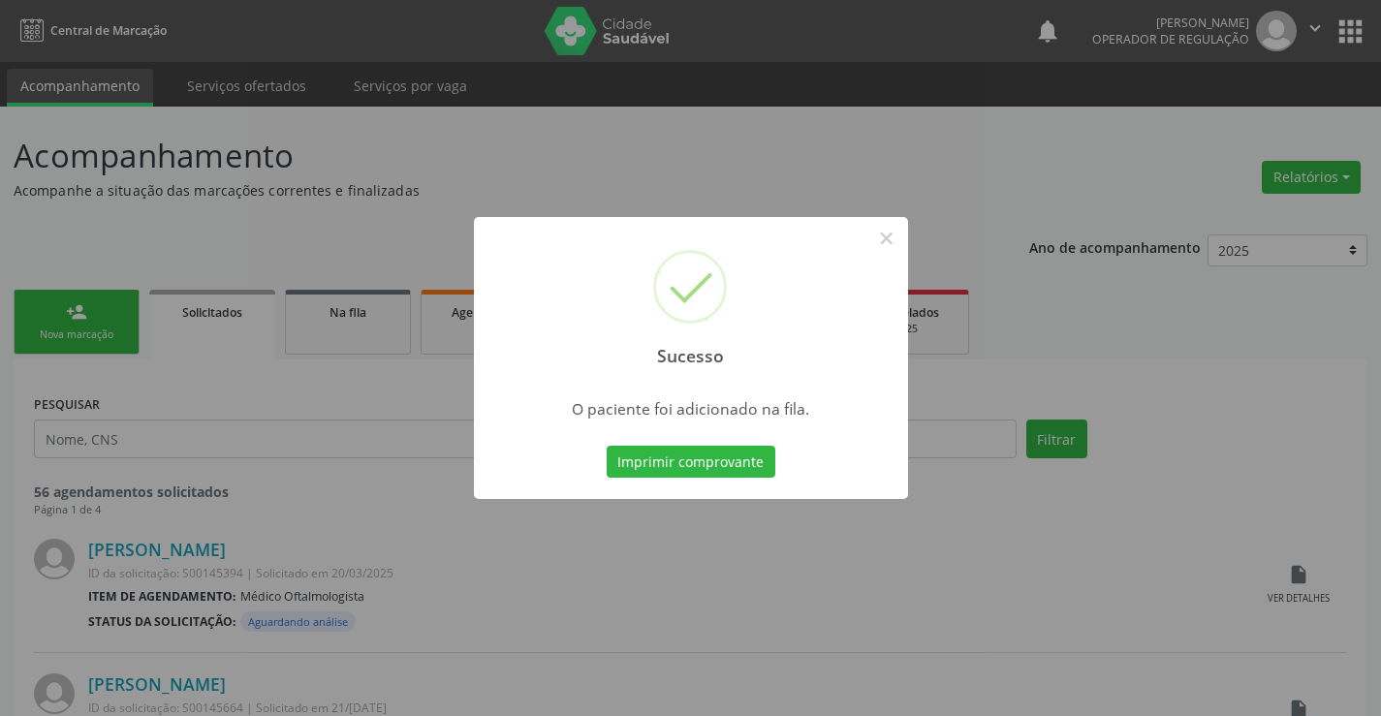
click at [764, 468] on button "Imprimir comprovante" at bounding box center [691, 462] width 169 height 33
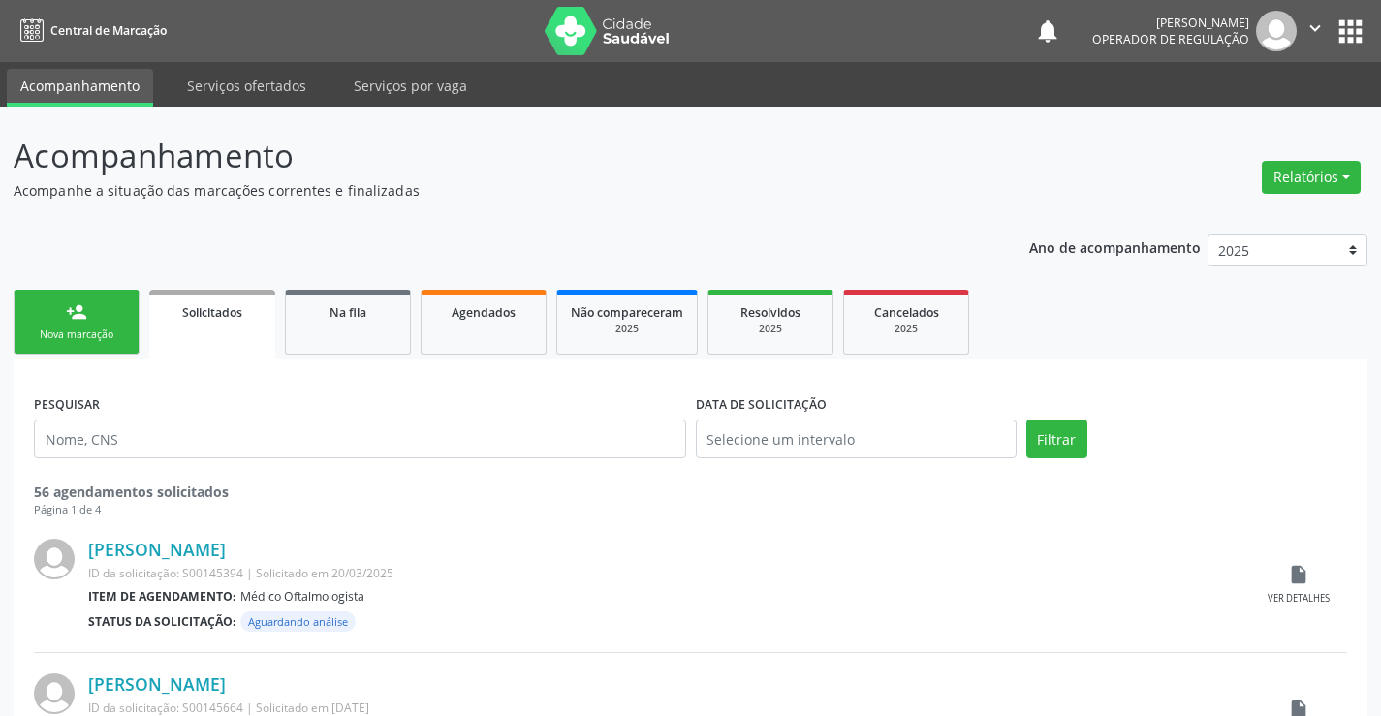
click at [111, 330] on div "Nova marcação" at bounding box center [76, 335] width 97 height 15
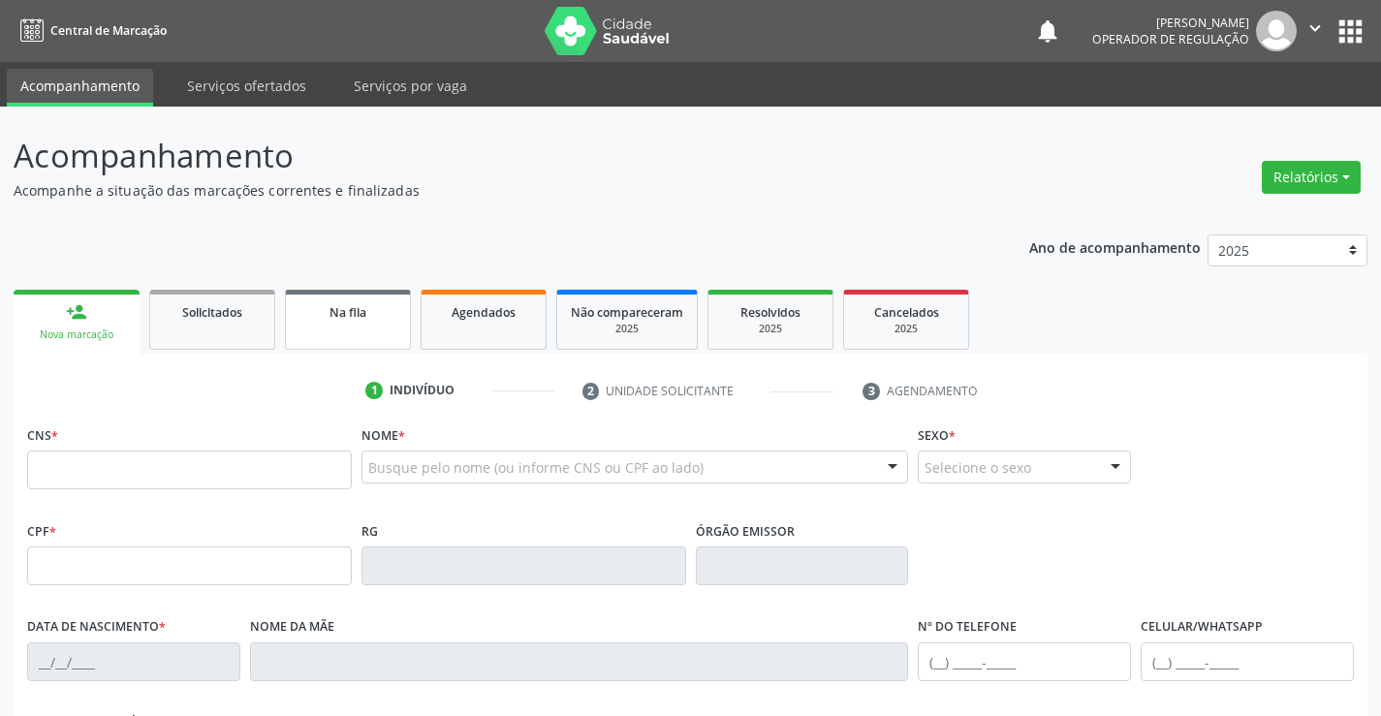
click at [375, 329] on link "Na fila" at bounding box center [348, 320] width 126 height 60
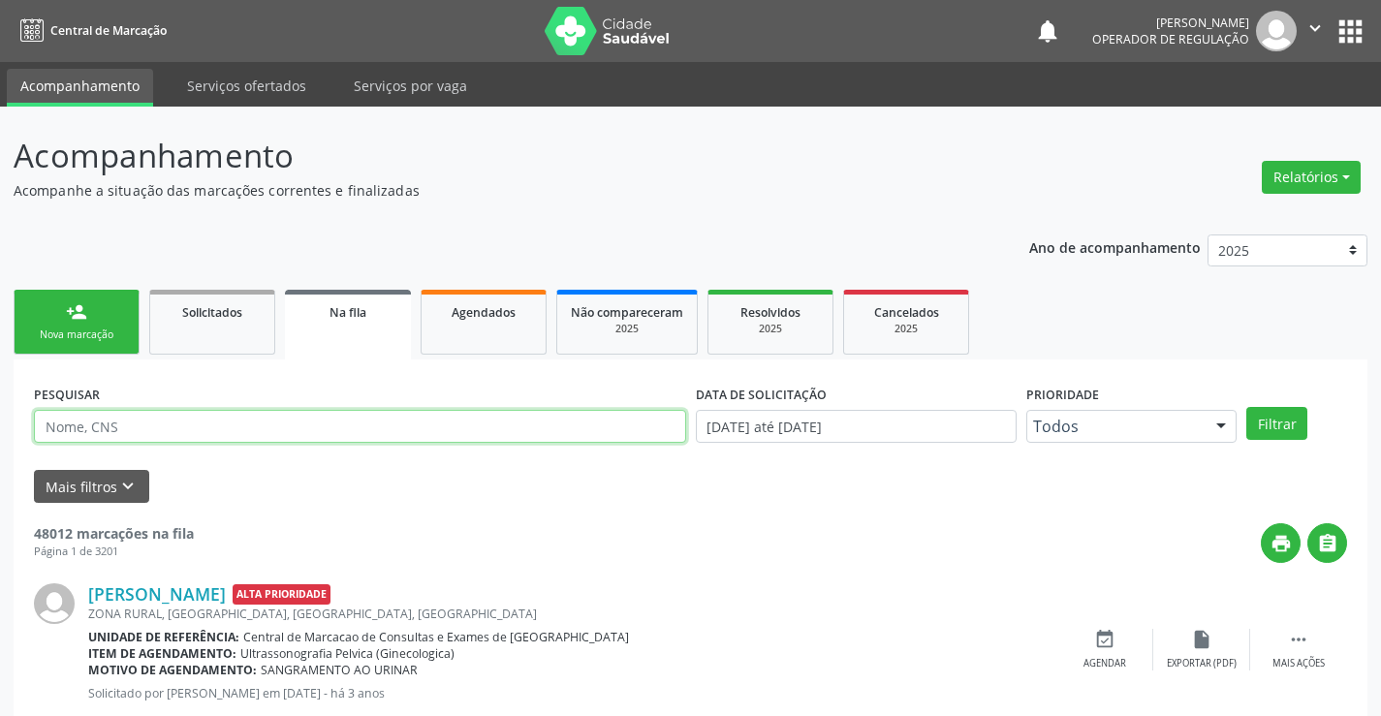
click at [214, 419] on input "text" at bounding box center [360, 426] width 652 height 33
type input "[PERSON_NAME]"
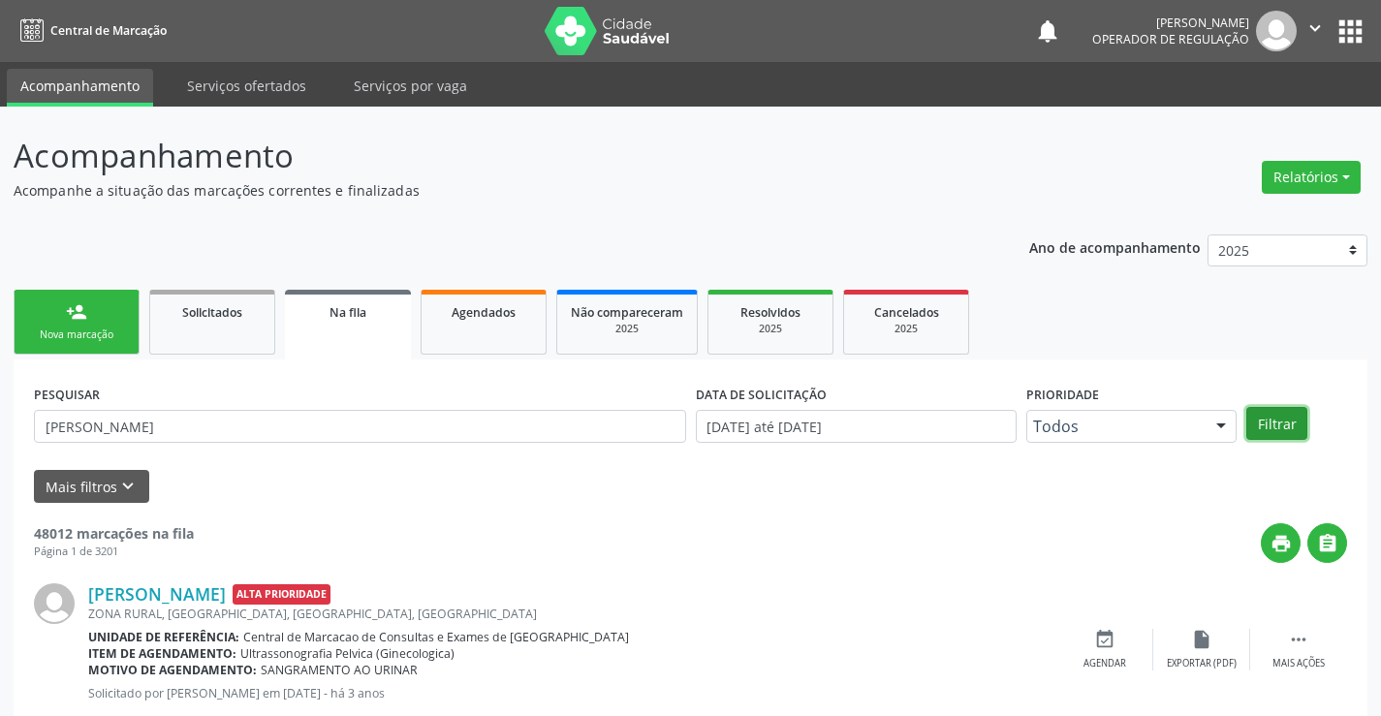
click at [1278, 420] on button "Filtrar" at bounding box center [1276, 423] width 61 height 33
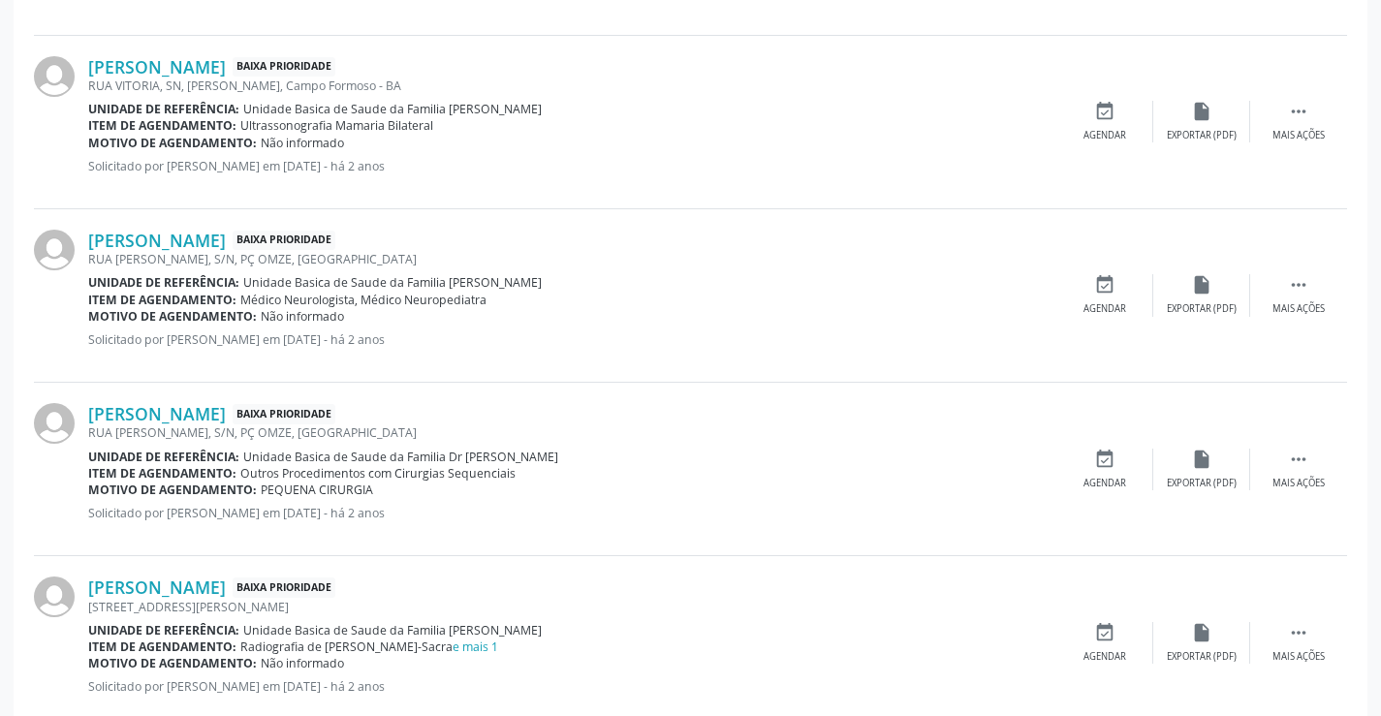
scroll to position [1163, 0]
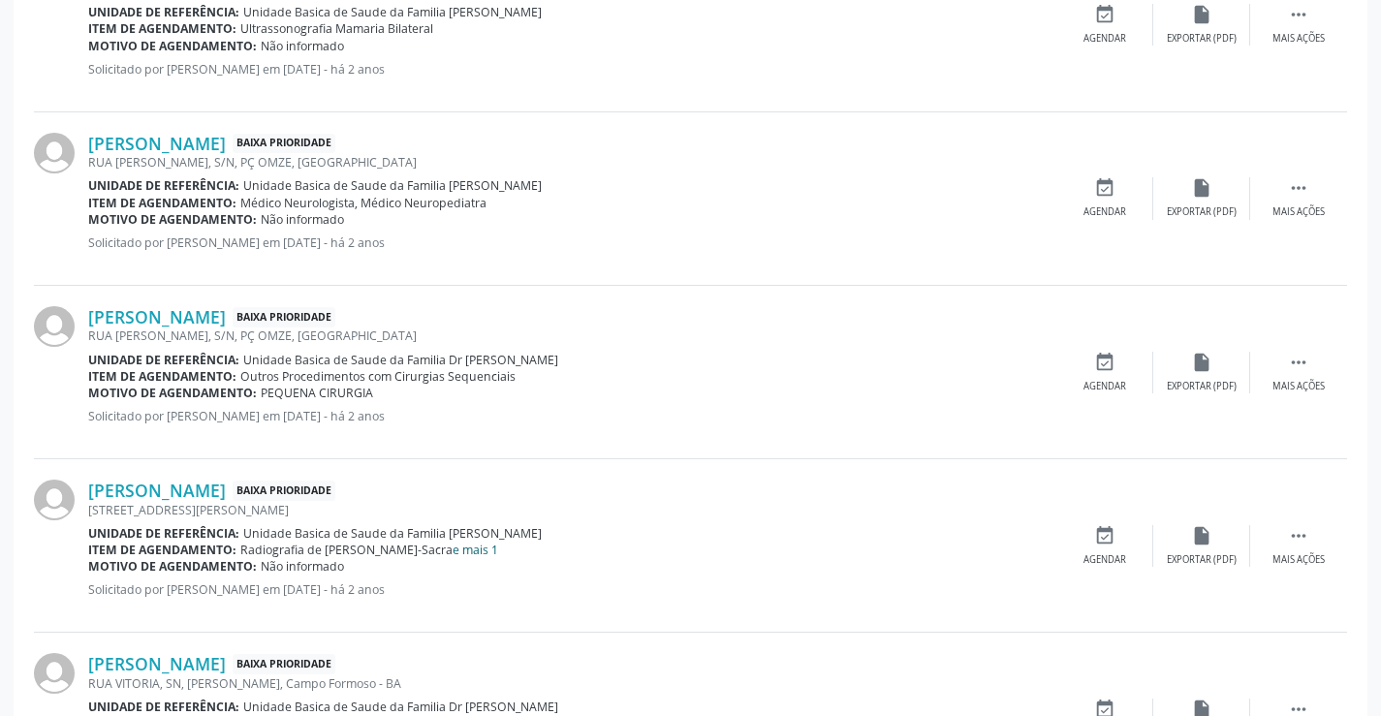
click at [466, 549] on link "e mais 1" at bounding box center [476, 550] width 46 height 16
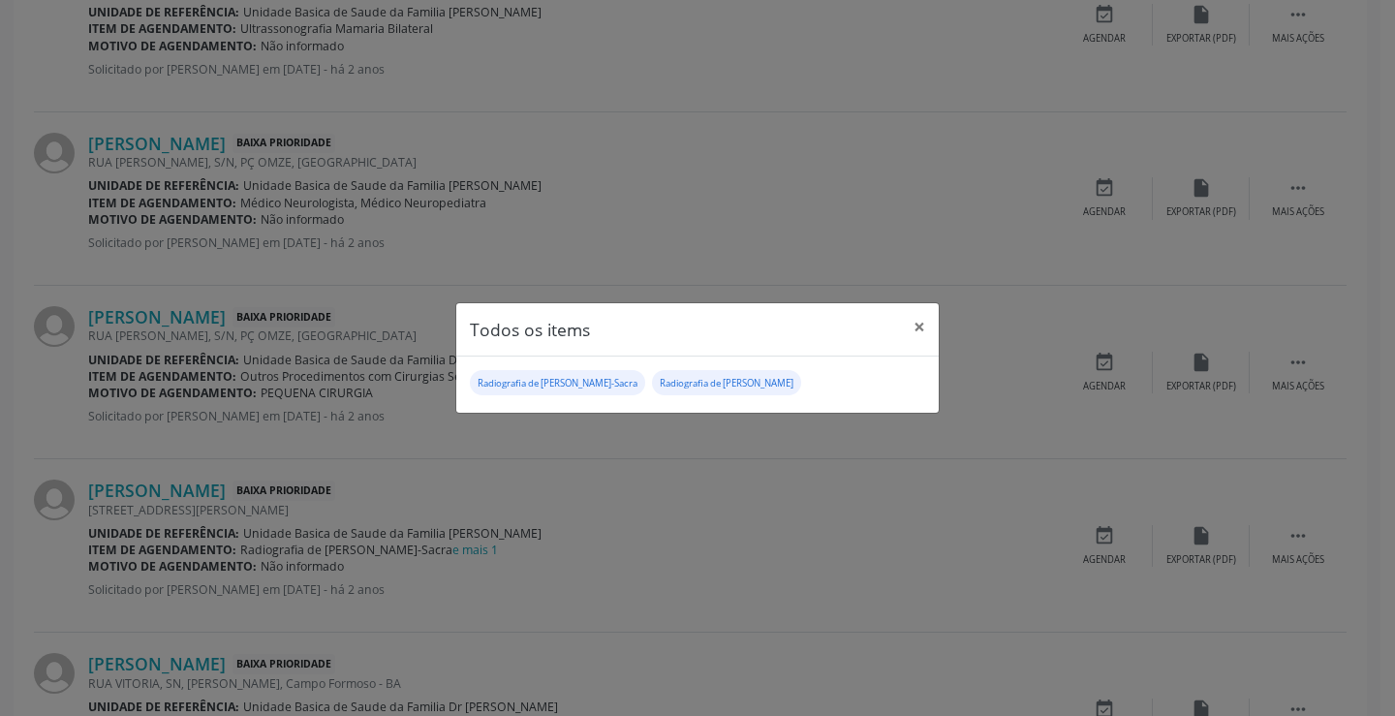
click at [497, 658] on div "Todos os items × Radiografia de [PERSON_NAME]-Sacra Radiografia de [PERSON_NAME]" at bounding box center [697, 358] width 1395 height 716
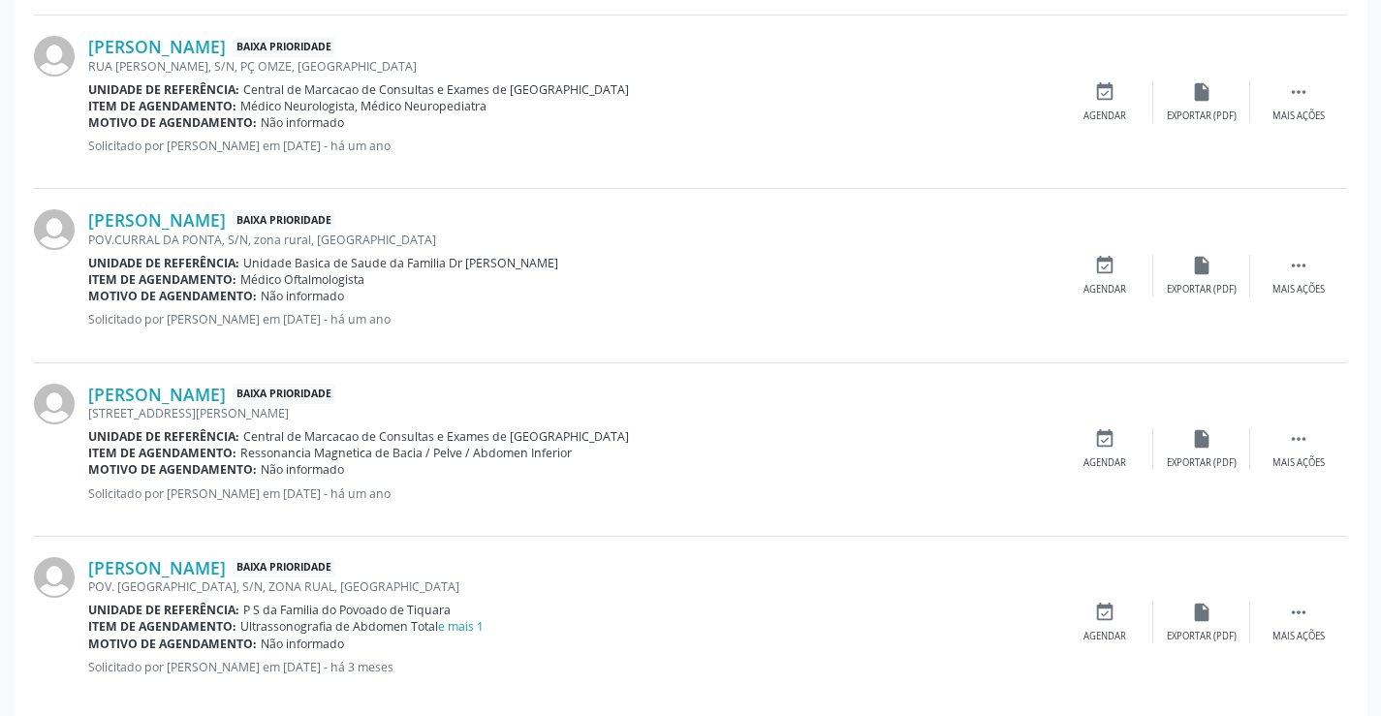
scroll to position [2520, 0]
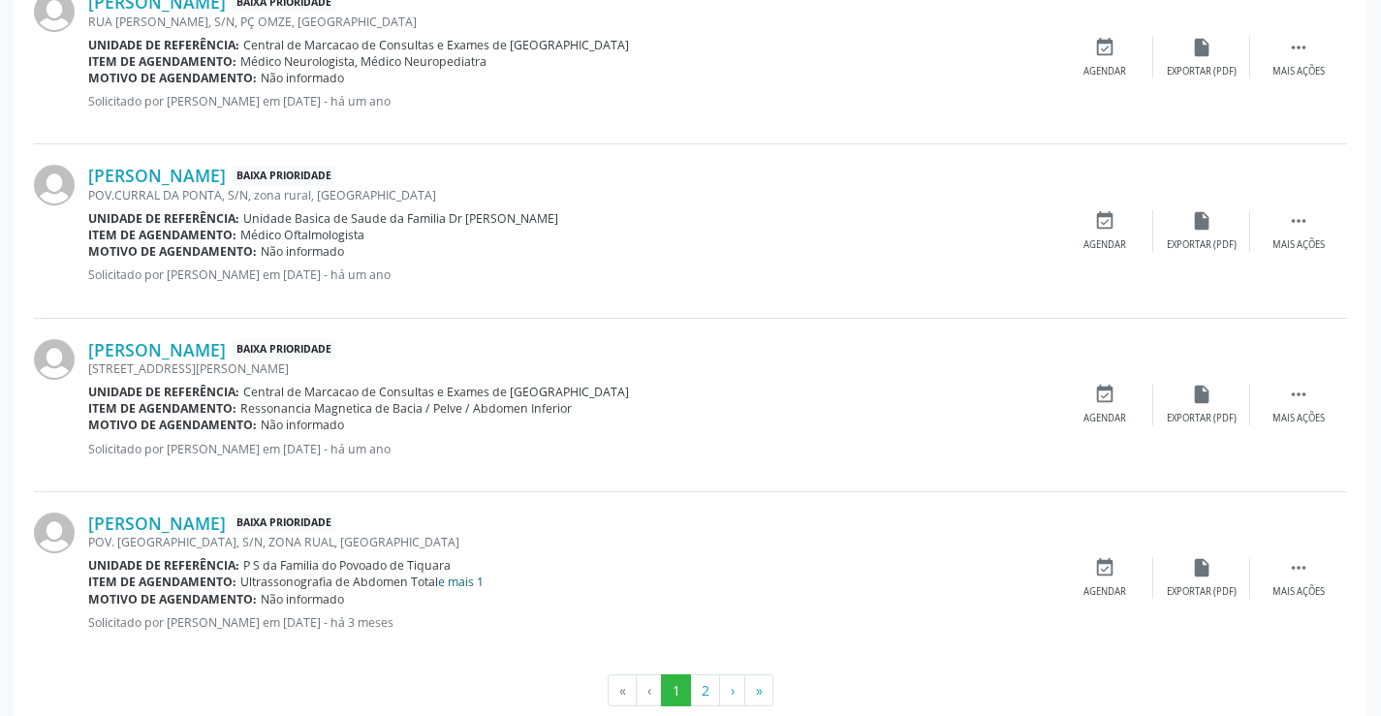
click at [465, 581] on link "e mais 1" at bounding box center [461, 582] width 46 height 16
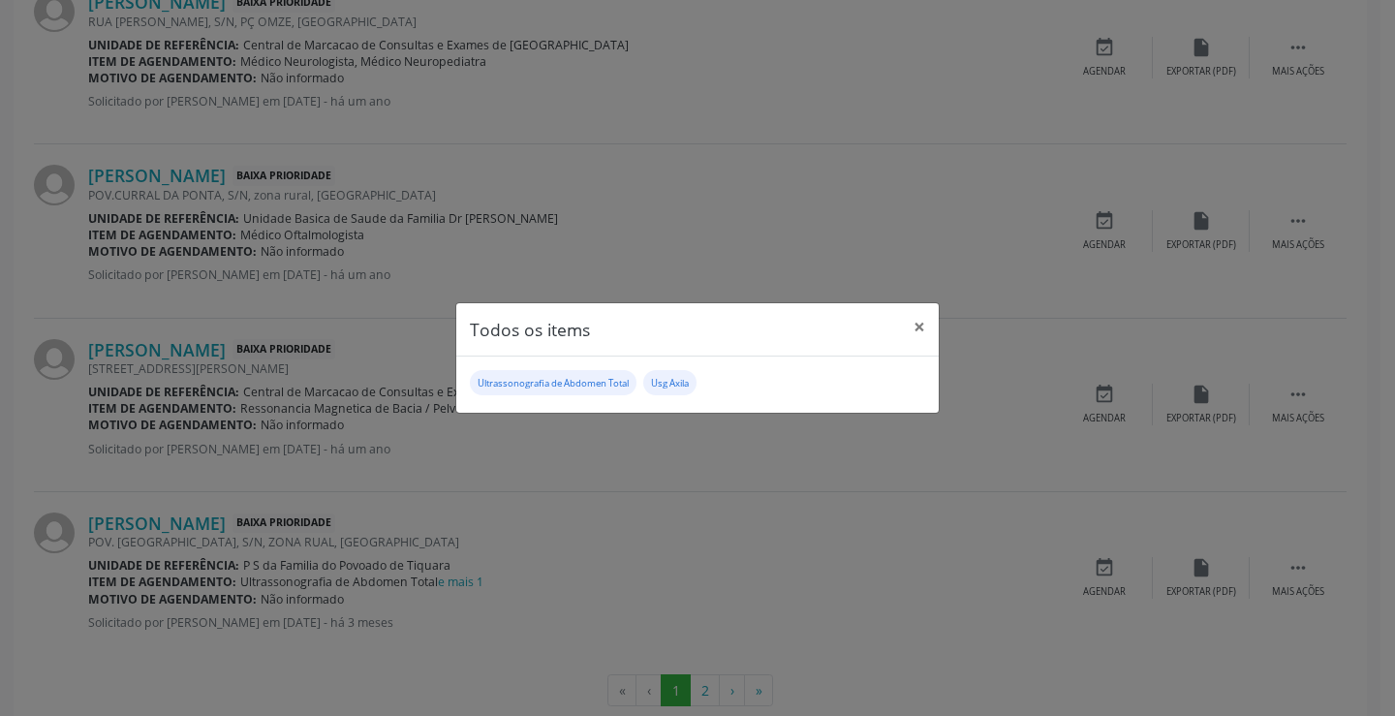
click at [513, 602] on div "Todos os items × Ultrassonografia de Abdomen Total Usg Axila" at bounding box center [697, 358] width 1395 height 716
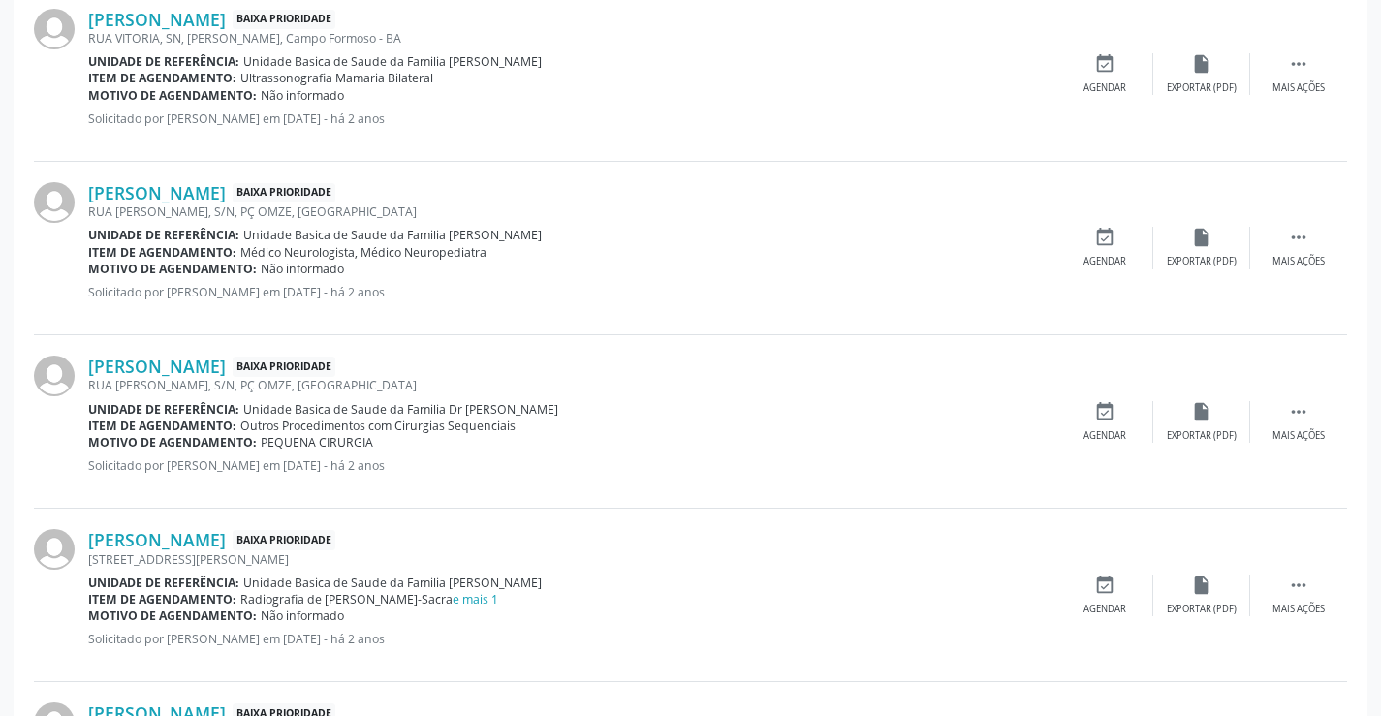
scroll to position [678, 0]
